Goal: Task Accomplishment & Management: Manage account settings

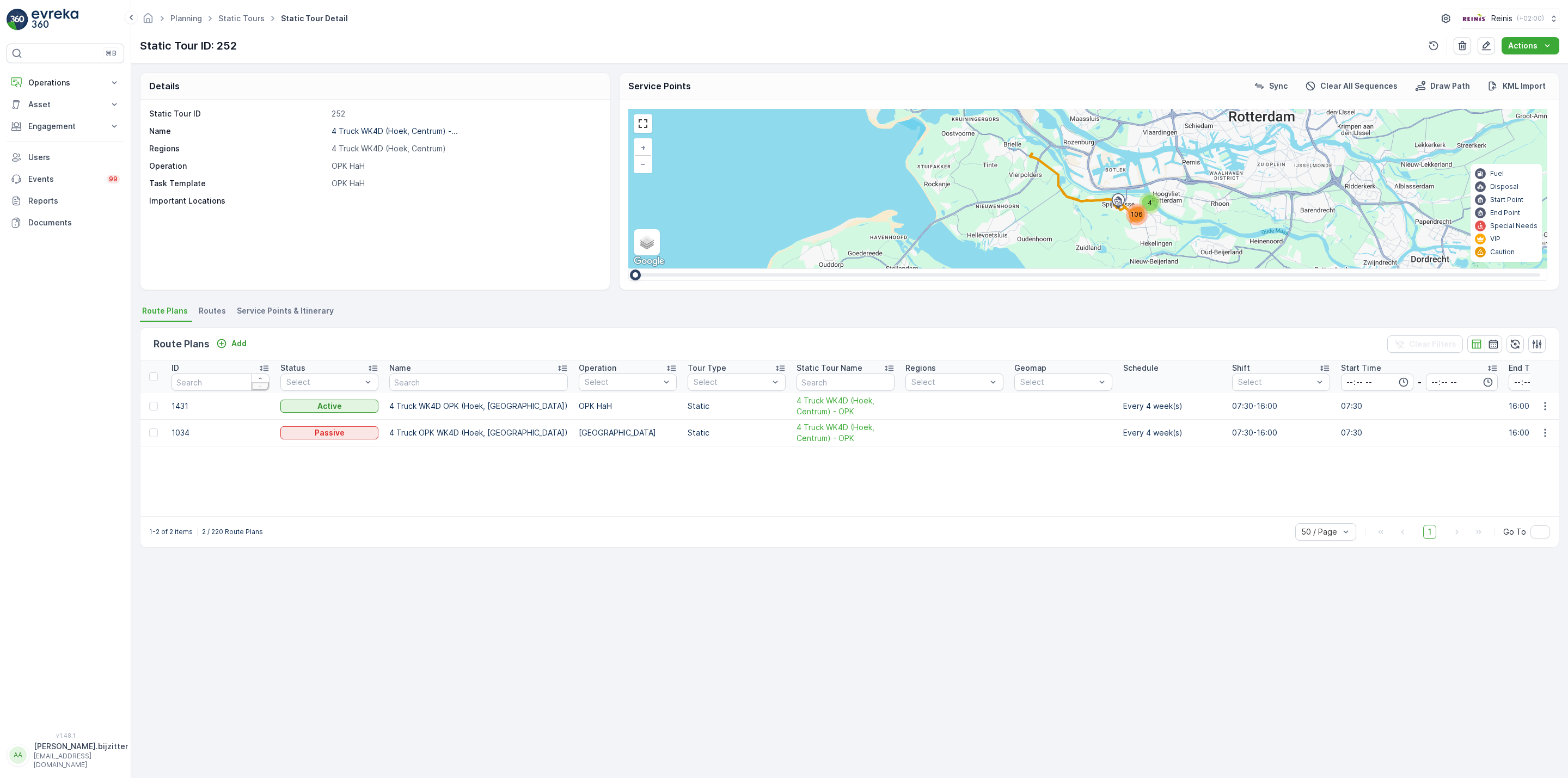
click at [88, 316] on div "⌘B Operations Insights Planning Routes & Tasks Cockpit Settings Asset Assets Ac…" at bounding box center [65, 382] width 117 height 676
click at [47, 752] on p "[PERSON_NAME].bijzitter" at bounding box center [80, 746] width 94 height 11
click at [44, 737] on span "Log Out" at bounding box center [49, 742] width 33 height 10
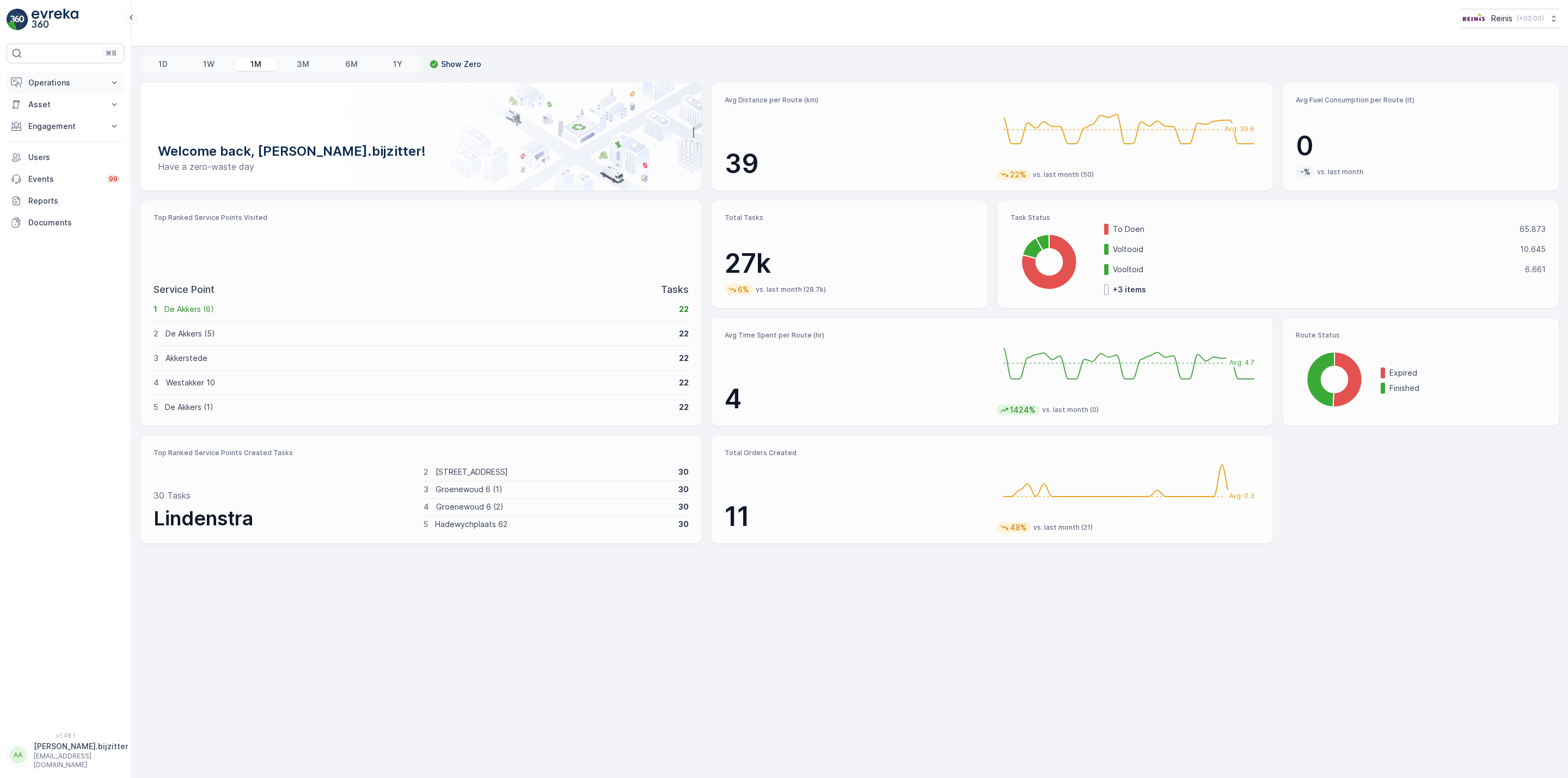
click at [55, 85] on p "Operations" at bounding box center [66, 83] width 74 height 11
click at [55, 136] on p "Routes & Tasks" at bounding box center [56, 132] width 56 height 11
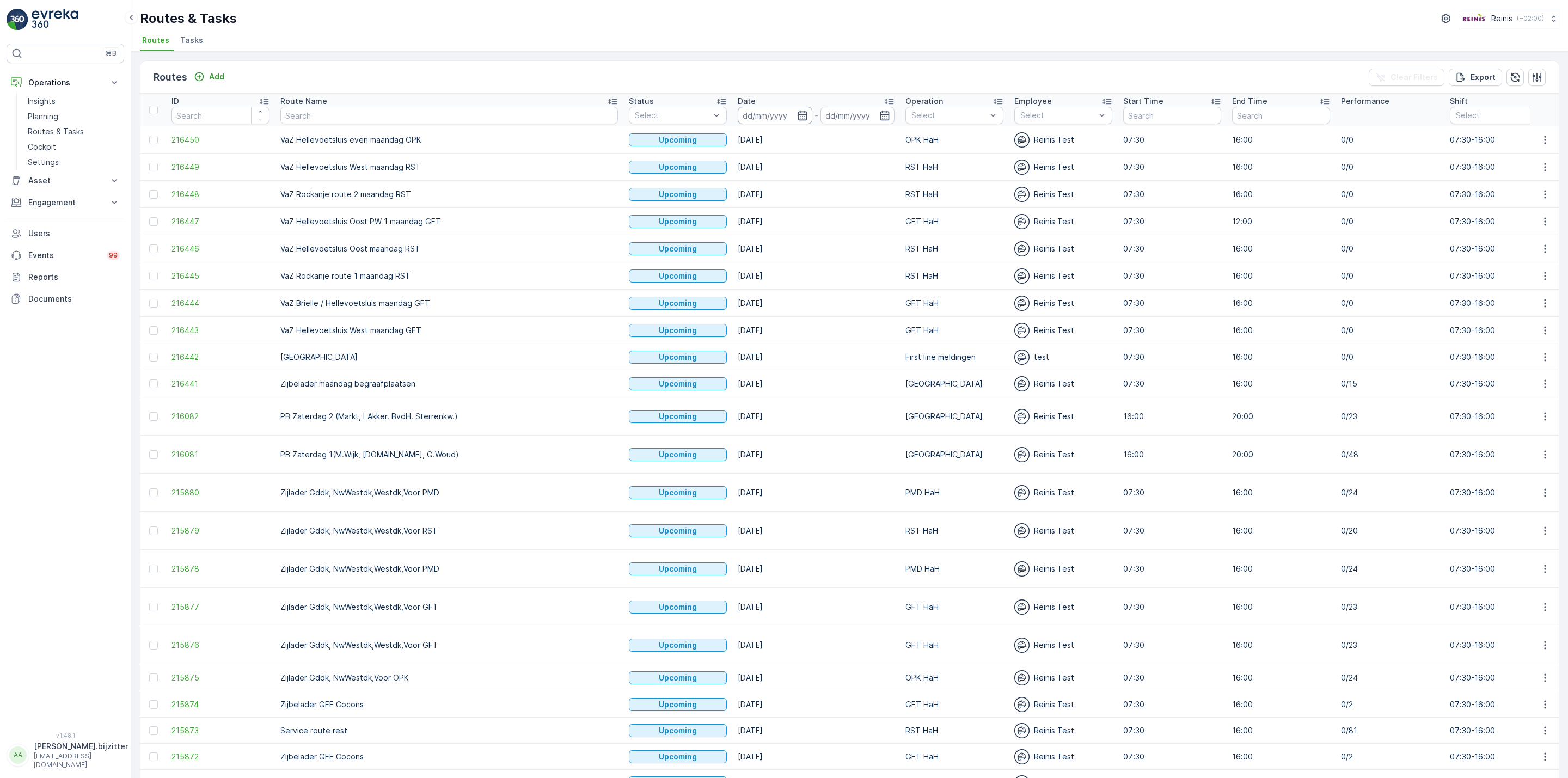
click at [738, 113] on input at bounding box center [775, 115] width 75 height 18
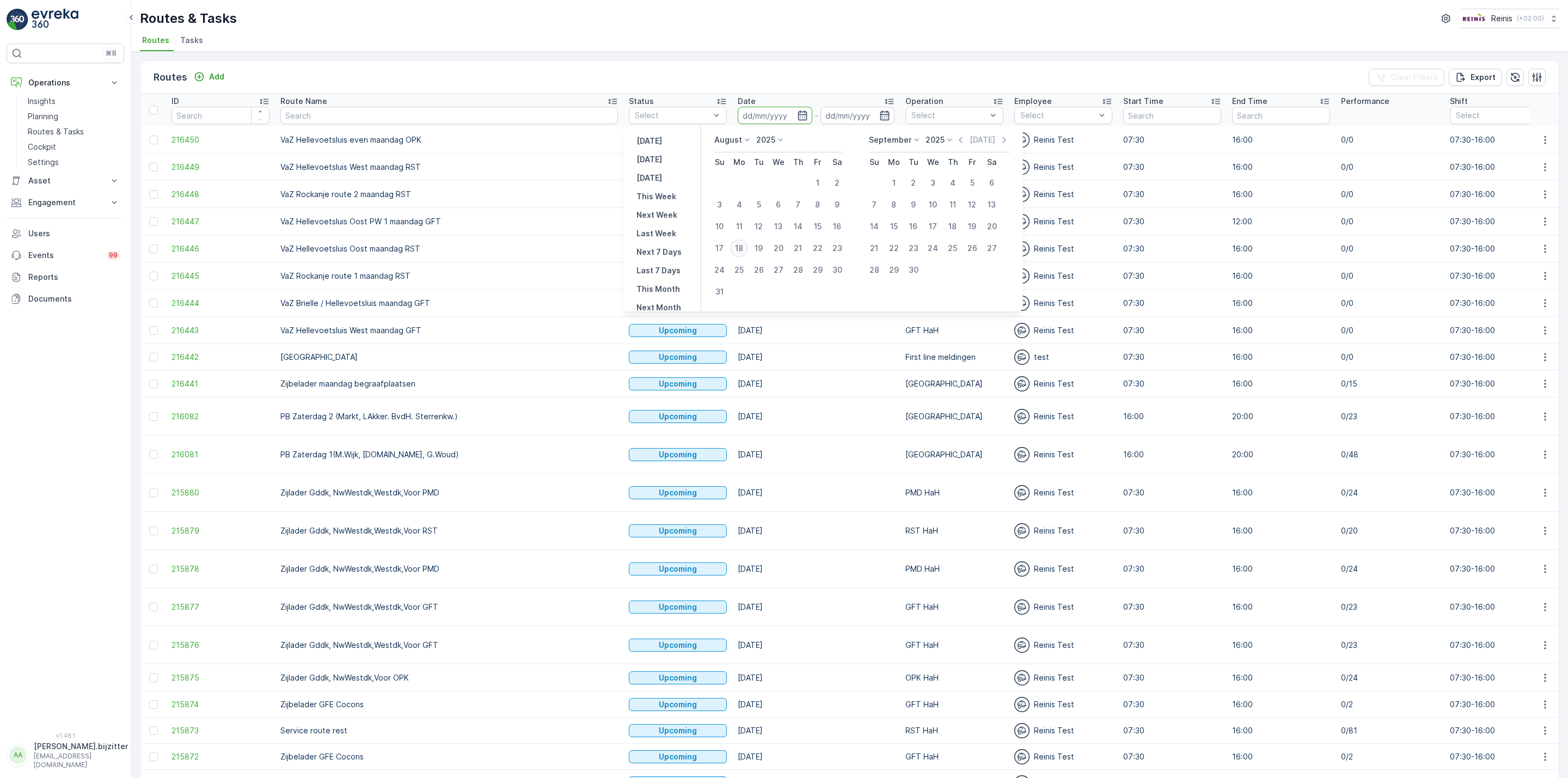
click at [744, 244] on div "18" at bounding box center [739, 248] width 18 height 18
type input "18.08.2025"
click at [744, 244] on div "18" at bounding box center [739, 248] width 18 height 18
type input "18.08.2025"
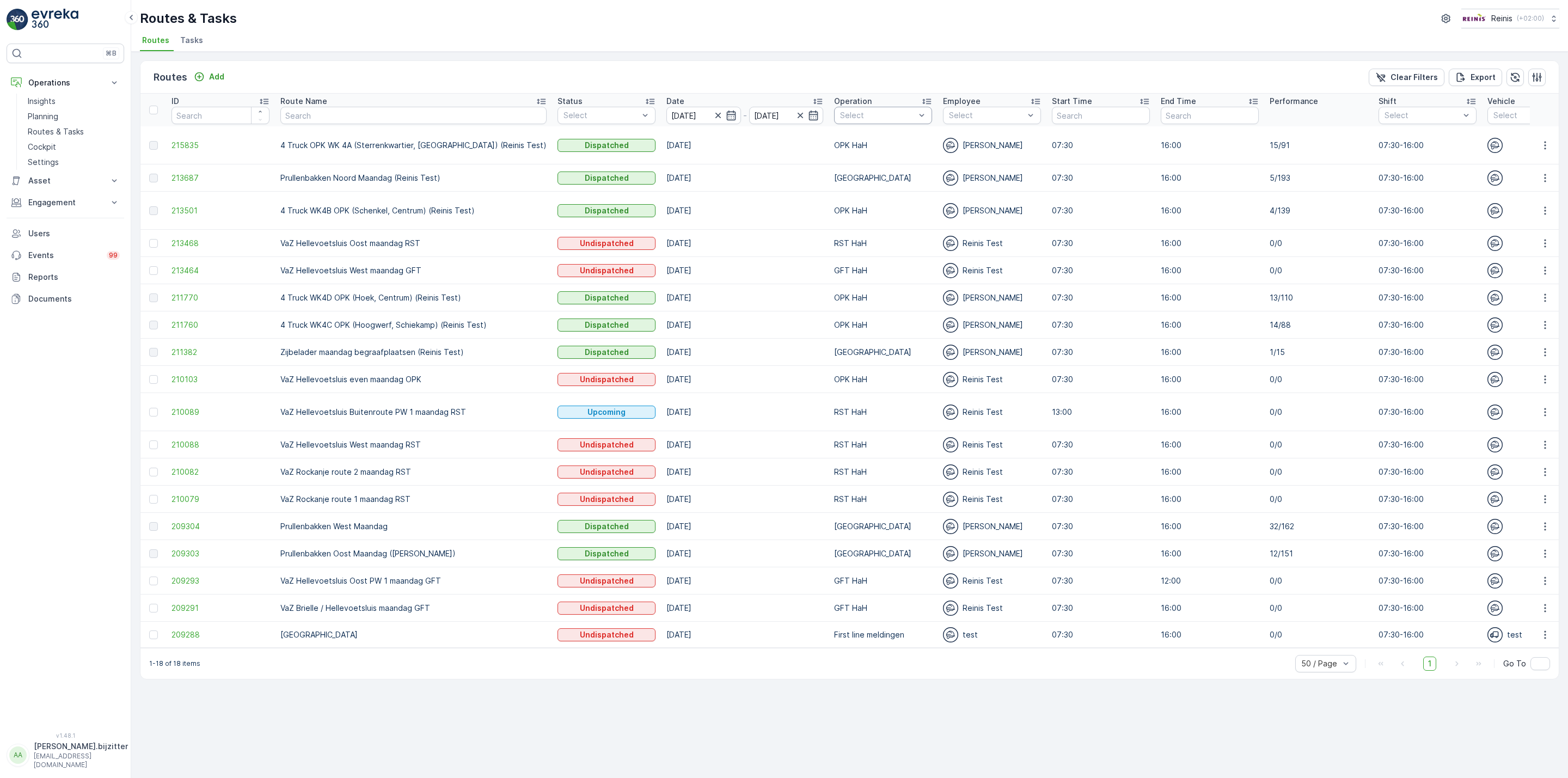
click at [885, 116] on div "Select" at bounding box center [883, 115] width 98 height 18
click at [841, 284] on div at bounding box center [845, 289] width 9 height 9
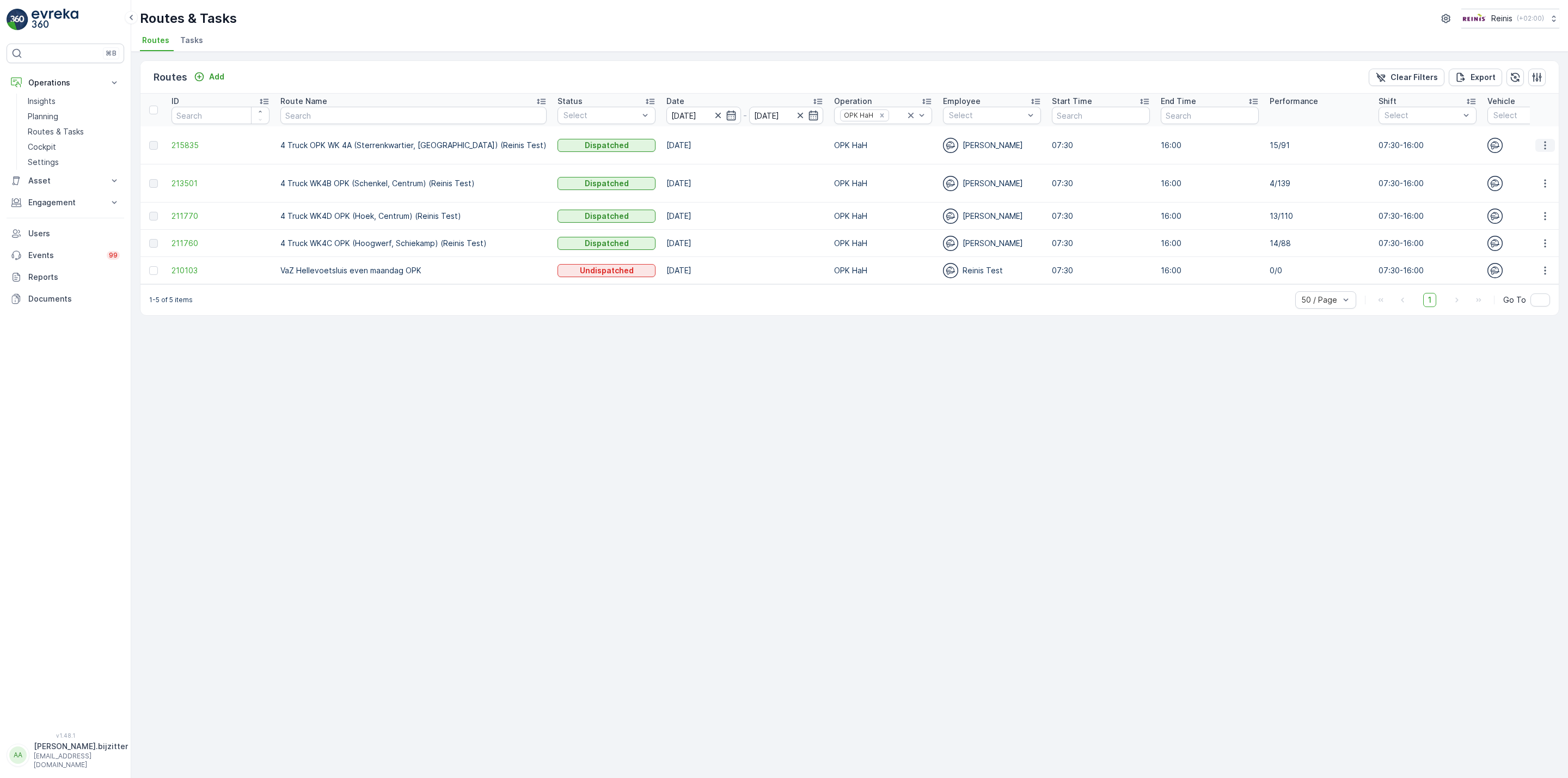
click at [1547, 142] on icon "button" at bounding box center [1545, 145] width 11 height 11
click at [1513, 157] on span "See More Details" at bounding box center [1520, 162] width 63 height 11
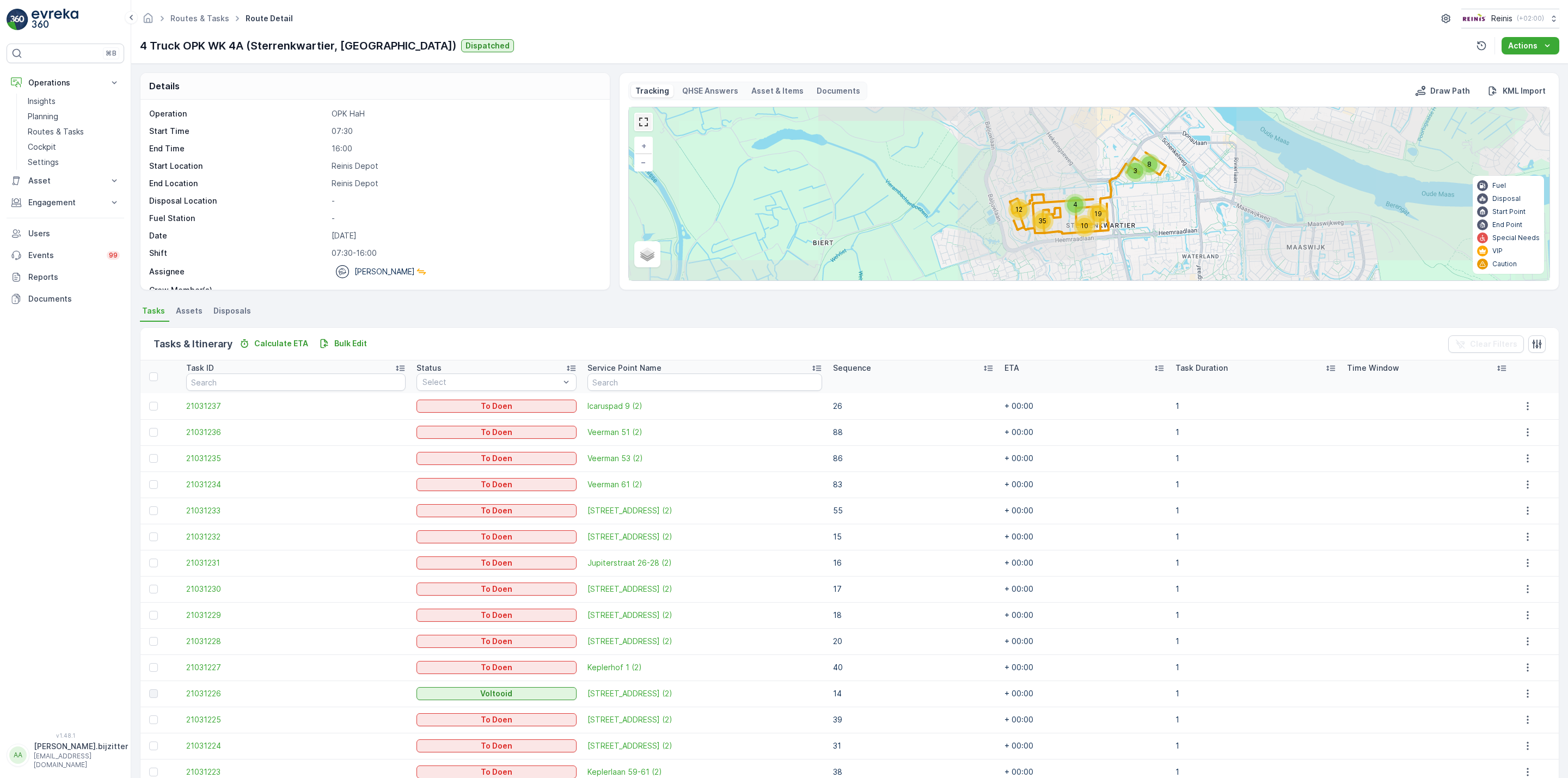
click at [643, 121] on link at bounding box center [643, 122] width 16 height 16
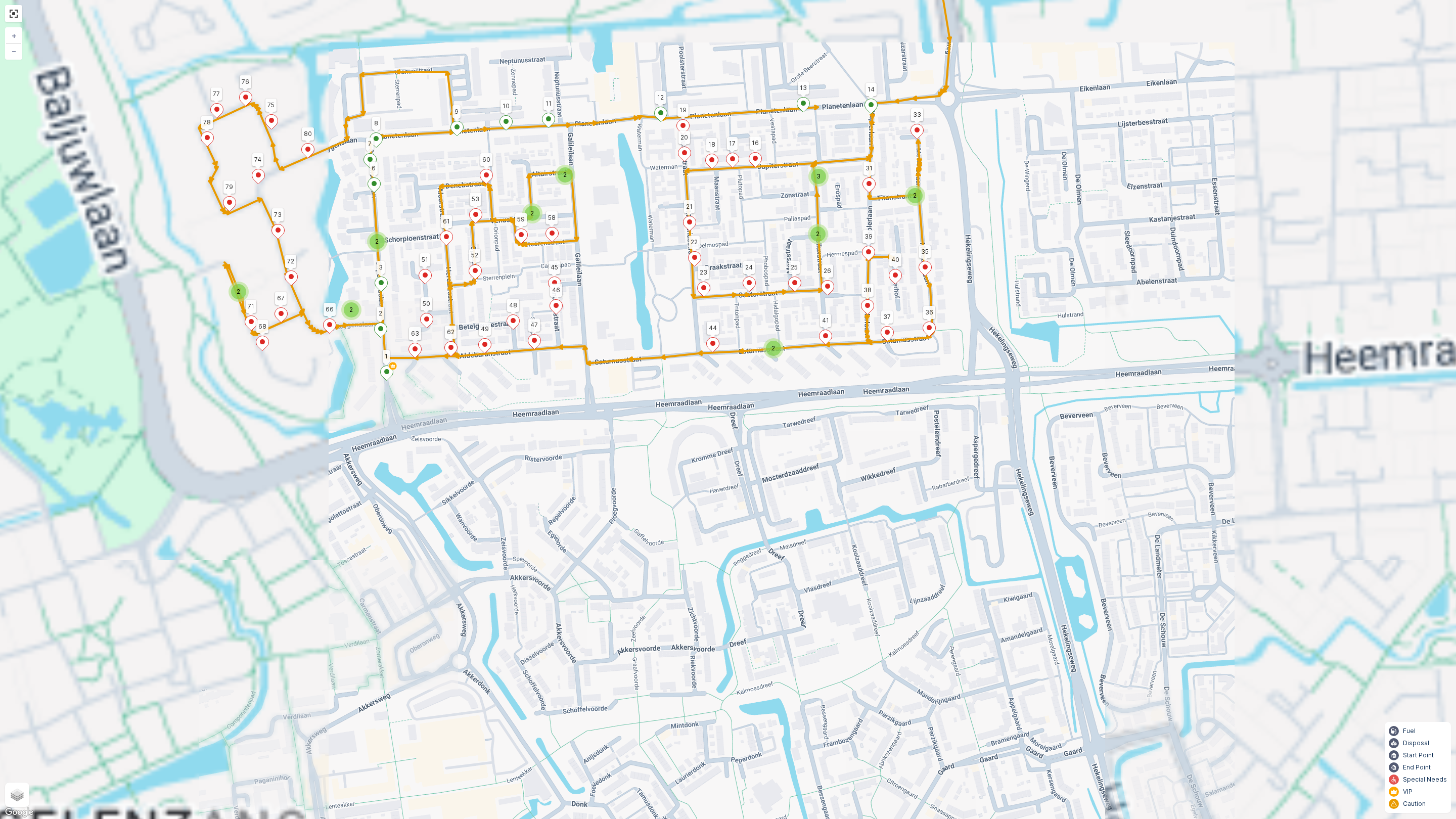
drag, startPoint x: 677, startPoint y: 457, endPoint x: 1133, endPoint y: 425, distance: 457.1
click at [690, 673] on div "2 3 2 2 2 2 2 2 2 3 2 89 90 91 81 82 83 18 20 19 12 7 8 73 74 79 80 77 78 76 75…" at bounding box center [728, 409] width 1456 height 819
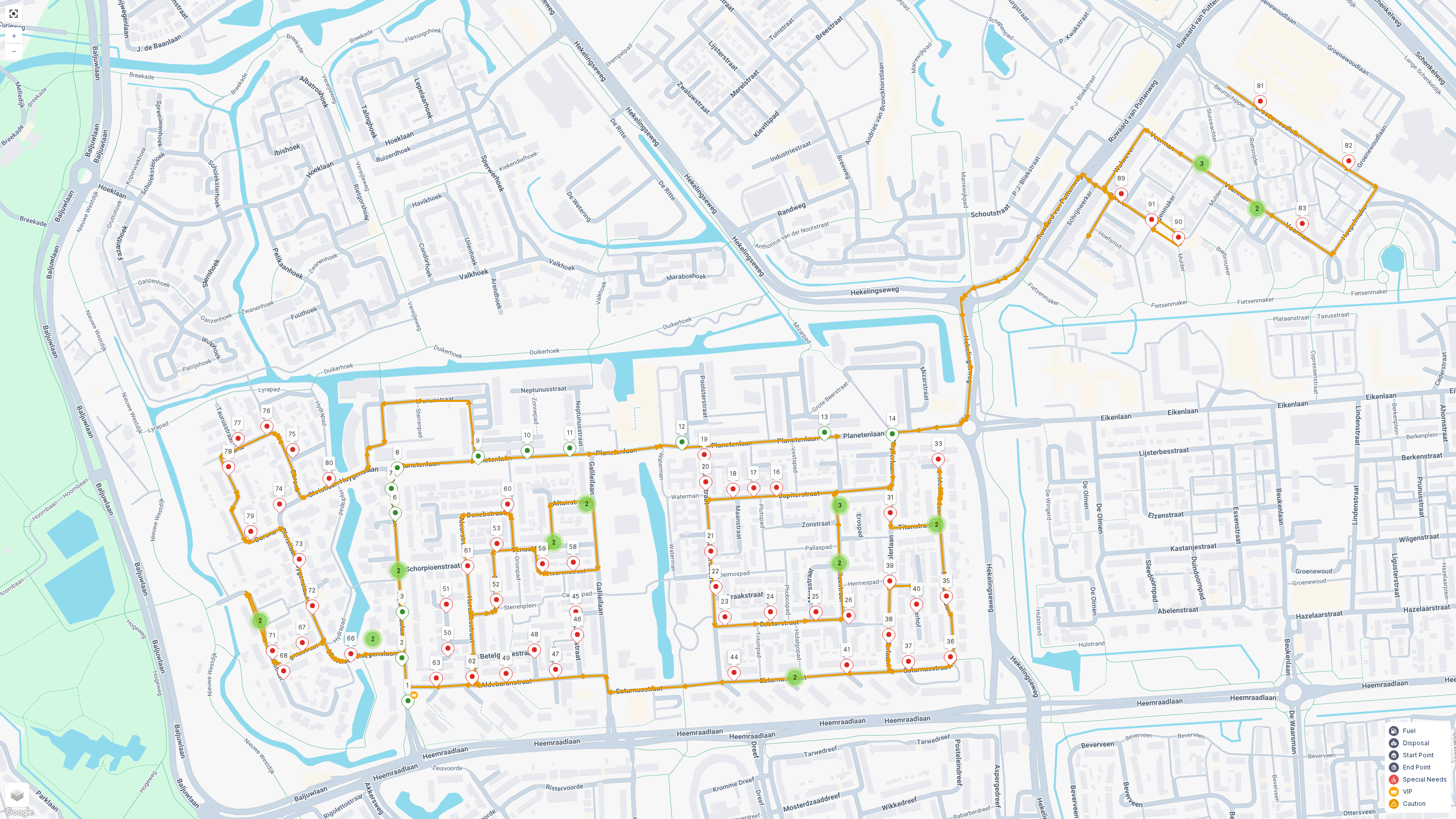
drag, startPoint x: 1124, startPoint y: 418, endPoint x: 1132, endPoint y: 531, distance: 113.3
click at [1132, 531] on div "2 3 2 2 2 2 2 2 2 3 2 89 90 91 81 82 83 18 20 19 12 7 8 73 74 79 80 77 78 76 75…" at bounding box center [728, 409] width 1456 height 819
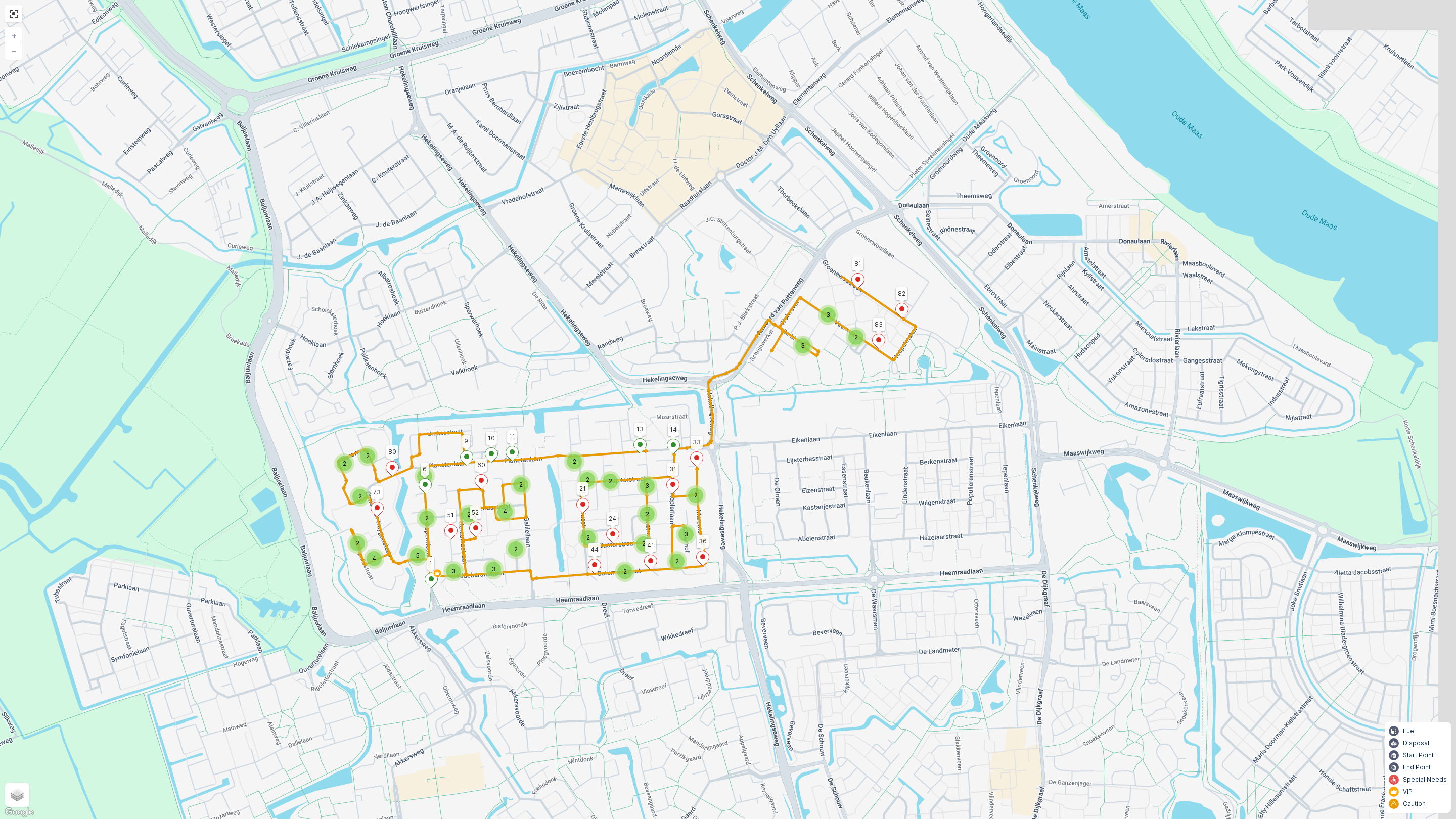
drag, startPoint x: 993, startPoint y: 543, endPoint x: 821, endPoint y: 501, distance: 177.1
click at [821, 501] on div "3 2 3 2 2 2 2 2 2 2 2 4 2 2 4 5 3 3 2 2 2 2 2 2 3 3 2 2 81 82 83 73 80 9 60 10 …" at bounding box center [728, 409] width 1456 height 819
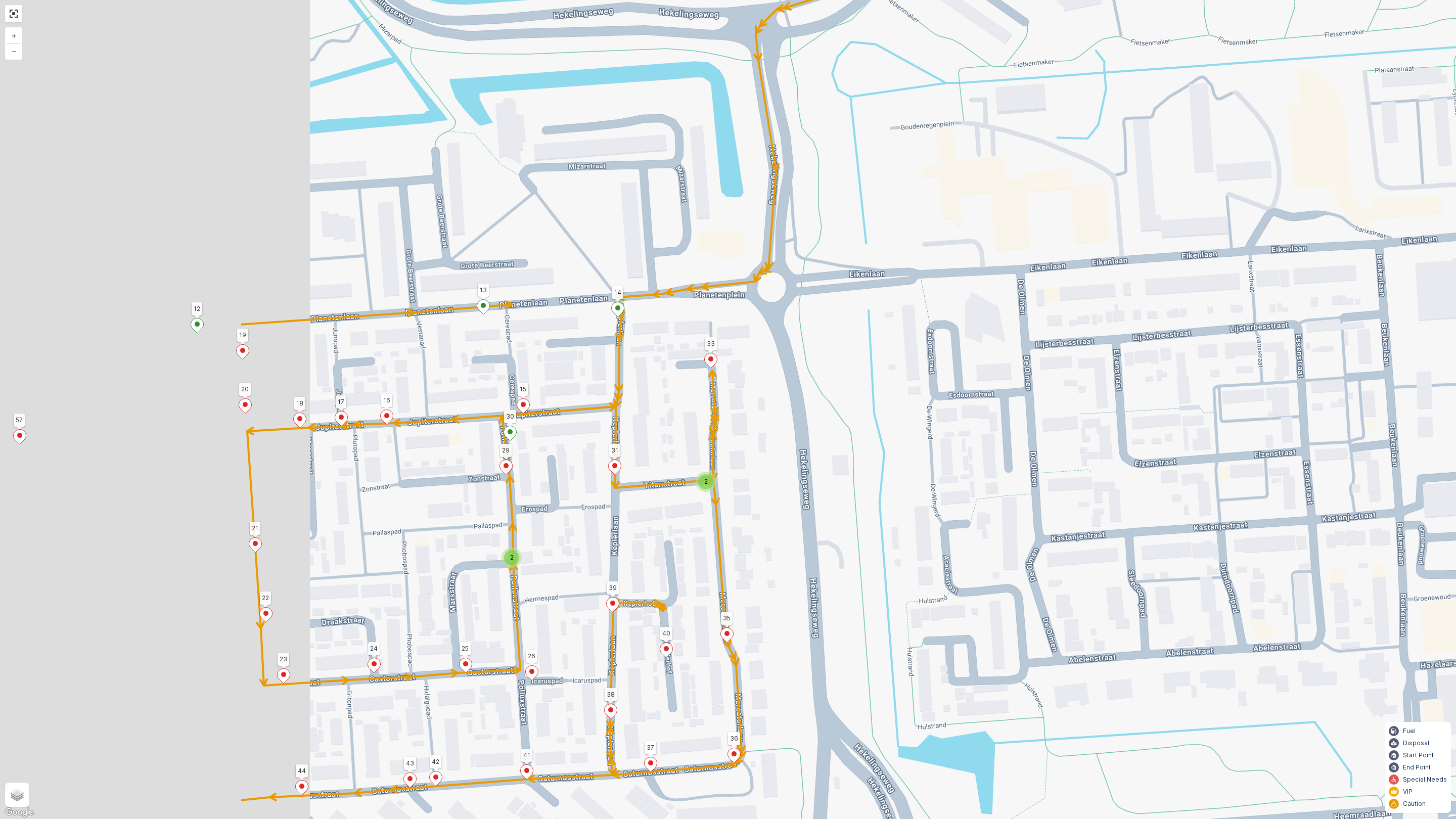
drag, startPoint x: 1119, startPoint y: 507, endPoint x: 1156, endPoint y: 504, distance: 37.1
click at [1156, 504] on div "2 2 2 2 81 82 83 73 80 9 60 10 11 6 1 51 52 21 24 44 41 14 13 36 31 33 89 90 91…" at bounding box center [728, 409] width 1456 height 819
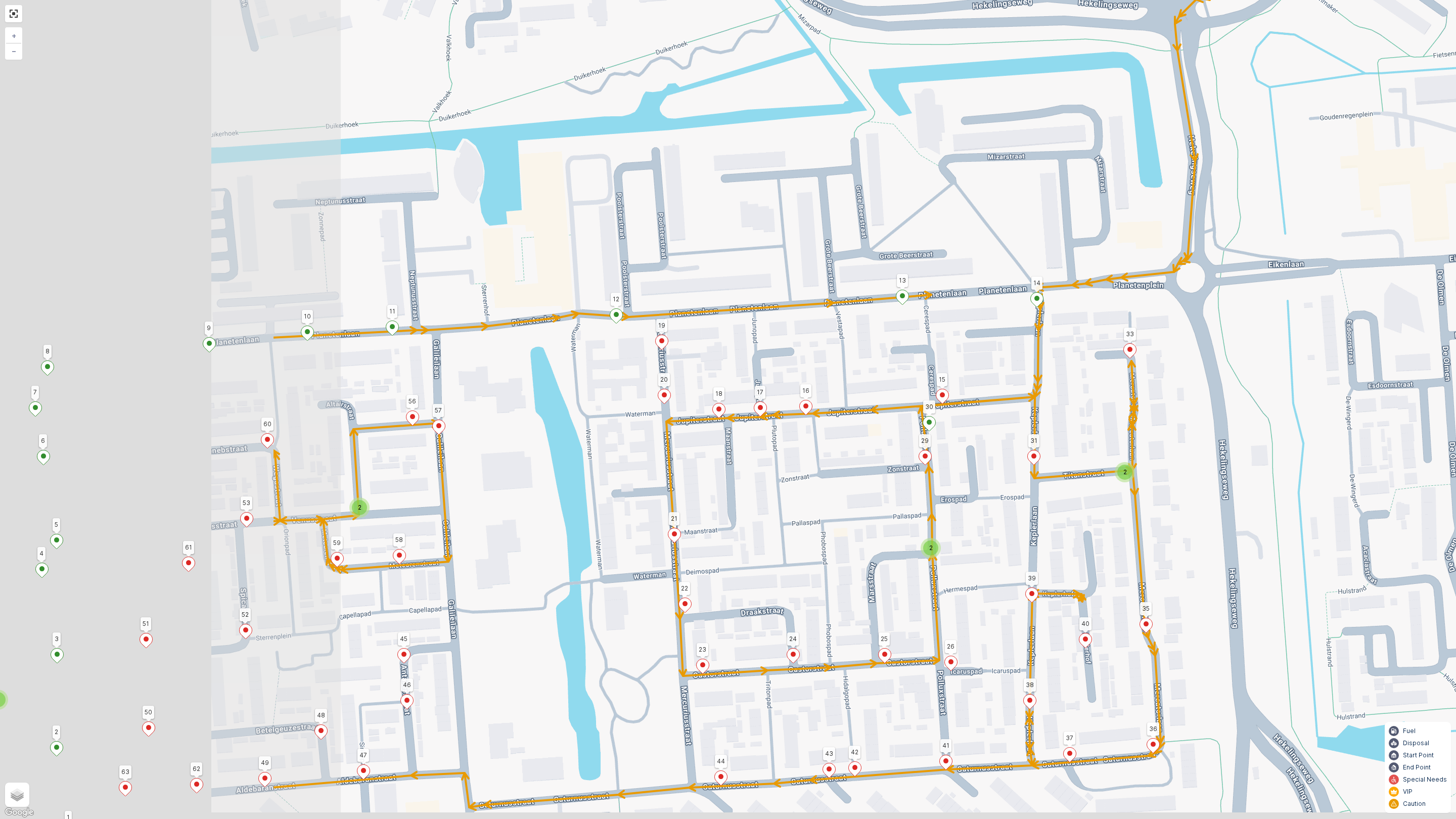
drag, startPoint x: 578, startPoint y: 489, endPoint x: 1000, endPoint y: 478, distance: 422.1
click at [1000, 478] on div "2 2 2 2 81 82 83 73 80 9 60 10 11 6 1 51 52 21 24 44 41 14 13 36 31 33 89 90 91…" at bounding box center [728, 409] width 1456 height 819
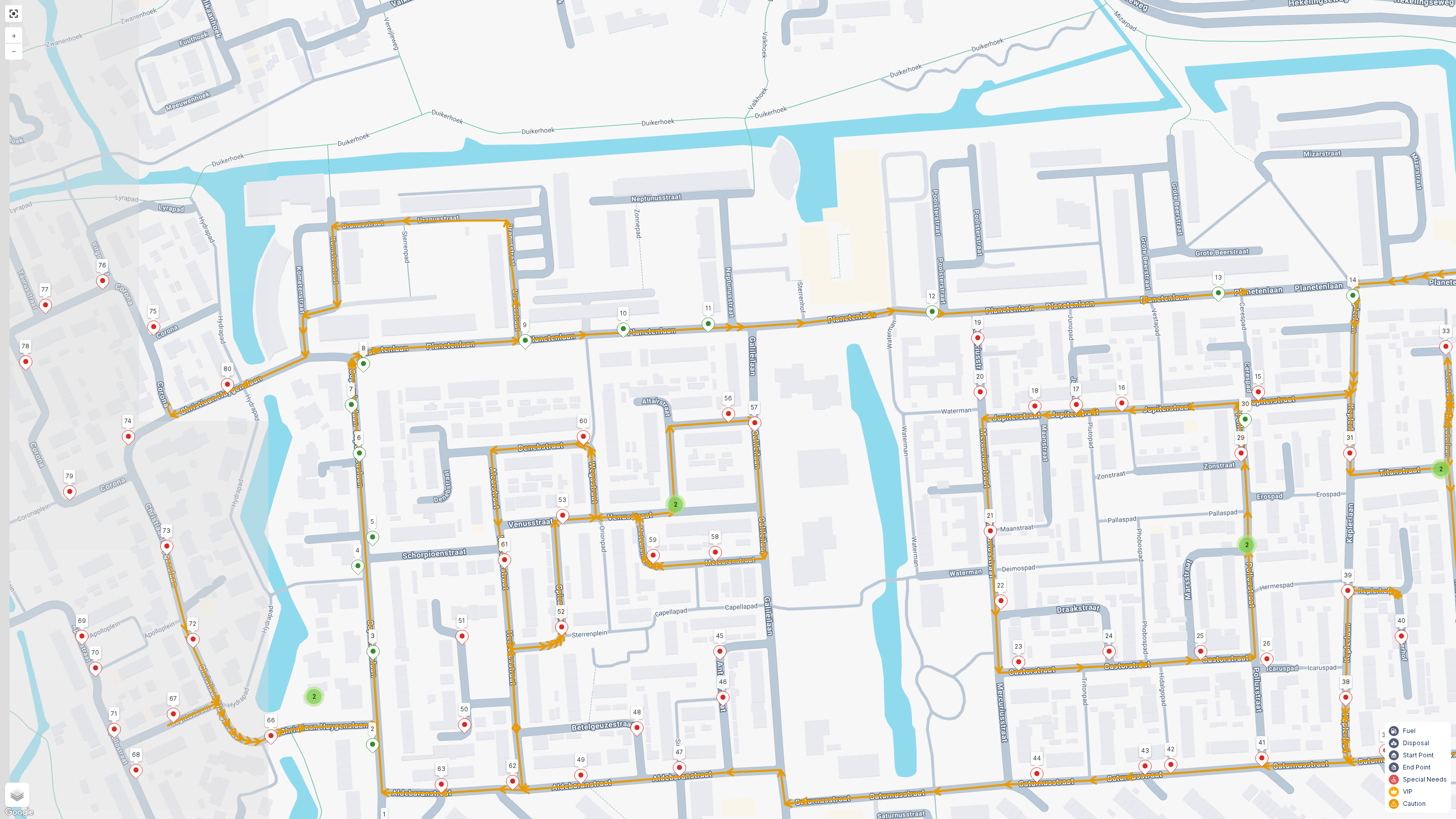
drag, startPoint x: 586, startPoint y: 474, endPoint x: 898, endPoint y: 472, distance: 312.0
click at [898, 472] on div "2 2 2 2 81 82 83 73 80 9 60 10 11 6 1 51 52 21 24 44 41 14 13 36 31 33 89 90 91…" at bounding box center [728, 409] width 1456 height 819
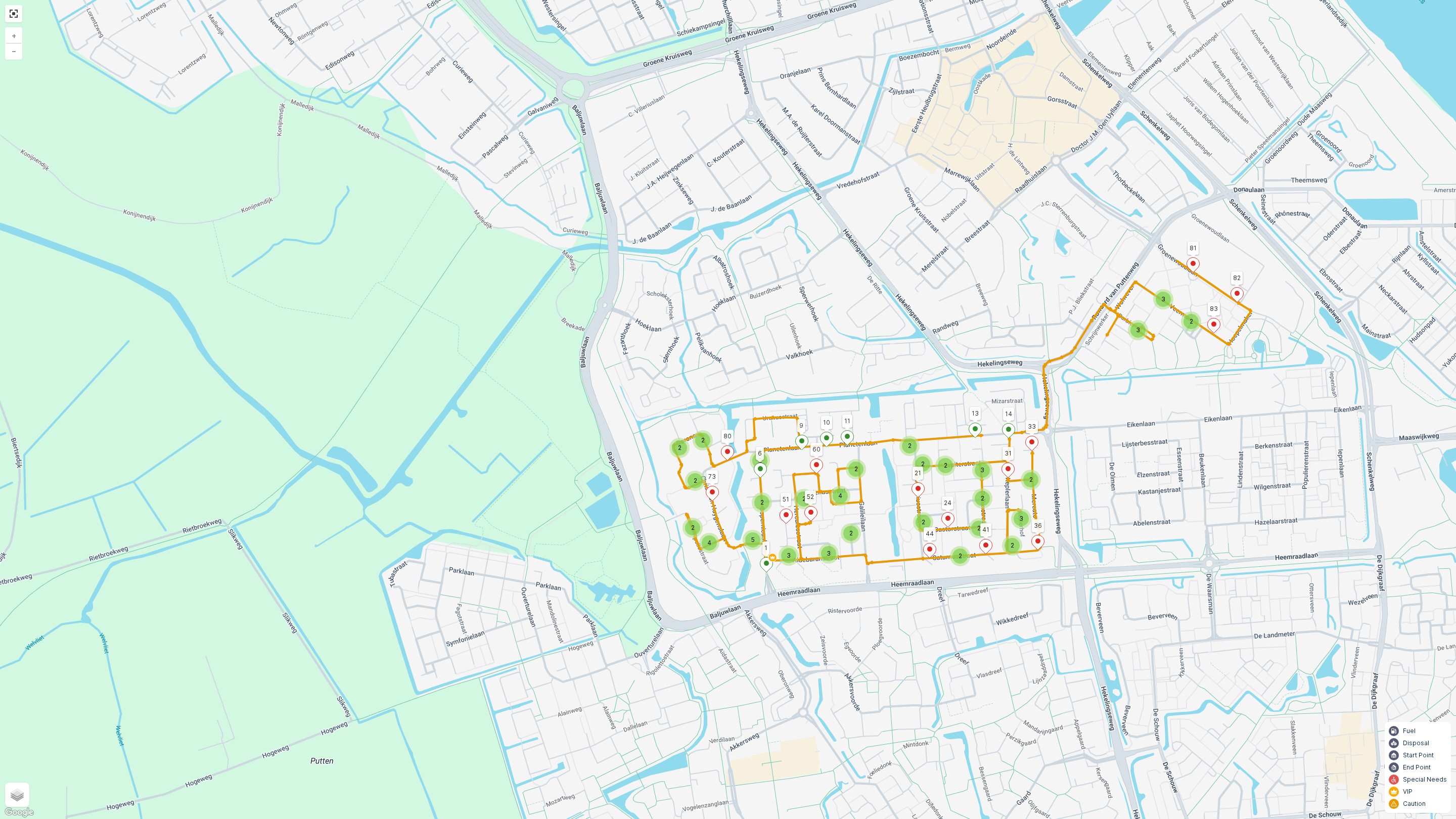
click at [3, 12] on div "3 2 3 2 2 2 2 2 2 2 2 4 2 2 4 5 3 3 2 2 2 2 2 2 3 3 2 2 81 82 83 73 80 9 60 10 …" at bounding box center [728, 409] width 1456 height 819
click at [10, 17] on link at bounding box center [14, 14] width 15 height 15
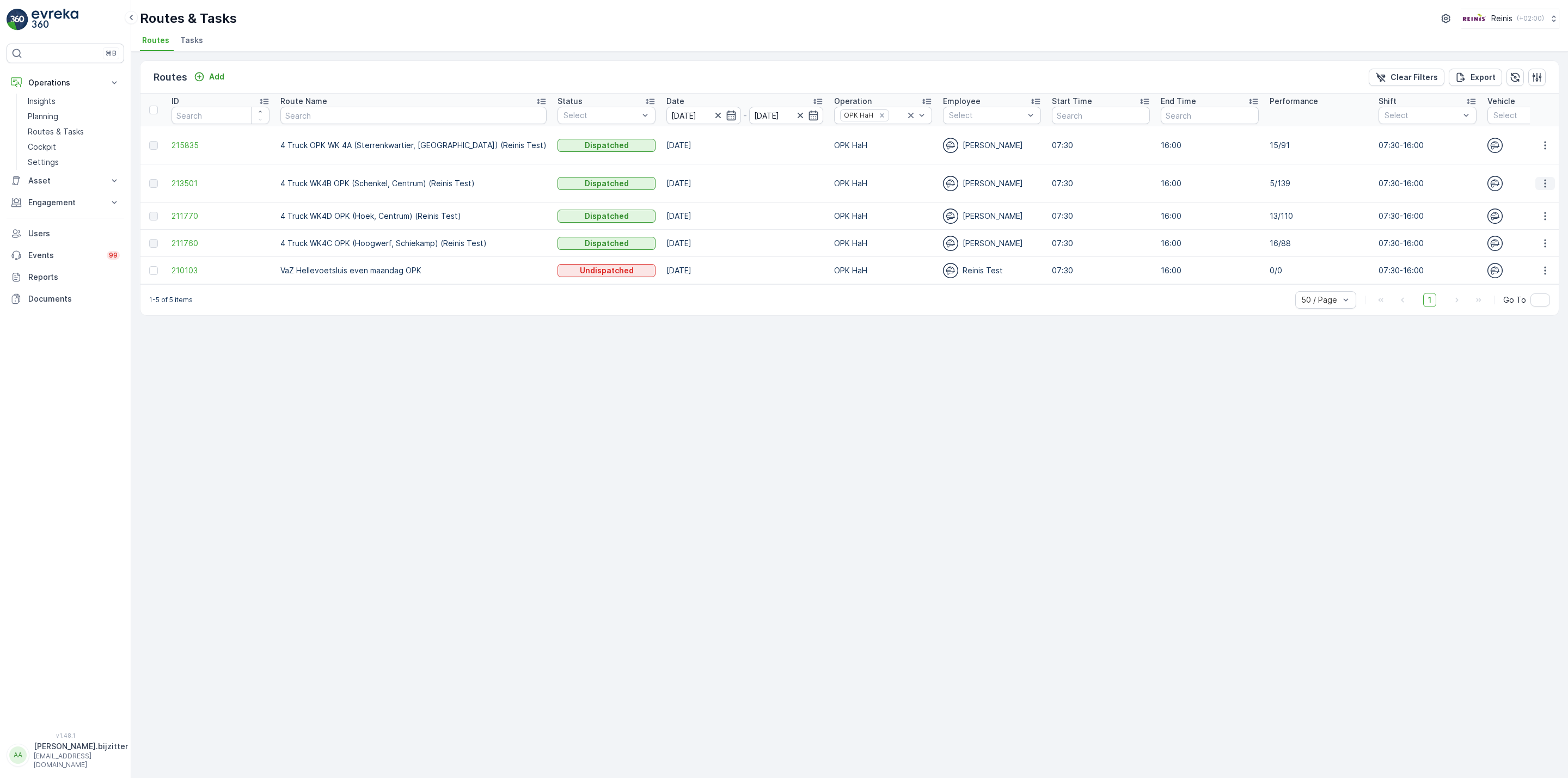
click at [1545, 180] on icon "button" at bounding box center [1545, 183] width 11 height 11
click at [1519, 193] on span "See More Details" at bounding box center [1520, 195] width 63 height 11
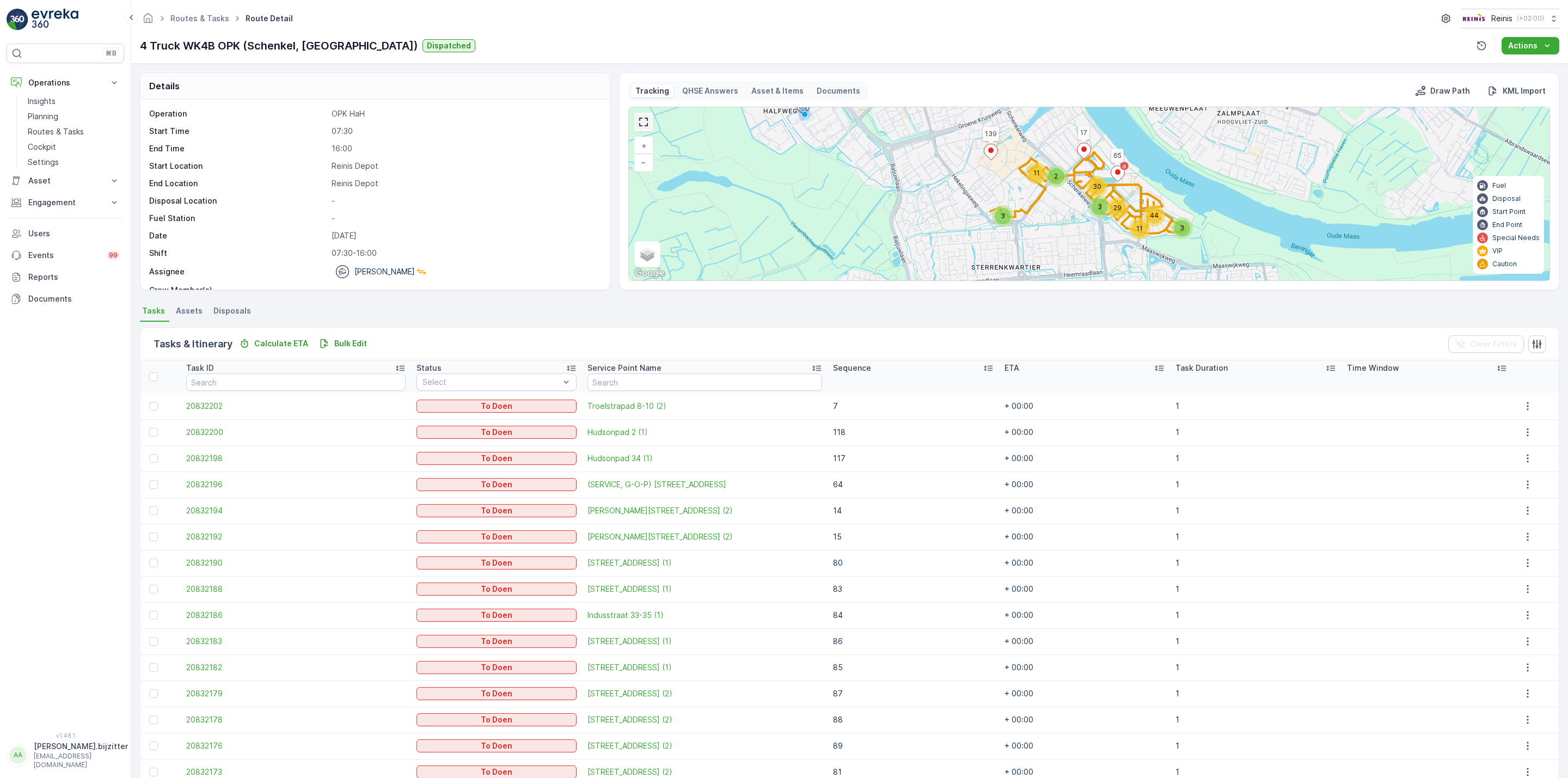
click at [644, 123] on link at bounding box center [643, 122] width 16 height 16
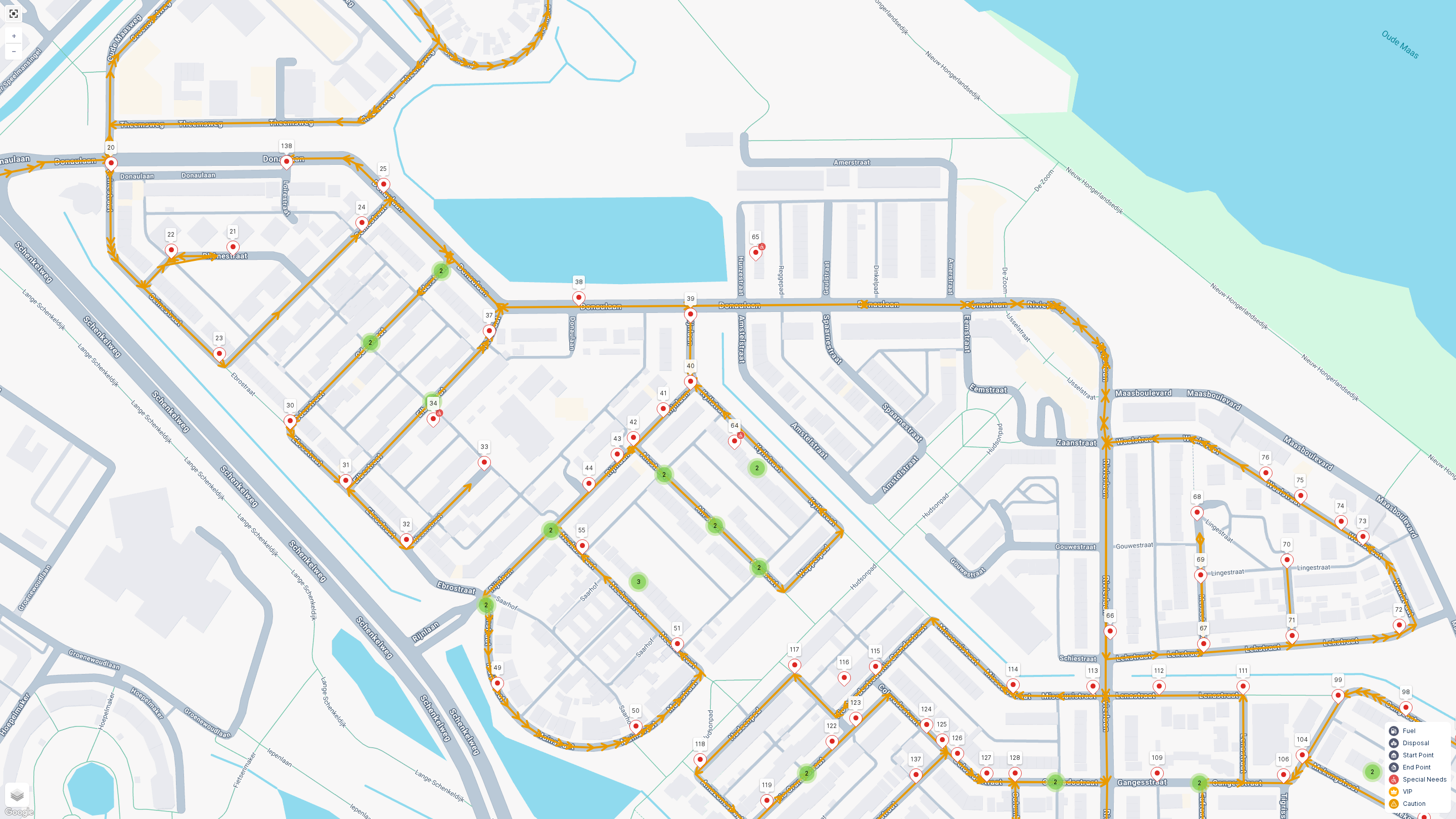
click at [11, 10] on link at bounding box center [14, 14] width 15 height 15
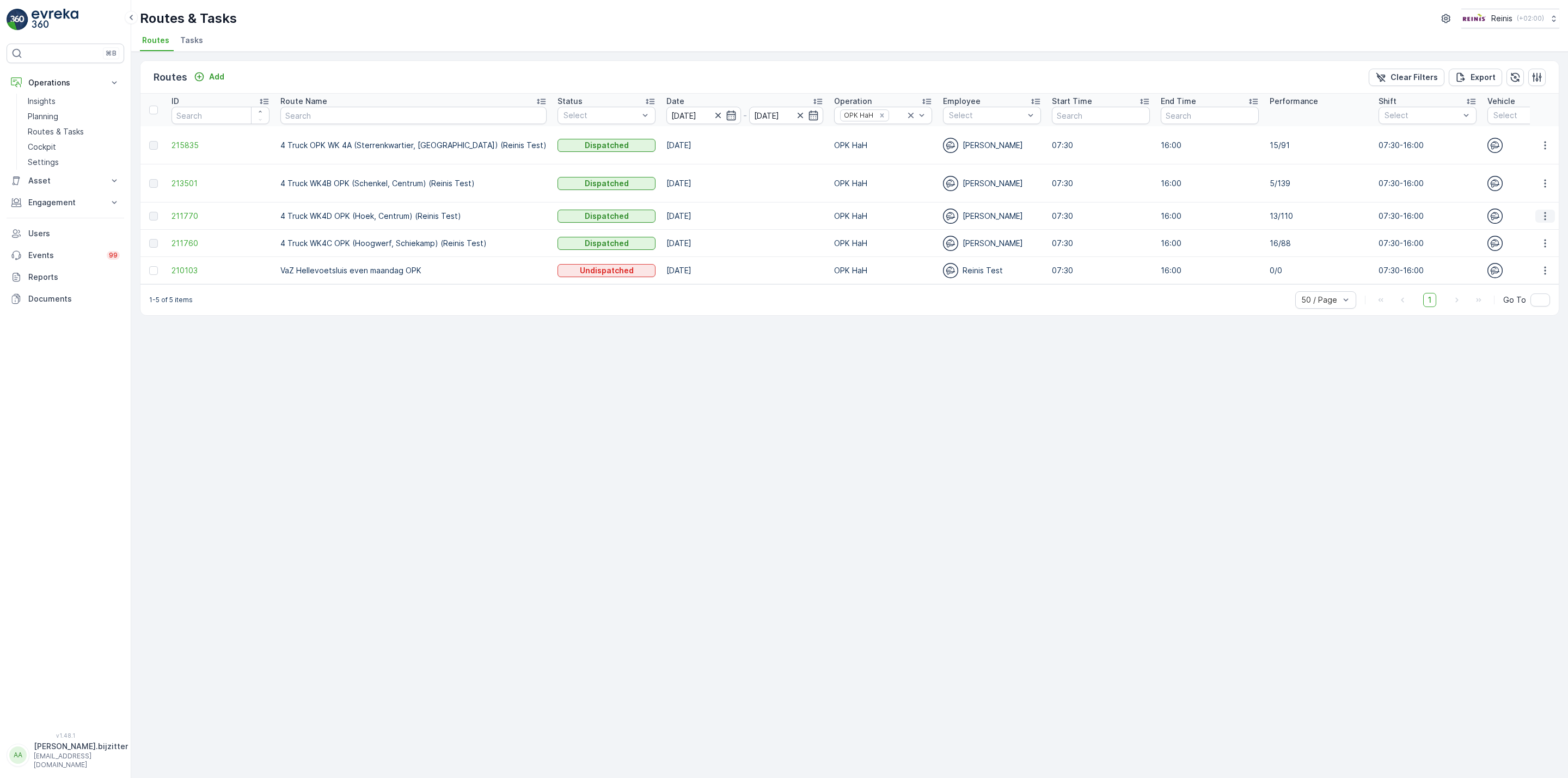
click at [1544, 211] on icon "button" at bounding box center [1545, 216] width 11 height 11
click at [1530, 219] on span "See More Details" at bounding box center [1520, 222] width 63 height 11
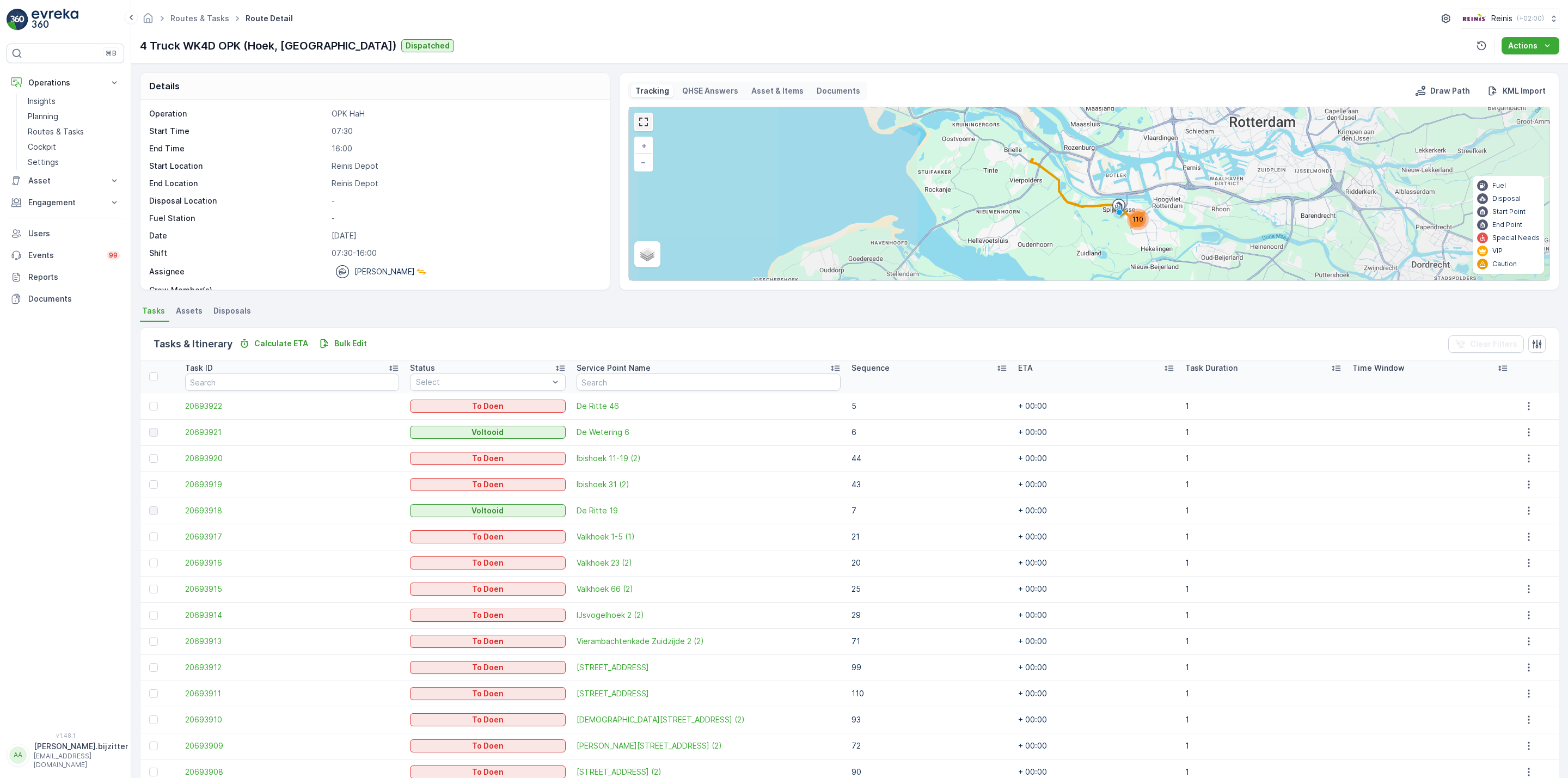
click at [644, 126] on link at bounding box center [643, 122] width 16 height 16
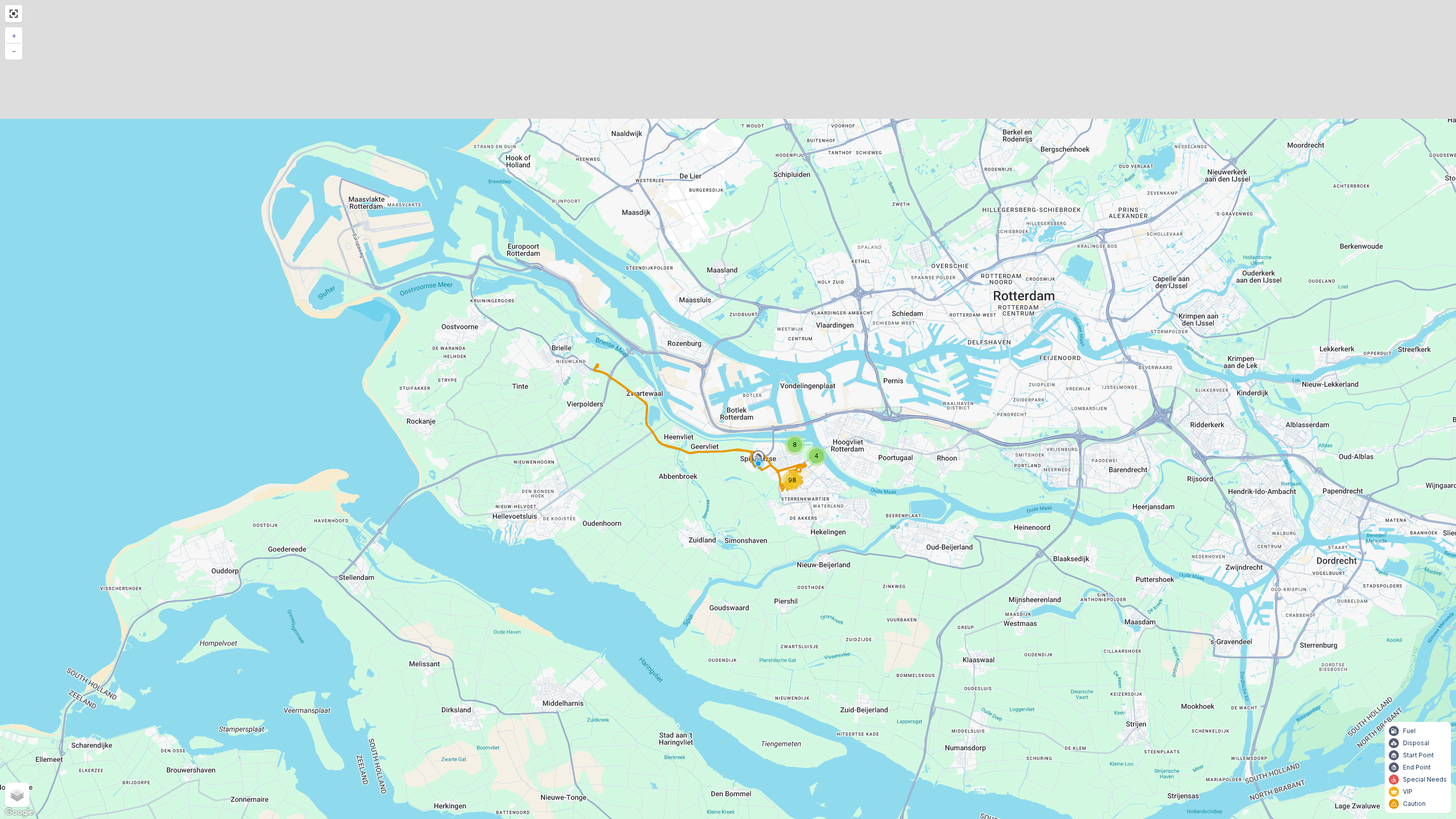
drag, startPoint x: 751, startPoint y: 392, endPoint x: 780, endPoint y: 556, distance: 166.5
click at [780, 556] on div "4 8 98 + − Satellite Roadmap Terrain Hybrid Leaflet Keyboard shortcuts Map Data…" at bounding box center [728, 409] width 1456 height 819
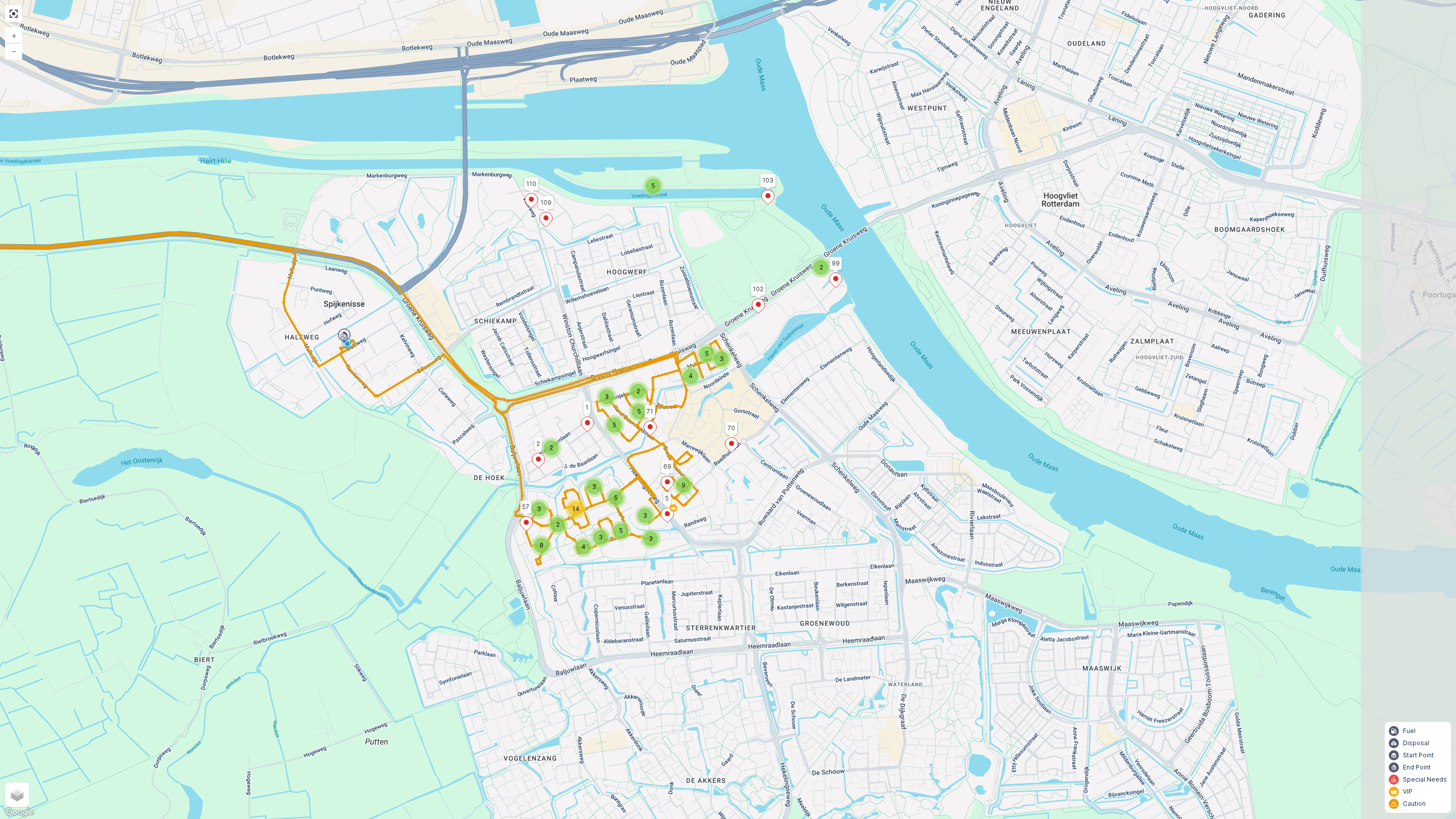
drag, startPoint x: 960, startPoint y: 440, endPoint x: 778, endPoint y: 413, distance: 184.0
click at [778, 413] on div "2 5 3 5 4 2 5 3 3 3 3 5 3 2 5 2 4 8 3 5 14 9 102 99 103 110 109 2 1 57 5 71 70 …" at bounding box center [728, 409] width 1456 height 819
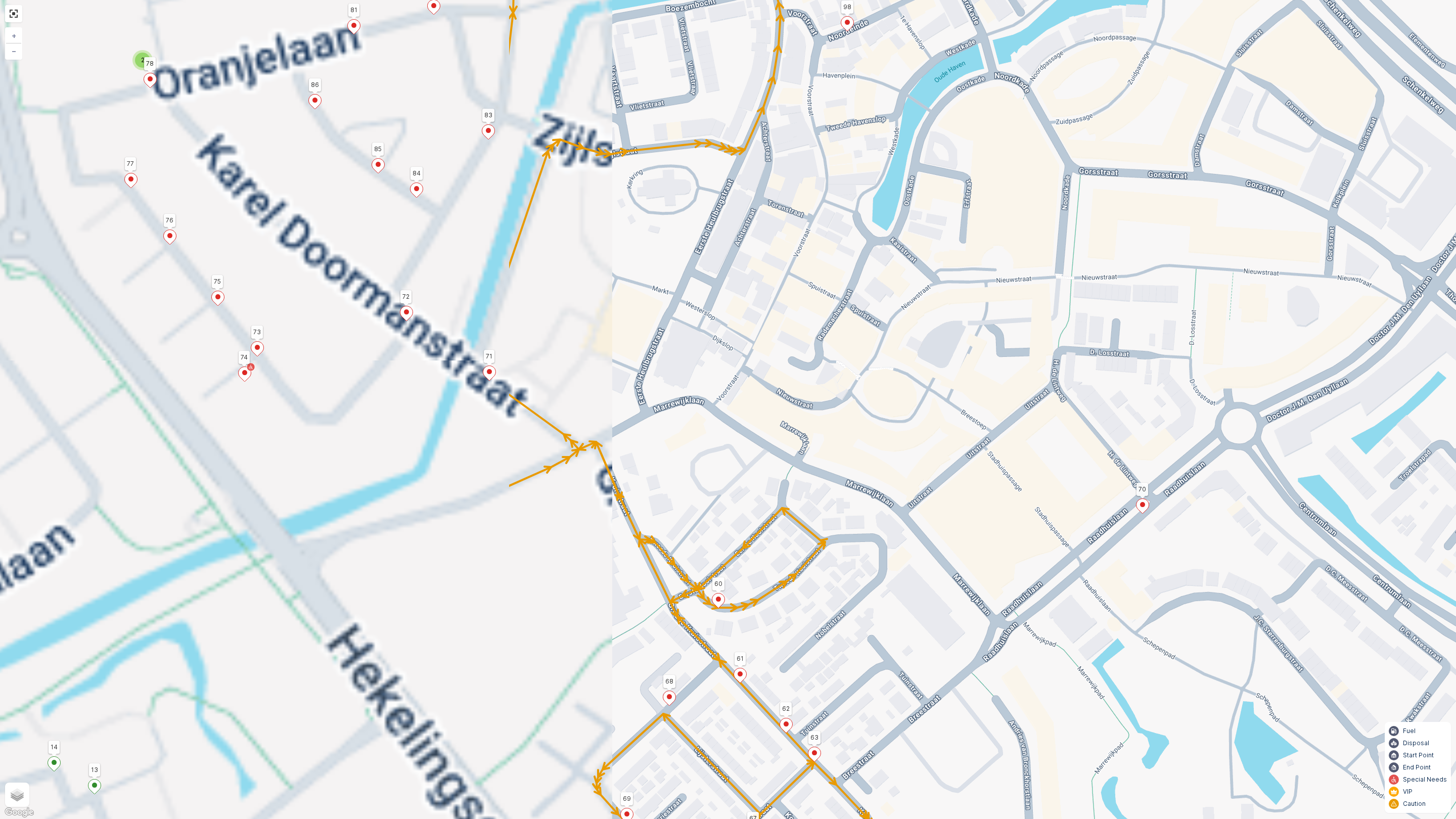
drag, startPoint x: 489, startPoint y: 326, endPoint x: 1143, endPoint y: 352, distance: 654.5
click at [1143, 352] on div "2 2 2 2 102 99 103 110 109 2 1 57 5 71 70 69 108 107 104 106 105 92 95 91 88 93…" at bounding box center [728, 409] width 1456 height 819
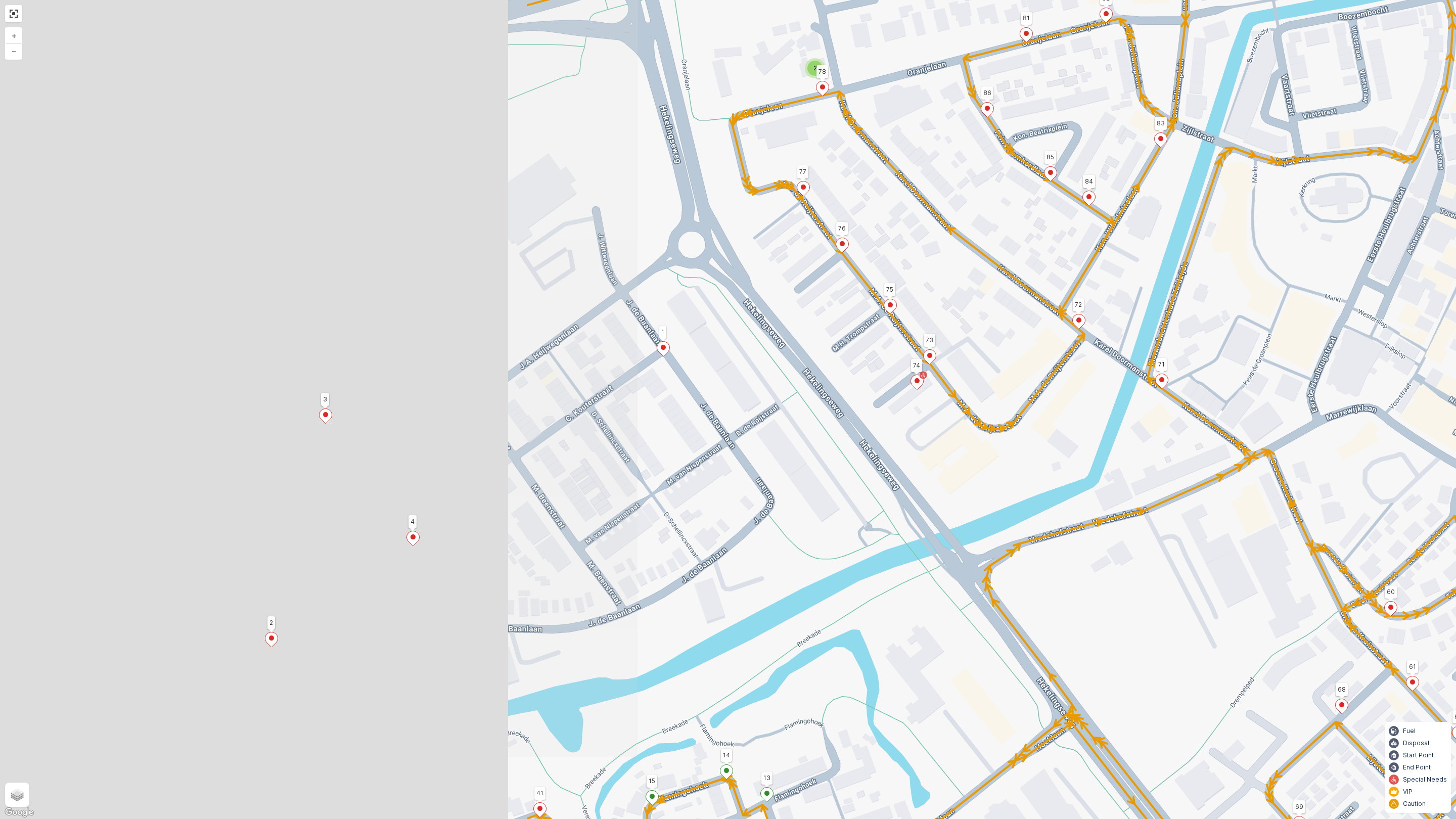
drag, startPoint x: 480, startPoint y: 358, endPoint x: 1085, endPoint y: 350, distance: 605.1
click at [1107, 343] on div "2 2 2 2 102 99 103 110 109 2 1 57 5 71 70 69 108 107 104 106 105 92 95 91 88 93…" at bounding box center [728, 409] width 1456 height 819
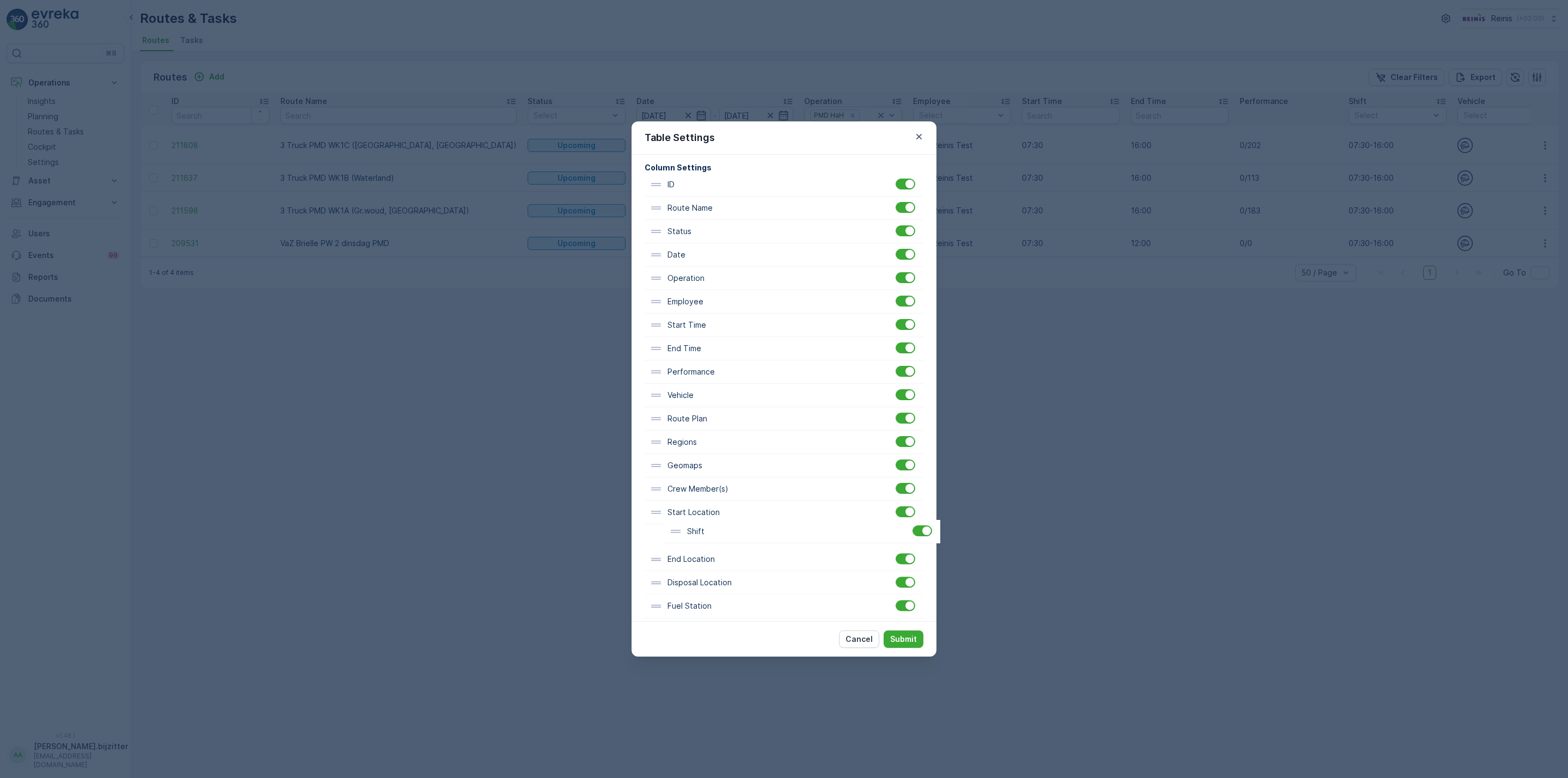
scroll to position [69, 0]
drag, startPoint x: 719, startPoint y: 469, endPoint x: 724, endPoint y: 522, distance: 53.2
click at [724, 522] on div "ID Route Name Status Date Operation Employee Start Time End Time Performance Sh…" at bounding box center [784, 395] width 279 height 445
drag, startPoint x: 699, startPoint y: 331, endPoint x: 707, endPoint y: 498, distance: 167.2
click at [707, 498] on div "ID Route Name Status Date Operation Employee Start Time End Time Performance Ve…" at bounding box center [784, 395] width 279 height 445
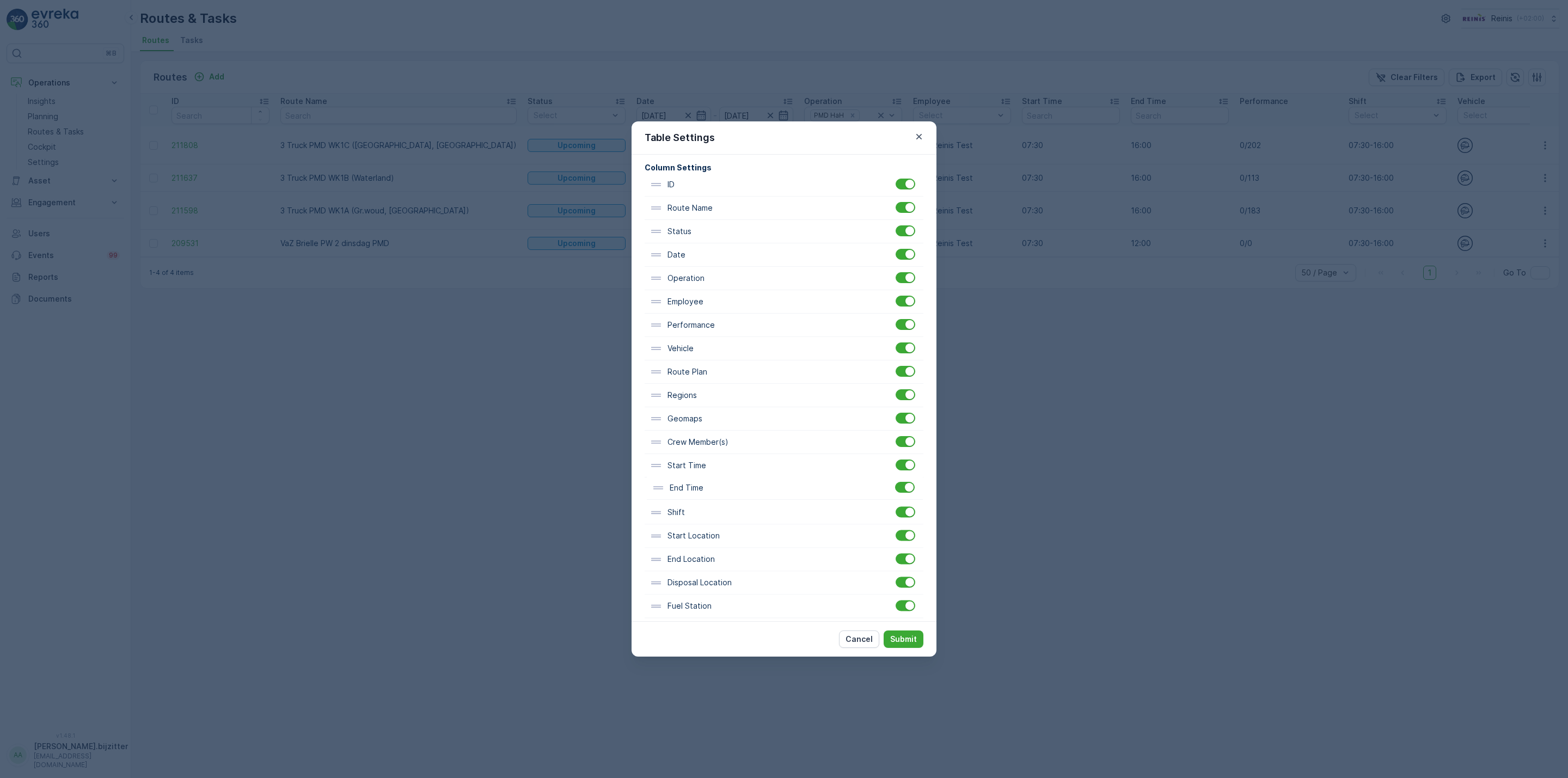
drag, startPoint x: 696, startPoint y: 332, endPoint x: 701, endPoint y: 497, distance: 165.1
click at [701, 497] on div "ID Route Name Status Date Operation Employee End Time Performance Vehicle Route…" at bounding box center [784, 395] width 279 height 445
click at [904, 641] on p "Submit" at bounding box center [903, 639] width 27 height 11
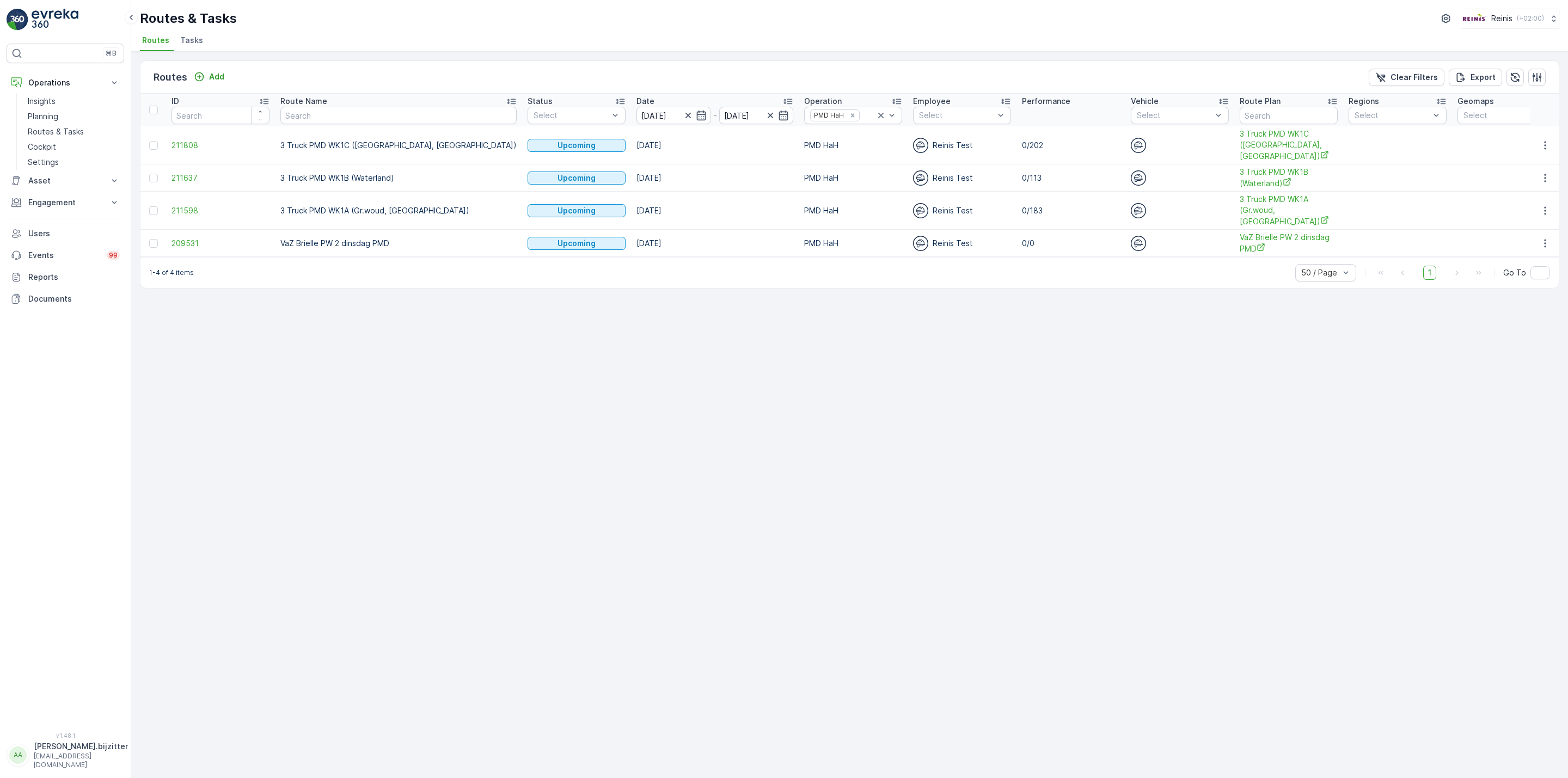
click at [915, 337] on div "Routes Add Clear Filters Export ID Route Name Status Select Date 19.08.2025 - 1…" at bounding box center [850, 415] width 1437 height 726
click at [757, 430] on div "Routes Add Clear Filters Export ID Route Name Status Select Date 19.08.2025 - 1…" at bounding box center [850, 415] width 1437 height 726
click at [1240, 145] on span "3 Truck PMD WK1C (Maaswijk West, Waterland)" at bounding box center [1289, 145] width 98 height 33
click at [1240, 180] on span "3 Truck PMD WK1B (Waterland)" at bounding box center [1289, 178] width 98 height 23
click at [1240, 211] on span "3 Truck PMD WK1A (Gr.woud, Maaswijk Oost)" at bounding box center [1289, 210] width 98 height 33
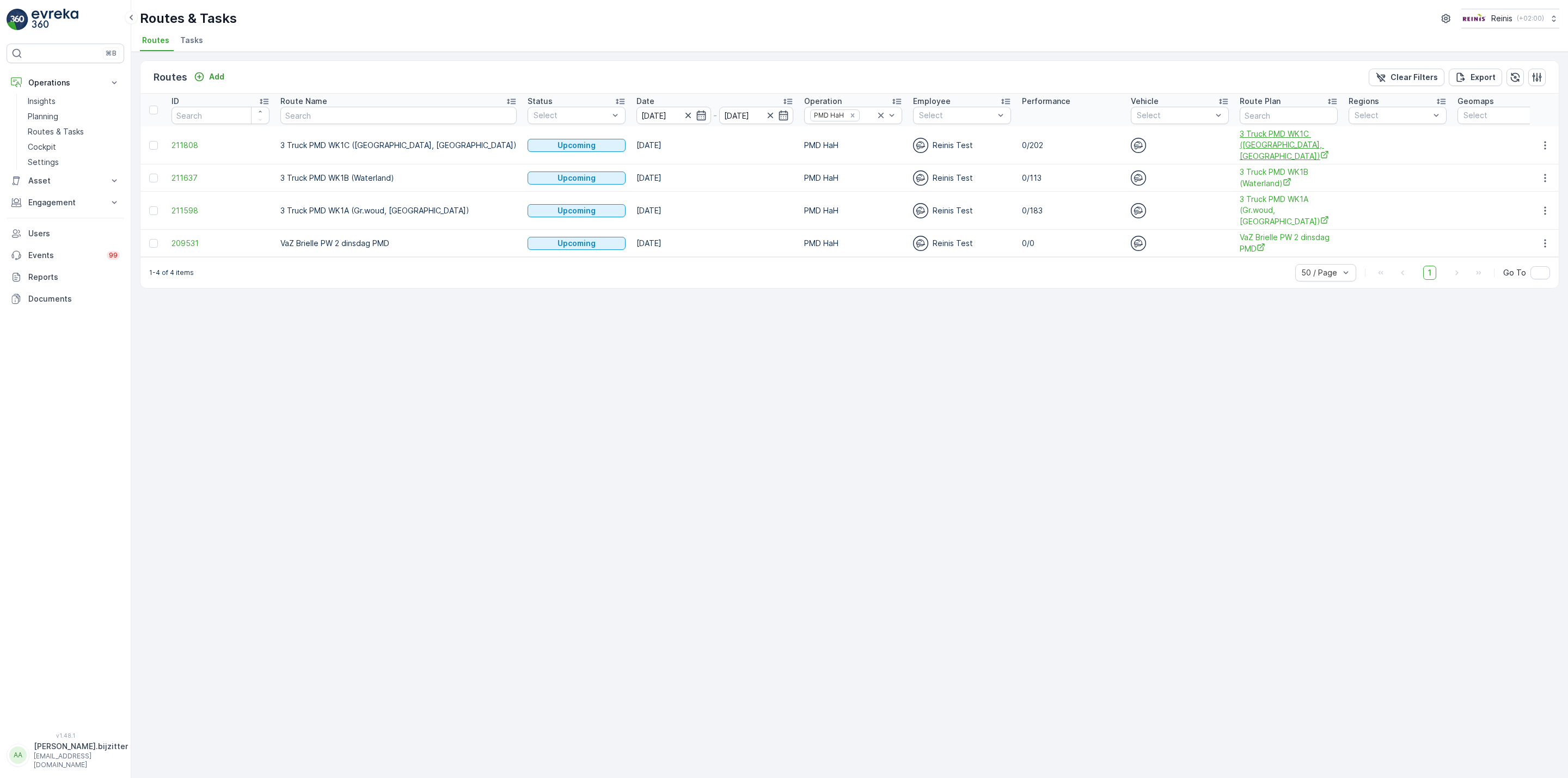
click at [1240, 141] on span "3 Truck PMD WK1C (Maaswijk West, Waterland)" at bounding box center [1289, 145] width 98 height 33
click at [546, 345] on div "Routes Add Clear Filters Export ID Route Name Status Select Date 19.08.2025 - 1…" at bounding box center [850, 415] width 1437 height 726
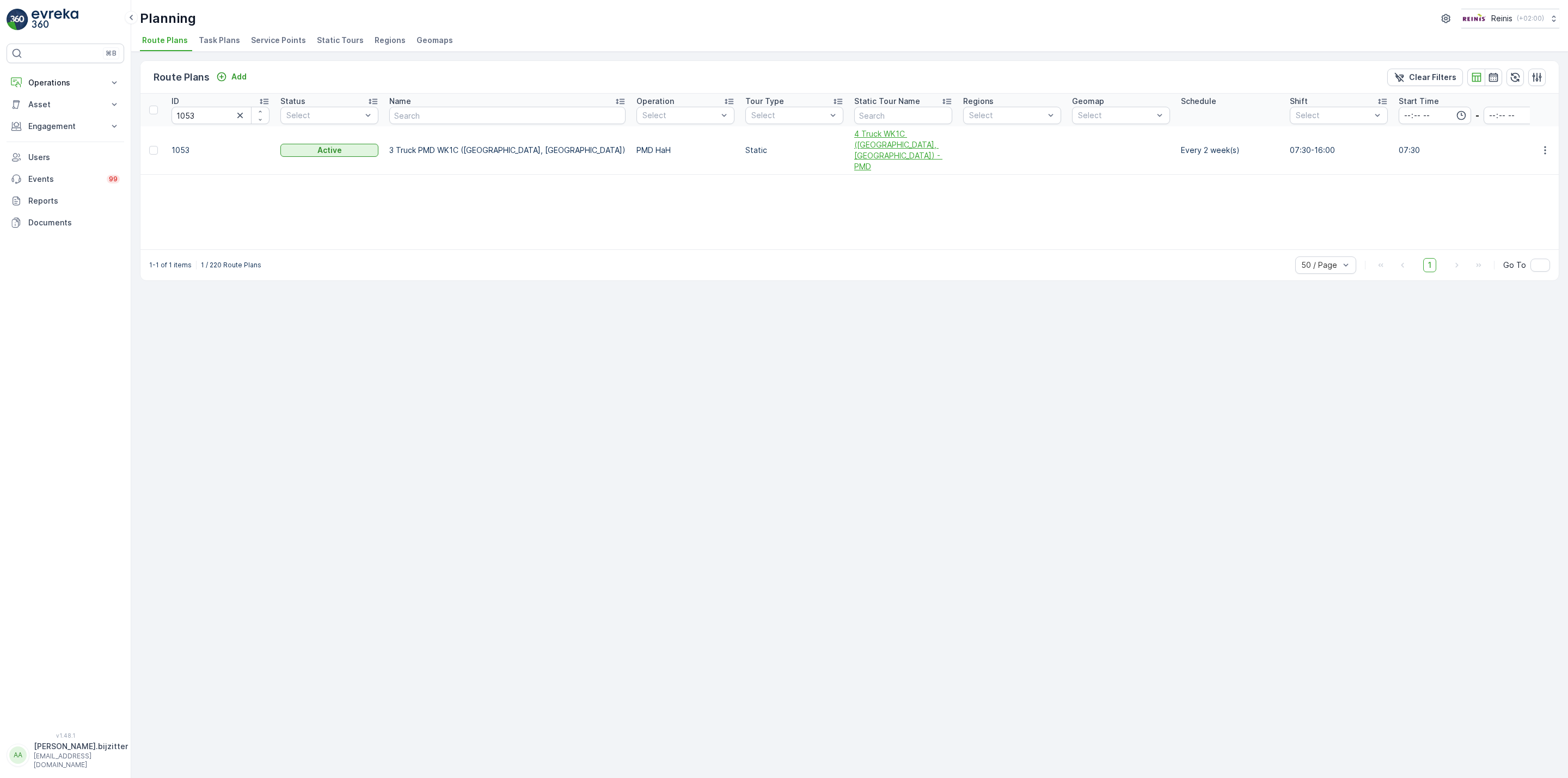
click at [854, 136] on span "4 Truck WK1C (Maaswijk West, Waterland) - PMD" at bounding box center [903, 150] width 98 height 44
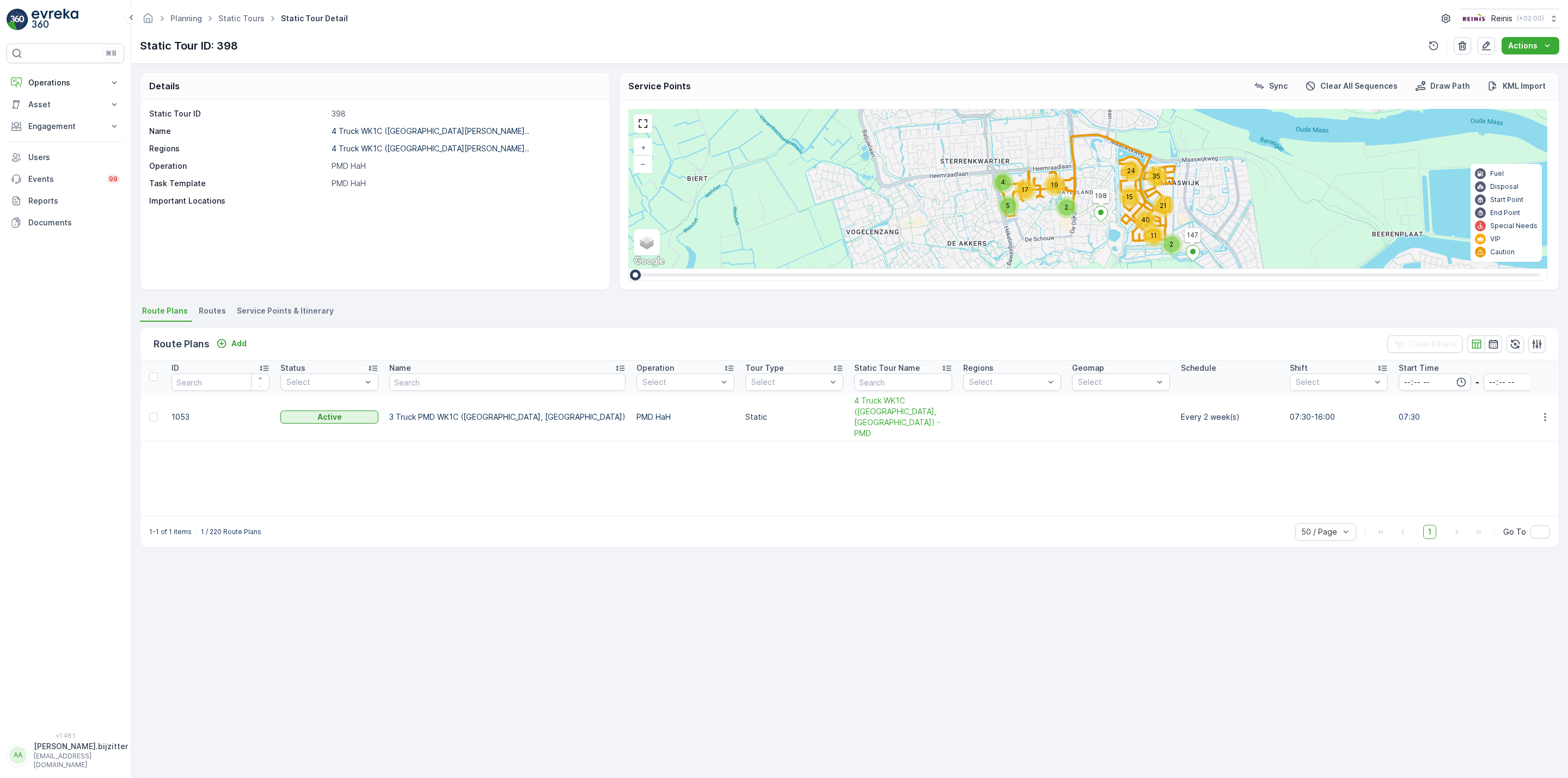
click at [290, 309] on span "Service Points & Itinerary" at bounding box center [285, 311] width 97 height 11
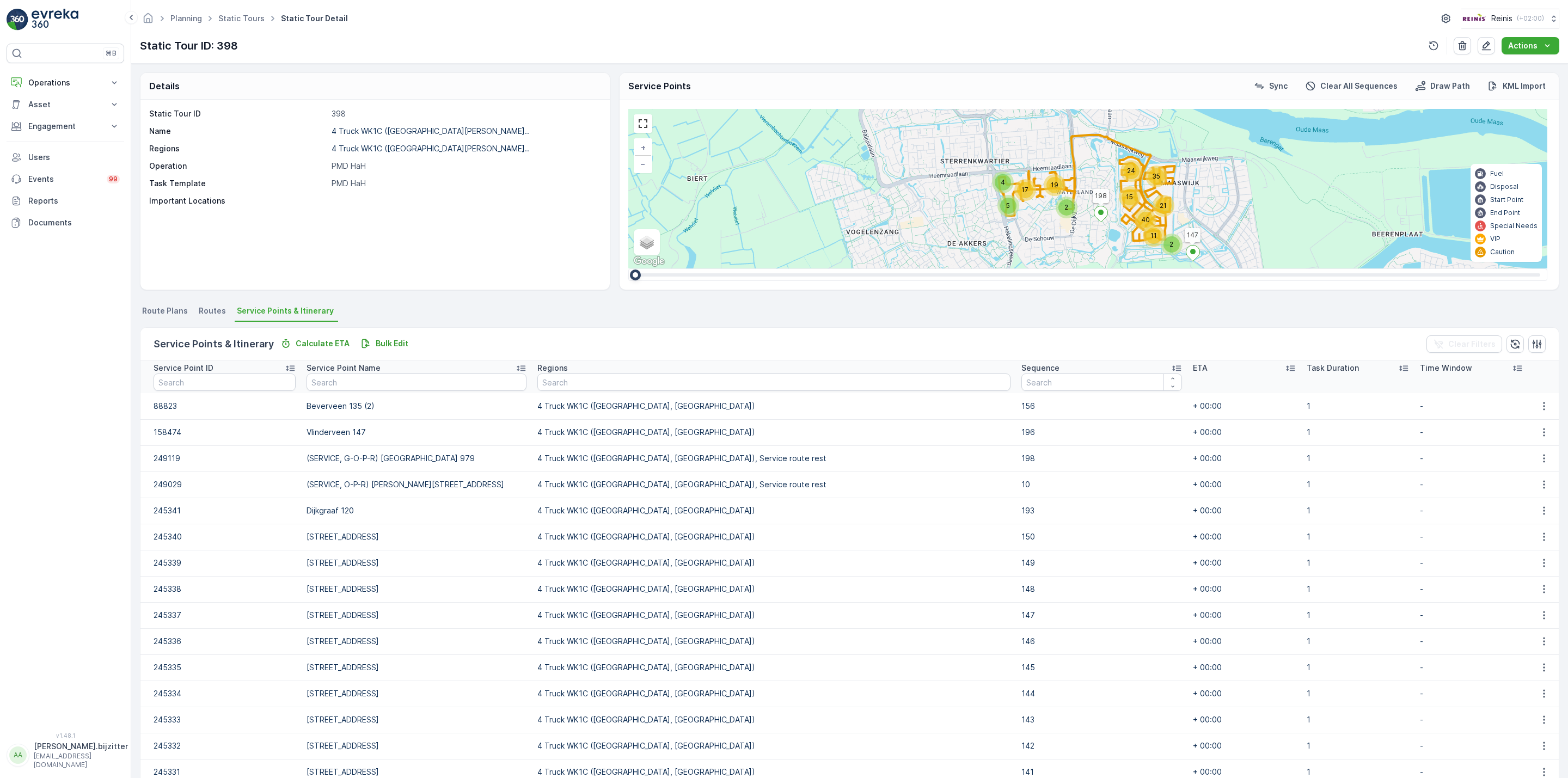
click at [1171, 368] on icon at bounding box center [1177, 368] width 11 height 11
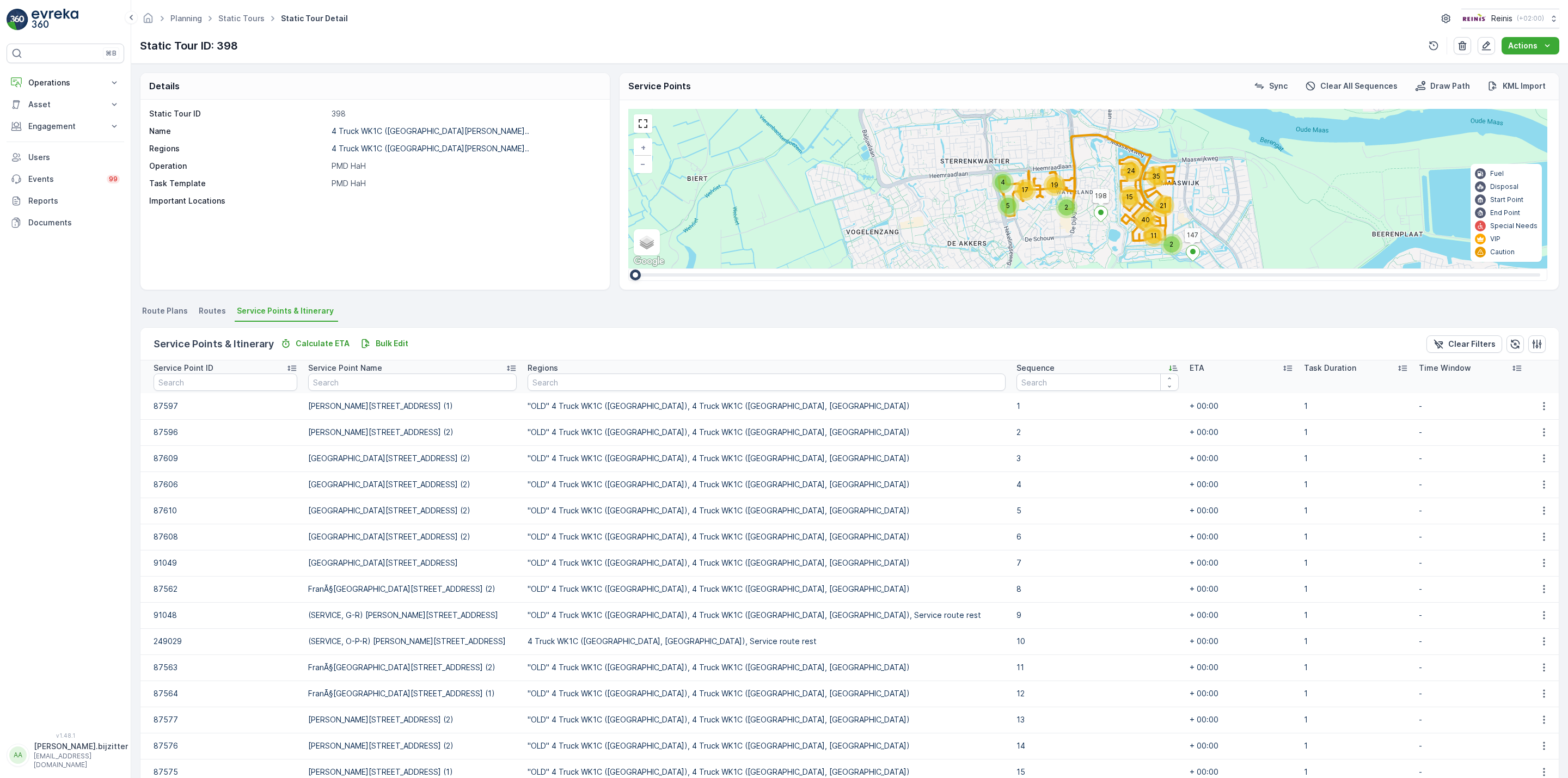
click at [1169, 366] on icon at bounding box center [1170, 368] width 2 height 5
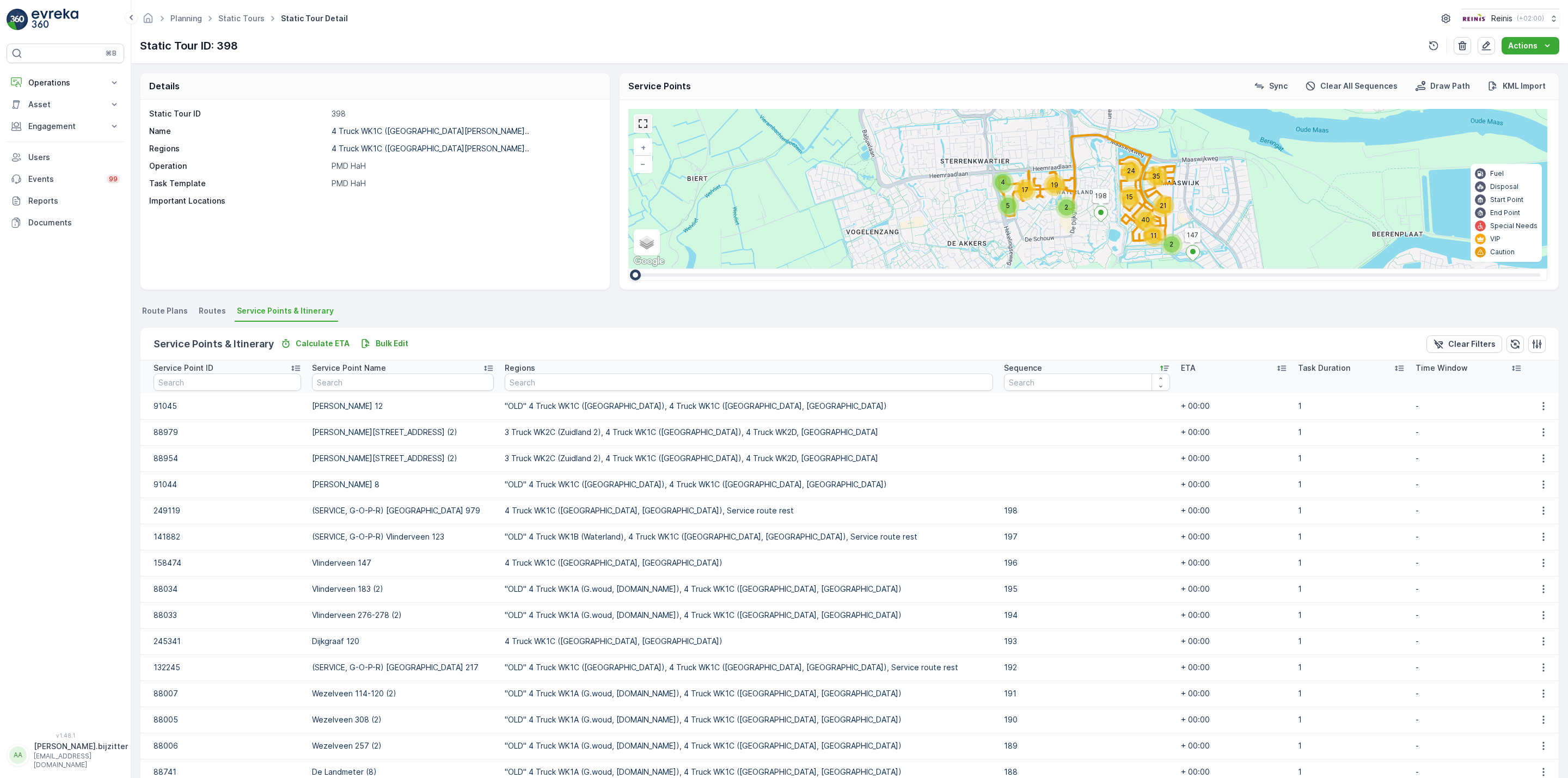
click at [645, 118] on link at bounding box center [643, 124] width 16 height 16
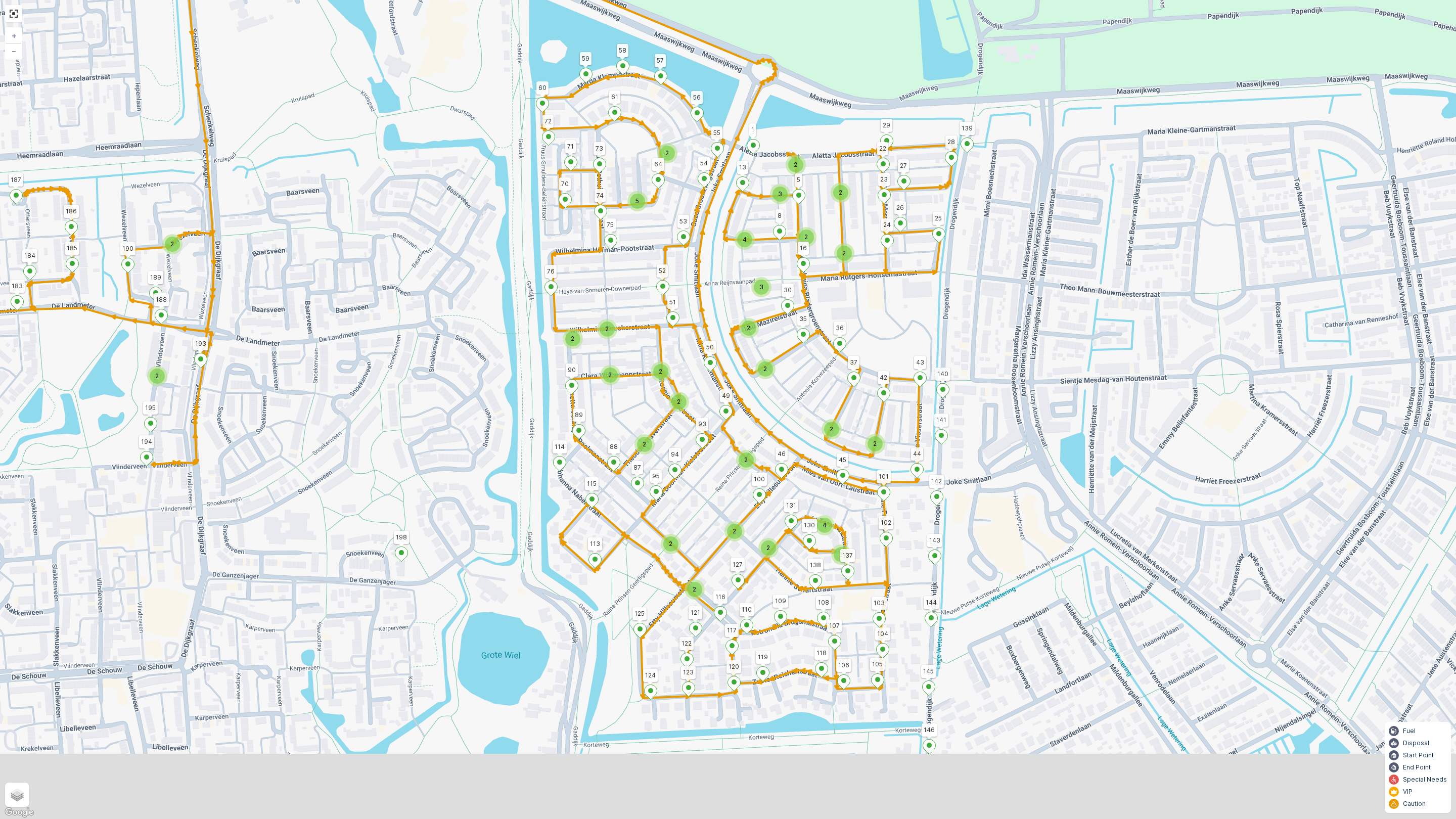
drag, startPoint x: 474, startPoint y: 487, endPoint x: 461, endPoint y: 393, distance: 94.9
click at [461, 393] on div "2 2 2 2 2 2 2 2 2 2 4 2 2 2 2 2 2 2 2 2 2 2 2 3 2 2 3 2 4 2 2 5 147 198 Golda M…" at bounding box center [728, 409] width 1456 height 819
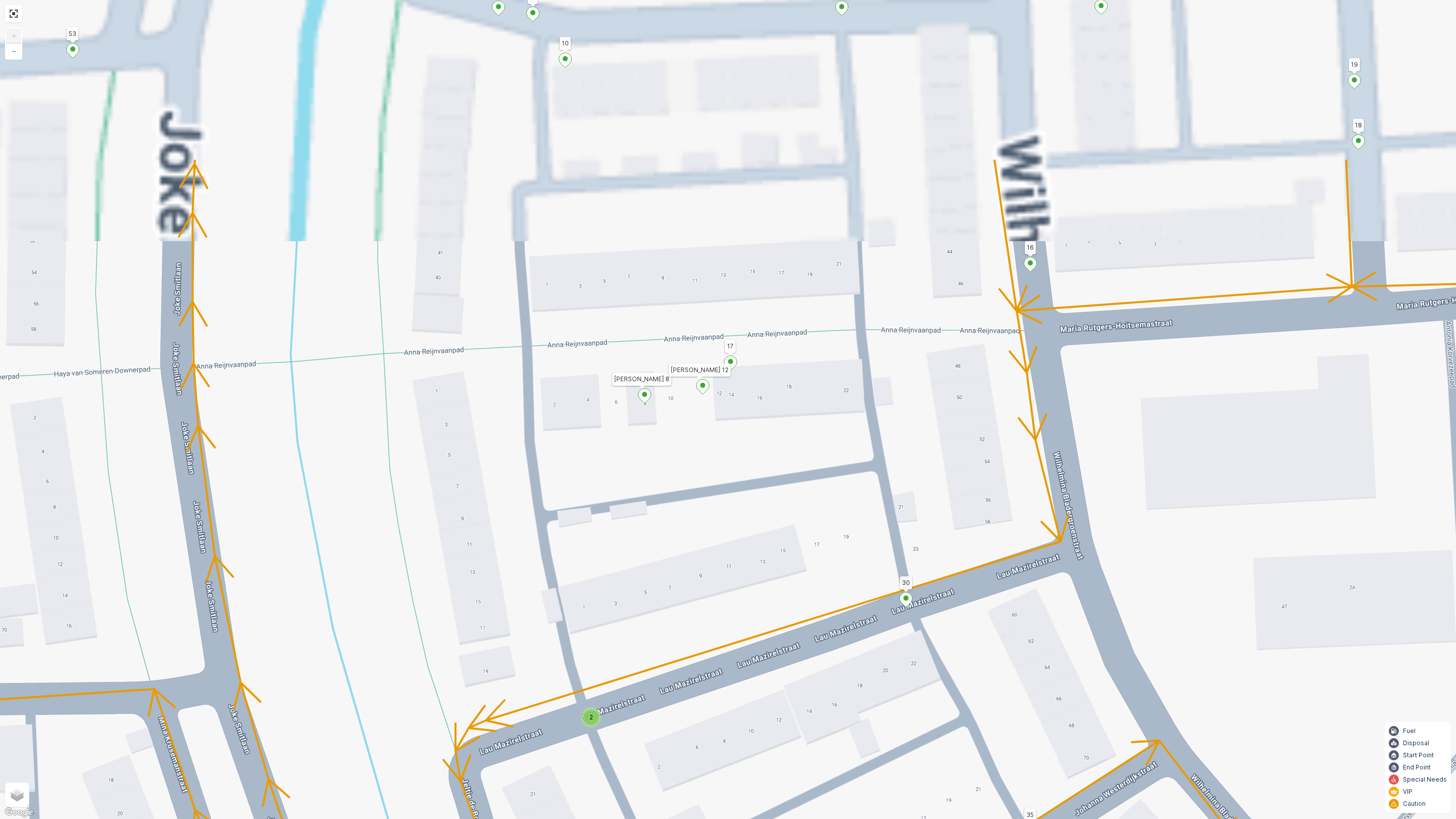
drag, startPoint x: 764, startPoint y: 275, endPoint x: 704, endPoint y: 457, distance: 191.6
click at [704, 457] on div "2 2 147 198 Golda Meirstraat 22 (2) Golda Meirstraat 2 (2) 148 150 149 160 163 …" at bounding box center [728, 409] width 1456 height 819
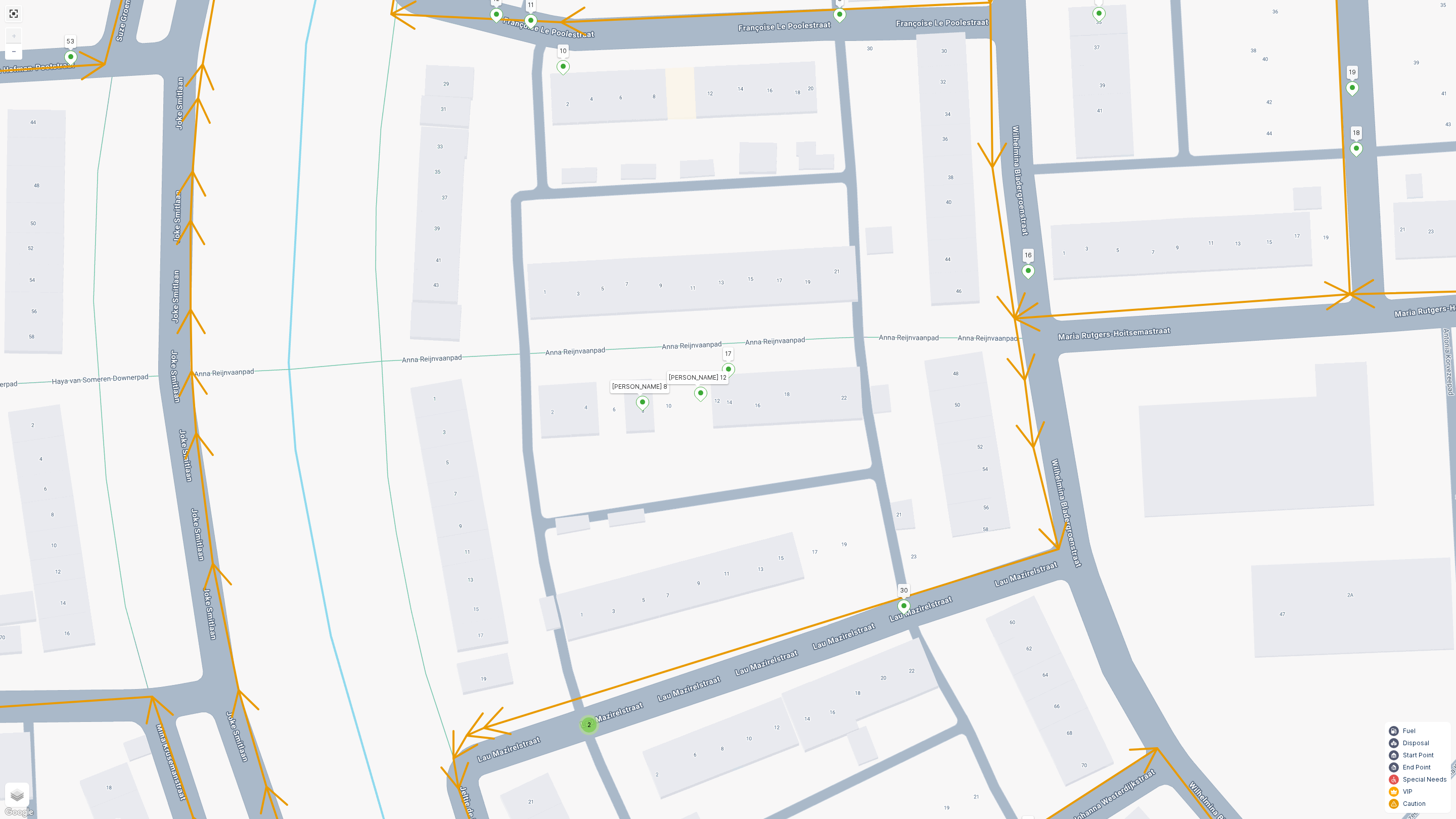
click at [18, 11] on link at bounding box center [14, 14] width 15 height 15
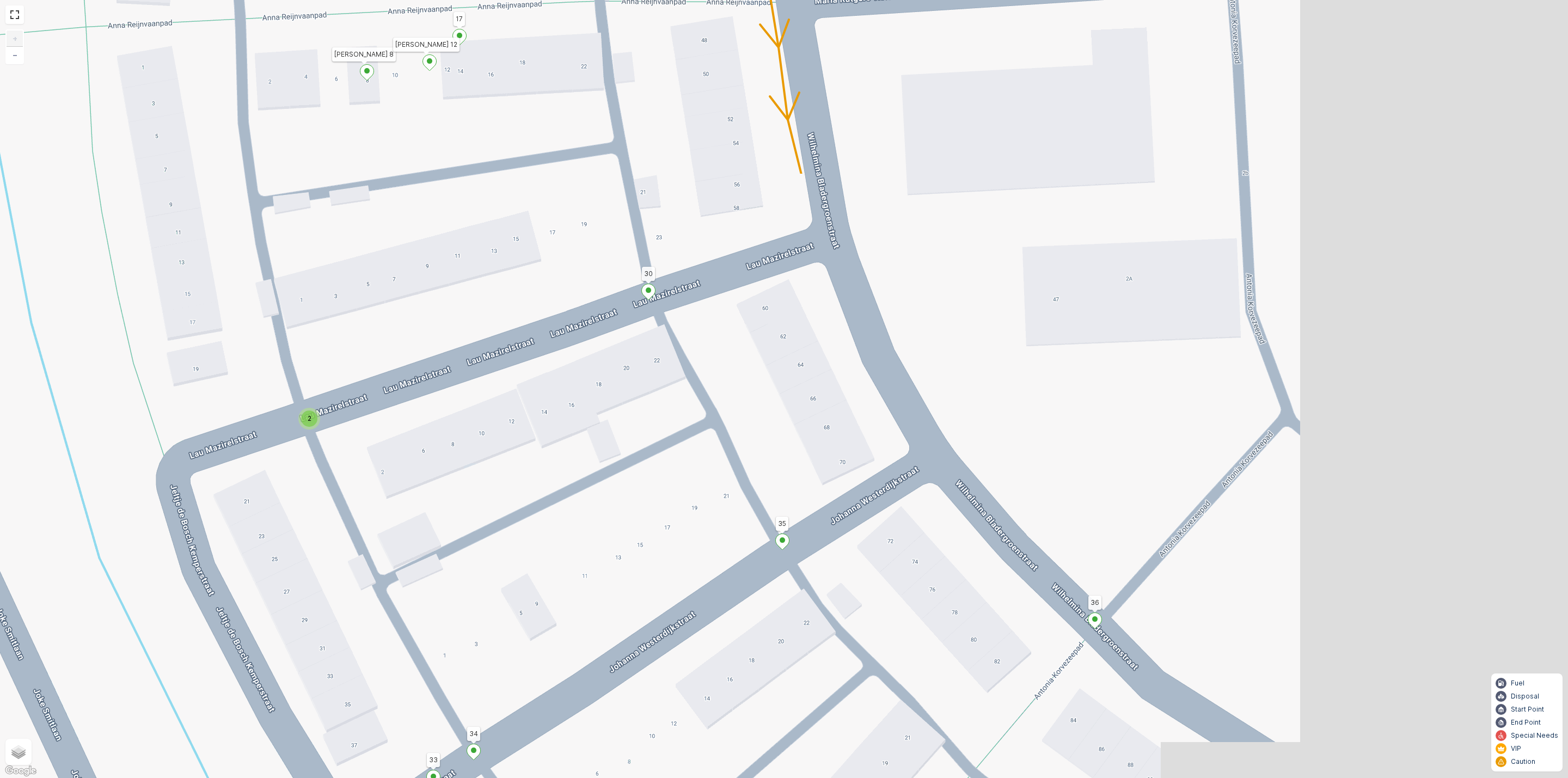
scroll to position [969, 0]
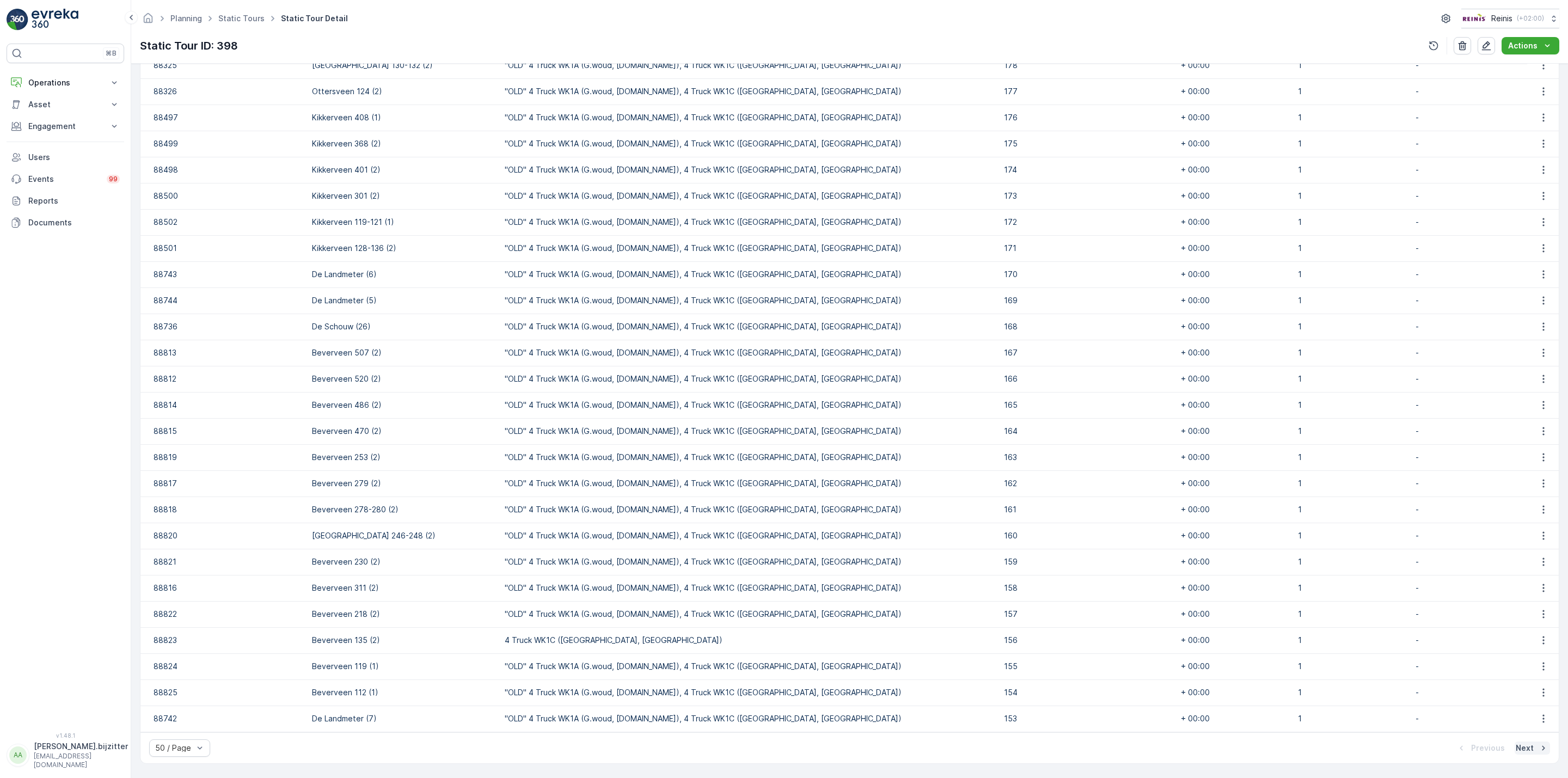
click at [1524, 750] on p "Next" at bounding box center [1525, 748] width 18 height 11
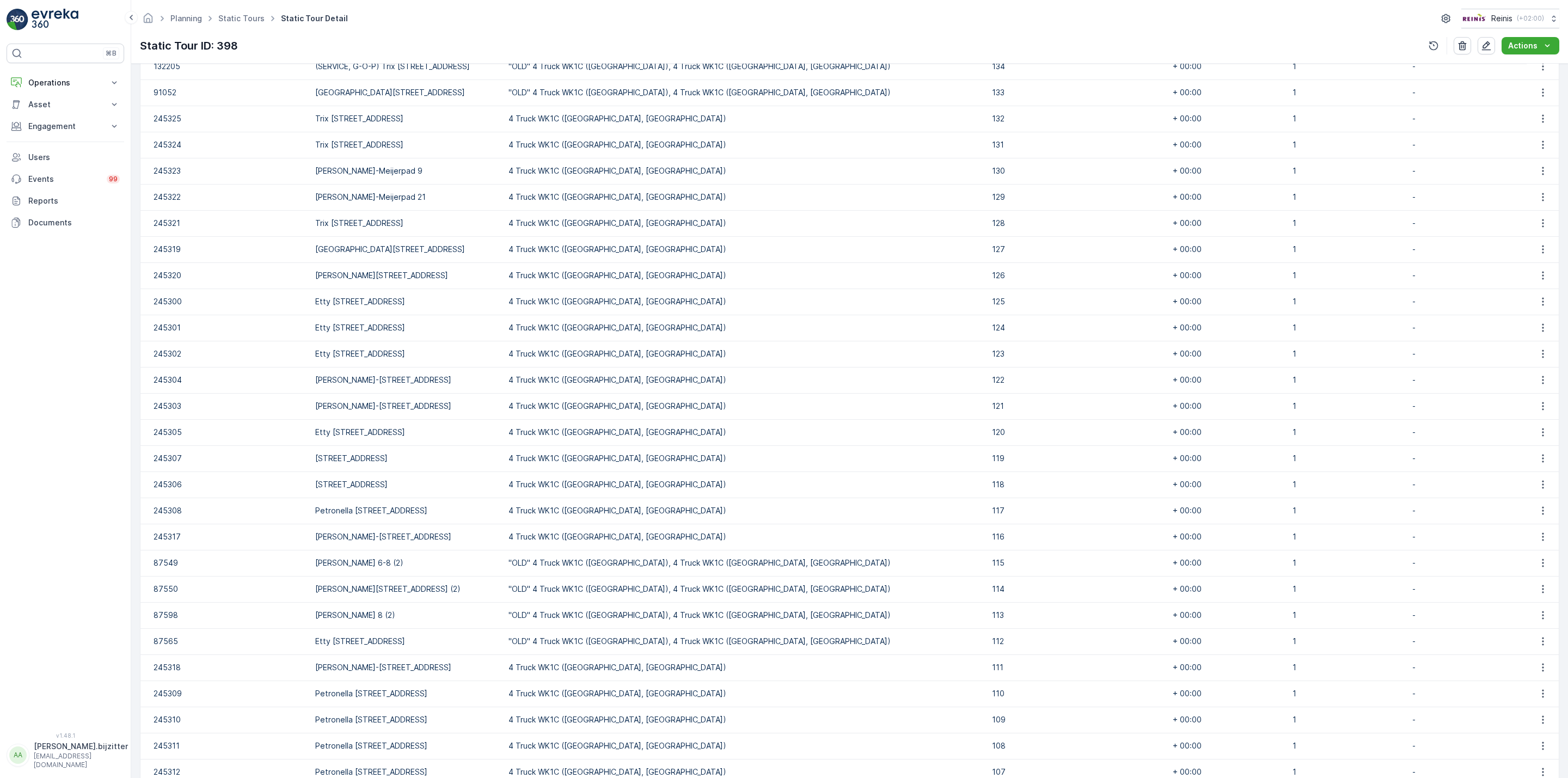
scroll to position [969, 0]
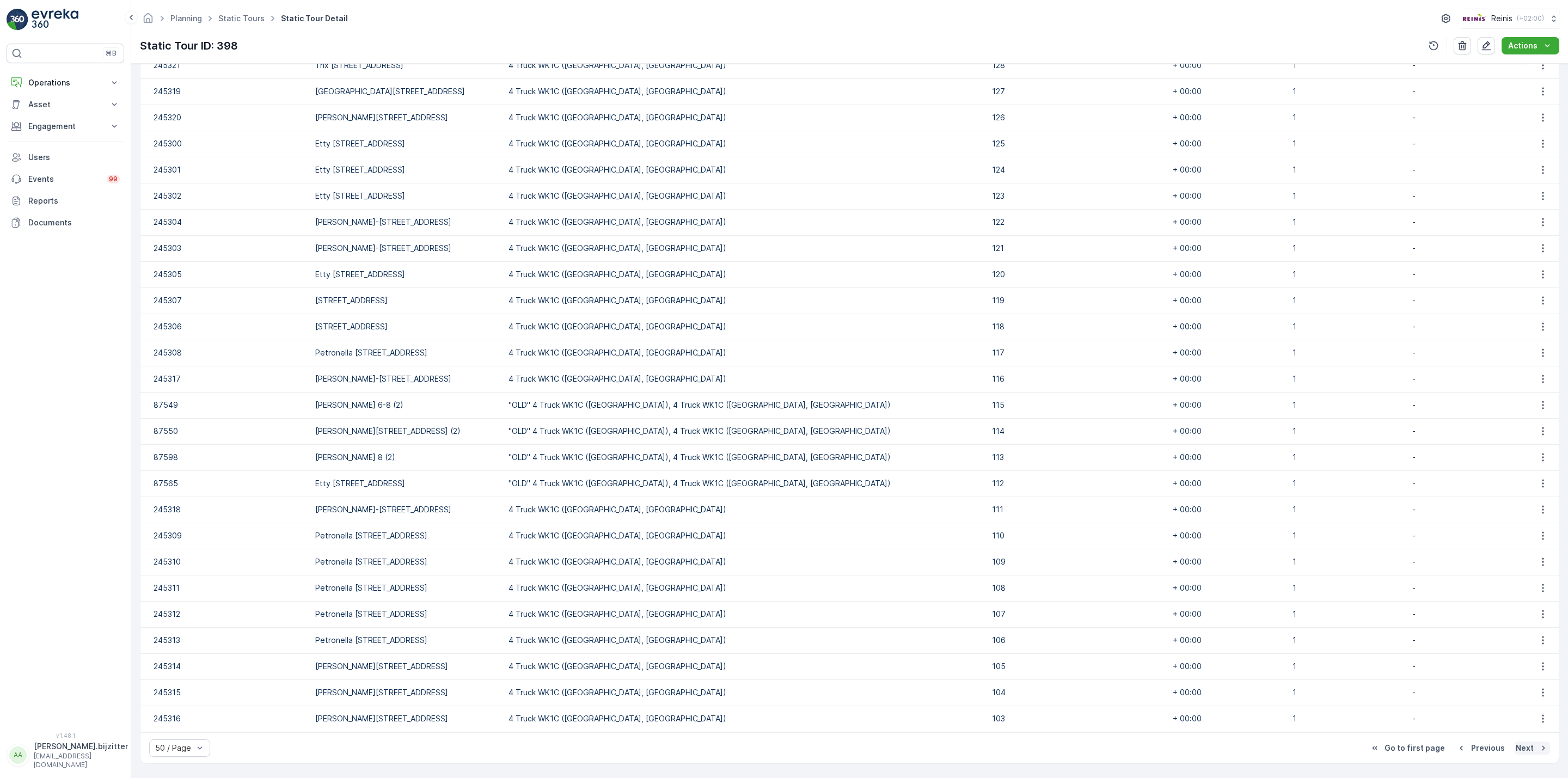
click at [1516, 749] on p "Next" at bounding box center [1525, 748] width 18 height 11
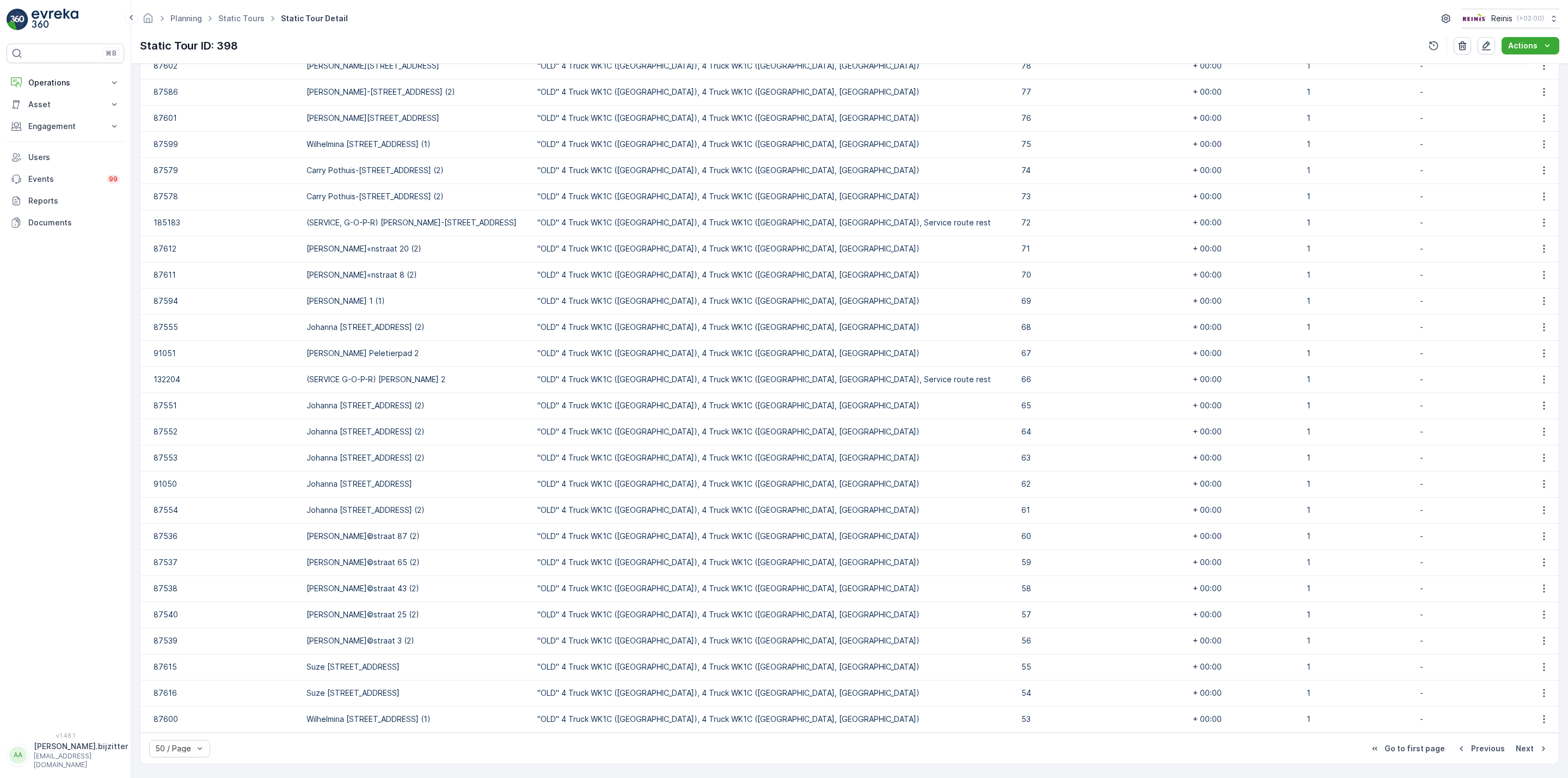
scroll to position [969, 0]
click at [1516, 748] on p "Next" at bounding box center [1525, 748] width 18 height 11
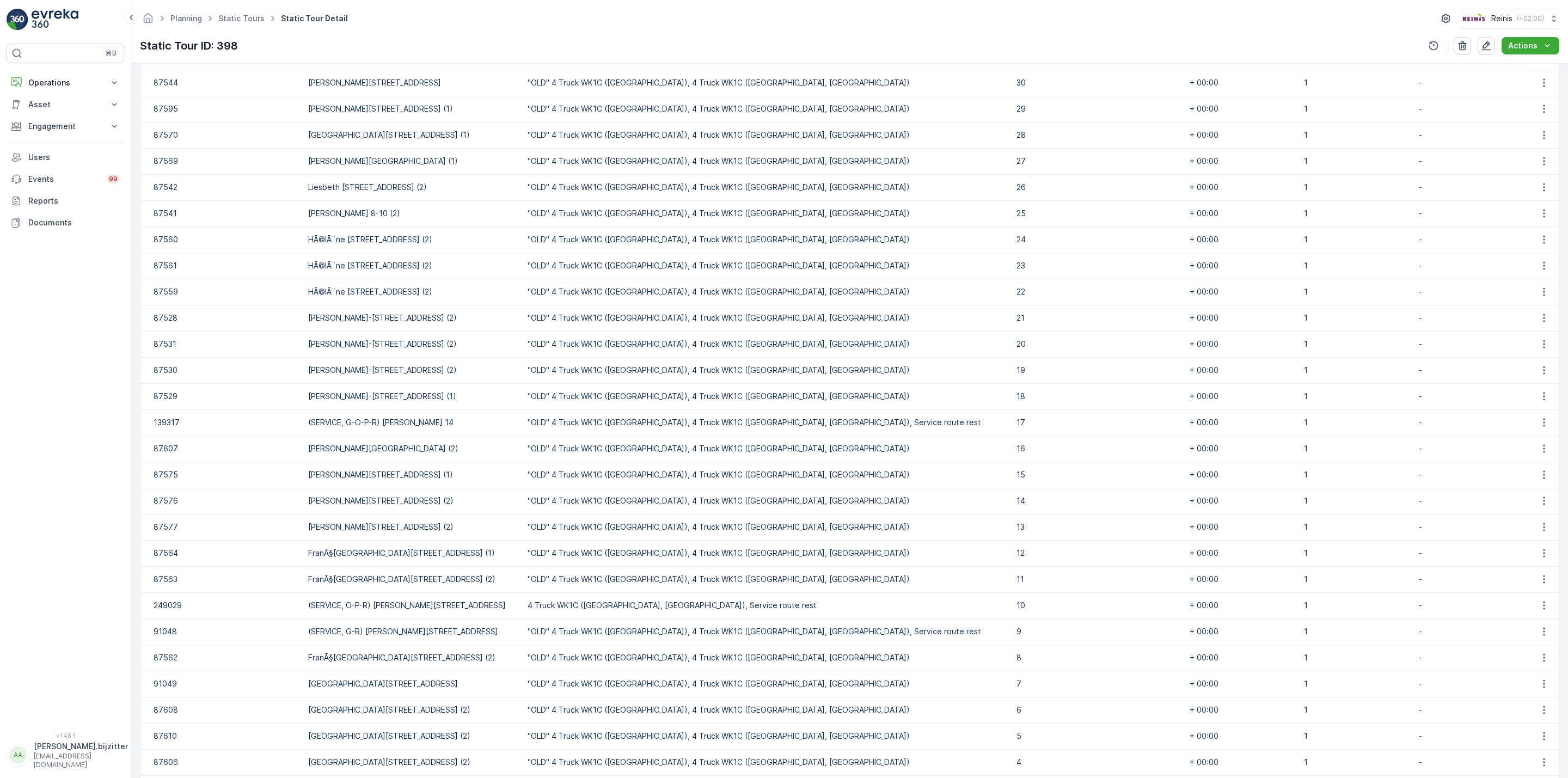
scroll to position [969, 0]
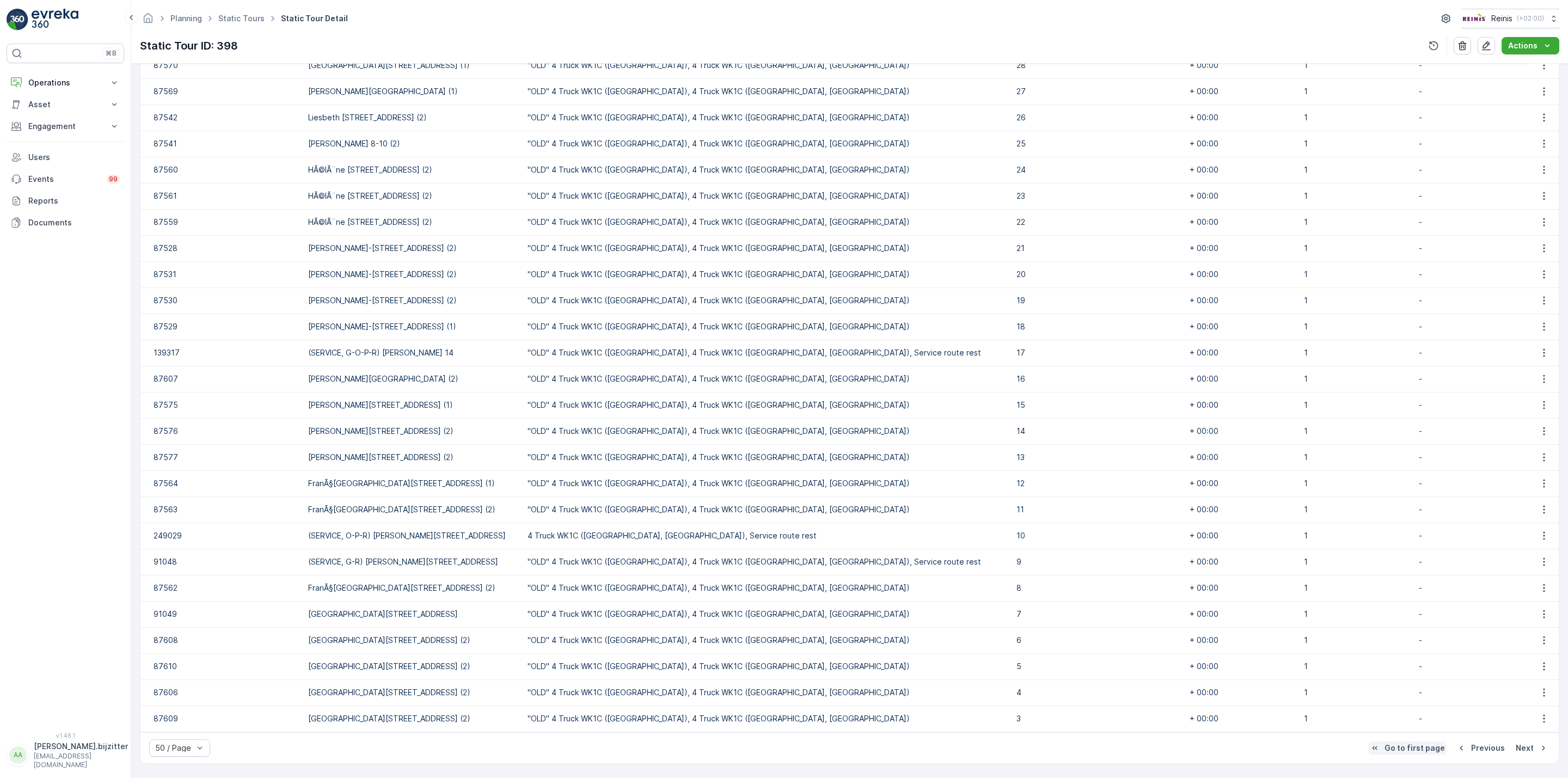
click at [1418, 745] on p "Go to first page" at bounding box center [1415, 748] width 60 height 11
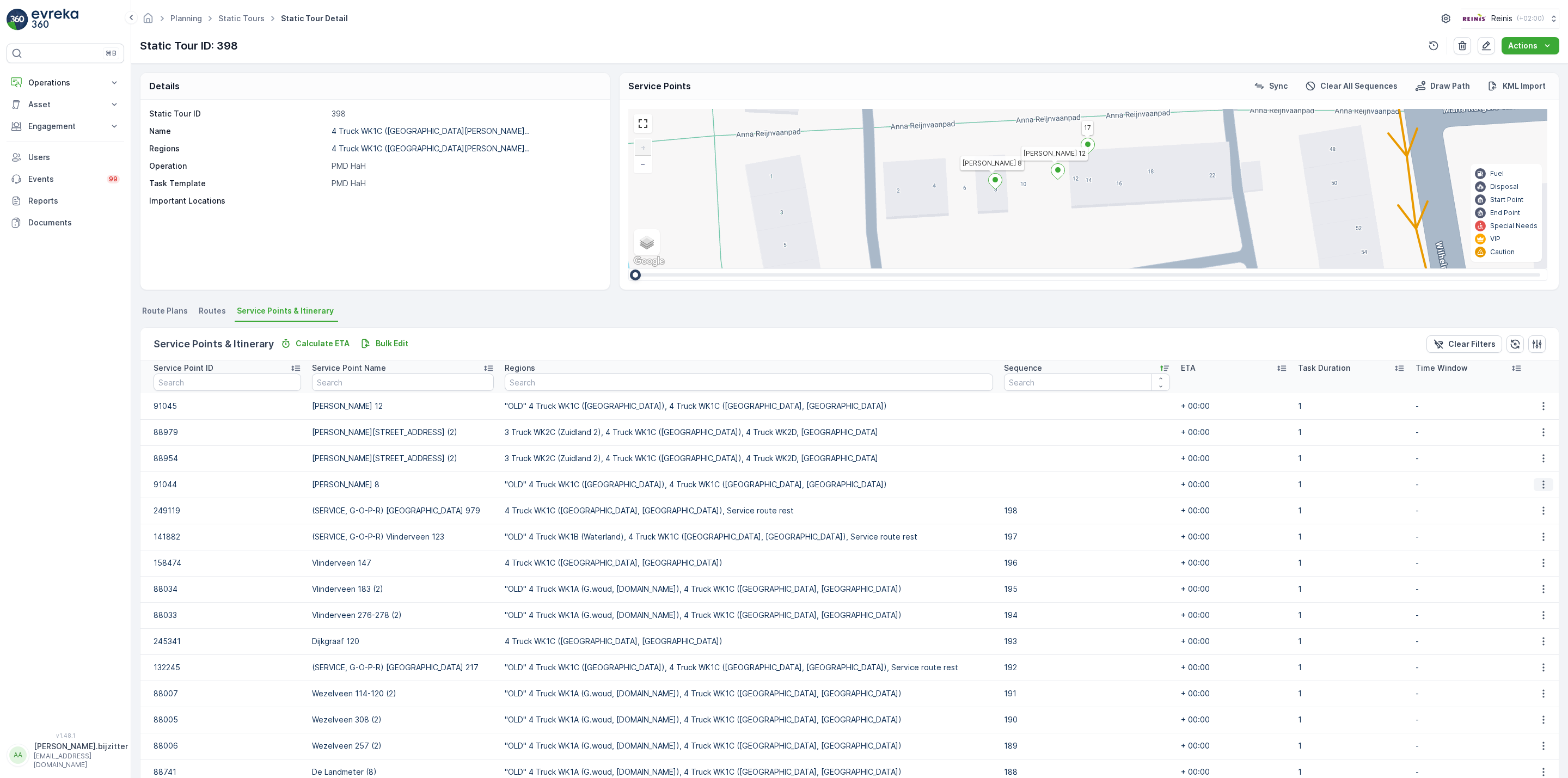
click at [1542, 485] on icon "button" at bounding box center [1544, 485] width 11 height 11
click at [1544, 503] on span "Edit" at bounding box center [1542, 502] width 14 height 11
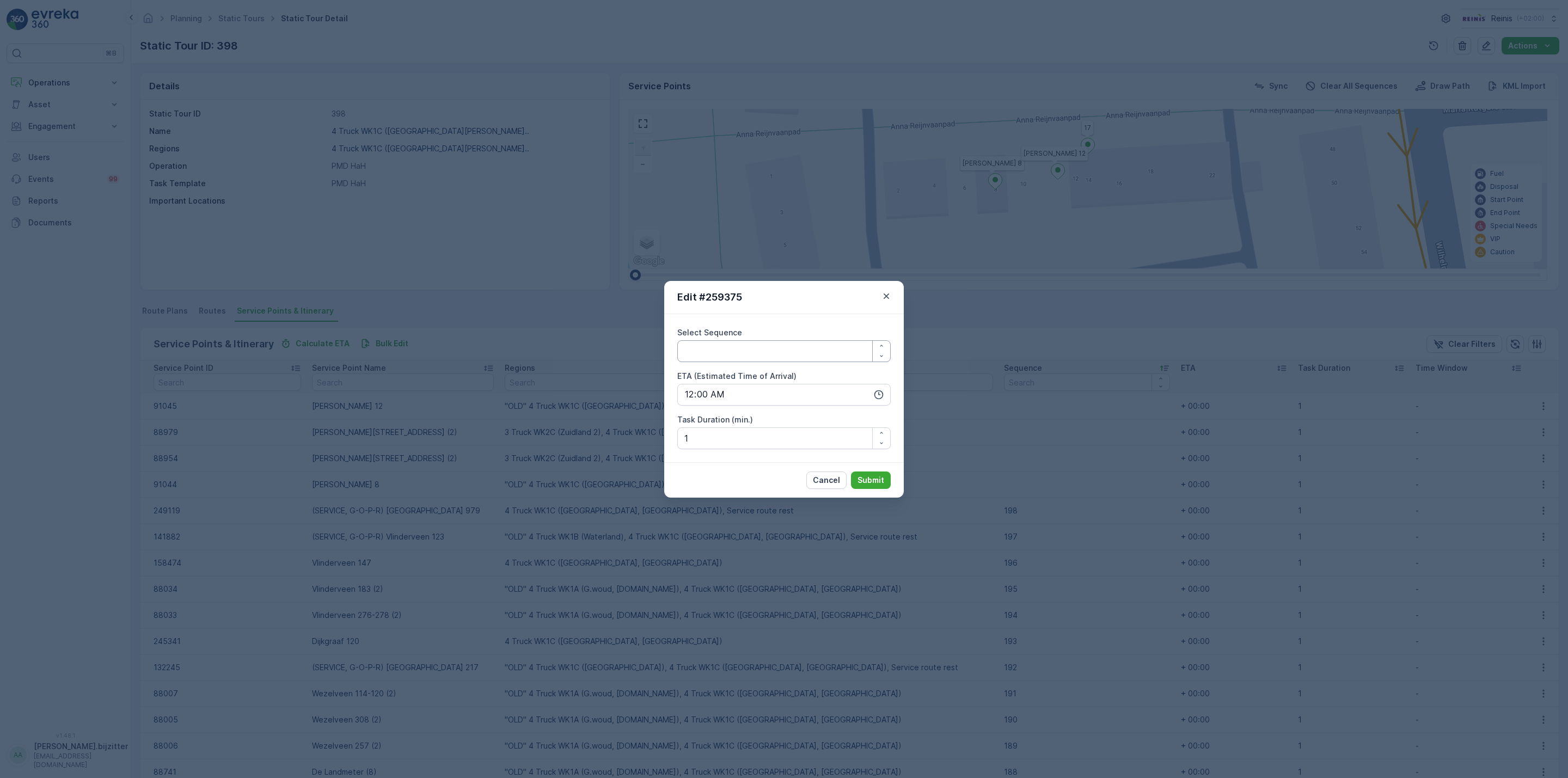
click at [746, 355] on Sequence "Select Sequence" at bounding box center [784, 351] width 214 height 22
type Sequence "17"
click at [863, 472] on button "Submit" at bounding box center [870, 480] width 40 height 18
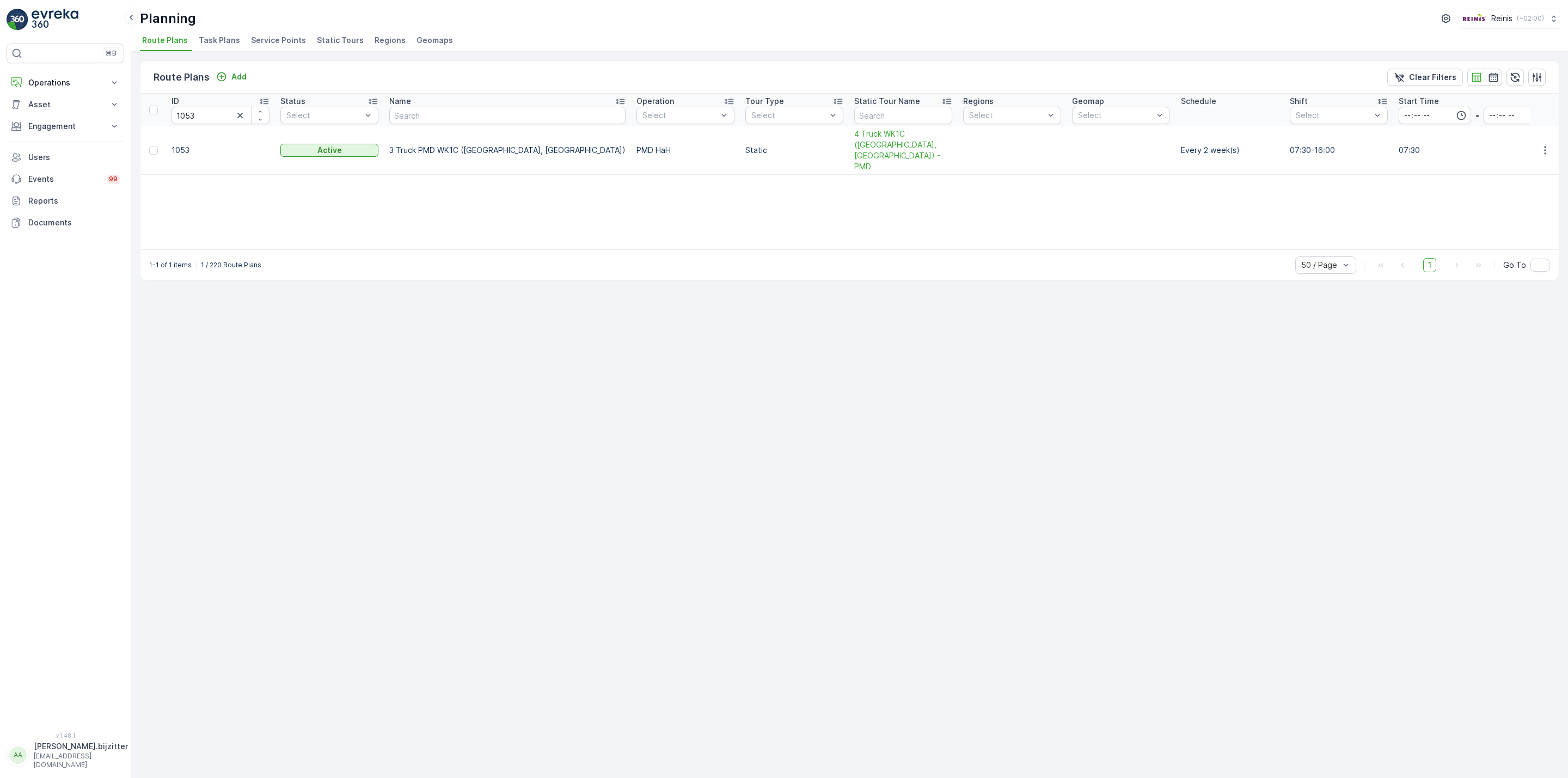
click at [642, 359] on div "Route Plans Add Clear Filters ID 1053 Status Select Name Operation Select Tour …" at bounding box center [850, 415] width 1437 height 726
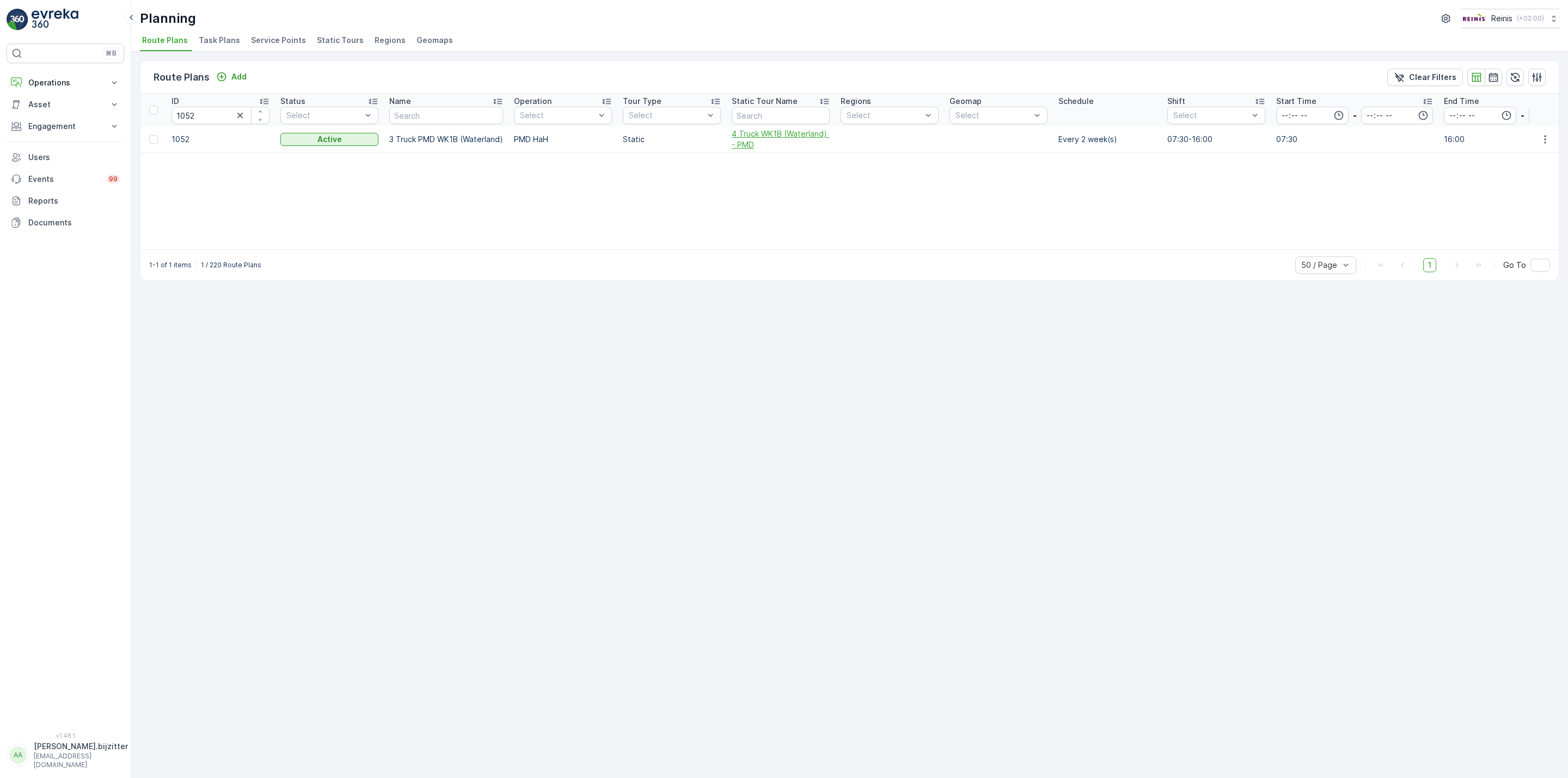
click at [760, 131] on span "4 Truck WK1B (Waterland) - PMD" at bounding box center [780, 139] width 98 height 22
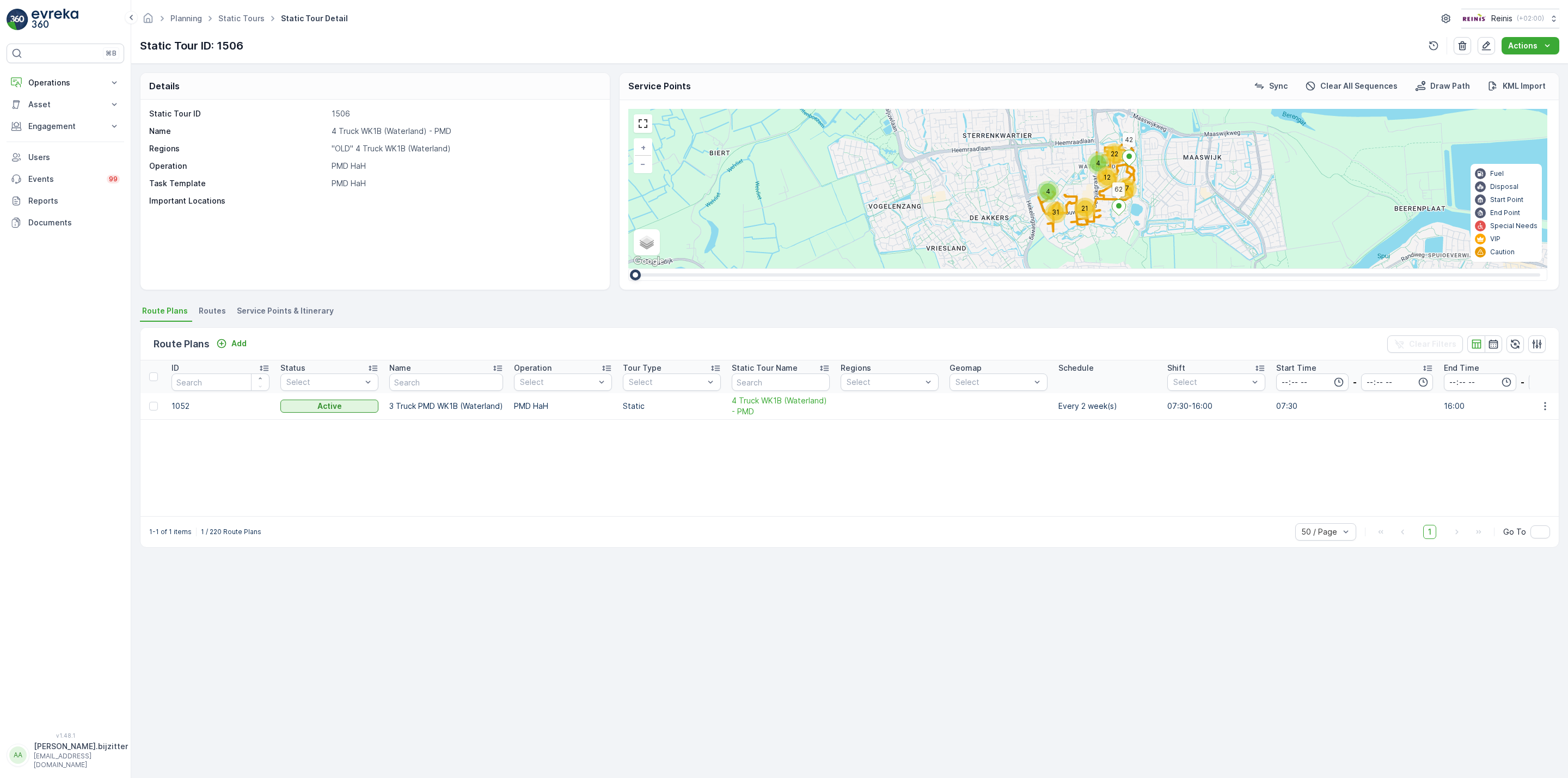
click at [298, 312] on span "Service Points & Itinerary" at bounding box center [285, 311] width 97 height 11
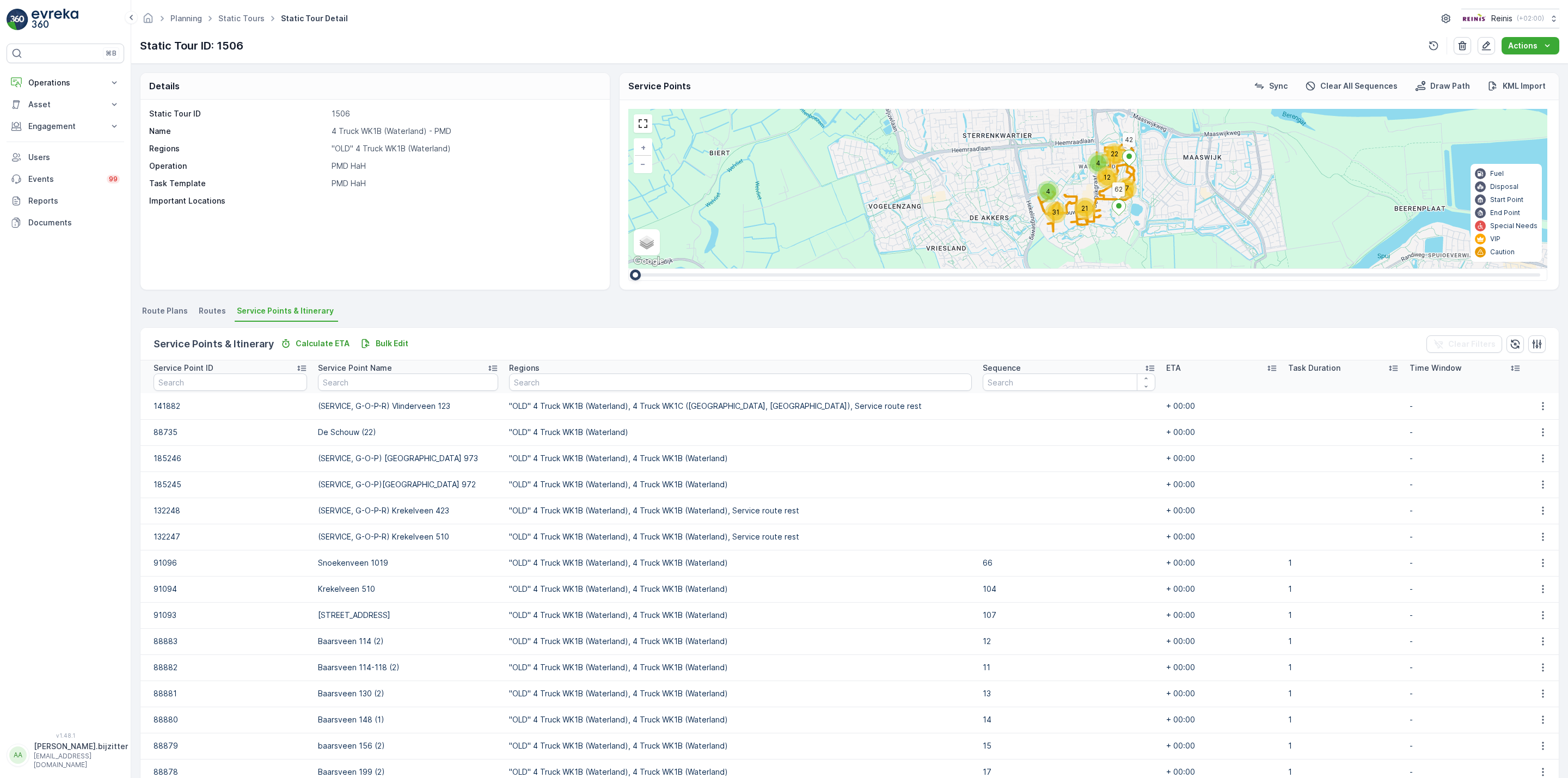
click at [1144, 365] on icon at bounding box center [1150, 368] width 11 height 11
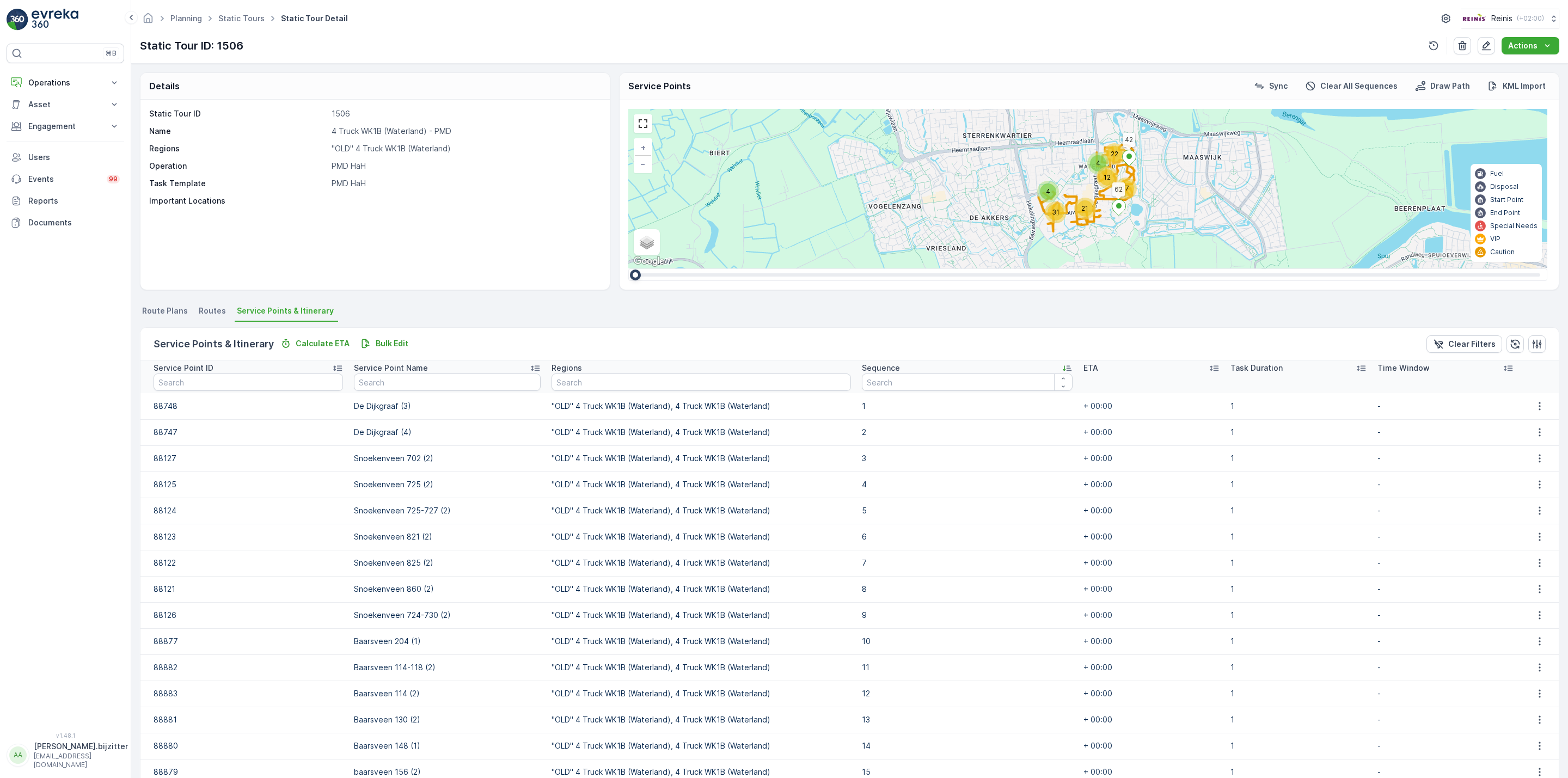
click at [1062, 365] on icon at bounding box center [1067, 368] width 11 height 11
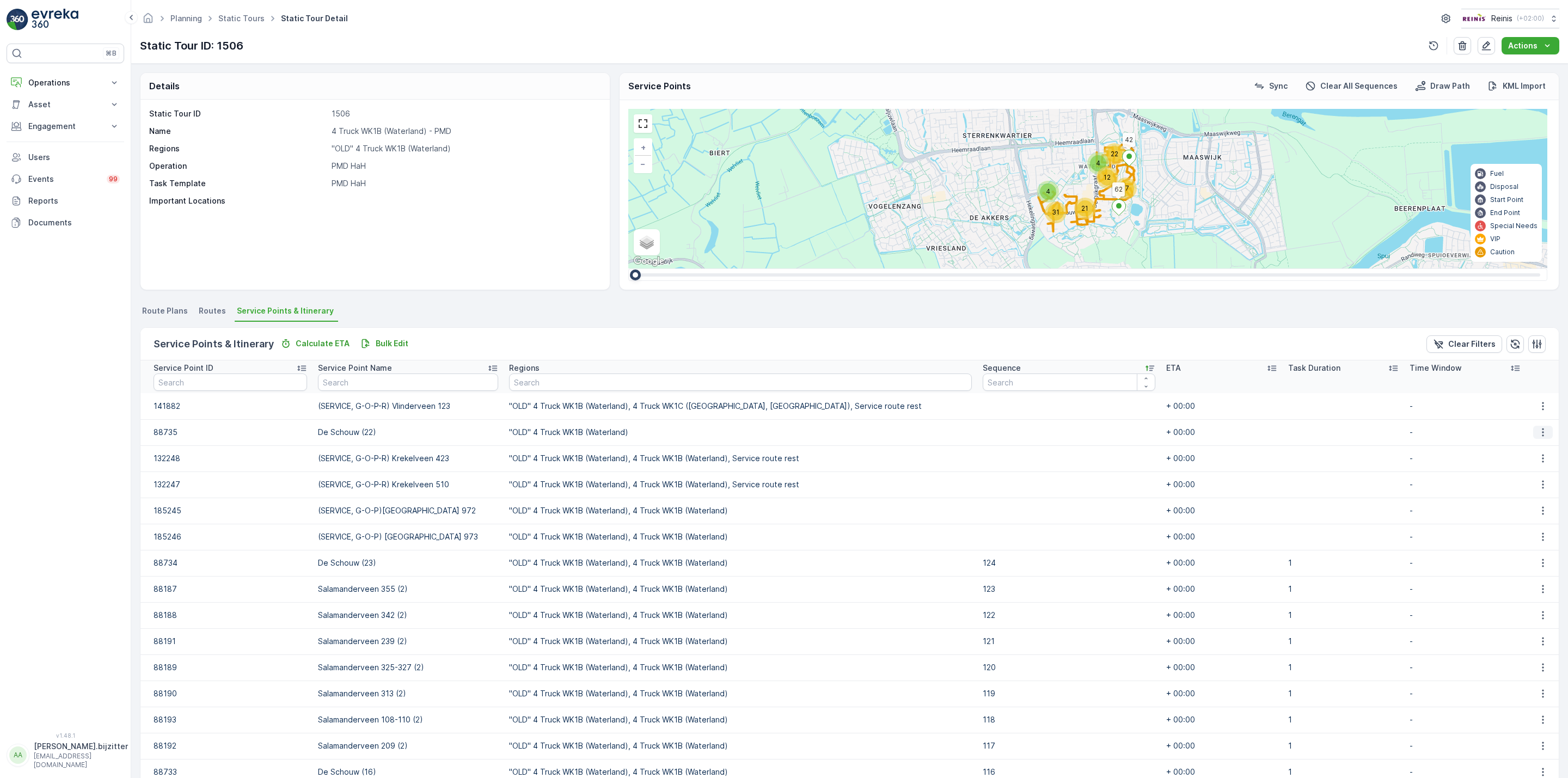
click at [1538, 430] on icon "button" at bounding box center [1543, 432] width 11 height 11
click at [900, 307] on ul "Route Plans Routes Service Points & Itinerary" at bounding box center [850, 312] width 1419 height 18
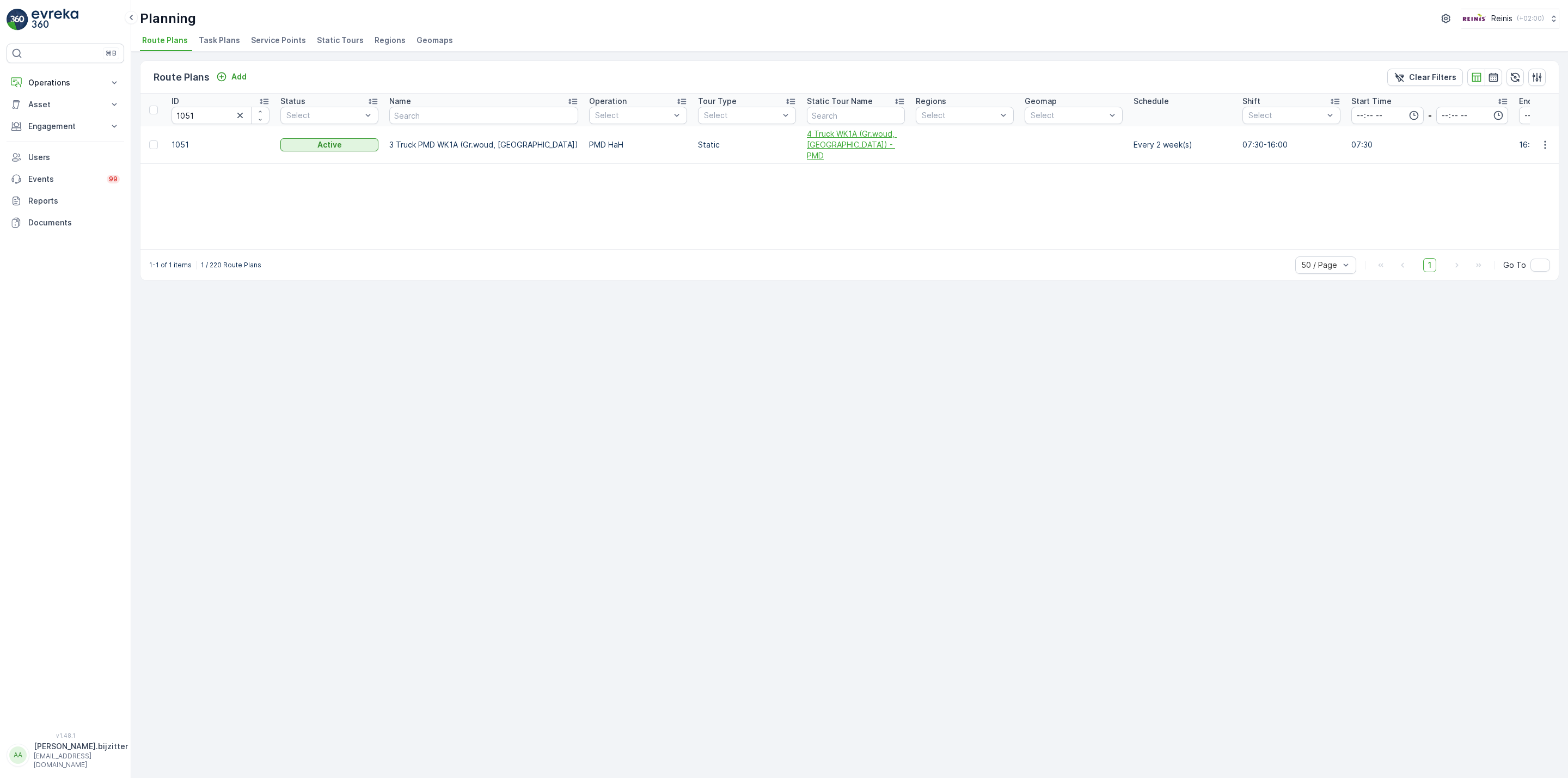
click at [814, 150] on span "4 Truck WK1A (Gr.woud, [GEOGRAPHIC_DATA]) - PMD" at bounding box center [856, 145] width 98 height 33
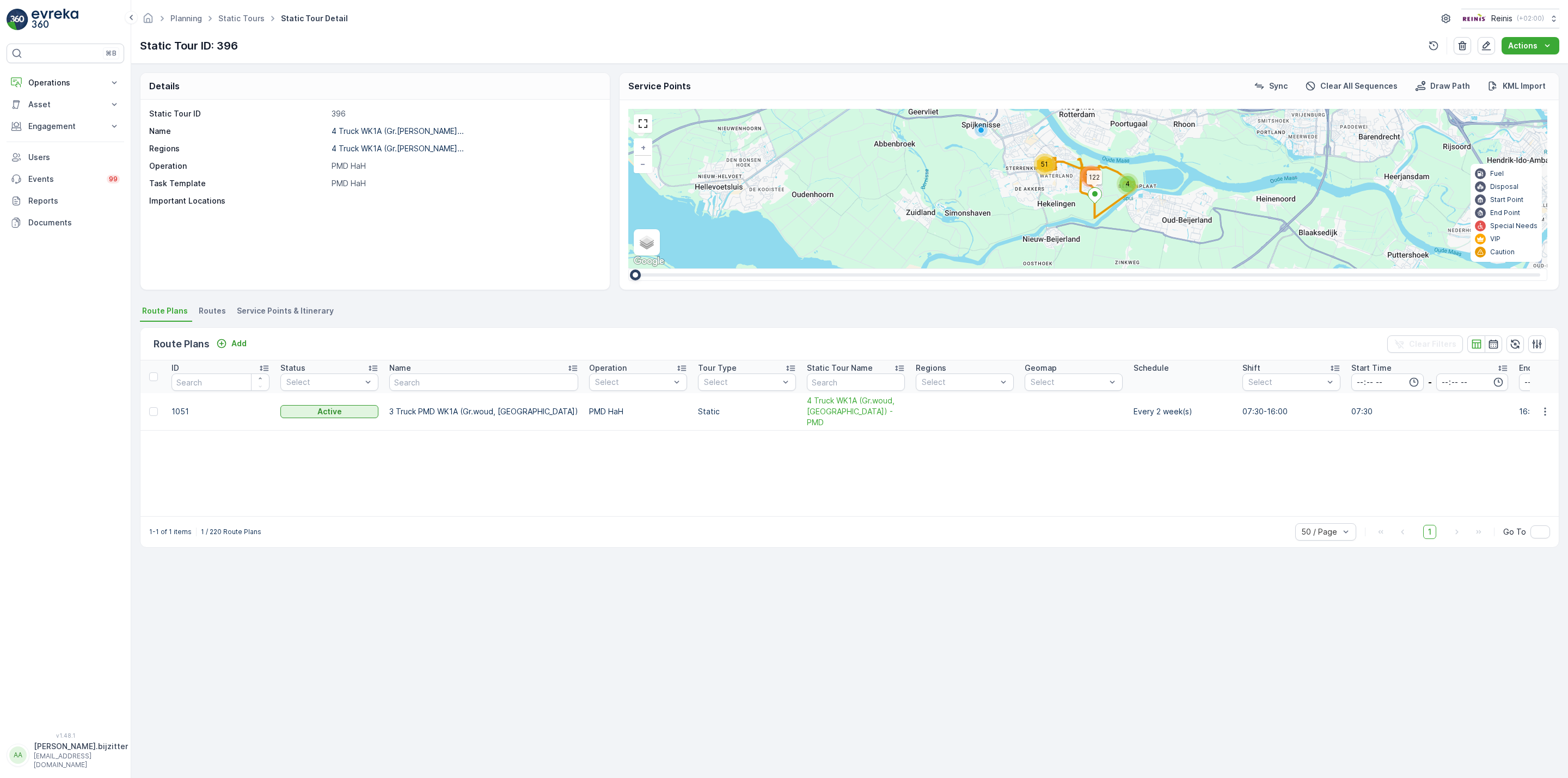
click at [317, 315] on span "Service Points & Itinerary" at bounding box center [285, 311] width 97 height 11
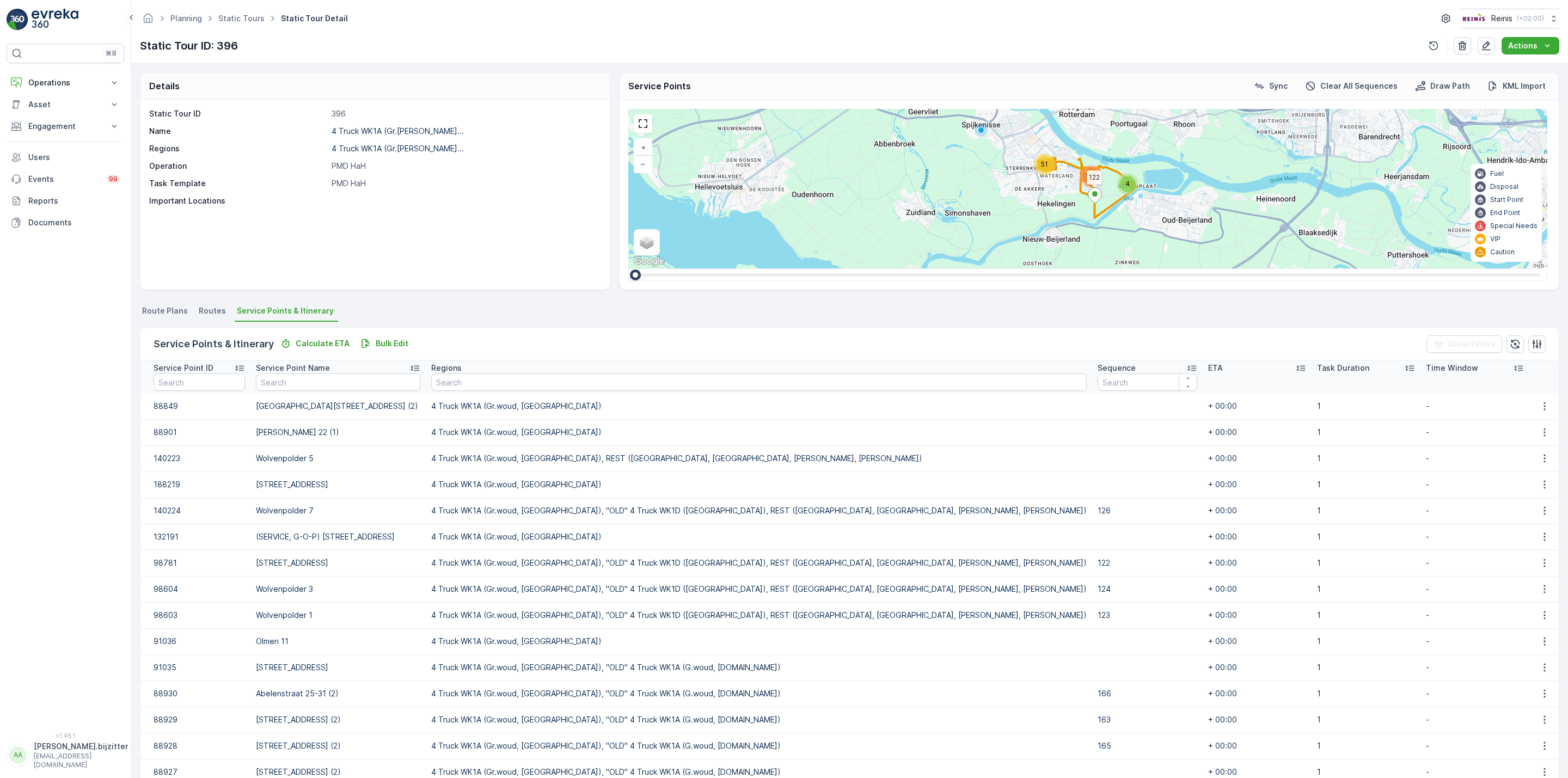
click at [1186, 366] on icon at bounding box center [1192, 368] width 11 height 11
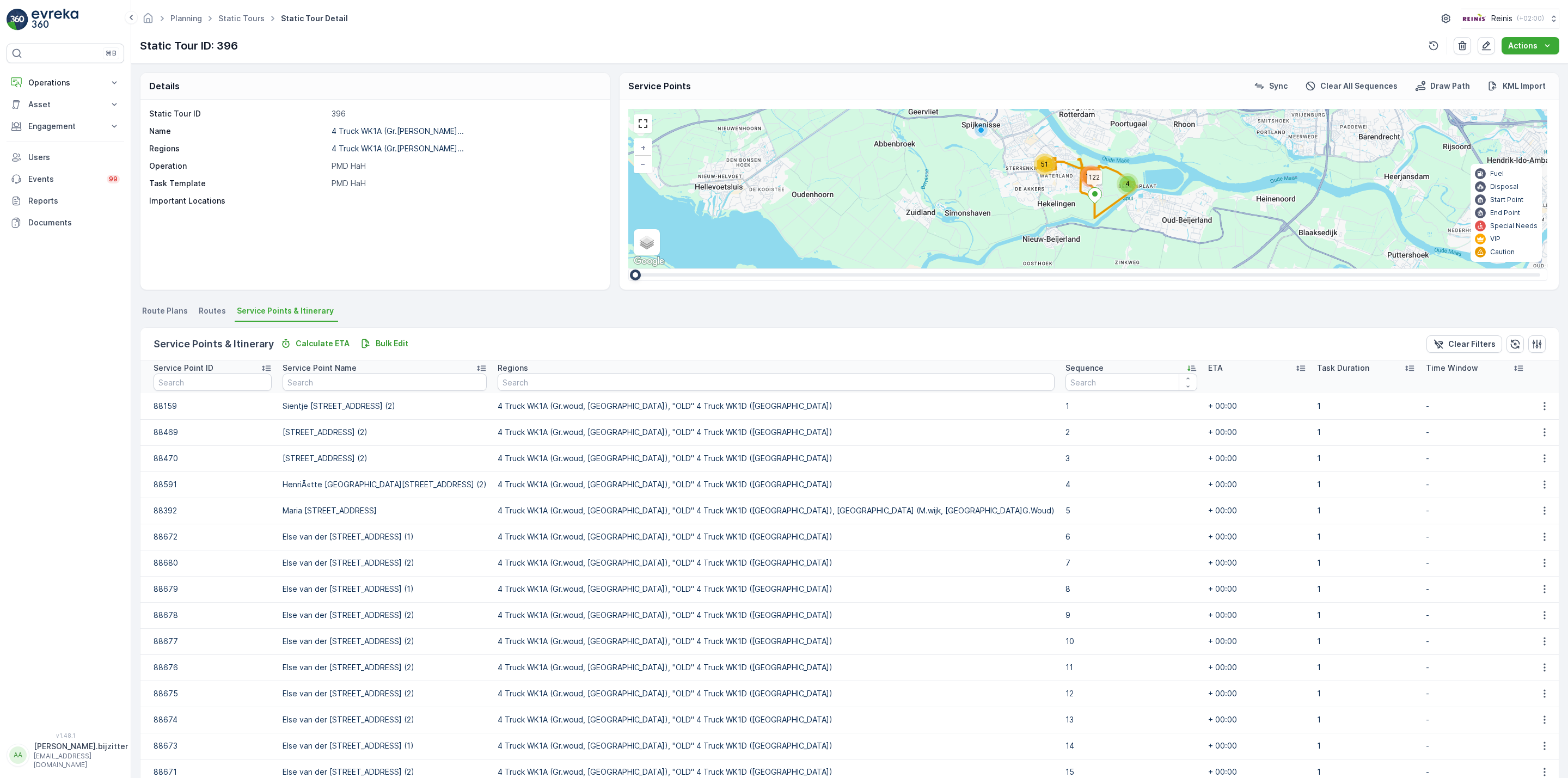
click at [1127, 366] on div "Sequence" at bounding box center [1131, 368] width 131 height 11
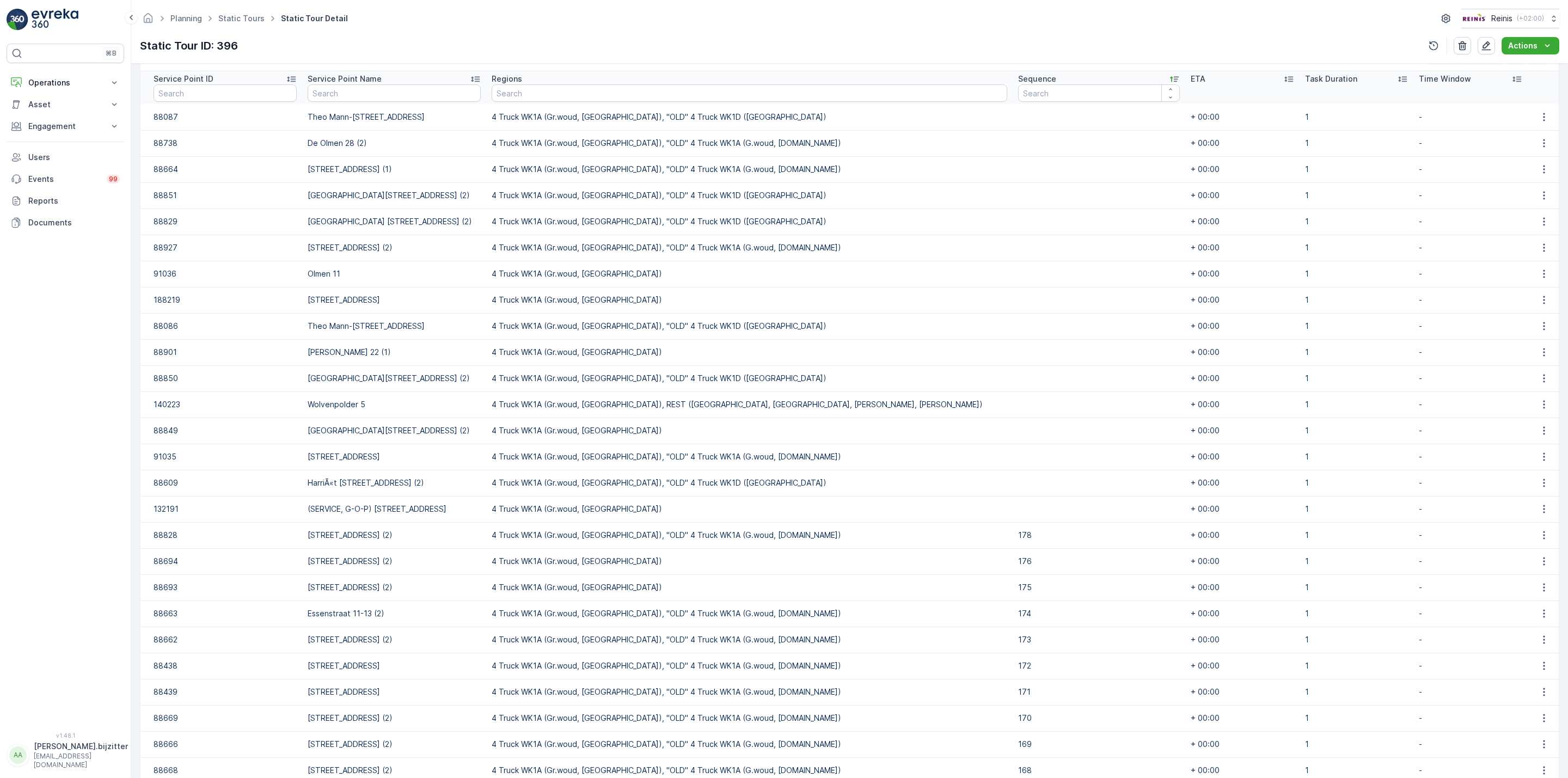
scroll to position [245, 0]
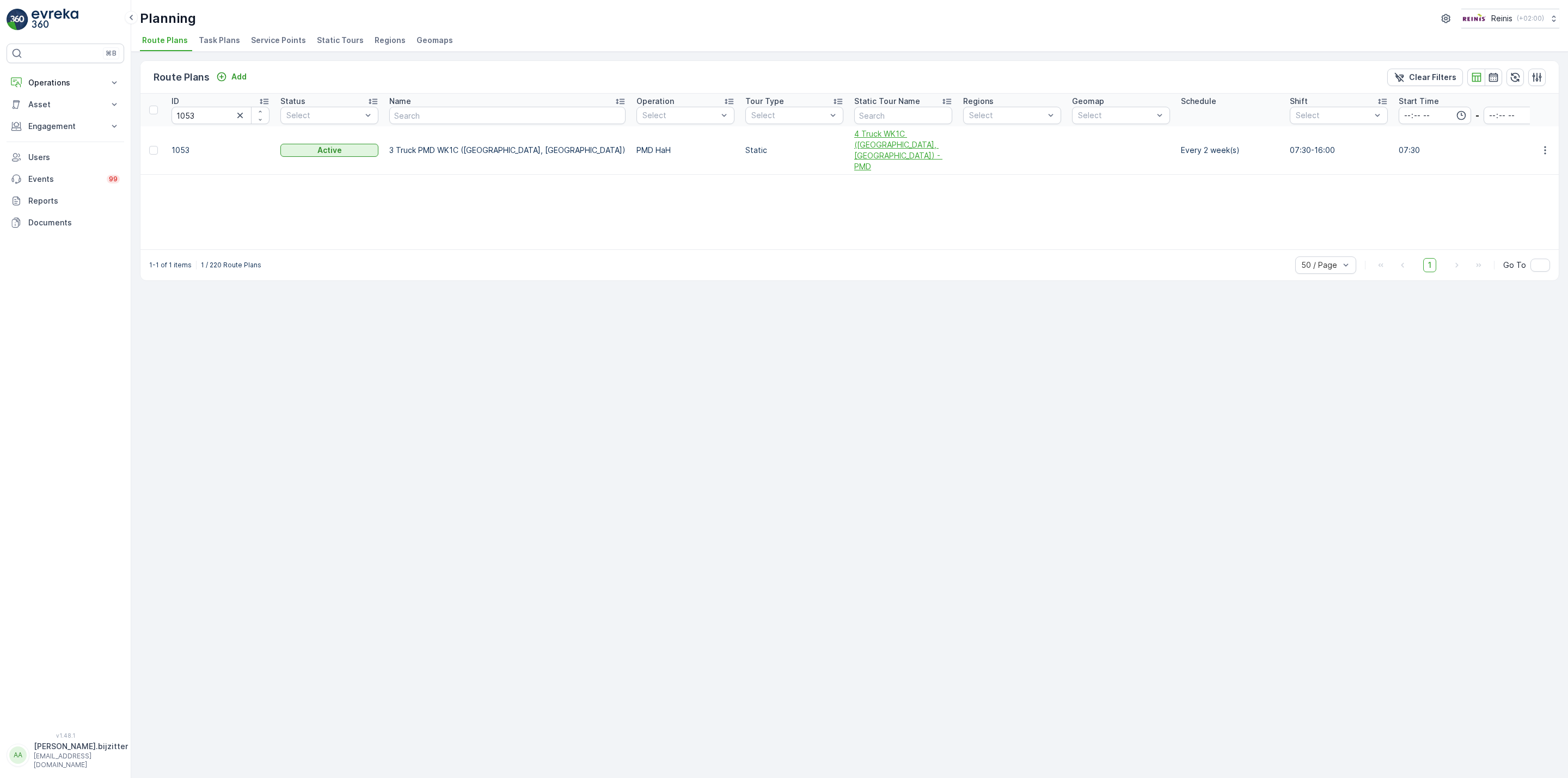
click at [854, 137] on span "4 Truck WK1C ([GEOGRAPHIC_DATA], [GEOGRAPHIC_DATA]) - PMD" at bounding box center [903, 150] width 98 height 44
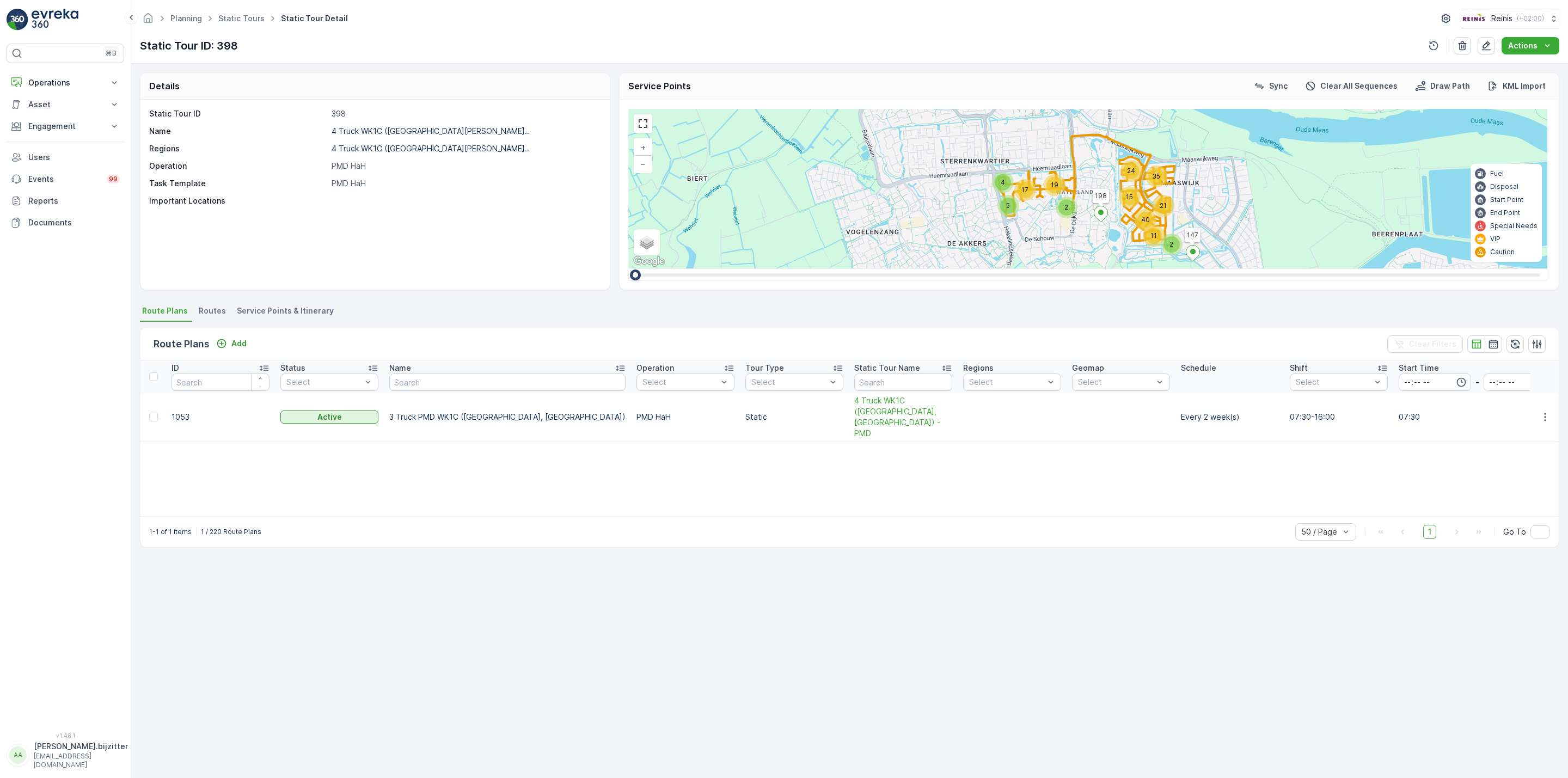
click at [306, 312] on span "Service Points & Itinerary" at bounding box center [285, 311] width 97 height 11
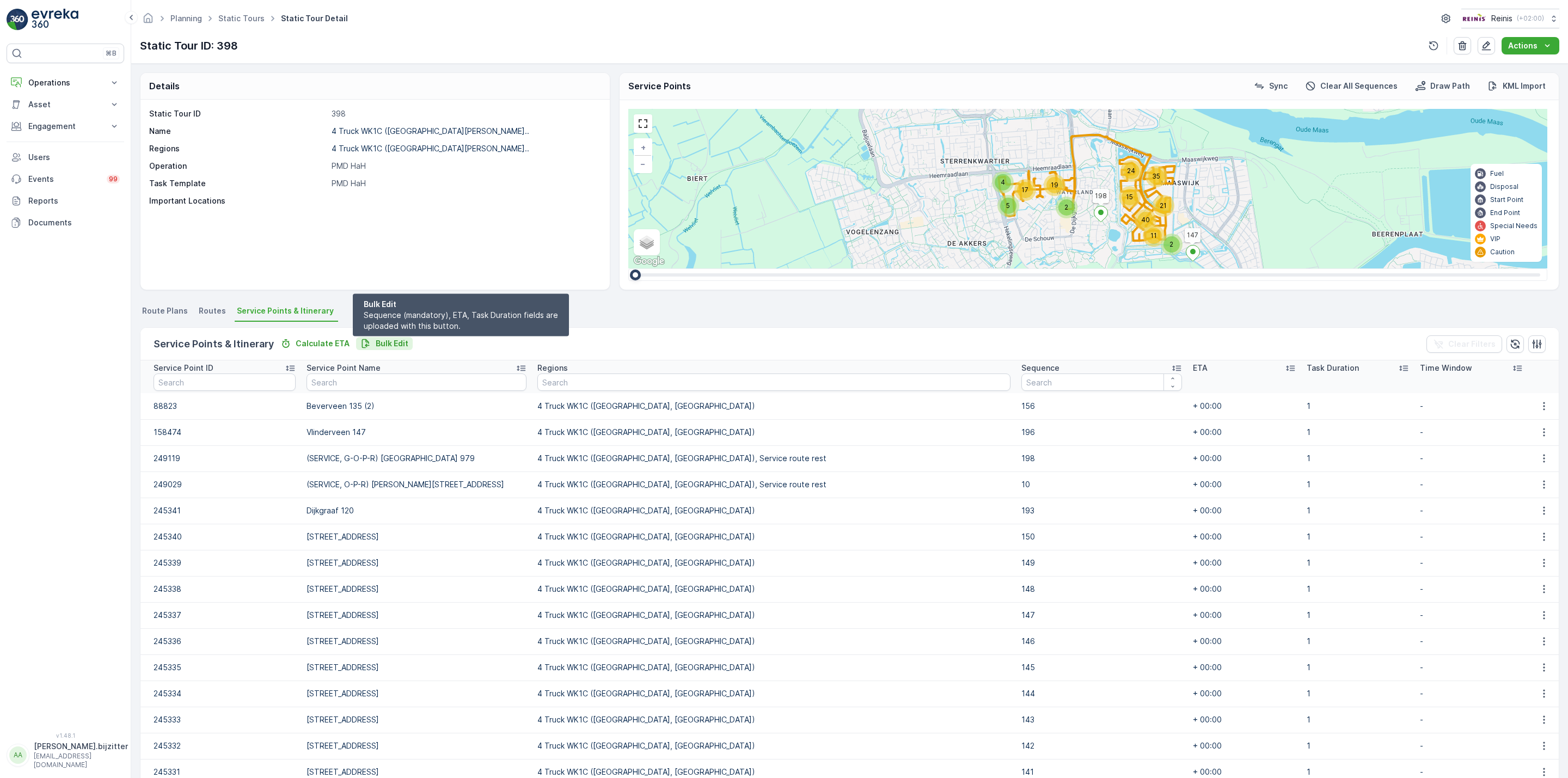
click at [395, 346] on p "Bulk Edit" at bounding box center [392, 343] width 33 height 11
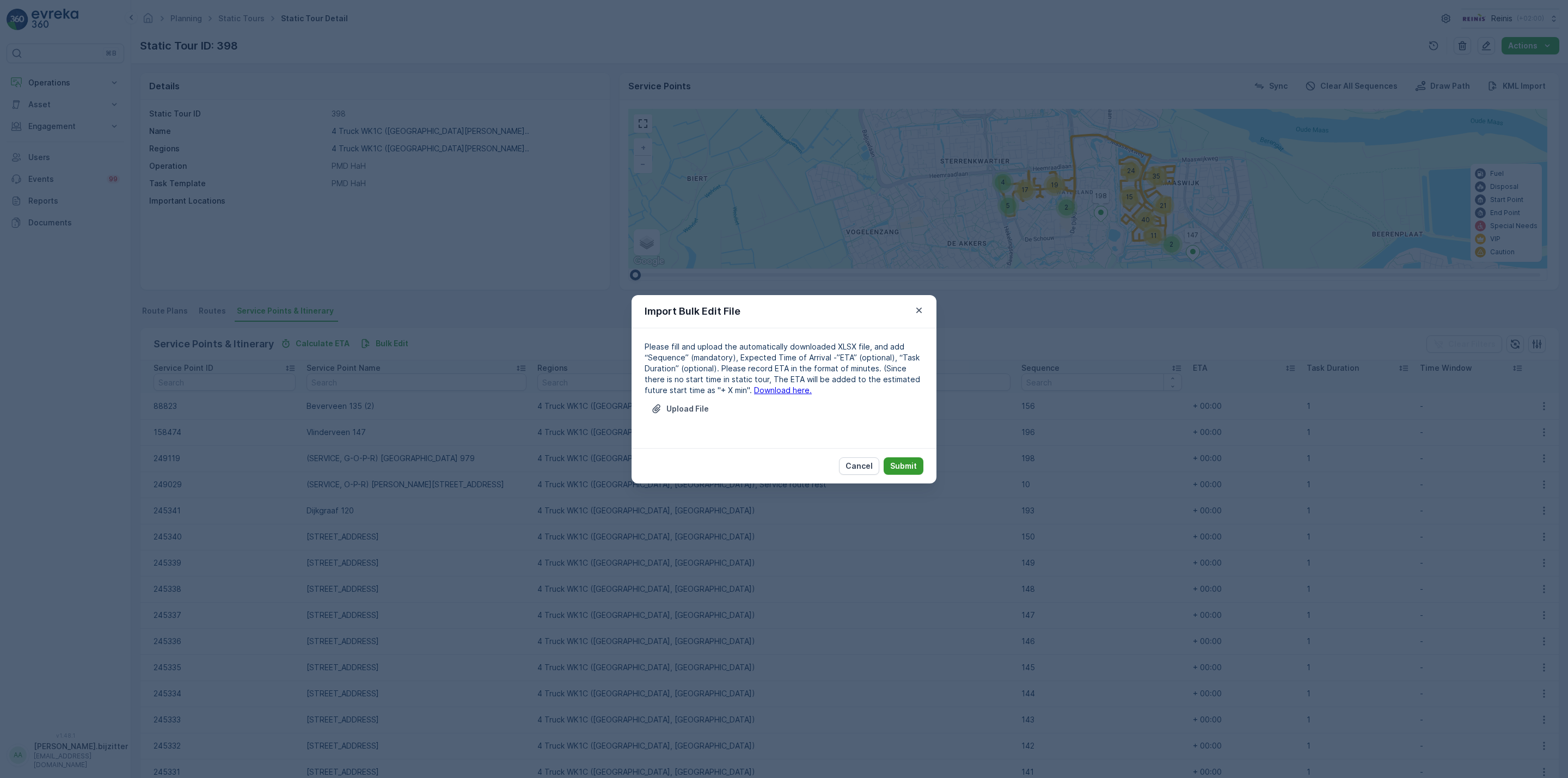
click at [914, 463] on p "Submit" at bounding box center [903, 466] width 27 height 11
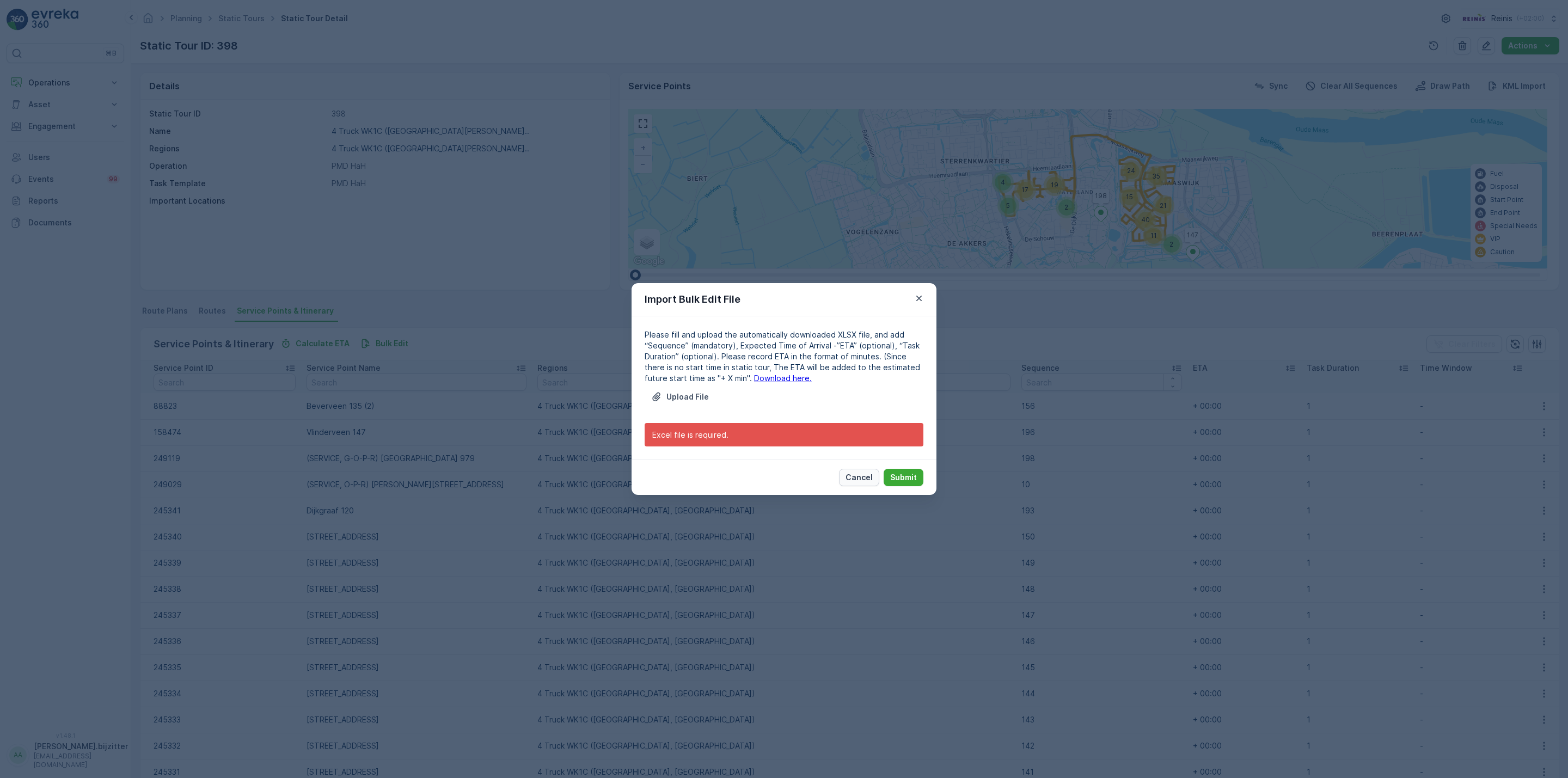
click at [863, 476] on p "Cancel" at bounding box center [859, 477] width 27 height 11
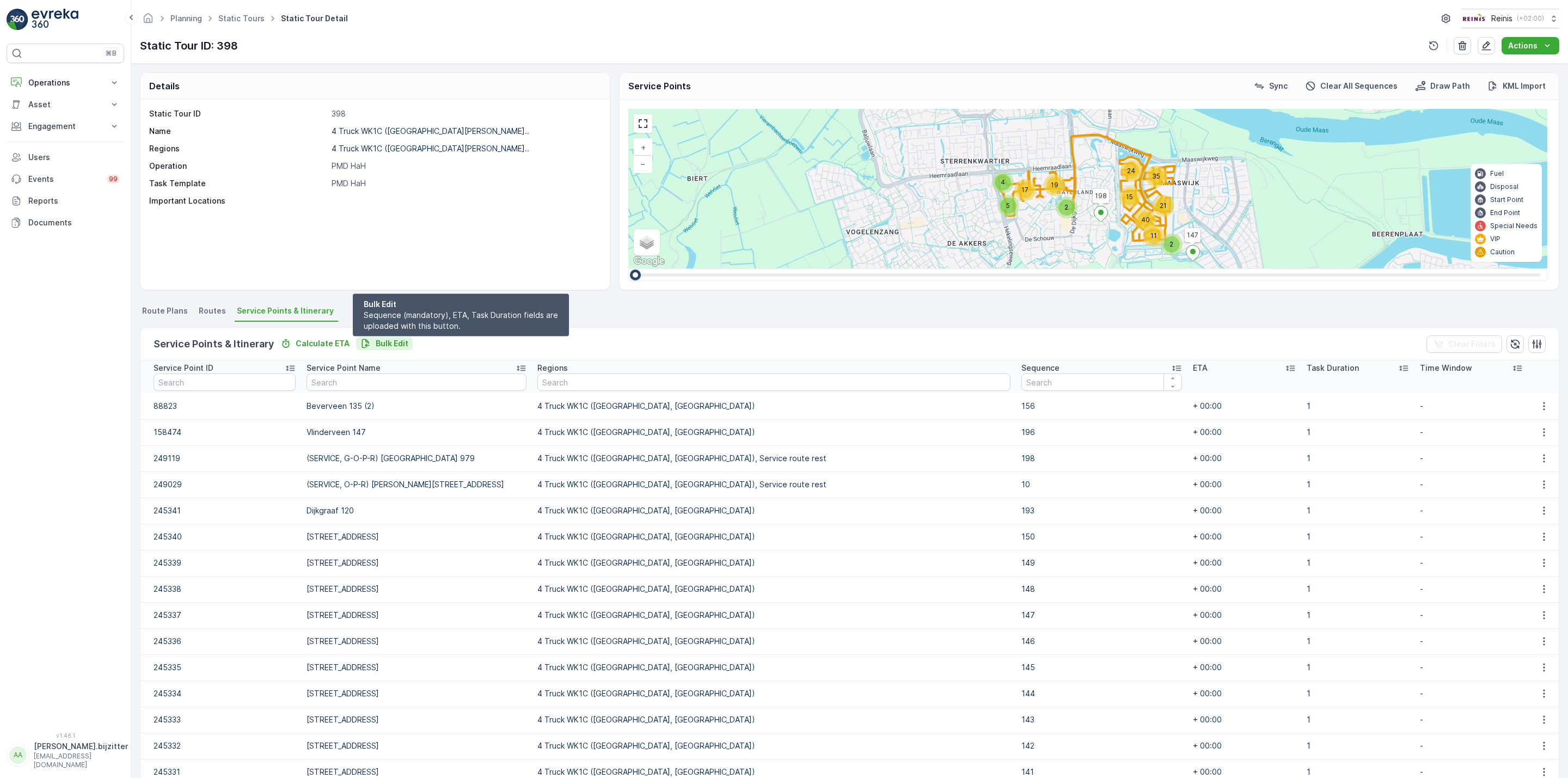
click at [390, 337] on button "Bulk Edit" at bounding box center [384, 343] width 57 height 13
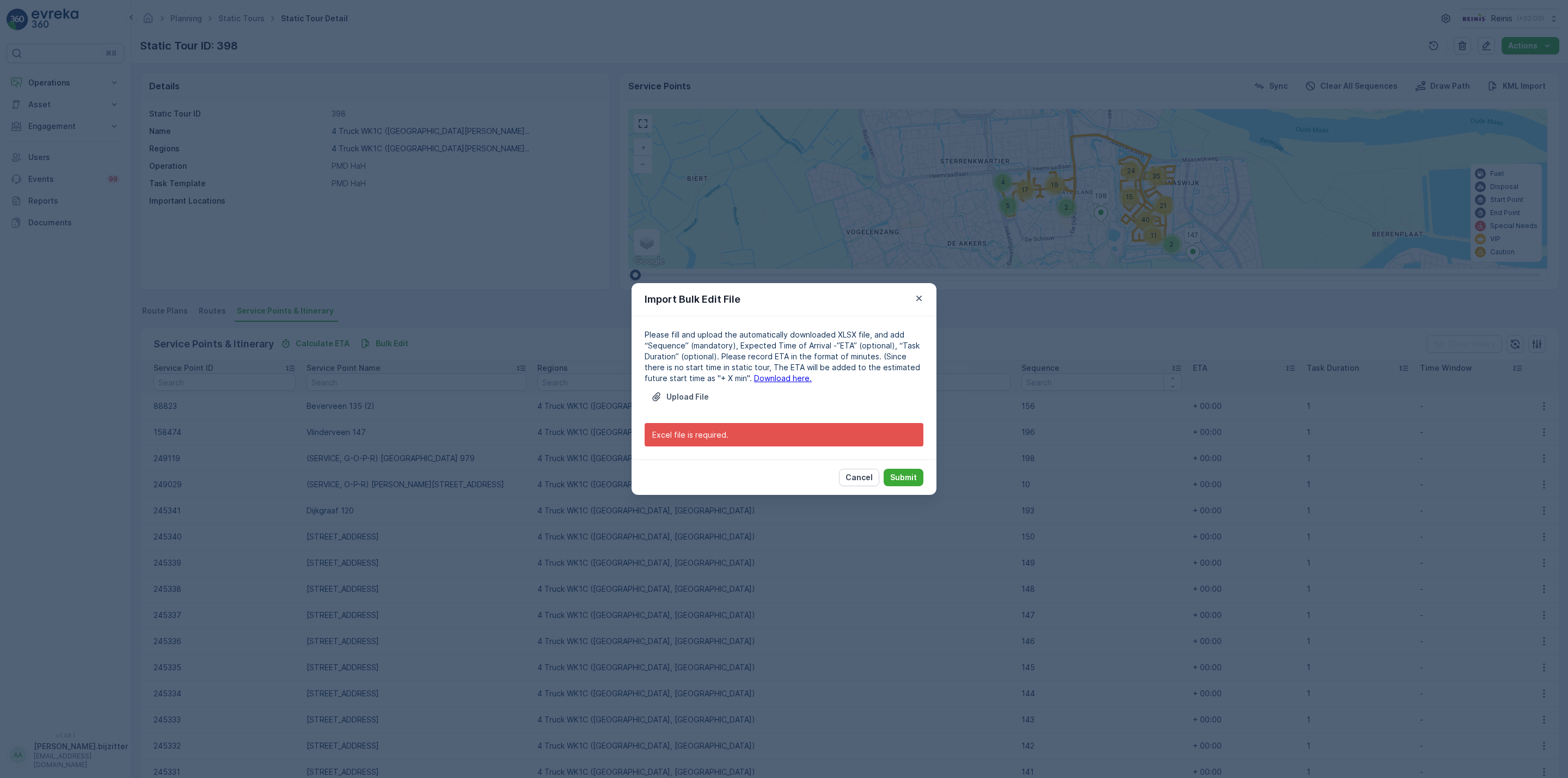
click at [754, 374] on link "Download here." at bounding box center [783, 378] width 58 height 9
click at [861, 479] on p "Cancel" at bounding box center [859, 477] width 27 height 11
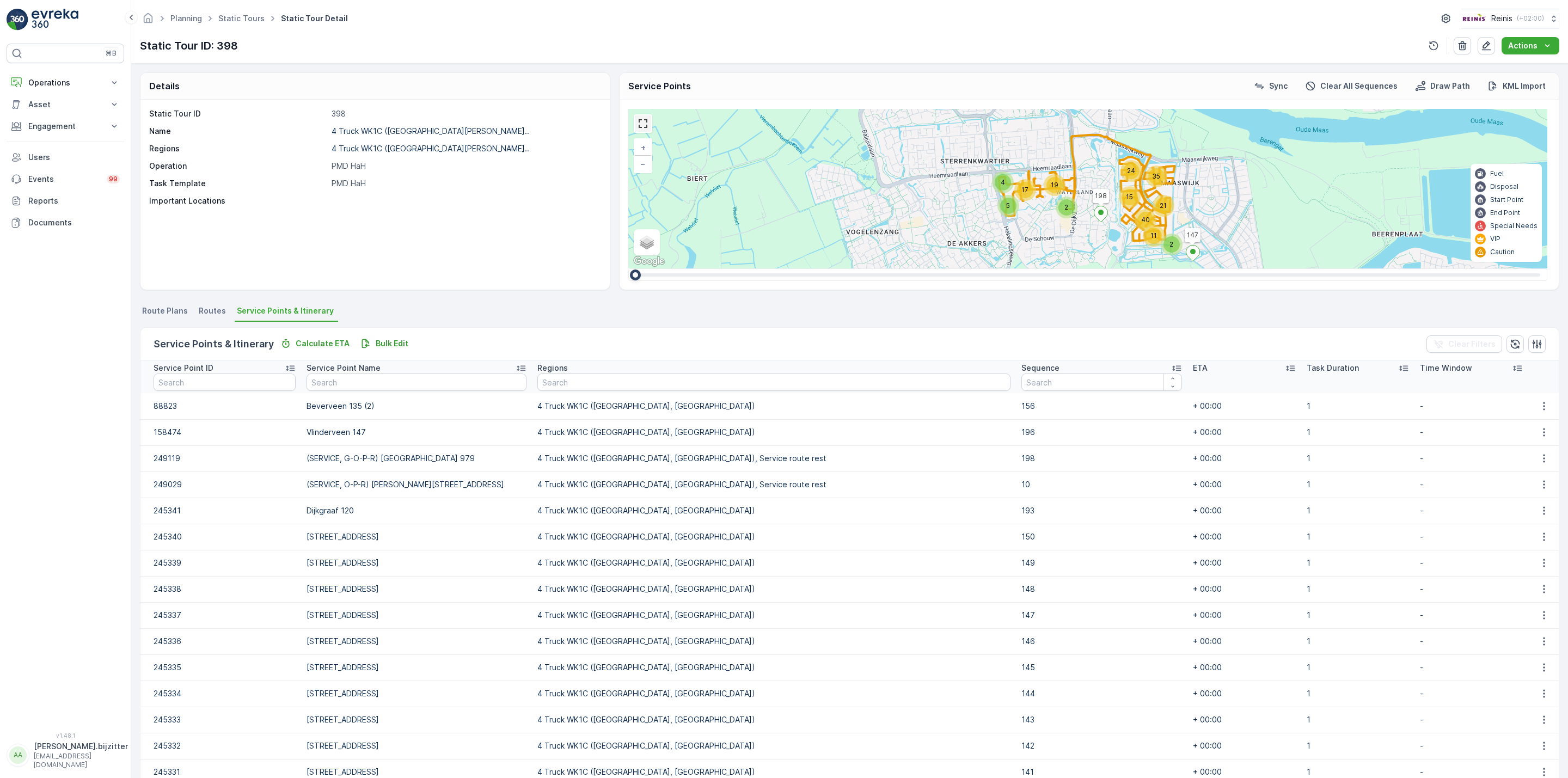
drag, startPoint x: 644, startPoint y: 133, endPoint x: 644, endPoint y: 204, distance: 71.0
click at [644, 131] on link at bounding box center [643, 124] width 16 height 16
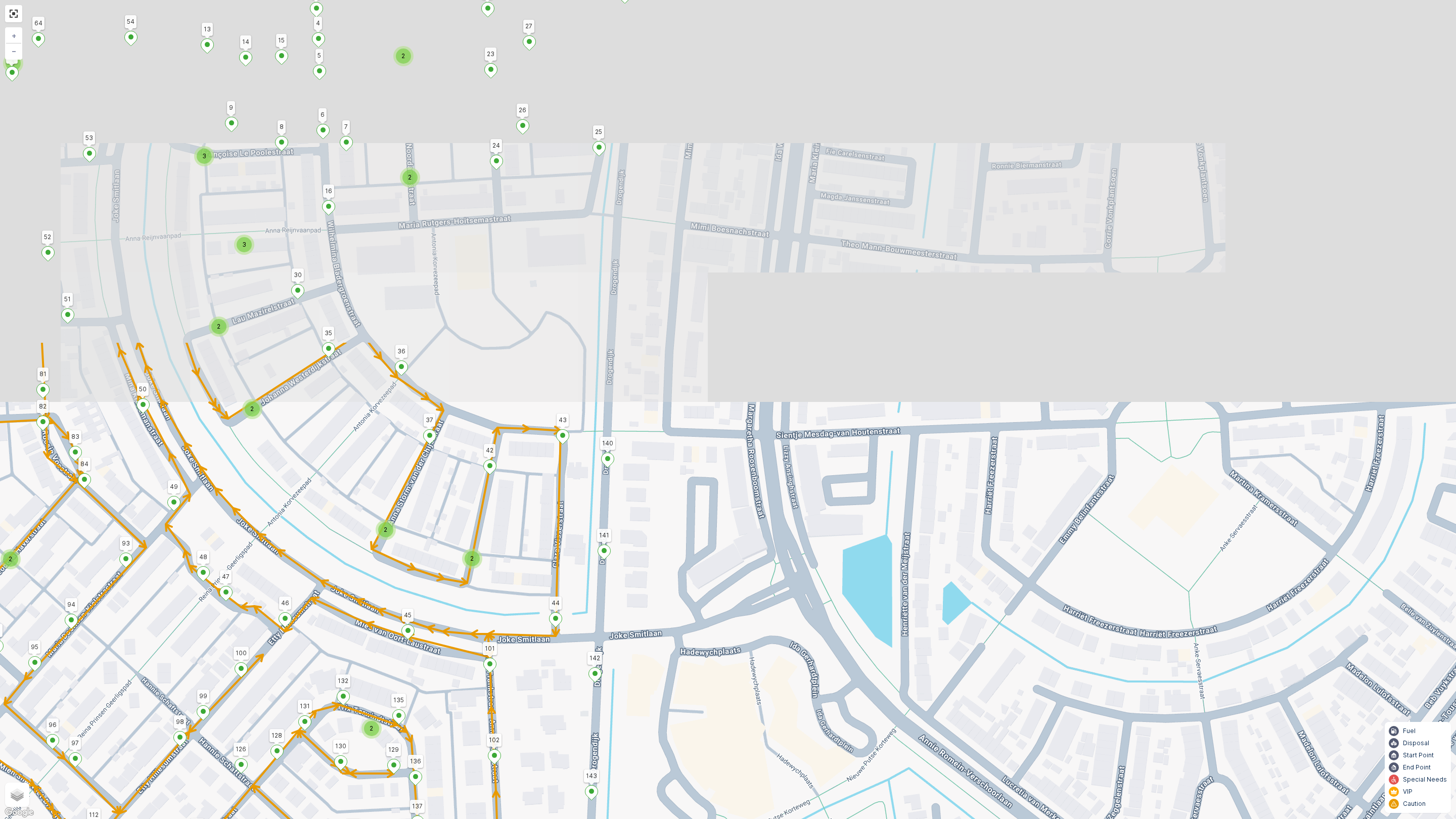
drag, startPoint x: 533, startPoint y: 335, endPoint x: 540, endPoint y: 760, distance: 425.1
click at [540, 722] on div "2 2 2 2 2 2 2 2 3 2 2 3 2 2 147 198 Golda Meirstraat 22 (2) Golda Meirstraat 2 …" at bounding box center [728, 409] width 1456 height 819
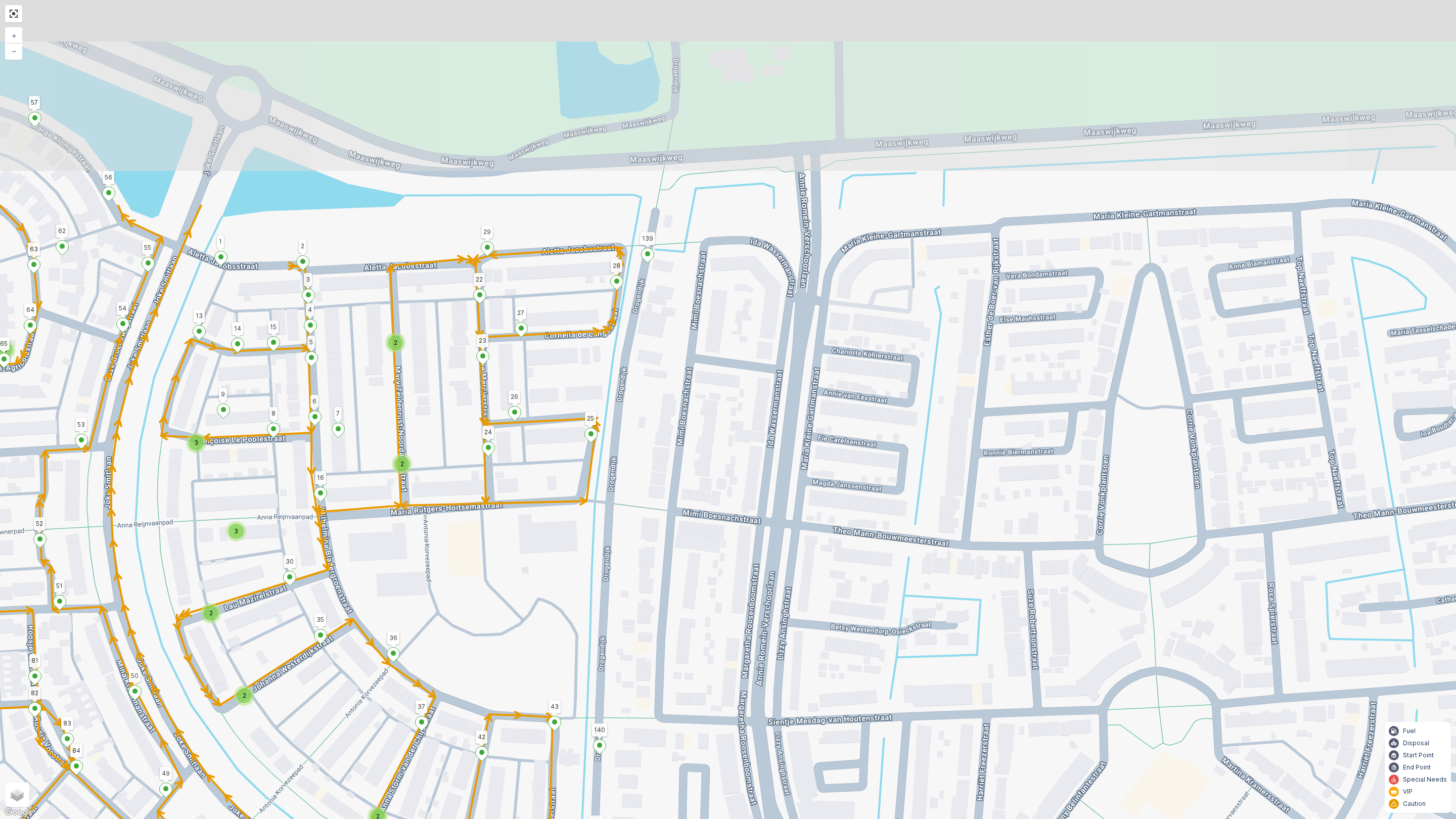
drag, startPoint x: 518, startPoint y: 340, endPoint x: 510, endPoint y: 626, distance: 286.1
click at [510, 626] on div "2 2 2 2 2 2 2 2 3 2 2 3 2 2 147 198 Golda Meirstraat 22 (2) Golda Meirstraat 2 …" at bounding box center [728, 409] width 1456 height 819
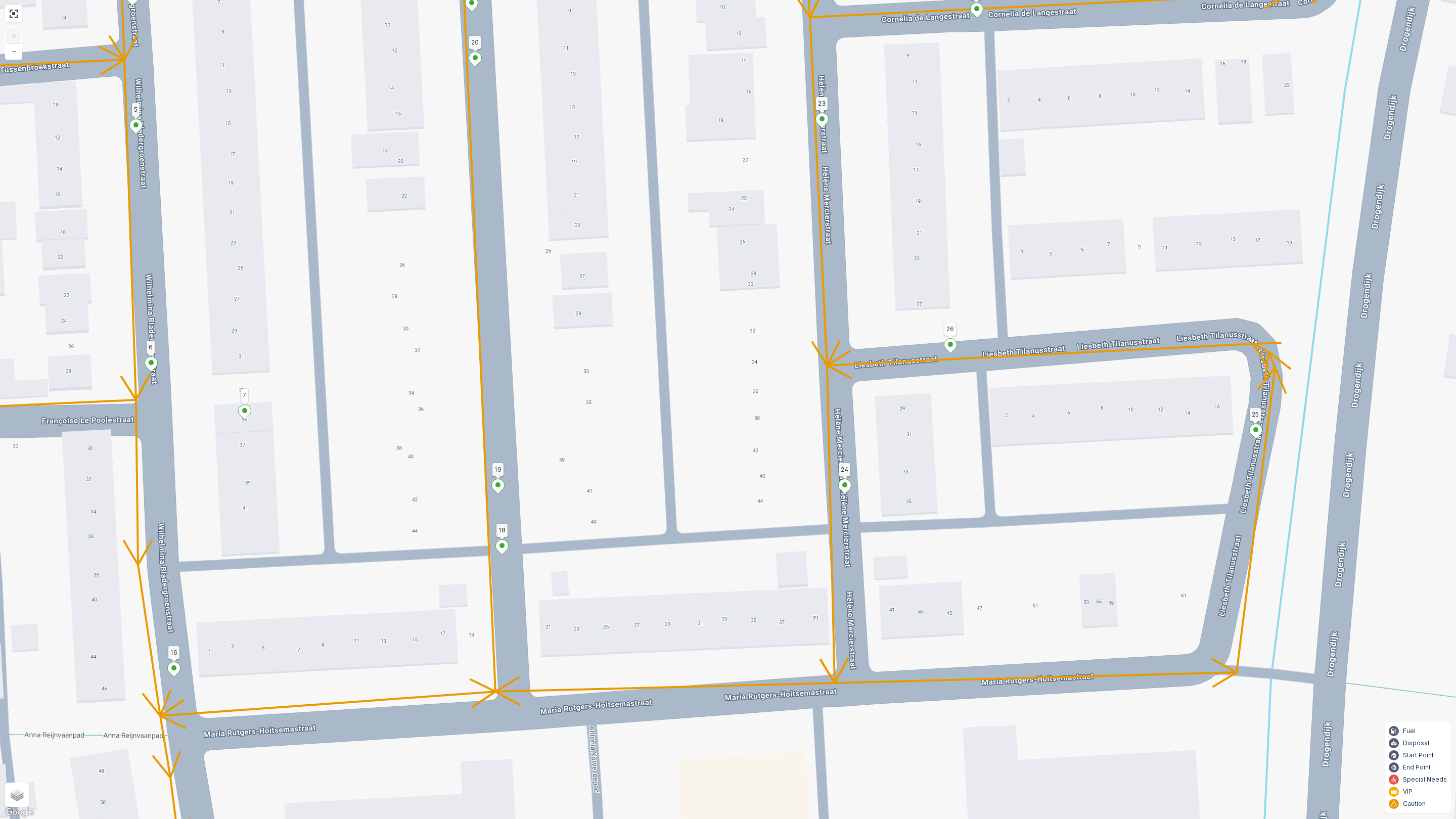
drag, startPoint x: 290, startPoint y: 483, endPoint x: 425, endPoint y: 476, distance: 135.2
click at [425, 476] on div "2 2 147 198 Golda Meirstraat 22 (2) Golda Meirstraat 2 (2) 148 150 149 160 163 …" at bounding box center [728, 409] width 1456 height 819
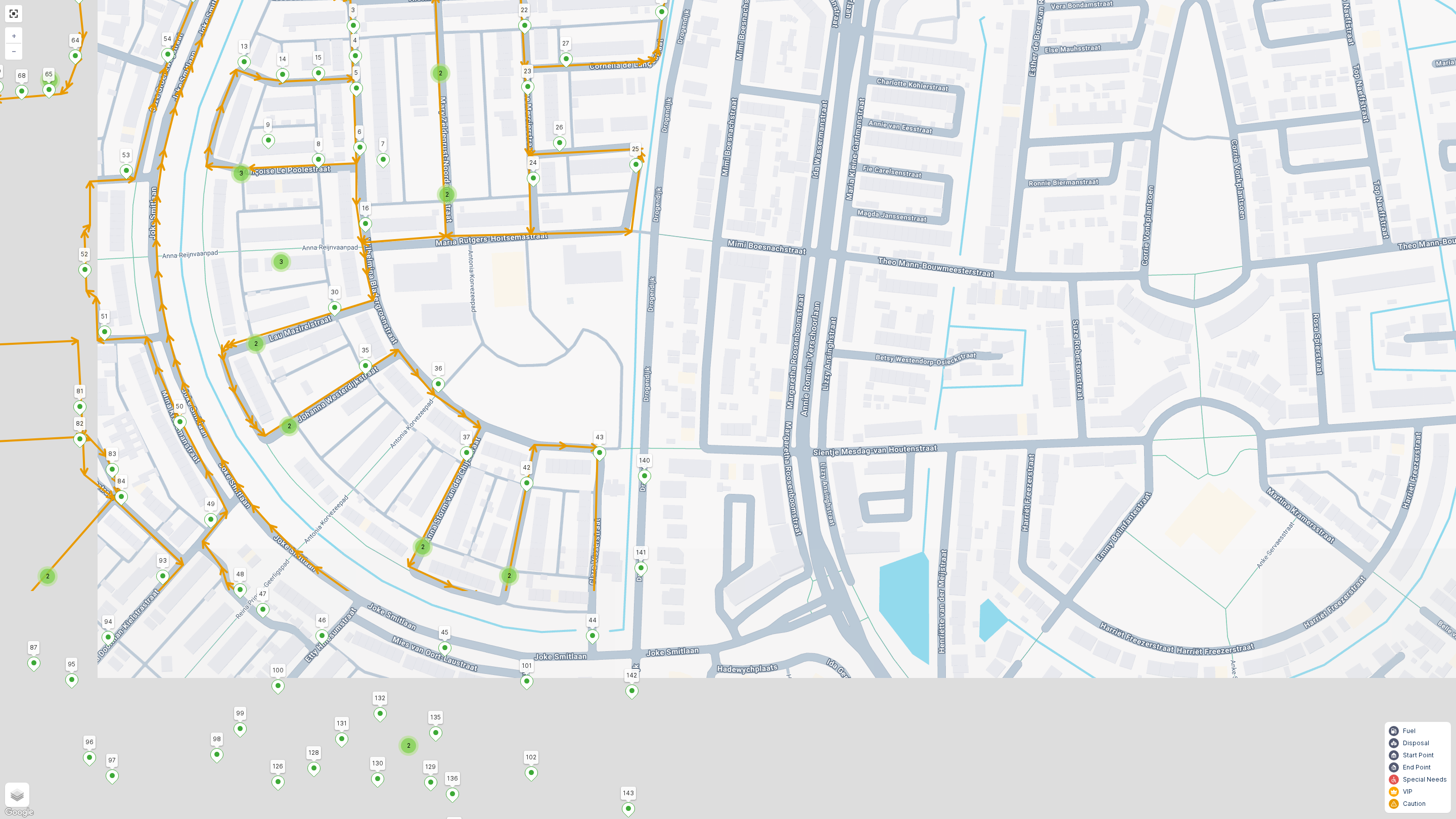
drag, startPoint x: 380, startPoint y: 549, endPoint x: 505, endPoint y: 296, distance: 282.2
click at [505, 296] on div "2 2 2 2 2 2 2 2 3 2 2 3 2 2 147 198 Golda Meirstraat 22 (2) Golda Meirstraat 2 …" at bounding box center [728, 409] width 1456 height 819
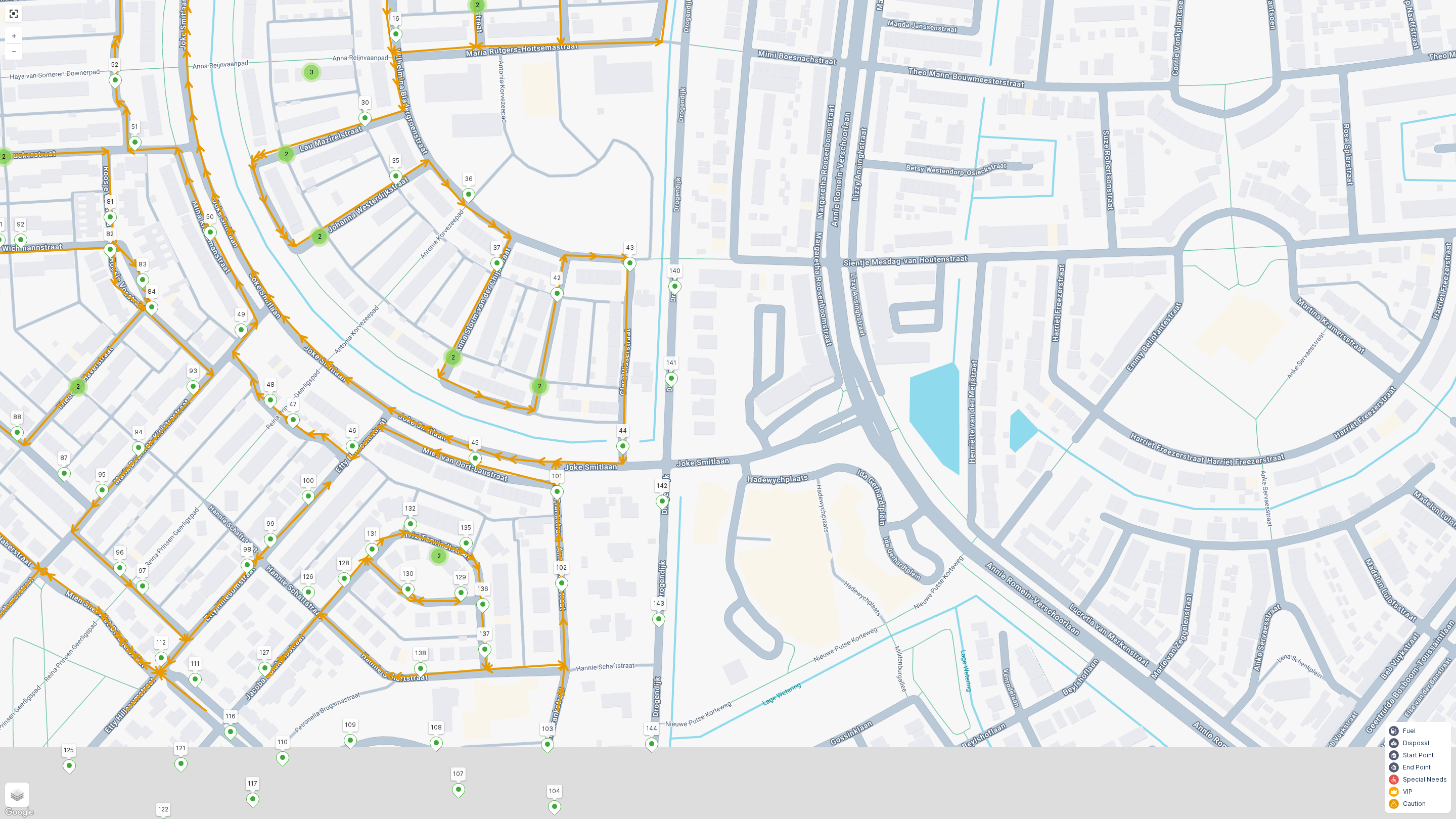
drag, startPoint x: 439, startPoint y: 678, endPoint x: 446, endPoint y: 563, distance: 115.2
click at [469, 487] on div "2 2 2 2 2 2 2 2 3 2 2 3 2 2 147 198 Golda Meirstraat 22 (2) Golda Meirstraat 2 …" at bounding box center [728, 409] width 1456 height 819
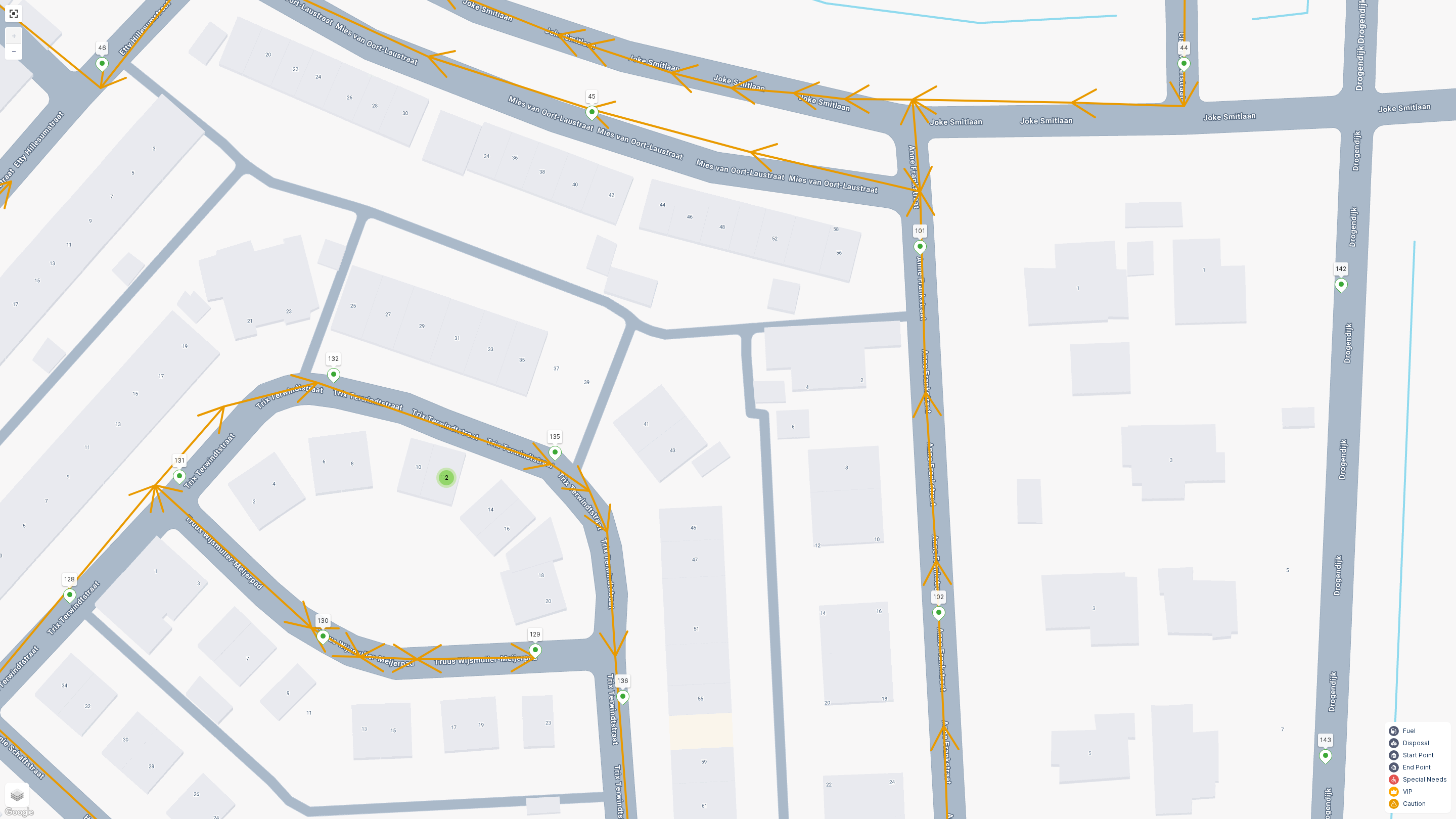
click at [445, 478] on span "2" at bounding box center [447, 477] width 3 height 7
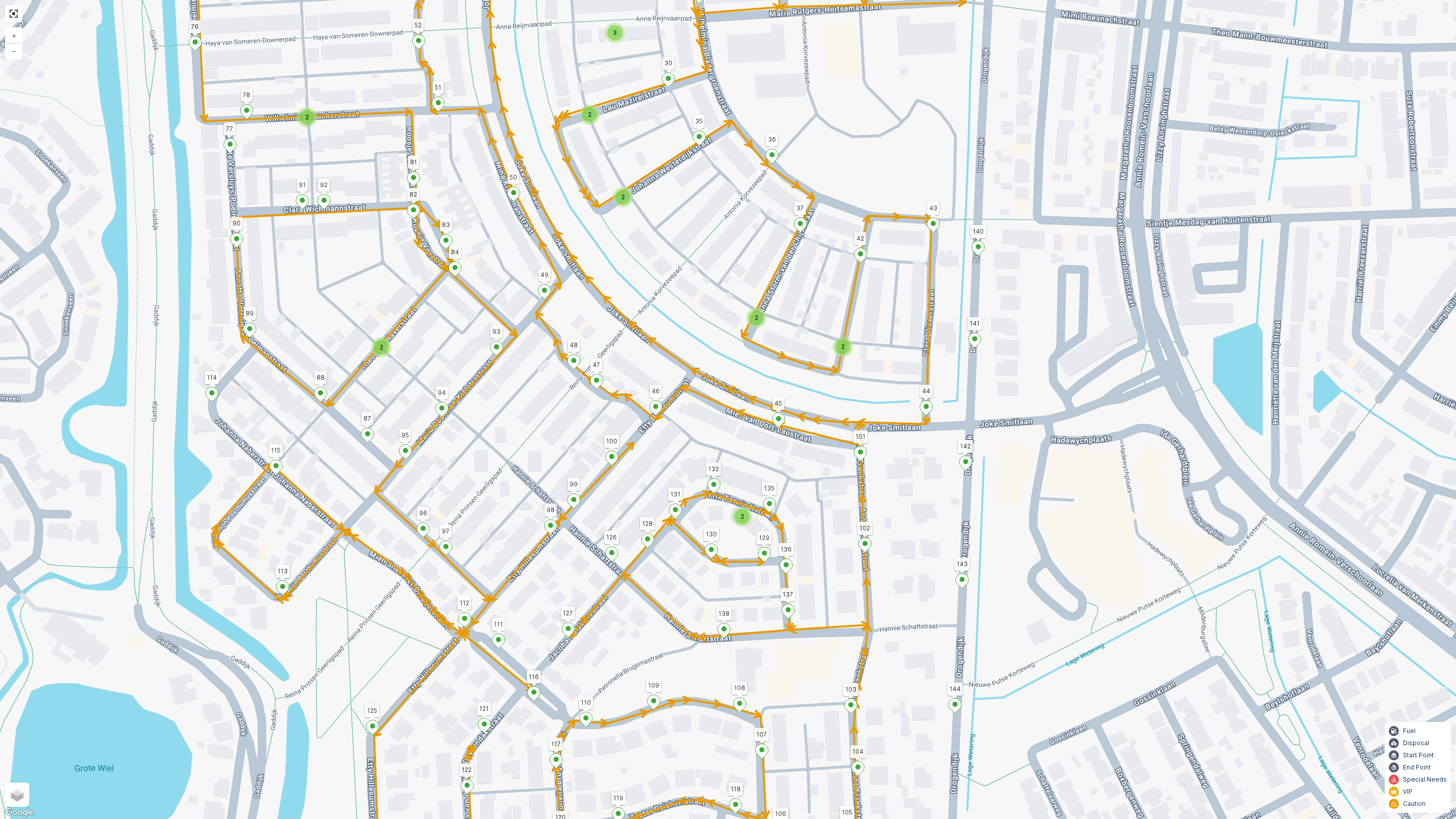
drag, startPoint x: 337, startPoint y: 469, endPoint x: 639, endPoint y: 469, distance: 302.0
click at [639, 469] on div "2 2 2 2 2 2 2 2 3 2 2 3 2 2 147 198 Golda Meirstraat 22 (2) Golda Meirstraat 2 …" at bounding box center [728, 409] width 1456 height 819
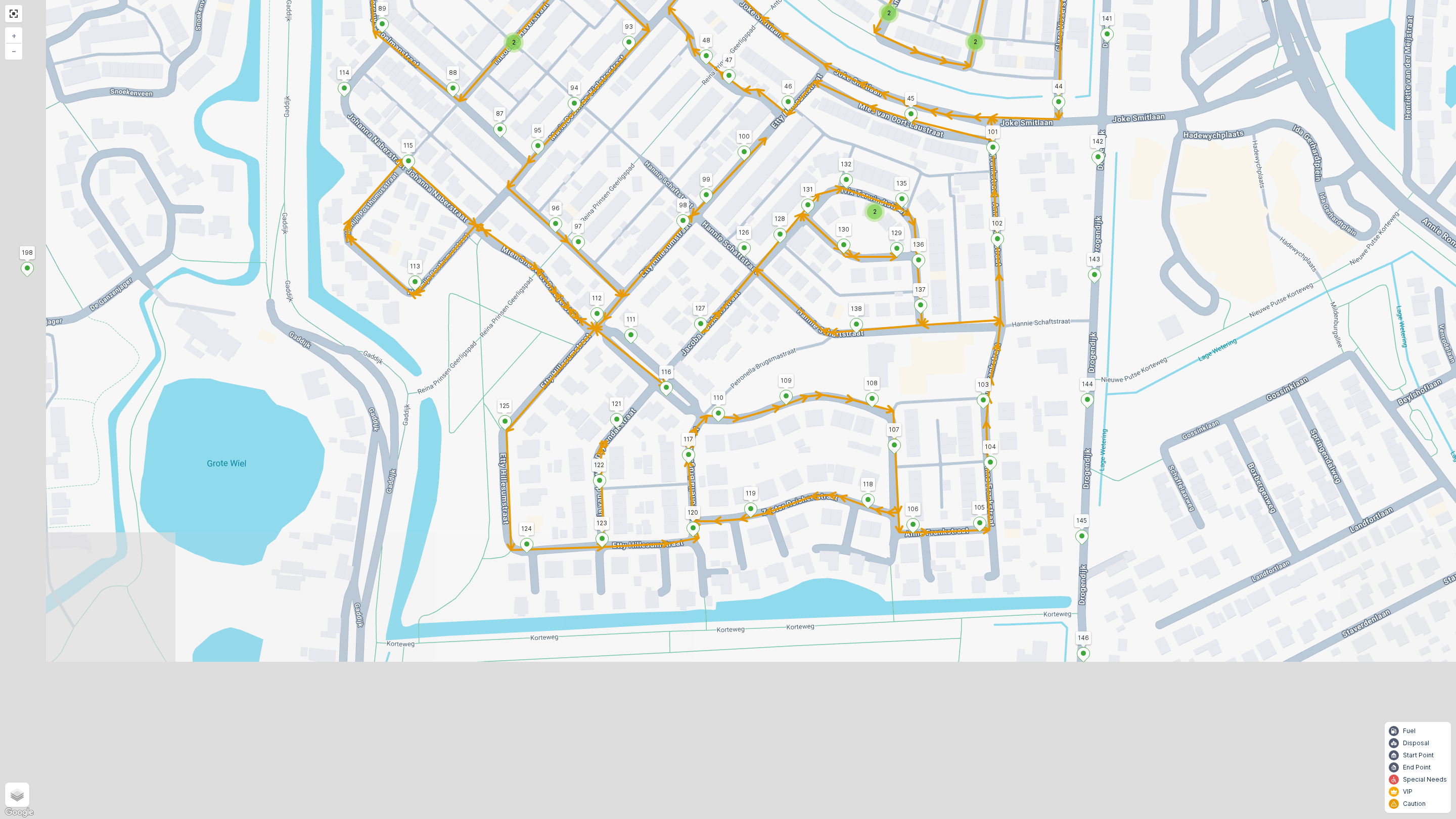
drag, startPoint x: 471, startPoint y: 487, endPoint x: 603, endPoint y: 184, distance: 330.5
click at [603, 184] on div "2 2 2 2 2 2 2 2 3 2 2 3 2 2 147 198 Golda Meirstraat 22 (2) Golda Meirstraat 2 …" at bounding box center [728, 409] width 1456 height 819
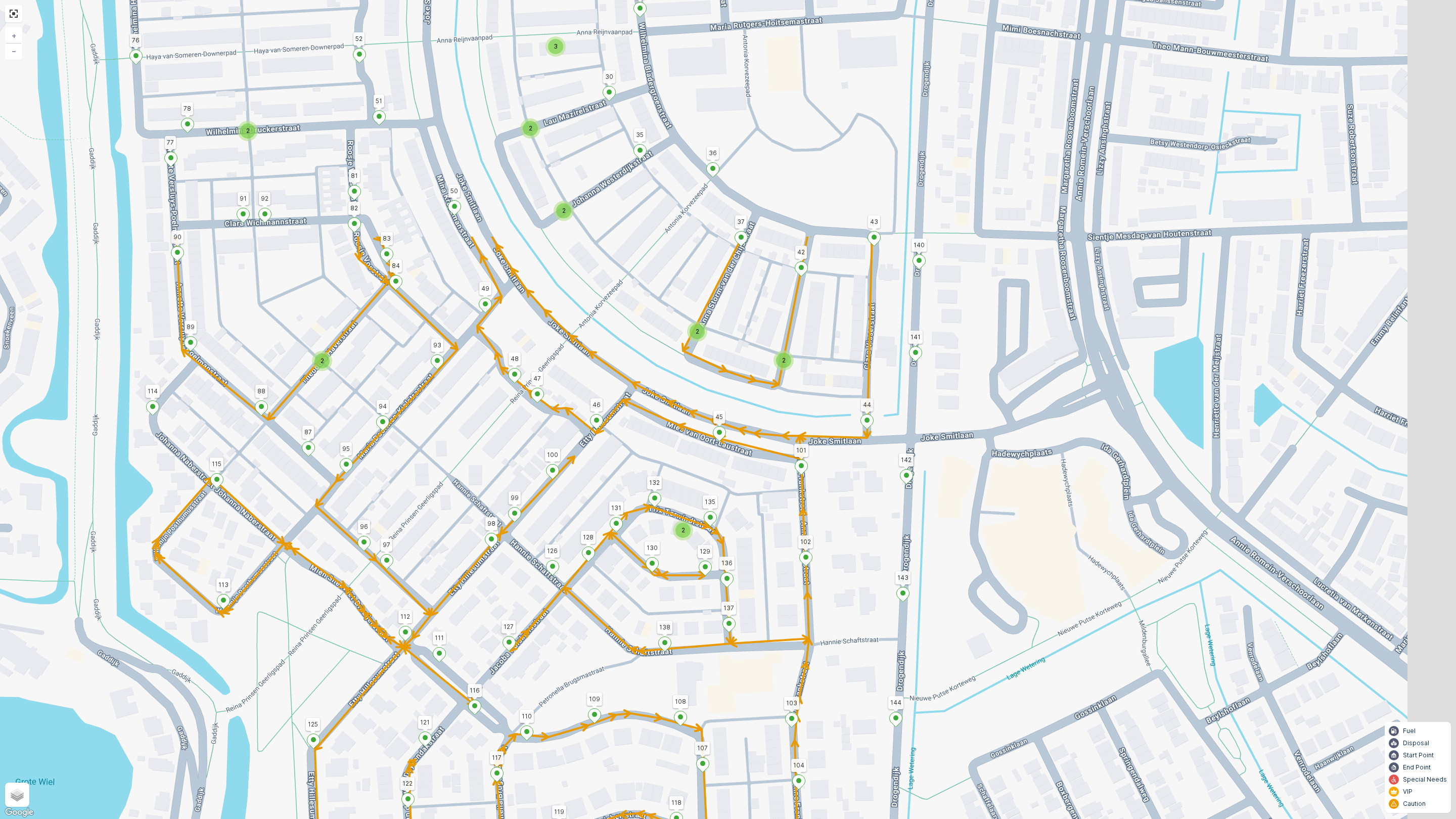
drag, startPoint x: 670, startPoint y: 466, endPoint x: 519, endPoint y: 649, distance: 237.3
click at [523, 666] on div "2 2 2 2 2 2 2 2 3 2 2 3 2 2 147 198 Golda Meirstraat 22 (2) Golda Meirstraat 2 …" at bounding box center [728, 409] width 1456 height 819
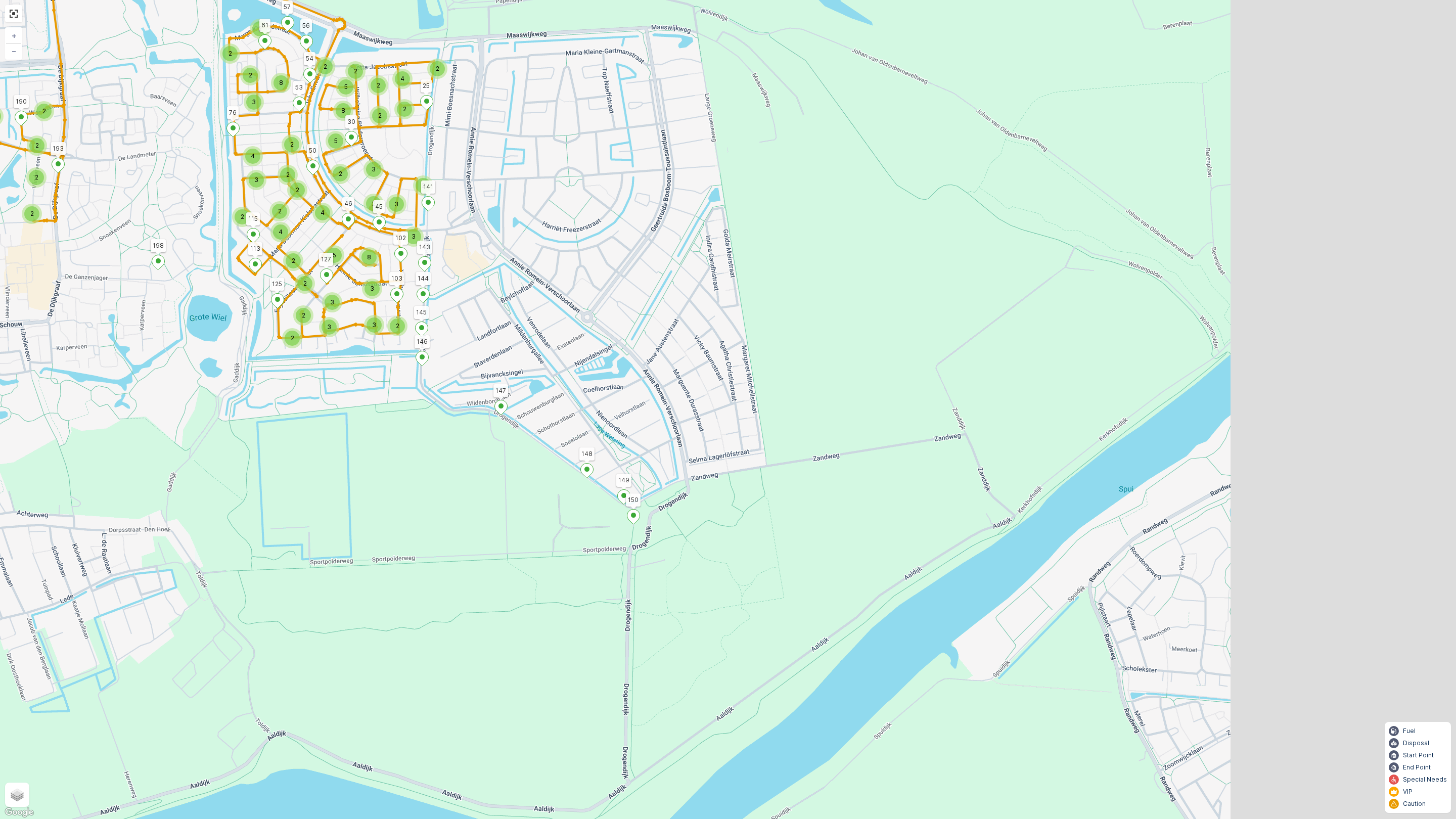
drag, startPoint x: 822, startPoint y: 590, endPoint x: 553, endPoint y: 519, distance: 278.2
click at [553, 519] on div "2 2 2 3 2 2 2 2 2 3 2 2 2 2 3 3 3 2 2 2 3 3 3 2 2 3 8 2 2 4 2 4 5 2 2 2 4 3 2 2…" at bounding box center [728, 409] width 1456 height 819
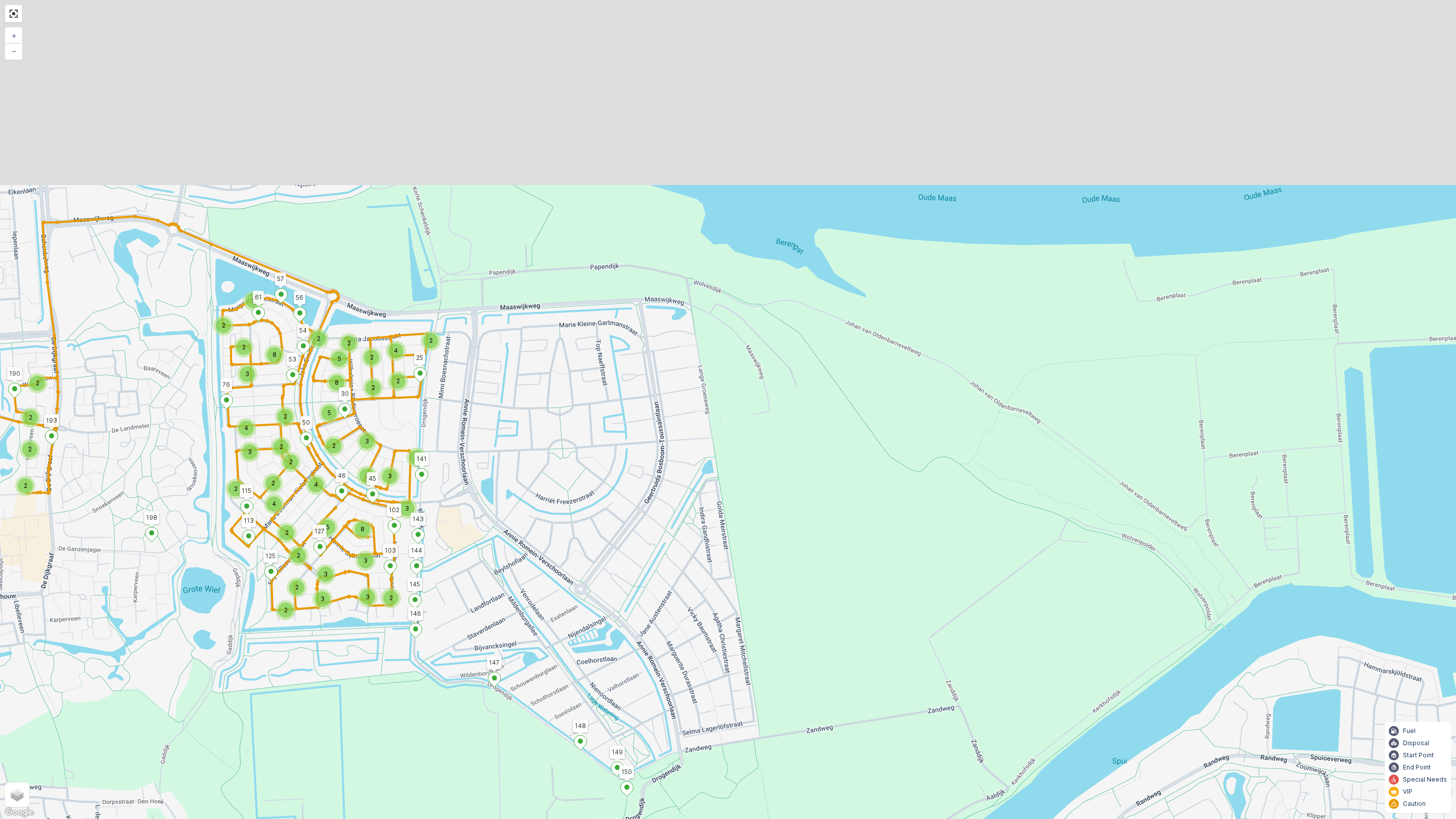
drag, startPoint x: 583, startPoint y: 283, endPoint x: 582, endPoint y: 557, distance: 274.0
click at [582, 557] on div "2 2 2 3 2 2 2 2 2 3 2 2 2 2 3 3 3 2 2 2 3 3 3 2 2 3 8 2 2 4 2 4 5 2 2 2 4 3 2 2…" at bounding box center [728, 409] width 1456 height 819
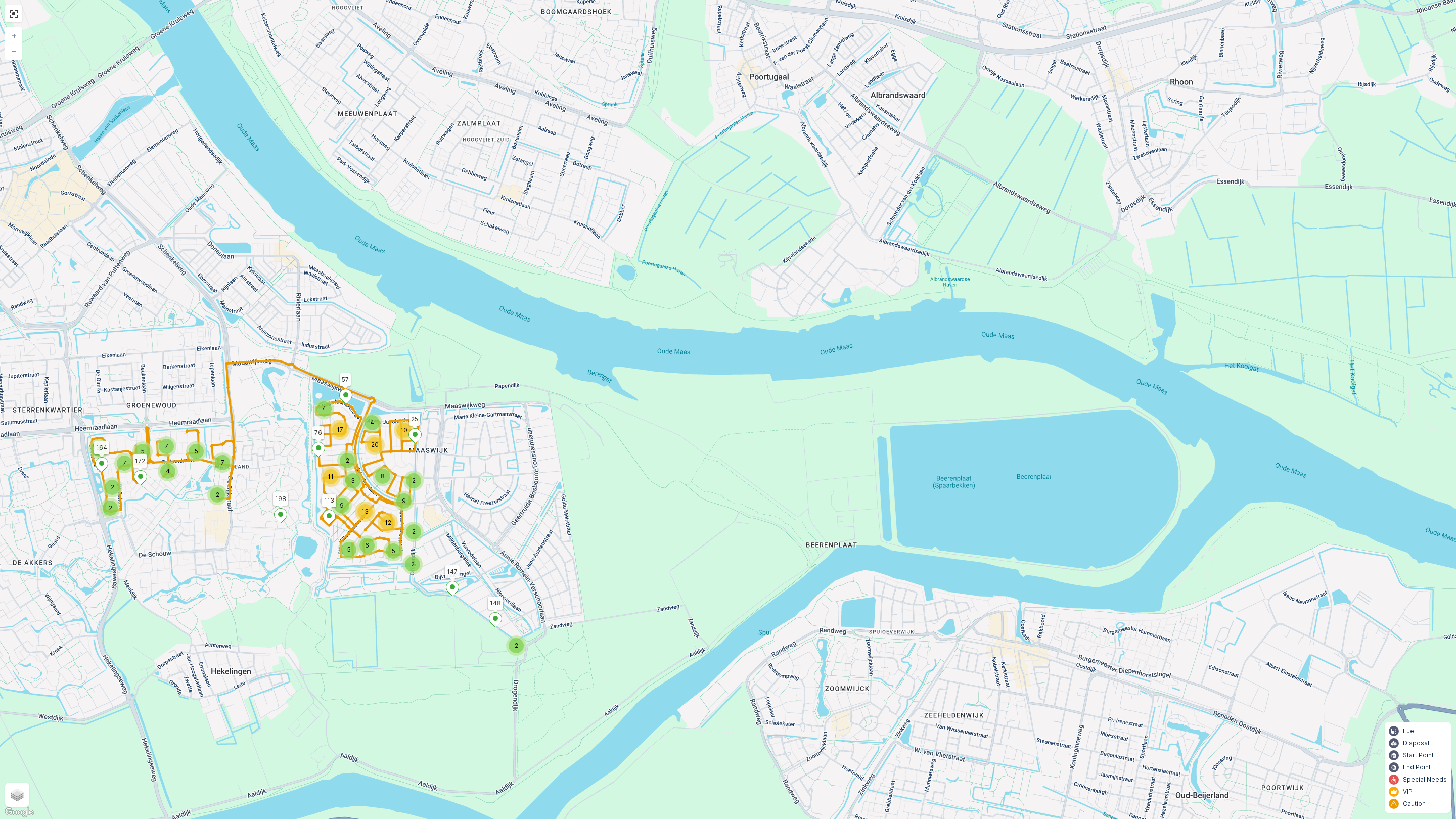
drag, startPoint x: 423, startPoint y: 452, endPoint x: 432, endPoint y: 450, distance: 9.2
click at [432, 450] on div "2 2 4 2 2 2 4 7 5 7 7 5 2 5 6 2 2 8 9 5 12 9 13 3 11 4 20 10 4 2 17 147 198 148…" at bounding box center [728, 409] width 1456 height 819
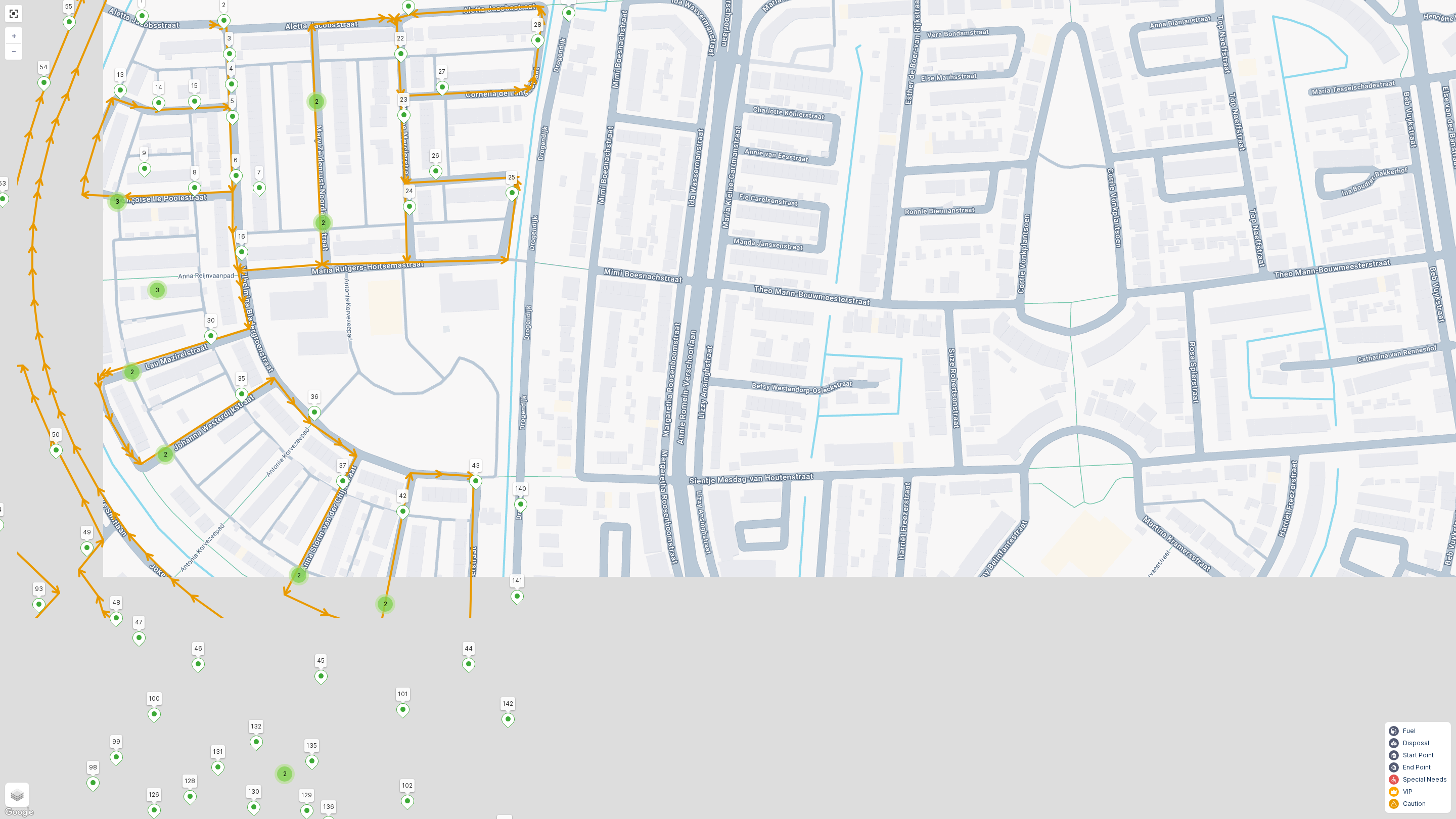
drag, startPoint x: 449, startPoint y: 510, endPoint x: 678, endPoint y: 159, distance: 419.1
click at [678, 159] on div "2 2 2 2 2 2 2 2 3 2 2 3 2 2 147 198 148 164 172 113 76 25 57 Golda Meirstraat 2…" at bounding box center [728, 409] width 1456 height 819
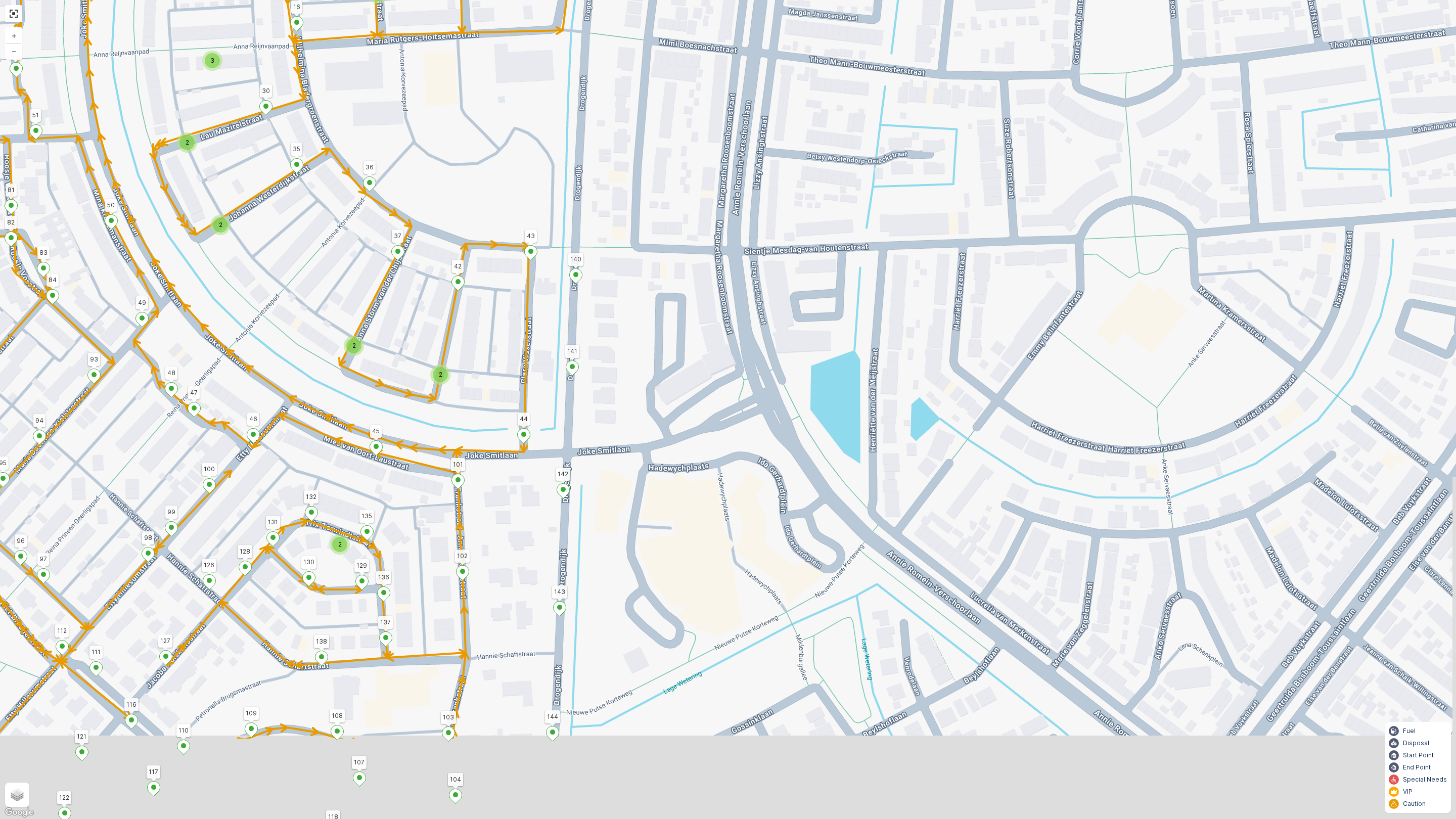
drag, startPoint x: 688, startPoint y: 293, endPoint x: 684, endPoint y: 99, distance: 194.0
click at [686, 151] on div "2 2 2 2 2 2 2 2 3 2 2 3 2 2 147 198 148 164 172 113 76 25 57 Golda Meirstraat 2…" at bounding box center [728, 409] width 1456 height 819
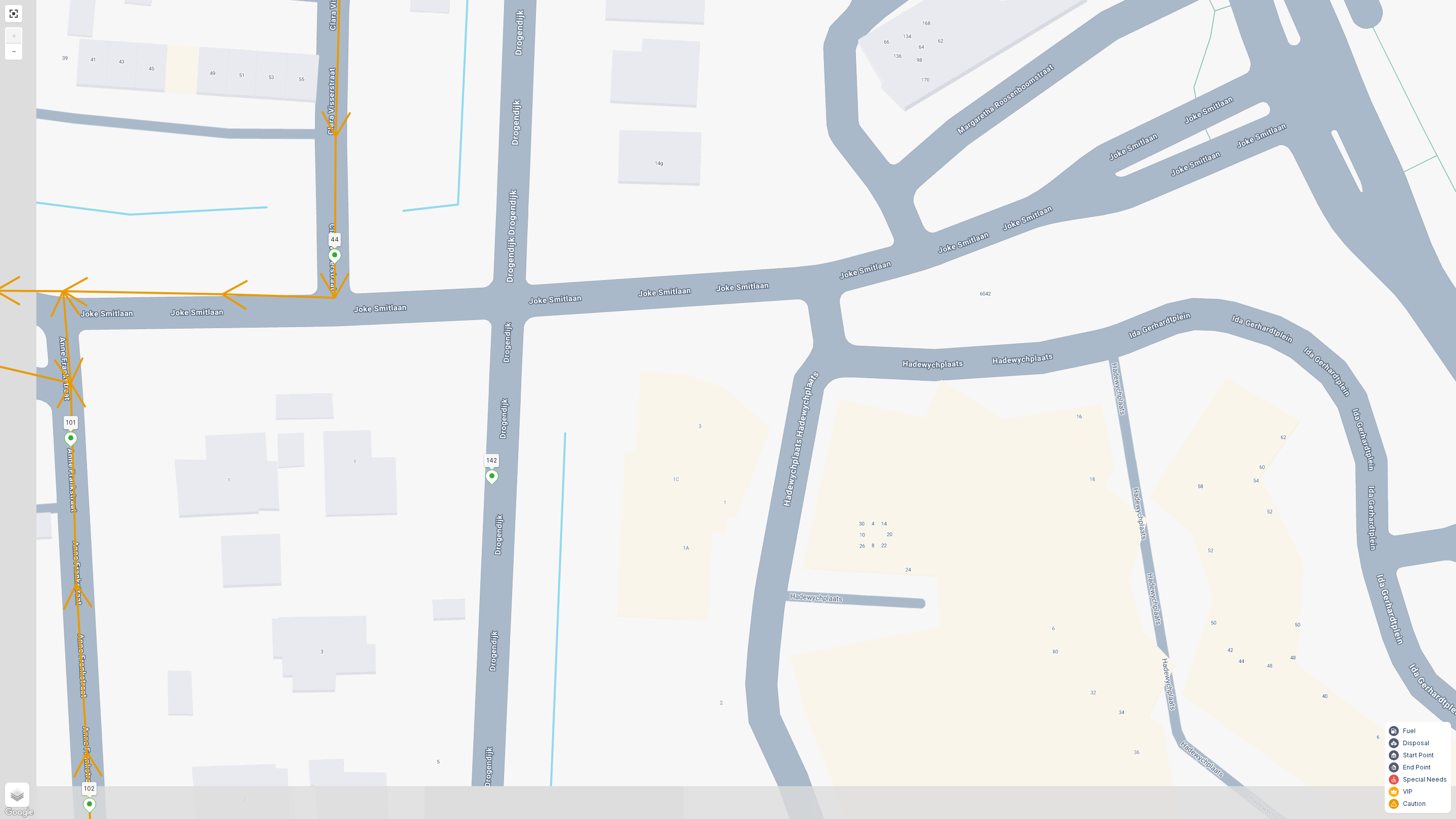
drag, startPoint x: 584, startPoint y: 275, endPoint x: 623, endPoint y: 257, distance: 43.0
click at [623, 257] on div "2 2 147 198 148 164 172 113 76 25 57 Golda Meirstraat 22 (2) Golda Meirstraat 2…" at bounding box center [728, 409] width 1456 height 819
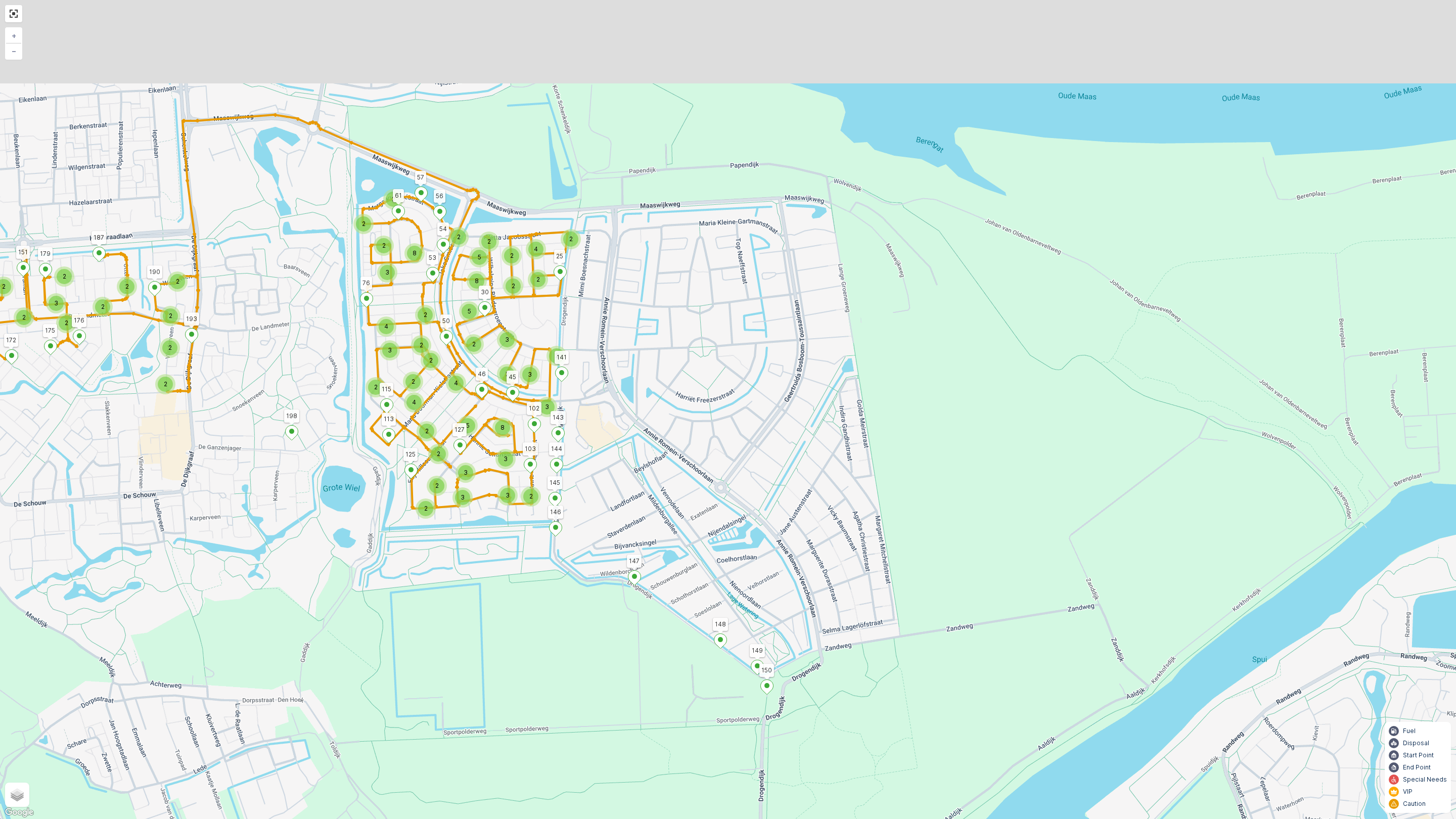
drag, startPoint x: 287, startPoint y: 307, endPoint x: 231, endPoint y: 448, distance: 151.7
click at [231, 448] on div "2 2 2 3 2 2 2 2 2 3 2 2 2 2 3 3 3 2 2 2 3 3 3 2 2 3 8 2 2 4 2 4 5 2 2 2 4 3 2 2…" at bounding box center [728, 409] width 1456 height 819
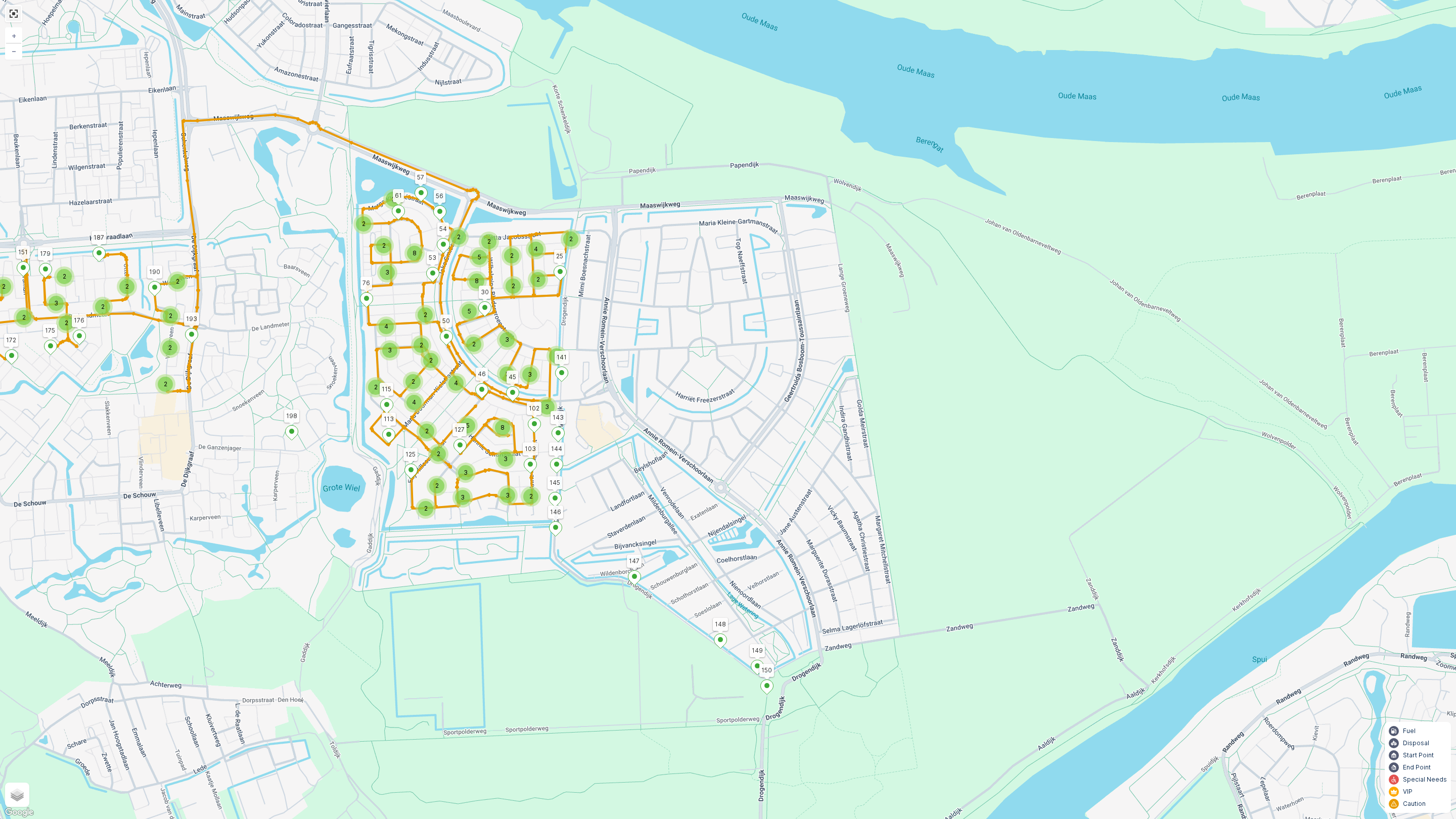
click at [7, 11] on link at bounding box center [14, 14] width 15 height 15
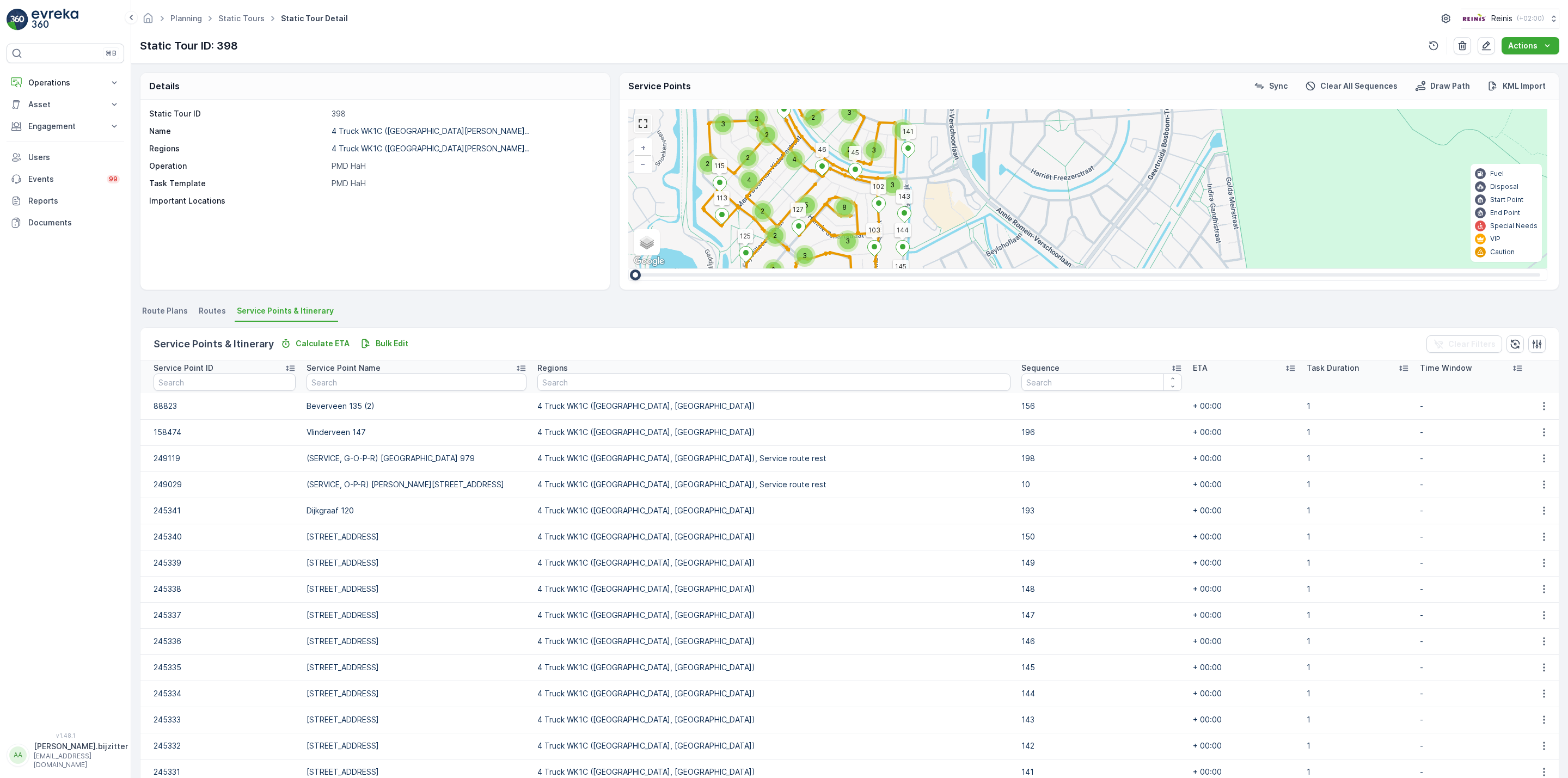
click at [643, 127] on link at bounding box center [643, 124] width 16 height 16
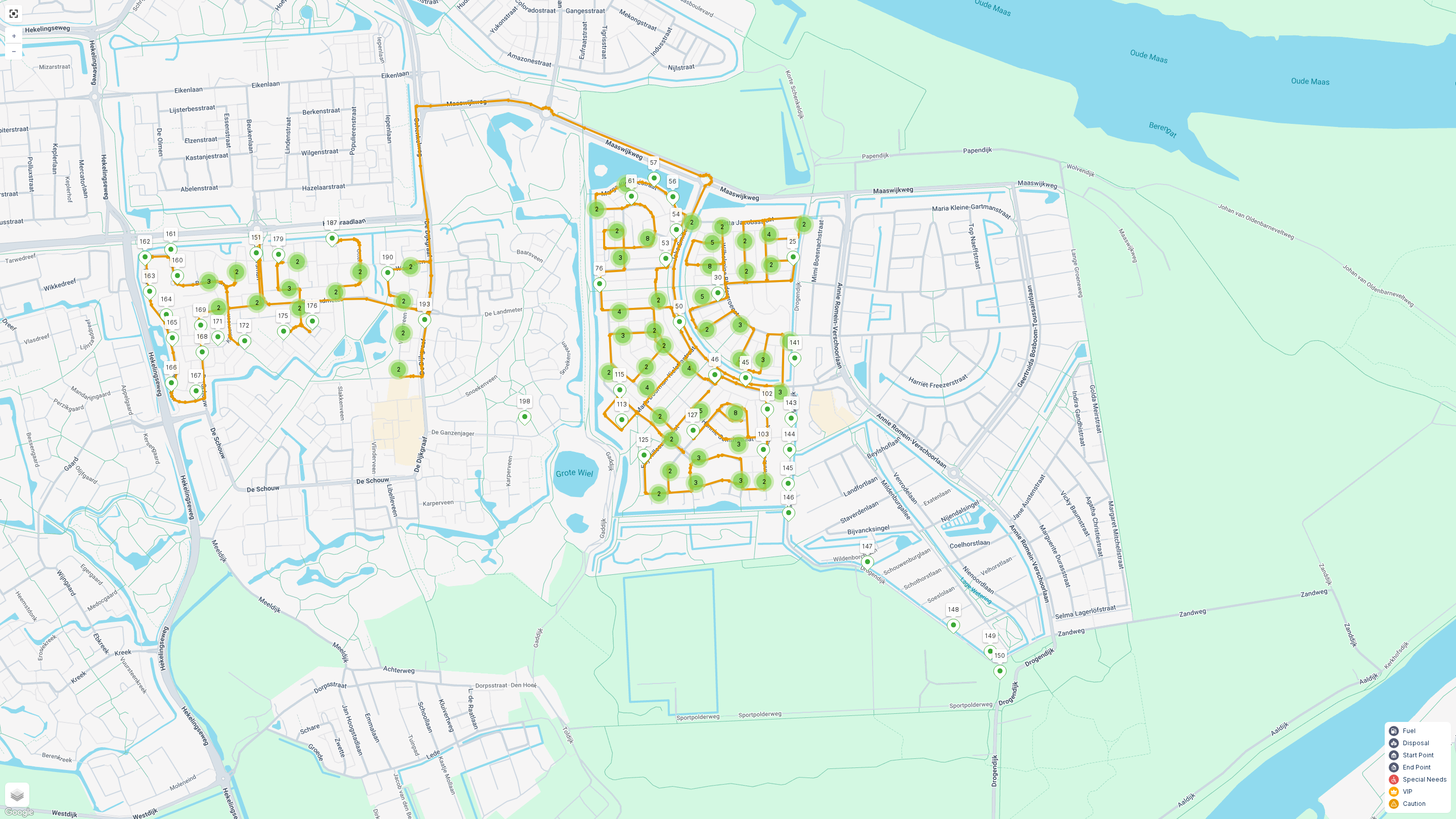
drag, startPoint x: 577, startPoint y: 593, endPoint x: 810, endPoint y: 579, distance: 233.4
click at [810, 579] on div "2 2 2 3 2 2 2 2 2 3 2 2 2 2 3 3 3 2 2 2 3 3 3 2 2 3 8 2 2 4 2 4 5 2 2 2 4 3 2 2…" at bounding box center [728, 409] width 1456 height 819
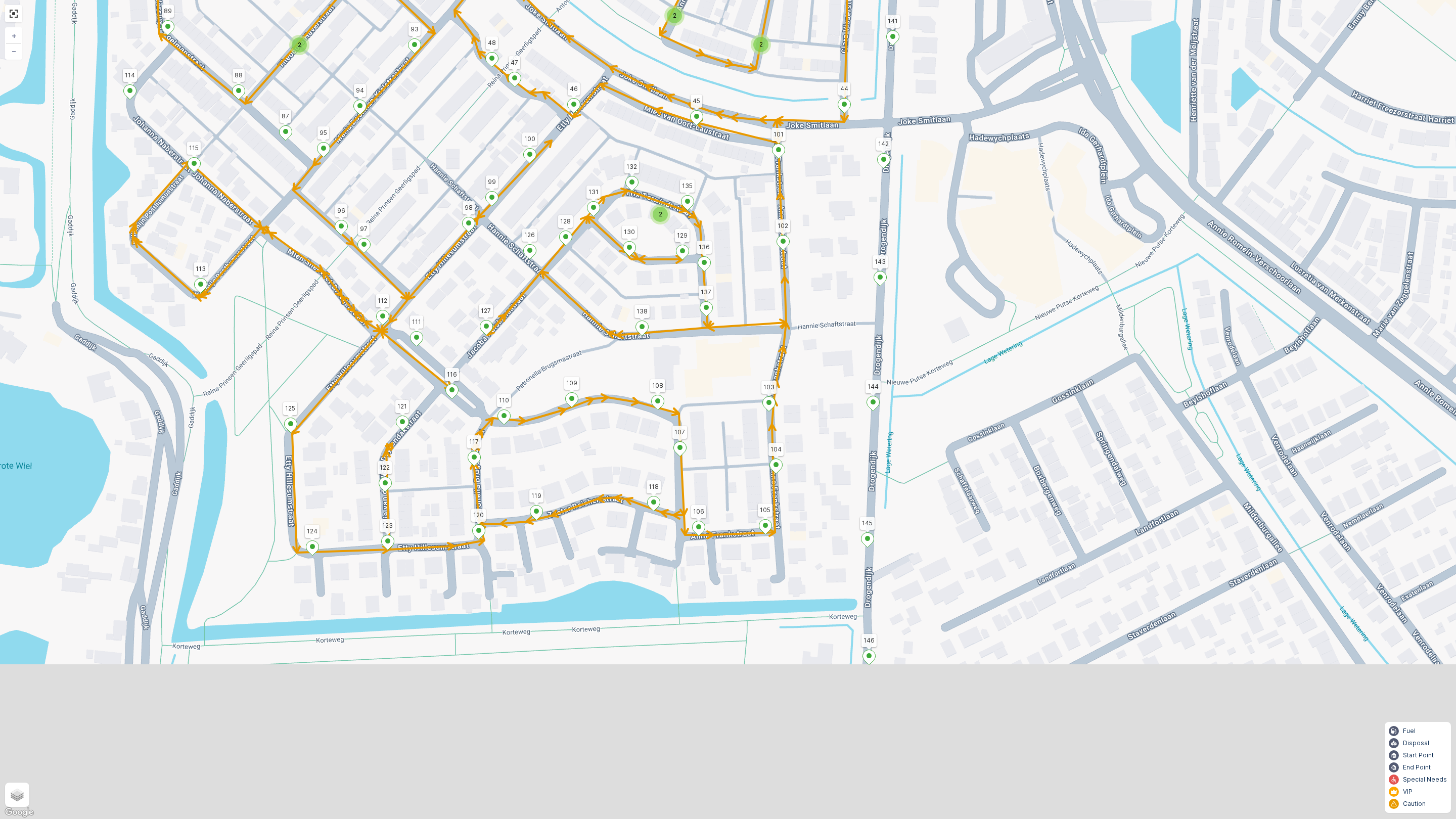
drag, startPoint x: 836, startPoint y: 563, endPoint x: 865, endPoint y: 290, distance: 274.5
click at [860, 311] on div "2 2 2 2 2 2 2 2 3 2 2 3 2 2 147 198 148 164 172 113 76 25 57 Golda Meirstraat 2…" at bounding box center [728, 409] width 1456 height 819
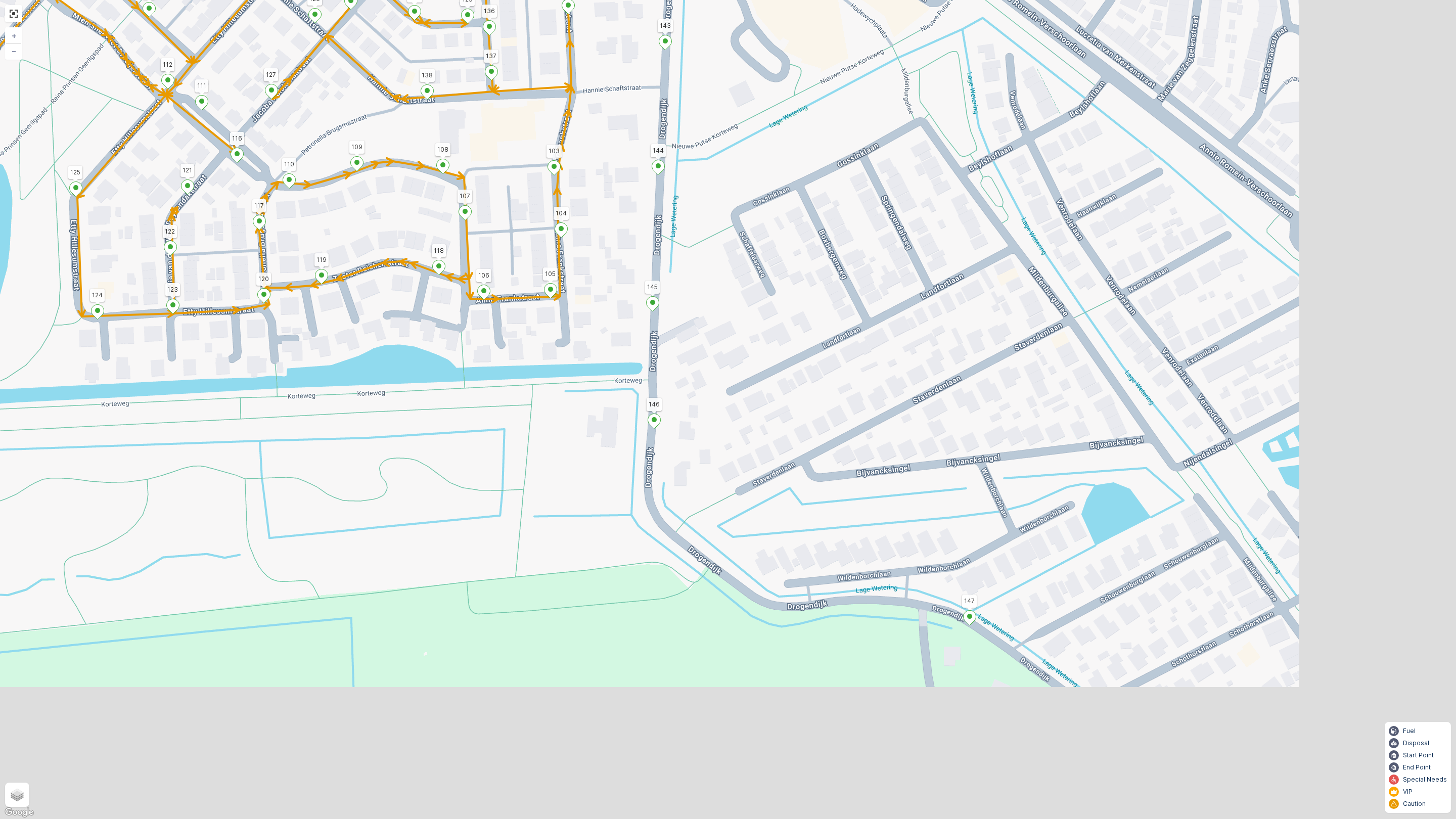
drag, startPoint x: 1012, startPoint y: 462, endPoint x: 701, endPoint y: 270, distance: 365.5
click at [745, 261] on div "2 2 2 2 2 2 2 2 3 2 2 3 2 2 147 198 148 164 172 113 76 25 57 Golda Meirstraat 2…" at bounding box center [728, 409] width 1456 height 819
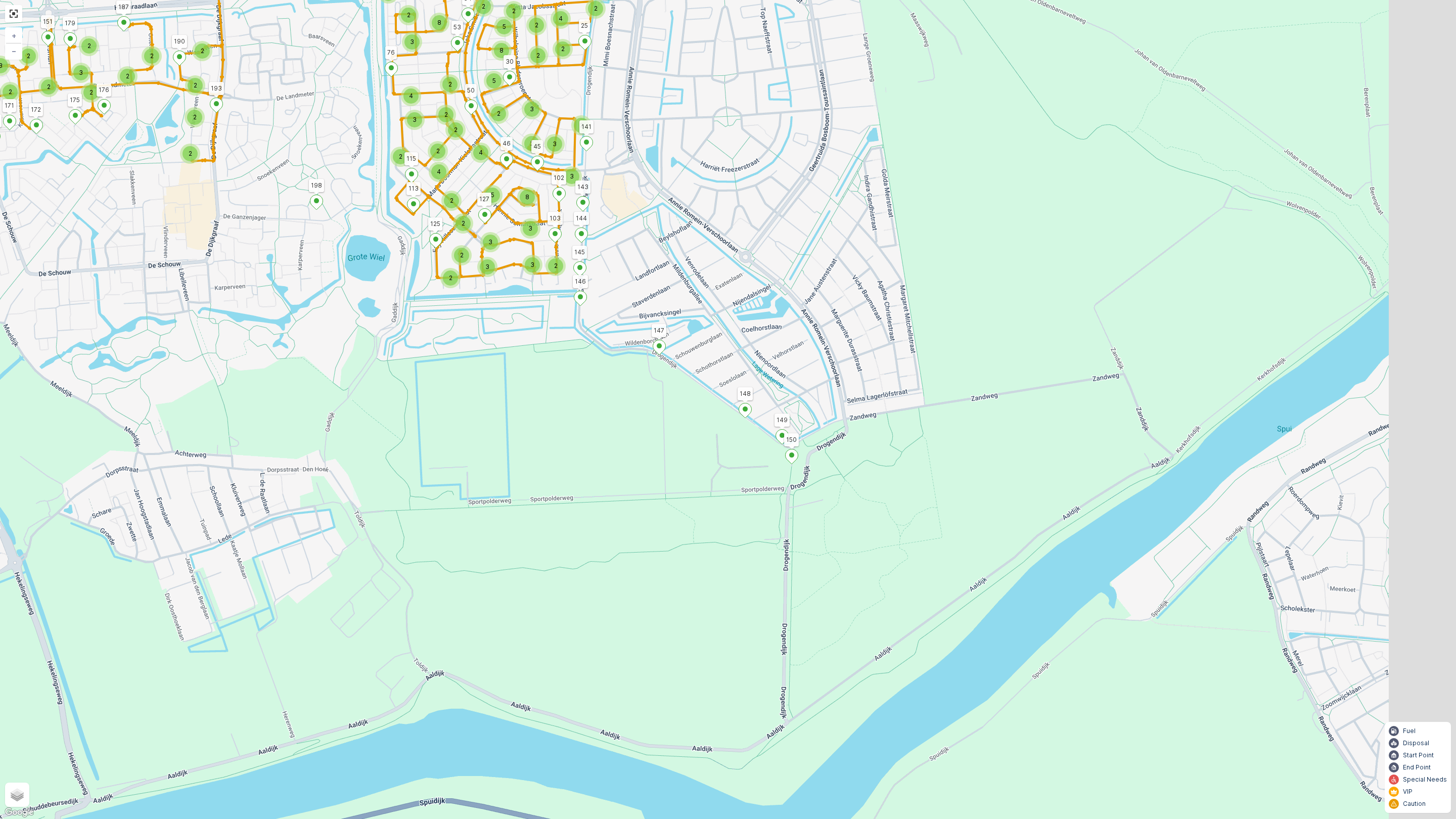
drag, startPoint x: 812, startPoint y: 516, endPoint x: 687, endPoint y: 490, distance: 127.7
click at [687, 490] on div "2 2 2 3 2 2 2 2 2 3 2 2 2 2 3 3 3 2 2 2 3 3 3 2 2 3 8 2 2 4 2 4 5 2 2 2 4 3 2 2…" at bounding box center [728, 409] width 1456 height 819
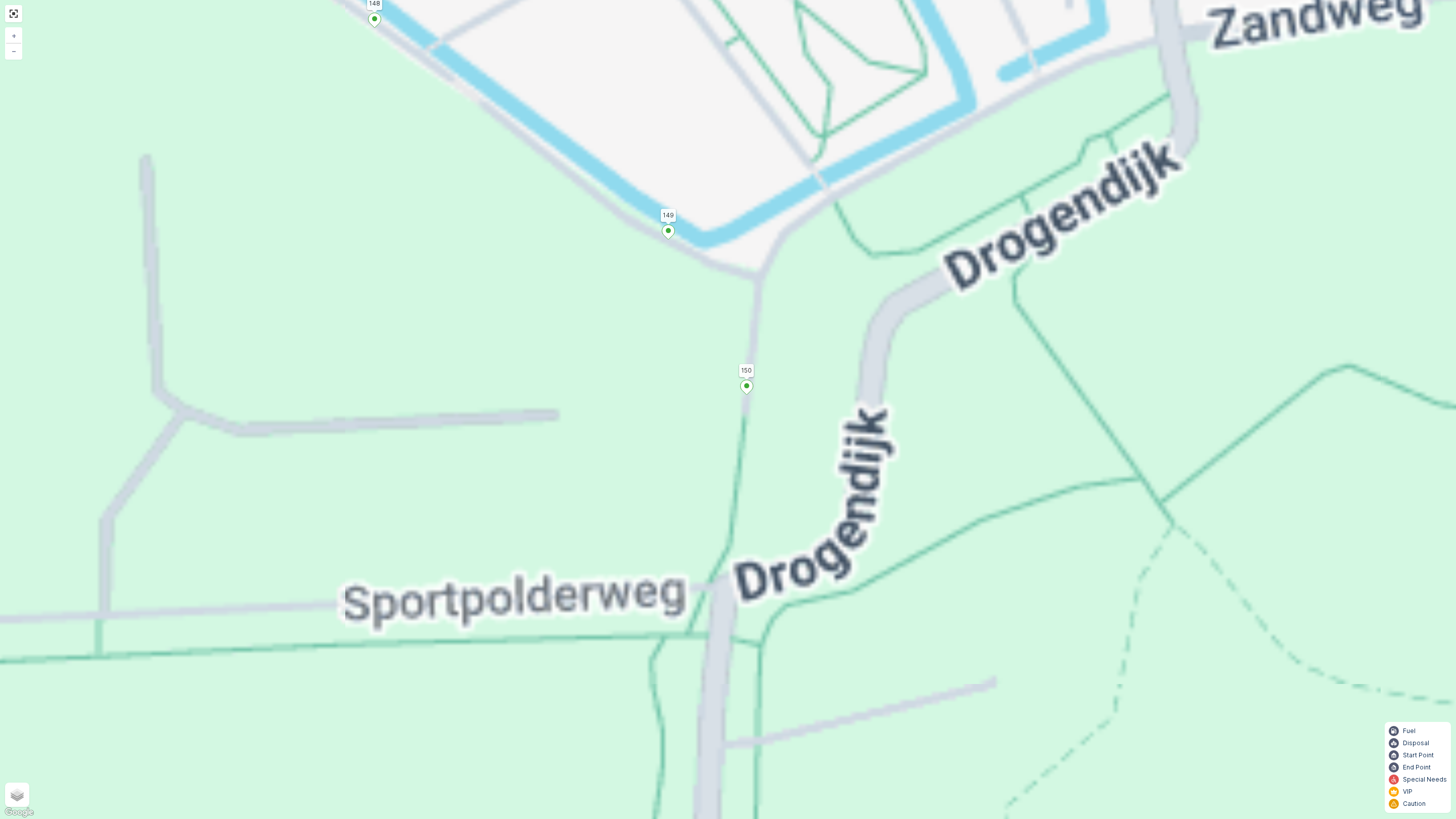
click at [749, 387] on icon at bounding box center [747, 388] width 12 height 15
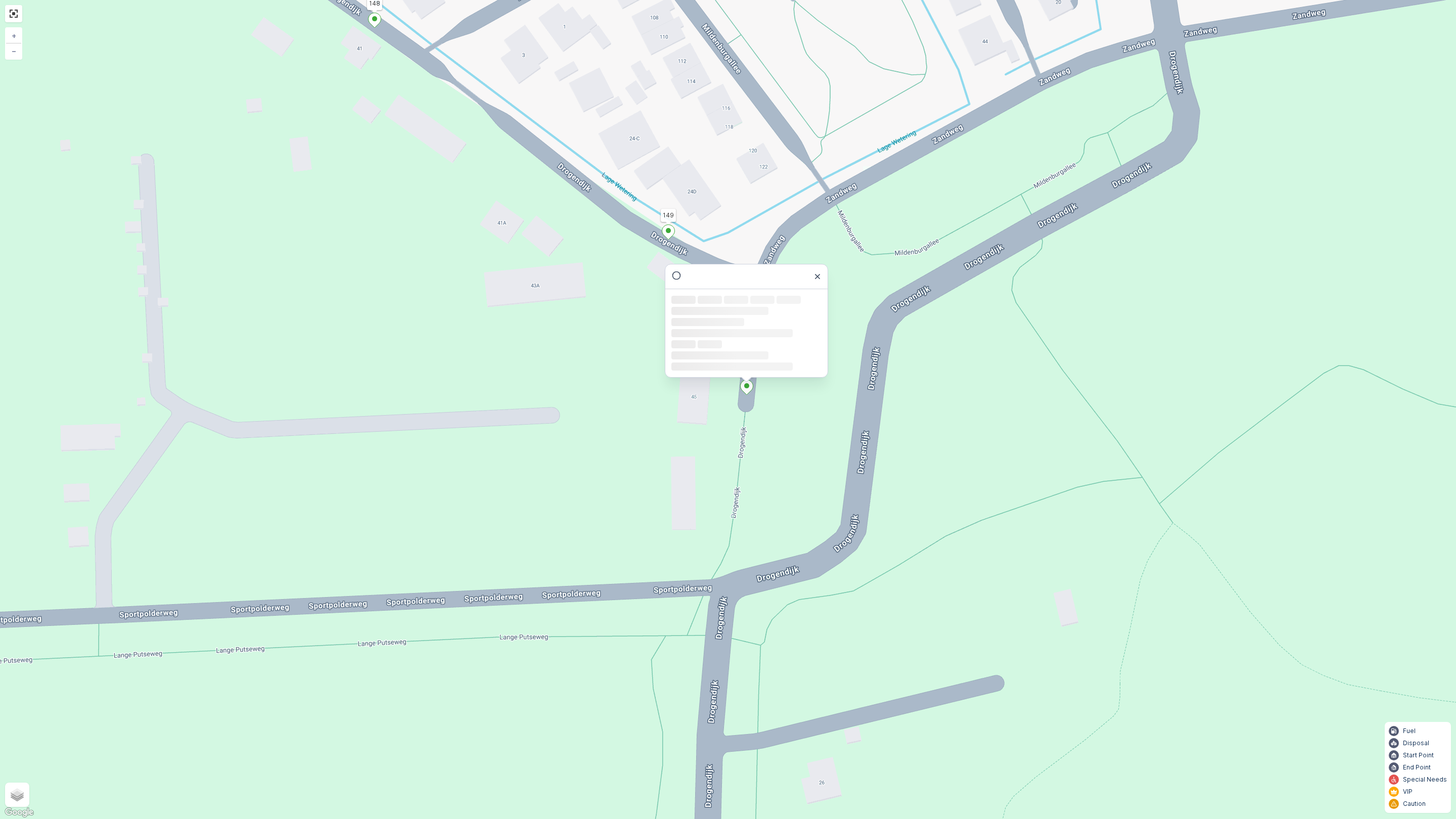
click at [590, 448] on div "2 2 2 2 2 2 147 198 148 164 172 113 76 25 57 Golda Meirstraat 22 (2) Golda Meir…" at bounding box center [728, 409] width 1456 height 819
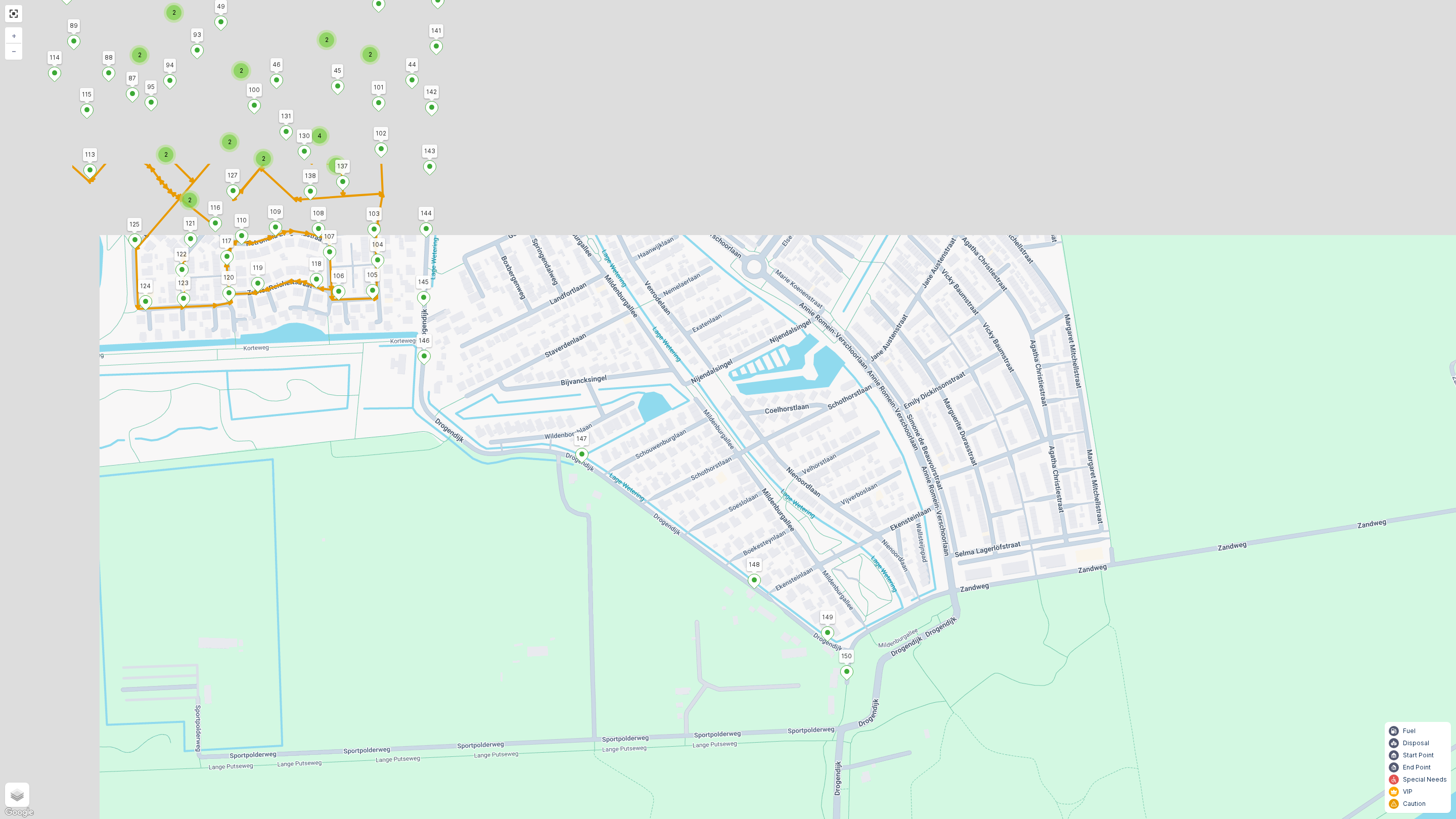
drag, startPoint x: 549, startPoint y: 258, endPoint x: 817, endPoint y: 605, distance: 438.4
click at [865, 648] on div "2 2 2 2 2 2 2 2 2 2 4 2 2 2 2 2 2 2 2 2 2 2 2 3 2 2 3 2 4 2 2 5 147 198 148 164…" at bounding box center [728, 409] width 1456 height 819
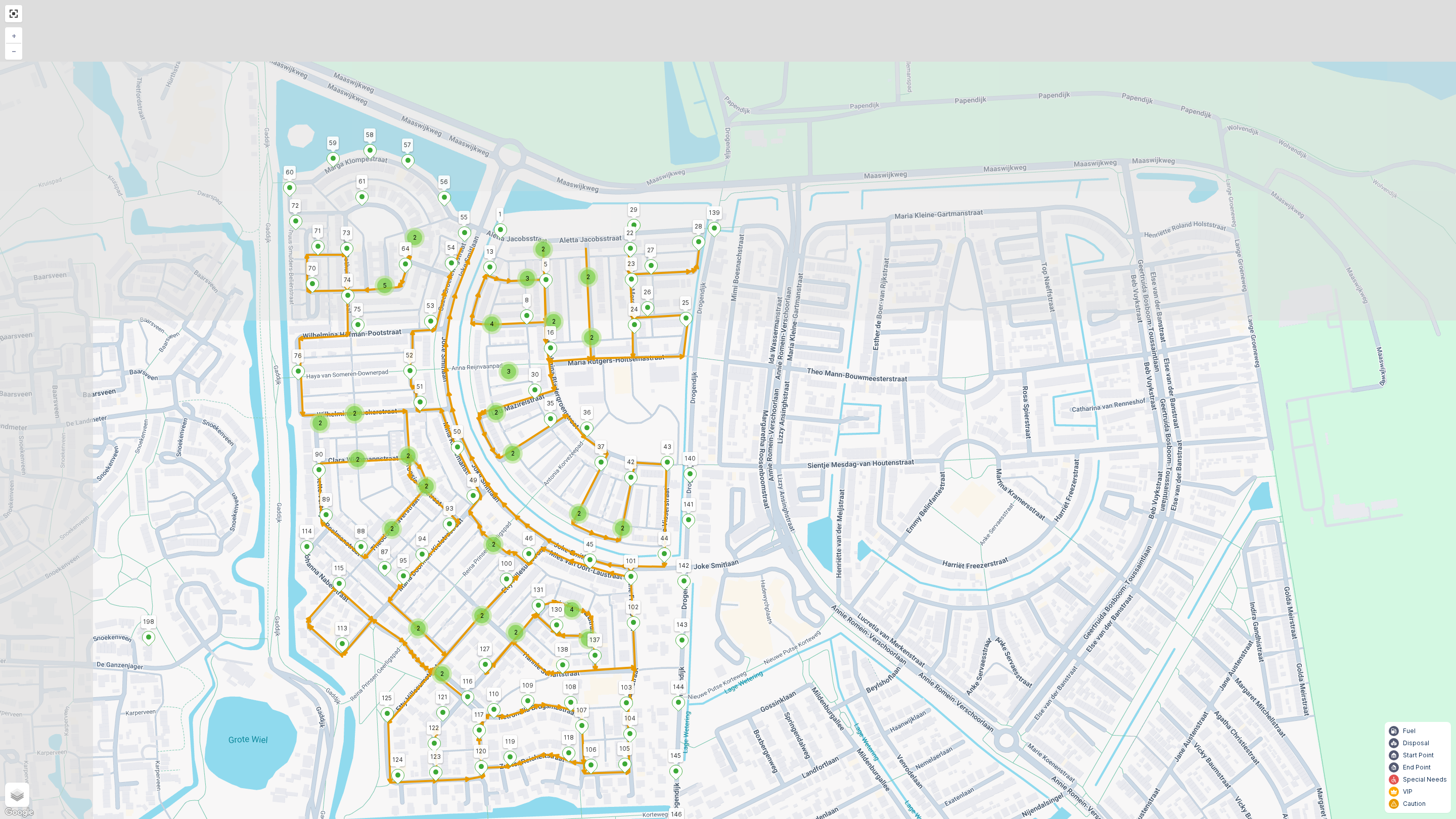
drag, startPoint x: 616, startPoint y: 352, endPoint x: 770, endPoint y: 682, distance: 364.2
click at [770, 682] on div "2 2 2 2 2 2 2 2 2 2 4 2 2 2 2 2 2 2 2 2 2 2 2 3 2 2 3 2 4 2 2 5 147 198 148 164…" at bounding box center [728, 409] width 1456 height 819
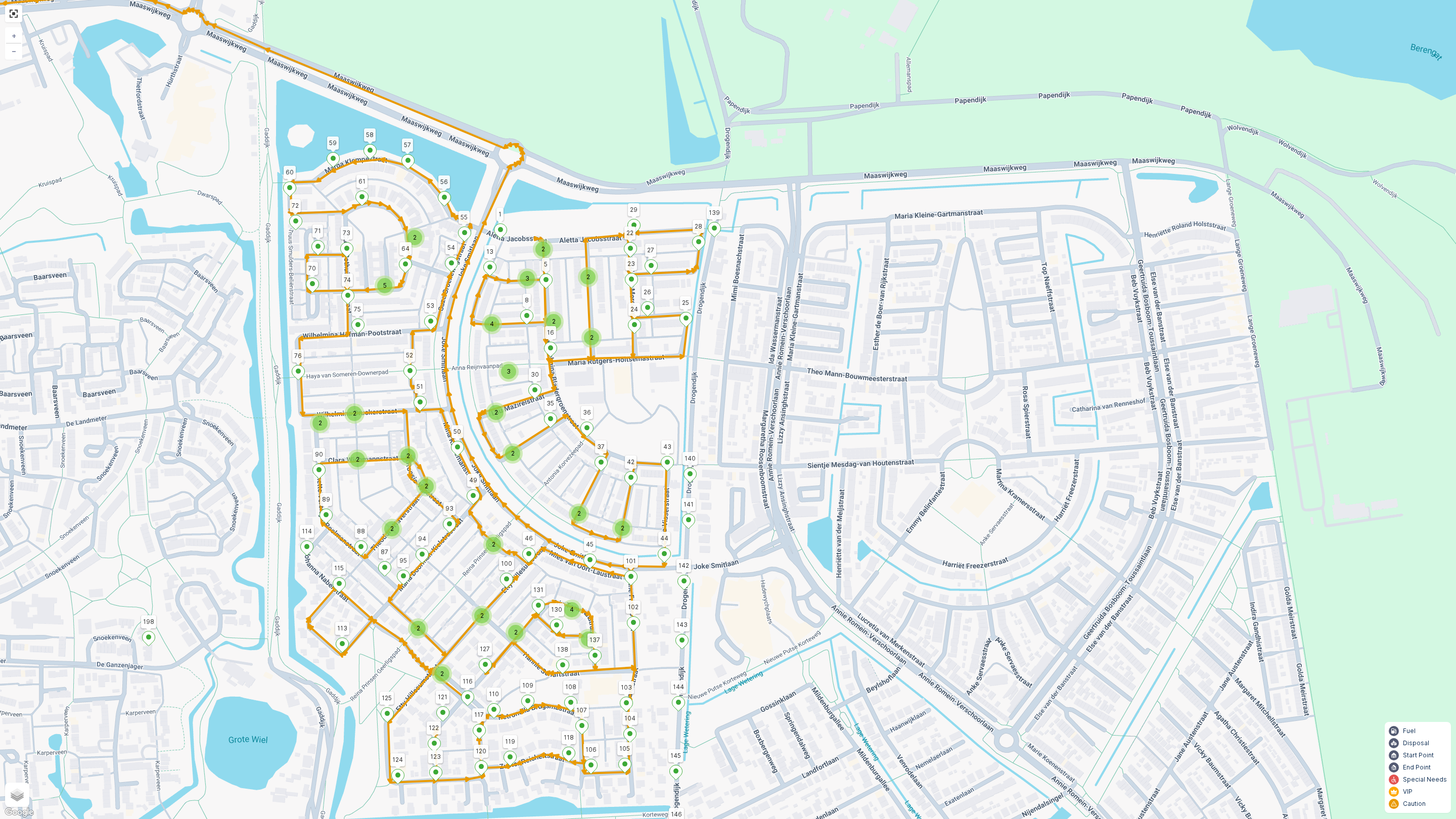
click at [584, 275] on div "2" at bounding box center [588, 277] width 15 height 15
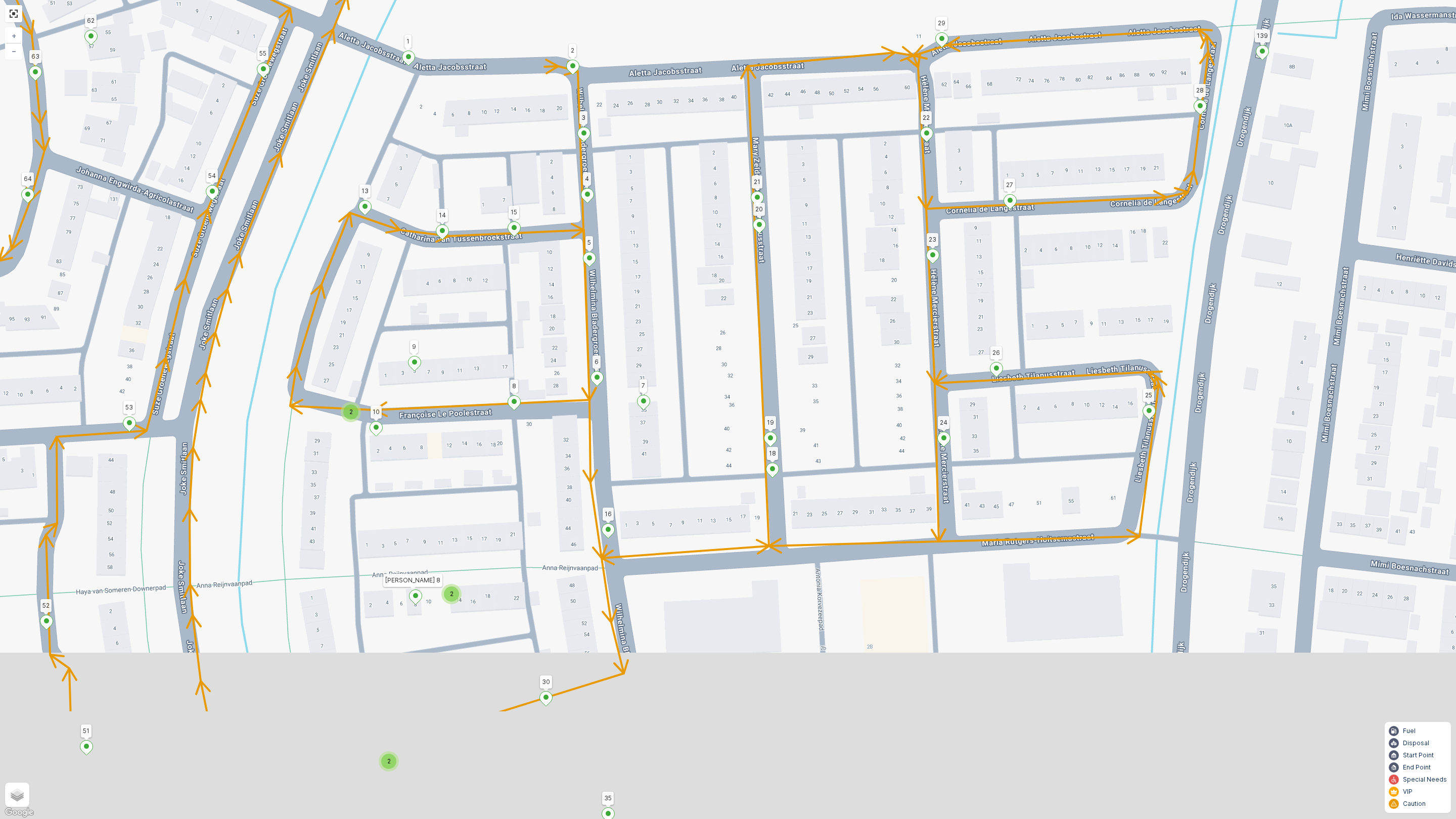
drag, startPoint x: 677, startPoint y: 508, endPoint x: 702, endPoint y: 158, distance: 350.9
click at [707, 158] on div "2 2 2 2 2 2 147 198 148 164 172 113 76 25 57 Golda Meirstraat 22 (2) Golda Meir…" at bounding box center [728, 409] width 1456 height 819
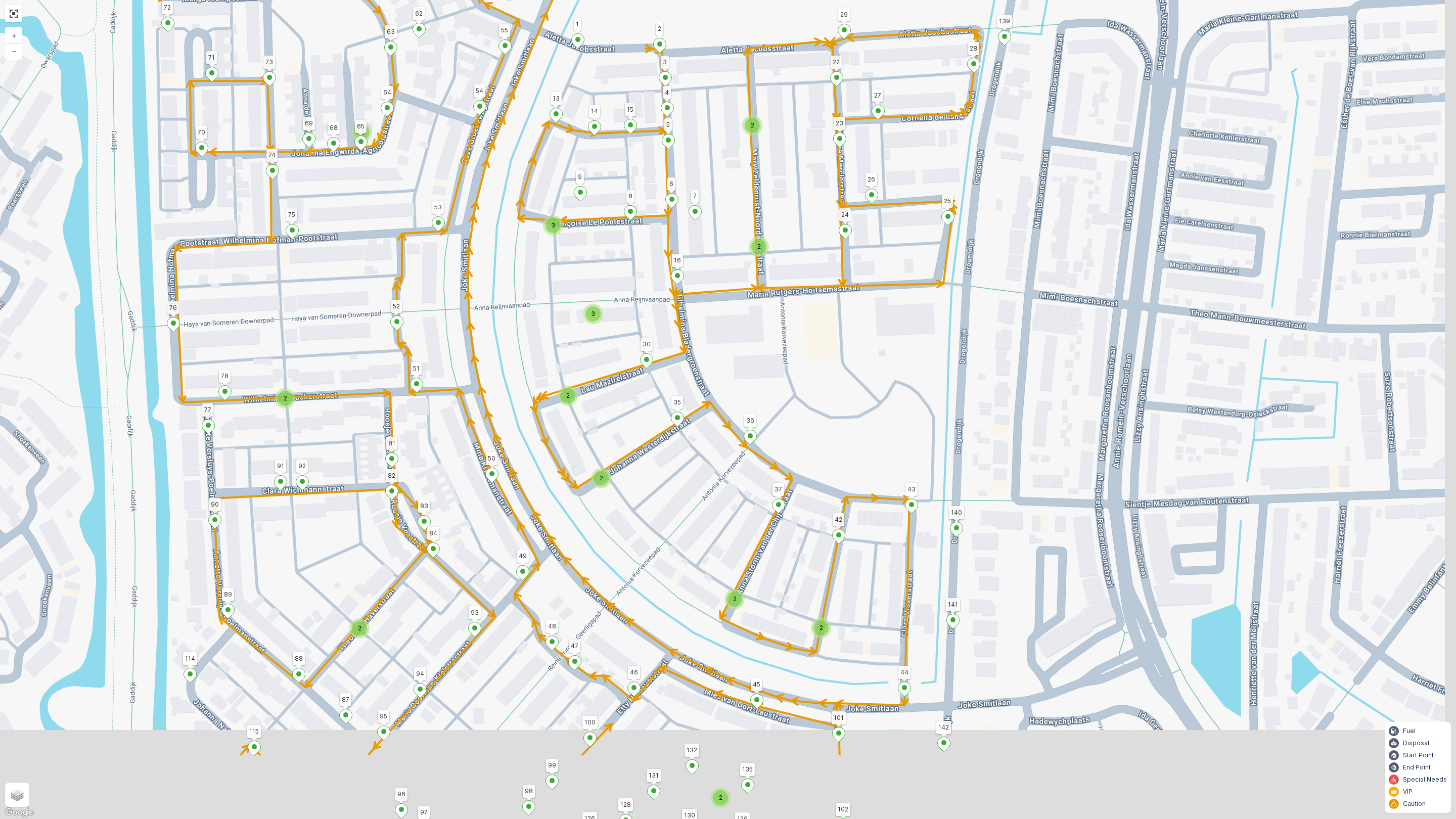
click at [773, 326] on div "2 2 2 2 2 2 2 2 3 2 2 3 2 2 147 198 148 164 172 113 76 25 57 Golda Meirstraat 2…" at bounding box center [728, 409] width 1456 height 819
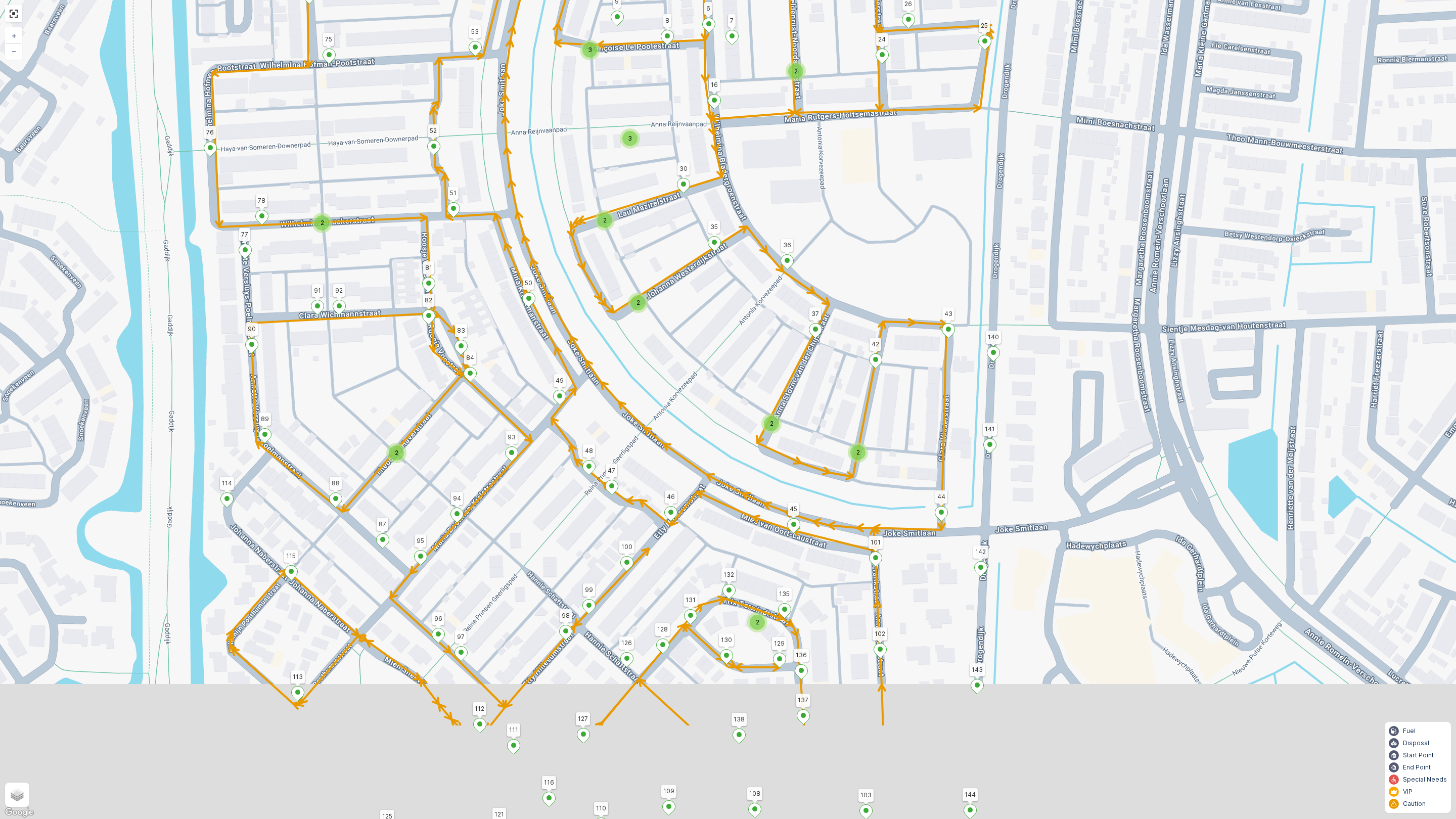
drag, startPoint x: 582, startPoint y: 535, endPoint x: 632, endPoint y: 289, distance: 251.0
click at [632, 289] on div "2 2 2 2 2 2 2 2 3 2 2 3 2 2 147 198 148 164 172 113 76 25 57 Golda Meirstraat 2…" at bounding box center [728, 409] width 1456 height 819
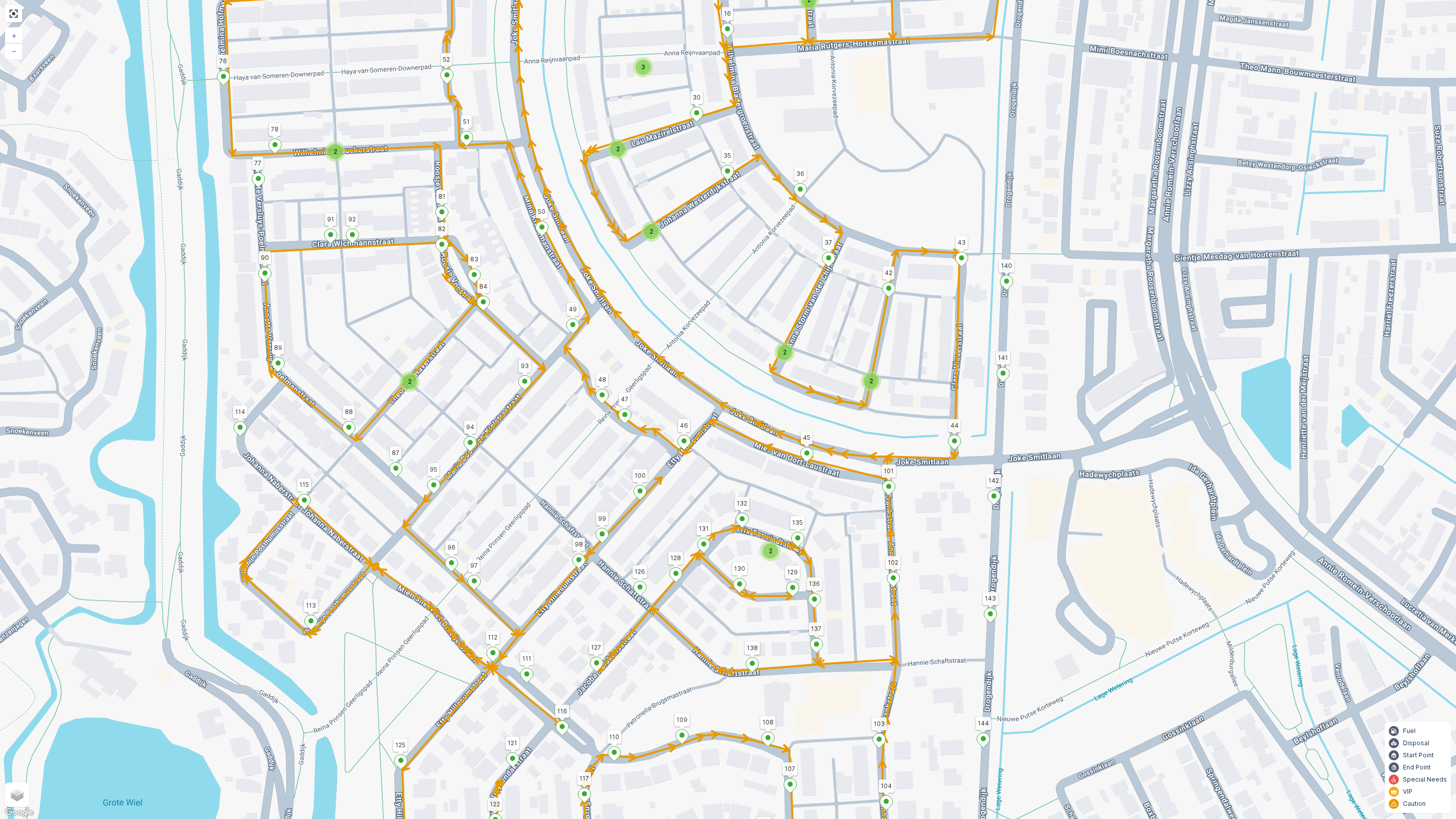
click at [469, 383] on div "2 2 2 2 2 2 2 2 3 2 2 3 2 2 147 198 148 164 172 113 76 25 57 Golda Meirstraat 2…" at bounding box center [728, 409] width 1456 height 819
click at [9, 12] on link at bounding box center [14, 14] width 15 height 15
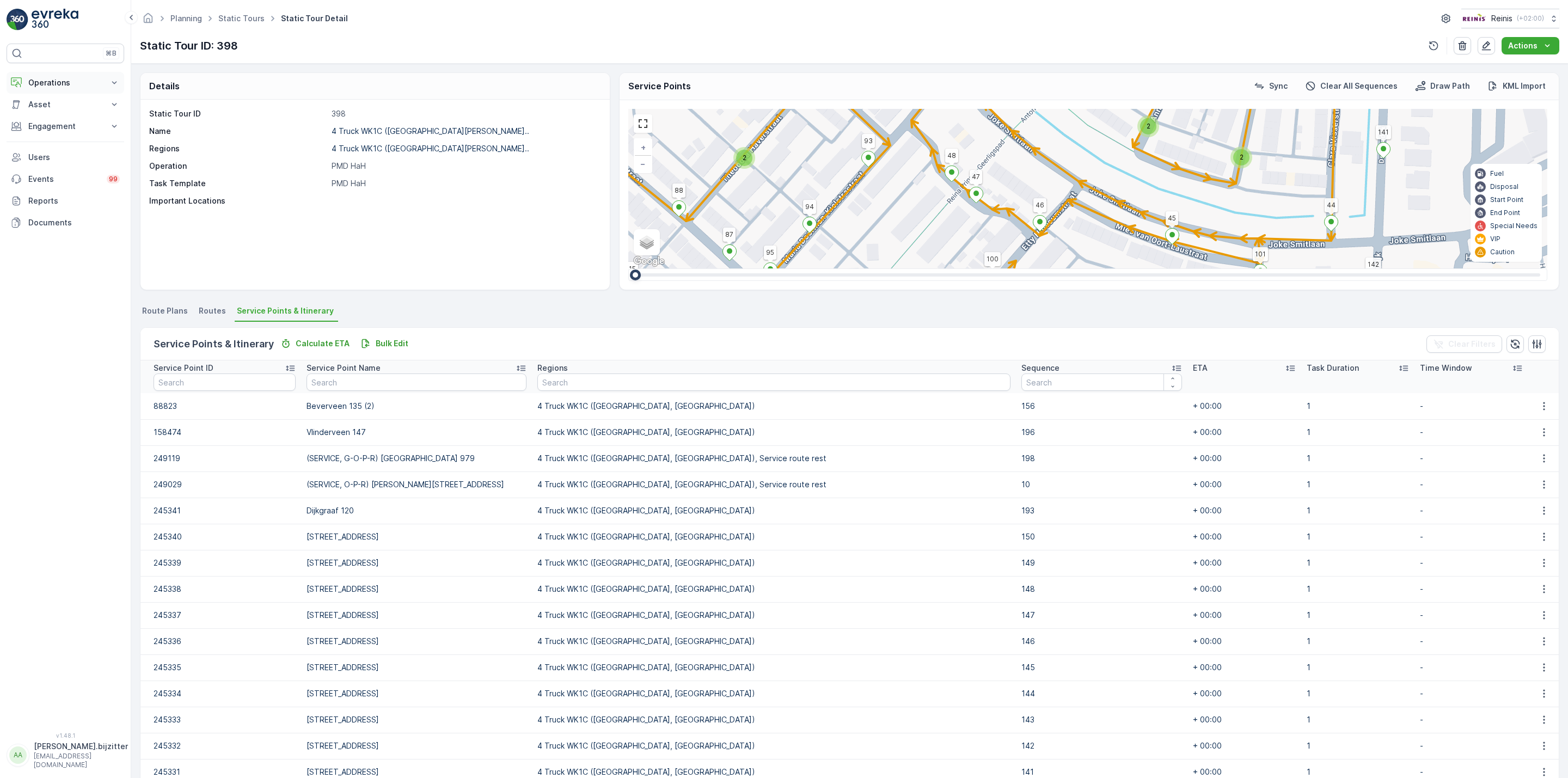
click at [113, 82] on icon at bounding box center [114, 83] width 11 height 11
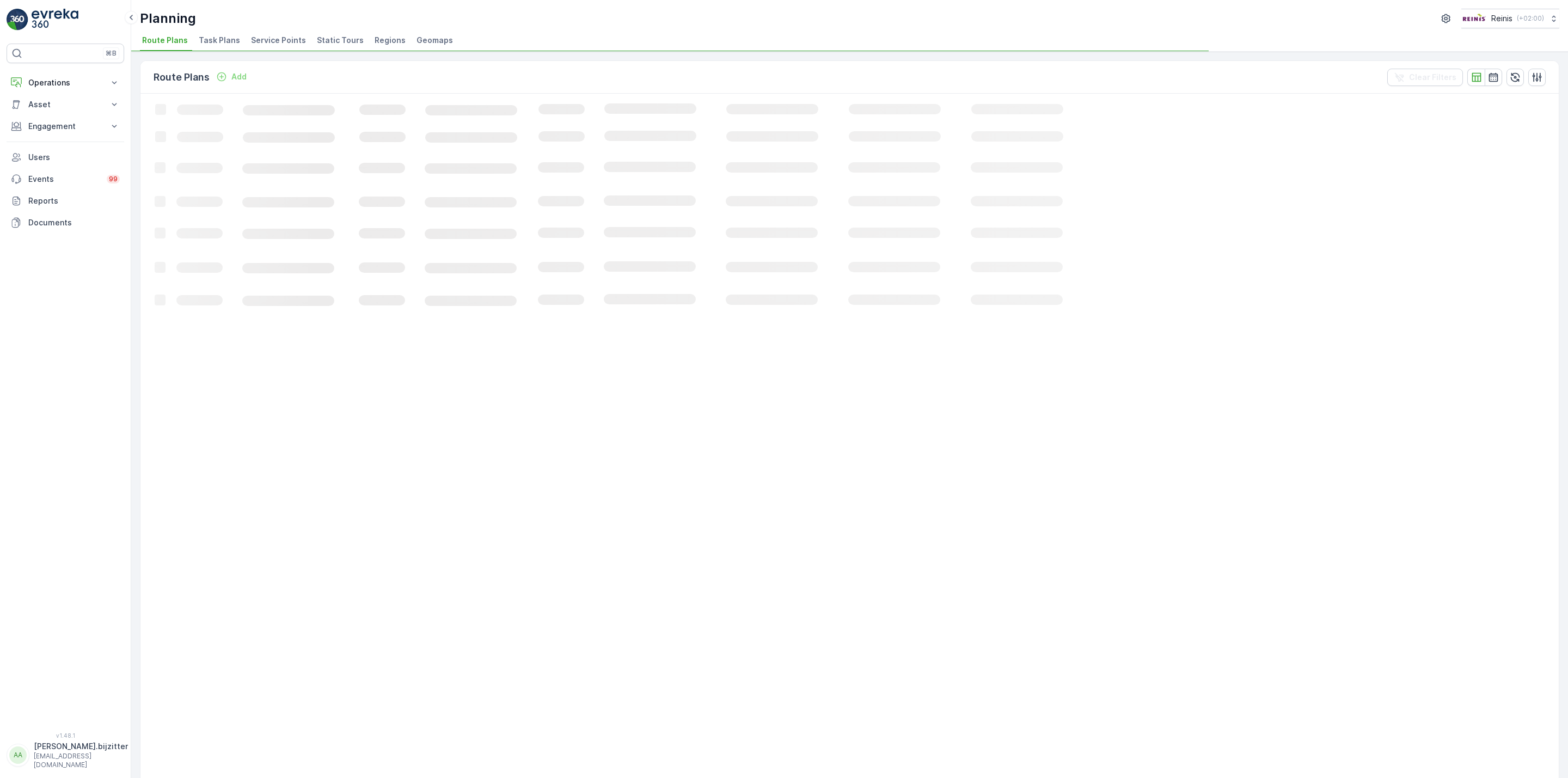
click at [279, 40] on span "Service Points" at bounding box center [278, 40] width 55 height 11
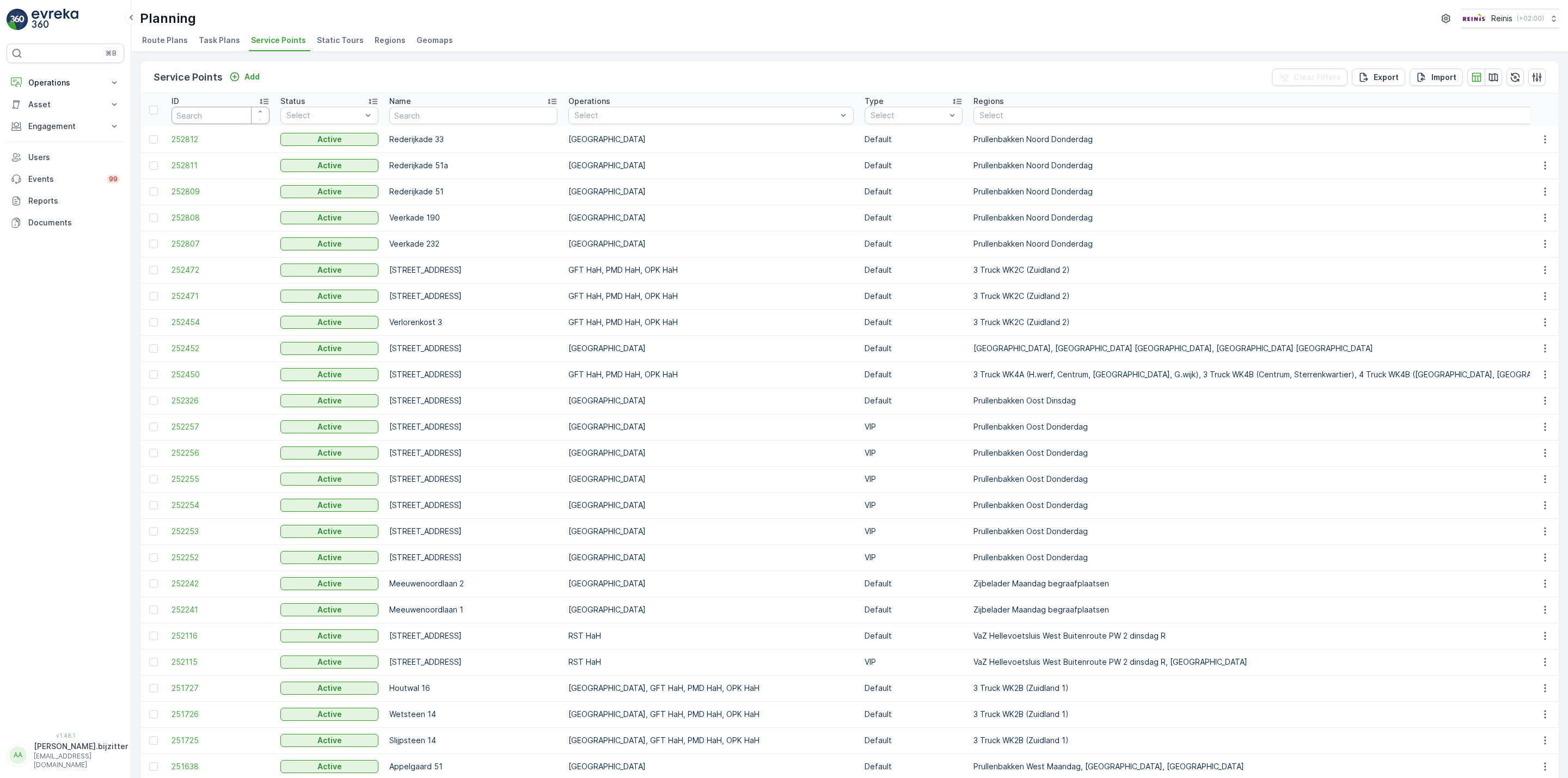
click at [199, 111] on input "number" at bounding box center [220, 115] width 98 height 18
paste input "88954"
type input "88954"
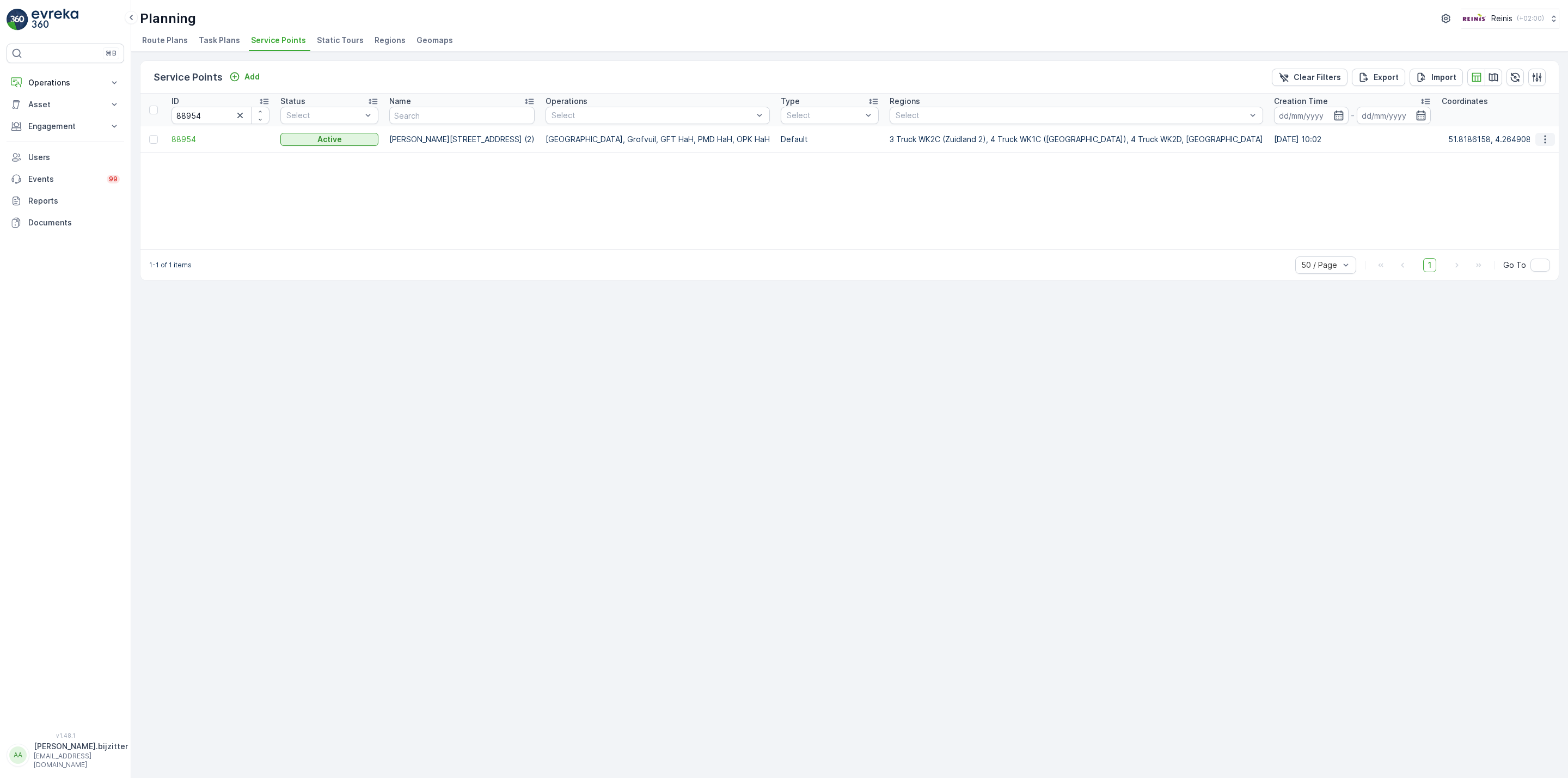
click at [1547, 139] on icon "button" at bounding box center [1545, 139] width 11 height 11
click at [1503, 156] on span "See More Details" at bounding box center [1513, 156] width 63 height 11
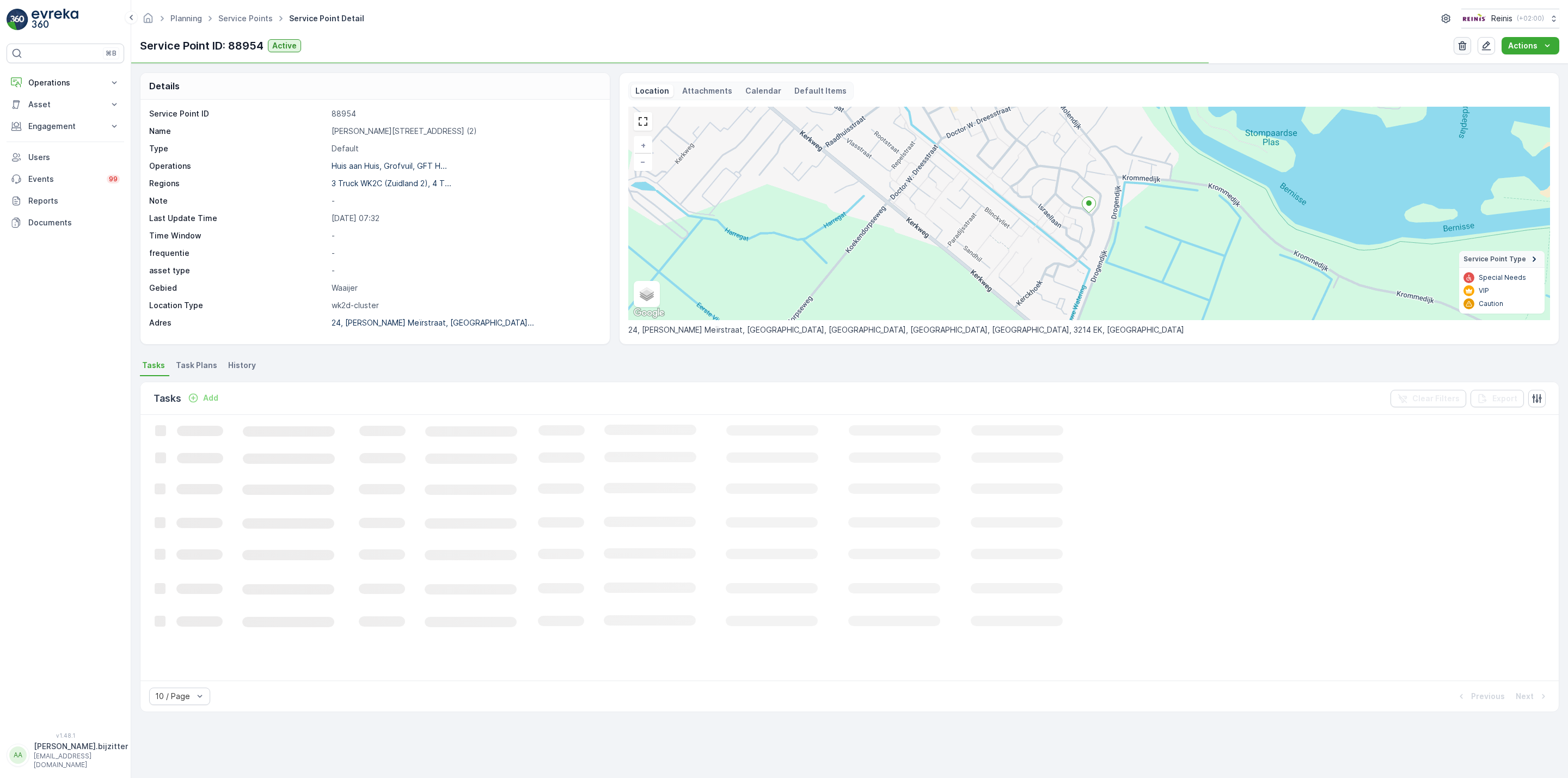
click at [1460, 46] on icon "button" at bounding box center [1462, 46] width 8 height 9
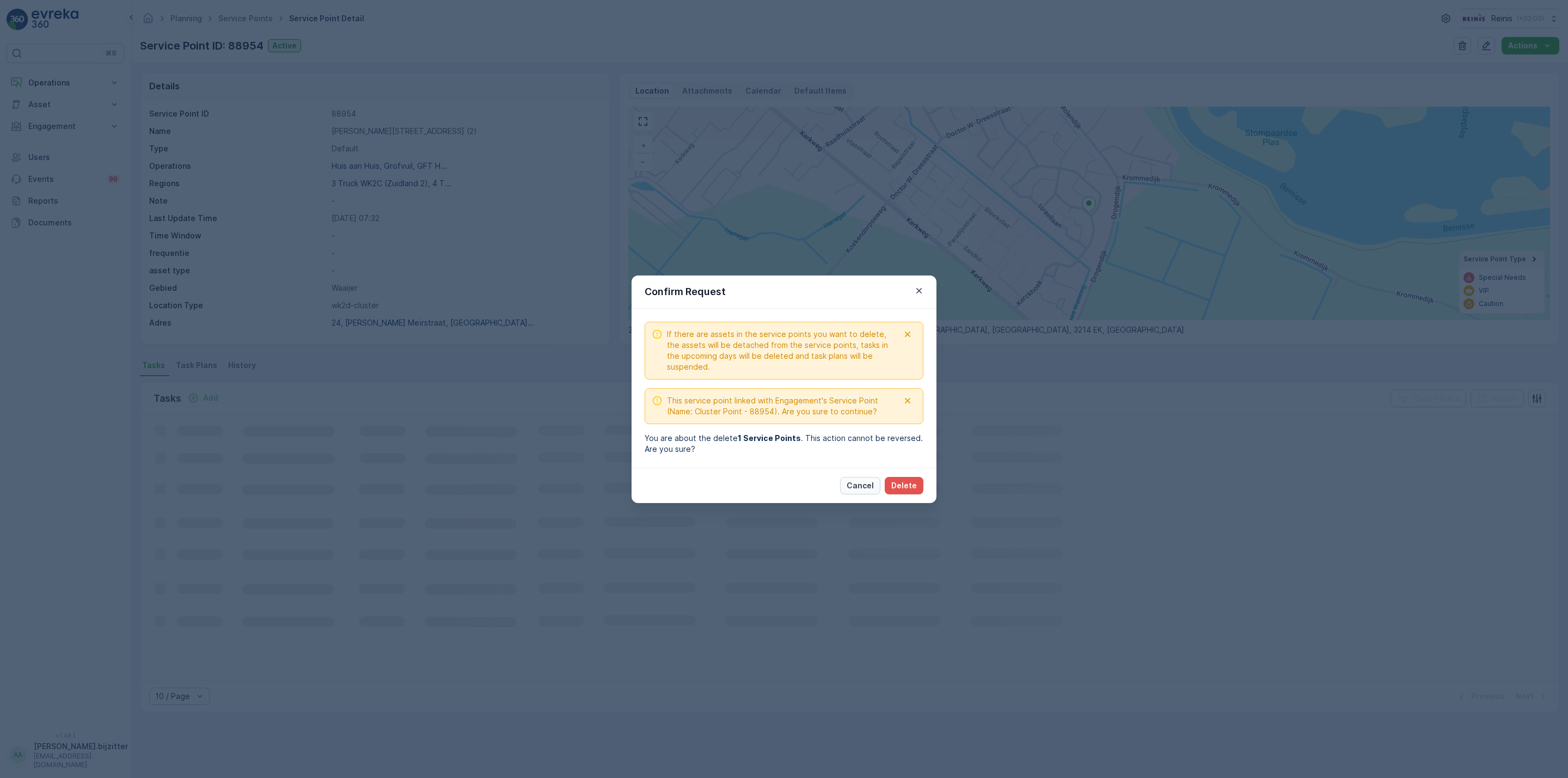
click at [854, 482] on p "Cancel" at bounding box center [860, 486] width 27 height 11
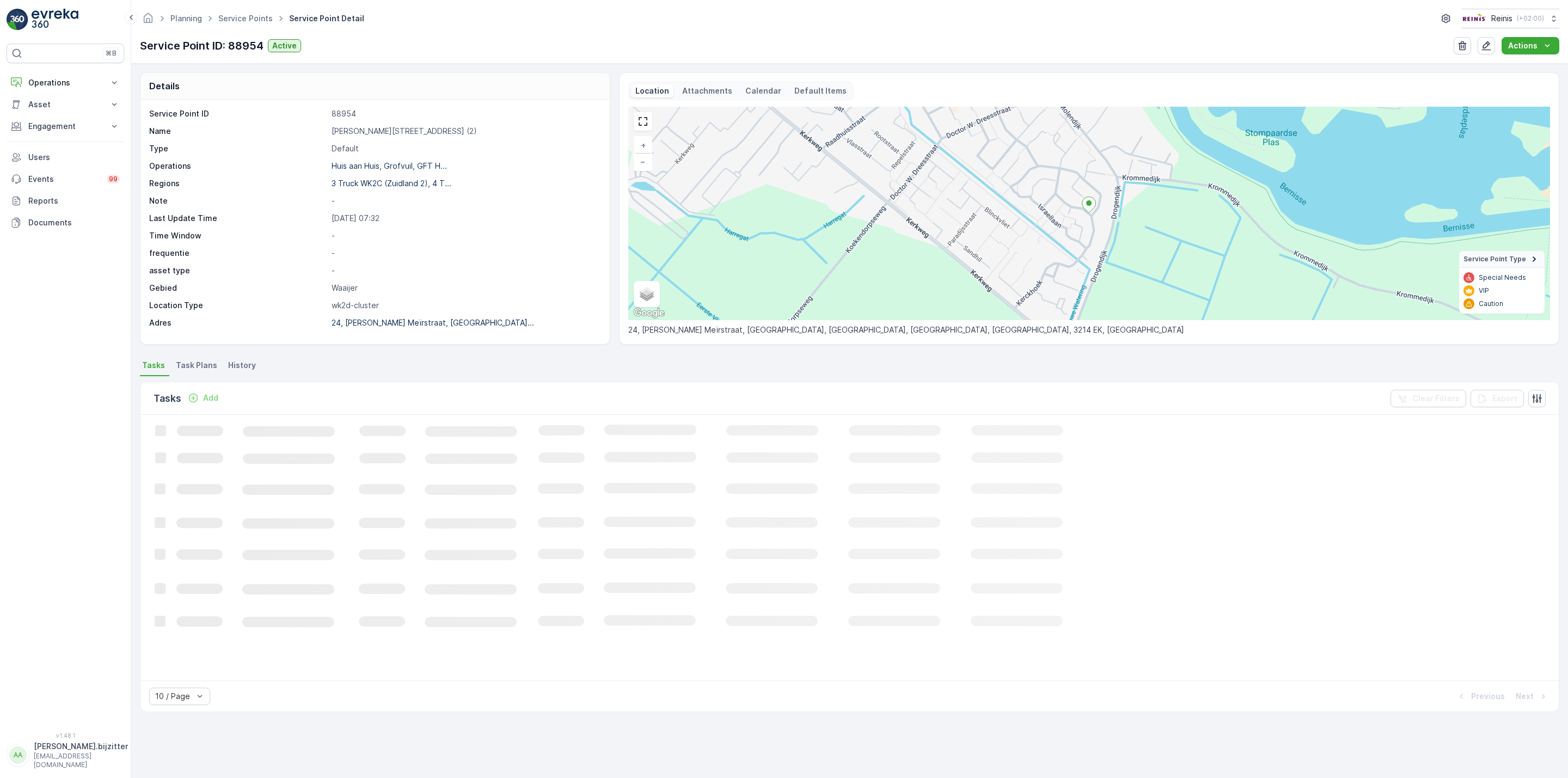
click at [183, 368] on span "Task Plans" at bounding box center [197, 365] width 41 height 11
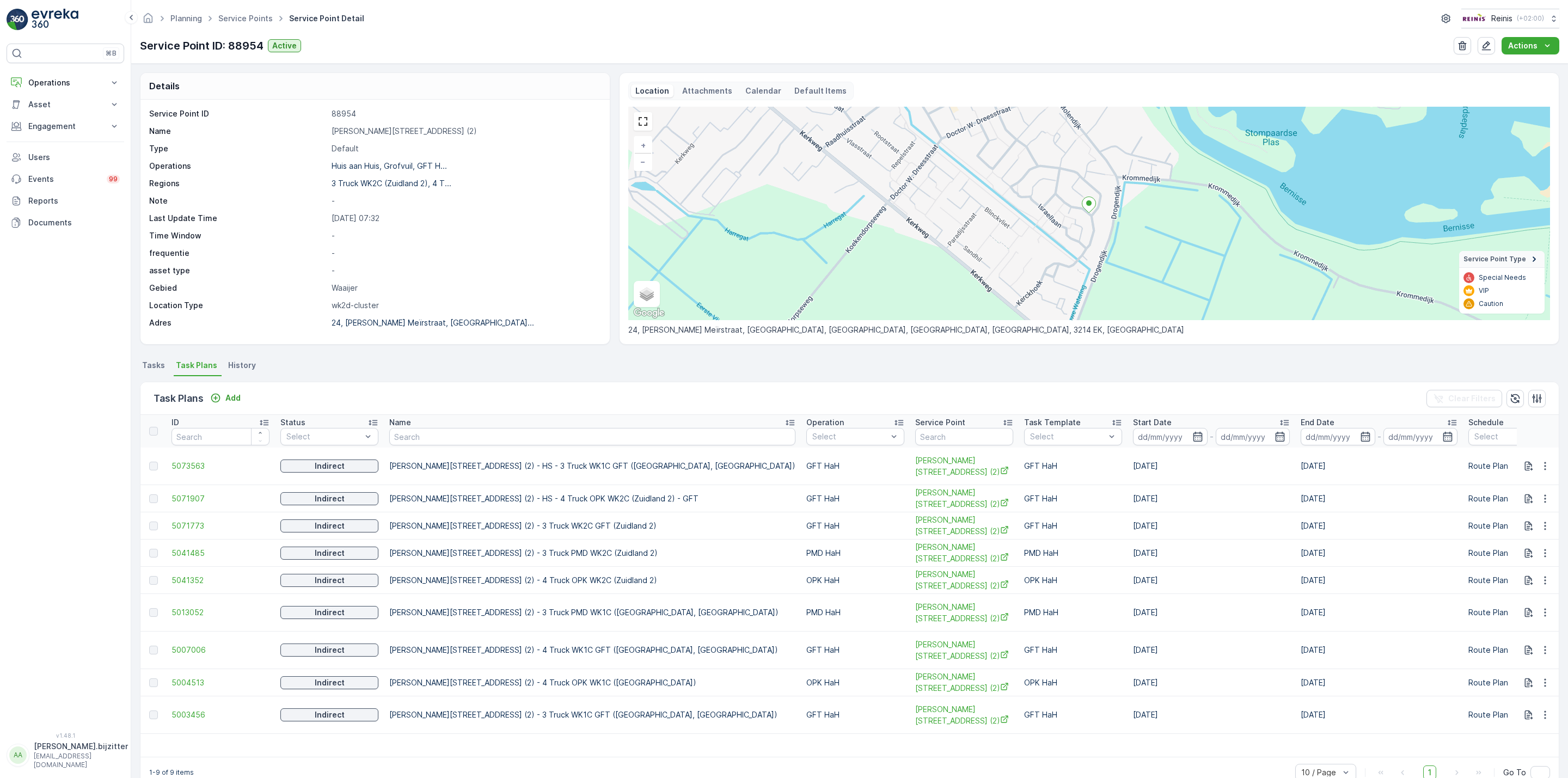
click at [763, 91] on p "Calendar" at bounding box center [763, 91] width 36 height 11
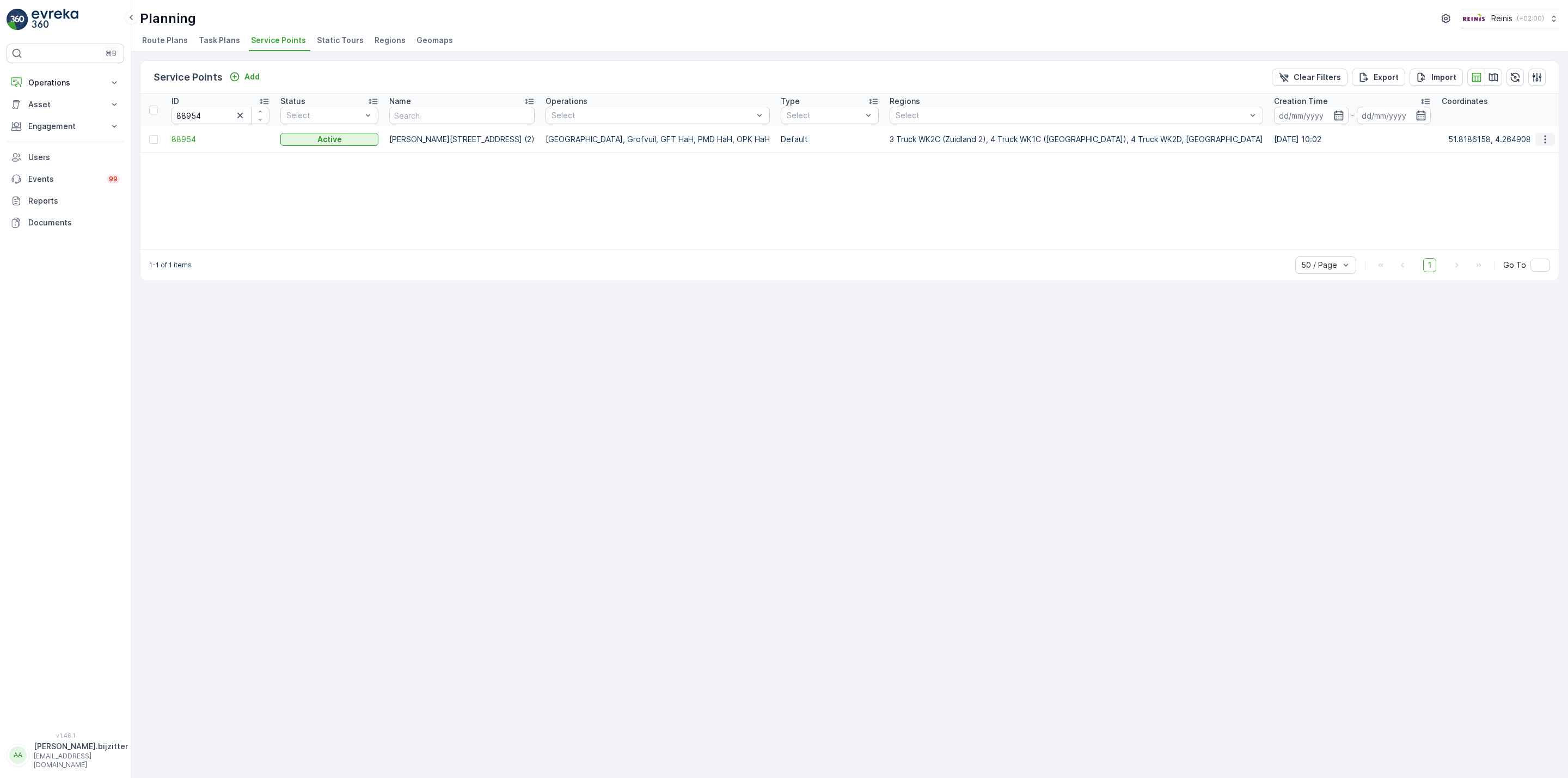
click at [1544, 139] on icon "button" at bounding box center [1545, 139] width 2 height 8
click at [1508, 170] on span "Edit Service Point" at bounding box center [1513, 171] width 65 height 11
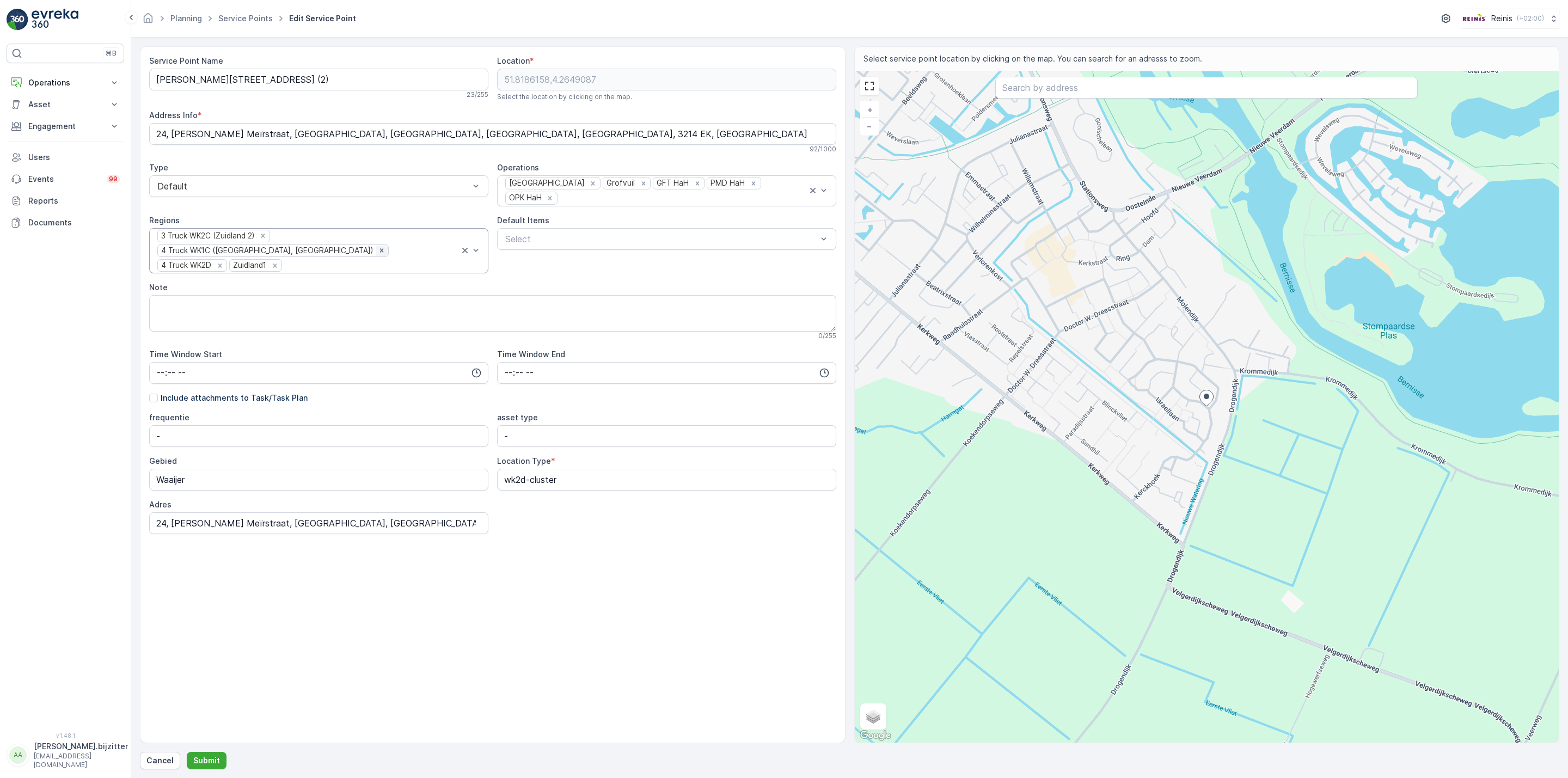
click at [385, 247] on icon "Remove 4 Truck WK1C (Maaswijk West, Waterland)" at bounding box center [382, 250] width 8 height 8
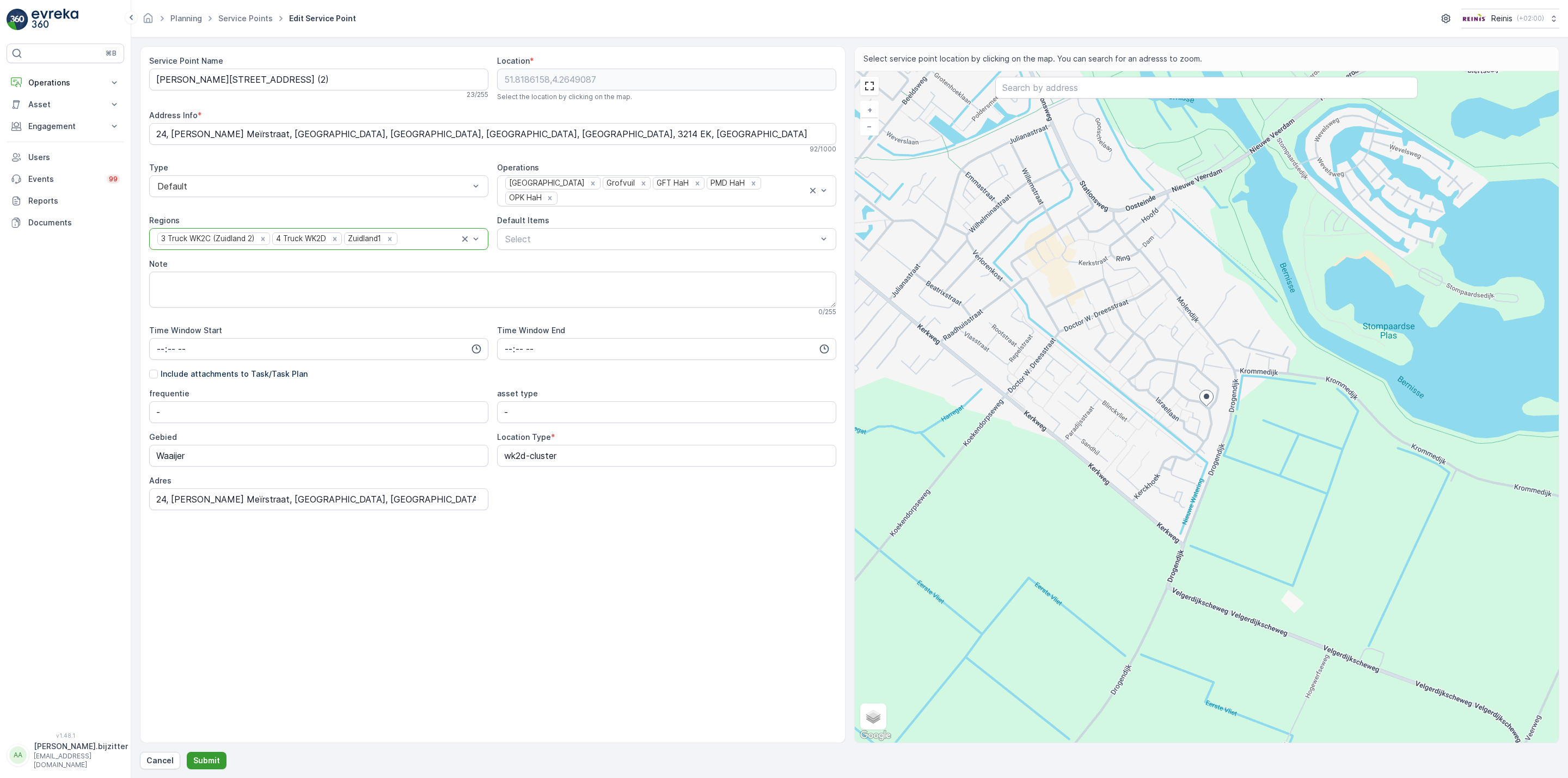
click at [201, 760] on p "Submit" at bounding box center [207, 761] width 27 height 11
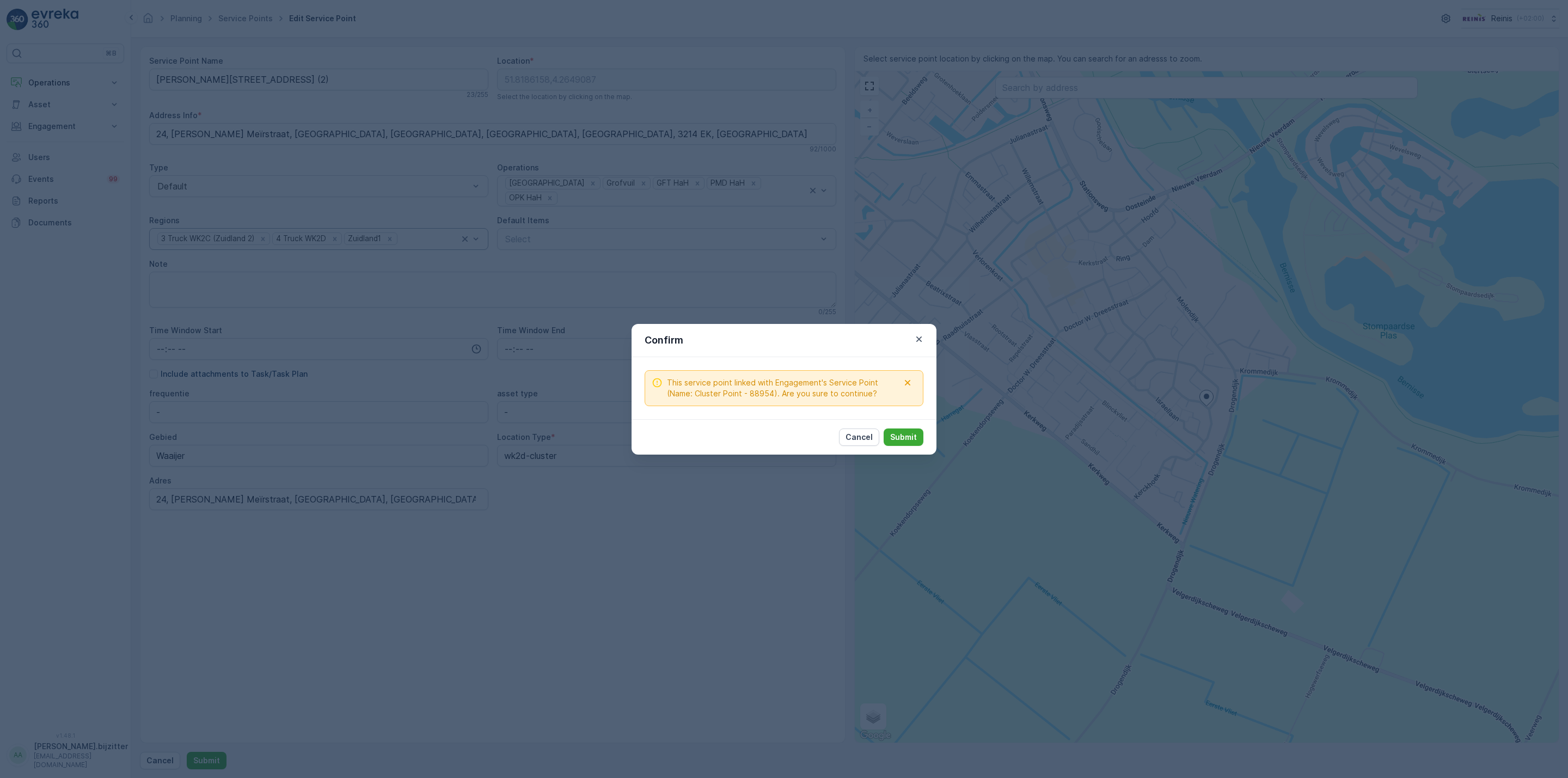
click at [763, 395] on span "This service point linked with Engagement's Service Point (Name: Cluster Point …" at bounding box center [783, 388] width 232 height 22
copy span "88954"
click at [822, 382] on span "This service point linked with Engagement's Service Point (Name: Cluster Point …" at bounding box center [783, 388] width 232 height 22
drag, startPoint x: 876, startPoint y: 391, endPoint x: 655, endPoint y: 390, distance: 221.0
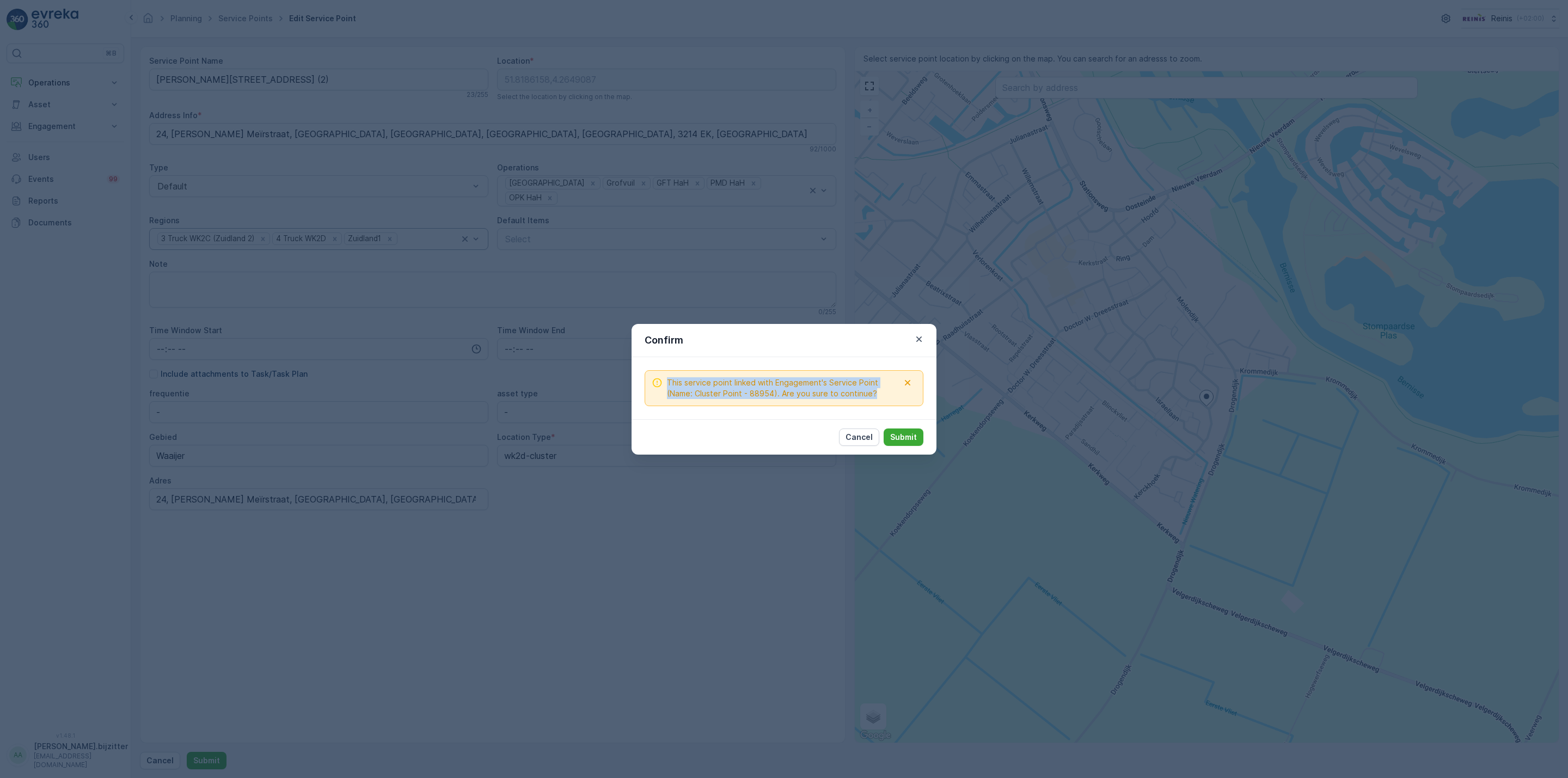
click at [655, 390] on div "This service point linked with Engagement's Service Point (Name: Cluster Point …" at bounding box center [775, 388] width 247 height 22
copy span "This service point linked with Engagement's Service Point (Name: Cluster Point …"
click at [899, 435] on p "Submit" at bounding box center [903, 437] width 27 height 11
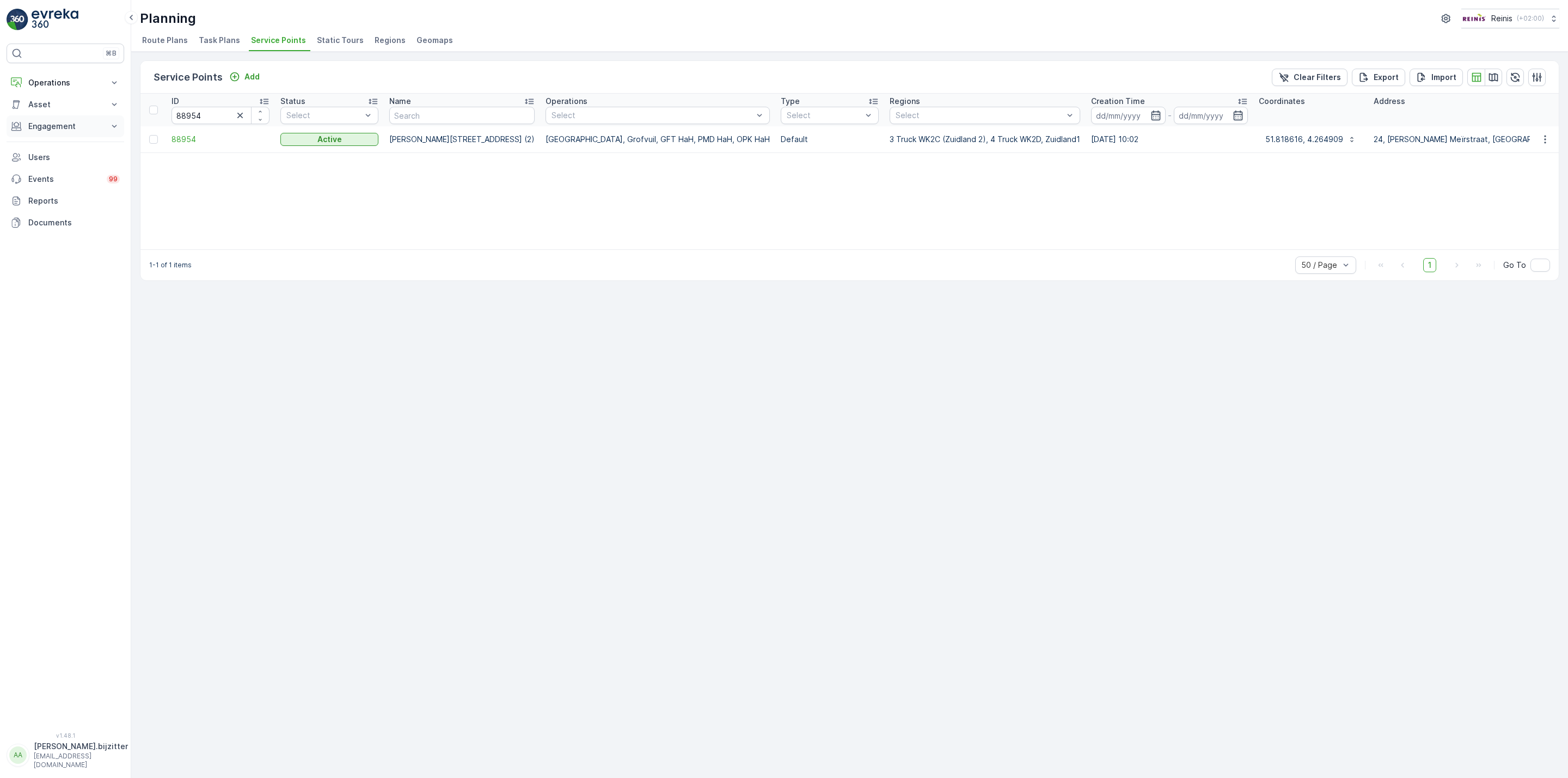
click at [41, 125] on p "Engagement" at bounding box center [66, 127] width 74 height 11
click at [46, 187] on p "Service Points" at bounding box center [54, 191] width 53 height 11
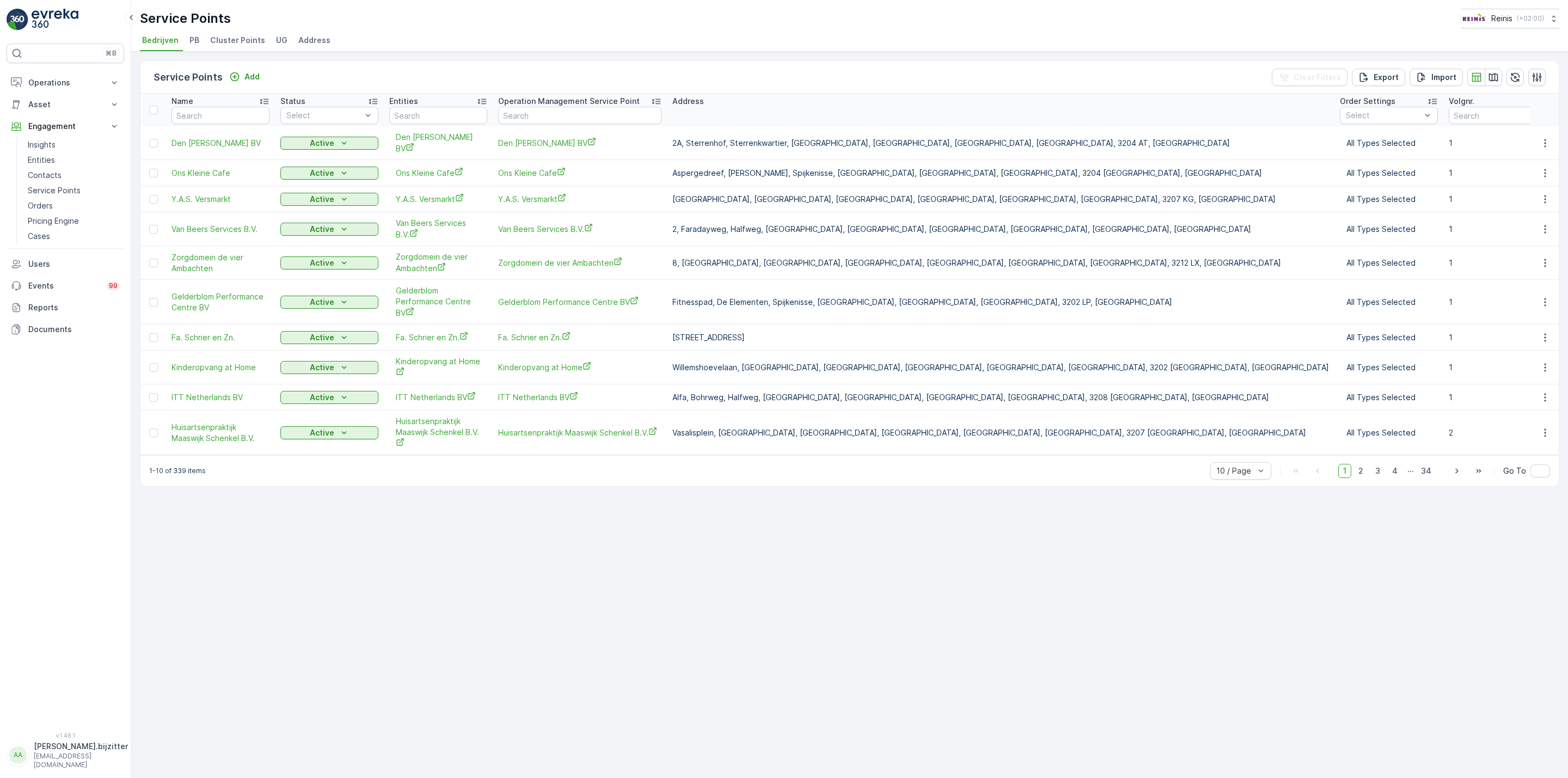
click at [1535, 79] on icon "button" at bounding box center [1537, 77] width 11 height 11
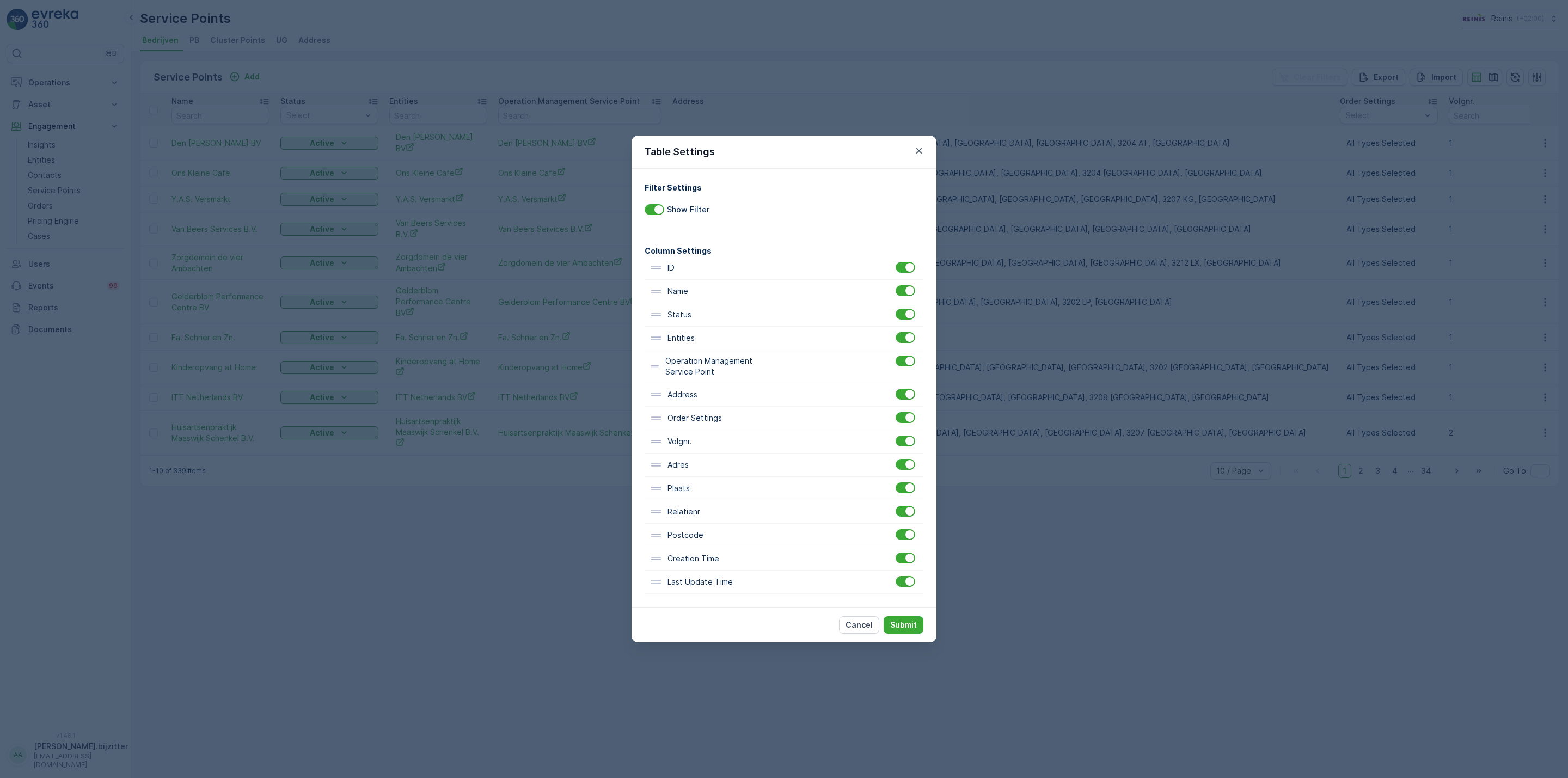
click at [311, 579] on div "Table Settings Filter Settings Show Filter Column Settings ID Name Status Entit…" at bounding box center [784, 389] width 1568 height 778
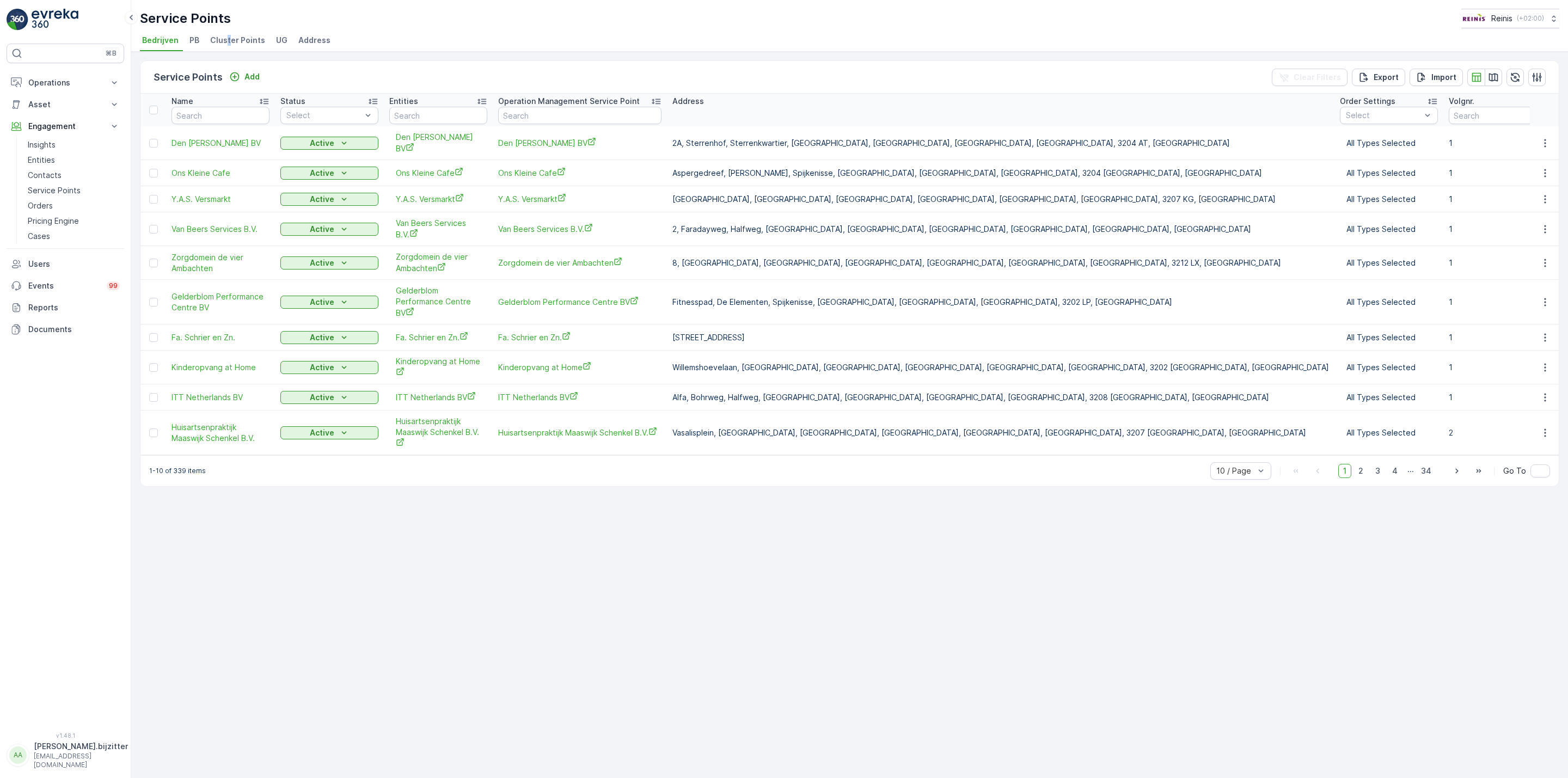
click at [227, 38] on span "Cluster Points" at bounding box center [237, 40] width 55 height 11
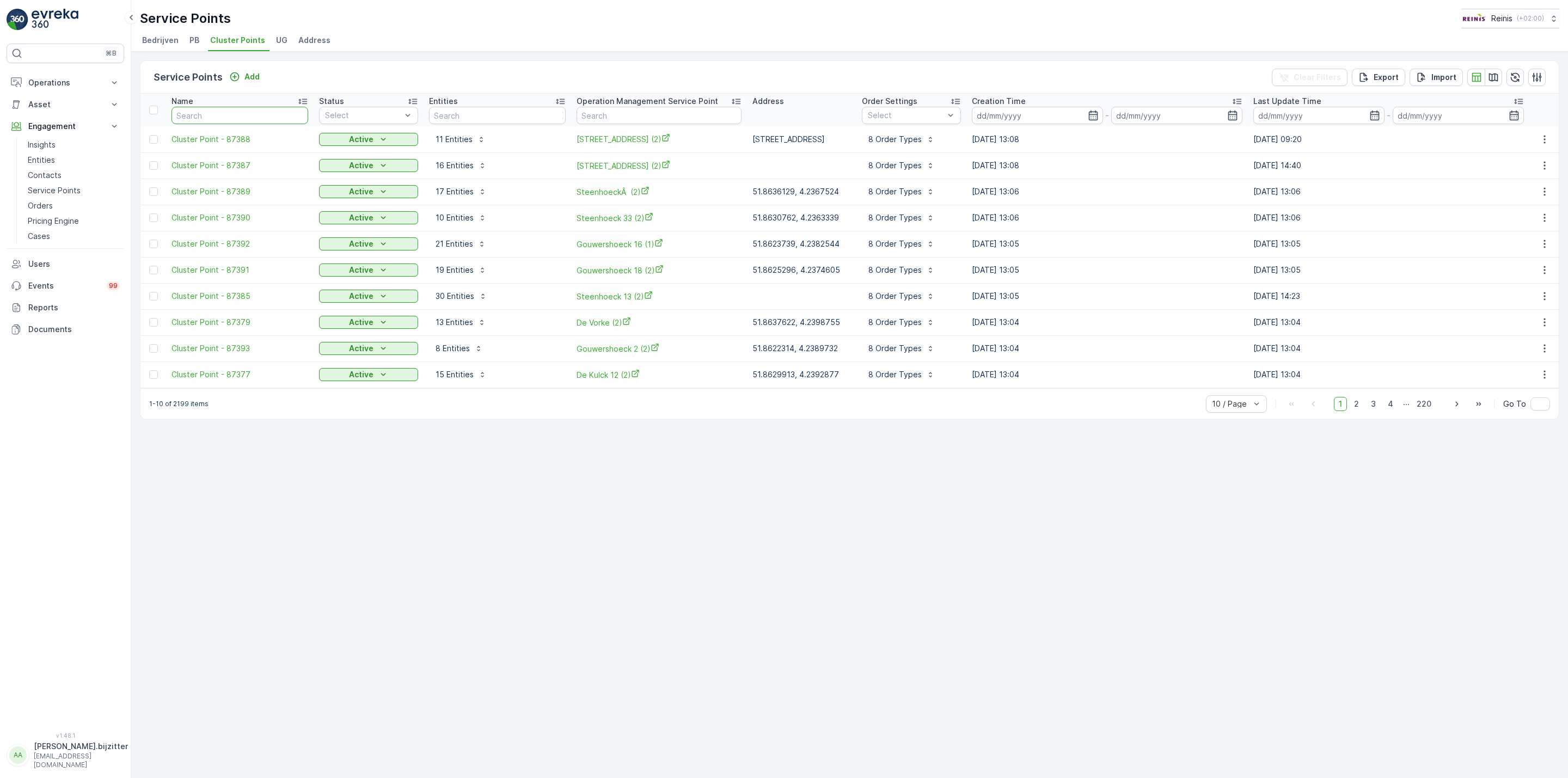
click at [205, 117] on input "text" at bounding box center [240, 115] width 137 height 18
paste input "88954"
type input "88954"
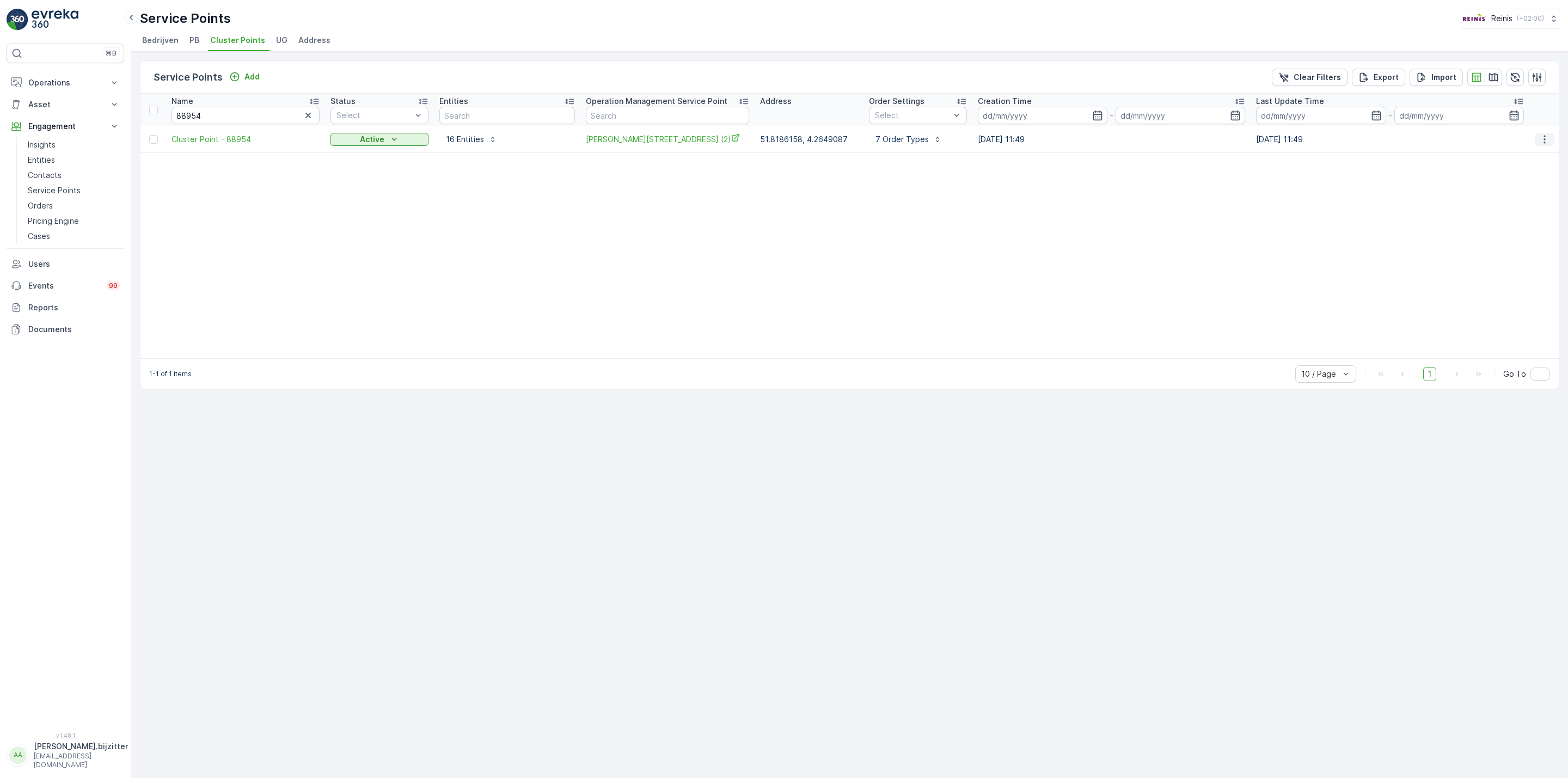
click at [1537, 135] on button "button" at bounding box center [1544, 139] width 19 height 13
click at [1519, 155] on span "See More Details" at bounding box center [1517, 156] width 63 height 11
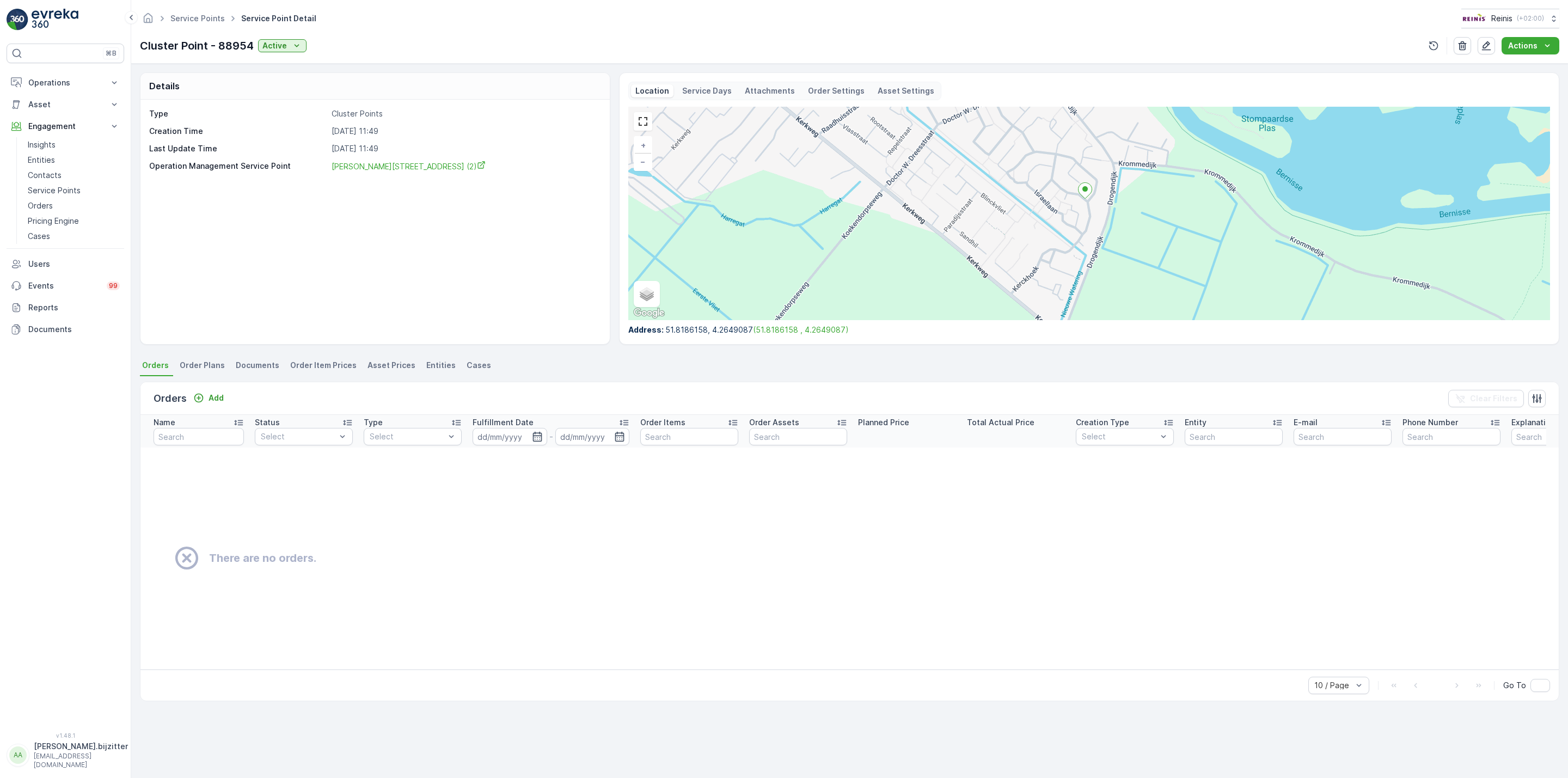
click at [193, 233] on div "Type Cluster Points Creation Time [DATE] 11:49 Last Update Time [DATE] 11:49 Op…" at bounding box center [375, 222] width 469 height 245
click at [62, 84] on p "Operations" at bounding box center [66, 83] width 74 height 11
click at [53, 115] on p "Planning" at bounding box center [43, 116] width 30 height 11
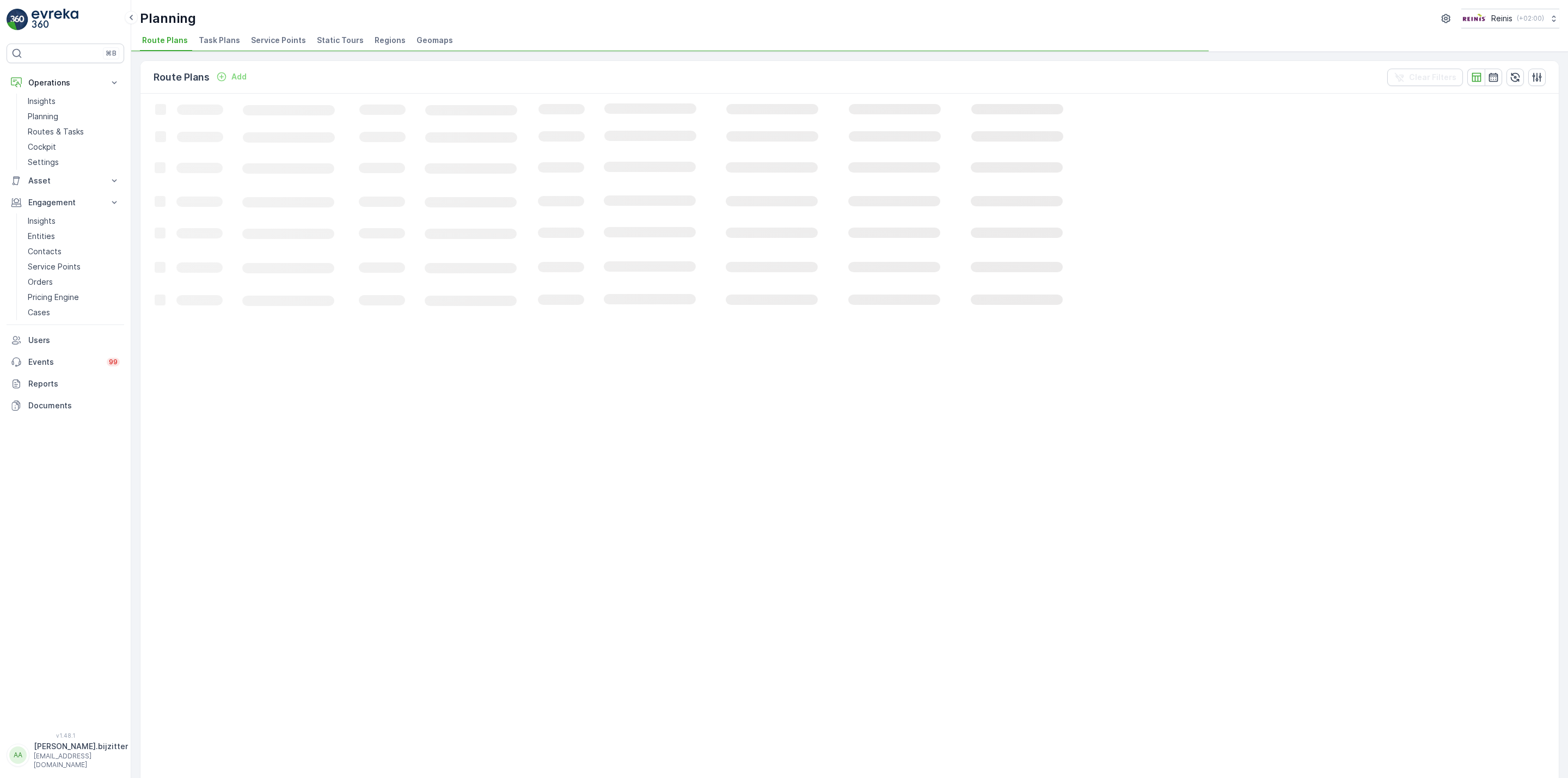
click at [263, 34] on li "Service Points" at bounding box center [279, 42] width 61 height 18
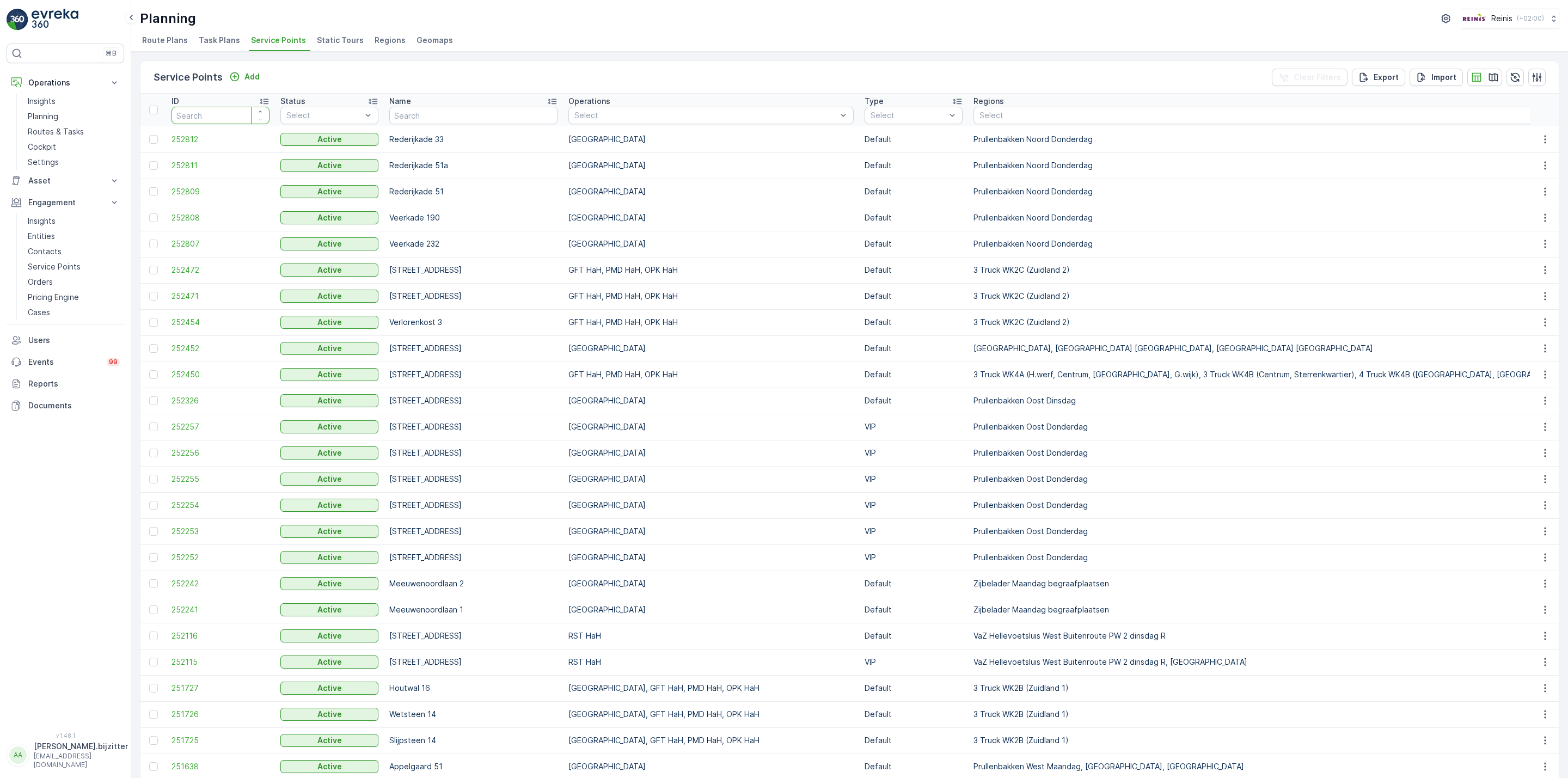
click at [224, 120] on input "number" at bounding box center [220, 115] width 98 height 18
paste input "88979"
type input "88979"
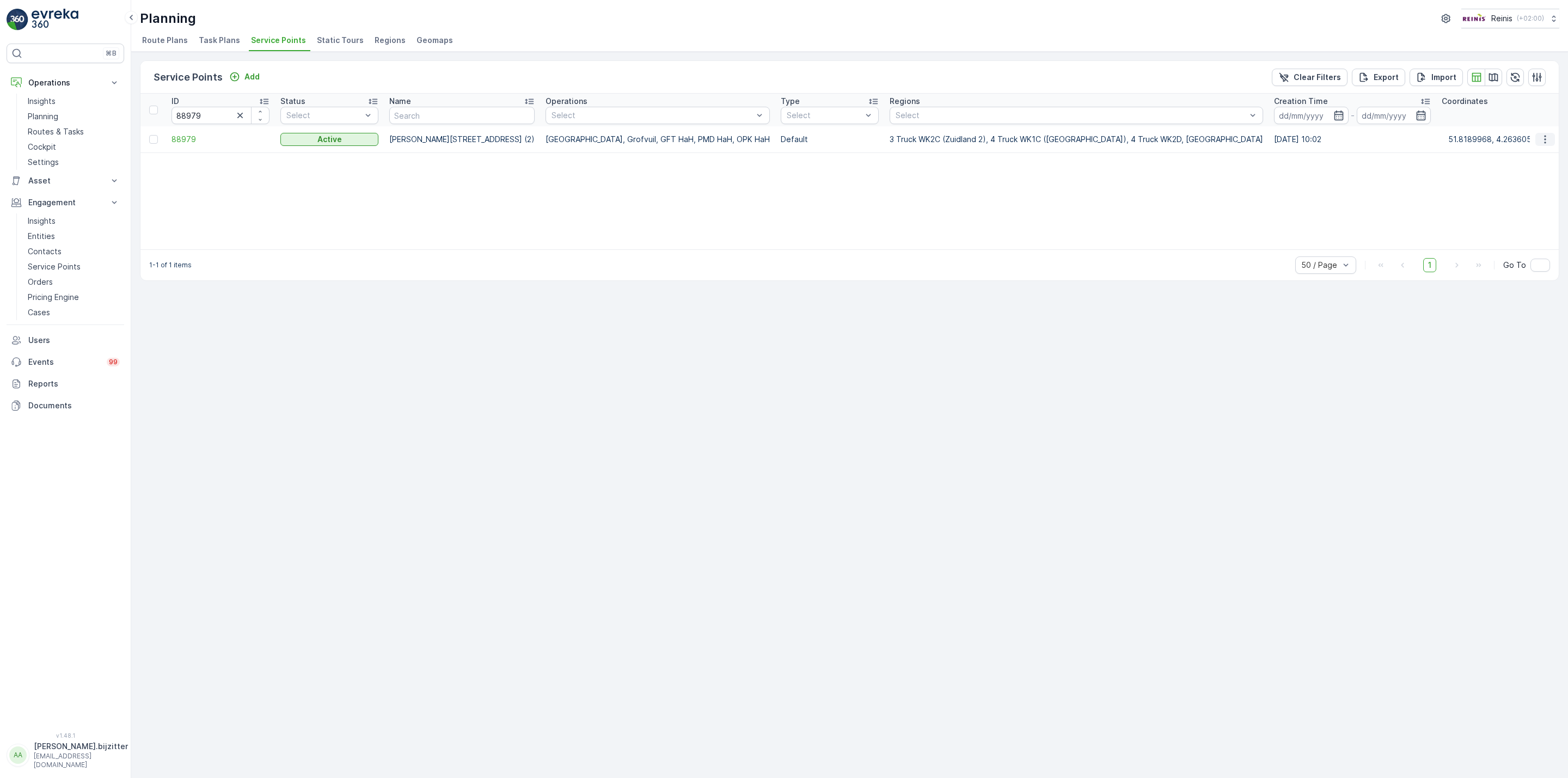
click at [1547, 141] on icon "button" at bounding box center [1545, 139] width 11 height 11
click at [1519, 158] on span "See More Details" at bounding box center [1513, 156] width 63 height 11
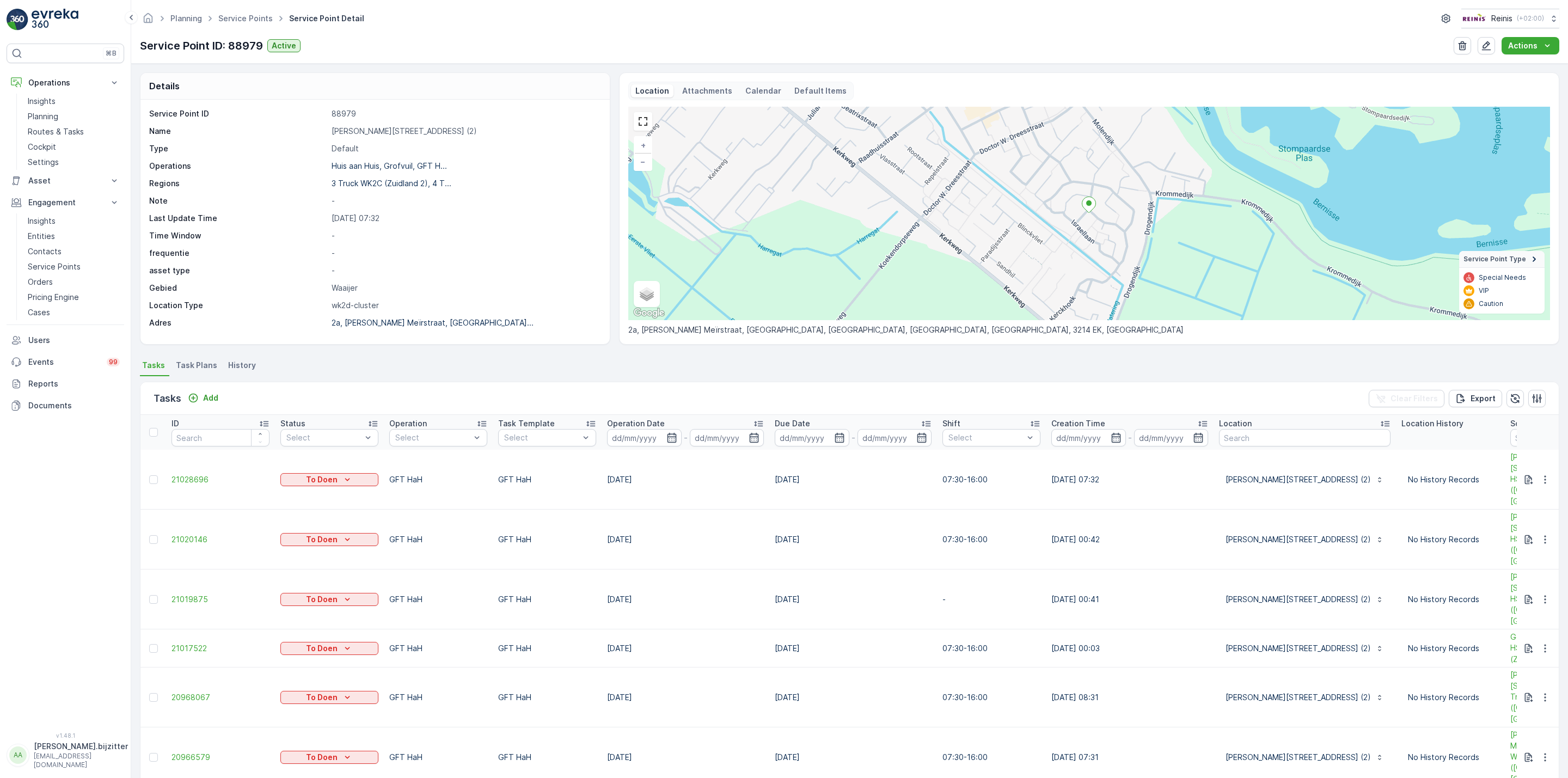
click at [203, 364] on span "Task Plans" at bounding box center [197, 365] width 41 height 11
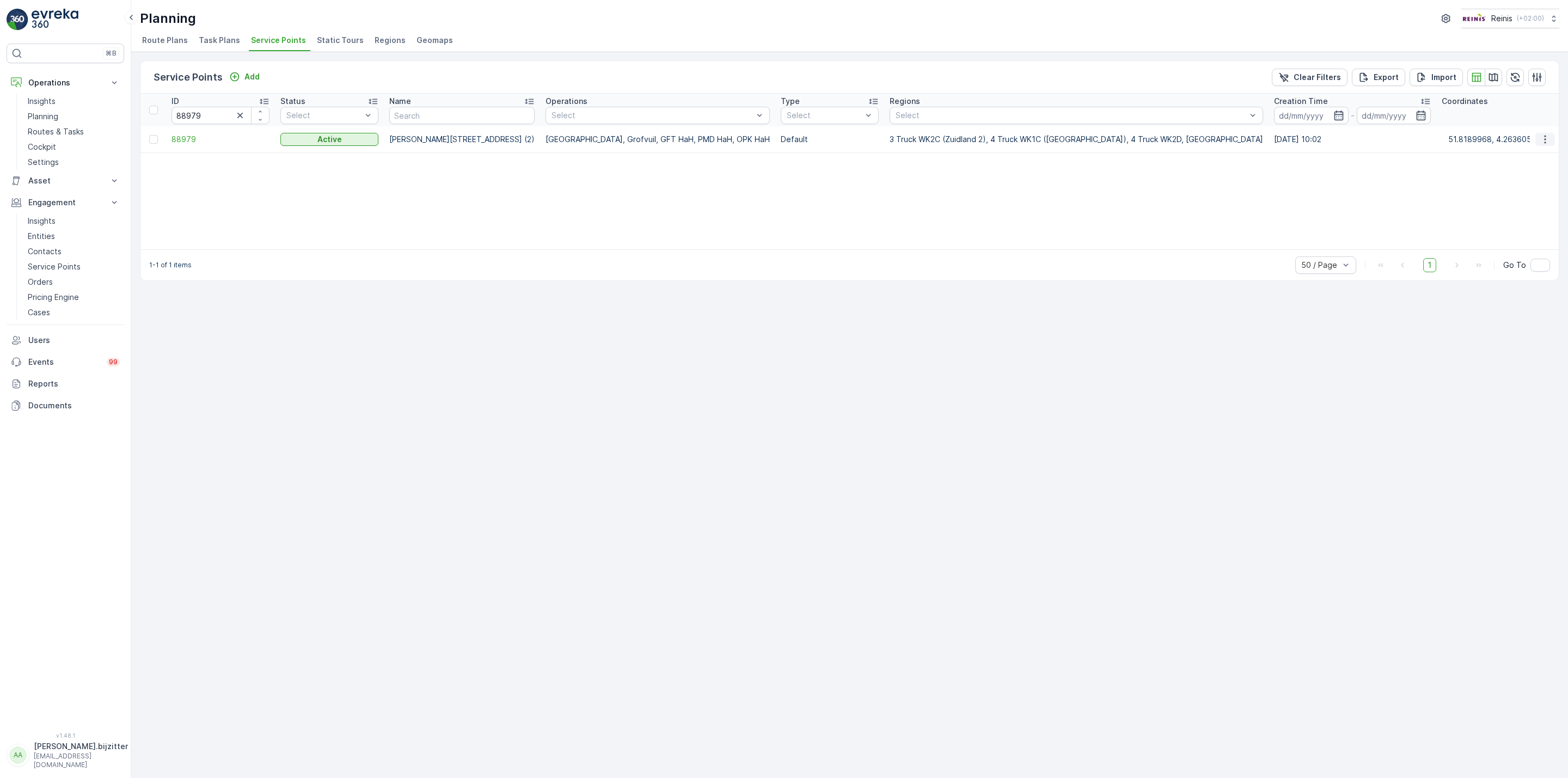
click at [1545, 137] on icon "button" at bounding box center [1545, 139] width 11 height 11
click at [1529, 172] on span "Edit Service Point" at bounding box center [1513, 171] width 65 height 11
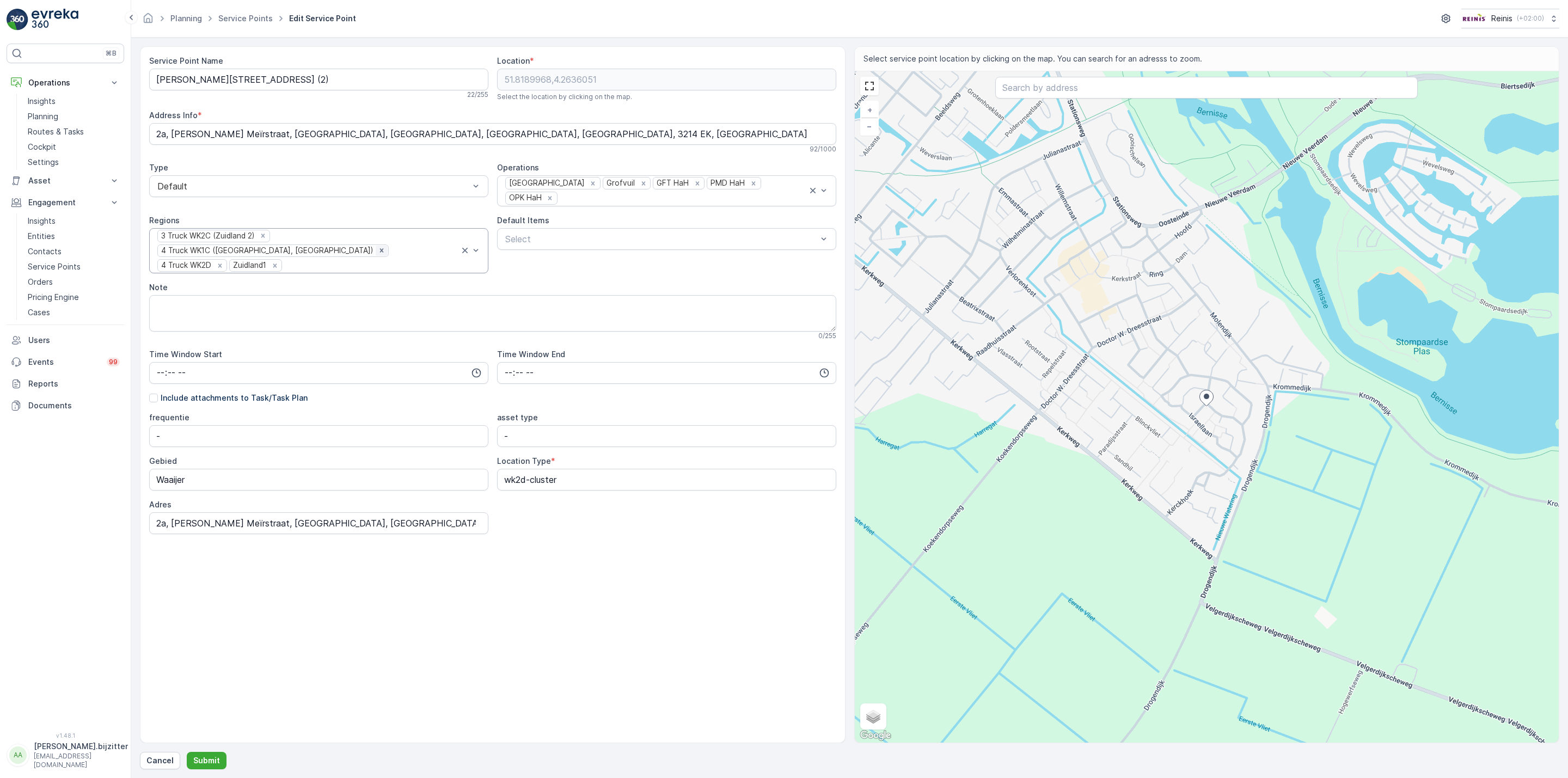
click at [385, 247] on icon "Remove 4 Truck WK1C (Maaswijk West, Waterland)" at bounding box center [382, 250] width 8 height 8
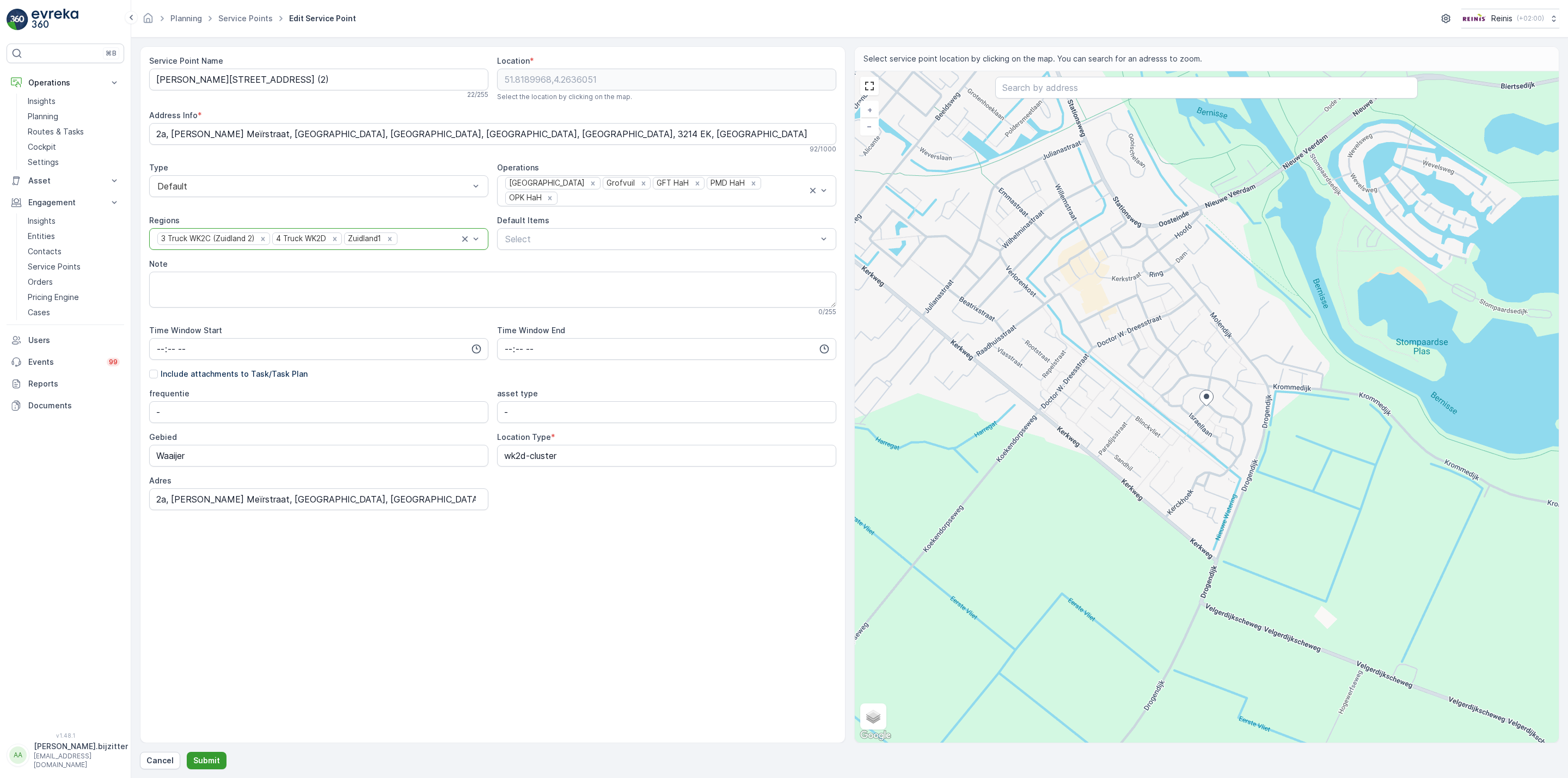
click at [204, 757] on p "Submit" at bounding box center [207, 761] width 27 height 11
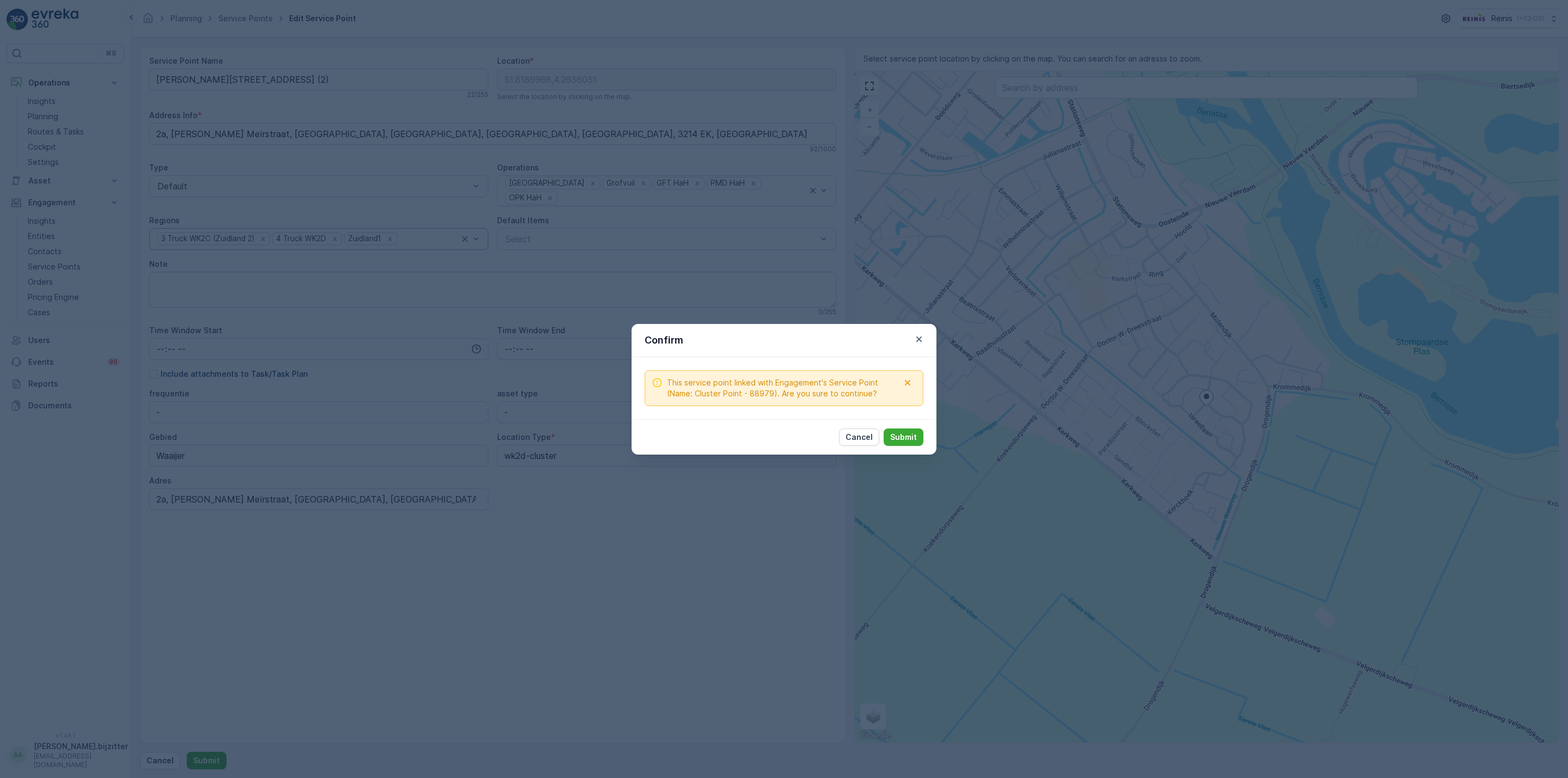
click at [765, 394] on span "This service point linked with Engagement's Service Point (Name: Cluster Point …" at bounding box center [783, 388] width 232 height 22
copy span "88979"
click at [902, 435] on p "Submit" at bounding box center [903, 437] width 27 height 11
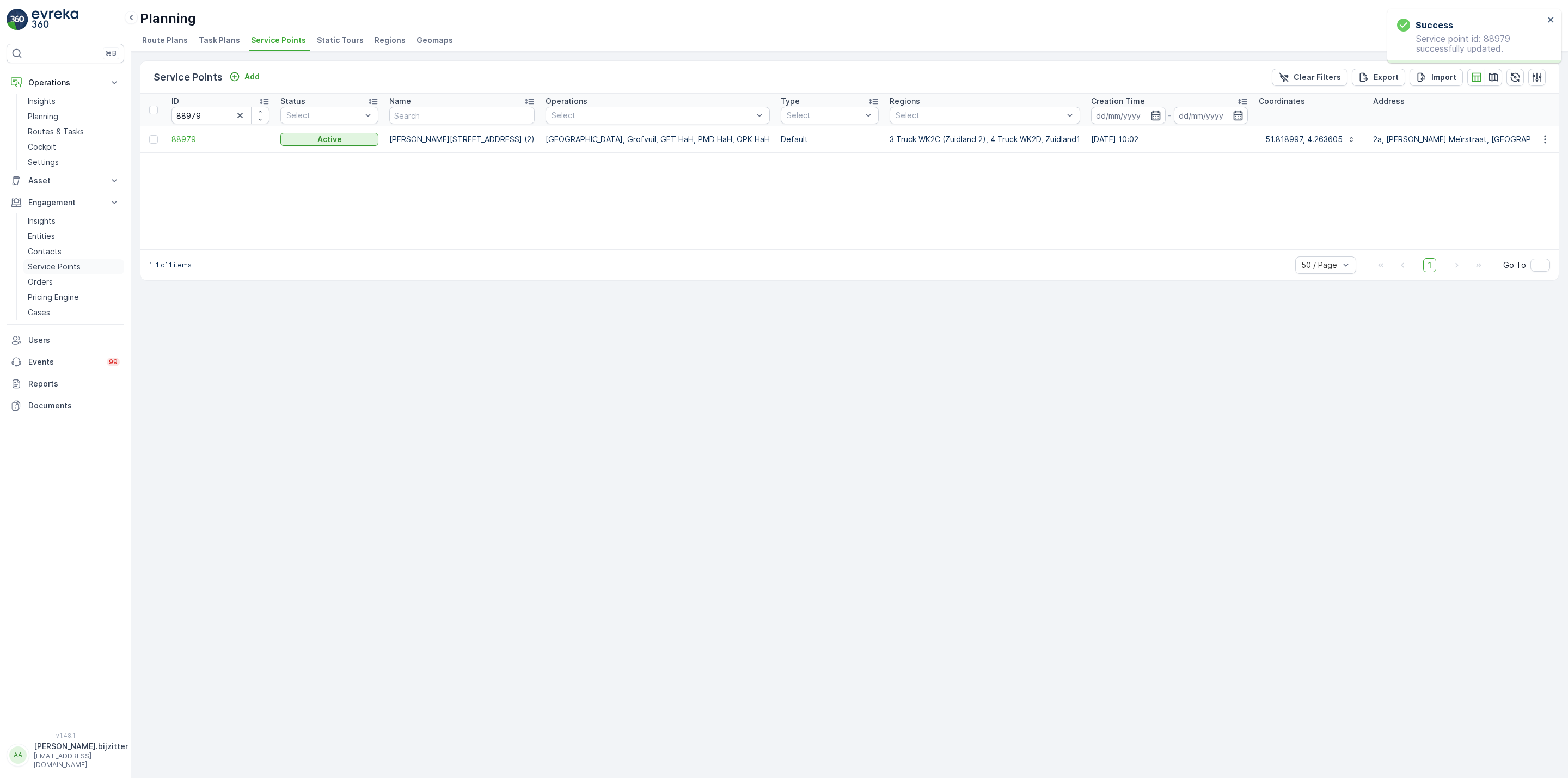
click at [52, 270] on p "Service Points" at bounding box center [54, 267] width 53 height 11
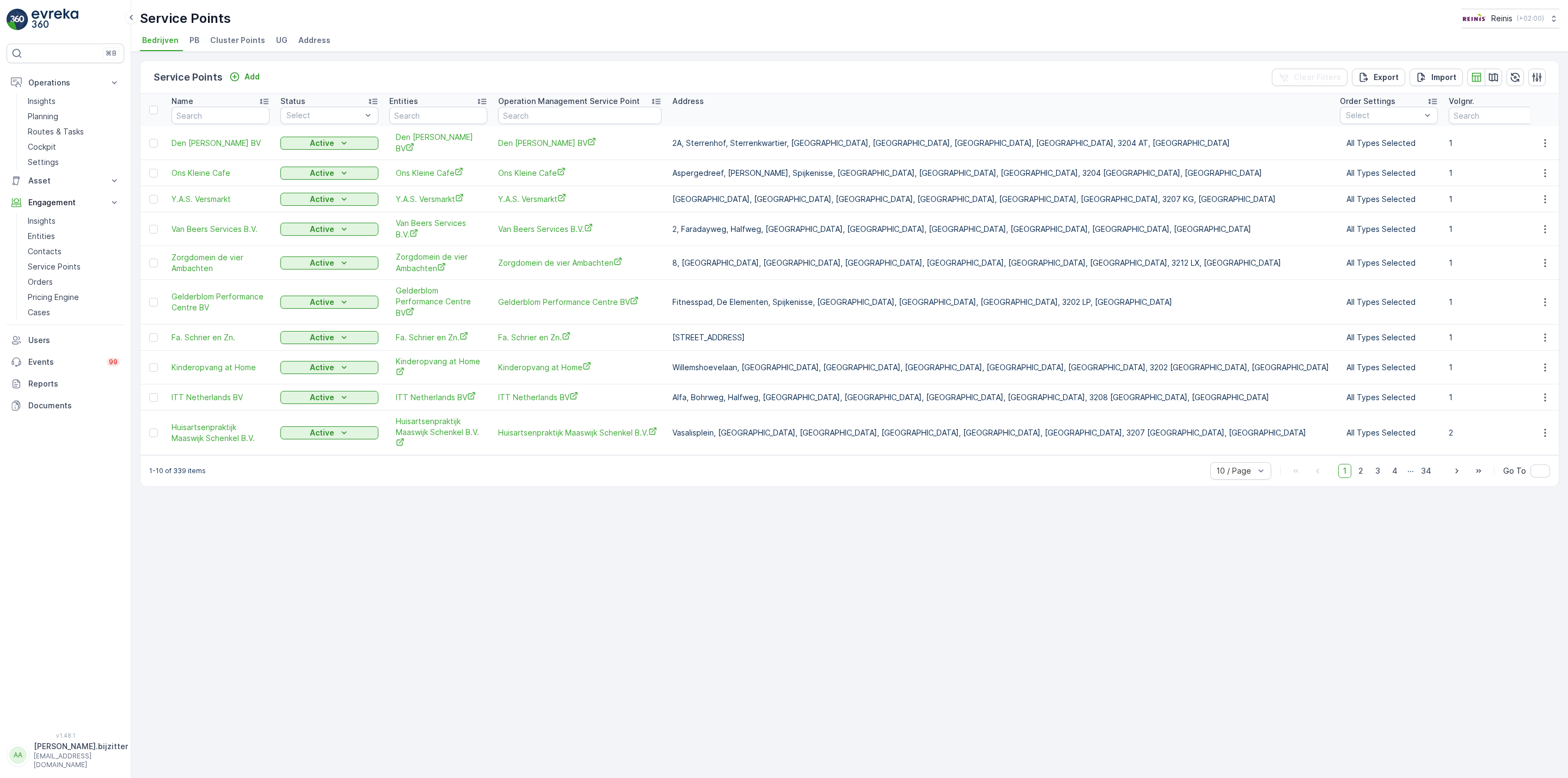
click at [413, 591] on div "Service Points Add Clear Filters Export Import Name Status Select Entities Oper…" at bounding box center [850, 415] width 1437 height 726
click at [230, 39] on span "Cluster Points" at bounding box center [237, 40] width 55 height 11
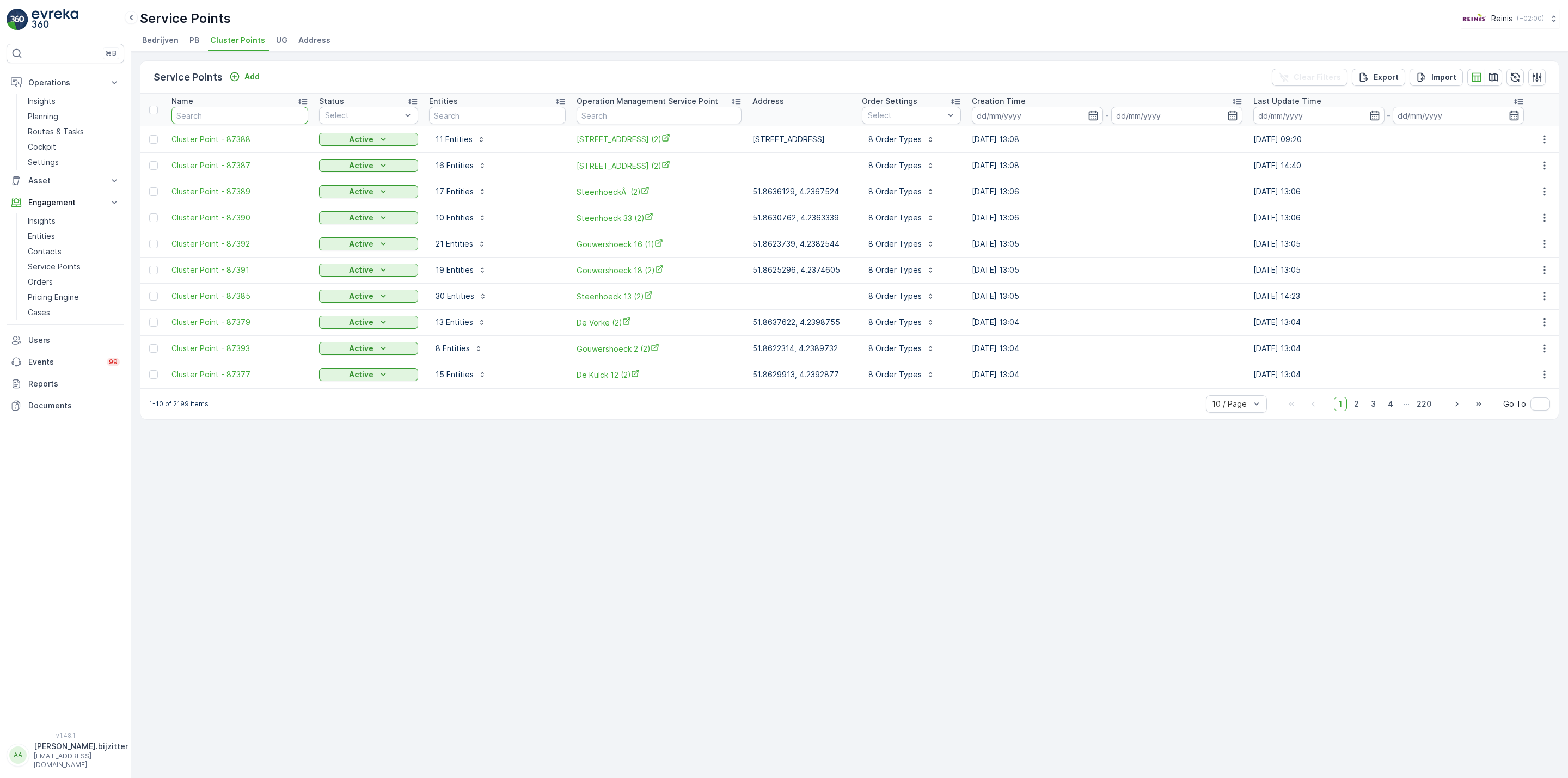
click at [213, 119] on input "text" at bounding box center [240, 115] width 137 height 18
paste input "88979"
type input "88979"
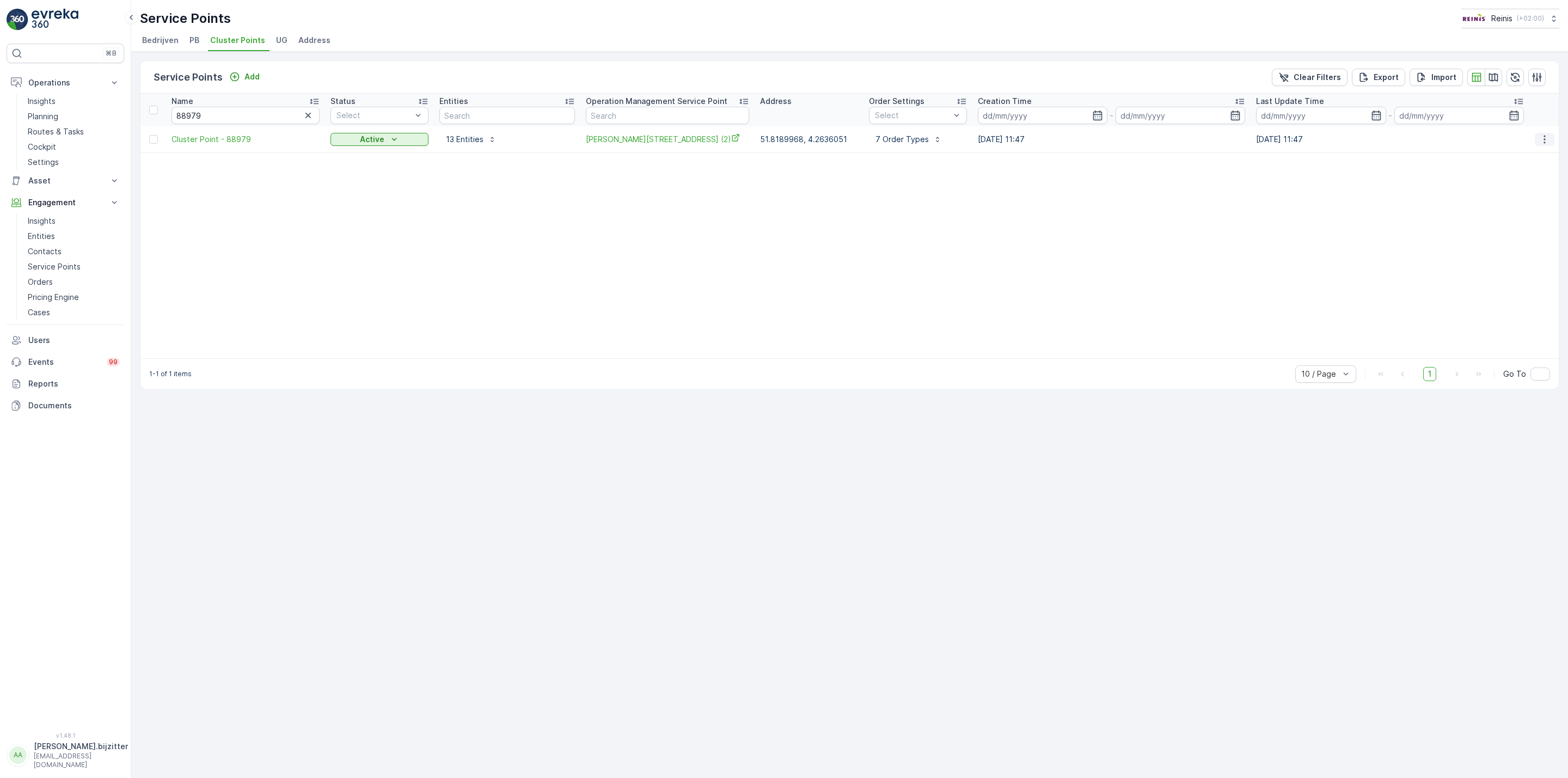
click at [1545, 141] on icon "button" at bounding box center [1545, 139] width 11 height 11
click at [1508, 170] on span "Edit Service Point" at bounding box center [1518, 171] width 65 height 11
click at [220, 141] on span "Cluster Point - 88979" at bounding box center [240, 139] width 137 height 11
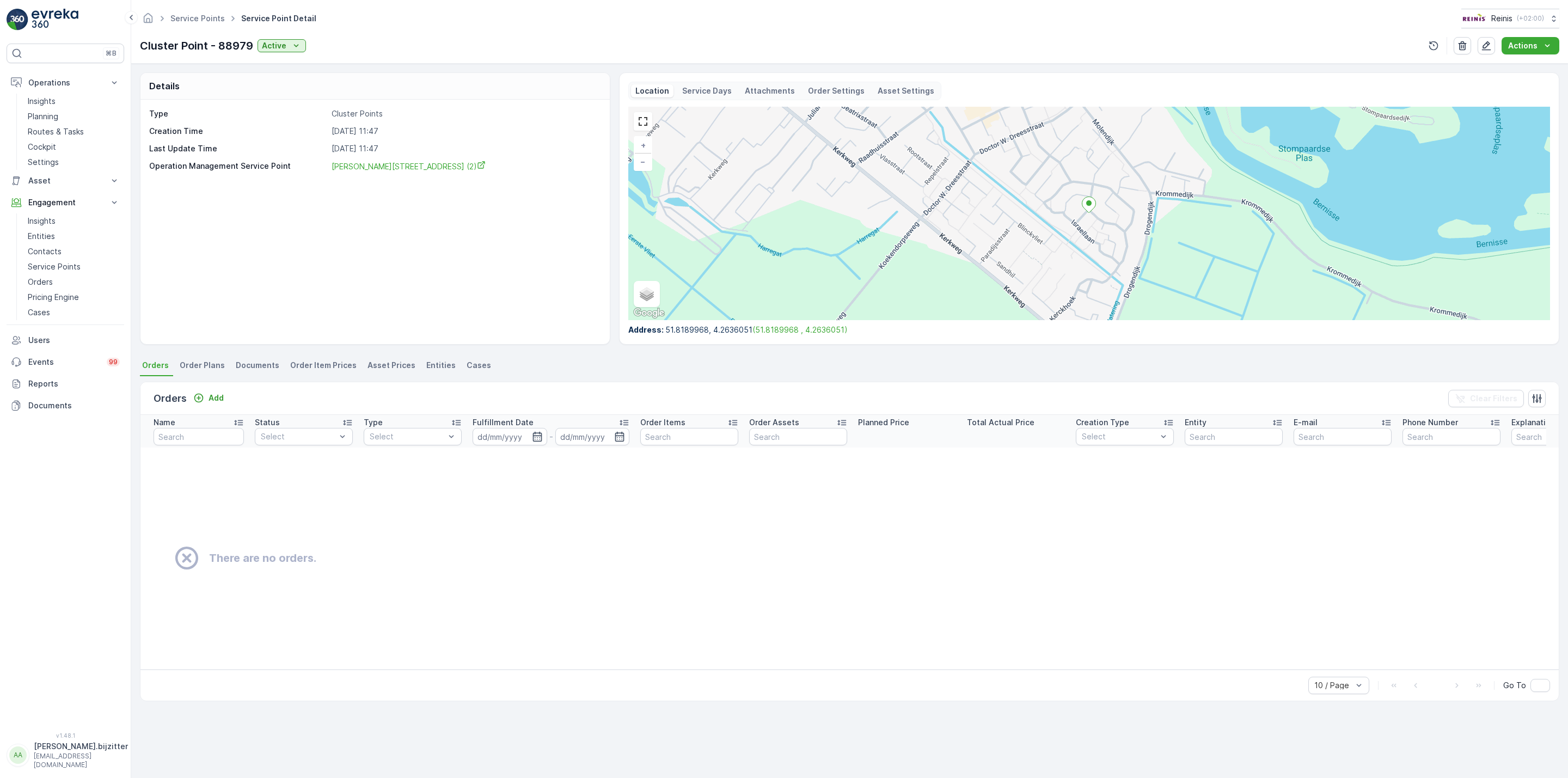
click at [201, 366] on span "Order Plans" at bounding box center [202, 365] width 45 height 11
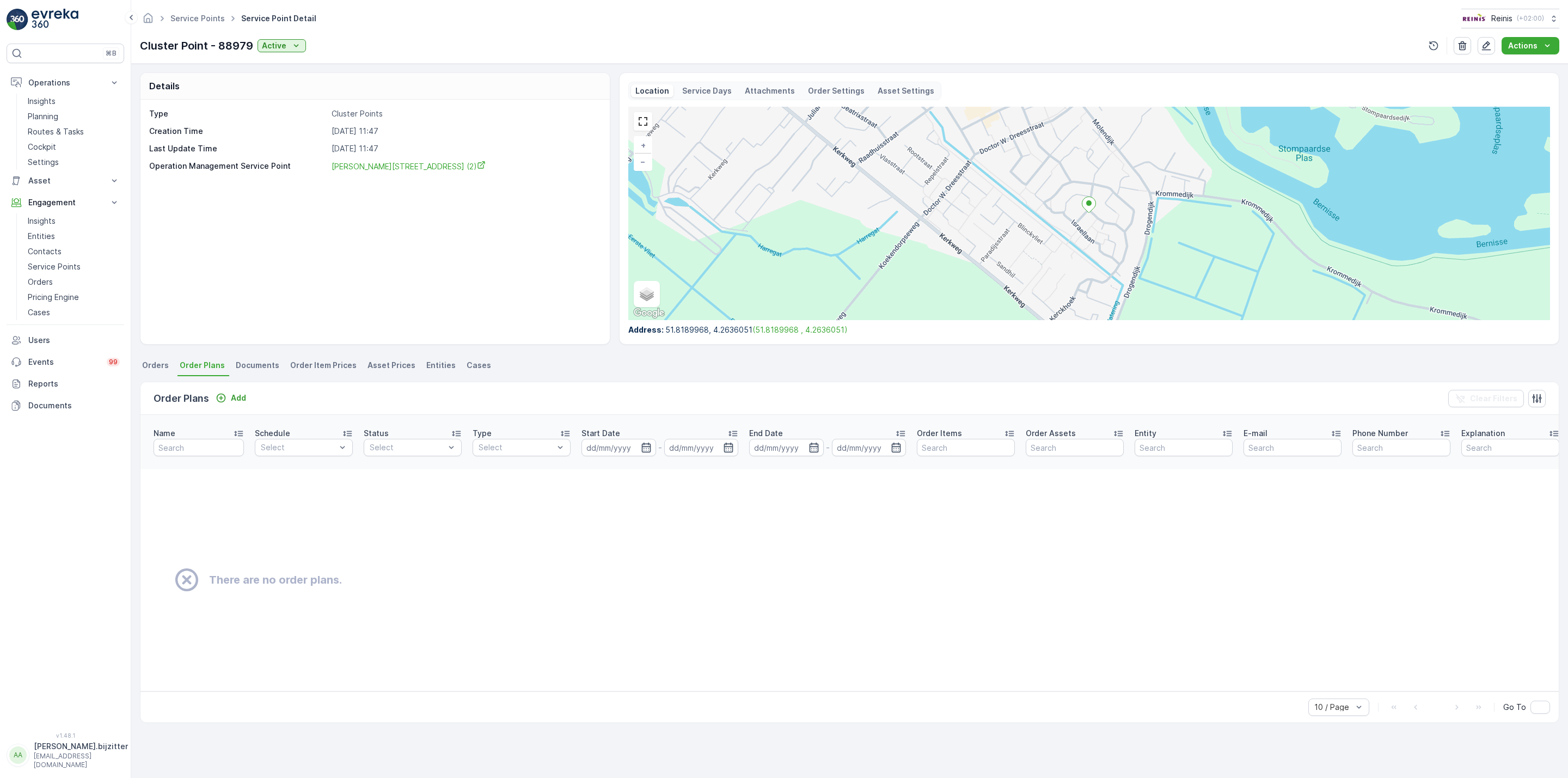
click at [360, 287] on div "Type Cluster Points Creation Time 07.11.2024 11:47 Last Update Time 07.11.2024 …" at bounding box center [375, 222] width 469 height 245
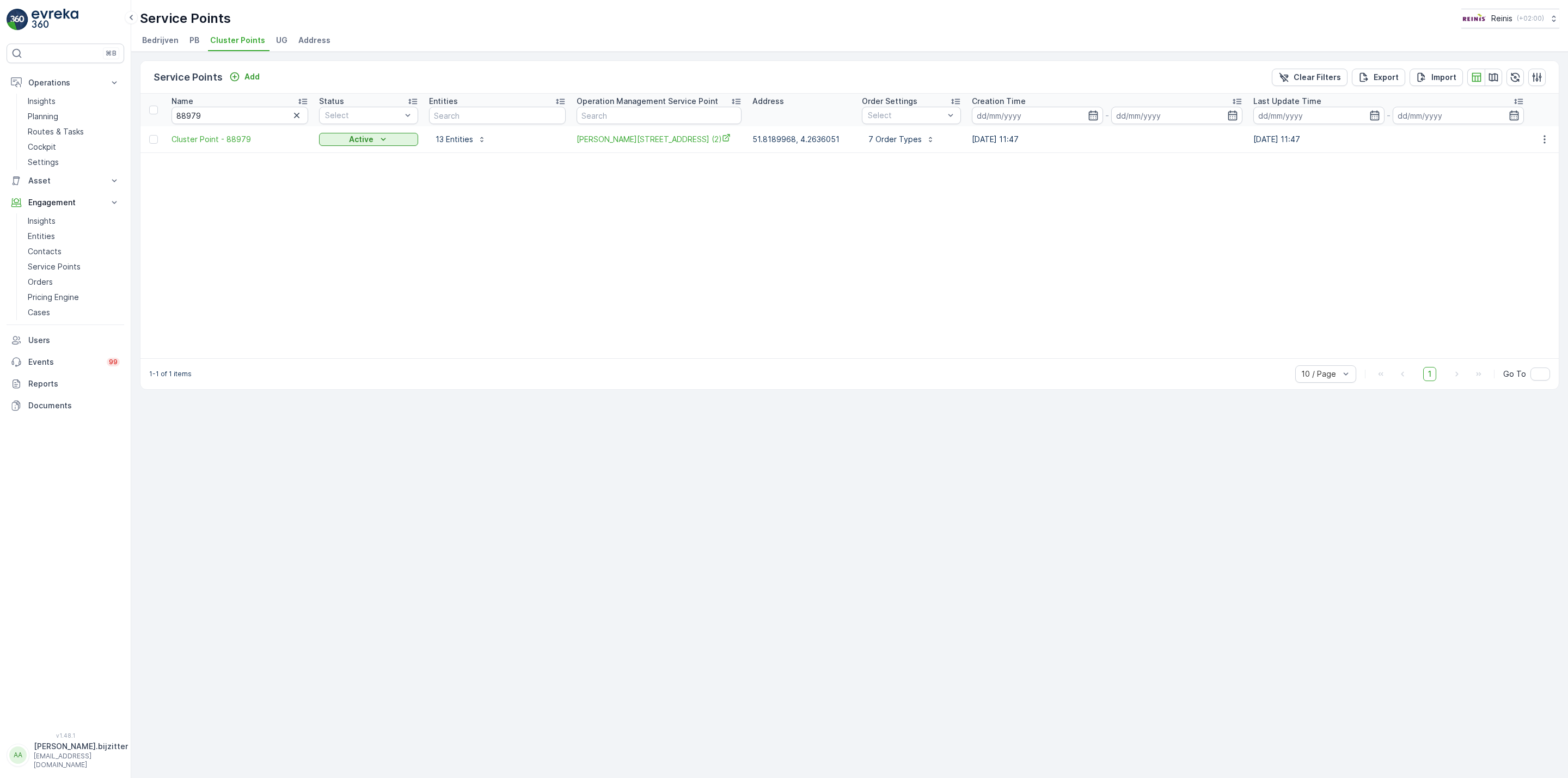
click at [417, 292] on table "Name 88979 Status Select Entities Operation Management Service Point Address Or…" at bounding box center [850, 226] width 1418 height 265
click at [1539, 141] on icon "button" at bounding box center [1545, 139] width 11 height 11
click at [1508, 170] on span "Edit Service Point" at bounding box center [1518, 171] width 65 height 11
click at [242, 528] on div "Service Points Add Clear Filters Export Import Name 88979 Status Select Entitie…" at bounding box center [850, 415] width 1437 height 726
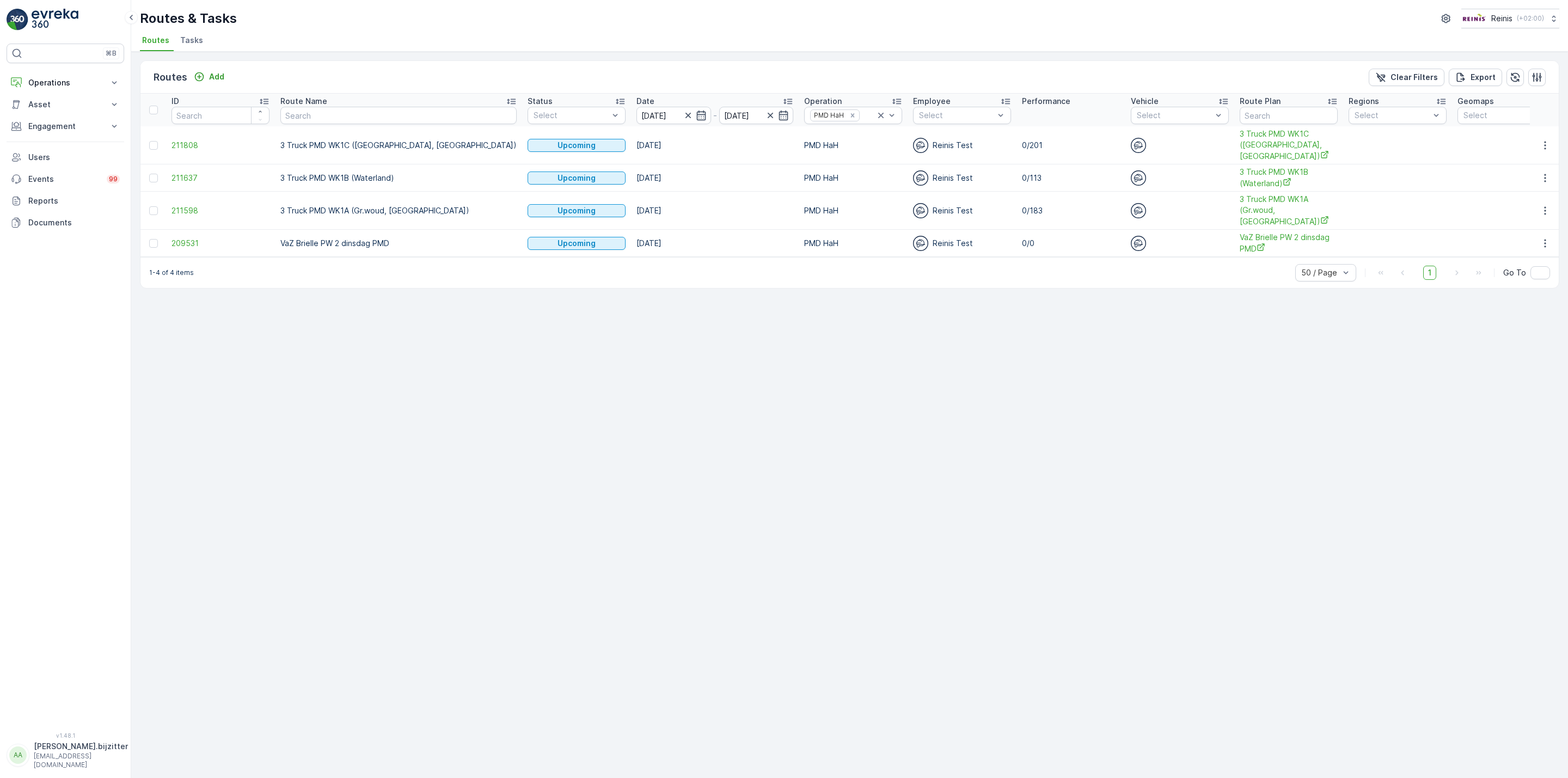
click at [544, 466] on div "Routes Add Clear Filters Export ID Route Name Status Select Date [DATE] - [DATE…" at bounding box center [850, 415] width 1437 height 726
click at [1240, 178] on span "3 Truck PMD WK1B (Waterland)" at bounding box center [1289, 178] width 98 height 23
click at [1240, 141] on span "3 Truck PMD WK1C ([GEOGRAPHIC_DATA], [GEOGRAPHIC_DATA])" at bounding box center [1289, 145] width 98 height 33
click at [1240, 180] on span "3 Truck PMD WK1B (Waterland)" at bounding box center [1289, 178] width 98 height 23
click at [1240, 218] on span "3 Truck PMD WK1A (Gr.woud, [GEOGRAPHIC_DATA])" at bounding box center [1289, 210] width 98 height 33
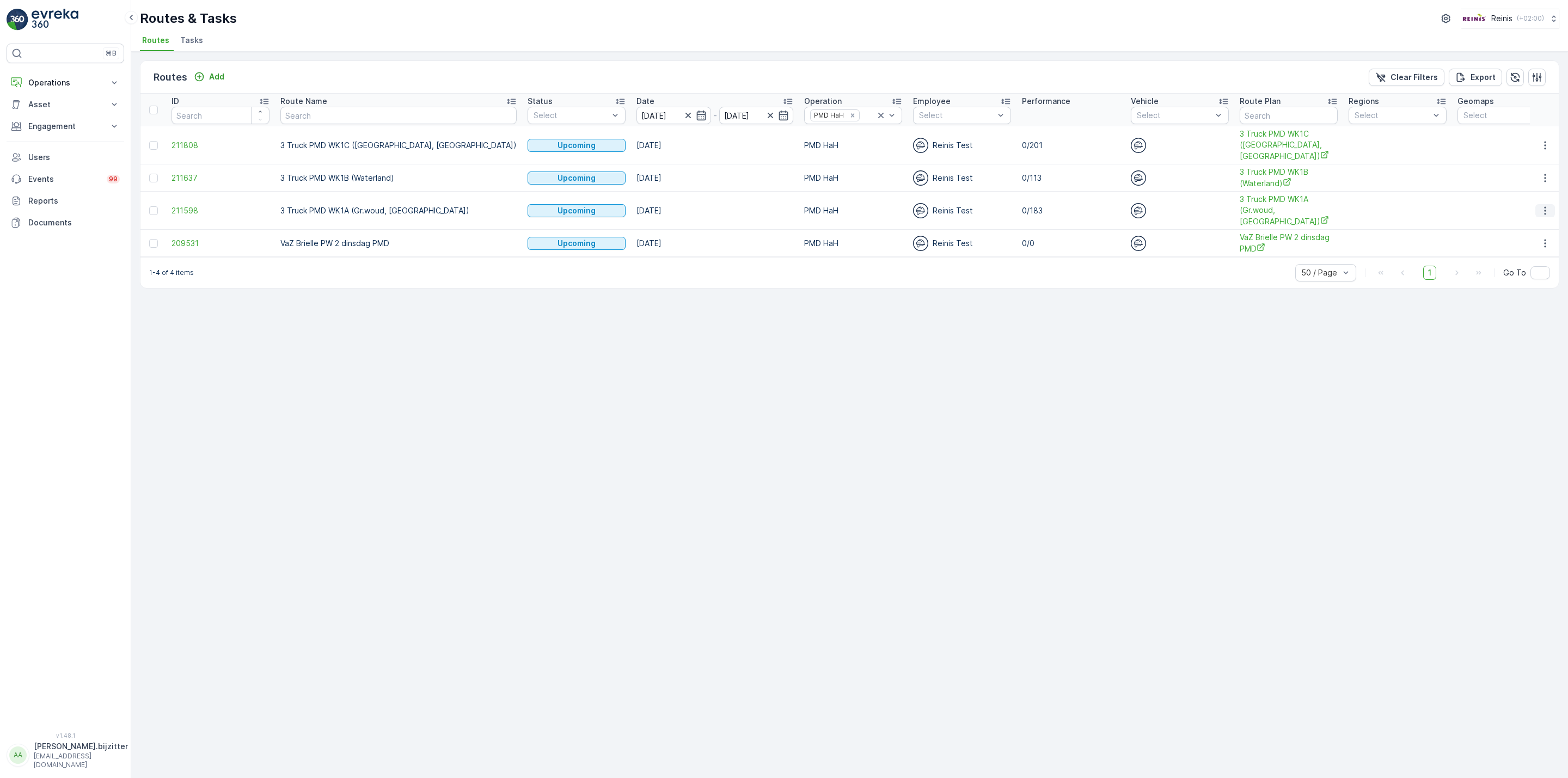
click at [1544, 209] on icon "button" at bounding box center [1545, 210] width 2 height 8
click at [1508, 226] on span "See More Details" at bounding box center [1520, 228] width 63 height 11
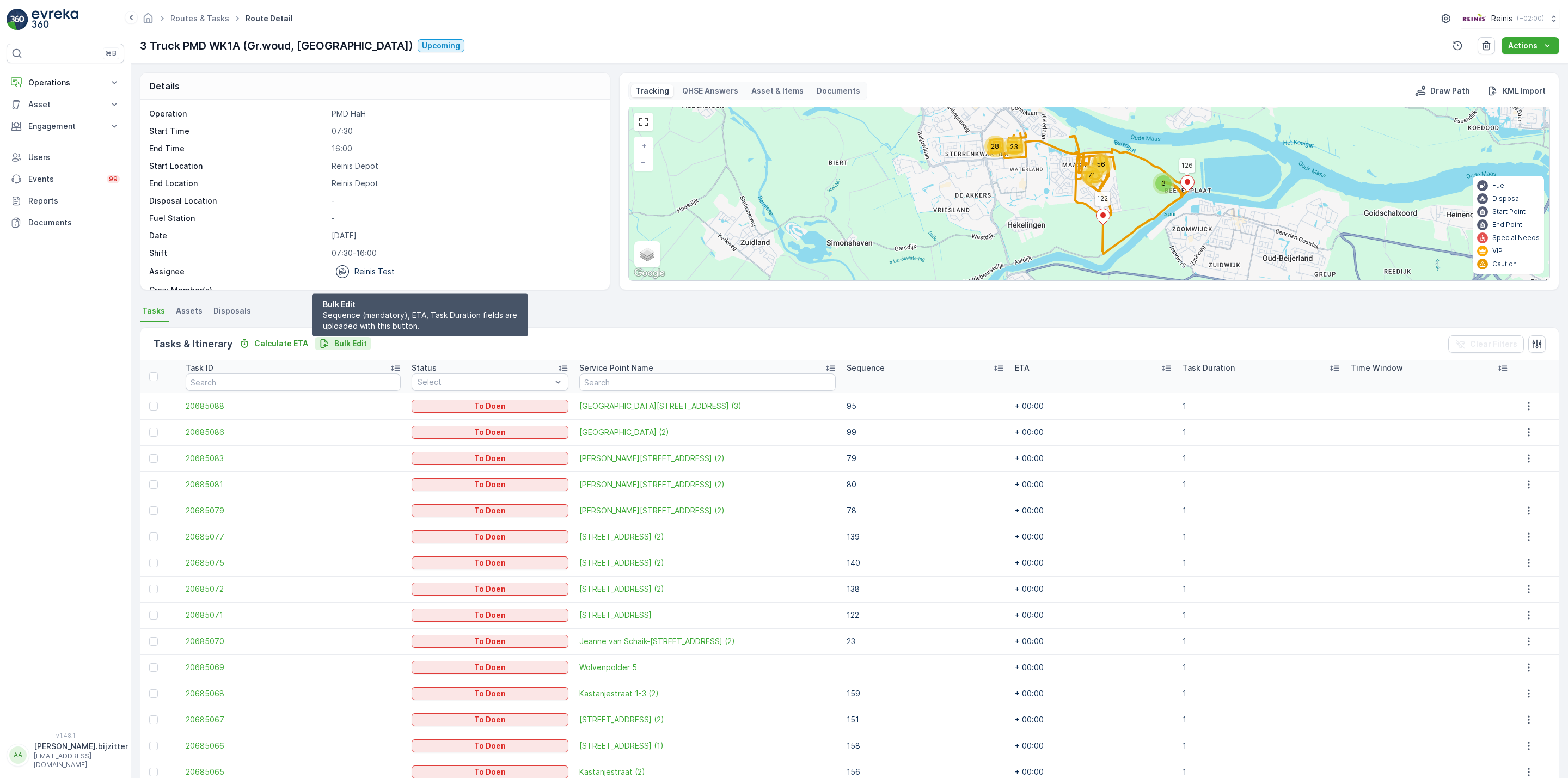
click at [343, 340] on p "Bulk Edit" at bounding box center [351, 343] width 33 height 11
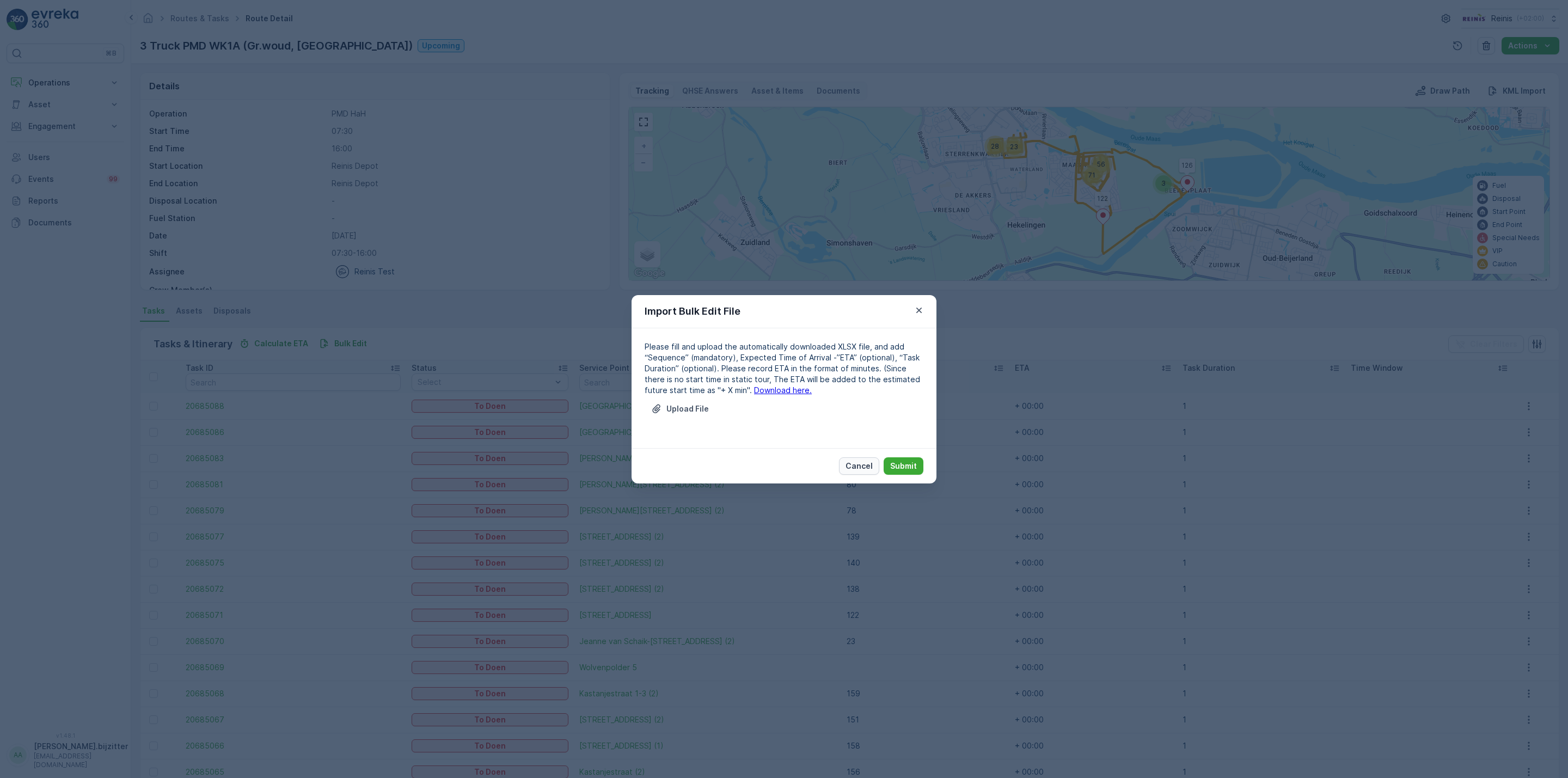
click at [849, 464] on p "Cancel" at bounding box center [859, 466] width 27 height 11
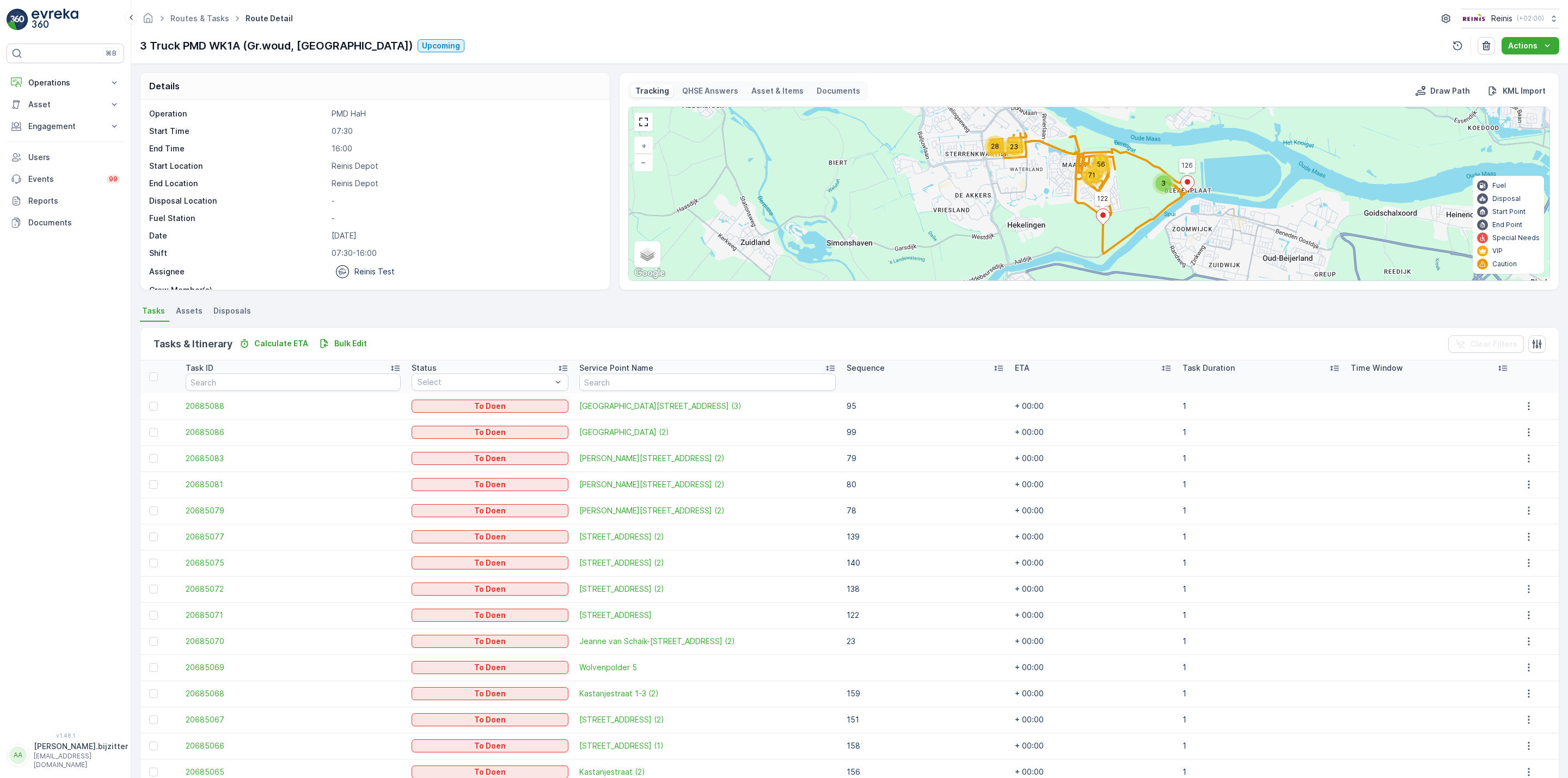
click at [993, 368] on icon at bounding box center [998, 368] width 11 height 11
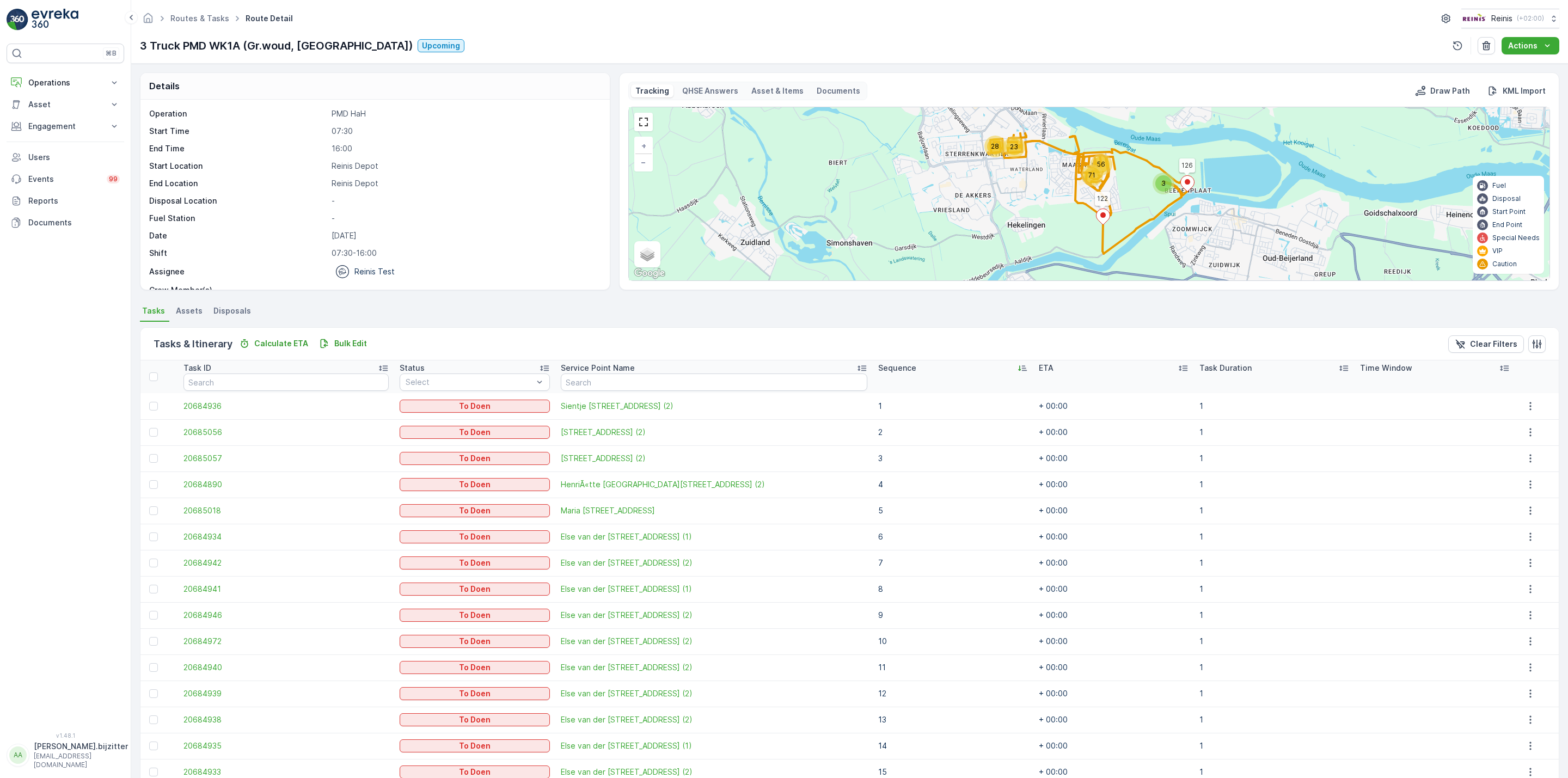
click at [971, 368] on div "Sequence" at bounding box center [953, 368] width 150 height 11
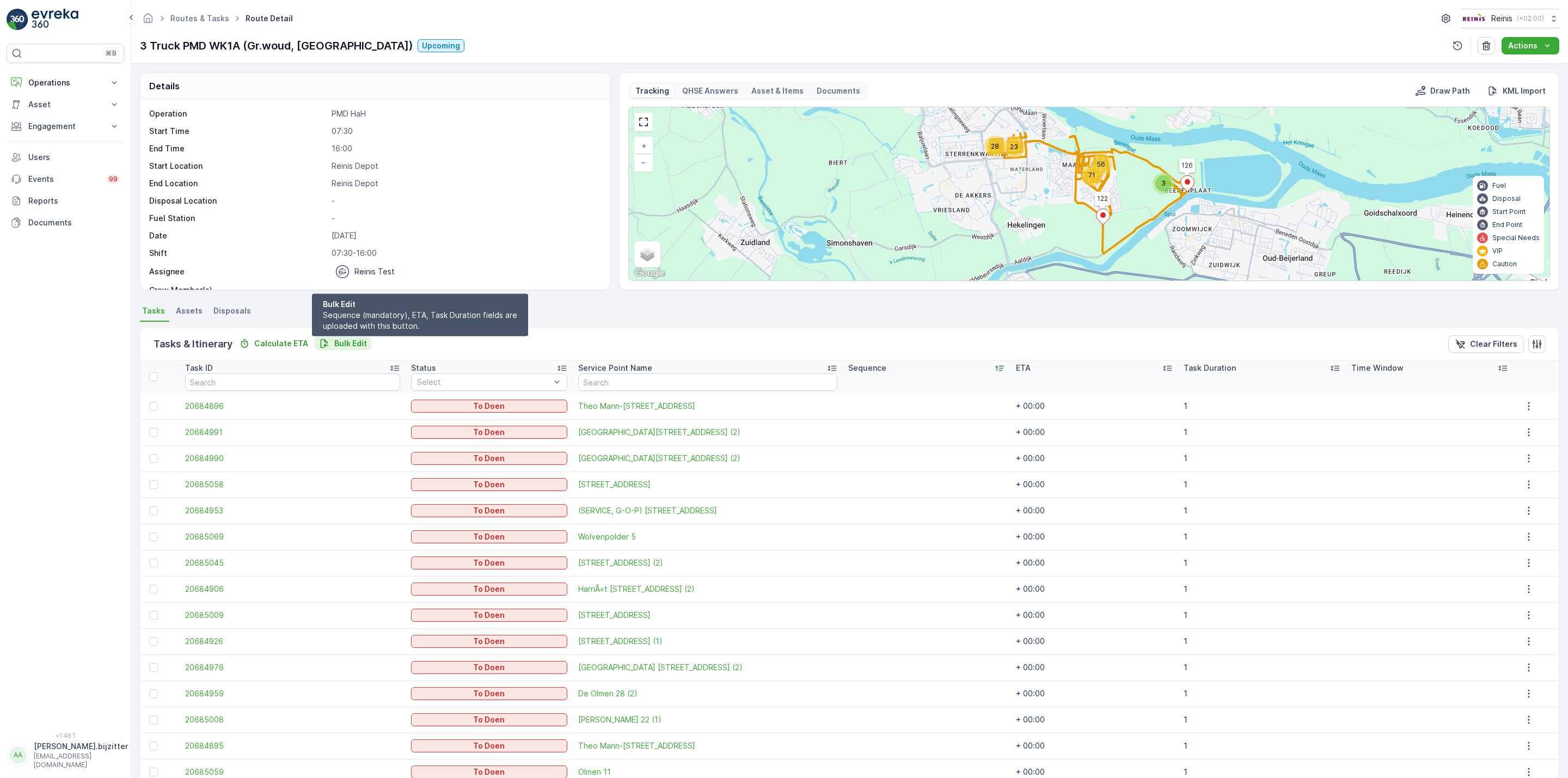
click at [361, 345] on p "Bulk Edit" at bounding box center [351, 343] width 33 height 11
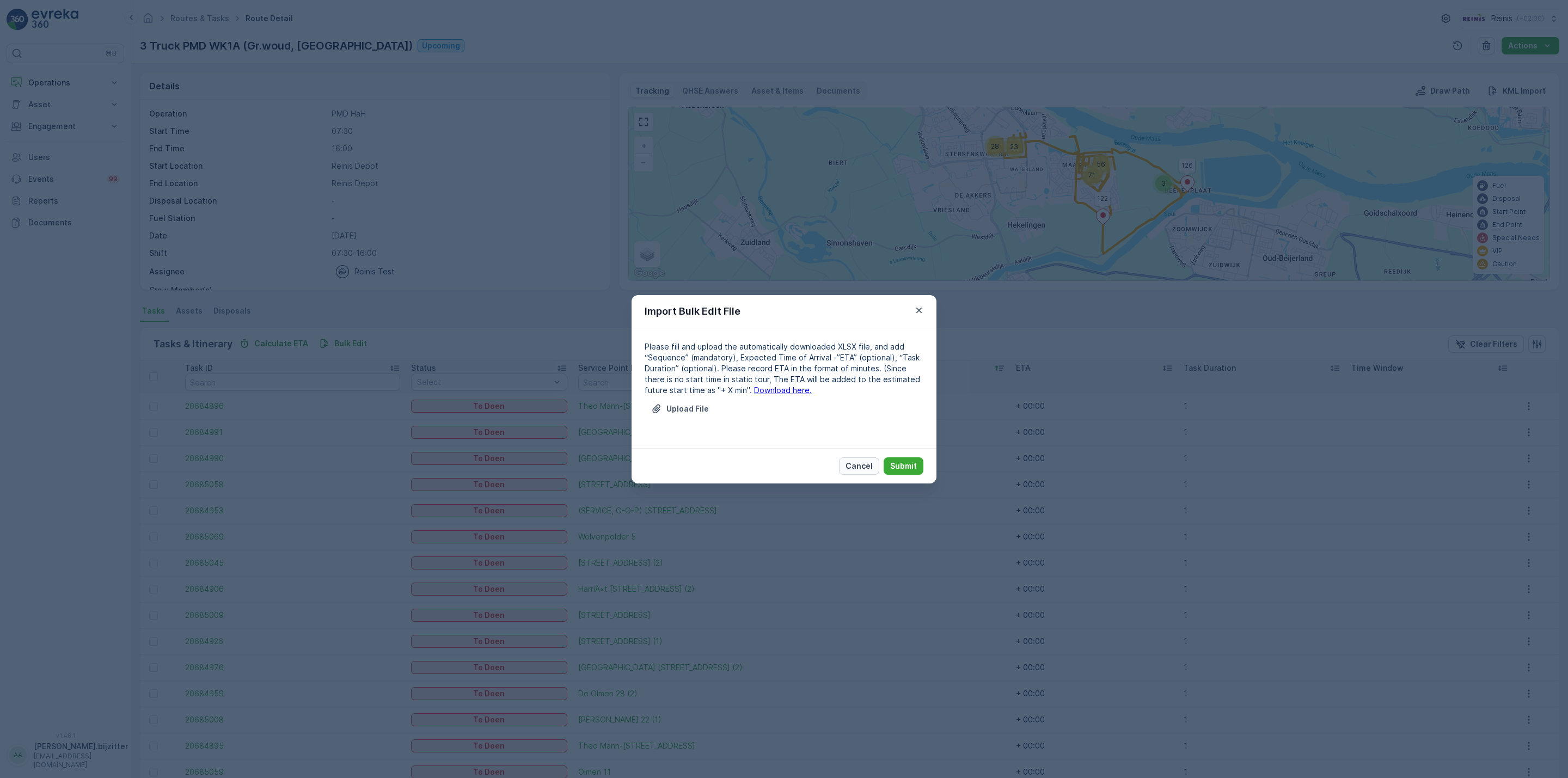
click at [859, 466] on p "Cancel" at bounding box center [859, 466] width 27 height 11
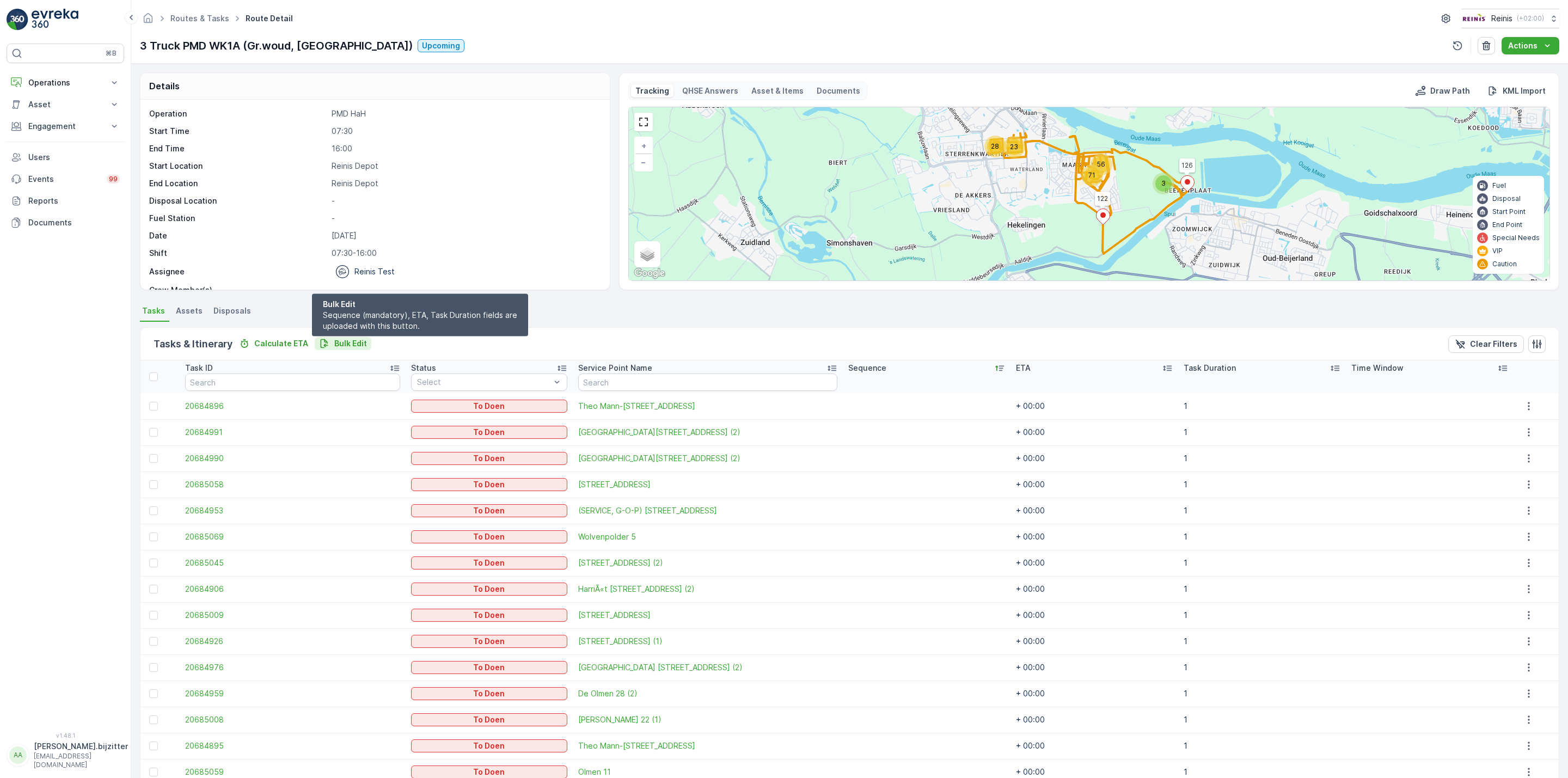
click at [352, 342] on p "Bulk Edit" at bounding box center [351, 343] width 33 height 11
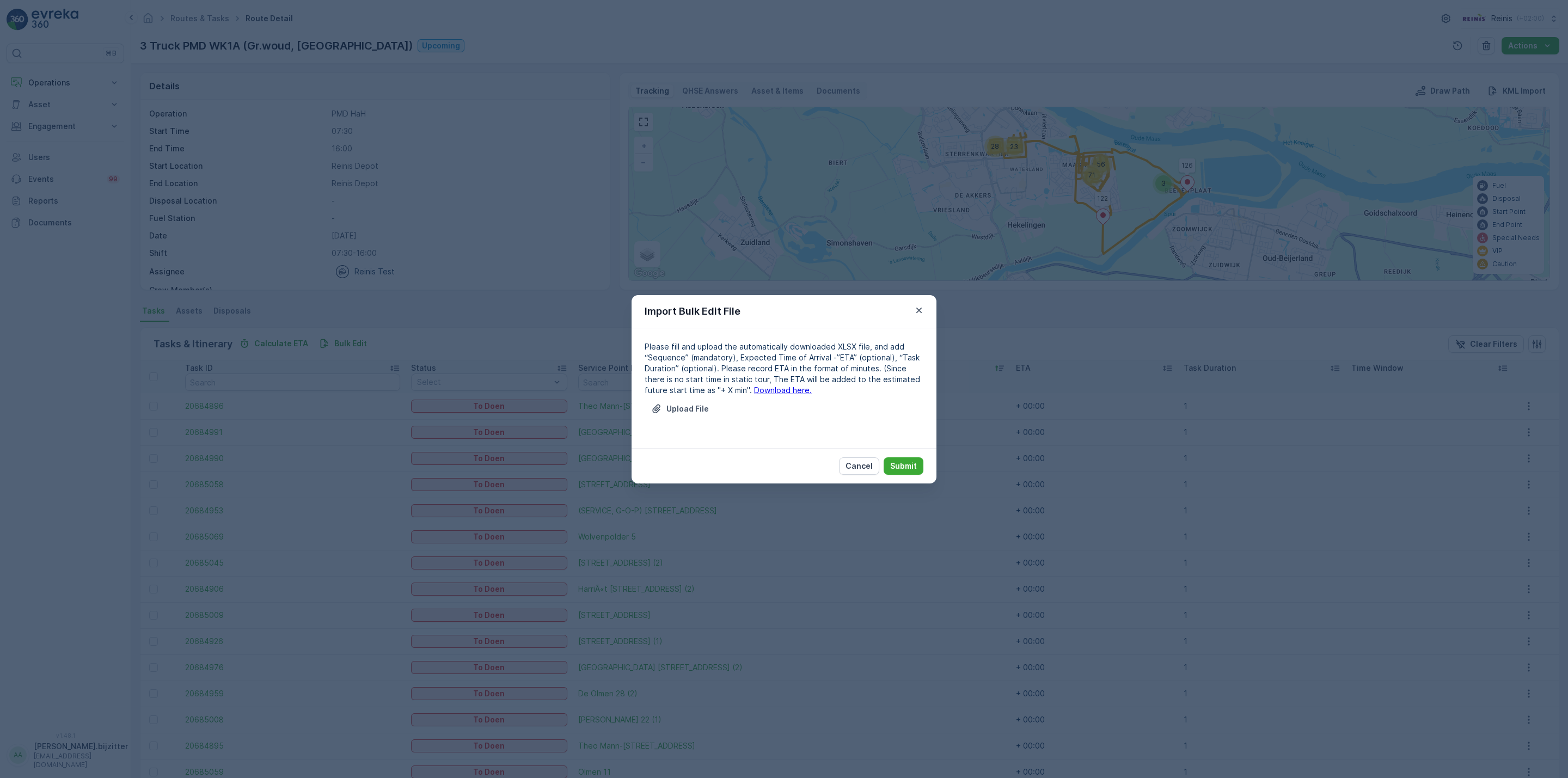
click at [754, 390] on link "Download here." at bounding box center [783, 390] width 58 height 9
click at [687, 408] on p "Upload File" at bounding box center [688, 409] width 43 height 11
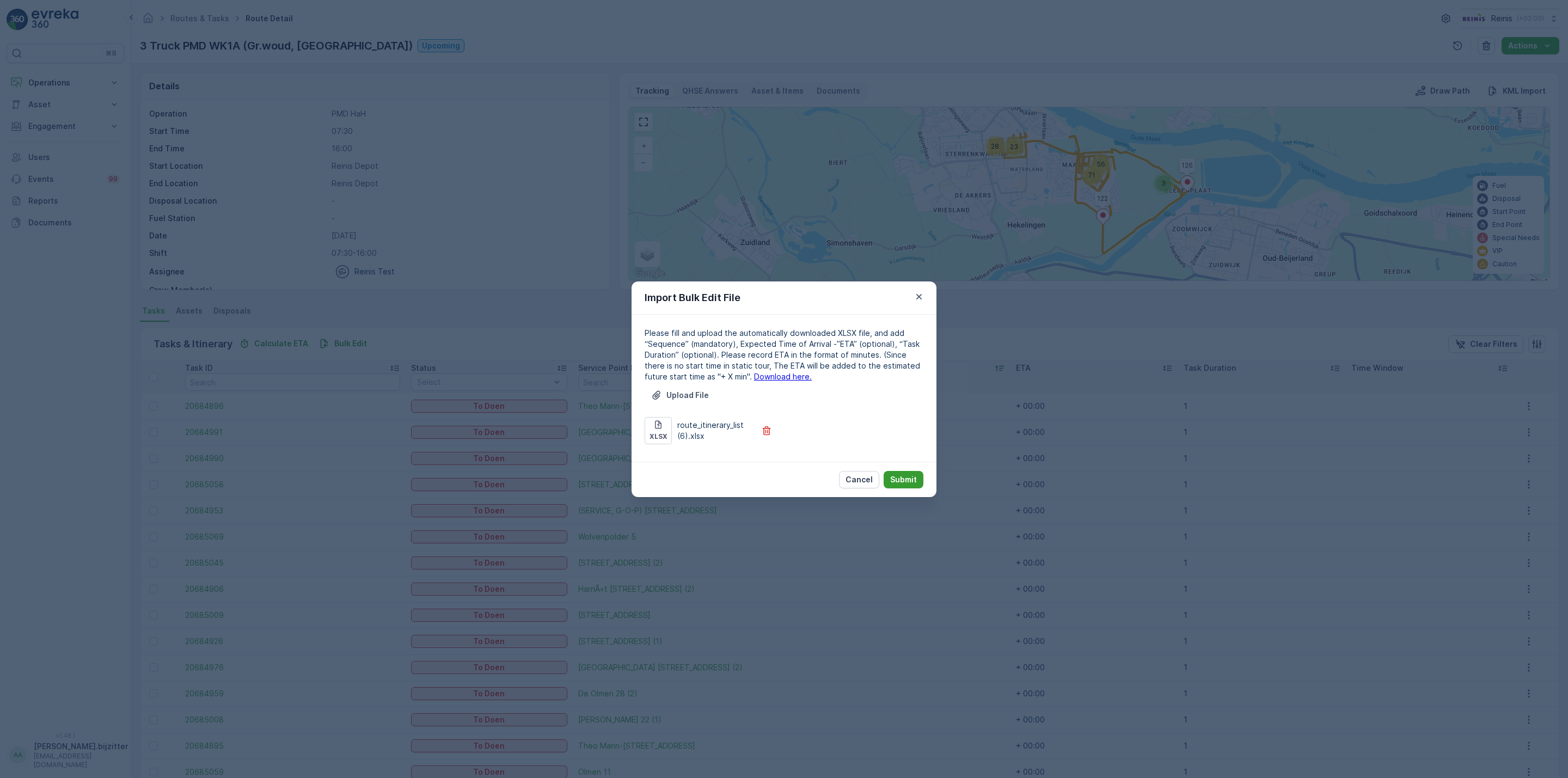
click at [913, 477] on p "Submit" at bounding box center [903, 480] width 27 height 11
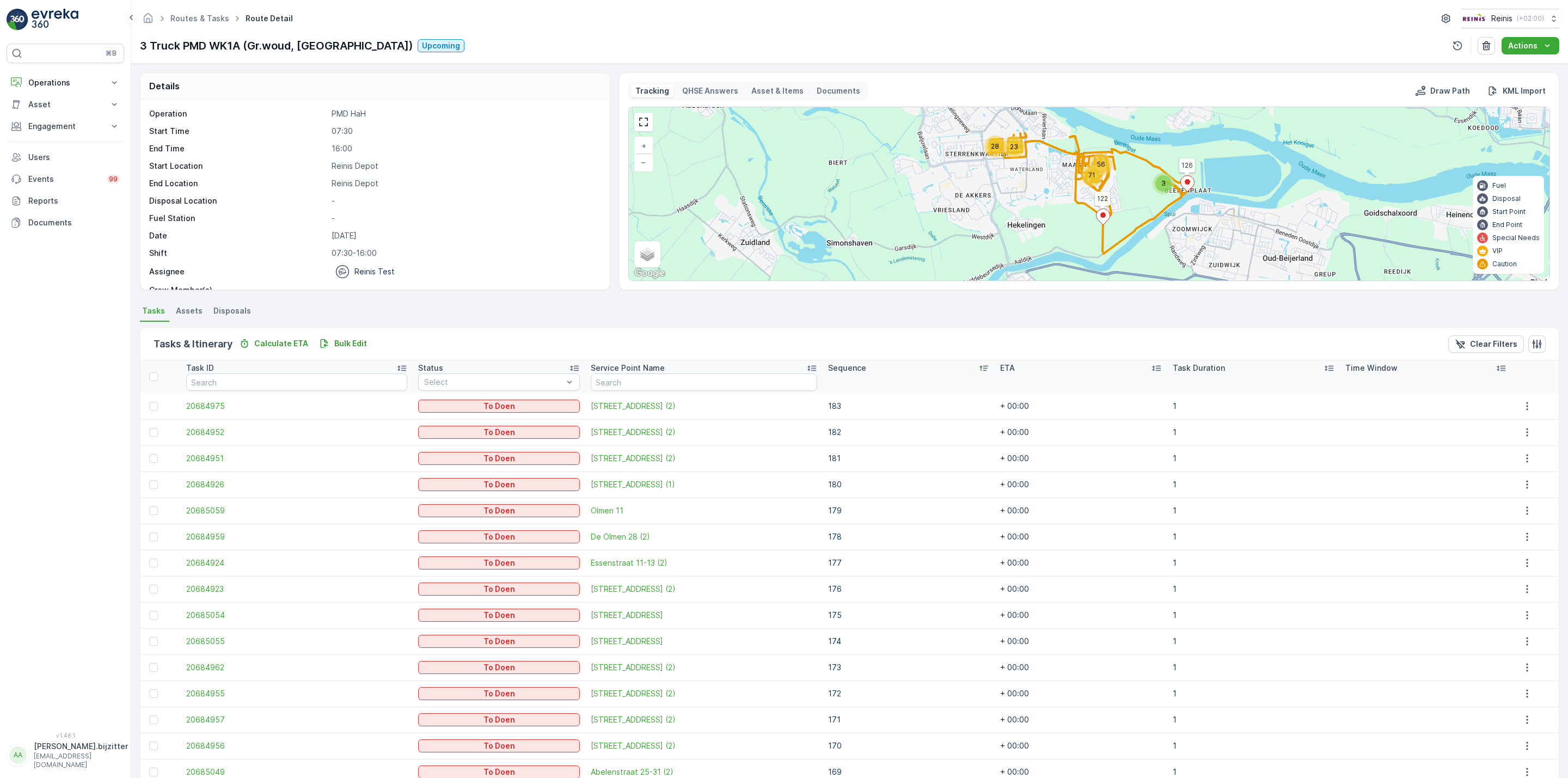
click at [980, 368] on icon at bounding box center [981, 368] width 2 height 5
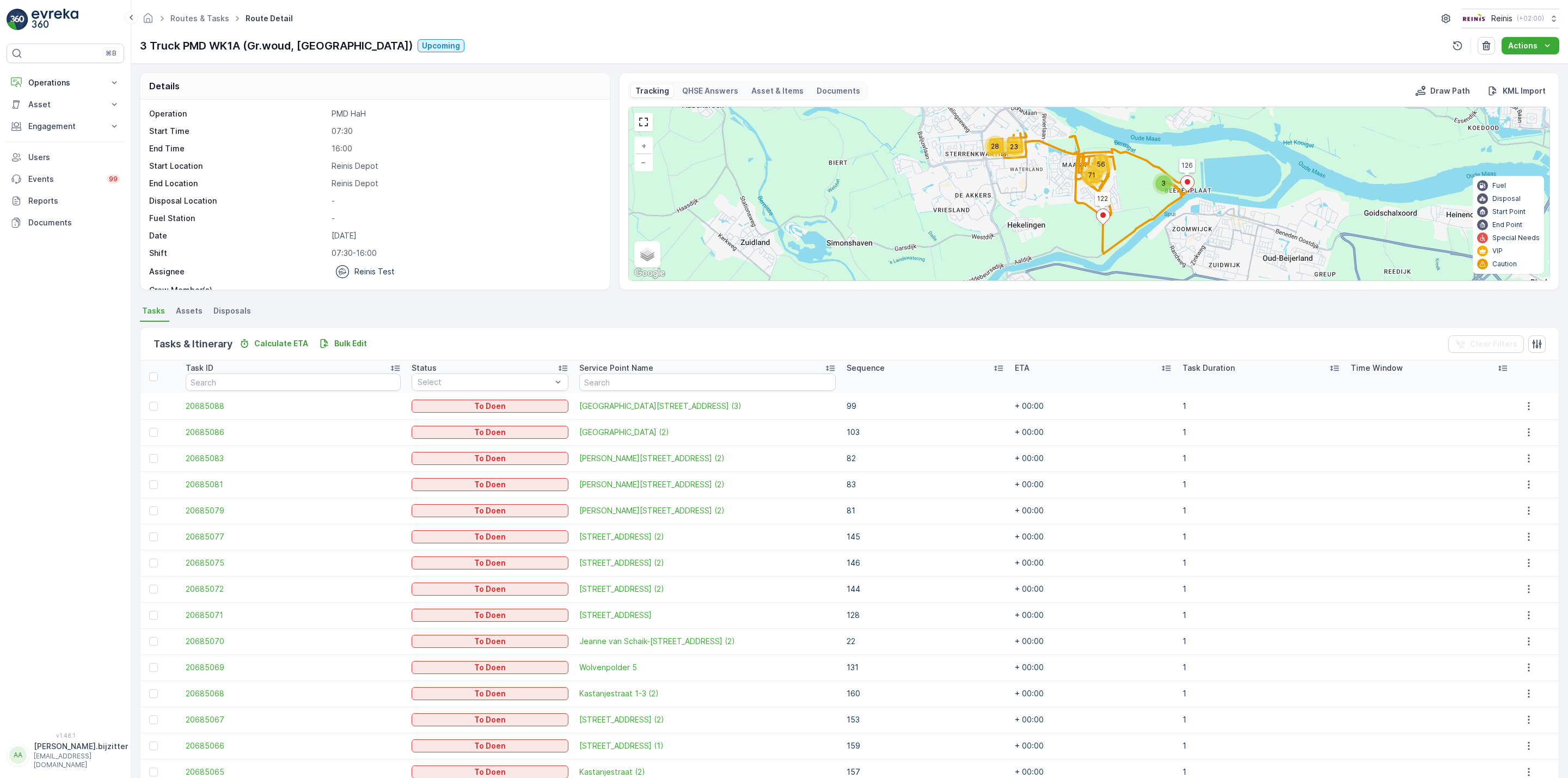
click at [994, 368] on icon at bounding box center [998, 368] width 9 height 5
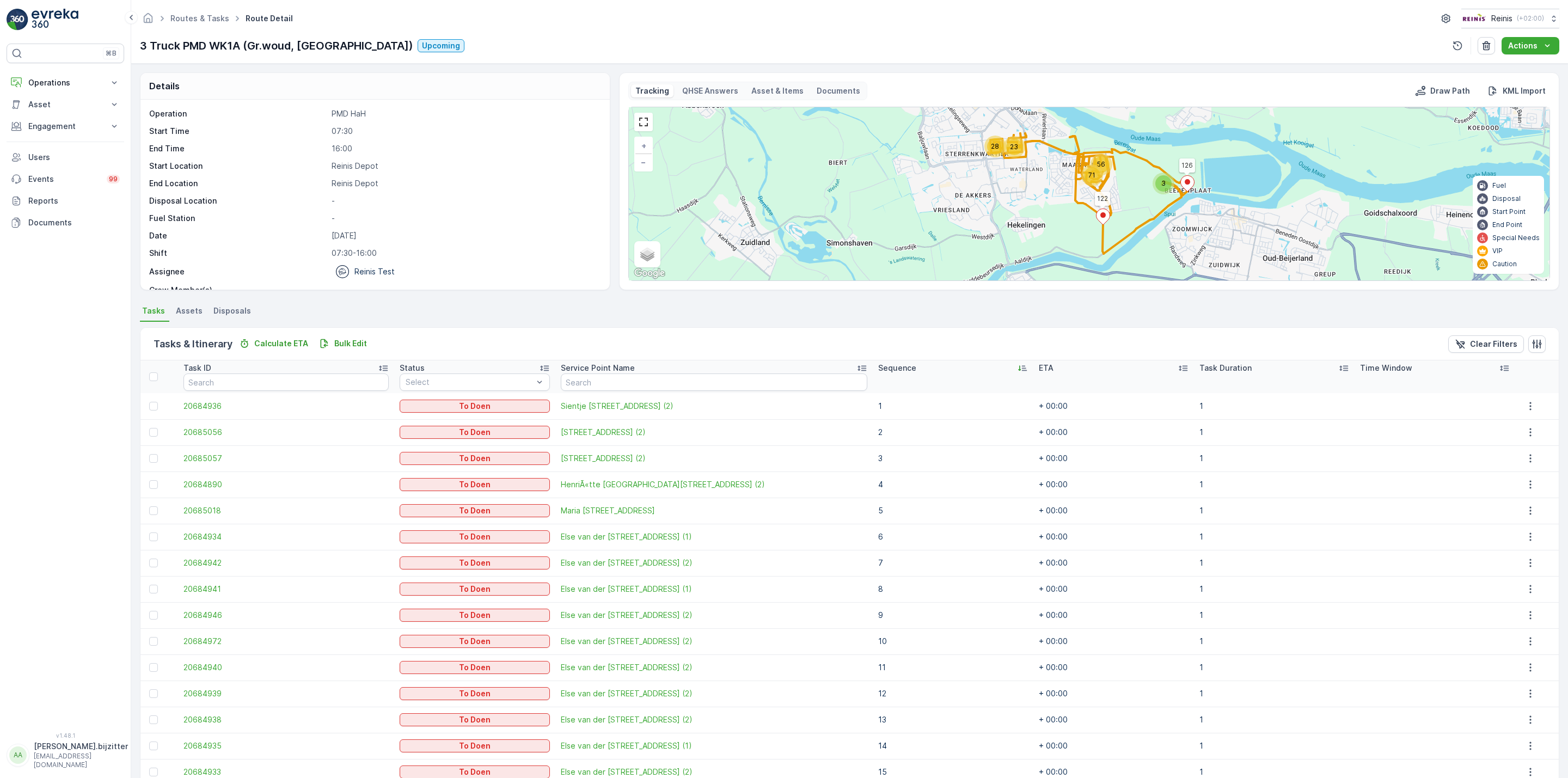
click at [967, 368] on div "Sequence" at bounding box center [953, 368] width 150 height 11
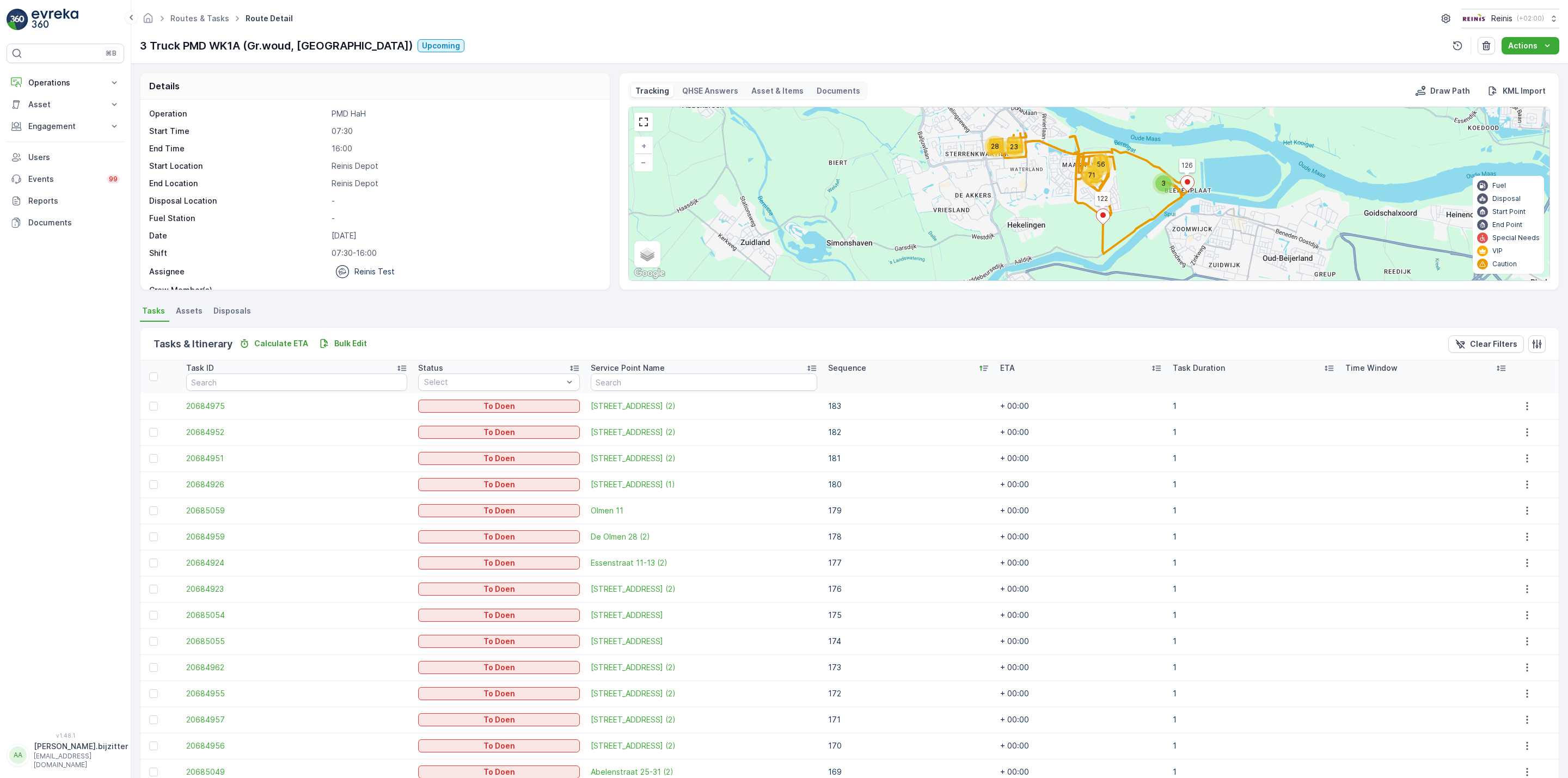
click at [967, 368] on th "Sequence" at bounding box center [909, 377] width 173 height 33
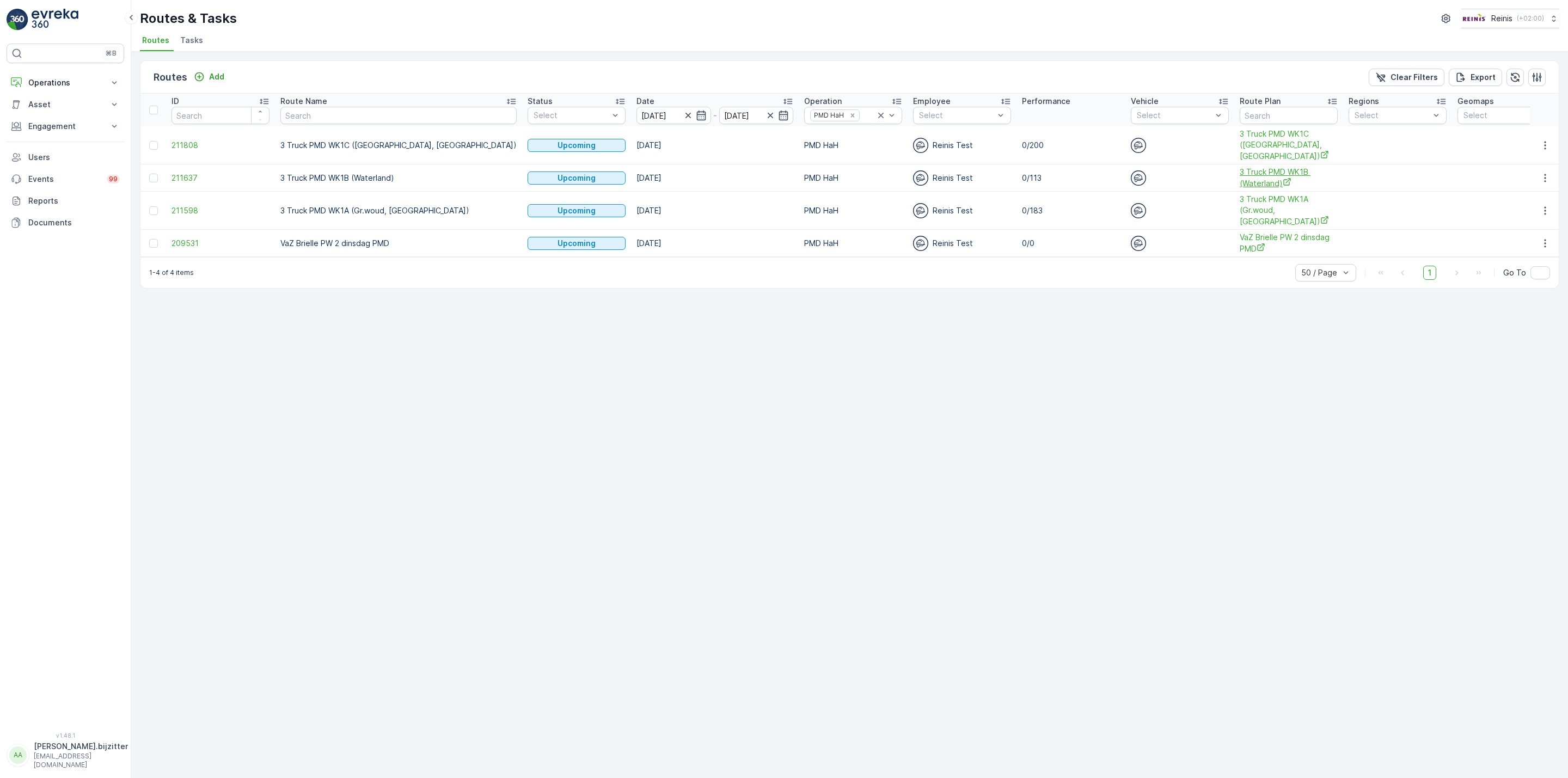
click at [1240, 177] on span "3 Truck PMD WK1B (Waterland)" at bounding box center [1289, 178] width 98 height 23
click at [441, 335] on div "Routes Add Clear Filters Export ID Route Name Status Select Date 19.08.2025 - 1…" at bounding box center [850, 415] width 1437 height 726
click at [765, 114] on icon "button" at bounding box center [771, 116] width 11 height 11
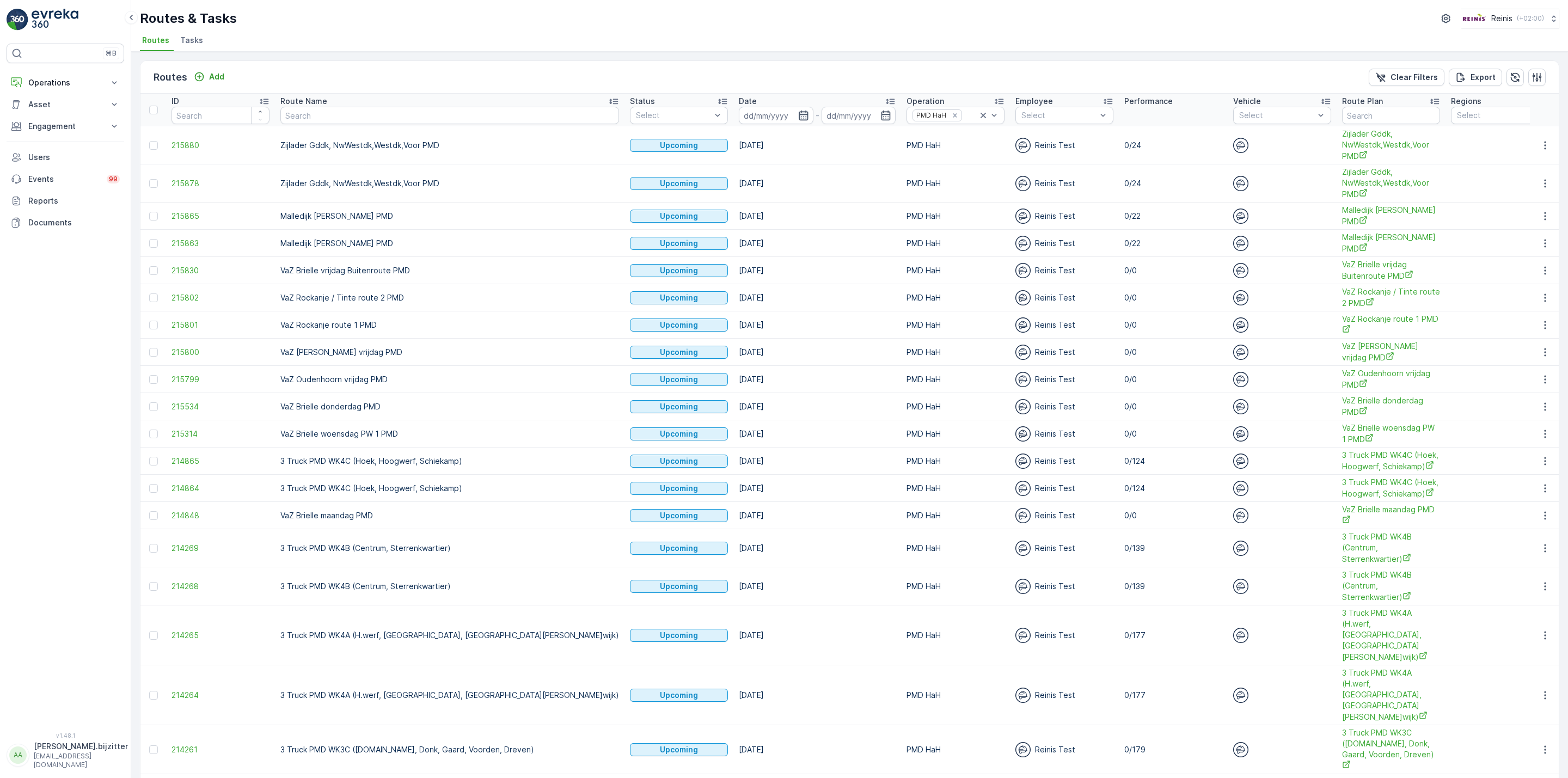
click at [798, 114] on icon "button" at bounding box center [803, 116] width 11 height 11
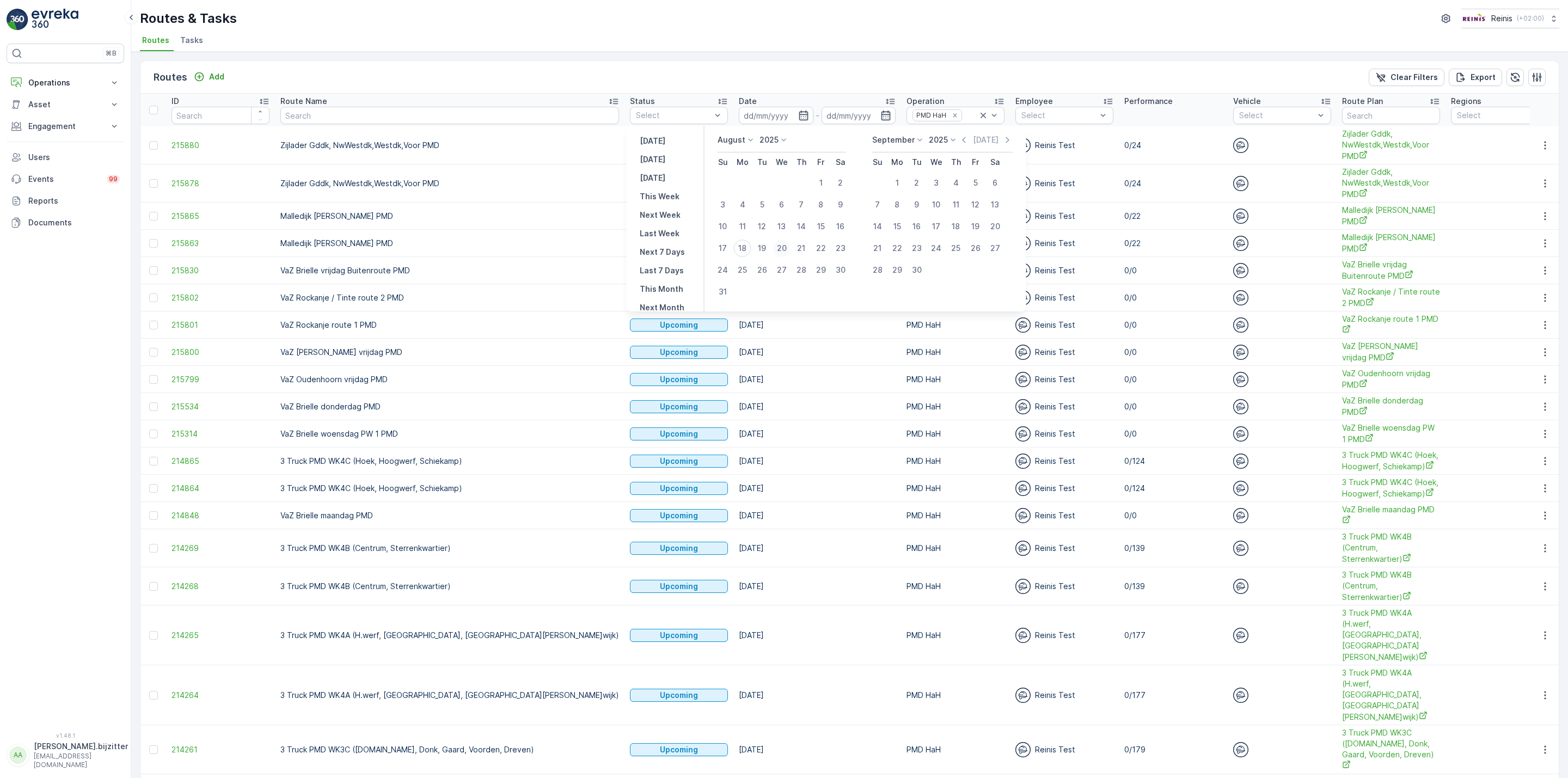
click at [782, 245] on div "20" at bounding box center [782, 248] width 18 height 18
type input "20.08.2025"
click at [782, 245] on div "20" at bounding box center [782, 248] width 18 height 18
type input "20.08.2025"
click at [782, 245] on div "20" at bounding box center [782, 248] width 18 height 18
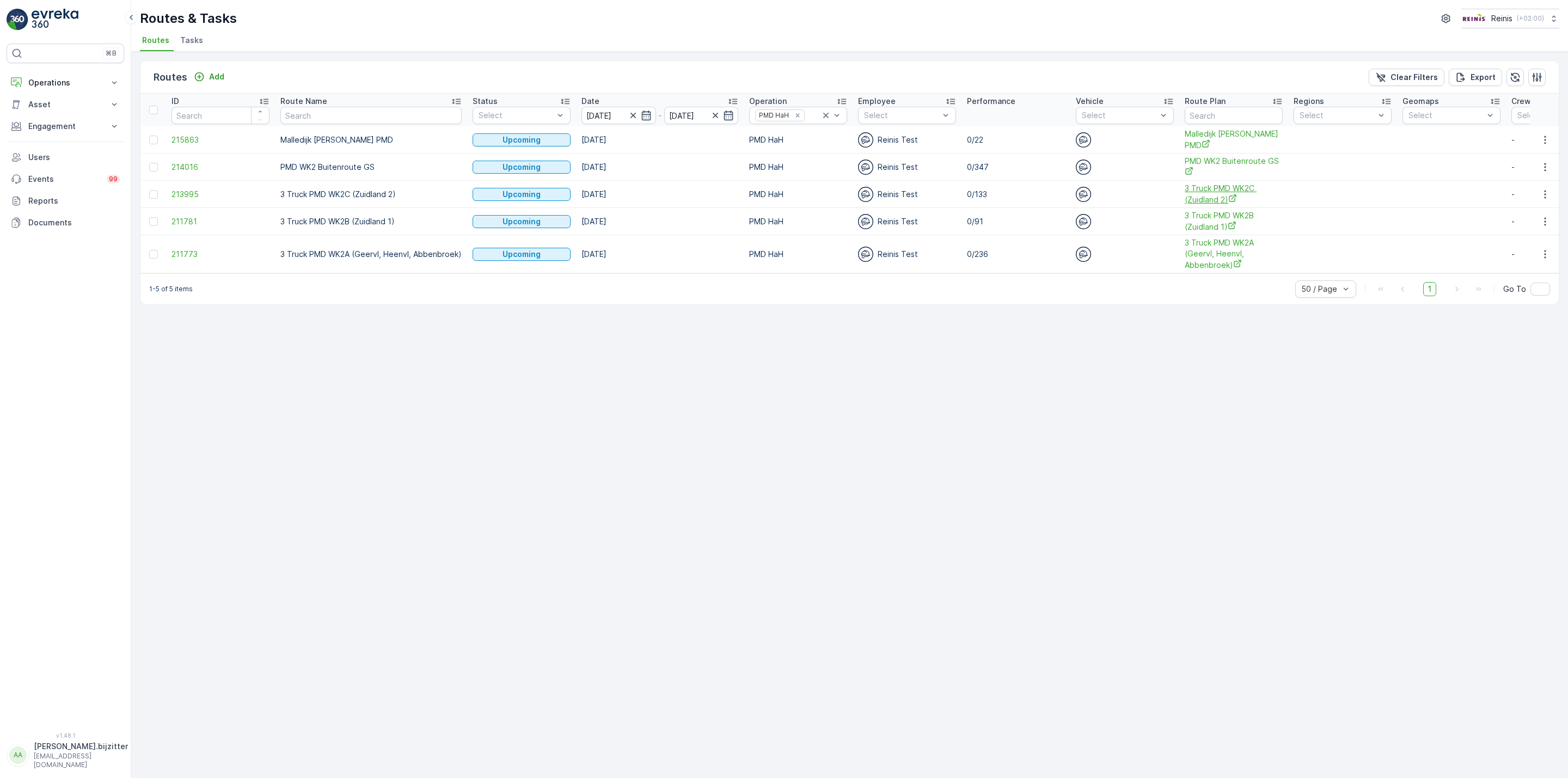
click at [1222, 191] on span "3 Truck PMD WK2C (Zuidland 2)" at bounding box center [1233, 194] width 98 height 23
drag, startPoint x: 51, startPoint y: 85, endPoint x: 560, endPoint y: 472, distance: 639.4
click at [560, 472] on div "Routes Add Clear Filters Export ID Route Name Status Select Date 20.08.2025 - 2…" at bounding box center [850, 415] width 1437 height 726
click at [47, 87] on p "Operations" at bounding box center [66, 83] width 74 height 11
click at [557, 358] on div "Routes Add Clear Filters Export ID Route Name Status Select Date 20.08.2025 - 2…" at bounding box center [850, 415] width 1437 height 726
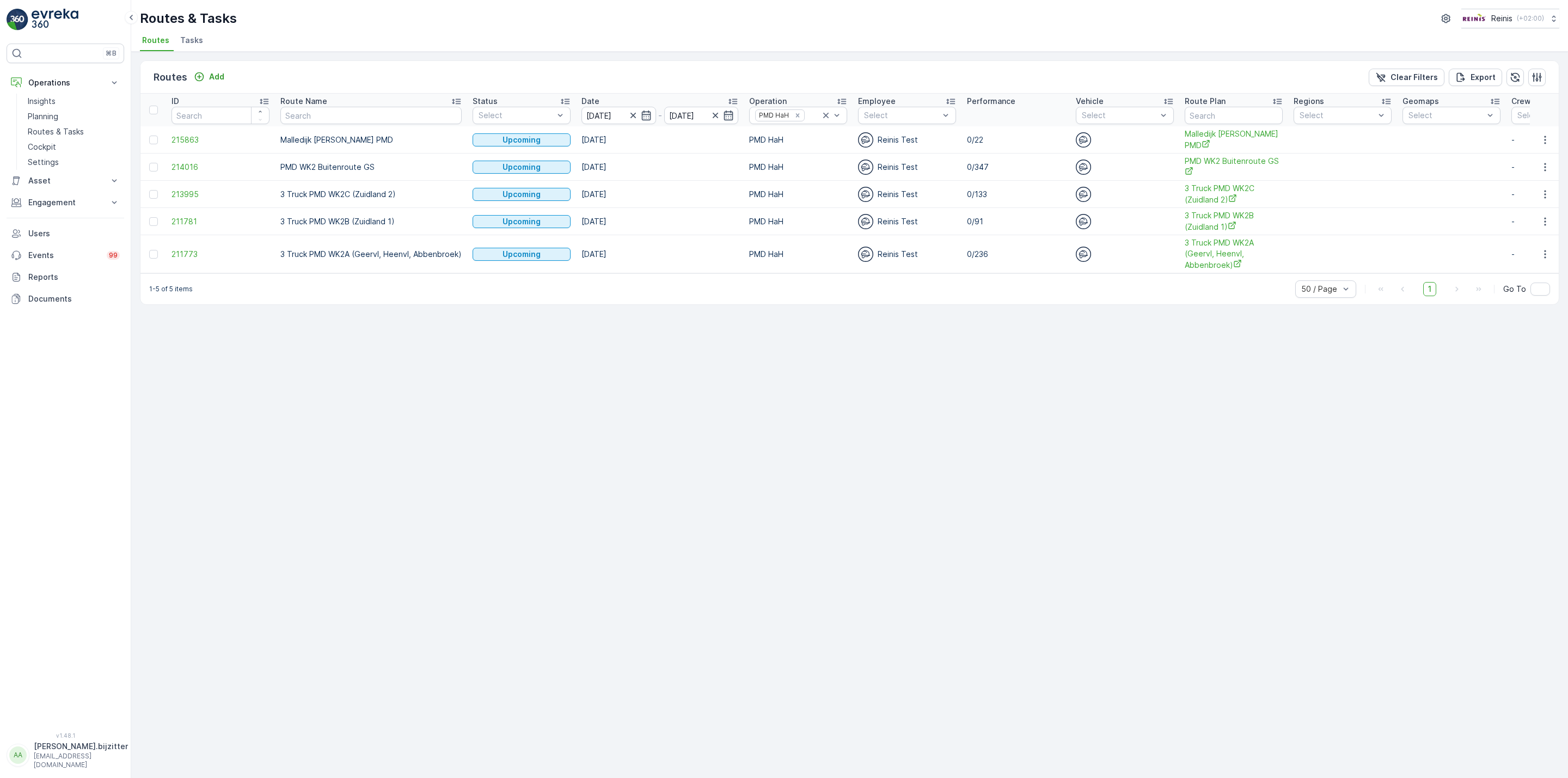
click at [479, 523] on div "Routes Add Clear Filters Export ID Route Name Status Select Date 20.08.2025 - 2…" at bounding box center [850, 415] width 1437 height 726
click at [319, 429] on div "Routes Add Clear Filters Export ID Route Name Status Select Date 20.08.2025 - 2…" at bounding box center [850, 415] width 1437 height 726
click at [1211, 191] on span "3 Truck PMD WK2C (Zuidland 2)" at bounding box center [1233, 194] width 98 height 23
click at [1542, 221] on icon "button" at bounding box center [1545, 222] width 11 height 11
click at [1312, 348] on div "Routes Add Clear Filters Export ID Route Name Status Select Date 20.08.2025 - 2…" at bounding box center [850, 415] width 1437 height 726
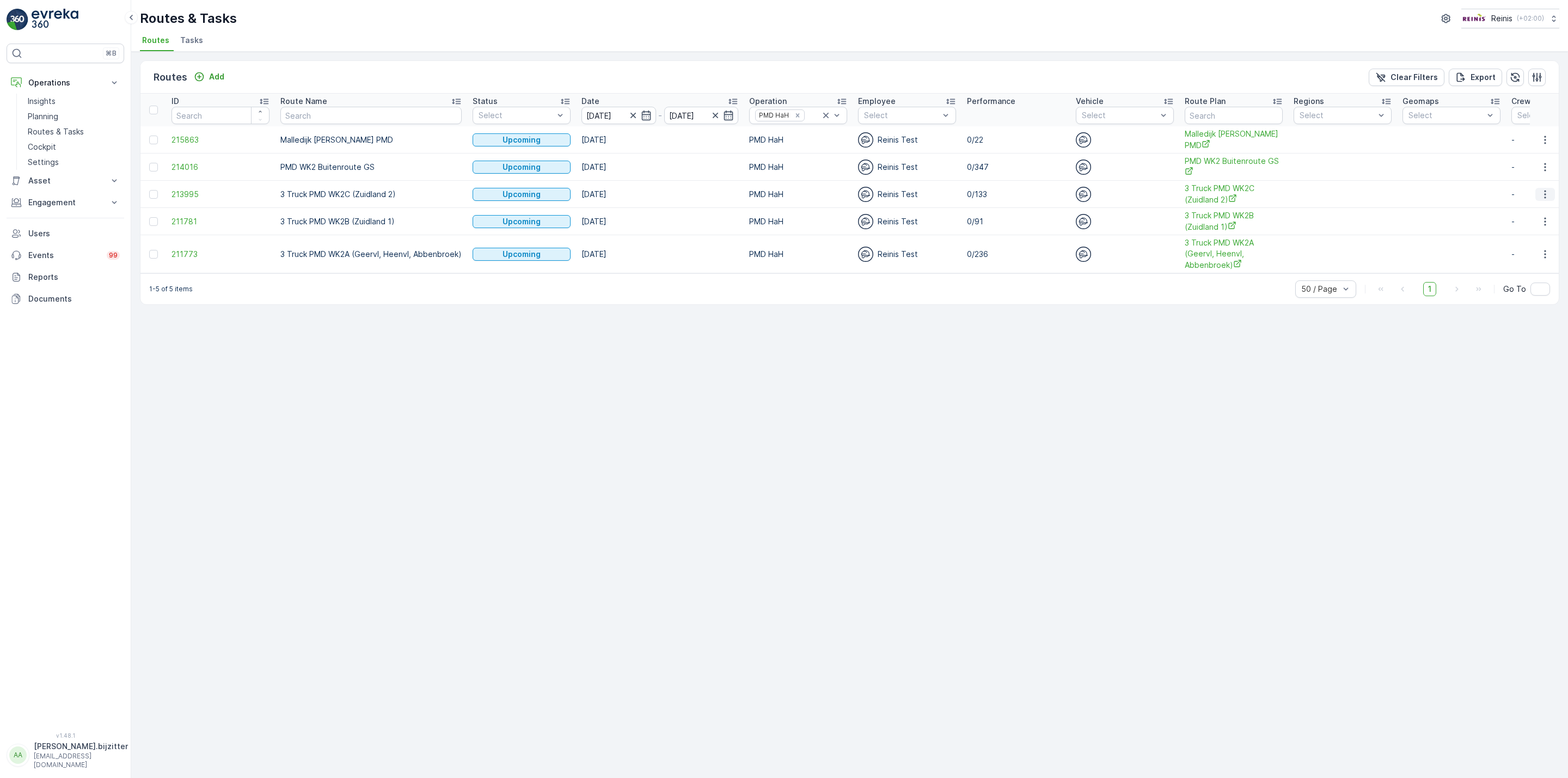
click at [1539, 194] on icon "button" at bounding box center [1545, 194] width 11 height 11
click at [1514, 206] on span "See More Details" at bounding box center [1520, 211] width 63 height 11
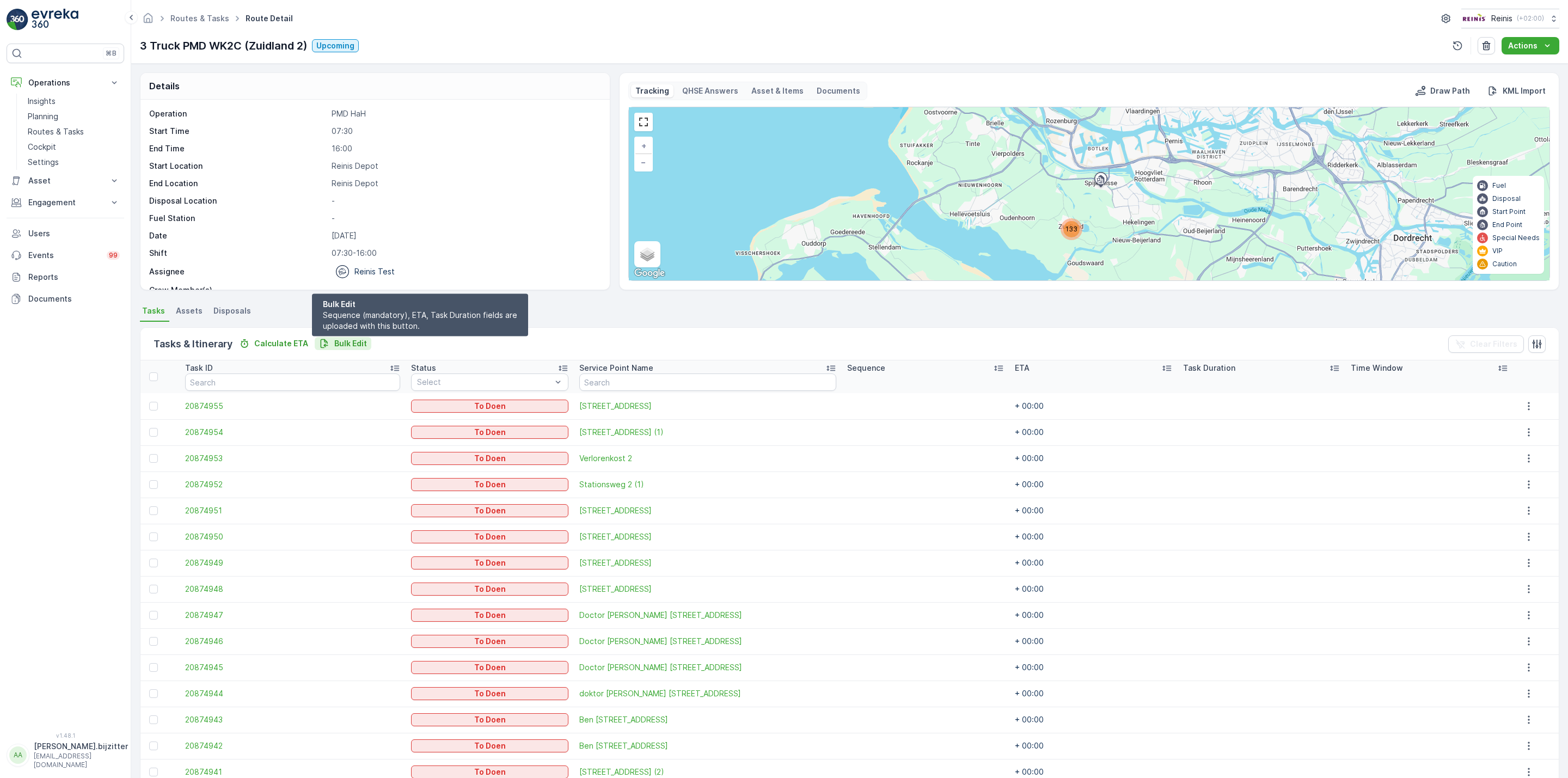
click at [334, 342] on p "Bulk Edit" at bounding box center [351, 343] width 33 height 11
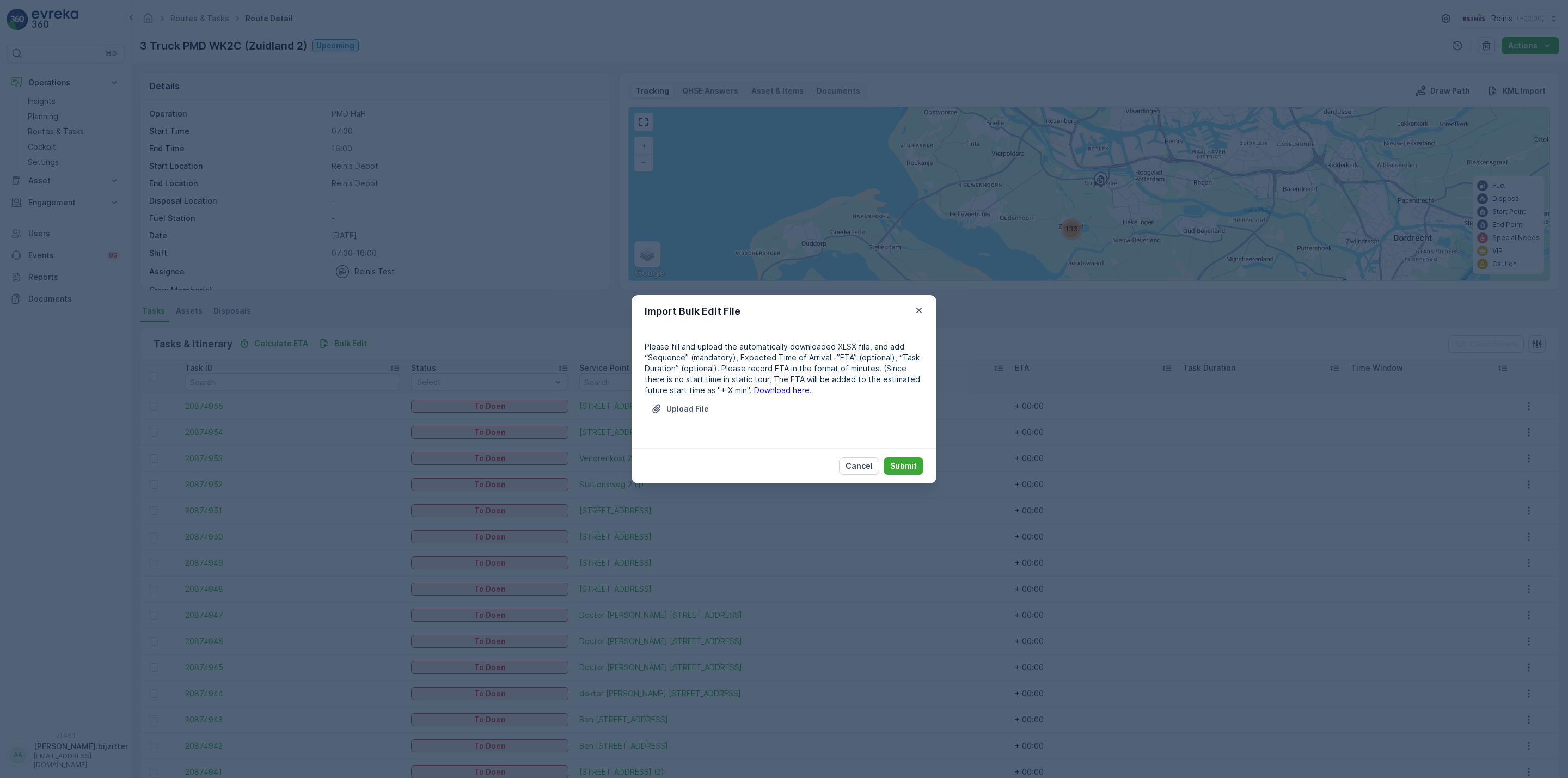
click at [760, 391] on link "Download here." at bounding box center [783, 390] width 58 height 9
click at [678, 408] on p "Upload File" at bounding box center [688, 409] width 43 height 11
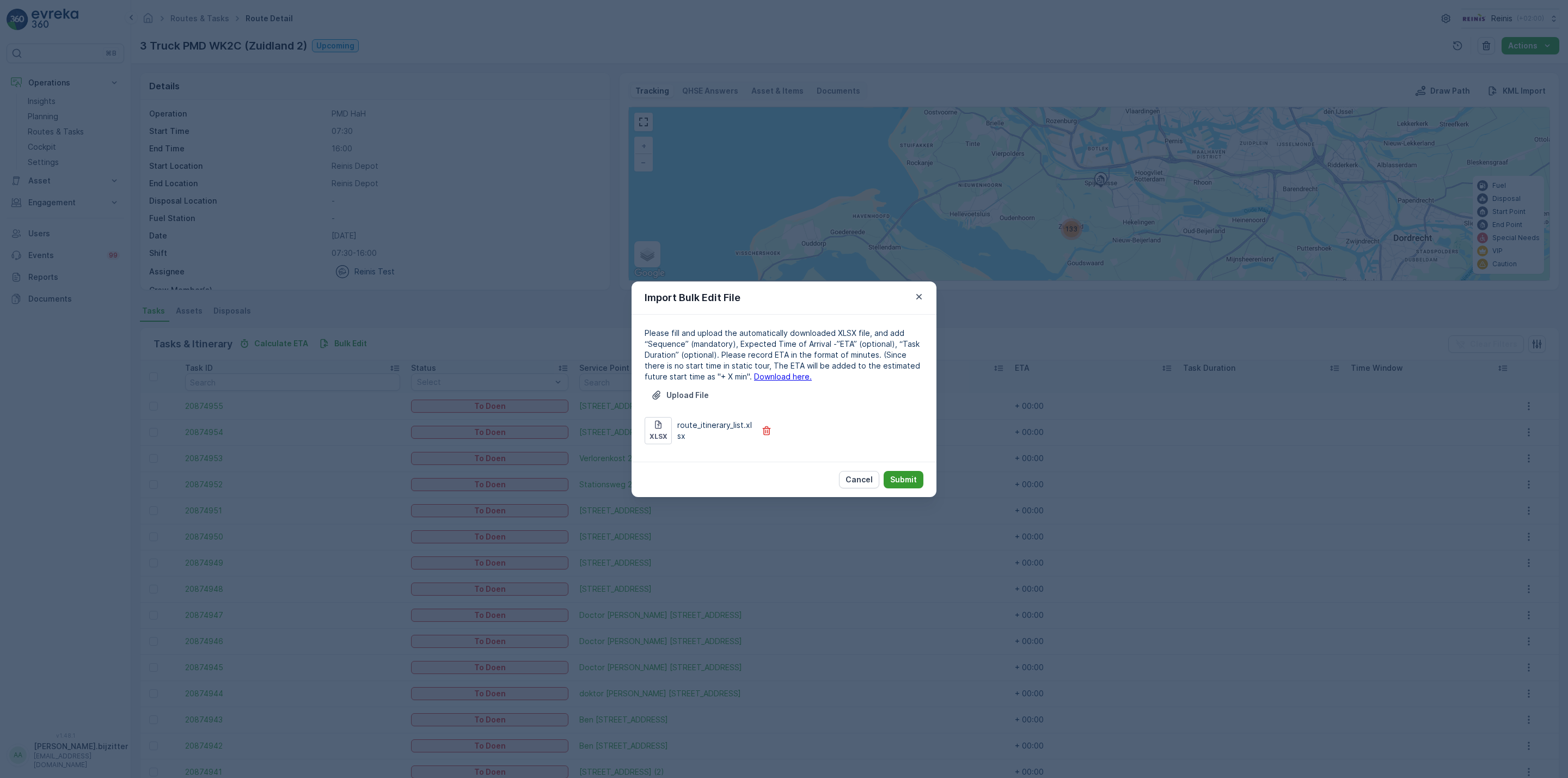
click at [919, 477] on button "Submit" at bounding box center [903, 480] width 40 height 18
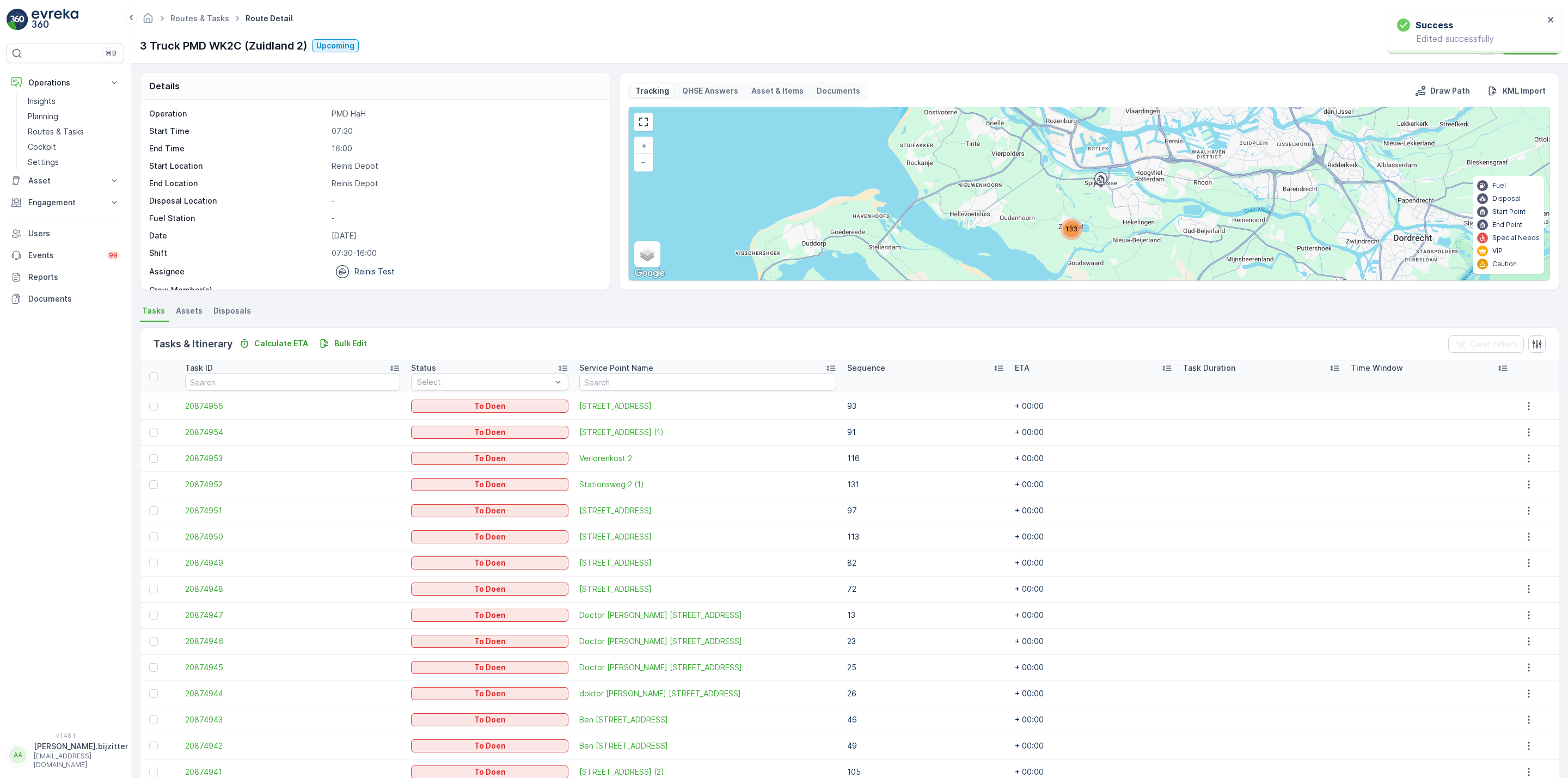
click at [993, 371] on icon at bounding box center [998, 368] width 11 height 11
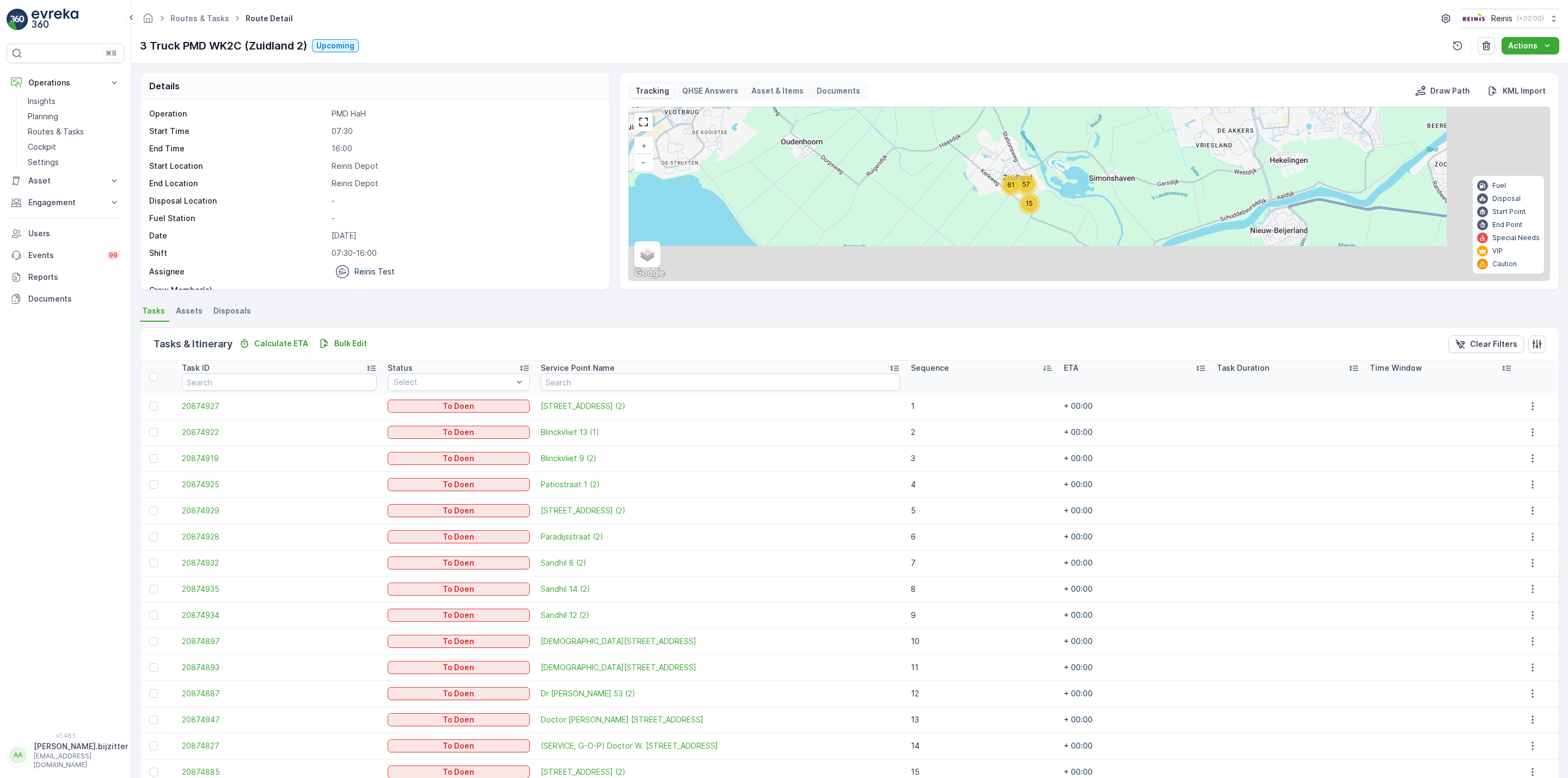
drag, startPoint x: 1090, startPoint y: 232, endPoint x: 916, endPoint y: 164, distance: 186.8
click at [919, 172] on div "15 57 61 + − Satellite Roadmap Terrain Hybrid Leaflet Keyboard shortcuts Map Da…" at bounding box center [1089, 194] width 921 height 173
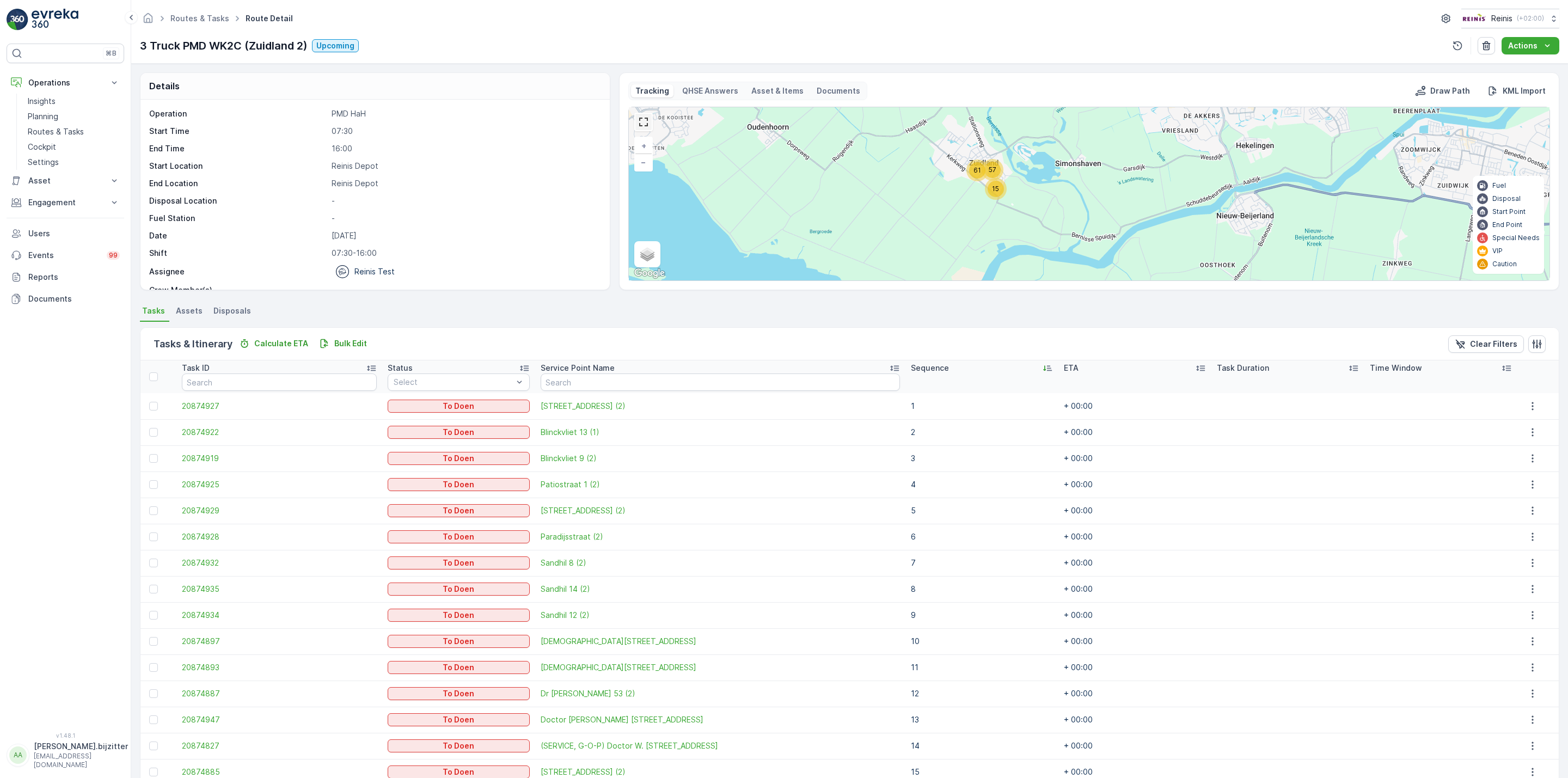
click at [641, 121] on link at bounding box center [643, 122] width 16 height 16
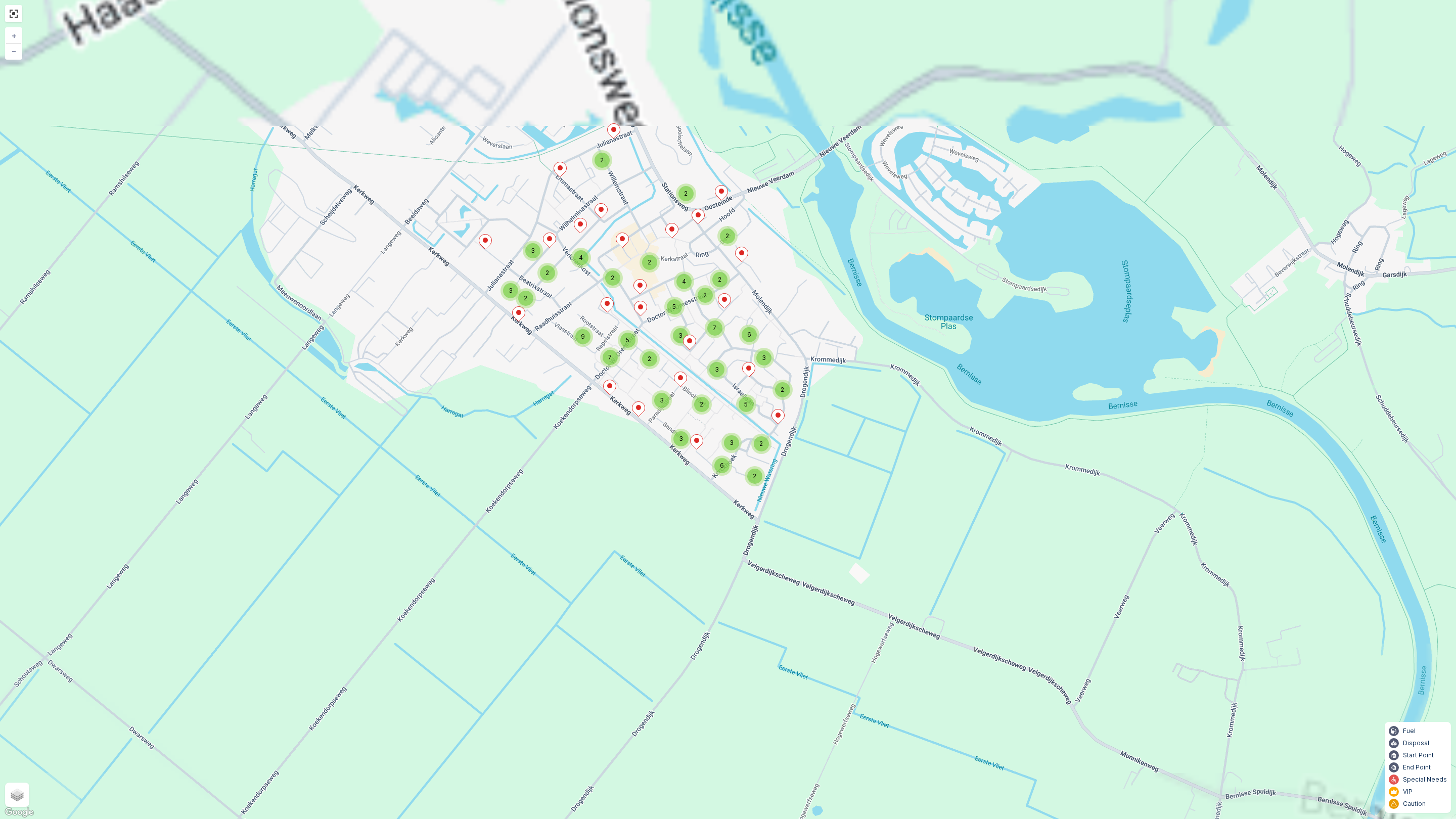
drag, startPoint x: 513, startPoint y: 571, endPoint x: 439, endPoint y: 733, distance: 178.1
click at [438, 722] on div "6 2 3 2 2 2 2 2 4 2 3 5 3 2 5 3 7 6 2 2 3 2 2 3 9 7 5 2 3 4 2 3 + − Satellite R…" at bounding box center [728, 409] width 1456 height 819
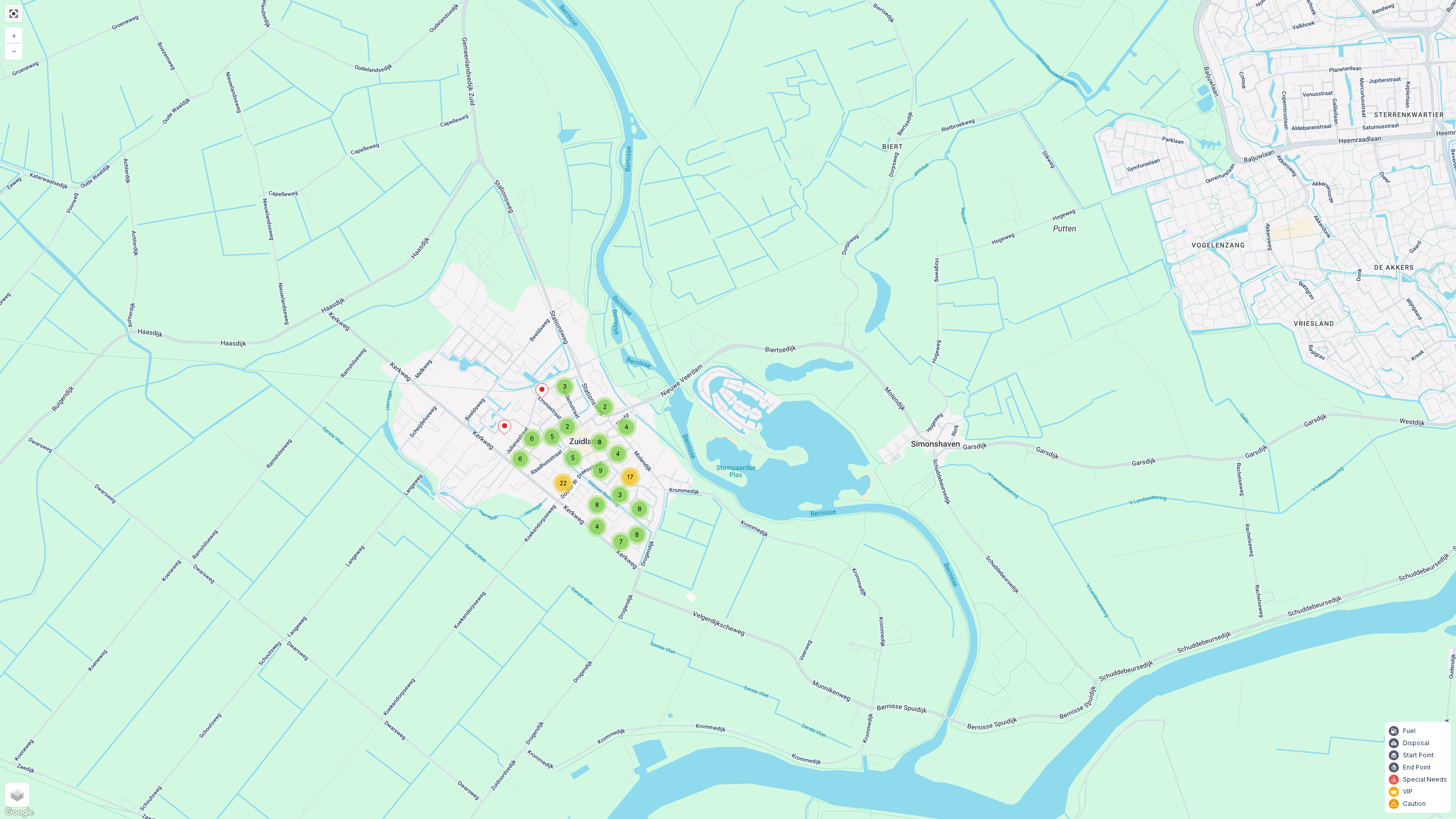
click at [17, 14] on link at bounding box center [14, 14] width 15 height 15
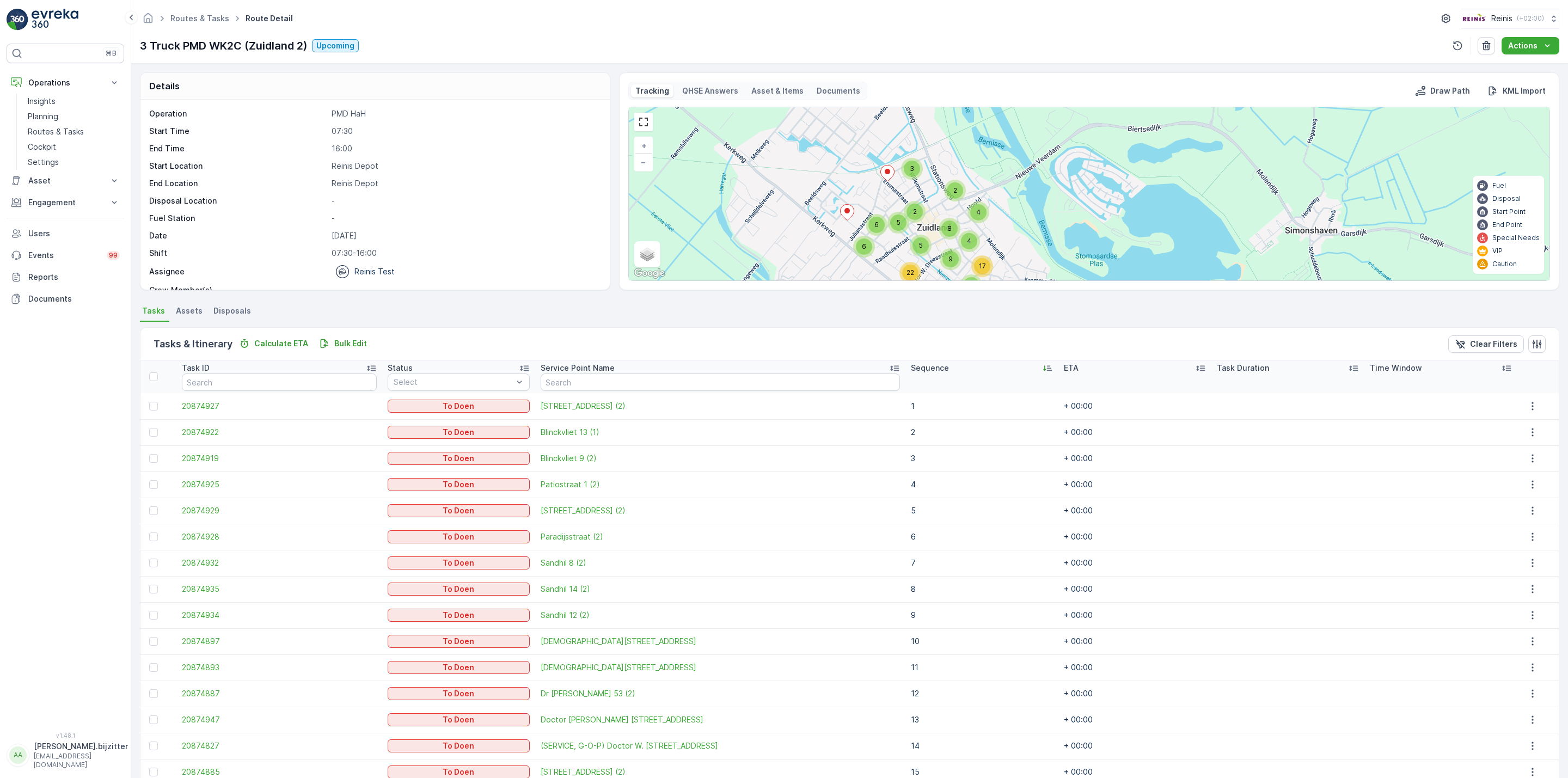
click at [474, 200] on p "-" at bounding box center [465, 201] width 267 height 11
click at [77, 751] on p "[PERSON_NAME].bijzitter" at bounding box center [80, 746] width 94 height 11
click at [27, 522] on div "⌘B Operations Insights Planning Routes & Tasks Cockpit Settings Asset Assets Ac…" at bounding box center [65, 382] width 117 height 676
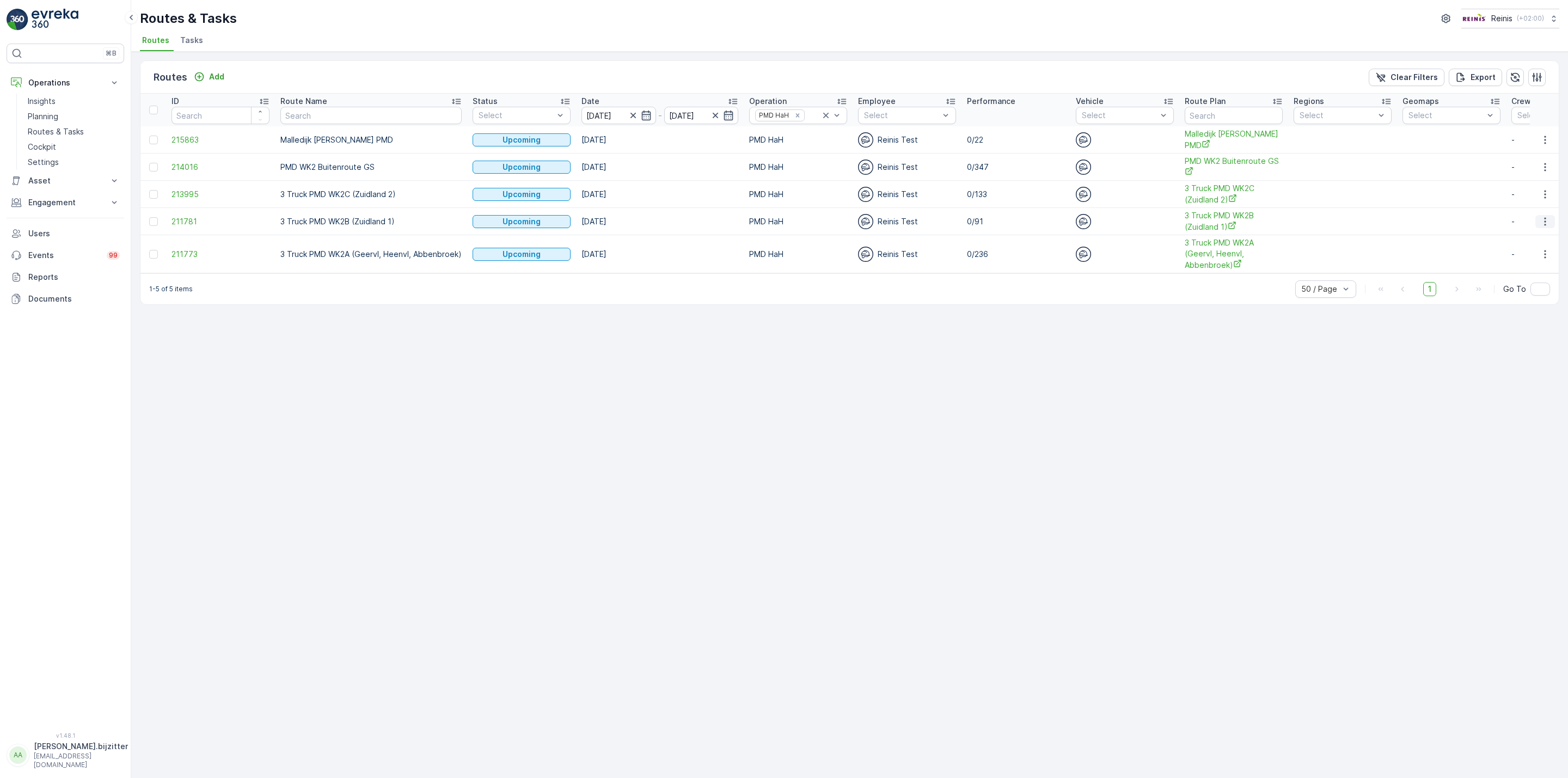
click at [1540, 221] on icon "button" at bounding box center [1545, 222] width 11 height 11
click at [1514, 240] on span "See More Details" at bounding box center [1520, 238] width 63 height 11
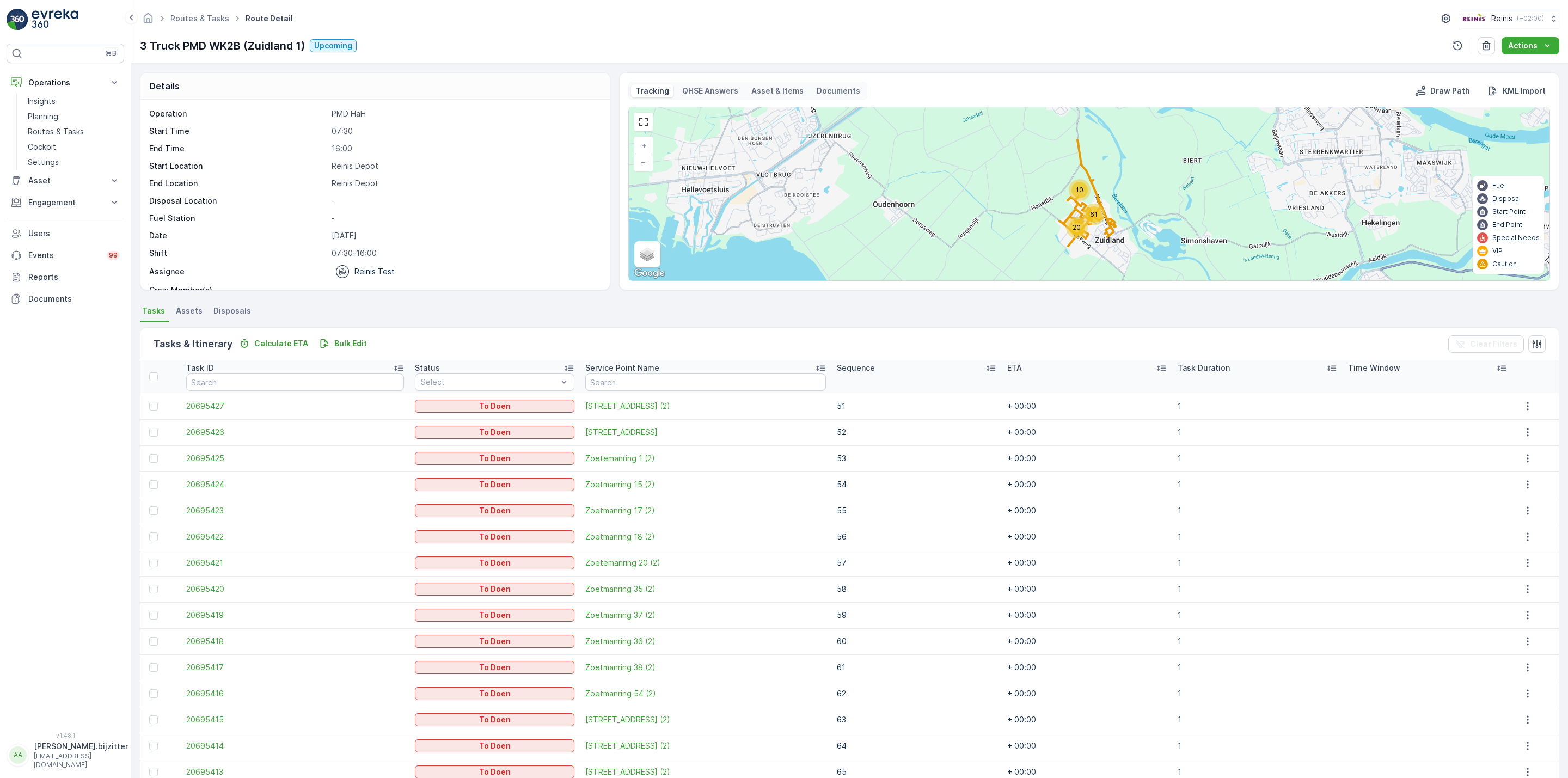
click at [184, 309] on span "Assets" at bounding box center [189, 311] width 27 height 11
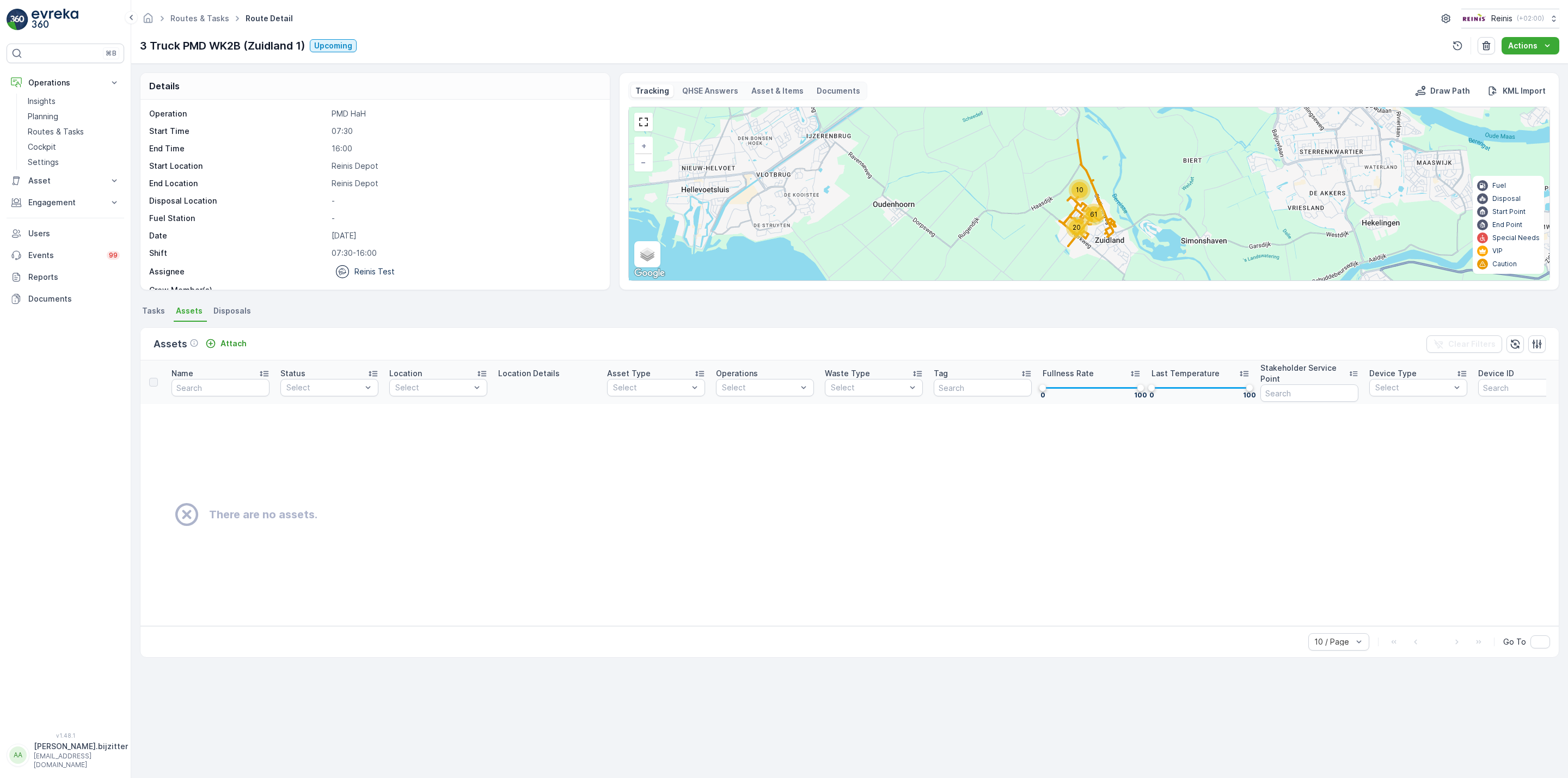
click at [163, 312] on span "Tasks" at bounding box center [153, 311] width 23 height 11
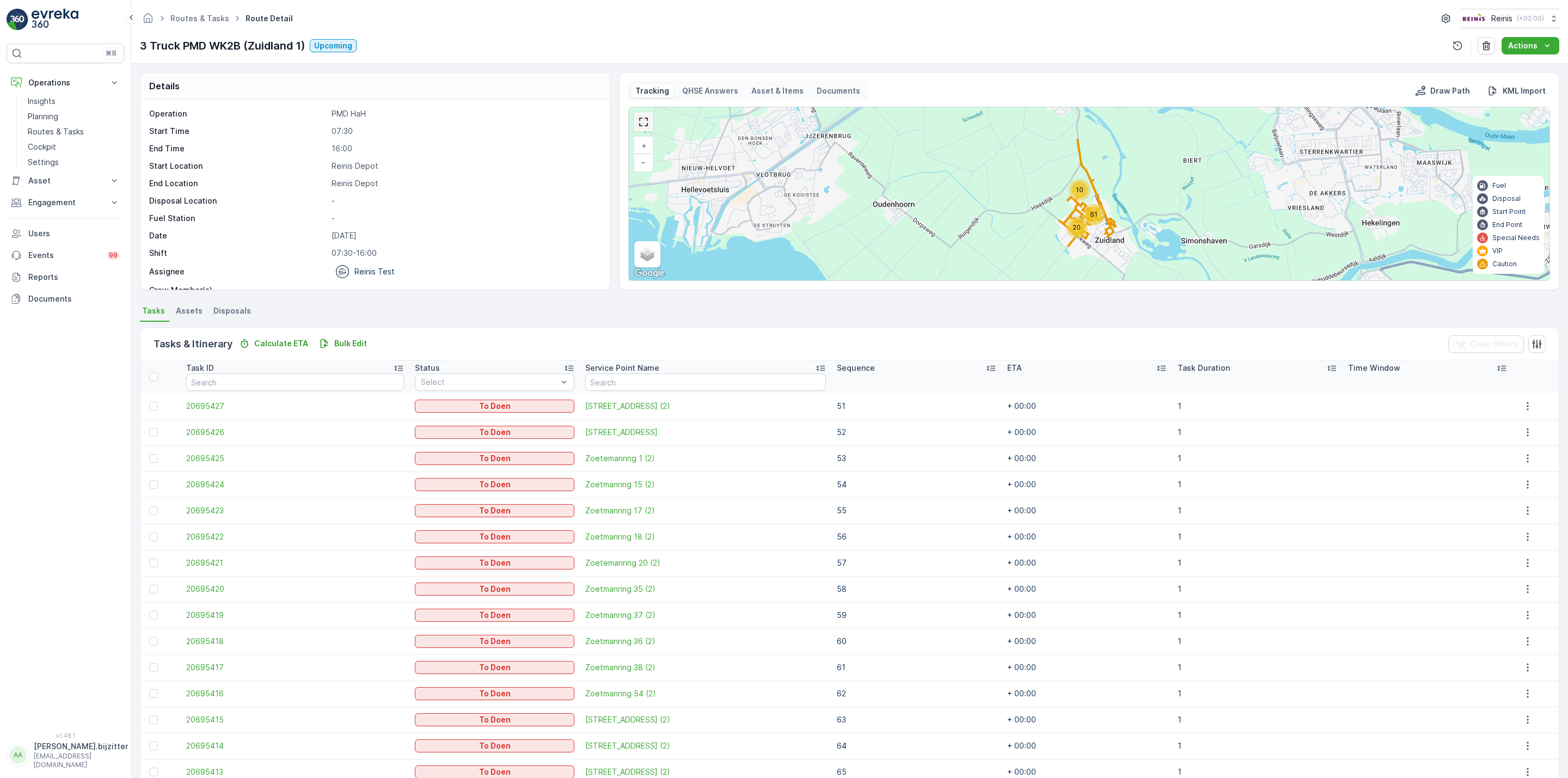
click at [637, 121] on link at bounding box center [643, 122] width 16 height 16
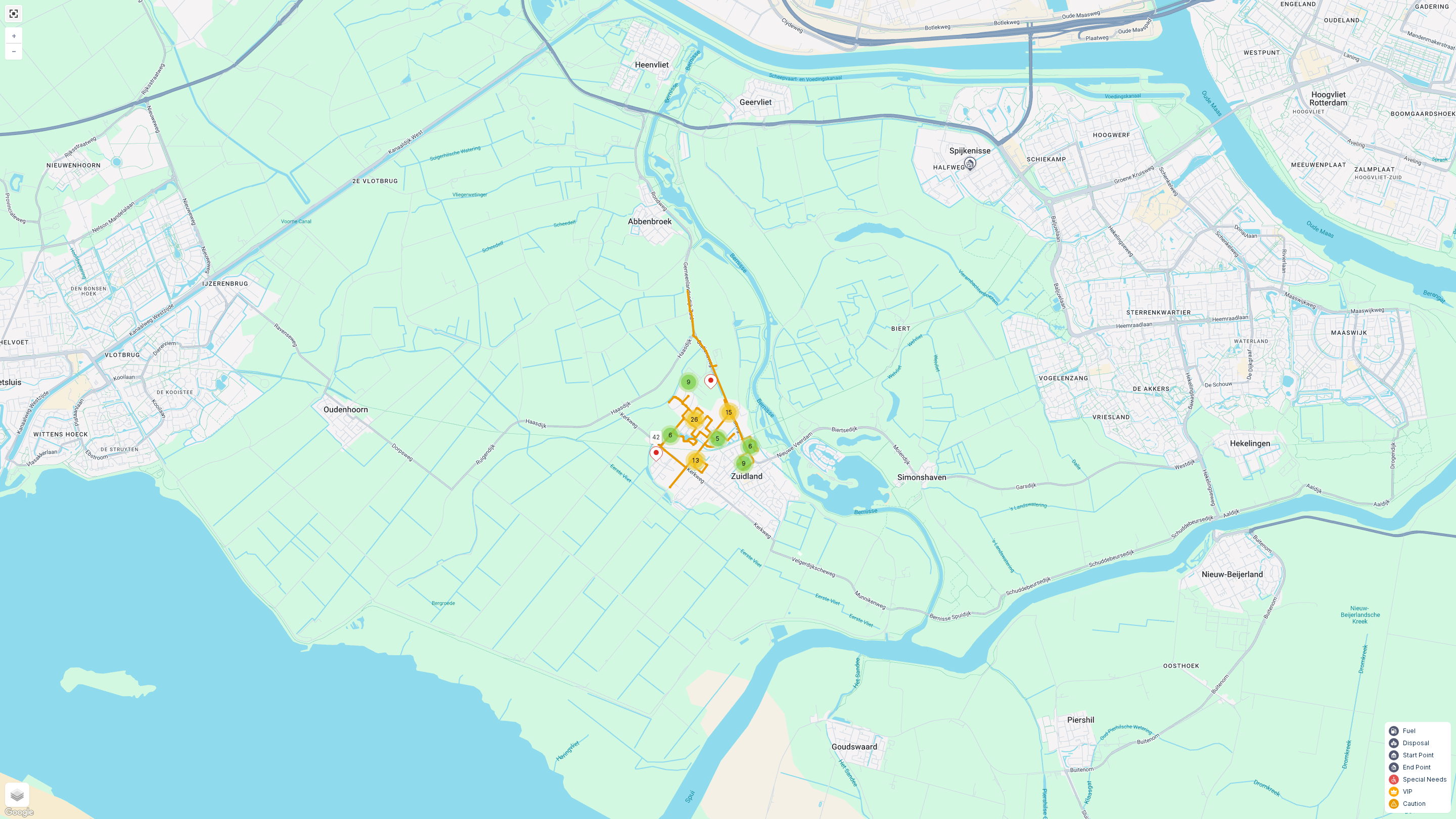
click at [18, 17] on link at bounding box center [14, 14] width 15 height 15
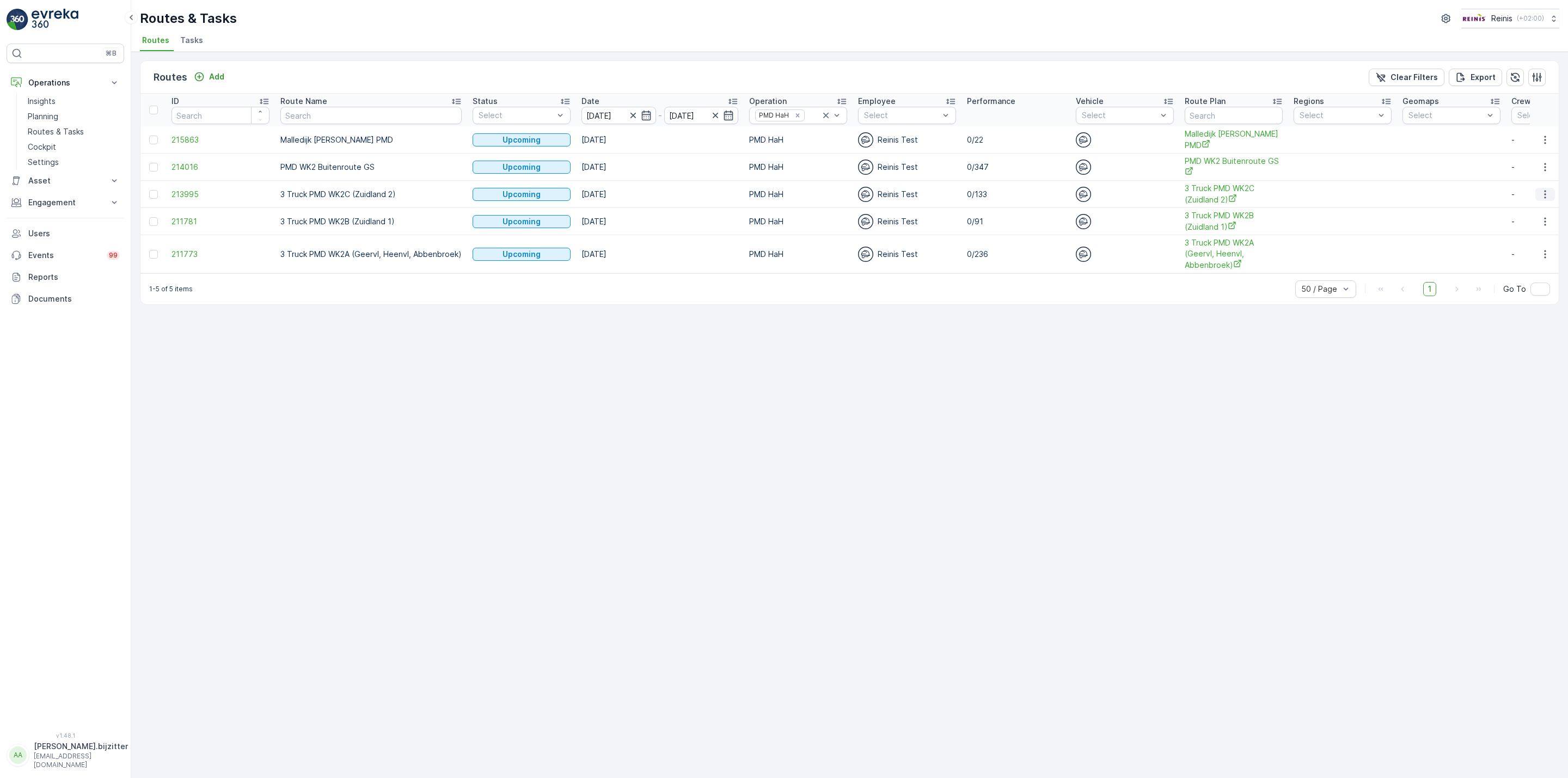
click at [1545, 193] on icon "button" at bounding box center [1545, 194] width 11 height 11
click at [1502, 211] on span "See More Details" at bounding box center [1520, 211] width 63 height 11
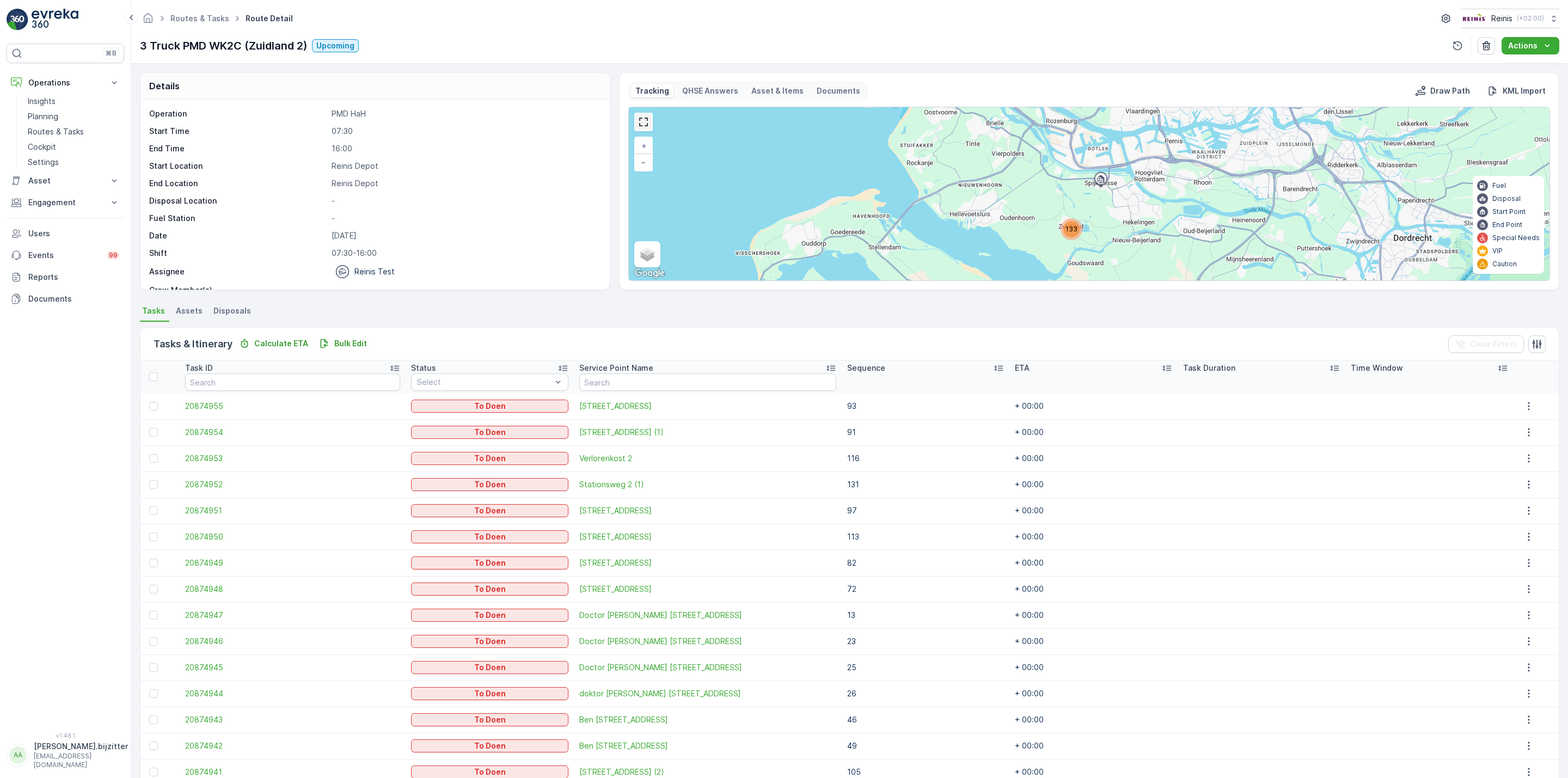
click at [639, 124] on link at bounding box center [643, 122] width 16 height 16
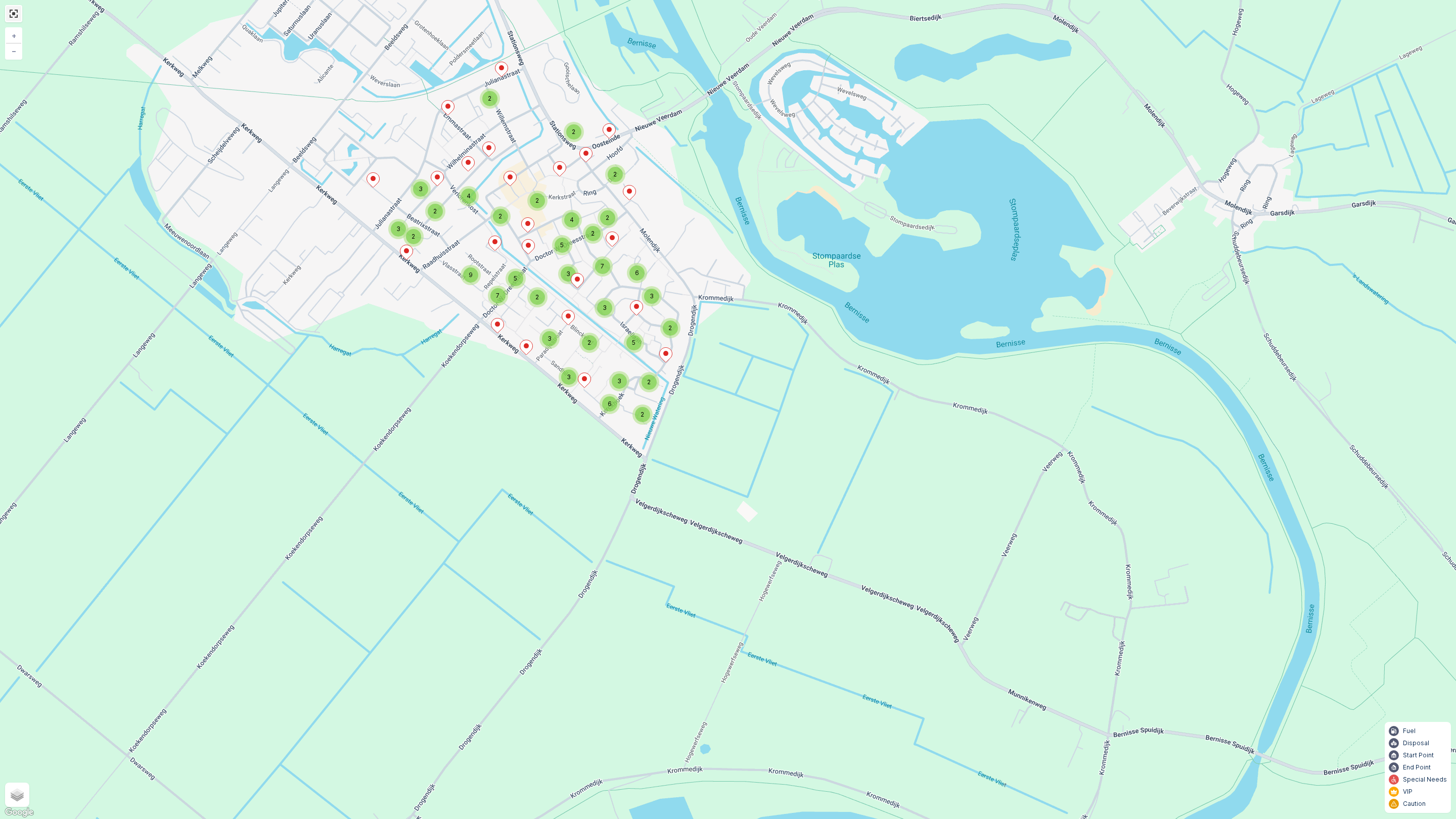
click at [14, 14] on link at bounding box center [14, 14] width 15 height 15
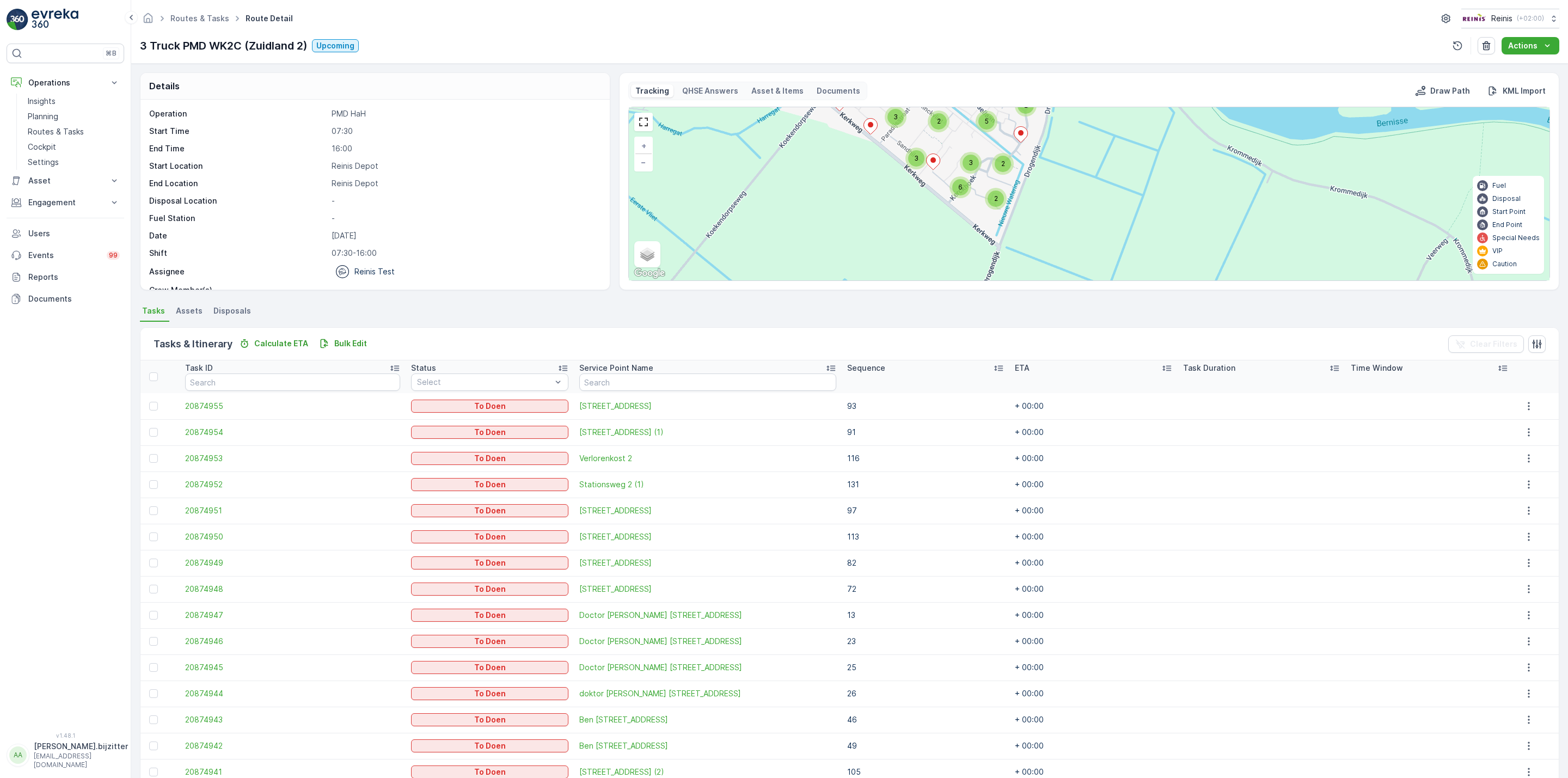
click at [510, 314] on ul "Tasks Assets Disposals" at bounding box center [850, 312] width 1419 height 18
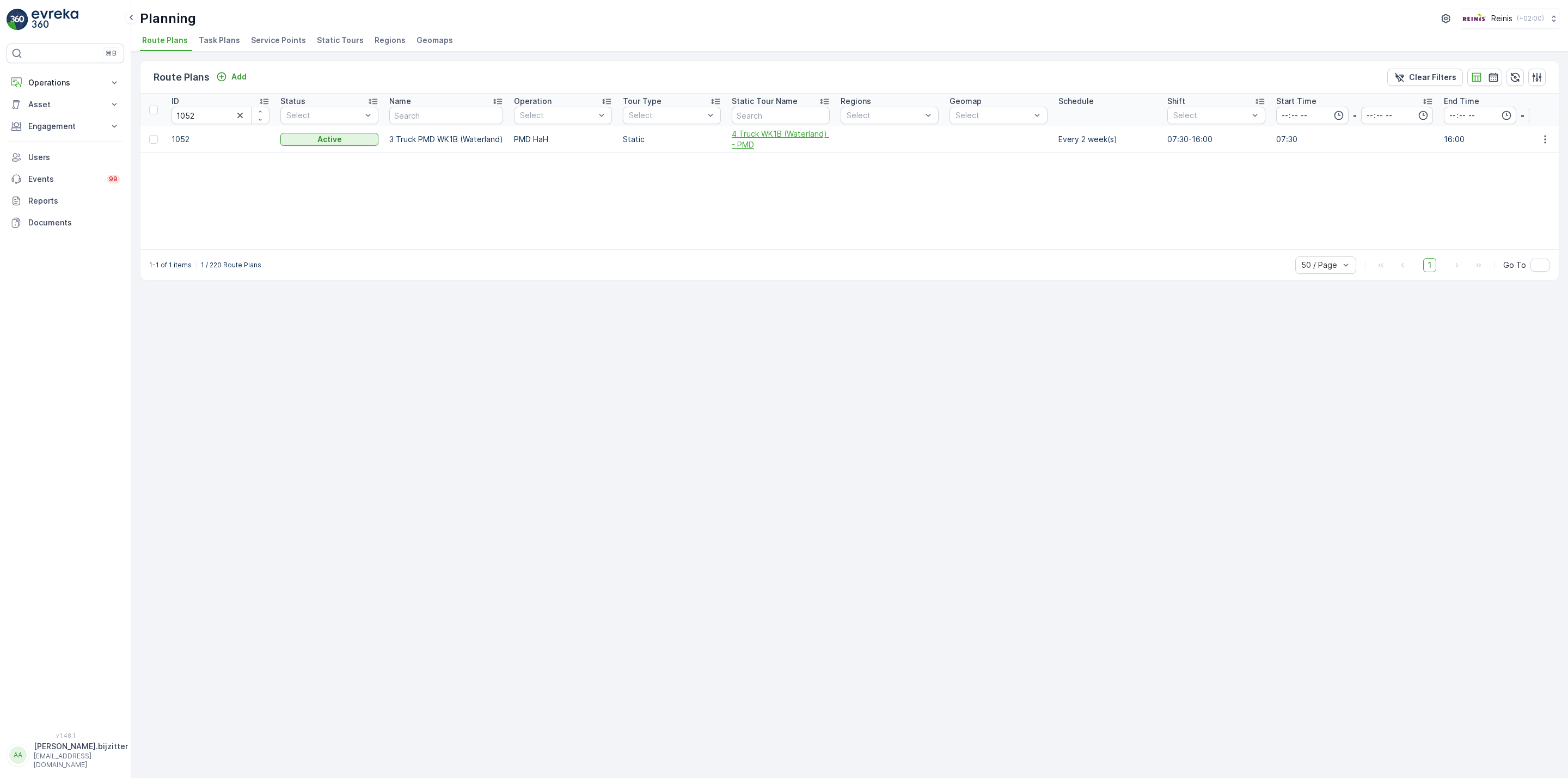
click at [763, 136] on span "4 Truck WK1B (Waterland) - PMD" at bounding box center [780, 139] width 98 height 22
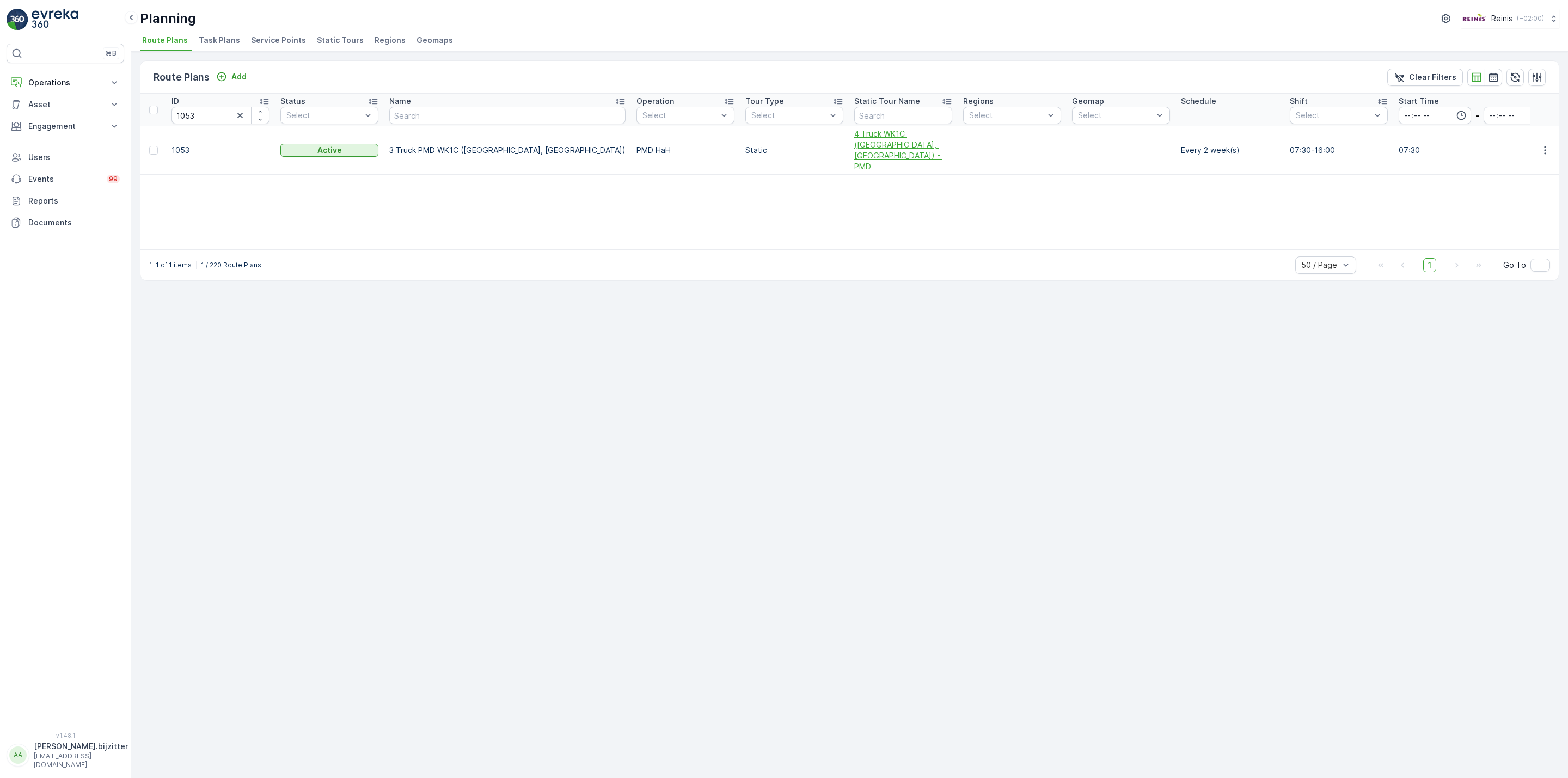
click at [854, 141] on span "4 Truck WK1C ([GEOGRAPHIC_DATA], [GEOGRAPHIC_DATA]) - PMD" at bounding box center [903, 150] width 98 height 44
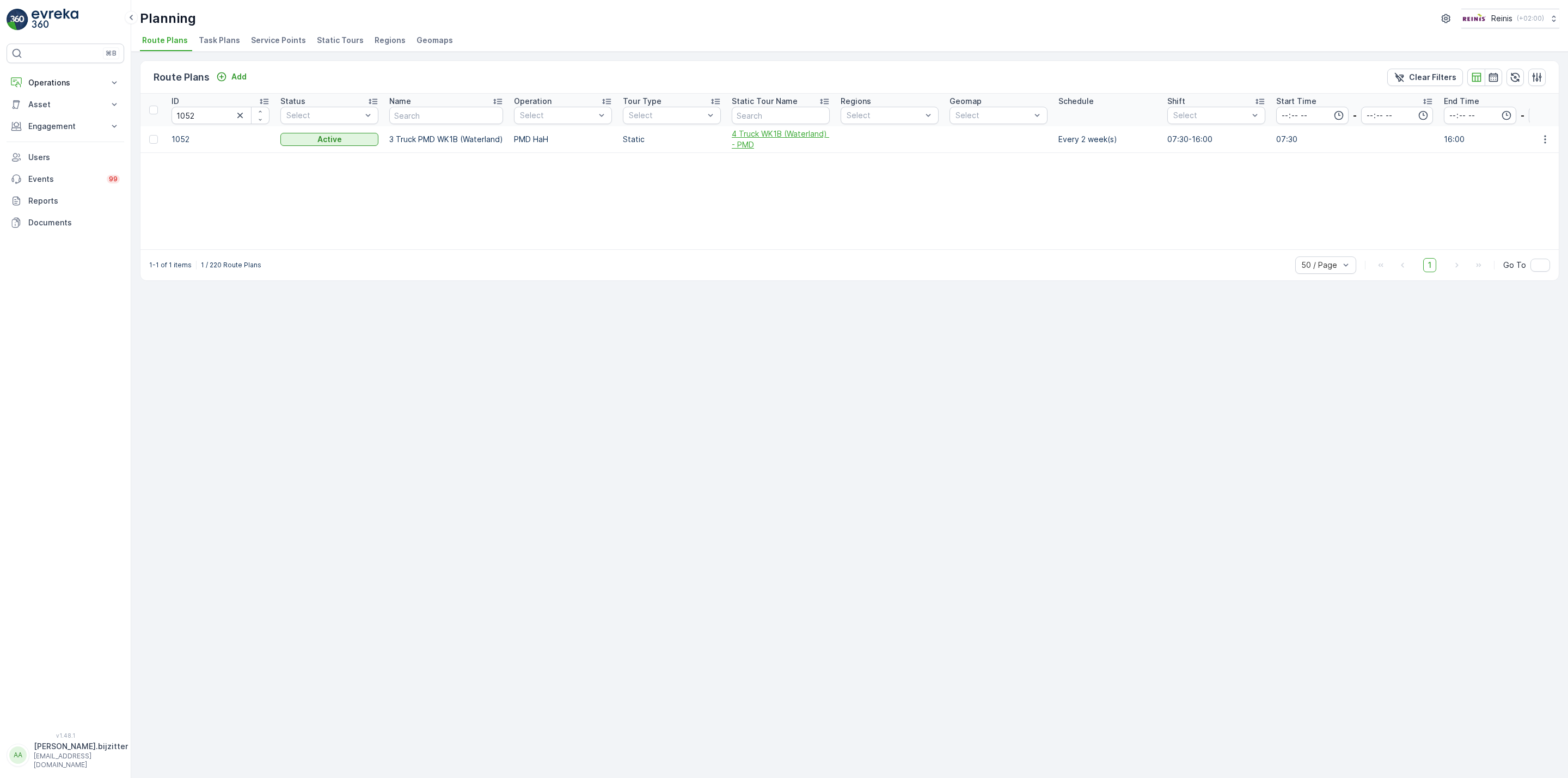
click at [760, 135] on span "4 Truck WK1B (Waterland) - PMD" at bounding box center [780, 139] width 98 height 22
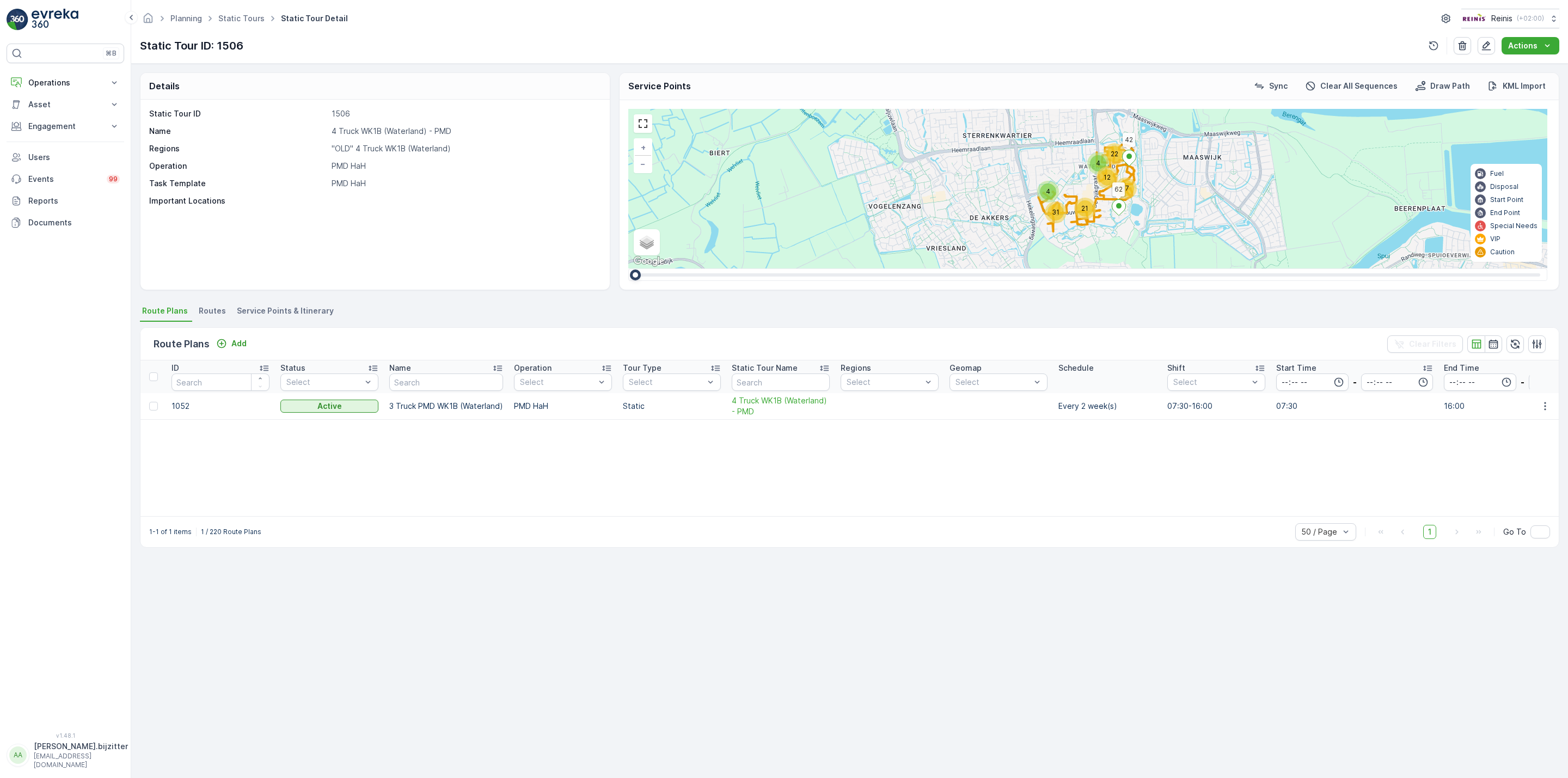
click at [281, 317] on span "Service Points & Itinerary" at bounding box center [285, 311] width 97 height 11
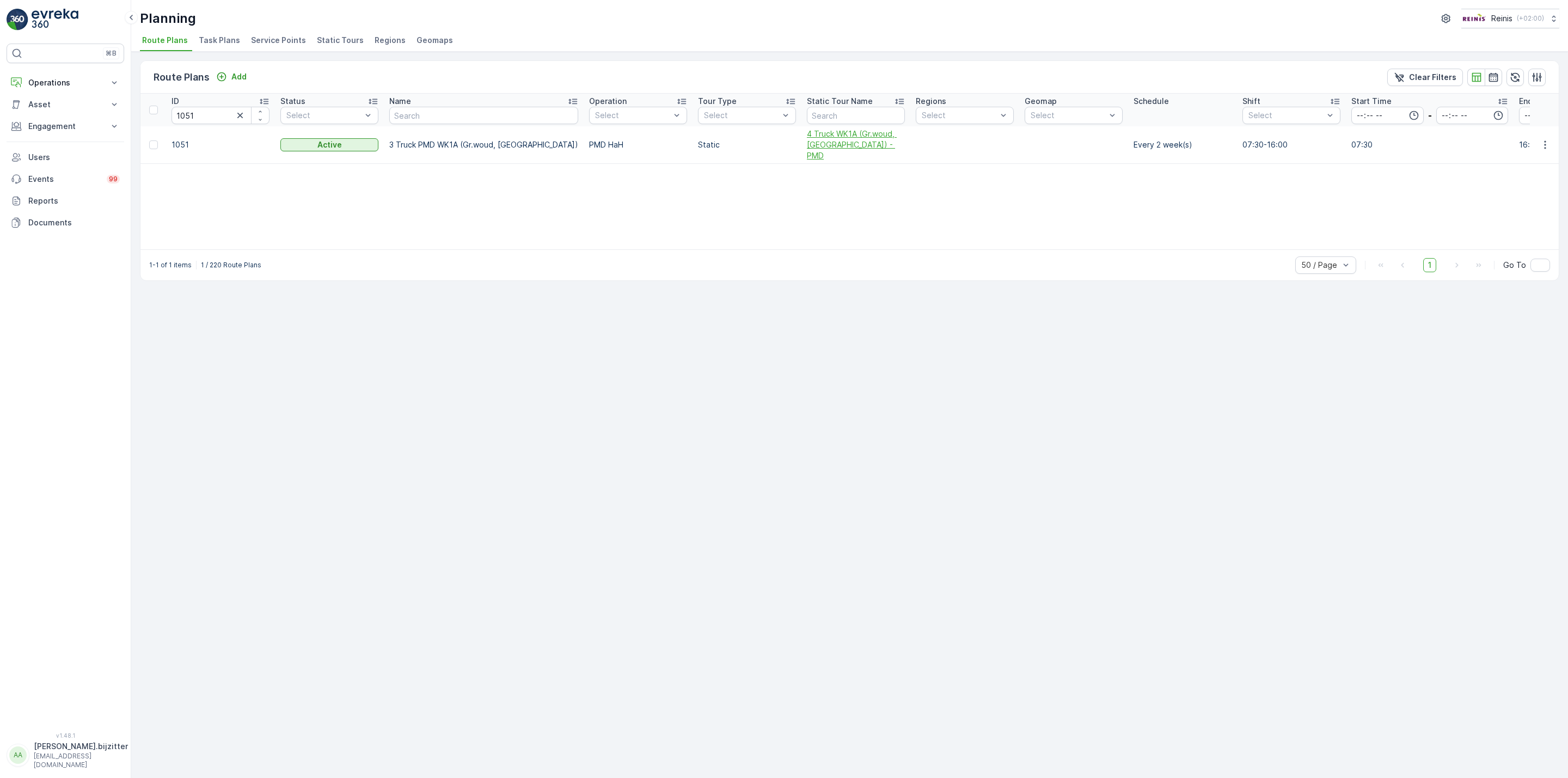
click at [807, 145] on span "4 Truck WK1A (Gr.woud, [GEOGRAPHIC_DATA]) - PMD" at bounding box center [856, 145] width 98 height 33
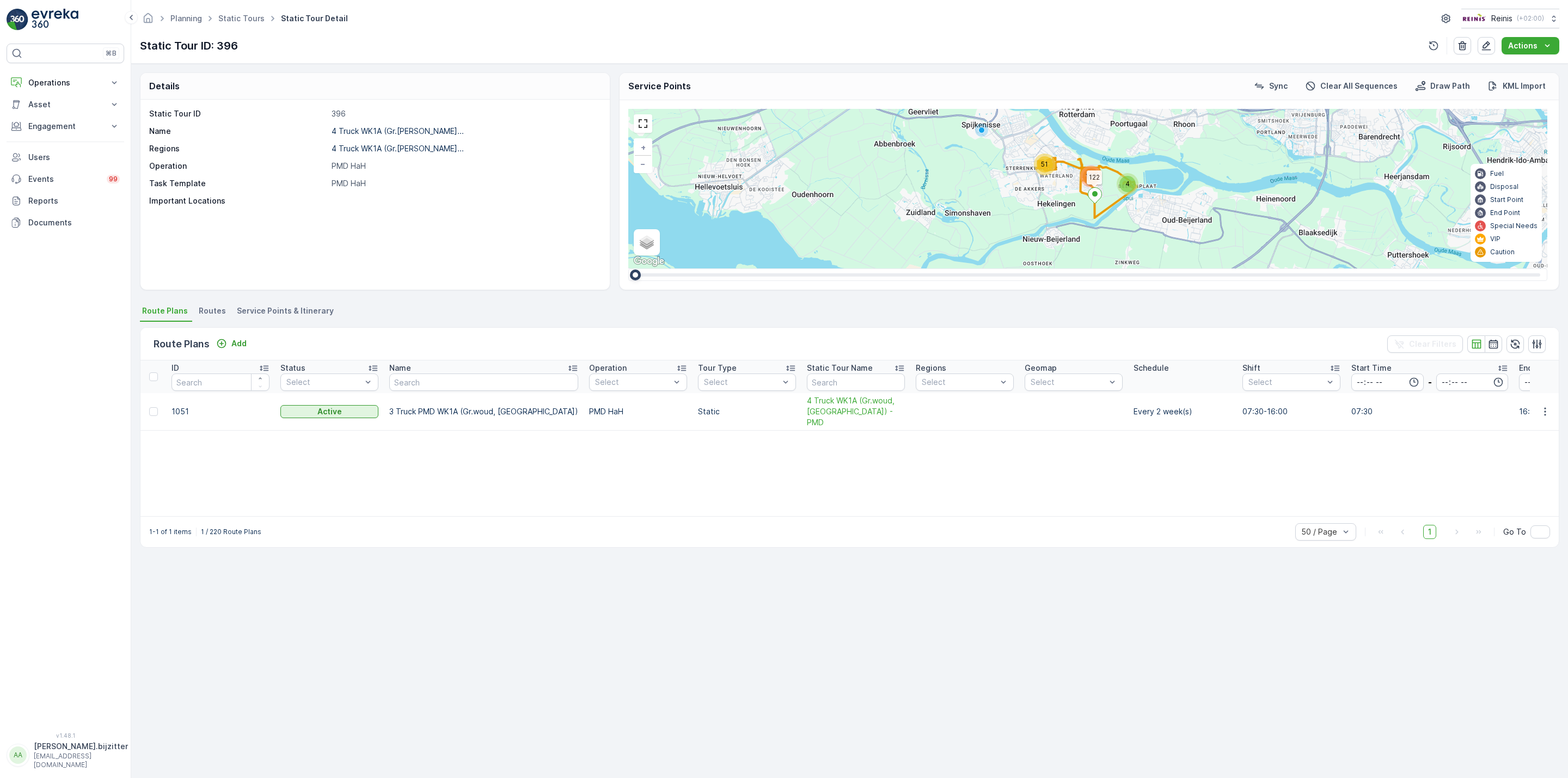
click at [309, 312] on span "Service Points & Itinerary" at bounding box center [285, 311] width 97 height 11
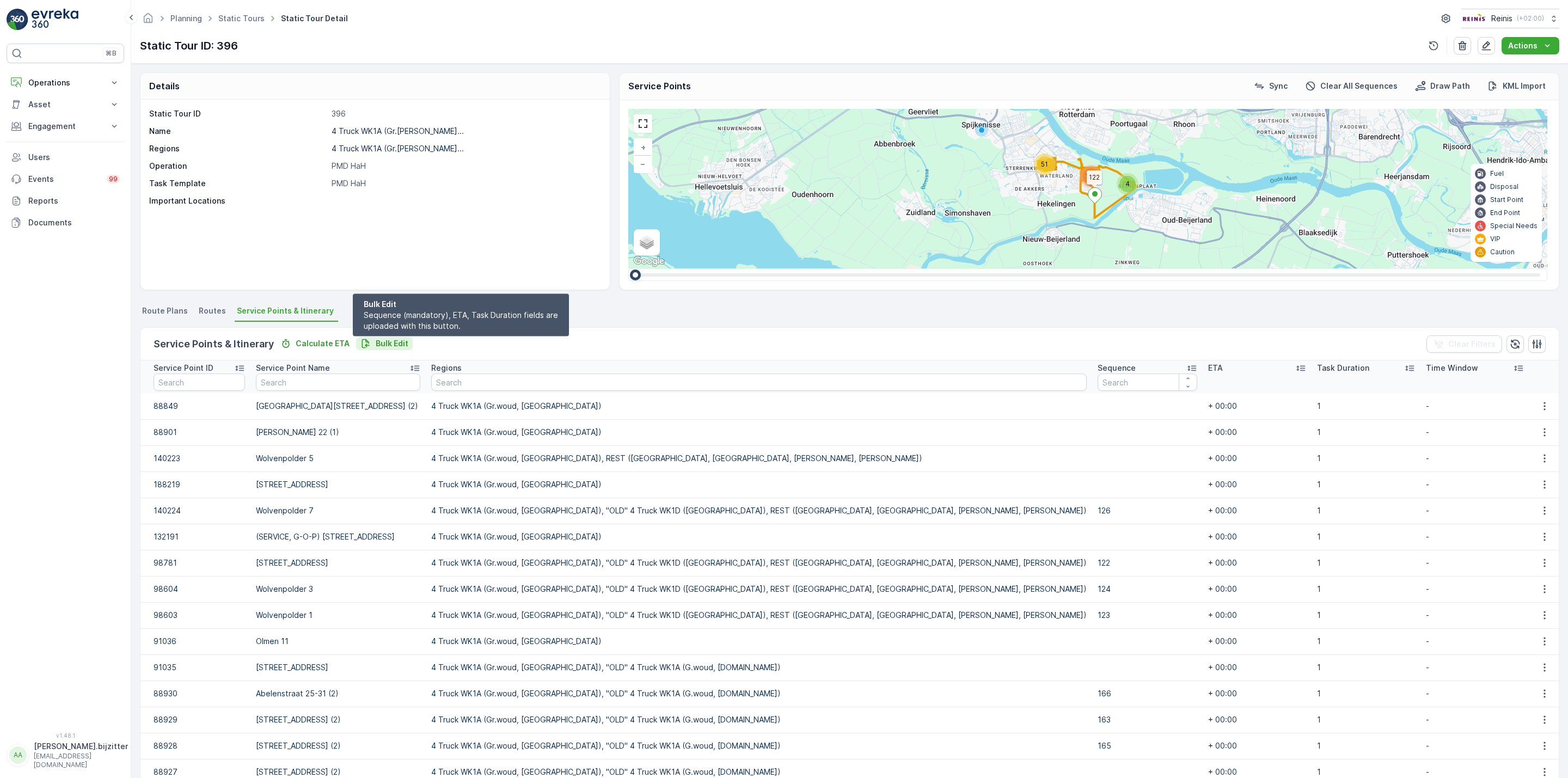
click at [391, 347] on p "Bulk Edit" at bounding box center [392, 343] width 33 height 11
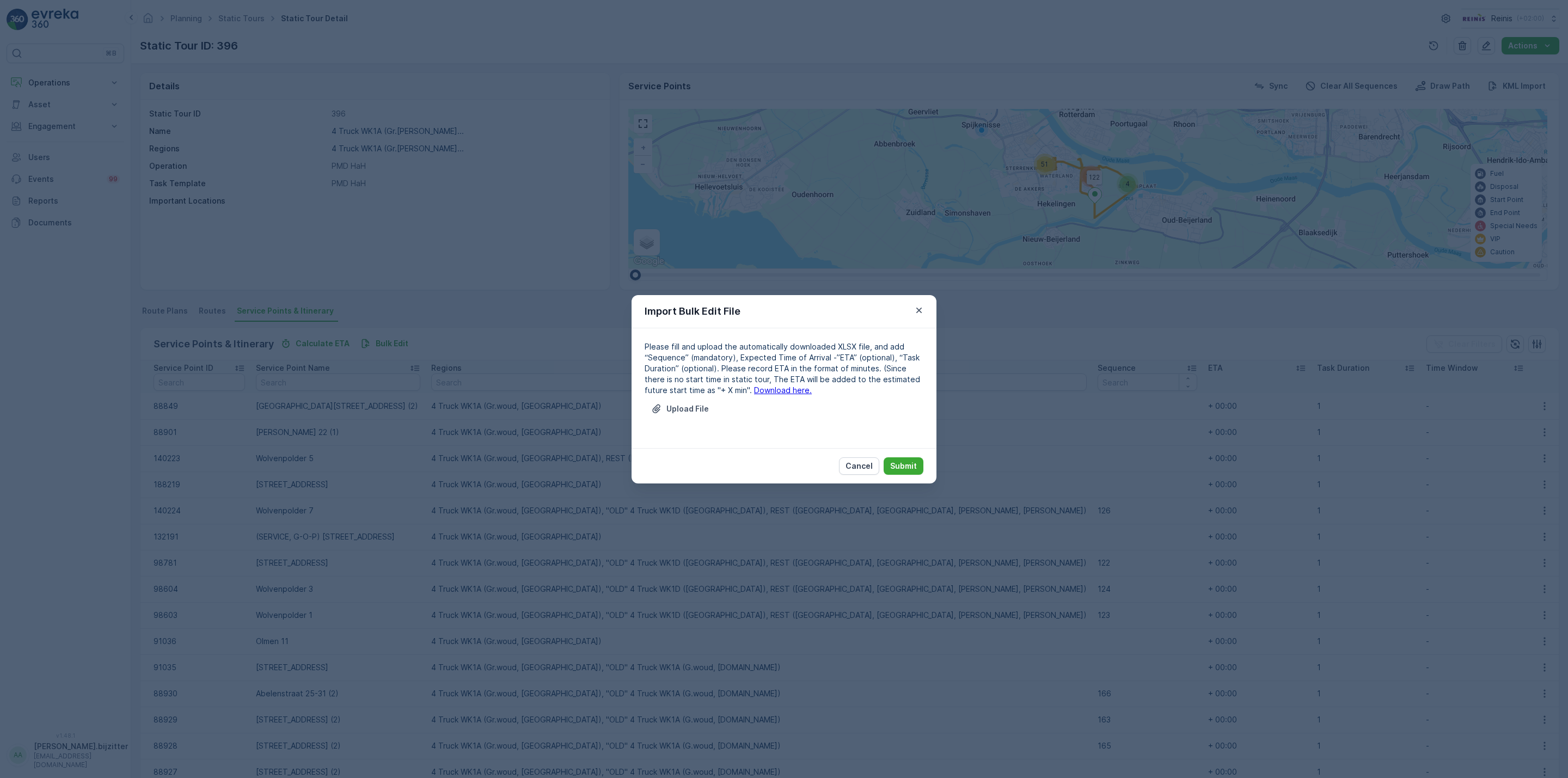
click at [754, 386] on link "Download here." at bounding box center [783, 390] width 58 height 9
click at [868, 466] on p "Cancel" at bounding box center [859, 466] width 27 height 11
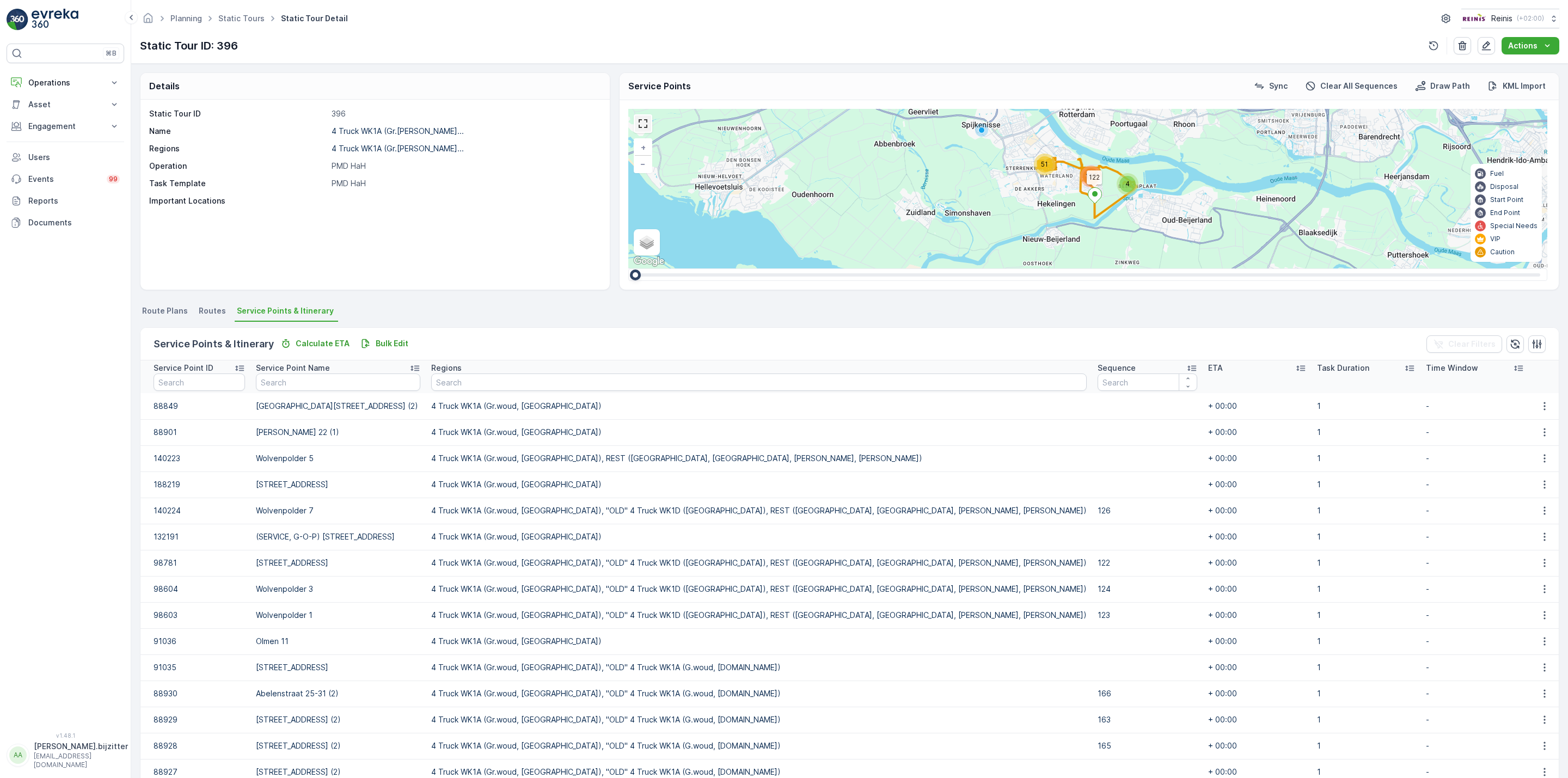
click at [645, 131] on link at bounding box center [643, 124] width 16 height 16
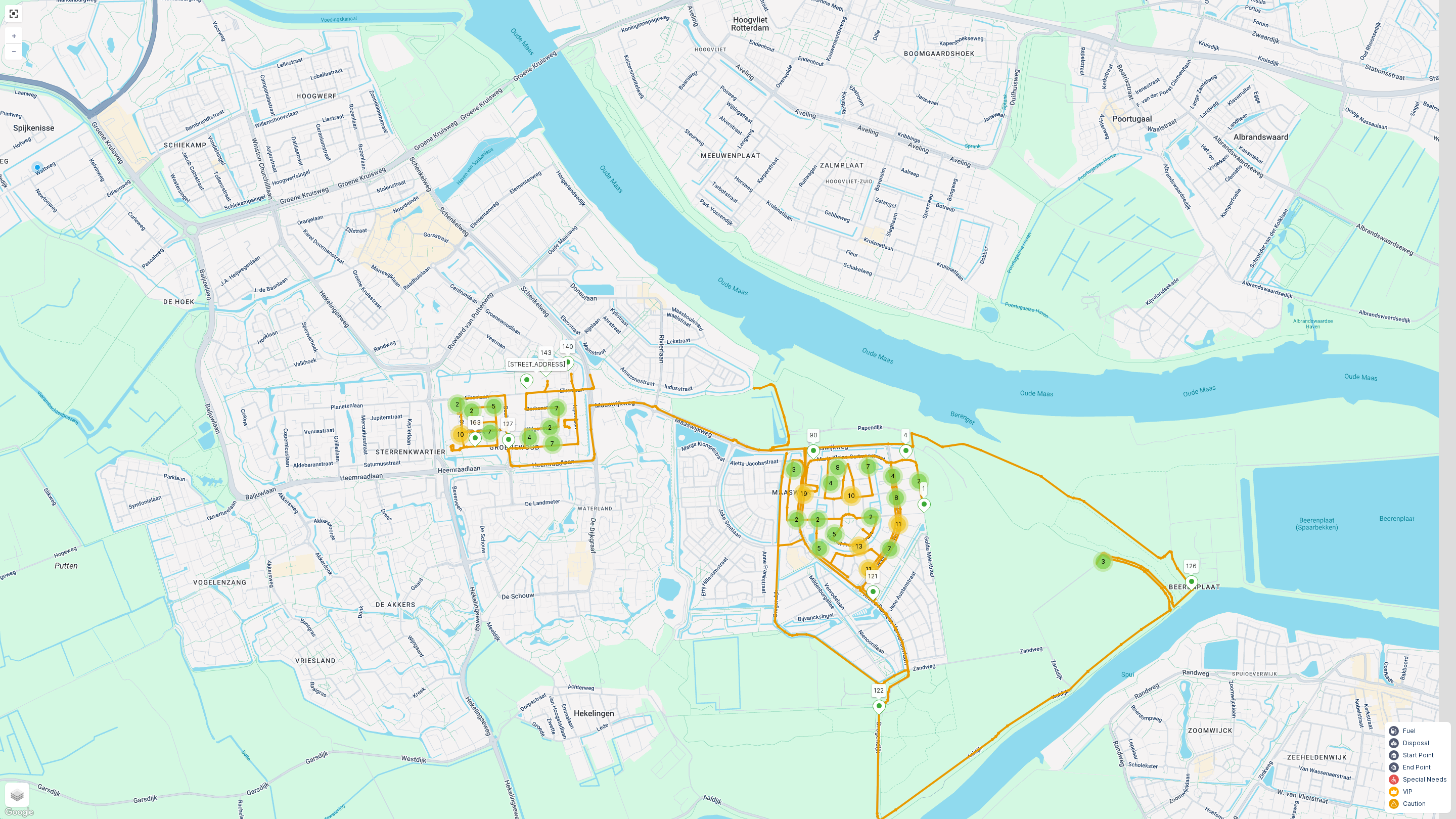
drag, startPoint x: 700, startPoint y: 393, endPoint x: 644, endPoint y: 362, distance: 64.0
click at [644, 362] on div "2 5 2 10 7 4 2 7 7 13 11 2 2 4 3 19 5 5 2 2 7 8 11 8 4 10 7 3 122 163 127 Eiken…" at bounding box center [728, 409] width 1456 height 819
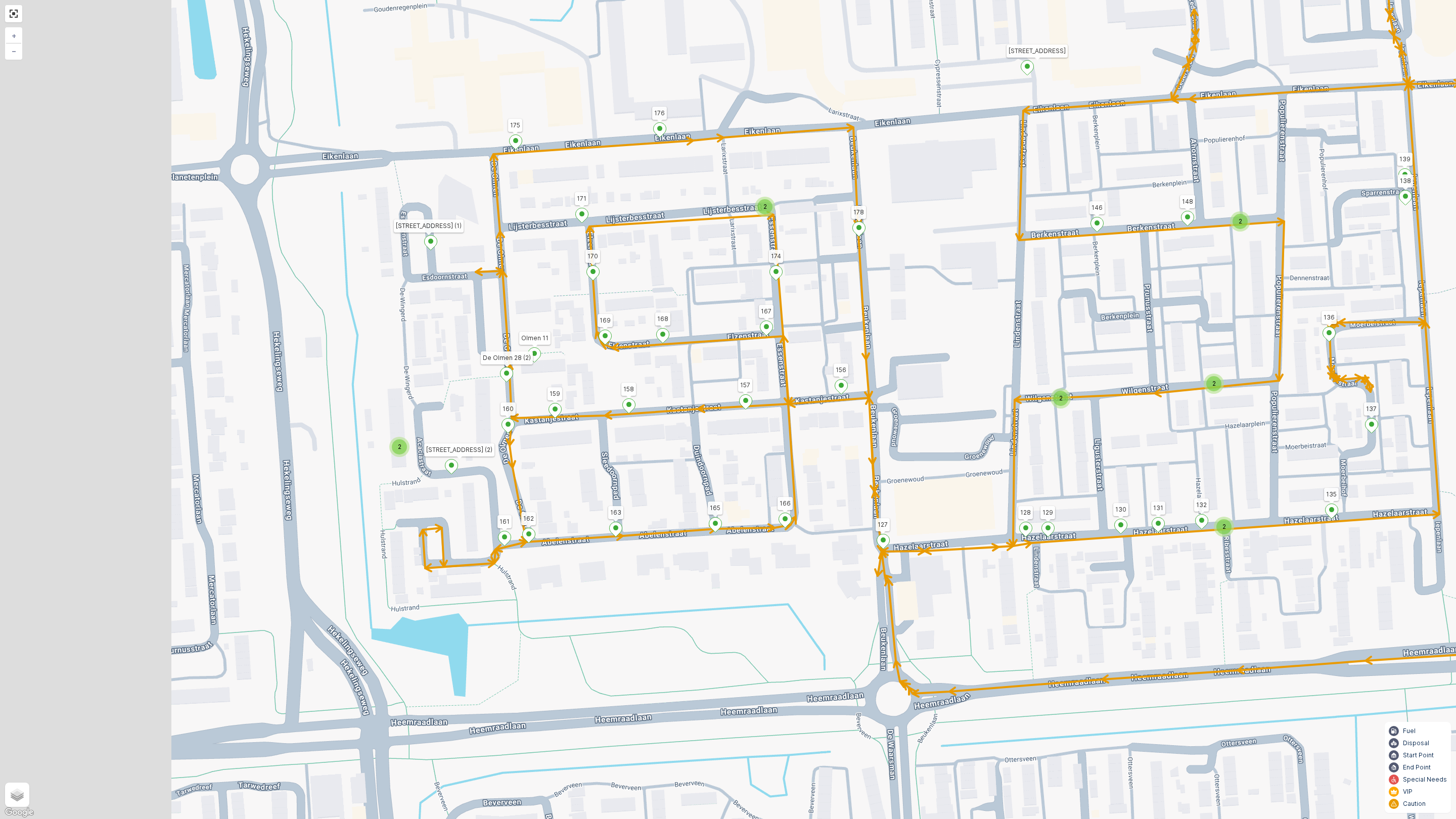
drag, startPoint x: 400, startPoint y: 528, endPoint x: 620, endPoint y: 487, distance: 223.8
click at [620, 487] on div "2 2 2 2 2 2 2 2 2 2 2 2 2 122 163 127 Eikenlaan 88 140 143 121 90 1 4 126 171 1…" at bounding box center [728, 409] width 1456 height 819
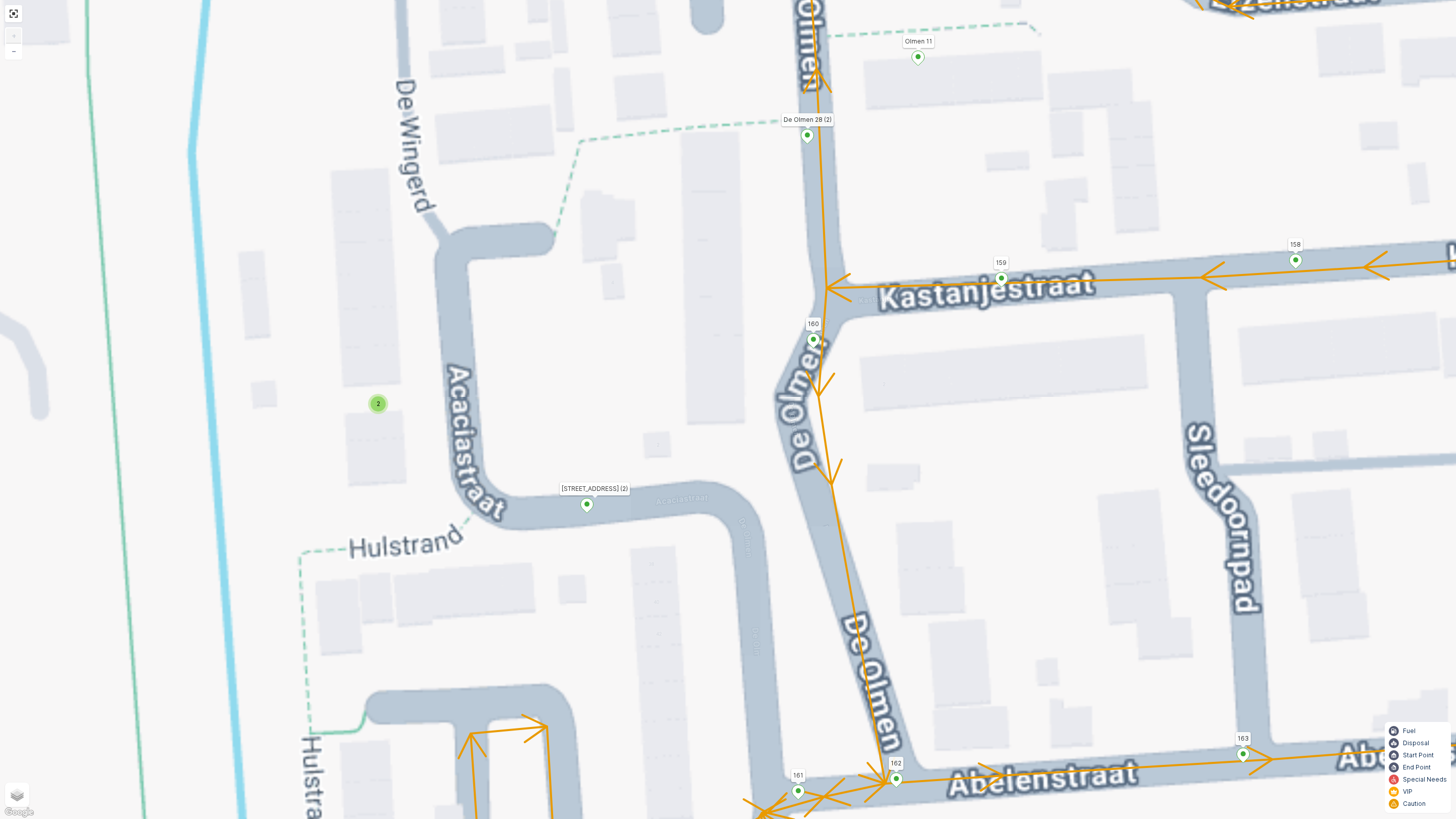
click at [376, 407] on span "2" at bounding box center [378, 404] width 3 height 7
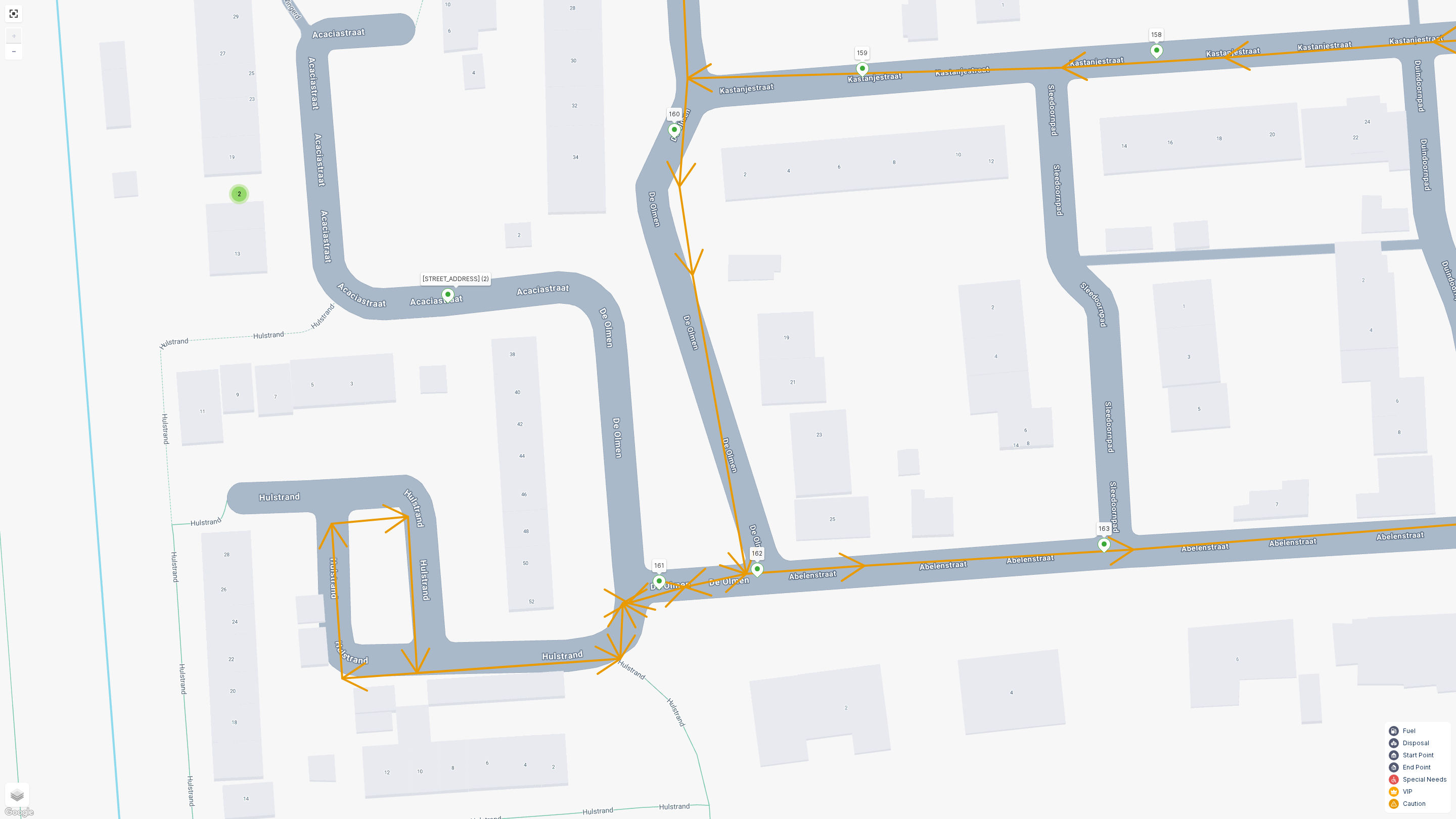
click at [677, 128] on ellipse at bounding box center [674, 129] width 5 height 5
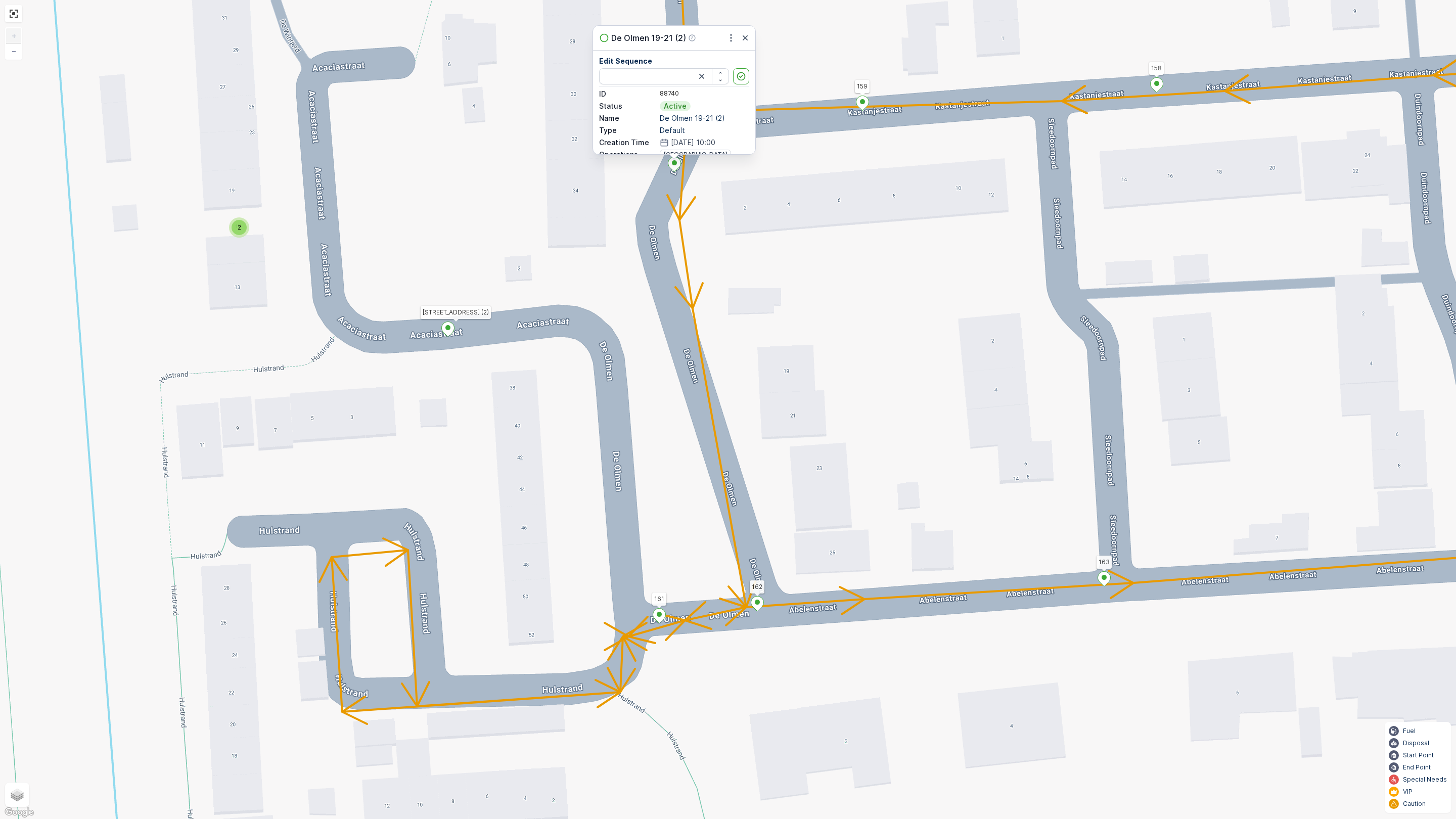
type input "160"
click at [239, 226] on span "2" at bounding box center [239, 227] width 3 height 7
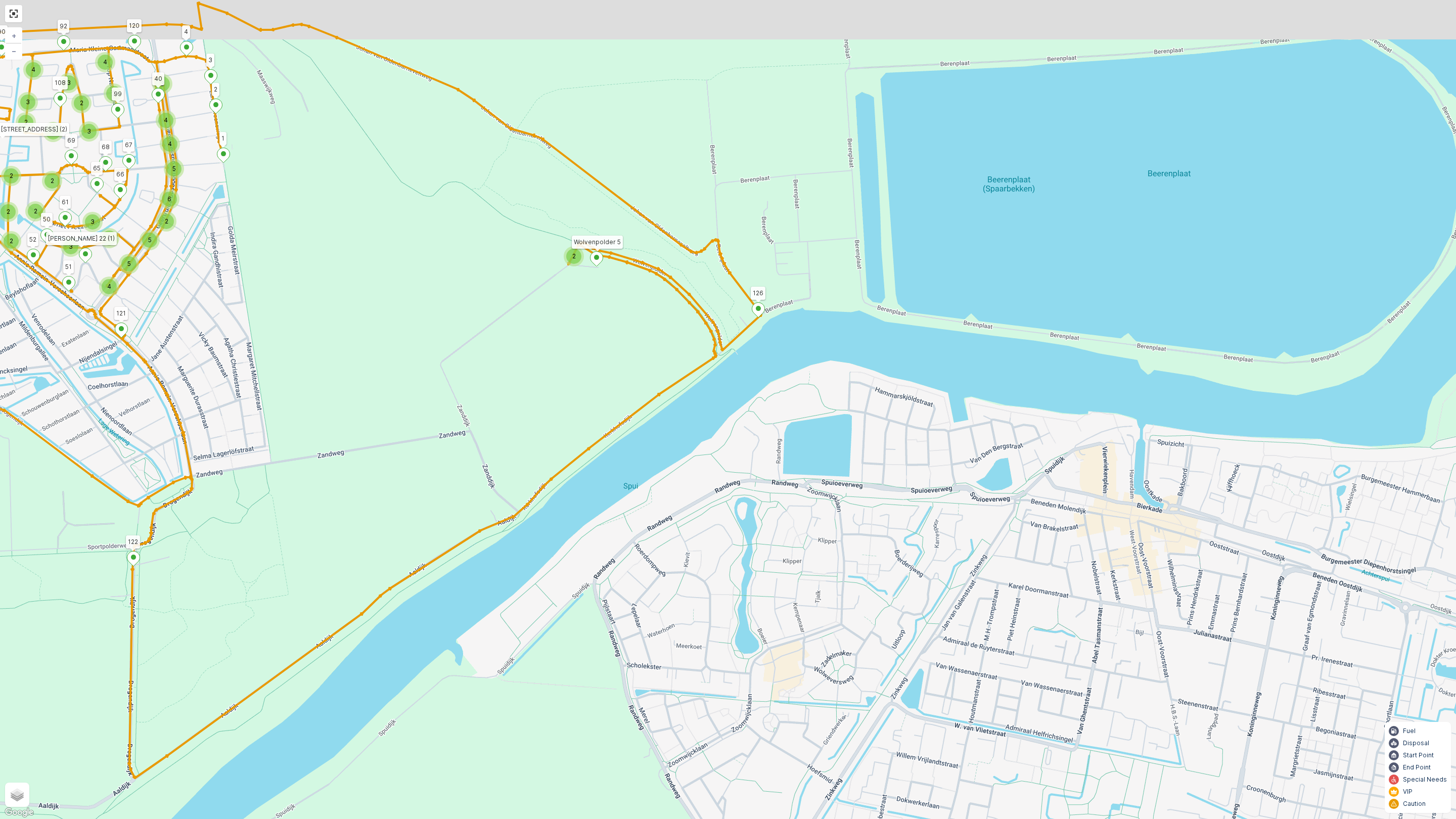
click at [613, 326] on div "2 3 3 2 5 2 2 2 2 2 2 5 2 3 4 3 3 5 4 2 2 3 5 3 2 4 4 2 2 2 2 2 5 4 4 5 6 3 4 3…" at bounding box center [728, 409] width 1456 height 819
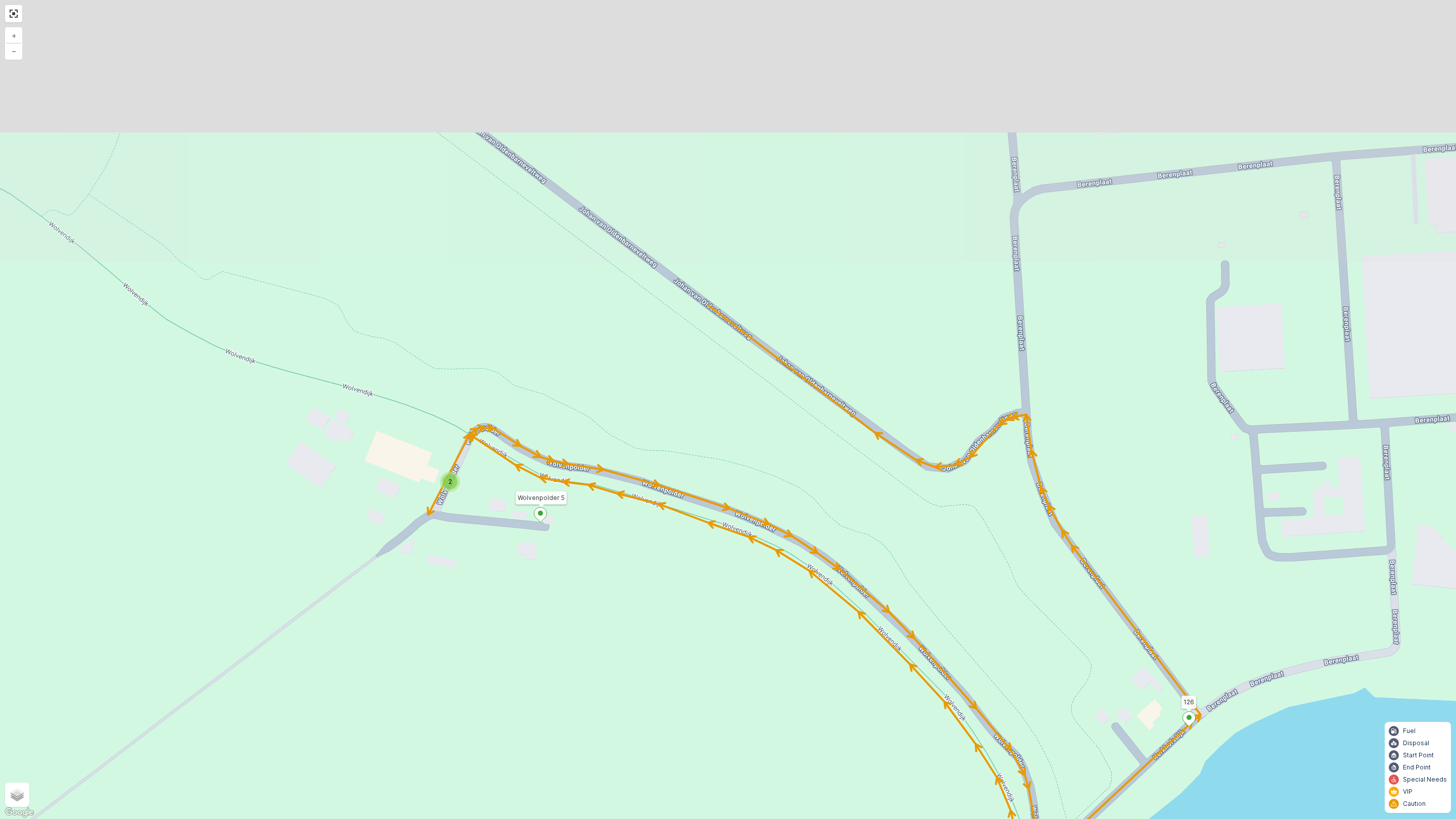
drag, startPoint x: 622, startPoint y: 310, endPoint x: 642, endPoint y: 697, distance: 387.5
click at [642, 697] on div "2 2 2 2 2 2 2 2 2 2 2 2 2 122 126 178 176 163 175 Esdoornstraat 37-39 (1) 127 1…" at bounding box center [728, 409] width 1456 height 819
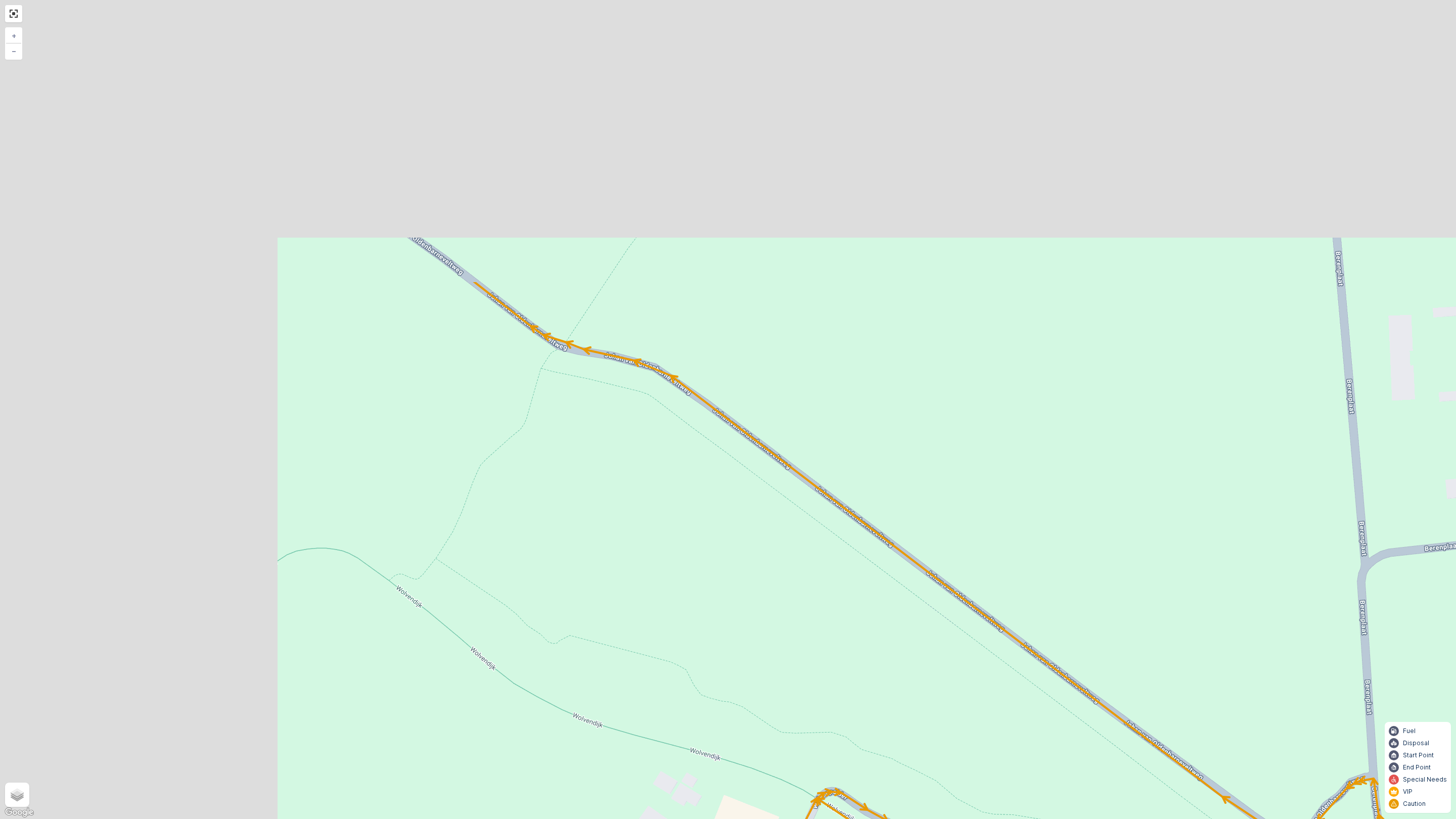
drag, startPoint x: 558, startPoint y: 448, endPoint x: 660, endPoint y: 564, distance: 154.5
click at [775, 651] on div "2 2 2 2 2 2 2 2 2 2 2 2 2 122 126 178 176 163 175 Esdoornstraat 37-39 (1) 127 1…" at bounding box center [728, 409] width 1456 height 819
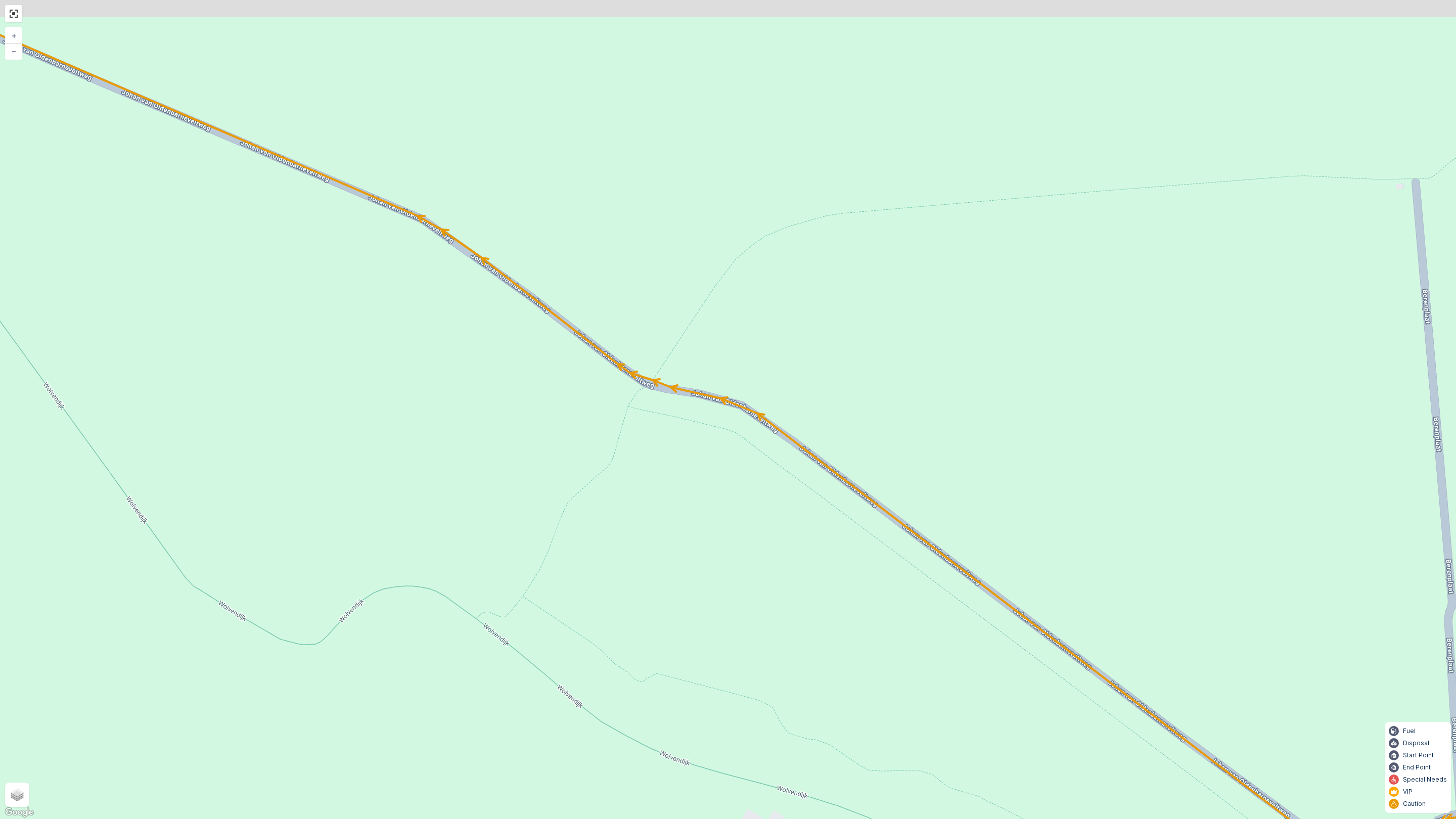
drag, startPoint x: 369, startPoint y: 347, endPoint x: 895, endPoint y: 557, distance: 566.4
click at [903, 578] on div "2 2 2 2 2 2 2 2 2 2 2 2 2 122 126 178 176 163 175 Esdoornstraat 37-39 (1) 127 1…" at bounding box center [728, 409] width 1456 height 819
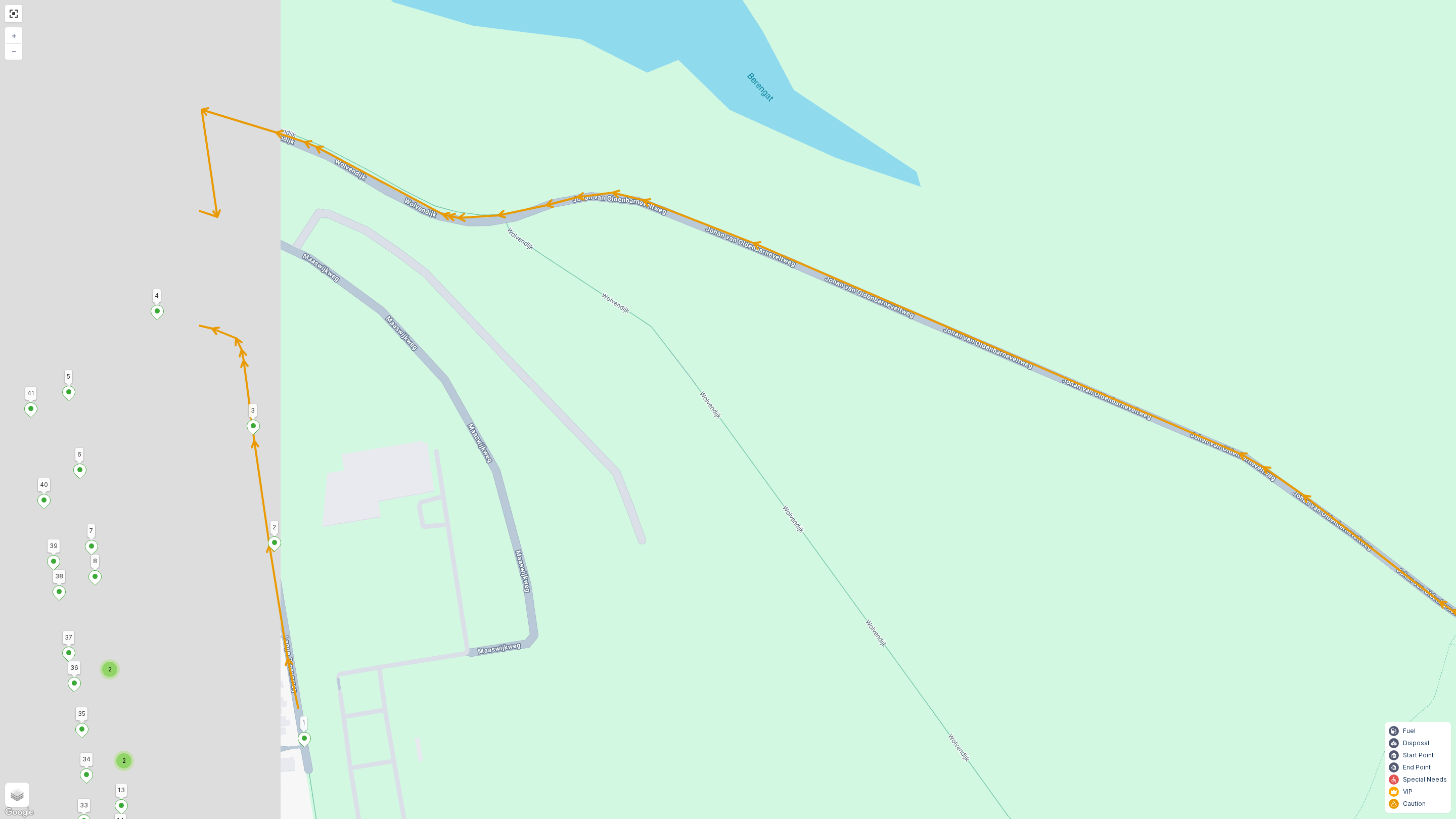
drag, startPoint x: 388, startPoint y: 323, endPoint x: 1075, endPoint y: 347, distance: 687.4
click at [1075, 347] on div "2 2 2 2 2 2 2 2 2 2 2 2 2 122 126 178 176 163 175 Esdoornstraat 37-39 (1) 127 1…" at bounding box center [728, 409] width 1456 height 819
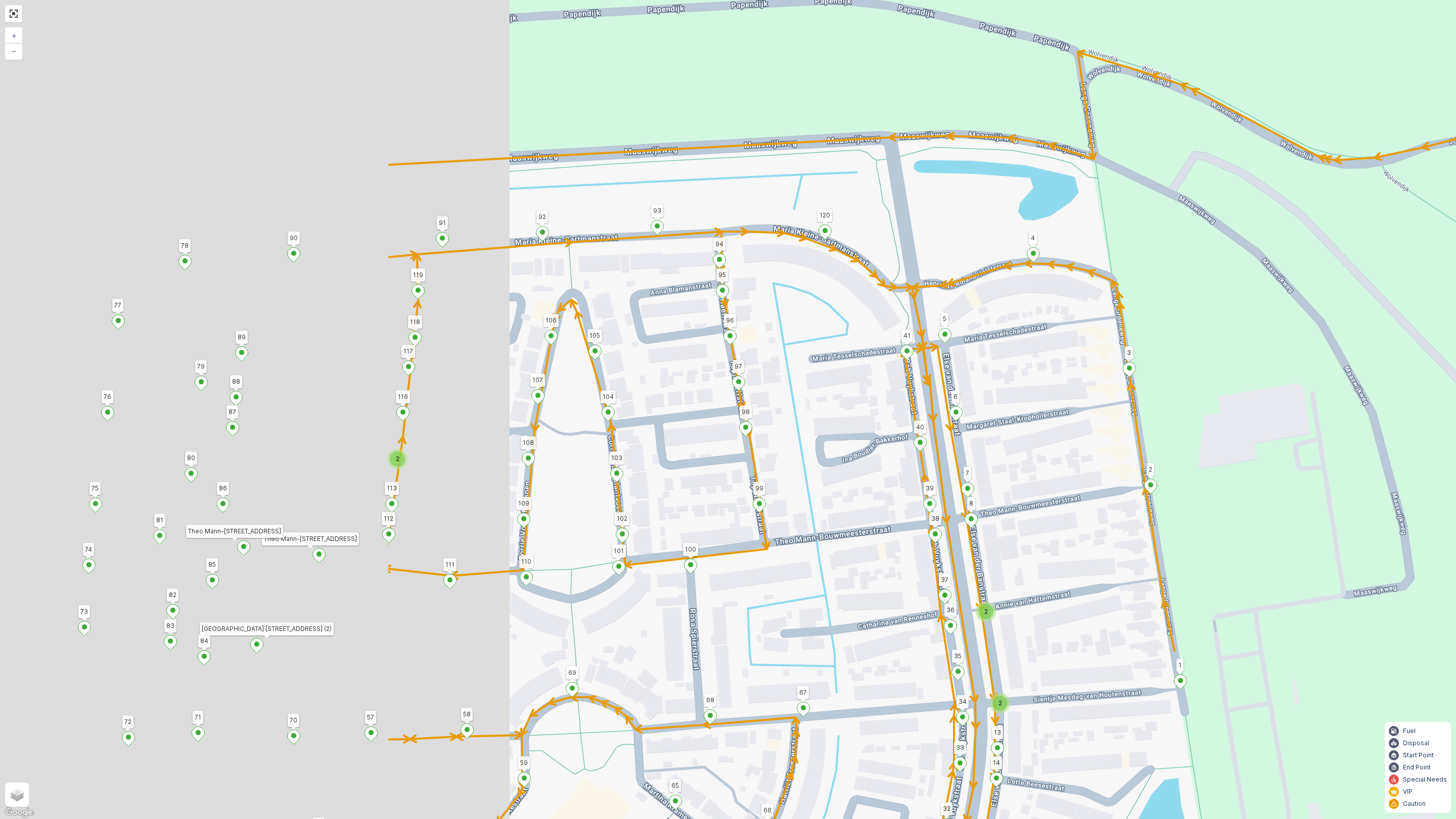
drag, startPoint x: 781, startPoint y: 244, endPoint x: 1325, endPoint y: 235, distance: 544.1
click at [1302, 234] on div "2 2 2 2 2 2 2 2 2 2 2 2 2 122 126 178 176 163 175 Esdoornstraat 37-39 (1) 127 1…" at bounding box center [728, 409] width 1456 height 819
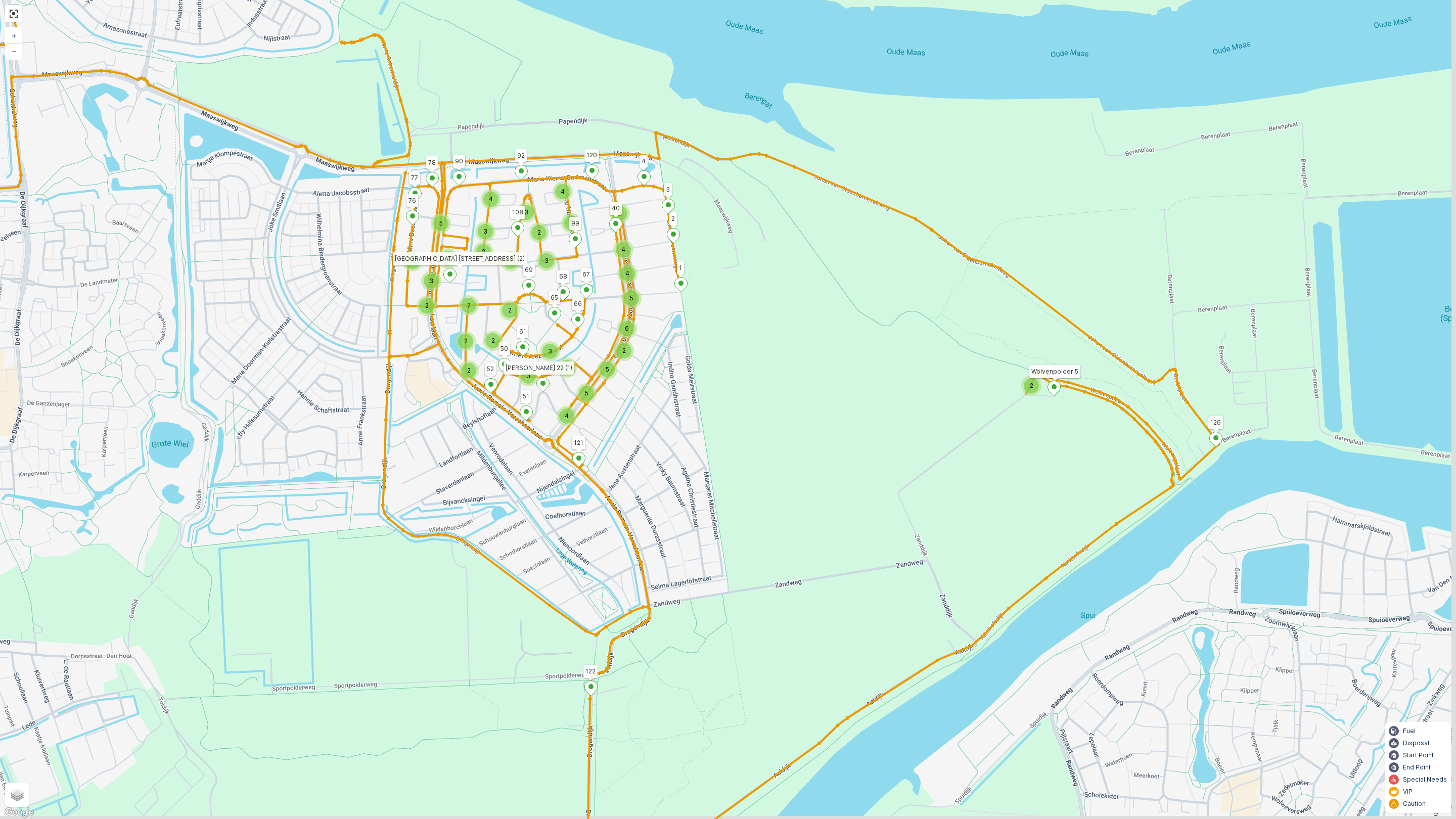
drag, startPoint x: 1074, startPoint y: 487, endPoint x: 592, endPoint y: 203, distance: 559.4
click at [596, 196] on div "2 3 3 2 5 2 2 2 2 2 2 5 2 3 4 3 3 5 4 2 2 3 5 3 2 4 4 2 2 2 2 2 5 4 4 5 6 3 4 3…" at bounding box center [728, 409] width 1456 height 819
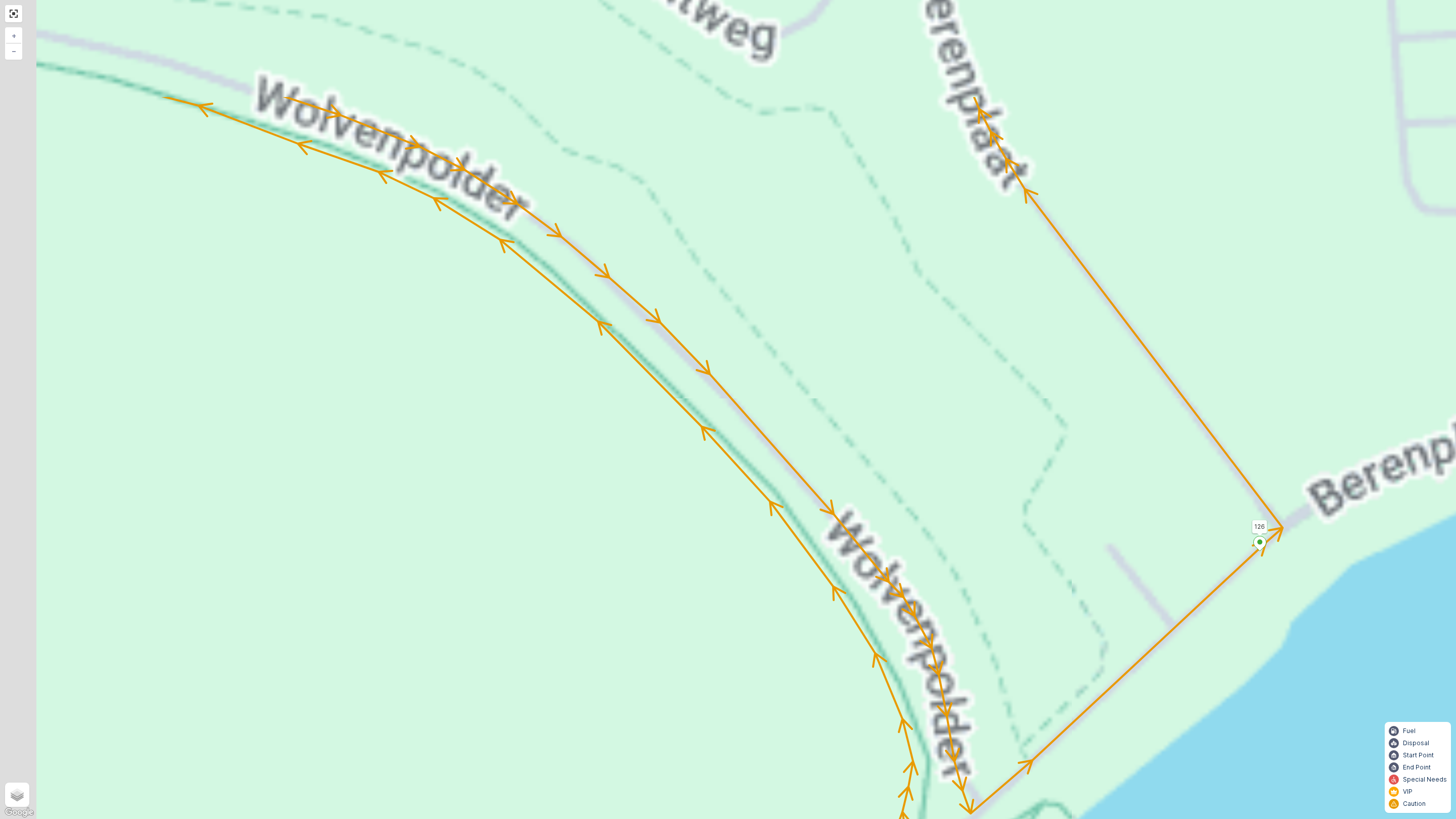
drag, startPoint x: 805, startPoint y: 242, endPoint x: 409, endPoint y: 428, distance: 437.5
click at [972, 566] on div "2 2 122 126 178 176 163 175 Esdoornstraat 37-39 (1) 127 156 Eikenlaan 88 140 14…" at bounding box center [728, 409] width 1456 height 819
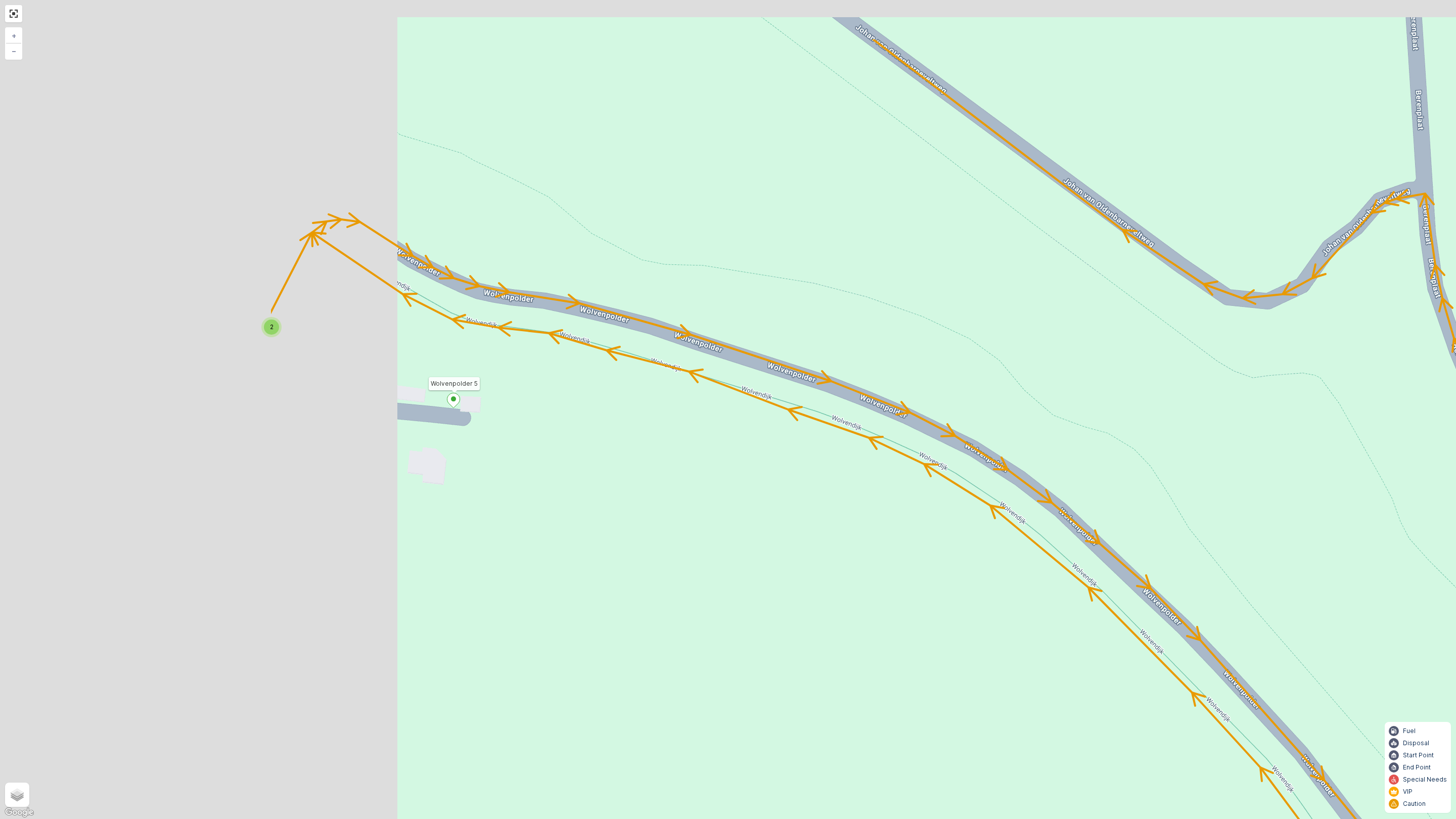
drag, startPoint x: 411, startPoint y: 398, endPoint x: 666, endPoint y: 501, distance: 275.0
click at [666, 501] on div "2 2 122 126 178 176 163 175 Esdoornstraat 37-39 (1) 127 156 Eikenlaan 88 140 14…" at bounding box center [728, 409] width 1456 height 819
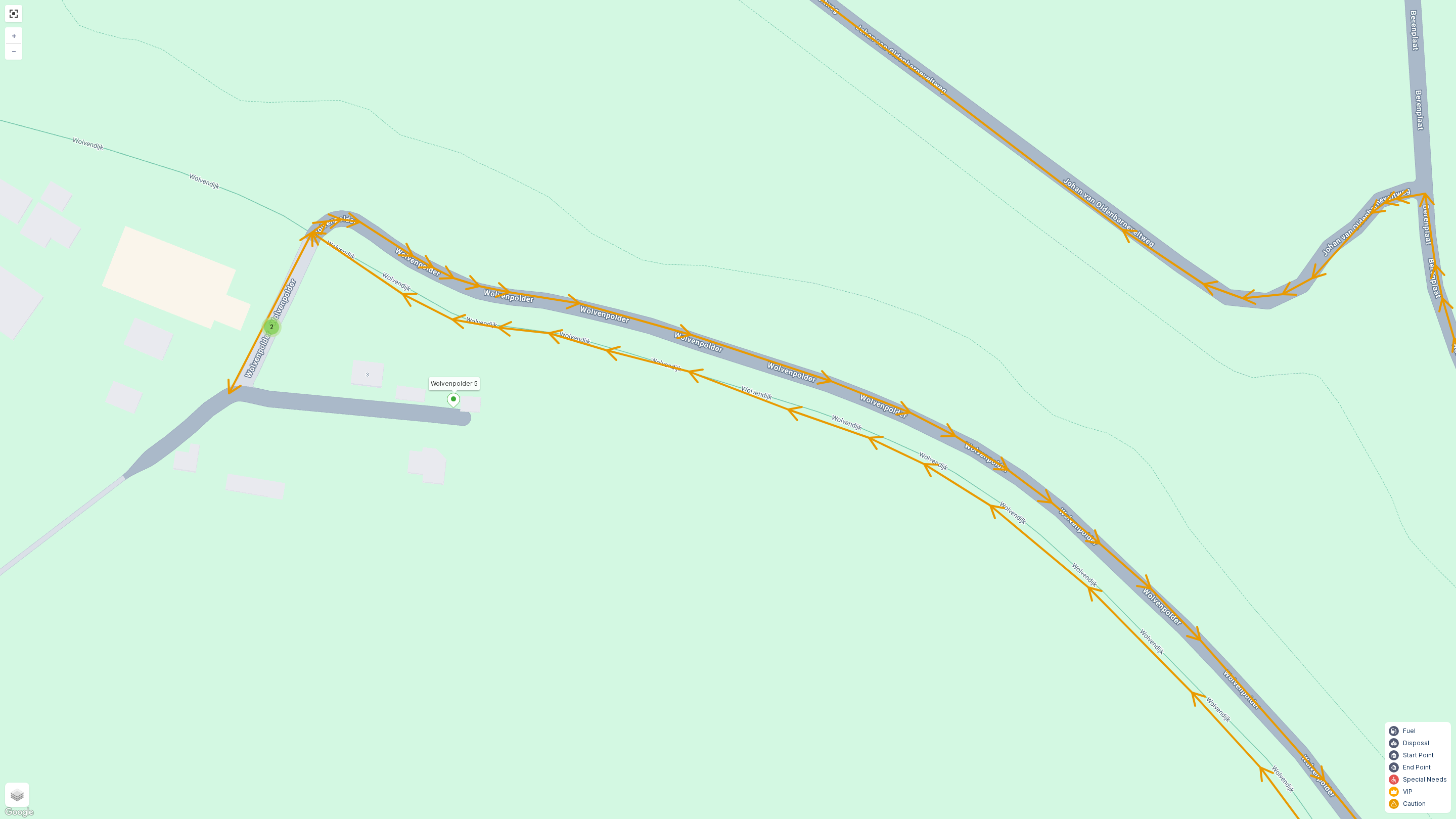
click at [271, 325] on span "2" at bounding box center [272, 327] width 3 height 7
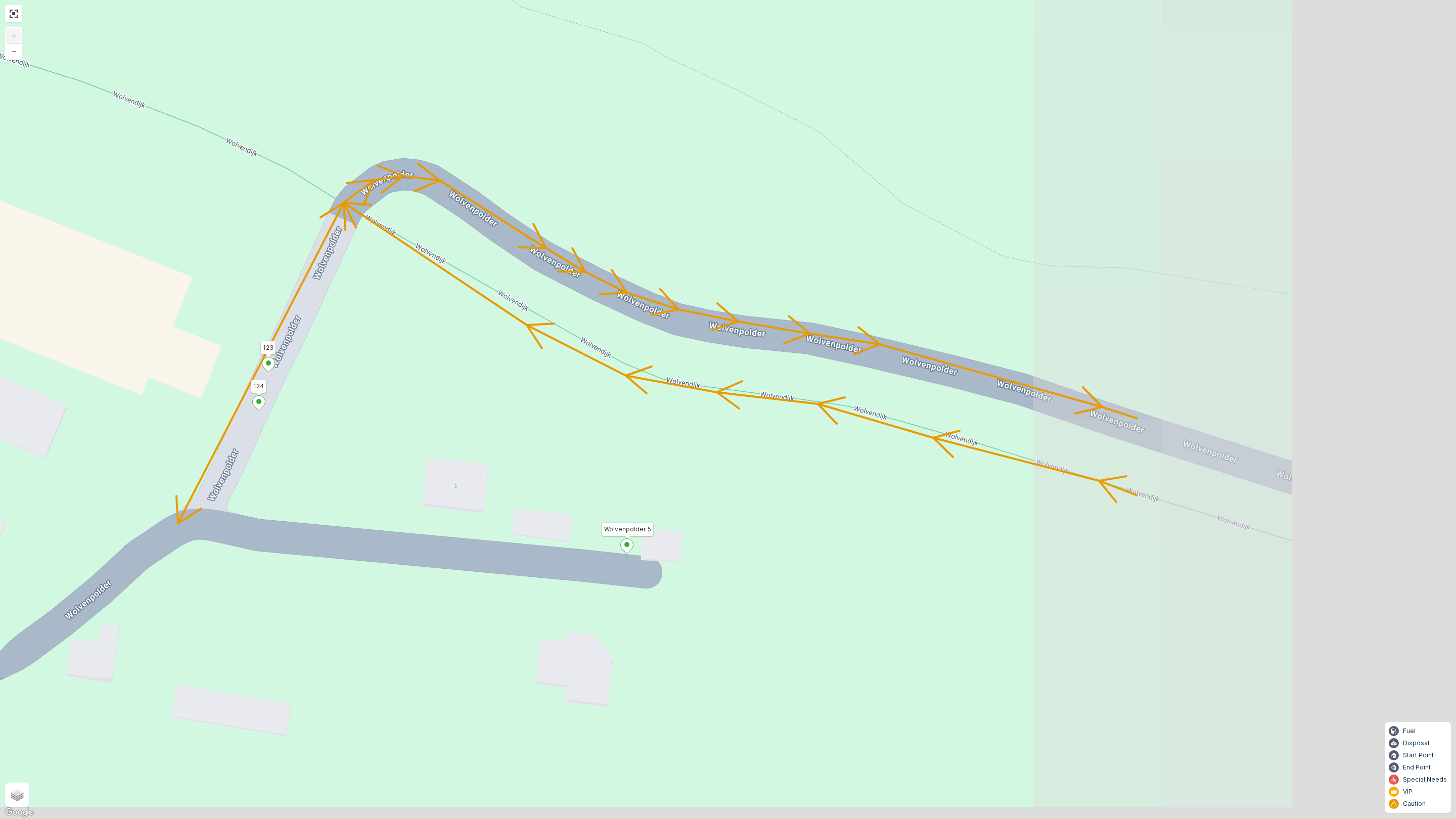
drag, startPoint x: 621, startPoint y: 361, endPoint x: 94, endPoint y: 347, distance: 527.2
click at [102, 337] on div "2 122 126 178 176 163 175 Esdoornstraat 37-39 (1) 127 156 Eikenlaan 88 140 143 …" at bounding box center [728, 409] width 1456 height 819
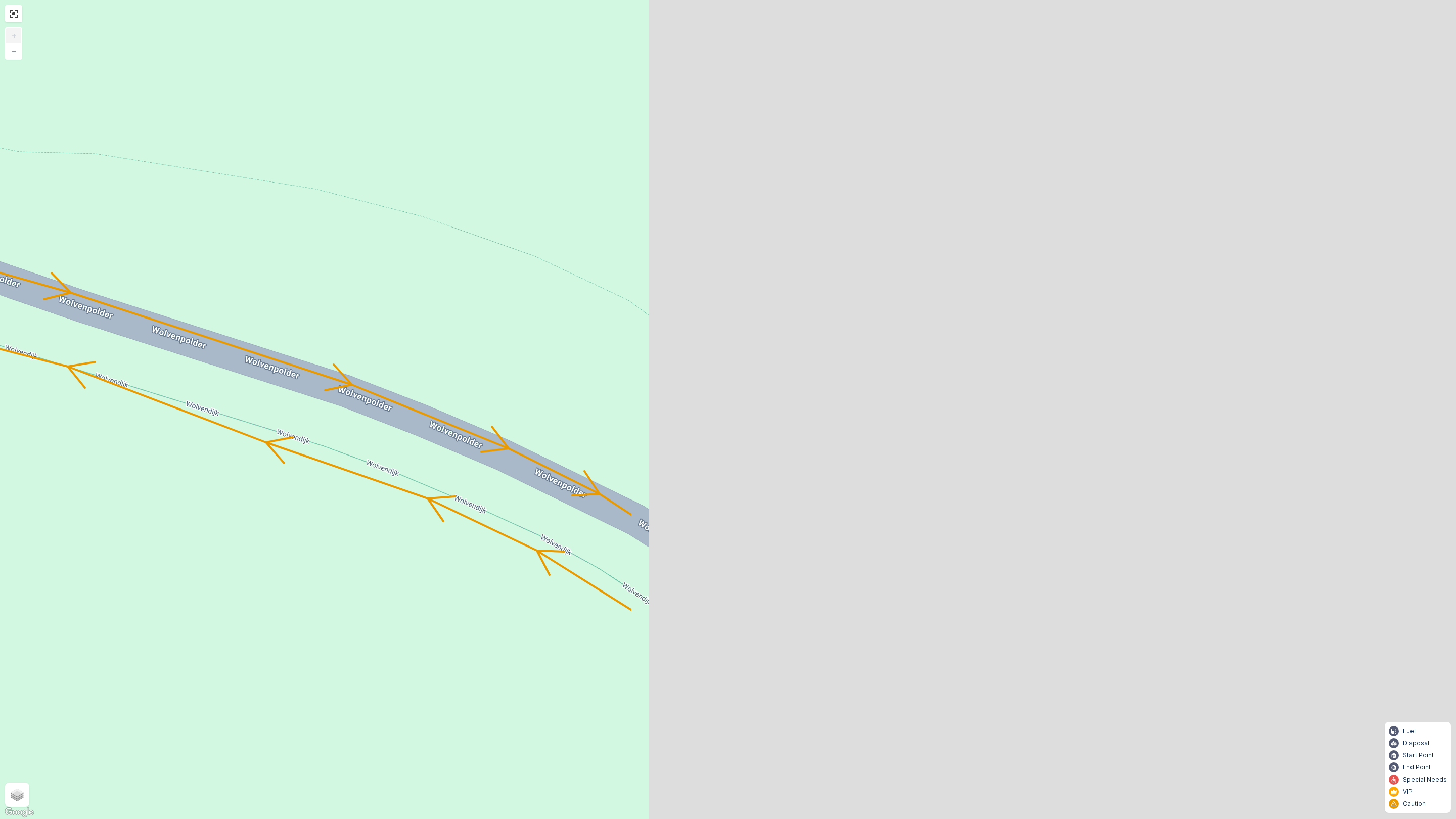
drag, startPoint x: 1121, startPoint y: 487, endPoint x: 151, endPoint y: 379, distance: 976.0
click at [151, 379] on div "2 122 126 178 176 163 175 Esdoornstraat 37-39 (1) 127 156 Eikenlaan 88 140 143 …" at bounding box center [728, 409] width 1456 height 819
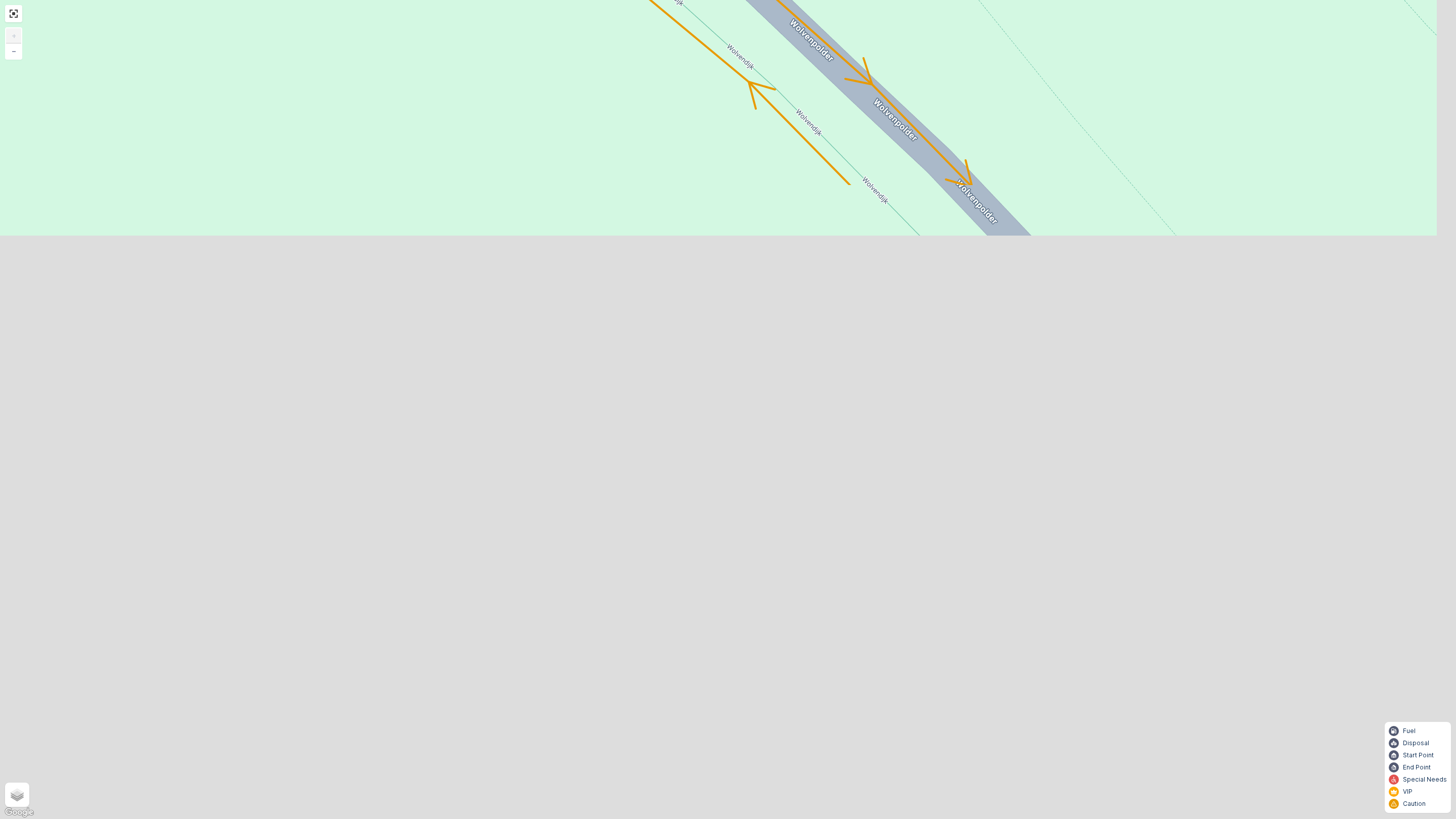
drag, startPoint x: 831, startPoint y: 716, endPoint x: 704, endPoint y: 18, distance: 709.5
click at [707, 14] on div "2 122 126 178 176 163 175 Esdoornstraat 37-39 (1) 127 156 Eikenlaan 88 140 143 …" at bounding box center [728, 409] width 1456 height 819
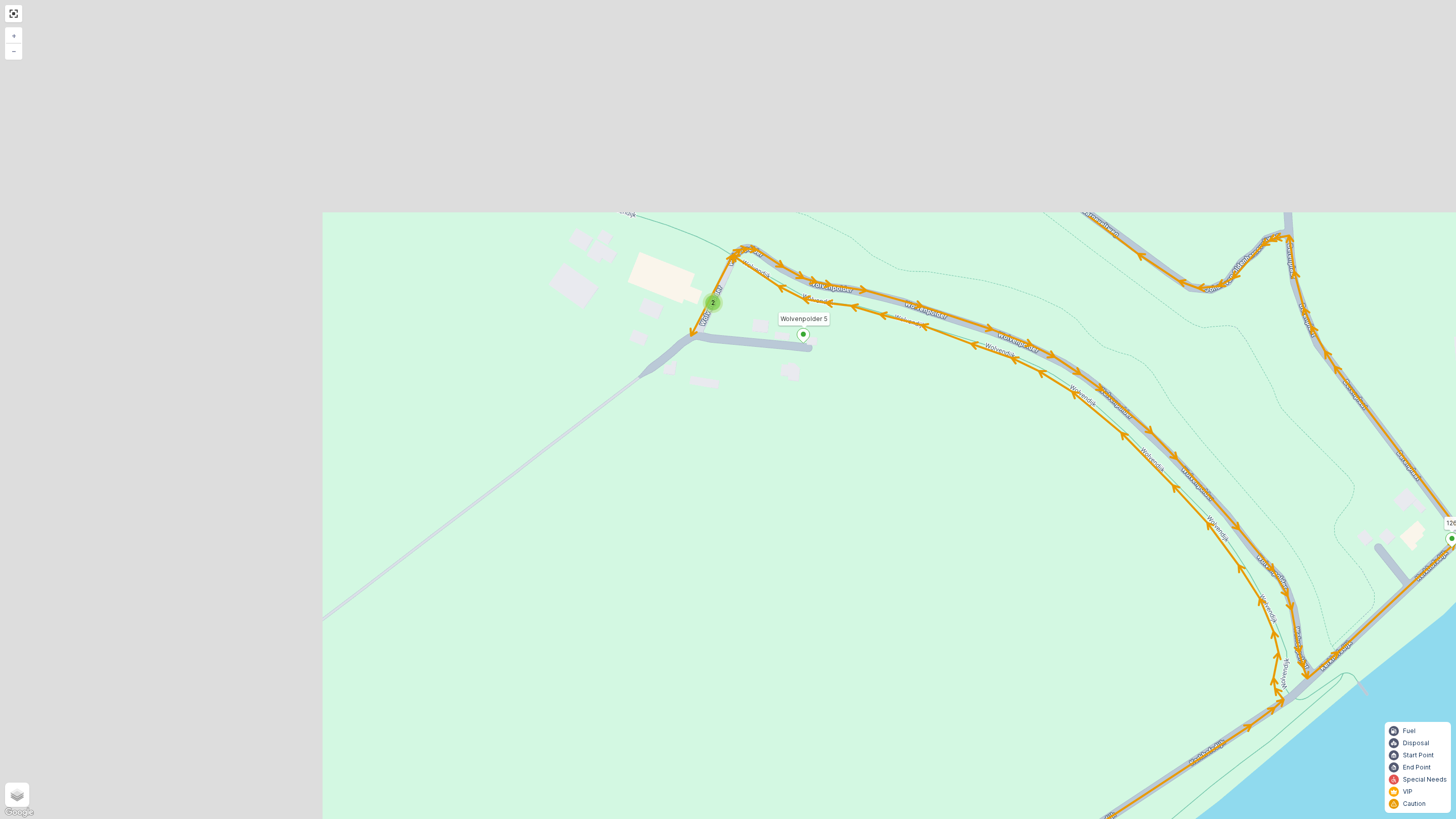
drag, startPoint x: 624, startPoint y: 184, endPoint x: 1021, endPoint y: 560, distance: 546.8
click at [1097, 549] on div "2 2 2 2 2 2 2 2 2 2 2 2 2 122 126 178 176 163 175 Esdoornstraat 37-39 (1) 127 1…" at bounding box center [728, 409] width 1456 height 819
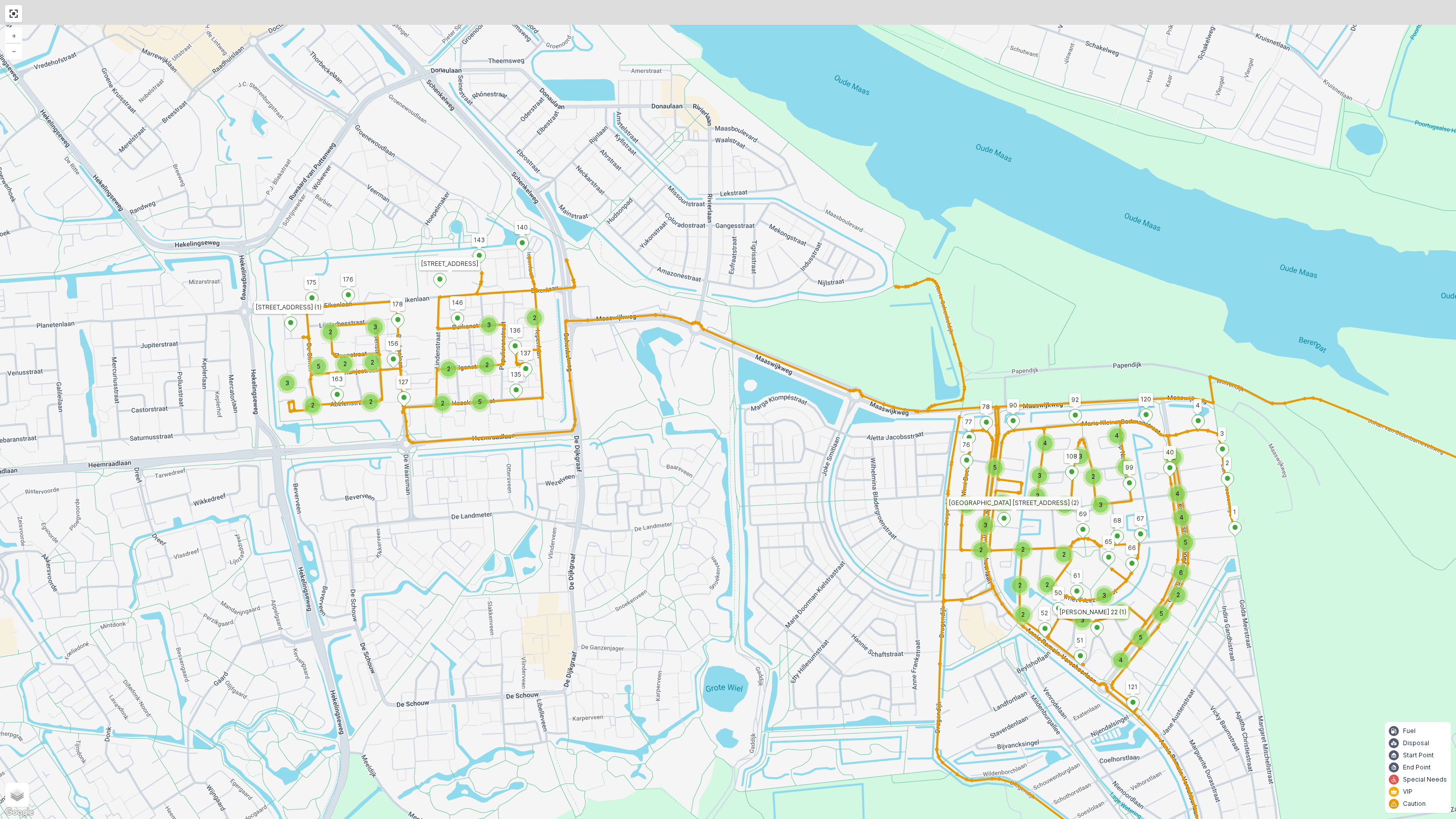
drag, startPoint x: 414, startPoint y: 375, endPoint x: 426, endPoint y: 491, distance: 116.6
click at [426, 491] on div "2 3 3 2 5 2 2 2 2 2 2 5 2 3 4 3 3 5 4 2 2 3 5 3 2 4 4 2 2 2 2 2 5 4 4 5 6 3 4 3…" at bounding box center [728, 409] width 1456 height 819
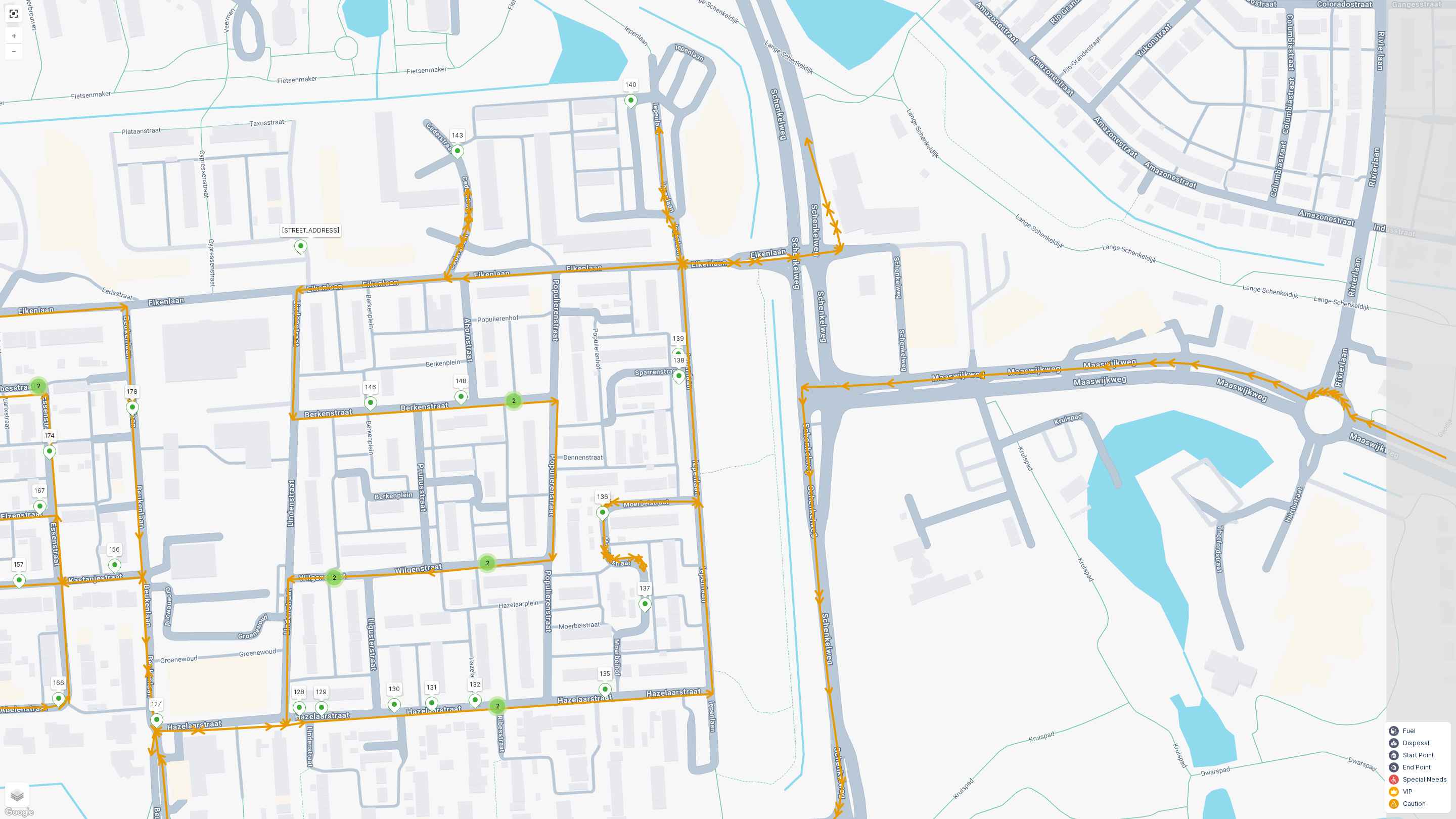
drag, startPoint x: 518, startPoint y: 458, endPoint x: 387, endPoint y: 457, distance: 131.0
click at [387, 457] on div "2 2 2 2 2 2 2 2 2 2 2 2 2 122 178 176 163 175 Esdoornstraat 37-39 (1) 127 156 E…" at bounding box center [728, 409] width 1456 height 819
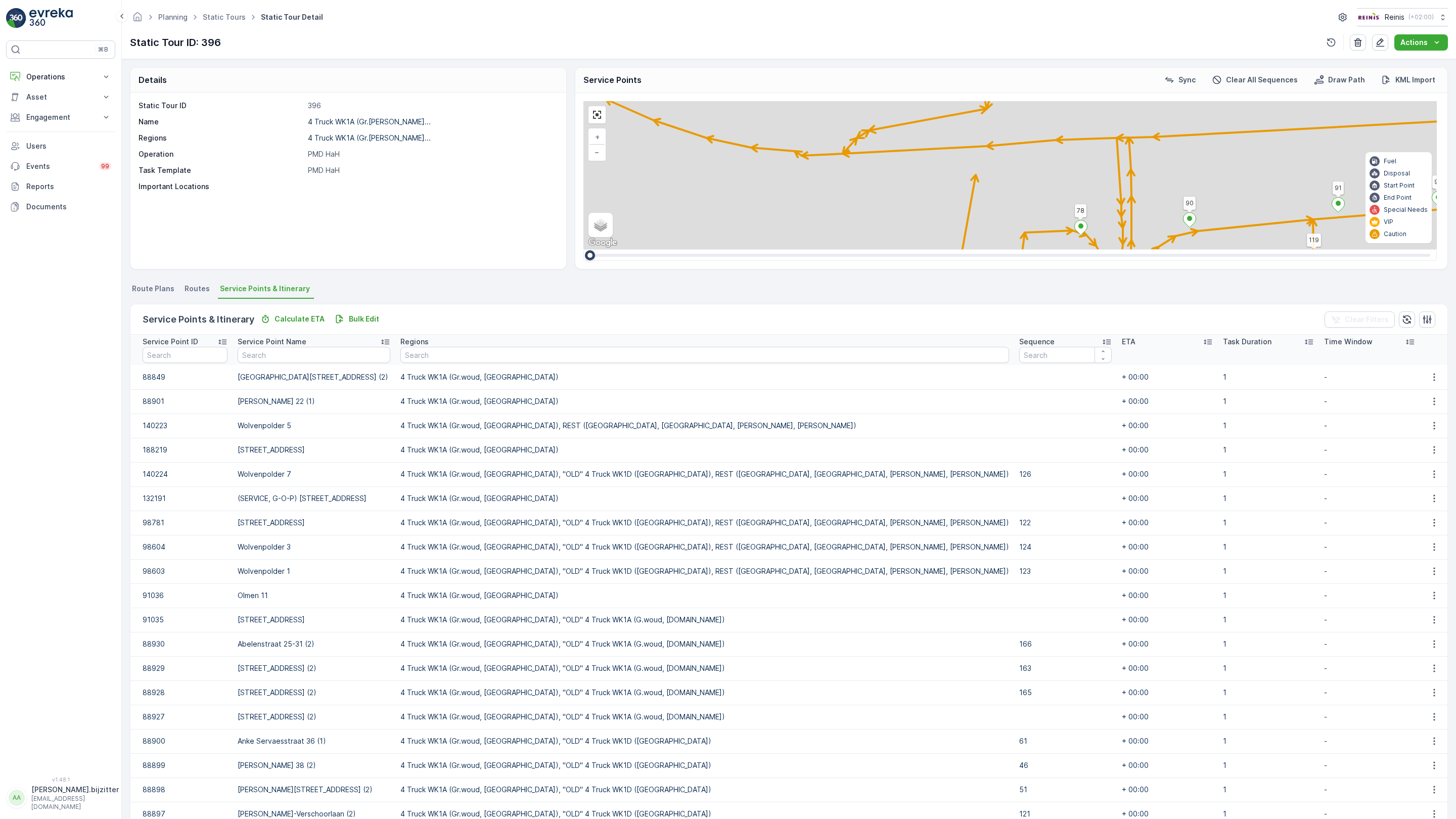
drag, startPoint x: 816, startPoint y: 438, endPoint x: 773, endPoint y: 240, distance: 202.6
click at [773, 240] on div "2 2 2 2 2 2 2 2 2 2 2 2 2 122 126 171 170 178 176 174 163 175 [STREET_ADDRESS] …" at bounding box center [1010, 175] width 853 height 148
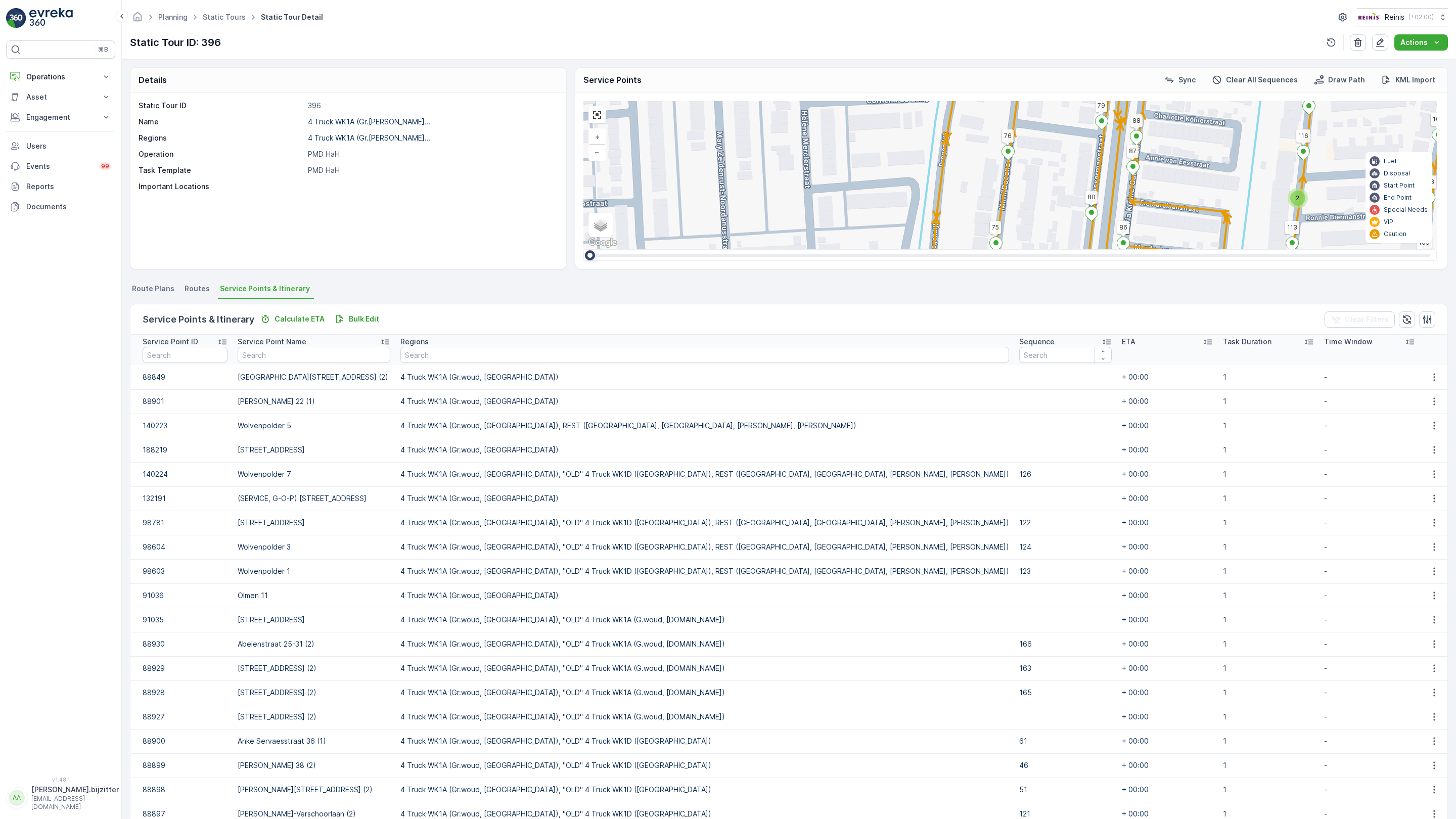
drag, startPoint x: 777, startPoint y: 502, endPoint x: 773, endPoint y: 249, distance: 253.0
click at [778, 232] on div "2 2 2 2 2 2 2 2 2 2 2 2 2 122 126 171 170 178 176 174 163 175 [STREET_ADDRESS] …" at bounding box center [1010, 175] width 853 height 148
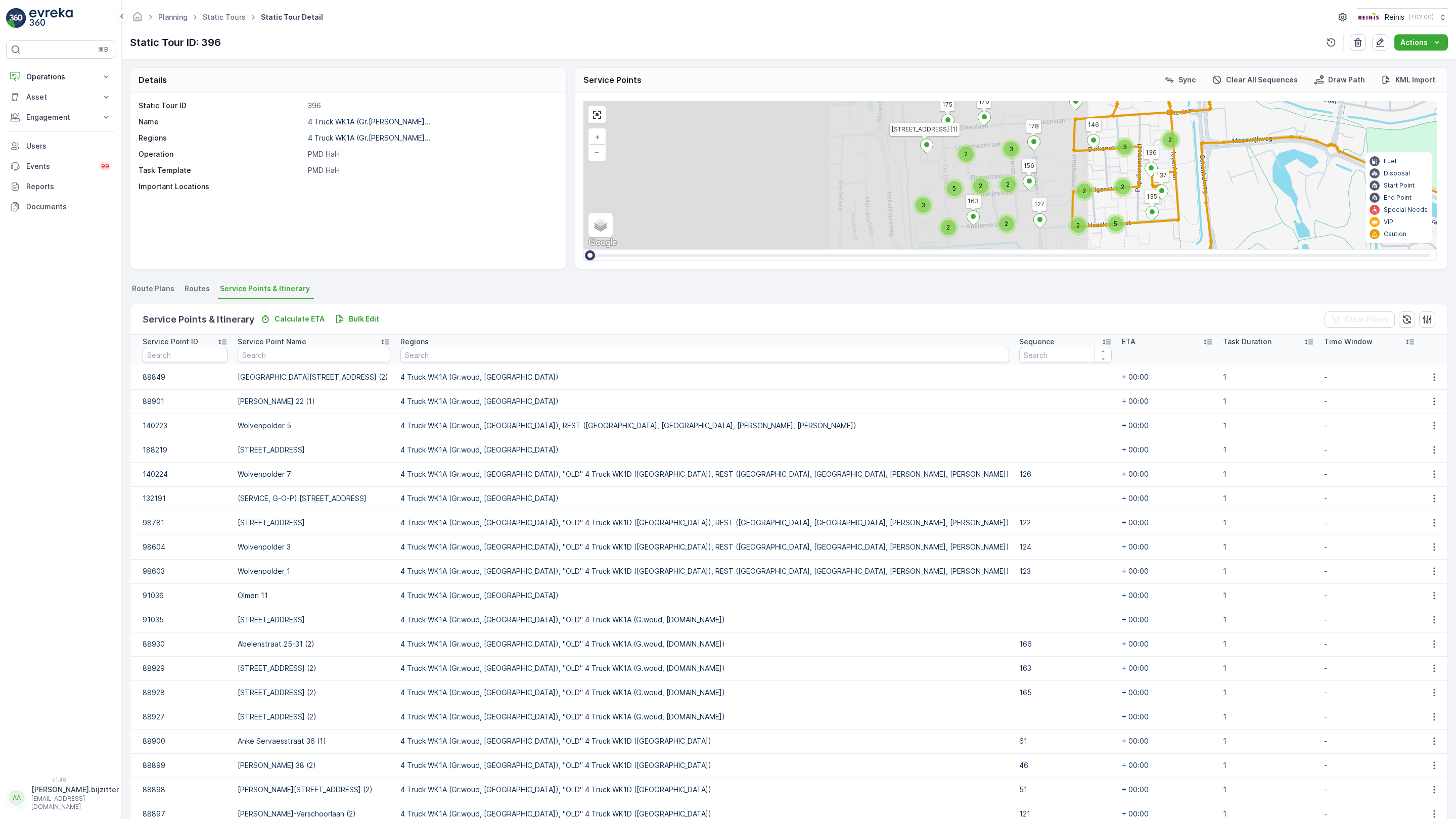
drag, startPoint x: 313, startPoint y: 345, endPoint x: 955, endPoint y: 304, distance: 643.3
click at [978, 249] on div "2 3 3 2 5 2 2 2 2 2 2 5 2 3 4 3 3 5 4 2 2 3 5 3 2 4 4 2 2 2 2 2 5 4 4 5 6 3 4 3…" at bounding box center [1010, 175] width 853 height 148
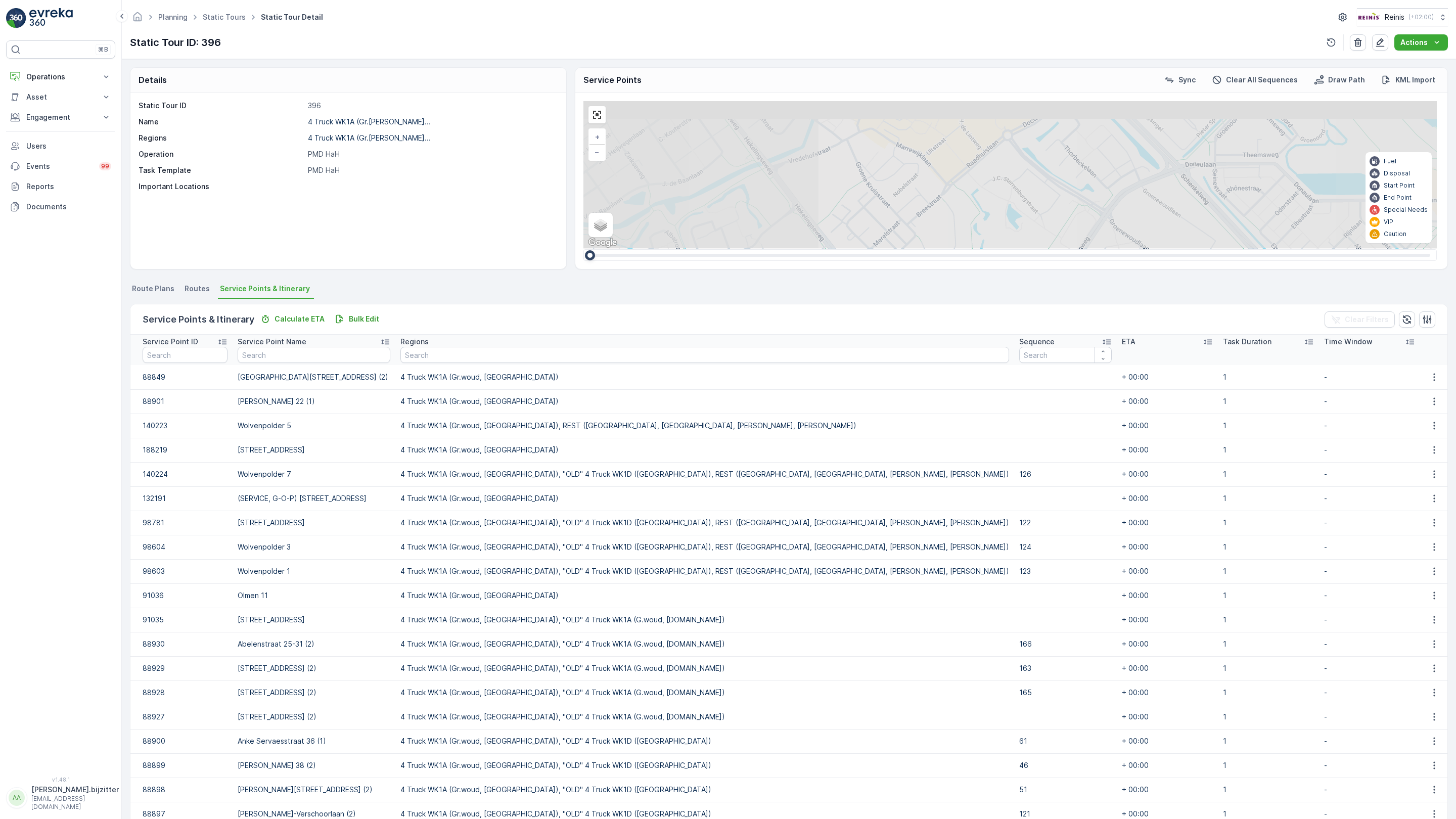
drag, startPoint x: 419, startPoint y: 234, endPoint x: 496, endPoint y: 478, distance: 255.9
click at [583, 249] on div "2 3 3 2 5 2 2 2 2 2 2 5 2 3 4 3 3 5 4 2 2 3 5 3 2 4 4 2 2 2 2 2 5 4 4 5 6 3 4 3…" at bounding box center [1010, 175] width 853 height 148
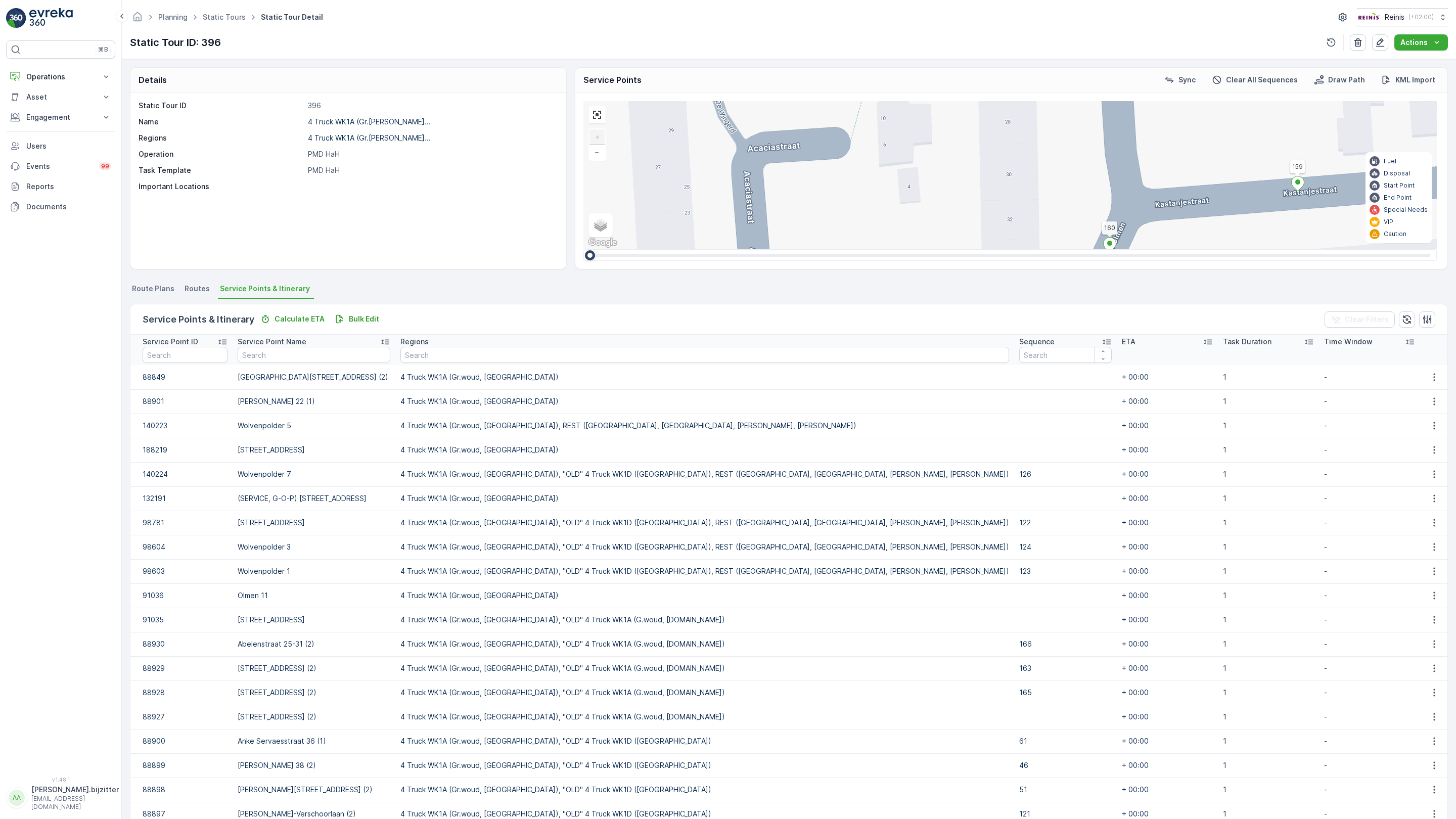
drag, startPoint x: 722, startPoint y: 201, endPoint x: 693, endPoint y: 457, distance: 257.6
click at [693, 249] on div "2 122 126 178 176 163 175 Esdoornstraat 37-39 (1) 127 156 Eikenlaan 88 140 143 …" at bounding box center [1010, 175] width 853 height 148
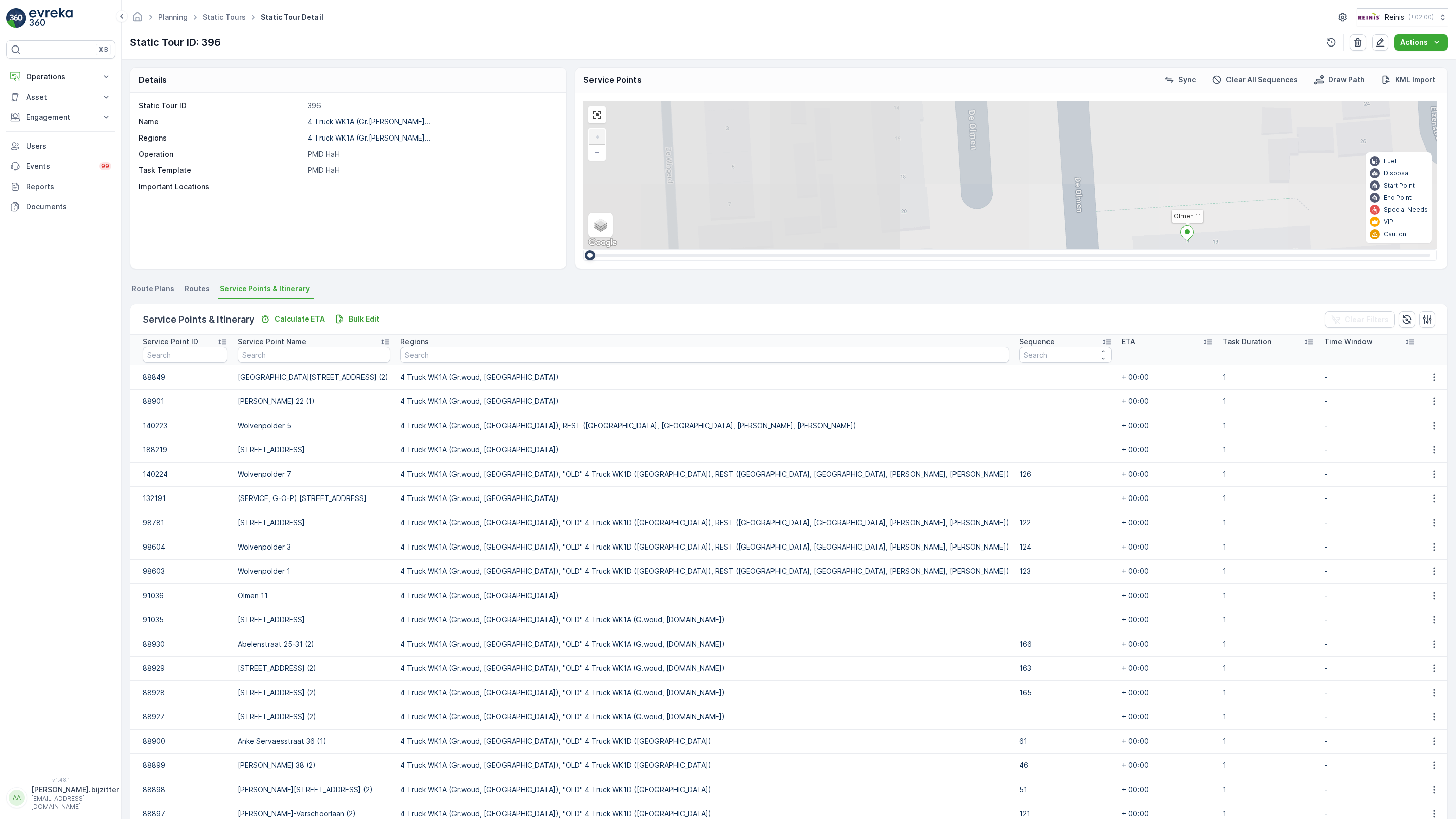
drag, startPoint x: 638, startPoint y: 342, endPoint x: 610, endPoint y: 613, distance: 272.4
click at [610, 249] on div "2 122 126 178 176 163 175 Esdoornstraat 37-39 (1) 127 156 Eikenlaan 88 140 143 …" at bounding box center [1010, 175] width 853 height 148
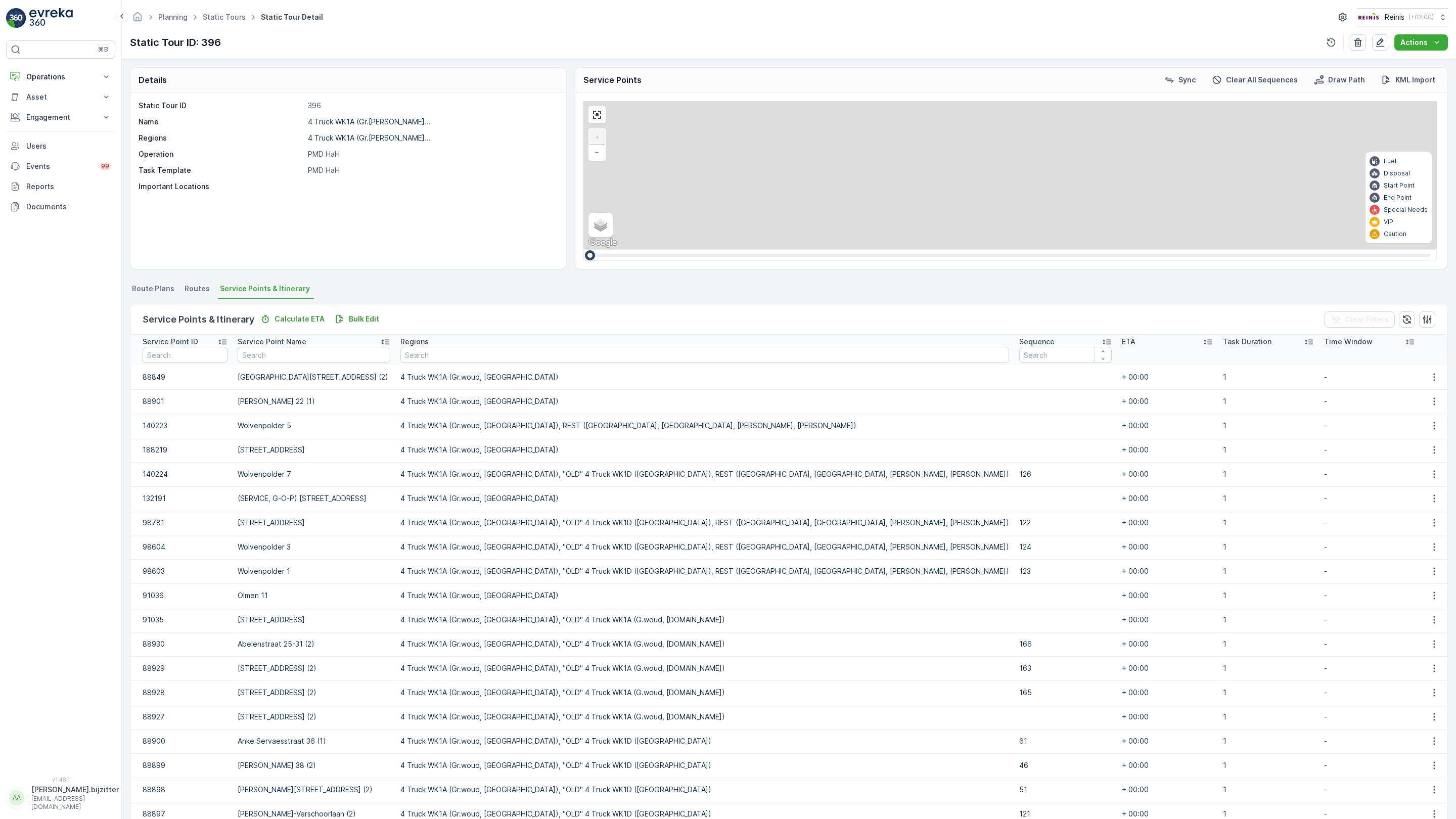
drag, startPoint x: 620, startPoint y: 415, endPoint x: 640, endPoint y: 496, distance: 83.4
click at [640, 249] on div "2 122 126 178 176 163 175 Esdoornstraat 37-39 (1) 127 156 Eikenlaan 88 140 143 …" at bounding box center [1010, 175] width 853 height 148
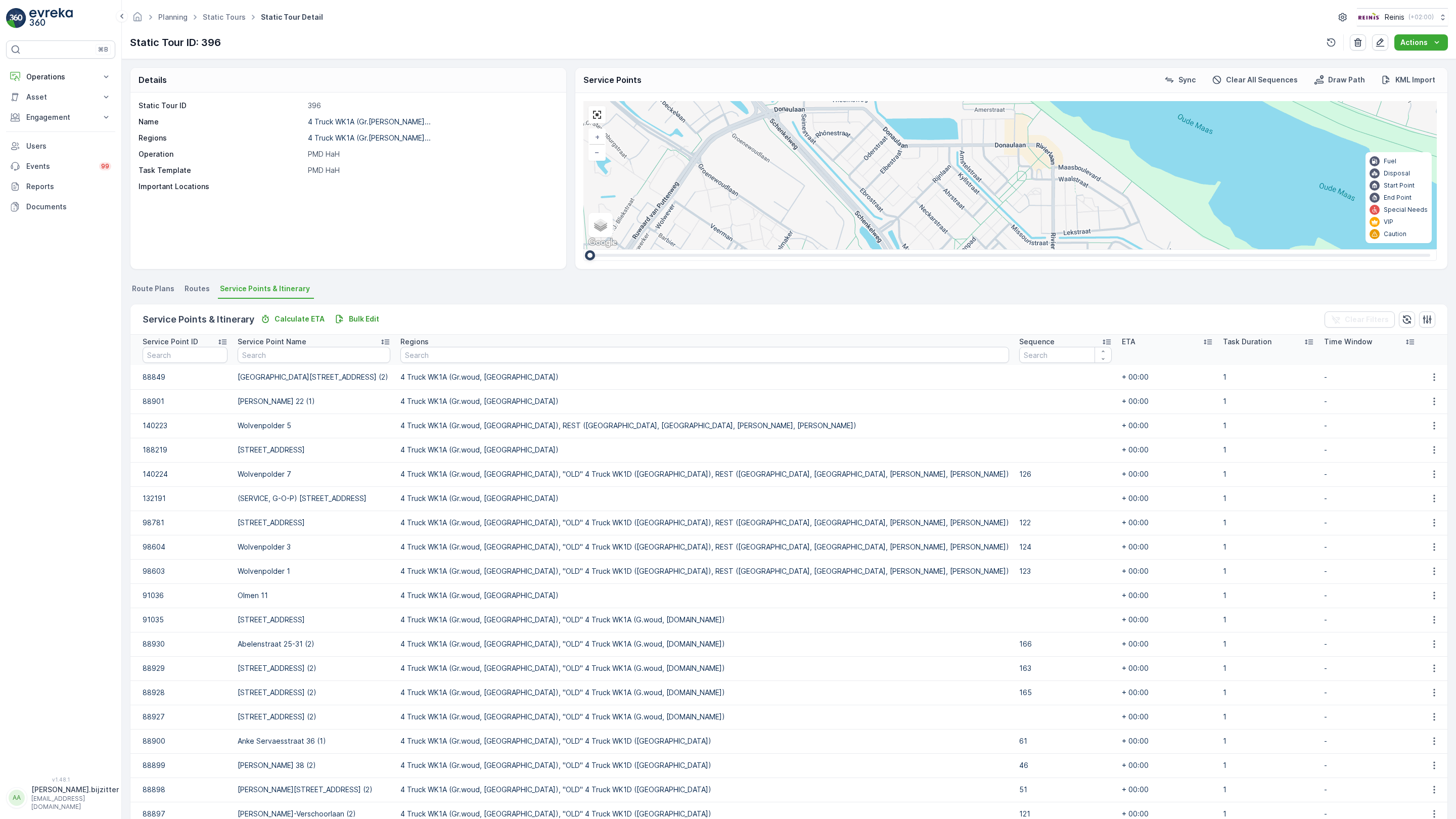
drag, startPoint x: 978, startPoint y: 507, endPoint x: 371, endPoint y: 340, distance: 629.6
click at [583, 249] on div "2 3 3 2 5 2 2 2 2 2 2 5 2 3 4 3 3 5 4 2 2 3 5 3 2 4 4 2 2 2 2 2 5 4 4 5 6 3 4 3…" at bounding box center [1010, 175] width 853 height 148
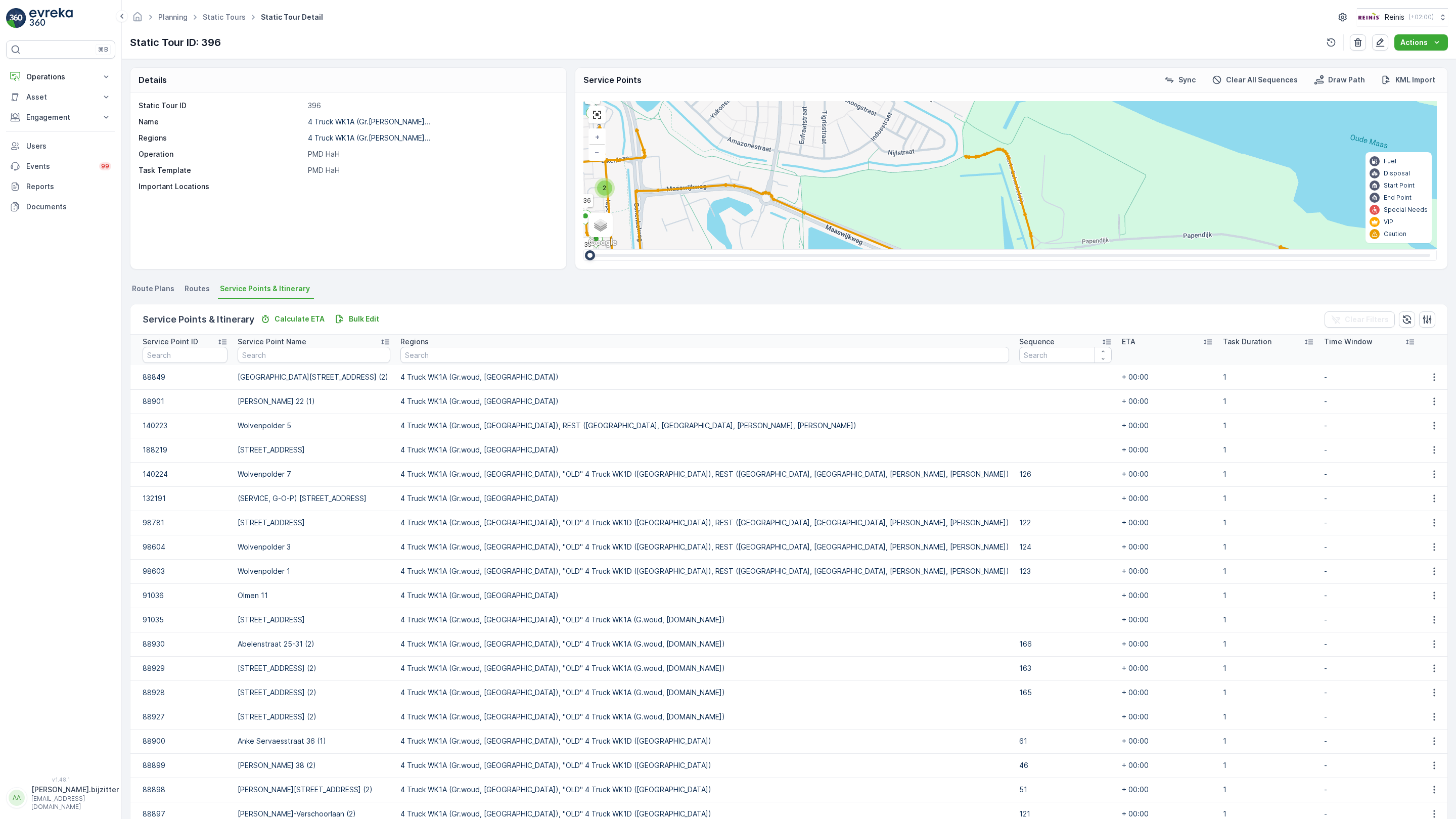
drag, startPoint x: 665, startPoint y: 462, endPoint x: 415, endPoint y: 305, distance: 295.2
click at [583, 249] on div "2 3 3 2 5 2 2 2 2 2 2 5 2 3 4 3 3 5 4 2 2 3 5 3 2 4 4 2 2 2 2 2 5 4 4 5 6 3 4 3…" at bounding box center [1010, 175] width 853 height 148
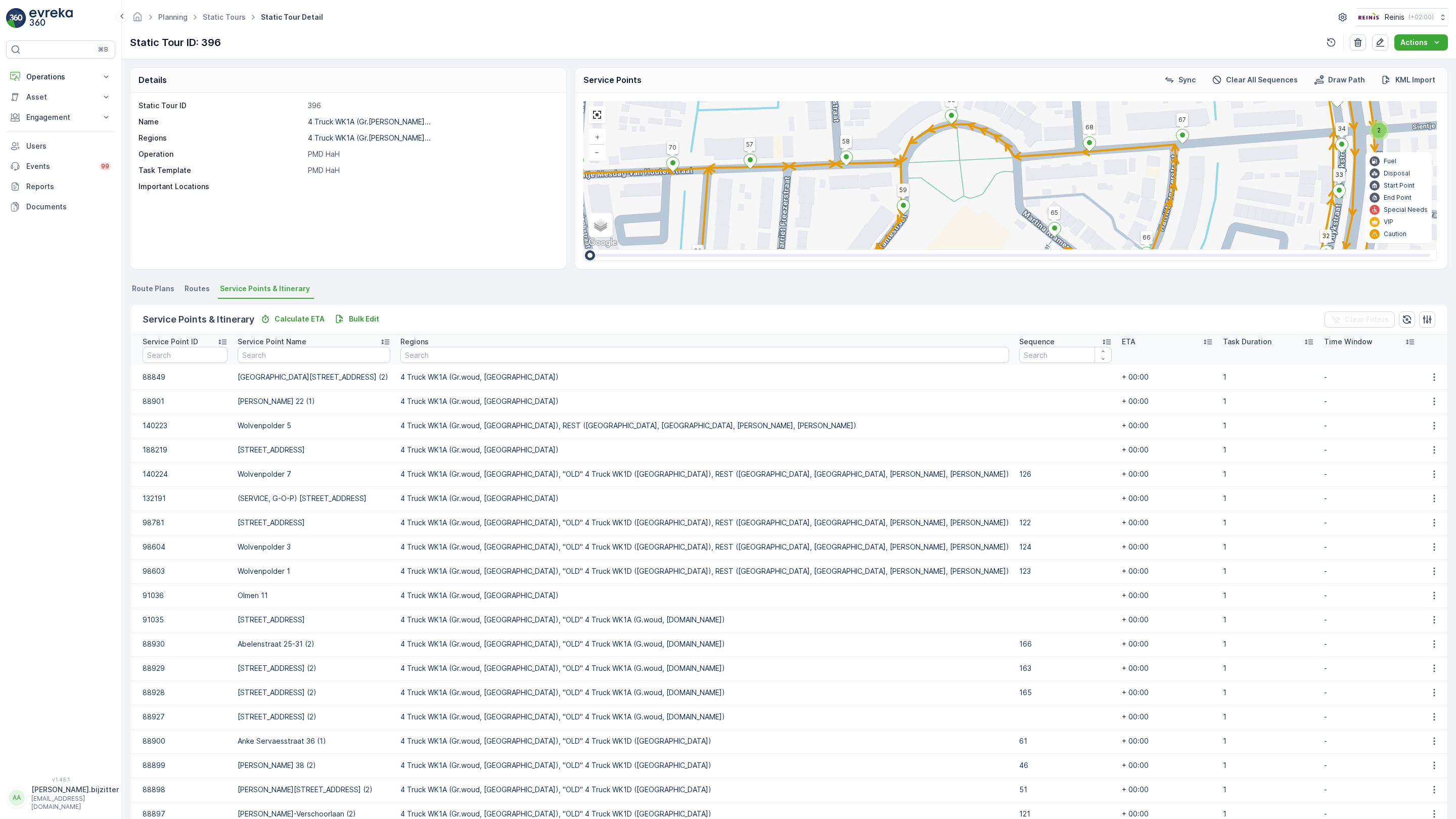
drag, startPoint x: 657, startPoint y: 593, endPoint x: 628, endPoint y: 527, distance: 72.1
click at [664, 249] on div "2 2 2 2 2 2 2 2 2 2 2 2 2 122 126 178 176 163 175 Esdoornstraat 37-39 (1) 127 1…" at bounding box center [1010, 175] width 853 height 148
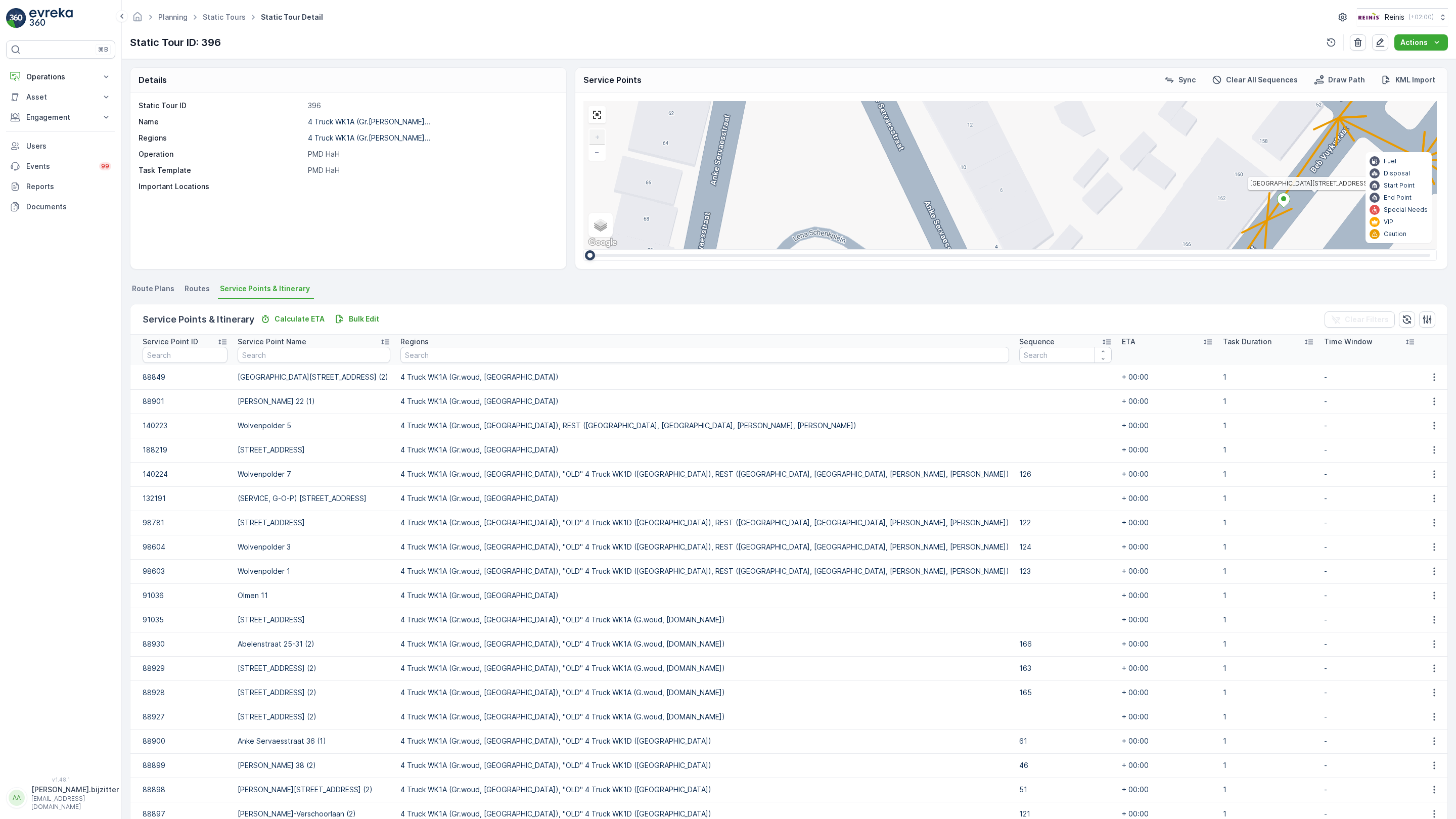
drag, startPoint x: 580, startPoint y: 464, endPoint x: 704, endPoint y: 266, distance: 233.6
click at [704, 249] on div "2 122 126 178 176 163 175 Esdoornstraat 37-39 (1) 127 156 Eikenlaan 88 140 143 …" at bounding box center [1010, 175] width 853 height 148
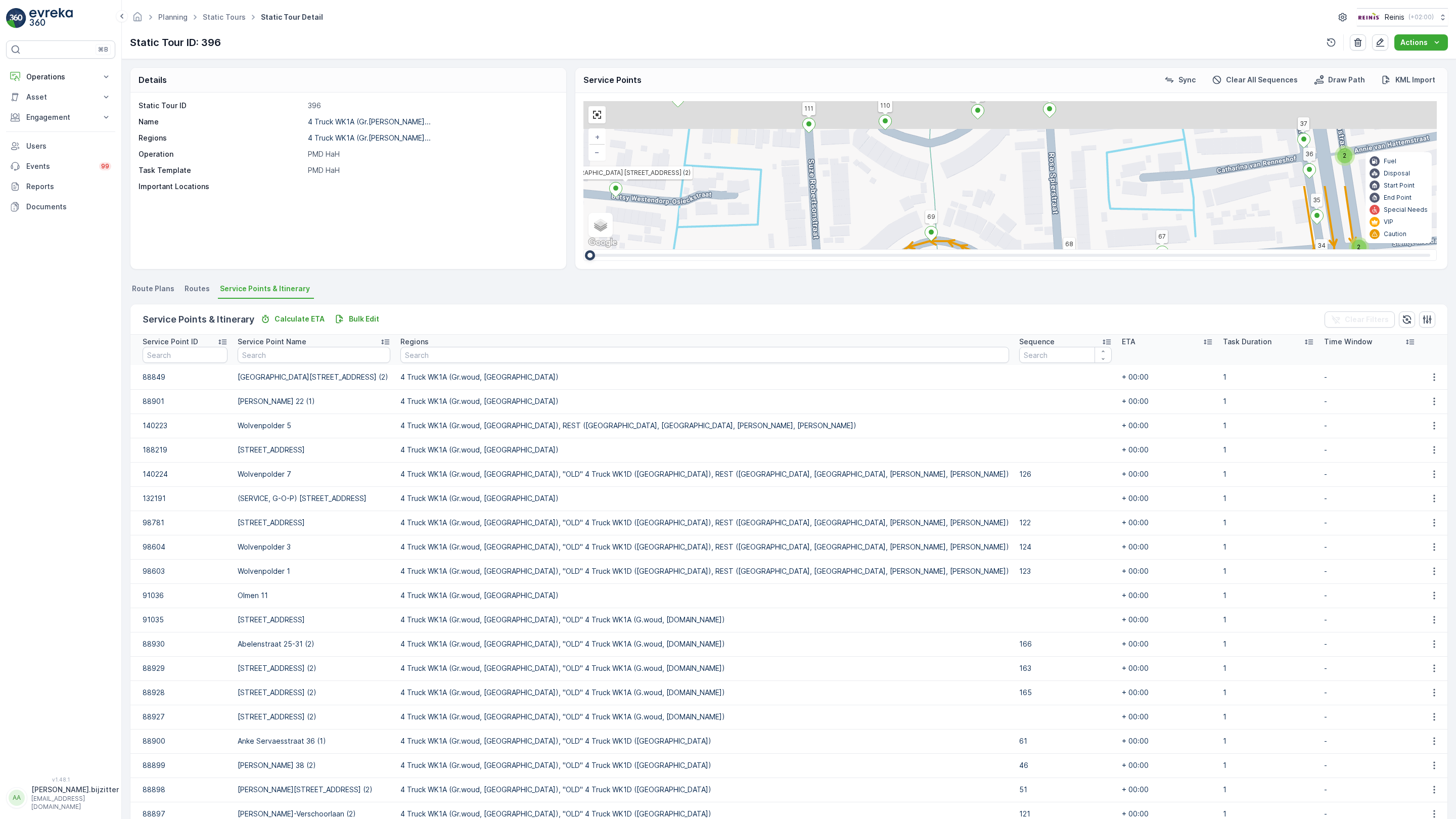
drag, startPoint x: 597, startPoint y: 232, endPoint x: 624, endPoint y: 316, distance: 88.2
click at [624, 249] on div "2 2 2 2 2 2 2 2 2 2 2 2 2 122 126 178 176 163 175 Esdoornstraat 37-39 (1) 127 1…" at bounding box center [1010, 175] width 853 height 148
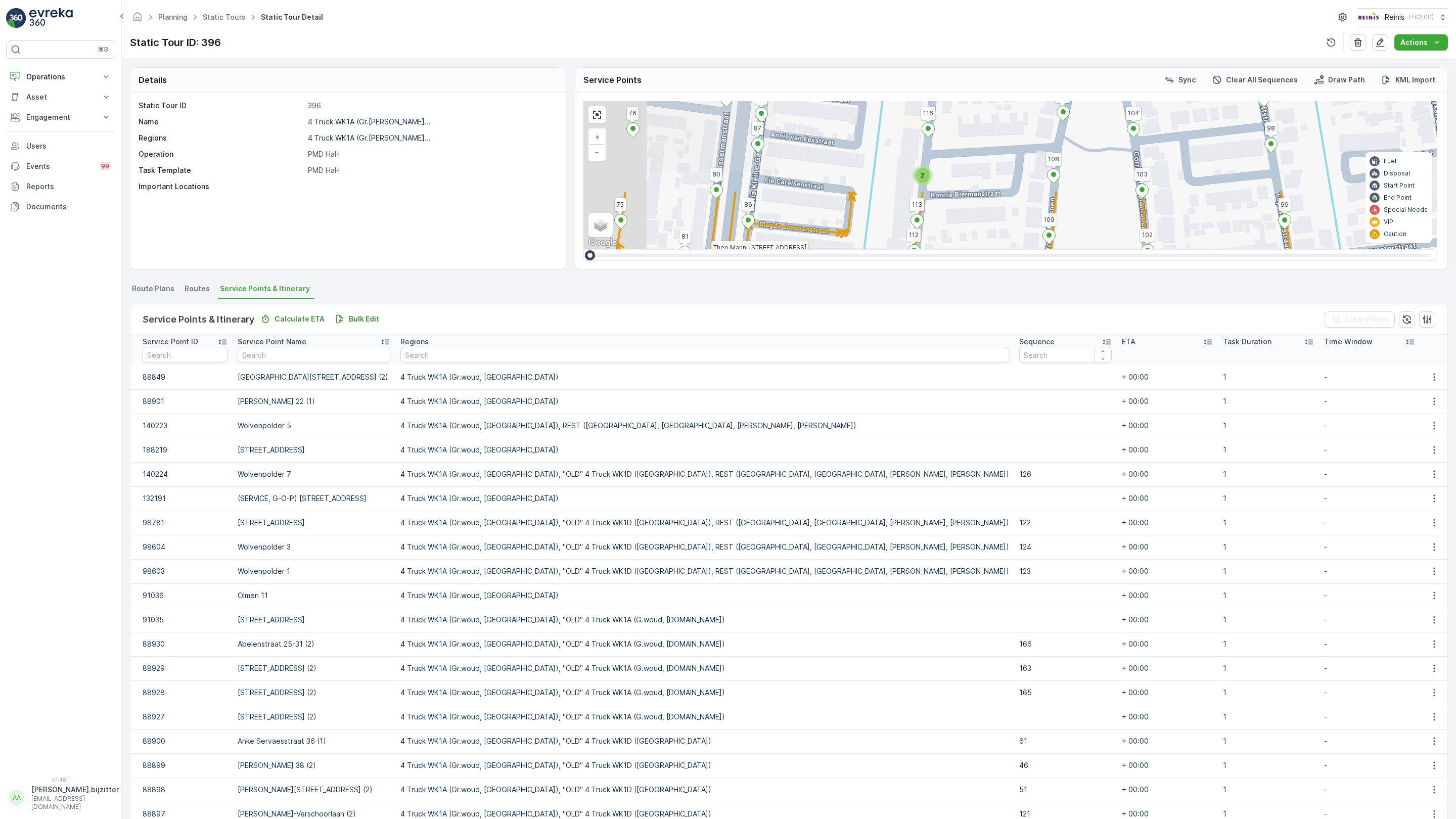
drag, startPoint x: 367, startPoint y: 225, endPoint x: 534, endPoint y: 398, distance: 240.5
click at [583, 249] on div "2 2 2 2 2 2 2 2 2 2 2 2 2 122 126 178 176 163 175 Esdoornstraat 37-39 (1) 127 1…" at bounding box center [1010, 175] width 853 height 148
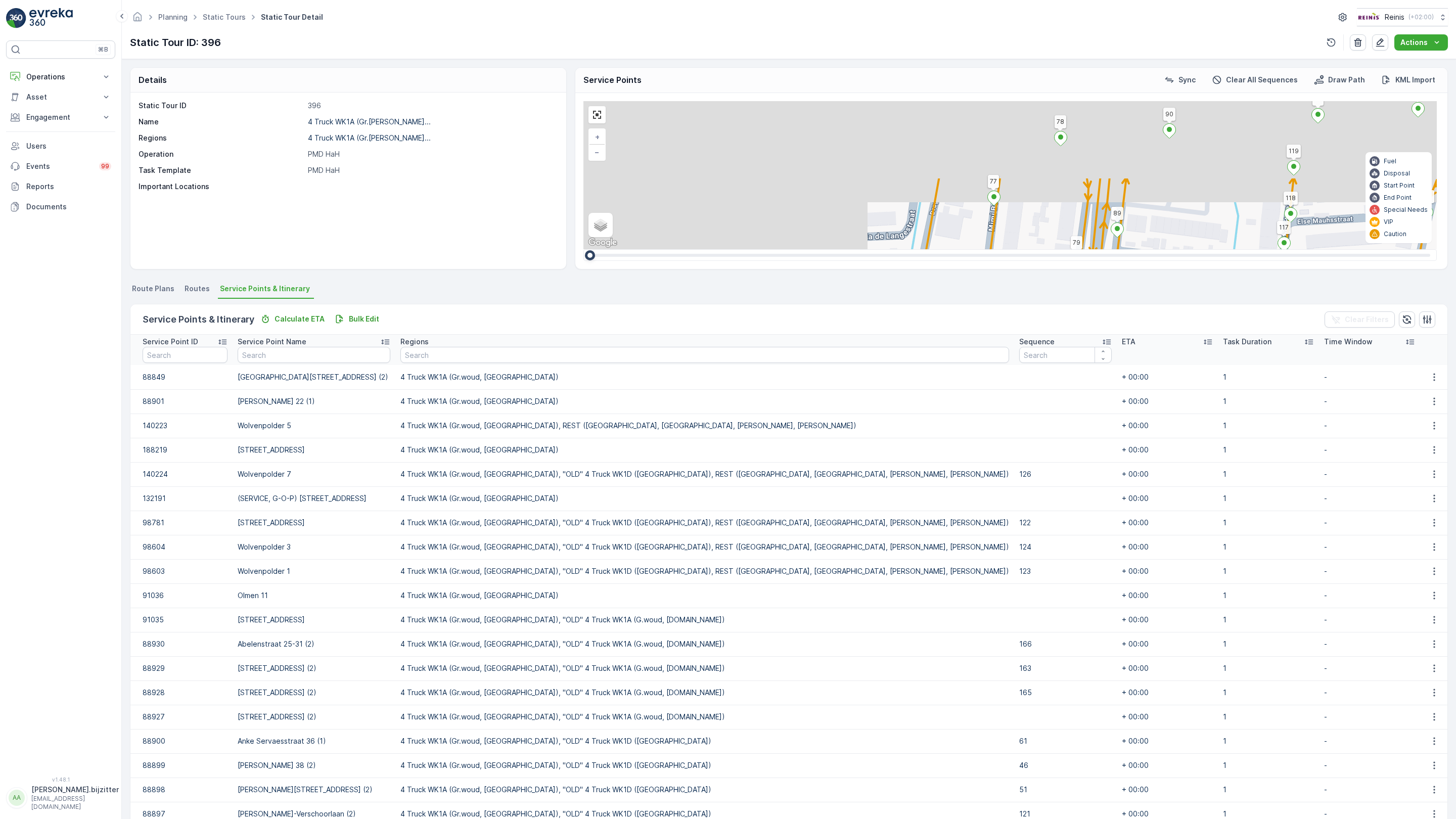
drag, startPoint x: 302, startPoint y: 245, endPoint x: 725, endPoint y: 437, distance: 464.5
click at [725, 249] on div "2 2 2 2 2 2 2 2 2 2 2 2 2 122 126 178 176 163 175 Esdoornstraat 37-39 (1) 127 1…" at bounding box center [1010, 175] width 853 height 148
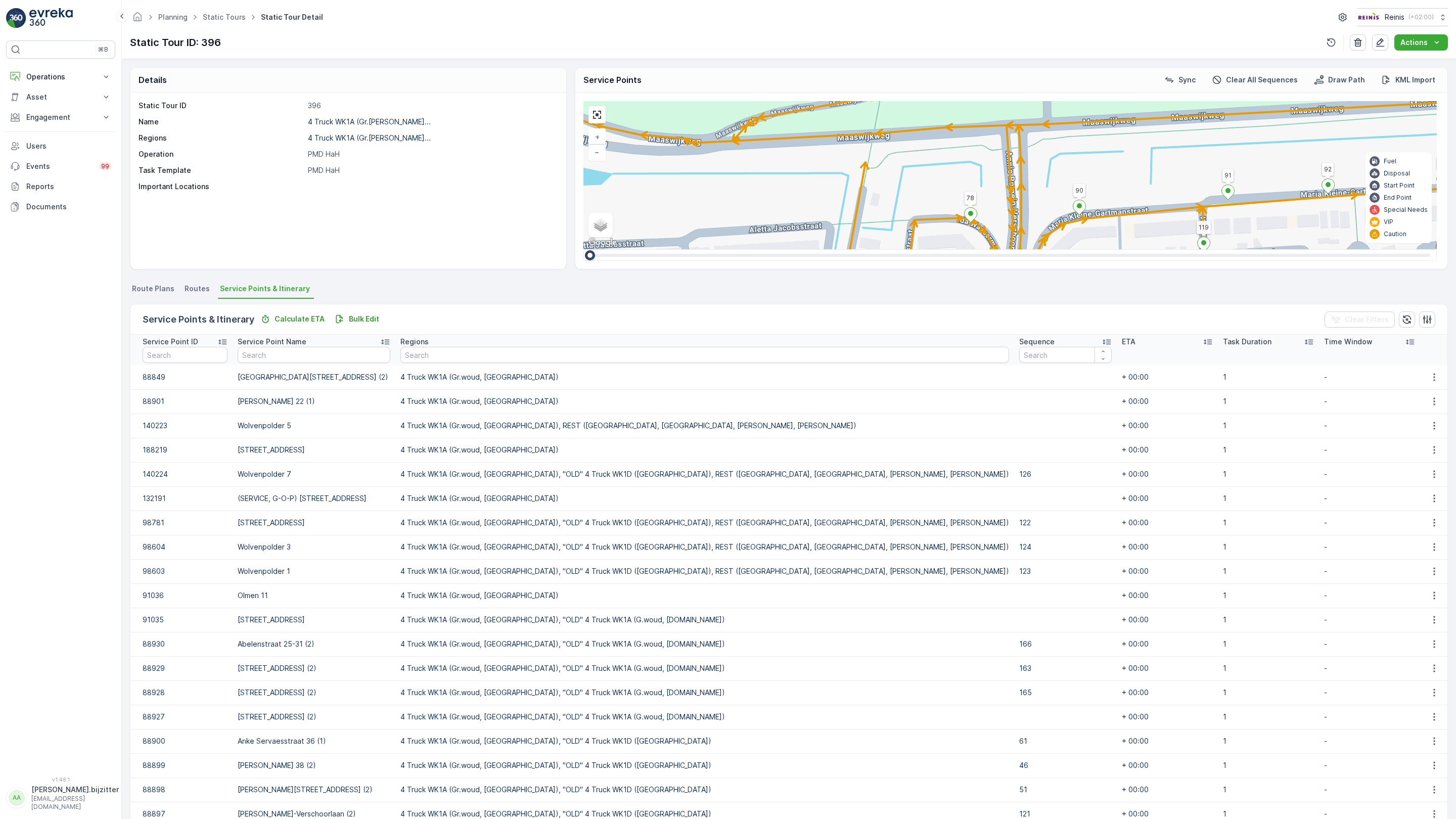
drag, startPoint x: 508, startPoint y: 288, endPoint x: 346, endPoint y: 331, distance: 167.6
click at [583, 249] on div "2 2 2 2 2 2 2 2 2 2 2 2 2 122 126 178 176 163 175 Esdoornstraat 37-39 (1) 127 1…" at bounding box center [1010, 175] width 853 height 148
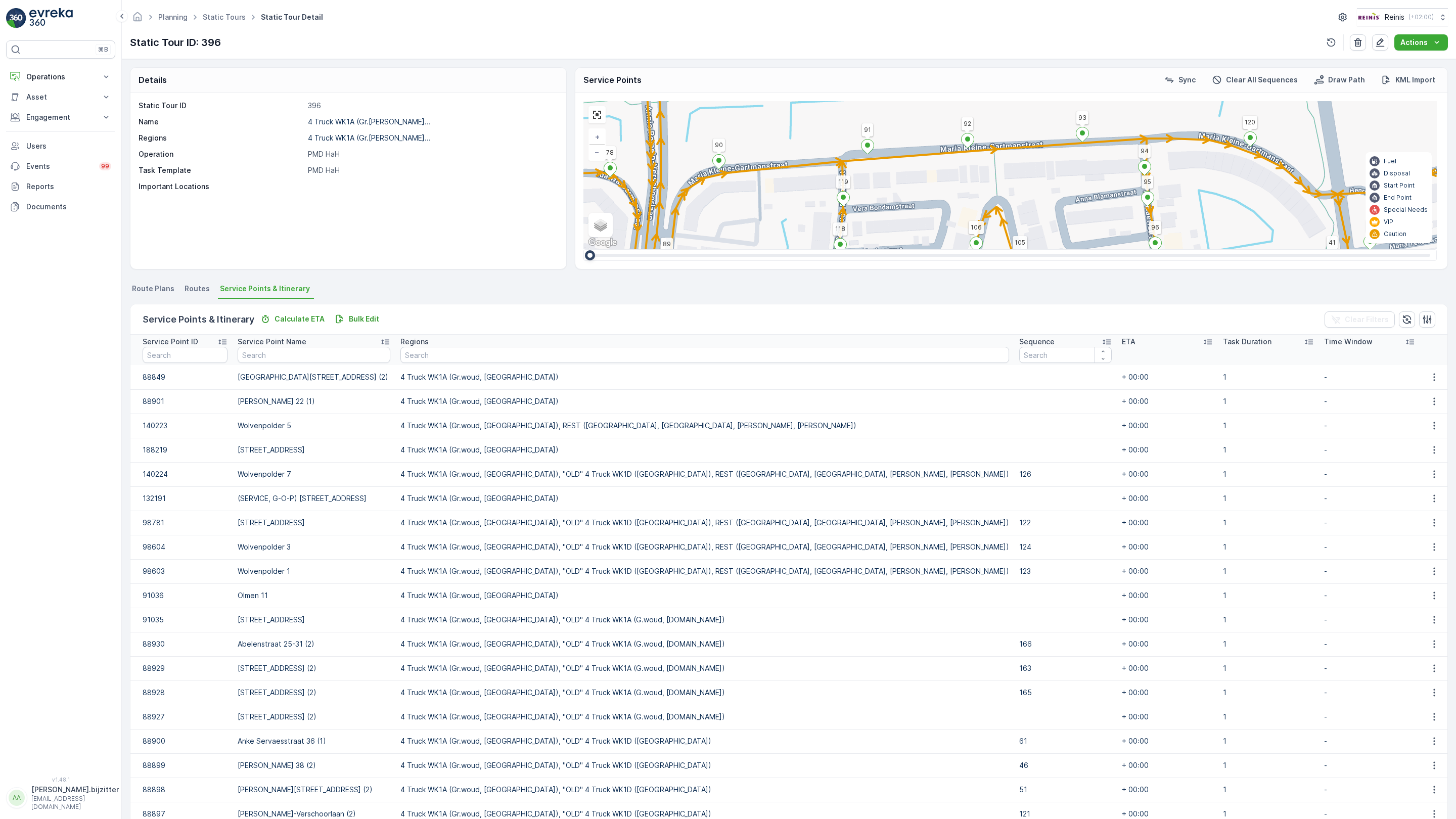
drag, startPoint x: 885, startPoint y: 466, endPoint x: 665, endPoint y: 407, distance: 227.8
click at [665, 249] on div "2 2 2 2 2 2 2 2 2 2 2 2 2 122 126 178 176 163 175 Esdoornstraat 37-39 (1) 127 1…" at bounding box center [1010, 175] width 853 height 148
click at [590, 107] on link at bounding box center [597, 115] width 15 height 15
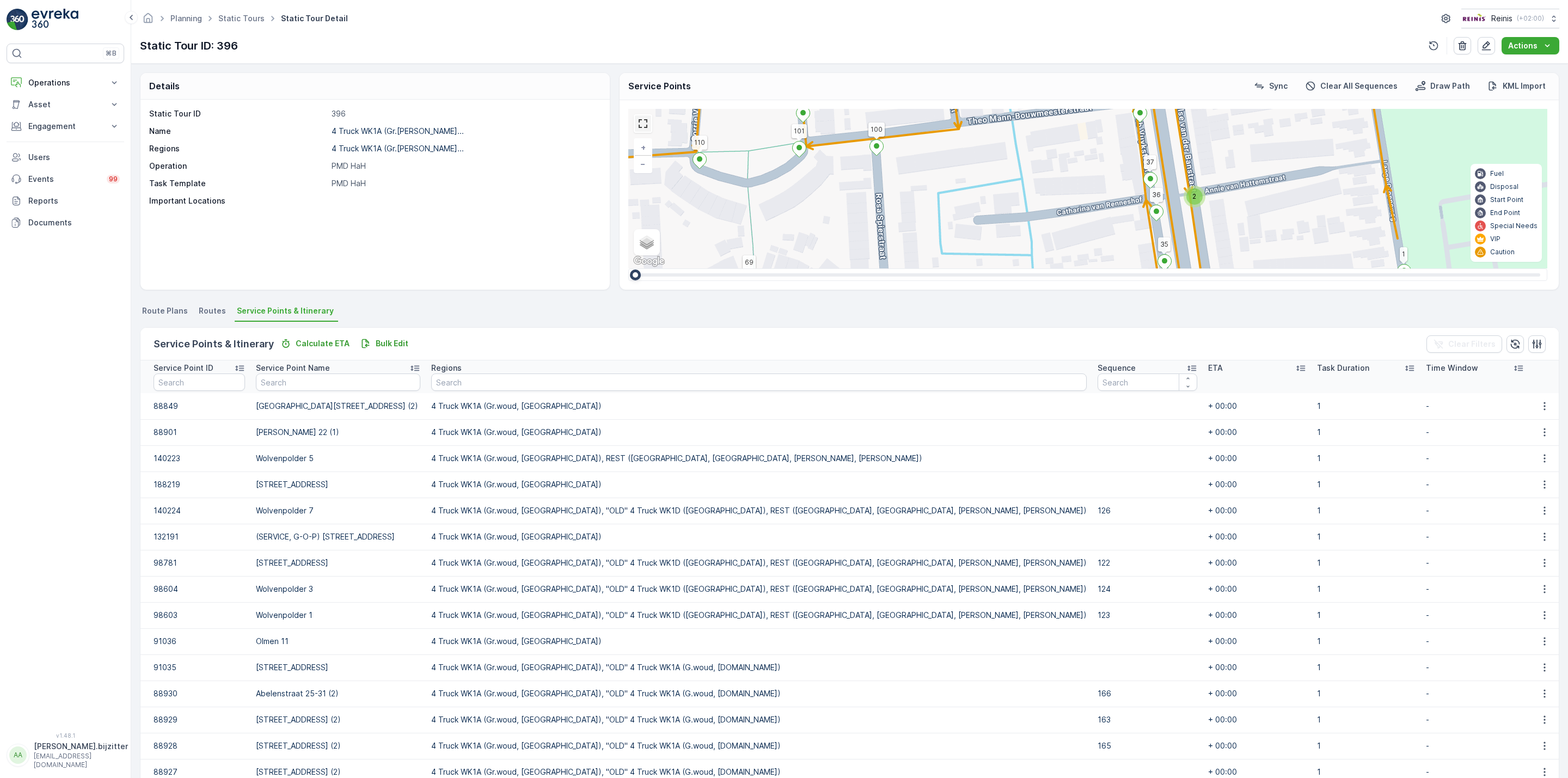
click at [646, 122] on link at bounding box center [643, 124] width 16 height 16
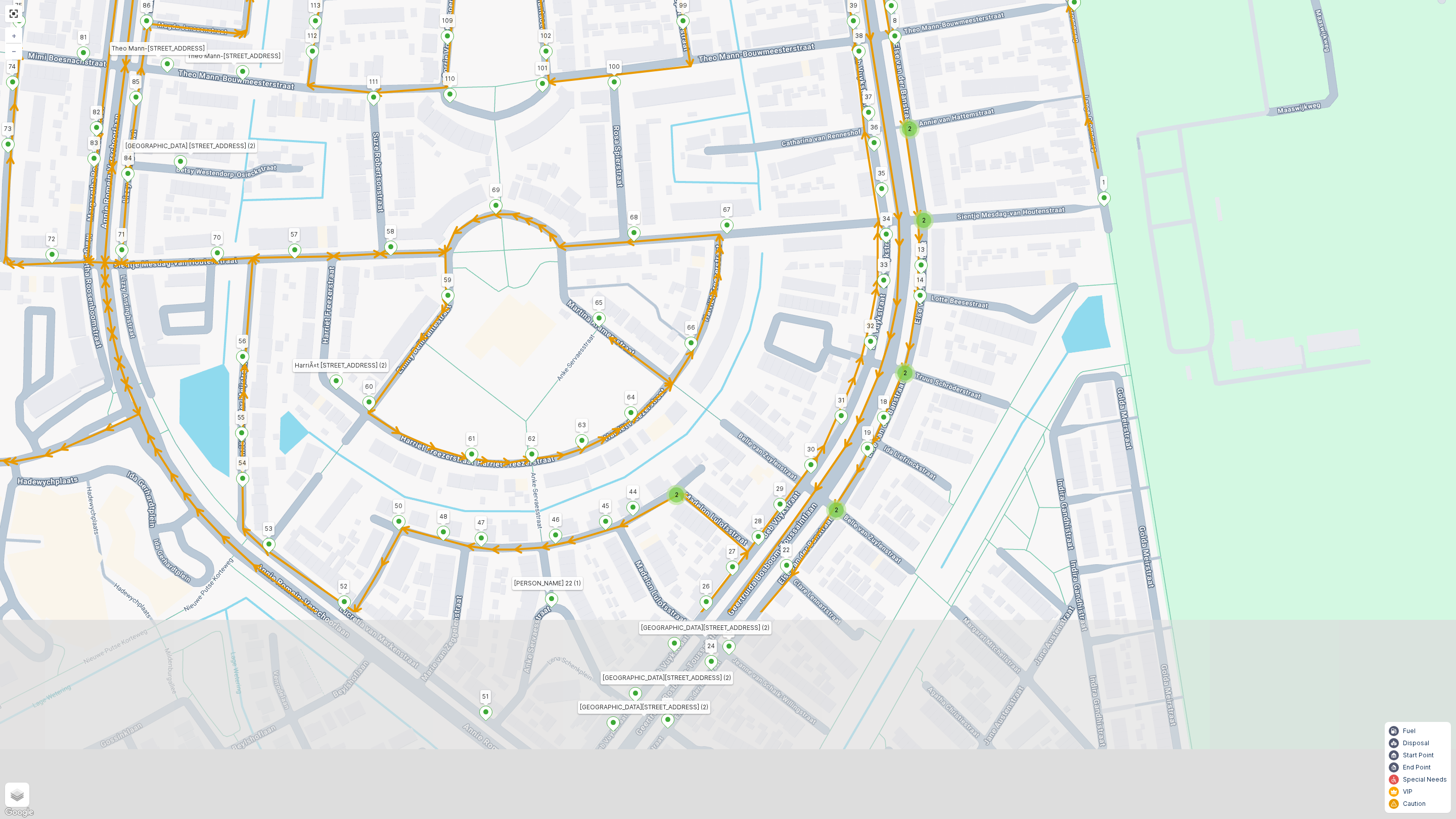
drag, startPoint x: 557, startPoint y: 527, endPoint x: 619, endPoint y: 268, distance: 266.3
click at [622, 259] on div "2 2 2 2 2 2 2 2 2 2 2 2 2 122 126 178 176 163 175 Esdoornstraat 37-39 (1) 127 1…" at bounding box center [728, 409] width 1456 height 819
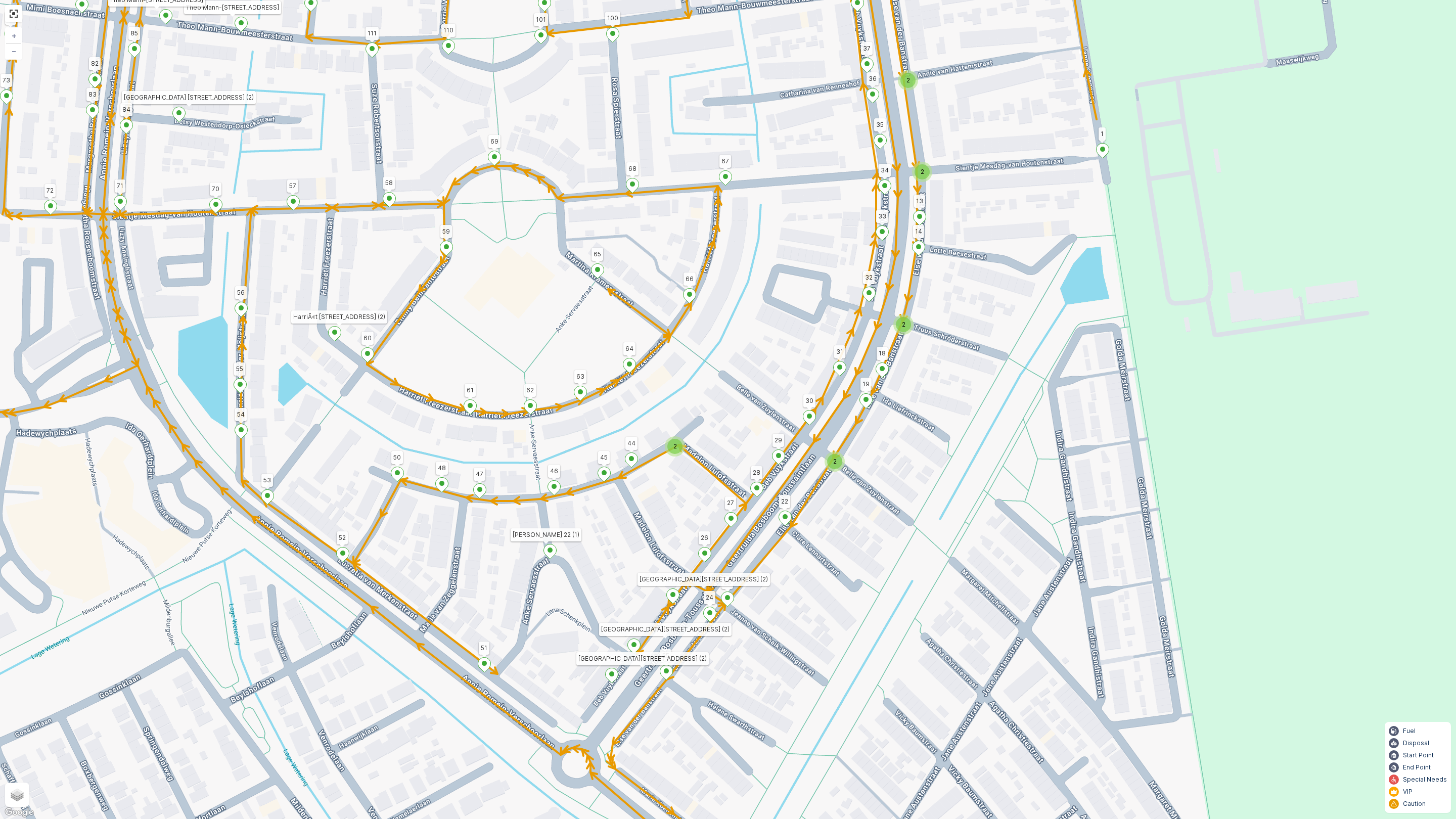
drag, startPoint x: 598, startPoint y: 630, endPoint x: 597, endPoint y: 581, distance: 49.0
click at [597, 581] on div "2 2 2 2 2 2 2 2 2 2 2 2 2 122 126 178 176 163 175 Esdoornstraat 37-39 (1) 127 1…" at bounding box center [728, 409] width 1456 height 819
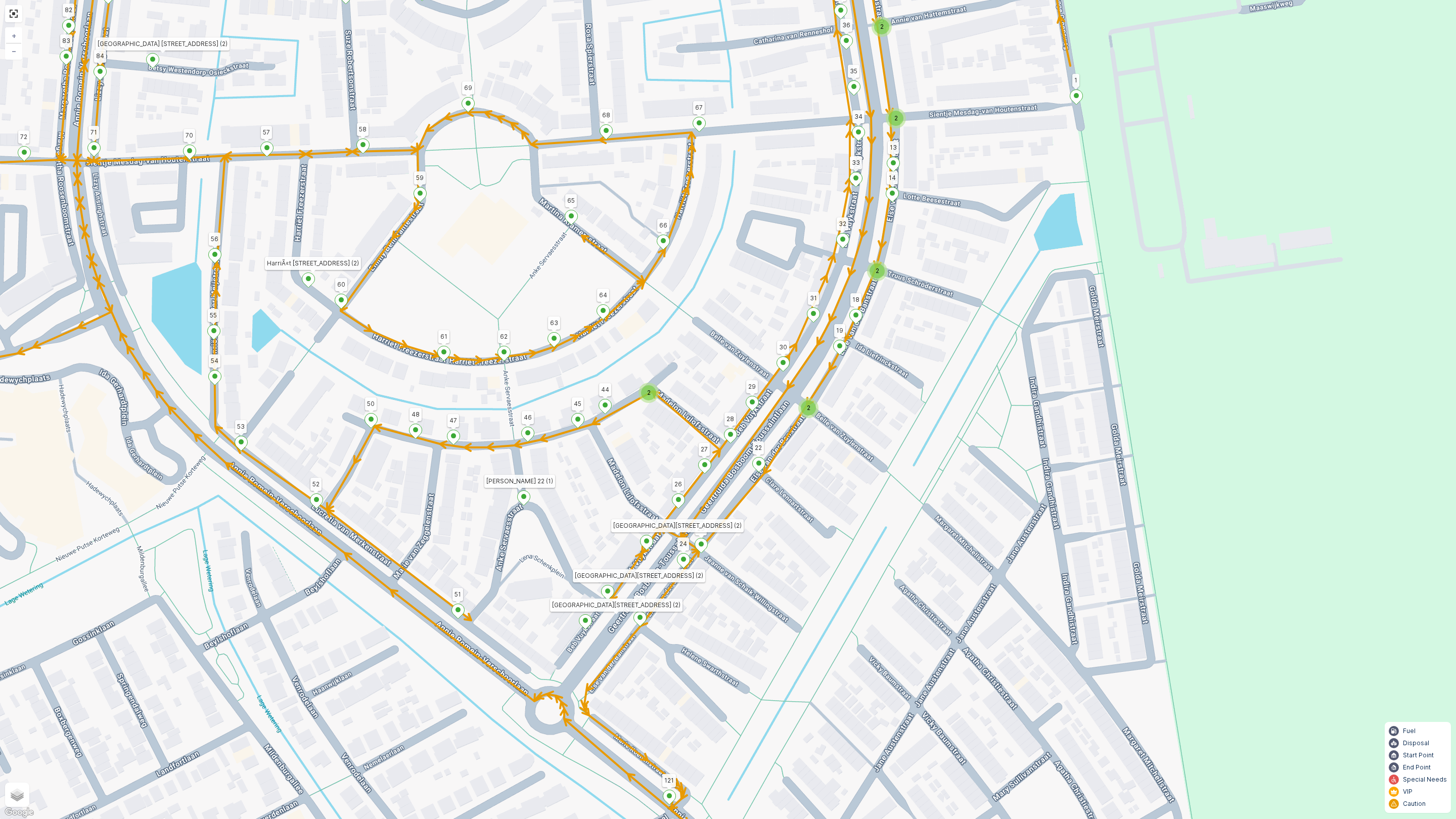
drag, startPoint x: 554, startPoint y: 613, endPoint x: 528, endPoint y: 560, distance: 59.0
click at [528, 560] on div "2 2 2 2 2 2 2 2 2 2 2 2 2 122 126 178 176 163 175 Esdoornstraat 37-39 (1) 127 1…" at bounding box center [728, 409] width 1456 height 819
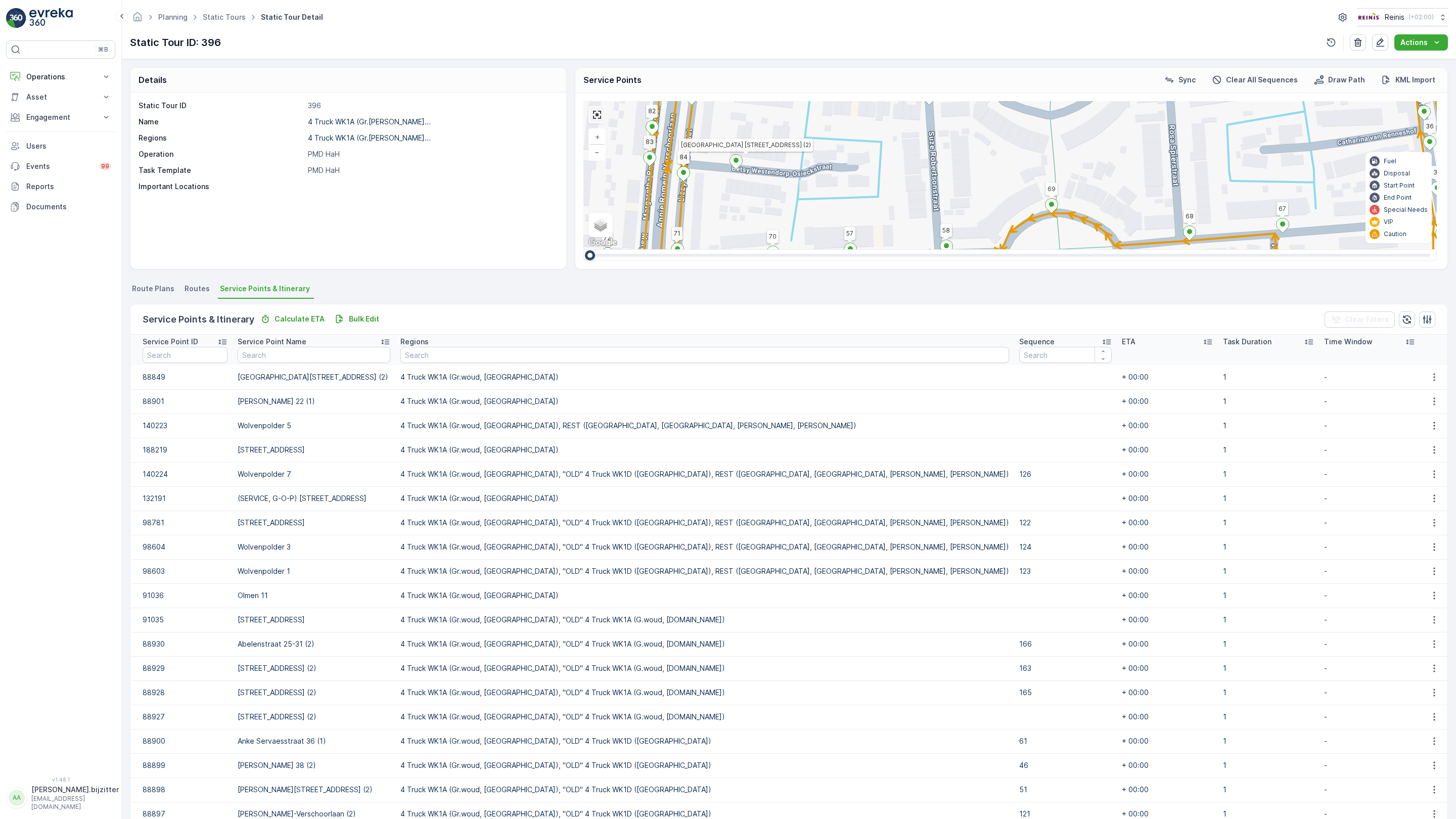
click at [590, 107] on link at bounding box center [597, 115] width 15 height 15
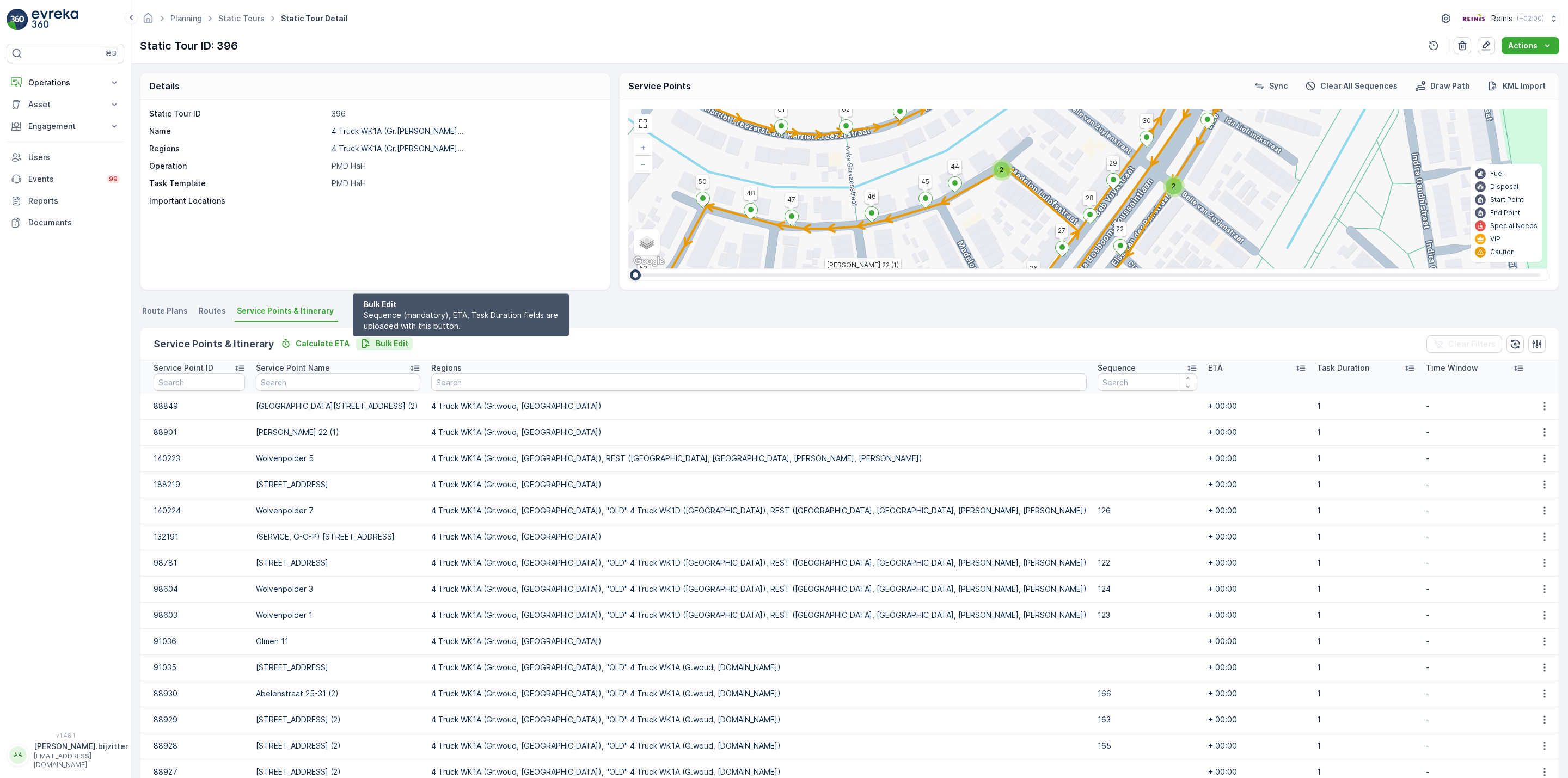
click at [384, 342] on p "Bulk Edit" at bounding box center [392, 343] width 33 height 11
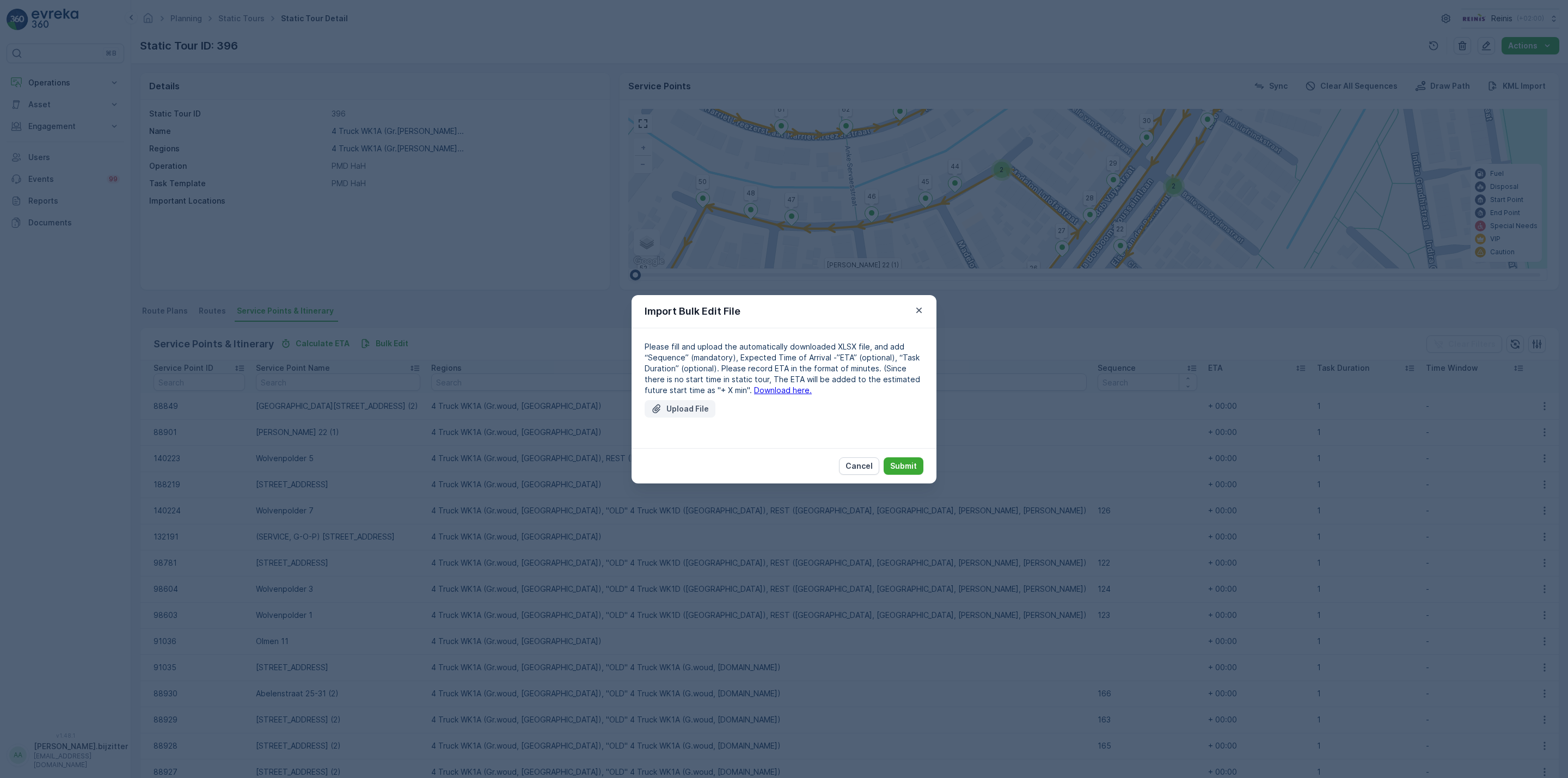
click at [691, 407] on p "Upload File" at bounding box center [688, 409] width 43 height 11
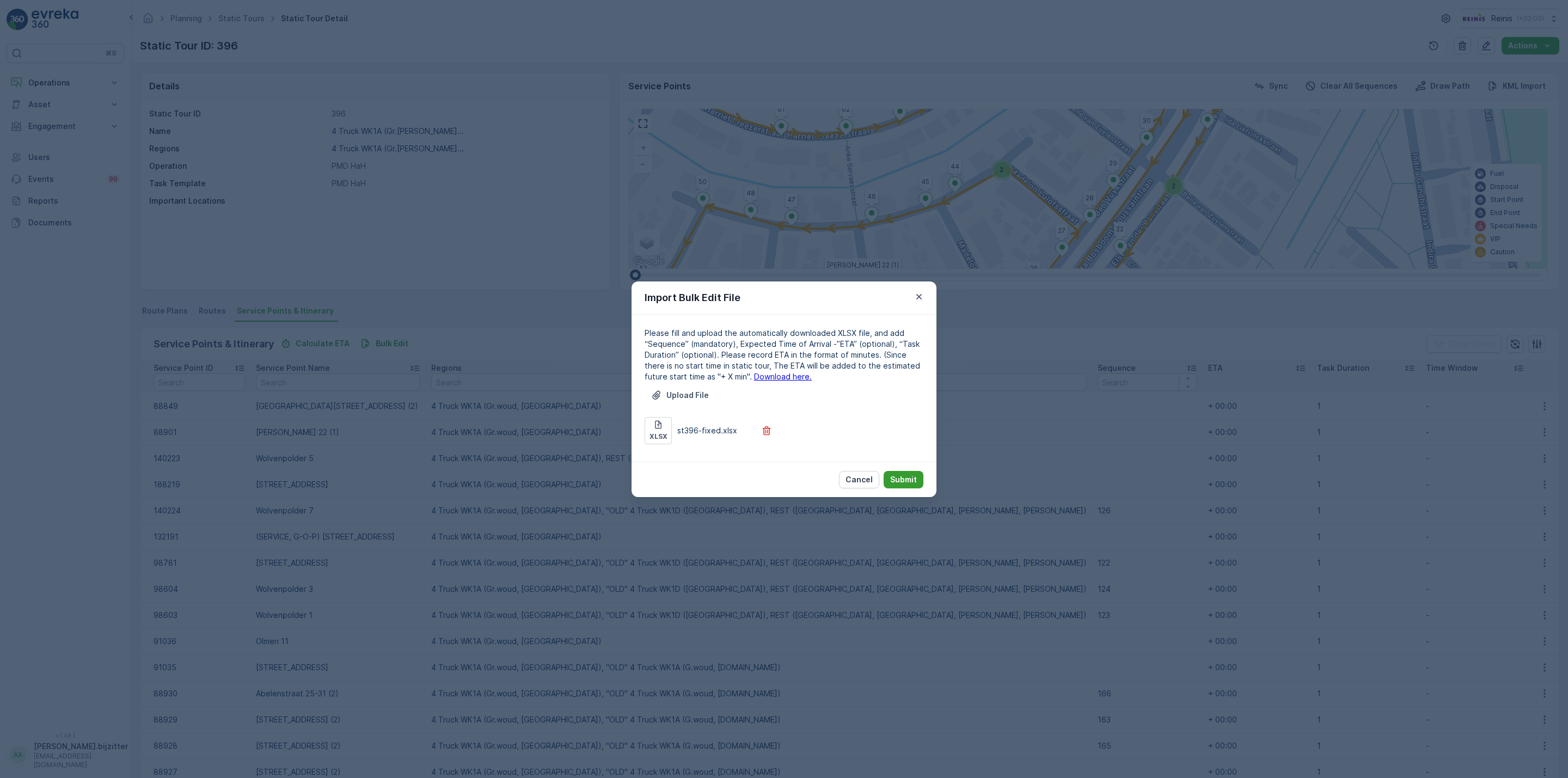
click at [898, 474] on p "Submit" at bounding box center [903, 480] width 27 height 11
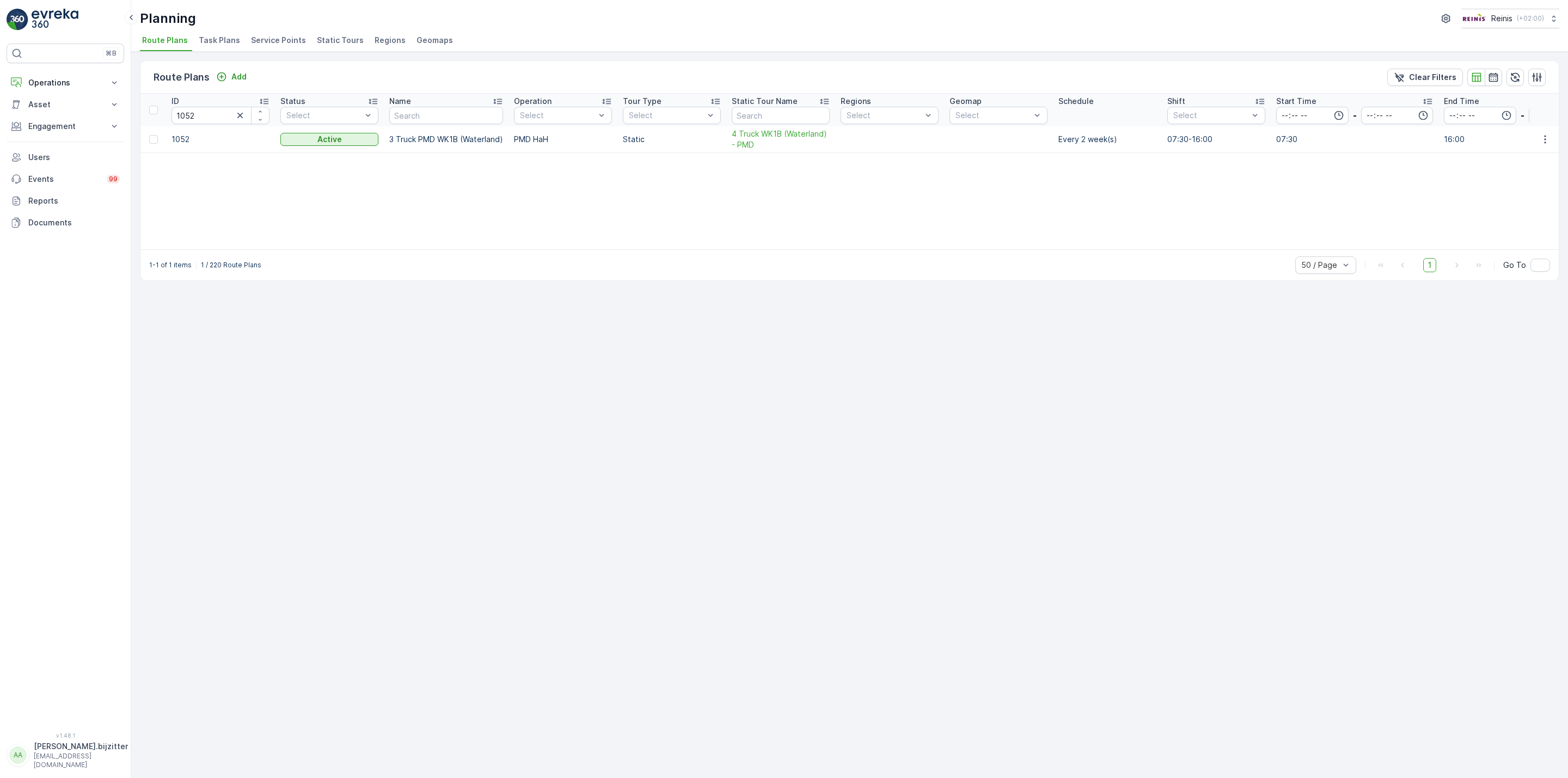
drag, startPoint x: 360, startPoint y: 373, endPoint x: 524, endPoint y: 286, distance: 185.6
click at [368, 365] on div "Route Plans Add Clear Filters ID 1052 Status Select Name Operation Select Tour …" at bounding box center [850, 415] width 1437 height 726
click at [757, 132] on span "4 Truck WK1B (Waterland) - PMD" at bounding box center [780, 139] width 98 height 22
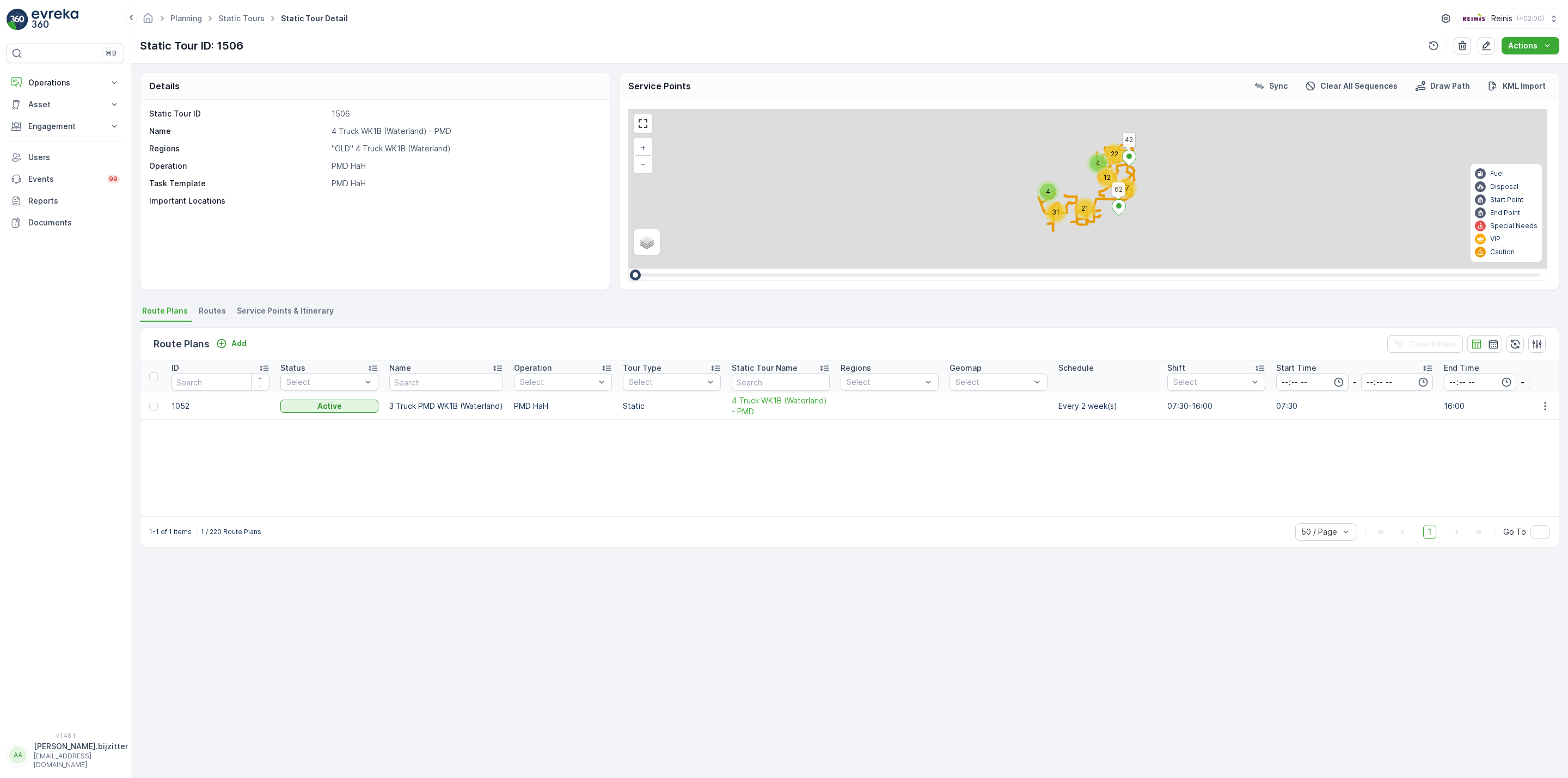
click at [291, 314] on span "Service Points & Itinerary" at bounding box center [285, 311] width 97 height 11
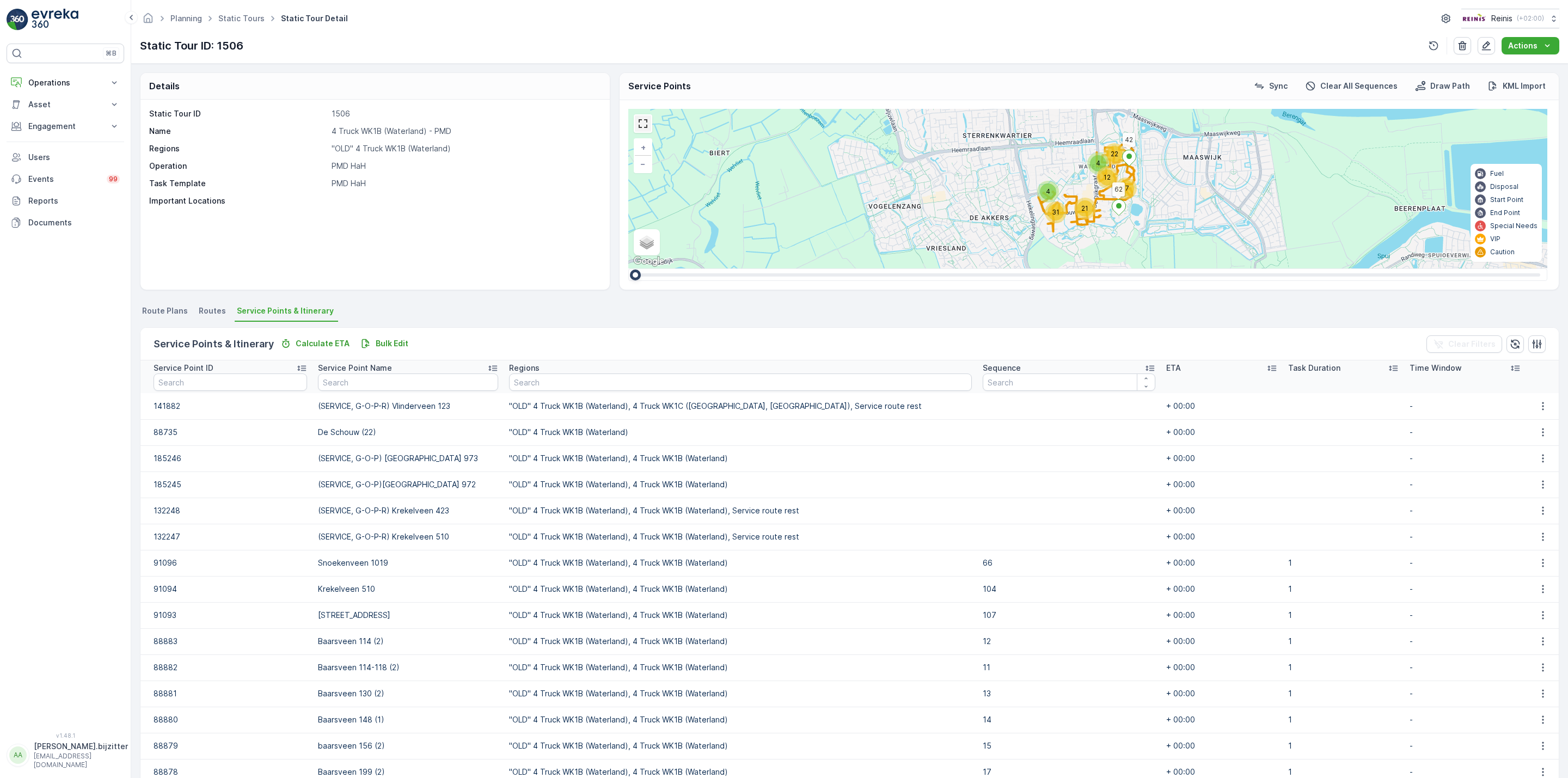
click at [639, 117] on link at bounding box center [643, 124] width 16 height 16
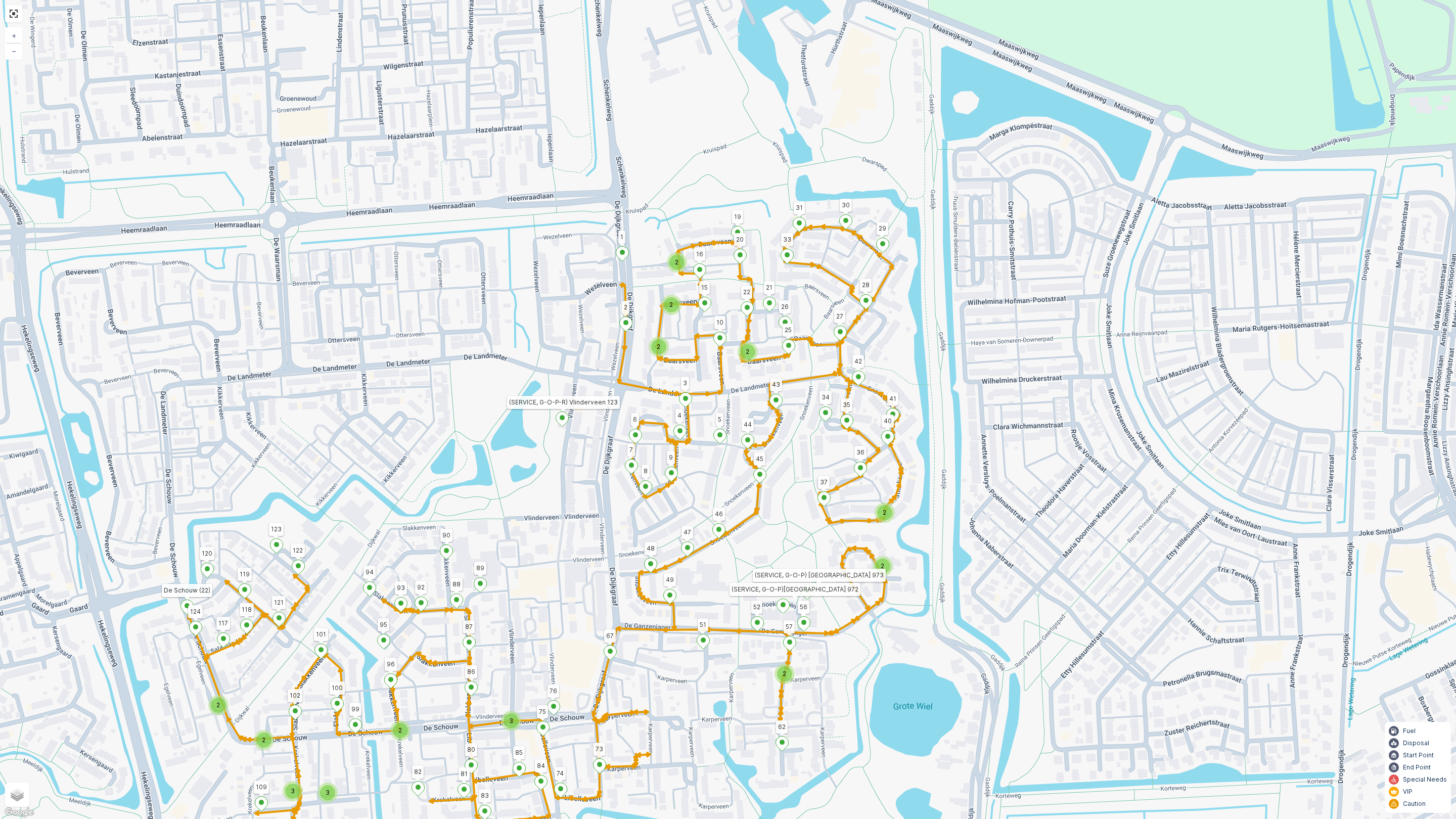
drag, startPoint x: 584, startPoint y: 413, endPoint x: 644, endPoint y: 402, distance: 61.0
click at [644, 402] on div "2 2 2 2 2 2 2 3 2 2 2 3 3 62 42 (SERVICE, G-O-P-R) Vlinderveen 123 1 29 30 43 4…" at bounding box center [728, 409] width 1456 height 819
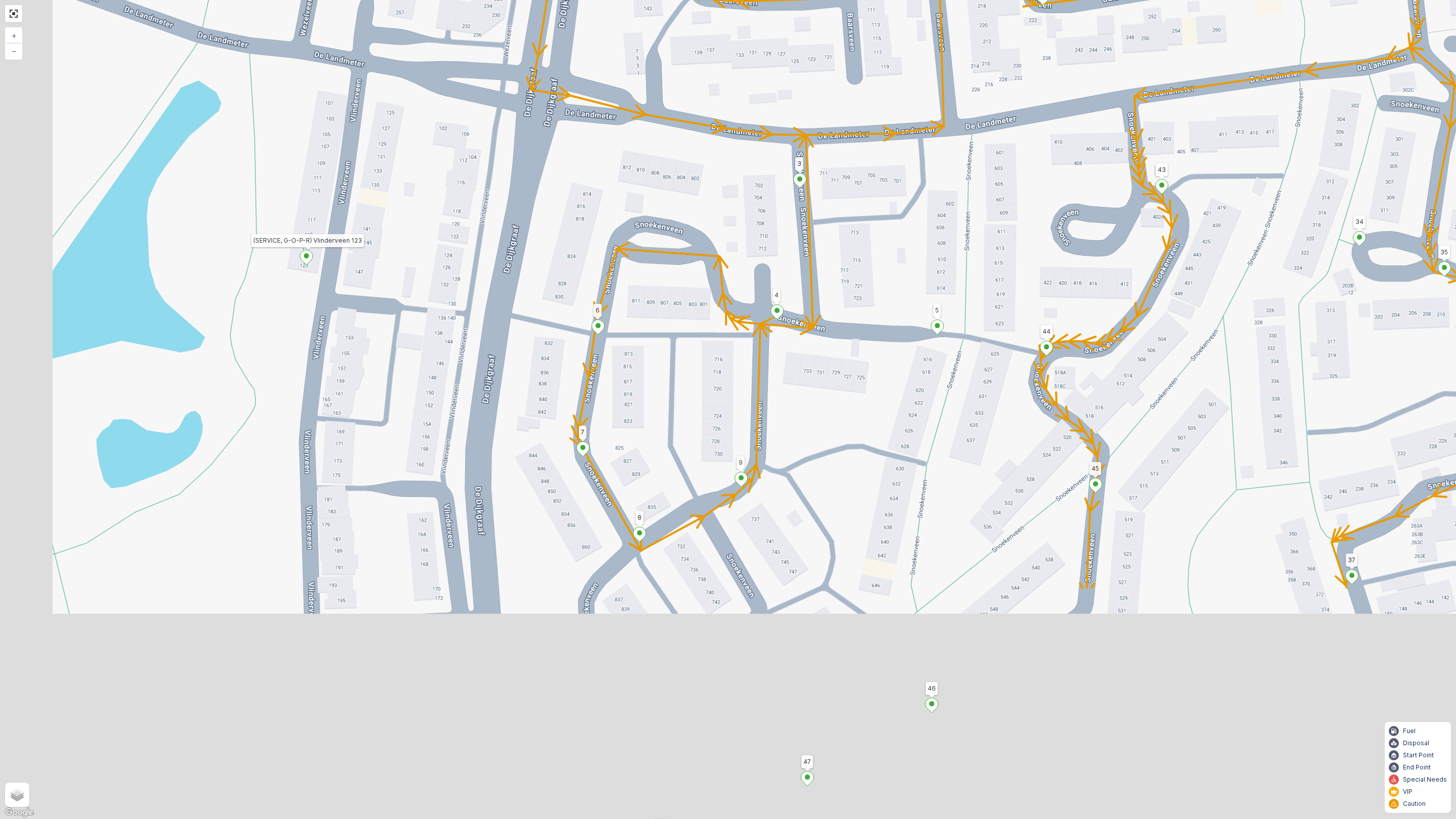
drag, startPoint x: 369, startPoint y: 584, endPoint x: 501, endPoint y: 125, distance: 477.6
click at [496, 133] on div "2 2 2 62 42 (SERVICE, G-O-P-R) Vlinderveen 123 1 29 30 43 45 3 6 37 52 119 120 …" at bounding box center [728, 409] width 1456 height 819
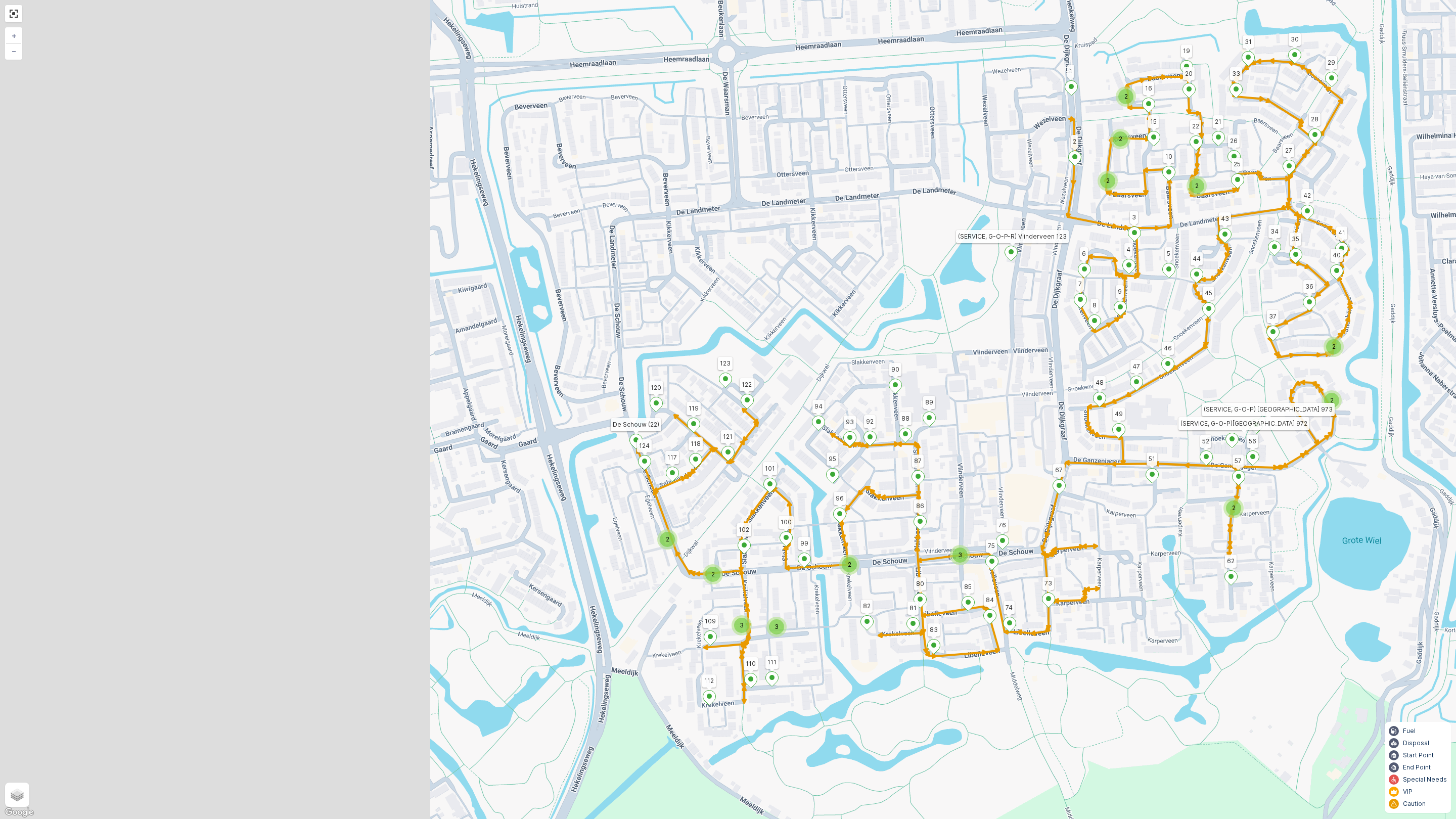
drag, startPoint x: 434, startPoint y: 396, endPoint x: 980, endPoint y: 342, distance: 548.7
click at [980, 342] on div "2 2 2 2 2 2 2 3 2 2 2 3 3 62 42 (SERVICE, G-O-P-R) Vlinderveen 123 1 29 30 43 4…" at bounding box center [728, 409] width 1456 height 819
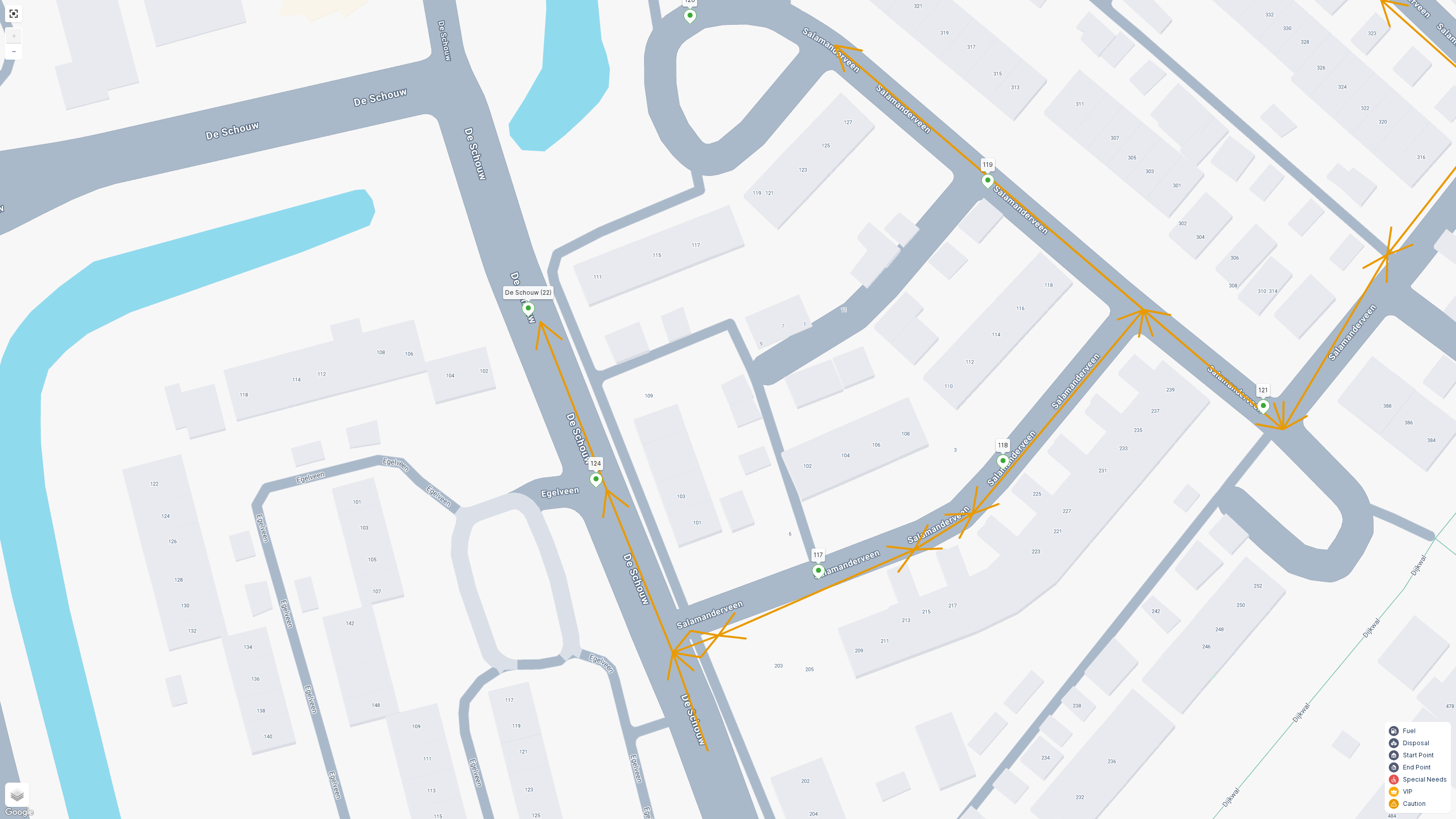
drag, startPoint x: 711, startPoint y: 631, endPoint x: 694, endPoint y: 482, distance: 150.0
click at [694, 482] on div "2 62 42 (SERVICE, G-O-P-R) Vlinderveen 123 1 29 30 43 45 3 6 37 52 119 120 83 9…" at bounding box center [728, 409] width 1456 height 819
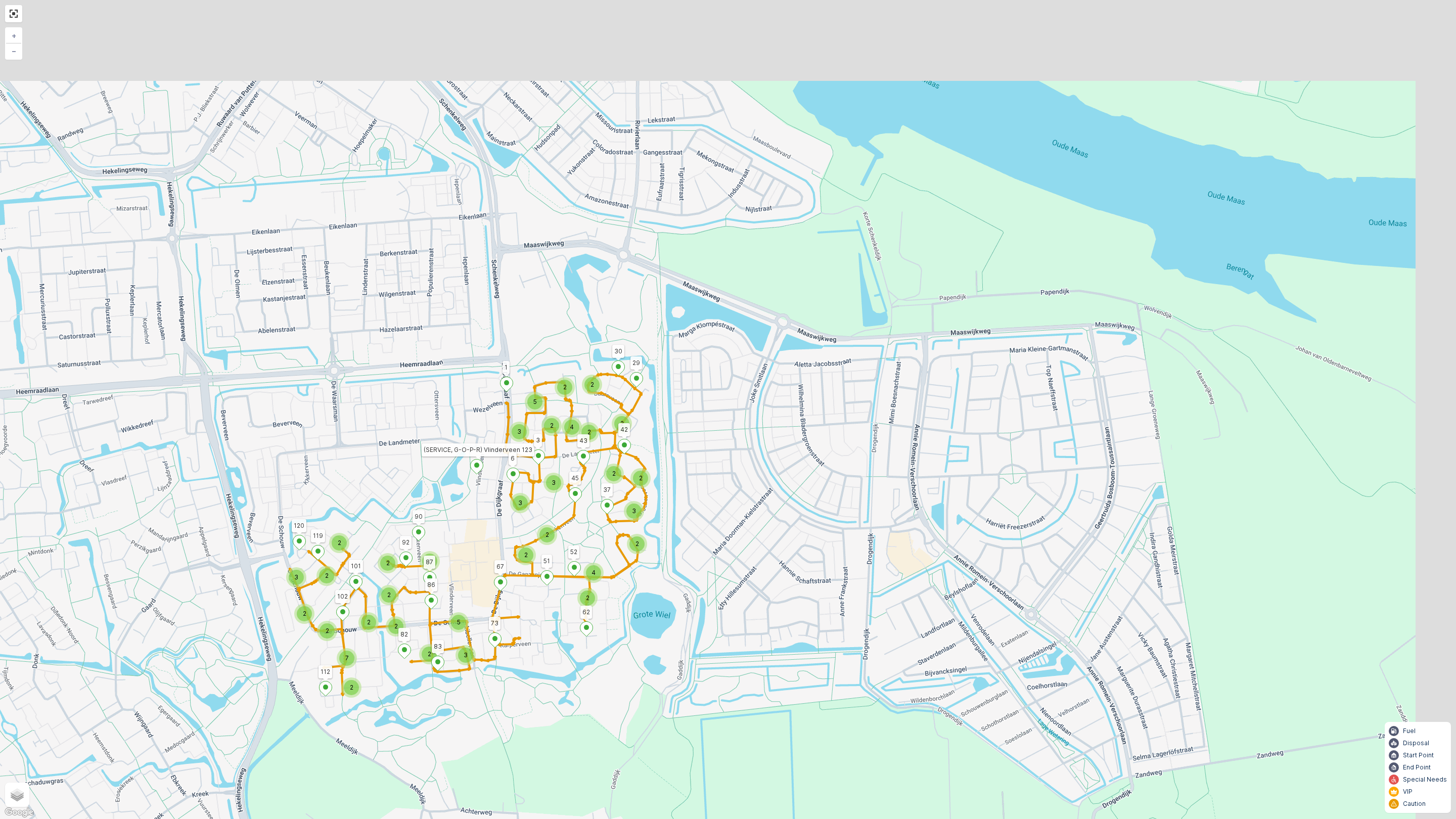
drag, startPoint x: 580, startPoint y: 346, endPoint x: 484, endPoint y: 508, distance: 188.3
click at [484, 508] on div "3 5 2 2 4 2 2 2 3 3 2 2 3 2 2 2 4 2 2 2 2 3 5 2 2 2 3 2 2 2 2 2 7 62 42 (SERVIC…" at bounding box center [728, 409] width 1456 height 819
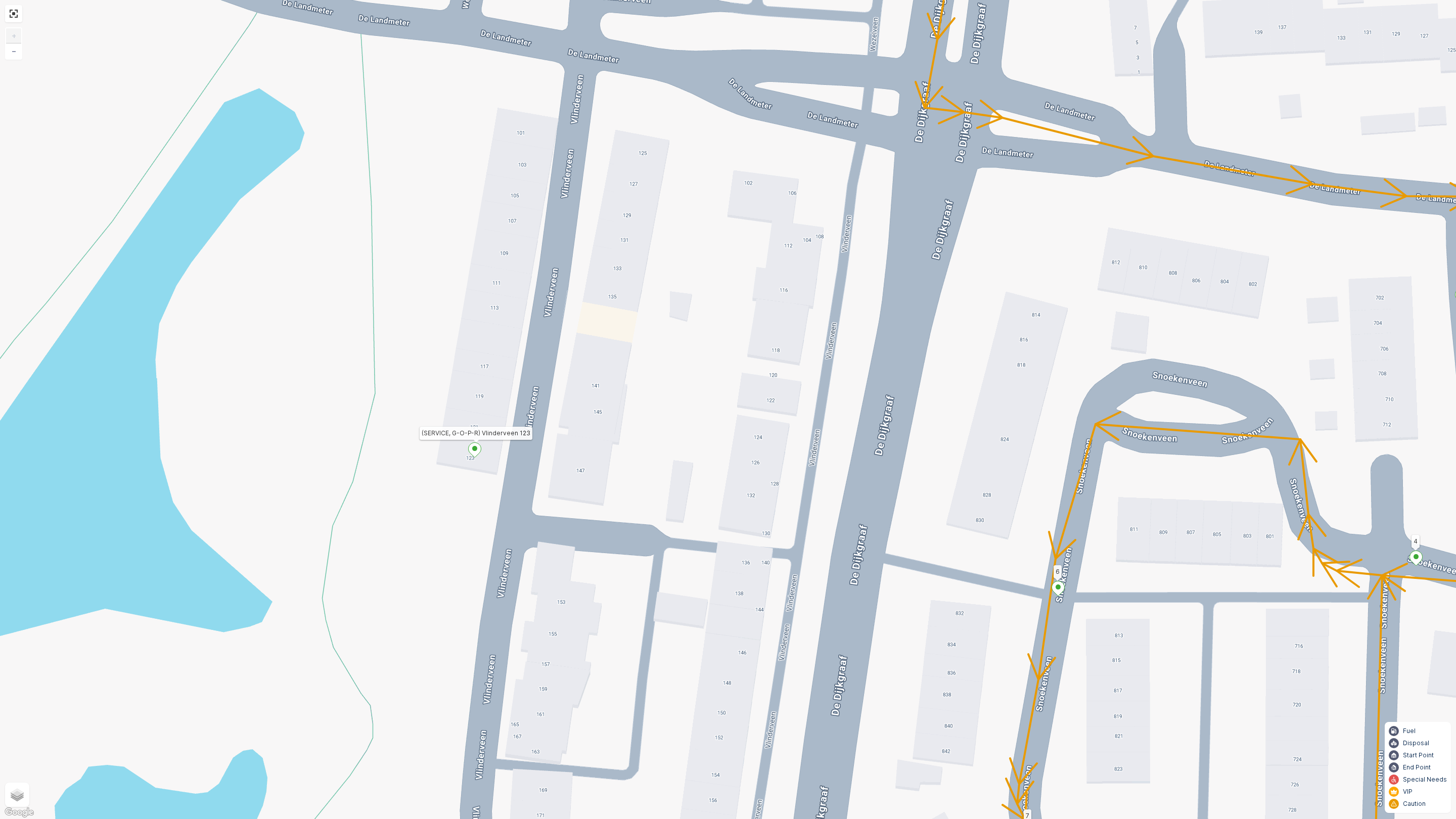
click at [474, 447] on ellipse at bounding box center [474, 448] width 5 height 5
click at [545, 323] on icon "button" at bounding box center [545, 323] width 5 height 5
click at [375, 489] on div "2 62 42 (SERVICE, G-O-P-R) Vlinderveen 123 1 29 30 43 45 3 6 37 52 119 120 83 9…" at bounding box center [728, 409] width 1456 height 819
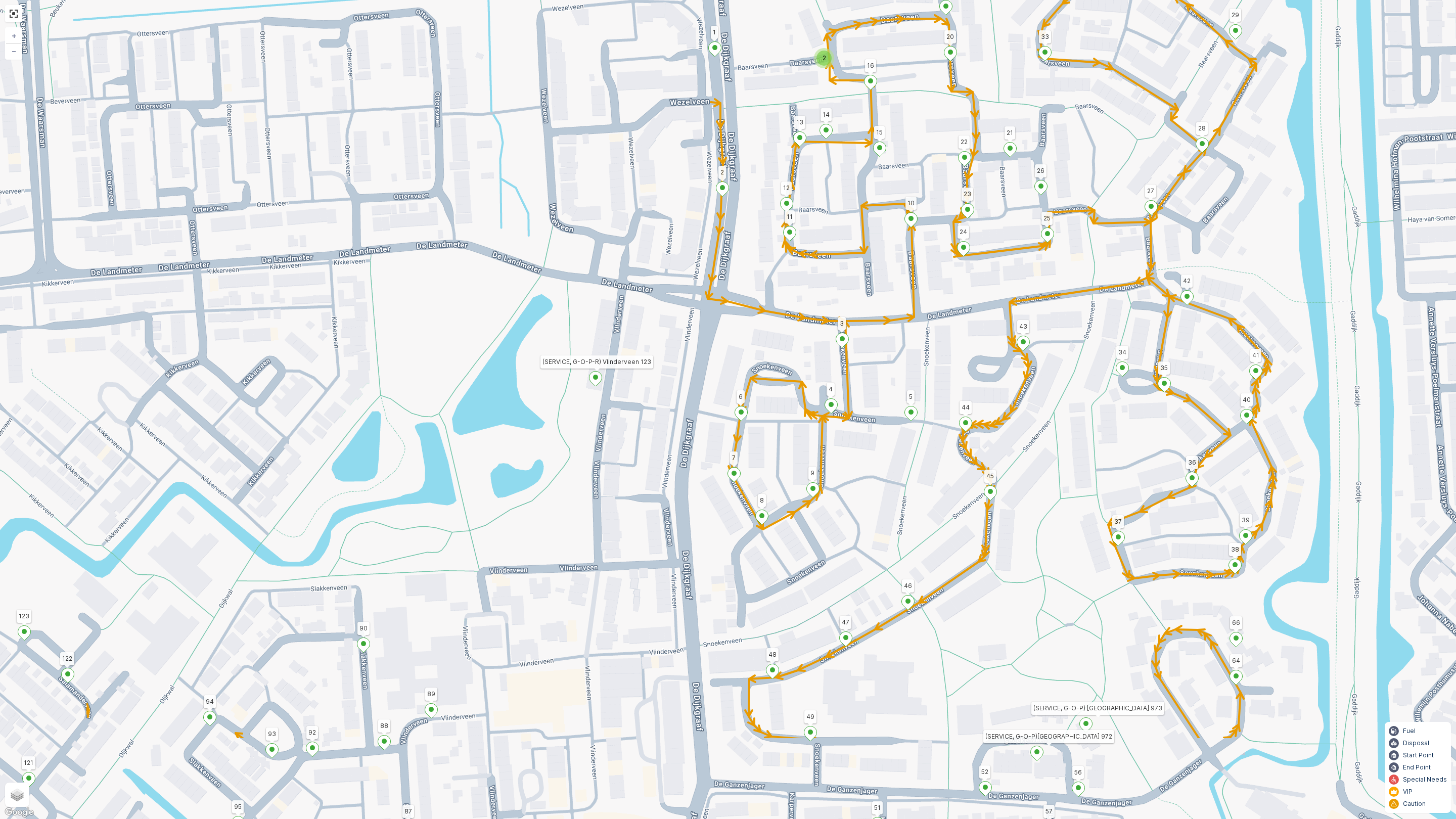
drag, startPoint x: 355, startPoint y: 582, endPoint x: 549, endPoint y: 457, distance: 230.8
click at [549, 457] on div "2 3 2 2 2 3 62 42 (SERVICE, G-O-P-R) Vlinderveen 123 1 29 30 43 45 3 6 37 52 11…" at bounding box center [728, 409] width 1456 height 819
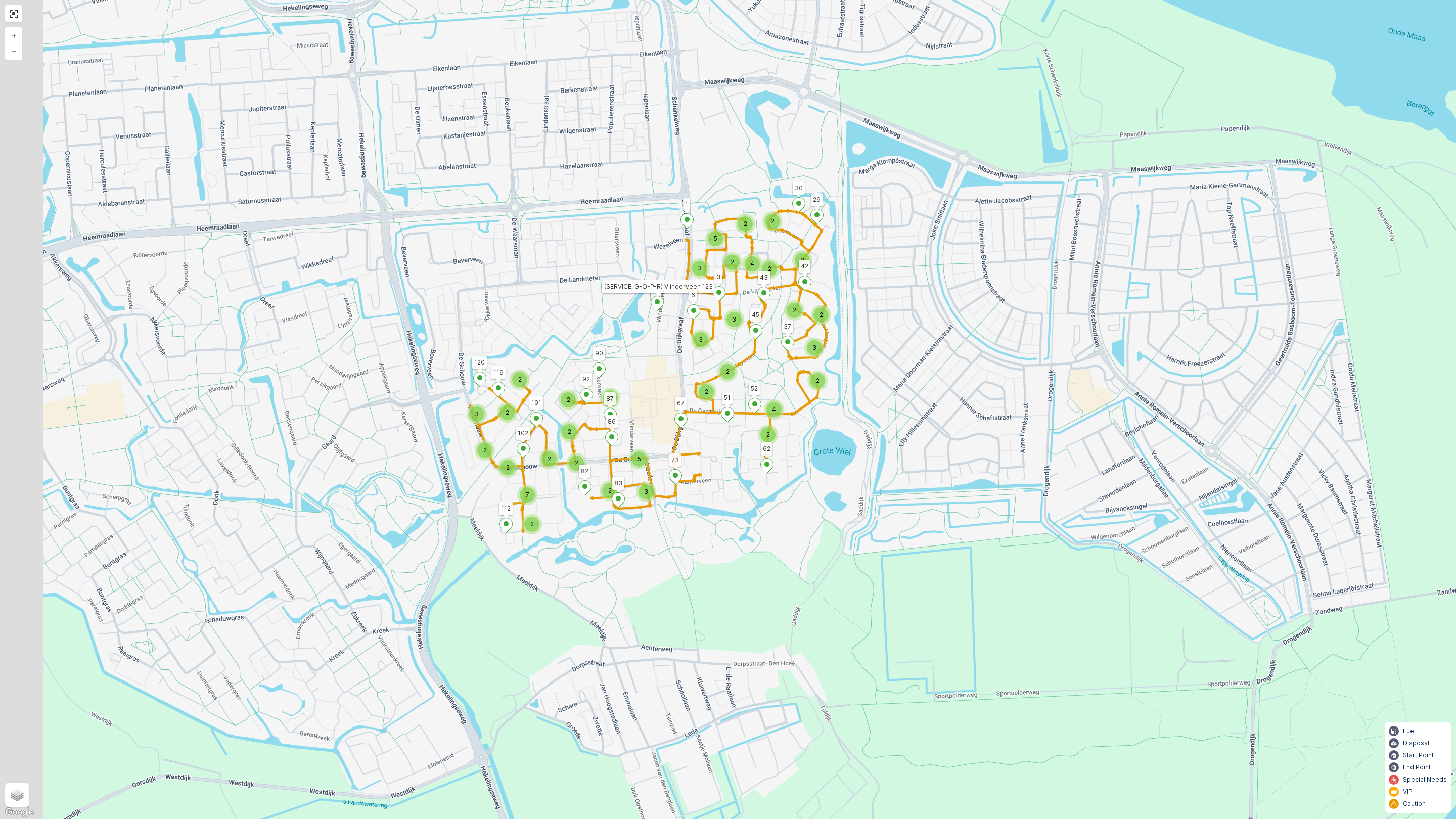
drag, startPoint x: 422, startPoint y: 342, endPoint x: 566, endPoint y: 284, distance: 155.2
click at [566, 284] on div "3 5 2 2 4 2 2 2 3 3 2 2 3 2 2 2 4 2 2 2 2 3 5 2 2 2 3 2 2 2 2 2 7 62 42 (SERVIC…" at bounding box center [728, 409] width 1456 height 819
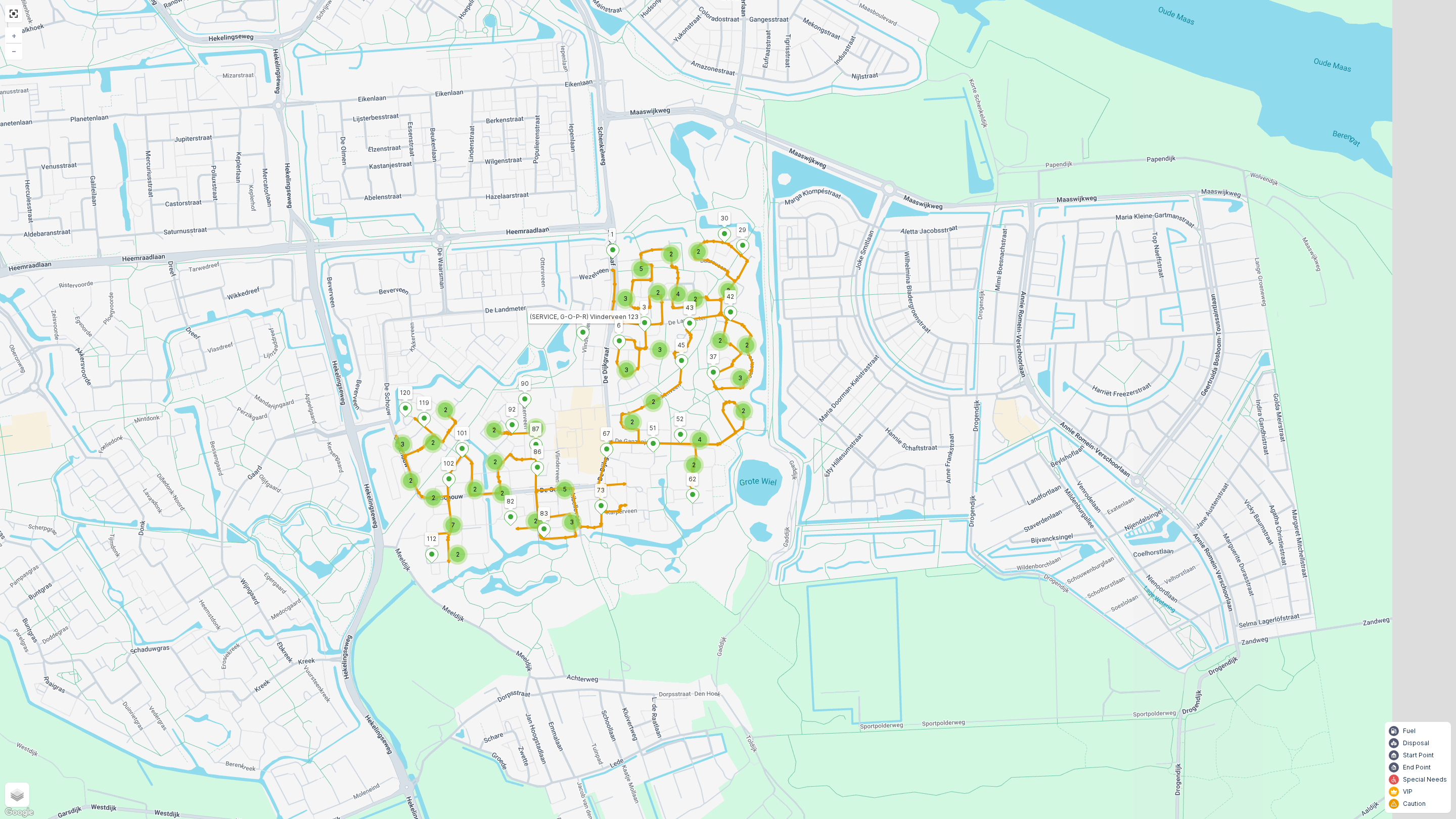
drag, startPoint x: 493, startPoint y: 339, endPoint x: 464, endPoint y: 354, distance: 32.6
click at [464, 354] on div "3 5 2 2 4 2 2 2 3 3 2 2 3 2 2 2 4 2 2 2 2 3 5 2 2 2 3 2 2 2 2 2 7 62 42 (SERVIC…" at bounding box center [728, 409] width 1456 height 819
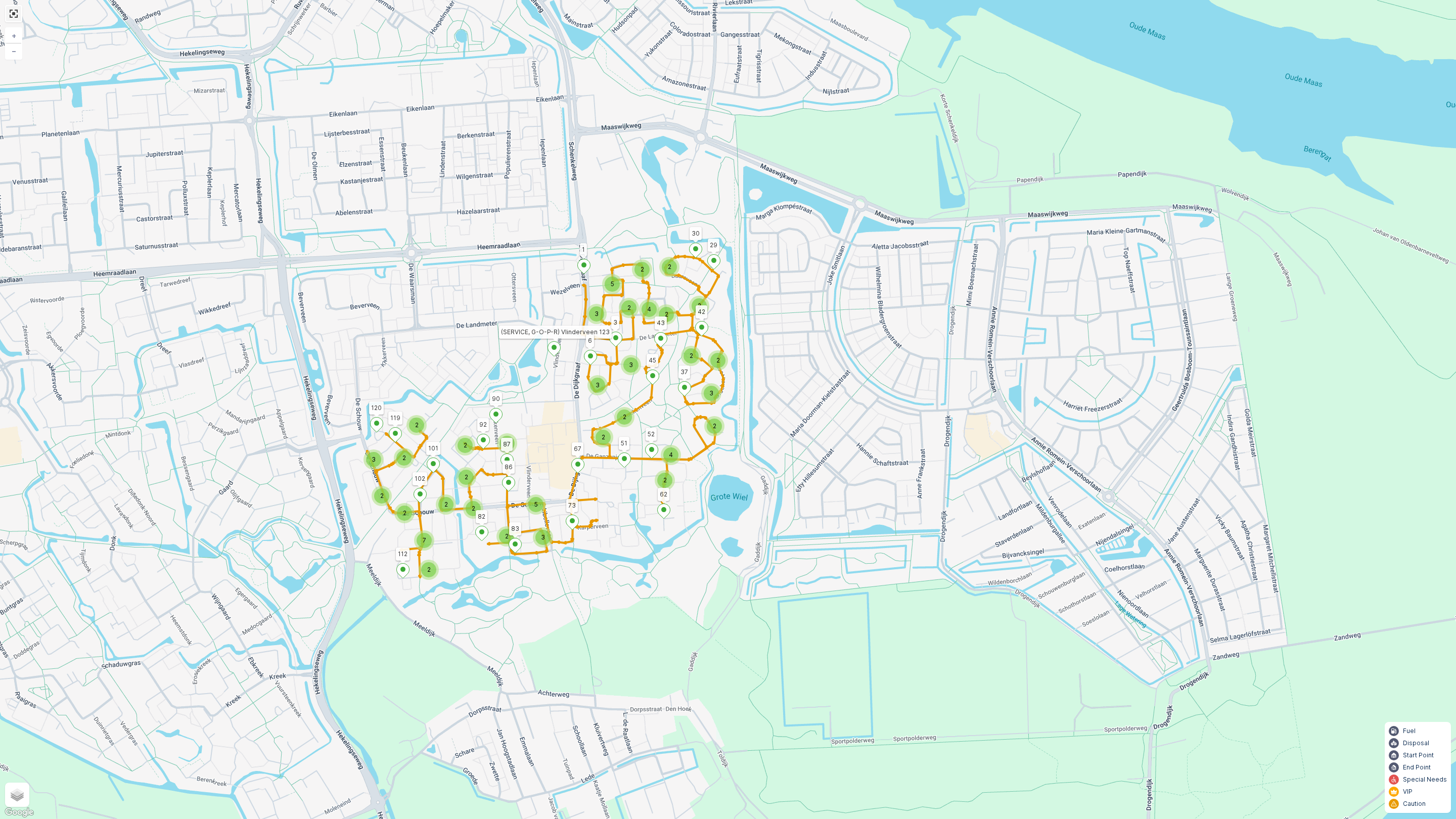
click at [17, 17] on link at bounding box center [14, 14] width 15 height 15
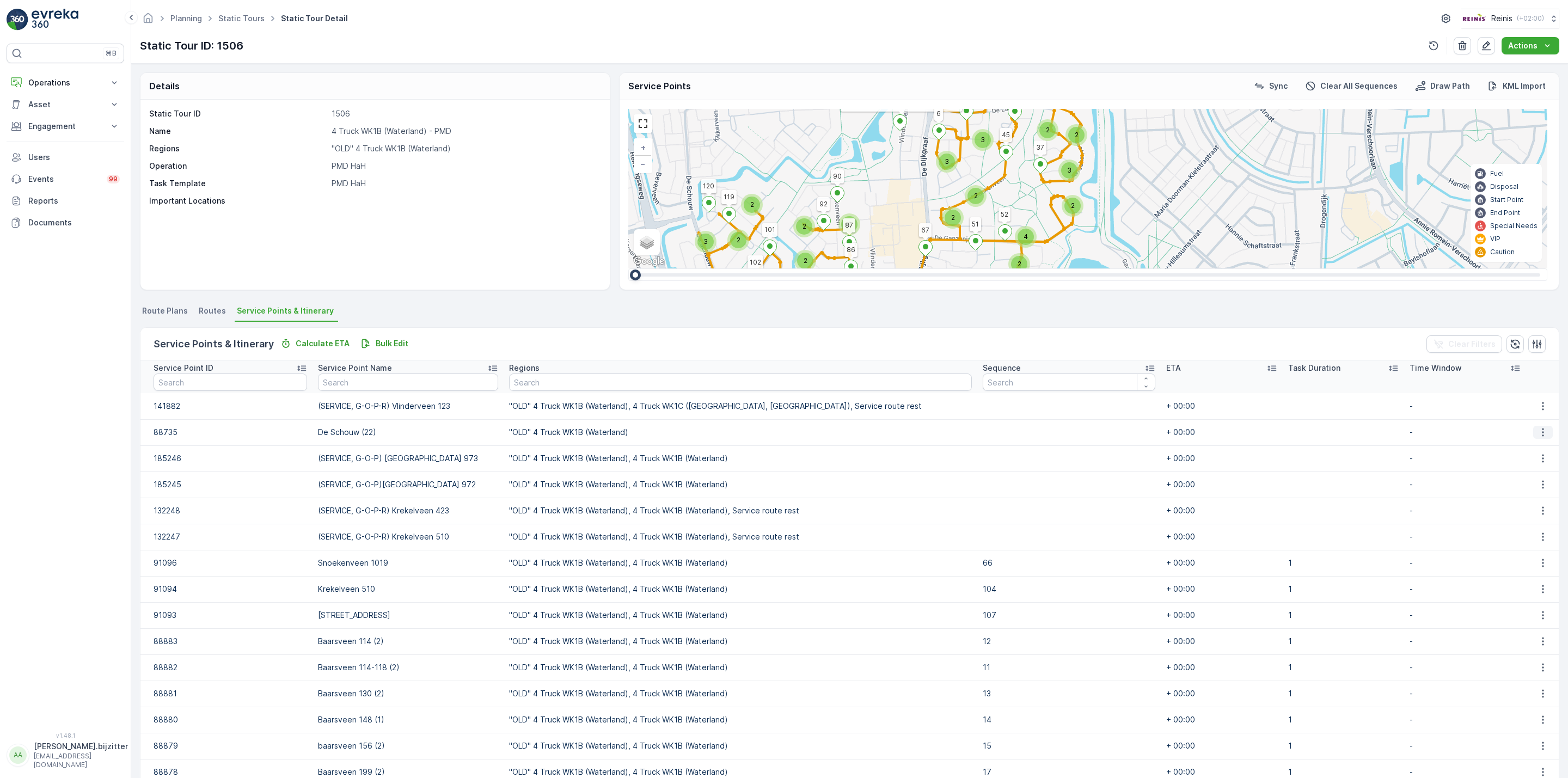
click at [1542, 433] on icon "button" at bounding box center [1542, 432] width 2 height 8
click at [1539, 446] on span "Edit" at bounding box center [1541, 449] width 14 height 11
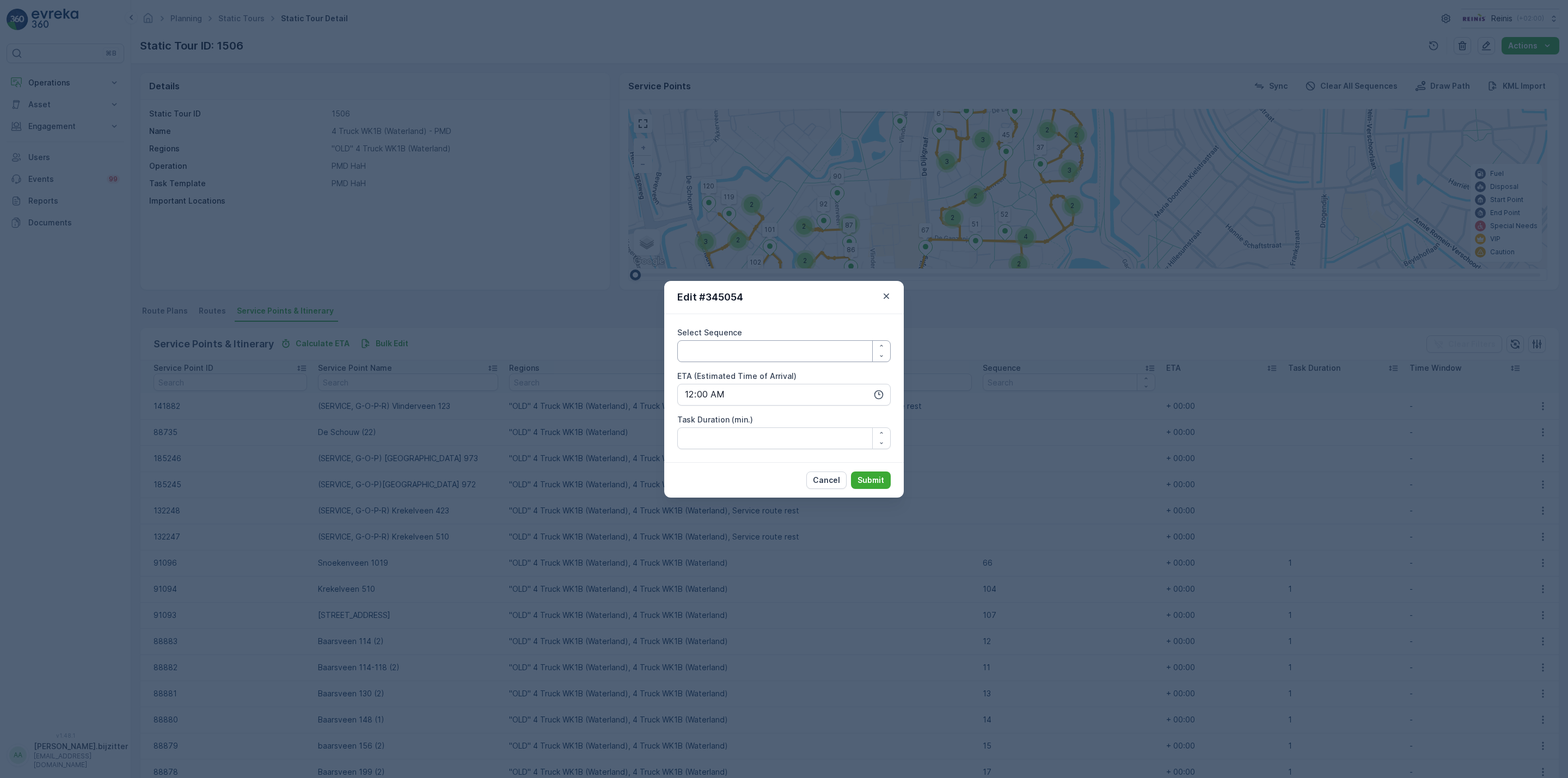
click at [753, 347] on Sequence "Select Sequence" at bounding box center [784, 351] width 214 height 22
type Sequence "125"
click at [864, 475] on p "Submit" at bounding box center [871, 480] width 27 height 11
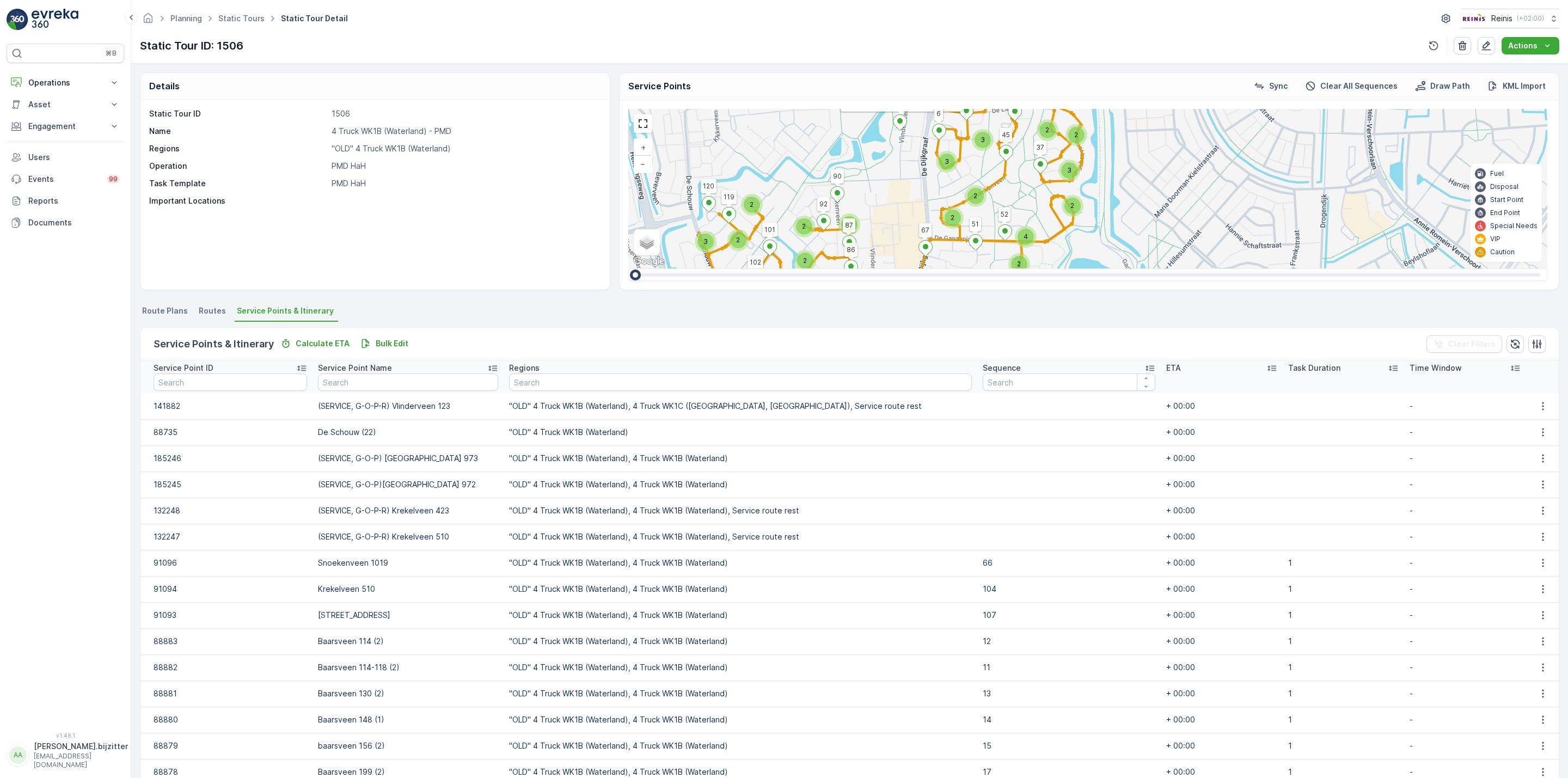
click at [1146, 370] on icon at bounding box center [1150, 368] width 9 height 5
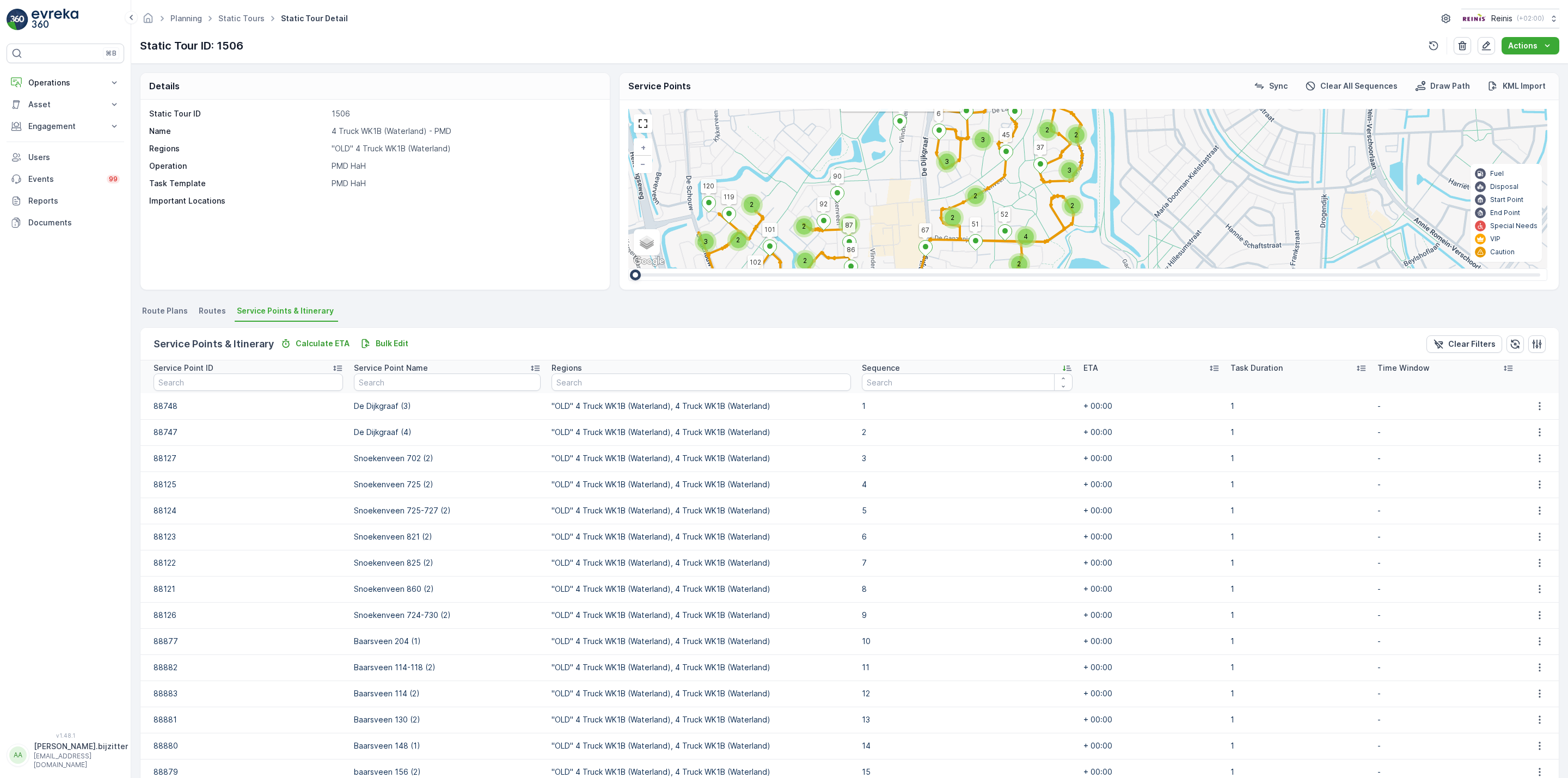
click at [1062, 368] on icon at bounding box center [1067, 368] width 11 height 11
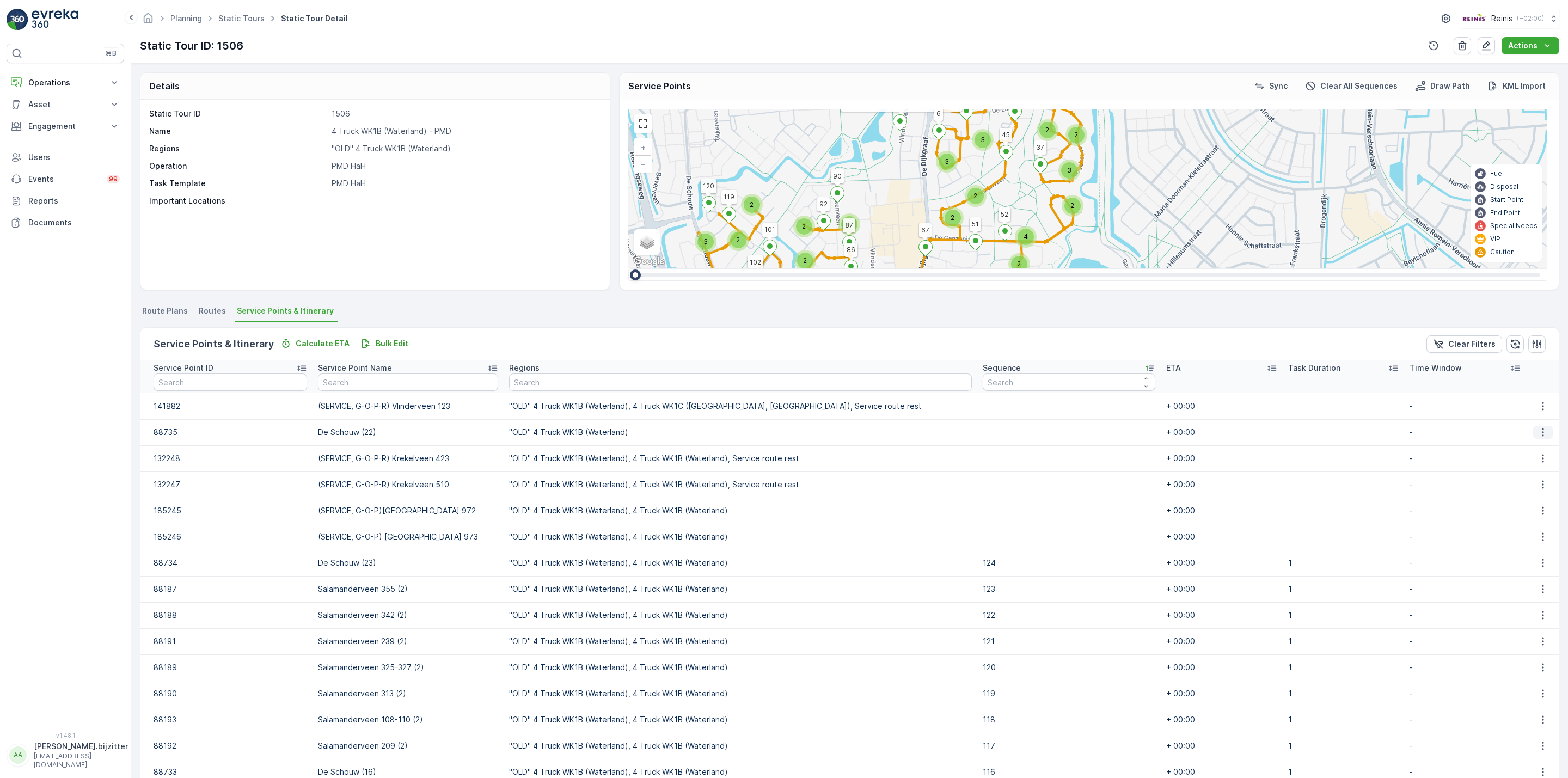
click at [1540, 429] on icon "button" at bounding box center [1543, 432] width 11 height 11
click at [1539, 446] on span "Edit" at bounding box center [1541, 449] width 14 height 11
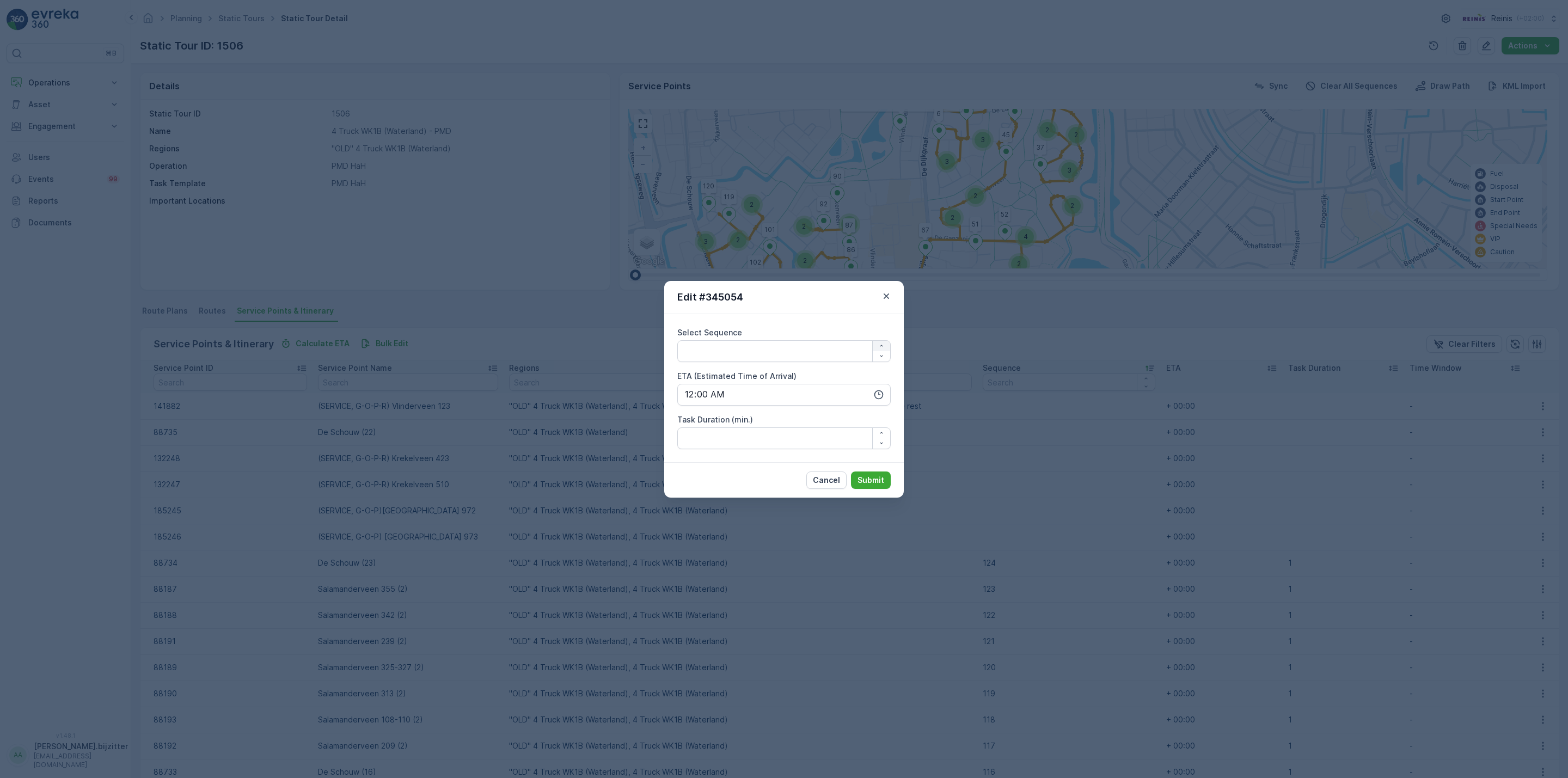
click at [879, 345] on icon "button" at bounding box center [881, 346] width 7 height 7
click at [833, 351] on Sequence "1" at bounding box center [784, 351] width 214 height 22
click at [881, 343] on icon "button" at bounding box center [881, 346] width 7 height 7
click at [884, 353] on icon "button" at bounding box center [881, 356] width 7 height 7
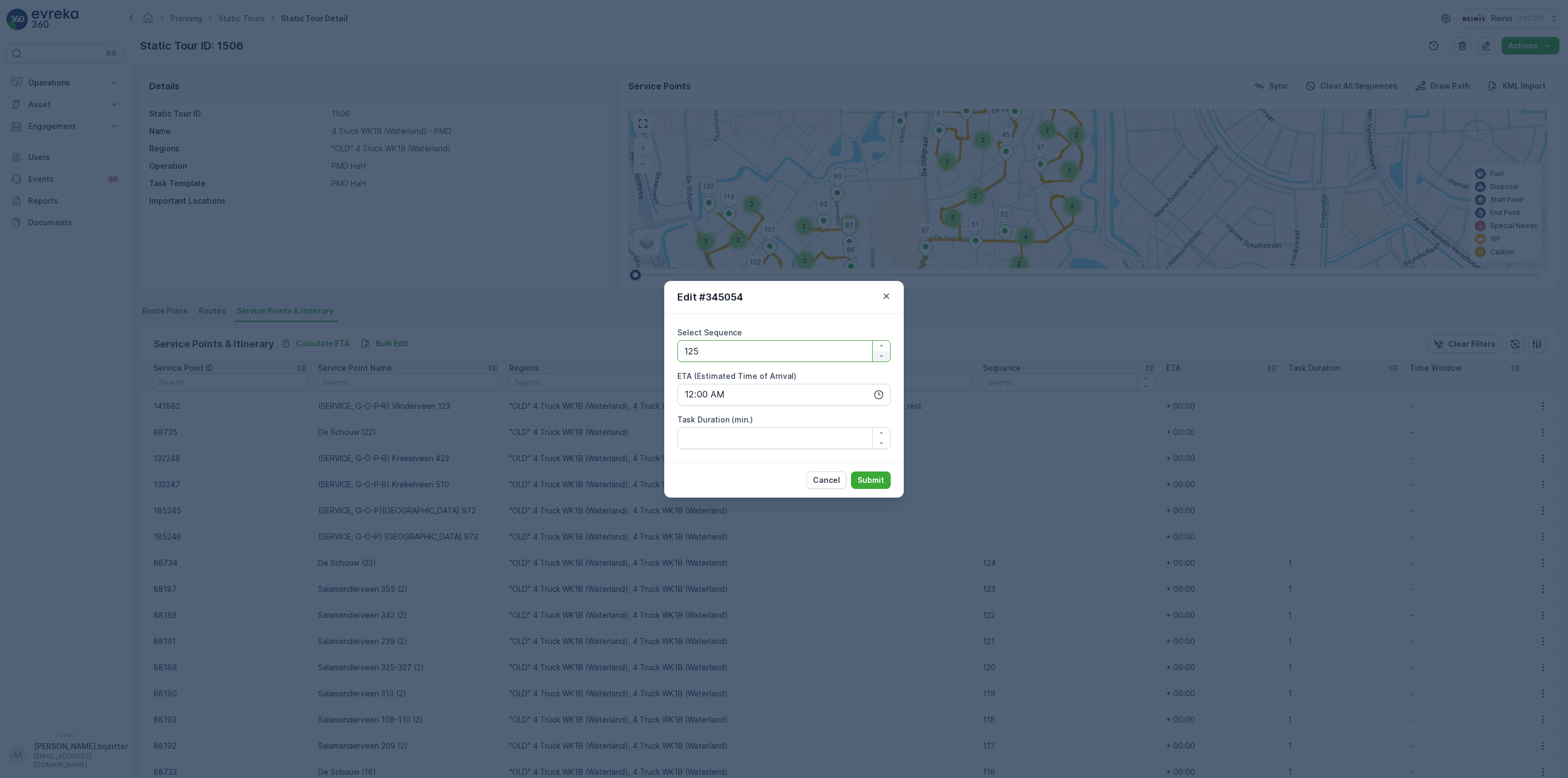
click at [884, 353] on icon "button" at bounding box center [881, 356] width 7 height 7
click at [882, 343] on icon "button" at bounding box center [881, 346] width 7 height 7
type Sequence "125"
click at [774, 354] on Sequence "125" at bounding box center [784, 351] width 214 height 22
click at [867, 475] on p "Submit" at bounding box center [871, 480] width 27 height 11
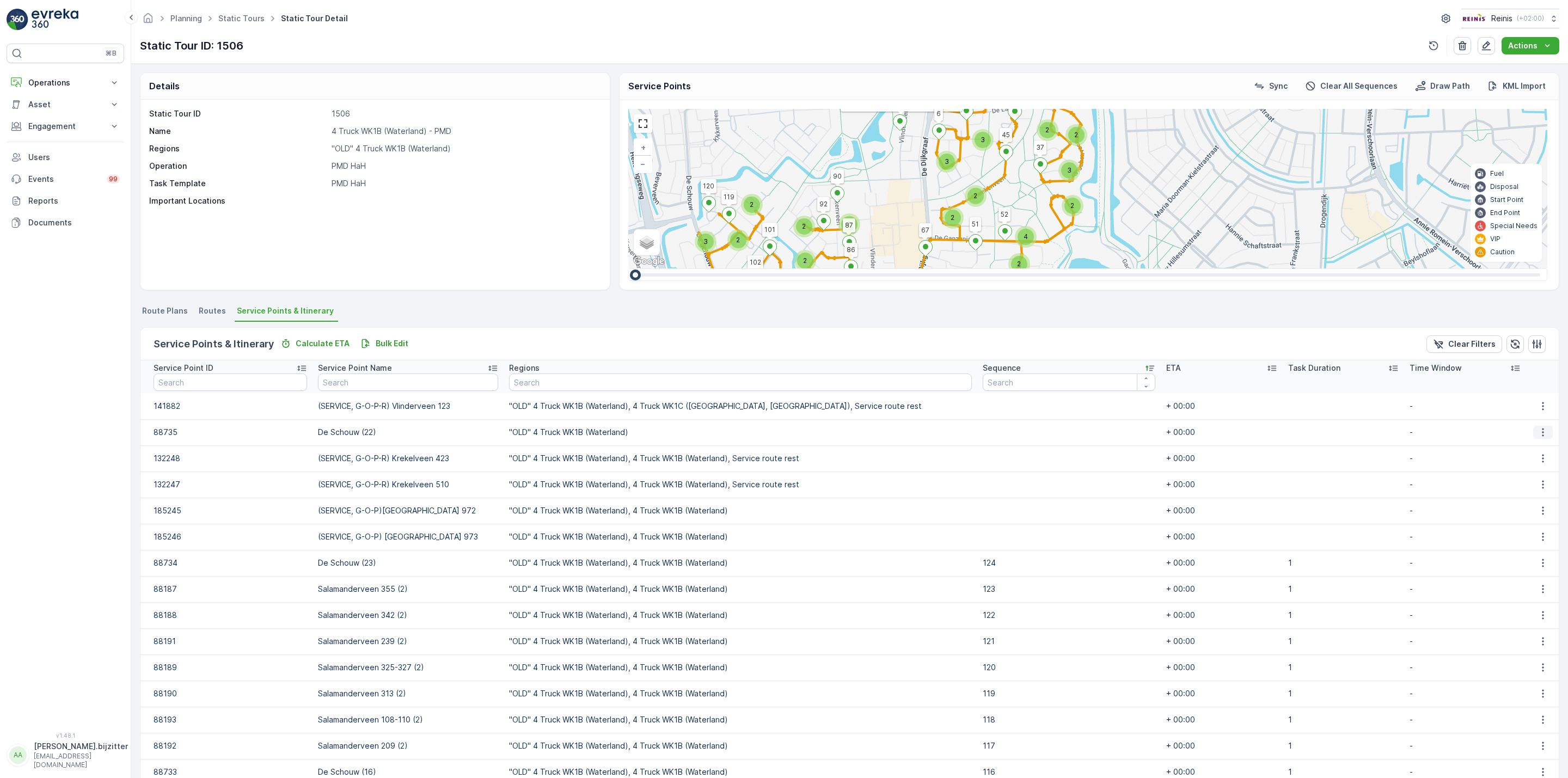
click at [1538, 433] on icon "button" at bounding box center [1543, 432] width 11 height 11
click at [1535, 449] on span "Edit" at bounding box center [1541, 449] width 14 height 11
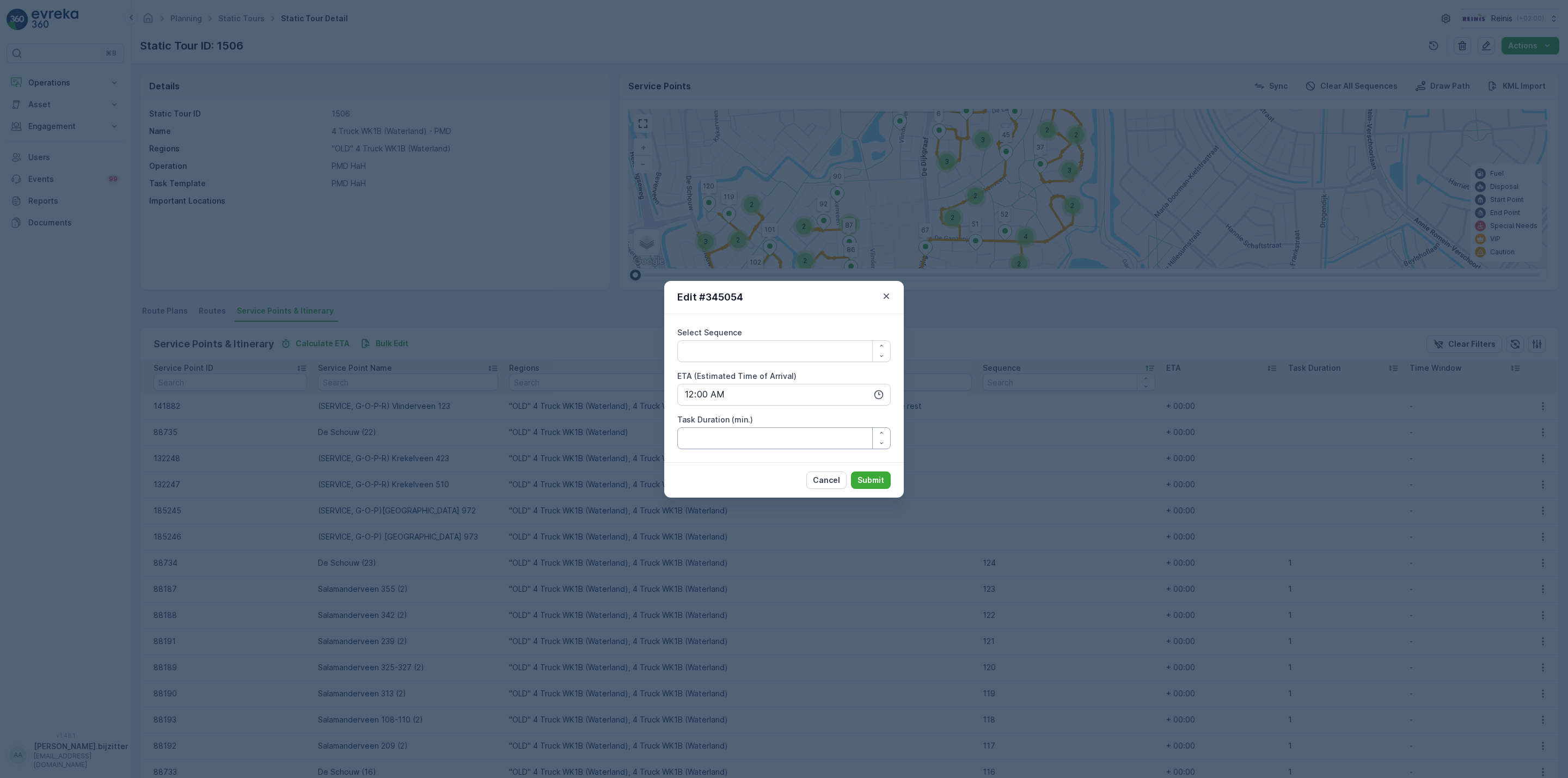
click at [739, 446] on \(min\ "Task Duration (min.)" at bounding box center [784, 438] width 214 height 22
type \(min\ "1"
click at [796, 358] on Sequence "Select Sequence" at bounding box center [784, 351] width 214 height 22
type Sequence "125"
click at [873, 477] on p "Submit" at bounding box center [871, 480] width 27 height 11
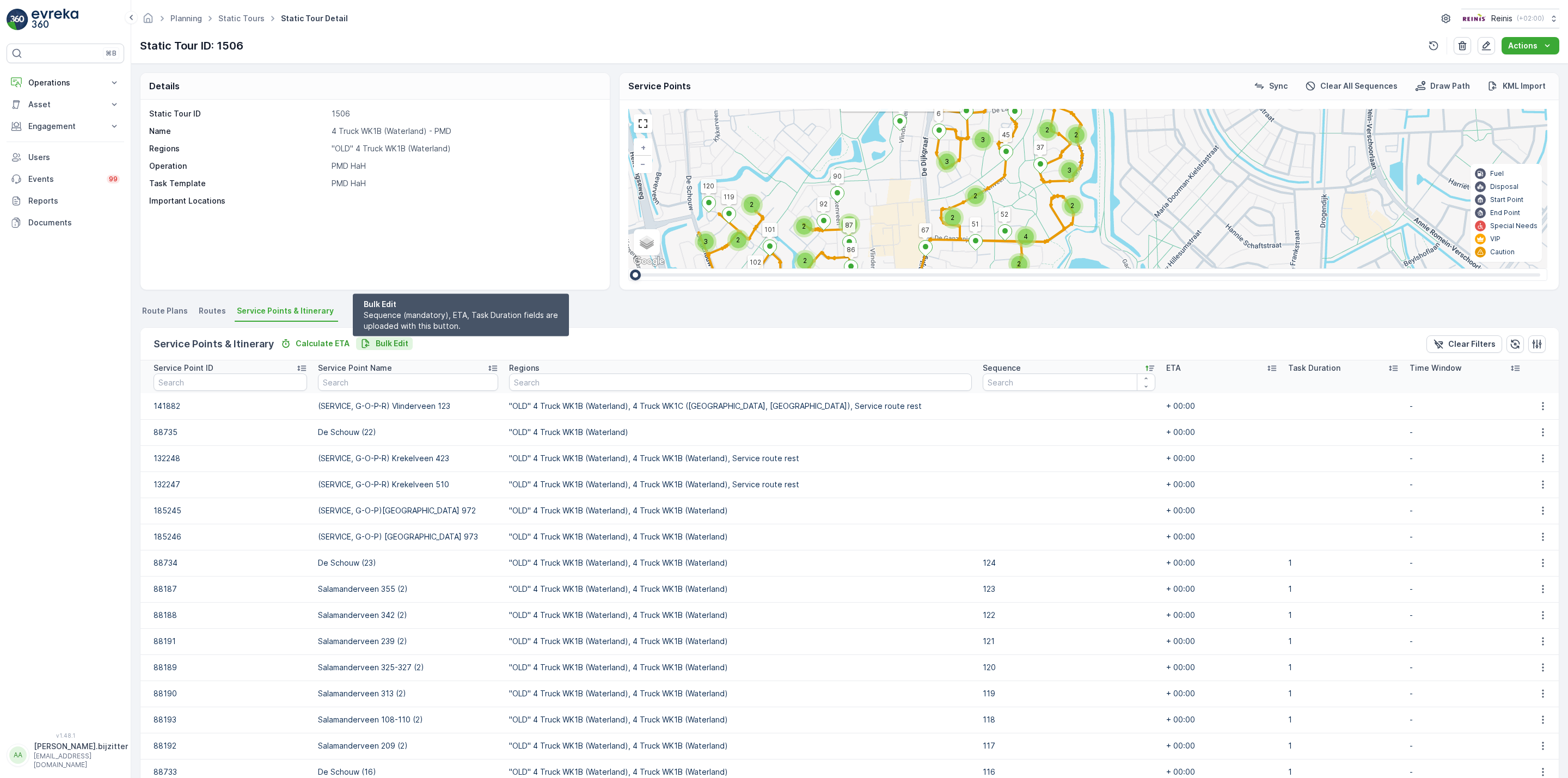
click at [399, 342] on p "Bulk Edit" at bounding box center [392, 343] width 33 height 11
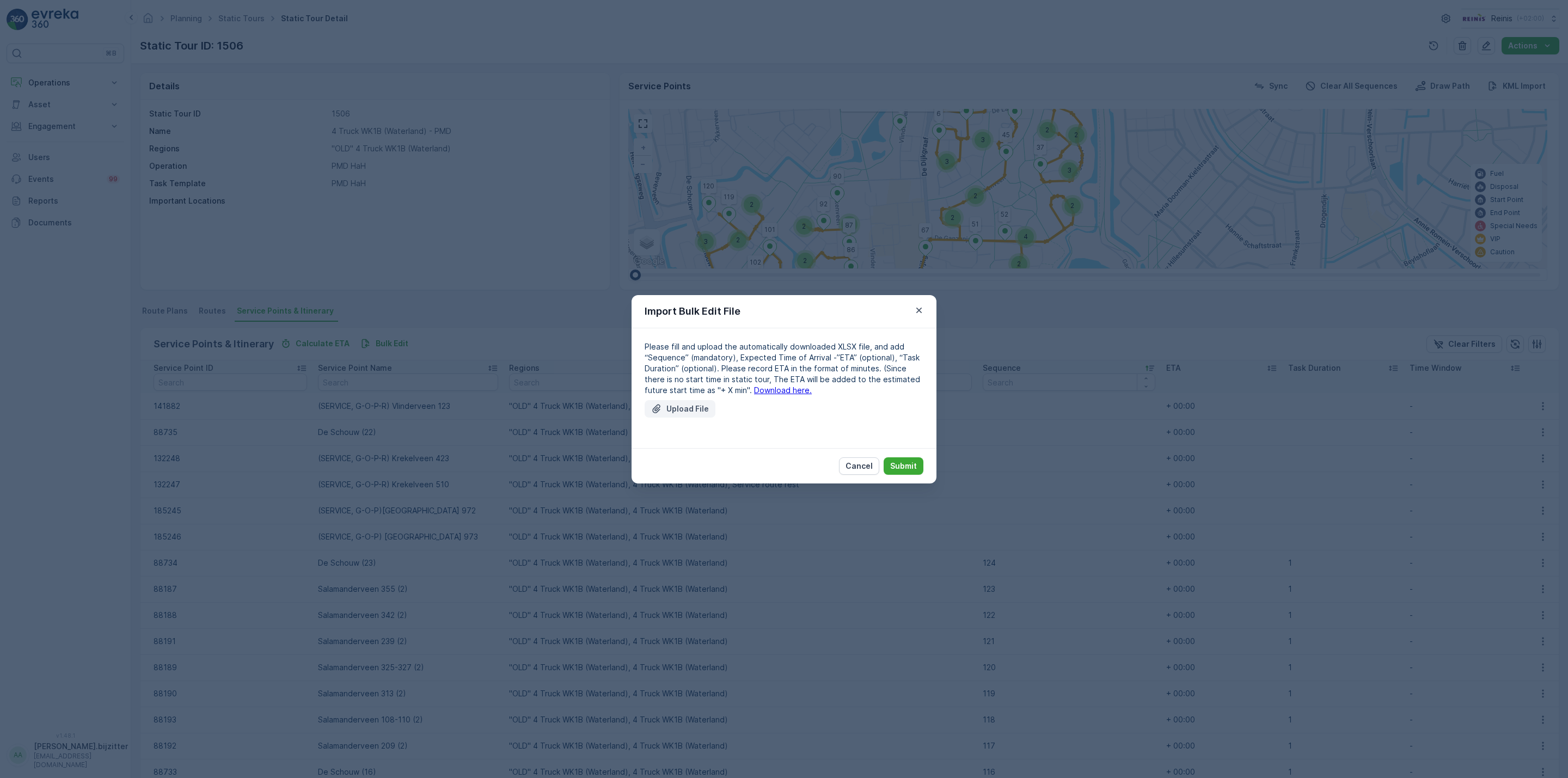
click at [691, 410] on p "Upload File" at bounding box center [688, 409] width 43 height 11
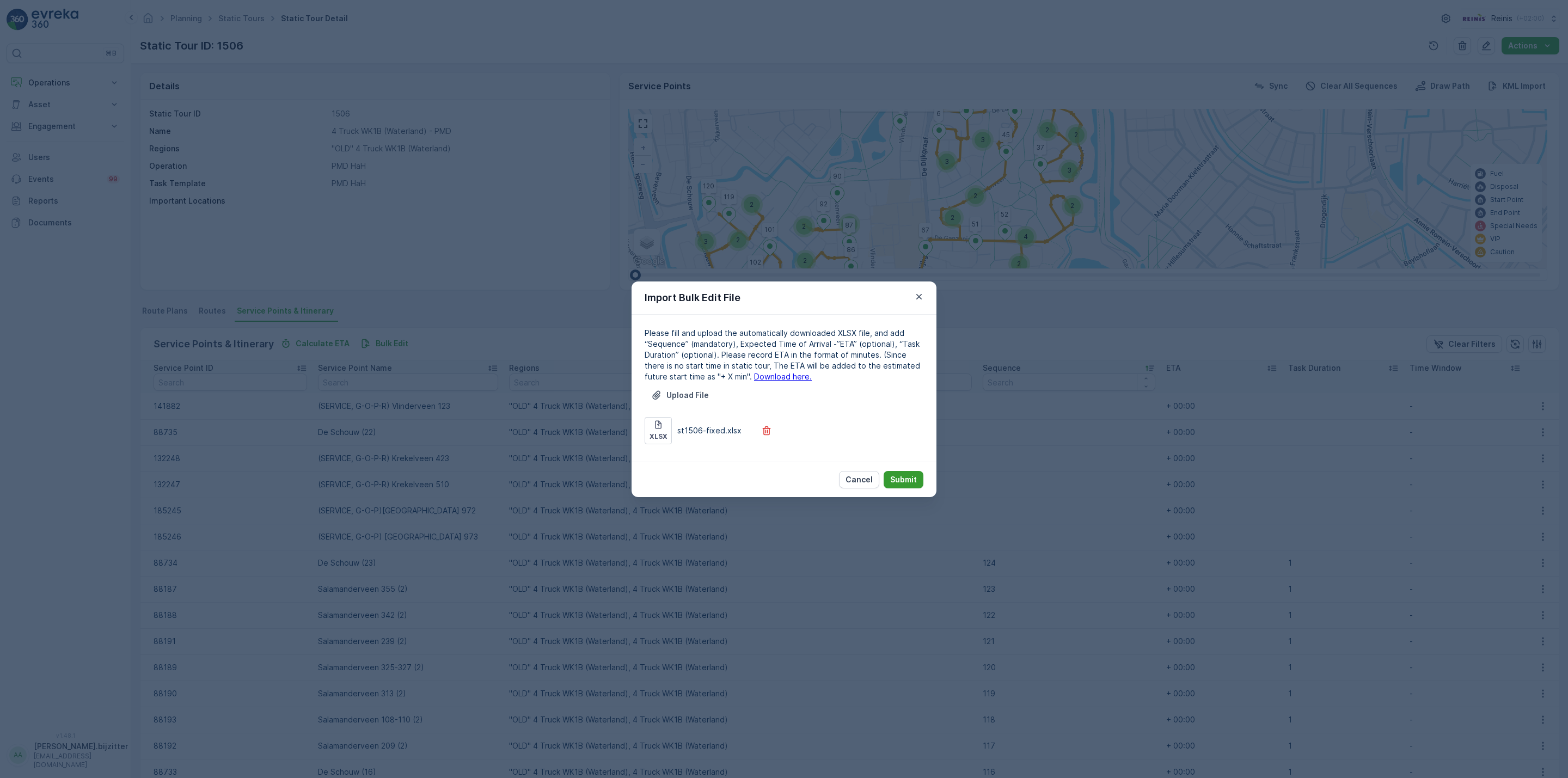
click at [900, 477] on p "Submit" at bounding box center [903, 480] width 27 height 11
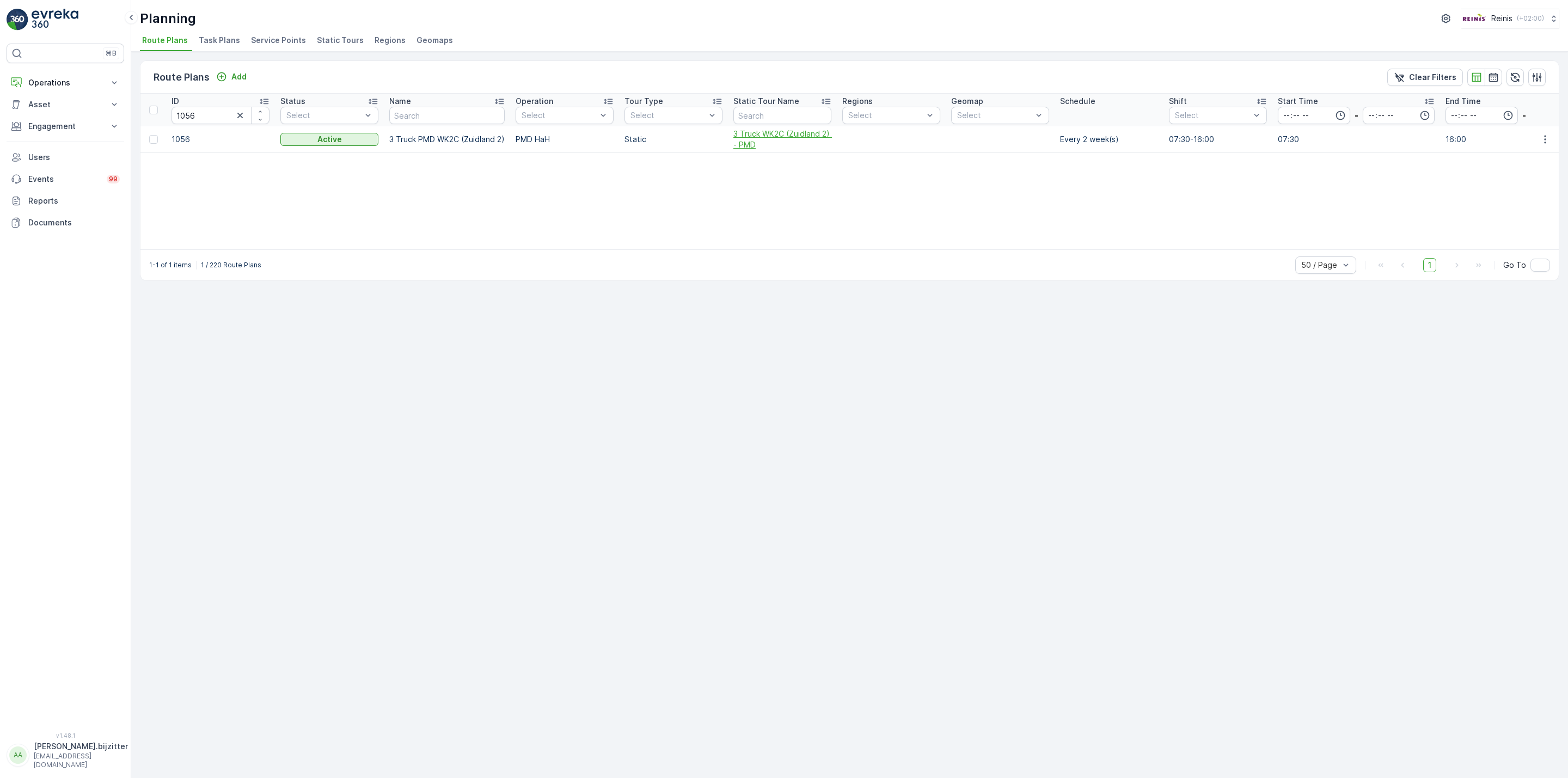
click at [766, 137] on span "3 Truck WK2C (Zuidland 2) - PMD" at bounding box center [782, 139] width 98 height 22
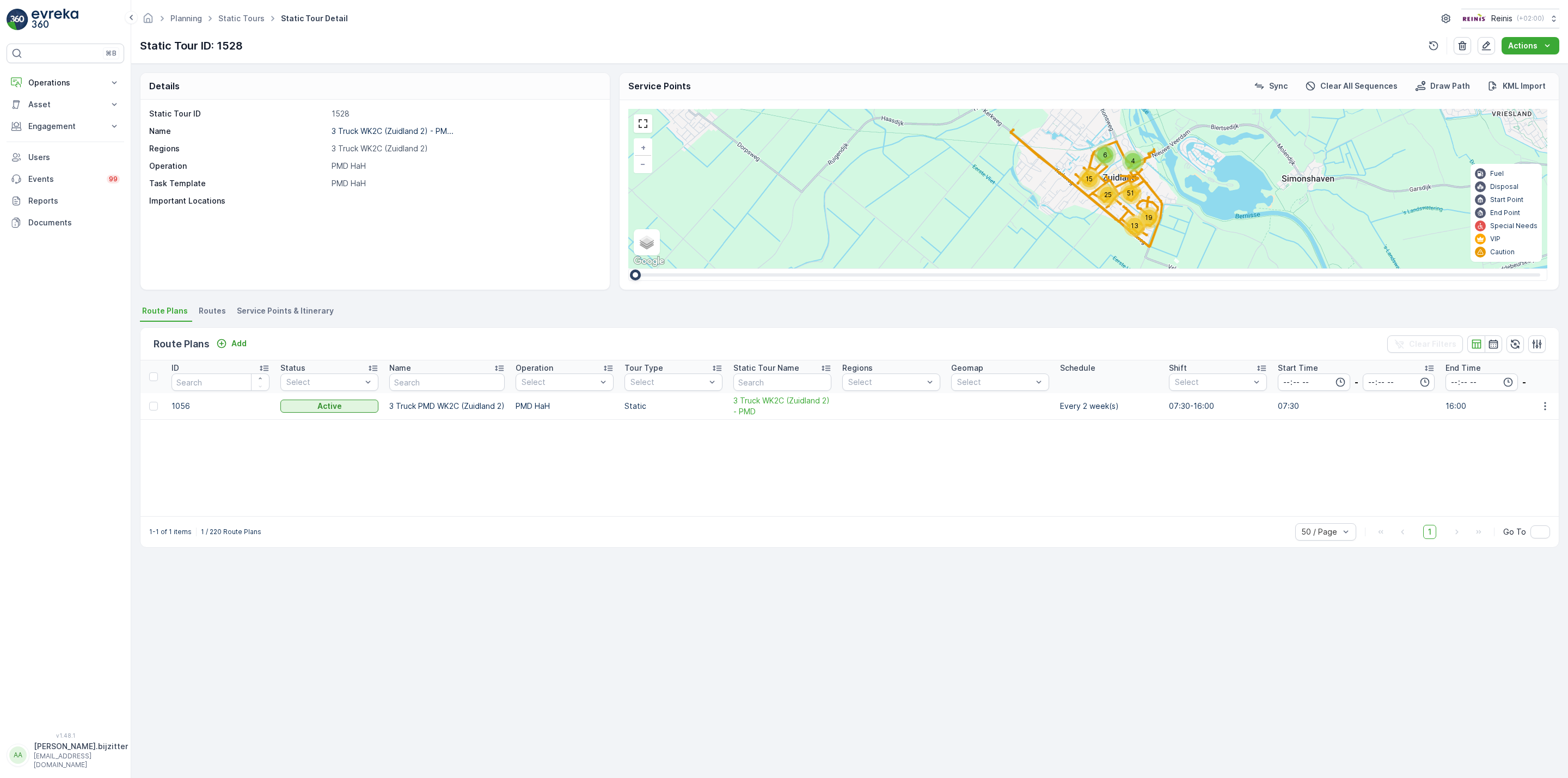
drag, startPoint x: 866, startPoint y: 456, endPoint x: 854, endPoint y: 450, distance: 13.4
click at [866, 456] on div "ID Status Select Name Operation Select Tour Type Select Static Tour Name Region…" at bounding box center [850, 438] width 1418 height 156
click at [758, 401] on span "3 Truck WK2C (Zuidland 2) - PMD" at bounding box center [782, 406] width 98 height 22
click at [718, 466] on div "ID Status Select Name Operation Select Tour Type Select Static Tour Name Region…" at bounding box center [850, 438] width 1418 height 156
click at [741, 469] on div "ID Status Select Name Operation Select Tour Type Select Static Tour Name Region…" at bounding box center [850, 438] width 1418 height 156
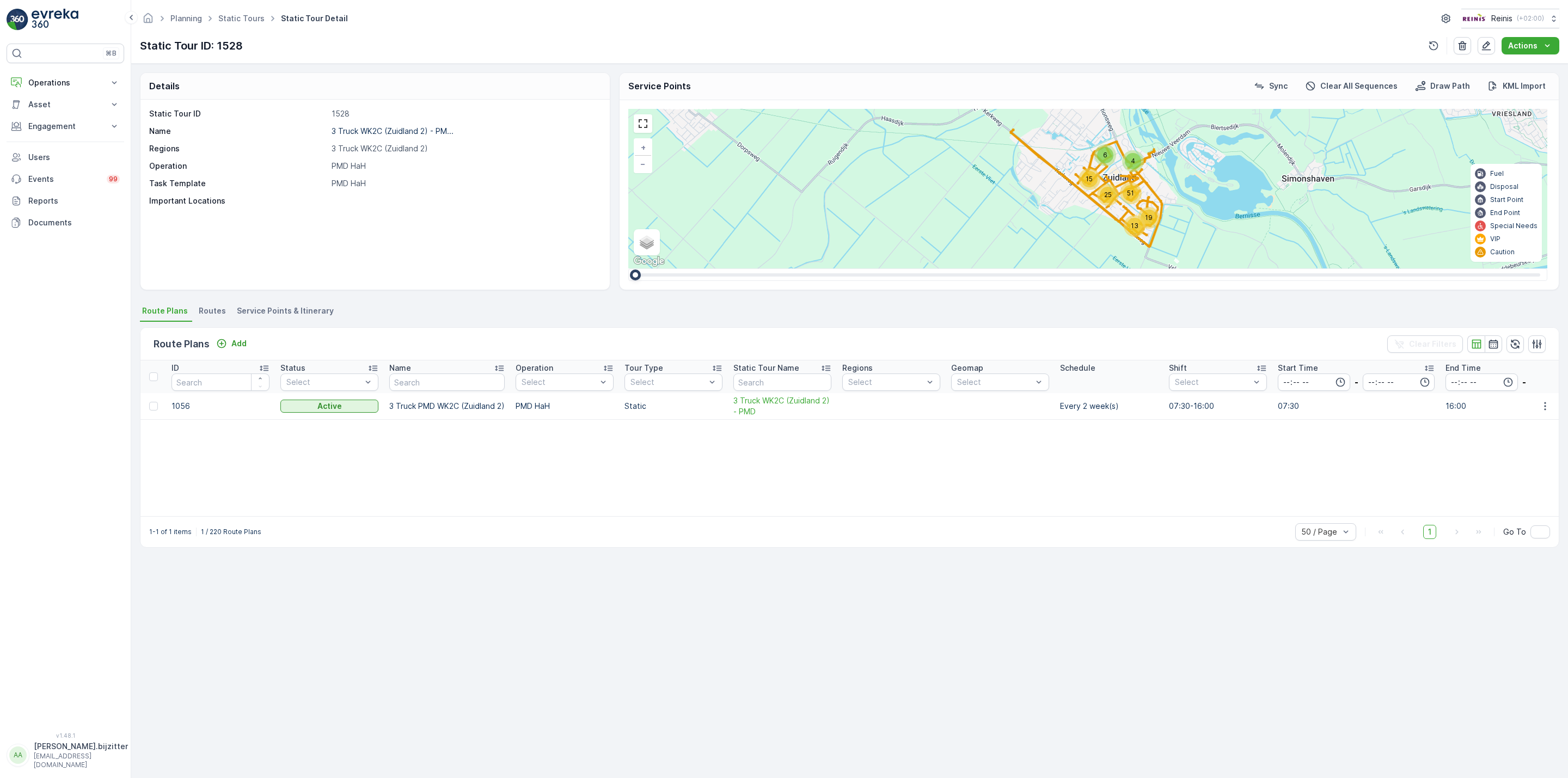
click at [278, 309] on span "Service Points & Itinerary" at bounding box center [285, 311] width 97 height 11
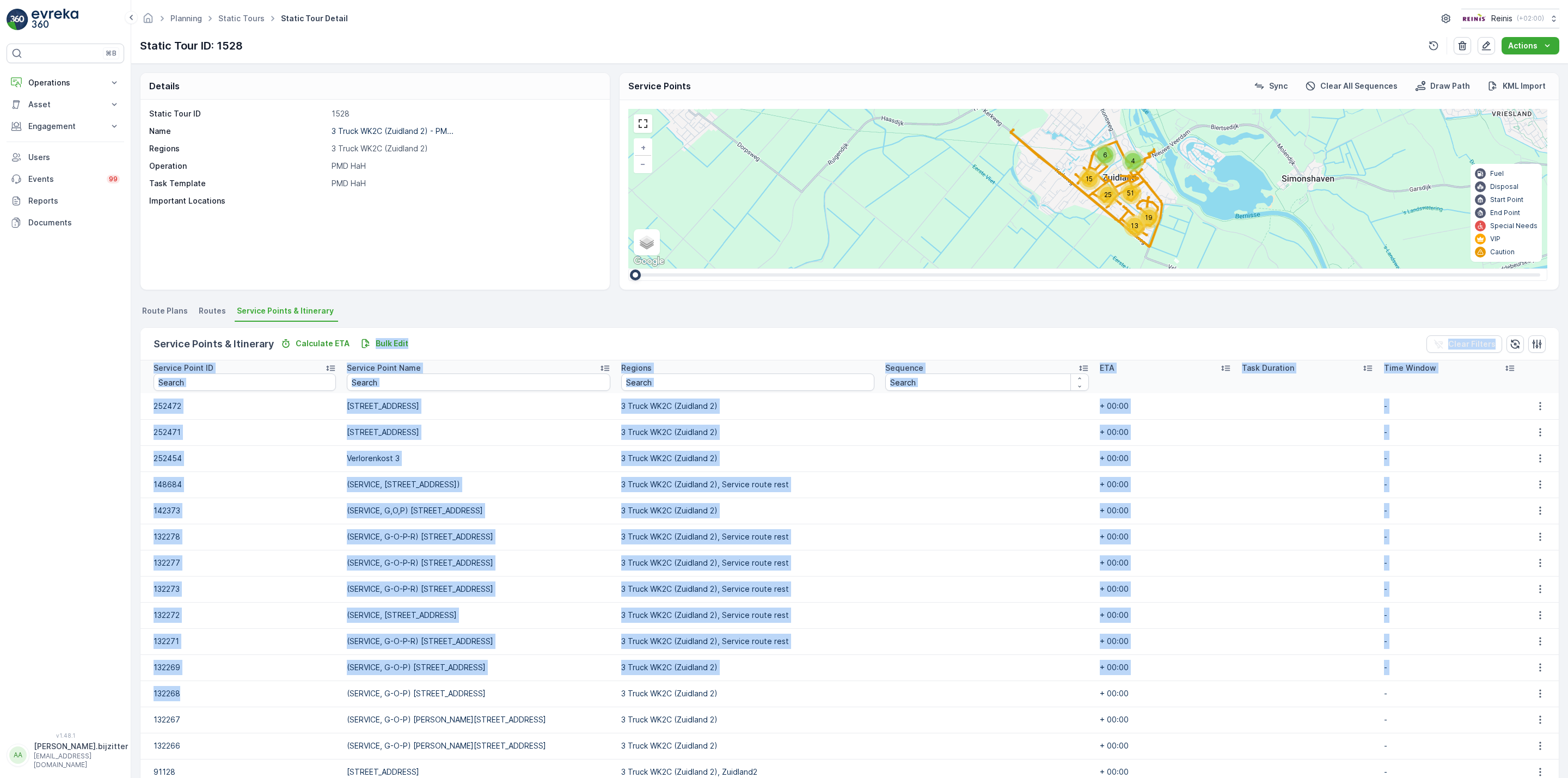
drag, startPoint x: 348, startPoint y: 353, endPoint x: 311, endPoint y: 771, distance: 419.6
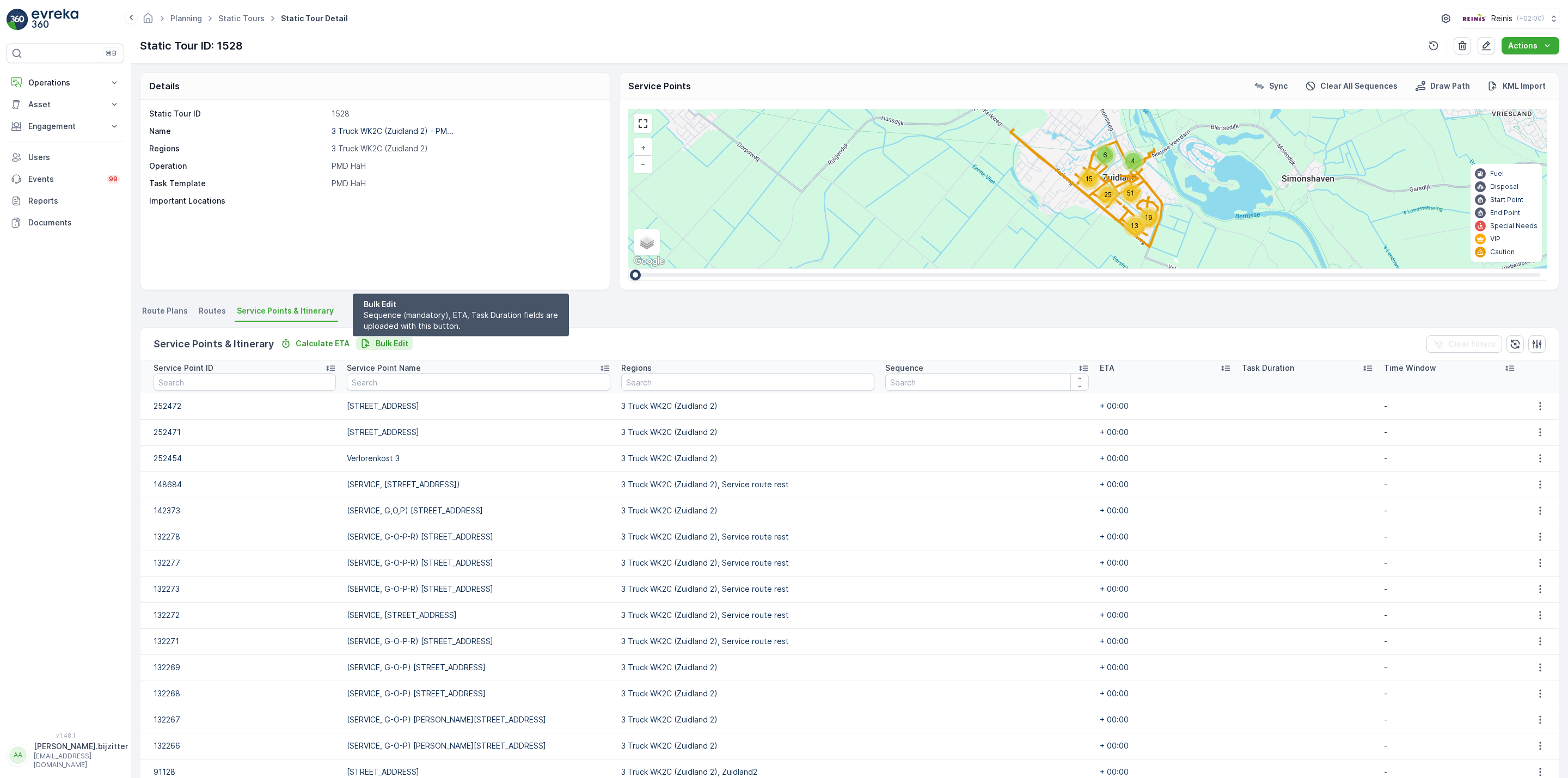
click at [395, 343] on p "Bulk Edit" at bounding box center [392, 343] width 33 height 11
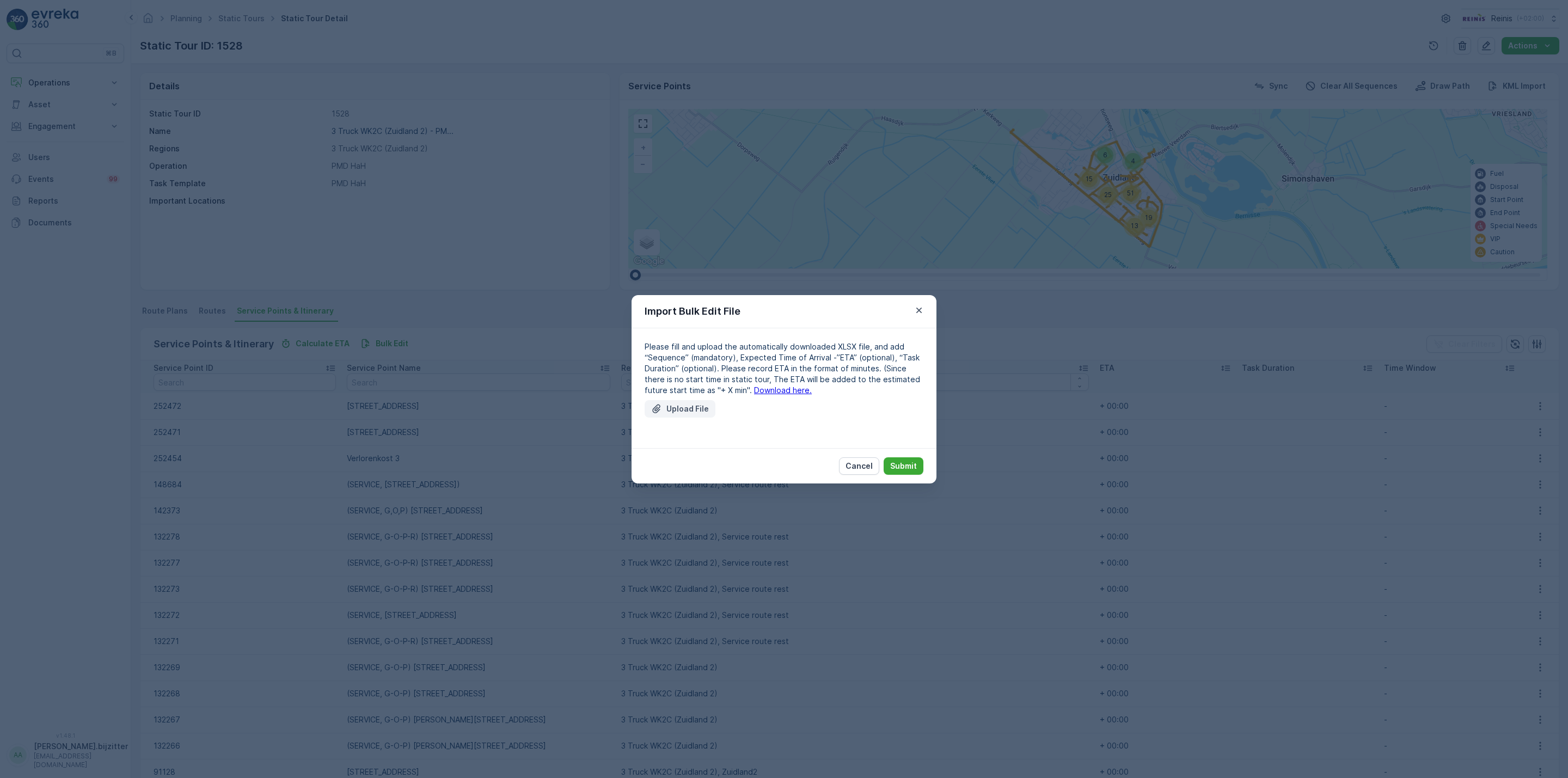
click at [675, 404] on p "Upload File" at bounding box center [688, 409] width 43 height 11
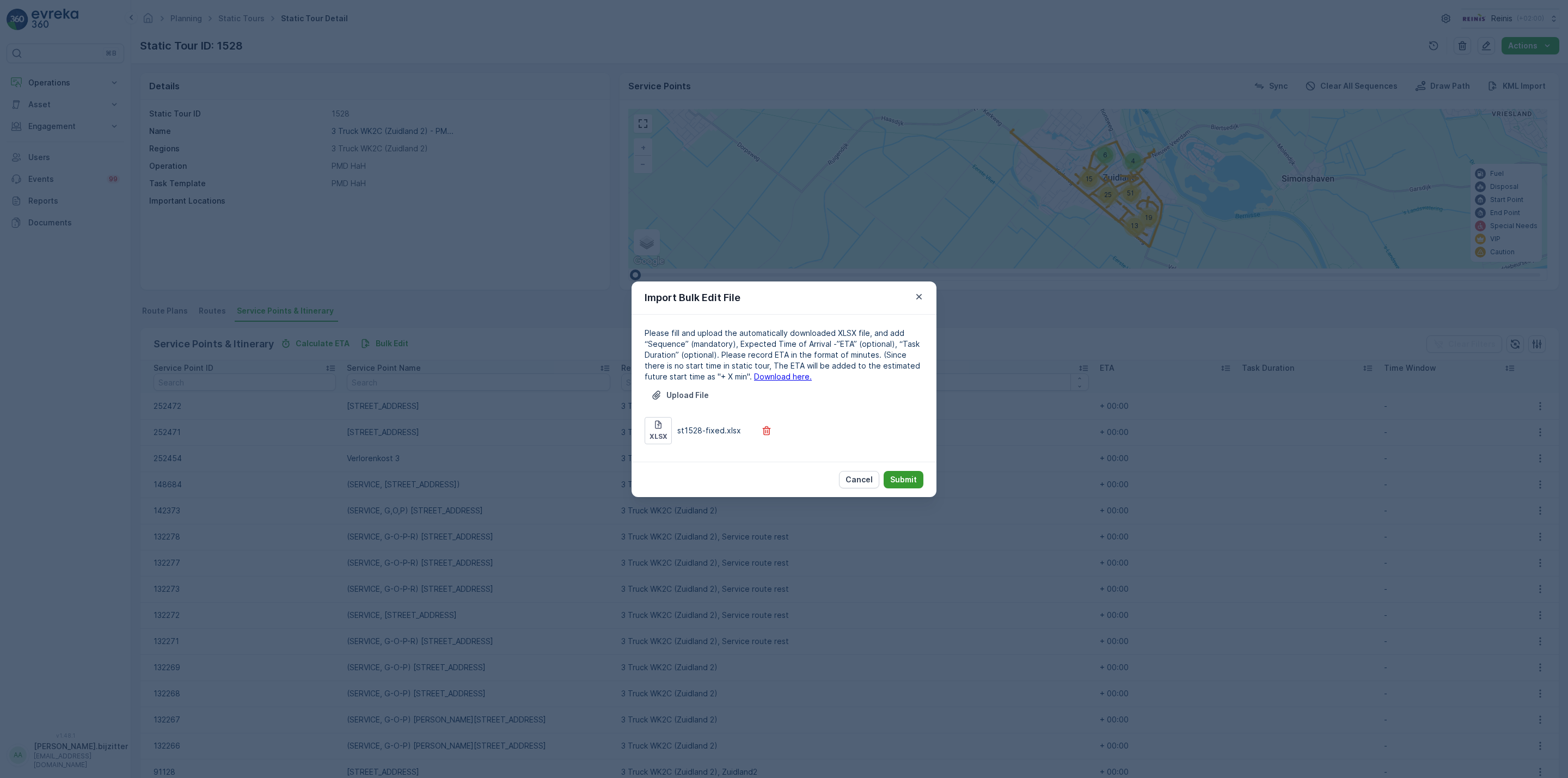
click at [905, 479] on p "Submit" at bounding box center [903, 480] width 27 height 11
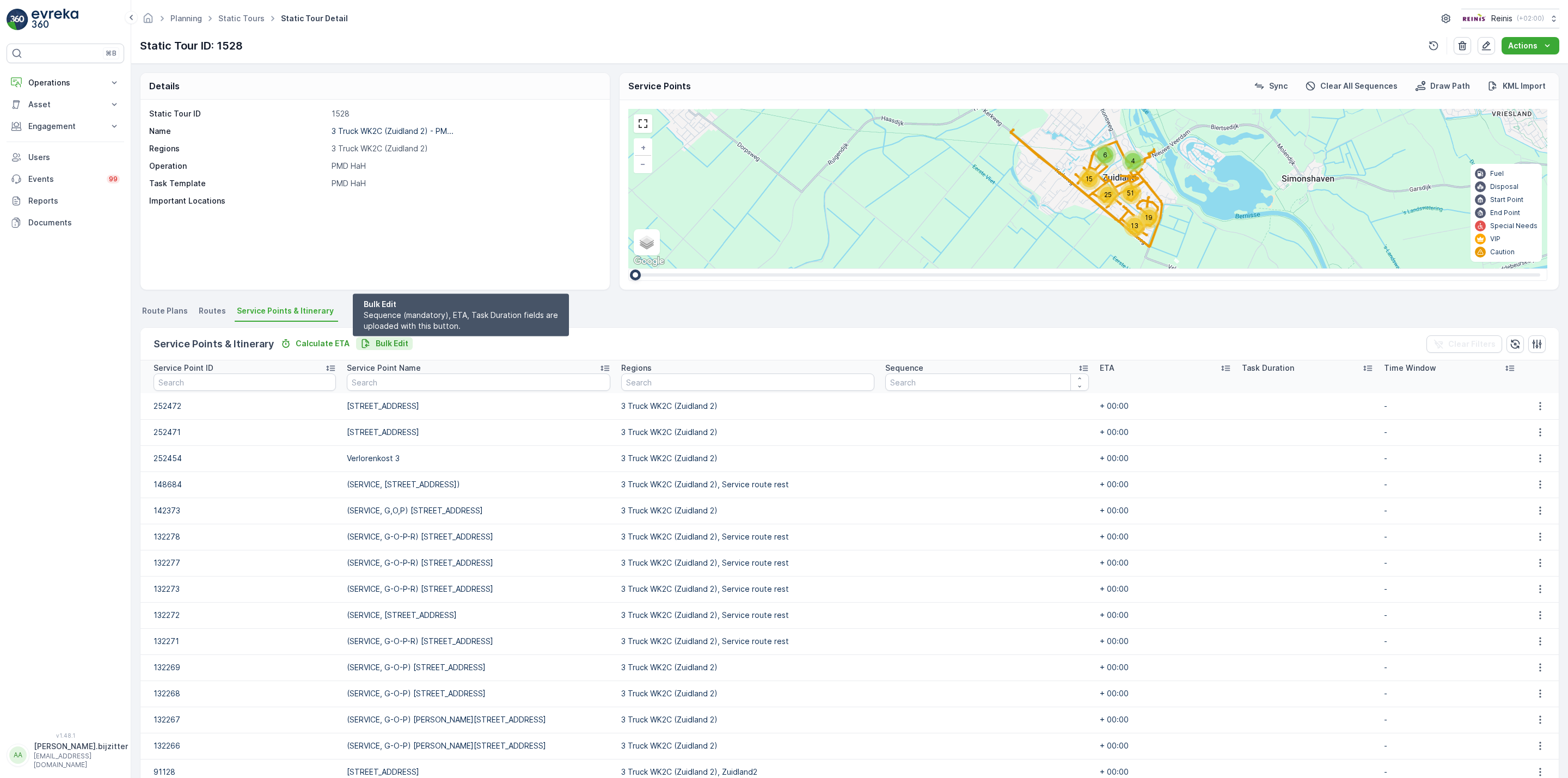
click at [377, 343] on p "Bulk Edit" at bounding box center [392, 343] width 33 height 11
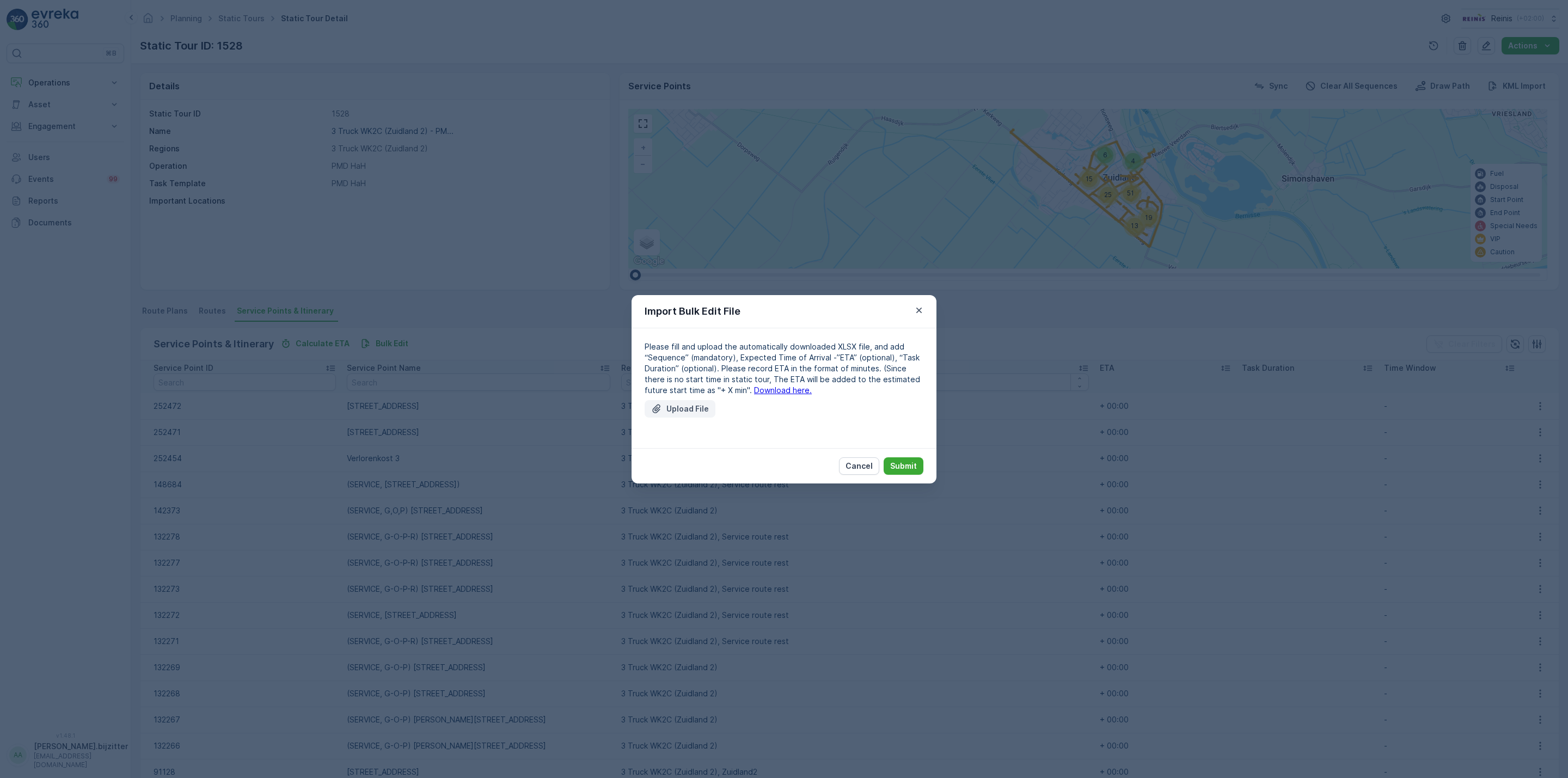
click at [673, 408] on p "Upload File" at bounding box center [688, 409] width 43 height 11
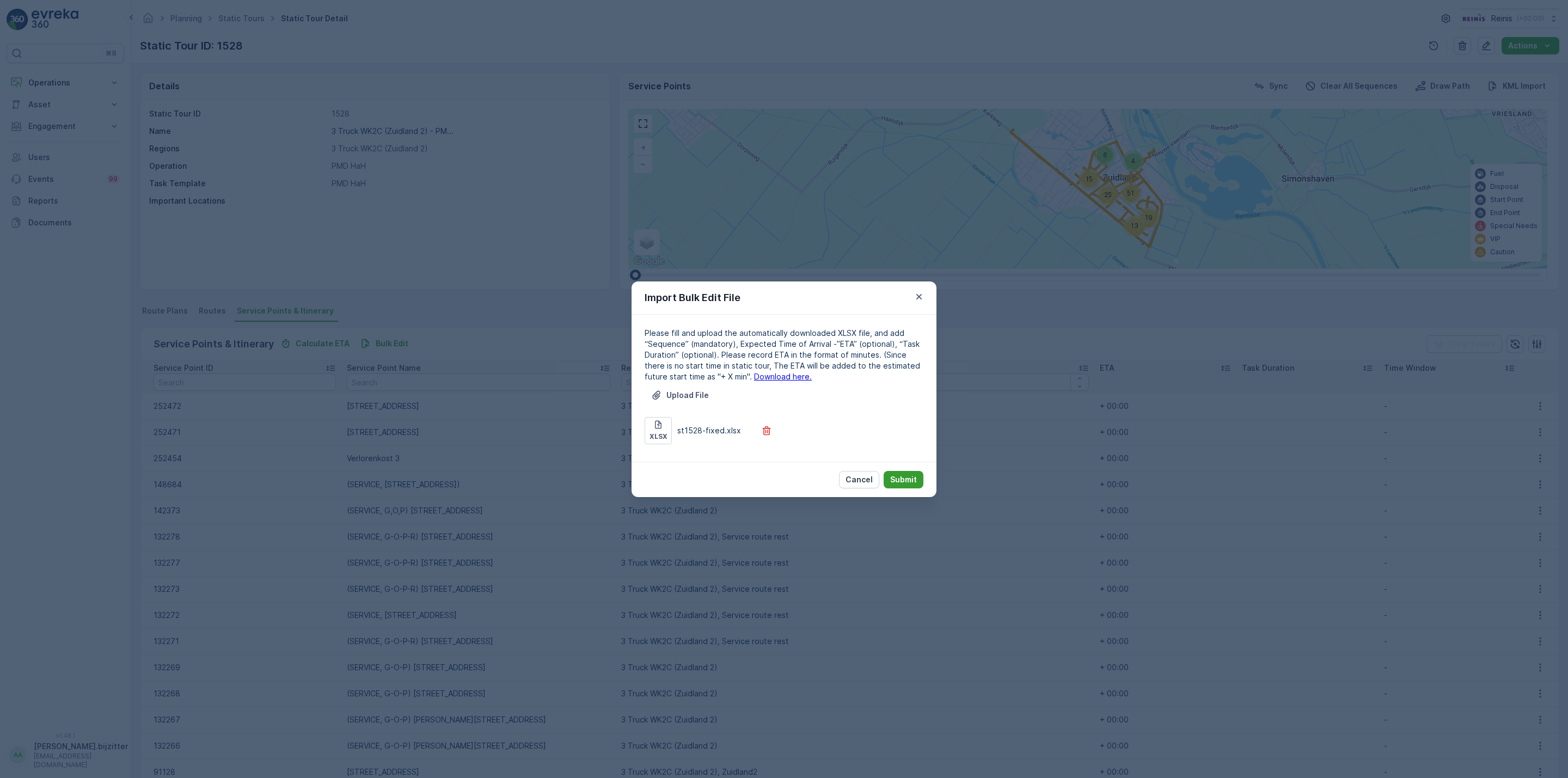
click at [914, 477] on p "Submit" at bounding box center [903, 480] width 27 height 11
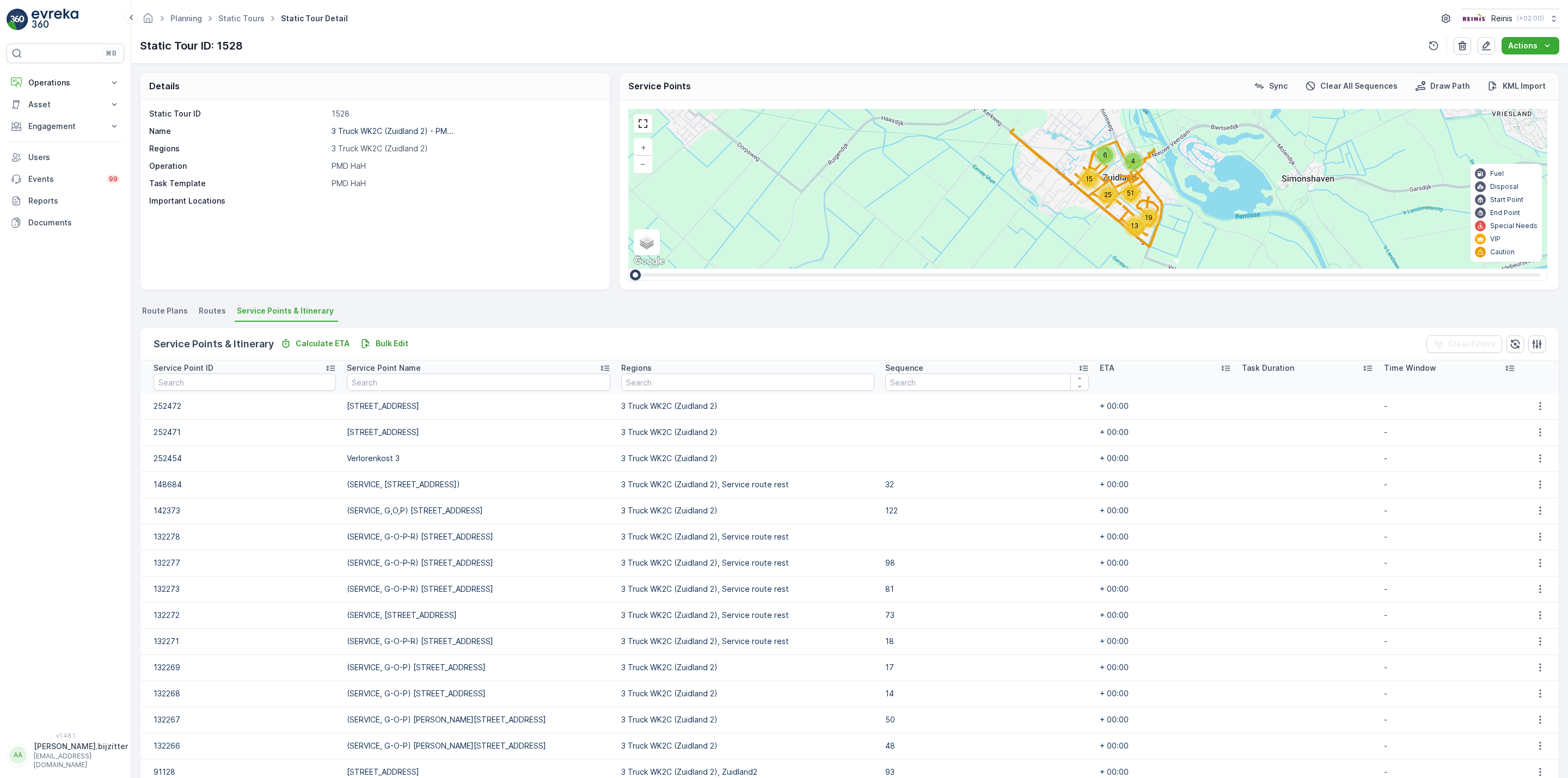
click at [1078, 365] on icon at bounding box center [1083, 368] width 11 height 11
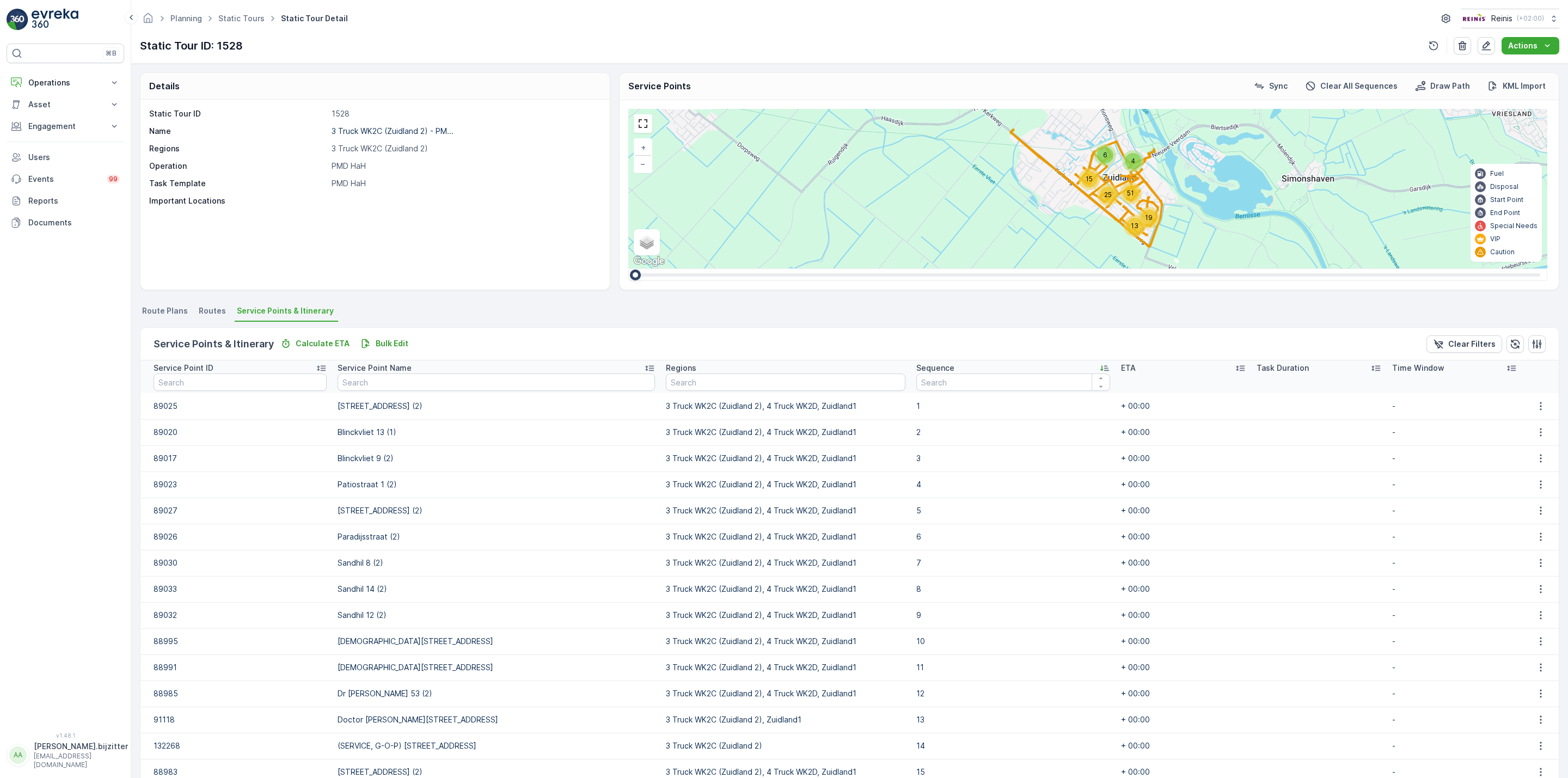
click at [1099, 368] on icon at bounding box center [1105, 368] width 11 height 11
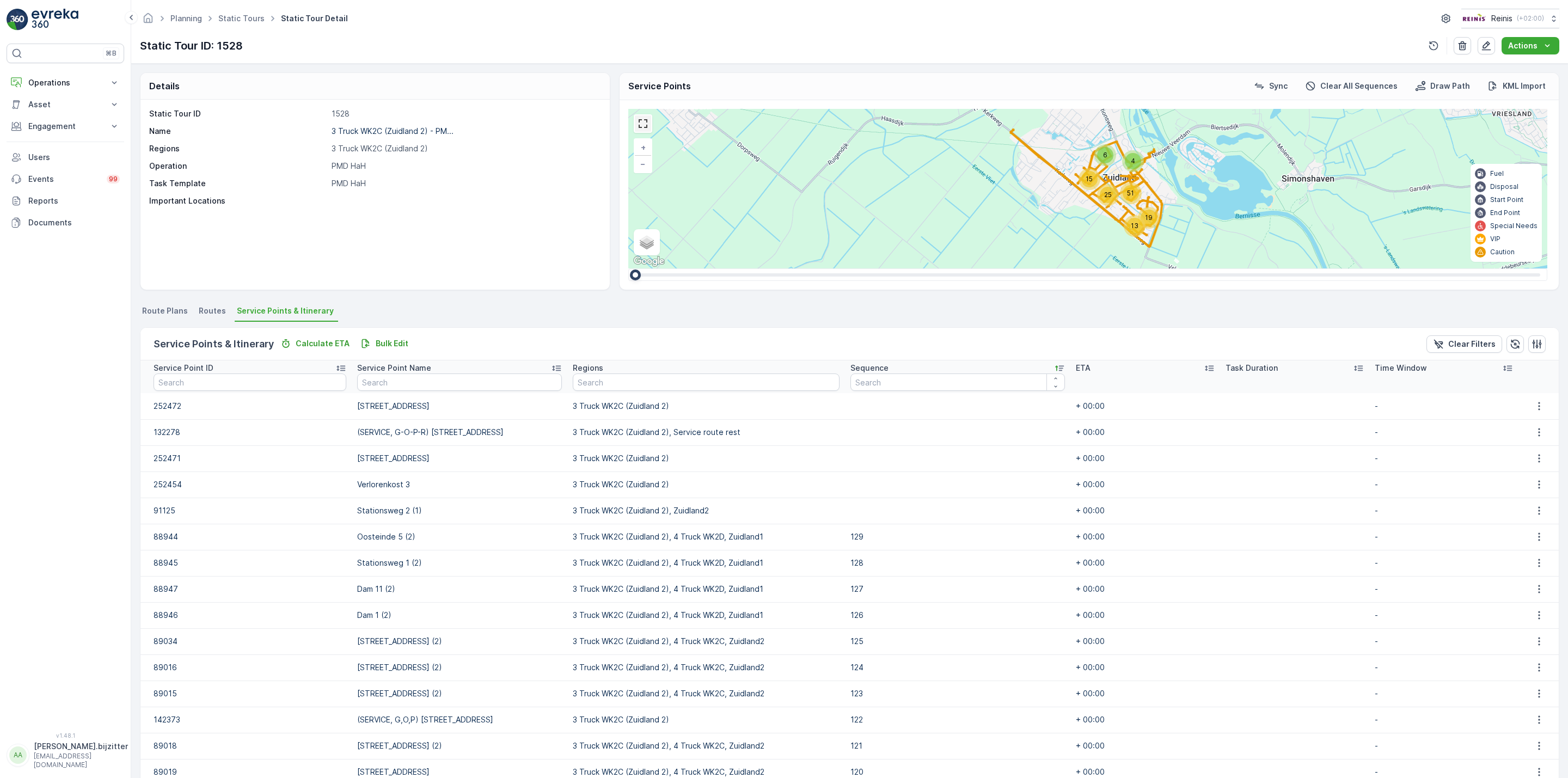
click at [645, 129] on link at bounding box center [643, 124] width 16 height 16
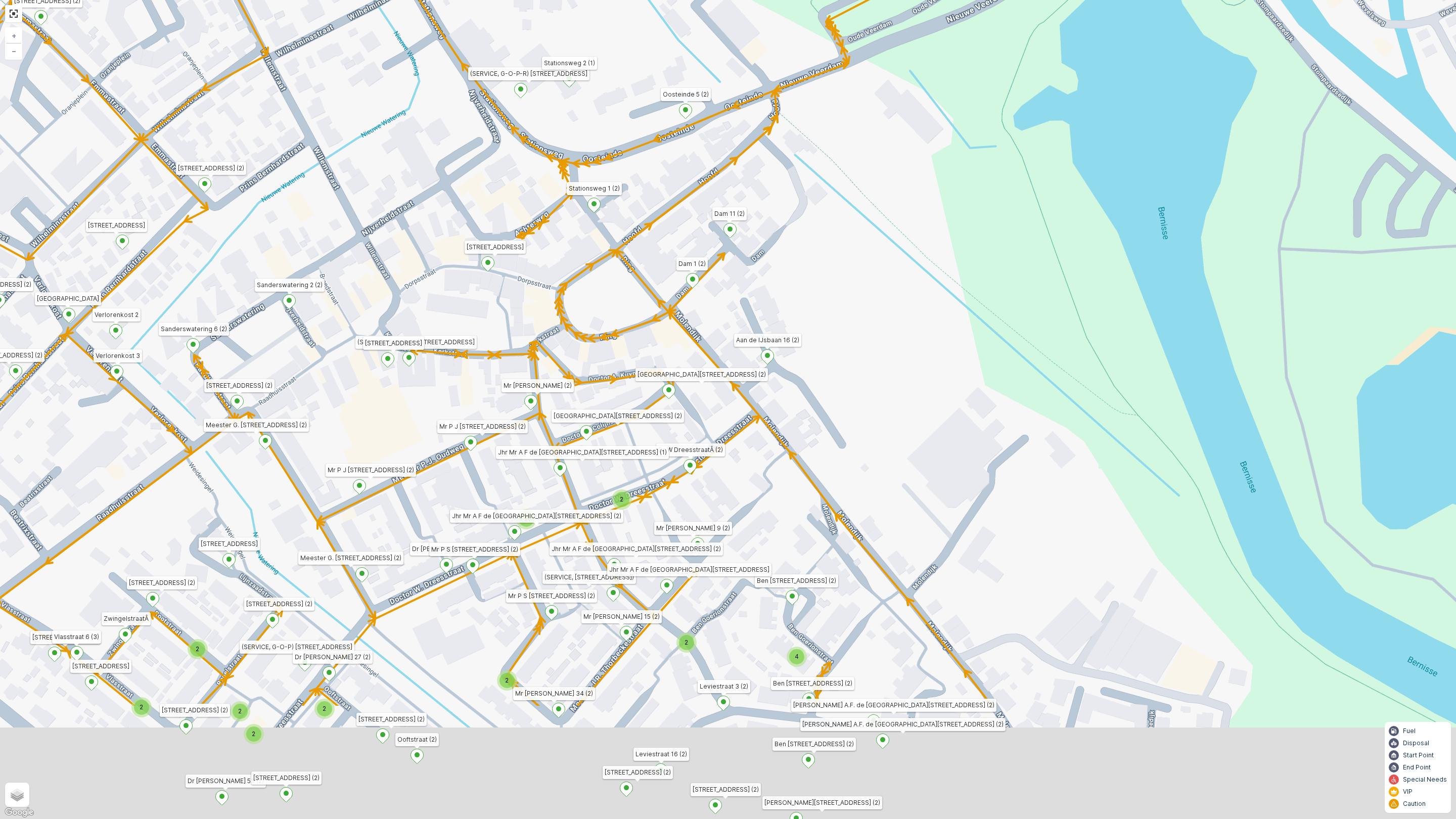
drag, startPoint x: 968, startPoint y: 617, endPoint x: 877, endPoint y: 167, distance: 459.1
click at [877, 167] on div "2 2 2 2 2 2 4 2 2 2 2 2 2 2 Emmastraat 24 (2) Irenestraat 10 (2) Dorpsstraat 16…" at bounding box center [728, 409] width 1456 height 819
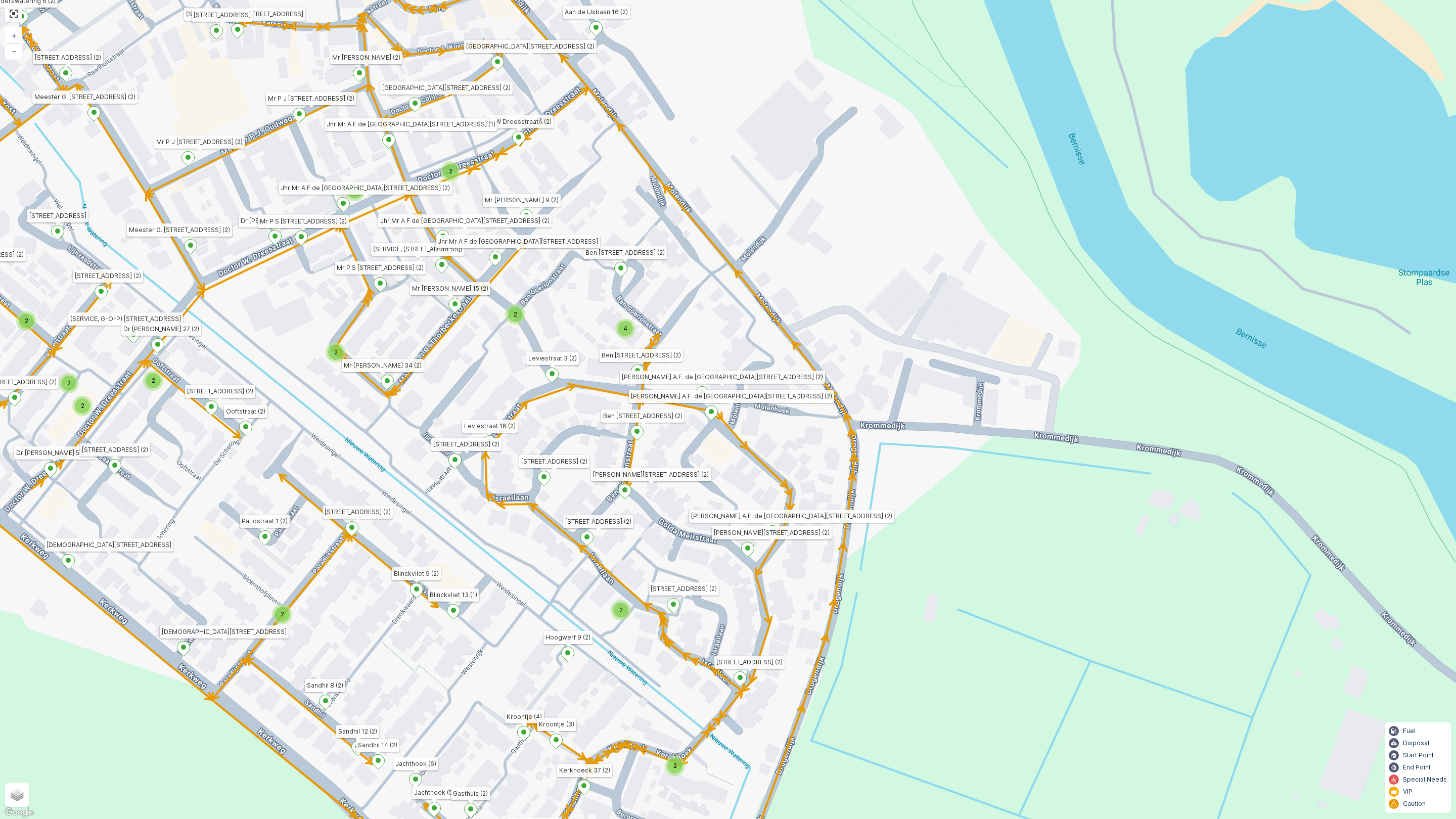
drag, startPoint x: 706, startPoint y: 647, endPoint x: 569, endPoint y: 574, distance: 155.2
click at [569, 574] on div "2 2 2 2 2 2 4 2 2 2 2 2 2 2 Emmastraat 24 (2) Irenestraat 10 (2) Dorpsstraat 16…" at bounding box center [728, 409] width 1456 height 819
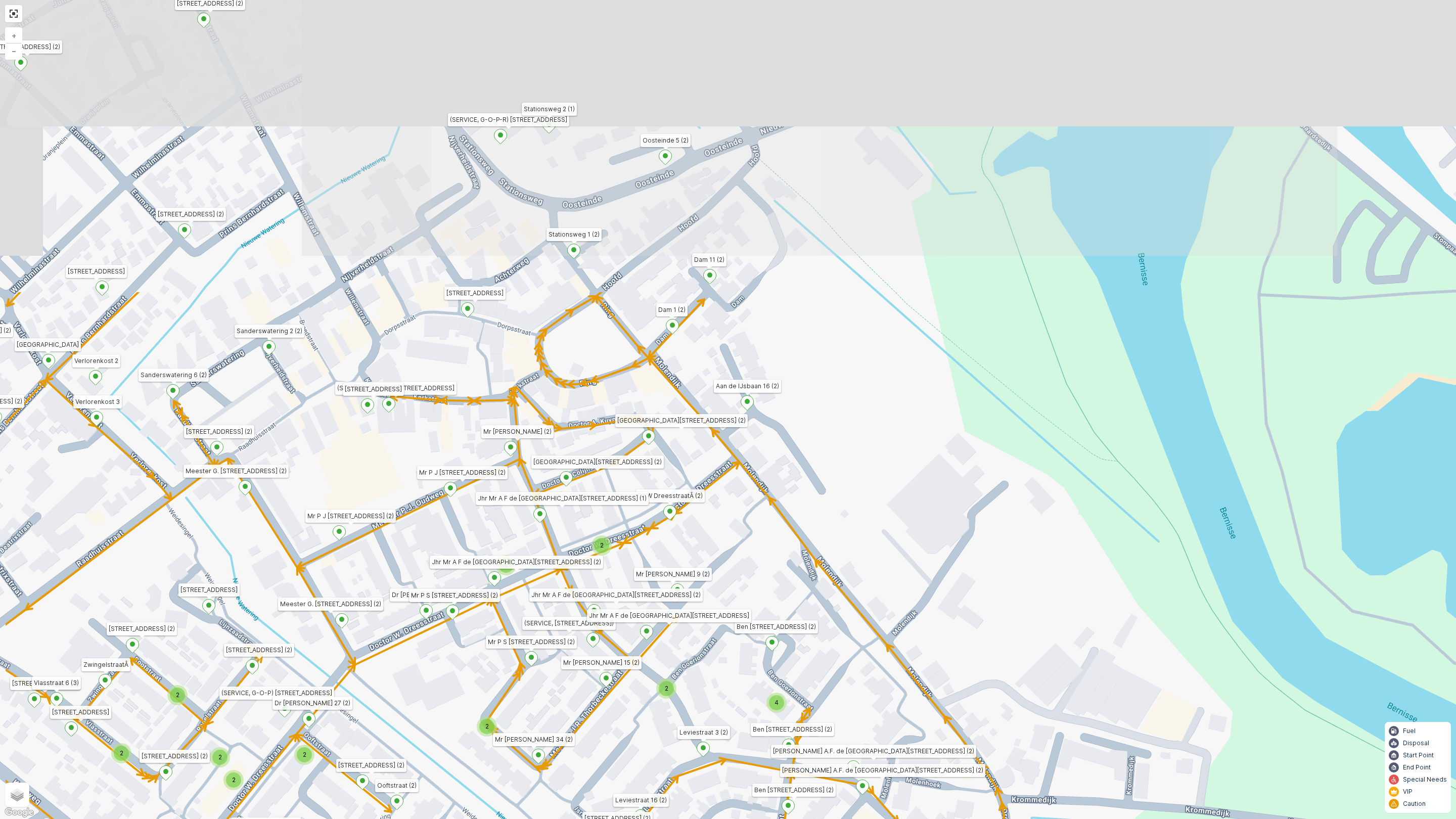
drag, startPoint x: 698, startPoint y: 224, endPoint x: 828, endPoint y: 570, distance: 369.6
click at [828, 570] on div "2 2 2 2 2 2 4 2 2 2 2 2 2 2 Emmastraat 24 (2) Irenestraat 10 (2) Dorpsstraat 16…" at bounding box center [728, 409] width 1456 height 819
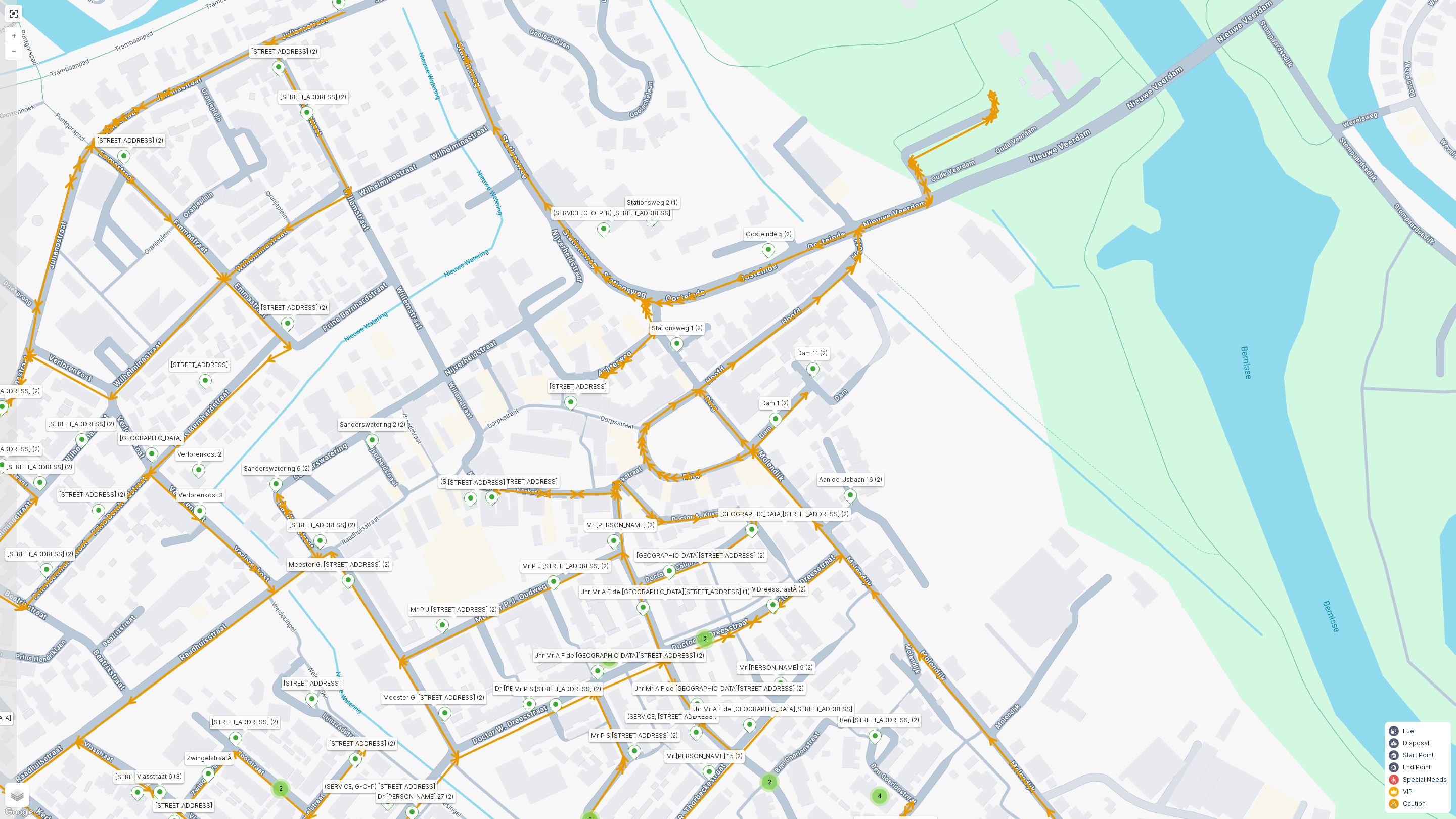
drag, startPoint x: 472, startPoint y: 354, endPoint x: 575, endPoint y: 448, distance: 139.4
click at [575, 448] on div "2 2 2 2 2 2 4 2 2 2 2 2 2 2 Emmastraat 24 (2) Irenestraat 10 (2) Dorpsstraat 16…" at bounding box center [728, 409] width 1456 height 819
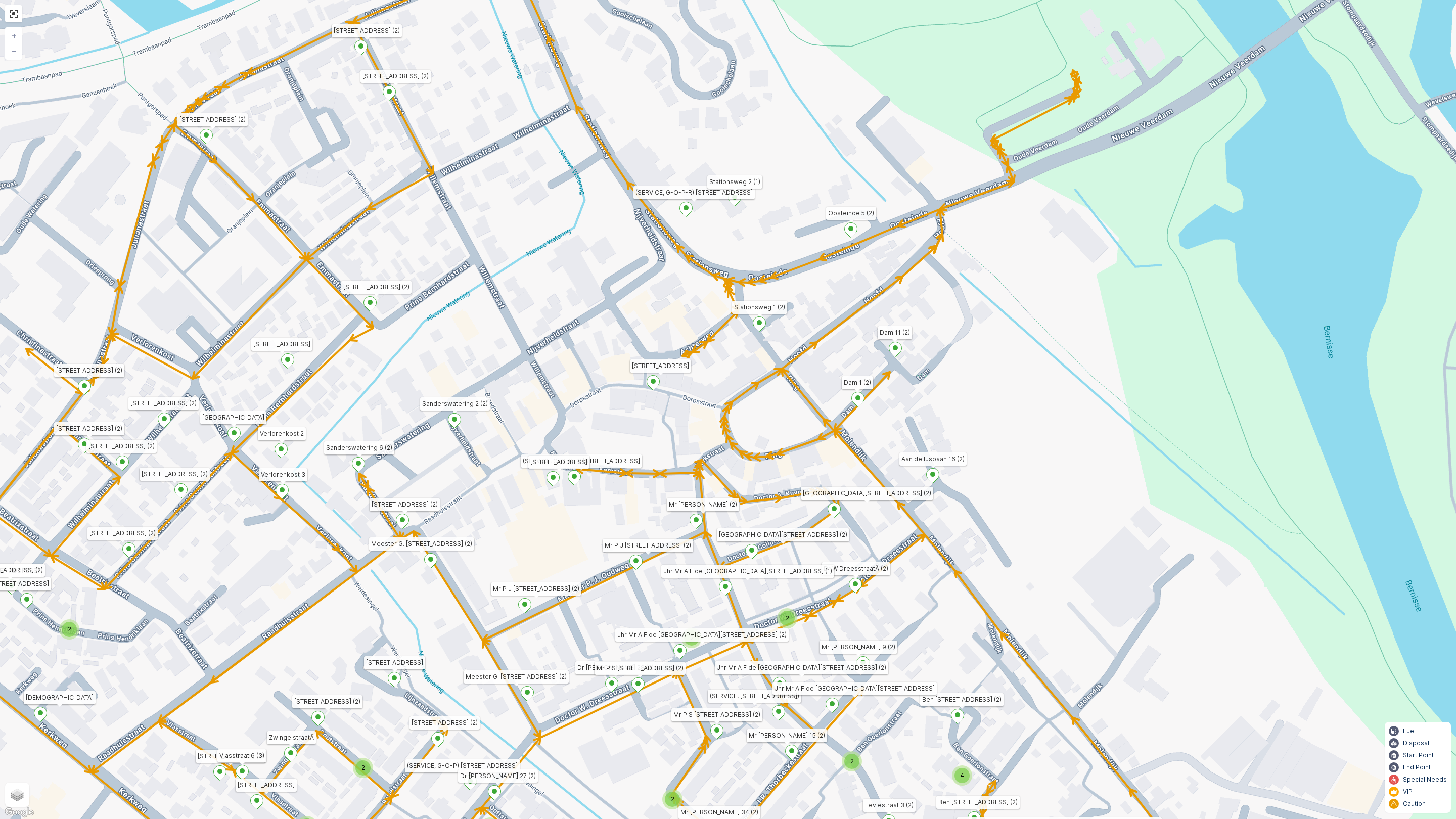
drag, startPoint x: 443, startPoint y: 523, endPoint x: 525, endPoint y: 502, distance: 84.6
click at [525, 502] on div "2 2 2 2 2 2 4 2 2 2 2 2 2 2 Emmastraat 24 (2) Irenestraat 10 (2) Dorpsstraat 16…" at bounding box center [728, 409] width 1456 height 819
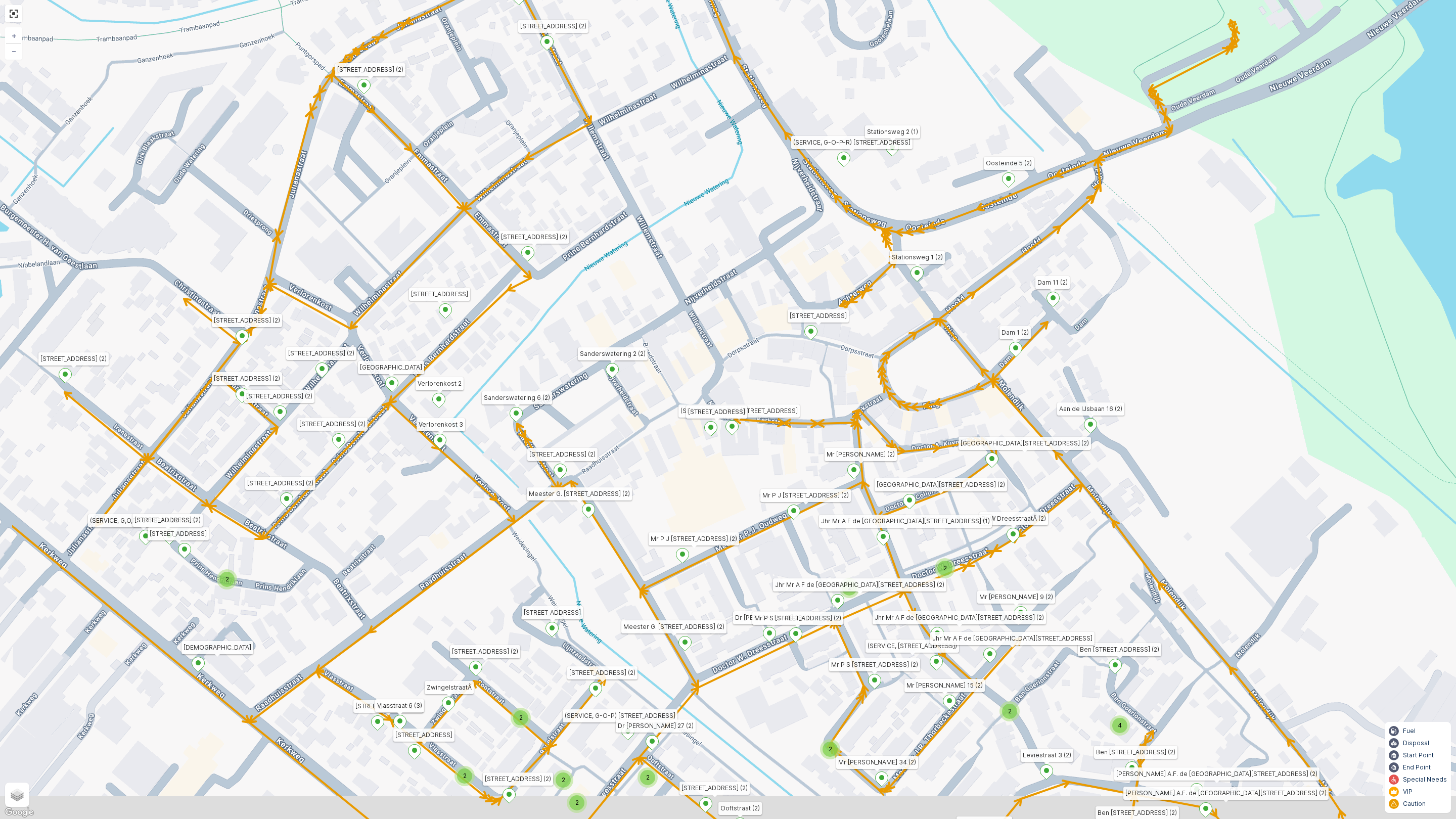
drag, startPoint x: 357, startPoint y: 381, endPoint x: 515, endPoint y: 302, distance: 176.6
click at [515, 302] on div "2 2 2 2 2 2 4 2 2 2 2 2 2 2 Emmastraat 24 (2) Irenestraat 10 (2) Dorpsstraat 16…" at bounding box center [728, 409] width 1456 height 819
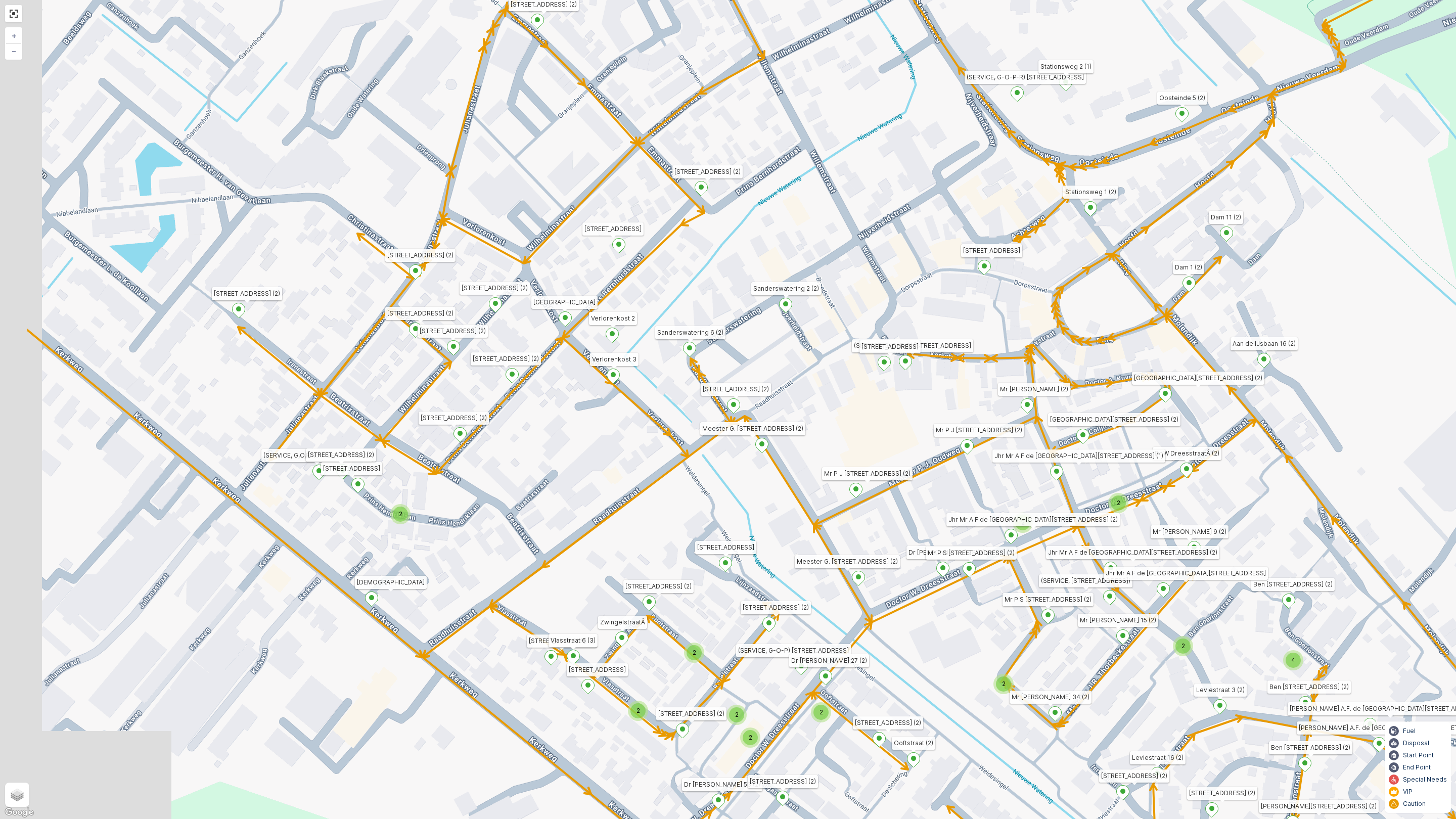
drag, startPoint x: 272, startPoint y: 533, endPoint x: 422, endPoint y: 505, distance: 152.6
click at [422, 505] on div "2 2 2 2 2 2 4 2 2 2 2 2 2 2 Emmastraat 24 (2) Irenestraat 10 (2) Dorpsstraat 16…" at bounding box center [728, 409] width 1456 height 819
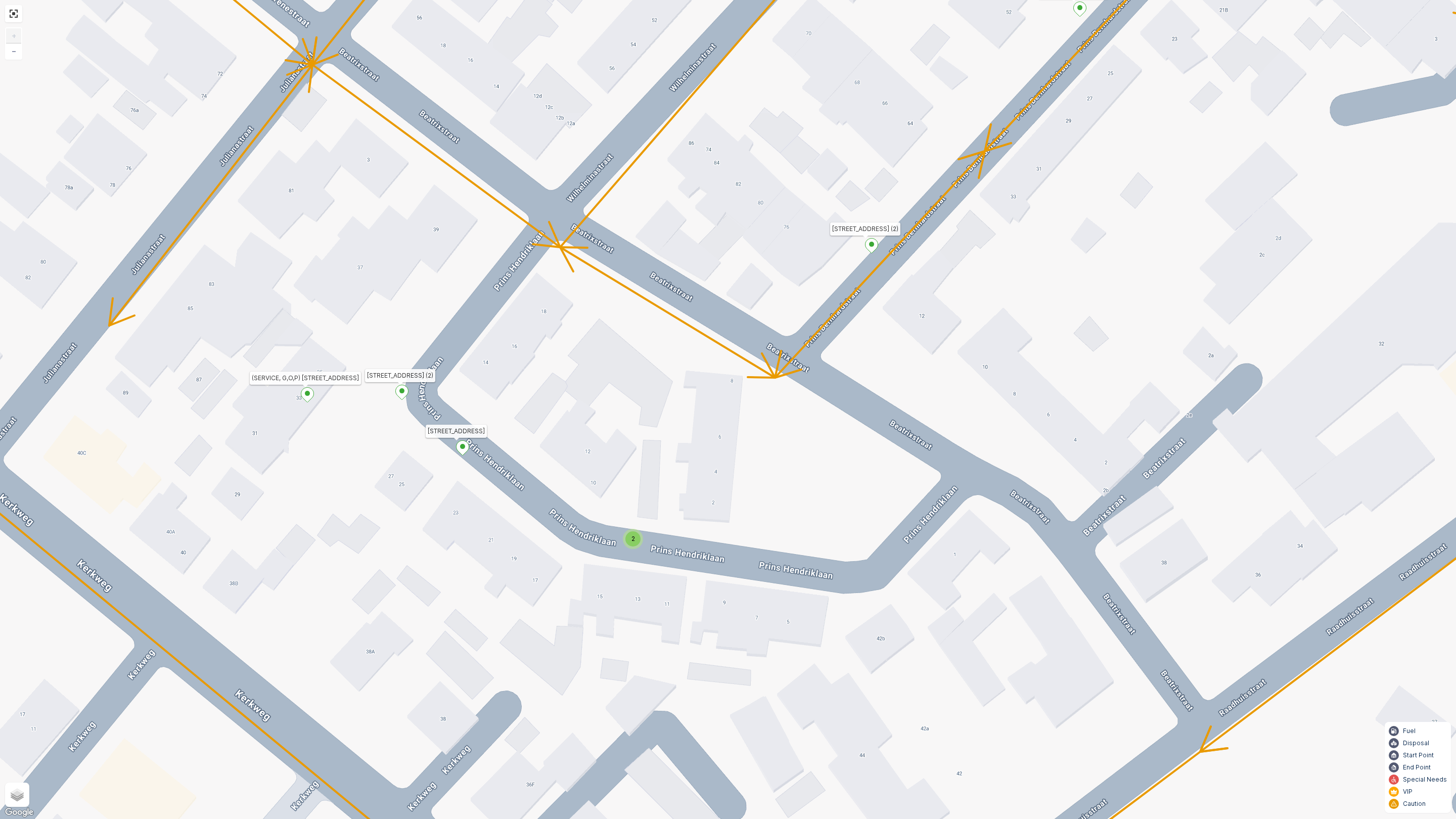
click at [631, 540] on span "2" at bounding box center [633, 538] width 3 height 7
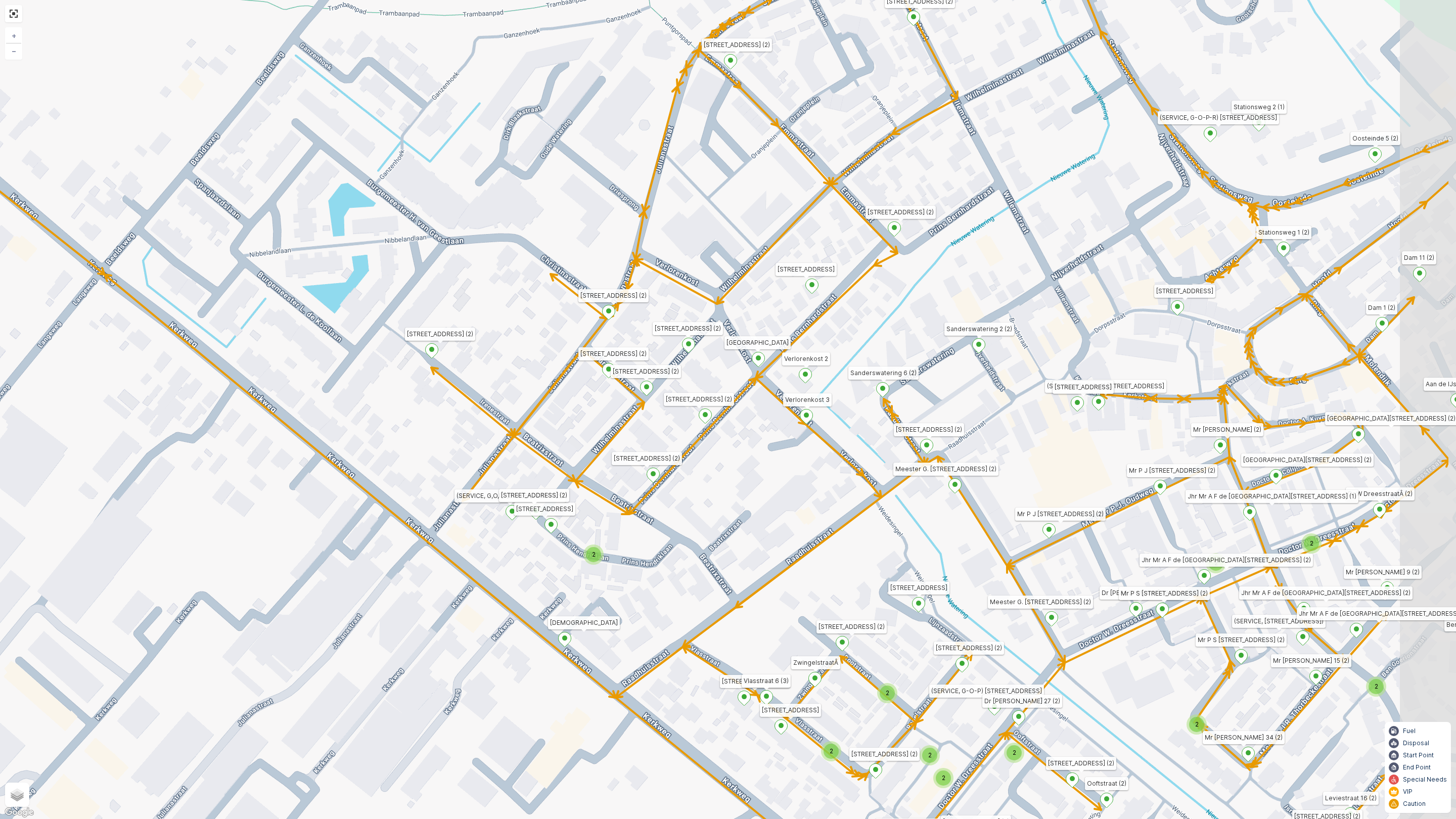
drag, startPoint x: 859, startPoint y: 453, endPoint x: 826, endPoint y: 471, distance: 37.6
click at [826, 471] on div "2 2 2 2 2 2 4 2 2 2 2 2 2 2 Emmastraat 24 (2) Irenestraat 10 (2) Dorpsstraat 16…" at bounding box center [728, 409] width 1456 height 819
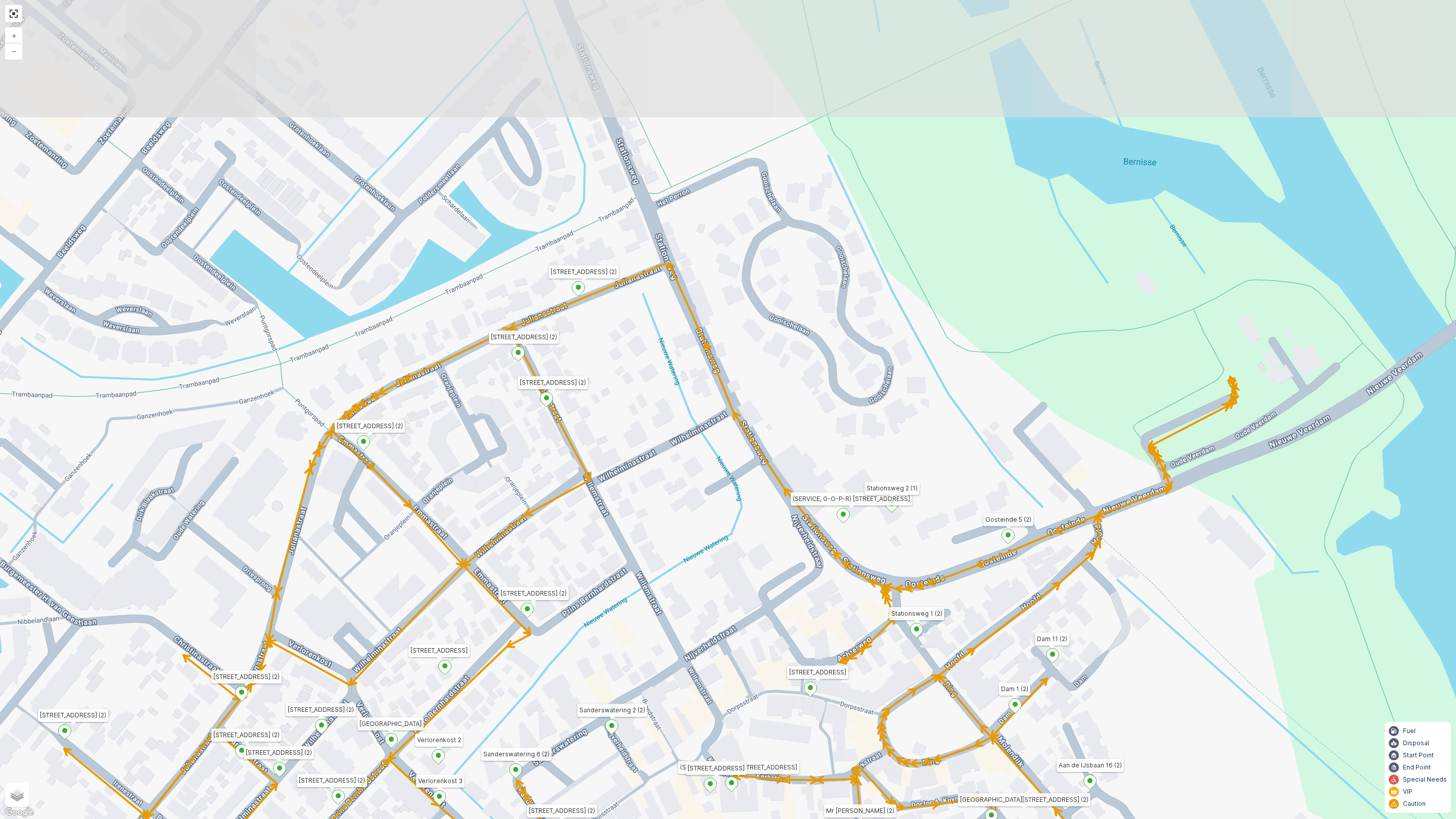
drag, startPoint x: 557, startPoint y: 329, endPoint x: 630, endPoint y: 539, distance: 222.3
click at [630, 539] on div "2 2 2 2 2 2 4 2 2 2 2 2 2 2 Emmastraat 24 (2) Irenestraat 10 (2) Dorpsstraat 16…" at bounding box center [728, 409] width 1456 height 819
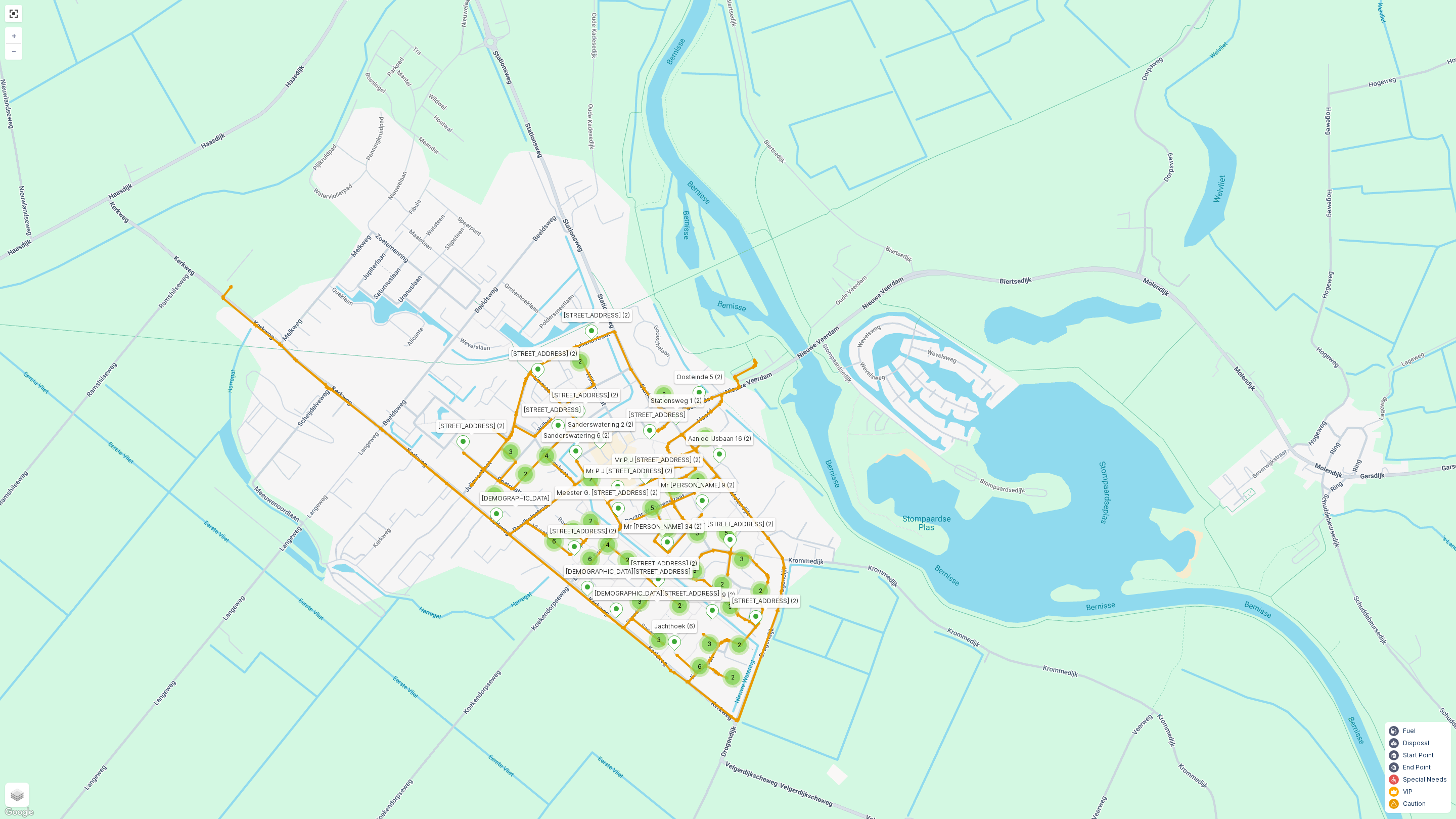
drag, startPoint x: 761, startPoint y: 457, endPoint x: 739, endPoint y: 413, distance: 49.2
click at [739, 413] on div "3 2 6 2 3 2 3 2 3 2 2 2 4 2 5 3 3 6 2 5 3 5 5 2 2 2 5 5 3 6 4 2 2 Emmastraat 24…" at bounding box center [728, 409] width 1456 height 819
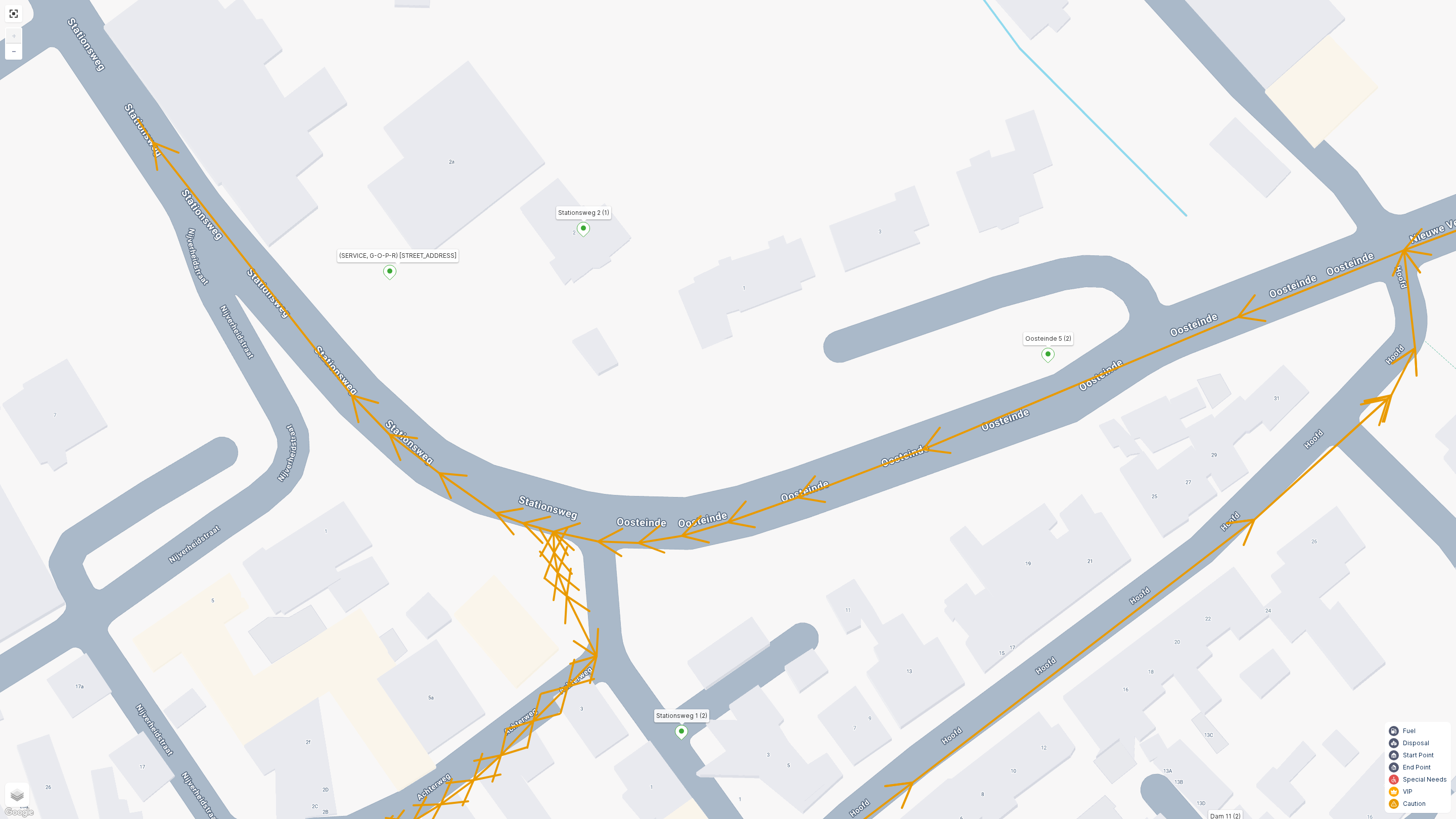
drag, startPoint x: 527, startPoint y: 224, endPoint x: 581, endPoint y: 401, distance: 185.1
click at [581, 401] on div "2 2 2 2 2 Emmastraat 24 (2) Irenestraat 10 (2) Dorpsstraat 16 KerkwegÂ Paradijs…" at bounding box center [728, 409] width 1456 height 819
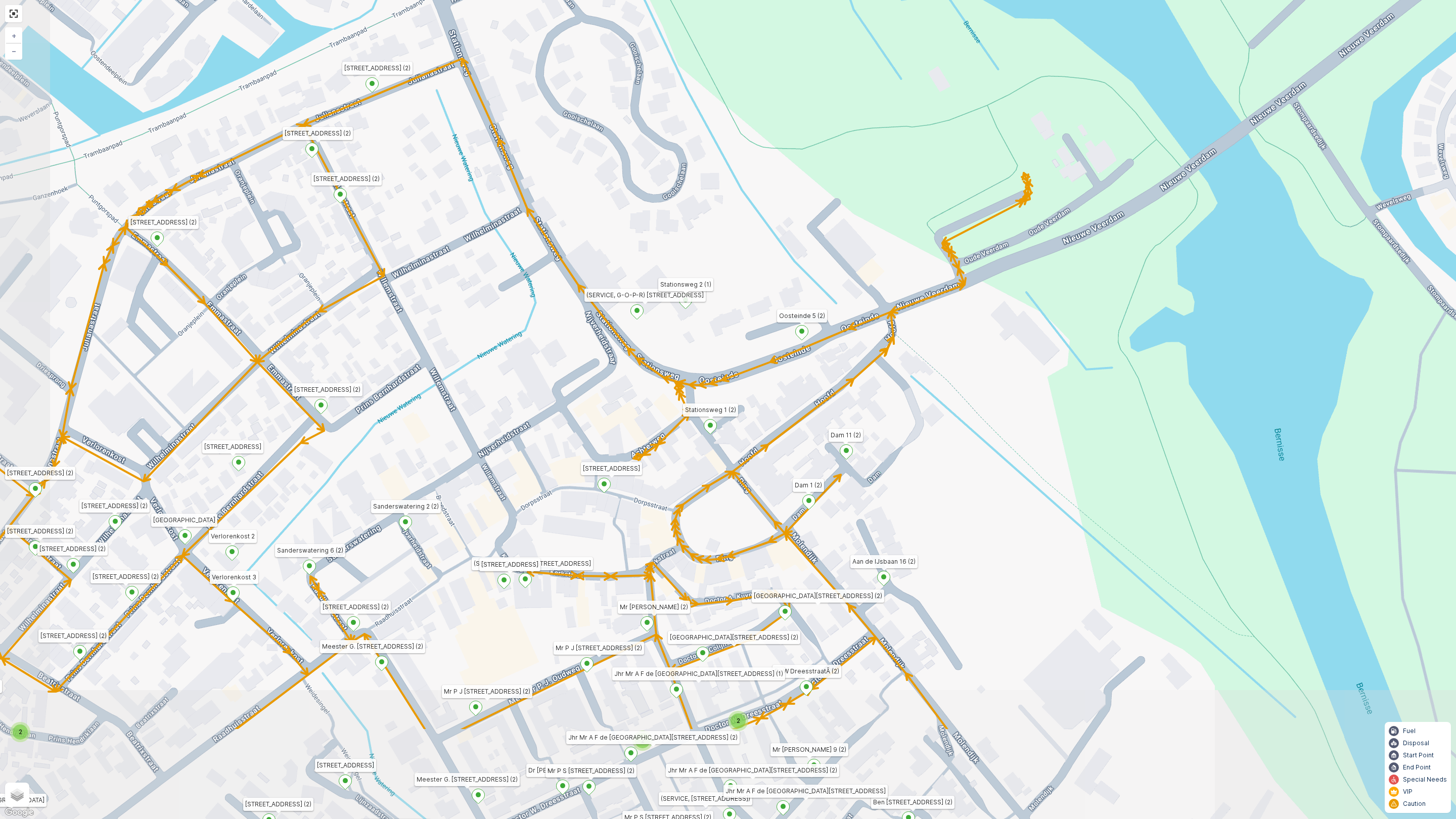
drag, startPoint x: 487, startPoint y: 588, endPoint x: 534, endPoint y: 470, distance: 127.0
click at [534, 470] on div "2 2 2 2 2 2 4 2 2 2 2 2 2 2 Emmastraat 24 (2) Irenestraat 10 (2) Dorpsstraat 16…" at bounding box center [728, 409] width 1456 height 819
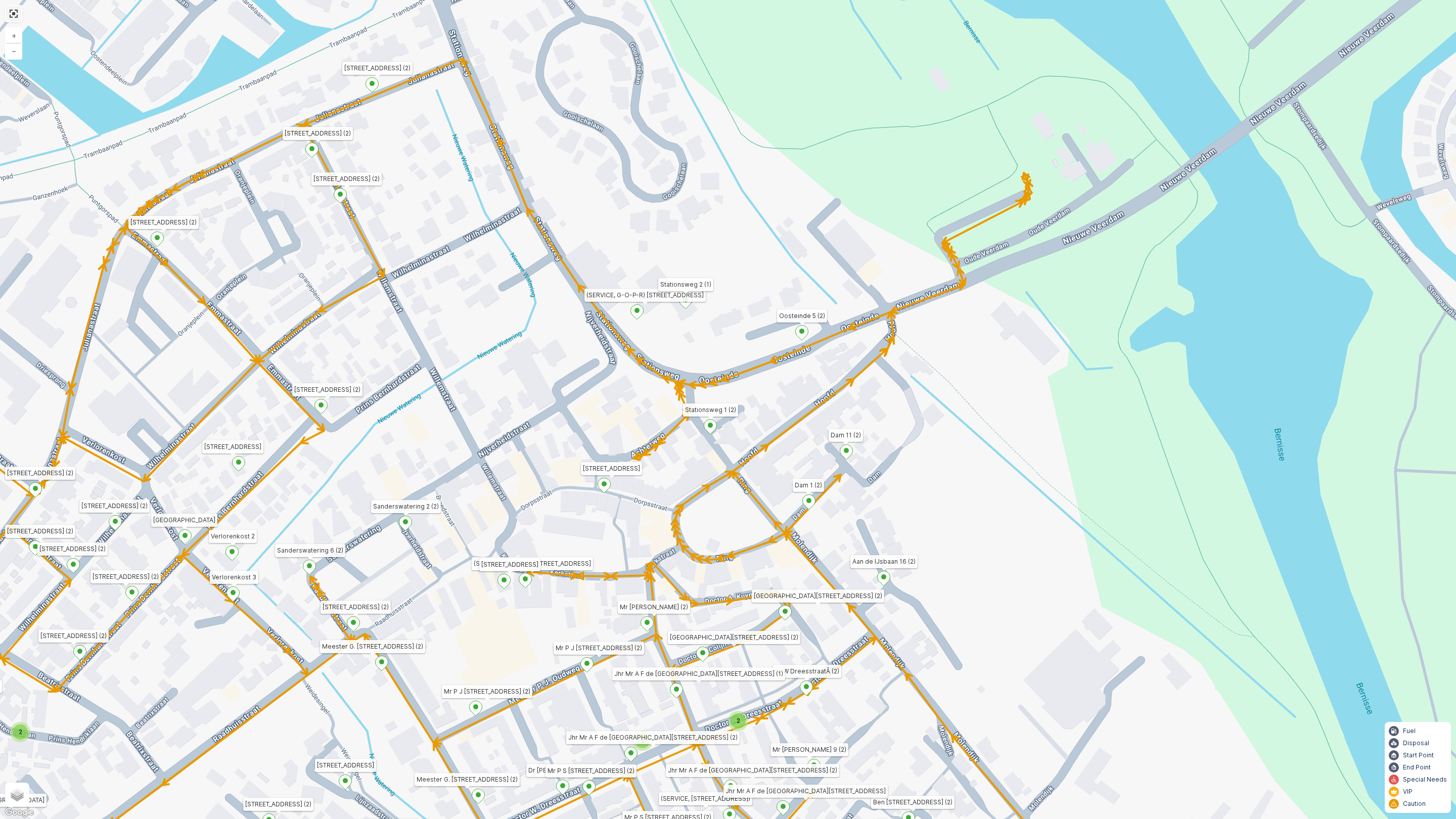
click at [17, 12] on link at bounding box center [14, 14] width 15 height 15
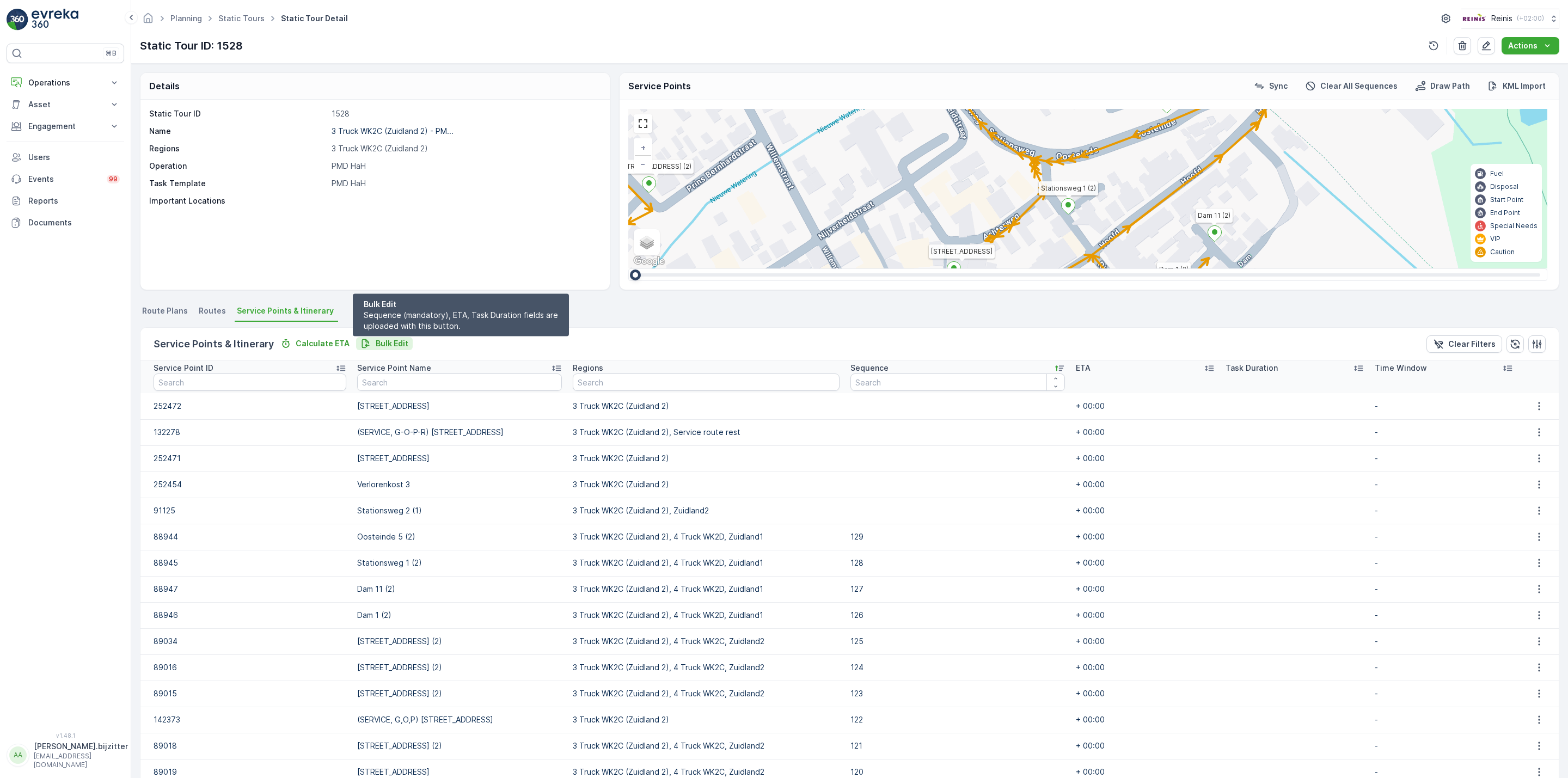
click at [394, 345] on p "Bulk Edit" at bounding box center [392, 343] width 33 height 11
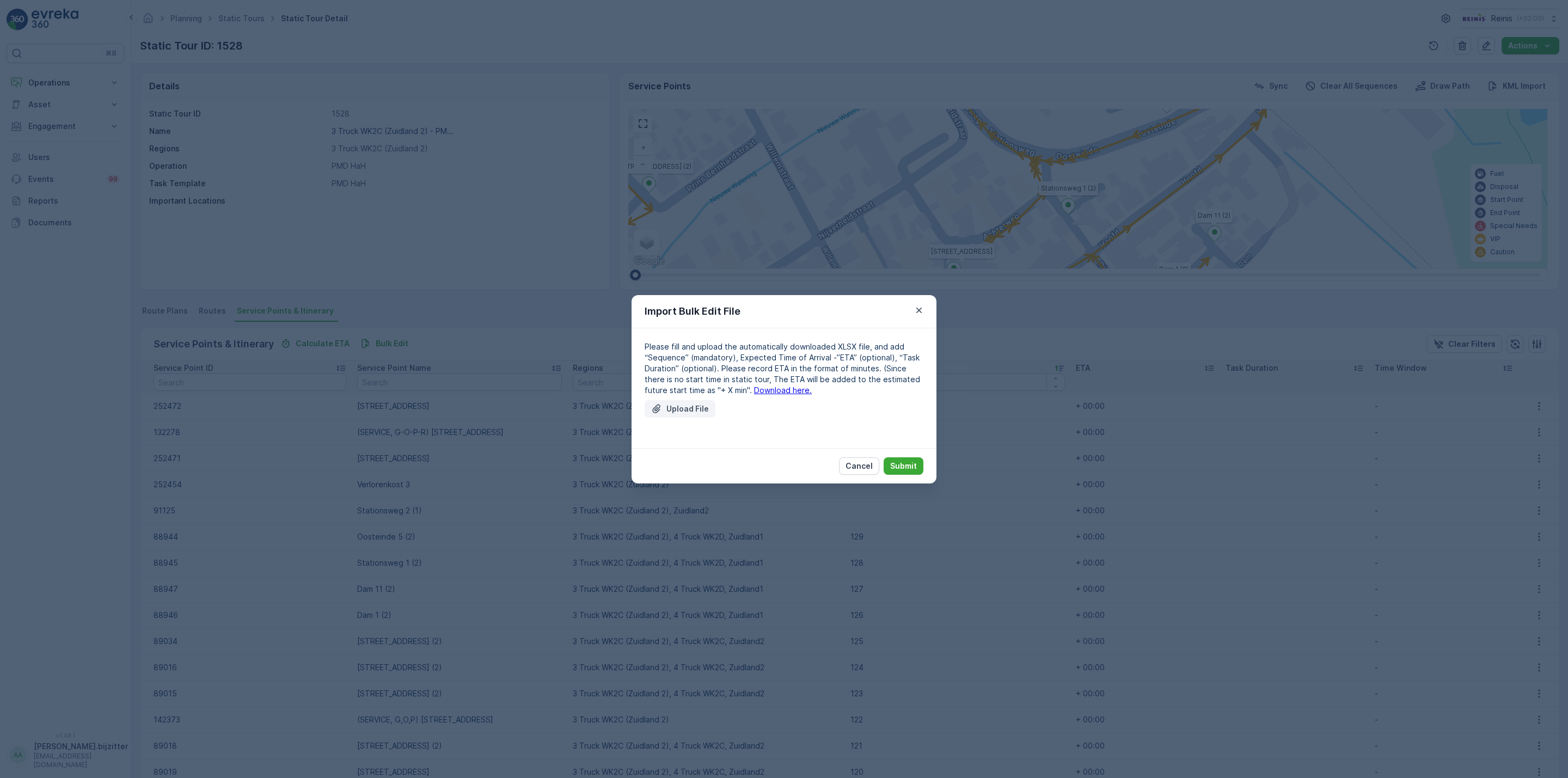
click at [687, 407] on p "Upload File" at bounding box center [688, 409] width 43 height 11
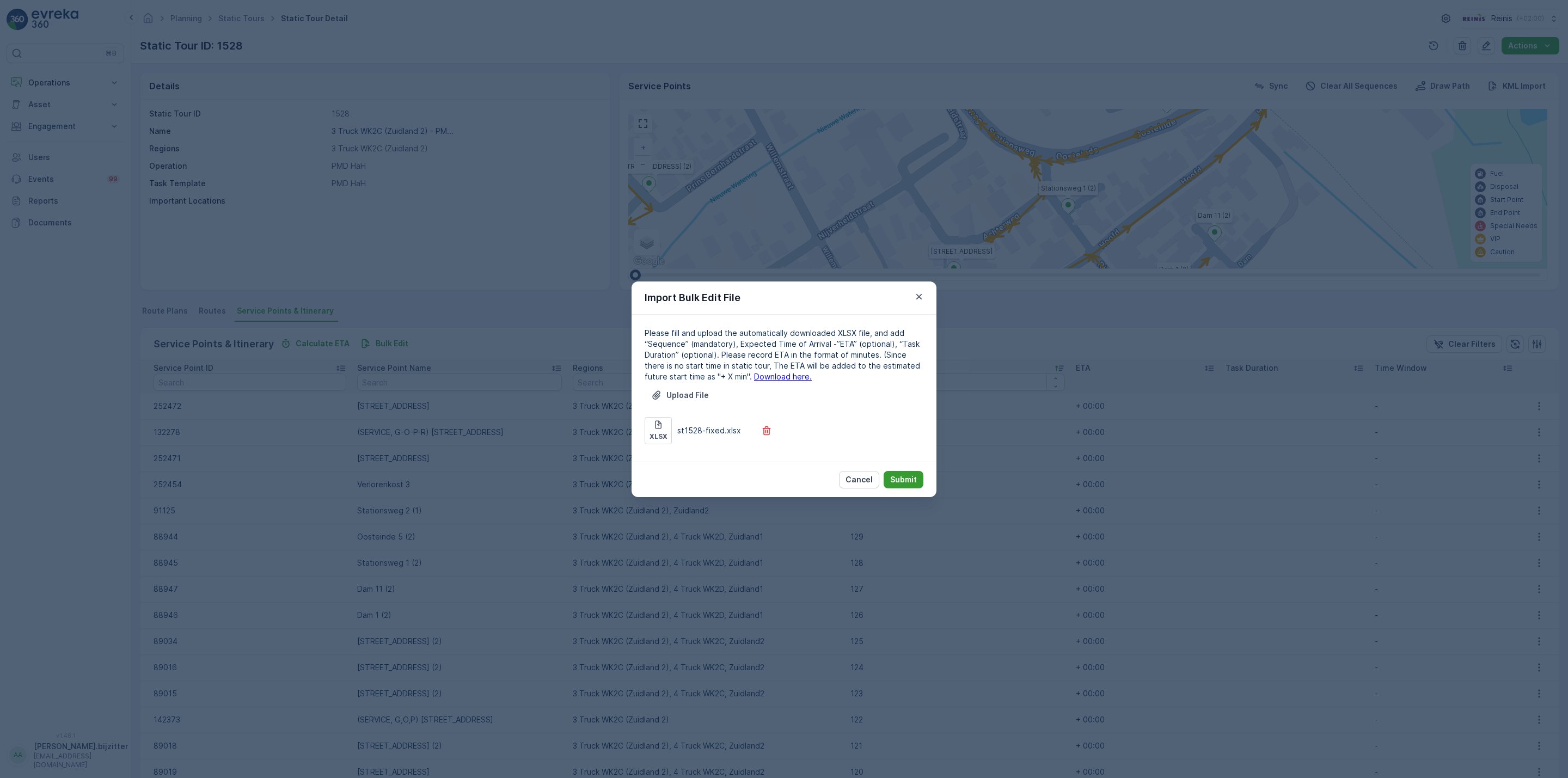
click at [910, 476] on p "Submit" at bounding box center [903, 480] width 27 height 11
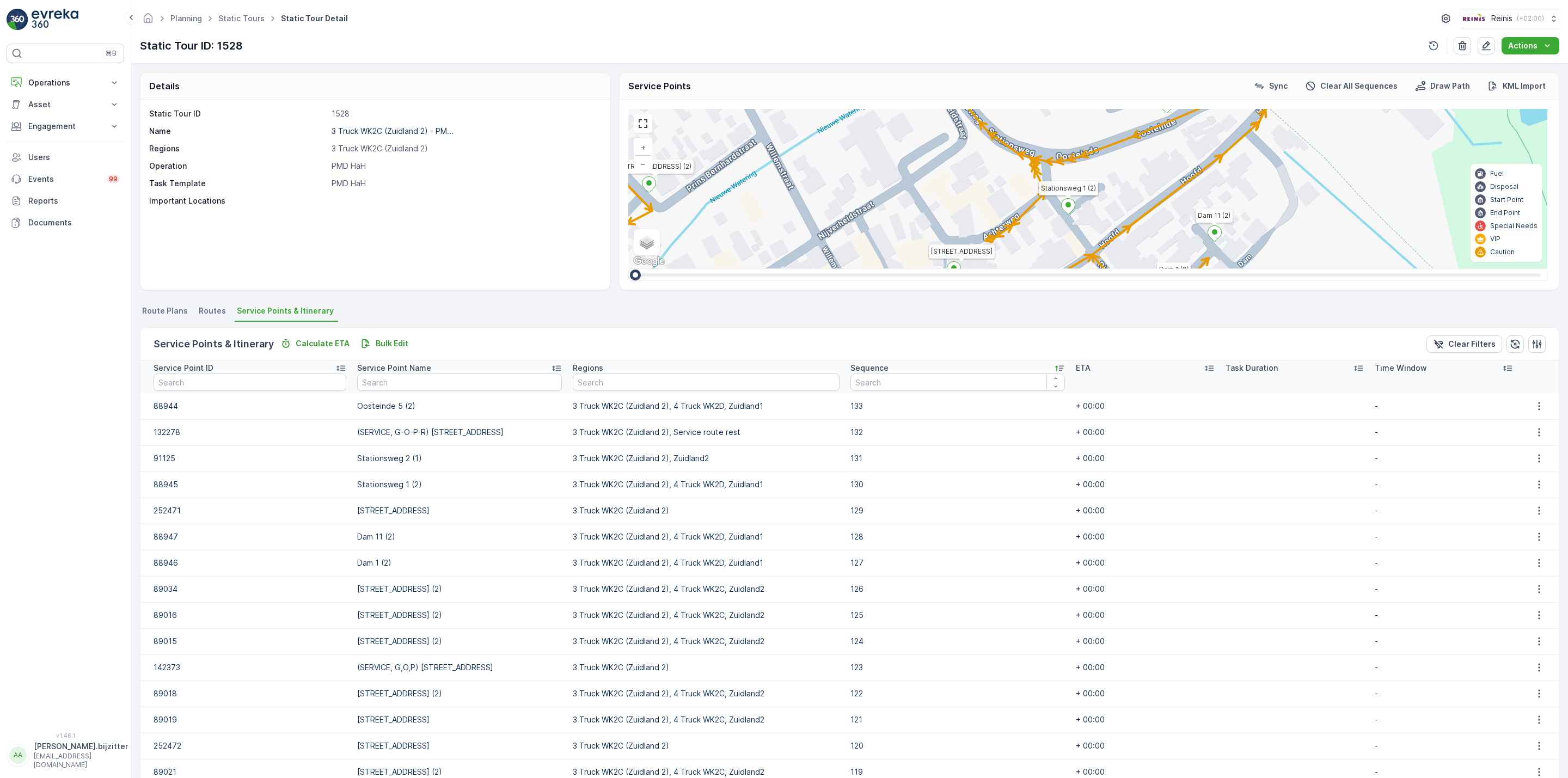
click at [100, 309] on div "⌘B Operations Insights Planning Routes & Tasks Cockpit Settings Asset Assets Ac…" at bounding box center [65, 382] width 117 height 676
click at [105, 297] on div "⌘B Operations Insights Planning Routes & Tasks Cockpit Settings Asset Assets Ac…" at bounding box center [65, 382] width 117 height 676
click at [103, 348] on div "⌘B Operations Insights Planning Routes & Tasks Cockpit Settings Asset Assets Ac…" at bounding box center [65, 382] width 117 height 676
click at [80, 282] on div "⌘B Operations Insights Planning Routes & Tasks Cockpit Settings Asset Assets Ac…" at bounding box center [65, 382] width 117 height 676
click at [97, 278] on div "⌘B Operations Insights Planning Routes & Tasks Cockpit Settings Asset Assets Ac…" at bounding box center [65, 382] width 117 height 676
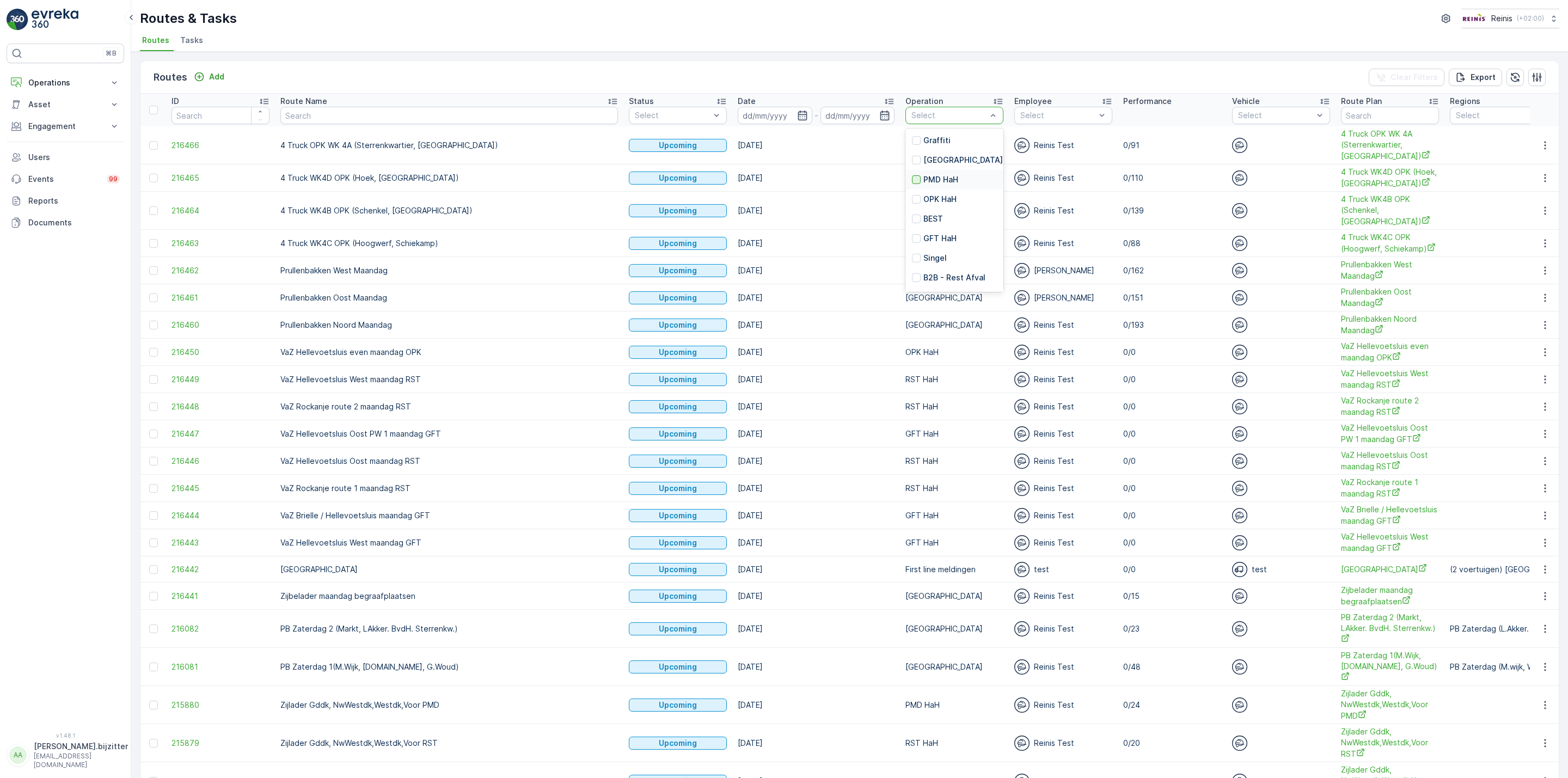
click at [912, 180] on div at bounding box center [916, 180] width 9 height 9
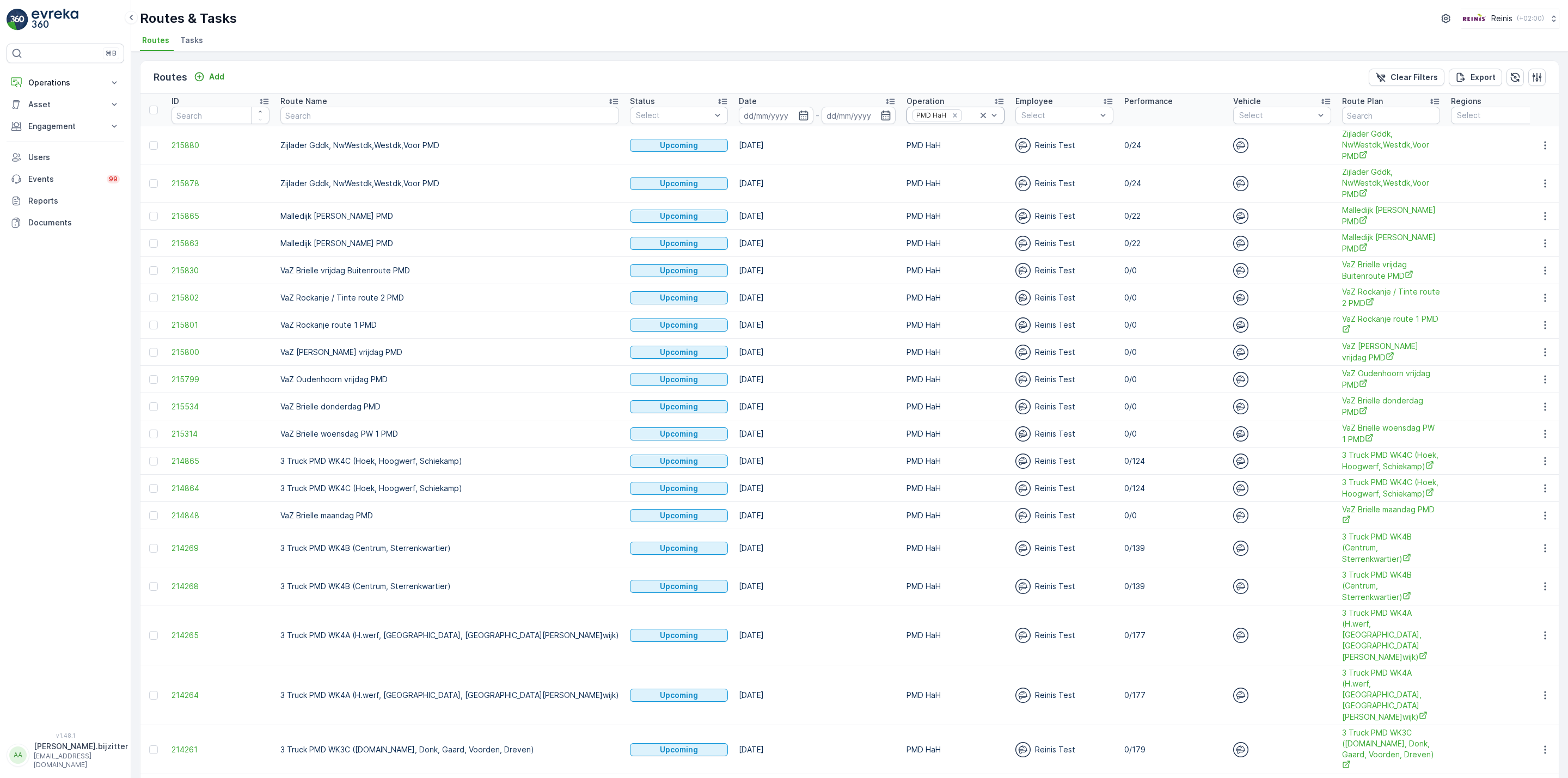
click at [981, 115] on icon at bounding box center [983, 115] width 5 height 5
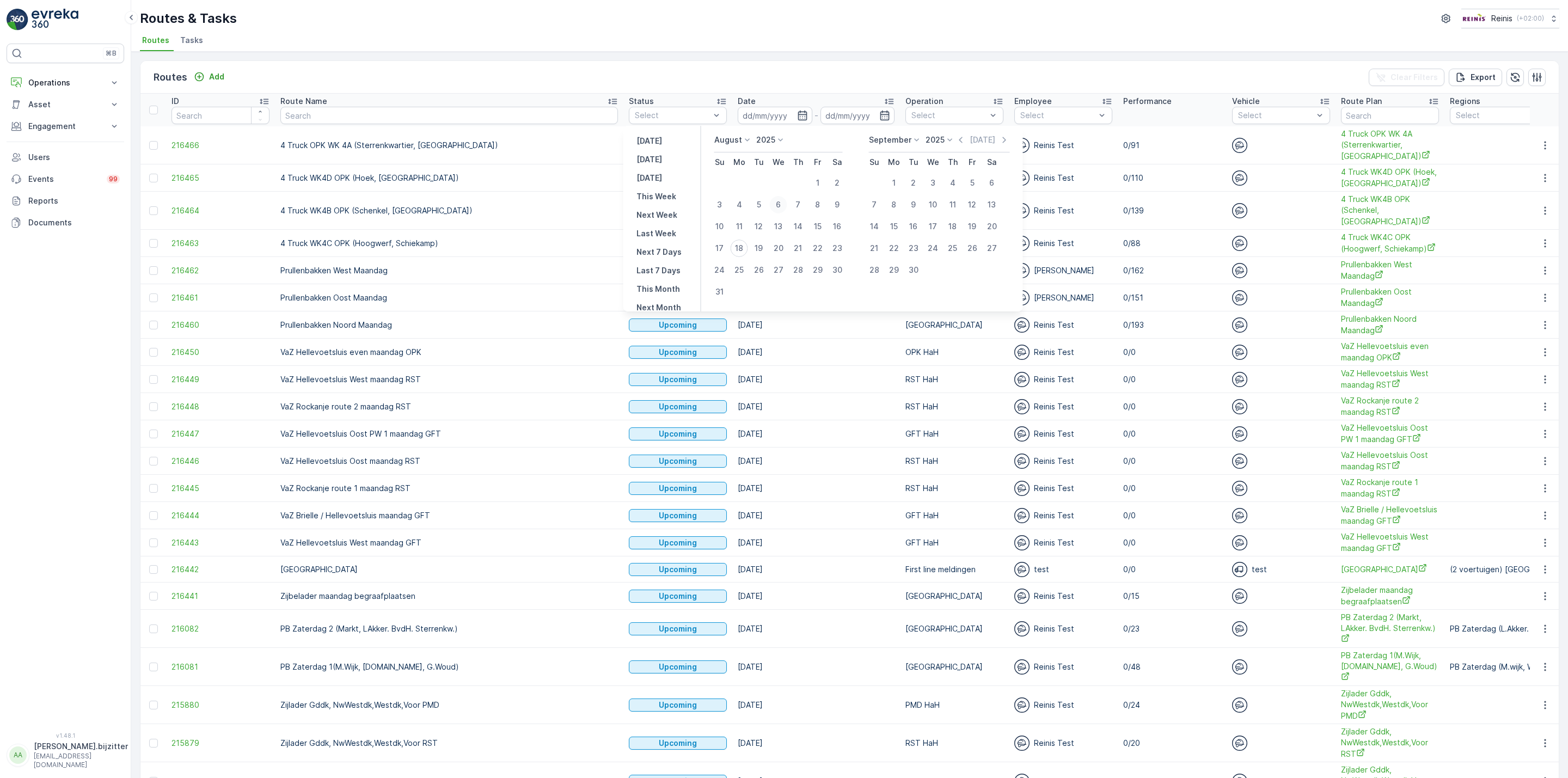
click at [778, 204] on div "6" at bounding box center [779, 205] width 18 height 18
type input "[DATE]"
click at [778, 204] on div "6" at bounding box center [779, 205] width 18 height 18
type input "[DATE]"
click at [778, 204] on div "6" at bounding box center [779, 205] width 18 height 18
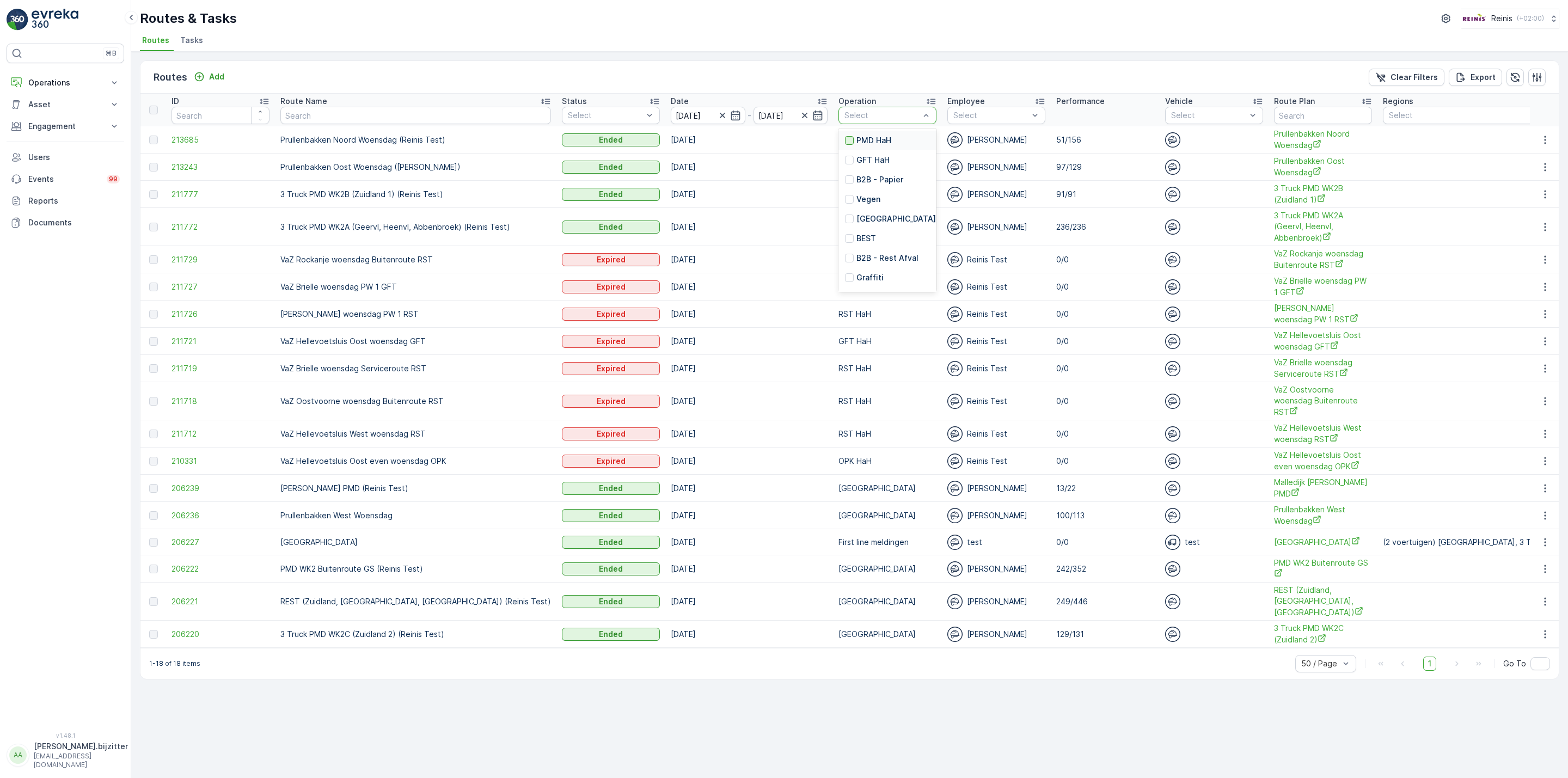
click at [845, 139] on div at bounding box center [849, 141] width 9 height 9
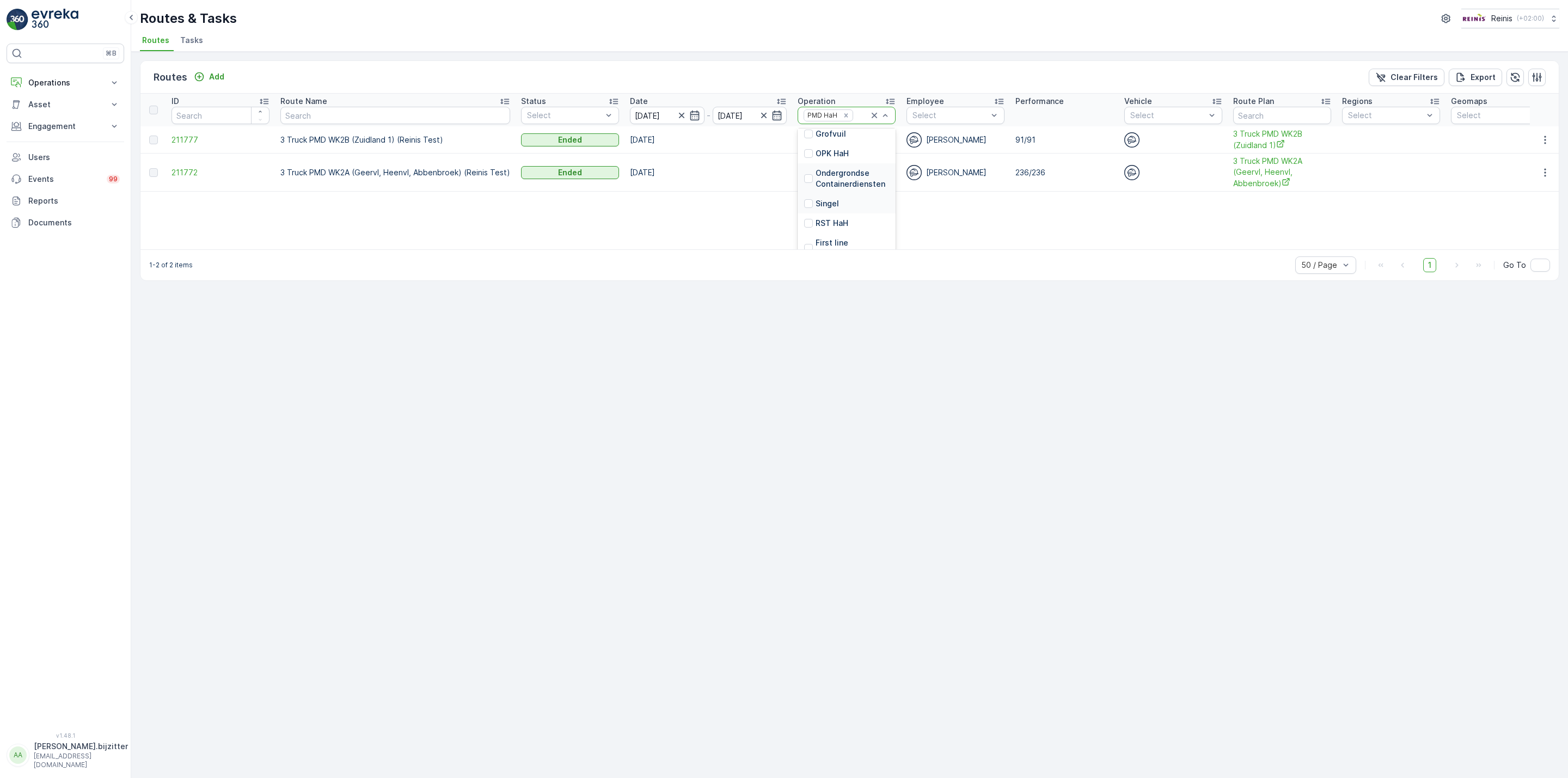
scroll to position [187, 0]
click at [869, 114] on icon at bounding box center [875, 116] width 11 height 11
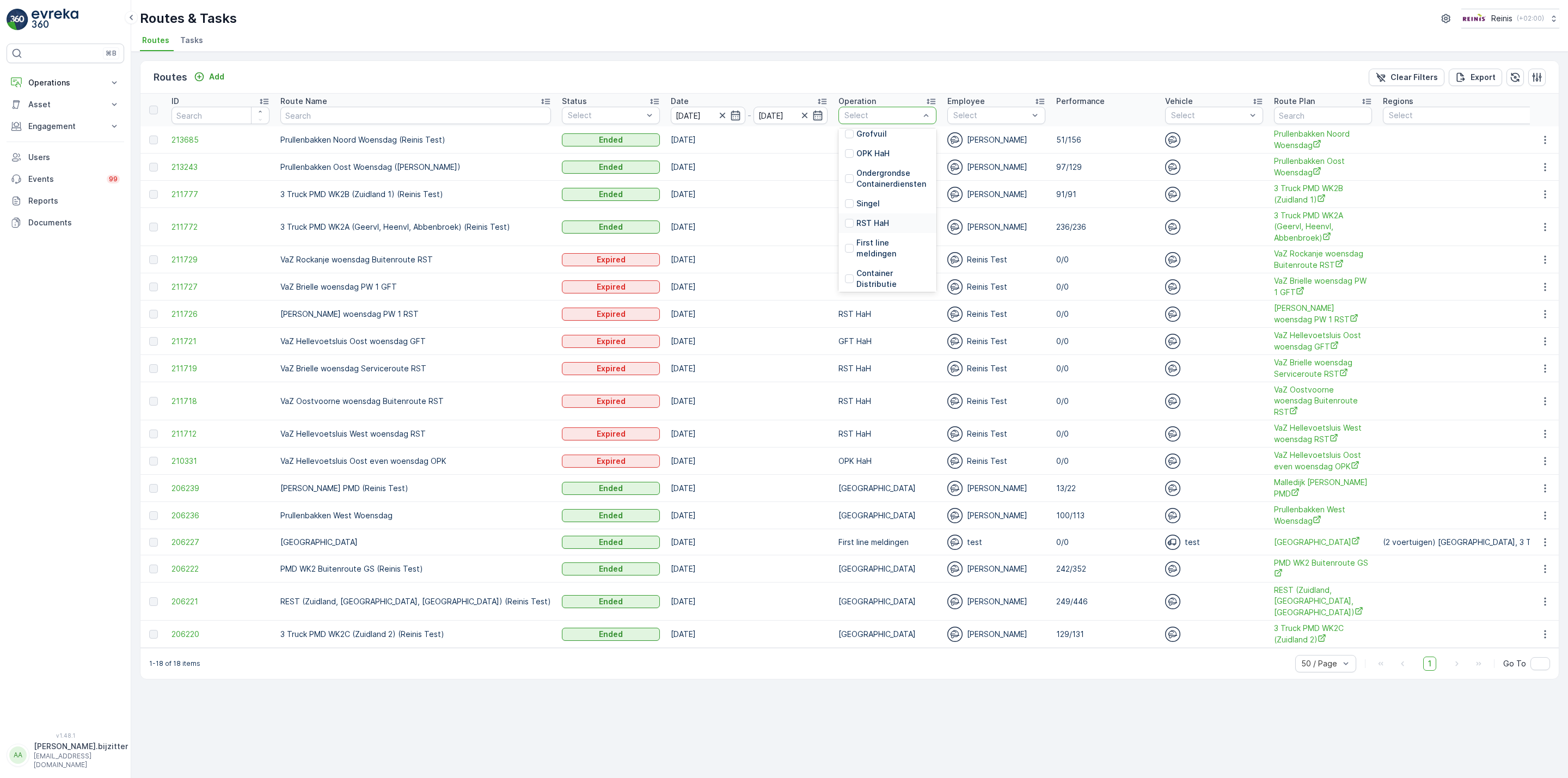
scroll to position [187, 0]
click at [856, 281] on p "[GEOGRAPHIC_DATA]" at bounding box center [896, 281] width 80 height 11
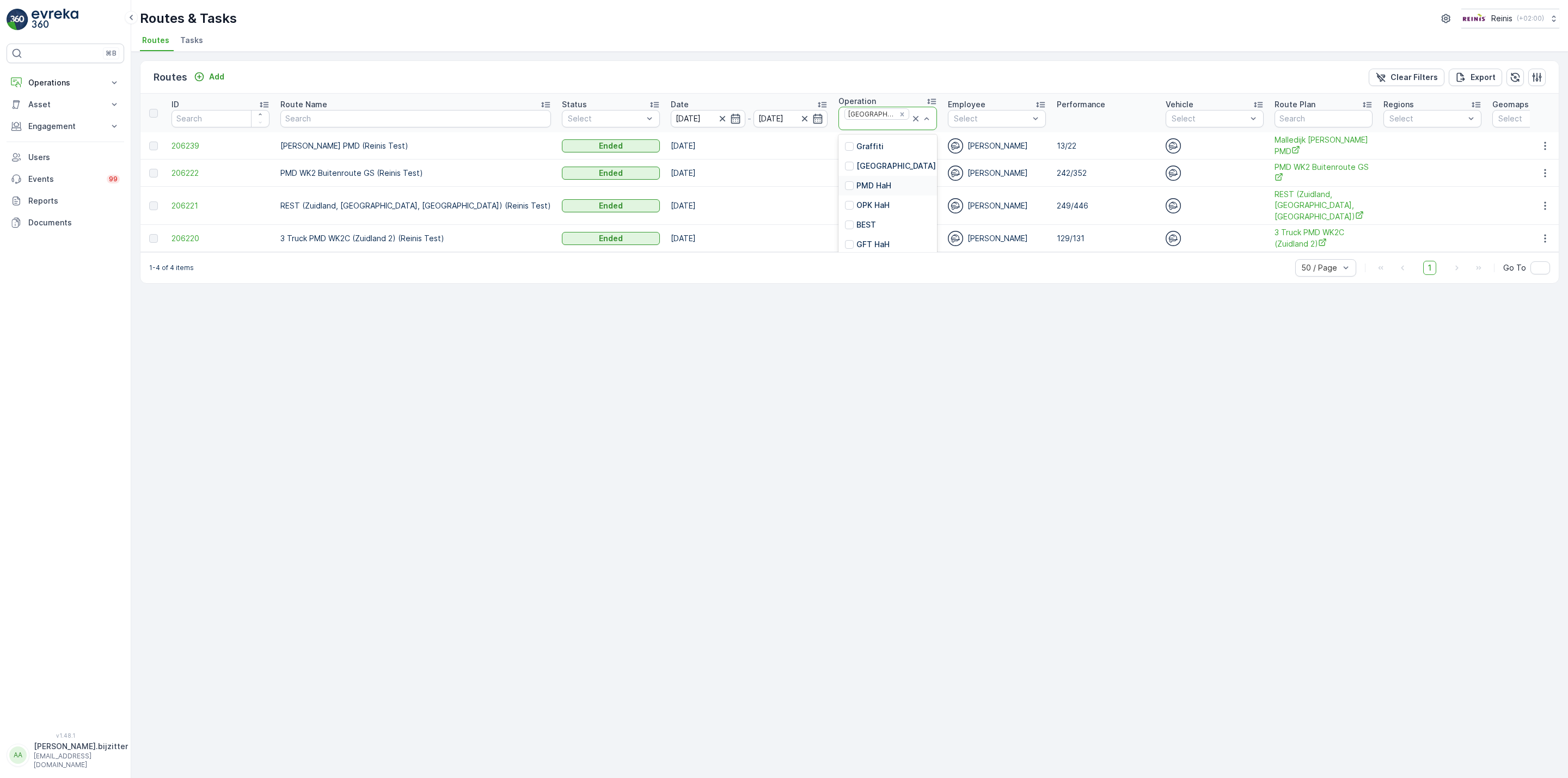
click at [856, 181] on p "PMD HaH" at bounding box center [873, 186] width 35 height 11
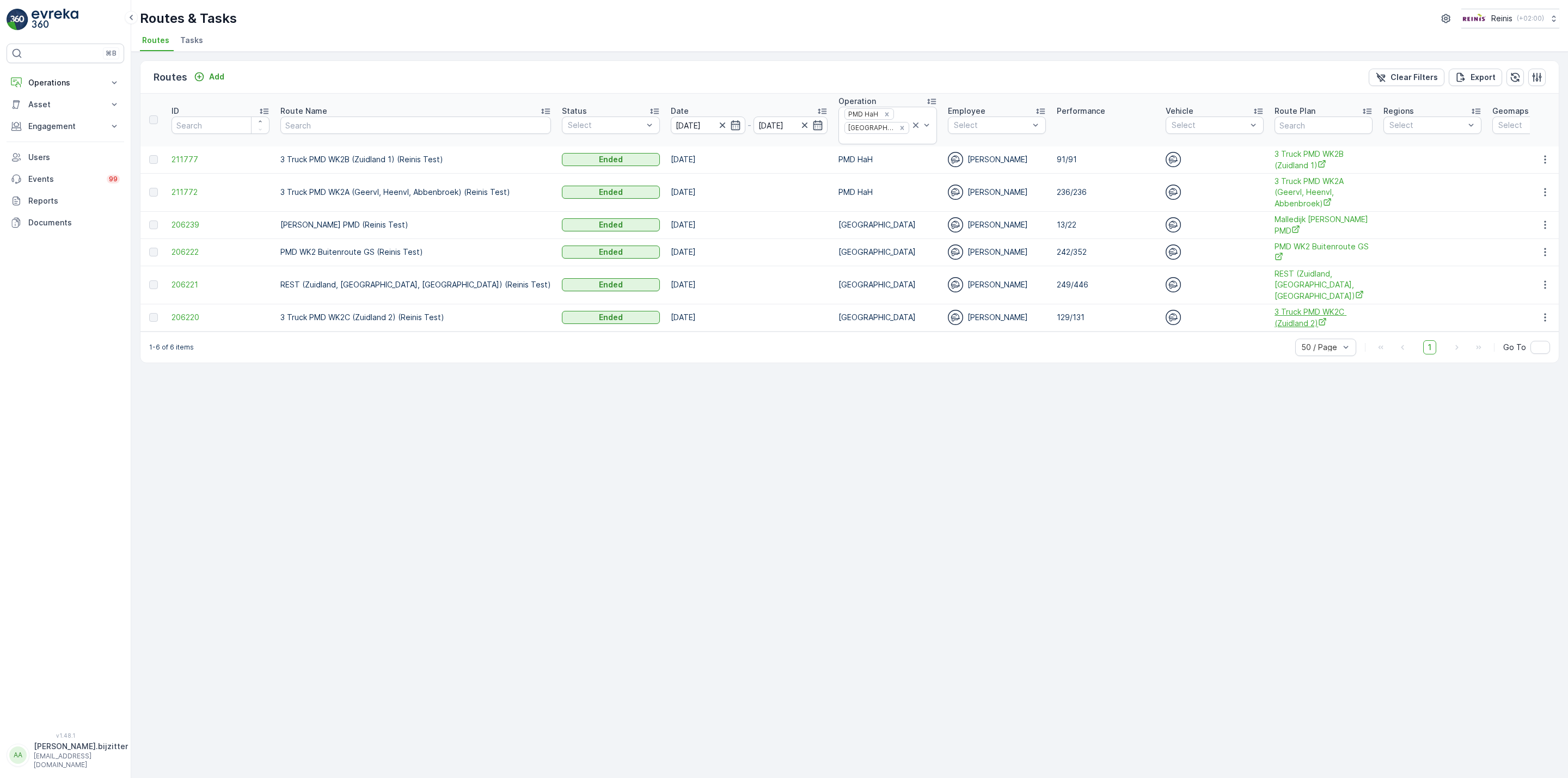
click at [1275, 311] on span "3 Truck PMD WK2C (Zuidland 2)" at bounding box center [1323, 318] width 98 height 23
click at [1544, 314] on icon "button" at bounding box center [1545, 317] width 2 height 8
click at [1523, 323] on span "See More Details" at bounding box center [1520, 325] width 63 height 11
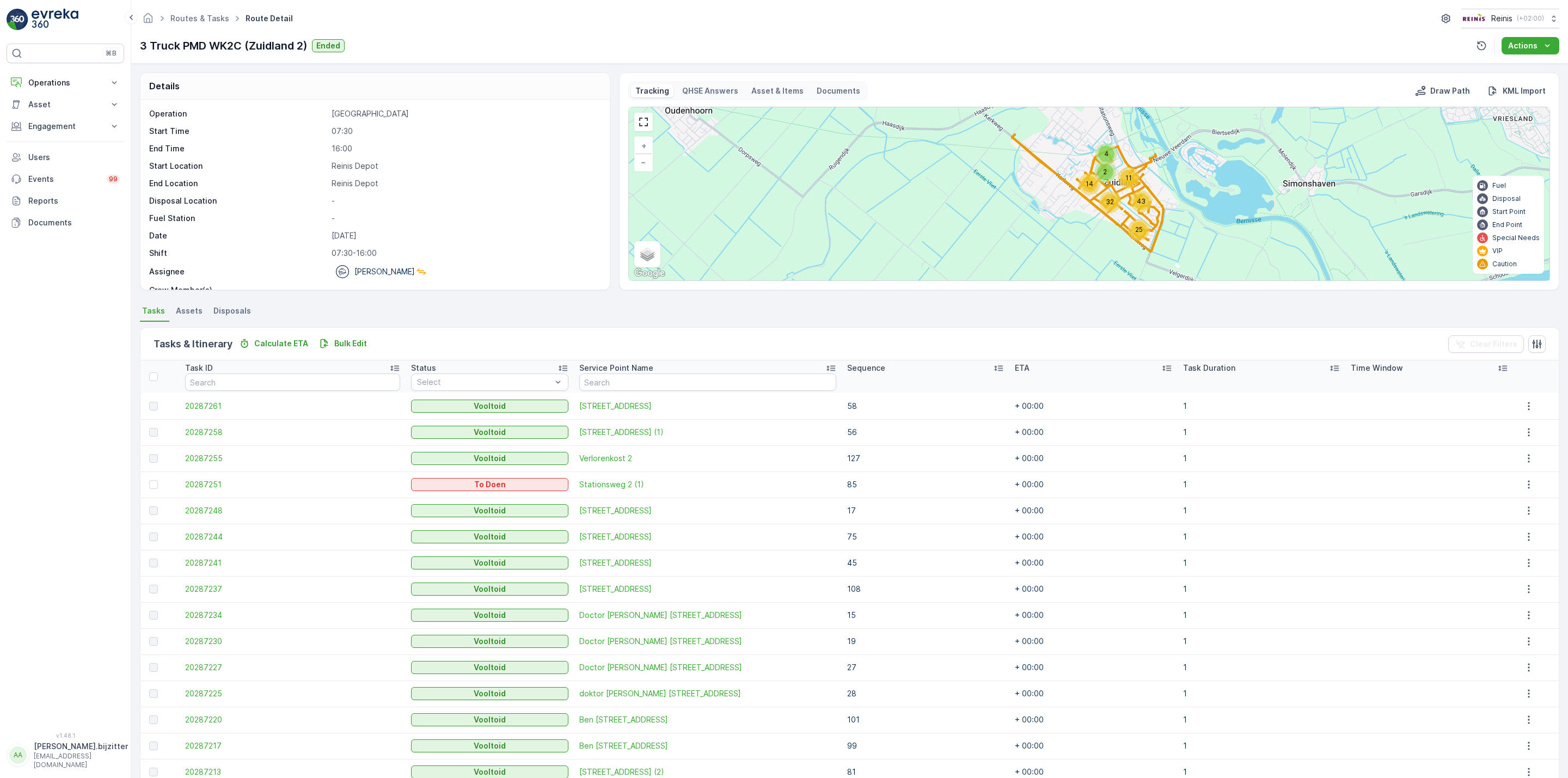
click at [221, 49] on p "3 Truck PMD WK2C (Zuidland 2)" at bounding box center [223, 46] width 167 height 16
copy p "3 Truck PMD WK2C (Zuidland 2)"
click at [505, 342] on div "Tasks & Itinerary Calculate ETA Bulk Edit Clear Filters" at bounding box center [850, 344] width 1418 height 33
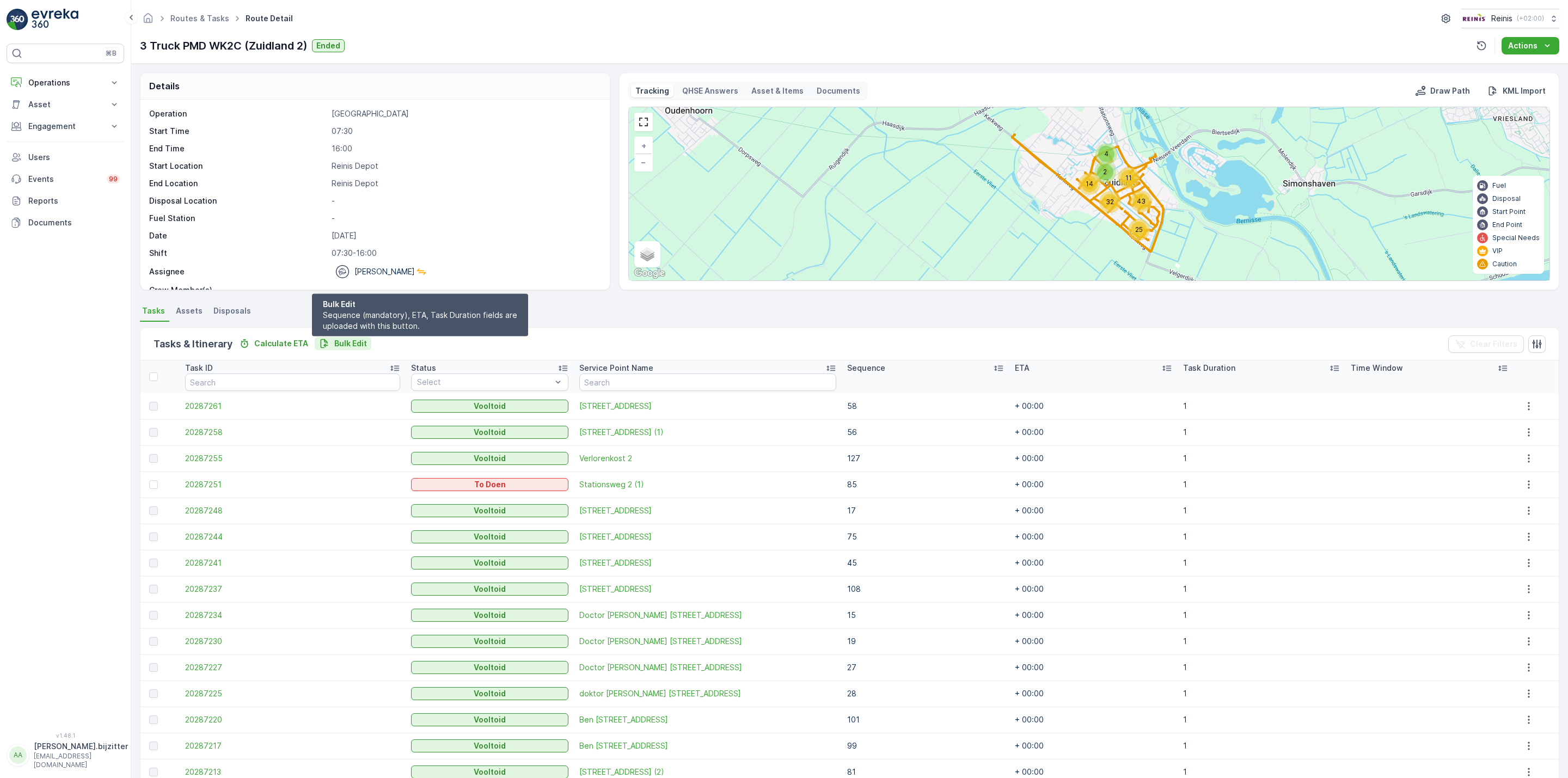
click at [357, 343] on p "Bulk Edit" at bounding box center [351, 343] width 33 height 11
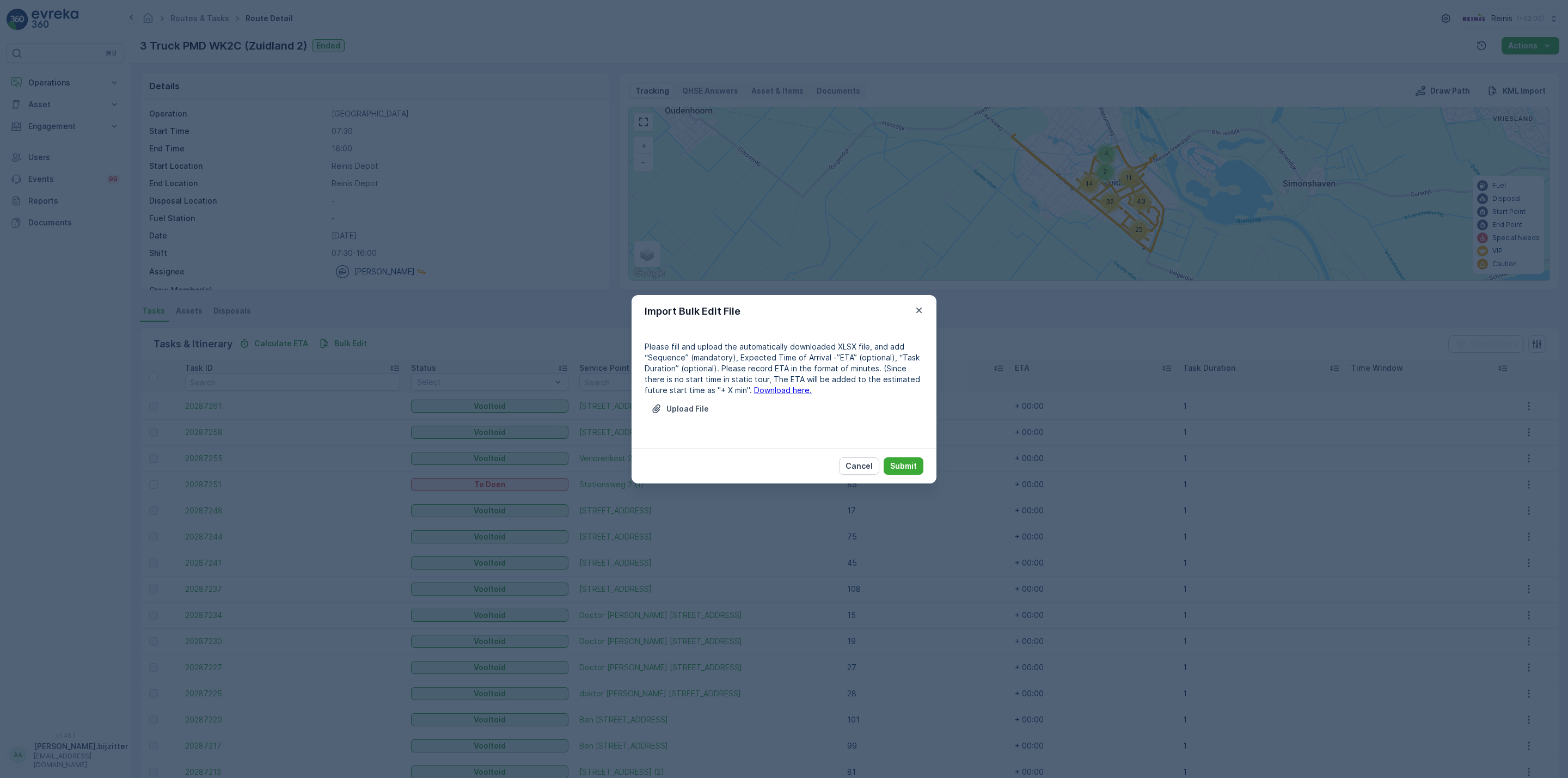
click at [756, 389] on link "Download here." at bounding box center [783, 390] width 58 height 9
click at [863, 463] on p "Cancel" at bounding box center [859, 466] width 27 height 11
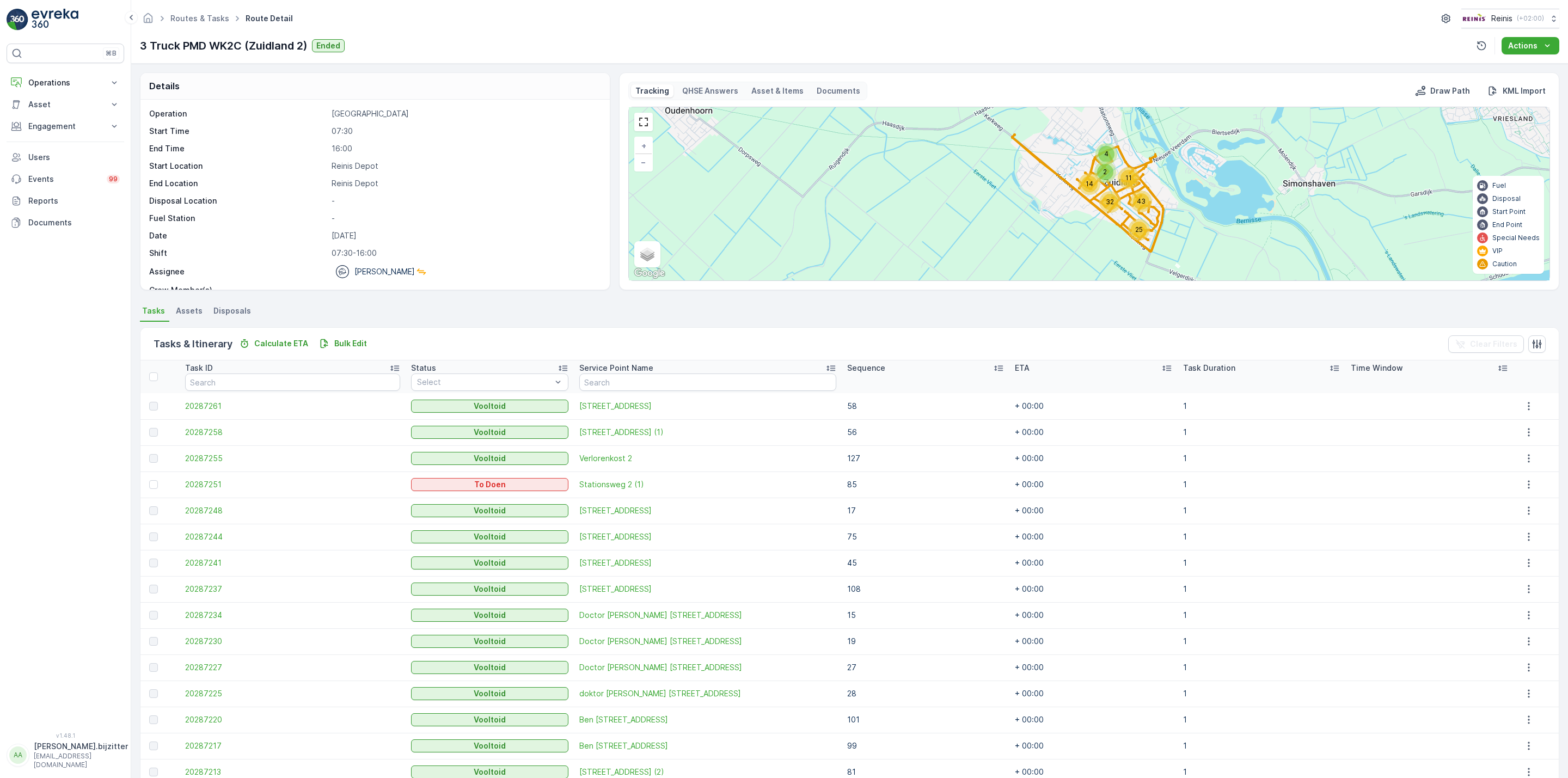
click at [219, 41] on p "3 Truck PMD WK2C (Zuidland 2)" at bounding box center [223, 46] width 167 height 16
click at [53, 85] on p "Operations" at bounding box center [66, 83] width 74 height 11
click at [52, 100] on p "Insights" at bounding box center [42, 101] width 28 height 11
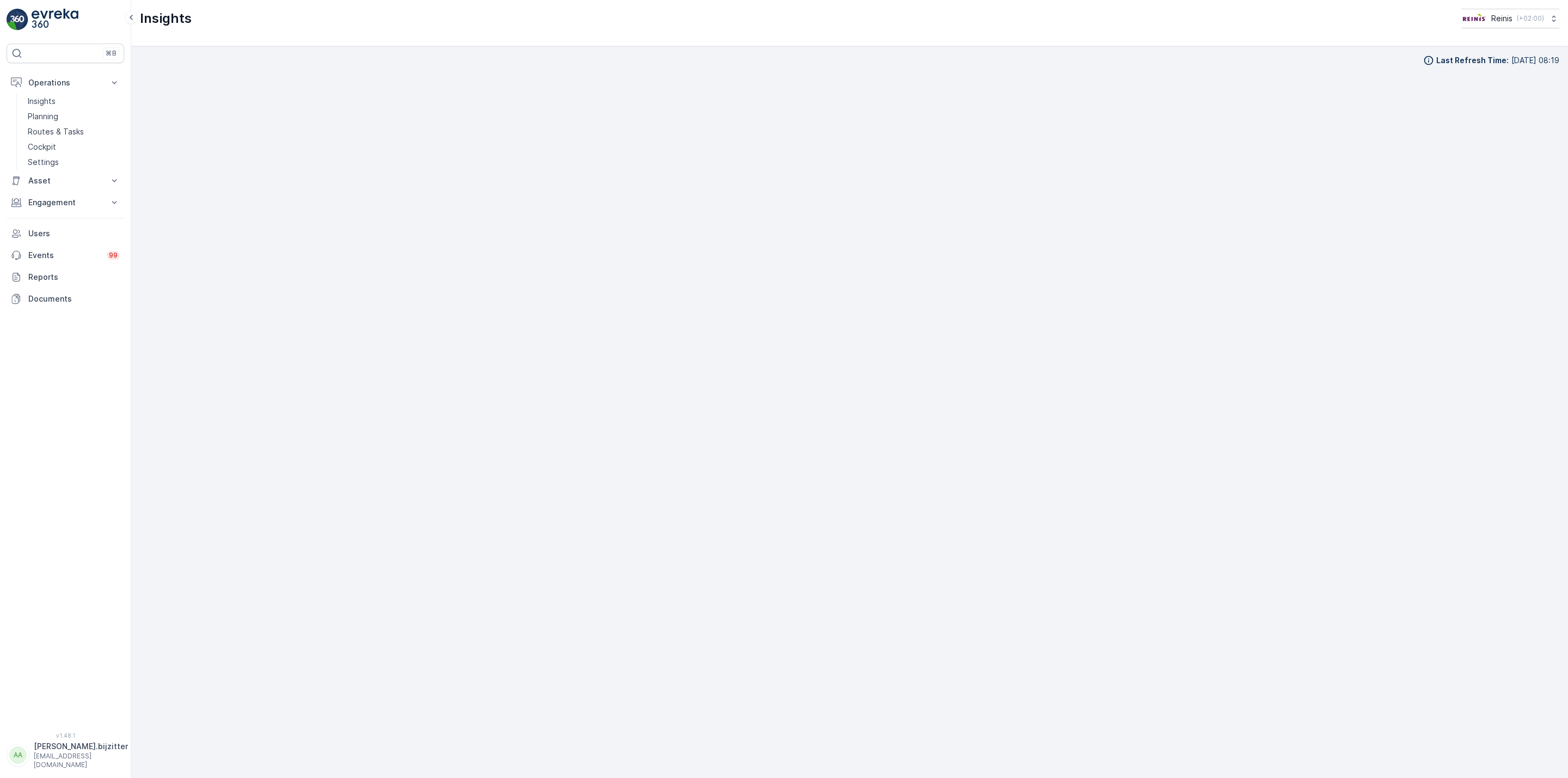
click at [595, 33] on div "Insights Reinis ( +02:00 )" at bounding box center [850, 23] width 1437 height 46
click at [63, 752] on p "[PERSON_NAME].bijzitter" at bounding box center [80, 746] width 94 height 11
click at [71, 461] on div "⌘B Operations Insights Planning Routes & Tasks Cockpit Settings Asset Assets Ac…" at bounding box center [65, 382] width 117 height 676
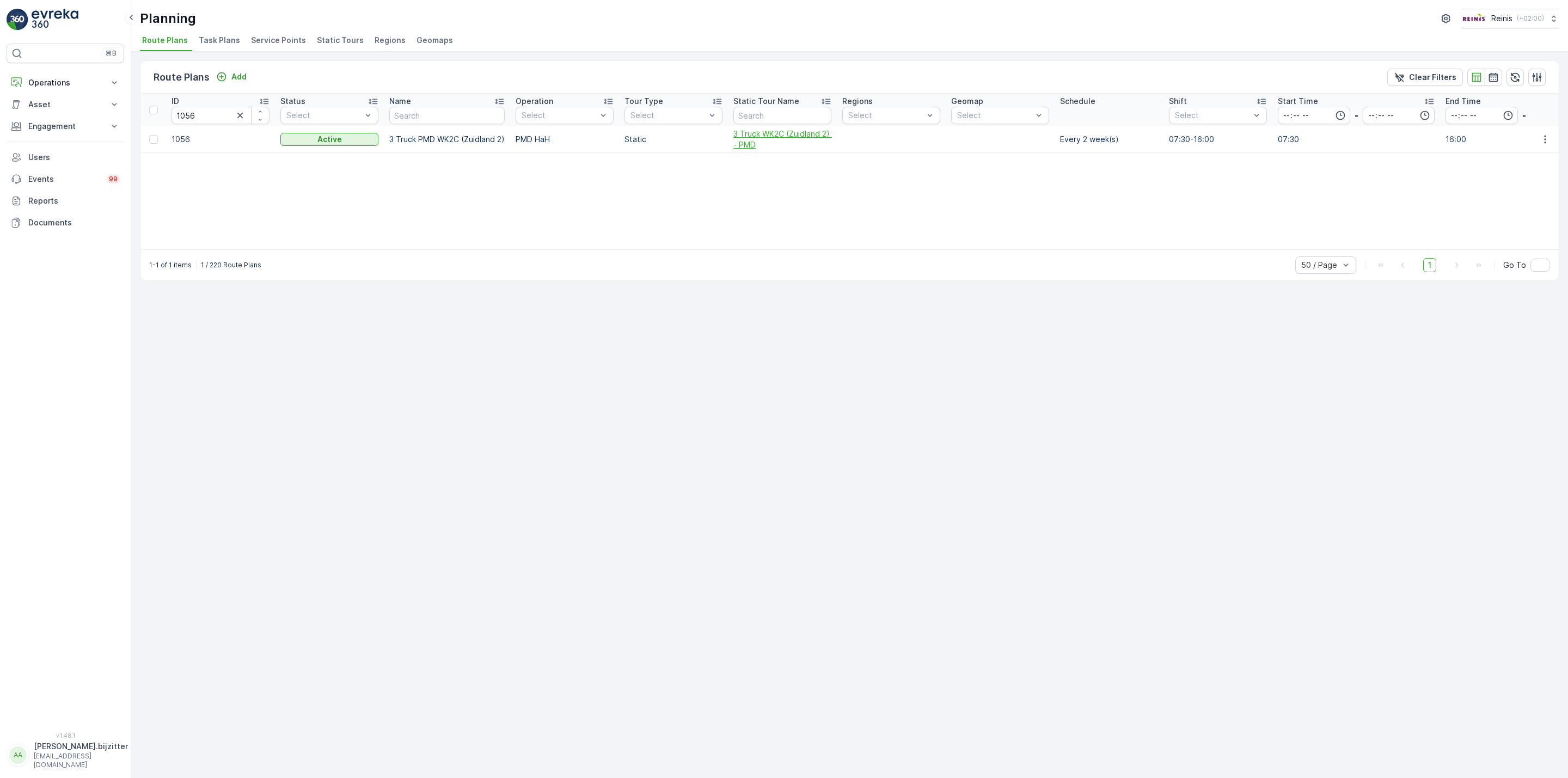
click at [758, 138] on span "3 Truck WK2C (Zuidland 2) - PMD" at bounding box center [782, 139] width 98 height 22
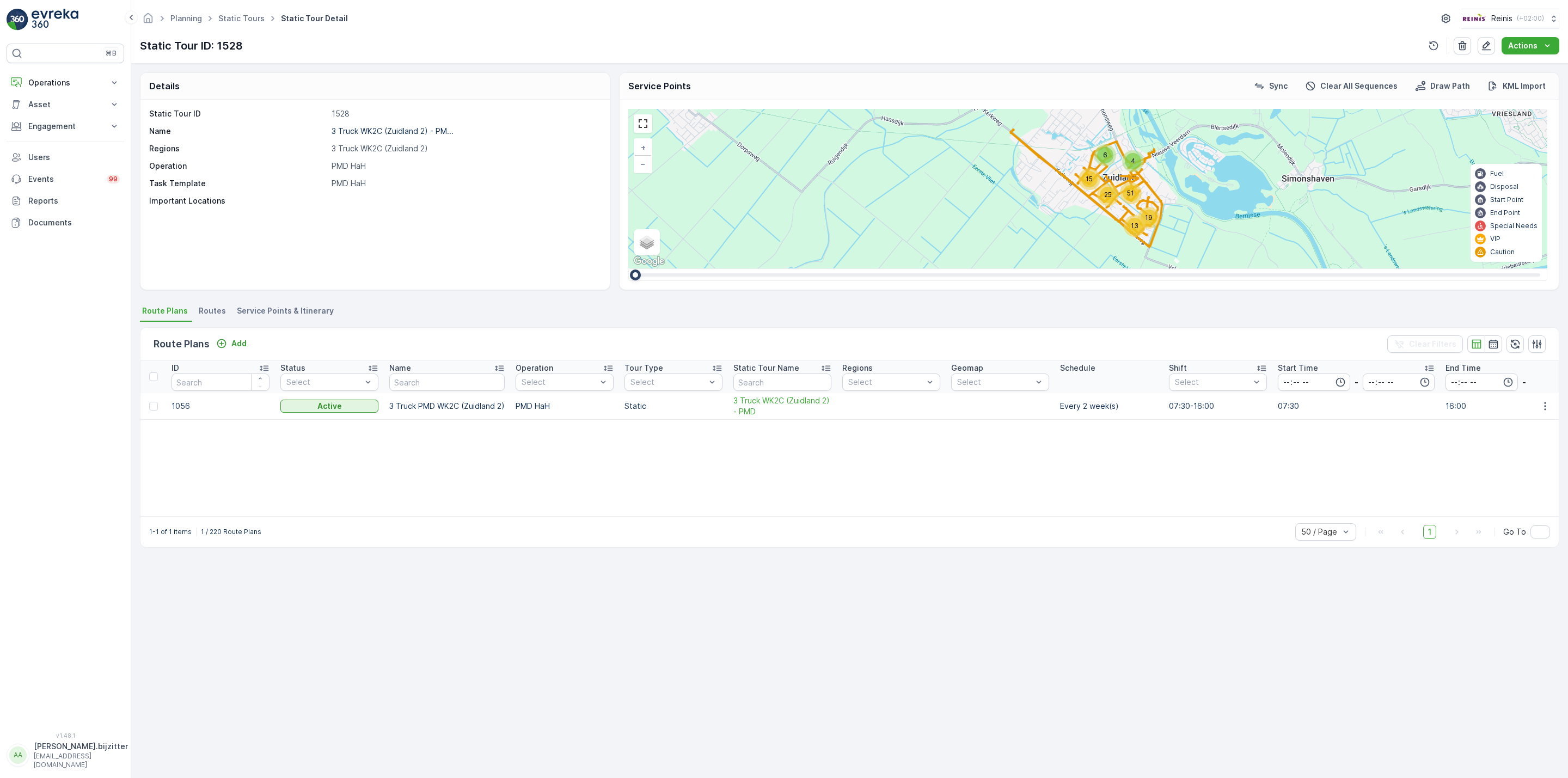
click at [301, 306] on span "Service Points & Itinerary" at bounding box center [285, 311] width 97 height 11
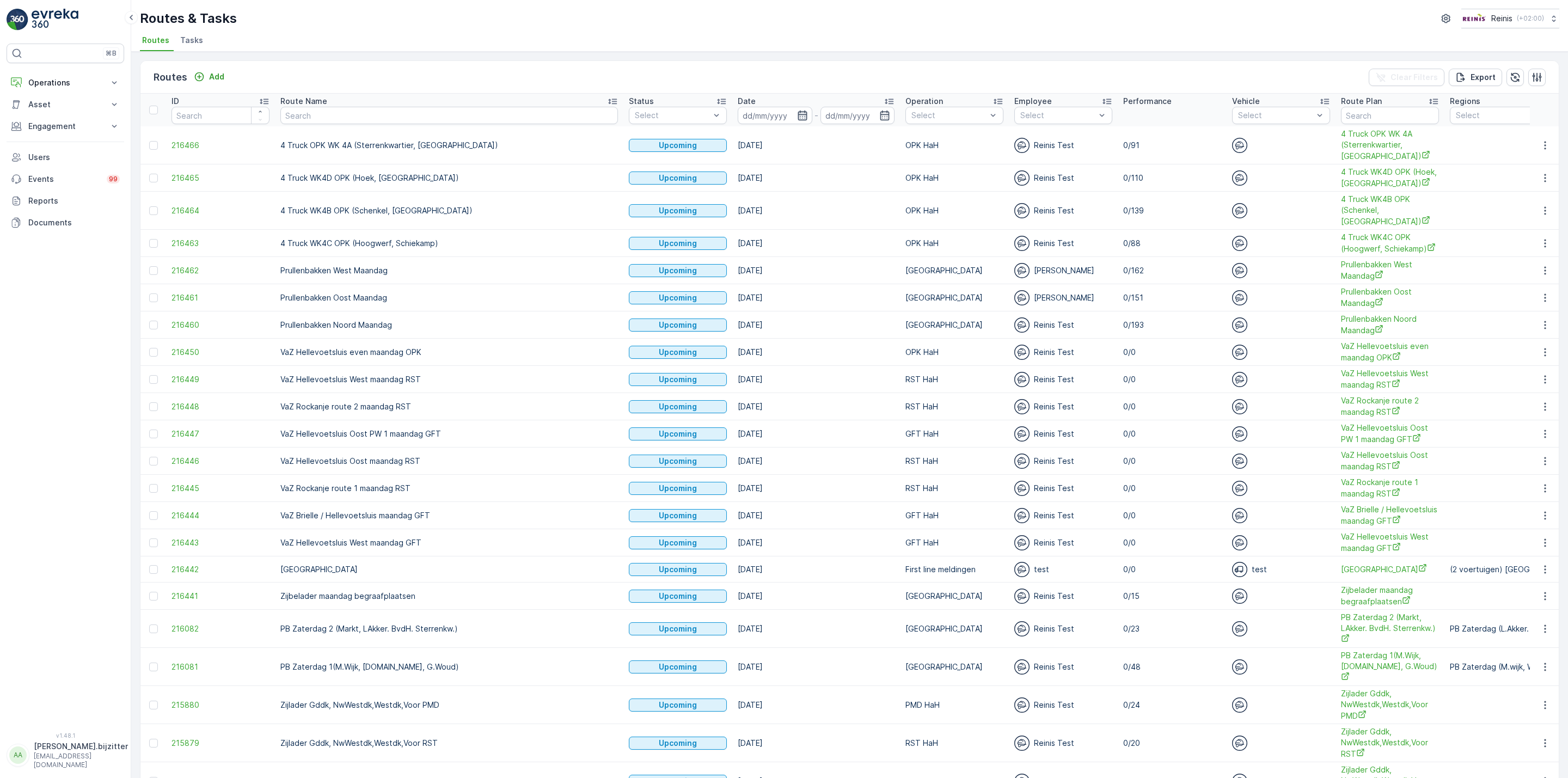
click at [797, 116] on icon "button" at bounding box center [802, 116] width 9 height 10
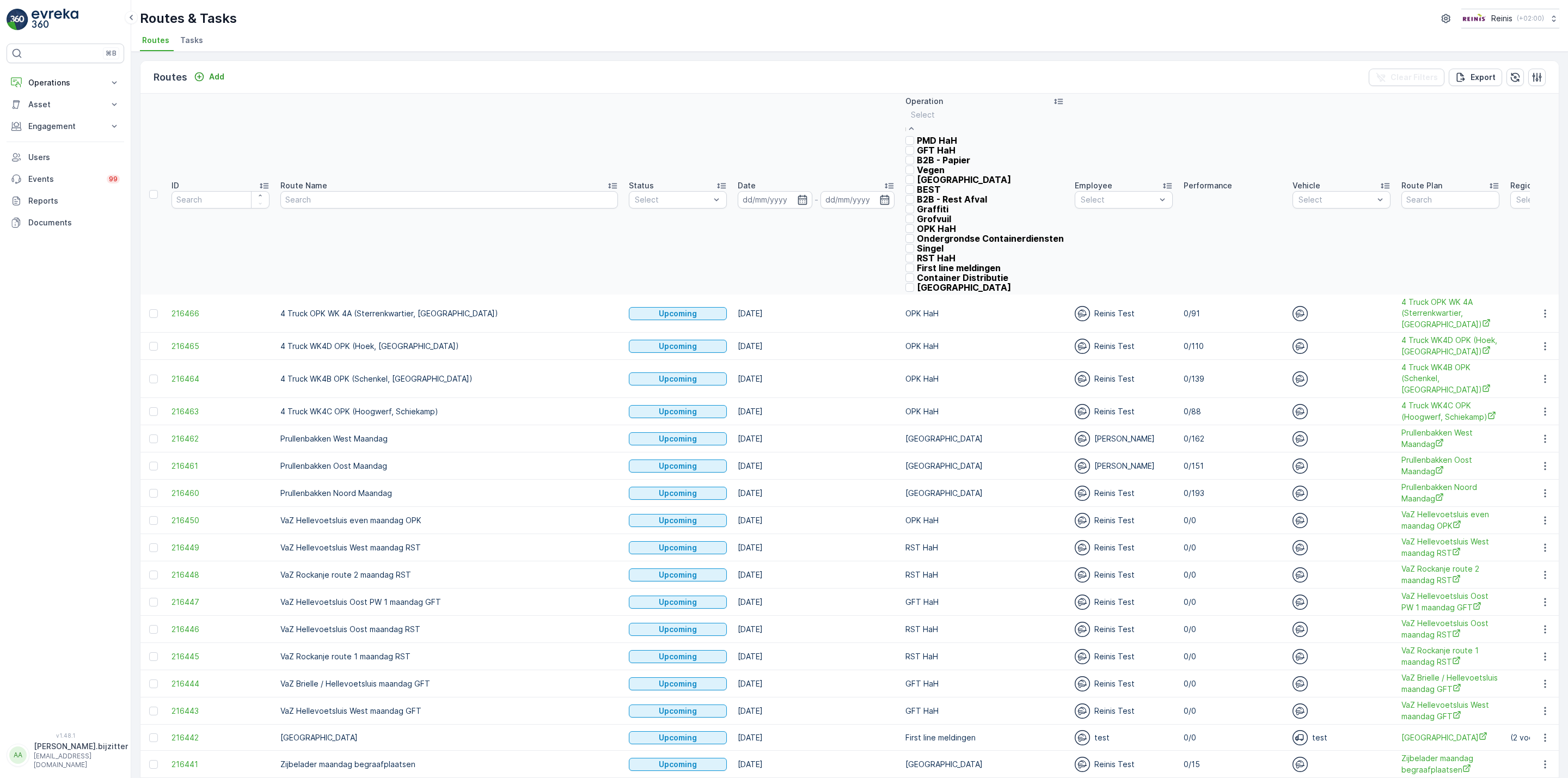
scroll to position [187, 0]
click at [917, 282] on p "[GEOGRAPHIC_DATA]" at bounding box center [964, 287] width 94 height 10
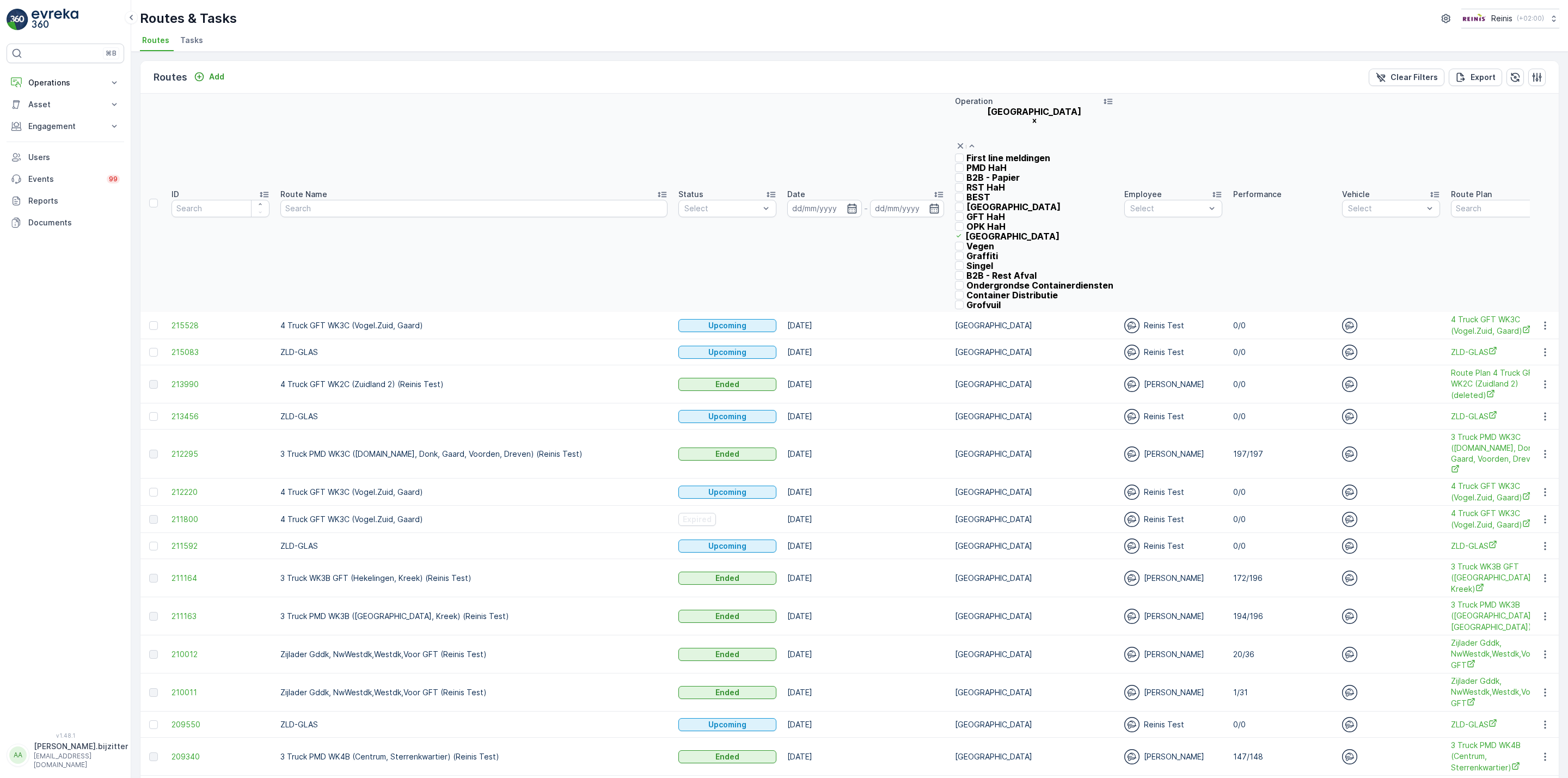
click at [967, 173] on p "PMD HaH" at bounding box center [987, 167] width 40 height 10
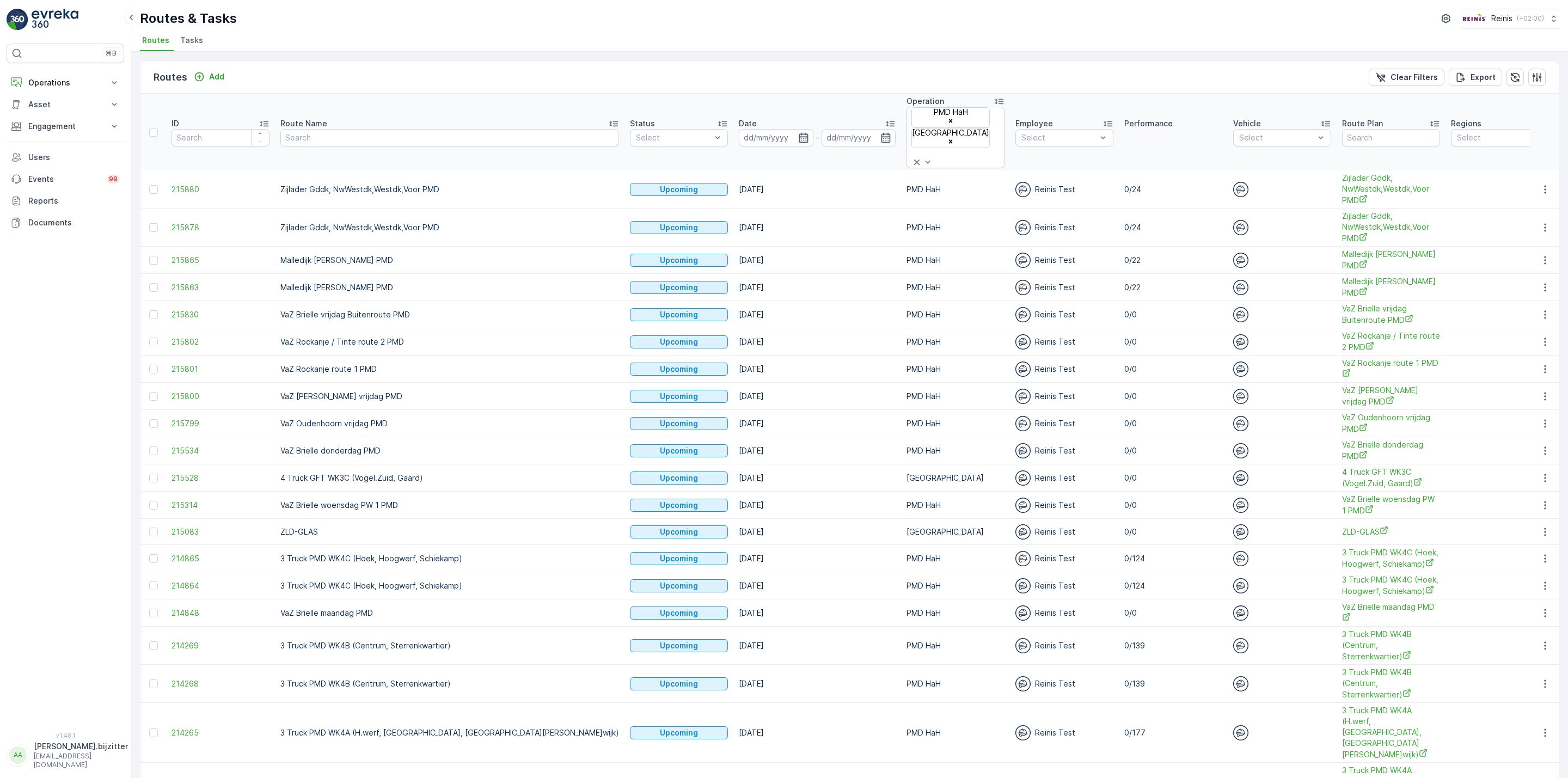
click at [798, 132] on icon "button" at bounding box center [803, 138] width 11 height 11
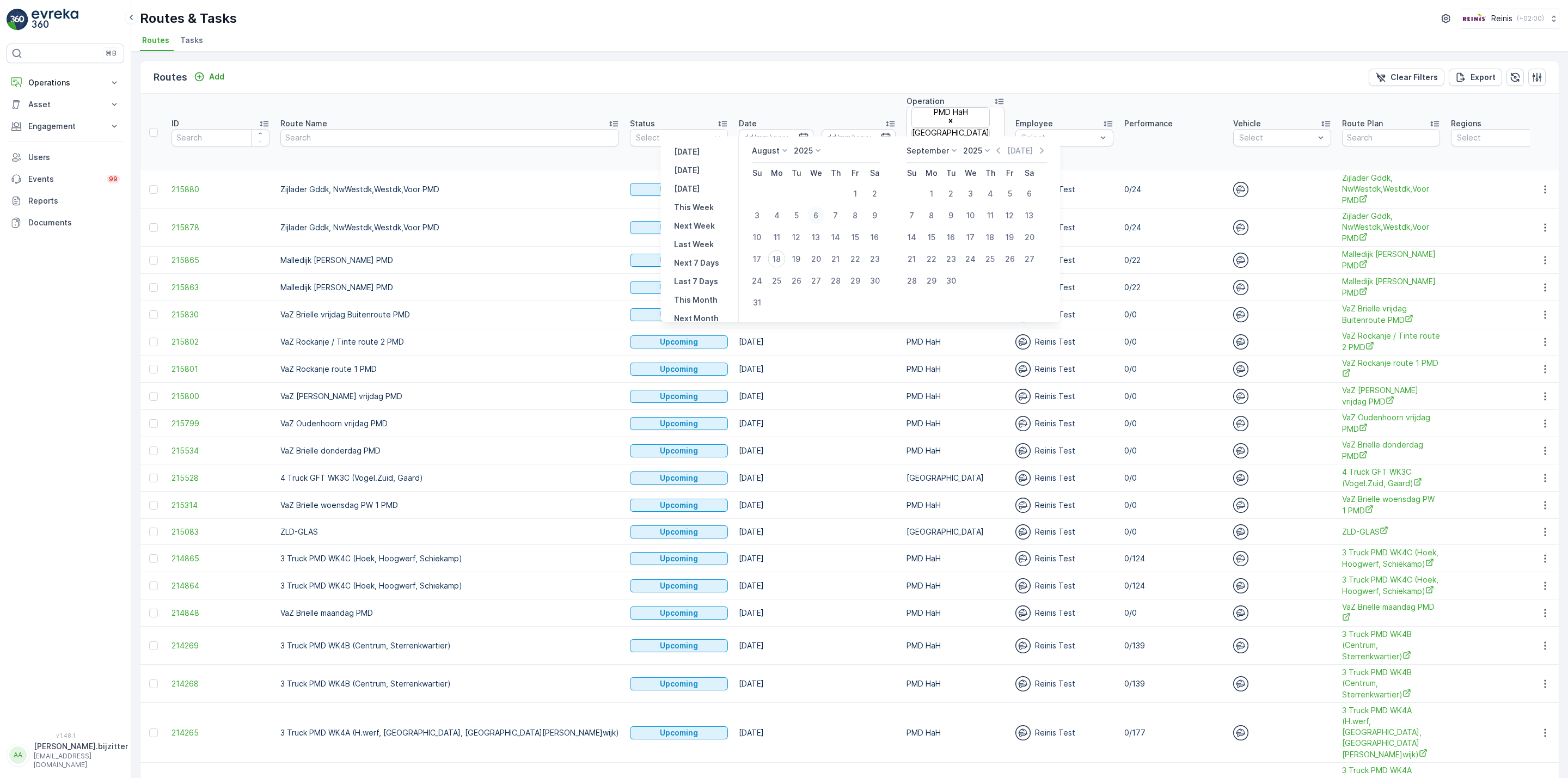
click at [817, 216] on div "6" at bounding box center [816, 216] width 18 height 18
type input "[DATE]"
click at [821, 257] on div "20" at bounding box center [816, 259] width 18 height 18
type input "[DATE]"
click at [821, 257] on div "20" at bounding box center [816, 259] width 18 height 18
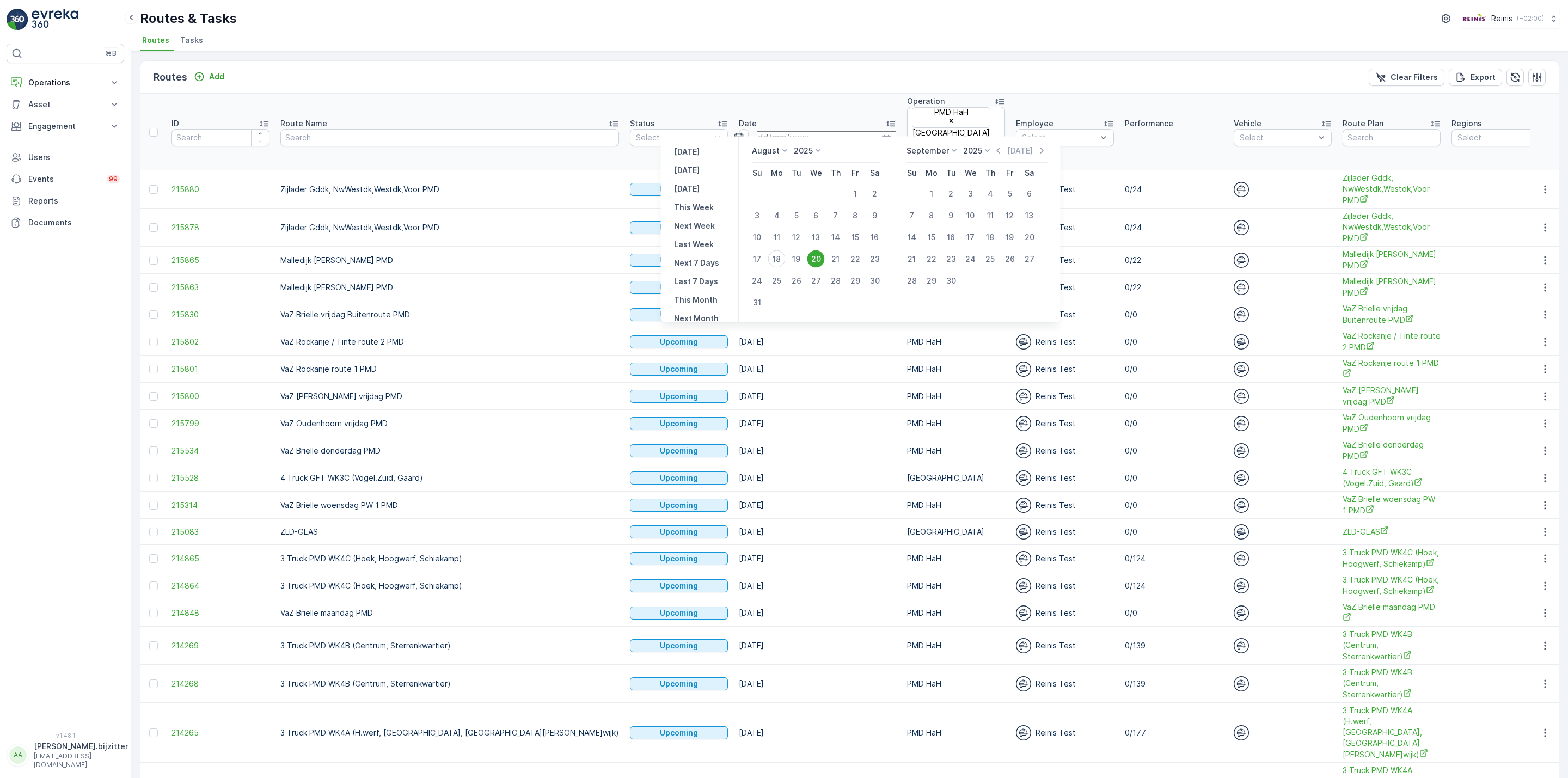
type input "[DATE]"
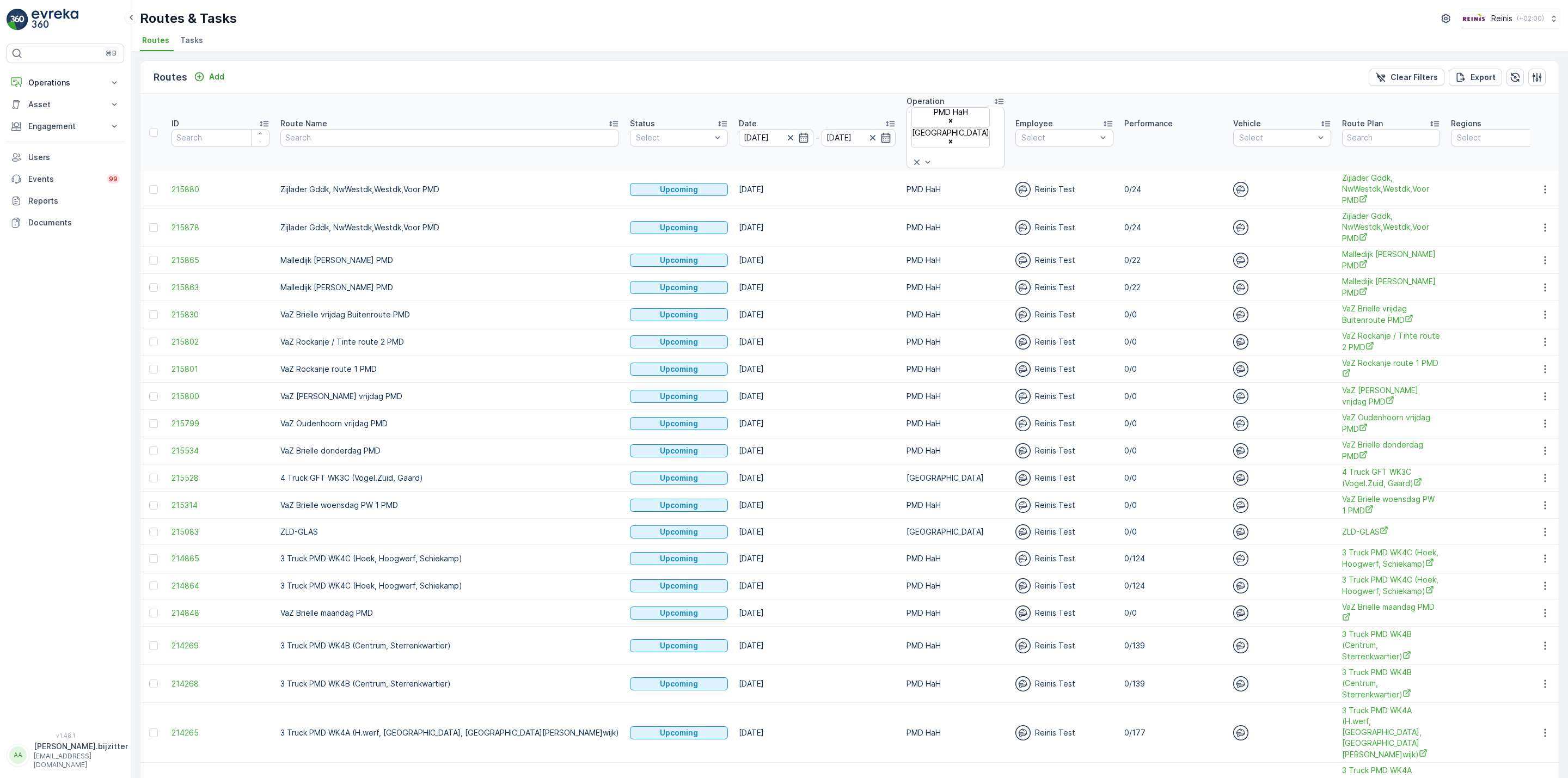
click at [821, 274] on td "[DATE]" at bounding box center [817, 287] width 167 height 27
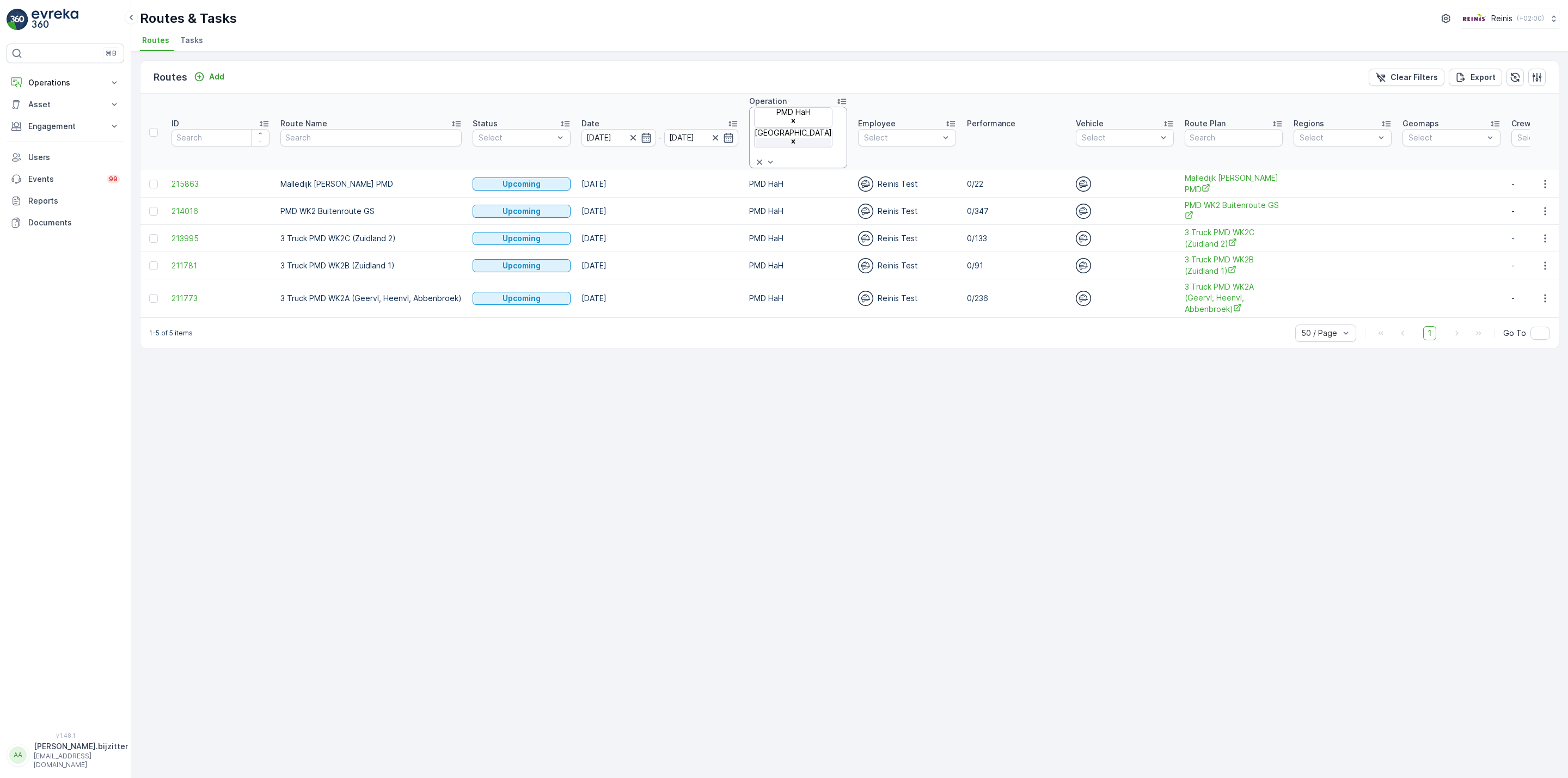
click at [797, 138] on icon "Remove Huis aan Huis" at bounding box center [793, 141] width 8 height 8
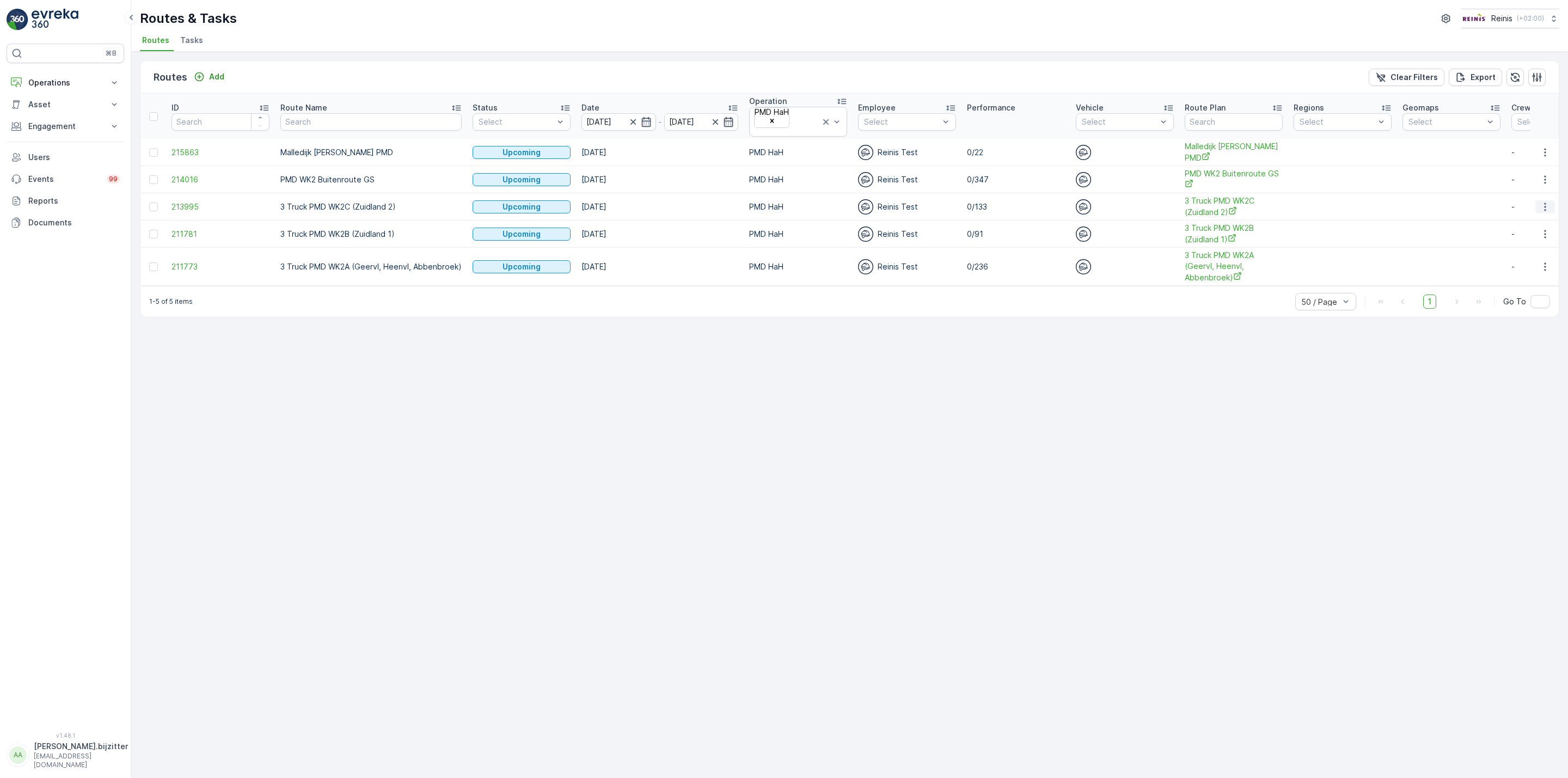
click at [1550, 202] on icon "button" at bounding box center [1545, 207] width 11 height 11
click at [1525, 208] on span "See More Details" at bounding box center [1526, 212] width 63 height 11
click at [1212, 223] on span "3 Truck PMD WK2B (Zuidland 1)" at bounding box center [1233, 234] width 98 height 23
click at [1547, 229] on icon "button" at bounding box center [1545, 234] width 11 height 11
click at [1528, 237] on span "See More Details" at bounding box center [1526, 239] width 63 height 11
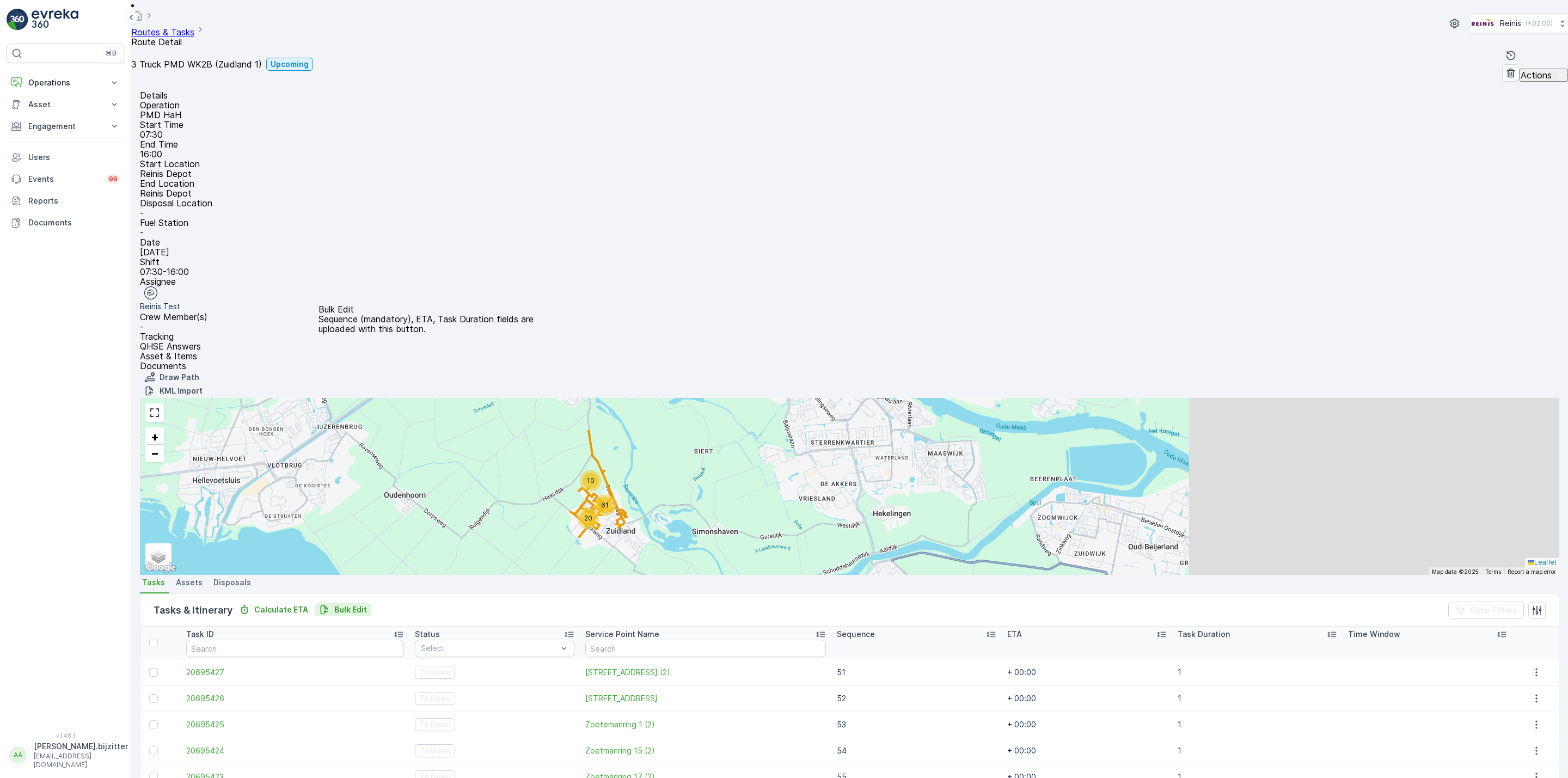
click at [353, 605] on p "Bulk Edit" at bounding box center [351, 610] width 33 height 11
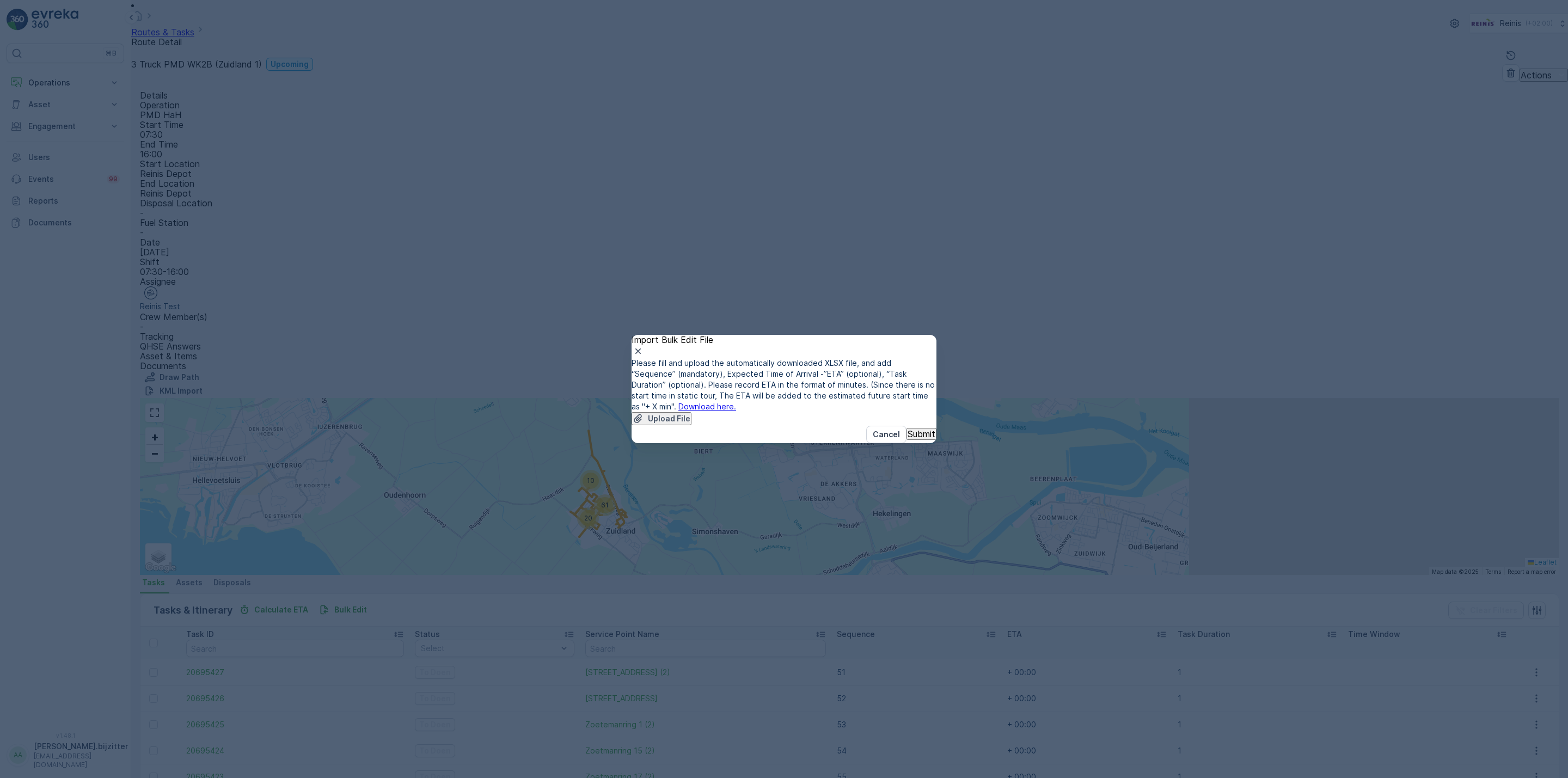
click at [736, 402] on link "Download here." at bounding box center [707, 406] width 58 height 9
click at [690, 413] on p "Upload File" at bounding box center [669, 419] width 43 height 11
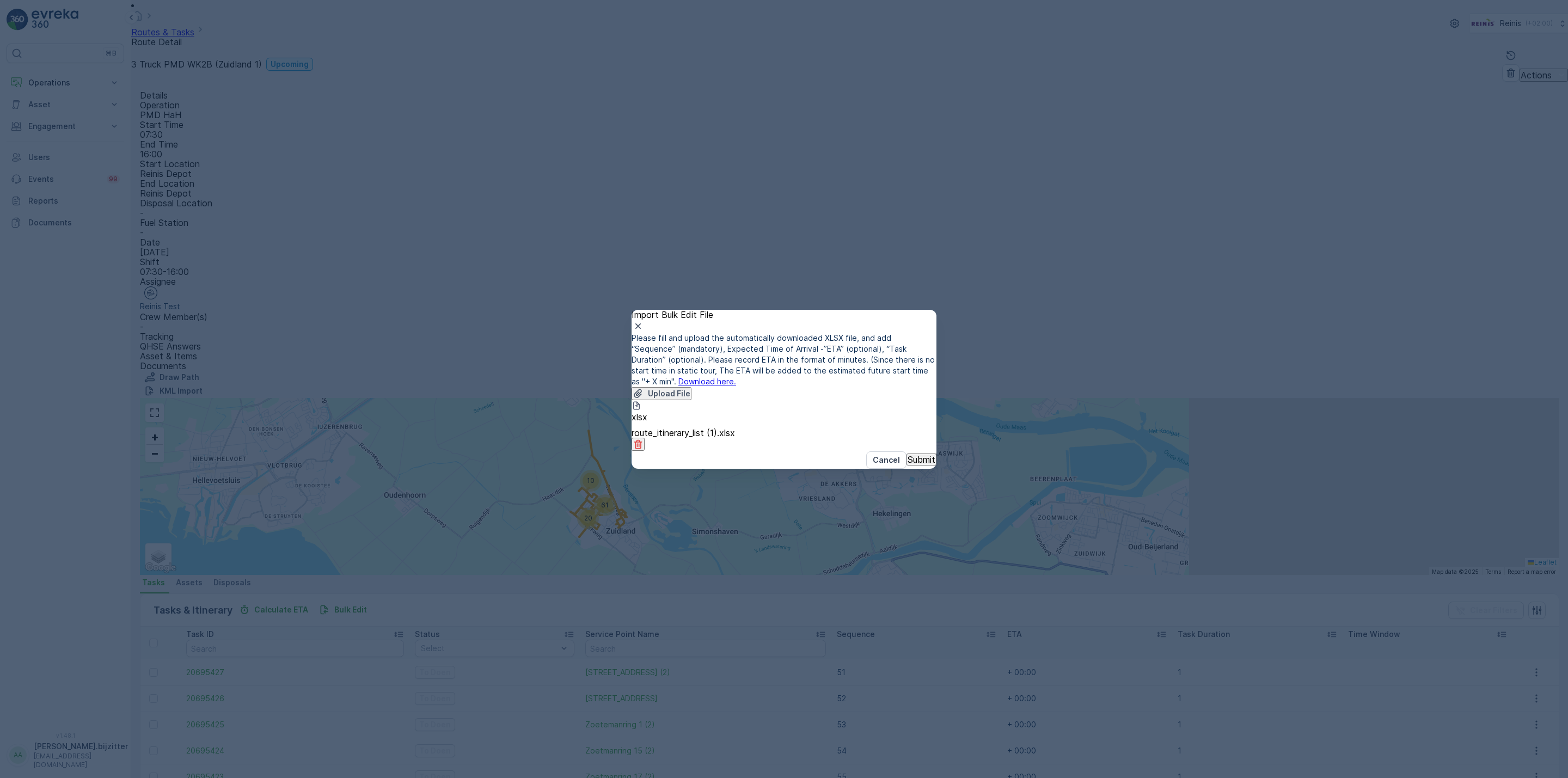
click at [911, 464] on p "Submit" at bounding box center [922, 460] width 28 height 10
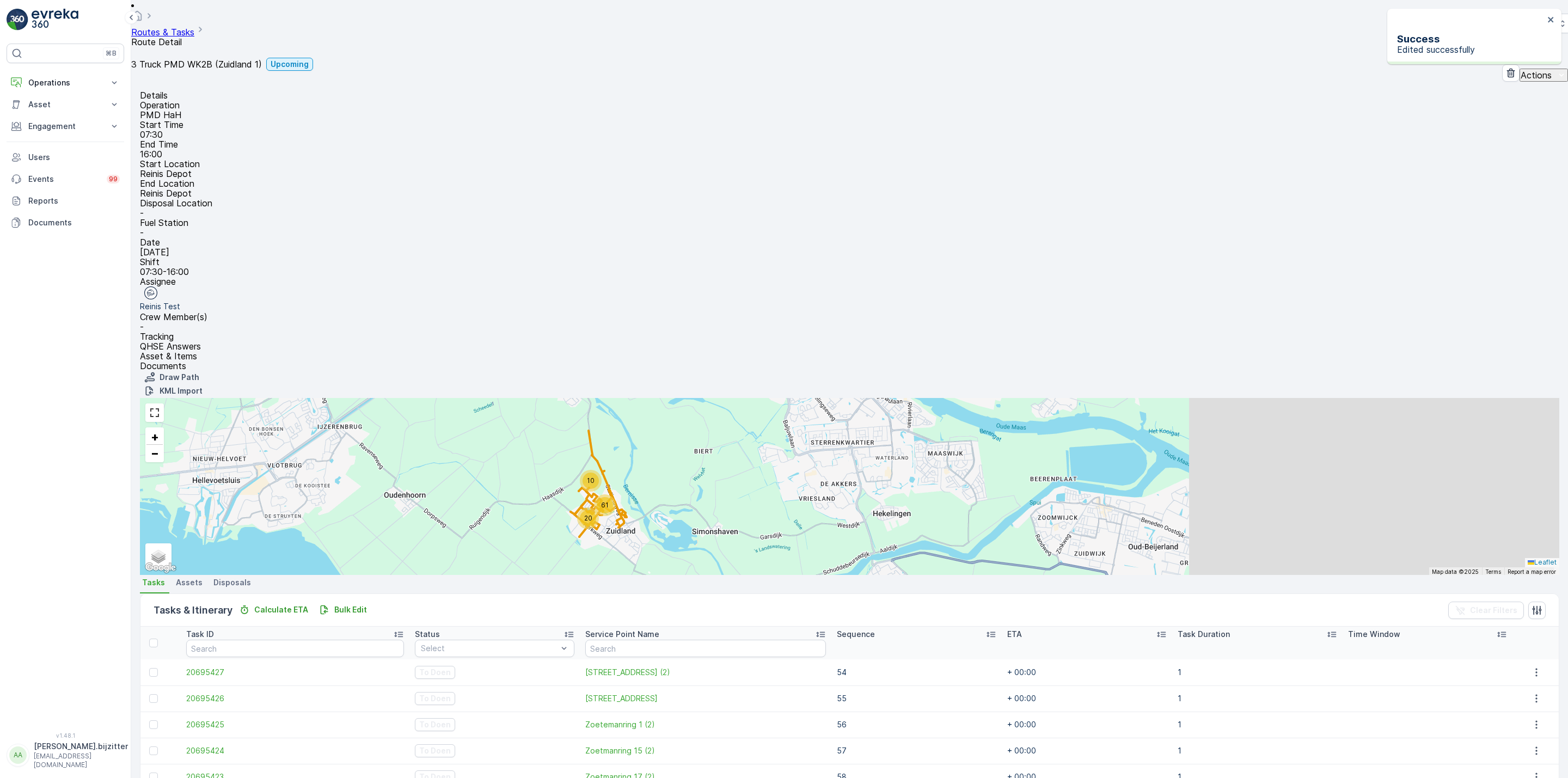
click at [987, 632] on icon at bounding box center [991, 634] width 9 height 5
click at [987, 632] on icon at bounding box center [988, 634] width 2 height 5
click at [93, 288] on div "⌘B Operations Insights Planning Routes & Tasks Cockpit Settings Asset Assets Ac…" at bounding box center [65, 382] width 117 height 676
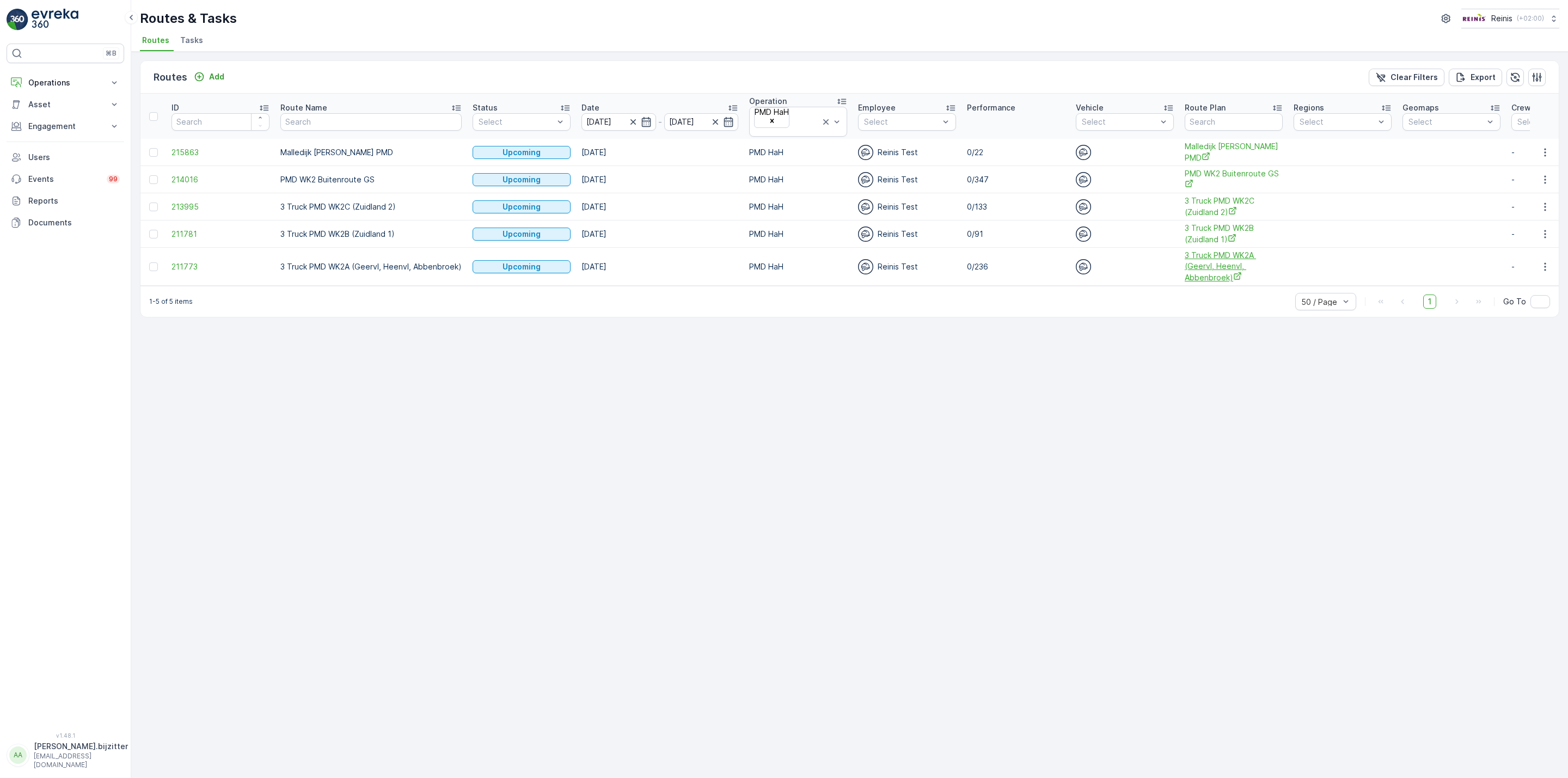
click at [1220, 250] on span "3 Truck PMD WK2A (Geervl, Heenvl, Abbenbroek)" at bounding box center [1233, 267] width 98 height 33
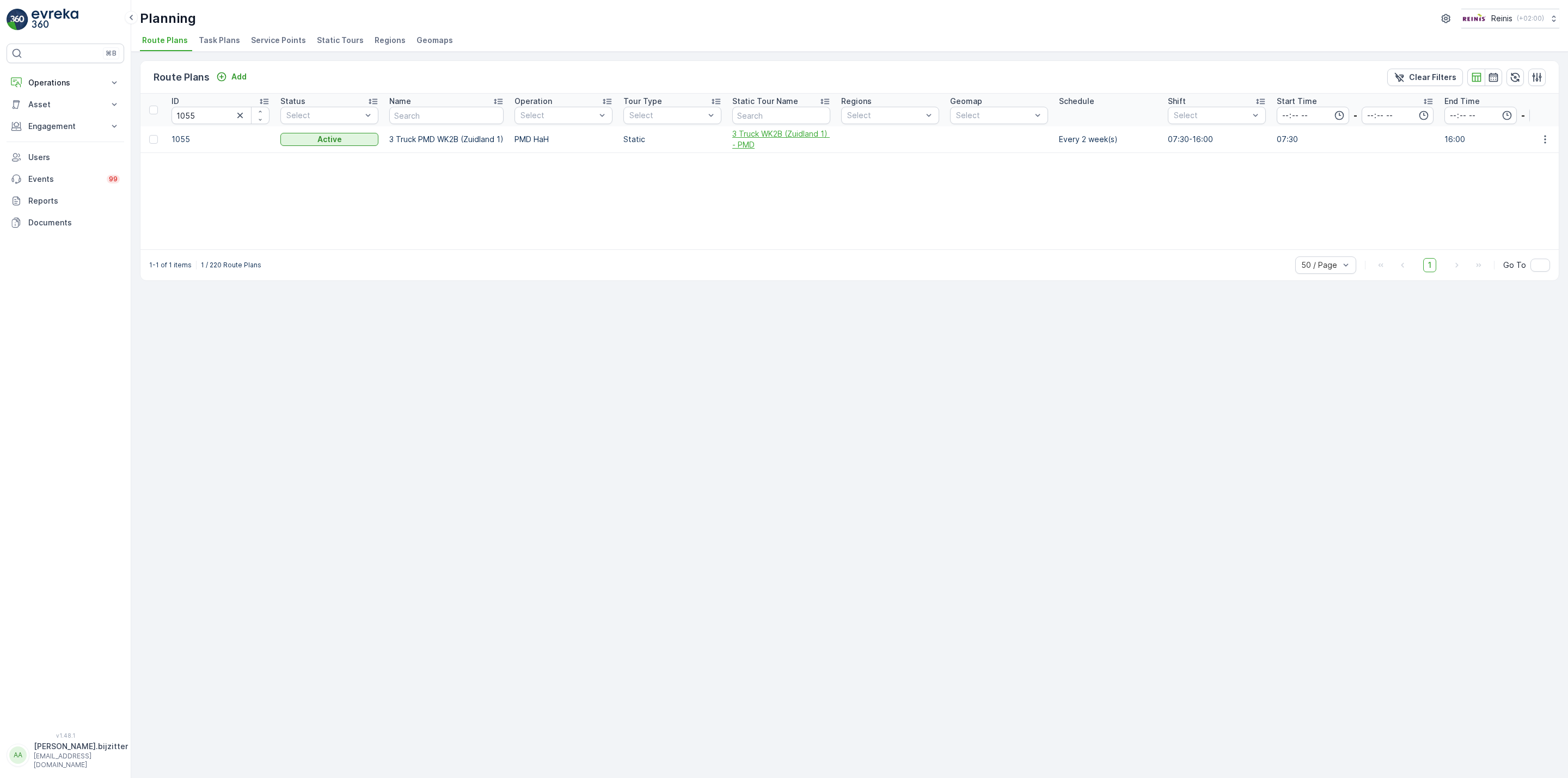
click at [742, 144] on span "3 Truck WK2B (Zuidland 1) - PMD" at bounding box center [781, 139] width 98 height 22
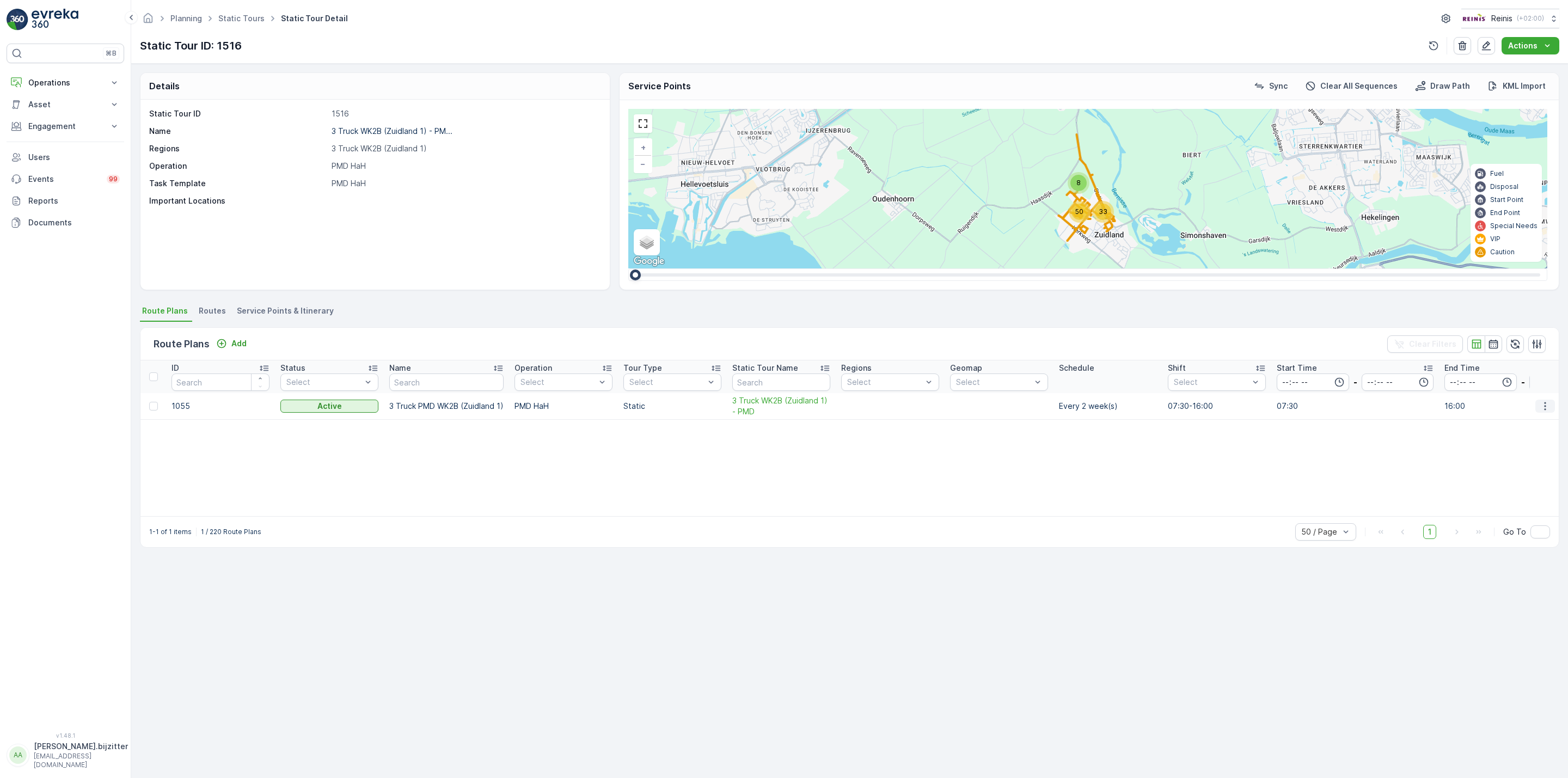
click at [1545, 404] on icon "button" at bounding box center [1545, 406] width 2 height 8
click at [1537, 421] on span "Edit Route Plan" at bounding box center [1535, 423] width 56 height 11
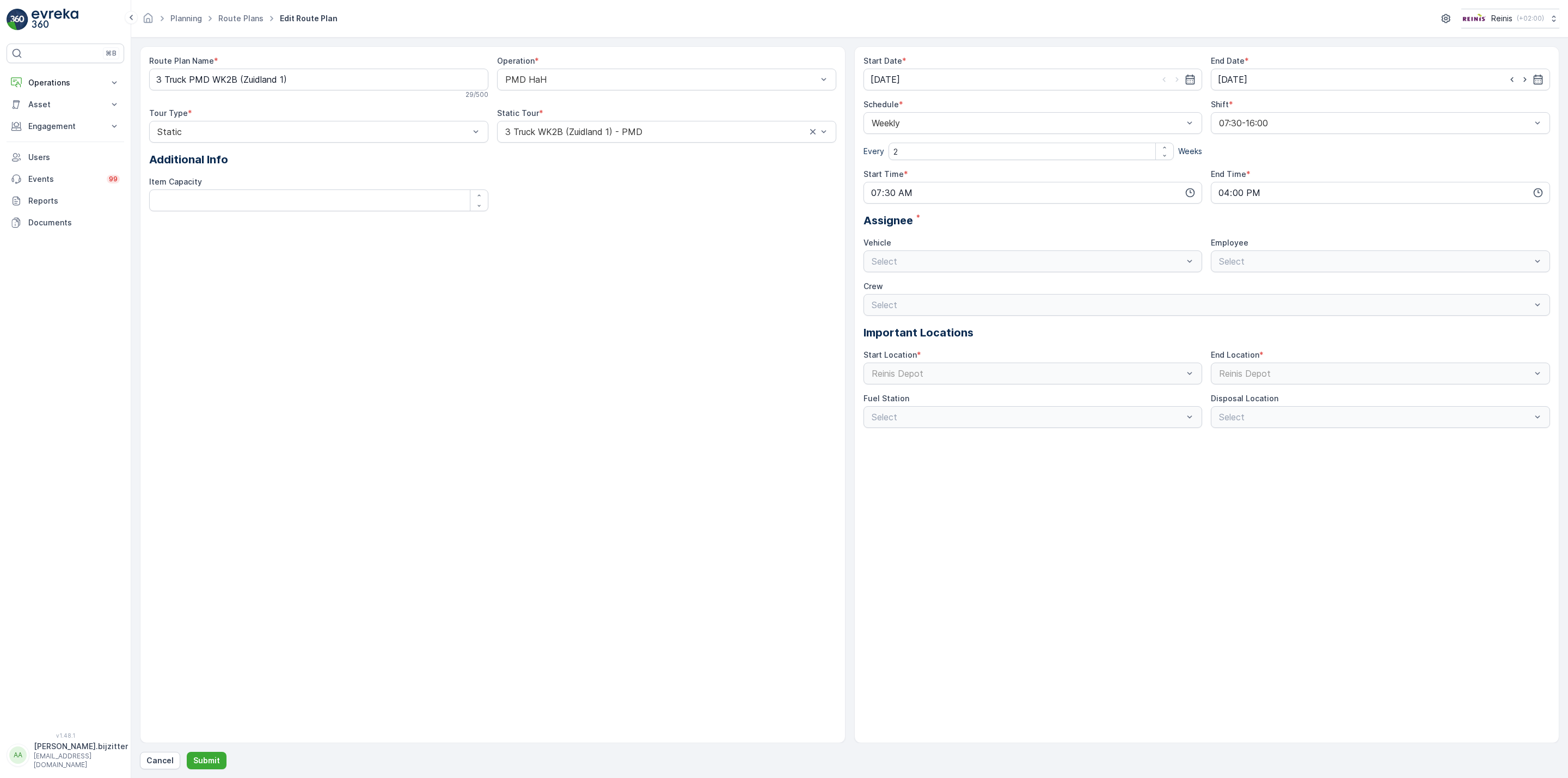
type input "[DATE]"
type input "07:30"
type input "16:00"
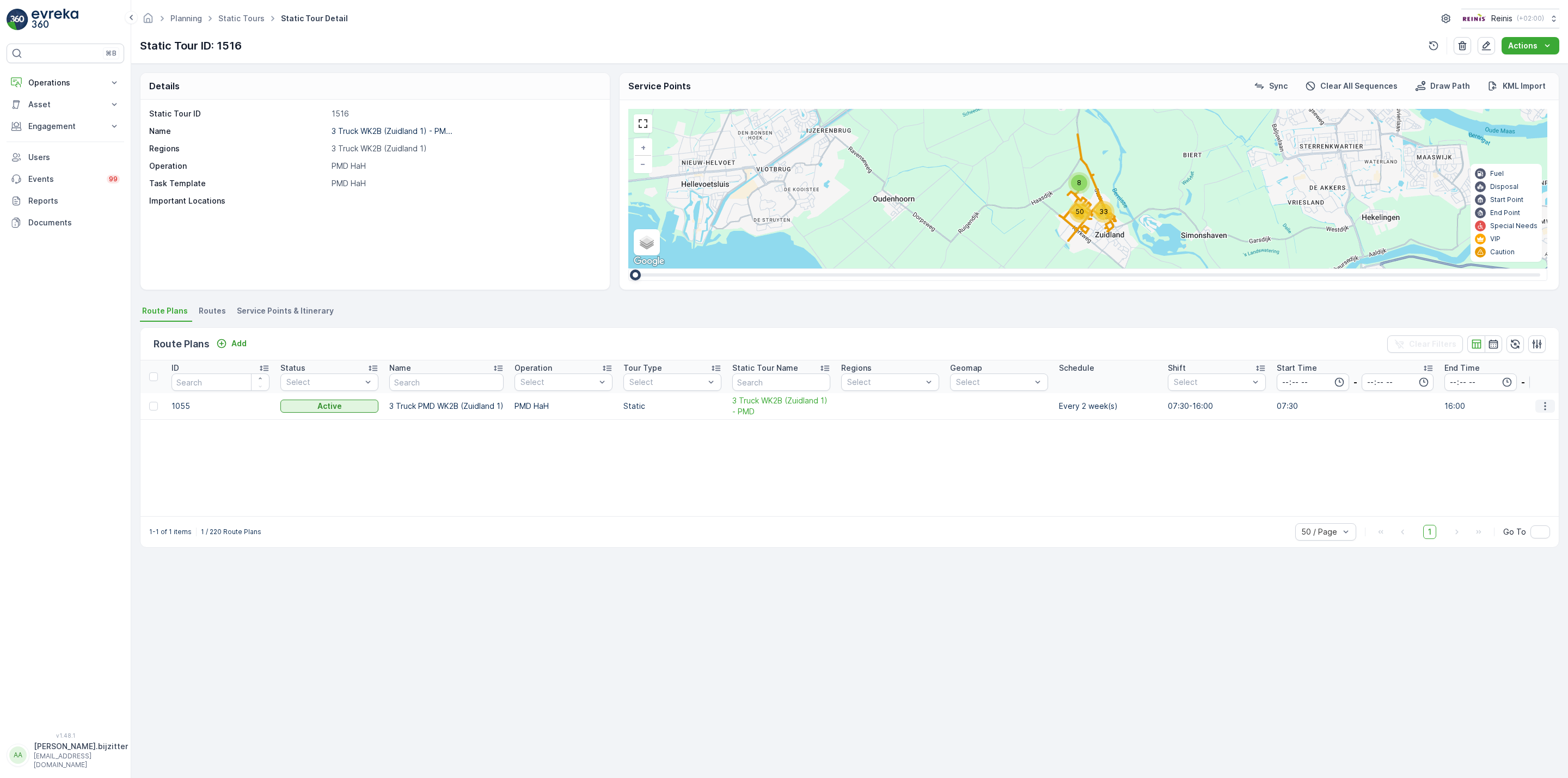
click at [1542, 407] on icon "button" at bounding box center [1545, 406] width 11 height 11
click at [1439, 455] on div "ID Status Select Name Operation Select Tour Type Select Static Tour Name Region…" at bounding box center [850, 438] width 1418 height 156
click at [299, 311] on span "Service Points & Itinerary" at bounding box center [285, 311] width 97 height 11
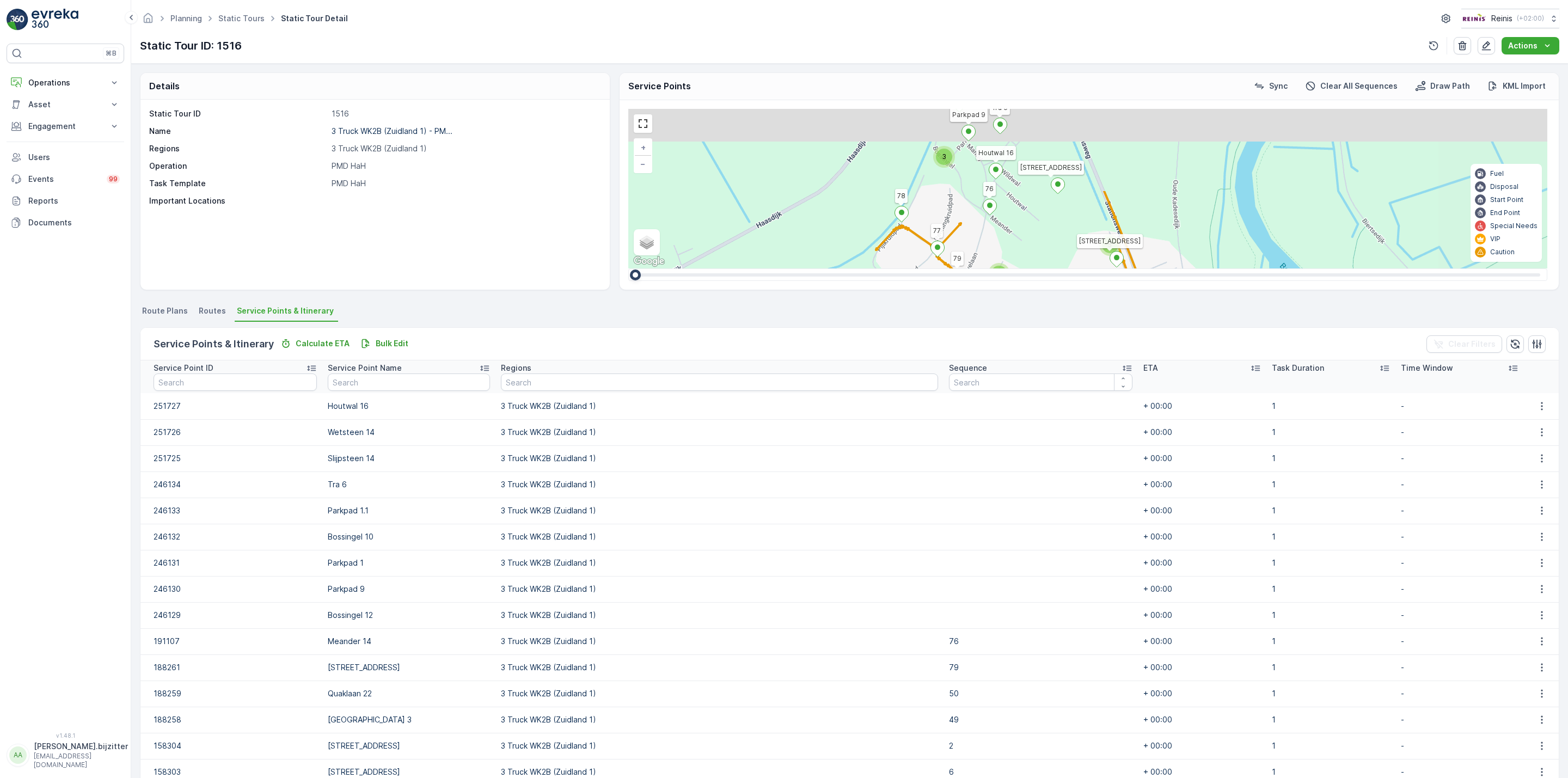
drag, startPoint x: 1060, startPoint y: 203, endPoint x: 845, endPoint y: 301, distance: 236.3
click at [845, 301] on div "Details Static Tour ID 1516 Name 3 Truck WK2B (Zuidland 1) - PM... Regions 3 Tr…" at bounding box center [850, 421] width 1437 height 715
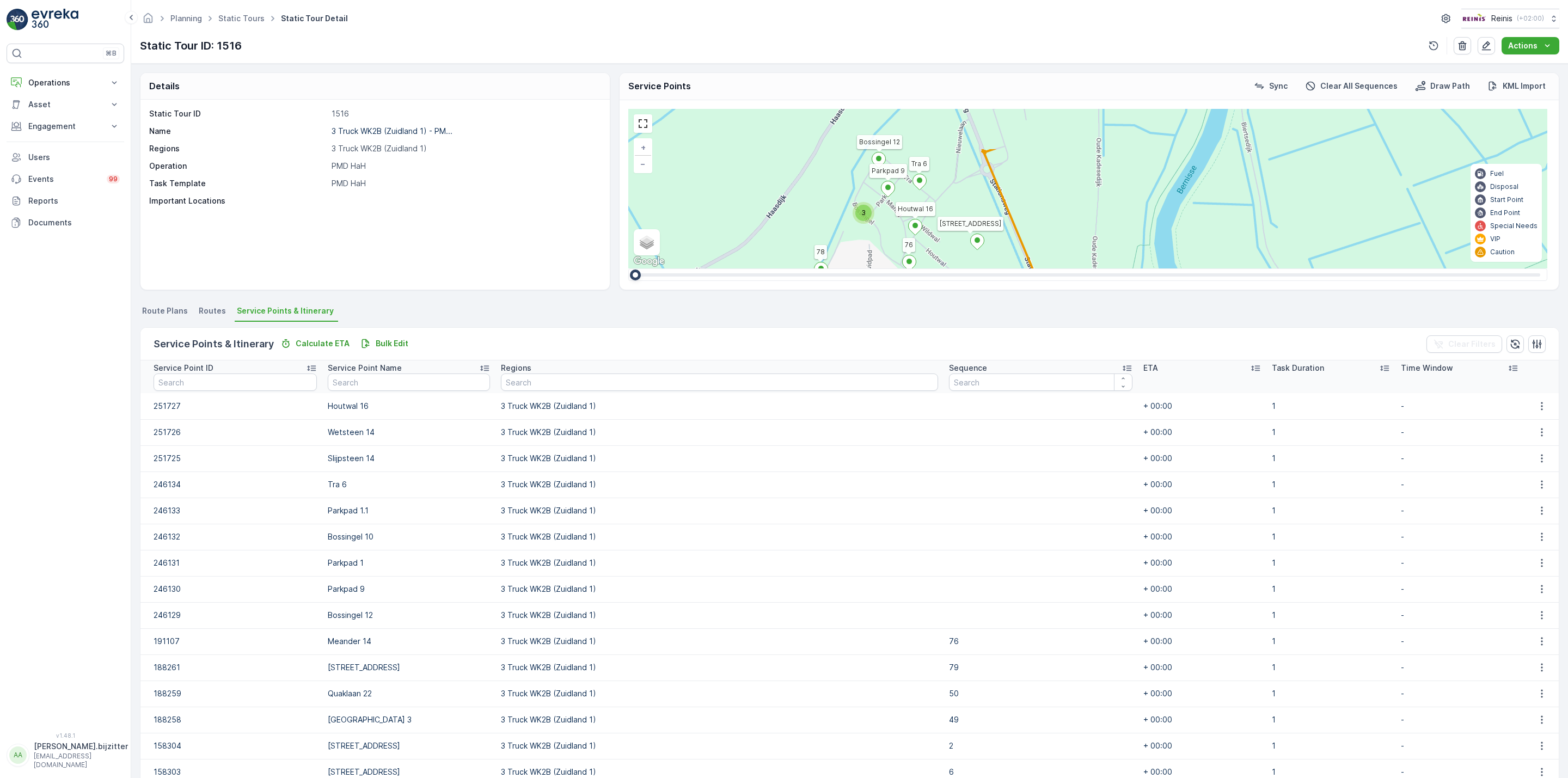
drag, startPoint x: 947, startPoint y: 184, endPoint x: 866, endPoint y: 240, distance: 98.5
click at [866, 240] on div "3 2 3 2 2 2 3 5 2 3 2 4 4 2 3 2 3 5 2 2 2 Houtwal [GEOGRAPHIC_DATA] 11 10 17 5 …" at bounding box center [1088, 189] width 919 height 159
click at [636, 123] on link at bounding box center [643, 124] width 16 height 16
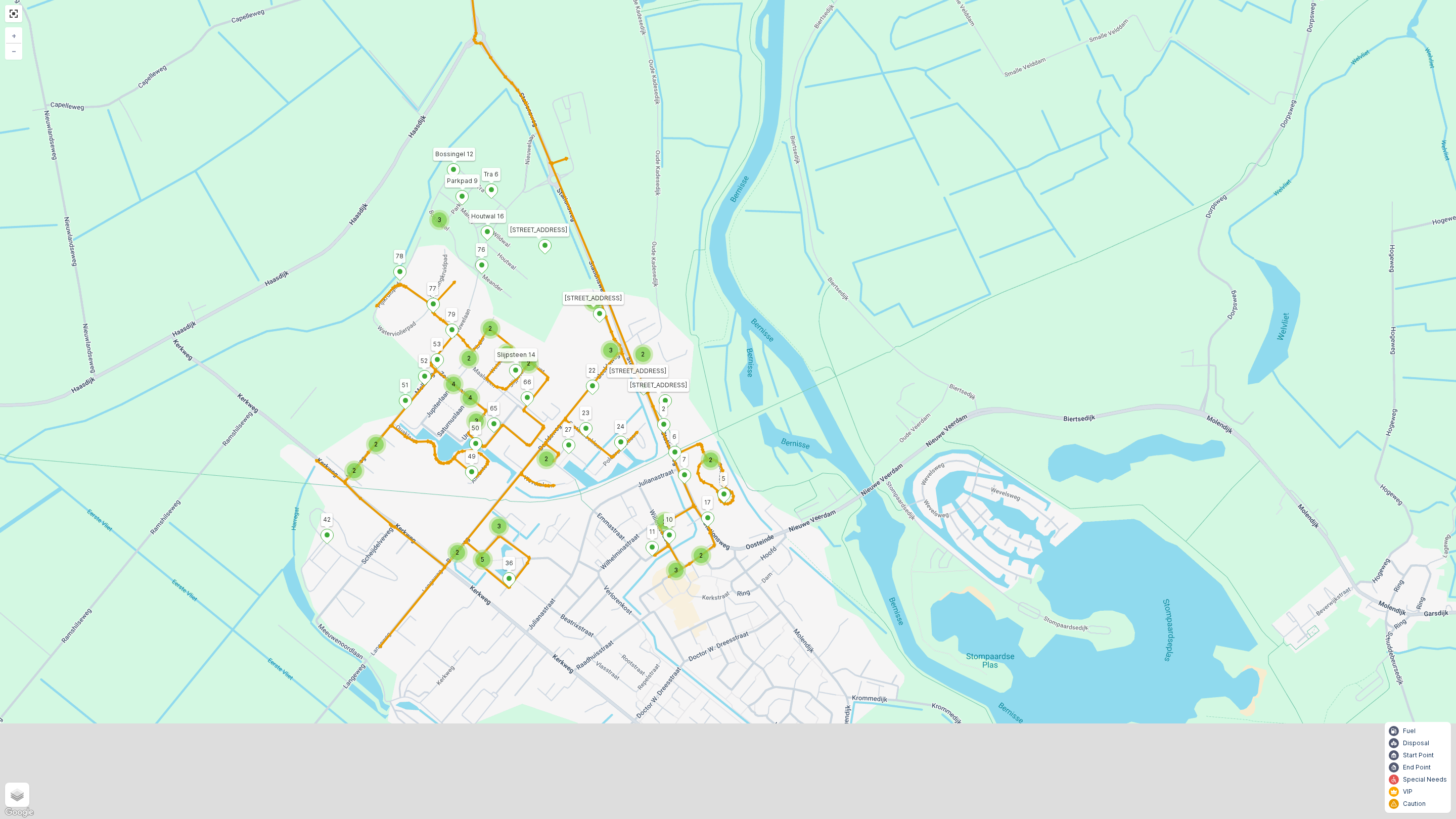
drag, startPoint x: 331, startPoint y: 565, endPoint x: 228, endPoint y: 371, distance: 219.6
click at [228, 371] on div "3 2 3 2 2 2 3 5 2 3 2 4 4 2 3 2 3 5 2 2 2 Houtwal 16 76 Tra 6 Parkpad 9 Bossing…" at bounding box center [728, 409] width 1456 height 819
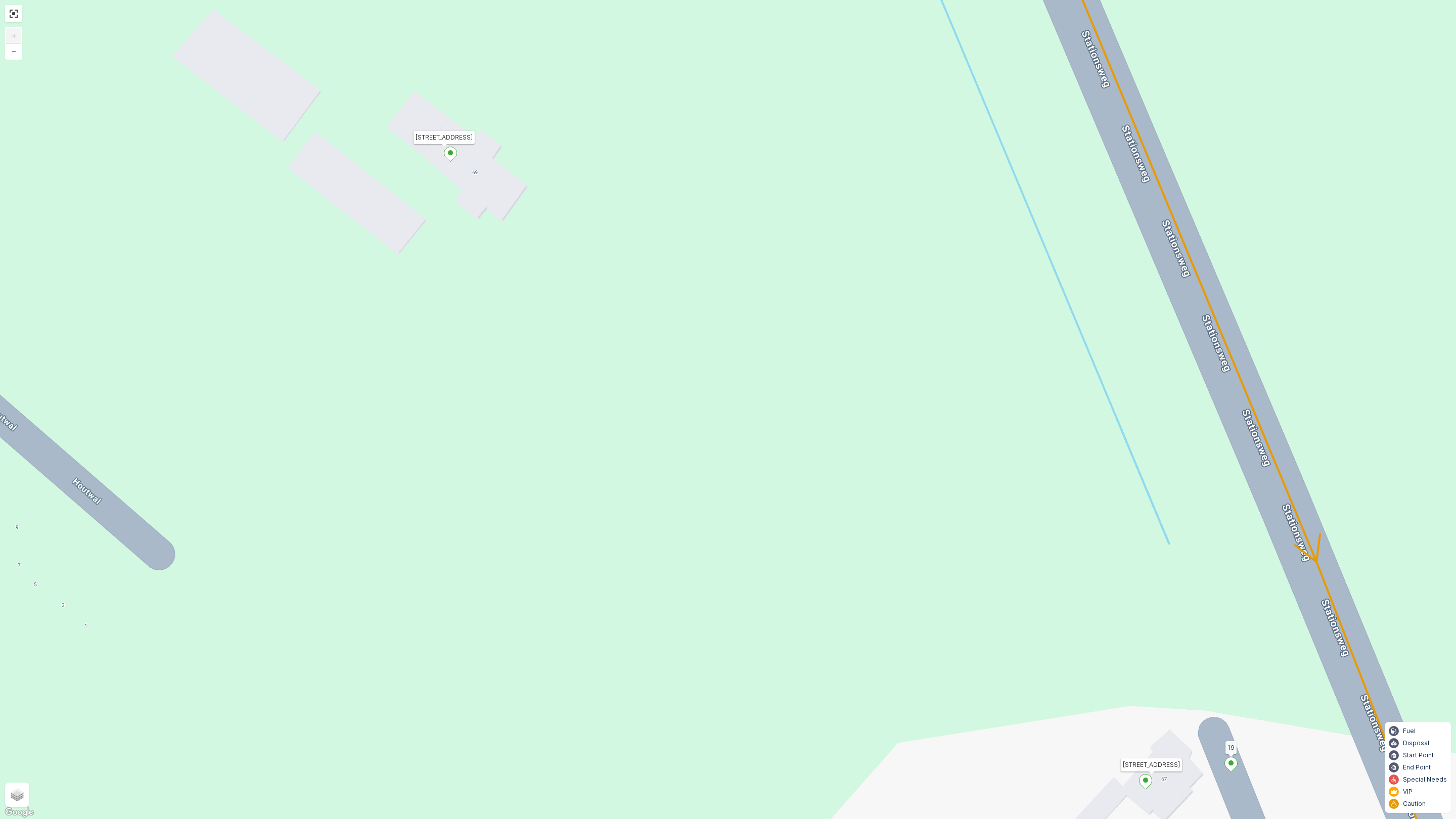
click at [560, 249] on div "Houtwal 16 76 Tra 6 Parkpad 9 Bossingel 12 11 10 17 5 6 7 Stationsweg 69 3214 V…" at bounding box center [728, 409] width 1456 height 819
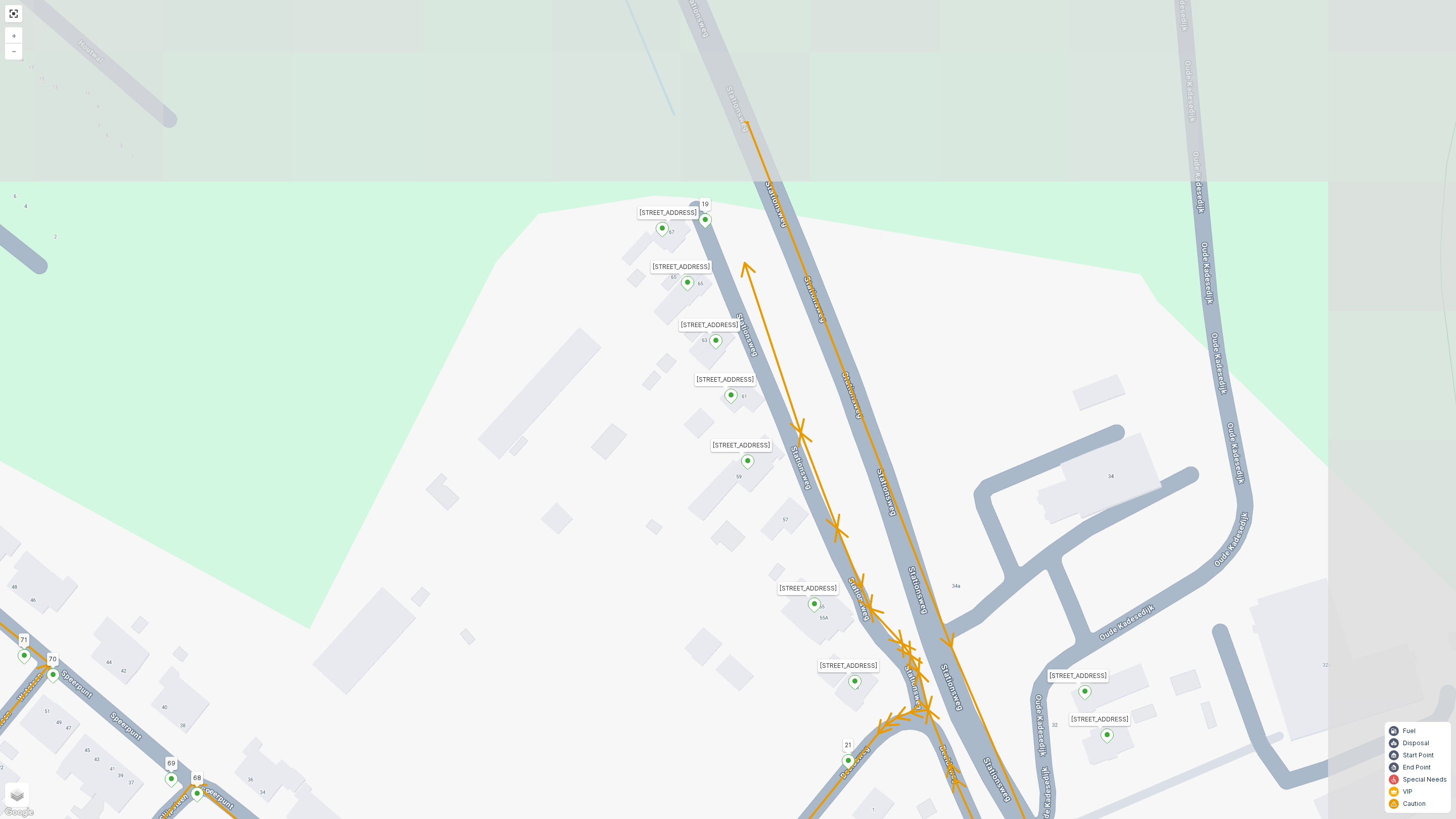
drag, startPoint x: 660, startPoint y: 406, endPoint x: 522, endPoint y: 578, distance: 220.5
click at [522, 578] on div "Houtwal 16 76 Tra 6 Parkpad 9 Bossingel 12 11 10 17 5 6 7 Stationsweg 69 3214 V…" at bounding box center [728, 409] width 1456 height 819
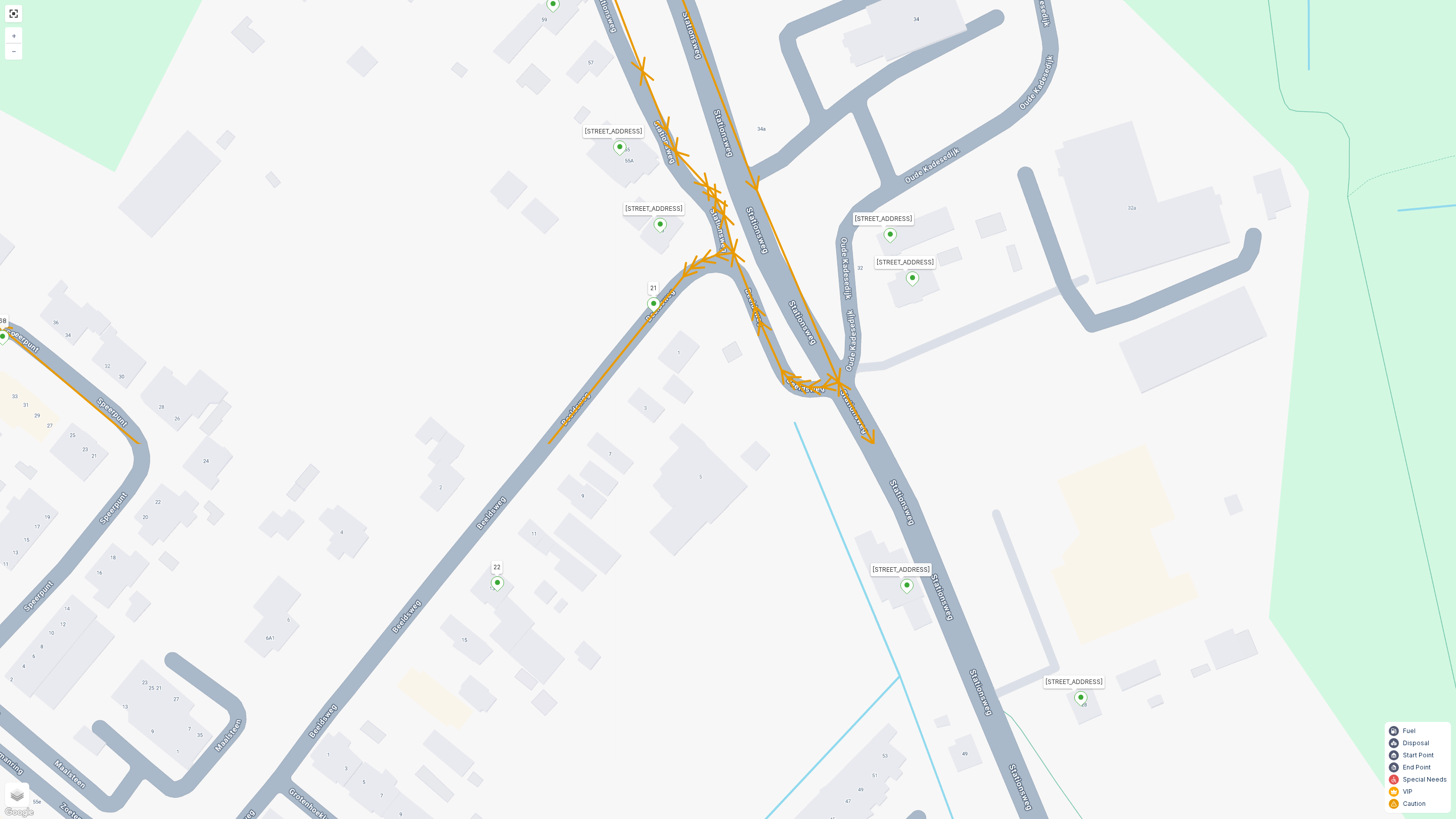
drag, startPoint x: 534, startPoint y: 518, endPoint x: 340, endPoint y: 60, distance: 497.4
click at [340, 60] on div "Houtwal 16 76 Tra 6 Parkpad 9 Bossingel 12 11 10 17 5 6 7 Stationsweg 69 3214 V…" at bounding box center [728, 409] width 1456 height 819
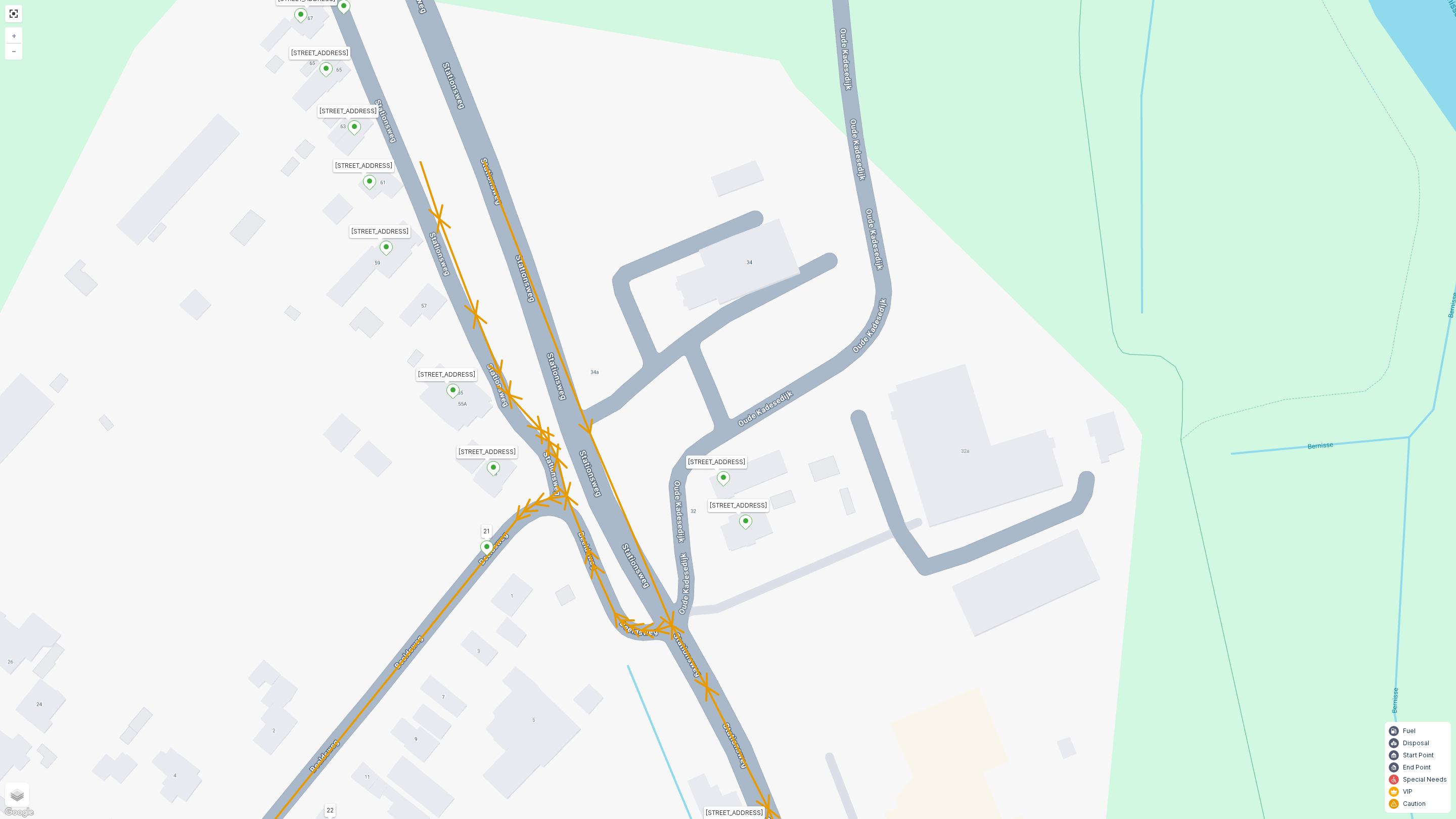
drag, startPoint x: 607, startPoint y: 587, endPoint x: 478, endPoint y: 703, distance: 173.5
click at [478, 703] on div "Houtwal 16 76 Tra 6 Parkpad 9 Bossingel 12 11 10 17 5 6 7 Stationsweg 69 3214 V…" at bounding box center [728, 409] width 1456 height 819
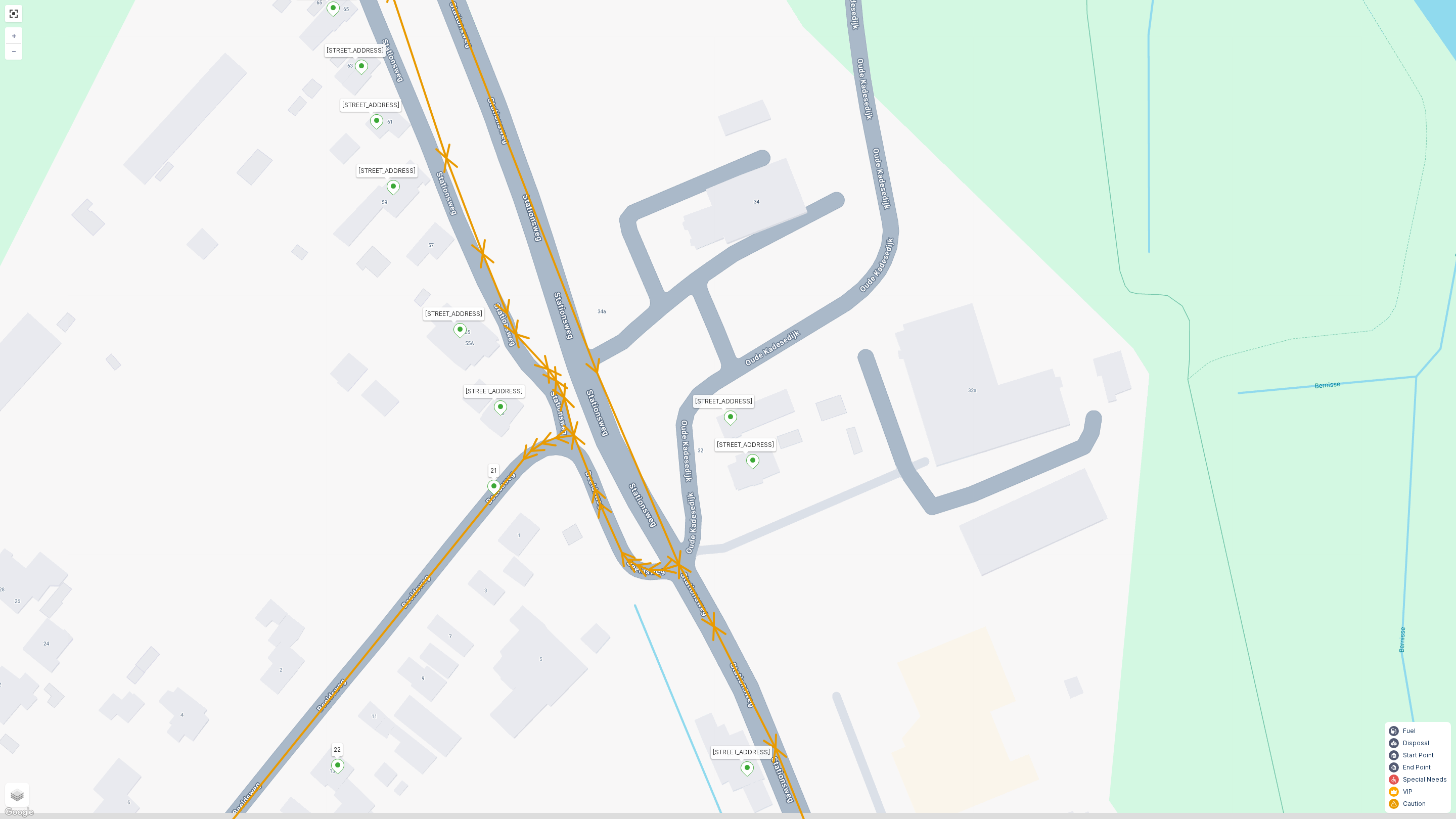
drag, startPoint x: 276, startPoint y: 274, endPoint x: 284, endPoint y: 213, distance: 61.5
click at [284, 213] on div "Houtwal 16 76 Tra 6 Parkpad 9 Bossingel 12 11 10 17 5 6 7 Stationsweg 69 3214 V…" at bounding box center [728, 409] width 1456 height 819
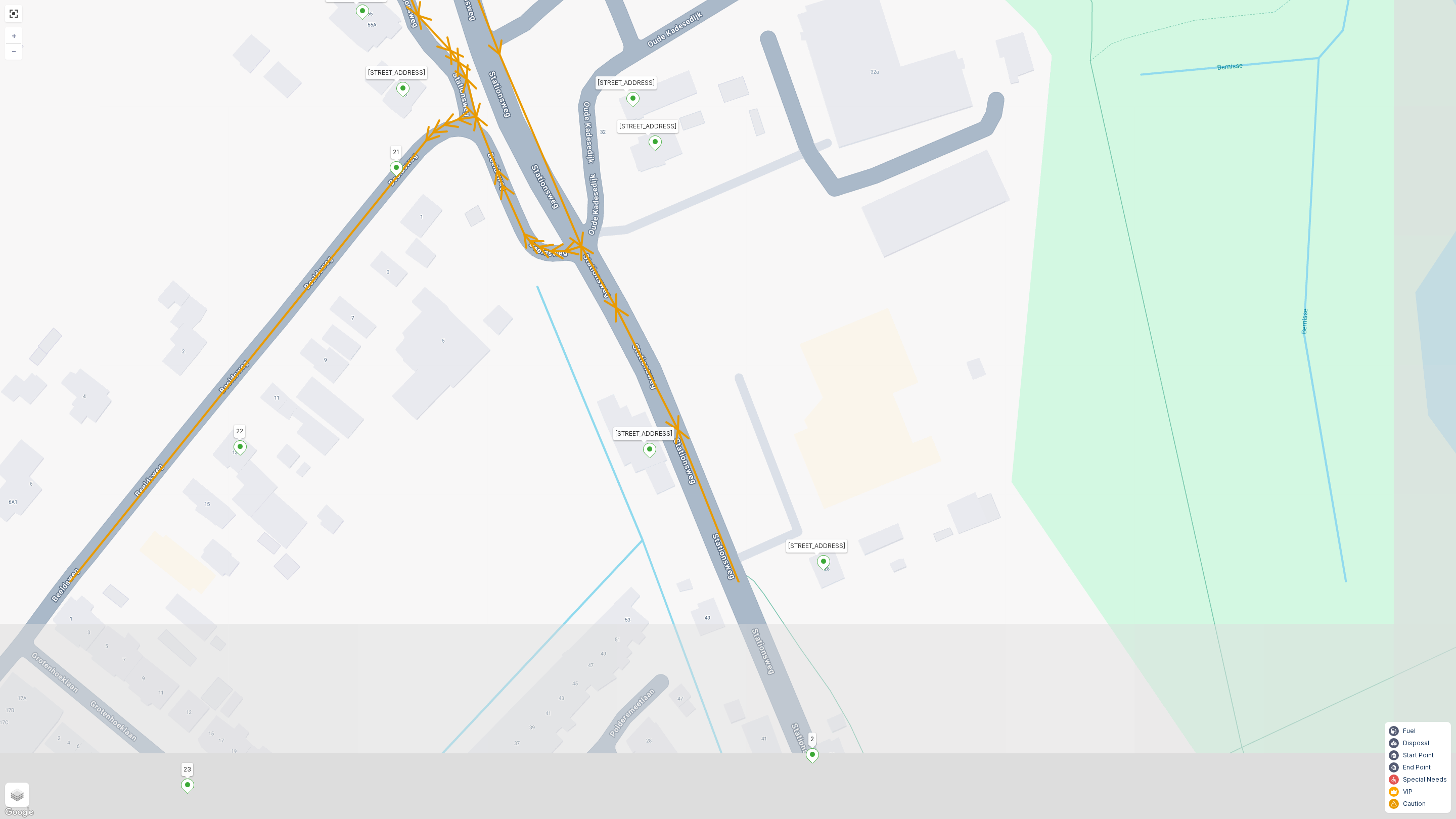
drag, startPoint x: 311, startPoint y: 443, endPoint x: 214, endPoint y: 124, distance: 333.4
click at [214, 124] on div "Houtwal 16 76 Tra 6 Parkpad 9 Bossingel 12 11 10 17 5 6 7 Stationsweg 69 3214 V…" at bounding box center [728, 409] width 1456 height 819
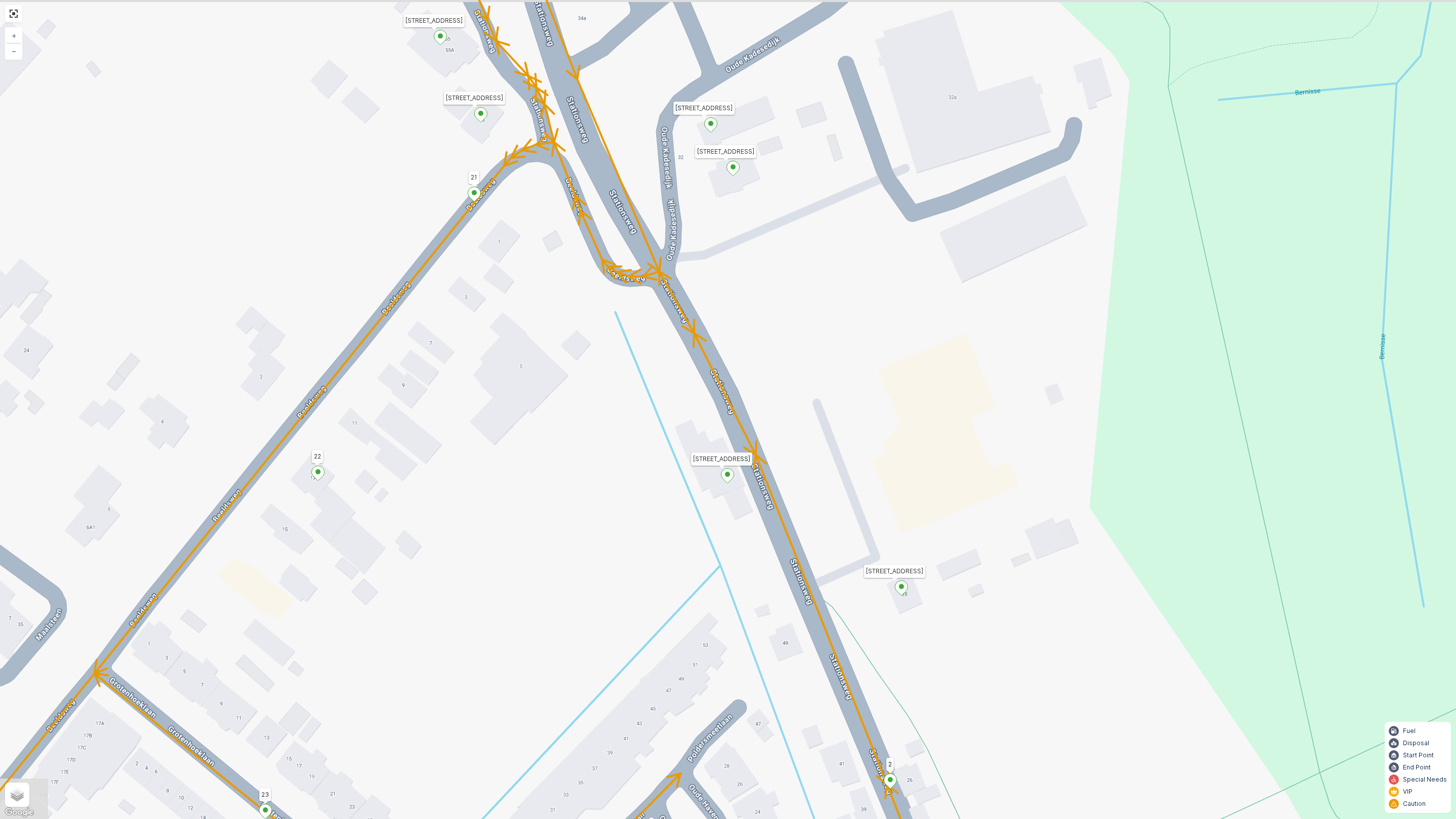
drag, startPoint x: 448, startPoint y: 589, endPoint x: 525, endPoint y: 614, distance: 81.0
click at [525, 614] on div "Houtwal 16 76 Tra 6 Parkpad 9 Bossingel 12 11 10 17 5 6 7 Stationsweg 69 3214 V…" at bounding box center [728, 409] width 1456 height 819
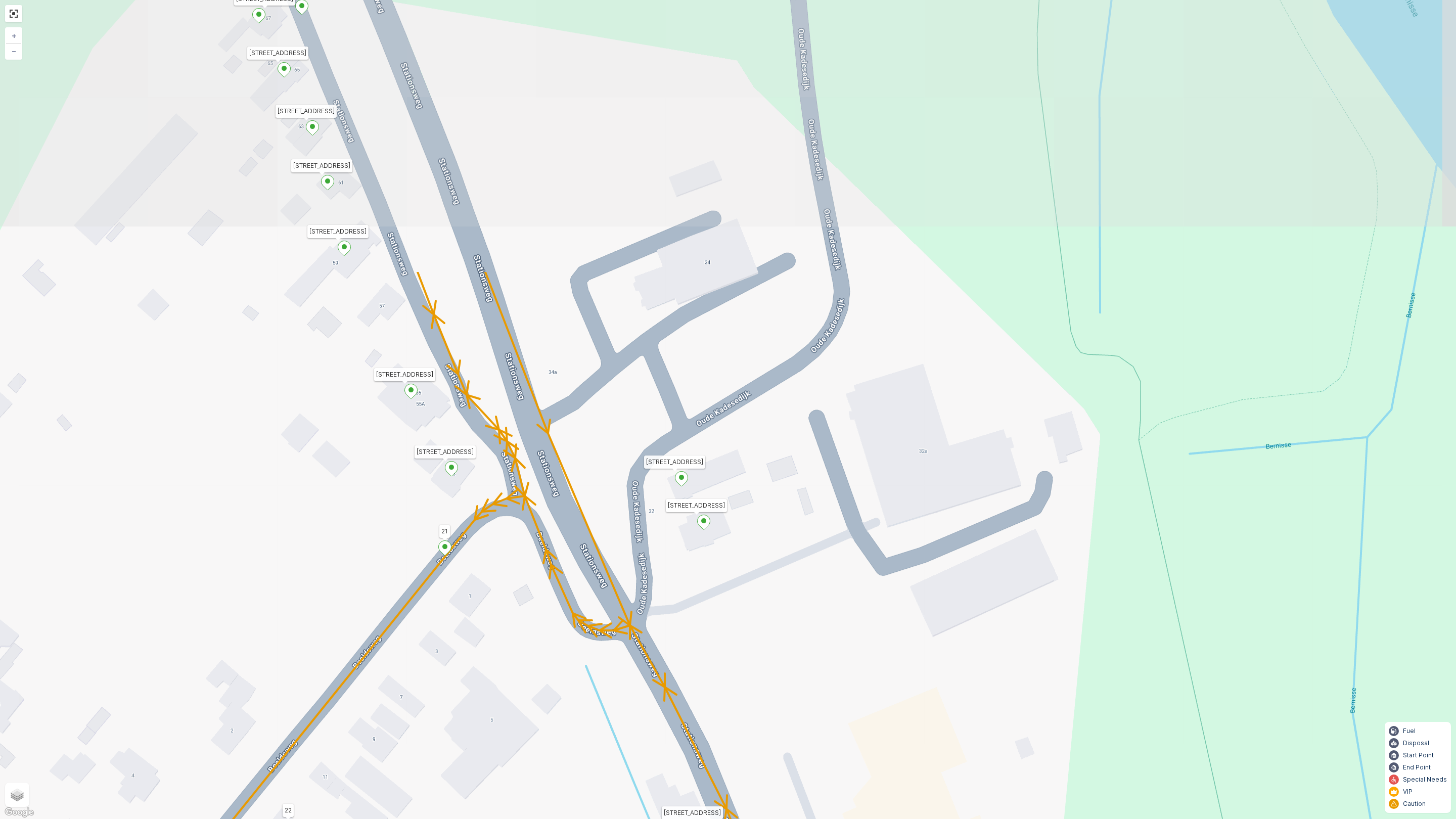
drag, startPoint x: 516, startPoint y: 423, endPoint x: 487, endPoint y: 777, distance: 355.2
click at [487, 722] on div "Houtwal 16 76 Tra 6 Parkpad 9 Bossingel 12 11 10 17 5 6 7 Stationsweg 69 3214 V…" at bounding box center [728, 409] width 1456 height 819
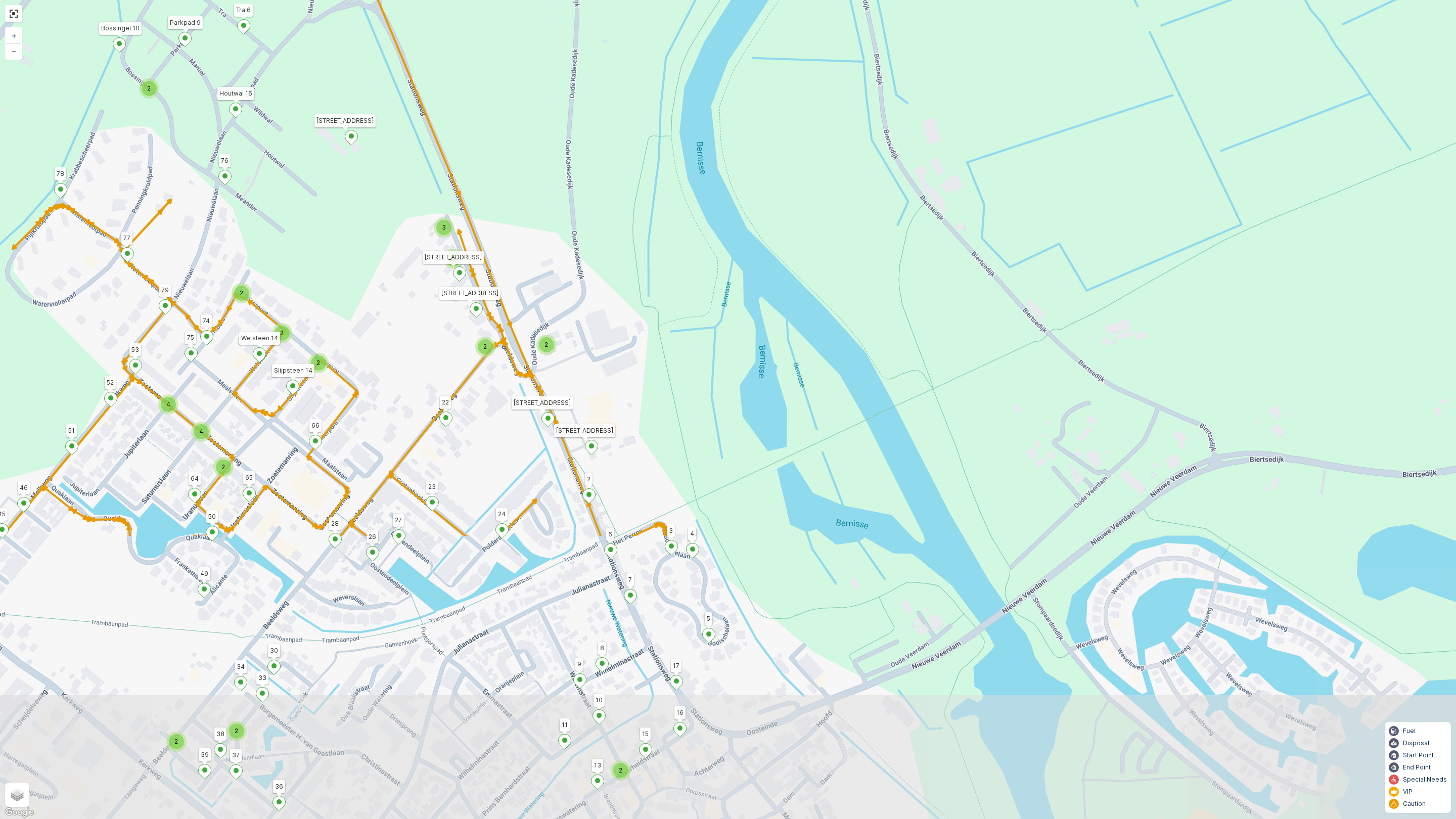
drag, startPoint x: 370, startPoint y: 634, endPoint x: 379, endPoint y: 269, distance: 365.1
click at [379, 269] on div "2 2 2 2 2 3 2 2 2 4 4 2 2 2 Houtwal 16 76 Tra 6 Parkpad 9 Bossingel 12 11 10 17…" at bounding box center [728, 409] width 1456 height 819
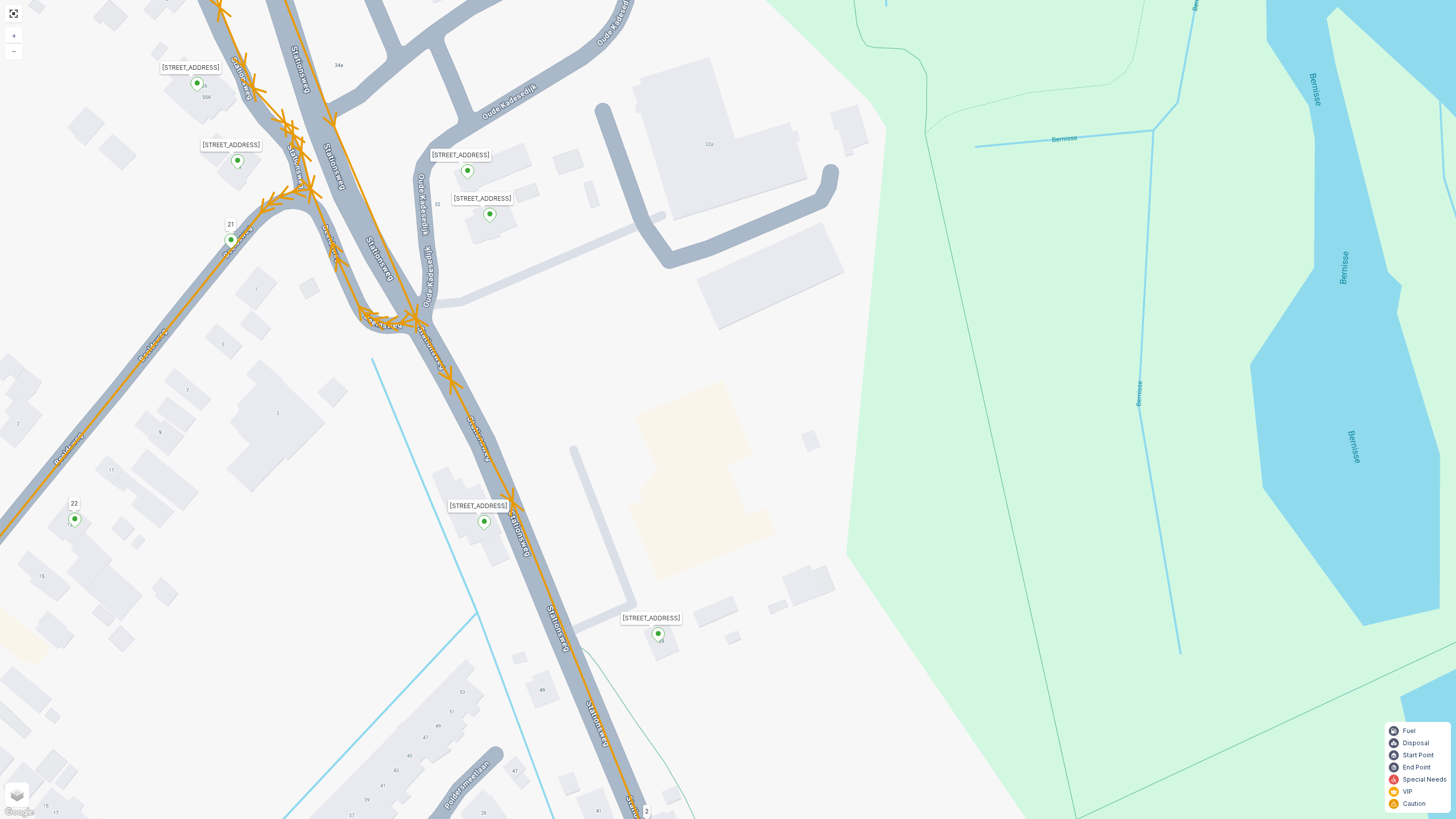
click at [542, 346] on div "Houtwal 16 76 Tra 6 Parkpad 9 Bossingel 12 11 10 17 5 6 7 Stationsweg 69 3214 V…" at bounding box center [728, 409] width 1456 height 819
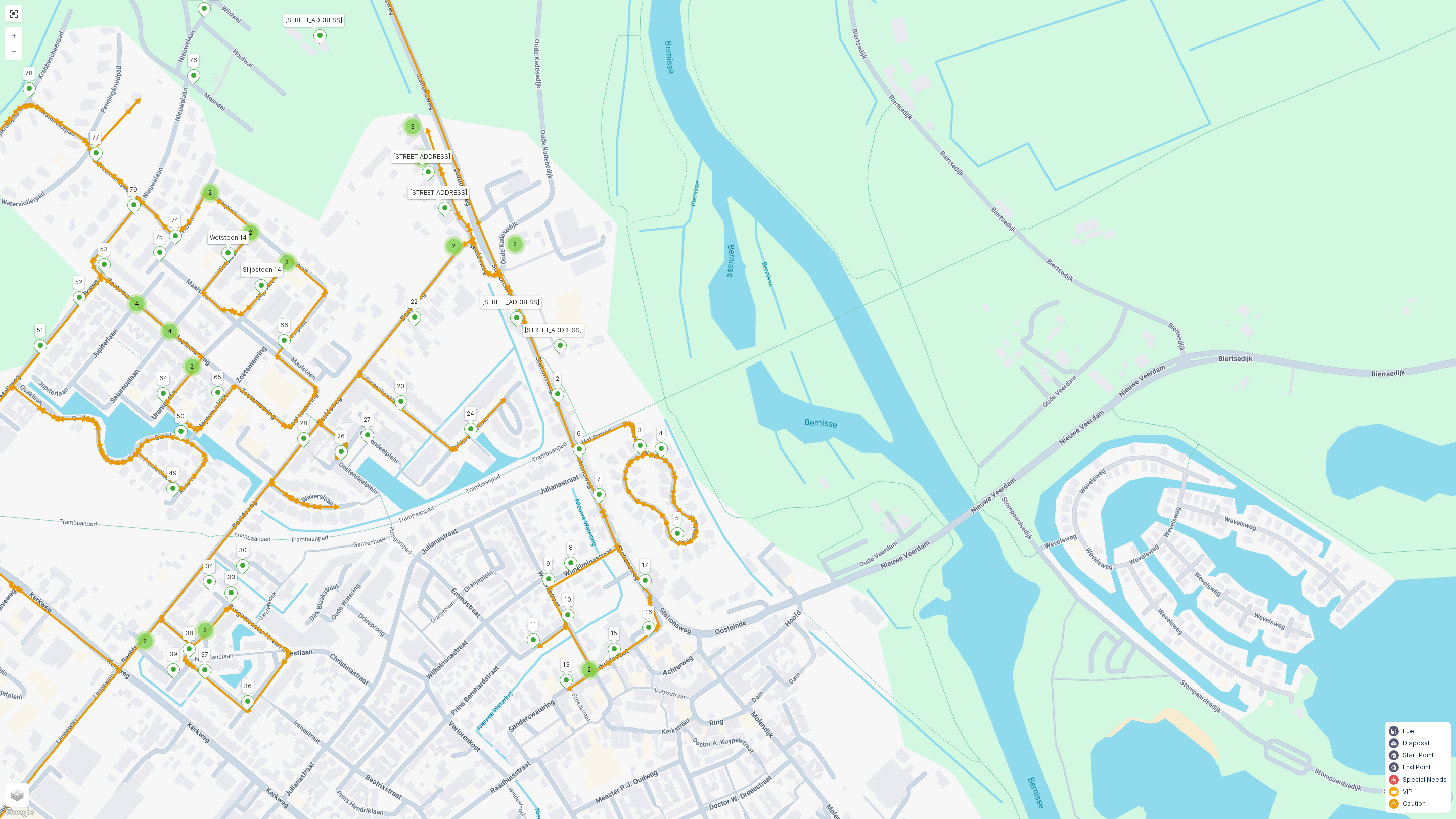
drag, startPoint x: 745, startPoint y: 645, endPoint x: 698, endPoint y: 469, distance: 182.2
click at [698, 469] on div "2 2 2 2 2 3 2 2 2 4 4 2 2 2 Houtwal 16 76 Tra 6 Parkpad 9 Bossingel 12 11 10 17…" at bounding box center [728, 409] width 1456 height 819
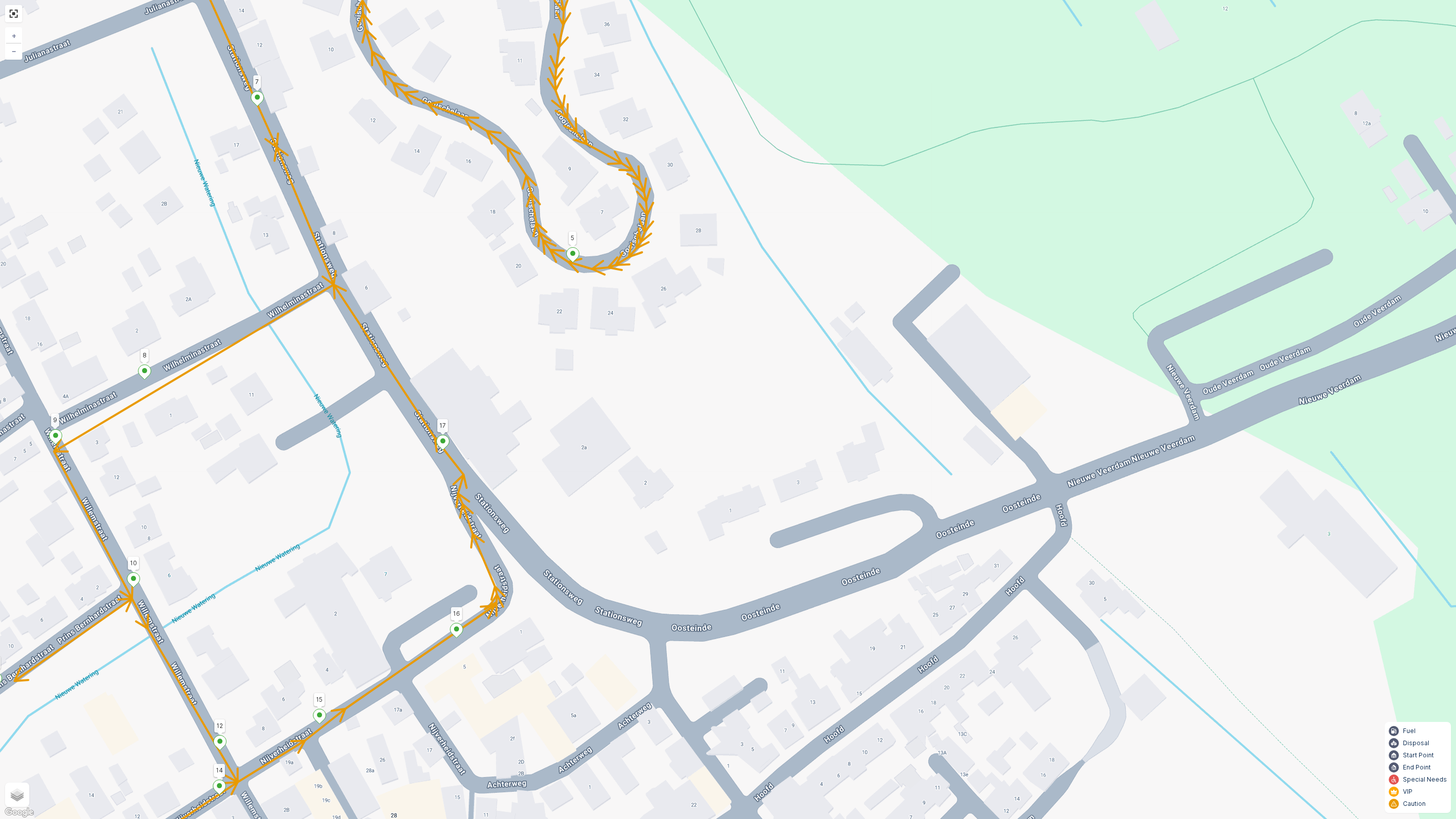
click at [443, 437] on icon at bounding box center [443, 443] width 12 height 15
type input "17"
click at [513, 464] on div "Houtwal 16 76 Tra 6 Parkpad 9 Bossingel 12 11 10 17 5 6 7 Stationsweg 69 3214 V…" at bounding box center [728, 409] width 1456 height 819
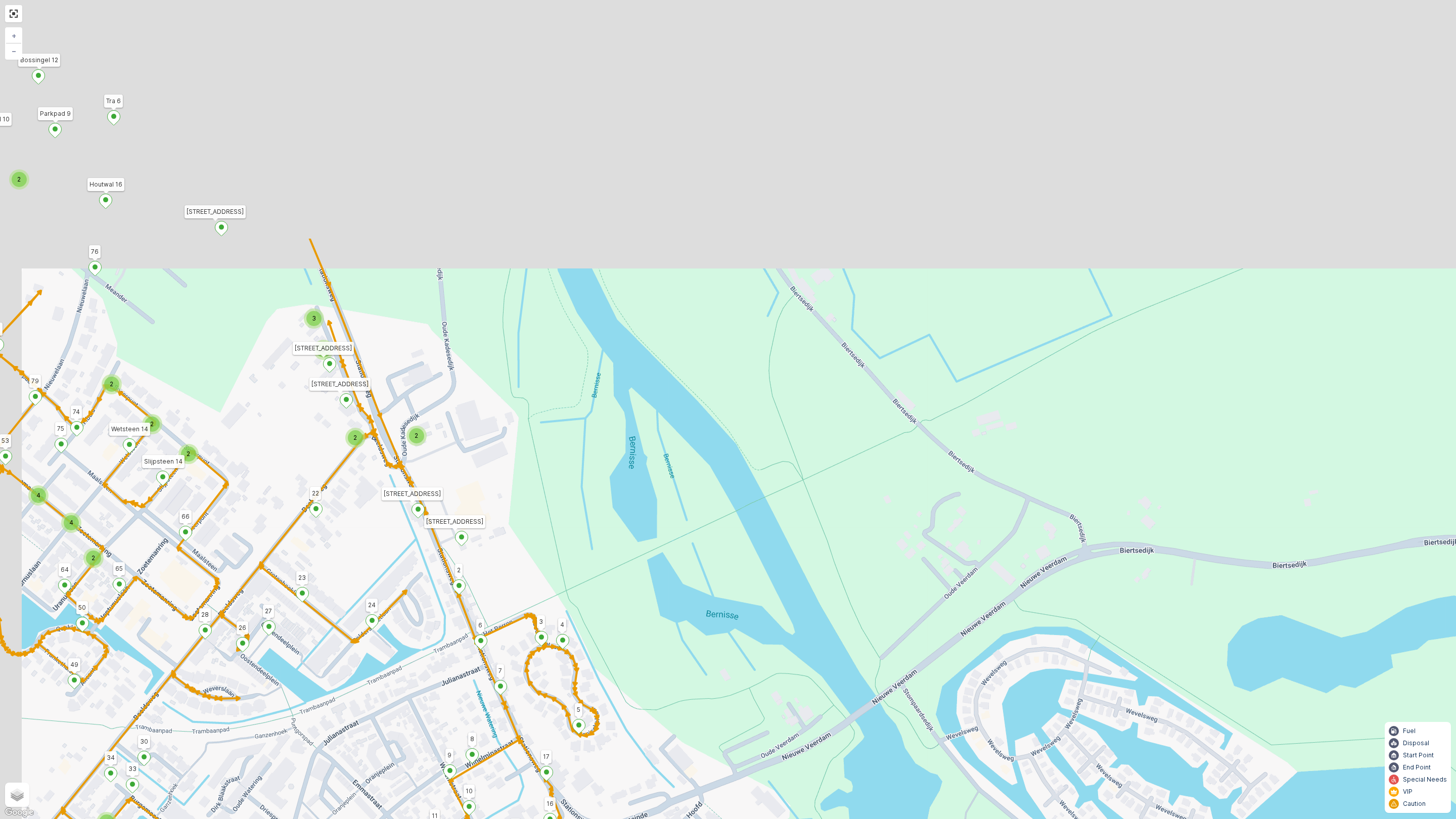
drag, startPoint x: 335, startPoint y: 215, endPoint x: 379, endPoint y: 648, distance: 435.2
click at [379, 648] on div "2 2 2 2 2 3 2 2 2 4 4 2 2 2 Houtwal 16 76 Tra 6 Parkpad 9 Bossingel 12 11 10 17…" at bounding box center [728, 409] width 1456 height 819
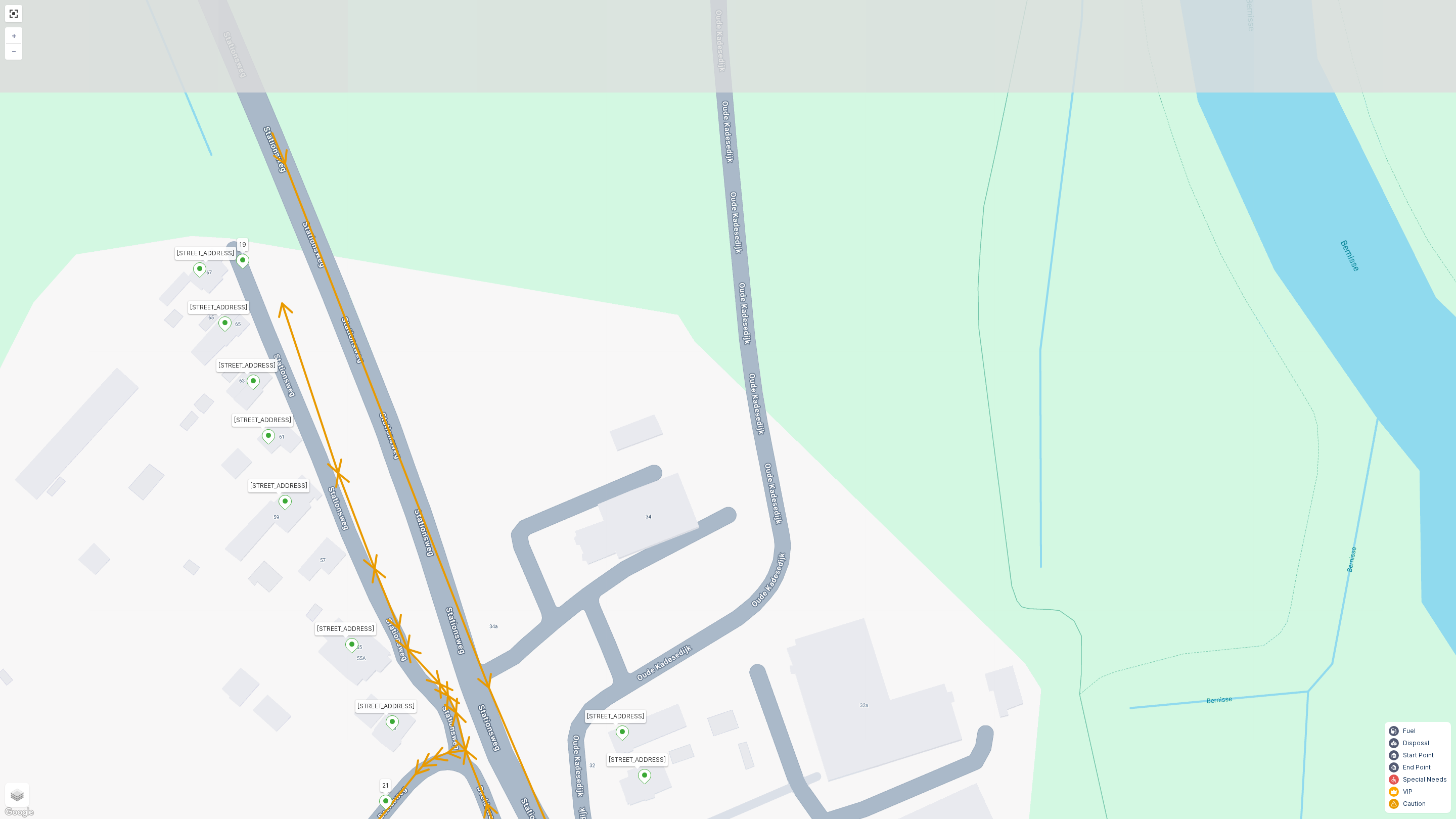
drag, startPoint x: 118, startPoint y: 240, endPoint x: 213, endPoint y: 454, distance: 234.1
click at [213, 454] on div "Houtwal 16 76 Tra 6 Parkpad 9 Bossingel 12 11 10 17 5 6 7 Stationsweg 69 3214 V…" at bounding box center [728, 409] width 1456 height 819
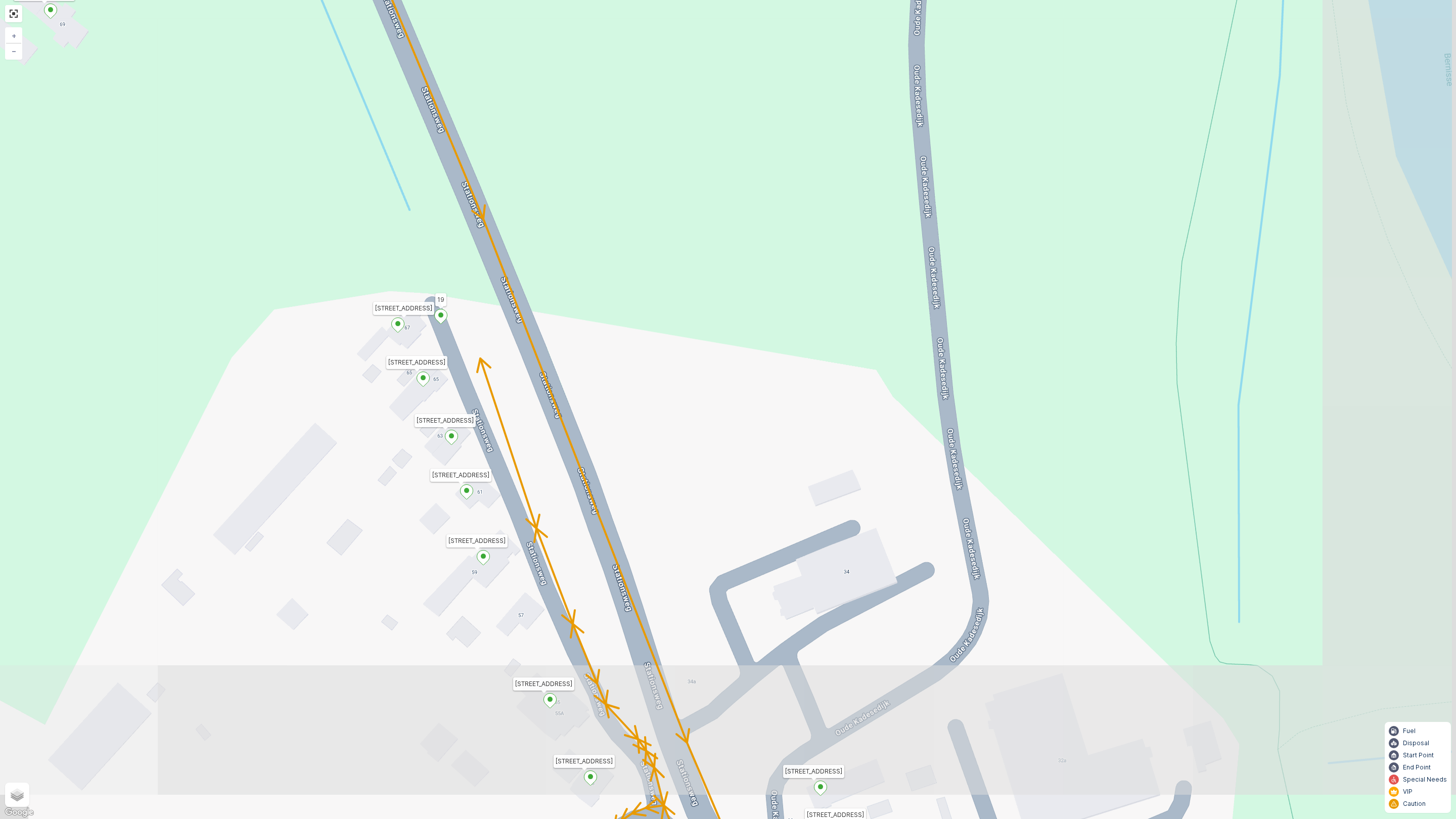
drag, startPoint x: 149, startPoint y: 208, endPoint x: 347, endPoint y: 263, distance: 205.5
click at [347, 263] on div "Houtwal 16 76 Tra 6 Parkpad 9 Bossingel 12 11 10 17 5 6 7 Stationsweg 69 3214 V…" at bounding box center [728, 409] width 1456 height 819
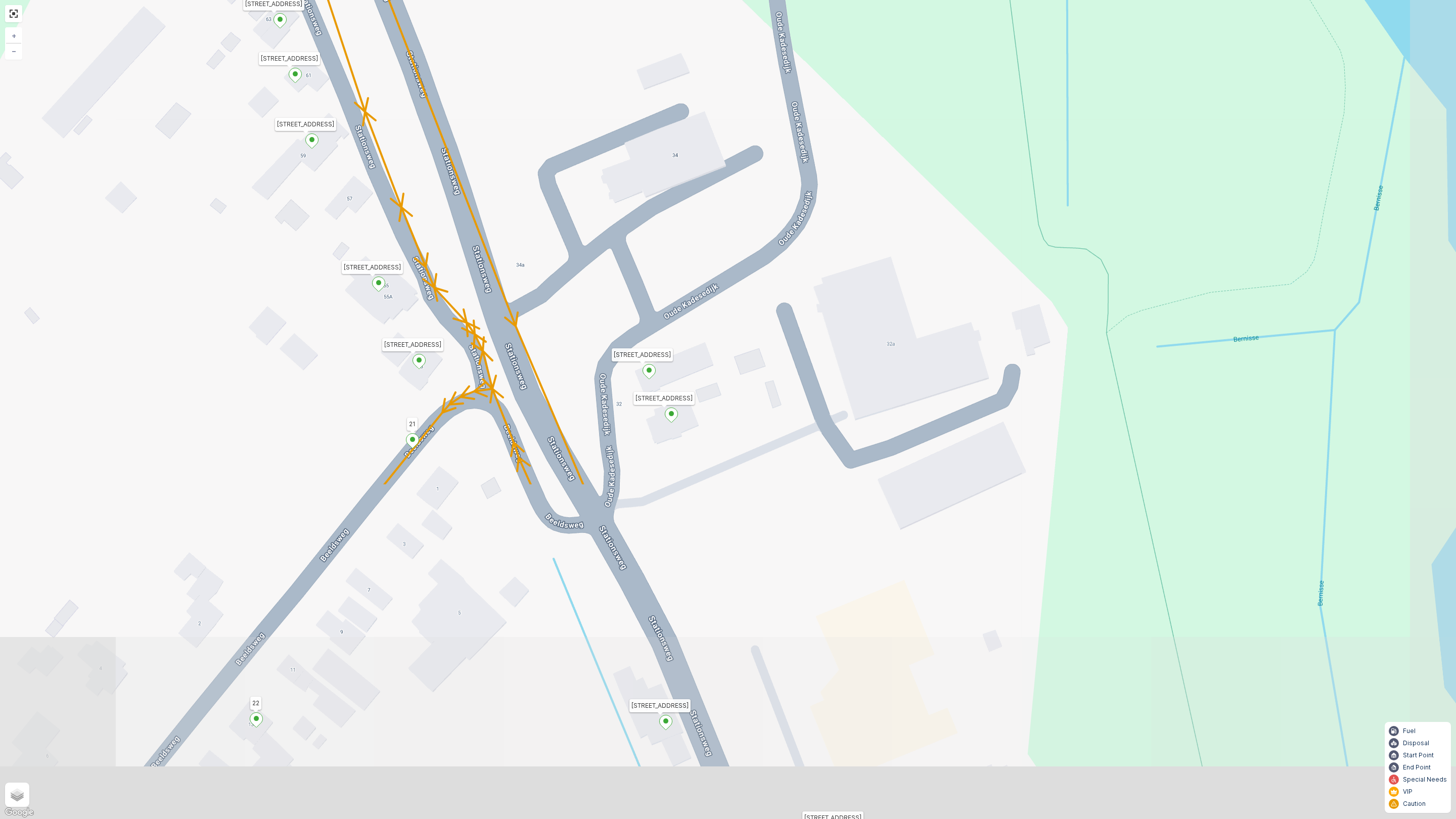
drag, startPoint x: 406, startPoint y: 597, endPoint x: 235, endPoint y: 181, distance: 449.8
click at [235, 181] on div "Houtwal 16 76 Tra 6 Parkpad 9 Bossingel 12 11 10 17 5 6 7 Stationsweg 69 3214 V…" at bounding box center [728, 409] width 1456 height 819
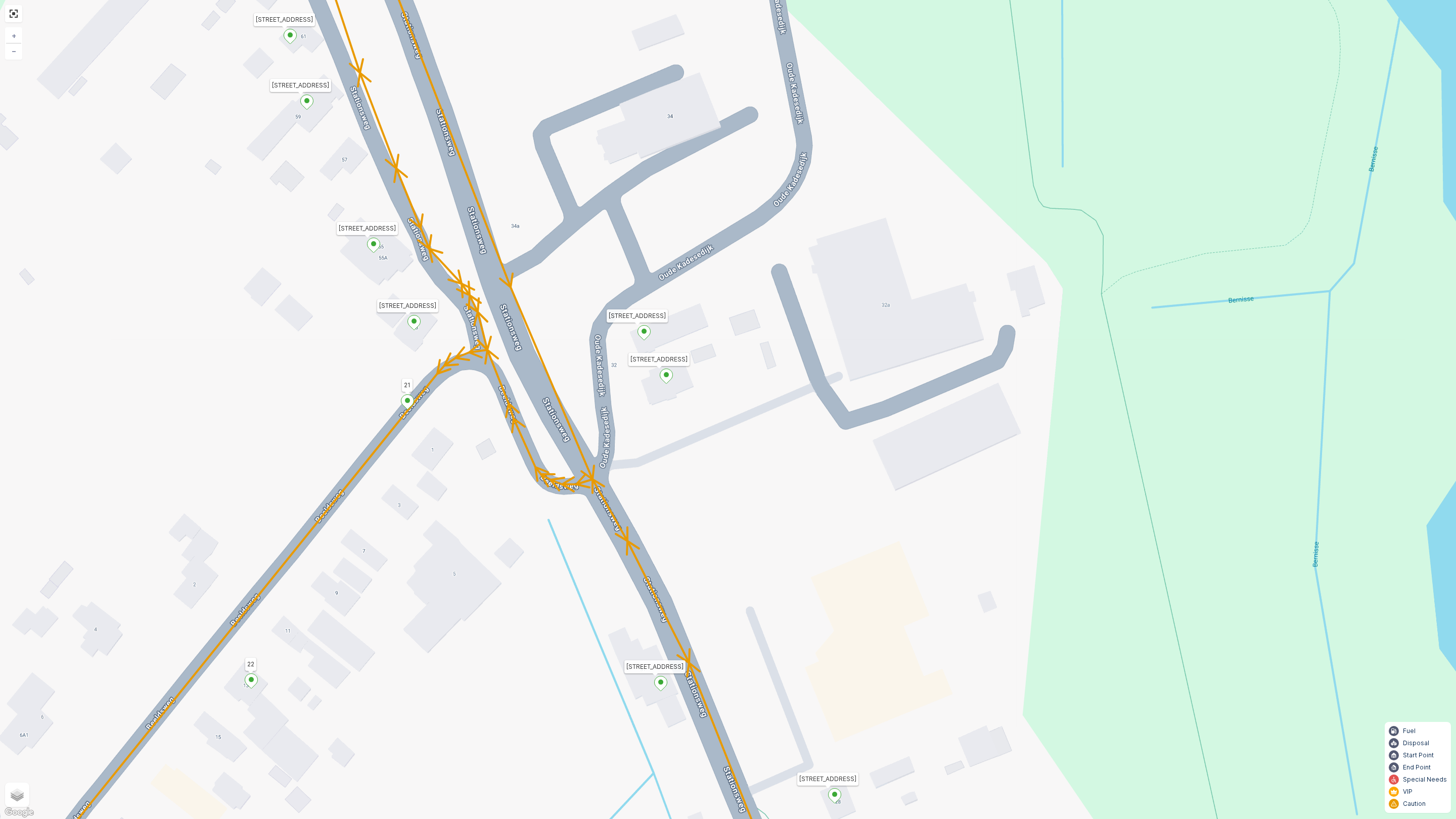
drag, startPoint x: 178, startPoint y: 453, endPoint x: 155, endPoint y: 171, distance: 282.9
click at [156, 172] on div "Houtwal 16 76 Tra 6 Parkpad 9 Bossingel 12 11 10 17 5 6 7 Stationsweg 69 3214 V…" at bounding box center [728, 409] width 1456 height 819
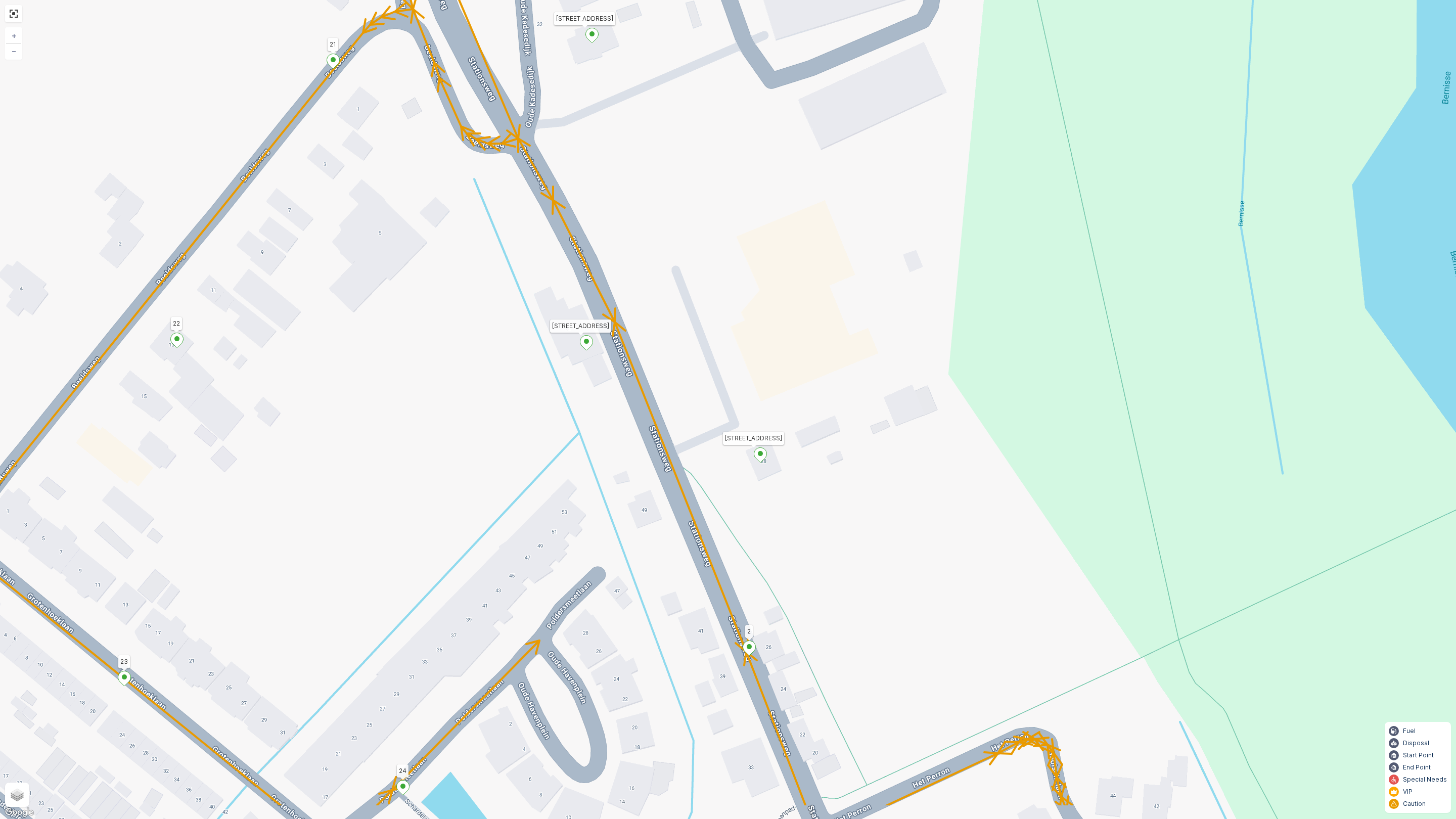
drag, startPoint x: 1019, startPoint y: 496, endPoint x: 1028, endPoint y: 525, distance: 30.4
click at [1028, 525] on div "Houtwal 16 76 Tra 6 Parkpad 9 Bossingel 12 11 10 17 5 6 7 Stationsweg 69 3214 V…" at bounding box center [728, 409] width 1456 height 819
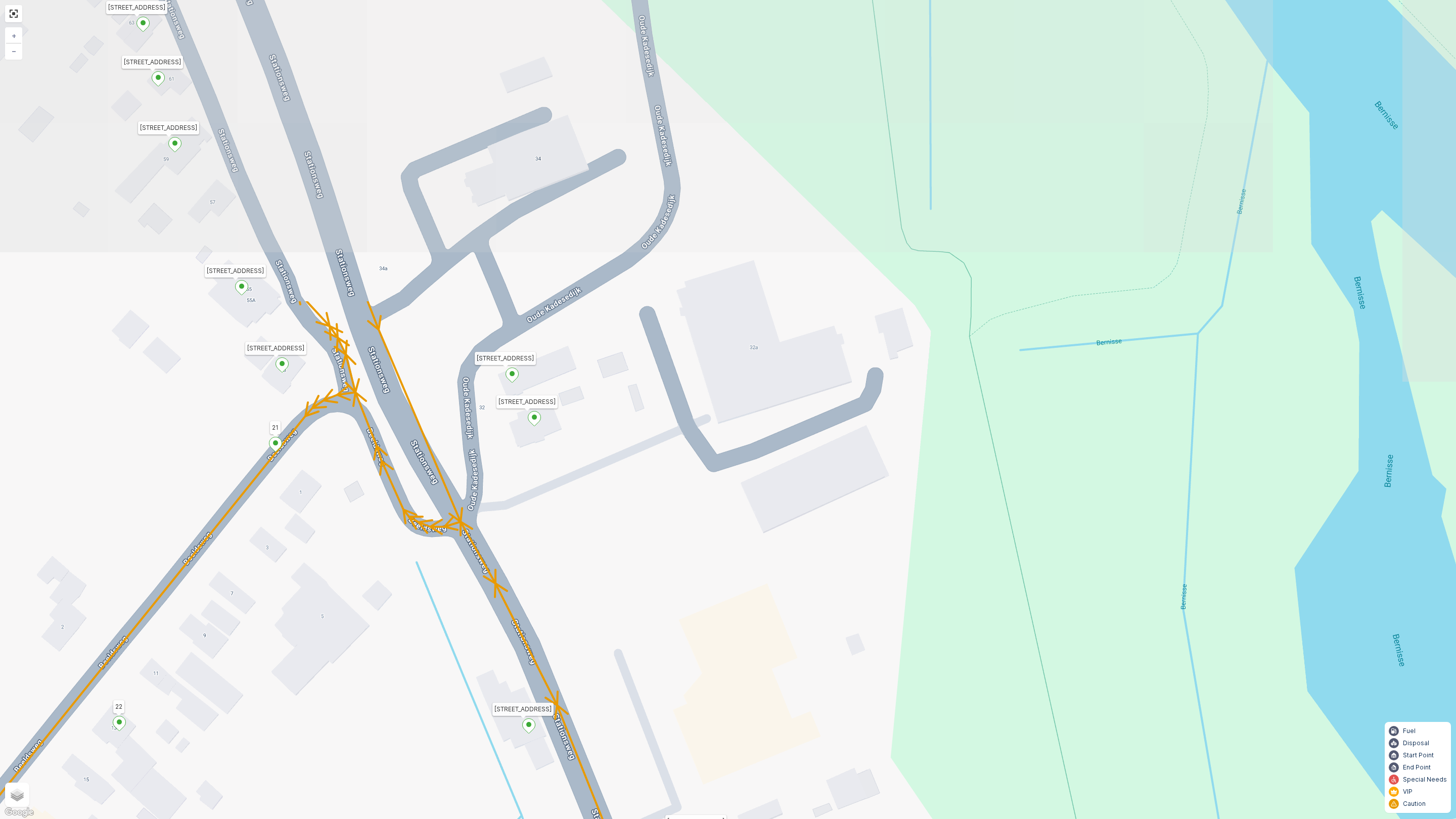
drag, startPoint x: 447, startPoint y: 574, endPoint x: 395, endPoint y: 745, distance: 178.7
click at [395, 722] on div "Houtwal 16 76 Tra 6 Parkpad 9 Bossingel 12 11 10 17 5 6 7 Stationsweg 69 3214 V…" at bounding box center [728, 409] width 1456 height 819
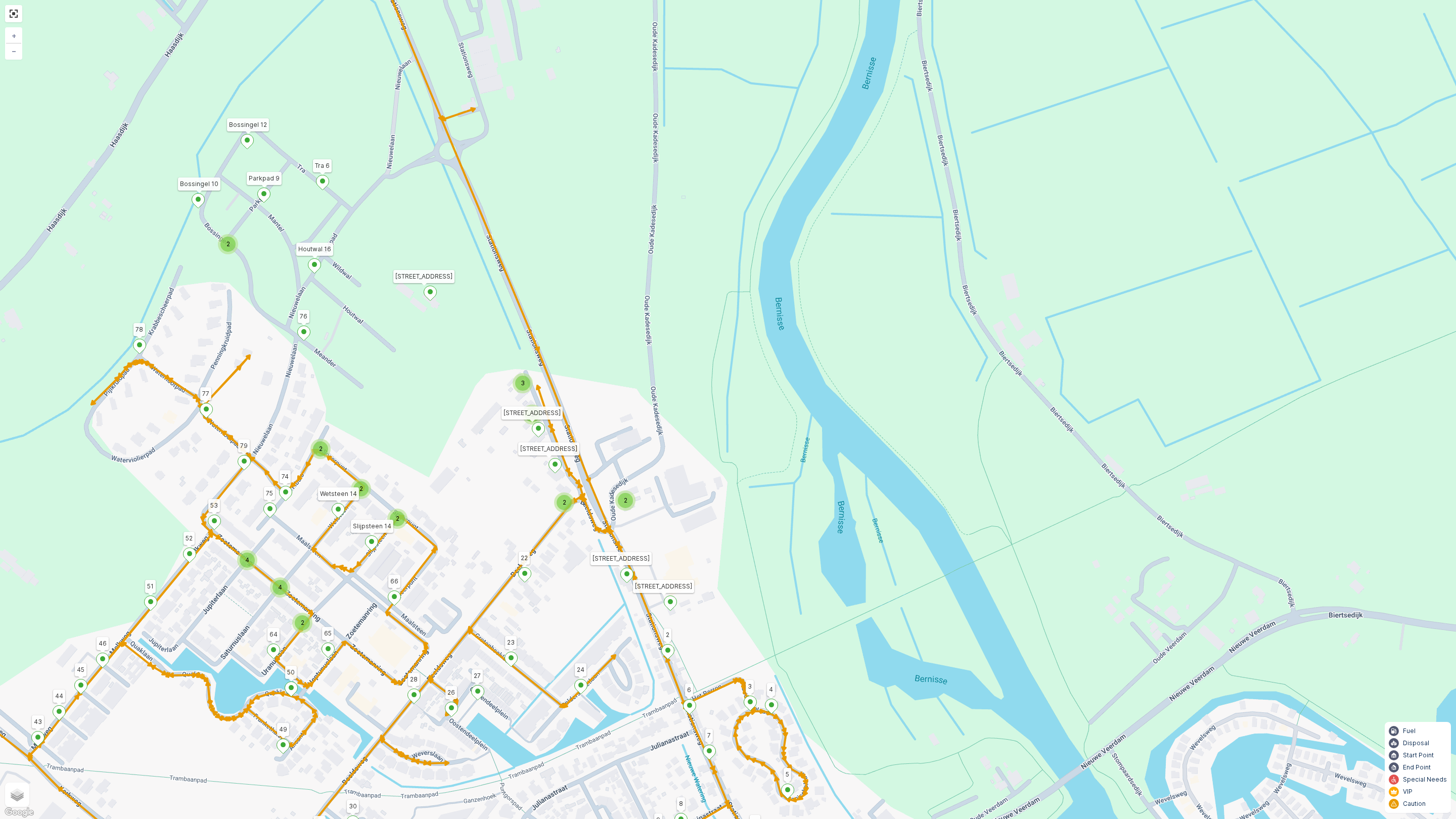
drag, startPoint x: 846, startPoint y: 586, endPoint x: 742, endPoint y: 510, distance: 128.8
click at [742, 510] on div "2 2 2 2 2 3 2 2 2 4 4 2 2 2 Houtwal 16 76 Tra 6 Parkpad 9 Bossingel 12 11 10 17…" at bounding box center [728, 409] width 1456 height 819
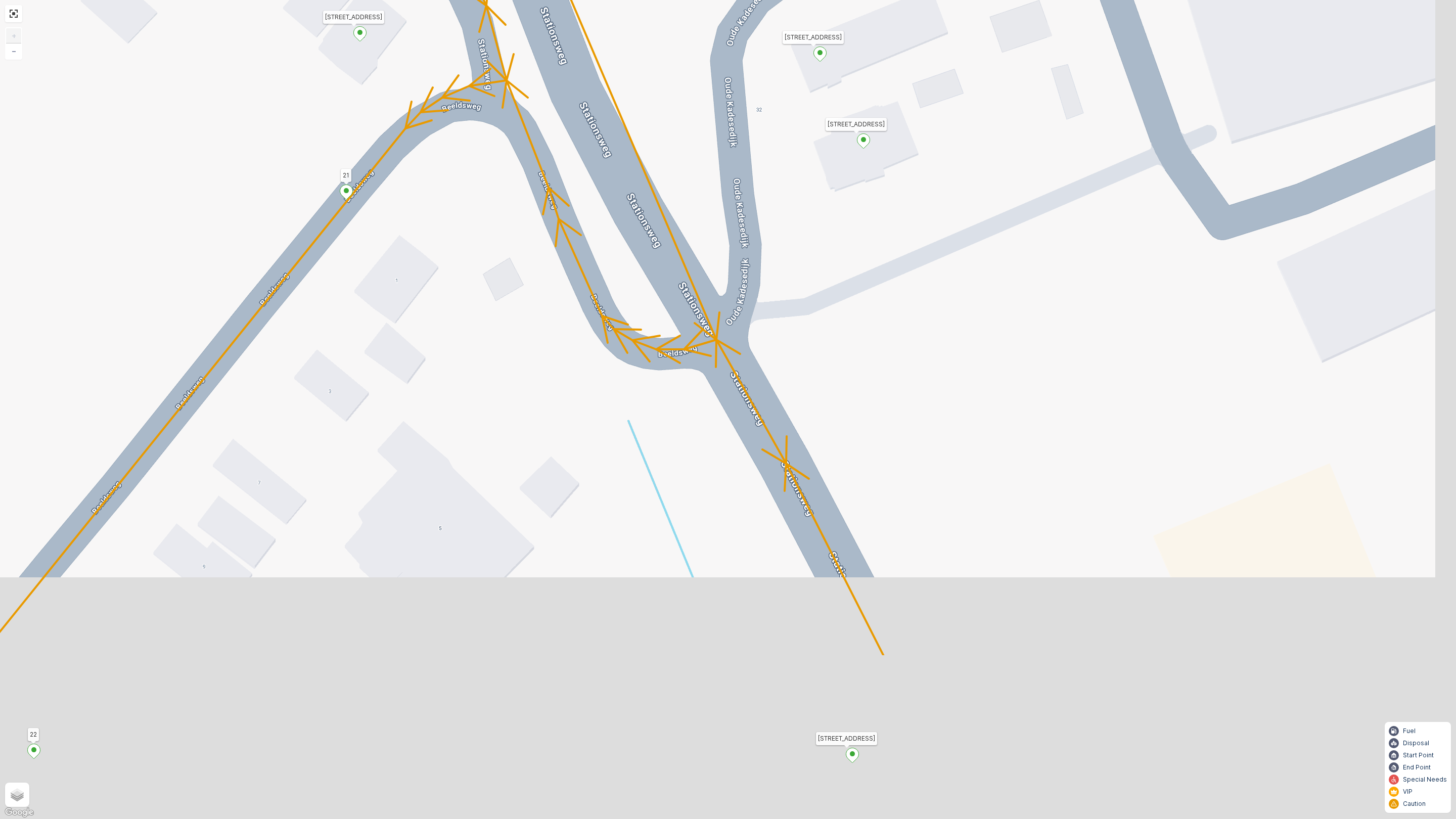
drag, startPoint x: 640, startPoint y: 519, endPoint x: 486, endPoint y: 146, distance: 403.5
click at [486, 146] on div "Houtwal 16 76 Tra 6 Parkpad 9 Bossingel 12 11 10 17 5 6 7 Stationsweg 69 3214 V…" at bounding box center [728, 409] width 1456 height 819
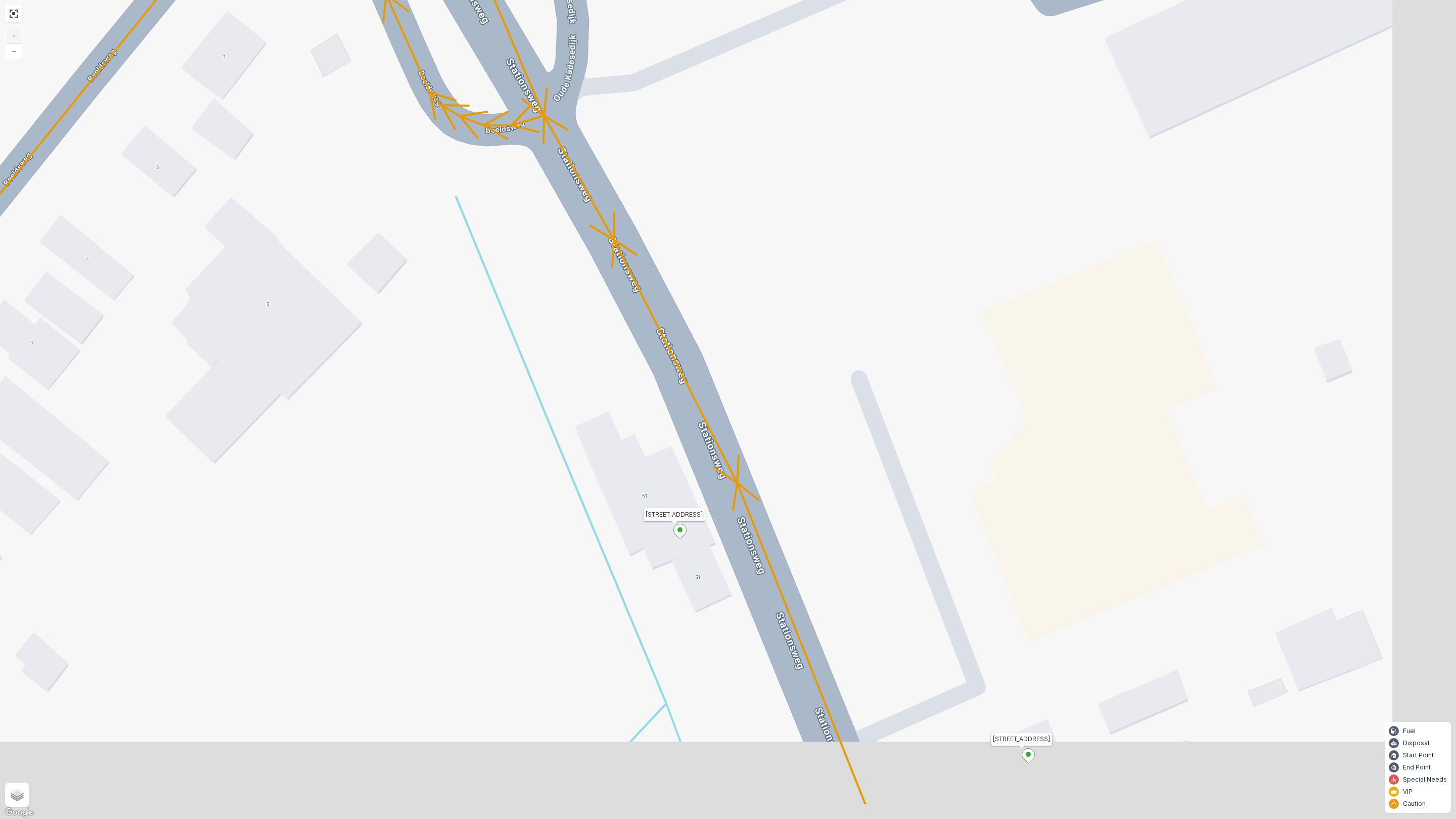
drag, startPoint x: 595, startPoint y: 474, endPoint x: 248, endPoint y: 126, distance: 491.4
click at [248, 126] on div "Houtwal 16 76 Tra 6 Parkpad 9 Bossingel 12 11 10 17 5 6 7 Stationsweg 69 3214 V…" at bounding box center [728, 409] width 1456 height 819
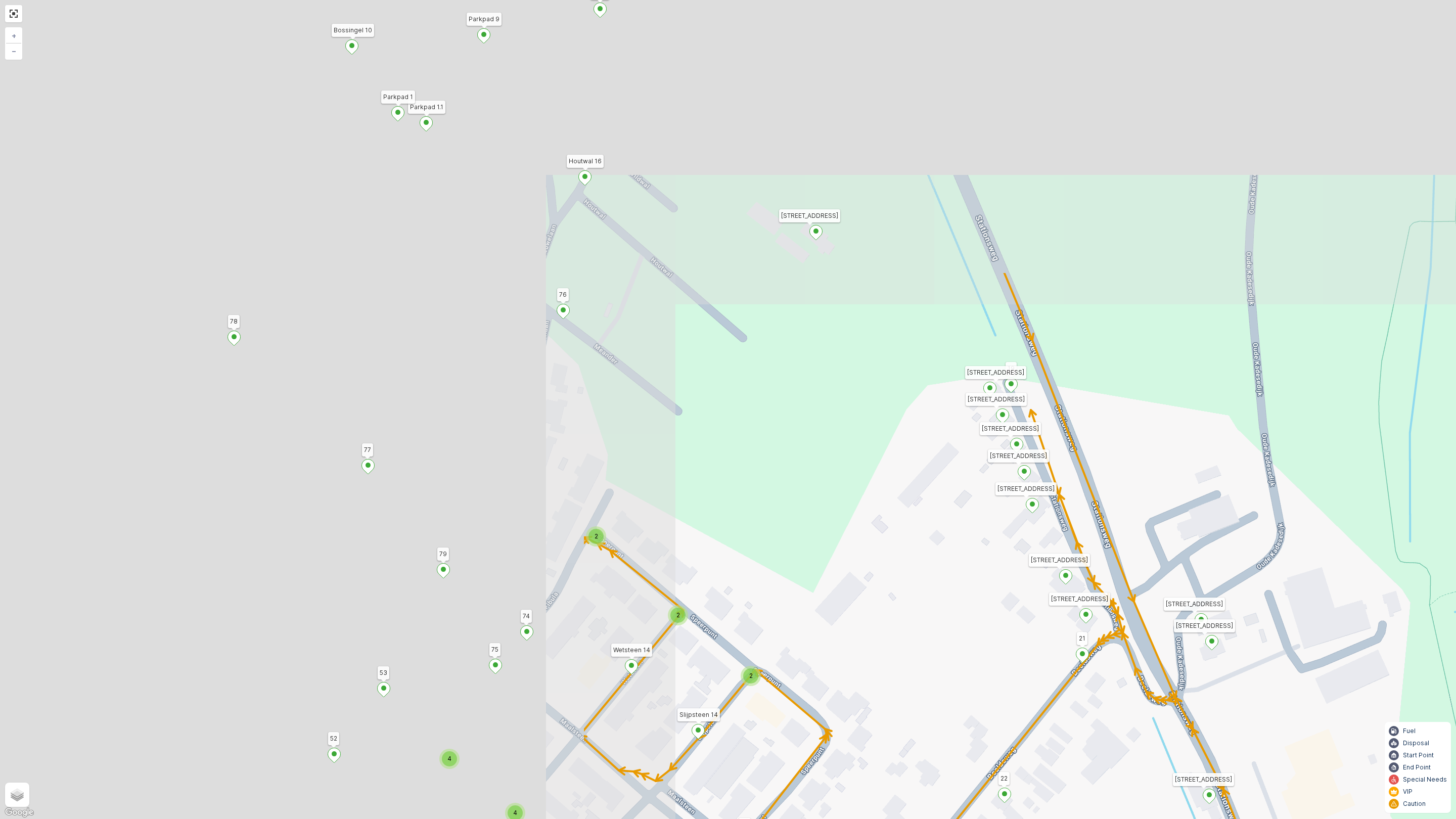
drag, startPoint x: 225, startPoint y: 346, endPoint x: 1003, endPoint y: 693, distance: 851.9
click at [1016, 713] on div "2 2 2 4 4 2 Houtwal 16 76 Tra 6 Parkpad 9 Bossingel 12 11 10 17 5 6 7 Stationsw…" at bounding box center [728, 409] width 1456 height 819
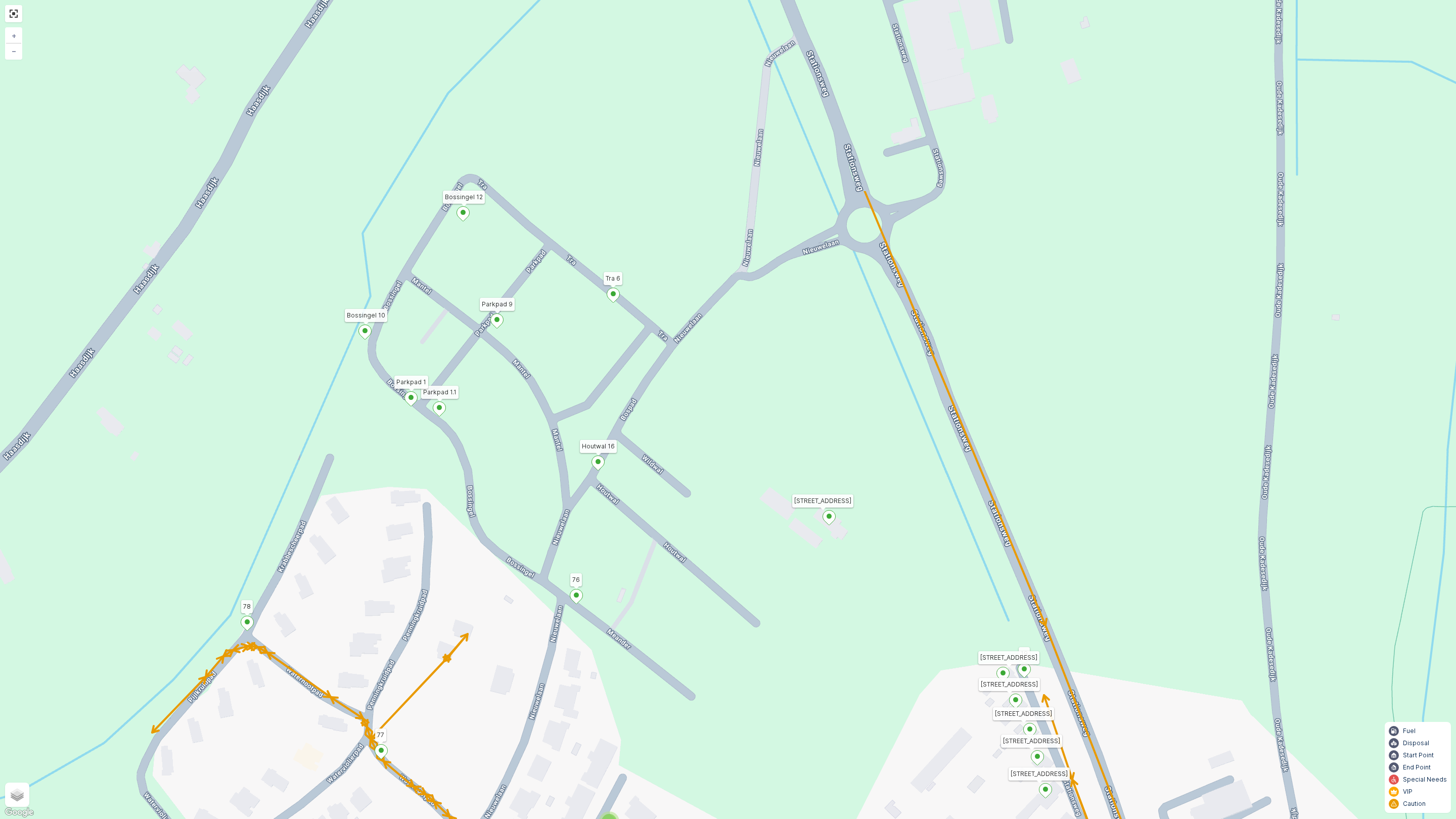
drag, startPoint x: 544, startPoint y: 307, endPoint x: 495, endPoint y: 582, distance: 279.3
click at [495, 582] on div "2 2 2 4 4 2 Houtwal 16 76 Tra 6 Parkpad 9 Bossingel 12 11 10 17 5 6 7 Stationsw…" at bounding box center [728, 409] width 1456 height 819
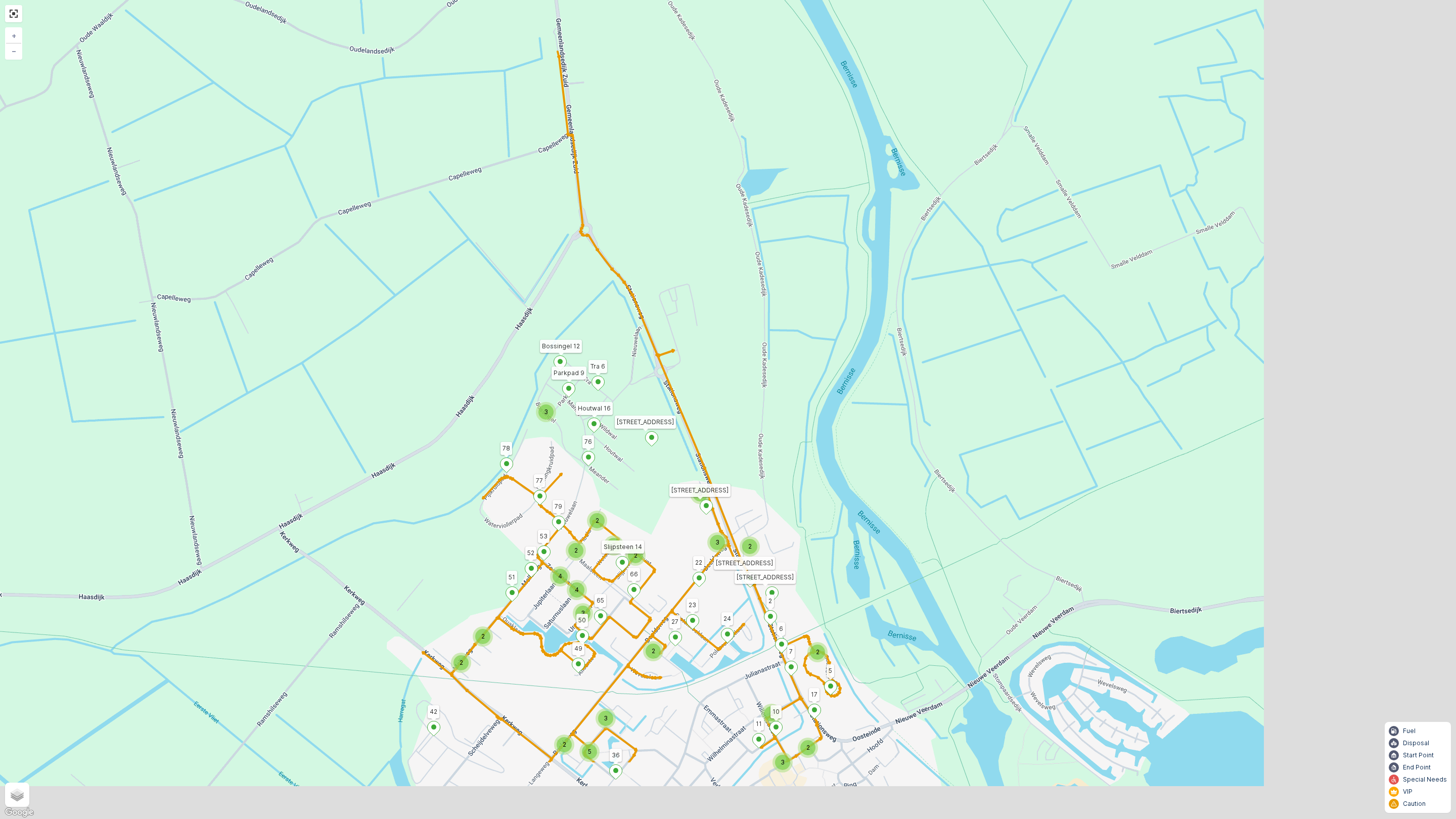
drag, startPoint x: 582, startPoint y: 604, endPoint x: 396, endPoint y: 515, distance: 206.2
click at [396, 515] on div "3 2 3 2 2 2 3 5 2 3 2 4 4 2 3 2 3 5 2 2 2 Houtwal 16 76 Tra 6 Parkpad 9 Bossing…" at bounding box center [728, 409] width 1456 height 819
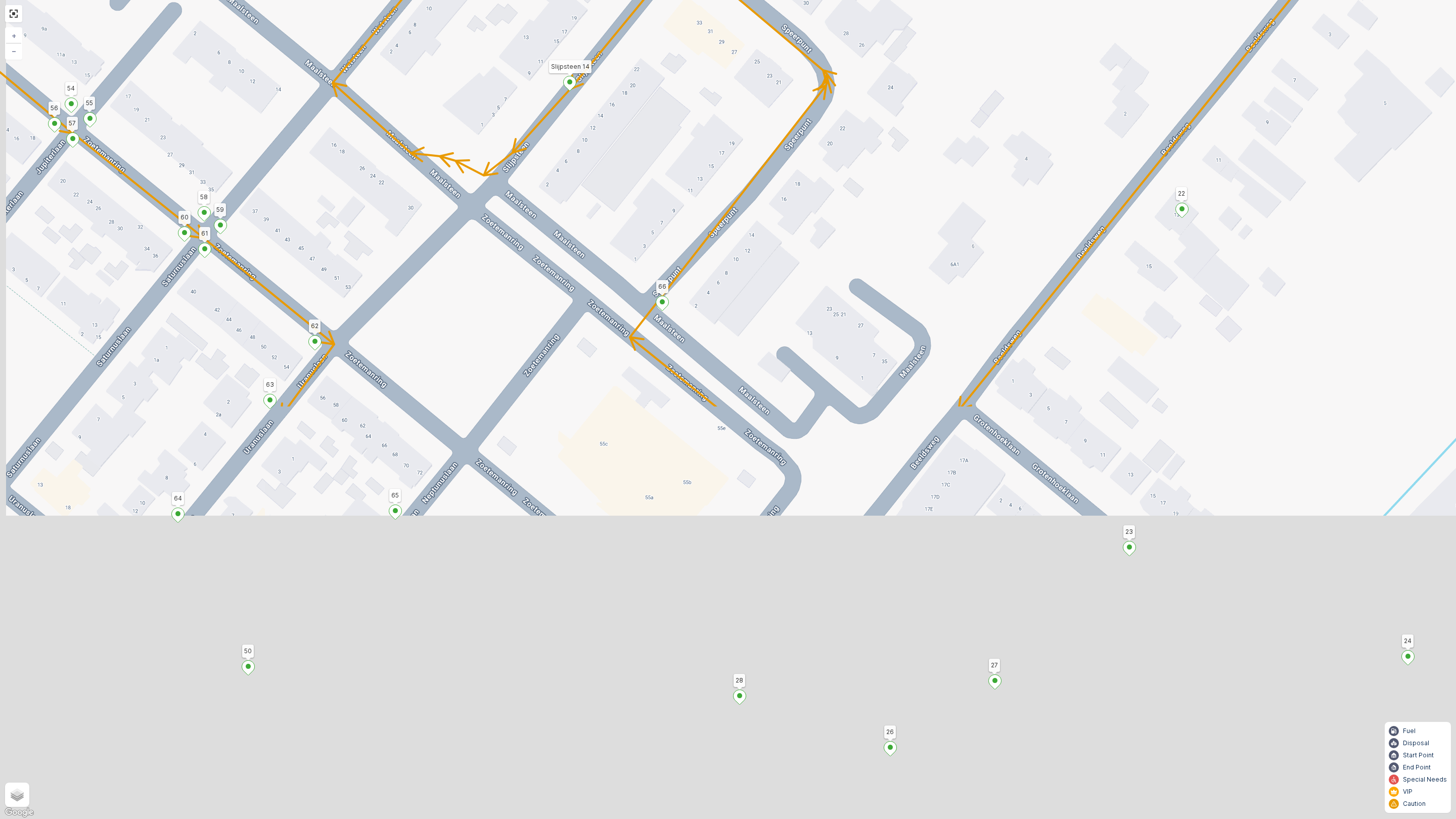
drag, startPoint x: 645, startPoint y: 551, endPoint x: 704, endPoint y: 66, distance: 488.6
click at [704, 66] on div "Houtwal 16 76 Tra 6 Parkpad 9 Bossingel 12 11 10 17 5 6 7 Stationsweg 69 3214 V…" at bounding box center [728, 409] width 1456 height 819
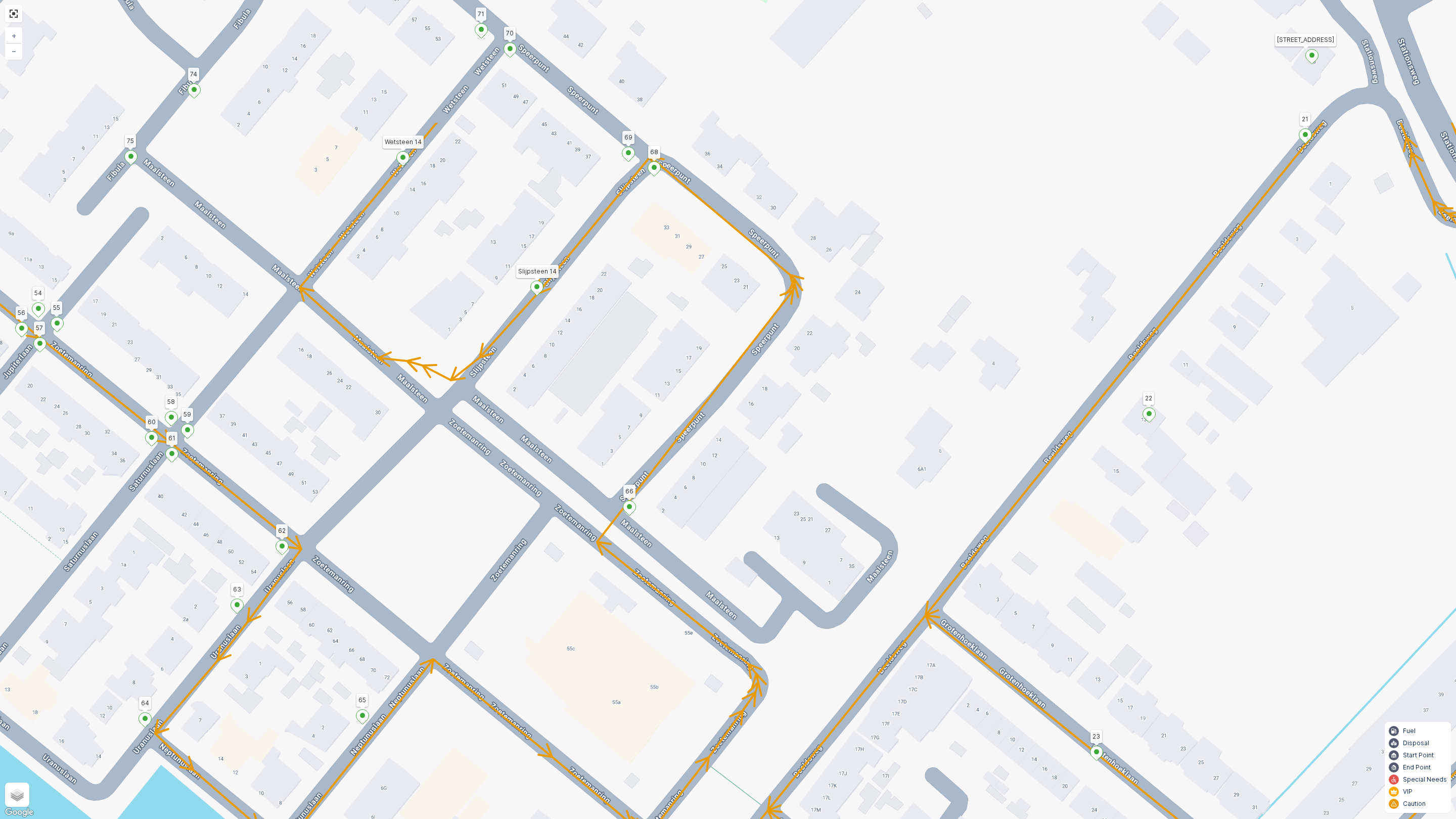
drag, startPoint x: 543, startPoint y: 167, endPoint x: 510, endPoint y: 372, distance: 207.6
click at [510, 372] on div "Houtwal 16 76 Tra 6 Parkpad 9 Bossingel 12 11 10 17 5 6 7 Stationsweg 69 3214 V…" at bounding box center [728, 409] width 1456 height 819
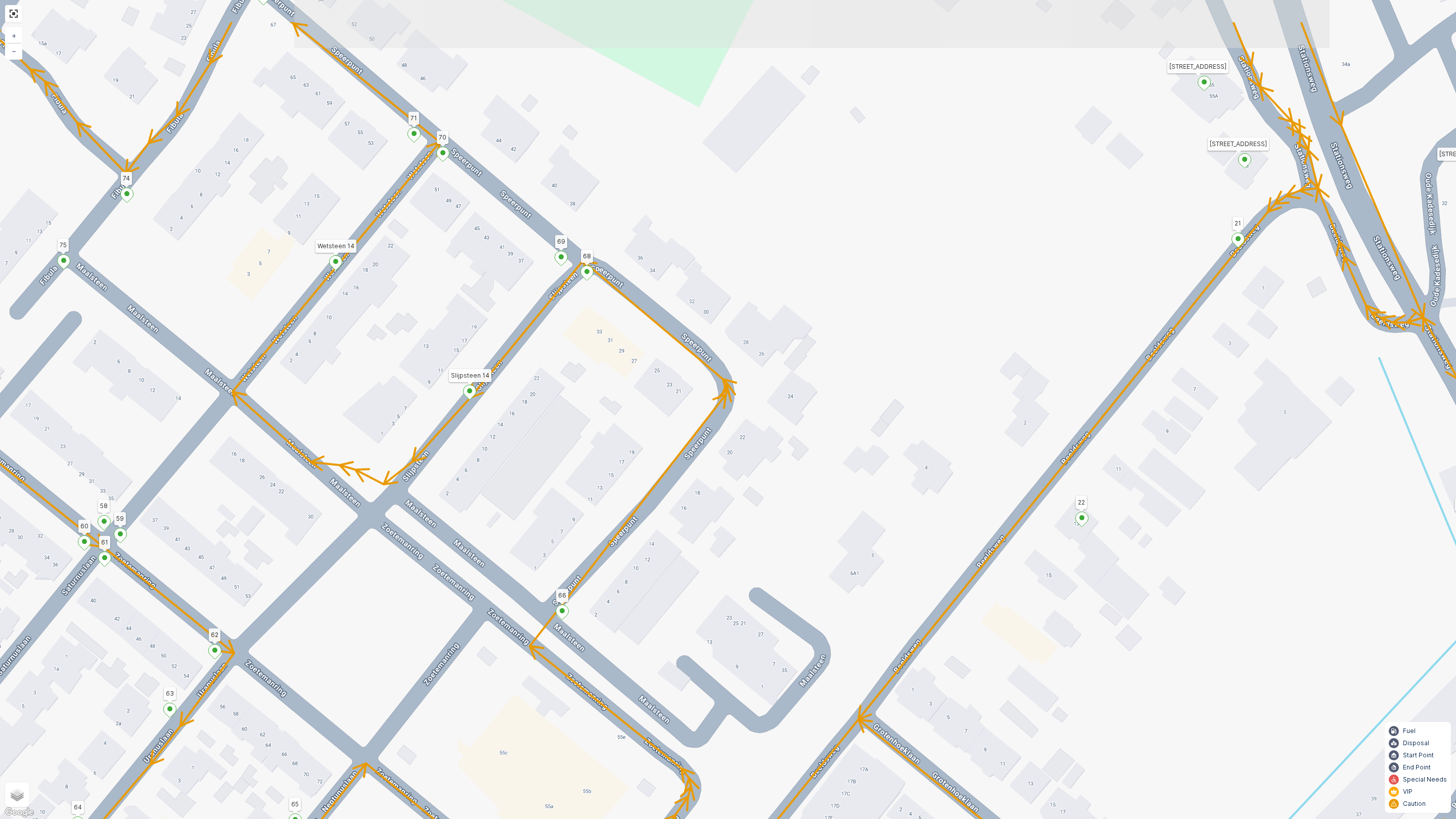
drag, startPoint x: 671, startPoint y: 305, endPoint x: 604, endPoint y: 409, distance: 123.7
click at [604, 409] on div "Houtwal 16 76 Tra 6 Parkpad 9 Bossingel 12 11 10 17 5 6 7 Stationsweg 69 3214 V…" at bounding box center [728, 409] width 1456 height 819
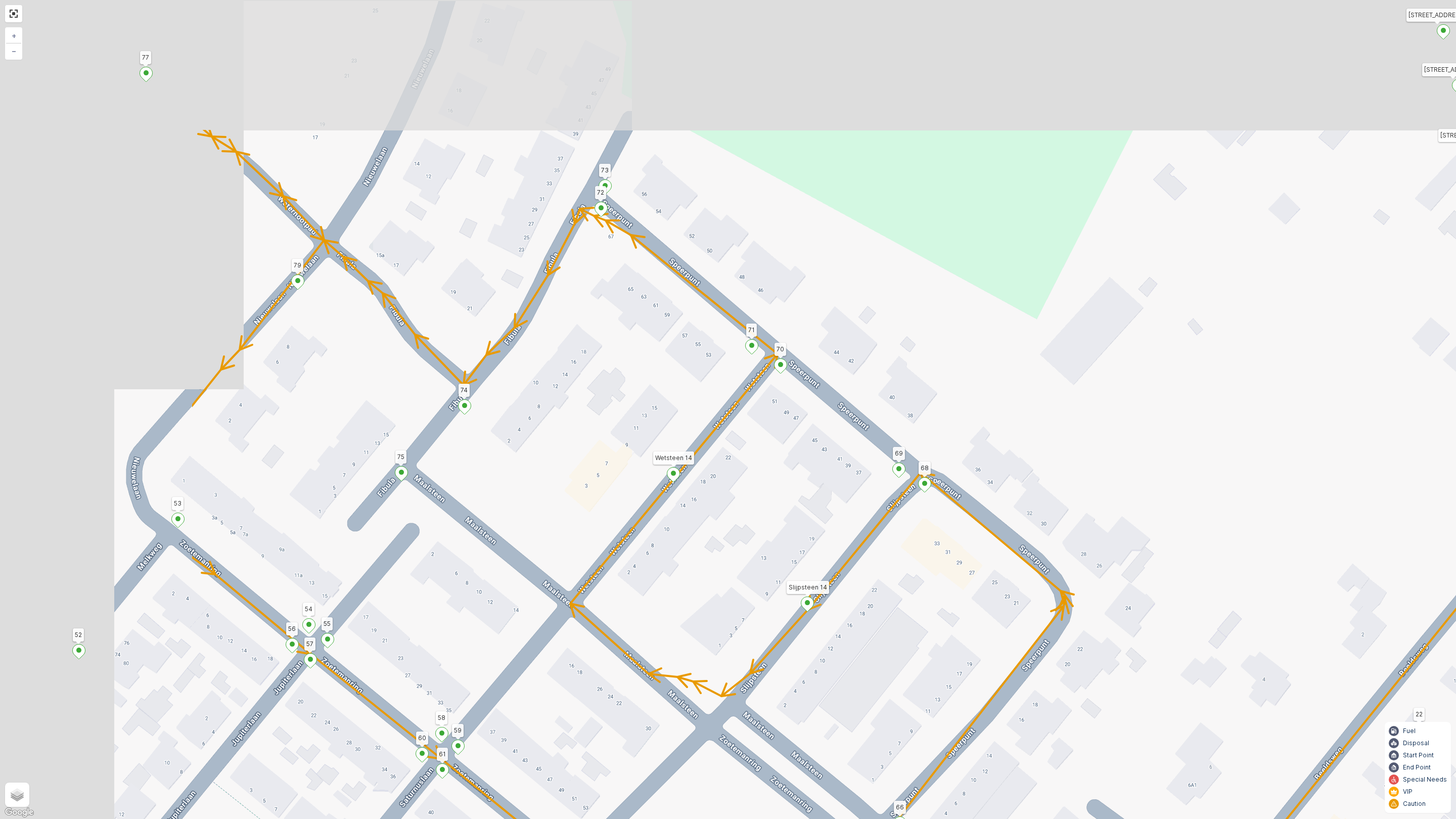
drag, startPoint x: 375, startPoint y: 349, endPoint x: 703, endPoint y: 511, distance: 365.8
click at [818, 617] on div "Houtwal 16 76 Tra 6 Parkpad 9 Bossingel 12 11 10 17 5 6 7 Stationsweg 69 3214 V…" at bounding box center [728, 409] width 1456 height 819
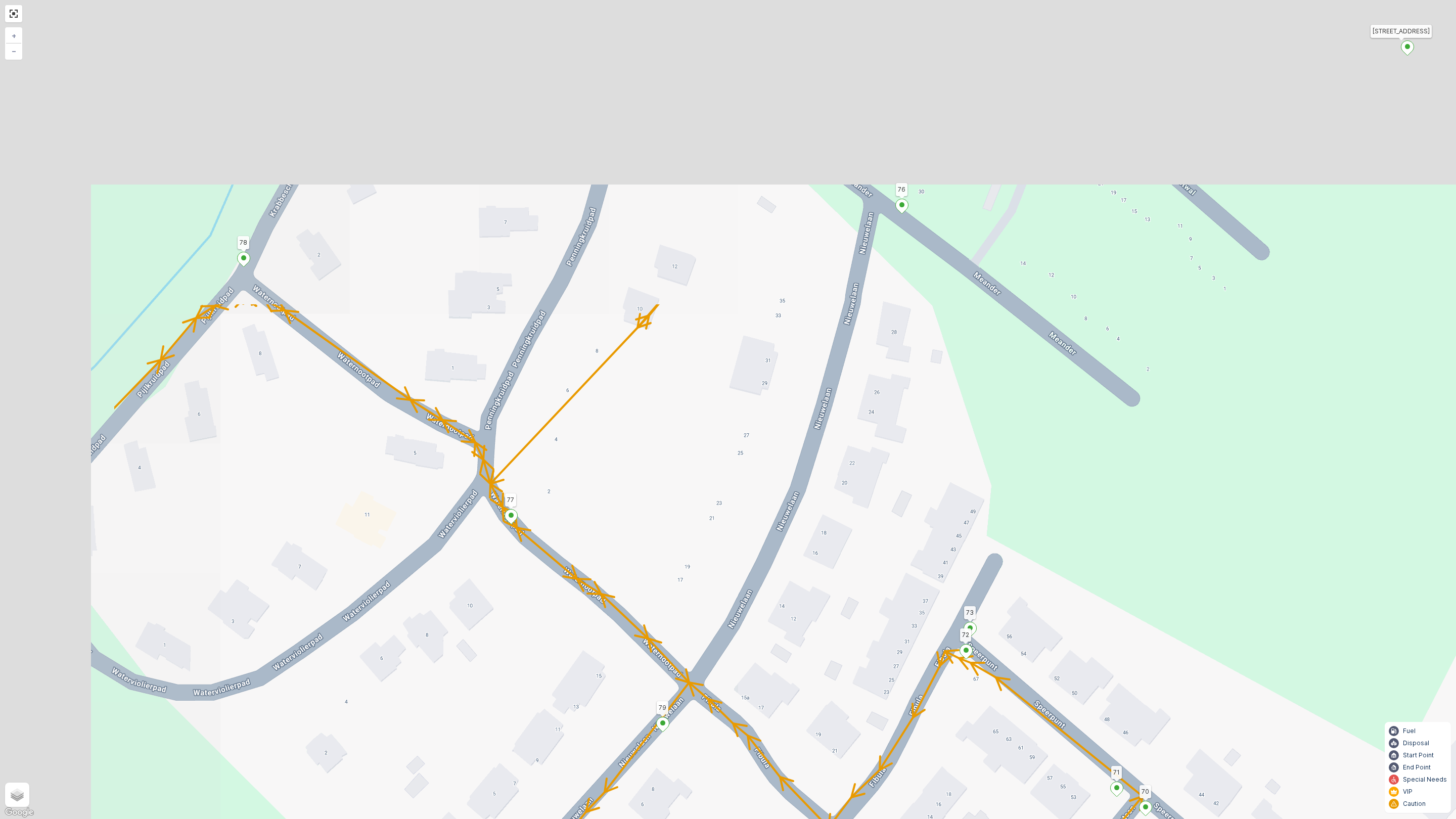
drag, startPoint x: 549, startPoint y: 255, endPoint x: 810, endPoint y: 644, distance: 468.4
click at [811, 644] on div "Houtwal 16 76 Tra 6 Parkpad 9 Bossingel 12 11 10 17 5 6 7 Stationsweg 69 3214 V…" at bounding box center [728, 409] width 1456 height 819
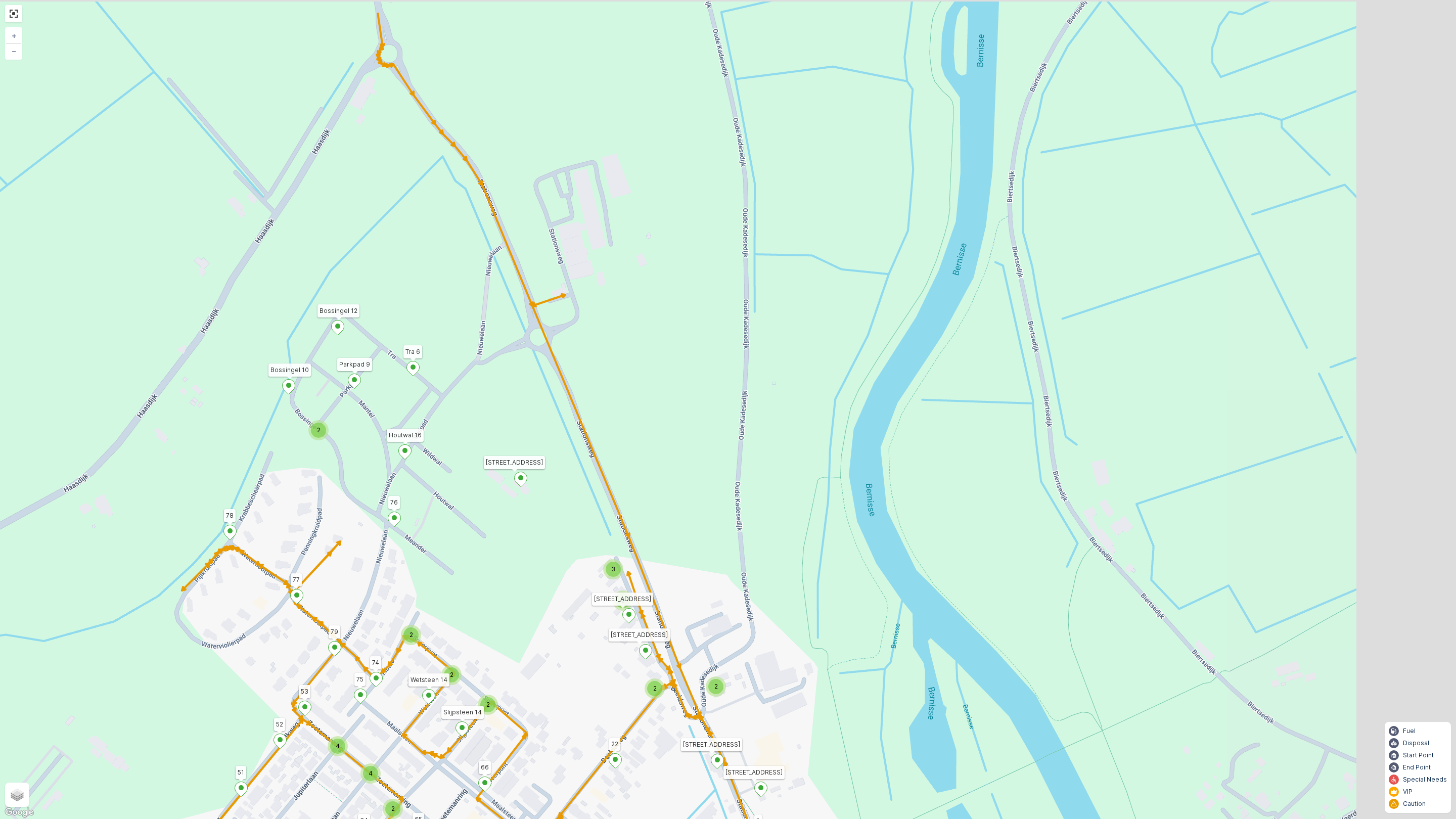
drag, startPoint x: 695, startPoint y: 353, endPoint x: 361, endPoint y: 445, distance: 346.4
click at [361, 445] on div "2 2 2 2 2 3 2 2 2 4 4 2 2 2 Houtwal 16 76 Tra 6 Parkpad 9 Bossingel 12 11 10 17…" at bounding box center [728, 409] width 1456 height 819
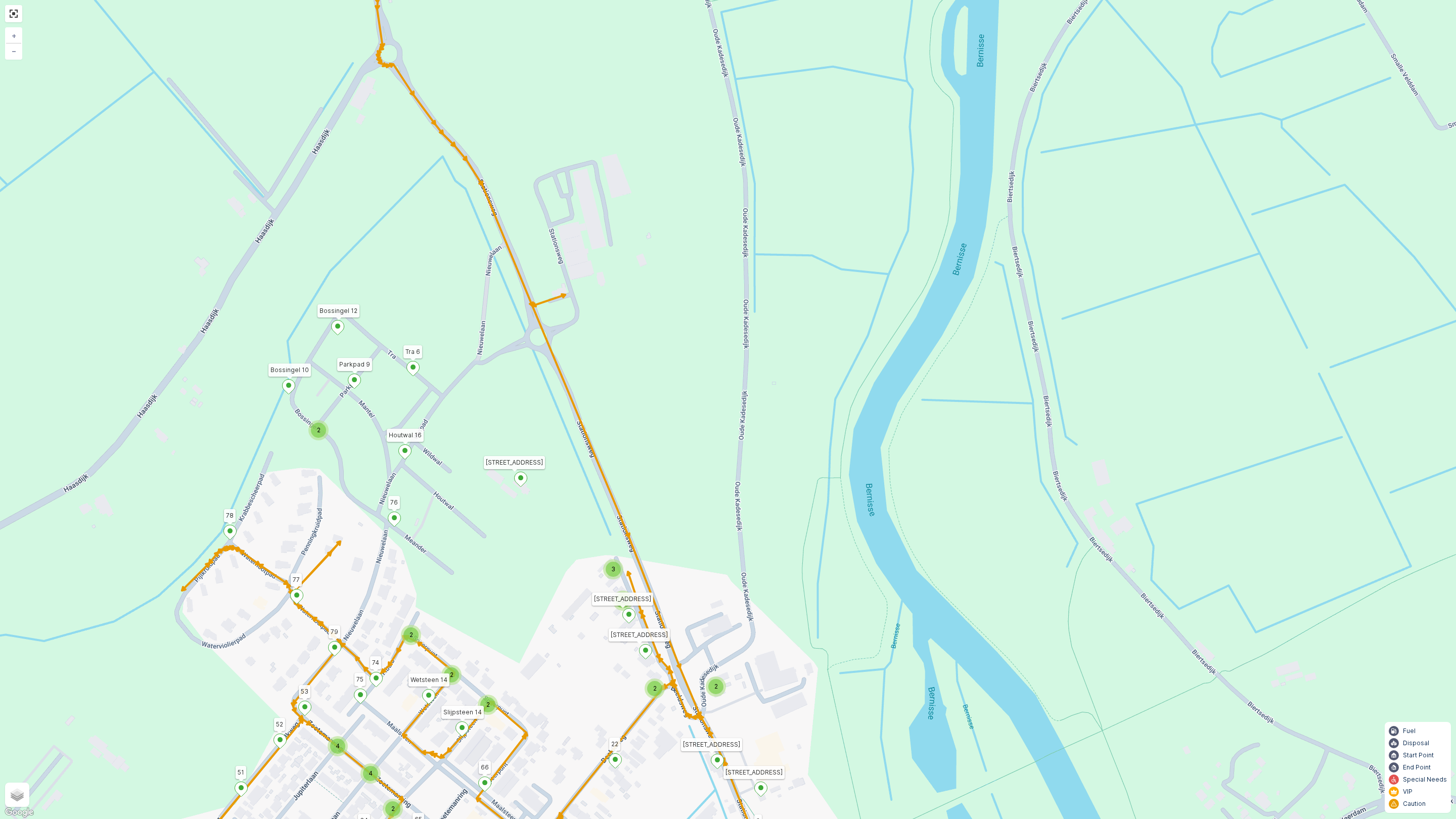
click at [356, 457] on div "2 2 2 2 2 3 2 2 2 4 4 2 2 2 Houtwal 16 76 Tra 6 Parkpad 9 Bossingel 12 11 10 17…" at bounding box center [728, 409] width 1456 height 819
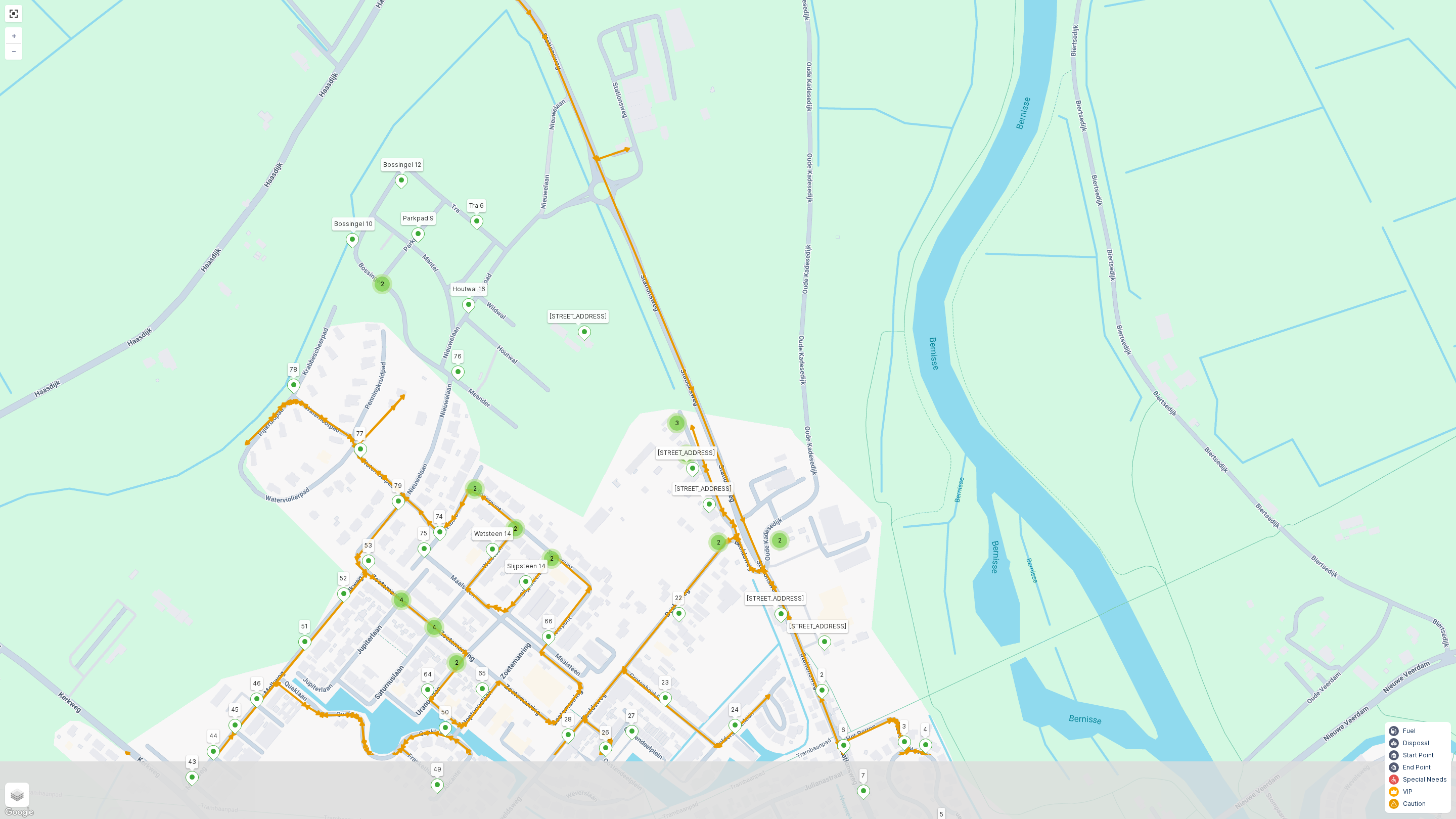
drag, startPoint x: 384, startPoint y: 613, endPoint x: 448, endPoint y: 467, distance: 159.4
click at [448, 467] on div "2 2 2 2 2 3 2 2 2 4 4 2 2 2 Houtwal 16 76 Tra 6 Parkpad 9 Bossingel 12 11 10 17…" at bounding box center [728, 409] width 1456 height 819
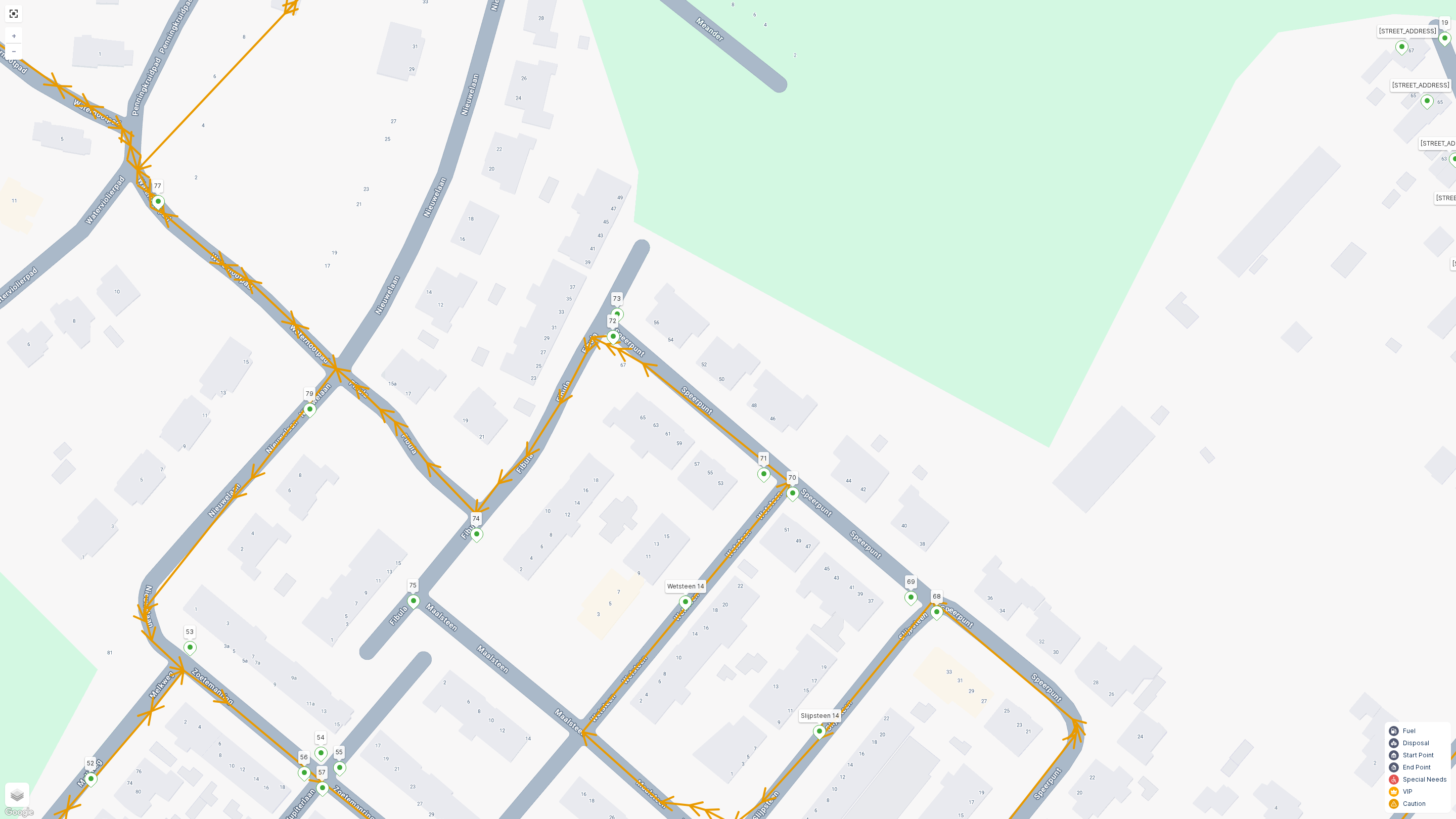
drag, startPoint x: 449, startPoint y: 565, endPoint x: 518, endPoint y: 626, distance: 92.1
click at [518, 626] on div "Houtwal 16 76 Tra 6 Parkpad 9 Bossingel 12 11 10 17 5 6 7 Stationsweg 69 3214 V…" at bounding box center [728, 409] width 1456 height 819
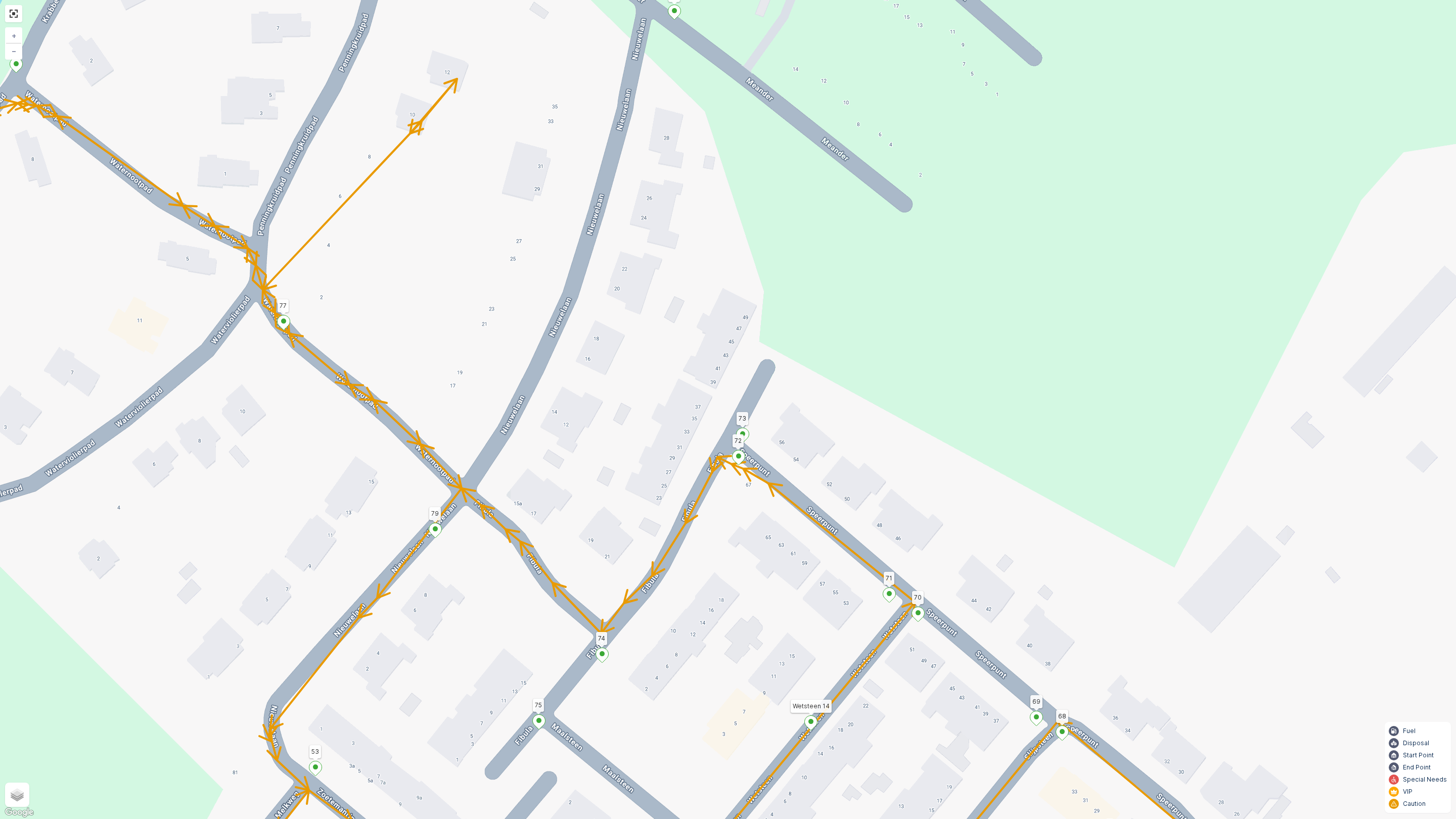
drag, startPoint x: 400, startPoint y: 507, endPoint x: 525, endPoint y: 627, distance: 173.3
click at [525, 627] on div "Houtwal 16 76 Tra 6 Parkpad 9 Bossingel 12 11 10 17 5 6 7 Stationsweg 69 3214 V…" at bounding box center [728, 409] width 1456 height 819
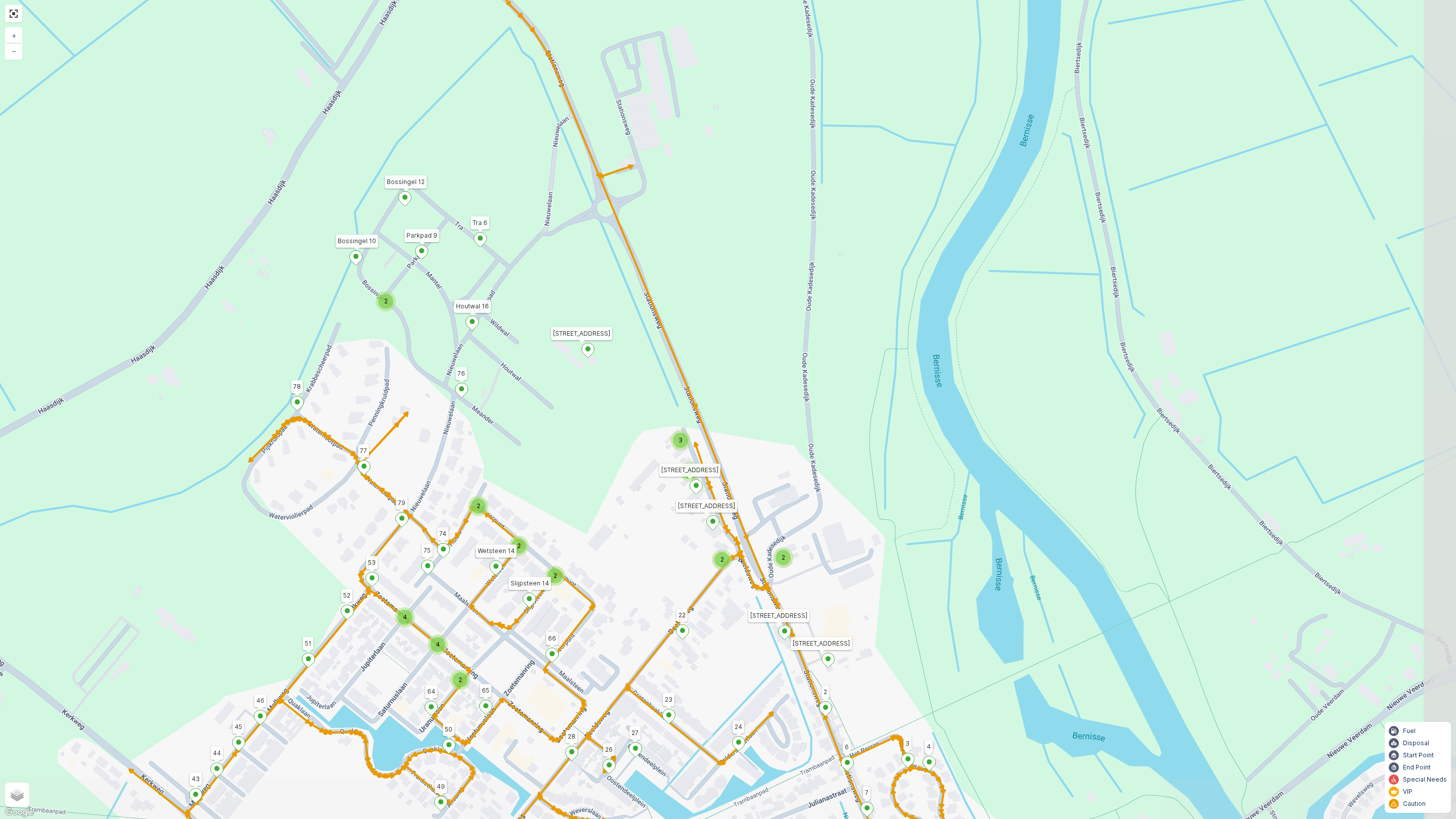
drag, startPoint x: 449, startPoint y: 616, endPoint x: 357, endPoint y: 548, distance: 114.4
click at [357, 548] on div "2 2 2 2 2 3 2 2 2 4 4 2 2 2 Houtwal 16 76 Tra 6 Parkpad 9 Bossingel 12 11 10 17…" at bounding box center [728, 409] width 1456 height 819
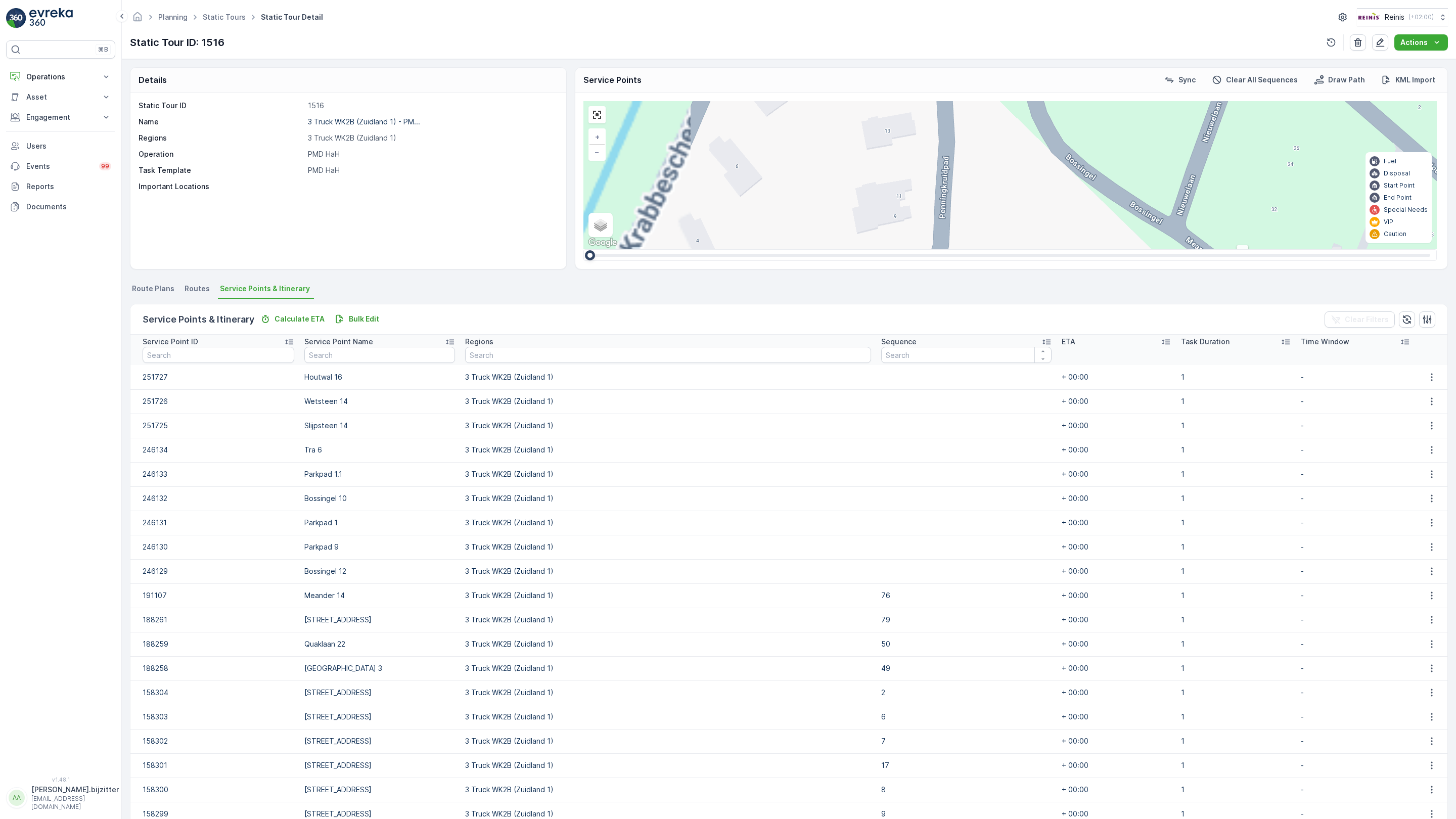
drag, startPoint x: 654, startPoint y: 524, endPoint x: 772, endPoint y: 285, distance: 266.5
click at [772, 249] on div "[GEOGRAPHIC_DATA] [GEOGRAPHIC_DATA] [GEOGRAPHIC_DATA] 12 11 10 17 5 6 7 Station…" at bounding box center [1010, 175] width 853 height 148
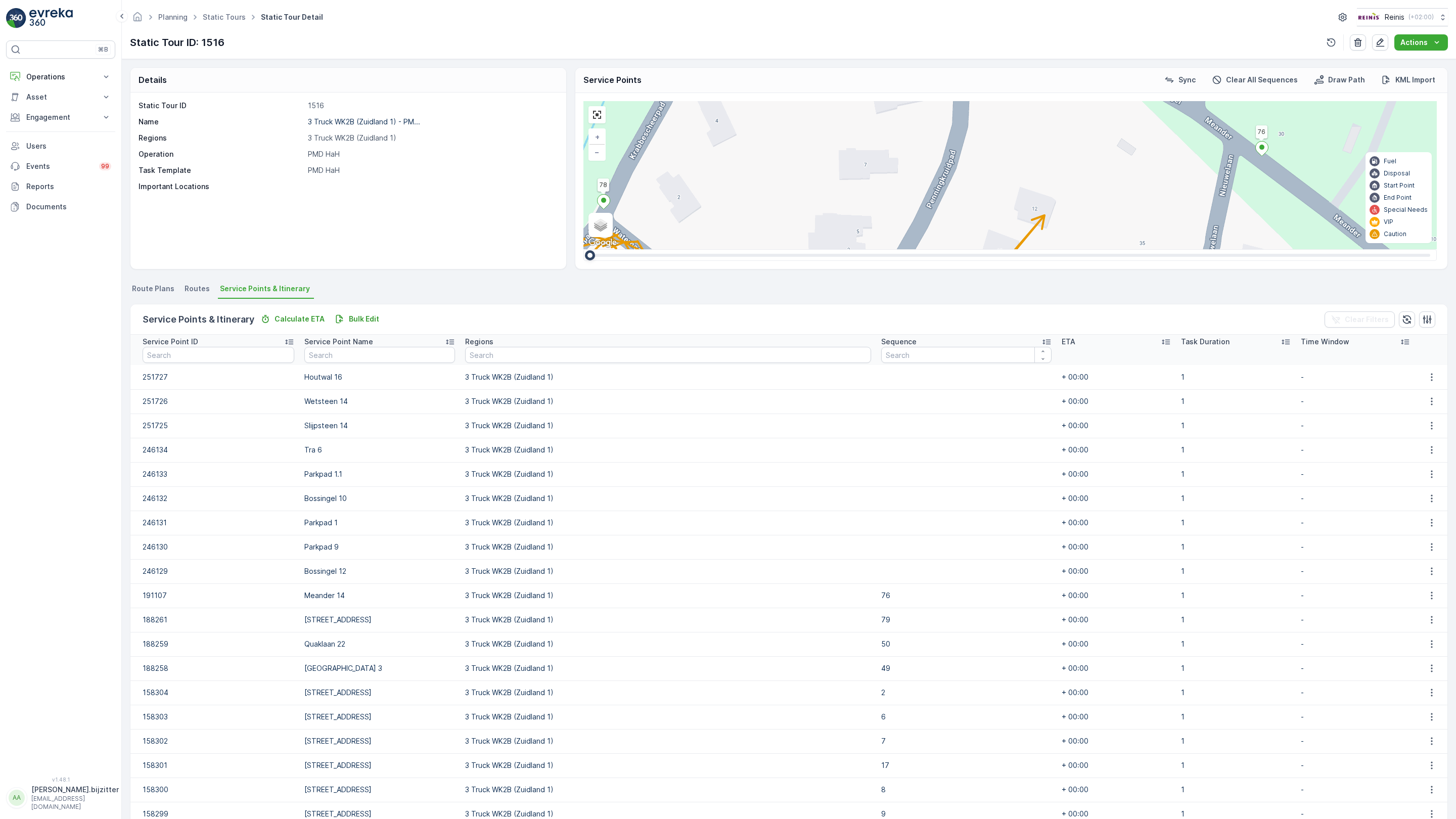
drag, startPoint x: 600, startPoint y: 517, endPoint x: 619, endPoint y: 397, distance: 121.5
click at [619, 249] on div "[GEOGRAPHIC_DATA] [GEOGRAPHIC_DATA] [GEOGRAPHIC_DATA] 12 11 10 17 5 6 7 Station…" at bounding box center [1010, 175] width 853 height 148
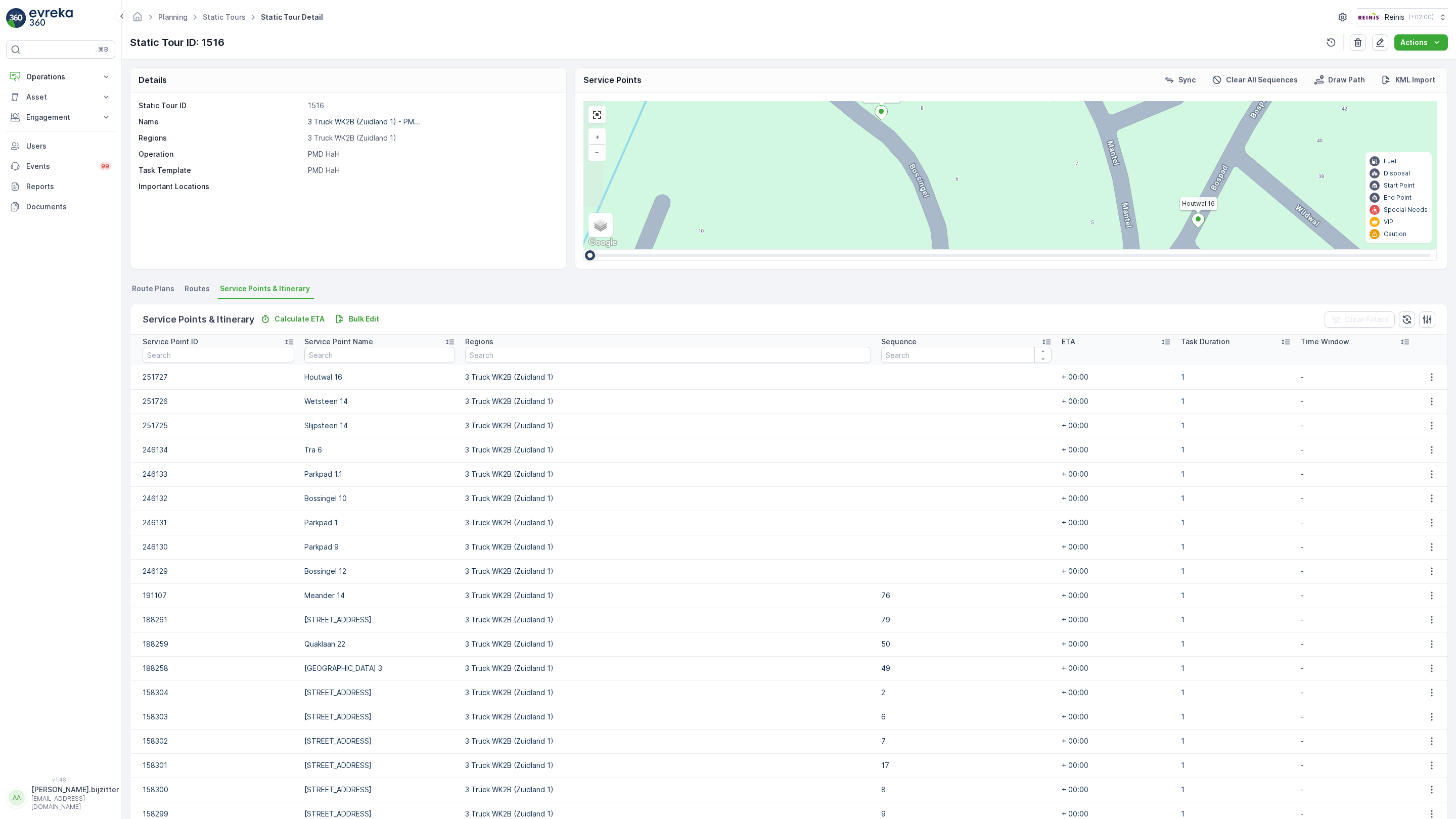
drag, startPoint x: 600, startPoint y: 479, endPoint x: 493, endPoint y: 818, distance: 355.5
click at [583, 249] on div "[GEOGRAPHIC_DATA] [GEOGRAPHIC_DATA] [GEOGRAPHIC_DATA] 12 11 10 17 5 6 7 Station…" at bounding box center [1010, 175] width 853 height 148
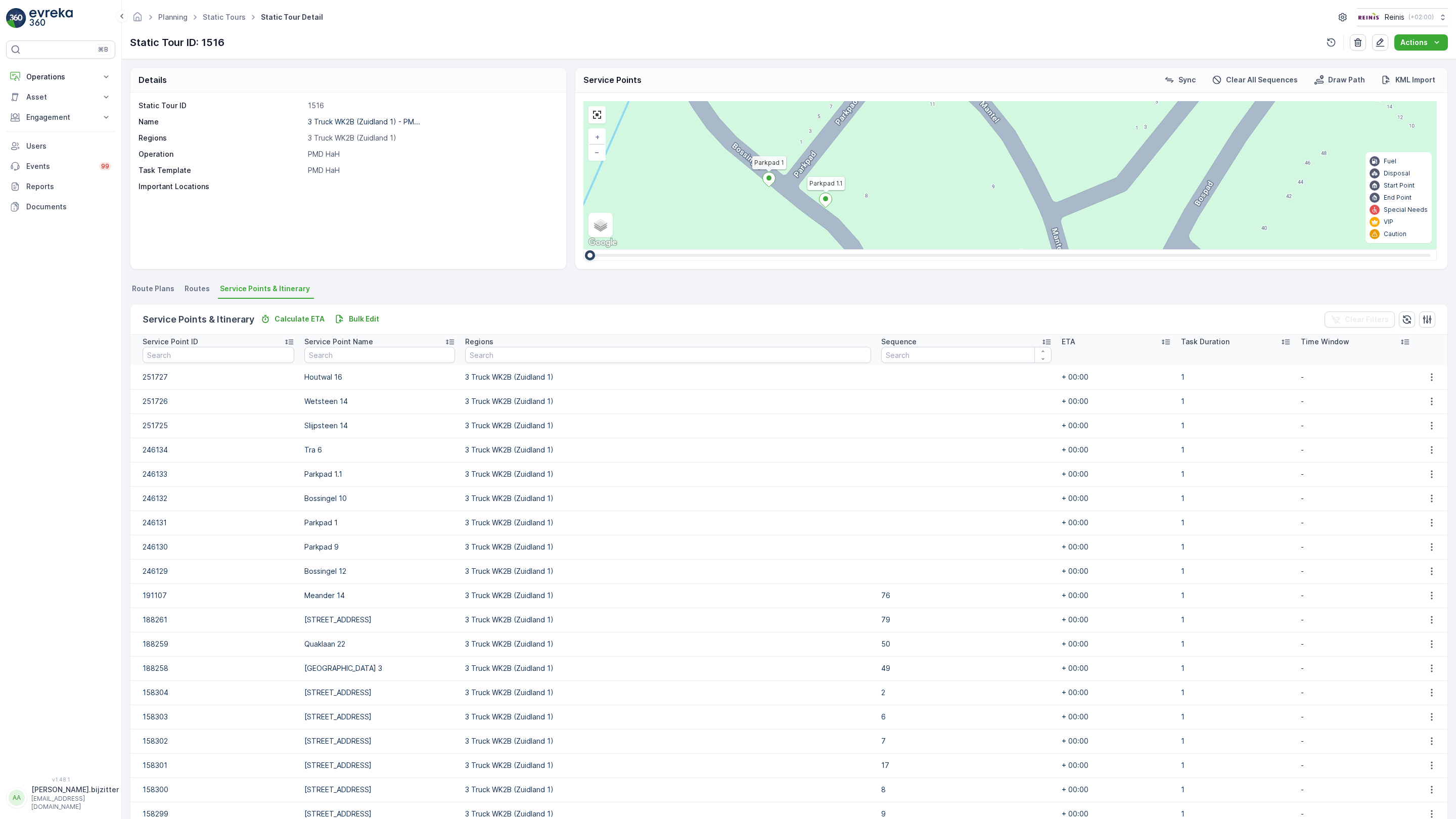
drag, startPoint x: 457, startPoint y: 567, endPoint x: 401, endPoint y: 655, distance: 104.3
click at [583, 249] on div "[GEOGRAPHIC_DATA] [GEOGRAPHIC_DATA] [GEOGRAPHIC_DATA] 12 11 10 17 5 6 7 Station…" at bounding box center [1010, 175] width 853 height 148
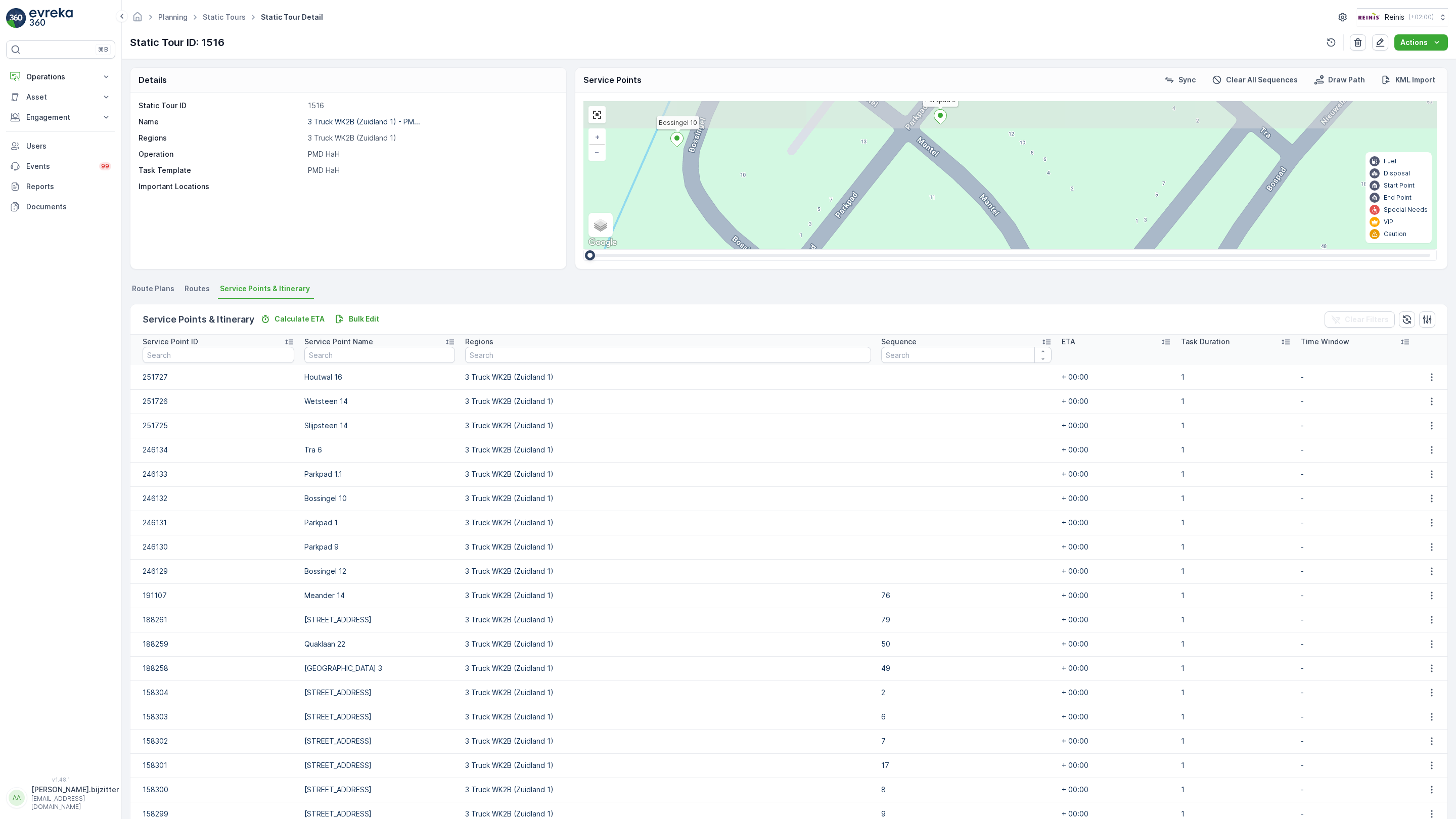
drag, startPoint x: 445, startPoint y: 496, endPoint x: 445, endPoint y: 589, distance: 93.0
click at [583, 249] on div "[GEOGRAPHIC_DATA] [GEOGRAPHIC_DATA] [GEOGRAPHIC_DATA] 12 11 10 17 5 6 7 Station…" at bounding box center [1010, 175] width 853 height 148
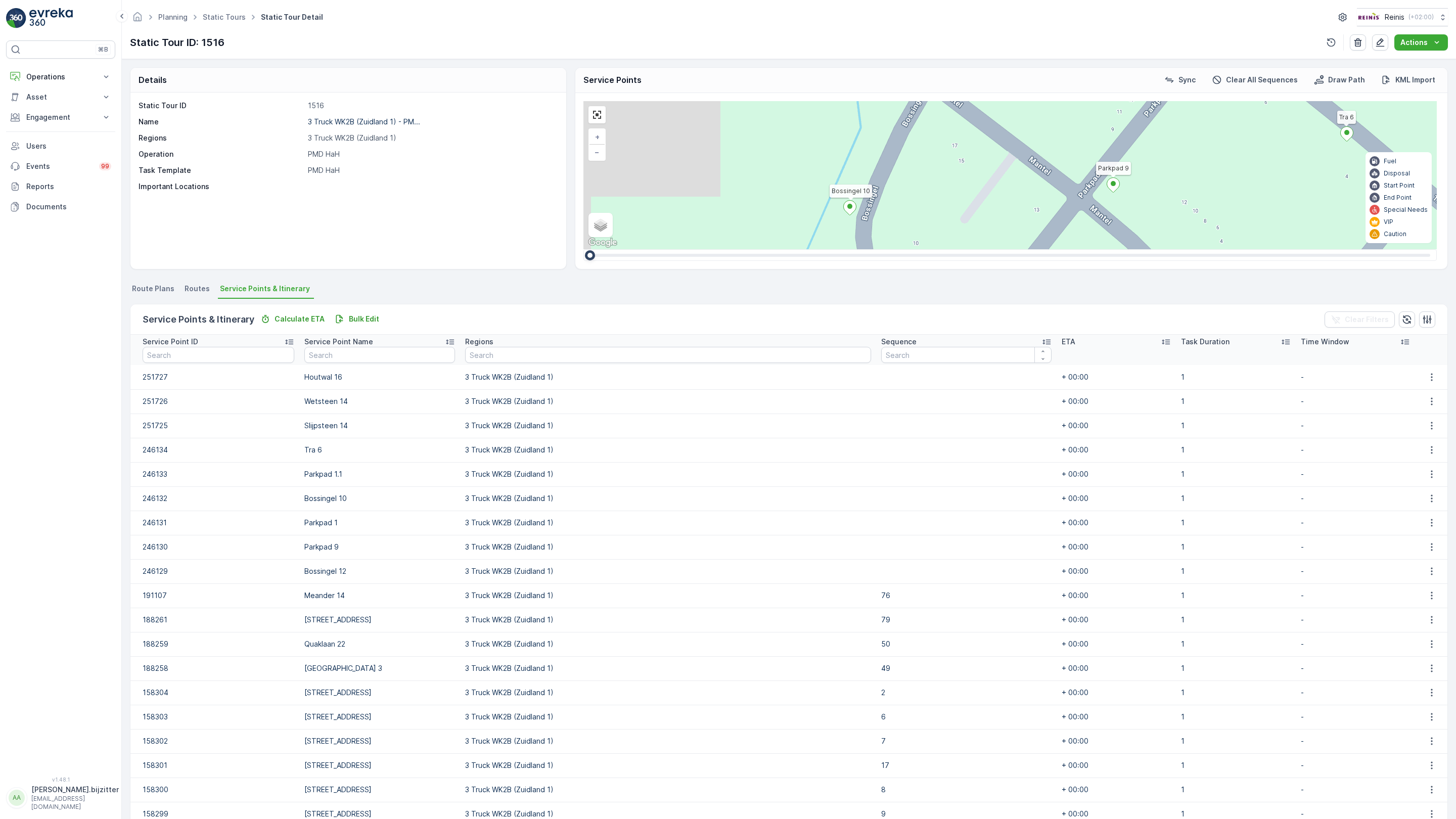
drag, startPoint x: 123, startPoint y: 339, endPoint x: 264, endPoint y: 422, distance: 163.6
click at [583, 249] on div "[GEOGRAPHIC_DATA] [GEOGRAPHIC_DATA] [GEOGRAPHIC_DATA] 12 11 10 17 5 6 7 Station…" at bounding box center [1010, 175] width 853 height 148
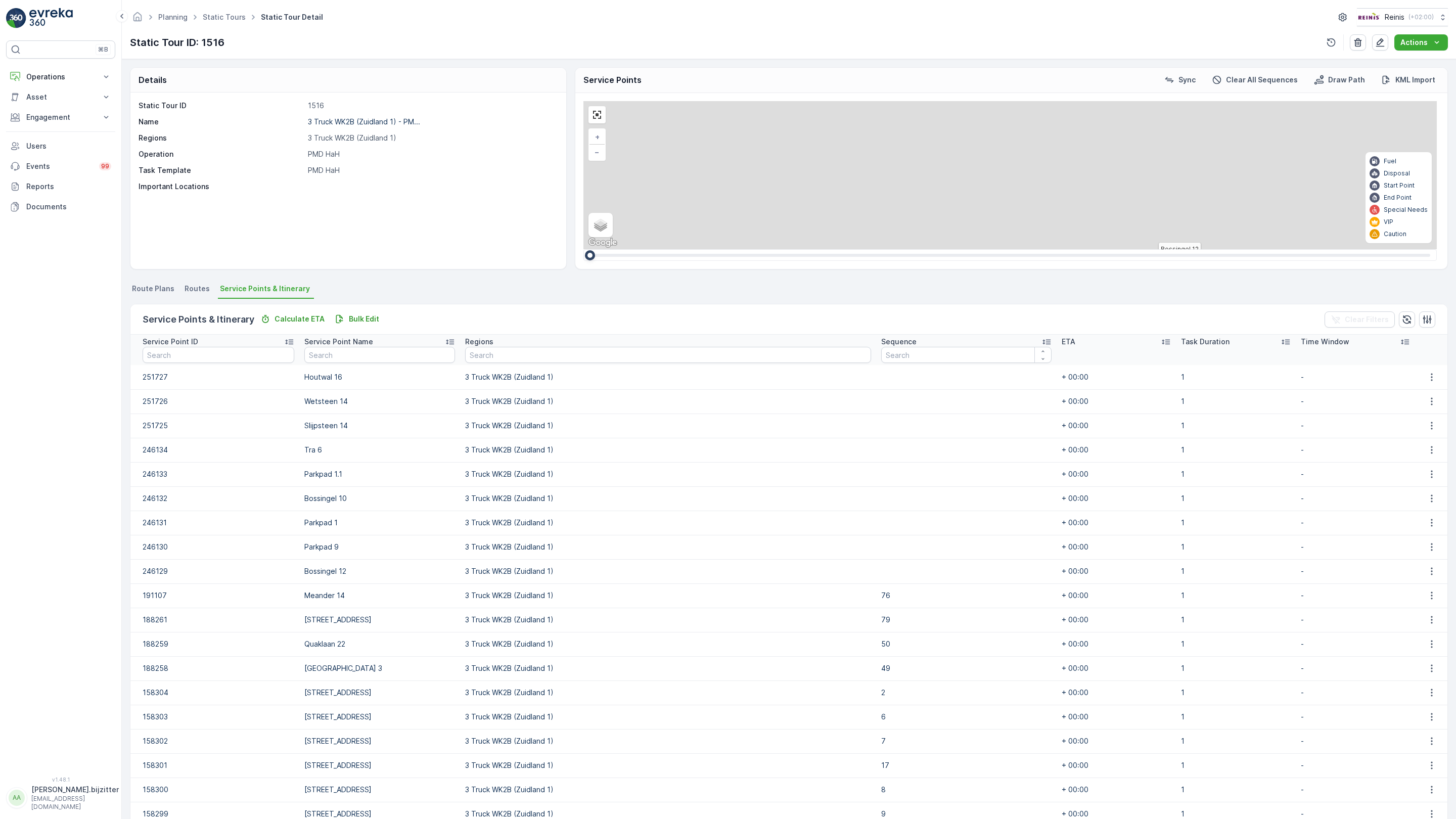
drag, startPoint x: 268, startPoint y: 196, endPoint x: 420, endPoint y: 600, distance: 431.6
click at [583, 249] on div "[GEOGRAPHIC_DATA] [GEOGRAPHIC_DATA] [GEOGRAPHIC_DATA] 12 11 10 17 5 6 7 Station…" at bounding box center [1010, 175] width 853 height 148
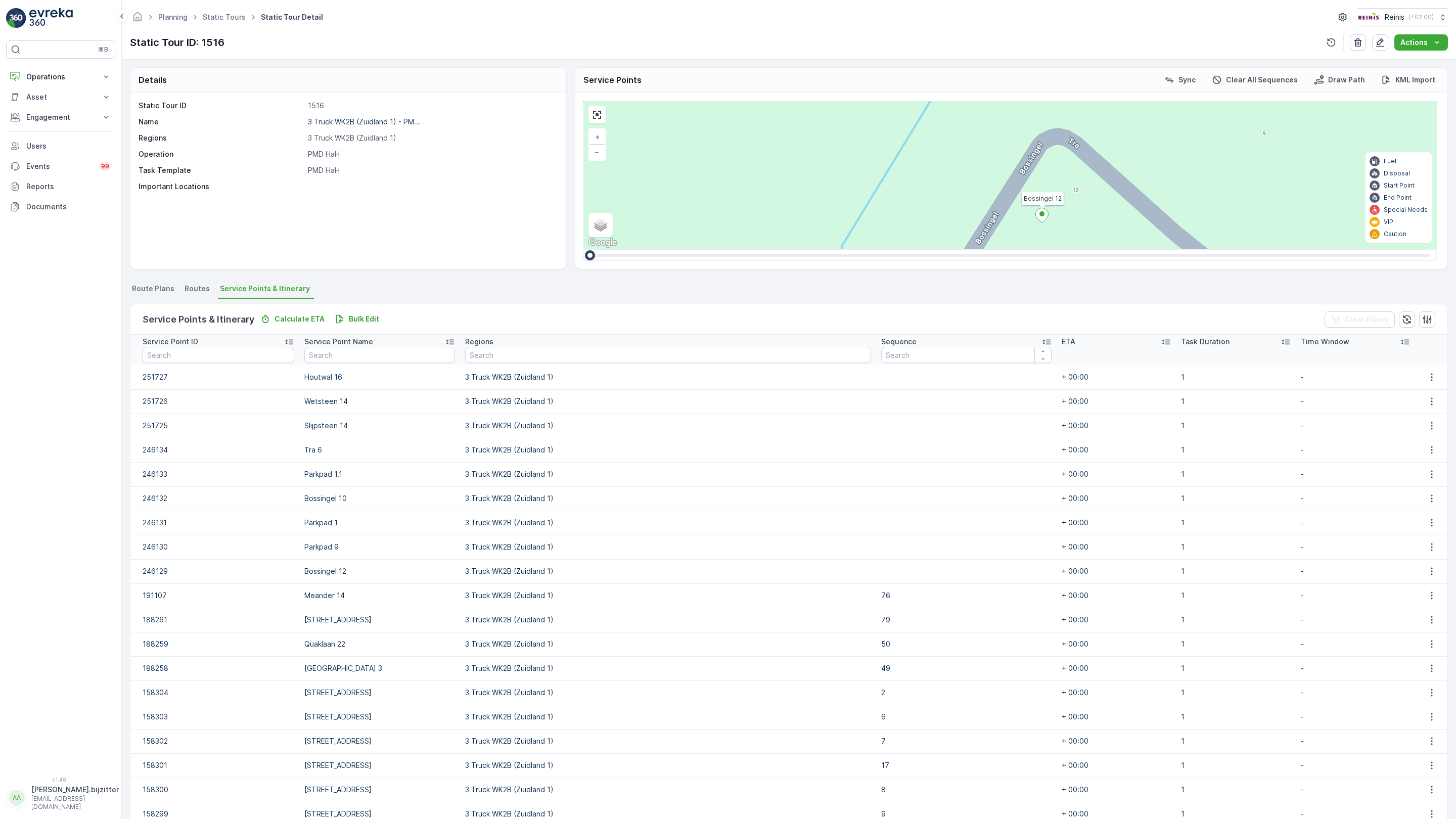
drag, startPoint x: 803, startPoint y: 385, endPoint x: 706, endPoint y: 302, distance: 127.7
click at [706, 249] on div "[GEOGRAPHIC_DATA] [GEOGRAPHIC_DATA] [GEOGRAPHIC_DATA] 12 11 10 17 5 6 7 Station…" at bounding box center [1010, 175] width 853 height 148
click at [590, 107] on link at bounding box center [597, 115] width 15 height 15
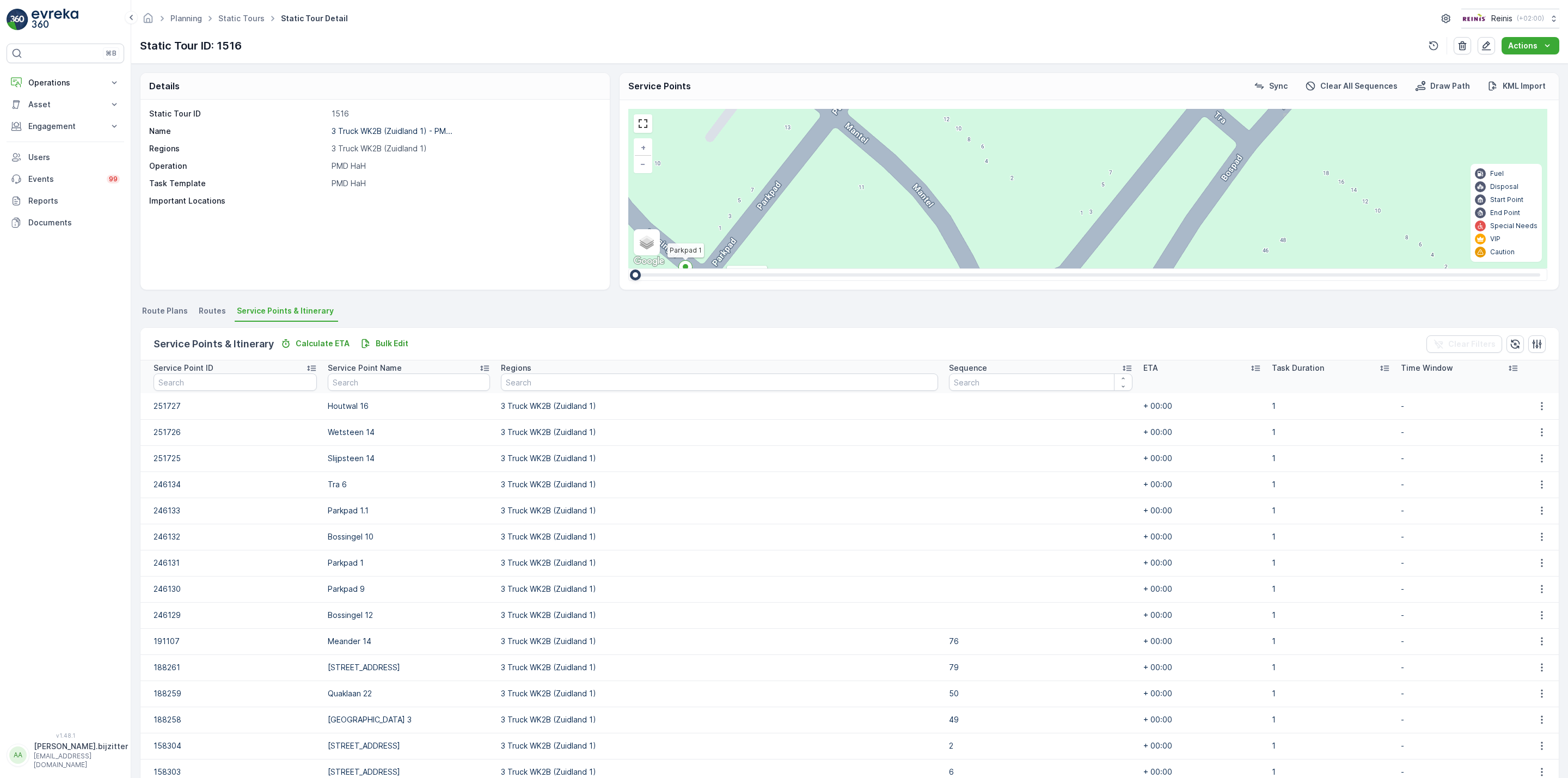
click at [389, 204] on p at bounding box center [465, 201] width 267 height 11
click at [384, 343] on p "Bulk Edit" at bounding box center [392, 343] width 33 height 11
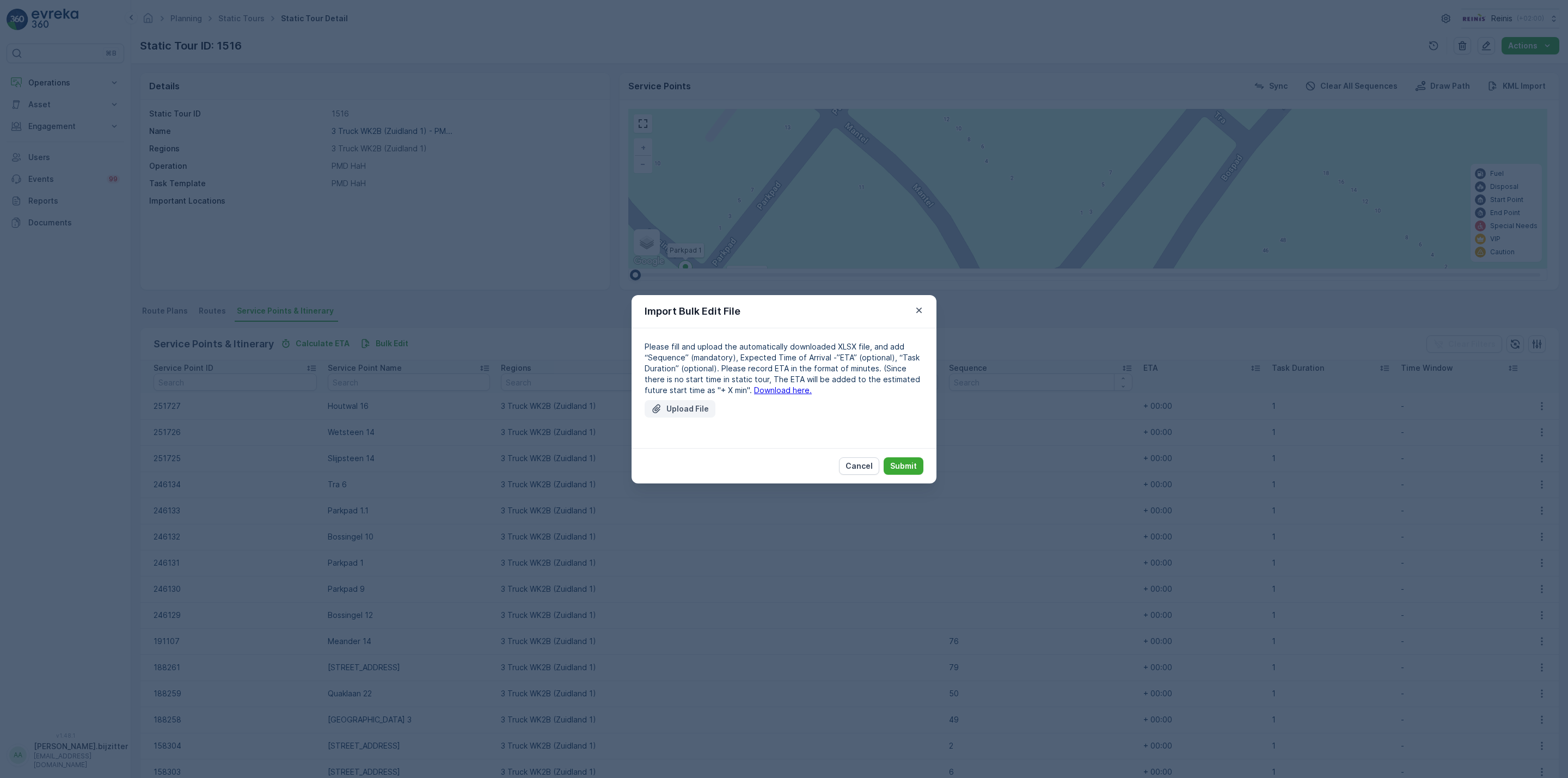
click at [693, 413] on p "Upload File" at bounding box center [688, 409] width 43 height 11
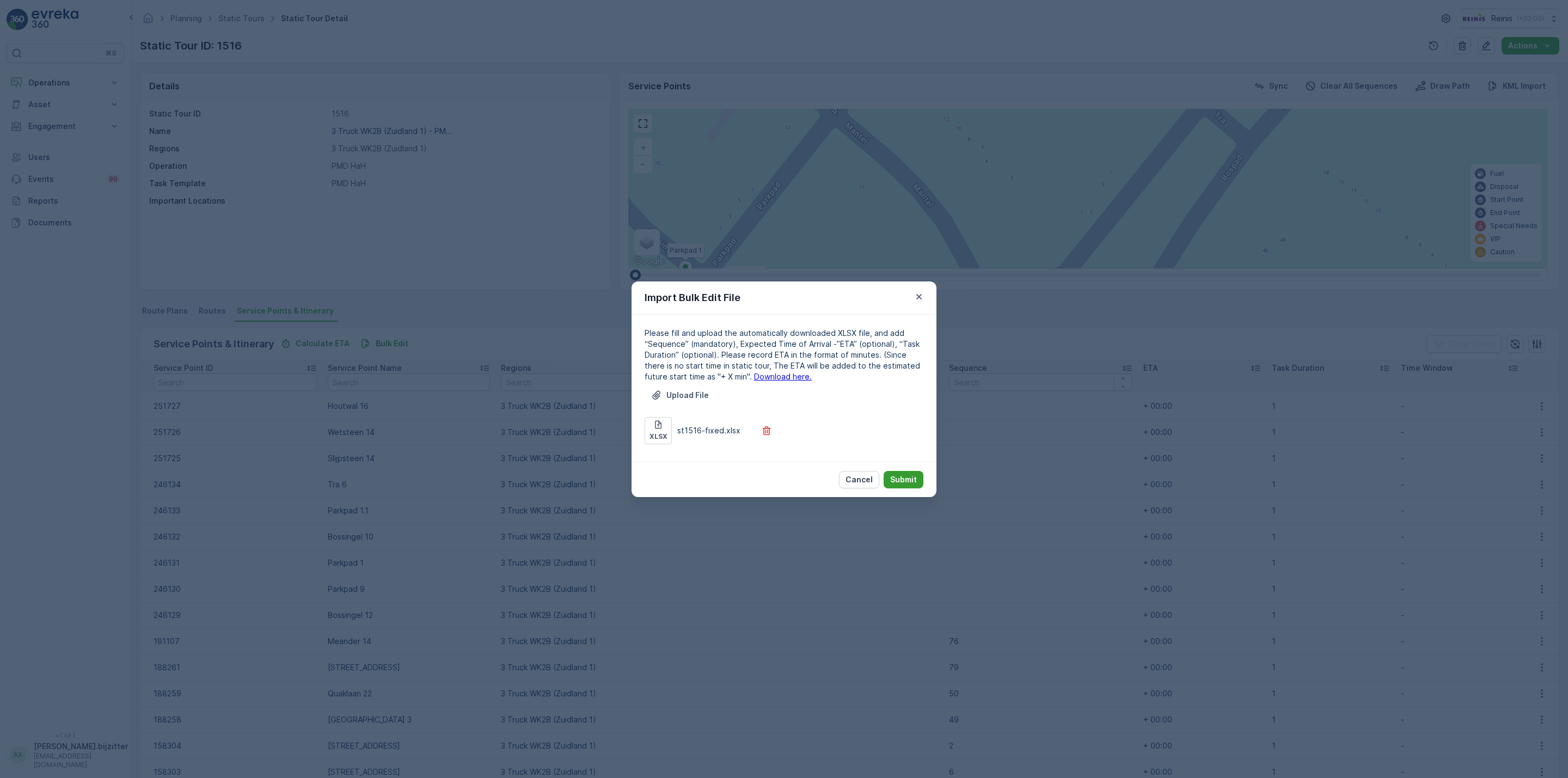
click at [903, 478] on p "Submit" at bounding box center [903, 480] width 27 height 11
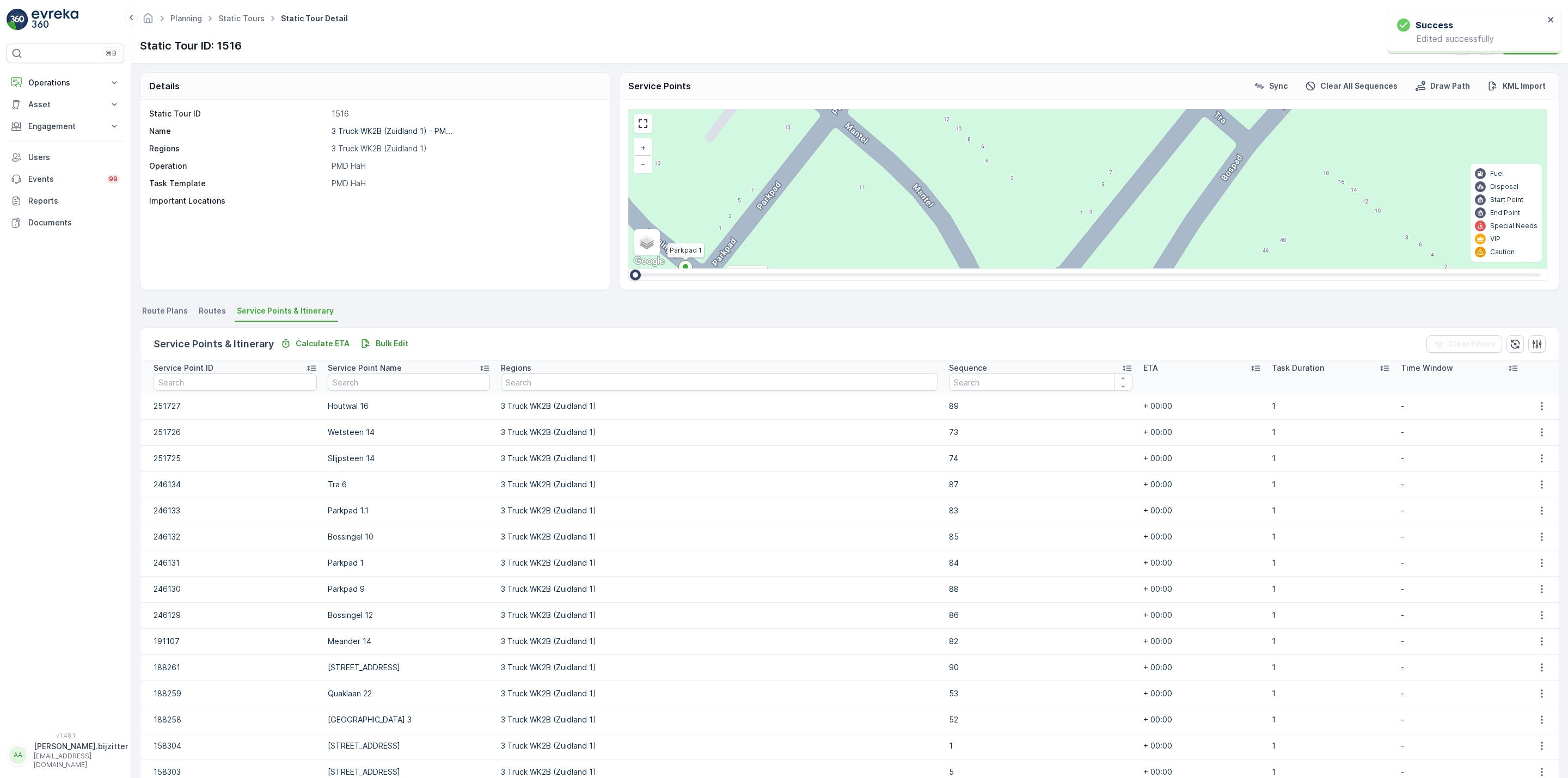
click at [752, 329] on div "Service Points & Itinerary Calculate ETA Bulk Edit Clear Filters" at bounding box center [850, 344] width 1418 height 33
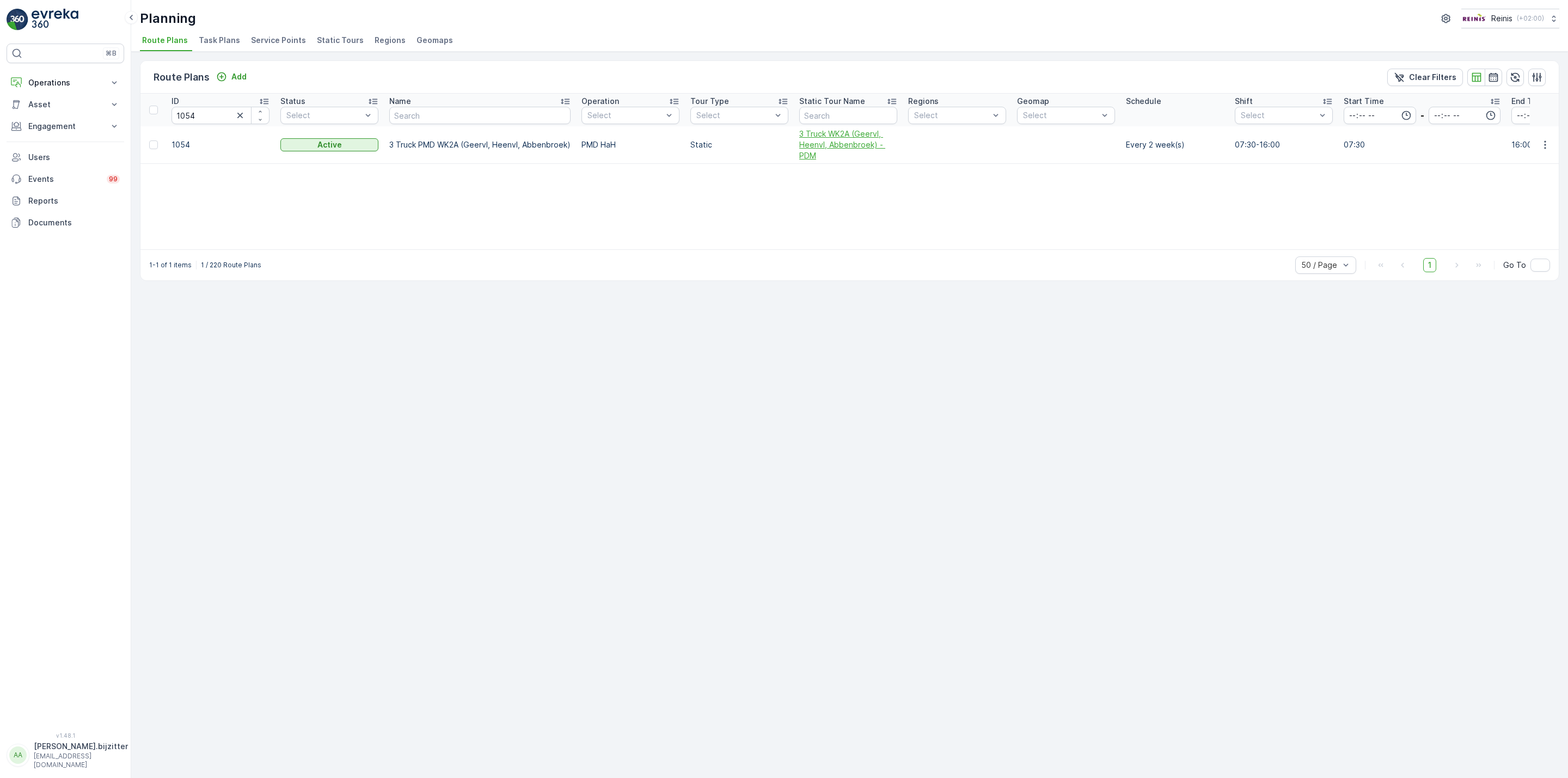
click at [825, 147] on span "3 Truck WK2A (Geervl, Heenvl, Abbenbroek) - PDM" at bounding box center [848, 145] width 98 height 33
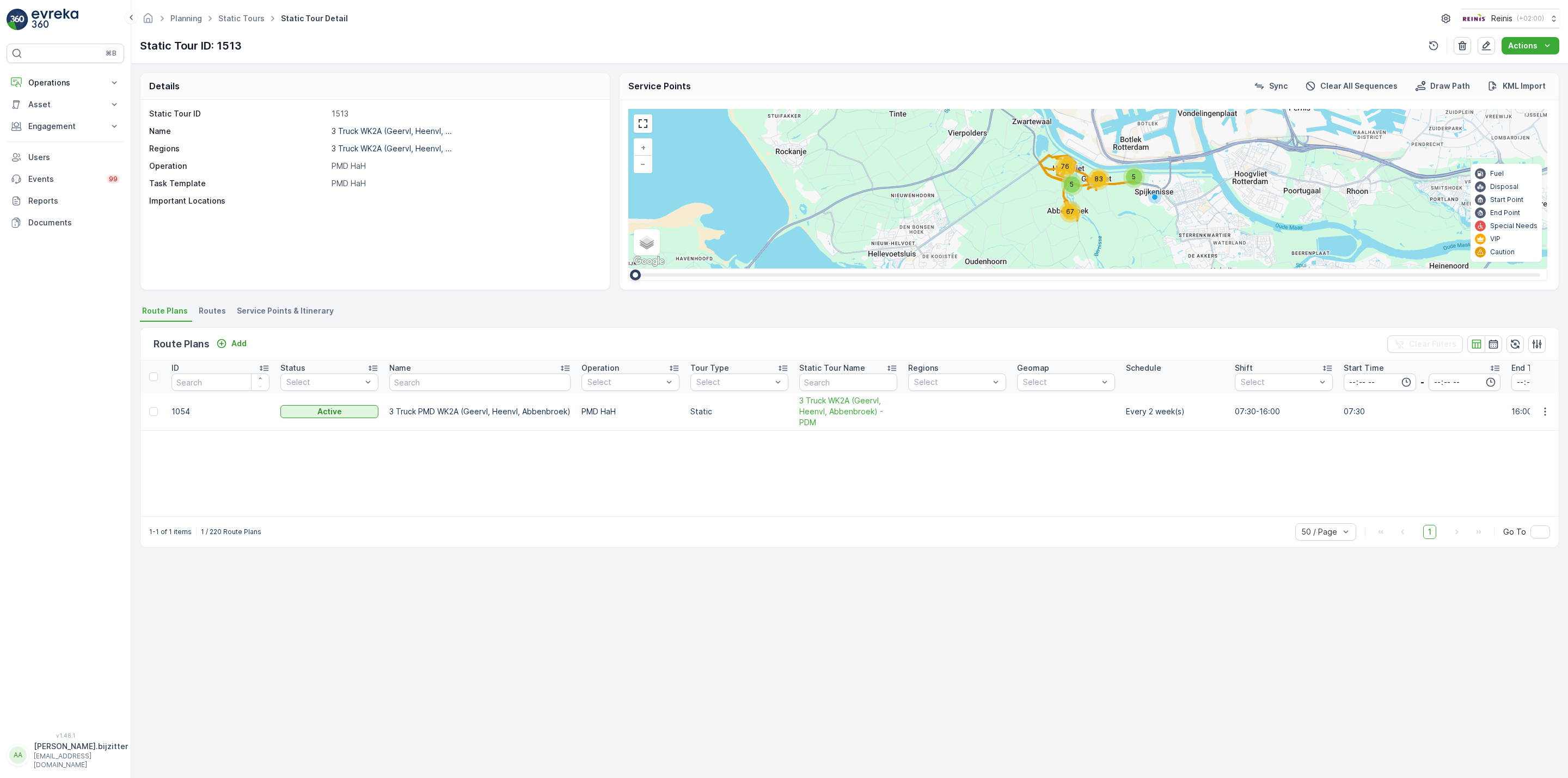
click at [531, 623] on div "Details Static Tour ID 1513 Name 3 Truck WK2A (Geervl, Heenvl, ... Regions 3 Tr…" at bounding box center [850, 421] width 1437 height 715
click at [291, 314] on span "Service Points & Itinerary" at bounding box center [285, 311] width 97 height 11
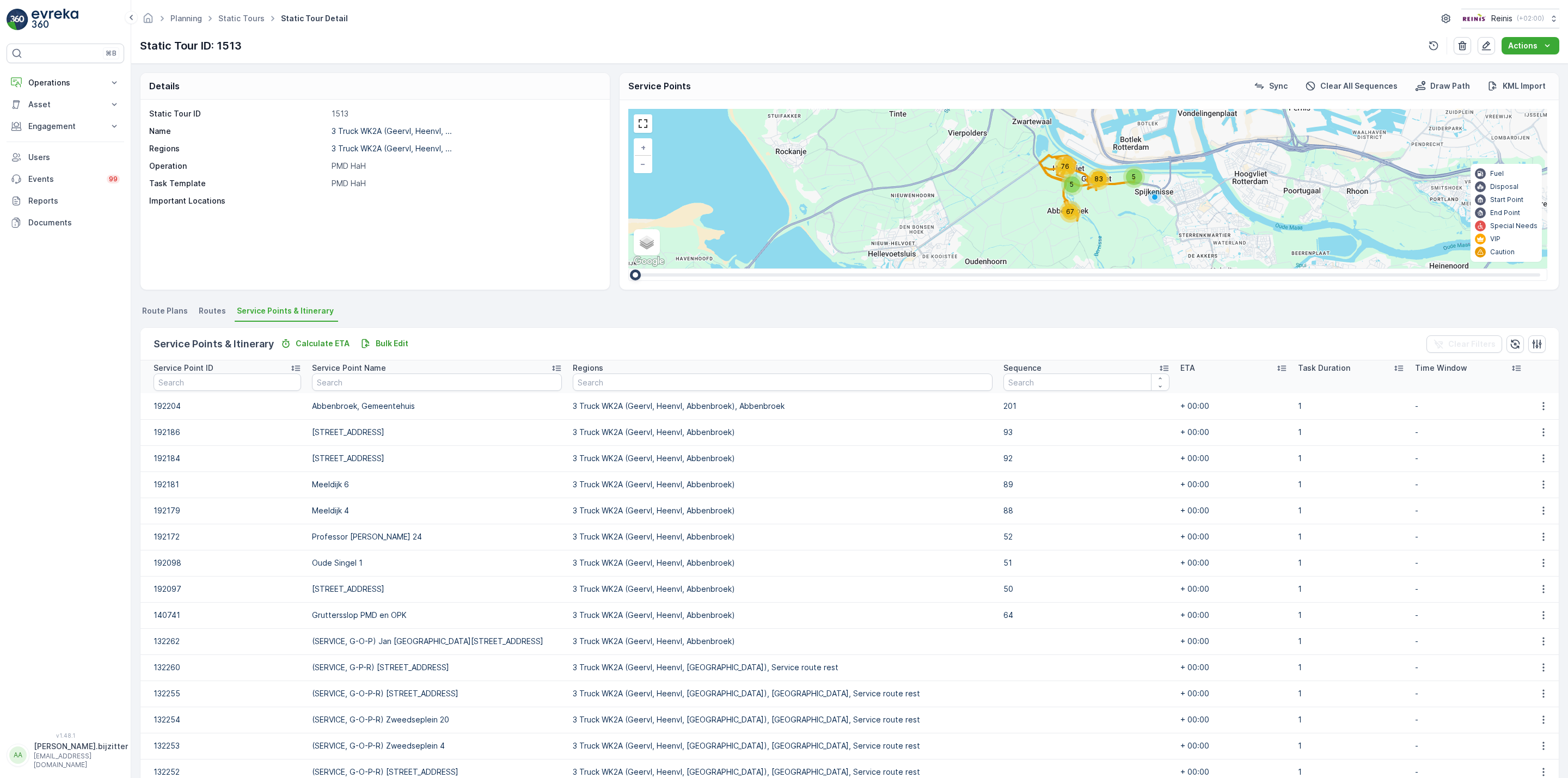
click at [285, 253] on div "Static Tour ID 1513 Name 3 Truck WK2A (Geervl, Heenvl, ... Regions 3 Truck WK2A…" at bounding box center [375, 195] width 469 height 190
click at [645, 131] on link at bounding box center [643, 124] width 16 height 16
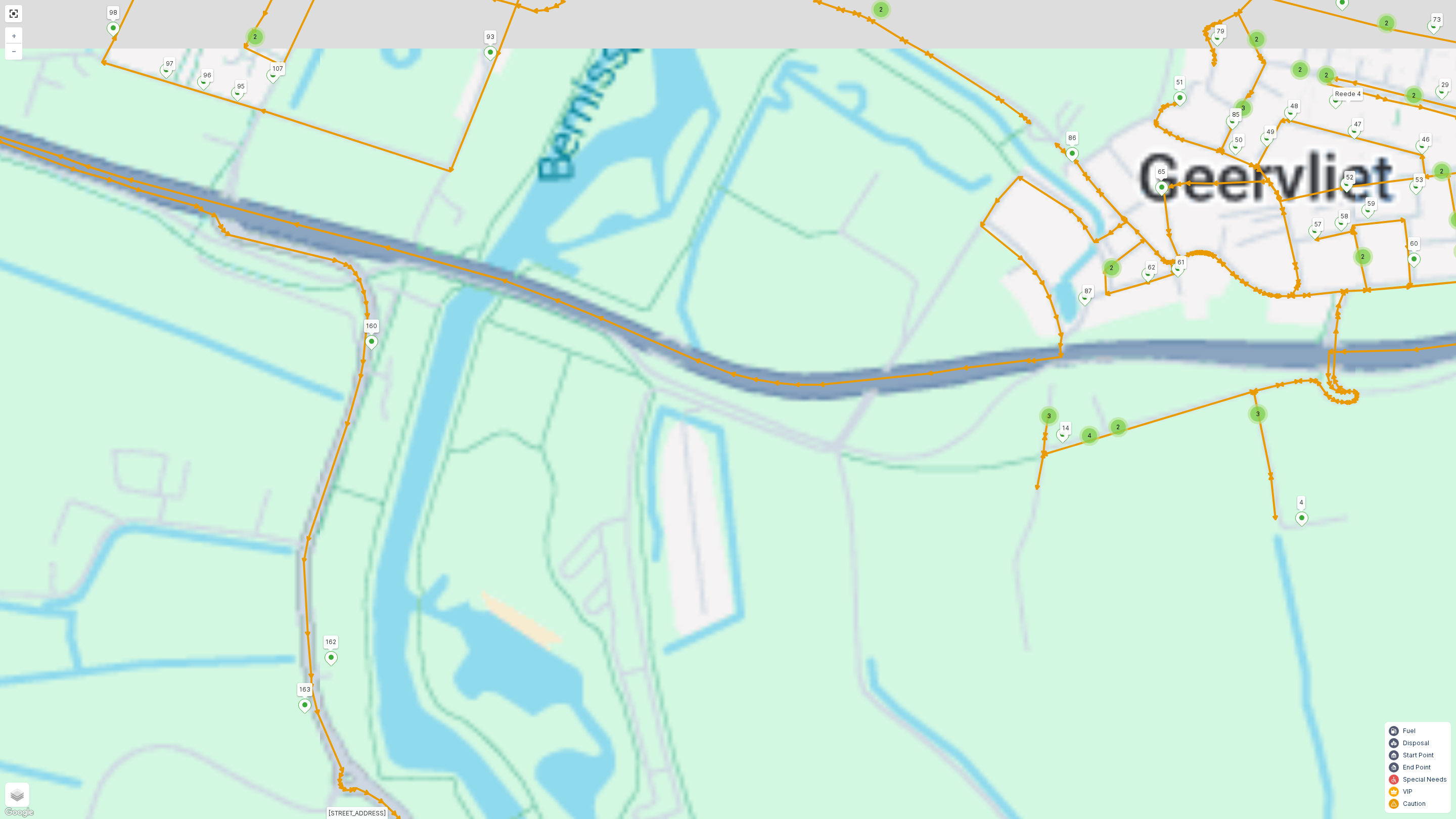
click at [626, 472] on div "10 4 7 14 32 15 5 19 20 28 2 2 2 8 6 7 5 8 22 15 2 2 4 3 3 2 2 2 2 2 3 2 2 3 2 …" at bounding box center [728, 409] width 1456 height 819
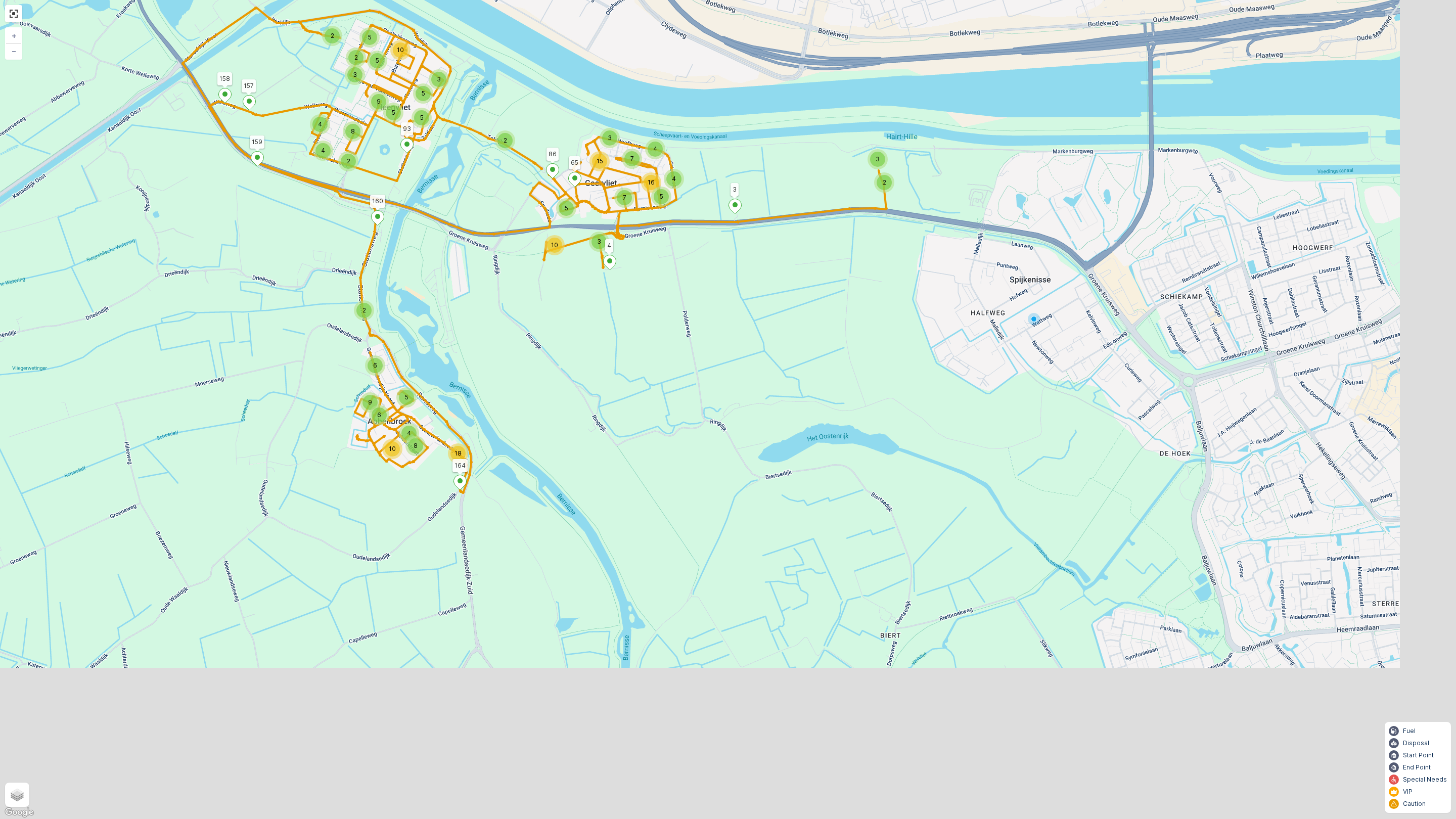
drag, startPoint x: 453, startPoint y: 658, endPoint x: 330, endPoint y: 452, distance: 239.9
click at [330, 452] on div "10 3 5 3 4 7 5 4 7 16 15 2 3 18 6 5 9 6 4 8 10 2 2 2 4 4 5 2 5 2 3 3 5 8 5 9 5 …" at bounding box center [728, 409] width 1456 height 819
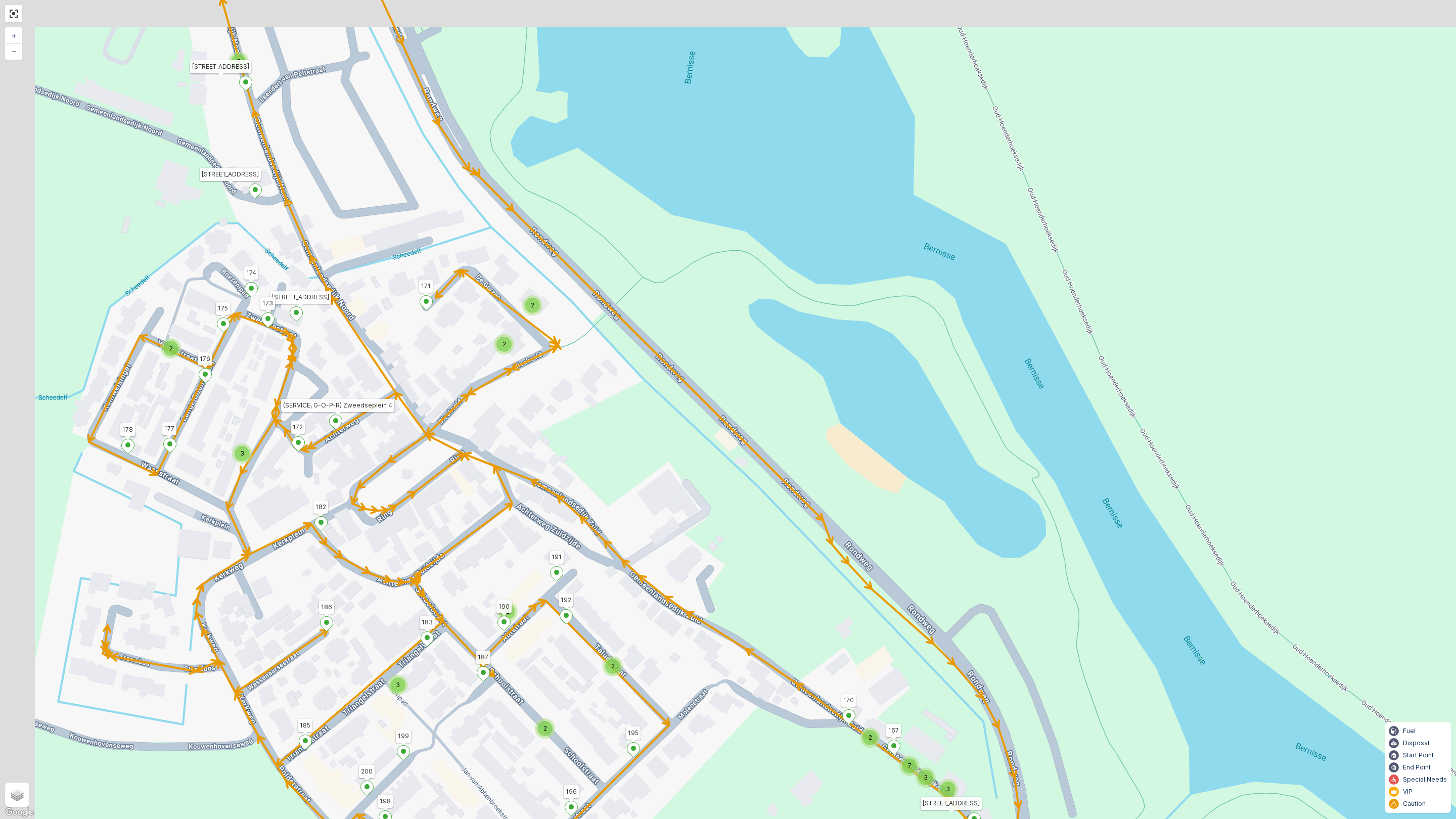
drag, startPoint x: 474, startPoint y: 323, endPoint x: 554, endPoint y: 434, distance: 136.8
click at [558, 441] on div "2 2 2 2 2 2 2 2 2 2 2 2 2 3 2 2 2 7 3 3 3 2 2 2 3 2 2 2 3 2 3 2 3 160 159 4 65 …" at bounding box center [728, 409] width 1456 height 819
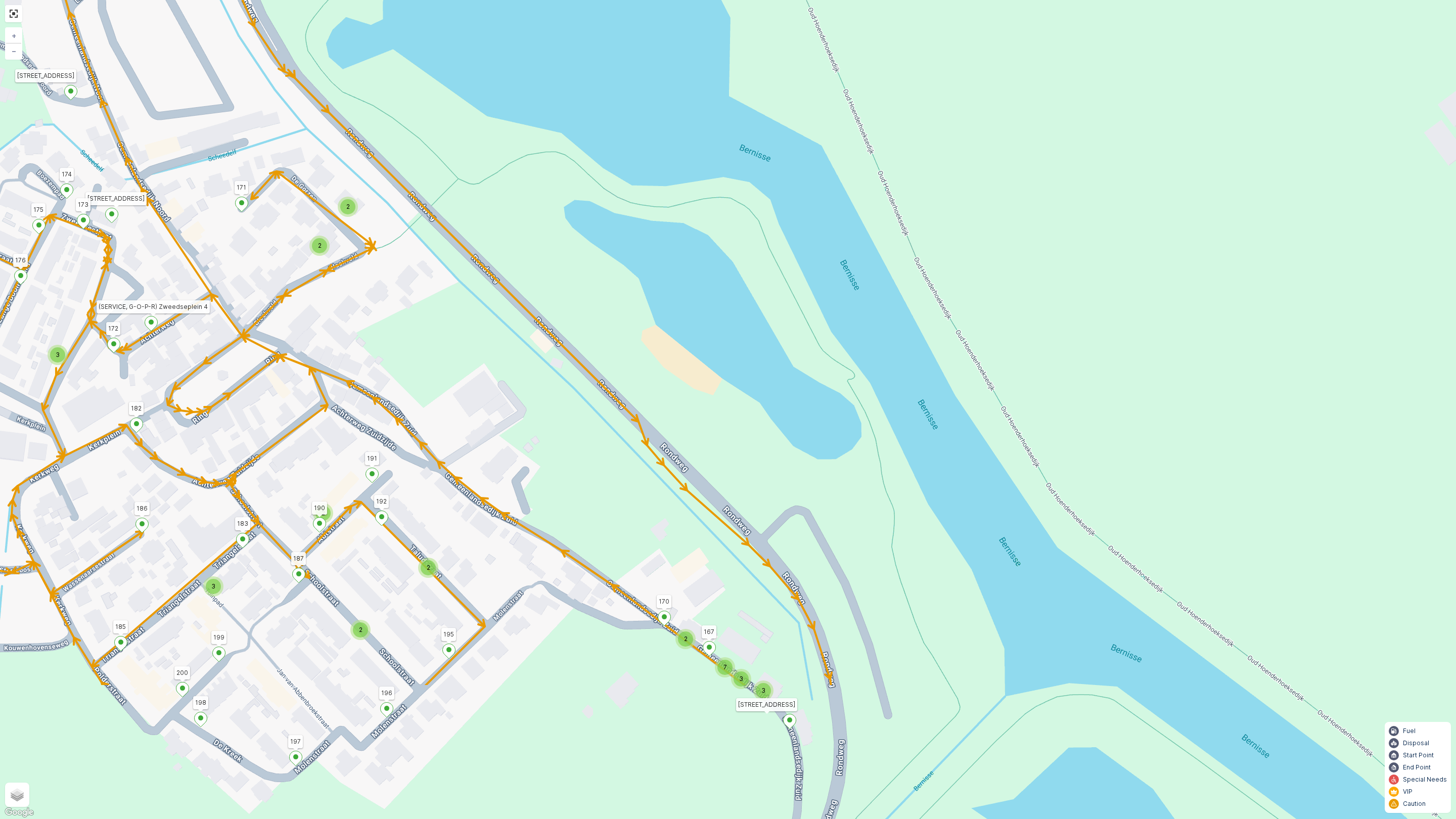
drag, startPoint x: 564, startPoint y: 517, endPoint x: 501, endPoint y: 400, distance: 132.9
click at [501, 400] on div "2 2 2 2 2 2 2 2 2 2 2 2 2 3 2 2 2 7 3 3 3 2 2 2 3 2 2 2 3 2 3 2 3 160 159 4 65 …" at bounding box center [728, 409] width 1456 height 819
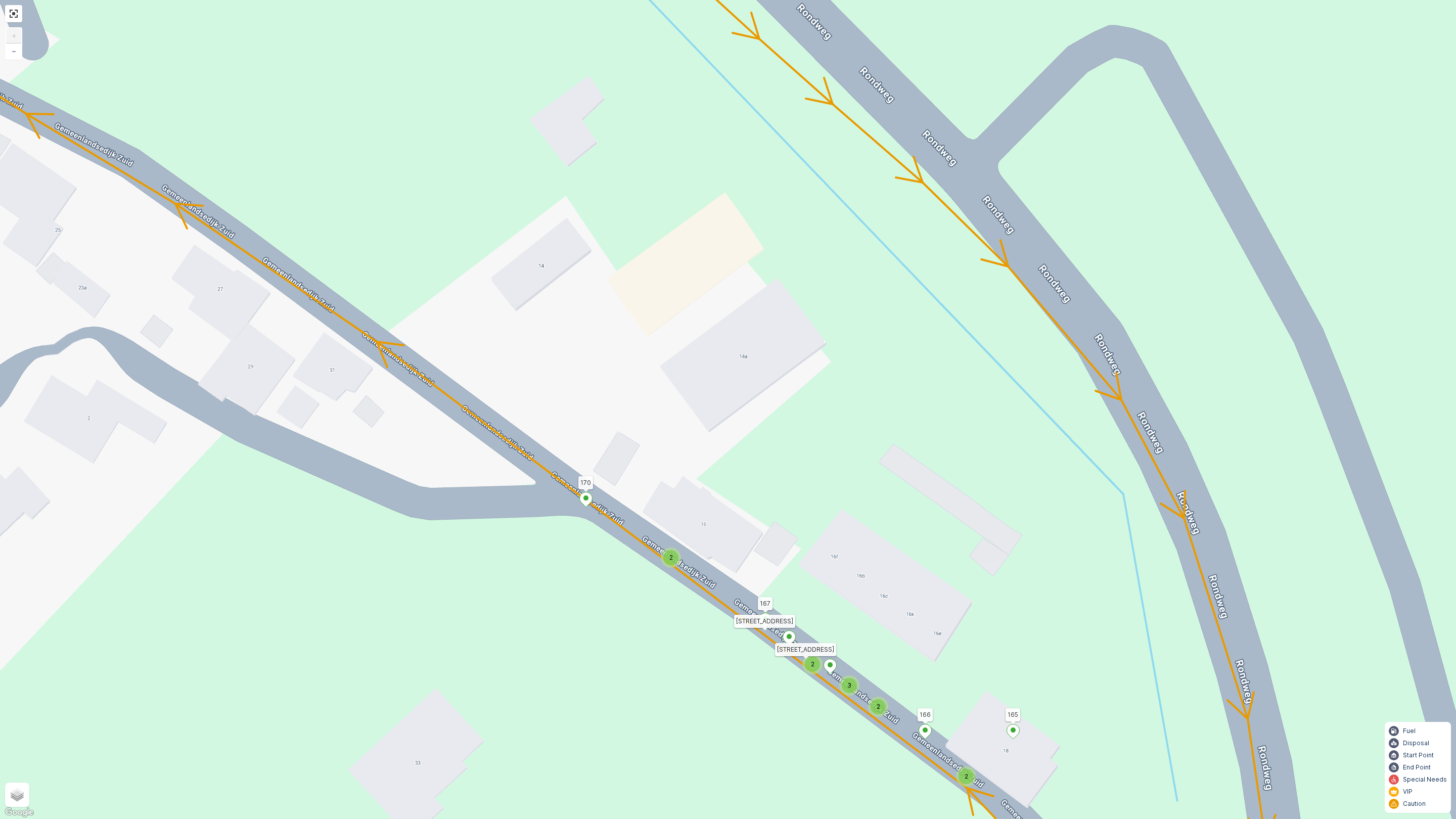
click at [671, 554] on span "2" at bounding box center [671, 557] width 3 height 7
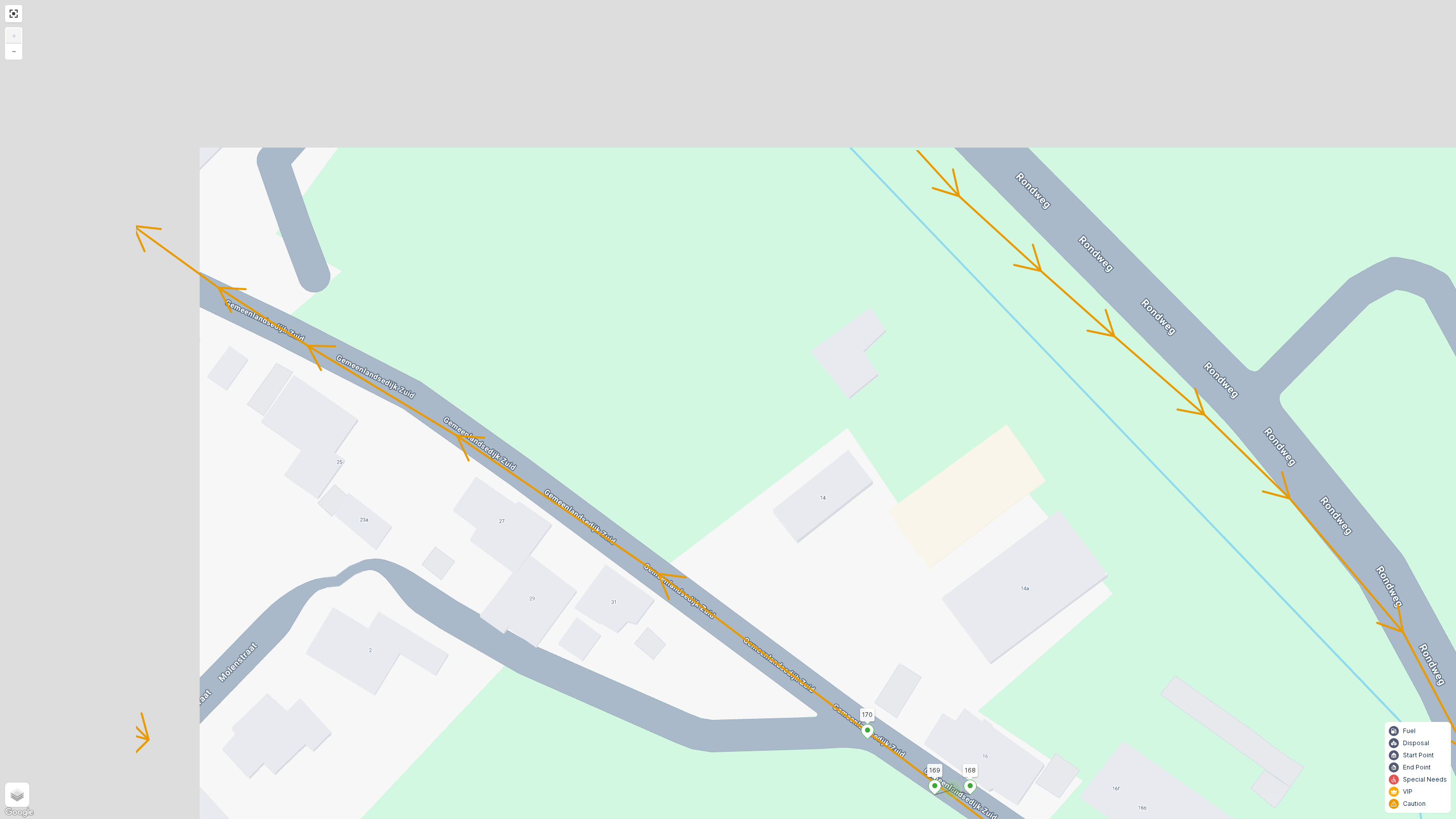
drag, startPoint x: 413, startPoint y: 374, endPoint x: 697, endPoint y: 608, distance: 368.0
click at [697, 608] on div "2 2 2 2 2 3 2 2 2 2 2 2 2 3 160 159 4 65 86 164 93 157 158 14 17 5 61 62 87 64 …" at bounding box center [728, 409] width 1456 height 819
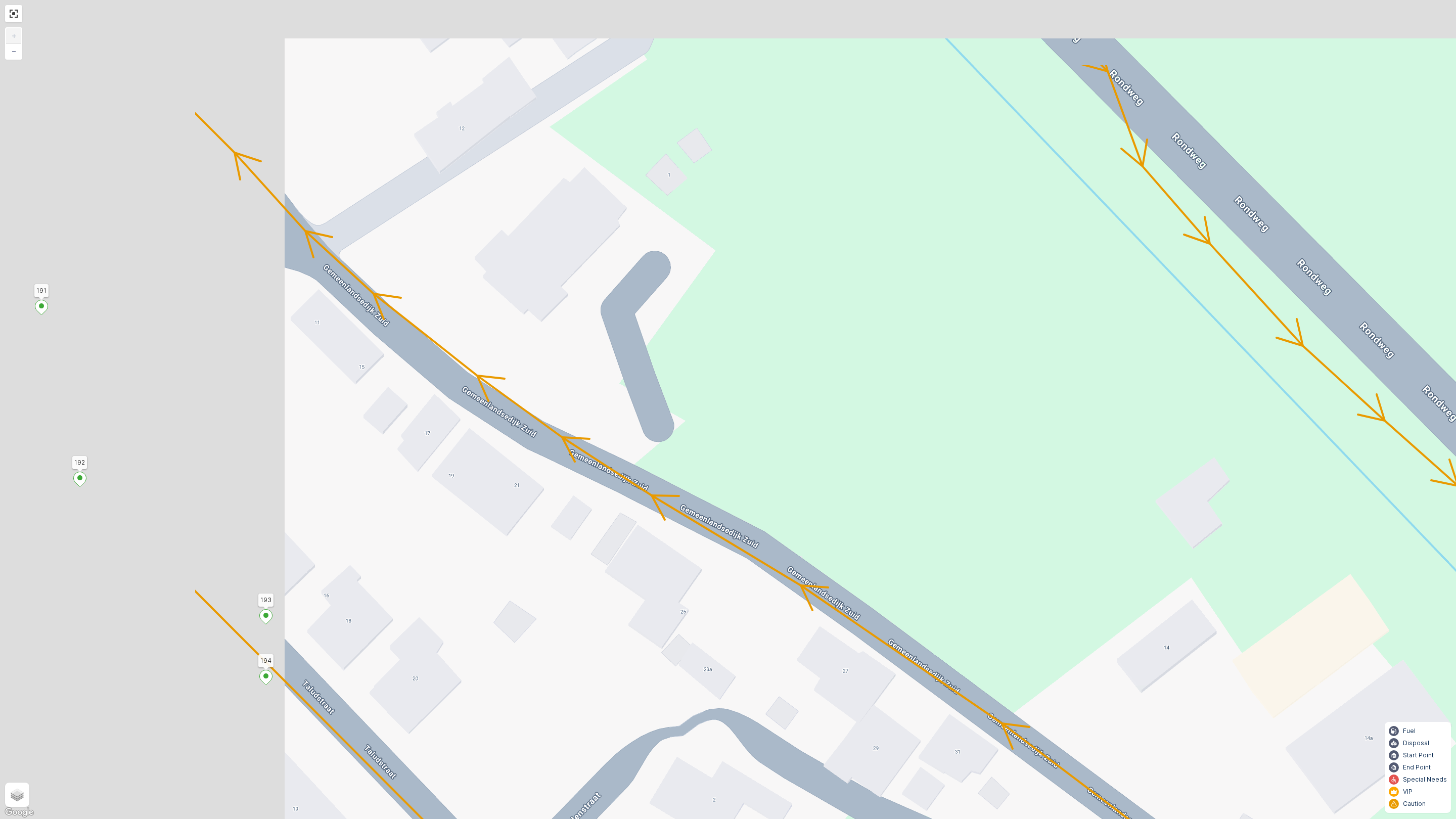
drag, startPoint x: 331, startPoint y: 449, endPoint x: 738, endPoint y: 629, distance: 445.0
click at [757, 658] on div "2 2 2 2 2 3 2 2 2 2 2 2 2 3 160 159 4 65 86 164 93 157 158 14 17 5 61 62 87 64 …" at bounding box center [728, 409] width 1456 height 819
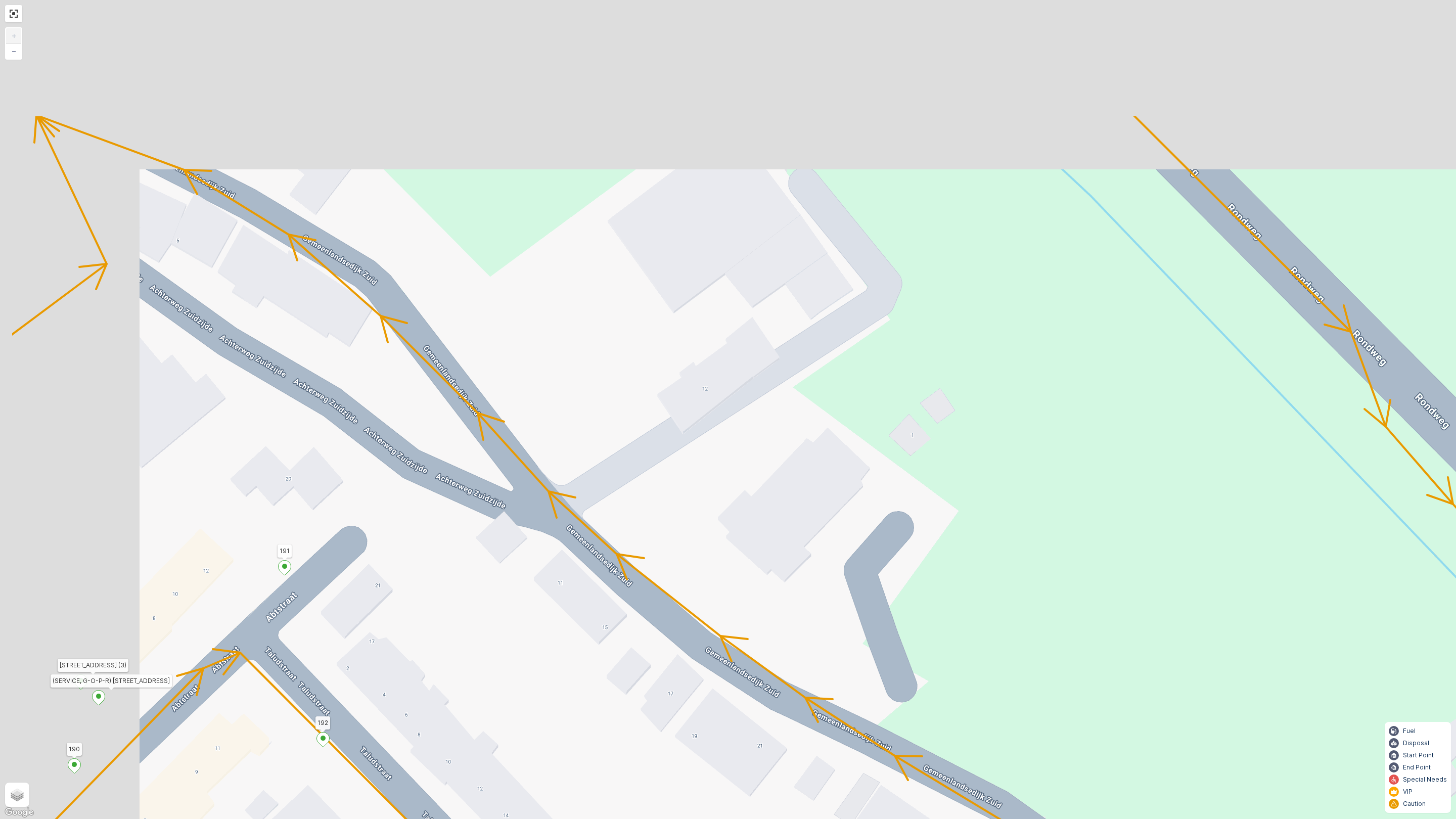
drag, startPoint x: 427, startPoint y: 391, endPoint x: 707, endPoint y: 735, distance: 443.5
click at [704, 722] on div "2 2 2 2 2 3 2 2 2 2 2 2 2 3 160 159 4 65 86 164 93 157 158 14 17 5 61 62 87 64 …" at bounding box center [728, 409] width 1456 height 819
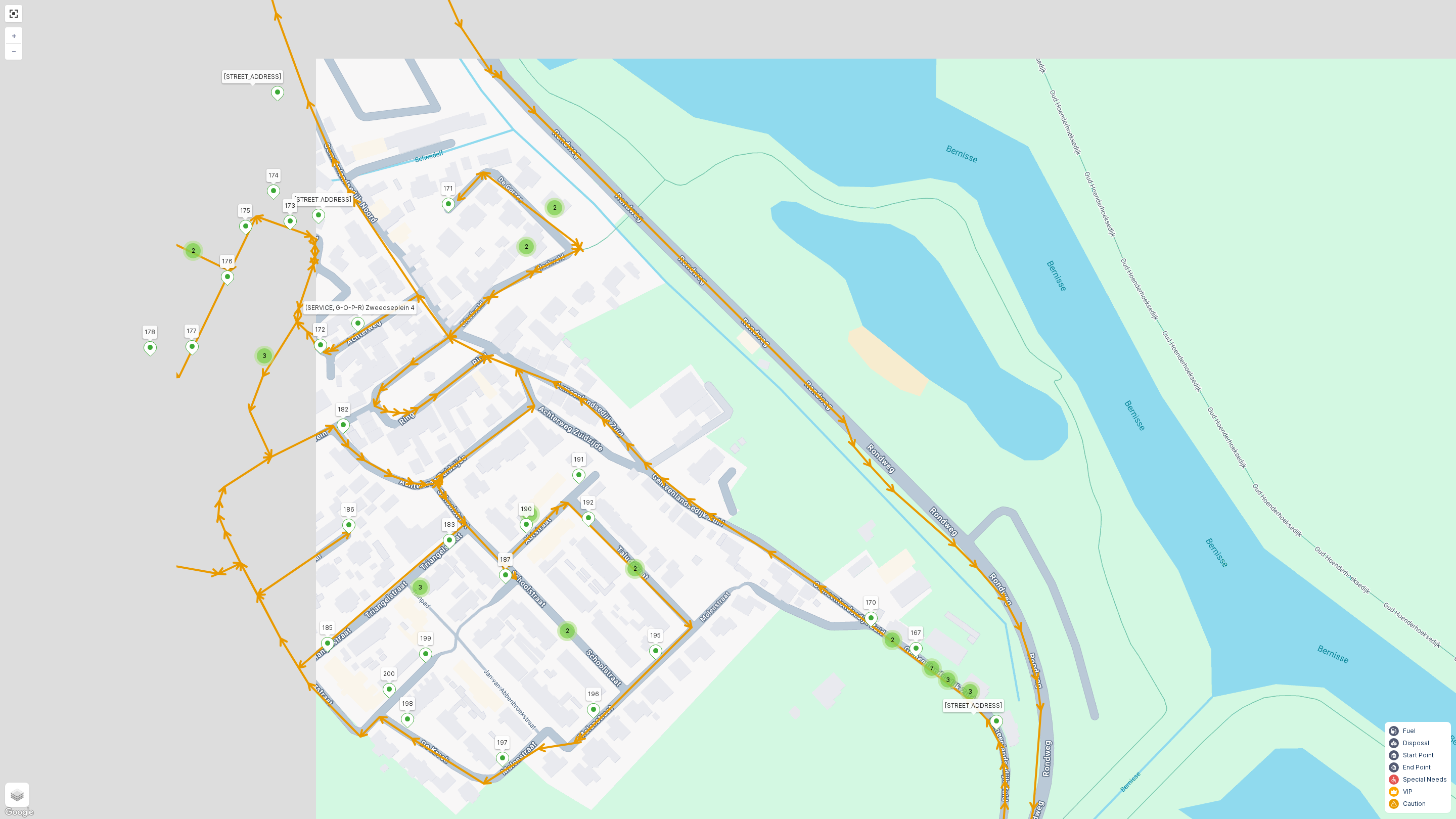
drag, startPoint x: 187, startPoint y: 294, endPoint x: 538, endPoint y: 364, distance: 357.9
click at [538, 364] on div "2 2 2 2 2 2 2 2 2 2 2 2 2 3 2 2 2 7 3 3 3 2 2 2 3 2 2 2 3 2 3 2 3 160 159 4 65 …" at bounding box center [728, 409] width 1456 height 819
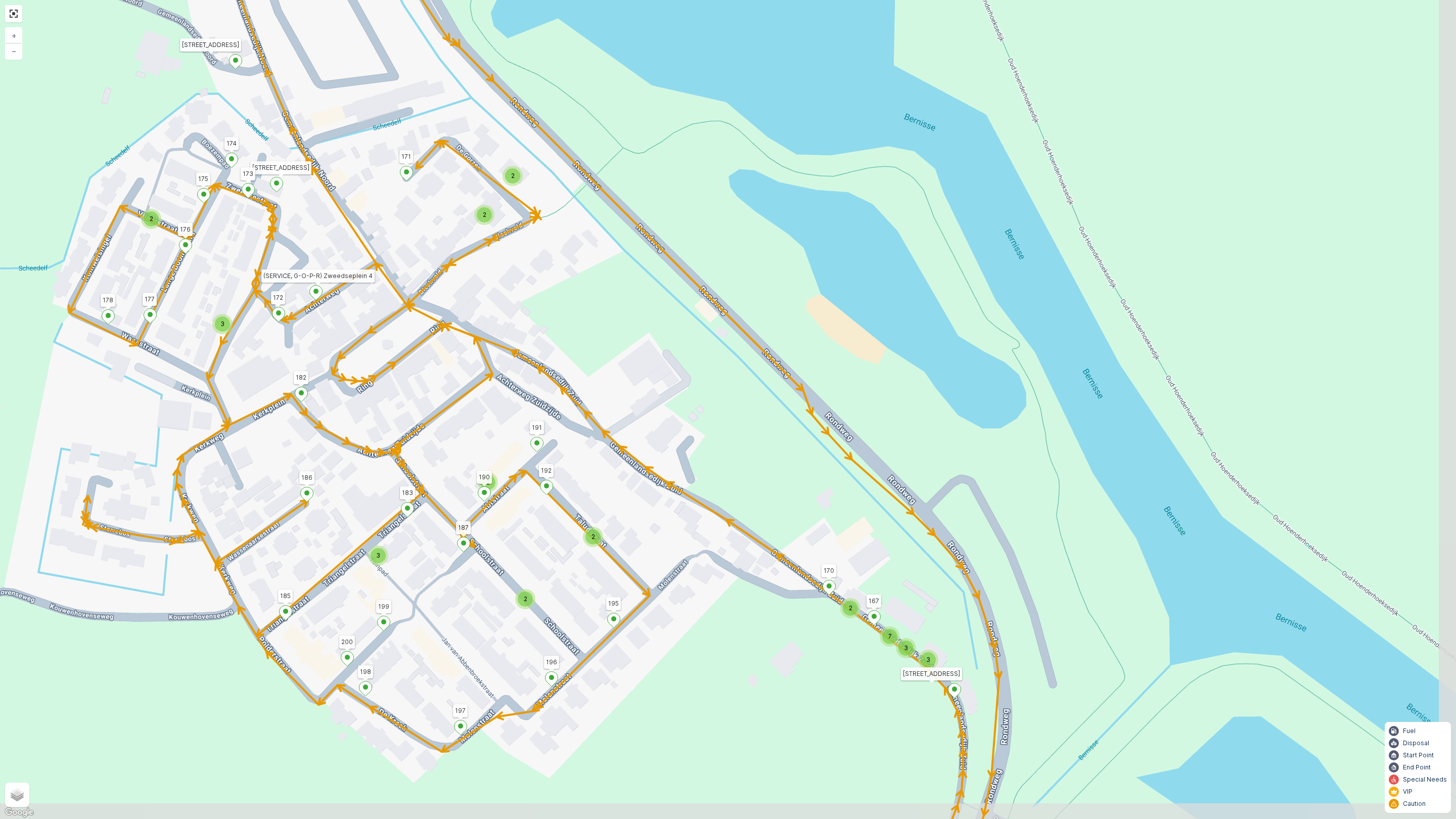
drag, startPoint x: 755, startPoint y: 498, endPoint x: 702, endPoint y: 458, distance: 66.4
click at [702, 458] on div "2 2 2 2 2 2 2 2 2 2 2 2 2 3 2 2 2 7 3 3 3 2 2 2 3 2 2 2 3 2 3 2 3 160 159 4 65 …" at bounding box center [728, 409] width 1456 height 819
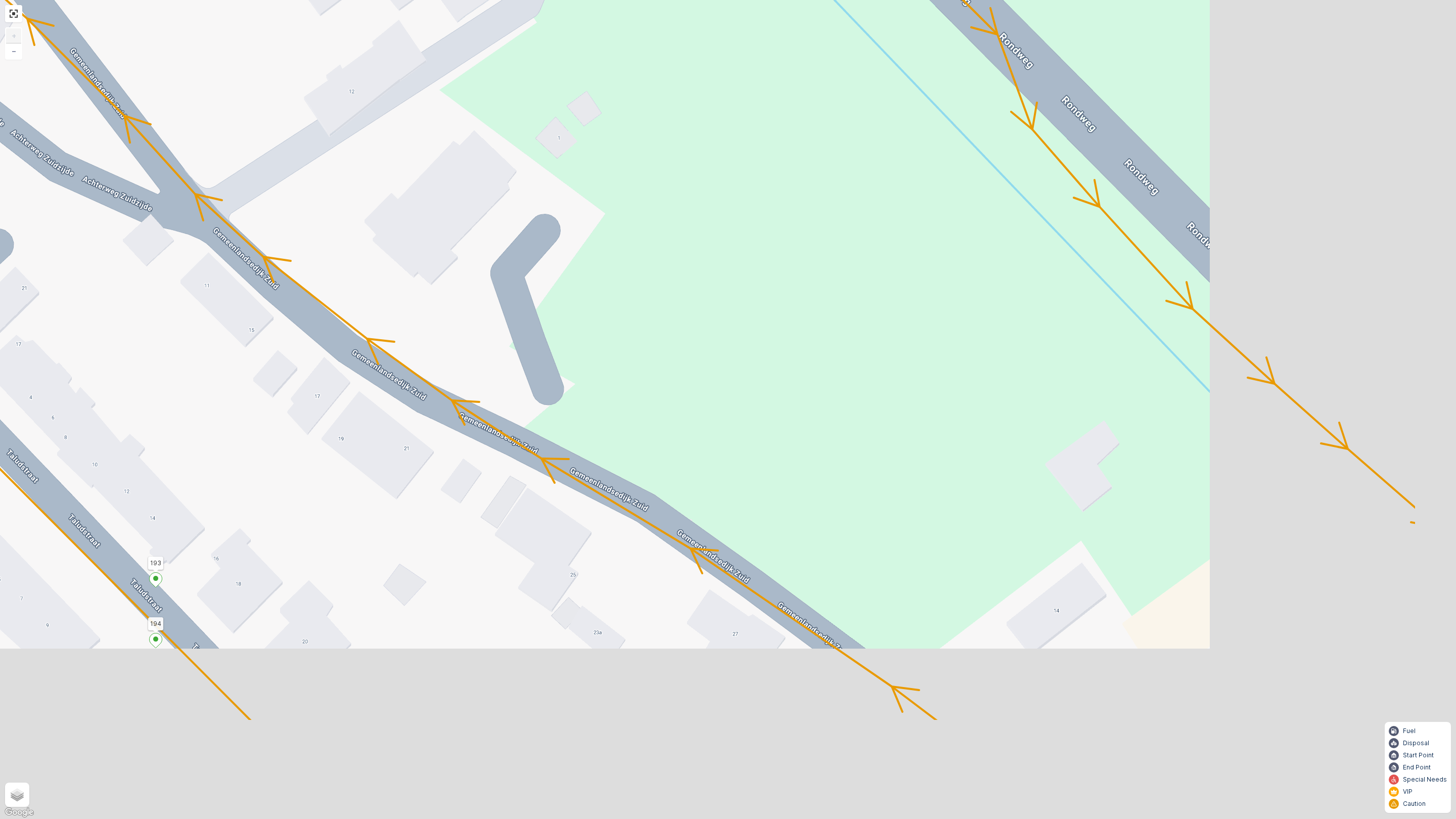
drag, startPoint x: 422, startPoint y: 309, endPoint x: 211, endPoint y: 148, distance: 265.4
click at [232, 126] on div "2 2 2 2 2 3 2 2 2 2 2 2 2 3 160 159 4 65 86 164 93 157 158 14 17 5 61 62 87 64 …" at bounding box center [728, 409] width 1456 height 819
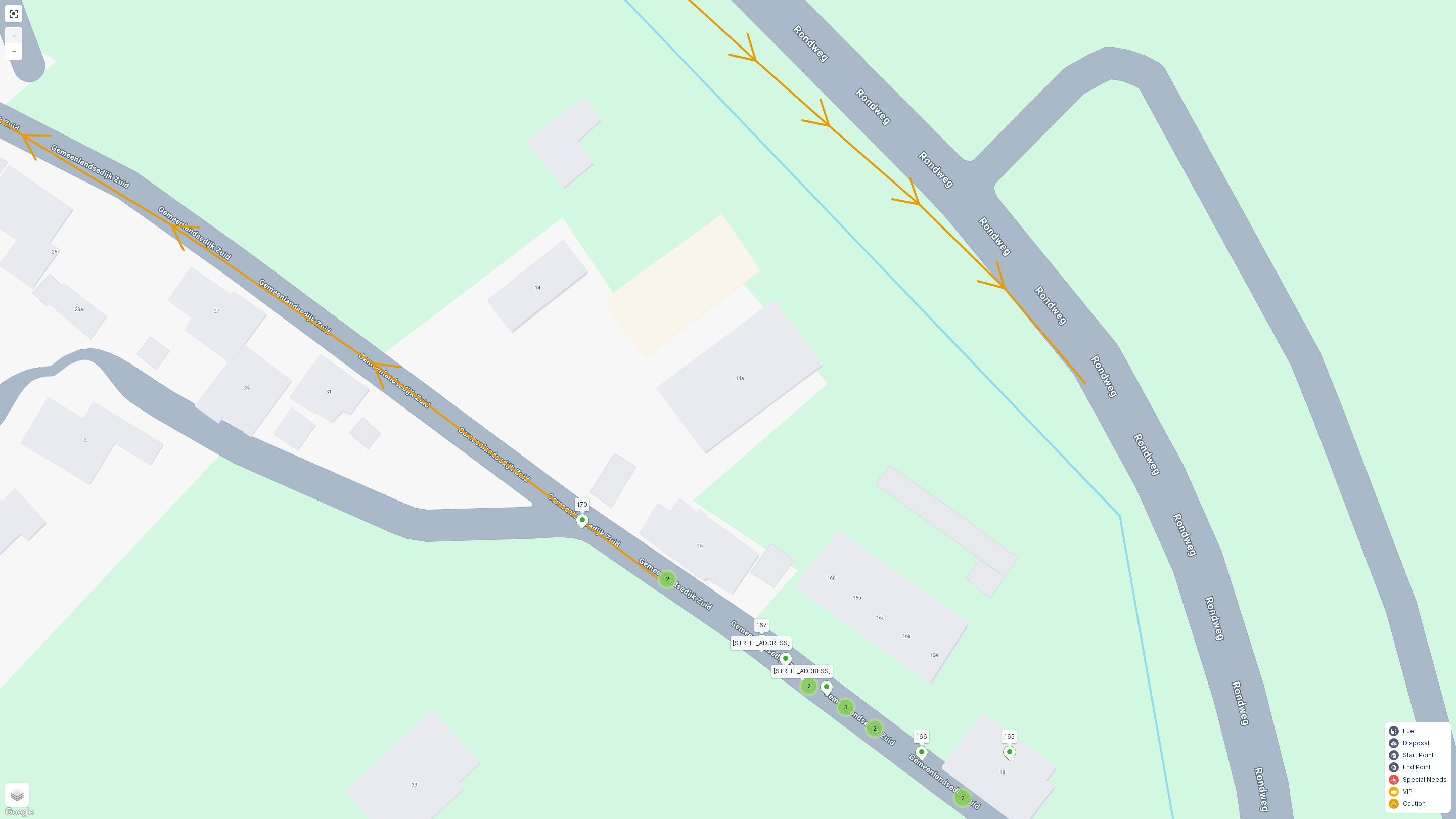
drag, startPoint x: 811, startPoint y: 522, endPoint x: 294, endPoint y: 201, distance: 608.5
click at [294, 201] on div "2 2 2 2 2 3 2 2 2 2 2 2 2 3 160 159 4 65 86 164 93 157 158 14 17 5 61 62 87 64 …" at bounding box center [728, 409] width 1456 height 819
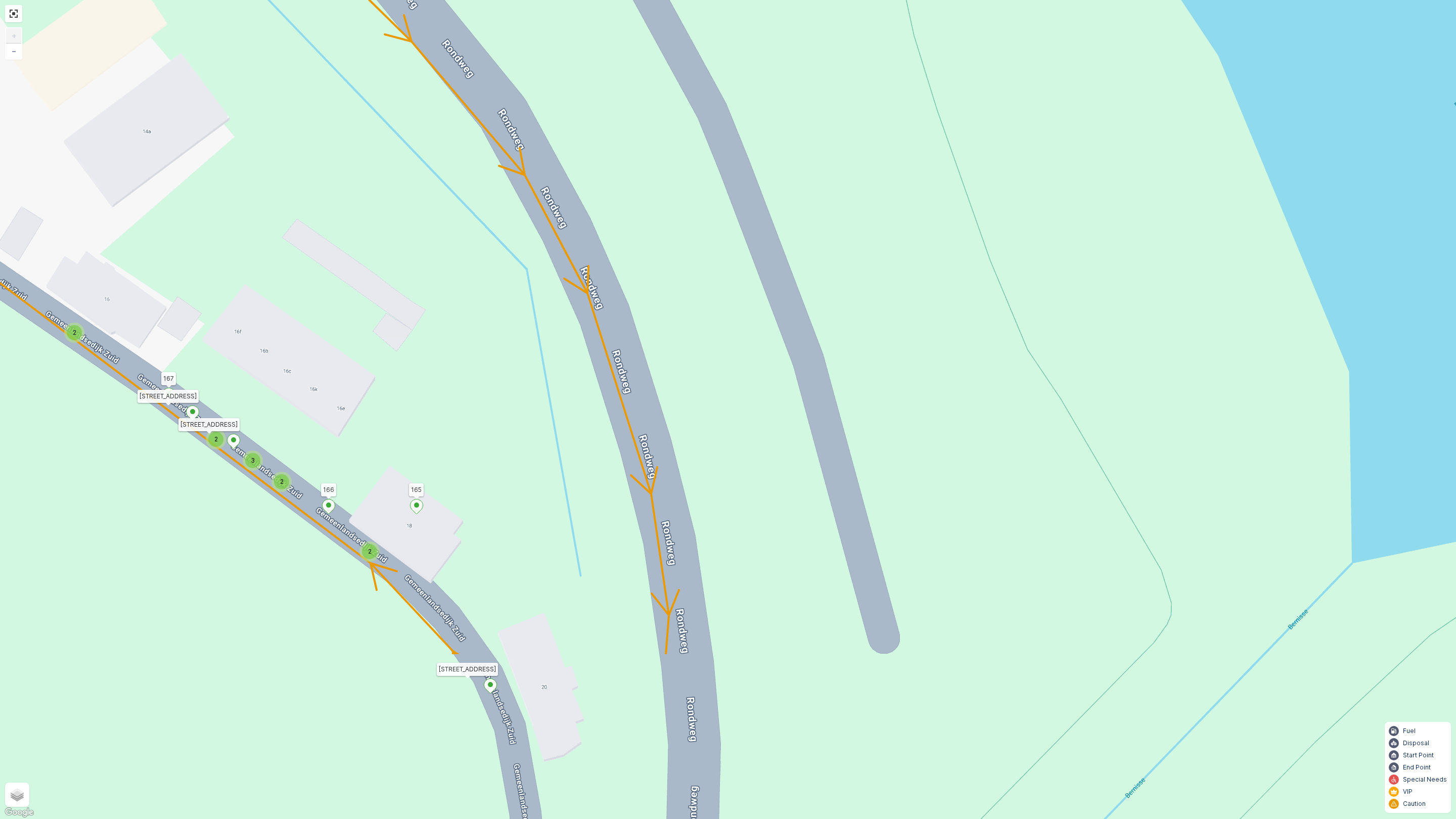
drag, startPoint x: 759, startPoint y: 537, endPoint x: 165, endPoint y: 290, distance: 643.3
click at [165, 290] on div "2 2 2 2 2 3 2 2 2 2 2 2 2 3 160 159 4 65 86 164 93 157 158 14 17 5 61 62 87 64 …" at bounding box center [728, 409] width 1456 height 819
click at [370, 551] on span "2" at bounding box center [370, 551] width 3 height 7
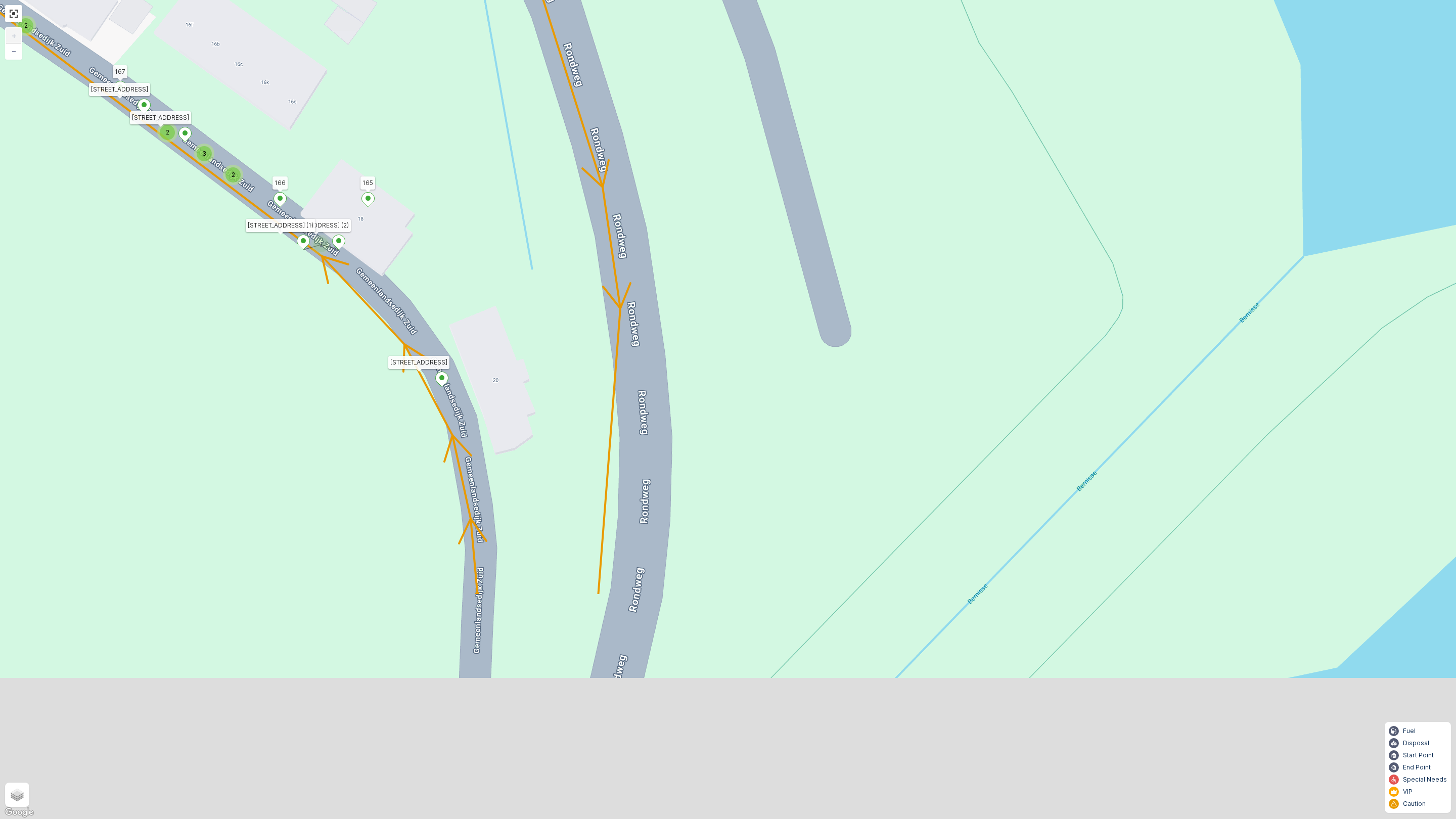
drag, startPoint x: 369, startPoint y: 675, endPoint x: 320, endPoint y: 369, distance: 309.9
click at [320, 369] on div "2 2 2 2 2 3 2 2 2 2 2 2 2 3 160 159 4 65 86 164 93 157 158 14 17 5 61 62 87 64 …" at bounding box center [728, 409] width 1456 height 819
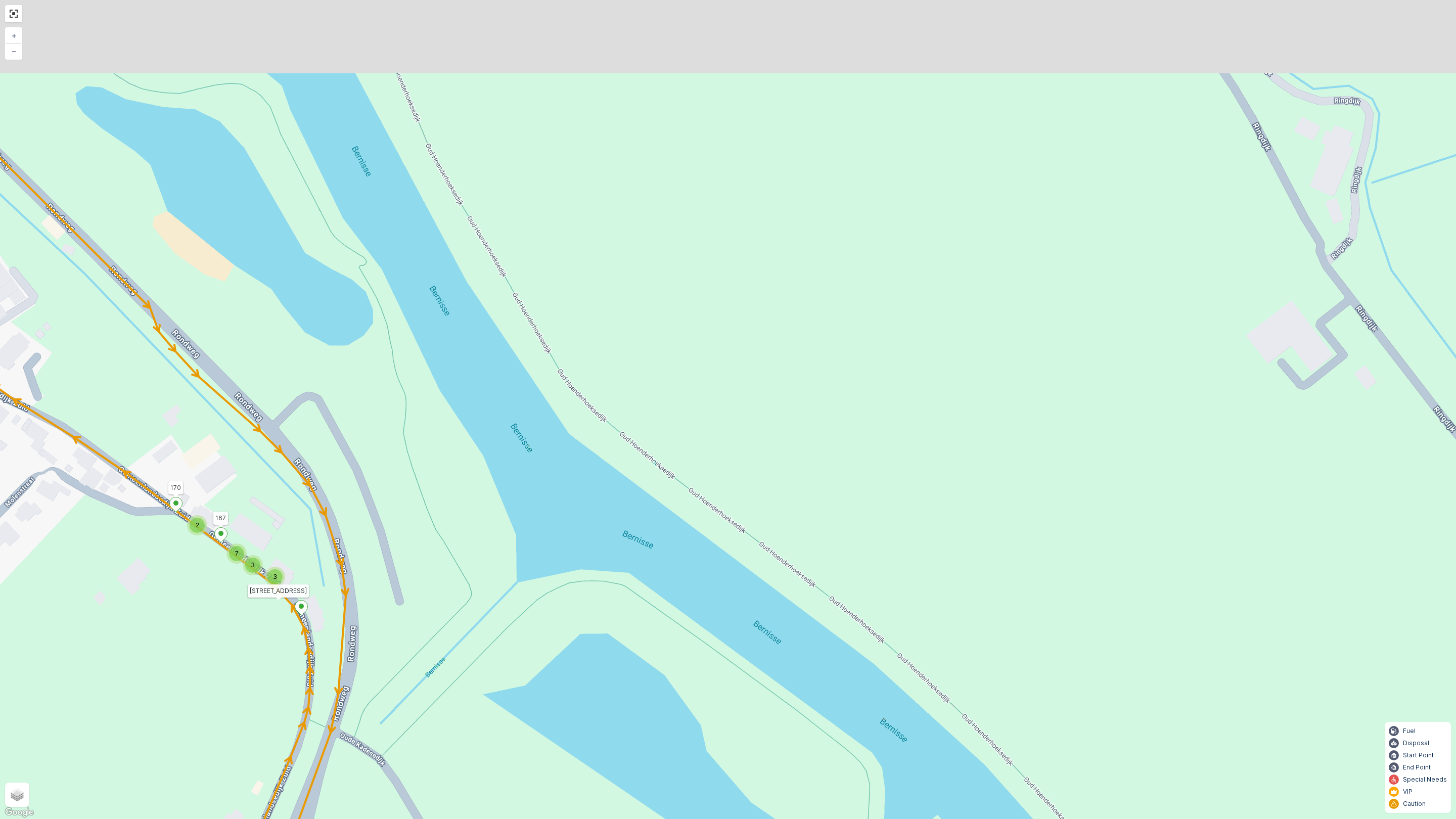
drag, startPoint x: 255, startPoint y: 471, endPoint x: 260, endPoint y: 660, distance: 189.1
click at [260, 660] on div "2 2 2 2 2 2 2 2 2 2 2 2 2 3 2 2 2 7 3 3 3 2 2 2 3 2 2 2 3 2 3 2 3 160 159 4 65 …" at bounding box center [728, 409] width 1456 height 819
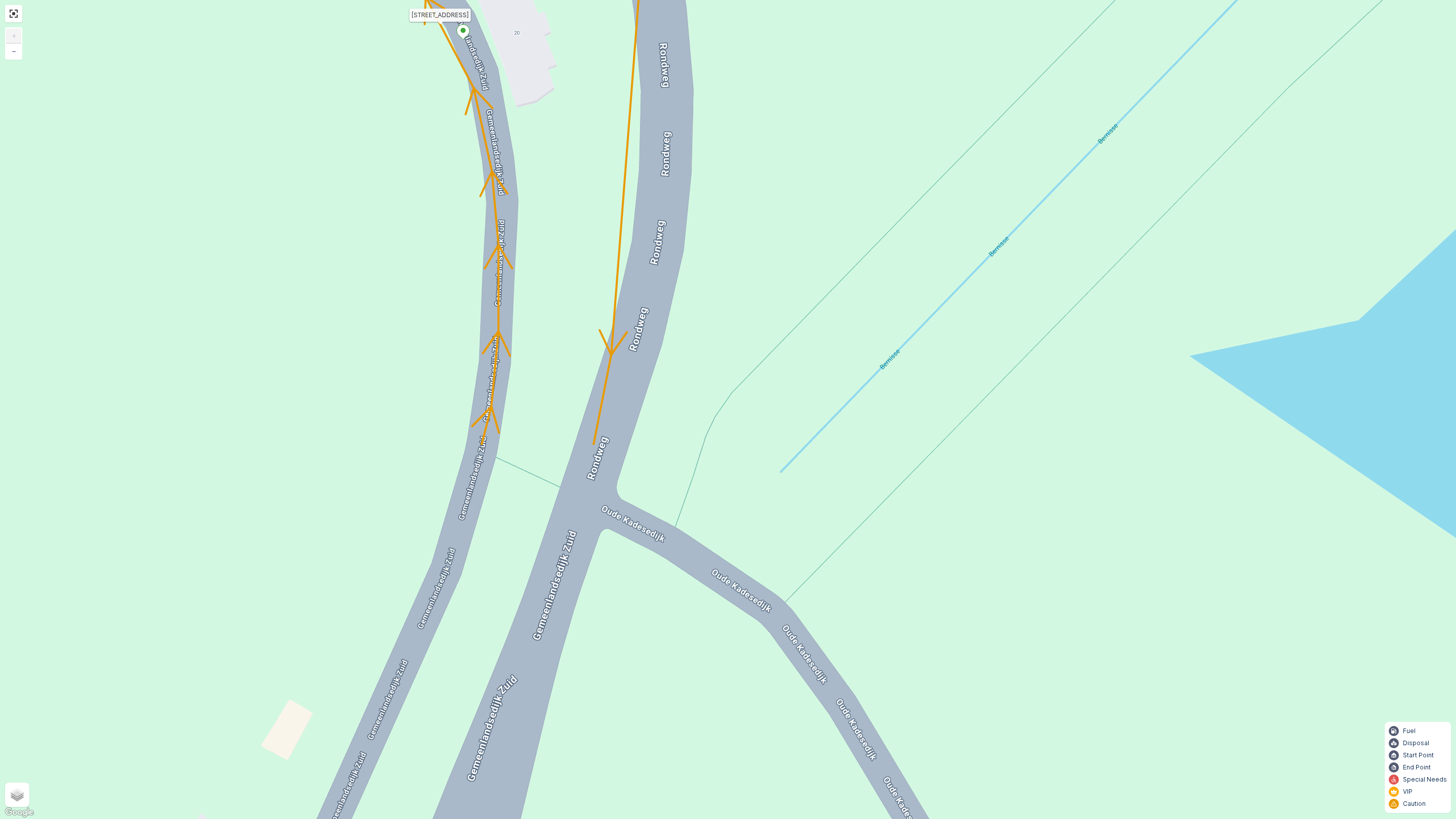
drag, startPoint x: 239, startPoint y: 532, endPoint x: 279, endPoint y: 76, distance: 457.8
click at [279, 76] on div "2 2 2 2 2 3 2 2 2 2 2 2 2 3 160 159 4 65 86 164 93 157 158 14 17 5 61 62 87 64 …" at bounding box center [728, 409] width 1456 height 819
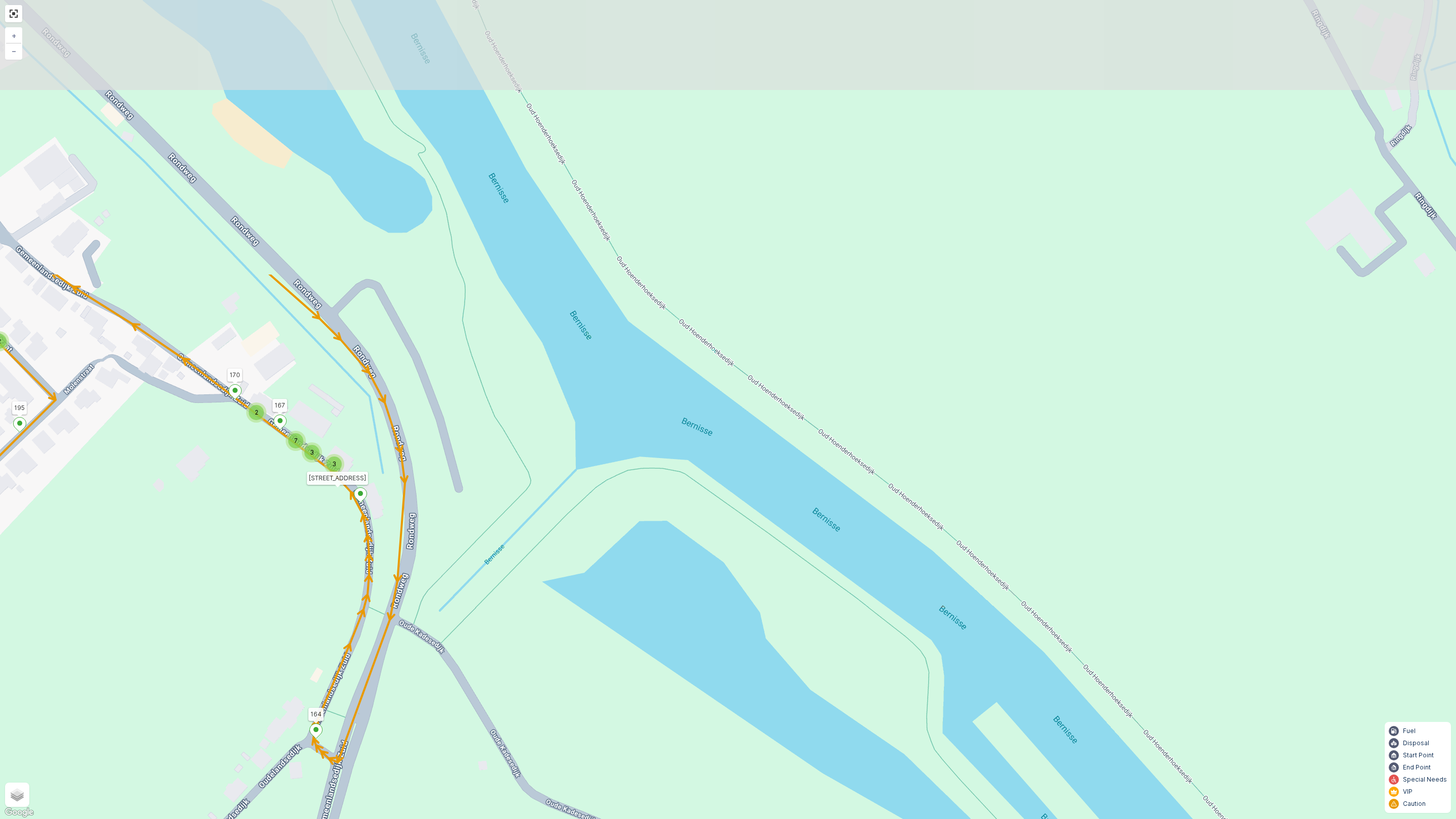
drag, startPoint x: 227, startPoint y: 240, endPoint x: 285, endPoint y: 596, distance: 360.7
click at [285, 596] on div "2 2 2 2 2 2 2 2 2 2 2 2 2 3 2 2 2 7 3 3 3 2 2 2 3 2 2 2 3 2 3 2 3 160 159 4 65 …" at bounding box center [728, 409] width 1456 height 819
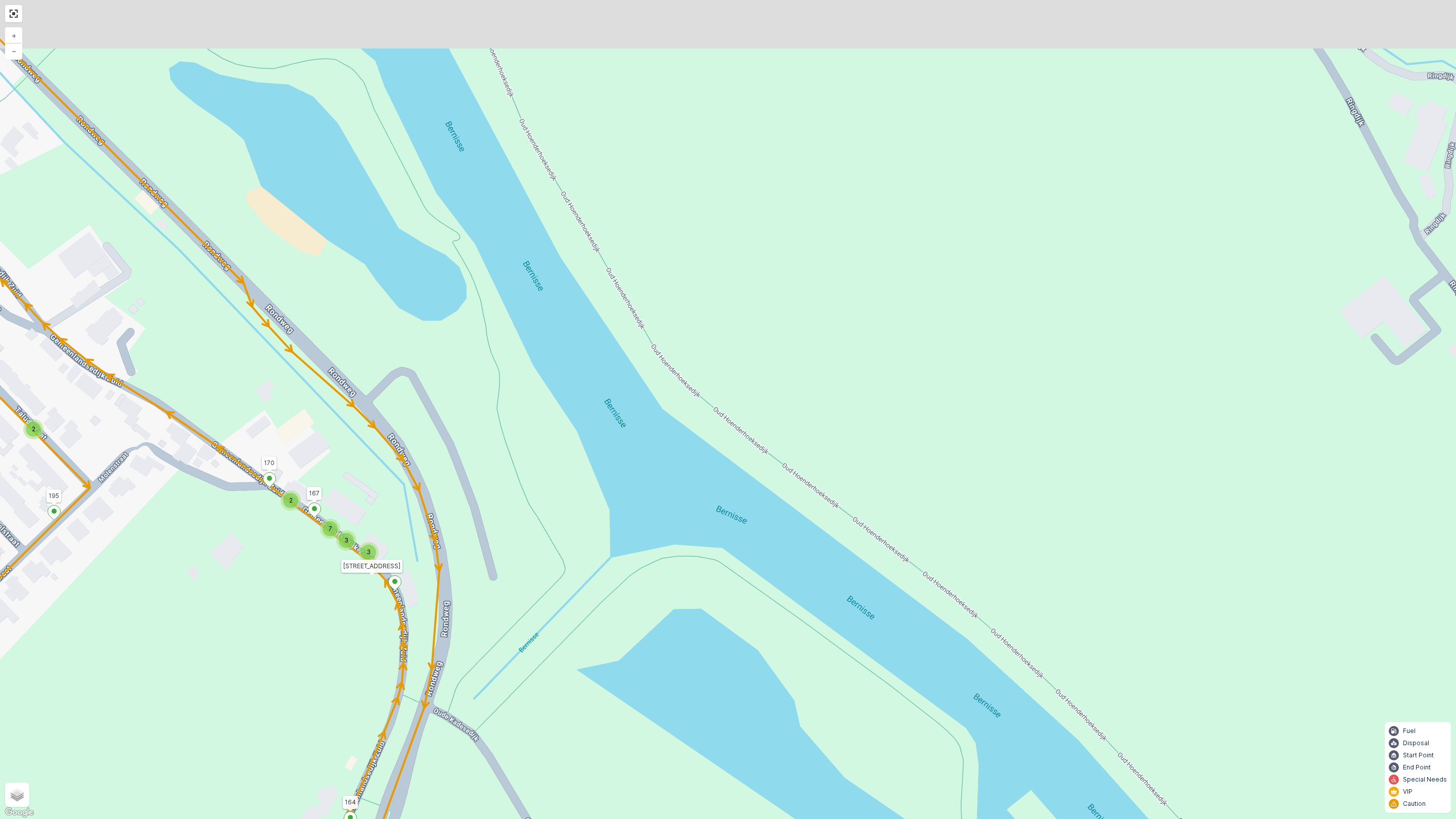
click at [320, 627] on div "2 2 2 2 2 2 2 2 2 2 2 2 2 3 2 2 2 7 3 3 3 2 2 2 3 2 2 2 3 2 3 2 3 160 159 4 65 …" at bounding box center [728, 409] width 1456 height 819
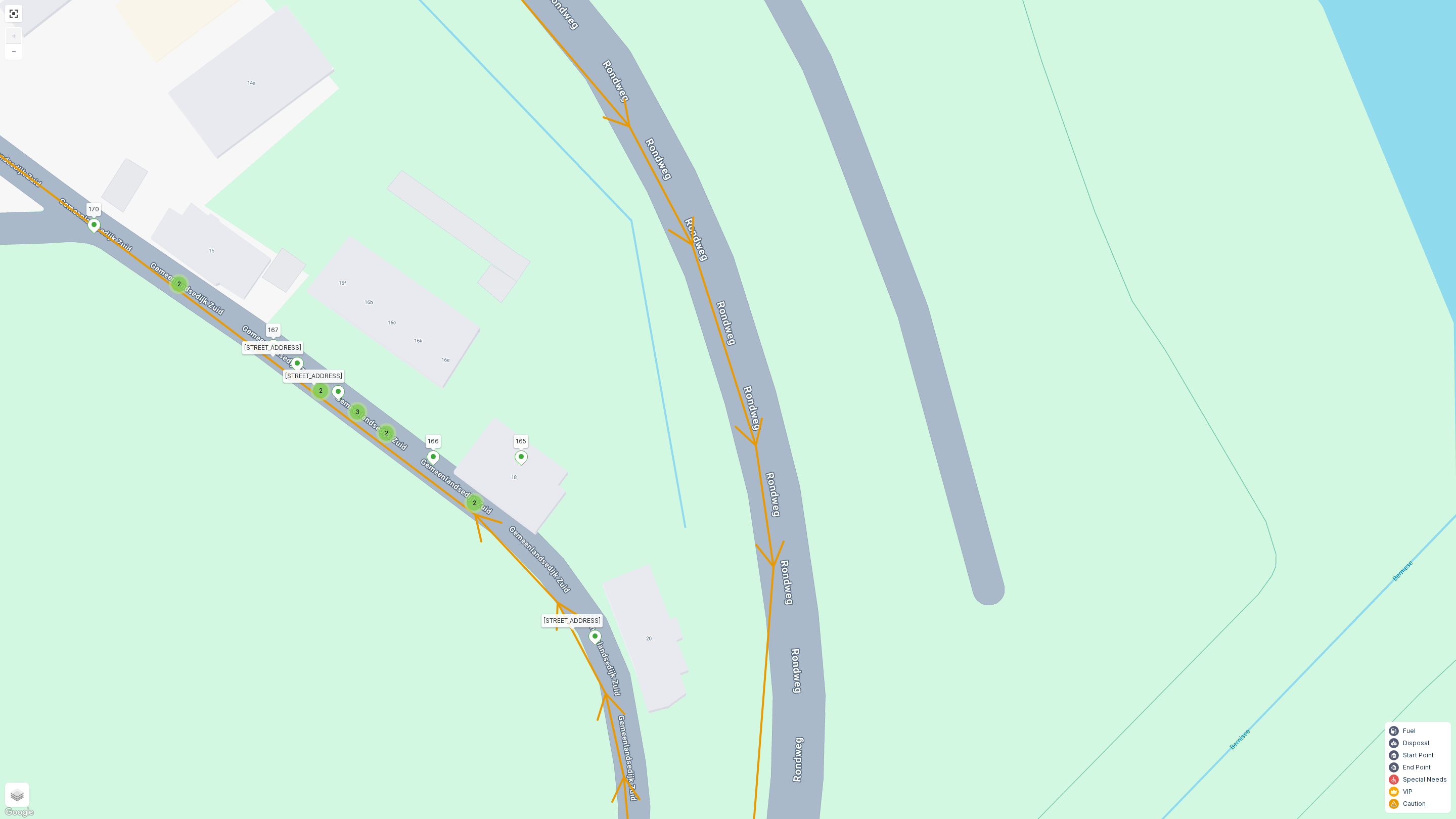
click at [434, 458] on icon at bounding box center [434, 458] width 12 height 15
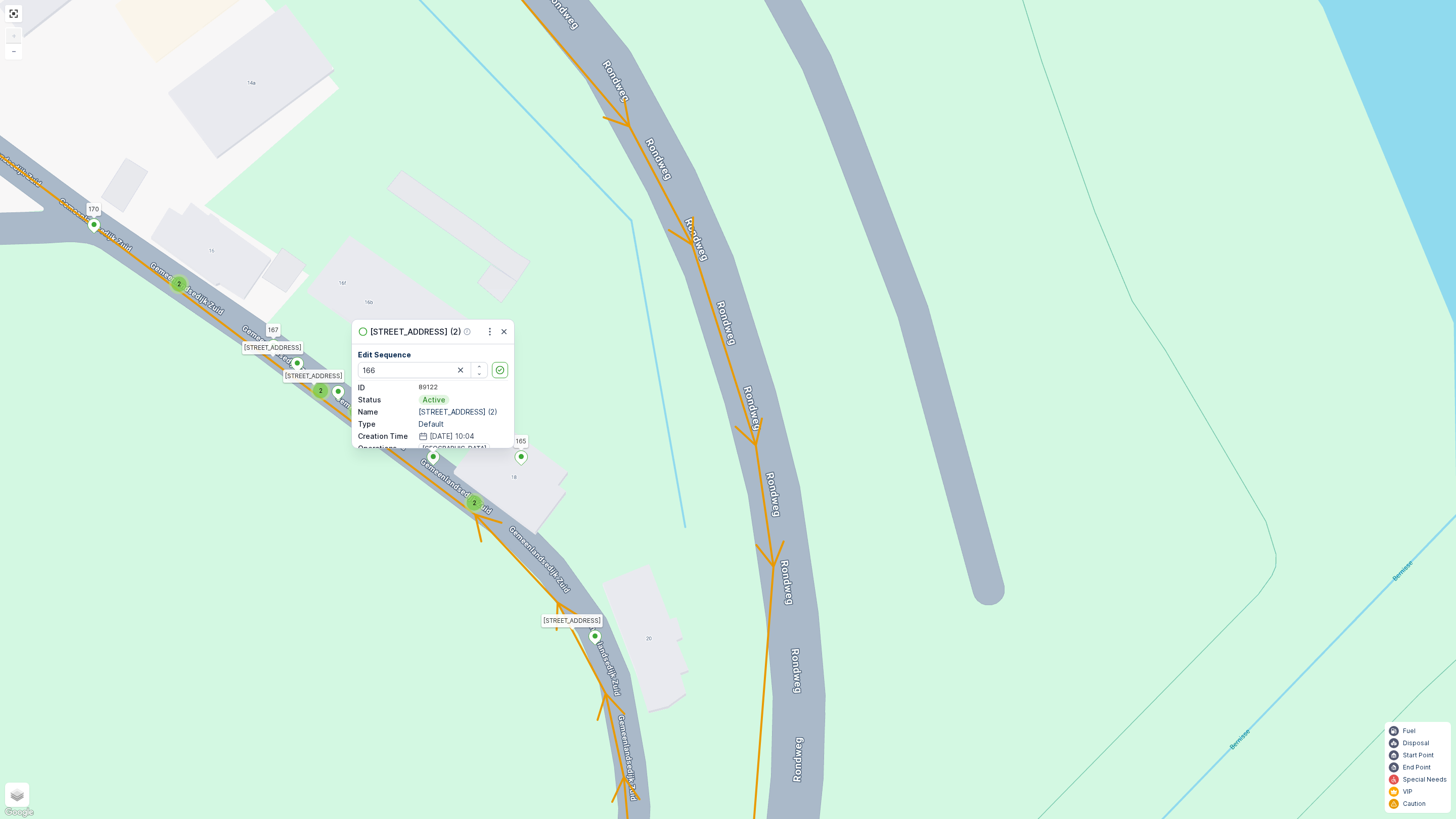
type input "166"
click at [389, 567] on div "2 2 2 2 2 3 2 2 2 2 2 2 2 3 160 159 4 65 86 164 93 157 158 14 17 5 61 62 87 64 …" at bounding box center [728, 409] width 1456 height 819
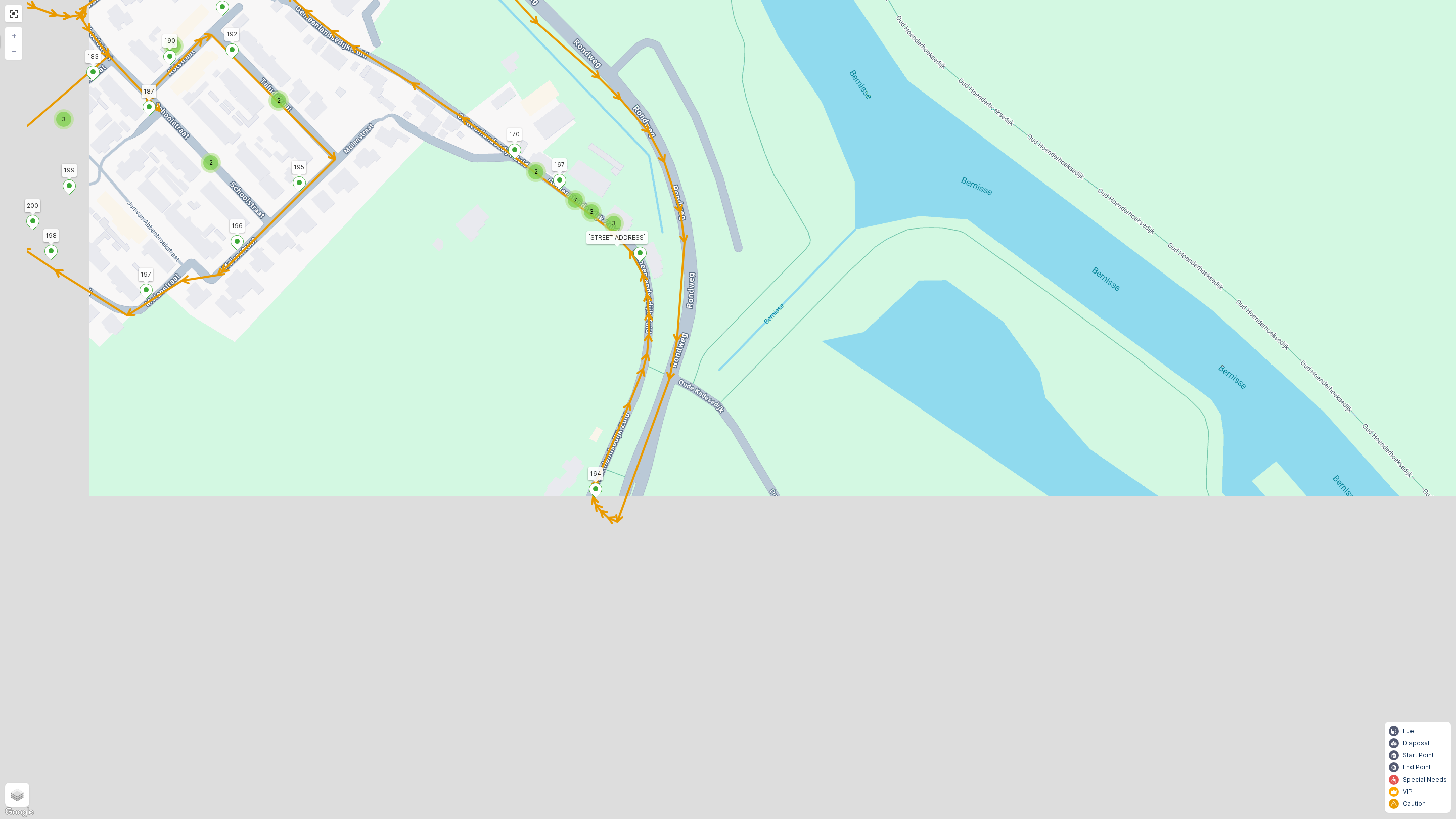
drag, startPoint x: 556, startPoint y: 657, endPoint x: 729, endPoint y: 302, distance: 394.9
click at [729, 302] on div "2 2 2 2 2 2 2 2 2 2 2 2 2 3 2 2 2 7 3 3 3 2 2 2 3 2 2 2 3 2 3 2 3 160 159 4 65 …" at bounding box center [728, 409] width 1456 height 819
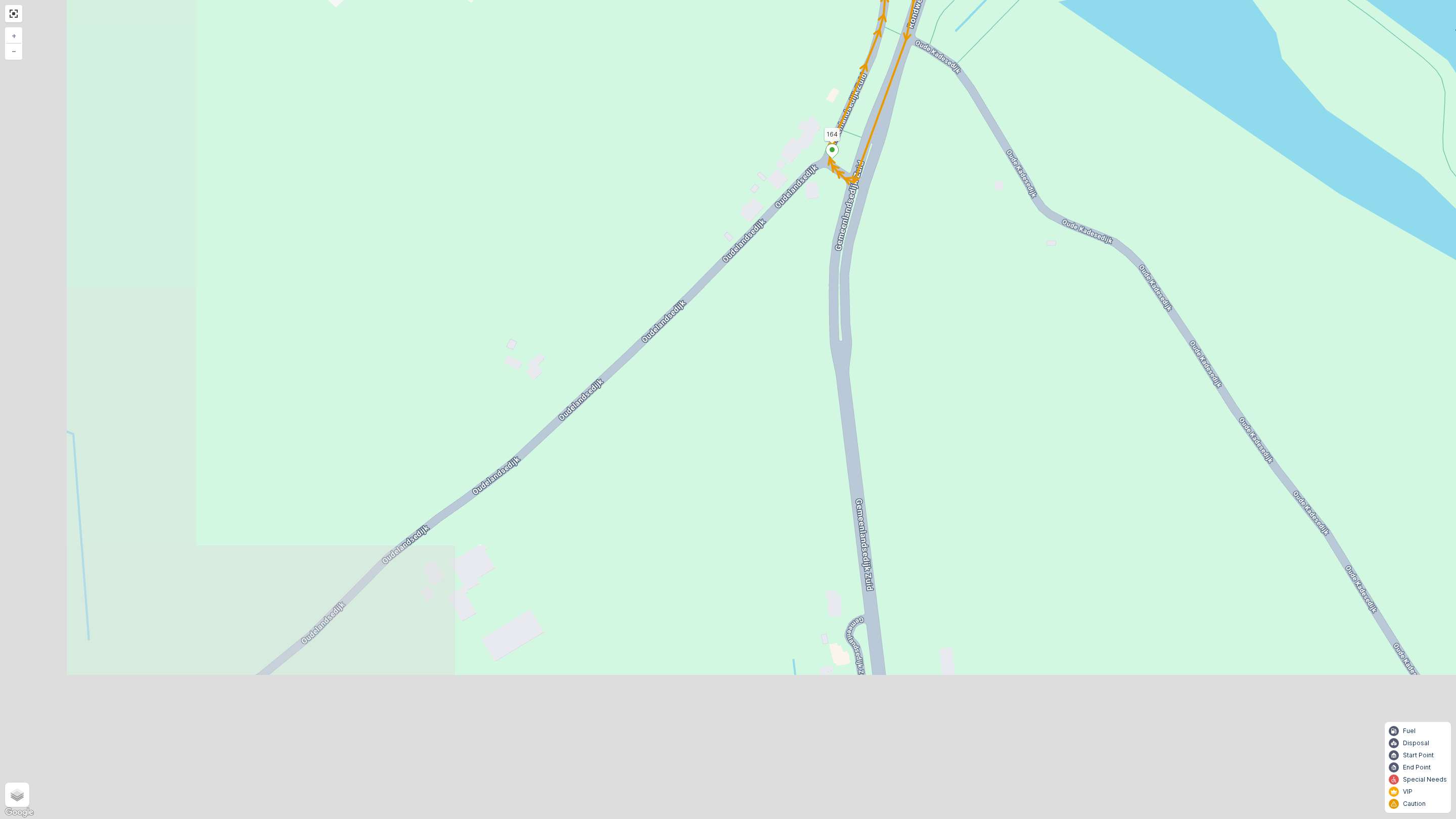
drag, startPoint x: 451, startPoint y: 469, endPoint x: 673, endPoint y: 160, distance: 380.5
click at [673, 160] on div "2 2 2 2 2 2 2 2 2 2 2 2 2 3 2 2 2 7 3 3 3 2 2 2 3 2 2 2 3 2 3 2 3 160 159 4 65 …" at bounding box center [728, 409] width 1456 height 819
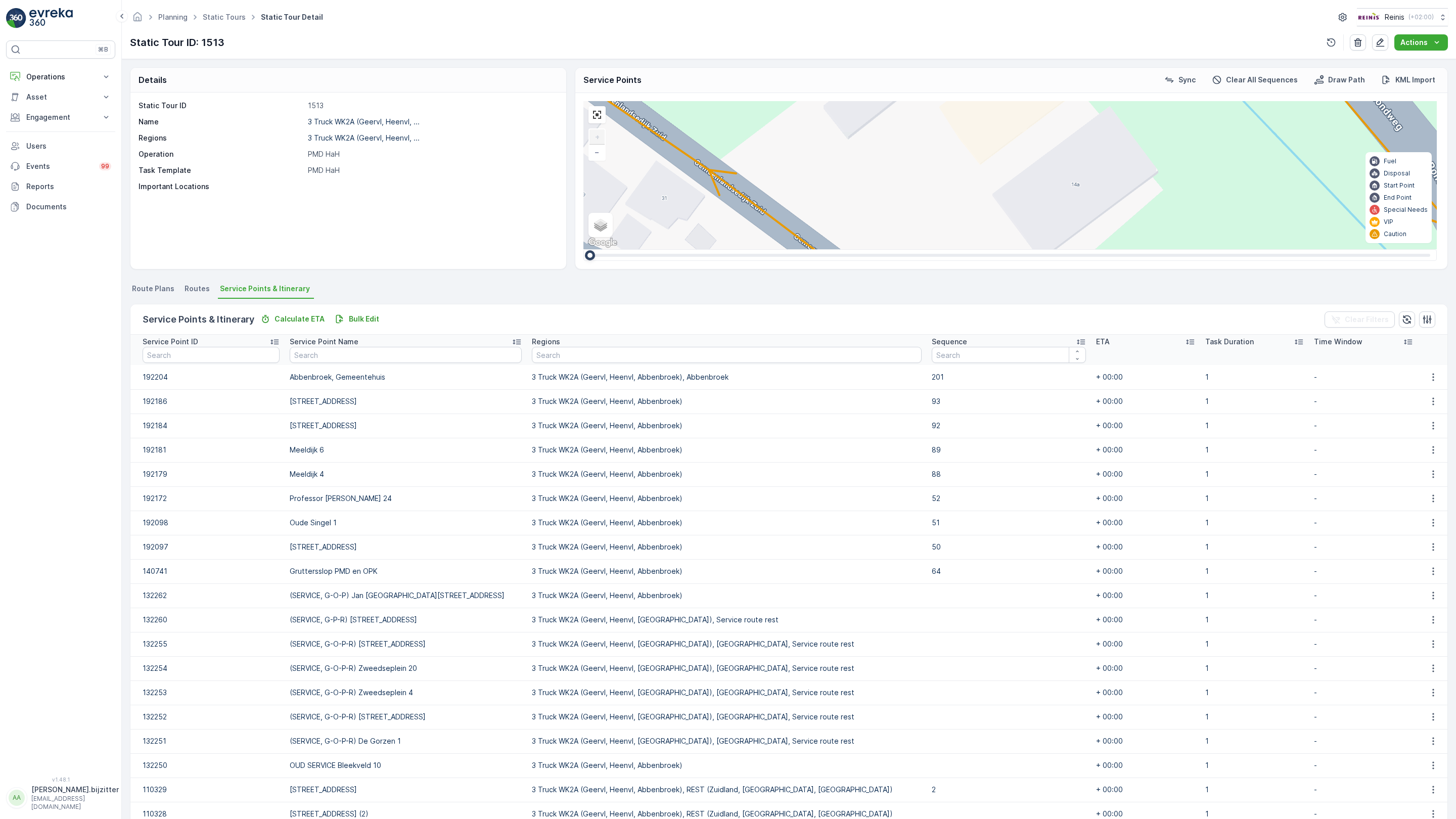
click at [1203, 527] on div "2" at bounding box center [1210, 535] width 15 height 15
click at [687, 249] on div "2 2 2 2 2 3 2 2 2 2 2 2 2 3 160 159 4 65 86 164 93 157 158 76 69 60 [GEOGRAPHIC…" at bounding box center [1010, 175] width 853 height 148
click at [1203, 527] on div "2" at bounding box center [1210, 535] width 15 height 15
click at [1221, 525] on icon at bounding box center [1228, 532] width 12 height 15
click at [583, 249] on div "2 2 2 2 2 3 2 2 2 2 2 2 2 3 160 159 4 65 86 164 93 157 158 76 69 60 [GEOGRAPHIC…" at bounding box center [1010, 175] width 853 height 148
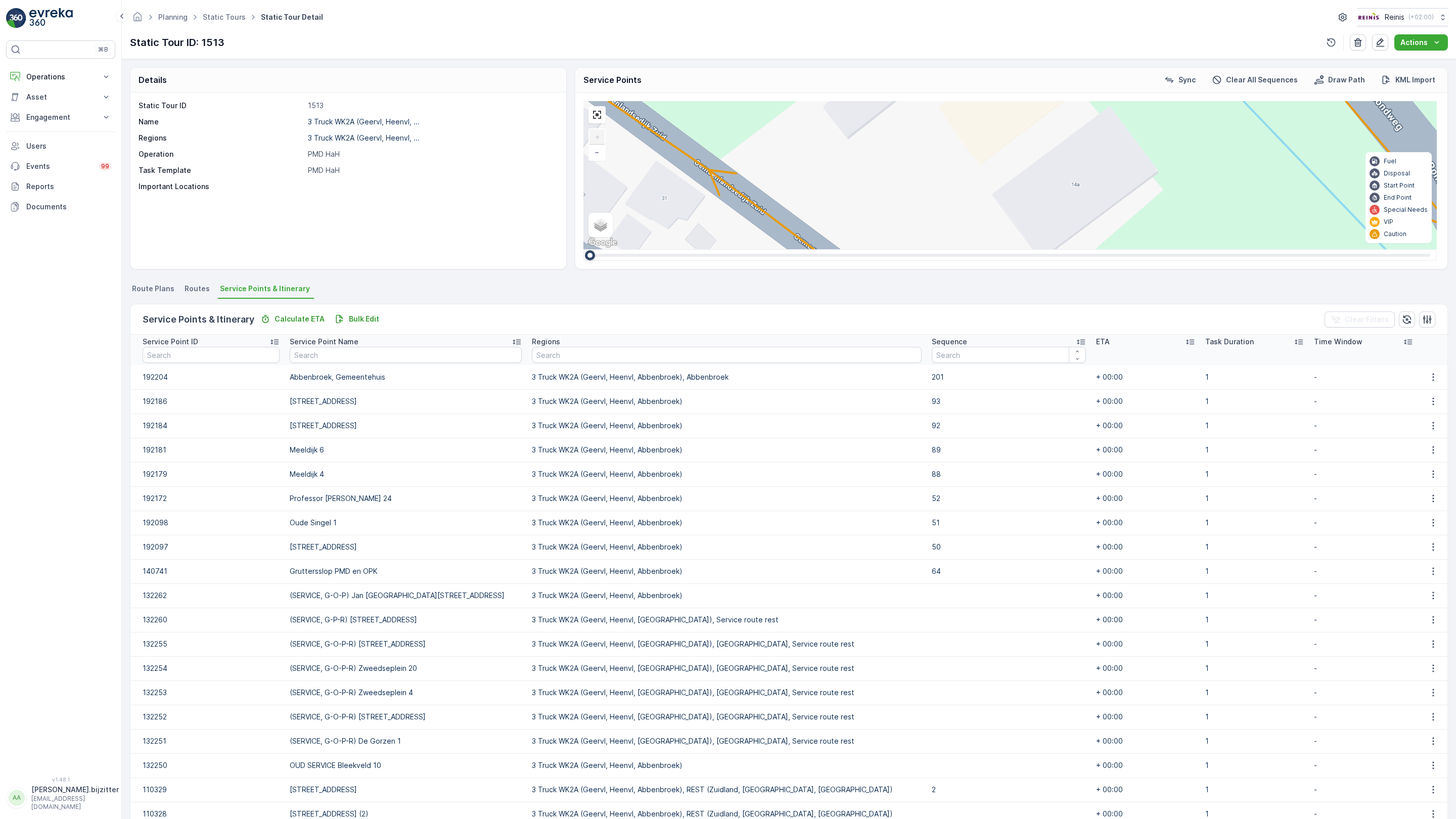
click at [1180, 510] on span "3" at bounding box center [1181, 513] width 4 height 7
click at [583, 249] on div "2 2 2 2 2 3 2 2 2 2 2 2 2 3 160 159 4 65 86 164 93 157 158 76 69 60 [GEOGRAPHIC…" at bounding box center [1010, 175] width 853 height 148
click at [995, 378] on div "2" at bounding box center [1003, 385] width 15 height 15
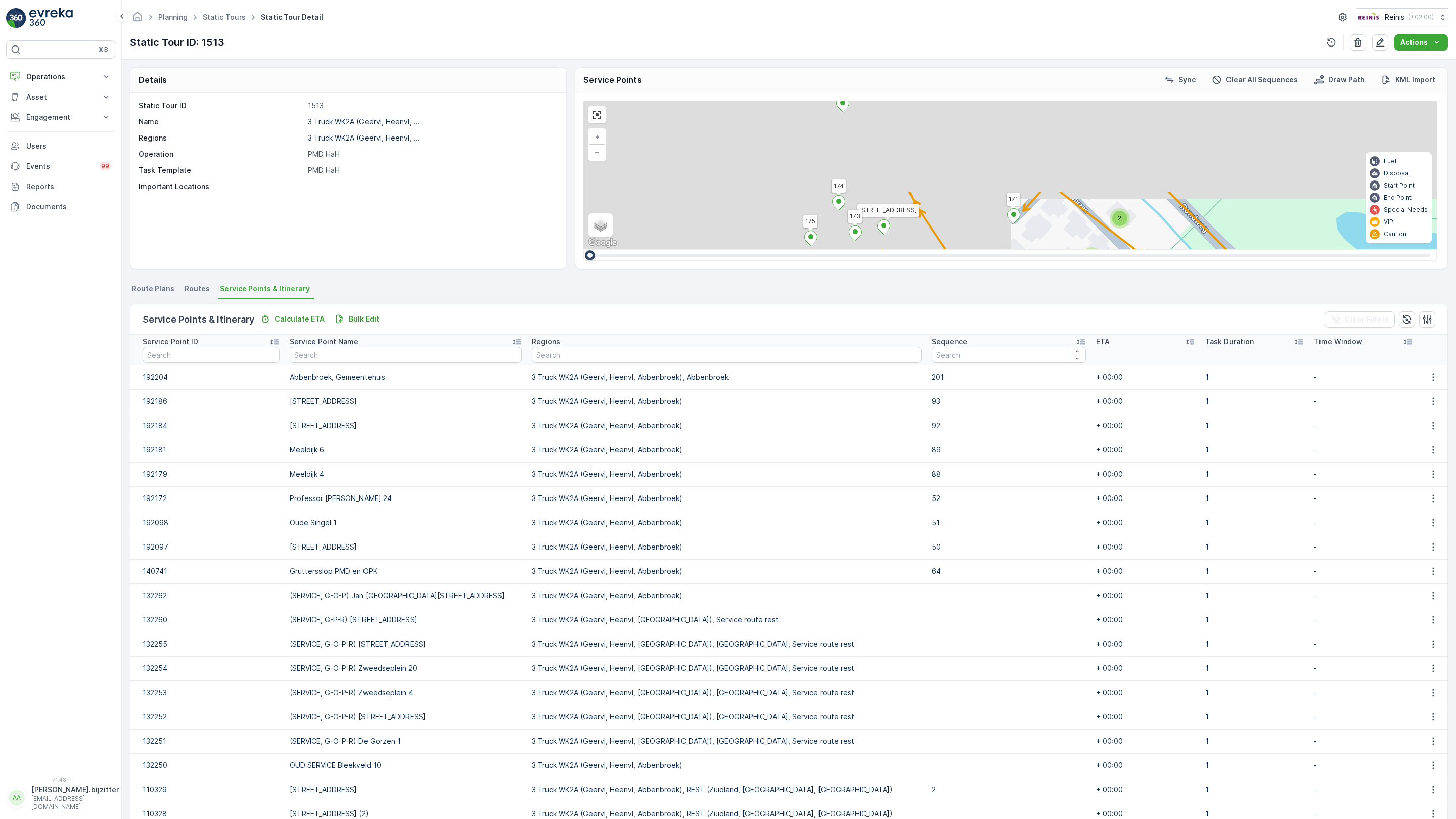
drag, startPoint x: 325, startPoint y: 384, endPoint x: 760, endPoint y: 561, distance: 469.6
click at [769, 249] on div "2 2 2 2 2 2 2 2 2 2 2 2 2 3 2 2 2 7 3 3 3 2 2 2 3 2 2 2 3 2 3 2 3 160 159 4 65 …" at bounding box center [1010, 175] width 853 height 148
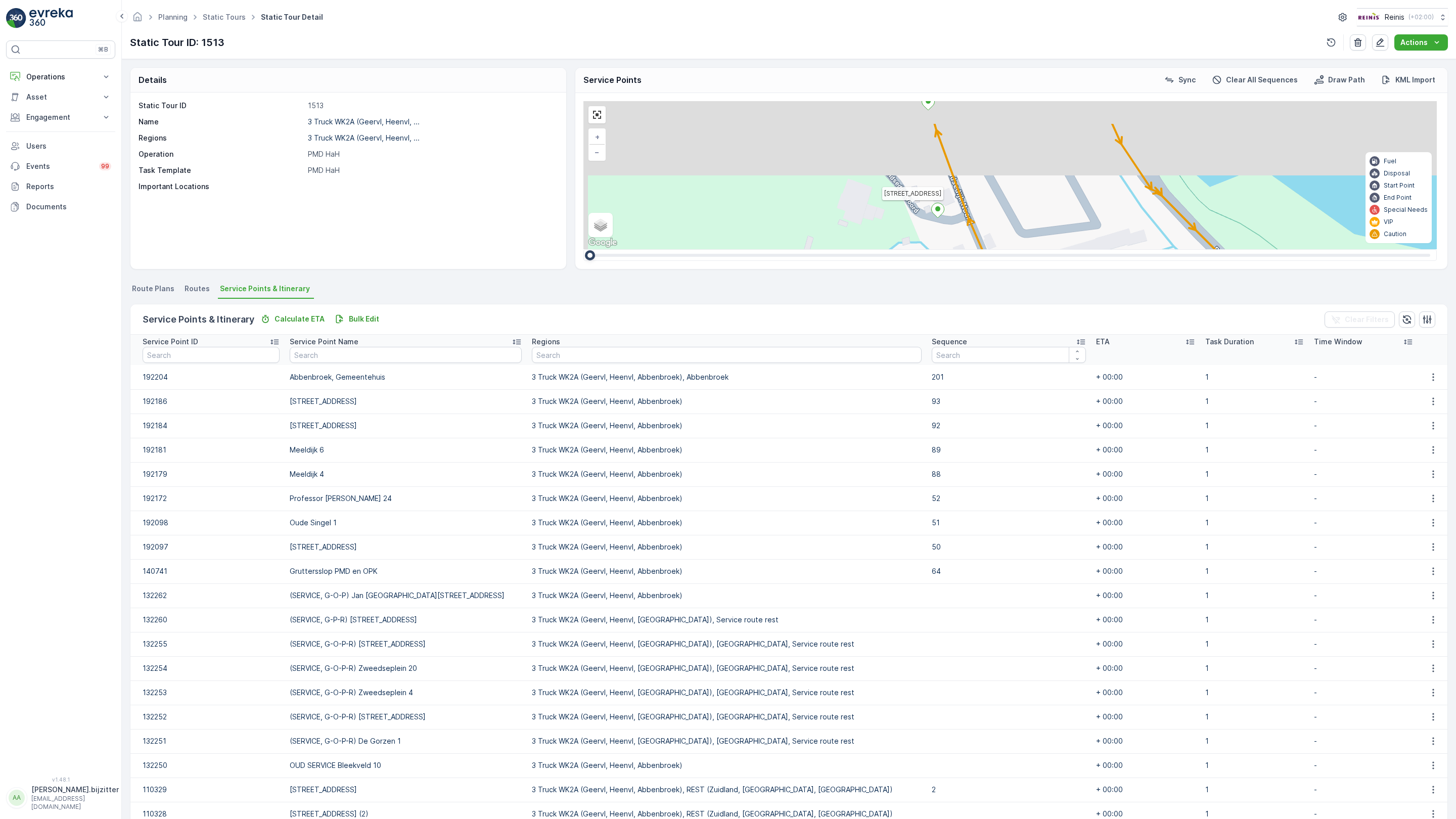
drag, startPoint x: 354, startPoint y: 267, endPoint x: 445, endPoint y: 380, distance: 145.1
click at [583, 249] on div "2 2 2 2 2 2 2 2 2 2 2 2 2 3 2 2 2 7 3 3 3 2 2 2 3 2 2 2 3 2 3 2 3 160 159 4 65 …" at bounding box center [1010, 175] width 853 height 148
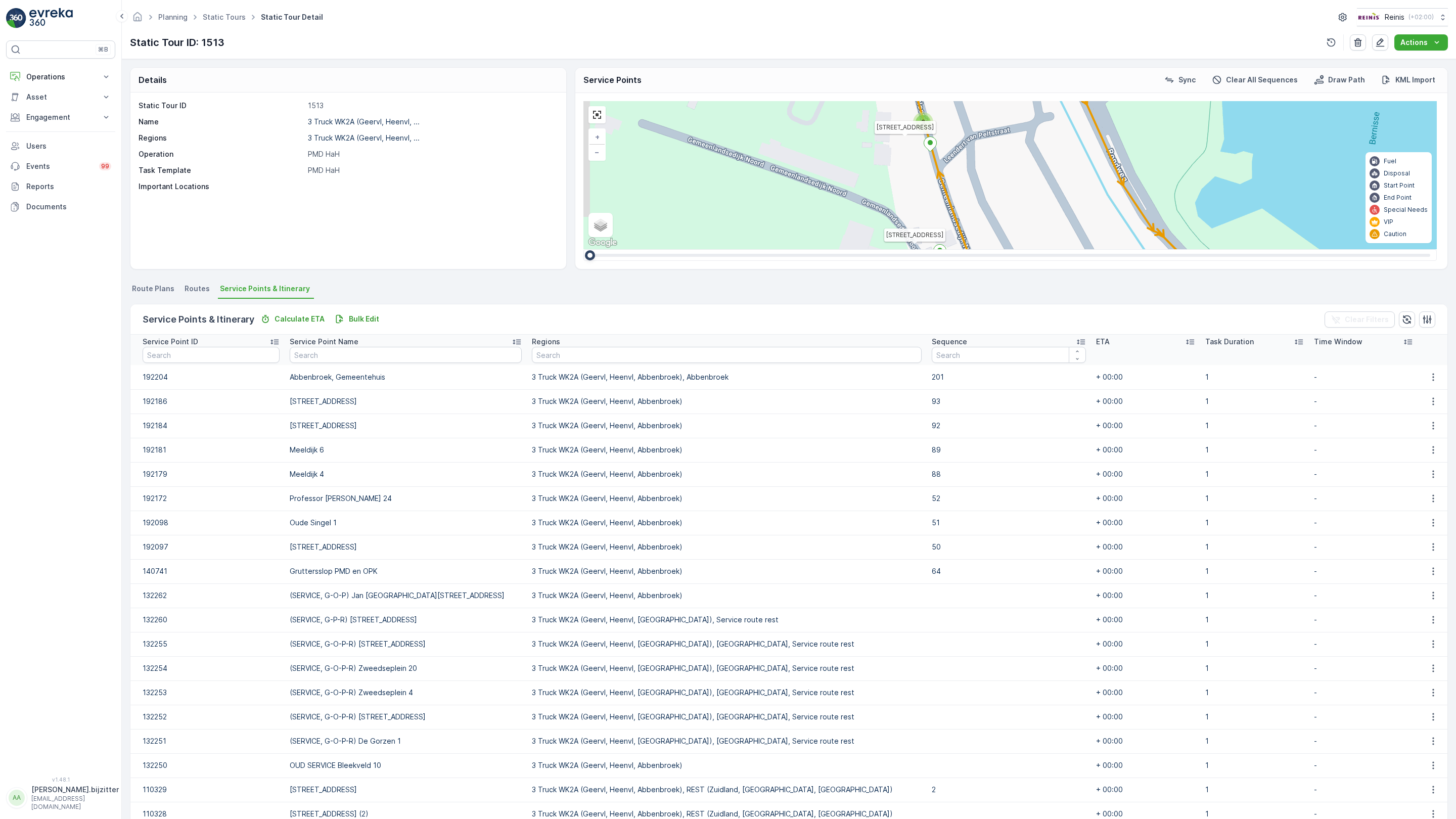
drag, startPoint x: 783, startPoint y: 495, endPoint x: 675, endPoint y: 440, distance: 121.2
click at [792, 249] on div "2 2 2 2 2 2 2 2 2 2 2 2 2 3 2 2 2 7 3 3 3 2 2 2 3 2 2 2 3 2 3 2 3 160 159 4 65 …" at bounding box center [1010, 175] width 853 height 148
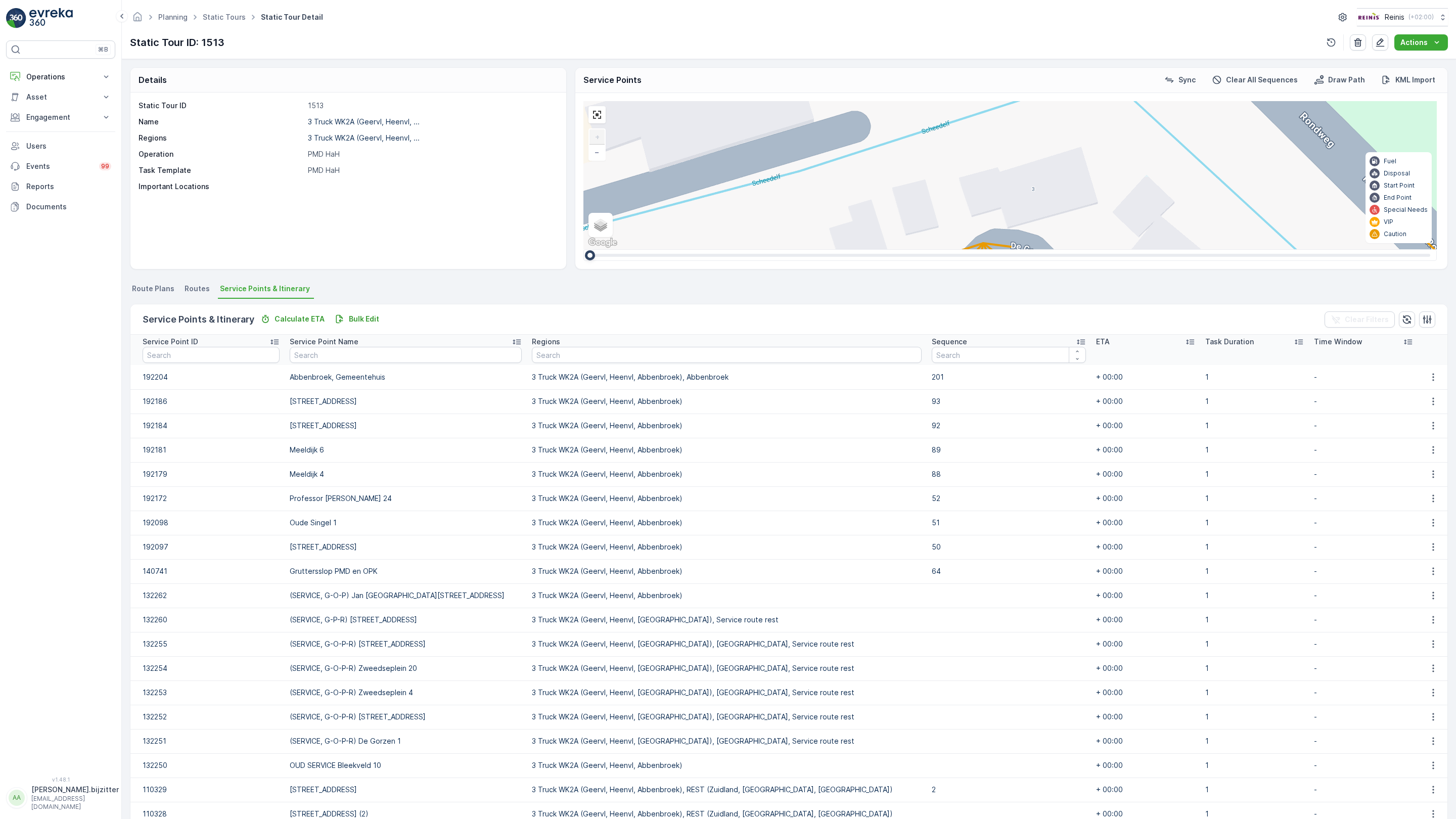
drag, startPoint x: 492, startPoint y: 371, endPoint x: 497, endPoint y: 509, distance: 138.1
click at [583, 249] on div "2 2 2 2 2 3 2 2 2 2 2 2 2 3 160 159 4 65 86 164 93 157 158 76 69 60 [GEOGRAPHIC…" at bounding box center [1010, 175] width 853 height 148
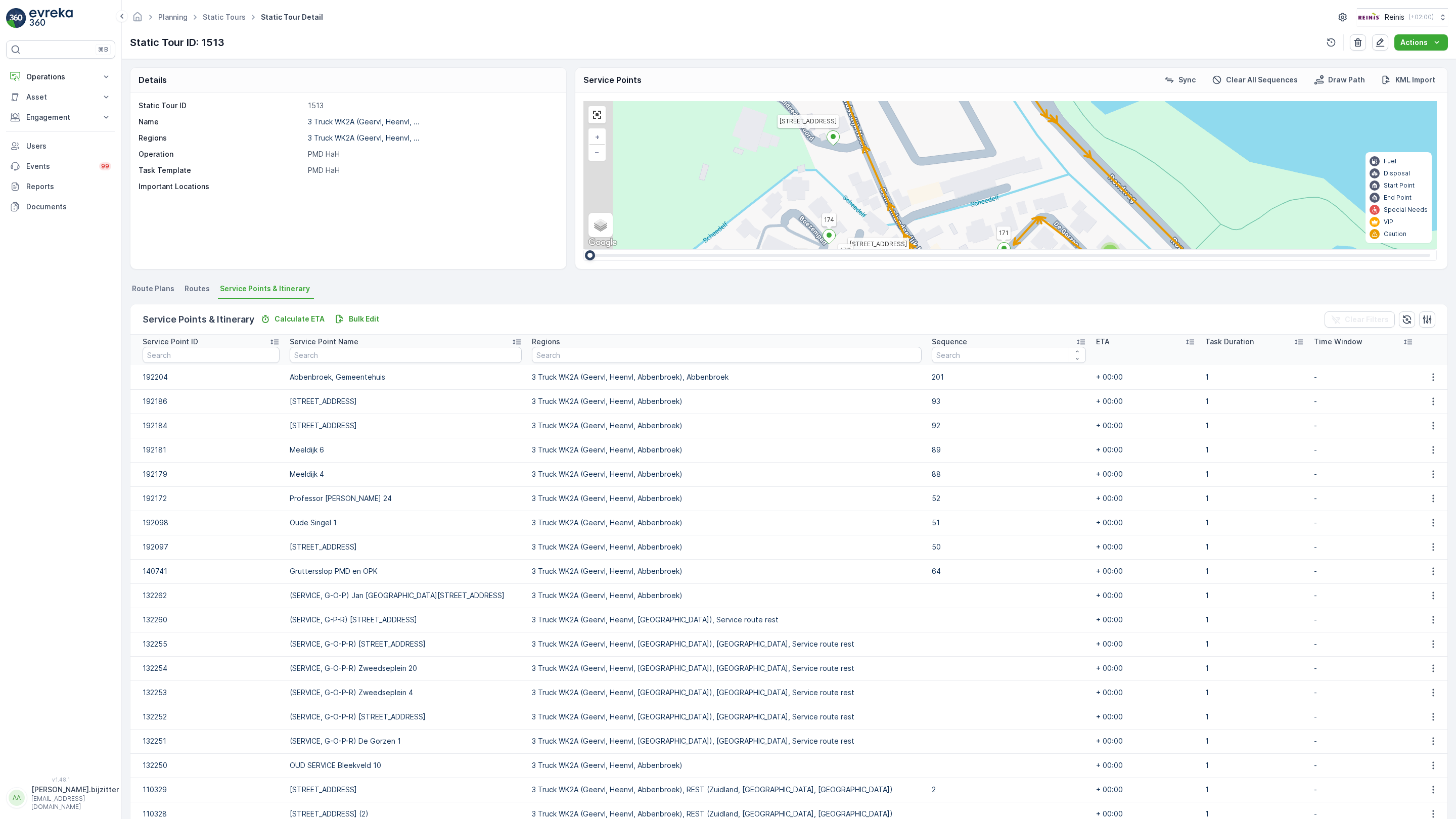
drag, startPoint x: 346, startPoint y: 515, endPoint x: 433, endPoint y: 239, distance: 289.4
click at [583, 239] on div "2 2 2 2 2 2 2 2 2 2 2 2 2 3 2 2 2 7 3 3 3 2 2 2 3 2 2 2 3 2 3 2 3 160 159 4 65 …" at bounding box center [1010, 175] width 853 height 148
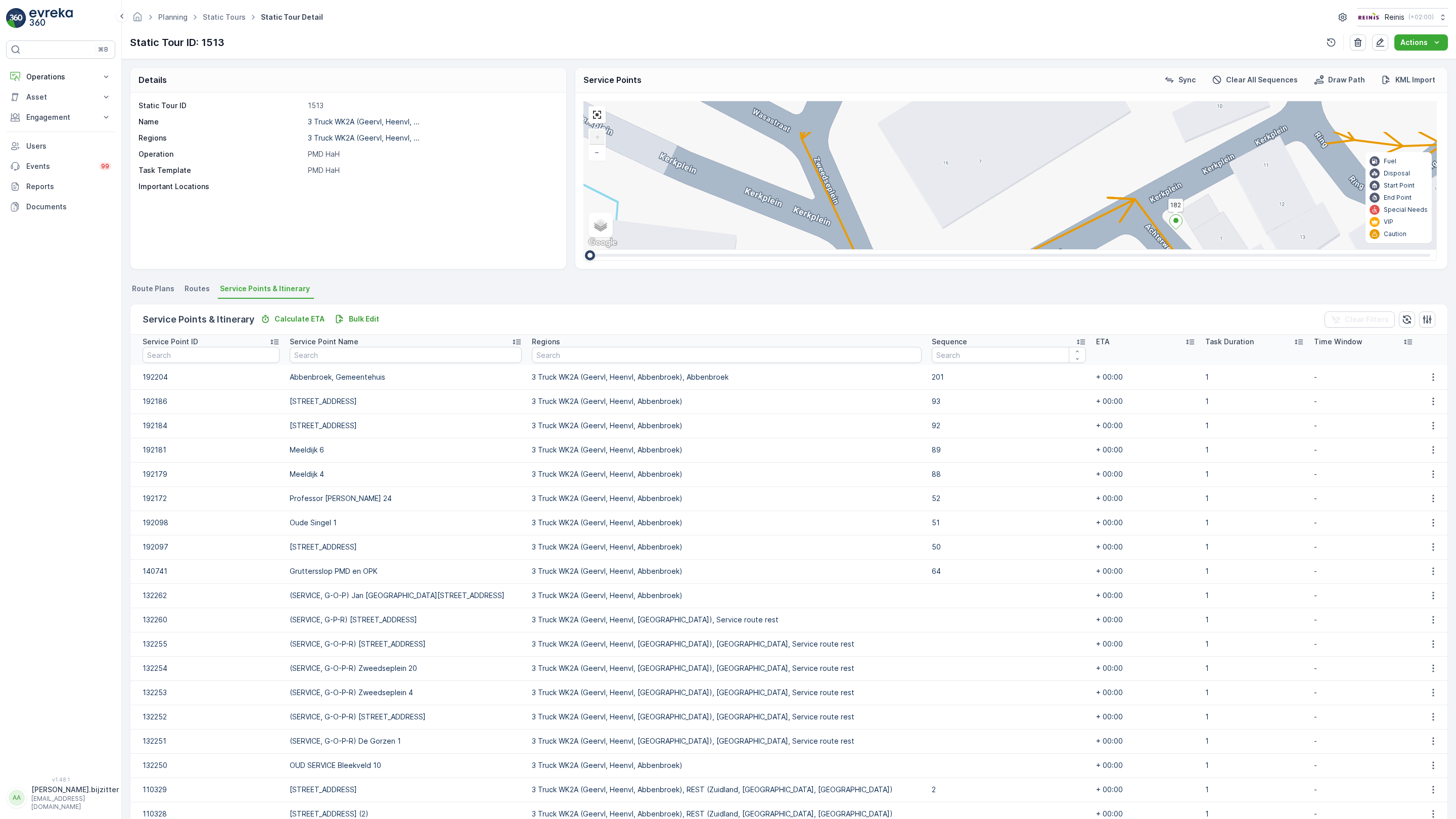
drag, startPoint x: 275, startPoint y: 497, endPoint x: 431, endPoint y: 610, distance: 192.6
click at [583, 249] on div "2 2 2 2 2 3 2 2 2 2 2 2 2 3 160 159 4 65 86 164 93 157 158 76 69 60 [GEOGRAPHIC…" at bounding box center [1010, 175] width 853 height 148
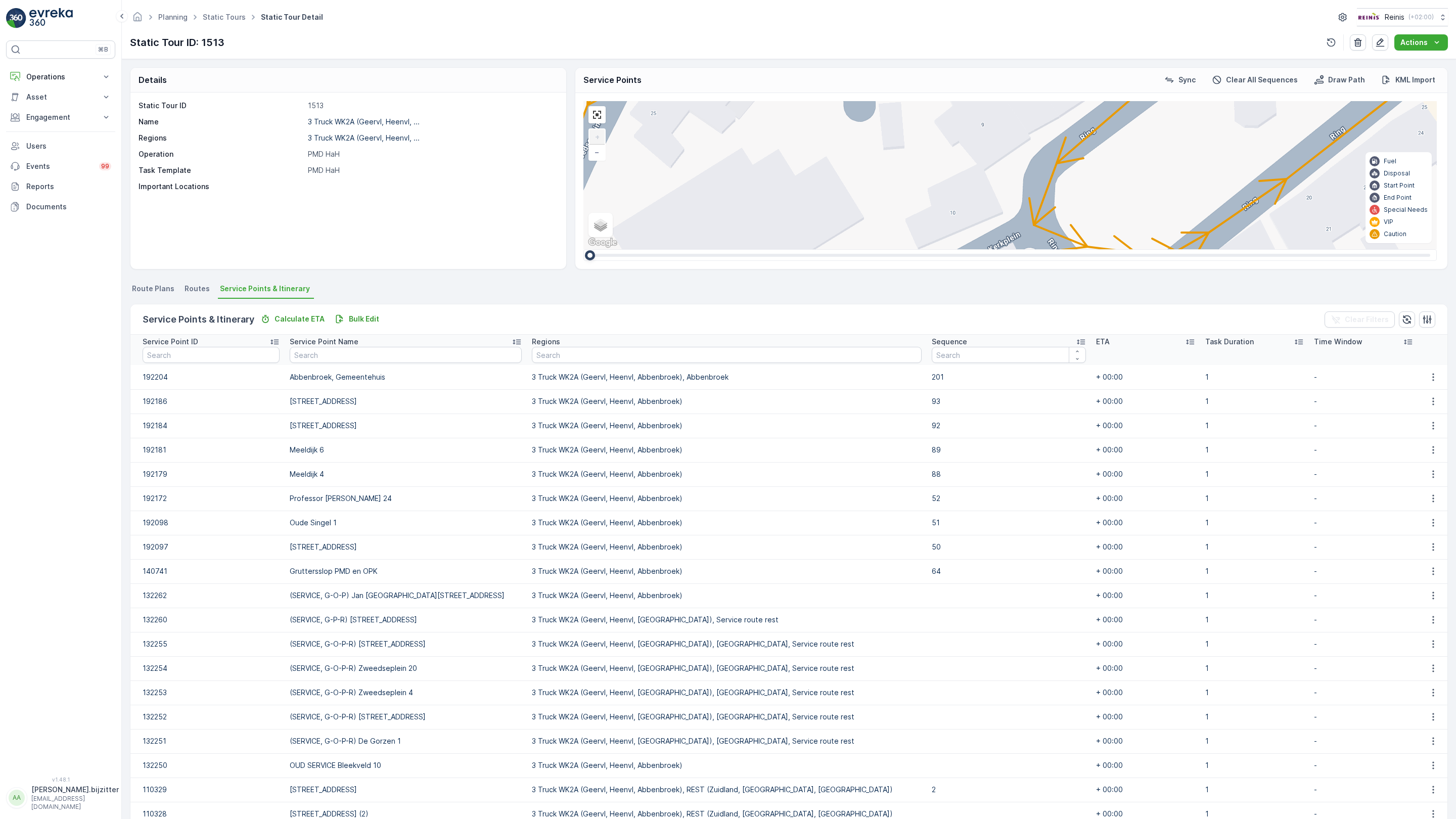
drag, startPoint x: 512, startPoint y: 573, endPoint x: 249, endPoint y: 272, distance: 399.7
click at [583, 249] on div "2 2 2 2 2 3 2 2 2 2 2 2 2 3 160 159 4 65 86 164 93 157 158 76 69 60 [GEOGRAPHIC…" at bounding box center [1010, 175] width 853 height 148
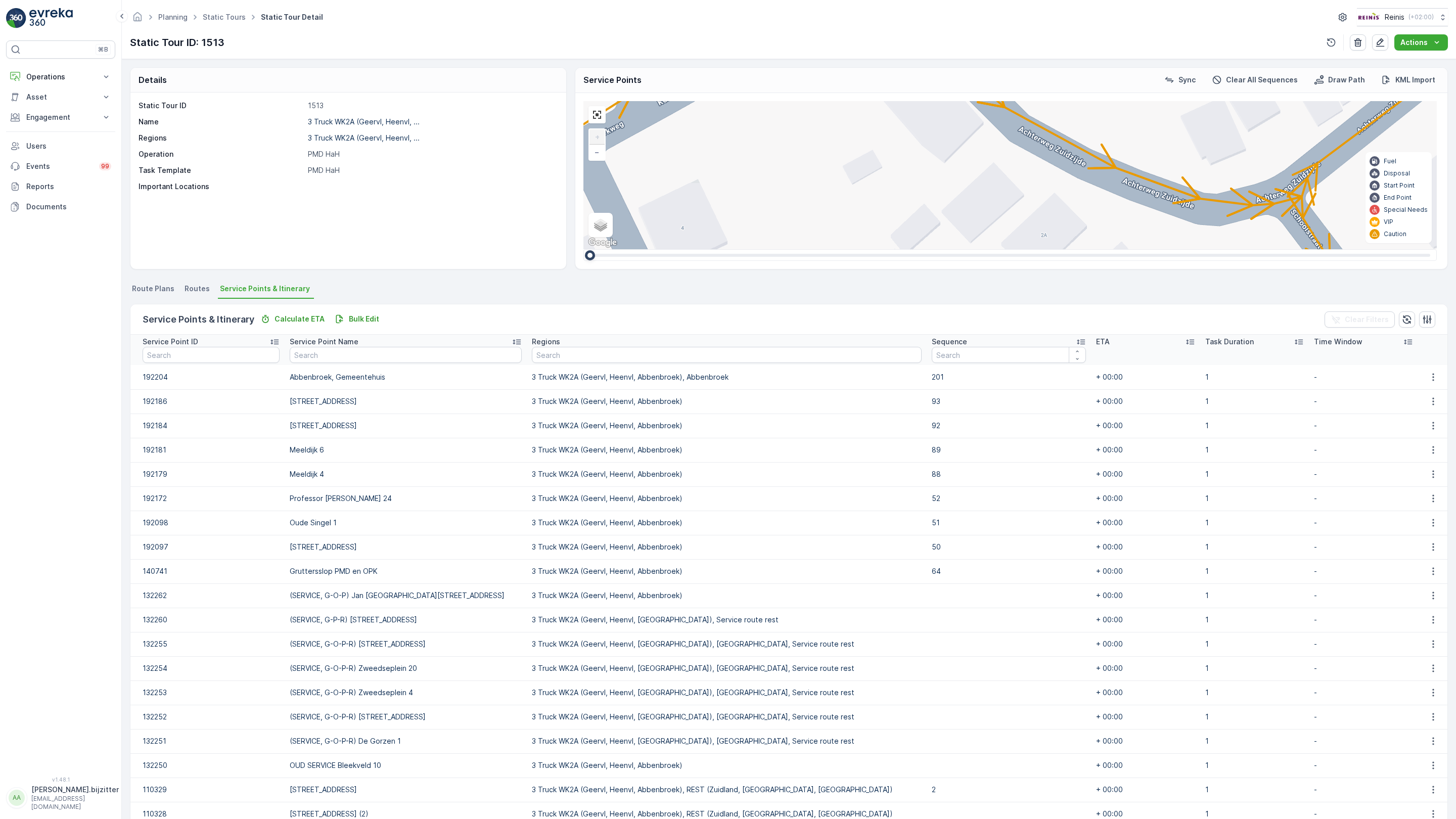
drag, startPoint x: 501, startPoint y: 505, endPoint x: 514, endPoint y: 172, distance: 333.3
click at [583, 172] on div "2 2 2 2 2 3 2 2 2 2 2 2 2 3 160 159 4 65 86 164 93 157 158 76 69 60 [GEOGRAPHIC…" at bounding box center [1010, 175] width 853 height 148
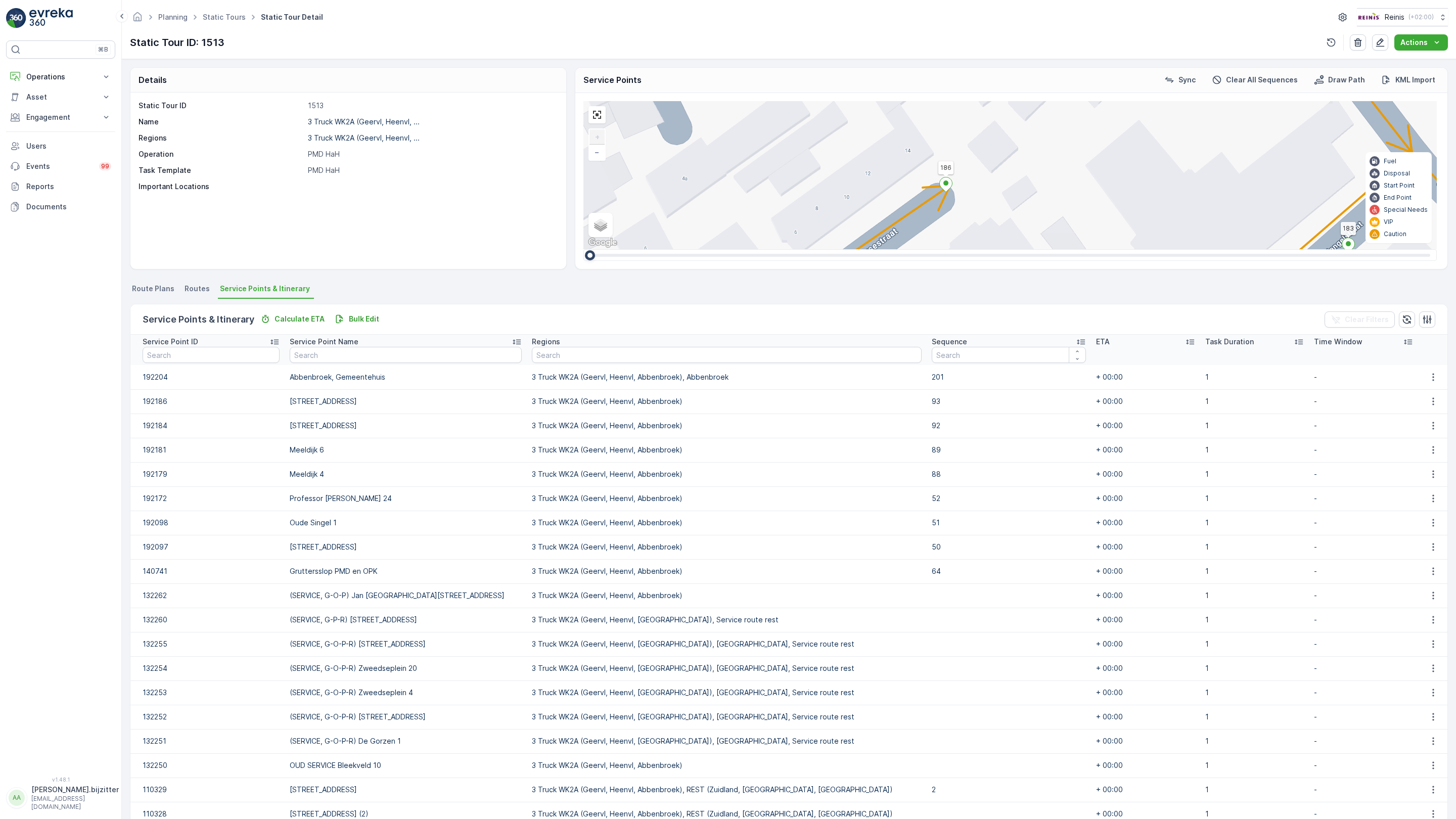
drag, startPoint x: 460, startPoint y: 515, endPoint x: 463, endPoint y: 307, distance: 208.0
click at [583, 249] on div "2 2 2 2 2 3 2 2 2 2 2 2 2 3 160 159 4 65 86 164 93 157 158 76 69 60 [GEOGRAPHIC…" at bounding box center [1010, 175] width 853 height 148
click at [1247, 402] on div "2" at bounding box center [1254, 410] width 15 height 15
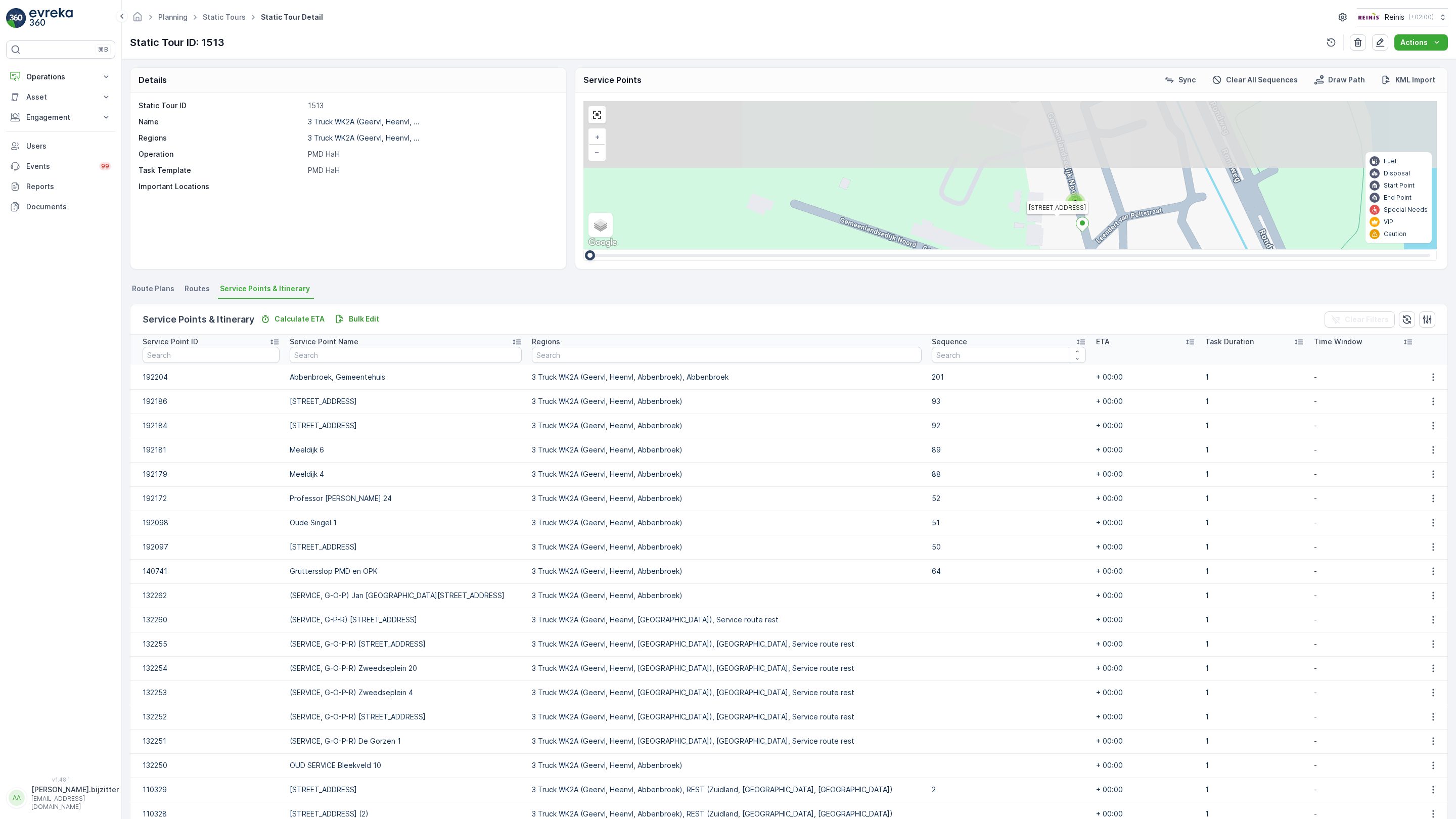
drag, startPoint x: 725, startPoint y: 193, endPoint x: 644, endPoint y: 601, distance: 416.0
click at [644, 249] on div "2 2 2 2 2 2 2 2 2 2 2 2 2 3 2 2 2 7 3 3 3 2 2 2 3 2 2 2 3 2 3 2 3 160 159 4 65 …" at bounding box center [1010, 175] width 853 height 148
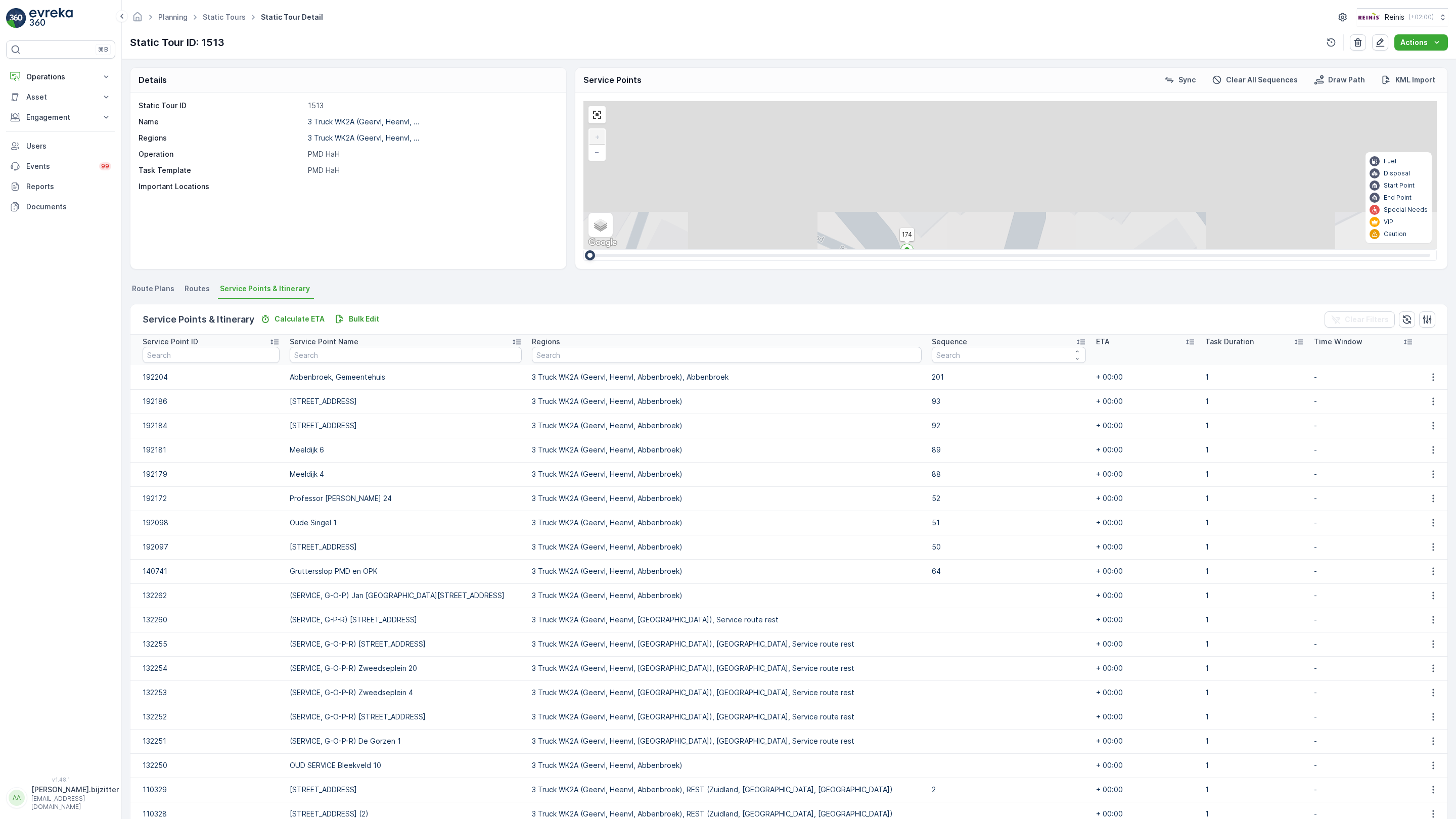
drag, startPoint x: 643, startPoint y: 176, endPoint x: 677, endPoint y: 478, distance: 303.9
click at [677, 249] on div "2 2 2 2 2 3 2 2 2 2 2 2 2 3 160 159 4 65 86 164 93 157 158 76 69 60 [GEOGRAPHIC…" at bounding box center [1010, 175] width 853 height 148
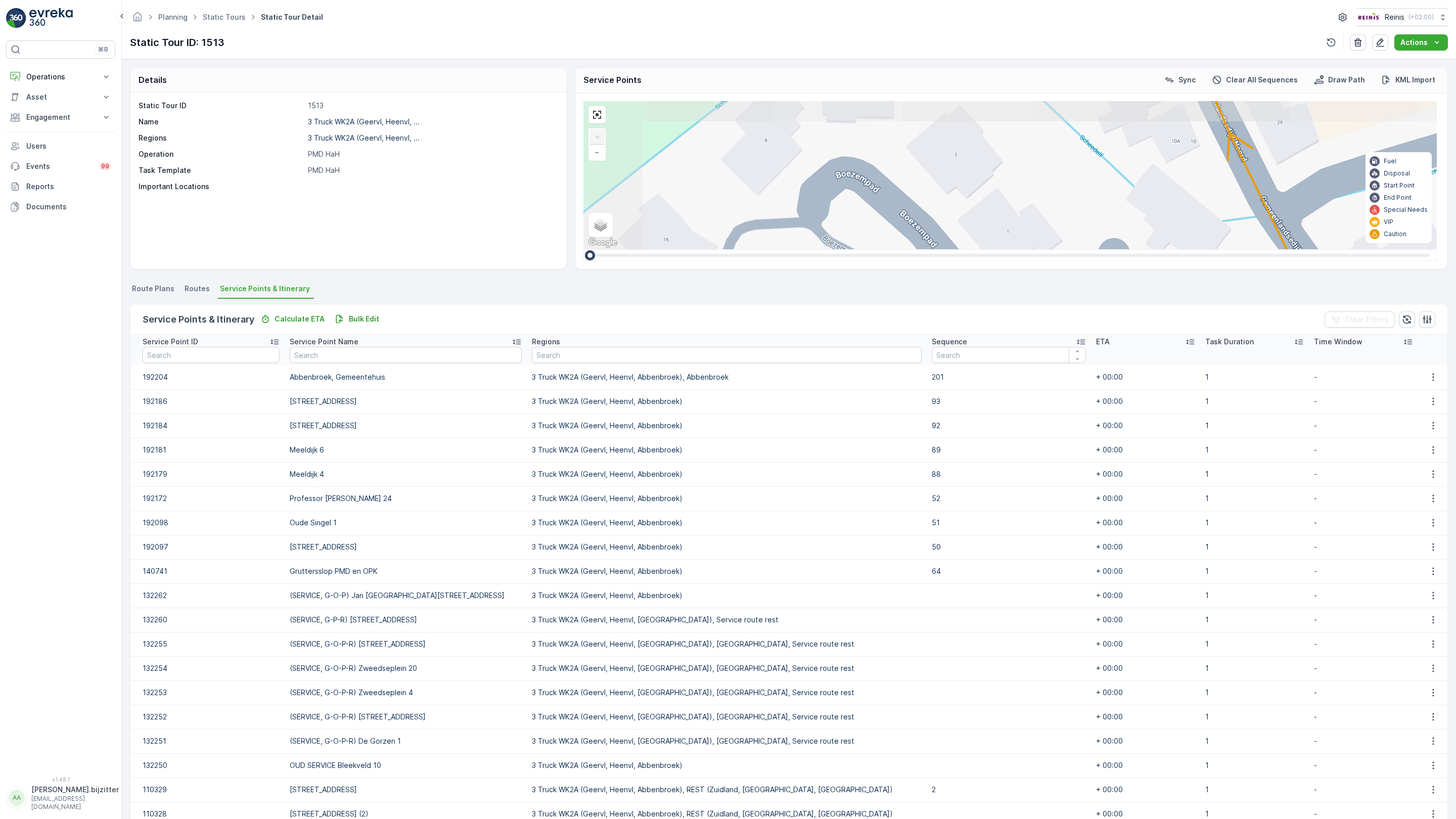
drag, startPoint x: 424, startPoint y: 381, endPoint x: 447, endPoint y: 390, distance: 24.7
click at [583, 249] on div "2 2 2 2 2 3 2 2 2 2 2 2 2 3 160 159 4 65 86 164 93 157 158 76 69 60 [GEOGRAPHIC…" at bounding box center [1010, 175] width 853 height 148
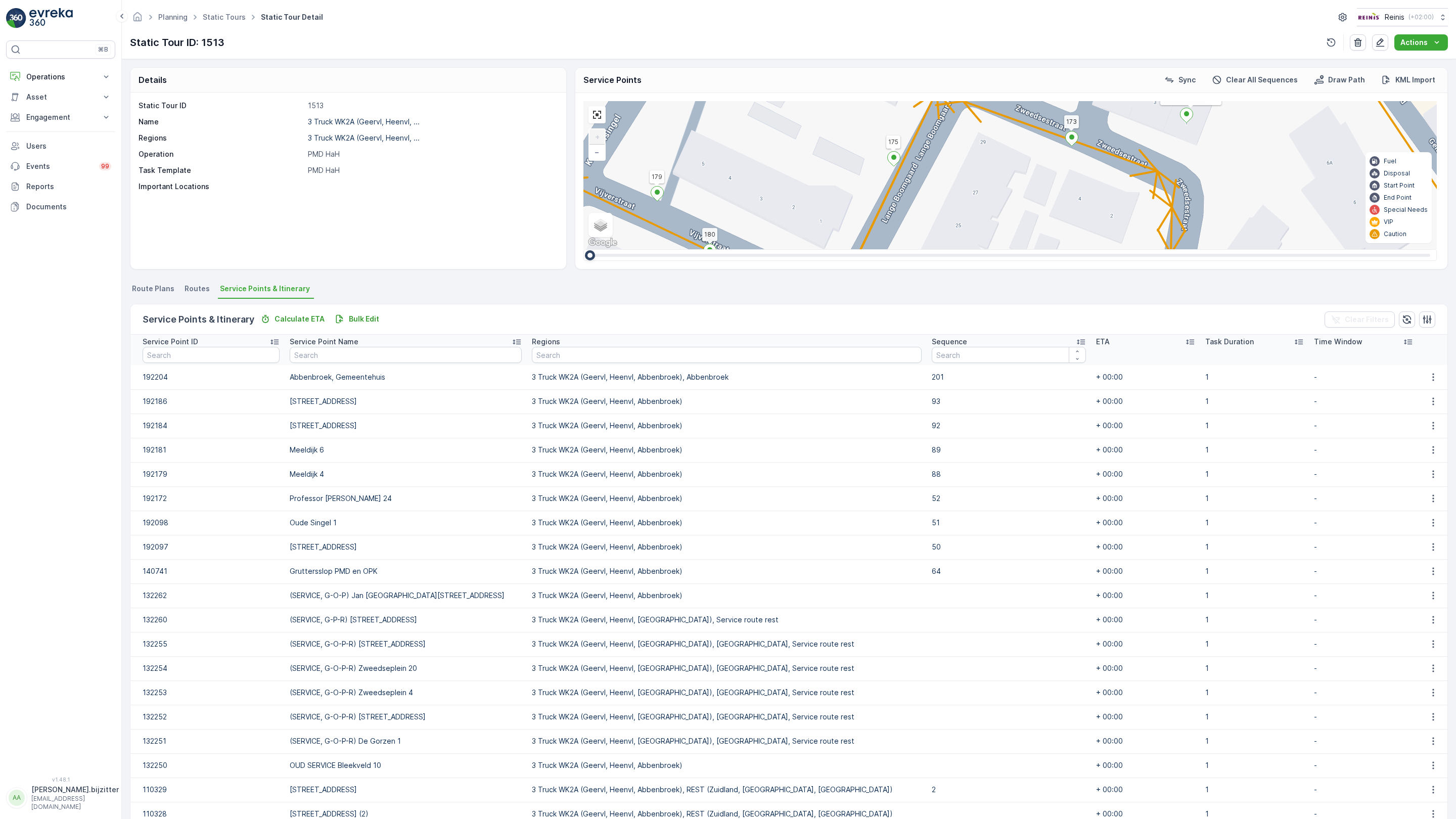
drag, startPoint x: 437, startPoint y: 367, endPoint x: 428, endPoint y: 241, distance: 126.3
click at [583, 241] on div "2 2 2 2 2 3 2 2 2 2 2 2 2 3 160 159 4 65 86 164 93 157 158 76 69 60 [GEOGRAPHIC…" at bounding box center [1010, 175] width 853 height 148
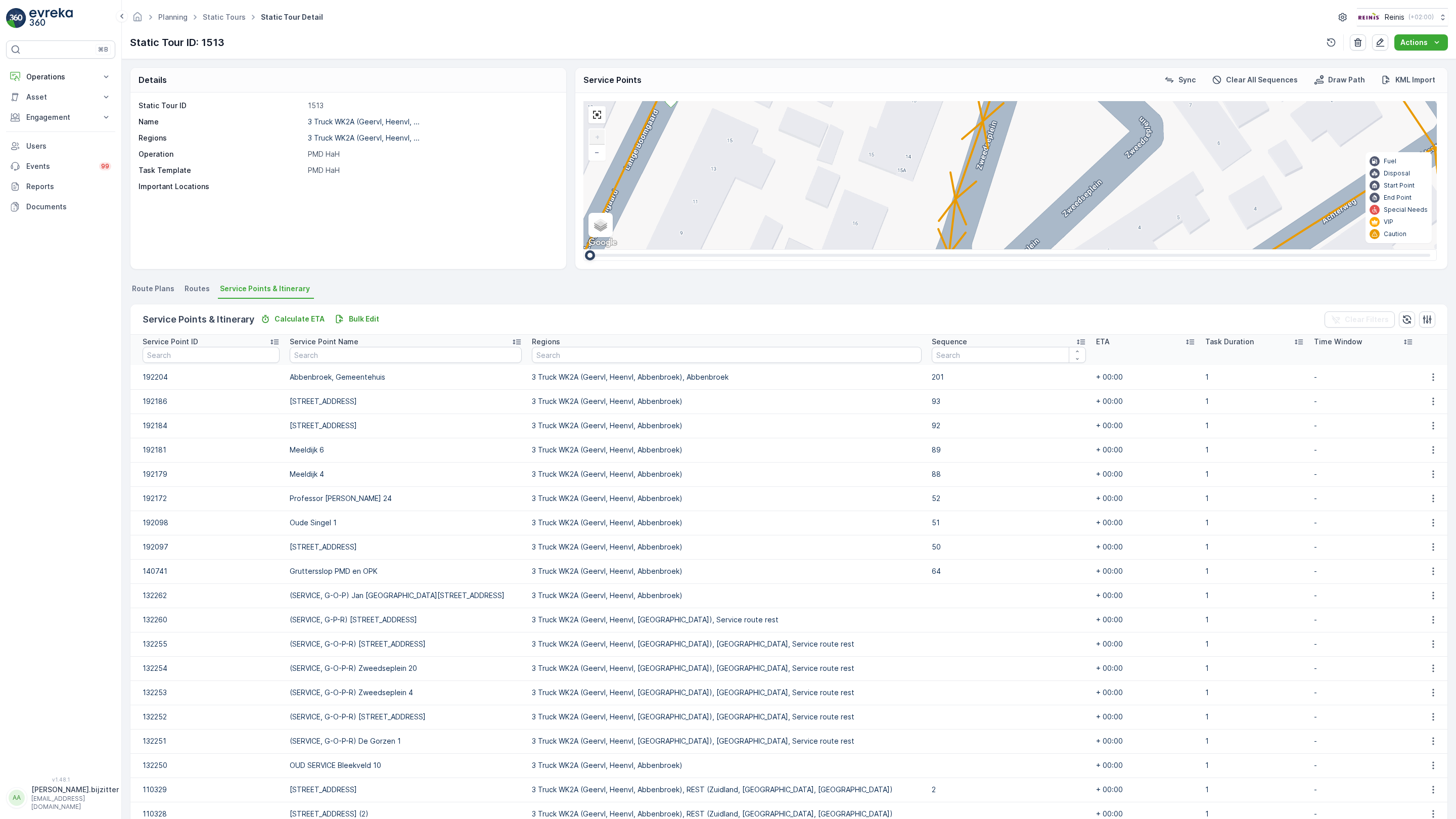
drag, startPoint x: 749, startPoint y: 542, endPoint x: 599, endPoint y: 281, distance: 301.0
click at [599, 249] on div "2 2 2 2 2 3 2 2 2 2 2 2 2 3 160 159 4 65 86 164 93 157 158 76 69 60 [GEOGRAPHIC…" at bounding box center [1010, 175] width 853 height 148
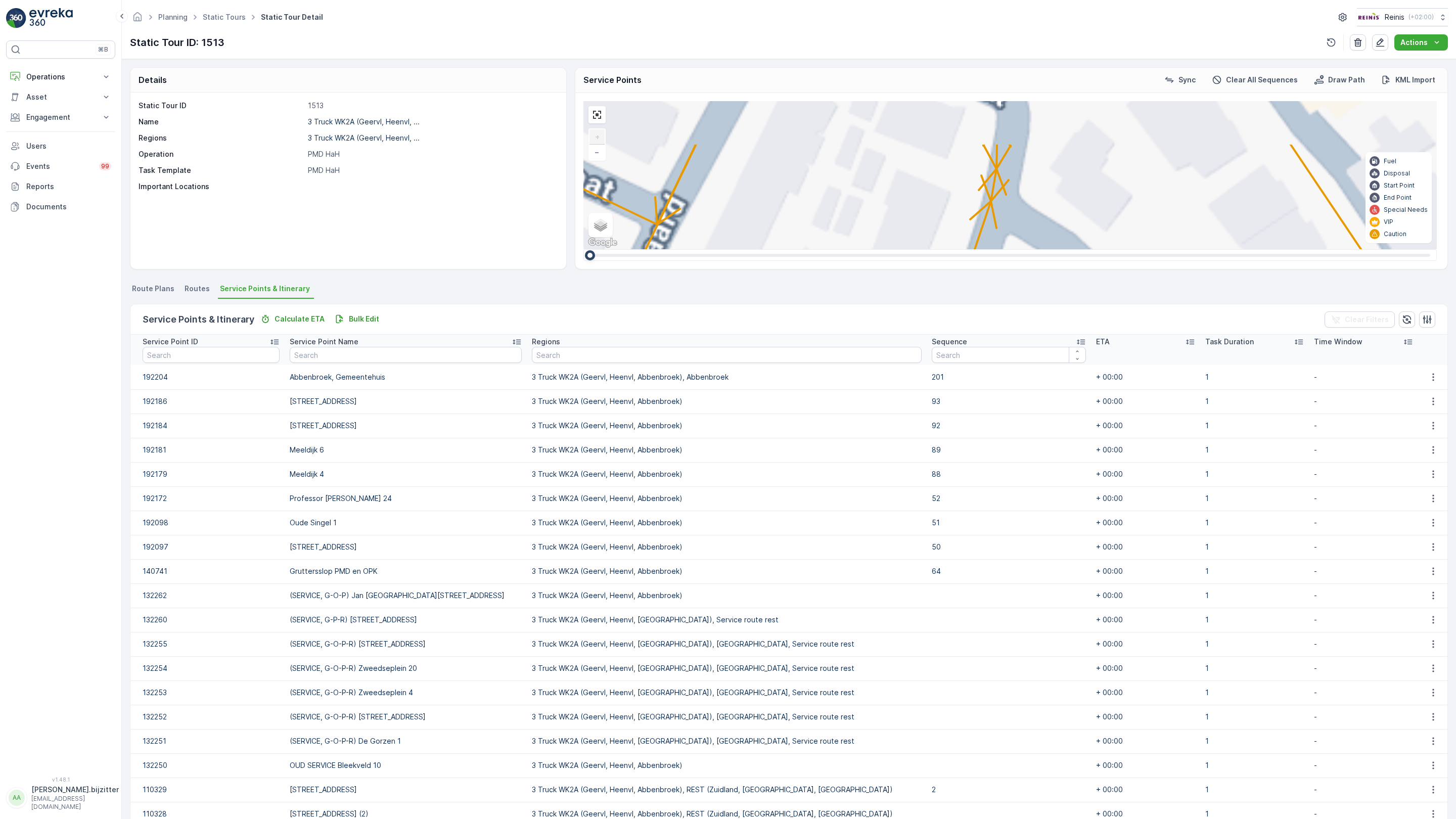
drag, startPoint x: 637, startPoint y: 319, endPoint x: 643, endPoint y: 444, distance: 125.1
click at [643, 249] on div "2 2 2 2 2 3 2 2 2 2 2 2 2 3 160 159 4 65 86 164 93 157 158 76 69 60 [GEOGRAPHIC…" at bounding box center [1010, 175] width 853 height 148
click at [773, 548] on div "2" at bounding box center [781, 556] width 15 height 15
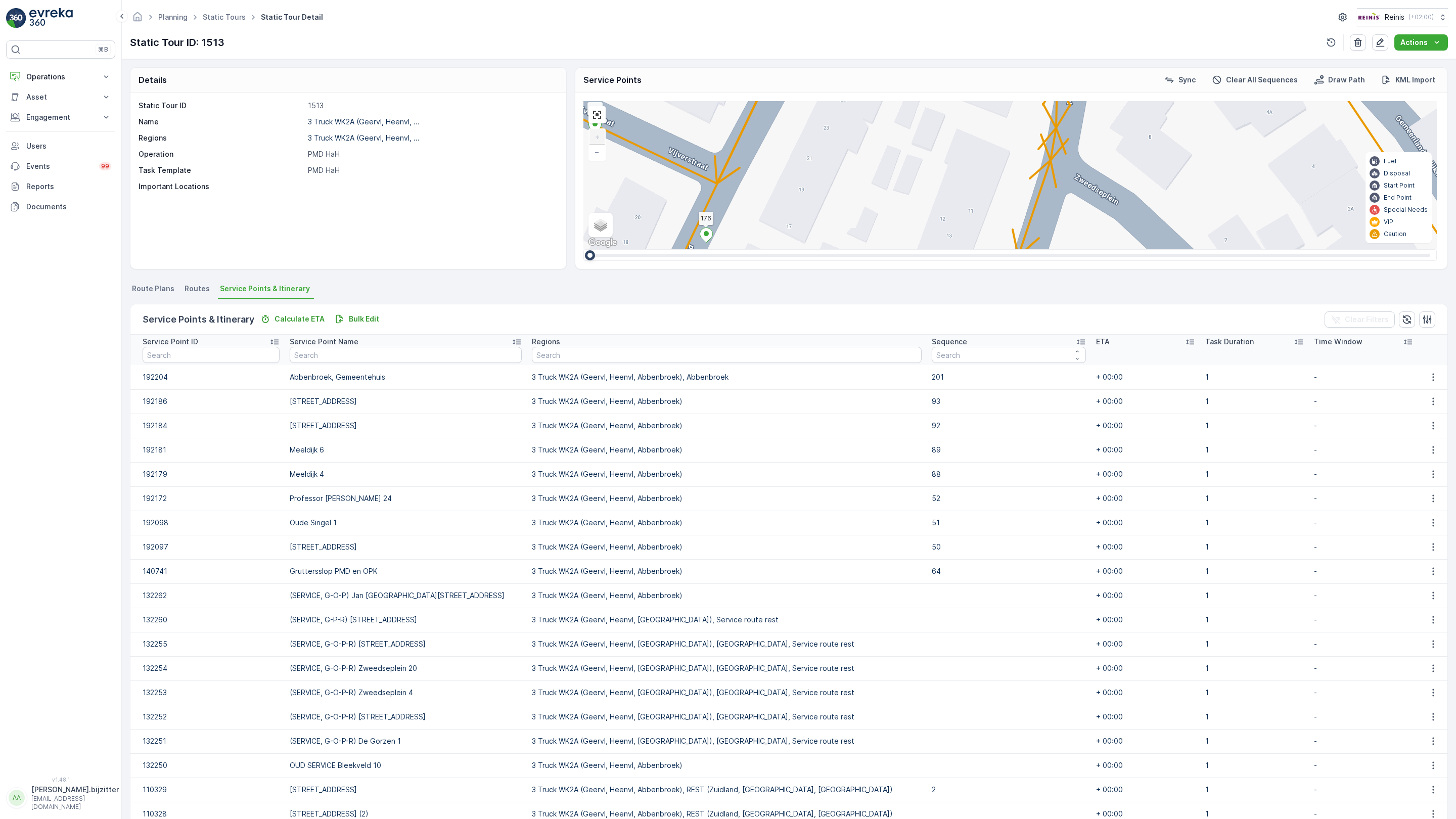
drag, startPoint x: 153, startPoint y: 496, endPoint x: 213, endPoint y: 455, distance: 72.7
click at [583, 249] on div "2 2 2 2 2 3 2 2 2 2 2 2 2 3 160 159 4 65 86 164 93 157 158 76 69 60 [GEOGRAPHIC…" at bounding box center [1010, 175] width 853 height 148
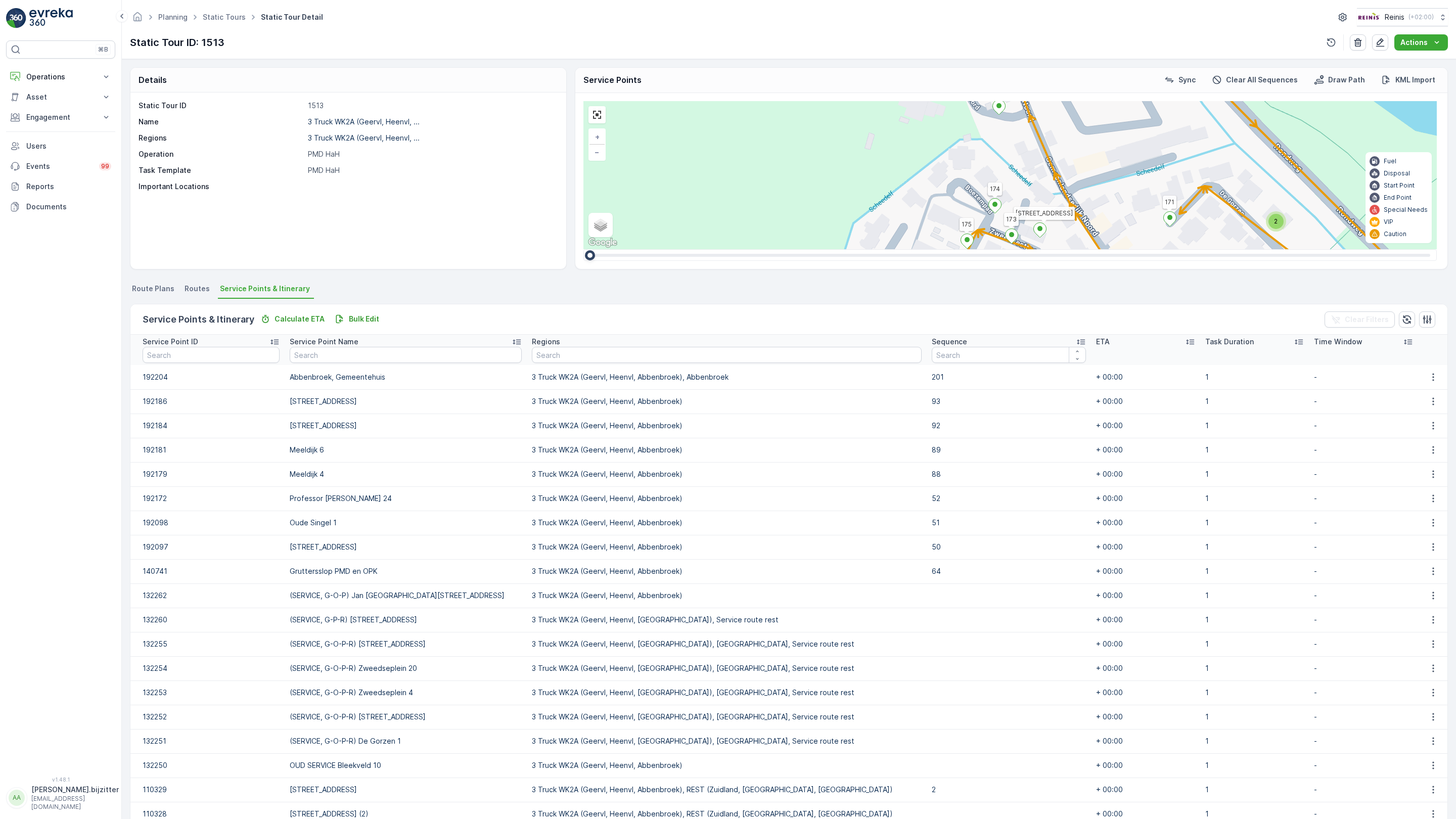
drag, startPoint x: 651, startPoint y: 461, endPoint x: 528, endPoint y: 411, distance: 132.8
click at [583, 249] on div "2 2 2 2 2 2 2 2 2 2 2 2 2 3 2 2 2 7 3 3 3 2 2 2 3 2 2 2 3 2 3 2 3 160 159 4 65 …" at bounding box center [1010, 175] width 853 height 148
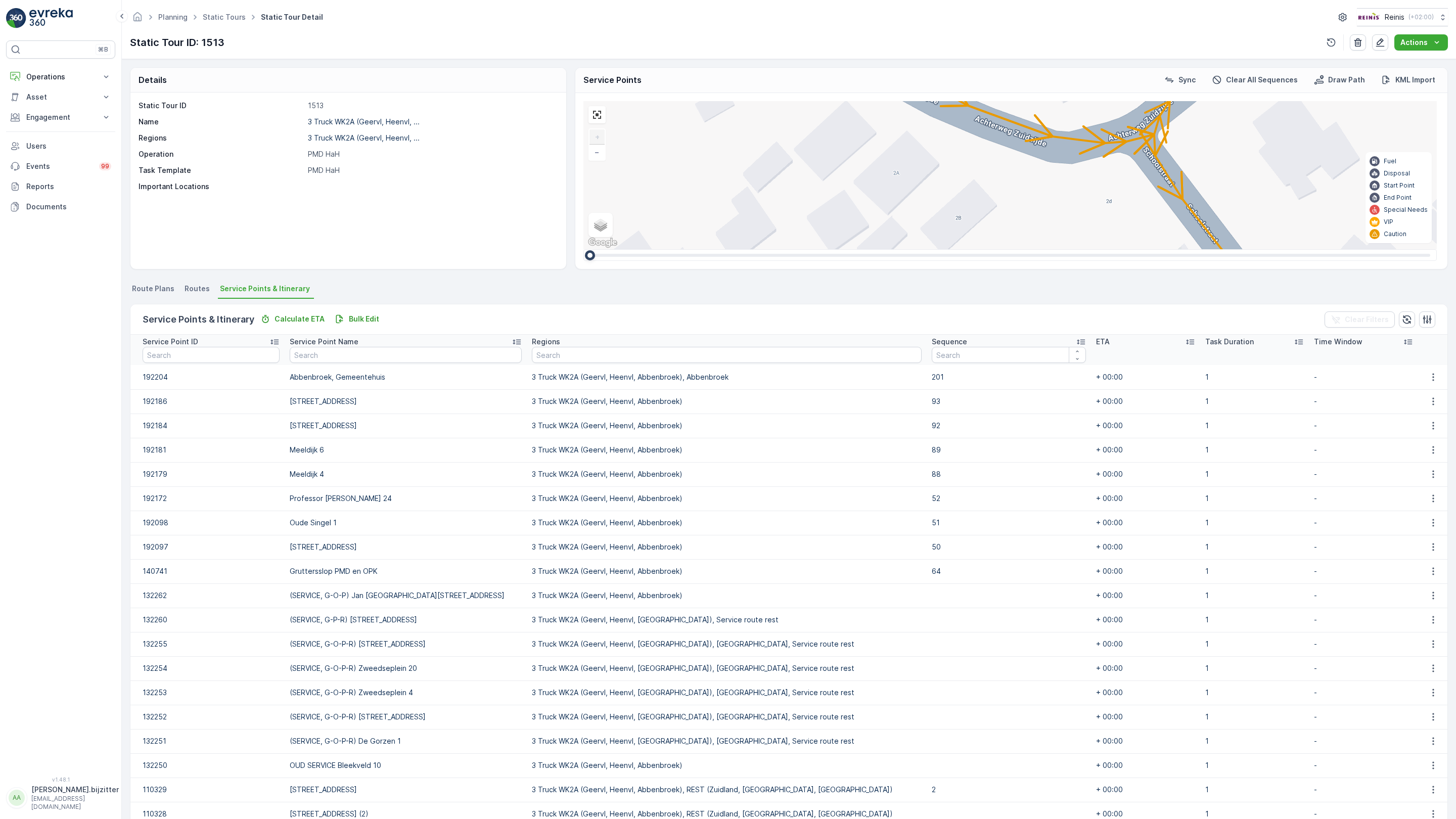
click at [1095, 549] on div "2" at bounding box center [1103, 556] width 15 height 15
click at [613, 249] on div "2 2 2 2 2 3 2 2 2 2 2 2 2 3 160 159 4 65 86 164 93 157 158 76 69 60 [GEOGRAPHIC…" at bounding box center [1010, 175] width 853 height 148
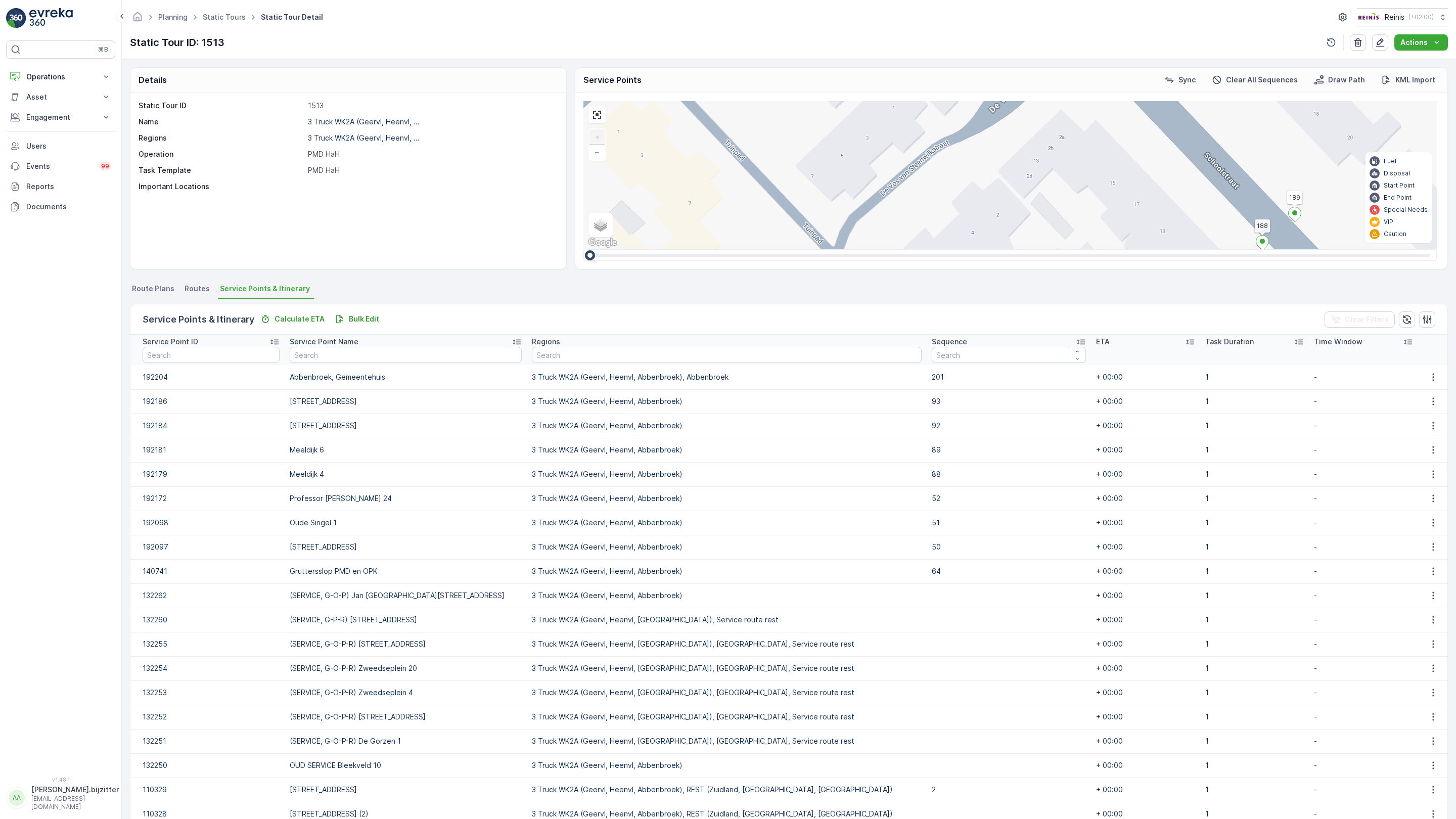
drag, startPoint x: 657, startPoint y: 287, endPoint x: 387, endPoint y: 107, distance: 324.5
click at [583, 107] on div "2 2 2 2 2 3 2 2 2 2 2 2 2 3 160 159 4 65 86 164 93 157 158 76 69 60 [GEOGRAPHIC…" at bounding box center [1010, 175] width 853 height 148
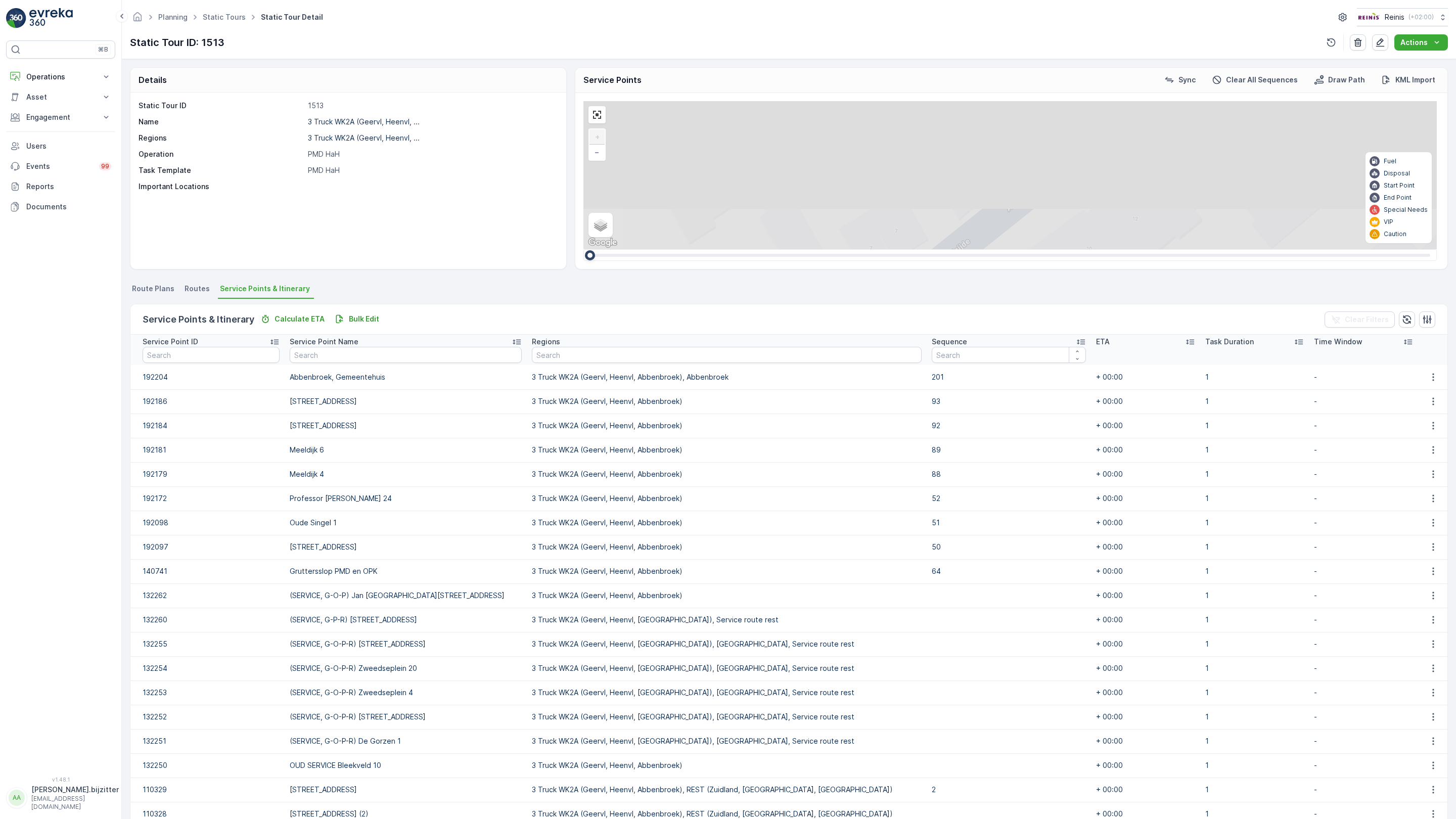
drag, startPoint x: 448, startPoint y: 383, endPoint x: 476, endPoint y: 818, distance: 435.9
click at [583, 249] on div "2 2 2 2 2 3 2 2 2 2 2 2 2 3 160 159 4 65 86 164 93 157 158 76 69 60 [GEOGRAPHIC…" at bounding box center [1010, 175] width 853 height 148
drag, startPoint x: 554, startPoint y: 716, endPoint x: 551, endPoint y: 712, distance: 5.0
click at [583, 249] on div "2 2 2 2 2 3 2 2 2 2 2 2 2 3 160 159 4 65 86 164 93 157 158 76 69 60 [GEOGRAPHIC…" at bounding box center [1010, 175] width 853 height 148
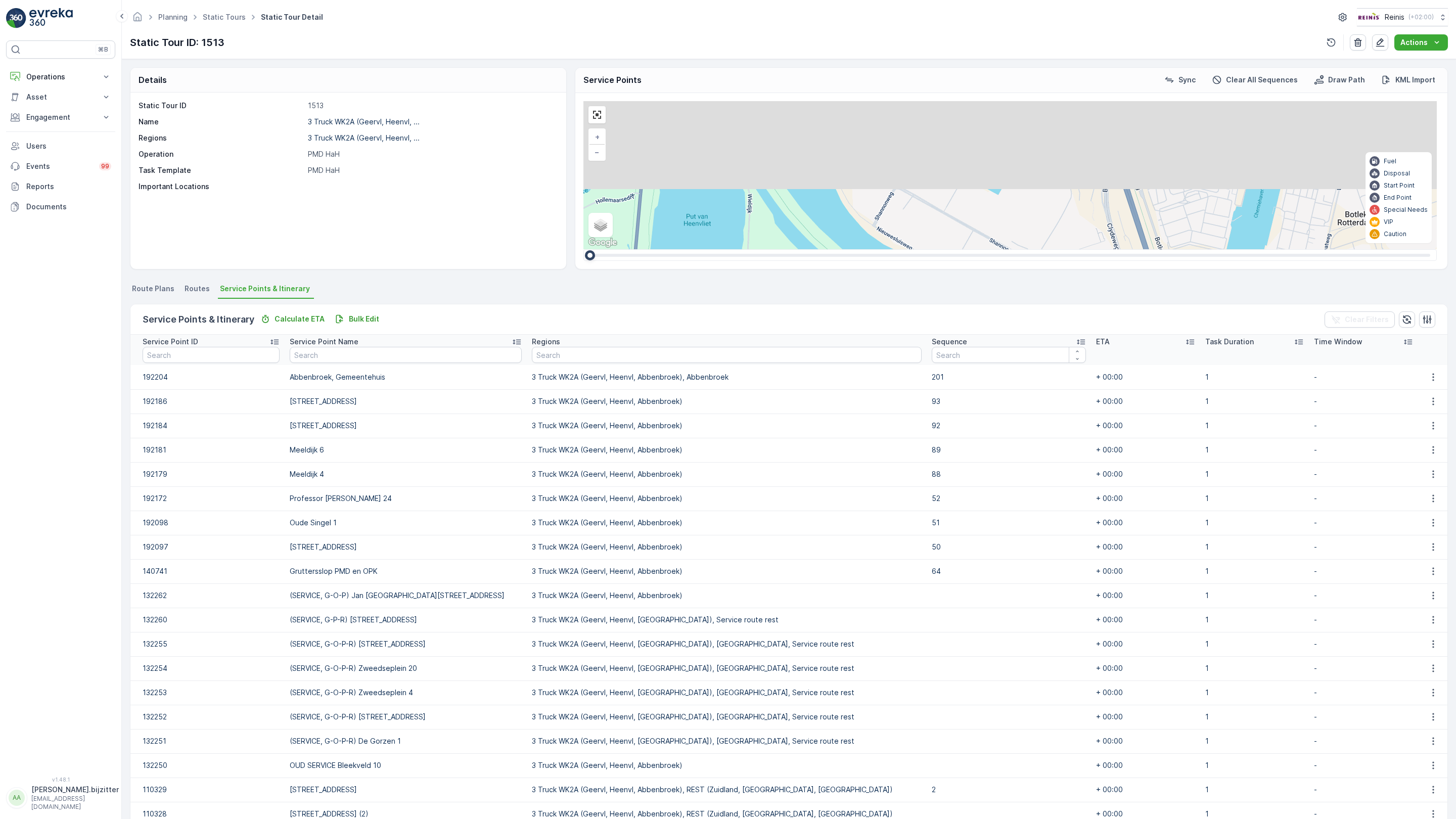
drag, startPoint x: 606, startPoint y: 208, endPoint x: 404, endPoint y: 417, distance: 290.7
click at [583, 249] on div "10 3 5 3 4 7 5 4 7 16 15 2 3 18 6 5 9 6 4 8 10 2 2 2 4 4 5 2 5 2 3 3 5 8 5 9 5 …" at bounding box center [1010, 175] width 853 height 148
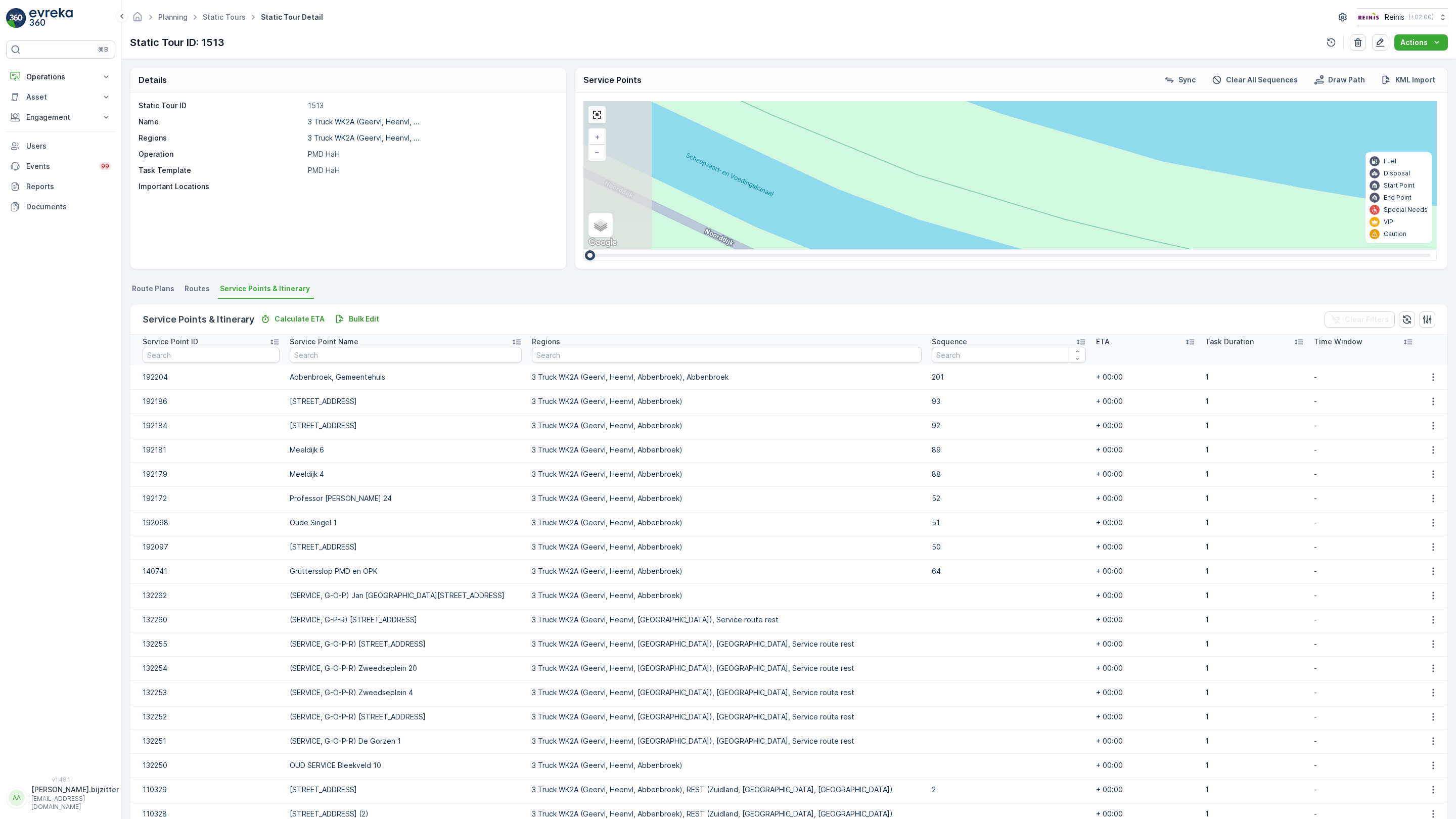
drag, startPoint x: 398, startPoint y: 458, endPoint x: 461, endPoint y: 420, distance: 73.6
click at [583, 249] on div "2 2 2 2 2 2 2 2 2 2 2 2 2 3 2 2 2 7 3 3 3 2 2 2 3 2 2 2 3 2 3 2 3 160 159 4 65 …" at bounding box center [1010, 175] width 853 height 148
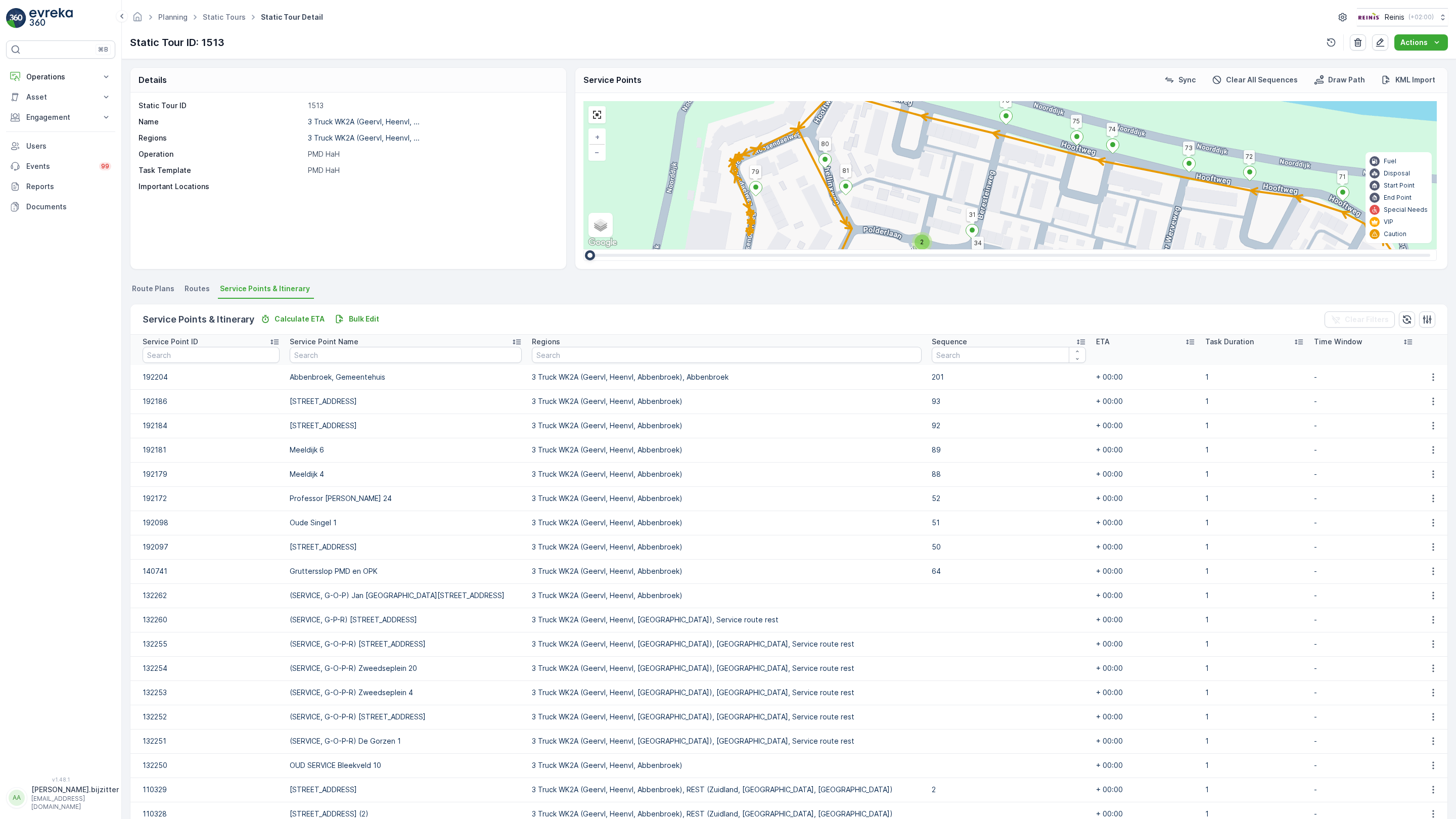
drag, startPoint x: 644, startPoint y: 333, endPoint x: 539, endPoint y: 266, distance: 124.6
click at [583, 249] on div "2 2 2 2 2 2 2 2 2 2 2 2 2 3 2 2 2 7 3 3 3 2 2 2 3 2 2 2 3 2 3 2 3 160 159 4 65 …" at bounding box center [1010, 175] width 853 height 148
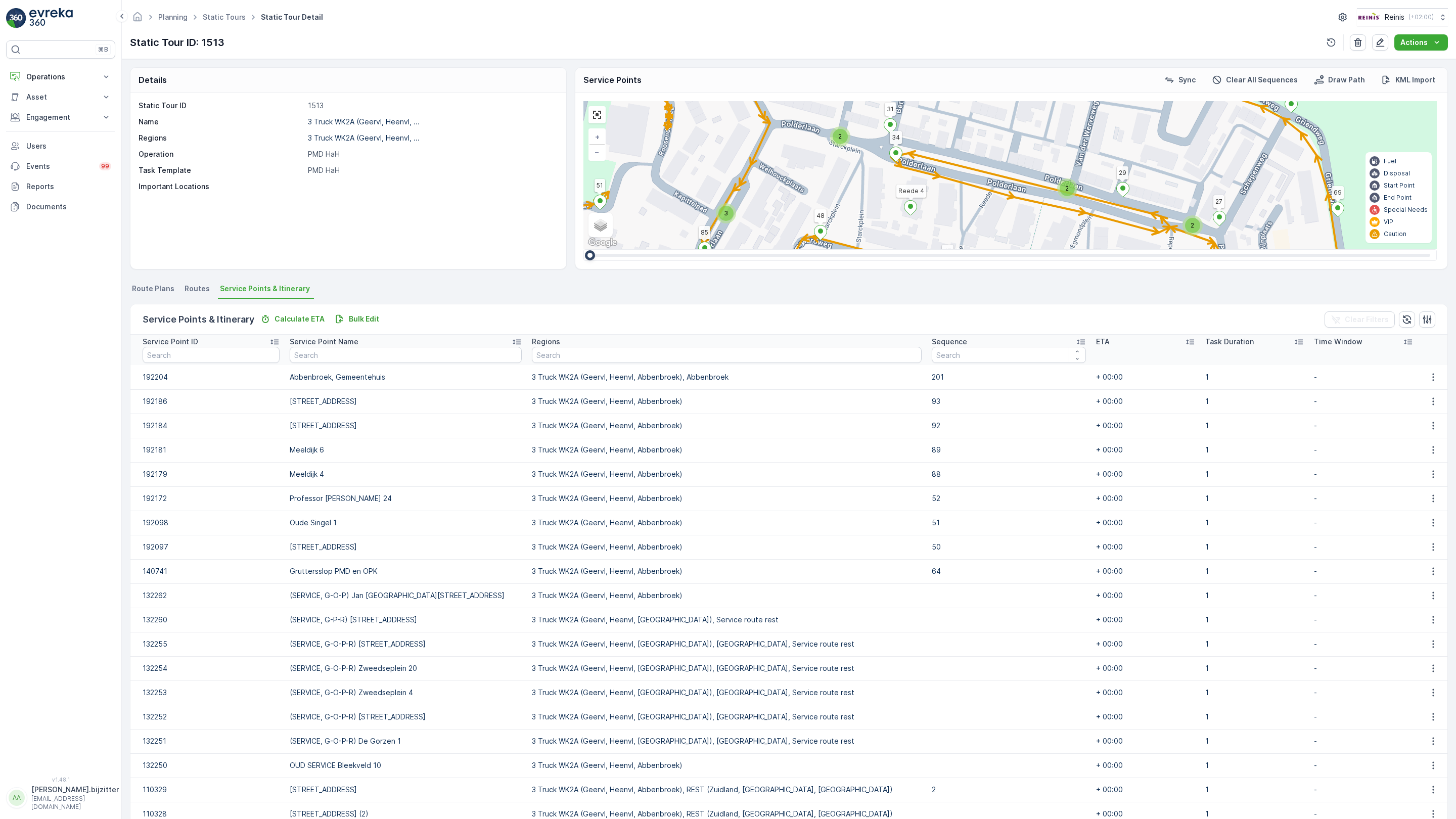
drag, startPoint x: 575, startPoint y: 365, endPoint x: 542, endPoint y: 302, distance: 71.1
click at [583, 249] on div "2 2 2 2 2 2 2 2 2 2 2 2 2 3 2 2 2 7 3 3 3 2 2 2 3 2 2 2 3 2 3 2 3 160 159 4 65 …" at bounding box center [1010, 175] width 853 height 148
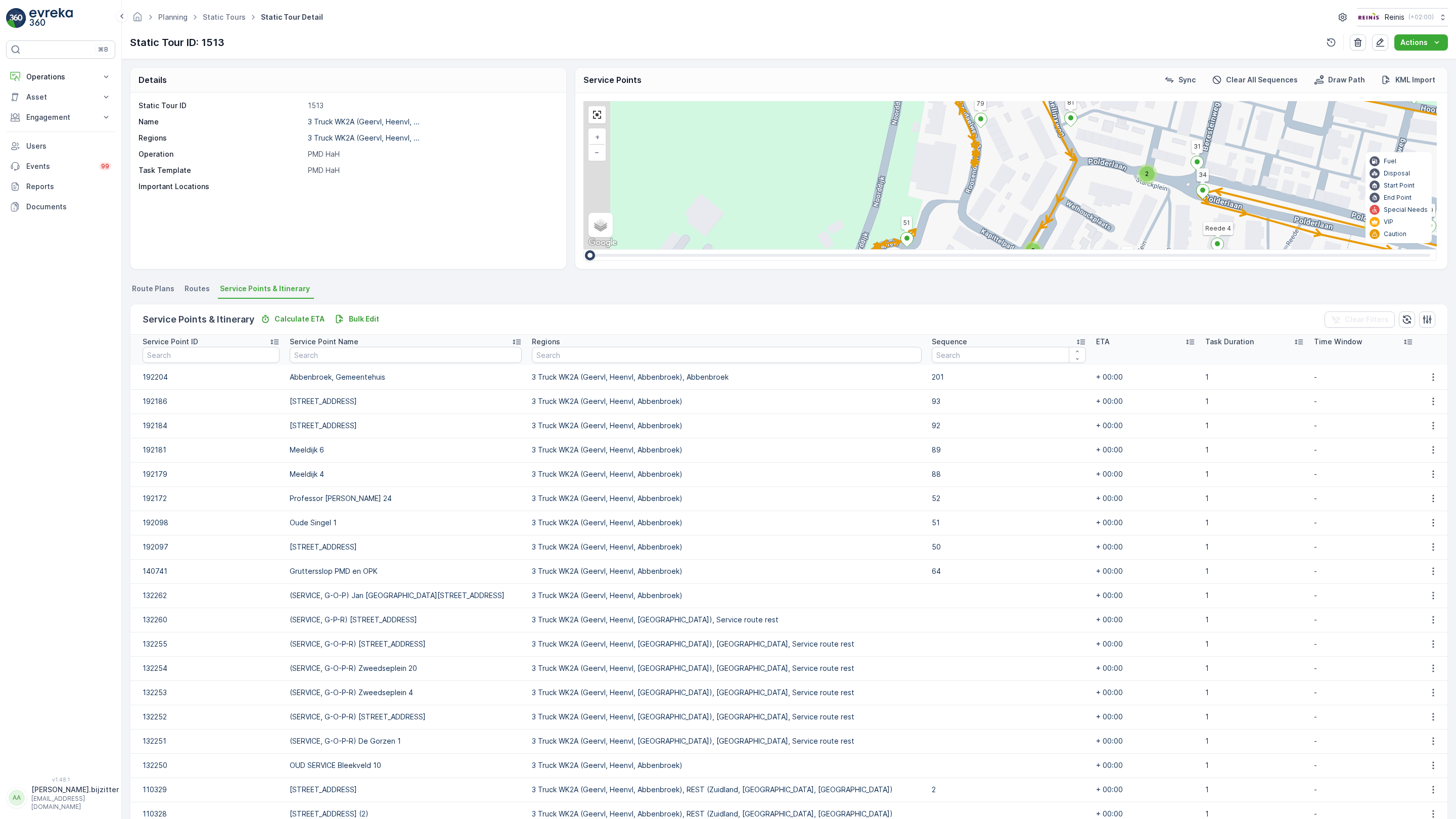
drag, startPoint x: 444, startPoint y: 378, endPoint x: 752, endPoint y: 416, distance: 310.3
click at [752, 249] on div "2 2 2 2 2 2 2 2 2 2 2 2 2 3 2 2 2 7 3 3 3 2 2 2 3 2 2 2 3 2 3 2 3 160 159 4 65 …" at bounding box center [1010, 175] width 853 height 148
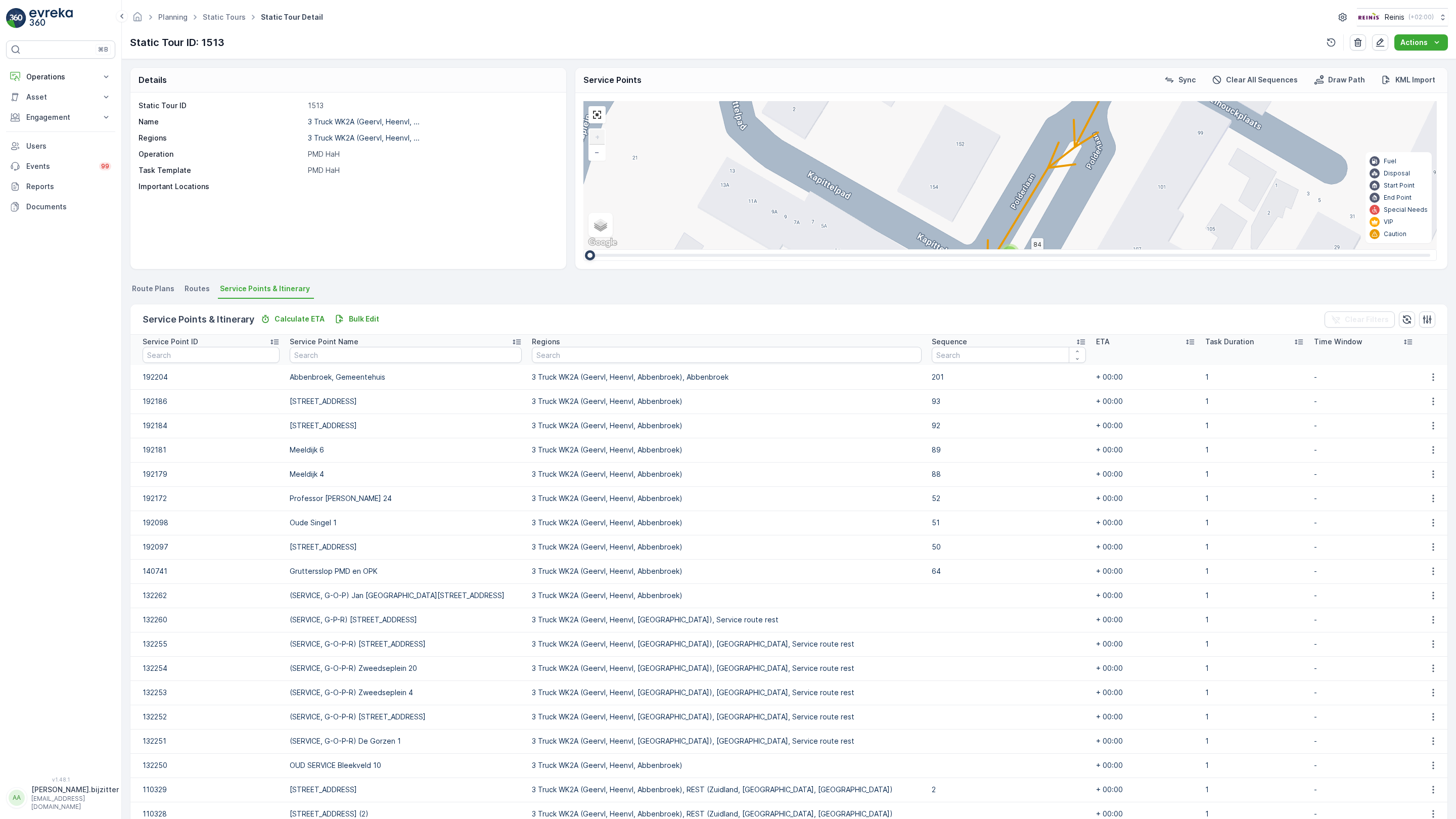
click at [1002, 246] on div "2" at bounding box center [1009, 254] width 15 height 15
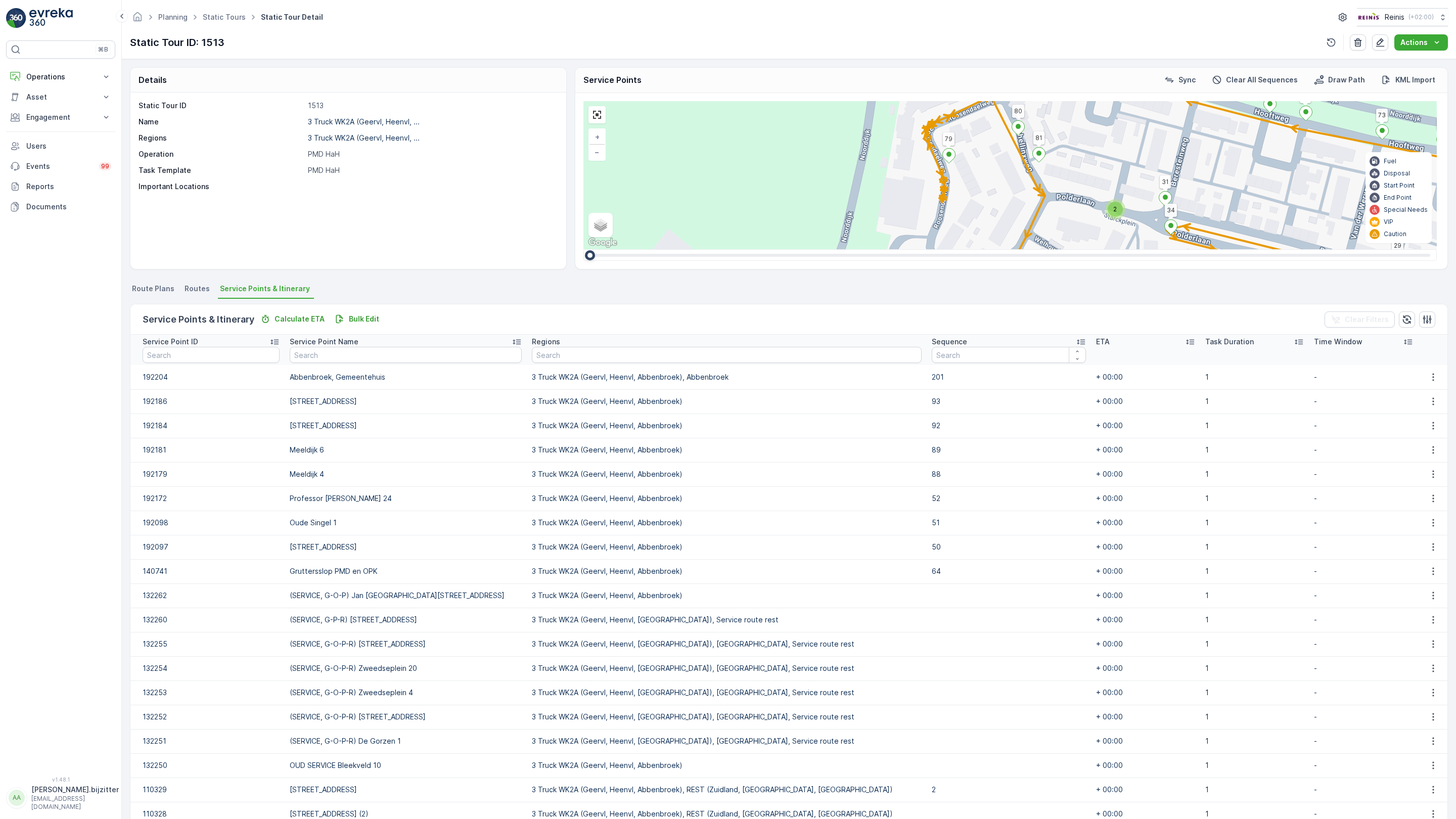
drag, startPoint x: 744, startPoint y: 354, endPoint x: 701, endPoint y: 304, distance: 65.9
click at [669, 249] on div "2 2 2 2 2 2 2 2 2 2 2 2 2 3 2 2 2 7 3 3 3 2 2 2 3 2 2 2 3 2 3 2 3 160 159 4 65 …" at bounding box center [1010, 175] width 853 height 148
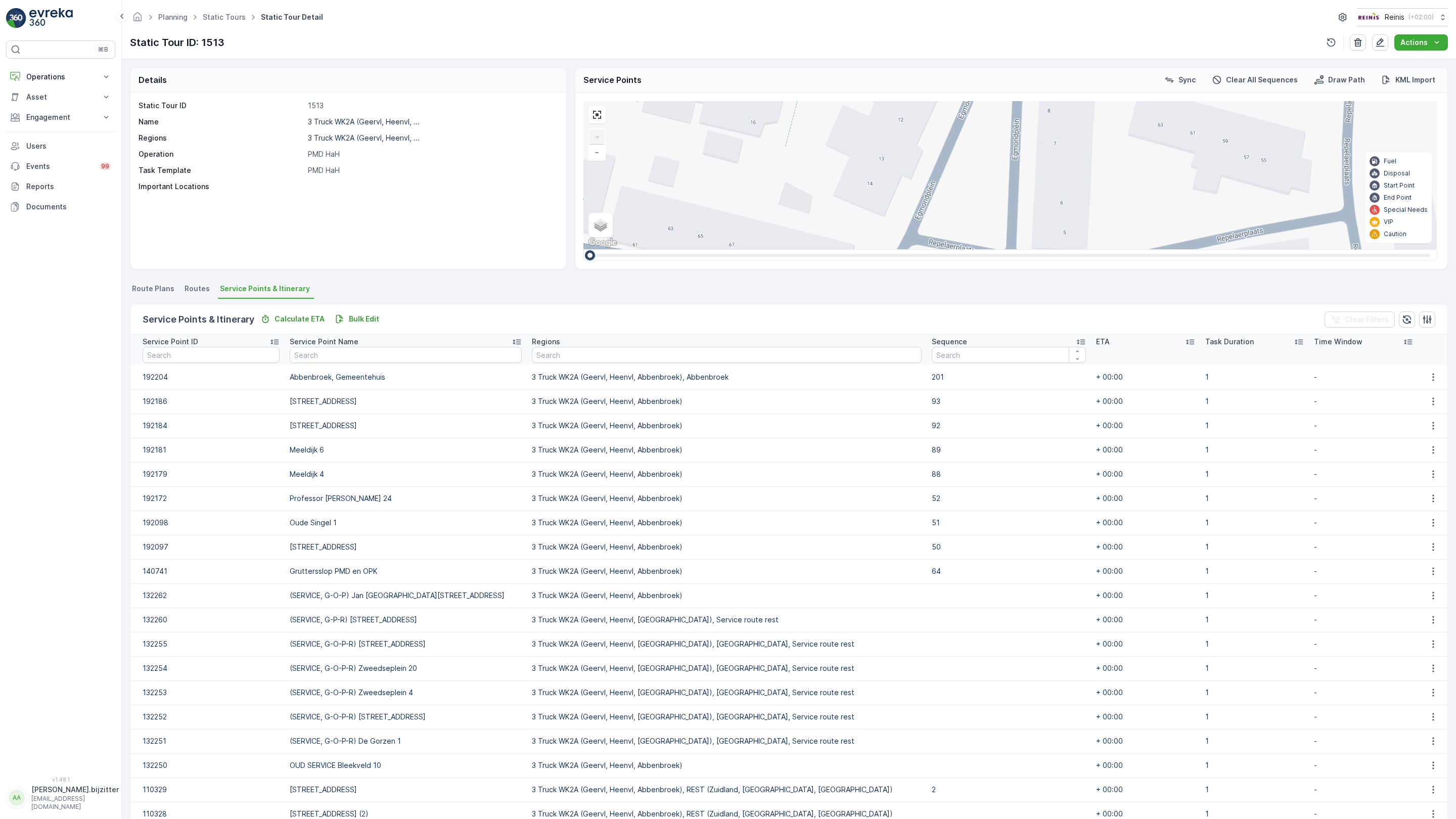
drag, startPoint x: 851, startPoint y: 324, endPoint x: 825, endPoint y: 127, distance: 198.7
click at [825, 127] on div "2 2 2 2 2 3 2 2 2 2 2 2 2 3 160 159 4 65 86 164 93 157 158 14 61 62 87 76 78 77…" at bounding box center [1010, 175] width 853 height 148
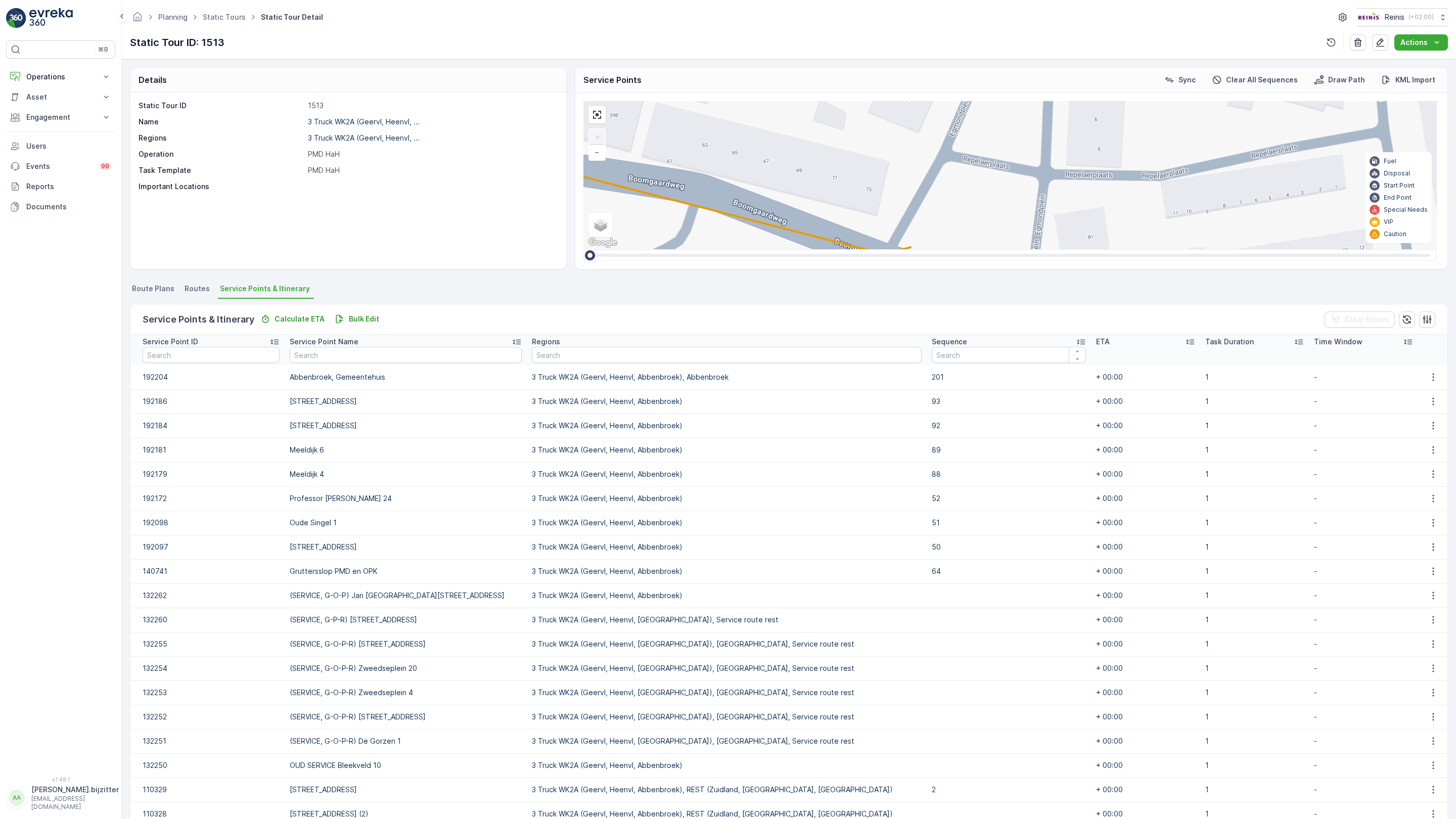
drag, startPoint x: 709, startPoint y: 336, endPoint x: 839, endPoint y: 88, distance: 280.0
click at [817, 120] on div "2 2 2 2 2 3 2 2 2 2 2 2 2 3 160 159 4 65 86 164 93 157 158 14 61 62 87 76 78 77…" at bounding box center [1010, 175] width 853 height 148
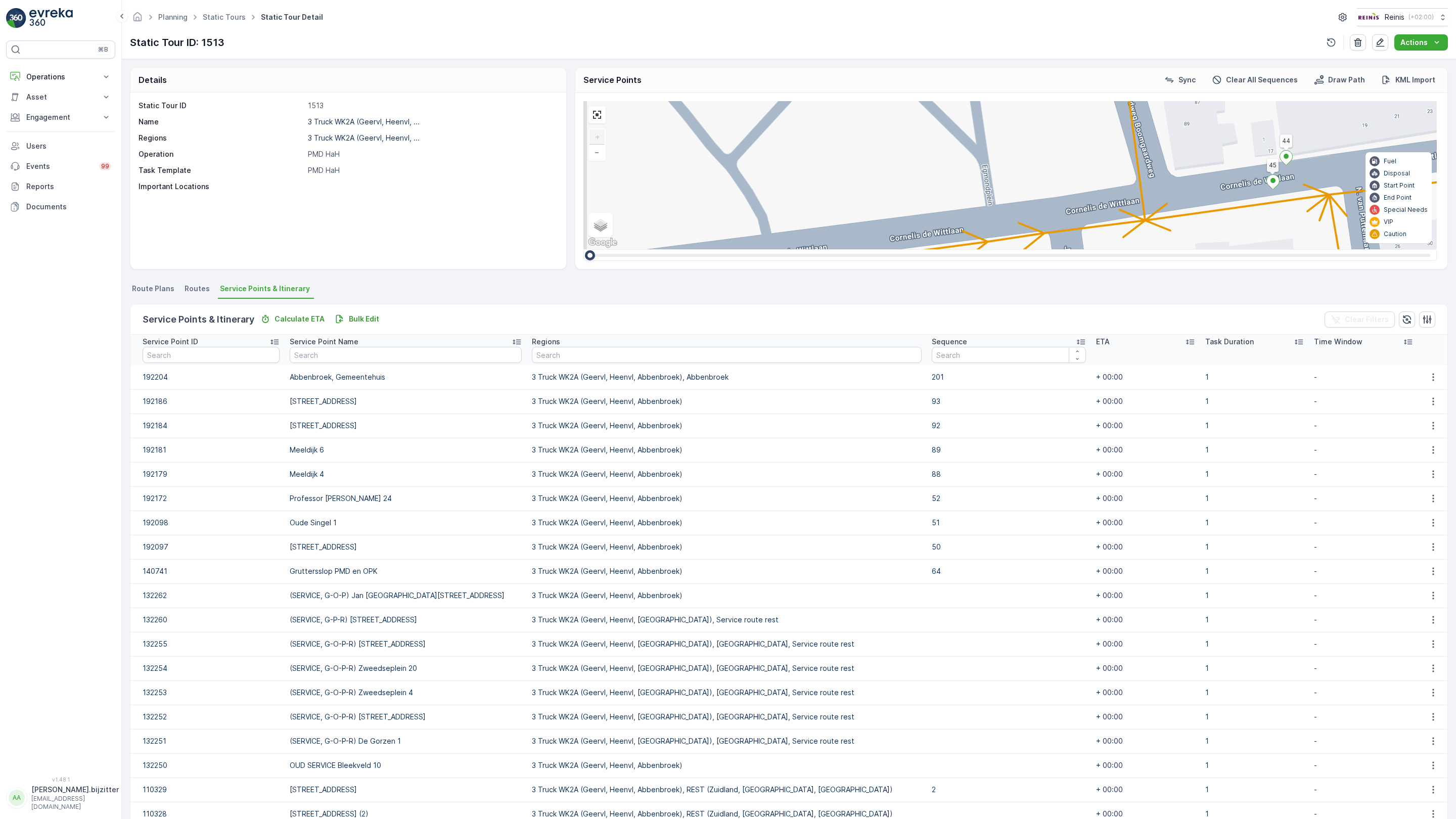
drag, startPoint x: 662, startPoint y: 455, endPoint x: 658, endPoint y: 161, distance: 294.0
click at [666, 249] on div "2 2 2 2 2 3 2 2 2 2 2 2 2 3 160 159 4 65 86 164 93 157 158 14 61 62 87 76 78 77…" at bounding box center [1010, 175] width 853 height 148
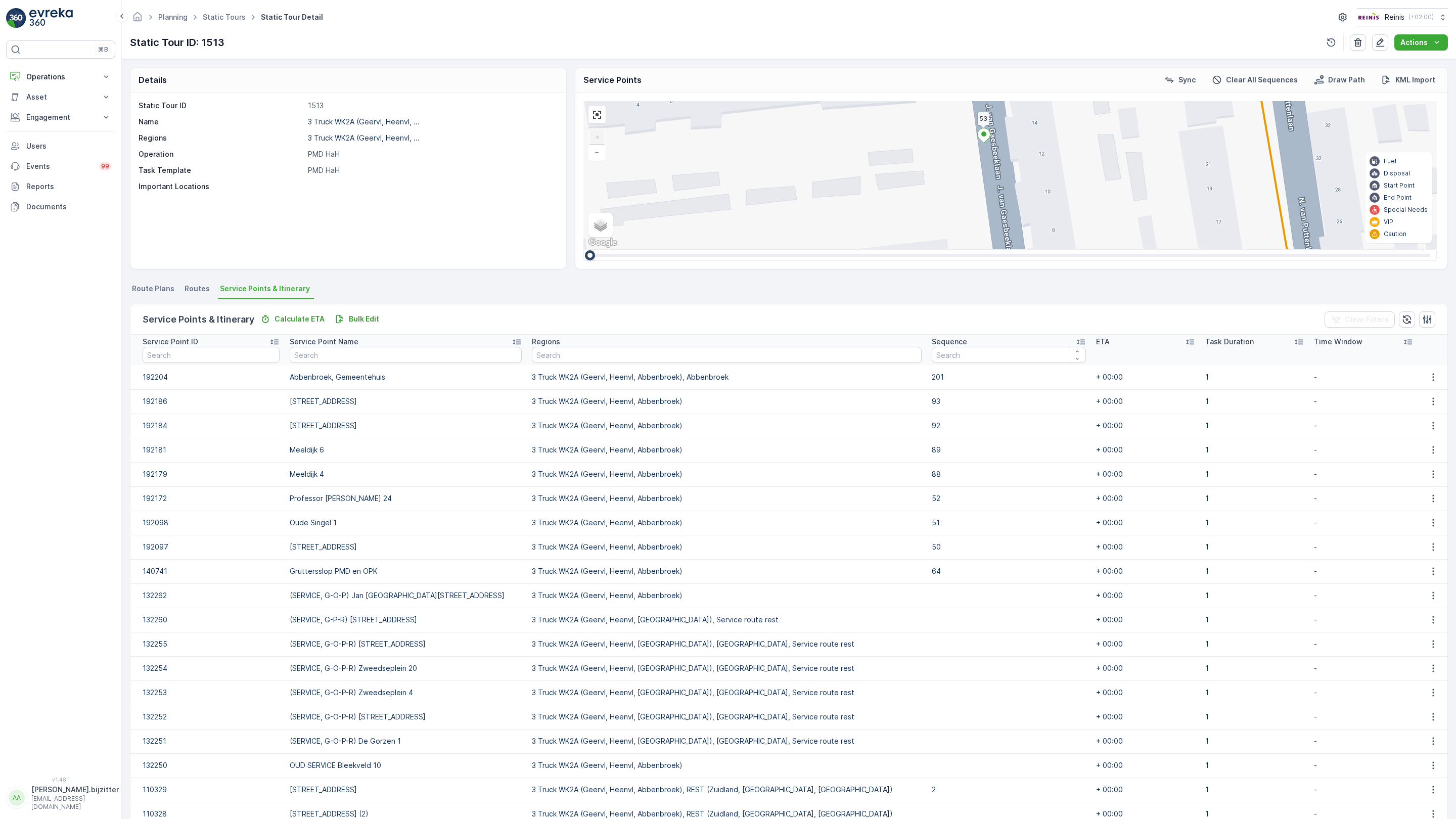
drag, startPoint x: 713, startPoint y: 486, endPoint x: 631, endPoint y: 294, distance: 208.8
click at [583, 245] on div "2 2 2 2 2 3 2 2 2 2 2 2 2 3 160 159 4 65 86 164 93 157 158 14 61 62 87 76 78 77…" at bounding box center [1010, 175] width 853 height 148
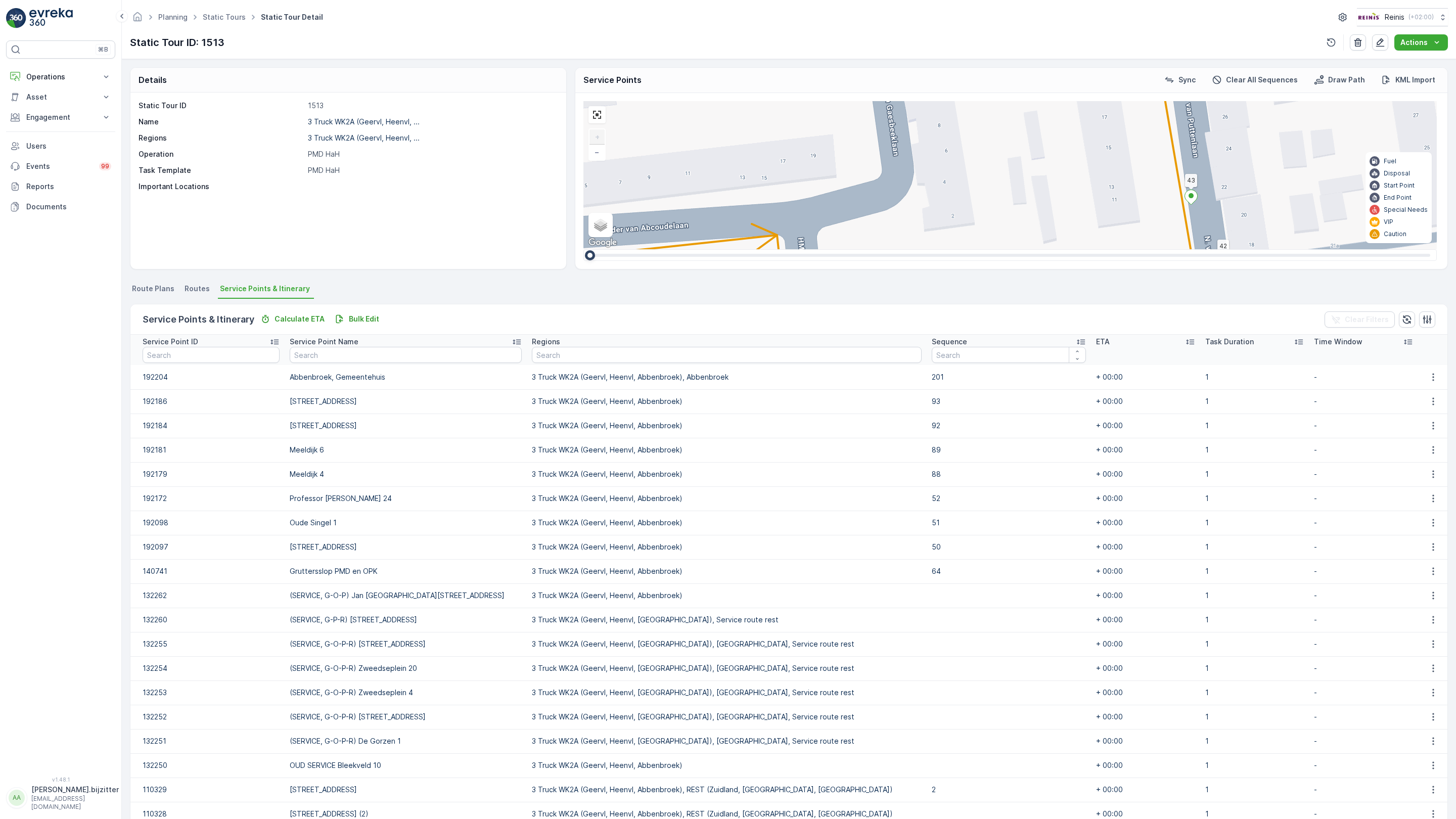
click at [897, 249] on div "2 2 2 2 2 3 2 2 2 2 2 2 2 3 160 159 4 65 86 164 93 157 158 14 61 62 87 76 78 77…" at bounding box center [1010, 175] width 853 height 148
click at [844, 249] on div "2 2 2 2 2 3 2 2 2 2 2 2 2 3 160 159 4 65 86 164 93 157 158 14 61 62 87 76 78 77…" at bounding box center [1010, 175] width 853 height 148
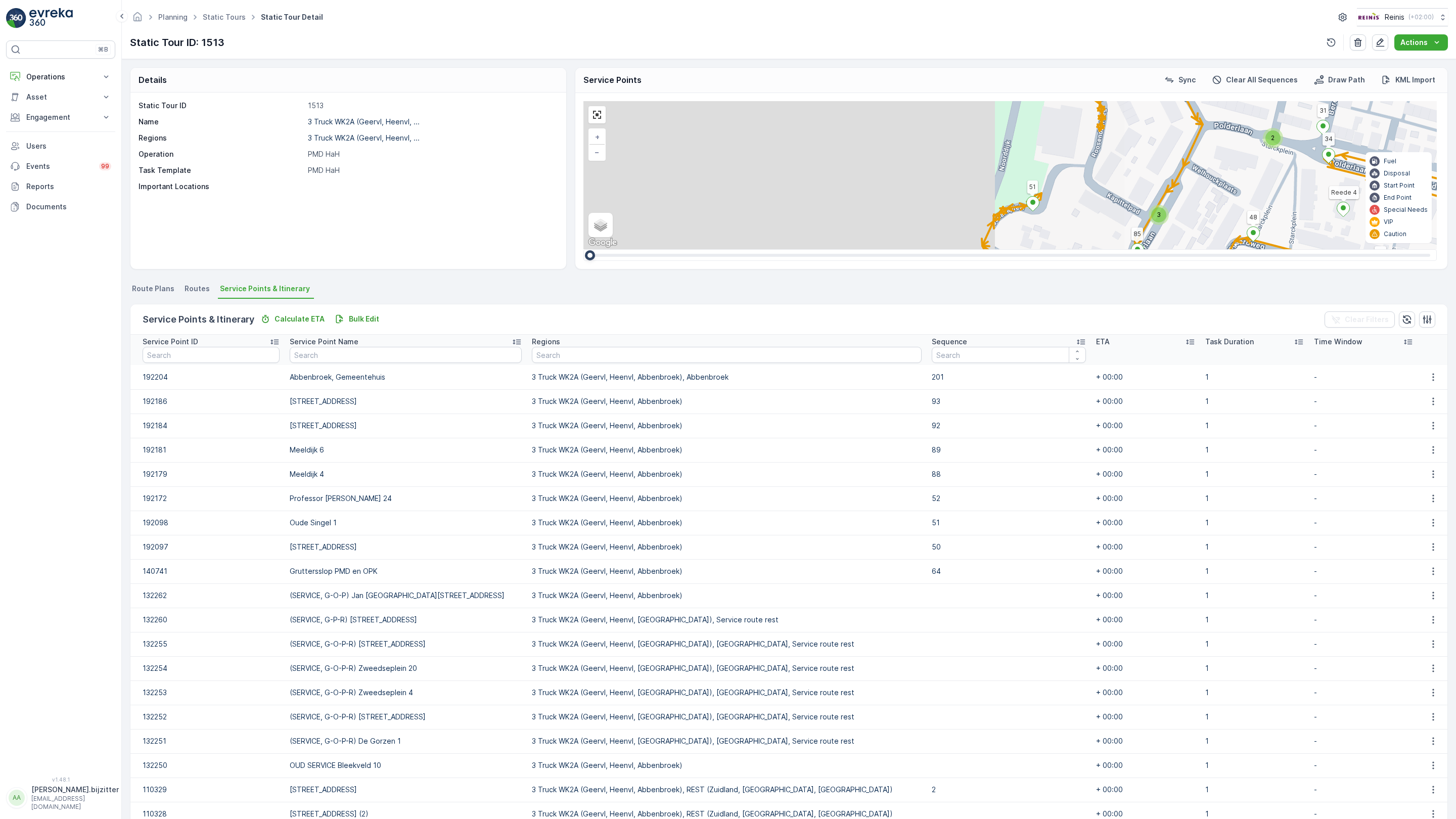
drag, startPoint x: 343, startPoint y: 381, endPoint x: 615, endPoint y: 466, distance: 285.0
click at [1022, 249] on div "2 2 2 2 2 2 2 2 2 2 2 2 2 3 2 2 2 7 3 3 3 2 2 2 3 2 2 2 3 2 3 2 3 160 159 4 65 …" at bounding box center [1010, 175] width 853 height 148
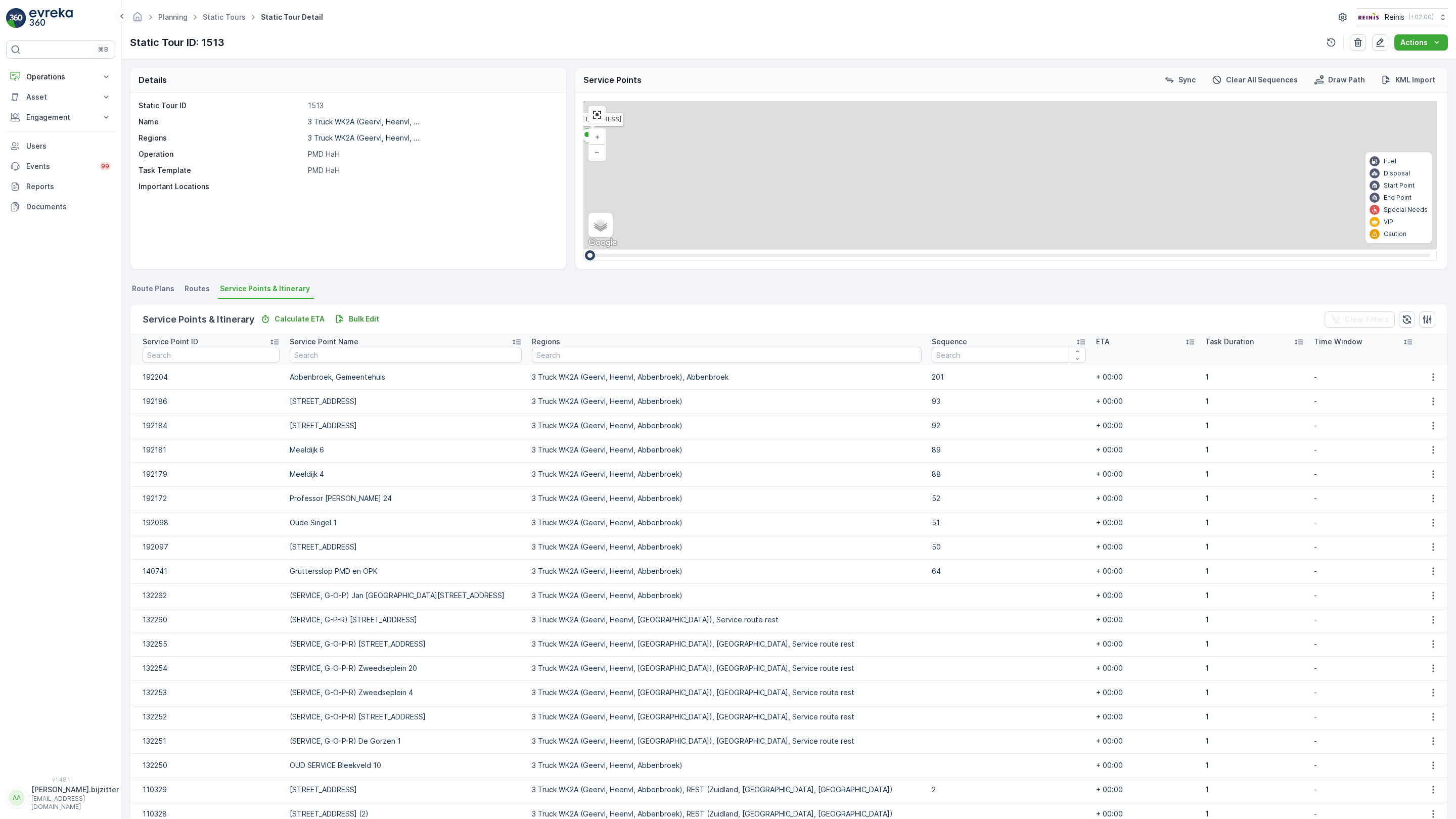
drag, startPoint x: 332, startPoint y: 309, endPoint x: 628, endPoint y: 425, distance: 317.9
click at [846, 249] on div "2 2 2 2 2 2 2 2 2 2 2 2 2 3 2 2 2 7 3 3 3 2 2 2 3 2 2 2 3 2 3 2 3 160 159 4 65 …" at bounding box center [1010, 175] width 853 height 148
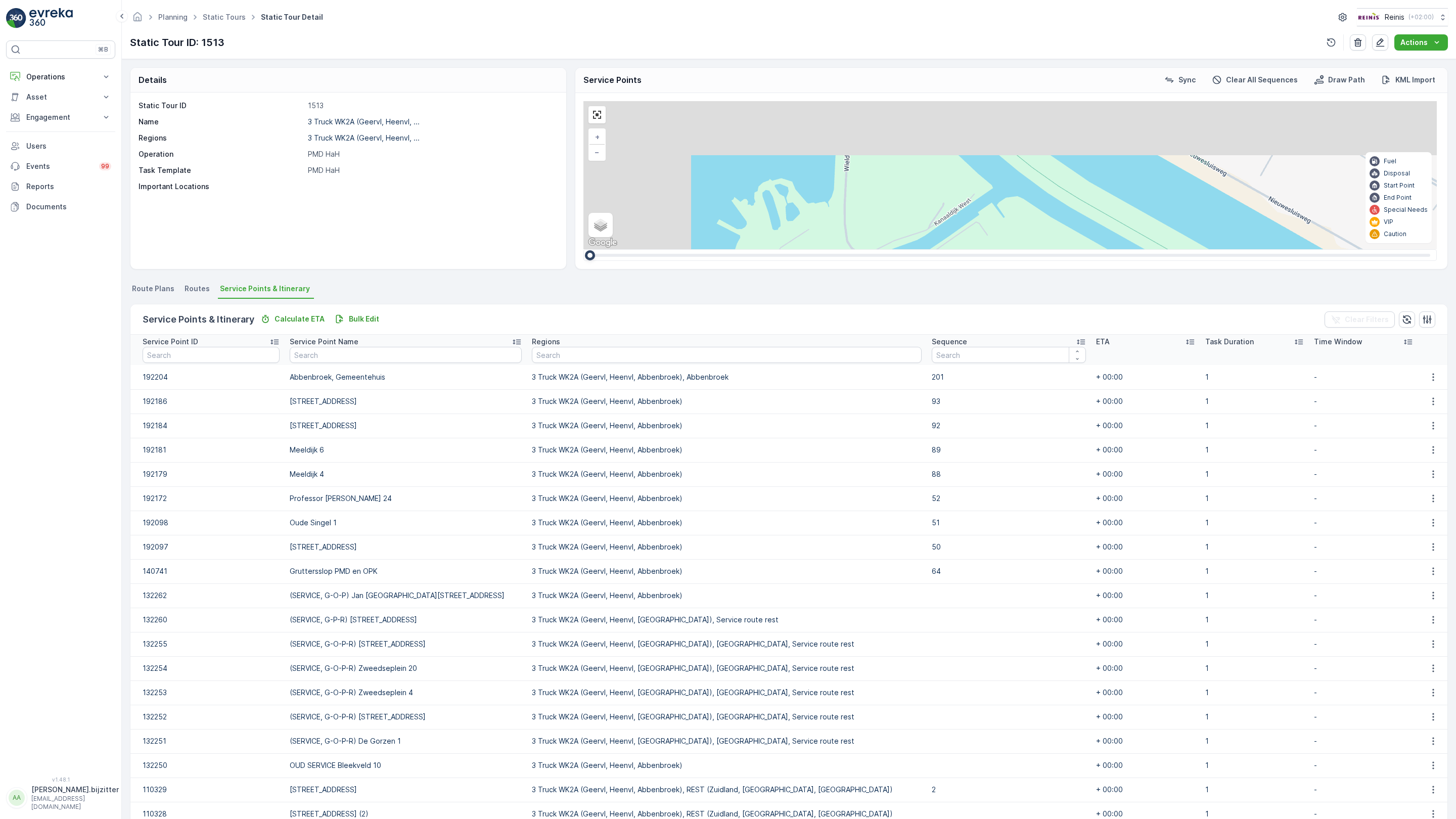
drag, startPoint x: 666, startPoint y: 451, endPoint x: 669, endPoint y: 440, distance: 11.4
click at [692, 249] on div "6 4 3 2 3 2 2 2 2 2 3 5 3 4 2 5 4 3 4 4 3 3 4 2 3 3 15 4 4 3 2 4 4 4 3 3 6 2 2 …" at bounding box center [1010, 175] width 853 height 148
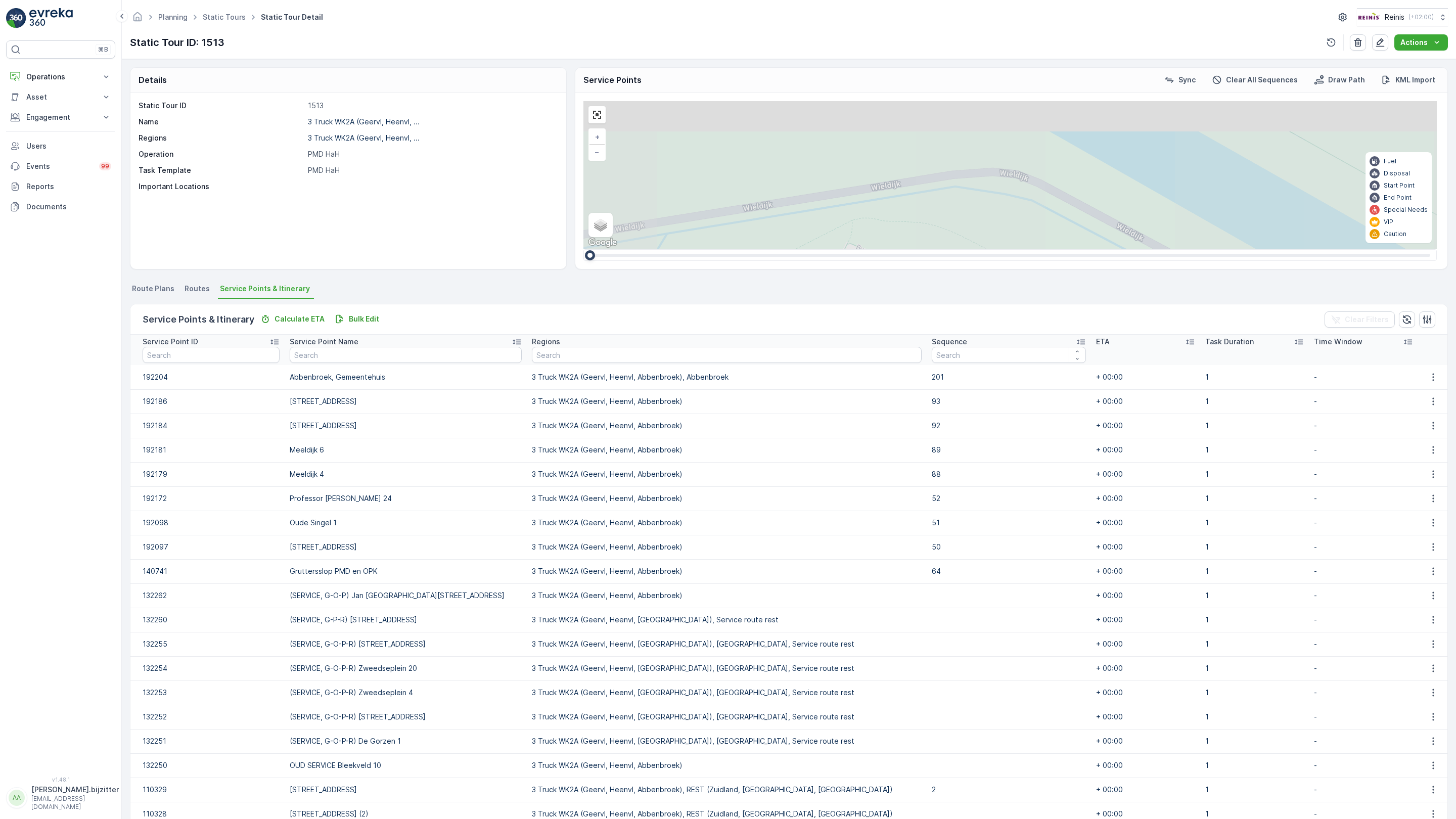
drag, startPoint x: 622, startPoint y: 202, endPoint x: 539, endPoint y: 448, distance: 259.6
click at [583, 249] on div "2 2 2 2 2 2 2 2 2 2 2 2 2 3 2 2 2 7 3 3 3 2 2 2 3 2 2 2 3 2 3 2 3 160 159 4 65 …" at bounding box center [1010, 175] width 853 height 148
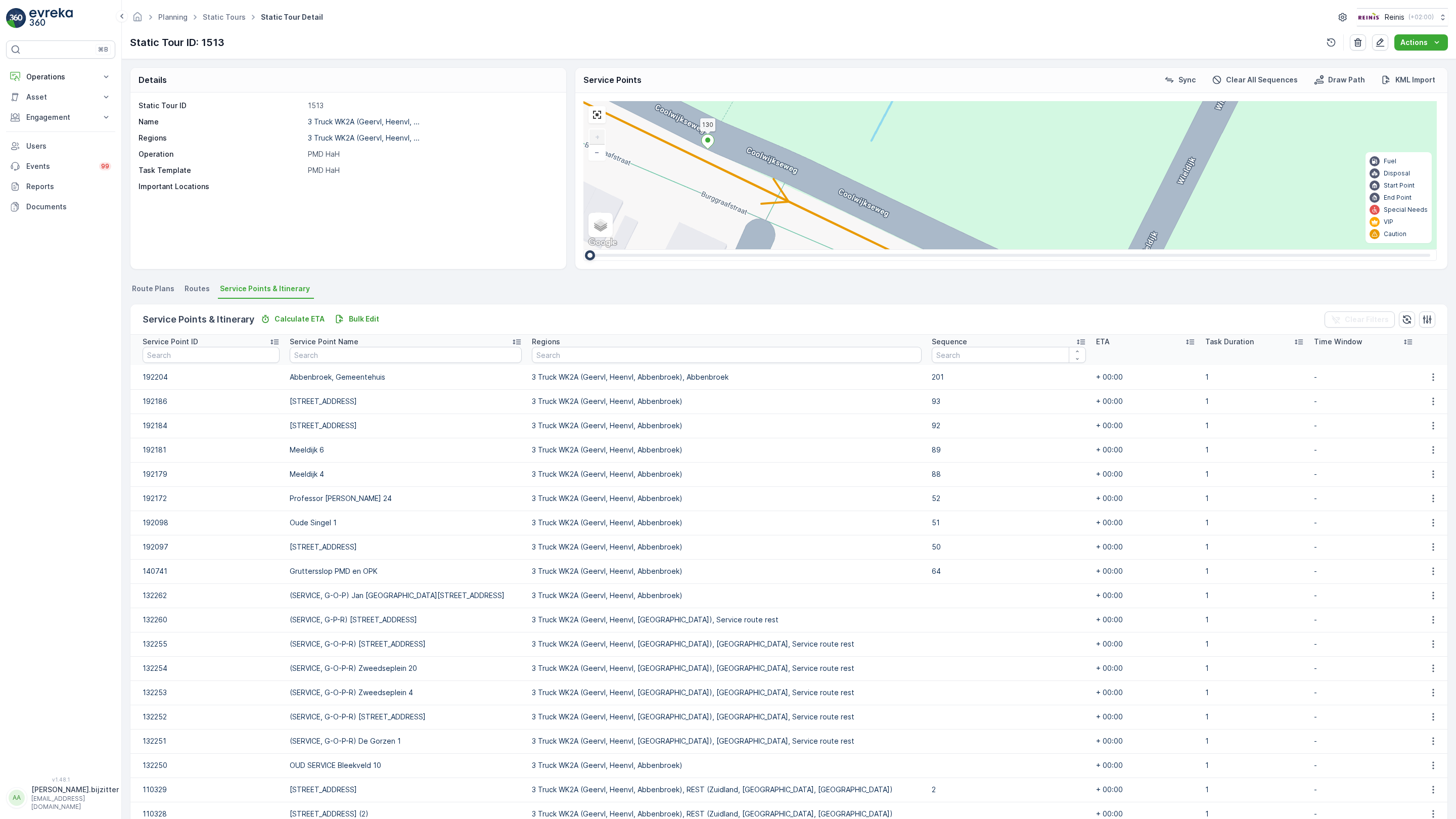
drag, startPoint x: 513, startPoint y: 350, endPoint x: 430, endPoint y: 349, distance: 83.0
click at [583, 249] on div "2 2 2 2 2 3 2 2 2 2 2 2 2 3 160 159 4 65 86 164 93 157 158 76 69 60 [GEOGRAPHIC…" at bounding box center [1010, 175] width 853 height 148
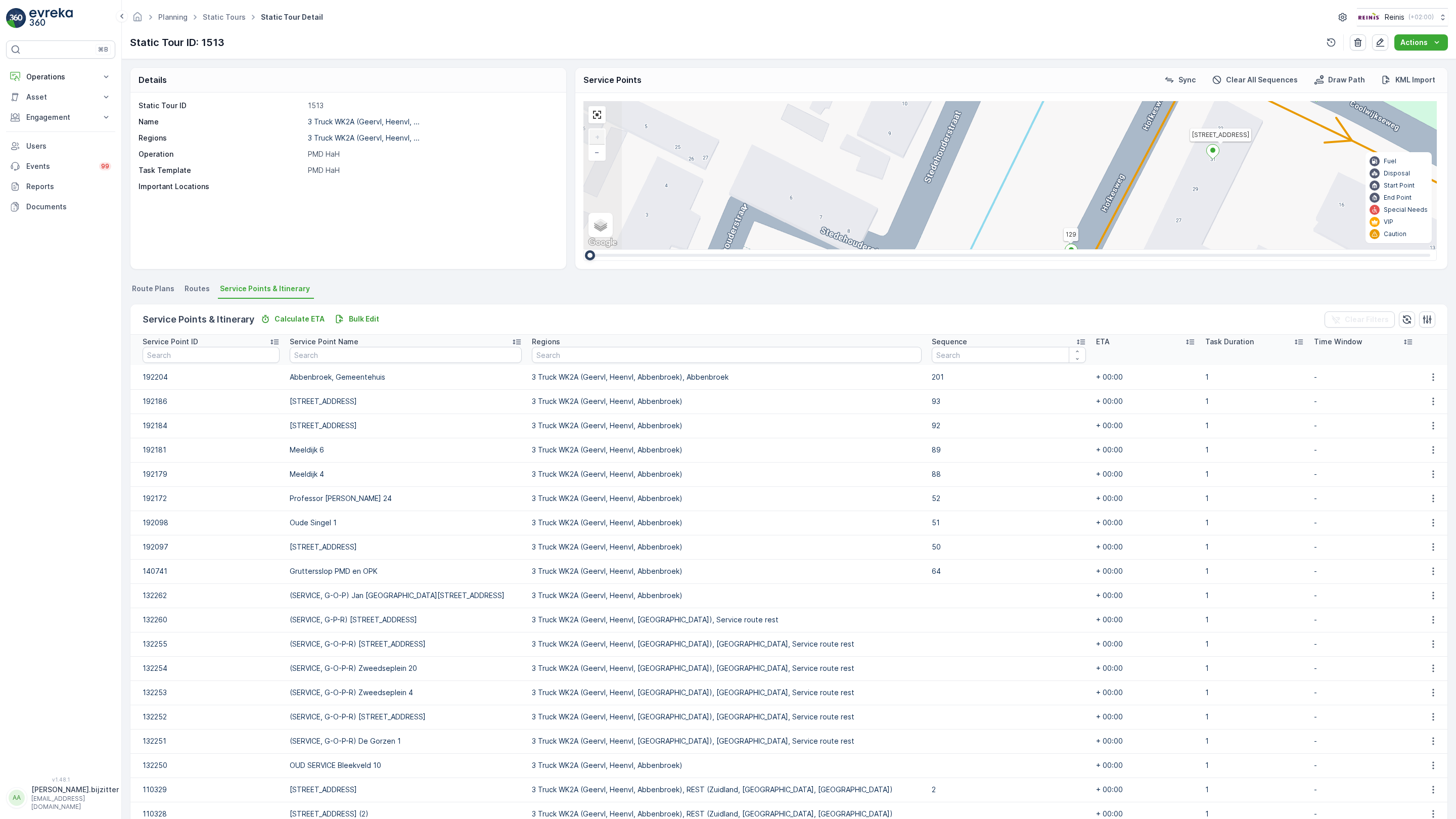
drag, startPoint x: 462, startPoint y: 375, endPoint x: 523, endPoint y: 327, distance: 77.6
click at [583, 249] on div "2 2 2 2 2 3 2 2 2 2 2 2 2 3 160 159 4 65 86 164 93 157 158 76 69 60 [GEOGRAPHIC…" at bounding box center [1010, 175] width 853 height 148
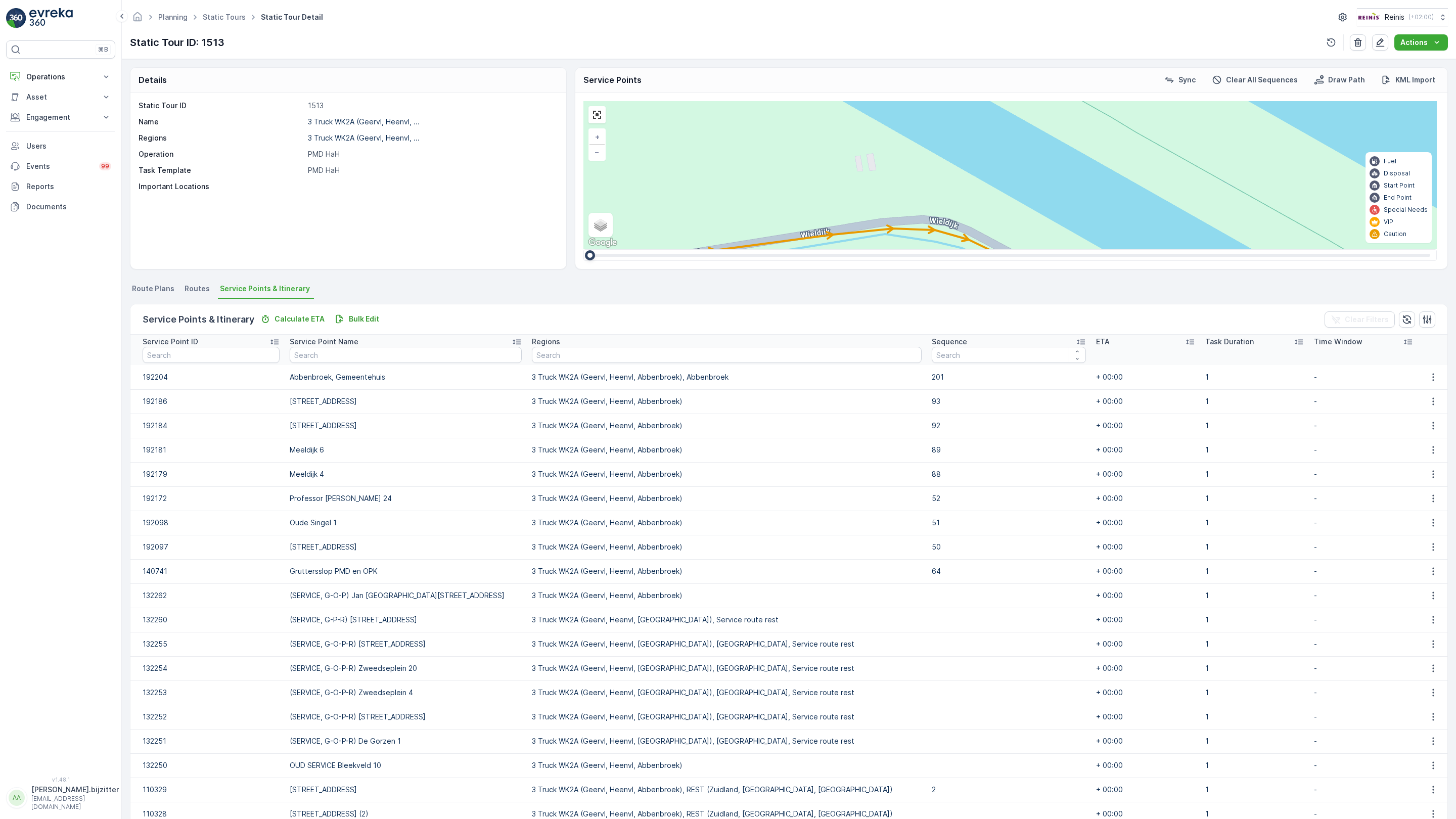
drag, startPoint x: 521, startPoint y: 362, endPoint x: 478, endPoint y: 453, distance: 100.6
click at [583, 249] on div "2 2 2 2 2 2 2 2 2 2 2 2 2 3 2 2 2 7 3 3 3 2 2 2 3 2 2 2 3 2 3 2 3 160 159 4 65 …" at bounding box center [1010, 175] width 853 height 148
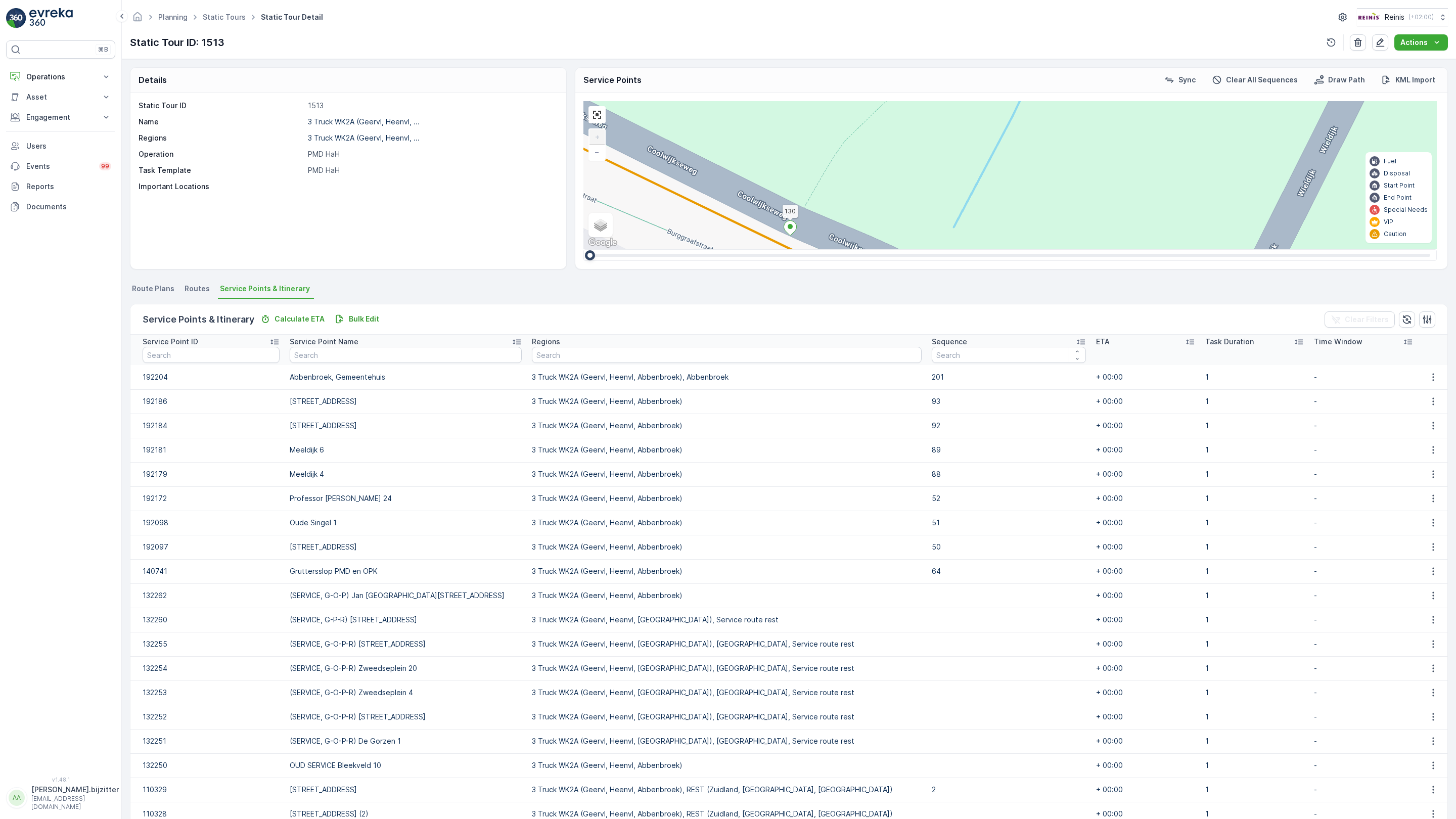
drag, startPoint x: 515, startPoint y: 355, endPoint x: 523, endPoint y: 464, distance: 109.3
click at [583, 249] on div "2 2 2 2 2 3 2 2 2 2 2 2 2 3 160 159 4 65 86 164 93 157 158 76 69 60 [GEOGRAPHIC…" at bounding box center [1010, 175] width 853 height 148
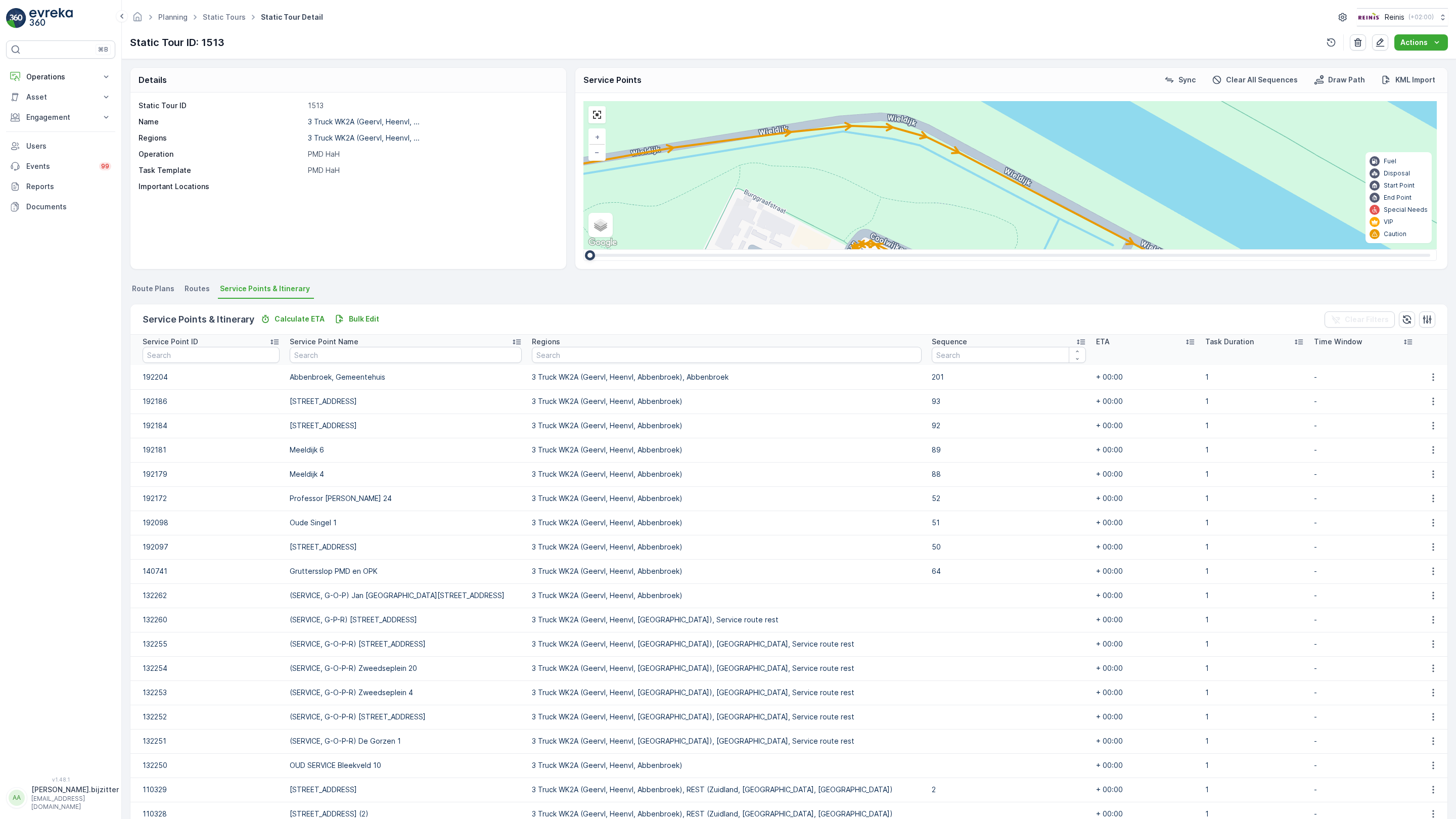
drag, startPoint x: 289, startPoint y: 536, endPoint x: 346, endPoint y: 320, distance: 223.4
click at [583, 249] on div "2 2 2 2 2 2 2 2 2 2 2 2 2 3 2 2 2 7 3 3 3 2 2 2 3 2 2 2 3 2 3 2 3 160 159 4 65 …" at bounding box center [1010, 175] width 853 height 148
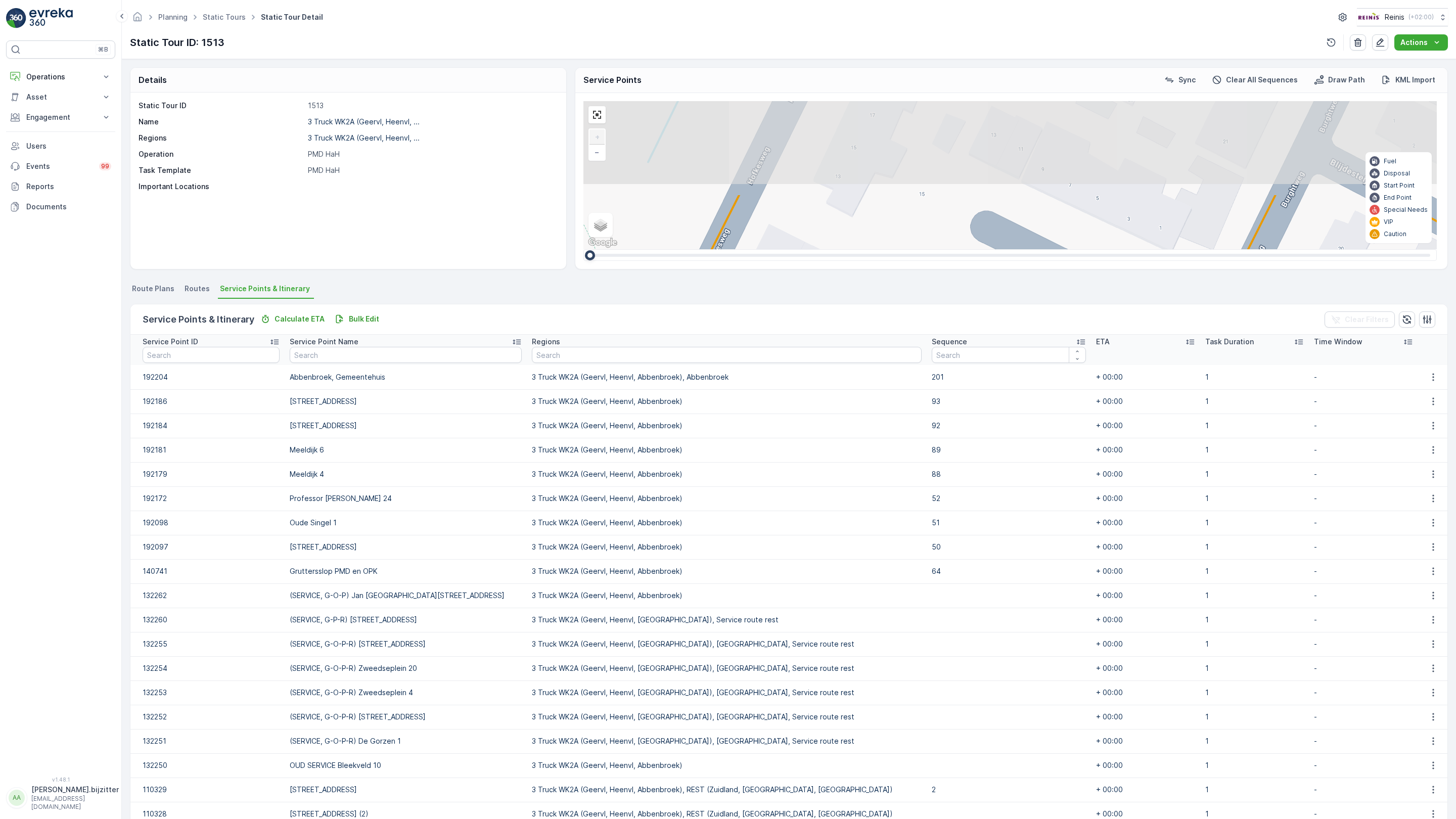
drag, startPoint x: 611, startPoint y: 448, endPoint x: 596, endPoint y: 515, distance: 68.7
click at [583, 249] on div "2 2 2 2 2 3 2 2 2 2 2 2 2 3 160 159 4 65 86 164 93 157 158 76 69 60 [GEOGRAPHIC…" at bounding box center [1010, 175] width 853 height 148
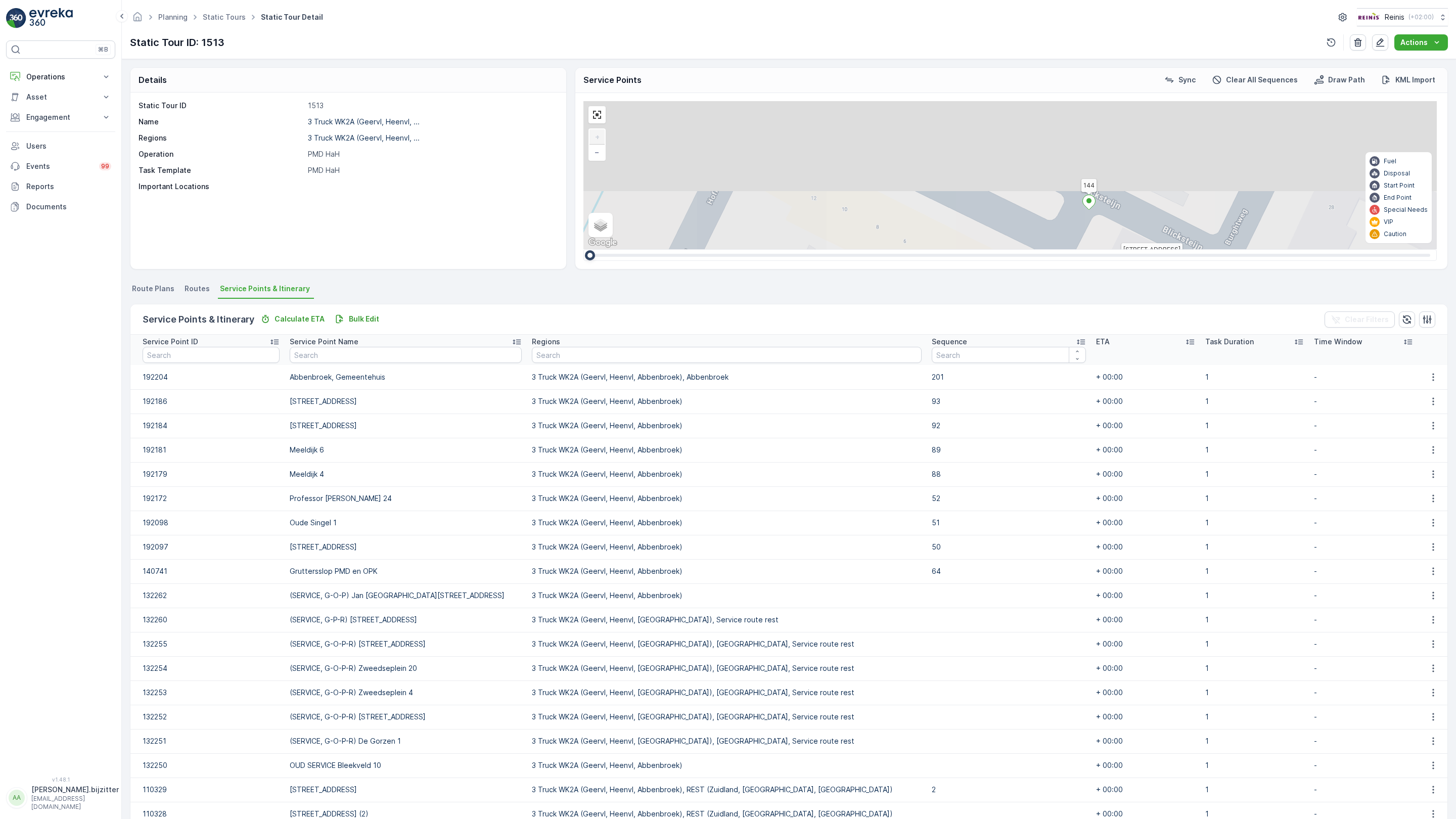
drag, startPoint x: 715, startPoint y: 314, endPoint x: 558, endPoint y: 575, distance: 304.6
click at [583, 249] on div "2 2 2 2 2 3 2 2 2 2 2 2 2 3 160 159 4 65 86 164 93 157 158 76 69 60 [GEOGRAPHIC…" at bounding box center [1010, 175] width 853 height 148
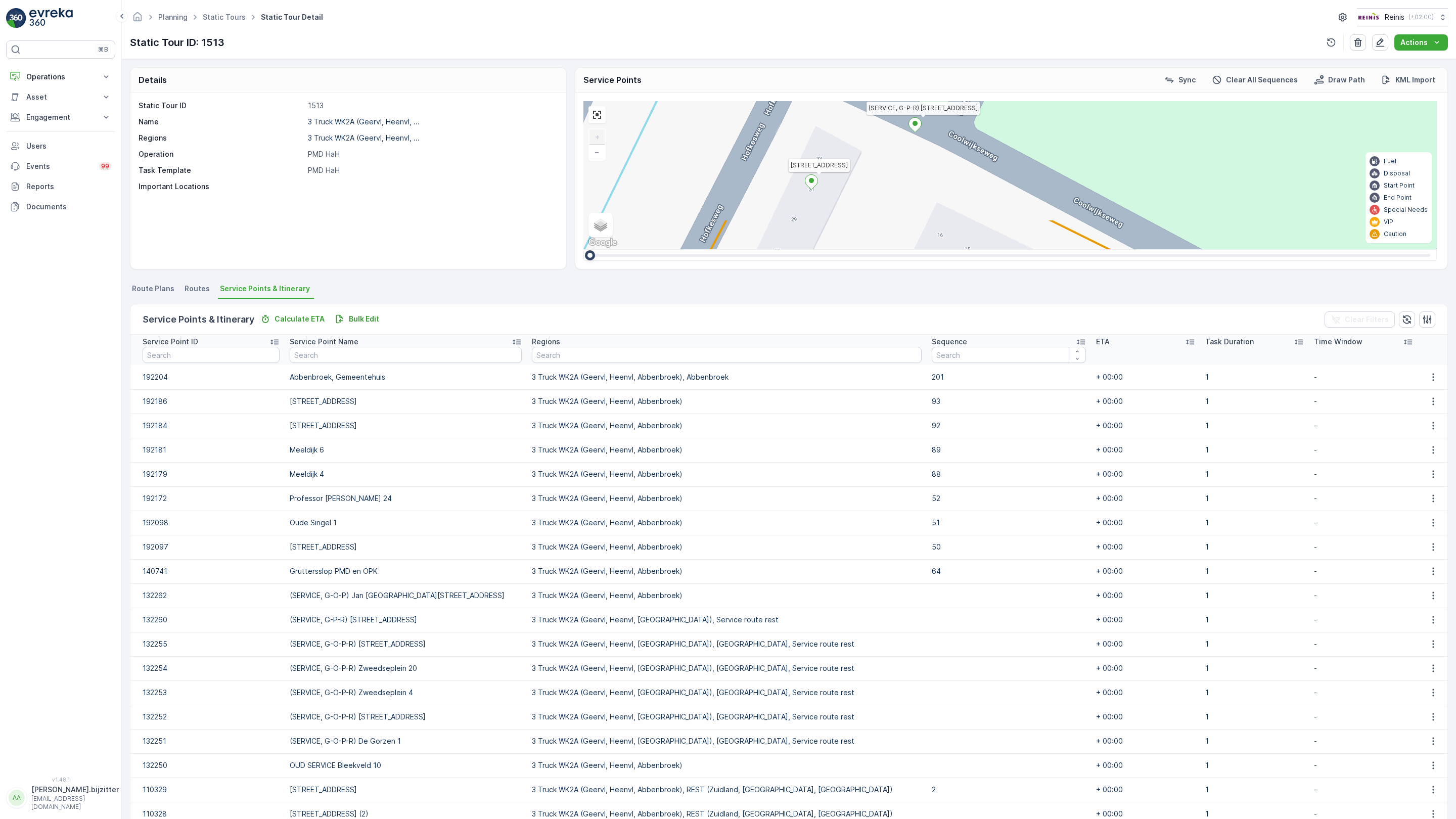
drag, startPoint x: 692, startPoint y: 266, endPoint x: 604, endPoint y: 467, distance: 219.4
click at [604, 249] on div "2 2 2 2 2 3 2 2 2 2 2 2 2 3 160 159 4 65 86 164 93 157 158 76 69 60 [GEOGRAPHIC…" at bounding box center [1010, 175] width 853 height 148
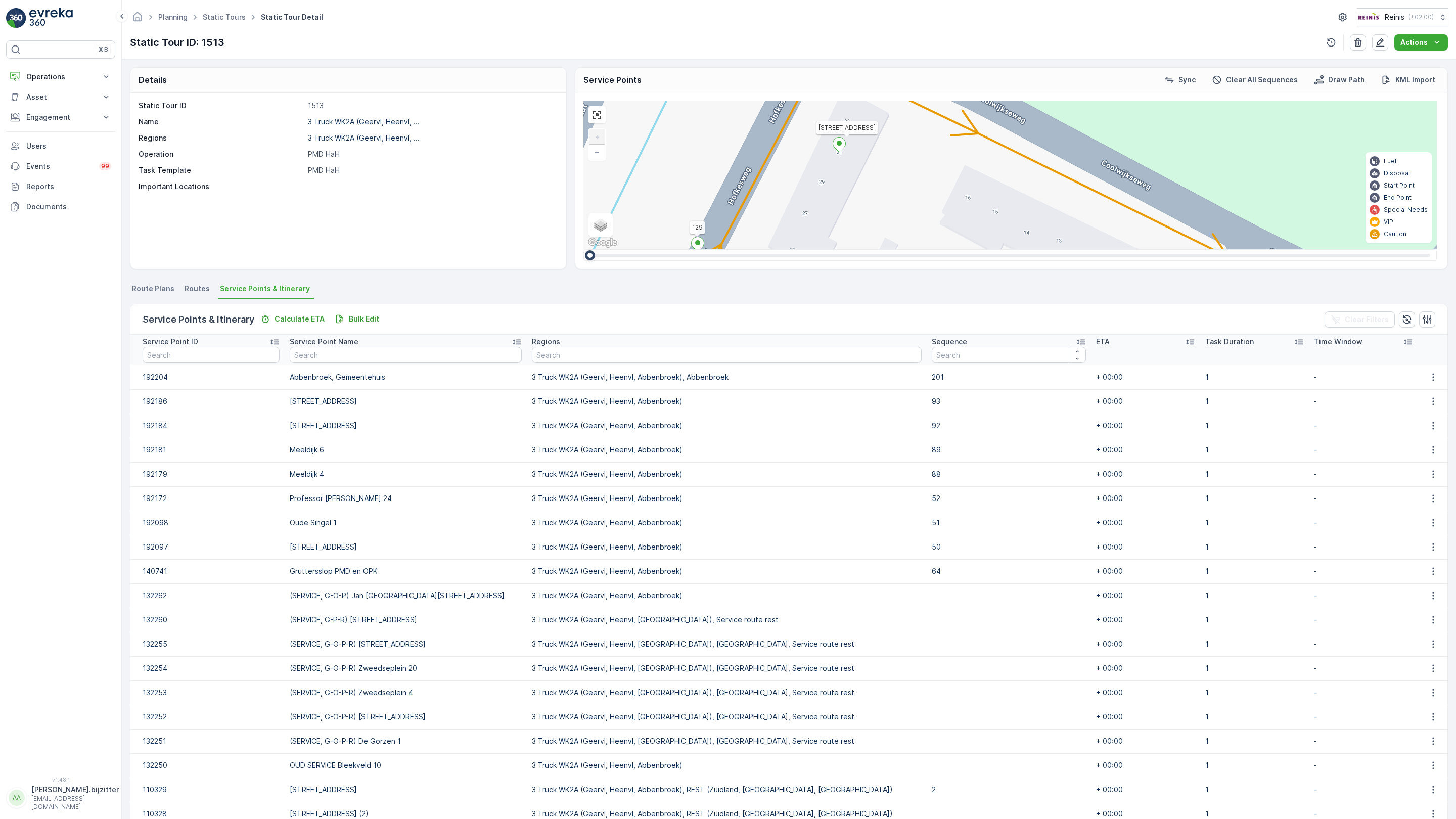
drag, startPoint x: 615, startPoint y: 417, endPoint x: 631, endPoint y: 375, distance: 44.9
click at [631, 249] on div "2 2 2 2 2 3 2 2 2 2 2 2 2 3 160 159 4 65 86 164 93 157 158 76 69 60 [GEOGRAPHIC…" at bounding box center [1010, 175] width 853 height 148
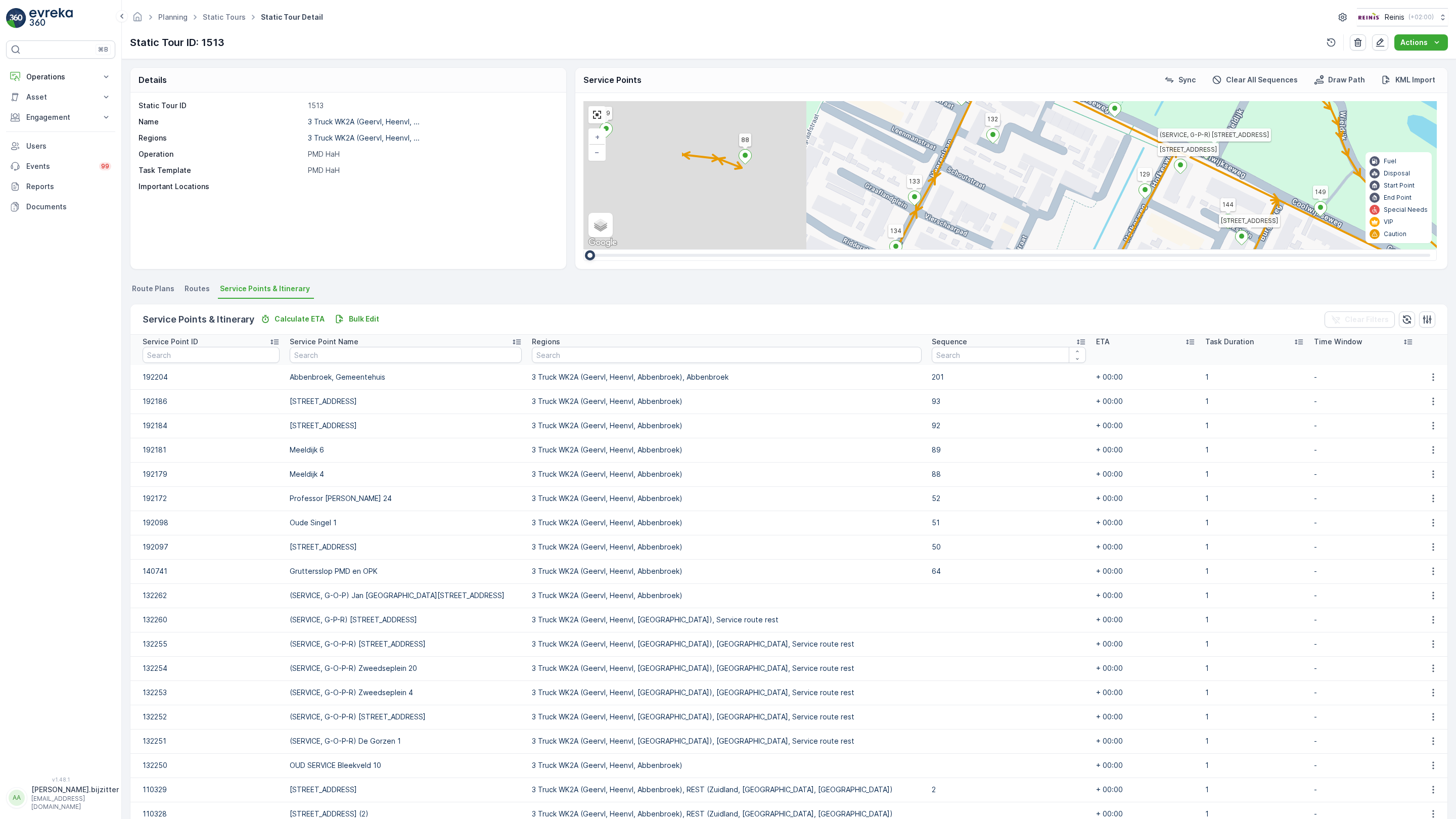
drag, startPoint x: 598, startPoint y: 400, endPoint x: 786, endPoint y: 171, distance: 296.3
click at [786, 171] on div "2 2 2 2 2 2 2 2 2 2 2 2 2 3 2 2 2 7 3 3 3 2 2 2 3 2 2 2 3 2 3 2 3 160 159 4 65 …" at bounding box center [1010, 175] width 853 height 148
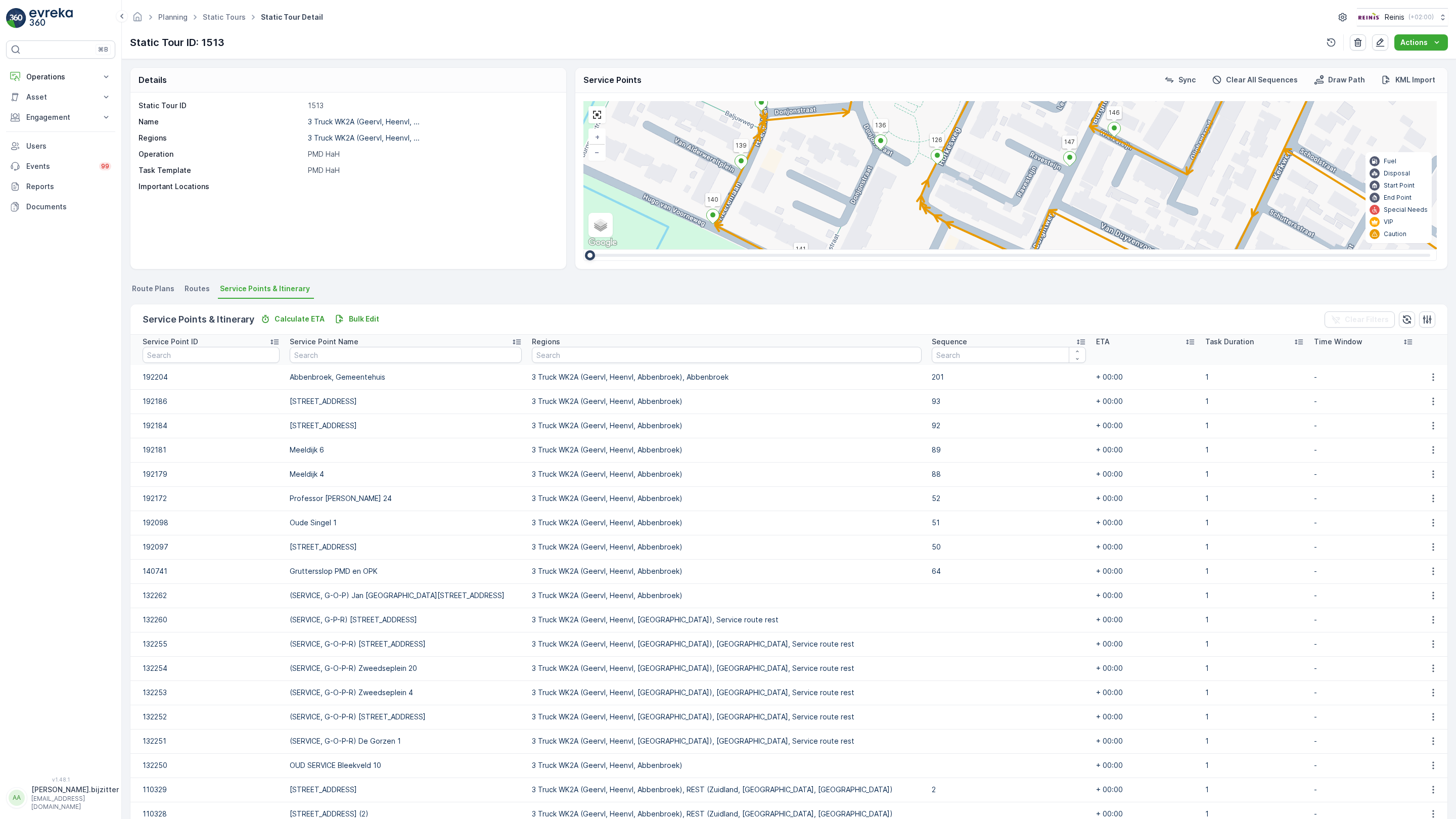
drag, startPoint x: 525, startPoint y: 588, endPoint x: 415, endPoint y: 367, distance: 246.9
click at [583, 249] on div "2 2 2 2 2 2 2 2 2 2 2 2 2 3 2 2 2 7 3 3 3 2 2 2 3 2 2 2 3 2 3 2 3 160 159 4 65 …" at bounding box center [1010, 175] width 853 height 148
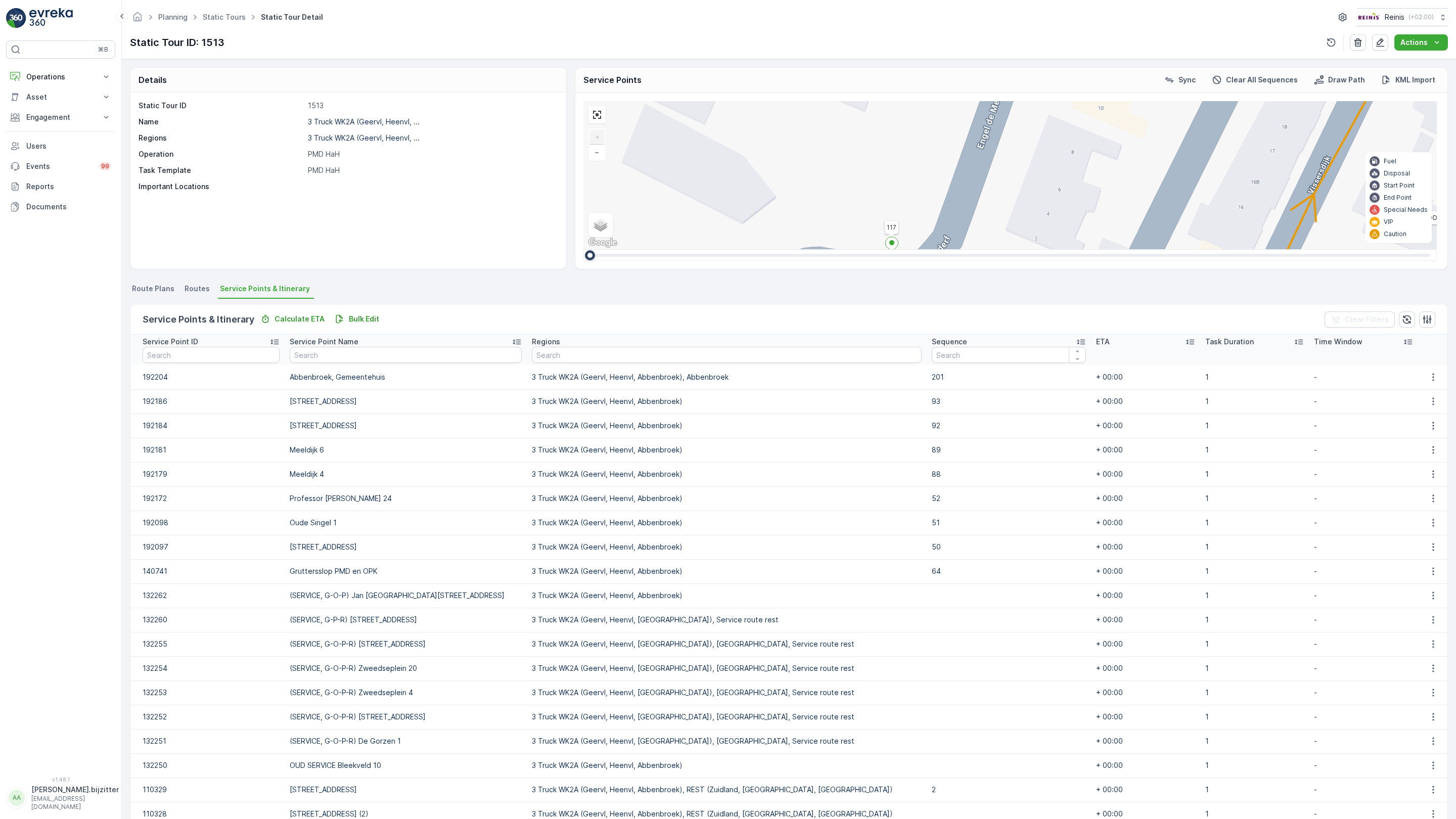
drag, startPoint x: 740, startPoint y: 533, endPoint x: 812, endPoint y: 331, distance: 214.4
click at [812, 249] on div "2 2 2 2 2 3 2 2 2 2 2 2 2 3 160 159 4 65 86 164 93 157 158 76 69 60 [GEOGRAPHIC…" at bounding box center [1010, 175] width 853 height 148
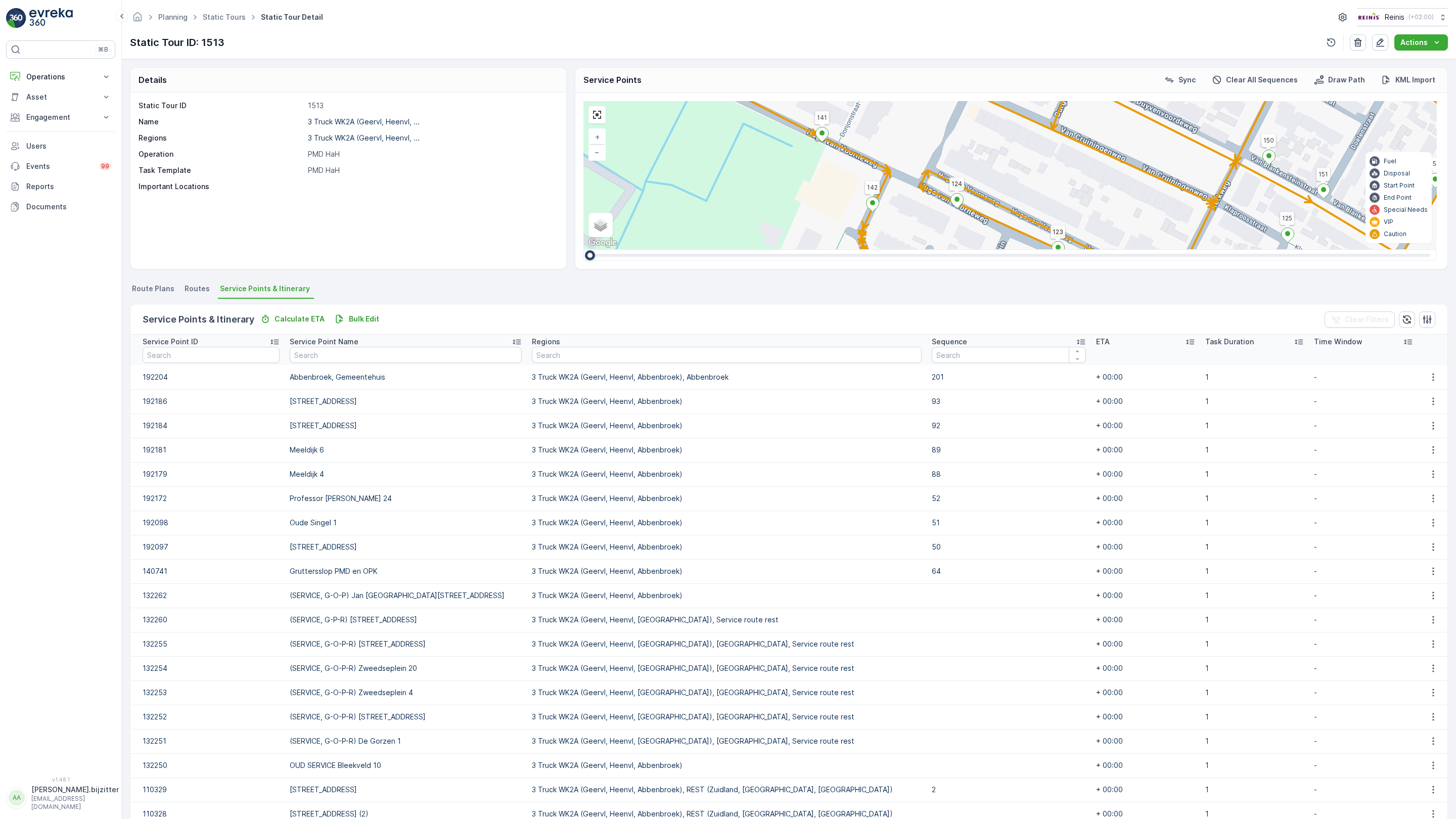
drag, startPoint x: 798, startPoint y: 349, endPoint x: 777, endPoint y: 397, distance: 52.4
click at [777, 249] on div "2 2 2 2 2 2 2 2 2 2 2 2 2 3 2 2 2 7 3 3 3 2 2 2 3 2 2 2 3 2 3 2 3 160 159 4 65 …" at bounding box center [1010, 175] width 853 height 148
click at [1053, 388] on span "3" at bounding box center [1055, 391] width 4 height 7
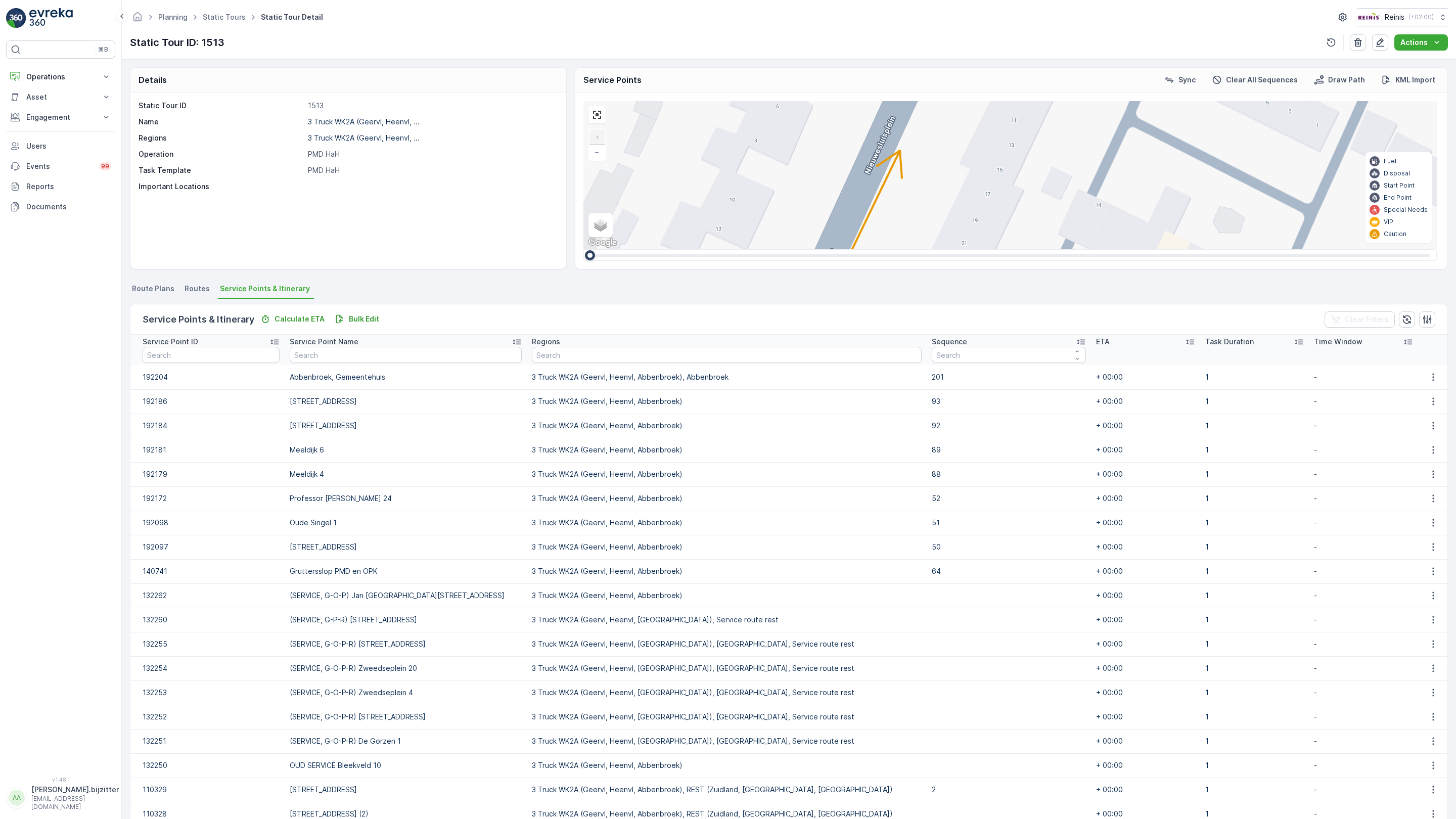
drag, startPoint x: 689, startPoint y: 507, endPoint x: 669, endPoint y: 505, distance: 20.1
click at [669, 249] on div "2 2 2 2 2 3 2 2 2 2 2 2 2 3 160 159 4 65 86 164 93 157 158 76 69 60 [GEOGRAPHIC…" at bounding box center [1010, 175] width 853 height 148
click at [1167, 502] on div "2" at bounding box center [1174, 509] width 15 height 15
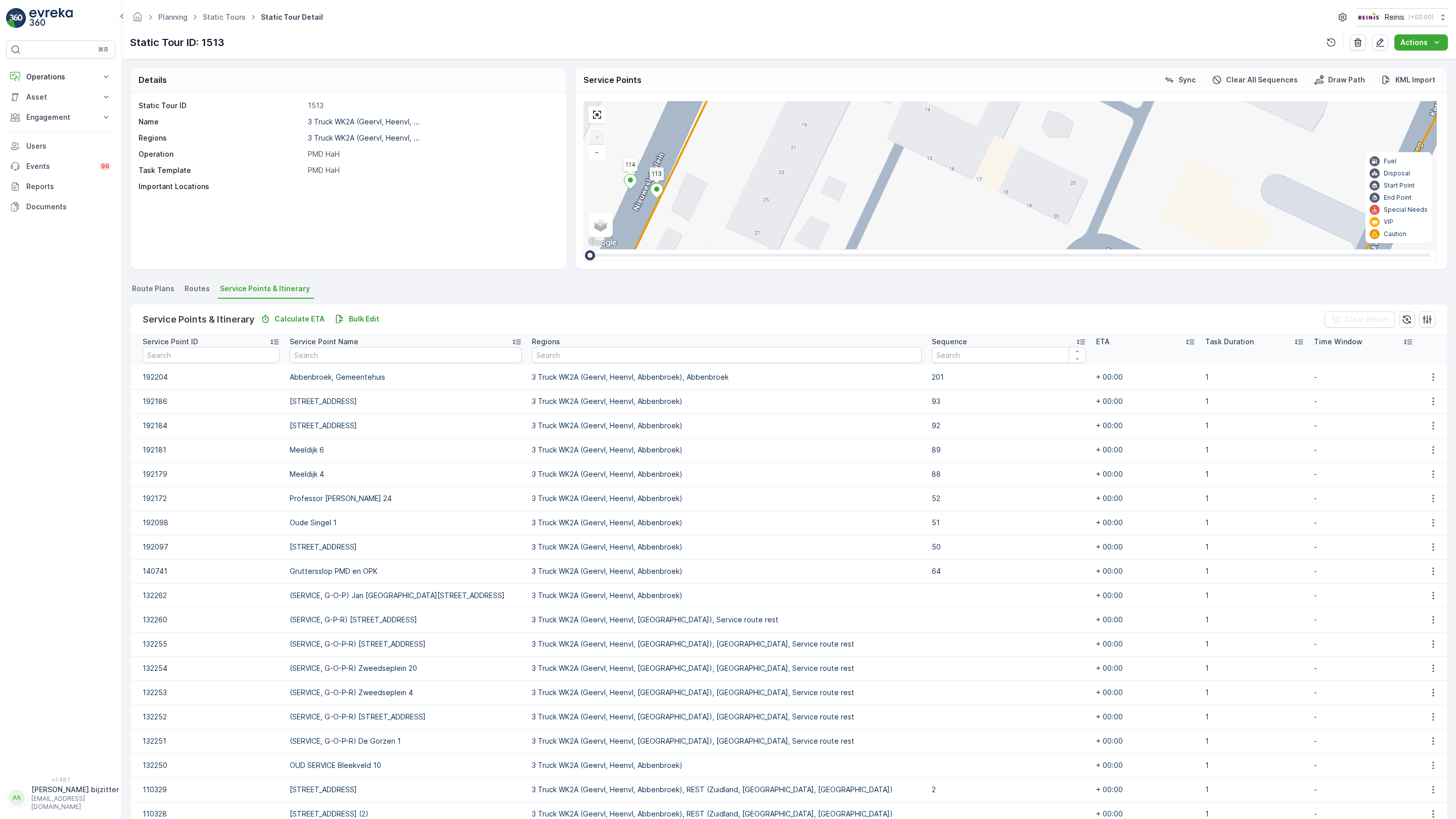
drag, startPoint x: 593, startPoint y: 510, endPoint x: 421, endPoint y: 433, distance: 188.4
click at [583, 249] on div "2 2 2 2 2 3 2 2 2 2 2 2 2 3 160 159 4 65 86 164 93 157 158 76 69 60 [GEOGRAPHIC…" at bounding box center [1010, 175] width 853 height 148
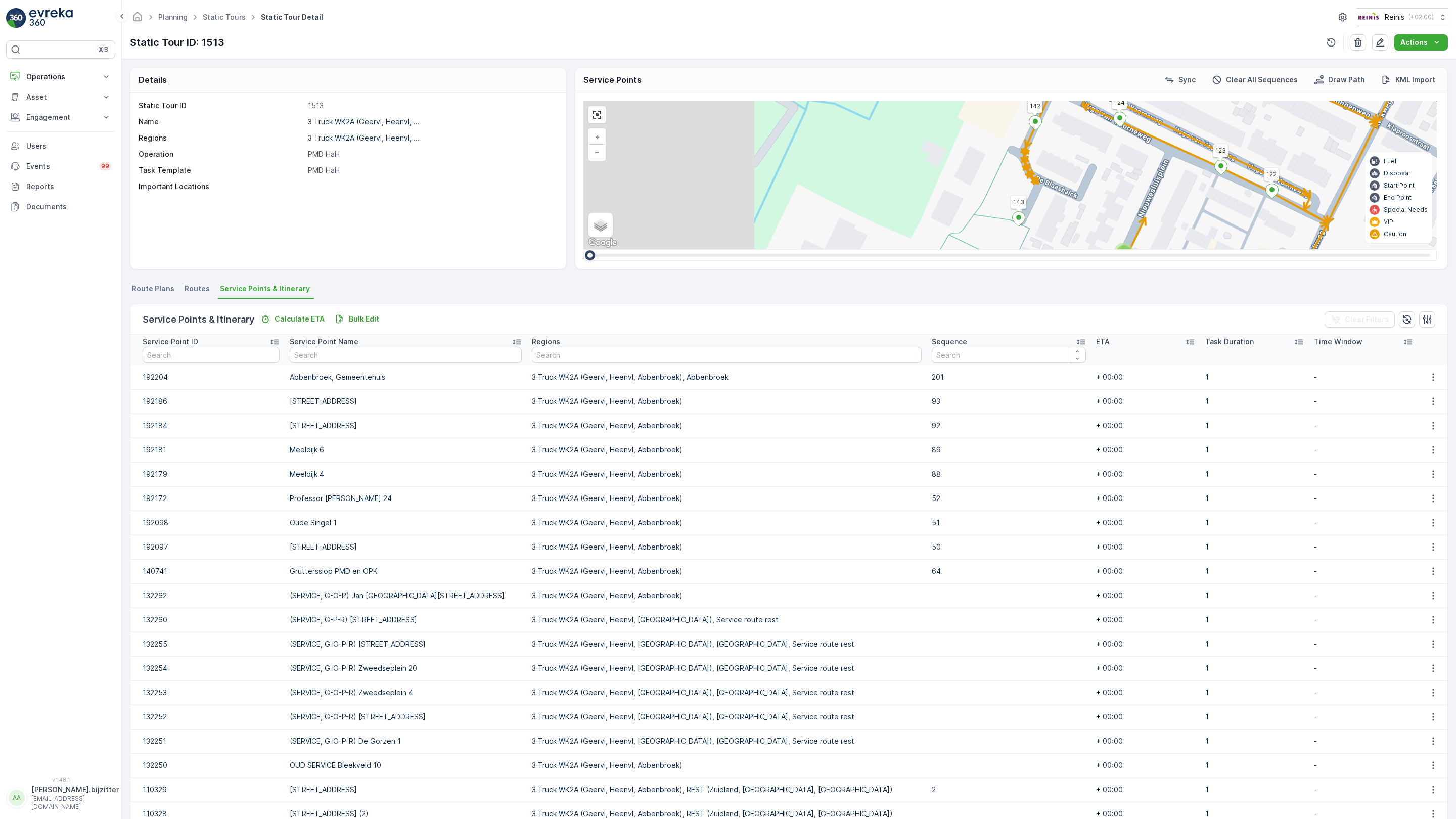
drag, startPoint x: 495, startPoint y: 472, endPoint x: 794, endPoint y: 285, distance: 352.7
click at [875, 214] on div "2 2 2 2 2 2 2 2 2 2 2 2 2 3 2 2 2 7 3 3 3 2 2 2 3 2 2 2 3 2 3 2 3 160 159 4 65 …" at bounding box center [1010, 175] width 853 height 148
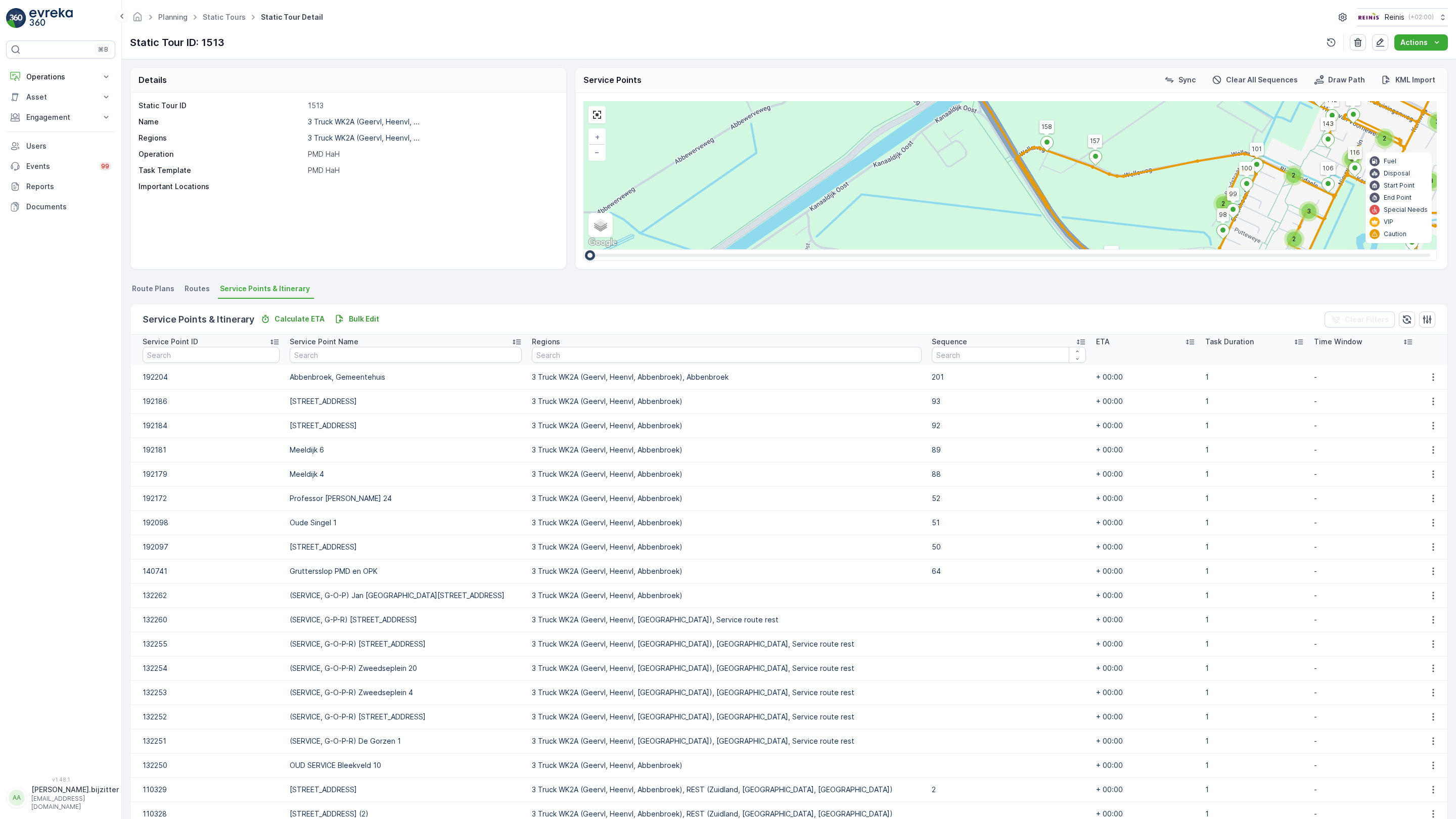
drag, startPoint x: 501, startPoint y: 319, endPoint x: 478, endPoint y: 157, distance: 163.6
click at [583, 157] on div "6 4 3 2 3 2 2 2 2 2 3 5 3 4 2 5 4 3 4 4 3 3 4 2 3 3 15 4 4 3 2 4 4 4 3 3 6 2 2 …" at bounding box center [1010, 175] width 853 height 148
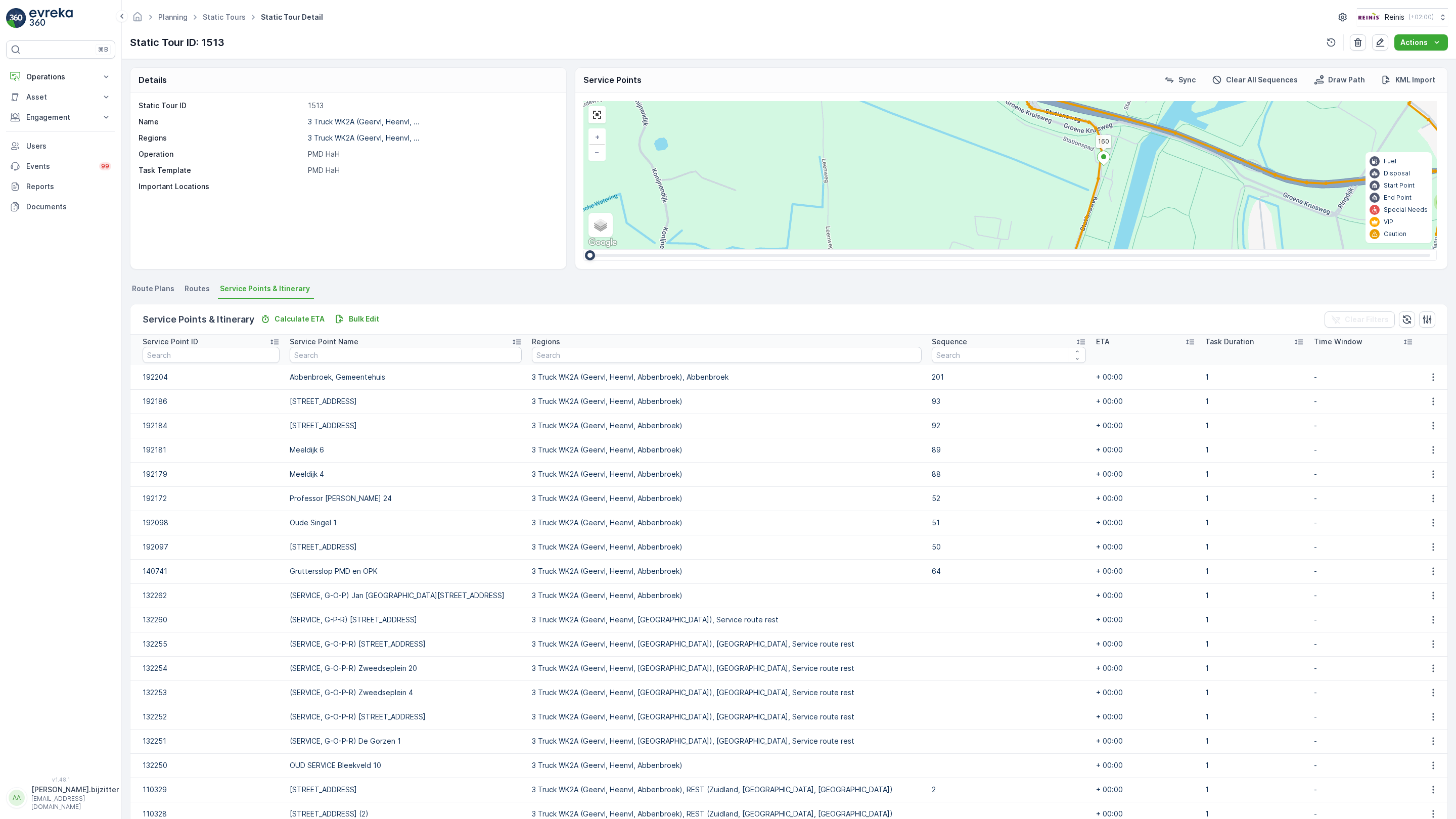
drag, startPoint x: 606, startPoint y: 670, endPoint x: 363, endPoint y: 469, distance: 315.4
click at [583, 249] on div "6 4 3 2 3 2 2 2 2 2 3 5 3 4 2 5 4 3 4 4 3 3 4 2 3 3 15 4 4 3 2 4 4 4 3 3 6 2 2 …" at bounding box center [1010, 175] width 853 height 148
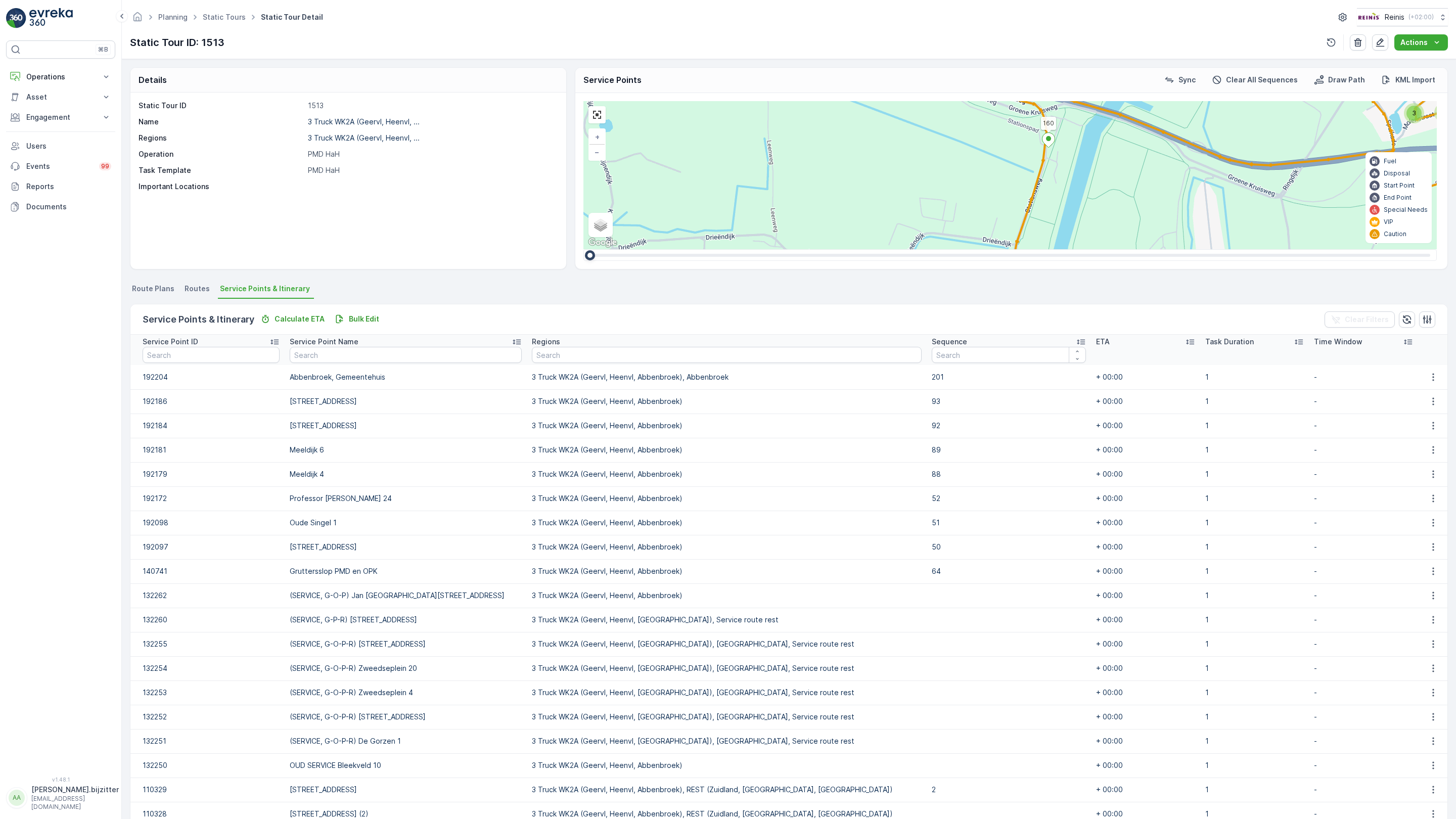
drag, startPoint x: 567, startPoint y: 604, endPoint x: 513, endPoint y: 586, distance: 56.9
click at [583, 249] on div "6 4 3 2 3 2 2 2 2 2 3 5 3 4 2 5 4 3 4 4 3 3 4 2 3 3 15 4 4 3 2 4 4 4 3 3 6 2 2 …" at bounding box center [1010, 175] width 853 height 148
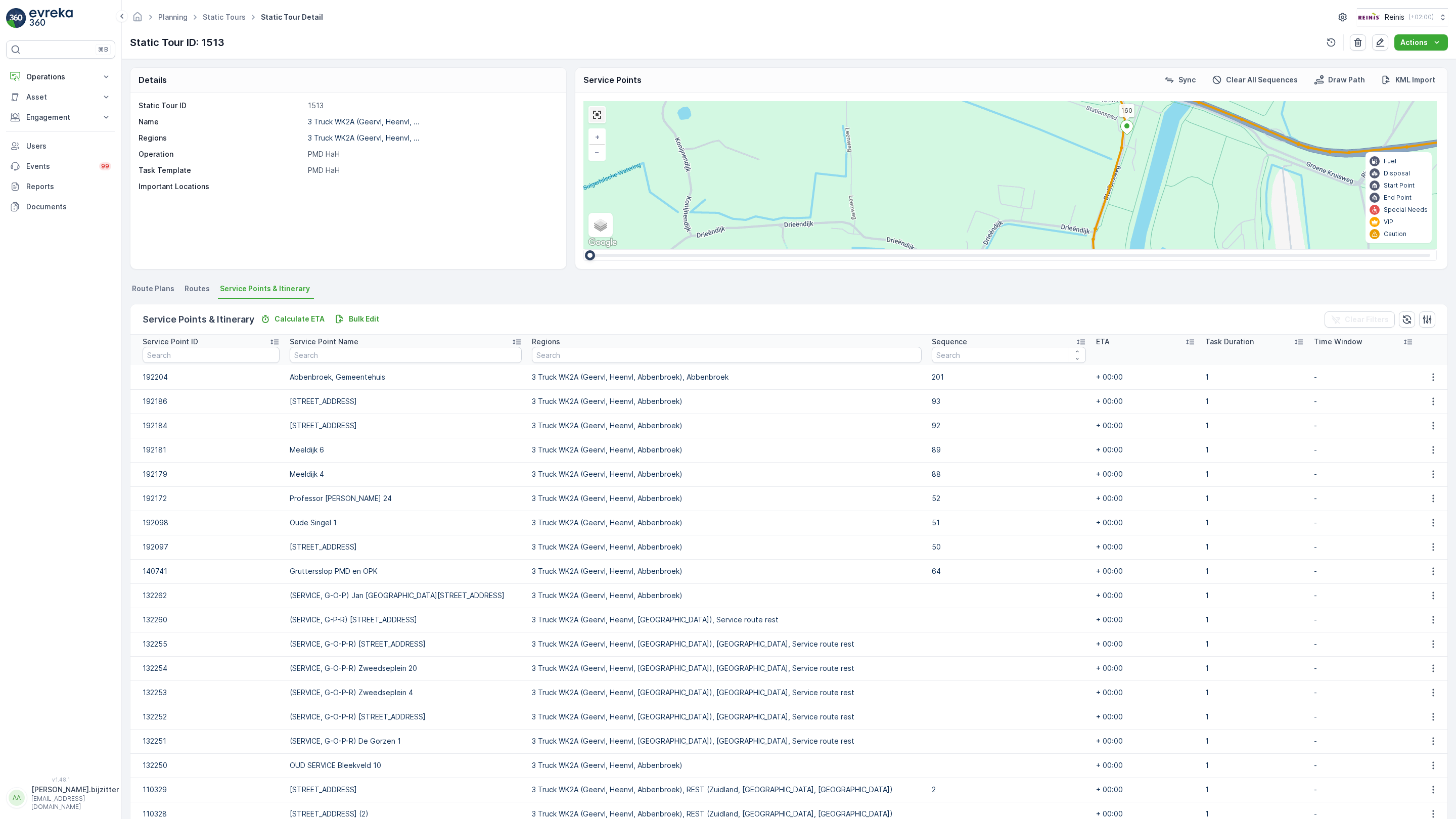
click at [590, 107] on link at bounding box center [597, 115] width 15 height 15
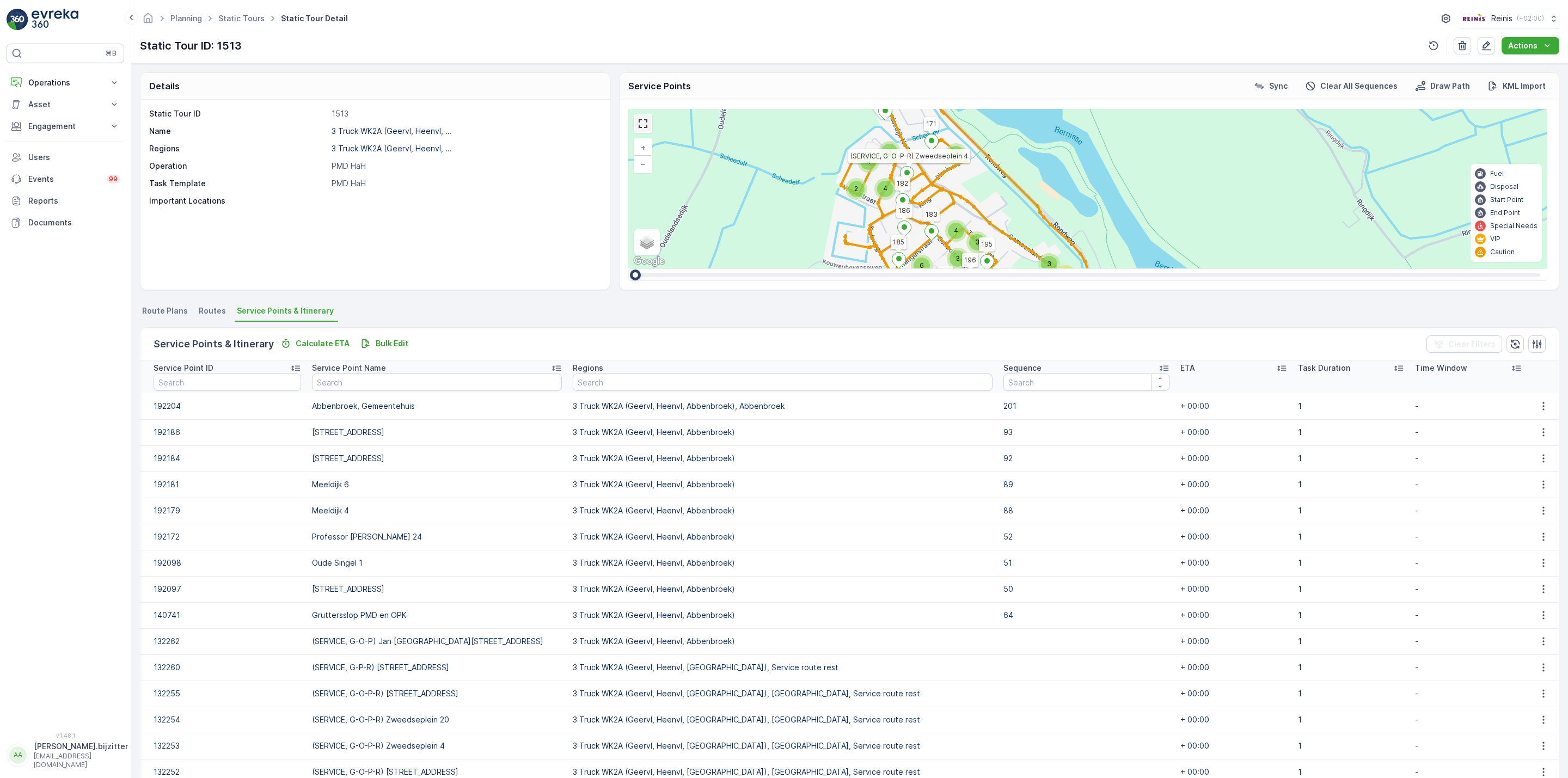
click at [643, 124] on link at bounding box center [643, 124] width 16 height 16
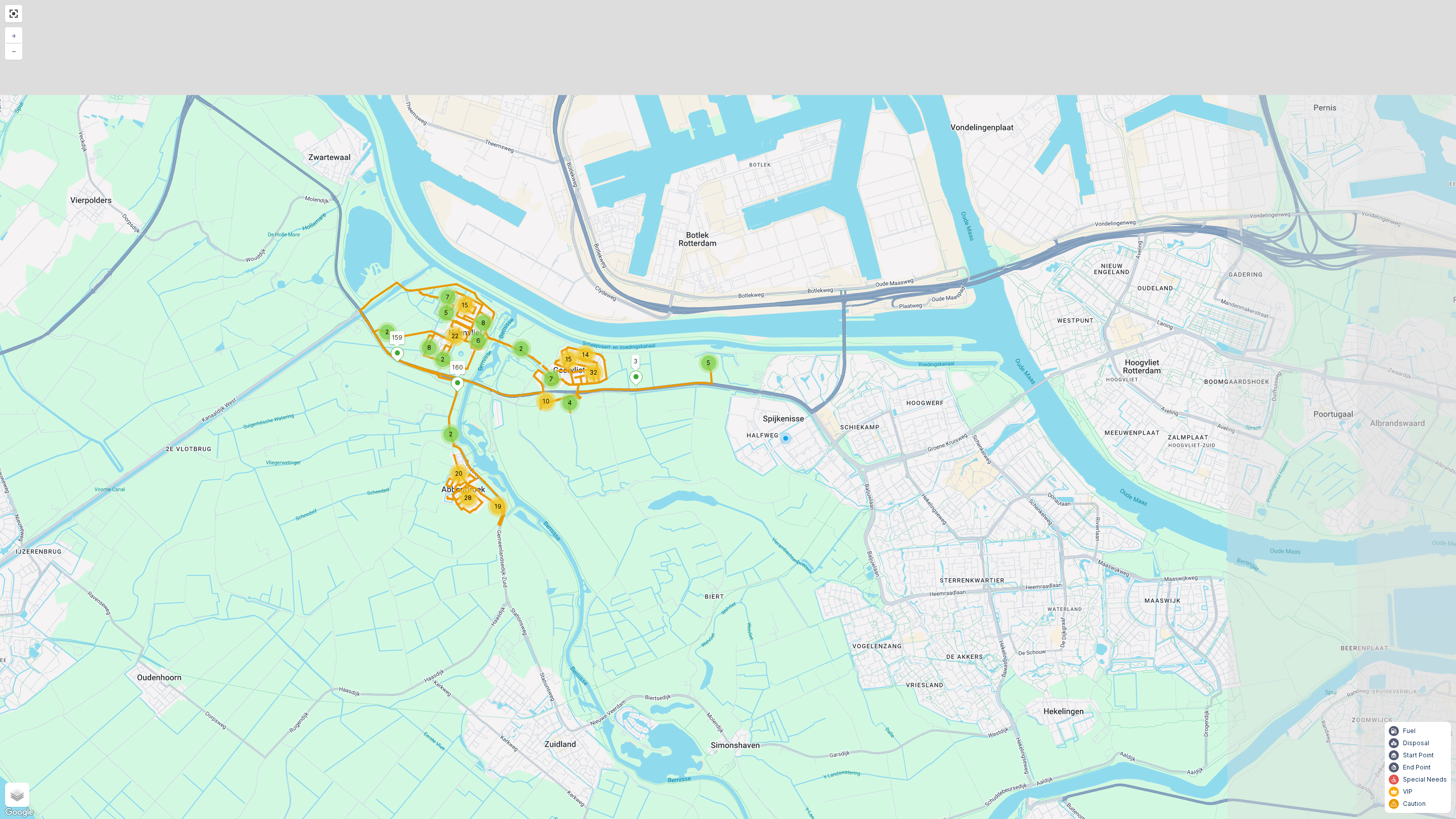
drag, startPoint x: 994, startPoint y: 331, endPoint x: 714, endPoint y: 428, distance: 296.3
click at [714, 428] on div "10 4 7 14 32 15 5 19 20 28 2 2 2 8 6 7 5 8 22 15 2 3 160 159 + − Satellite Road…" at bounding box center [728, 409] width 1456 height 819
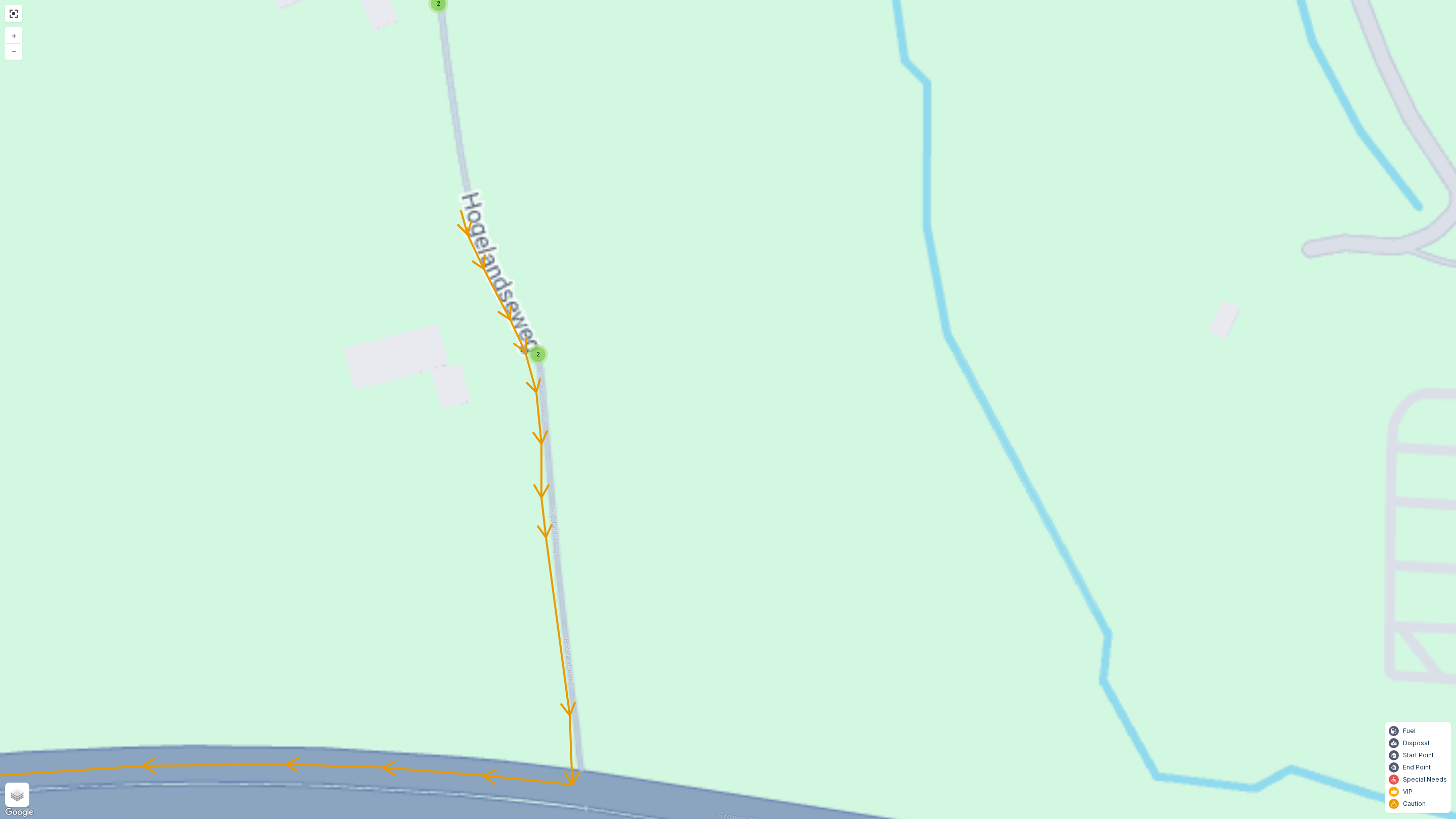
drag, startPoint x: 736, startPoint y: 300, endPoint x: 660, endPoint y: 481, distance: 196.3
click at [775, 649] on div "2 2 2 2 2 3 2 2 2 4 3 2 2 2 2 2 2 2 2 2 2 2 3 160 159 14 4 65 86 61 62 87 76 78…" at bounding box center [728, 409] width 1456 height 819
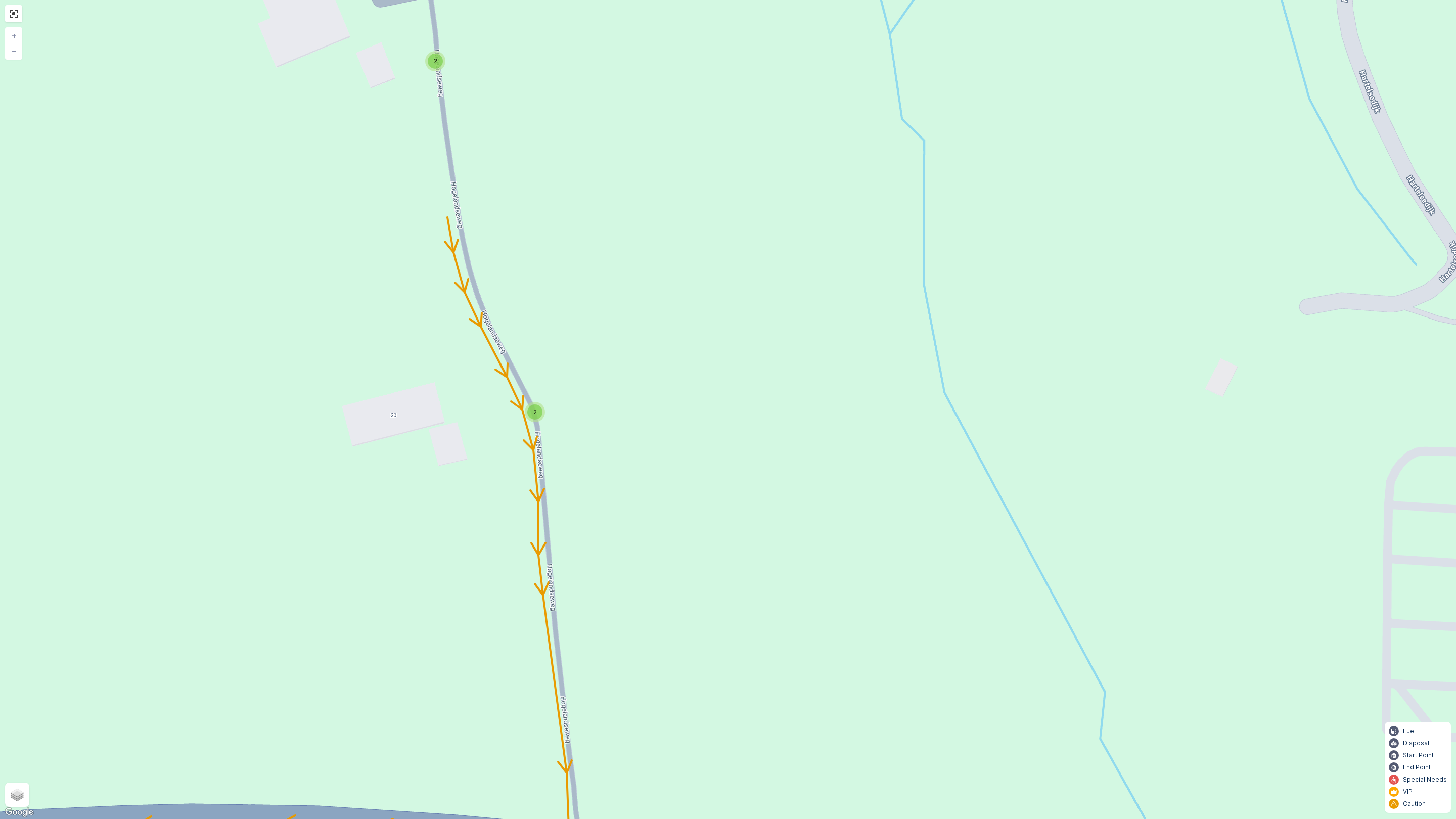
click at [538, 411] on div "2" at bounding box center [535, 412] width 15 height 15
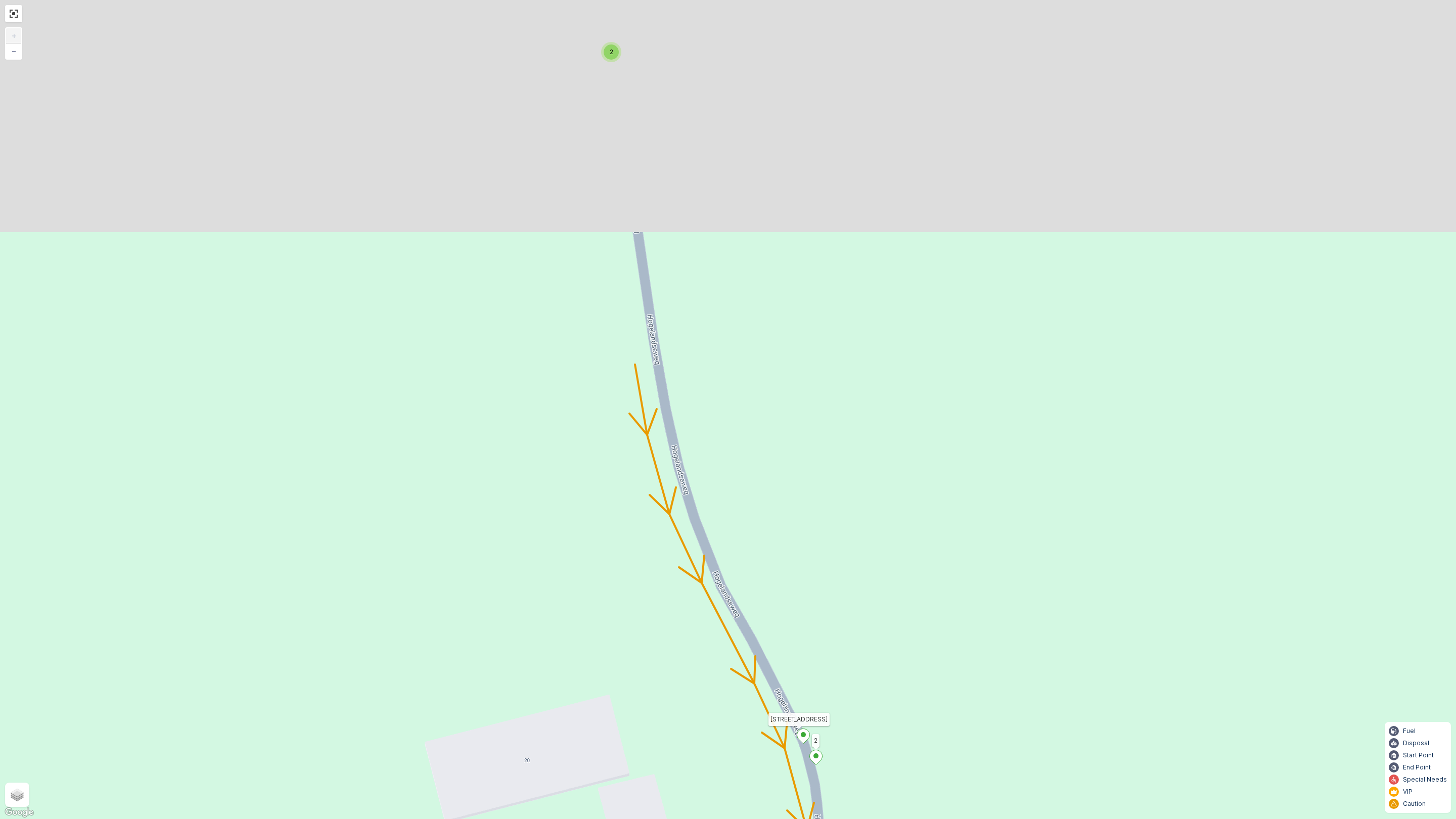
drag, startPoint x: 833, startPoint y: 335, endPoint x: 894, endPoint y: 595, distance: 267.1
click at [916, 683] on div "2 2 2 2 2 3 2 2 2 2 2 2 2 3 160 159 14 4 65 86 61 62 87 76 78 77 73 72 Reede 4 …" at bounding box center [728, 409] width 1456 height 819
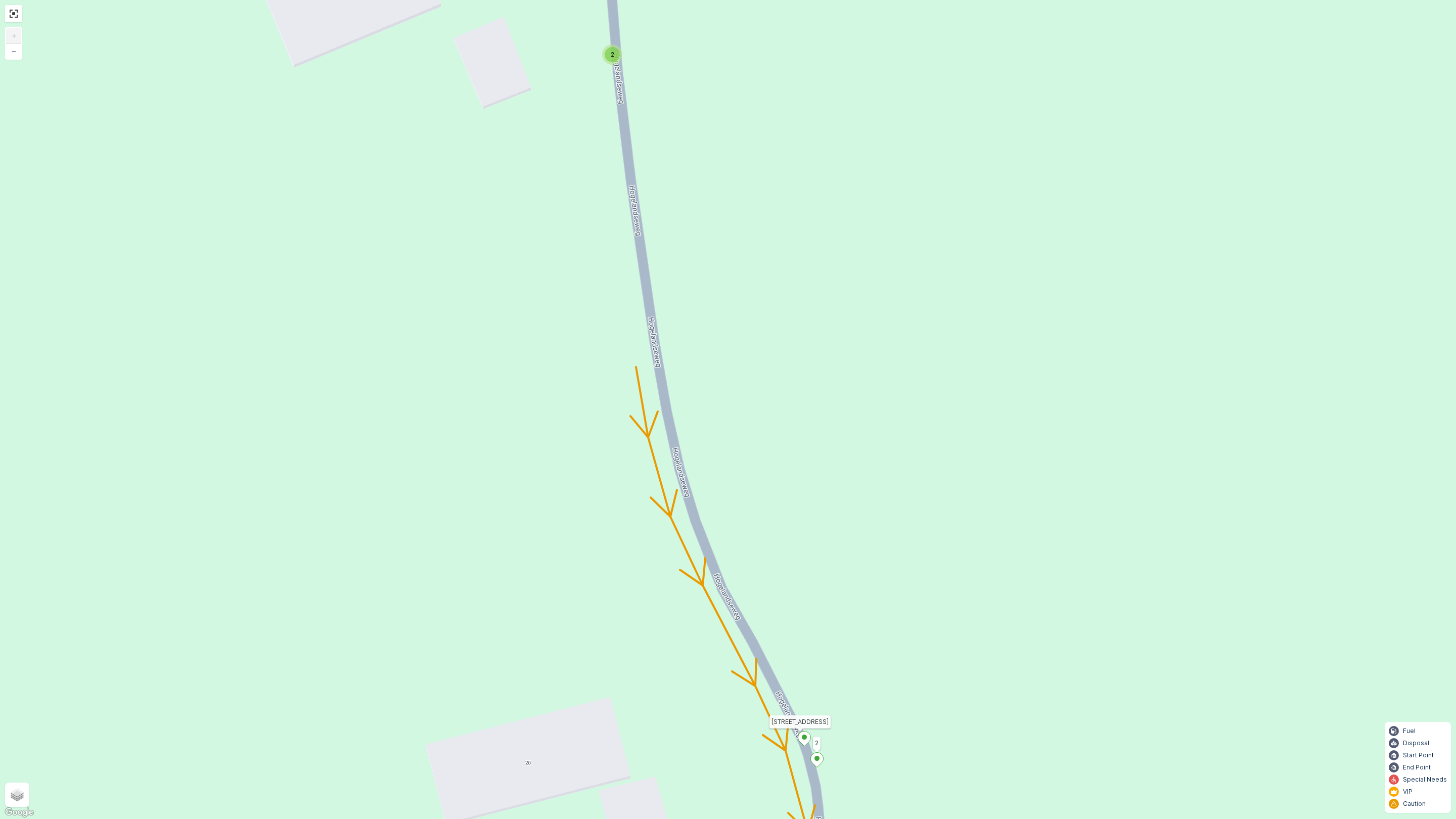
click at [613, 60] on div "2" at bounding box center [612, 54] width 15 height 15
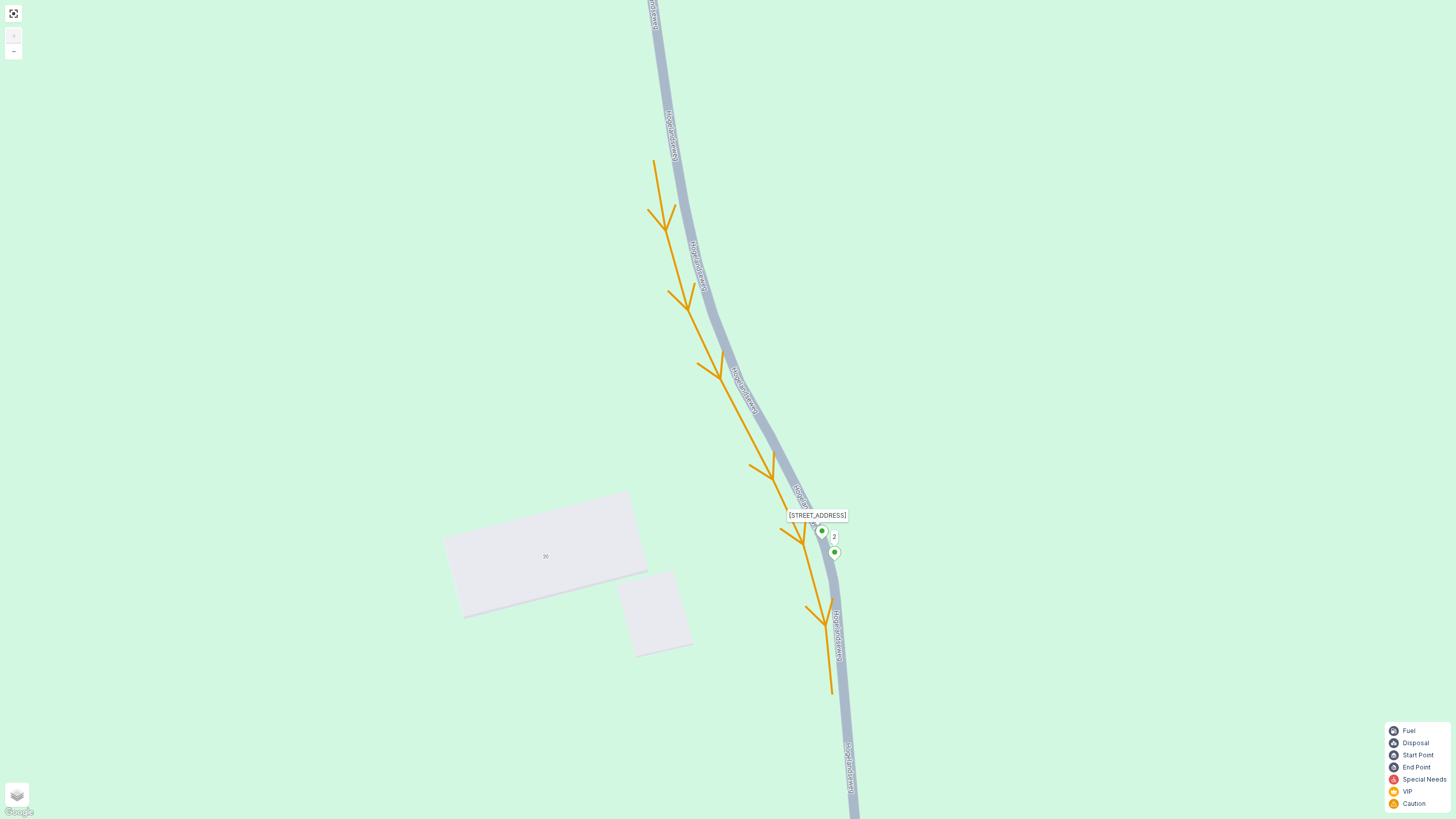
drag, startPoint x: 530, startPoint y: 247, endPoint x: 656, endPoint y: 273, distance: 128.7
click at [545, 0] on div "2 2 2 2 2 3 2 2 2 2 2 2 2 3 160 159 14 4 65 86 61 62 87 76 78 77 73 72 Reede 4 …" at bounding box center [728, 409] width 1456 height 819
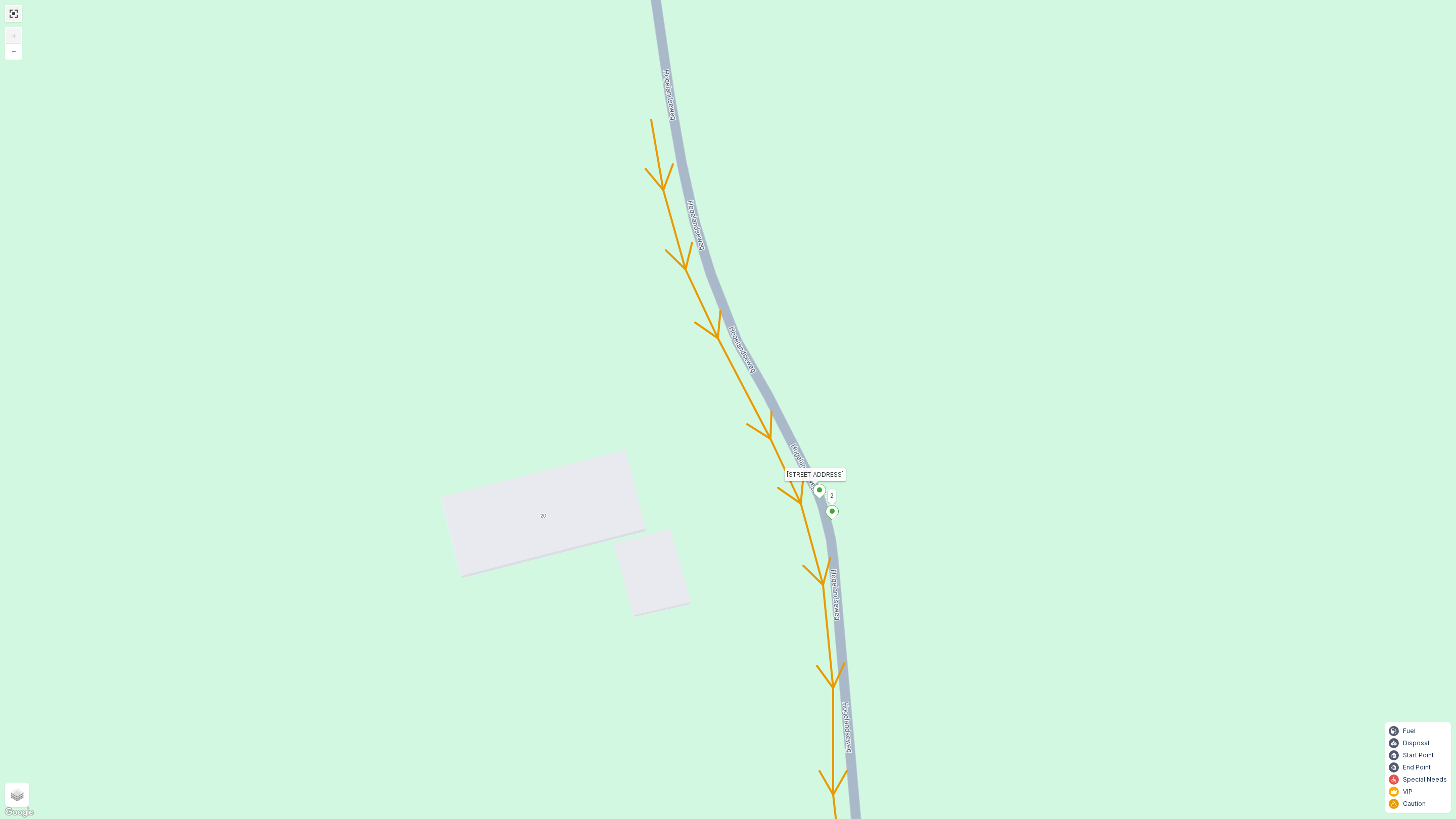
drag, startPoint x: 15, startPoint y: 17, endPoint x: 60, endPoint y: 74, distance: 72.6
click at [15, 17] on link at bounding box center [14, 14] width 15 height 15
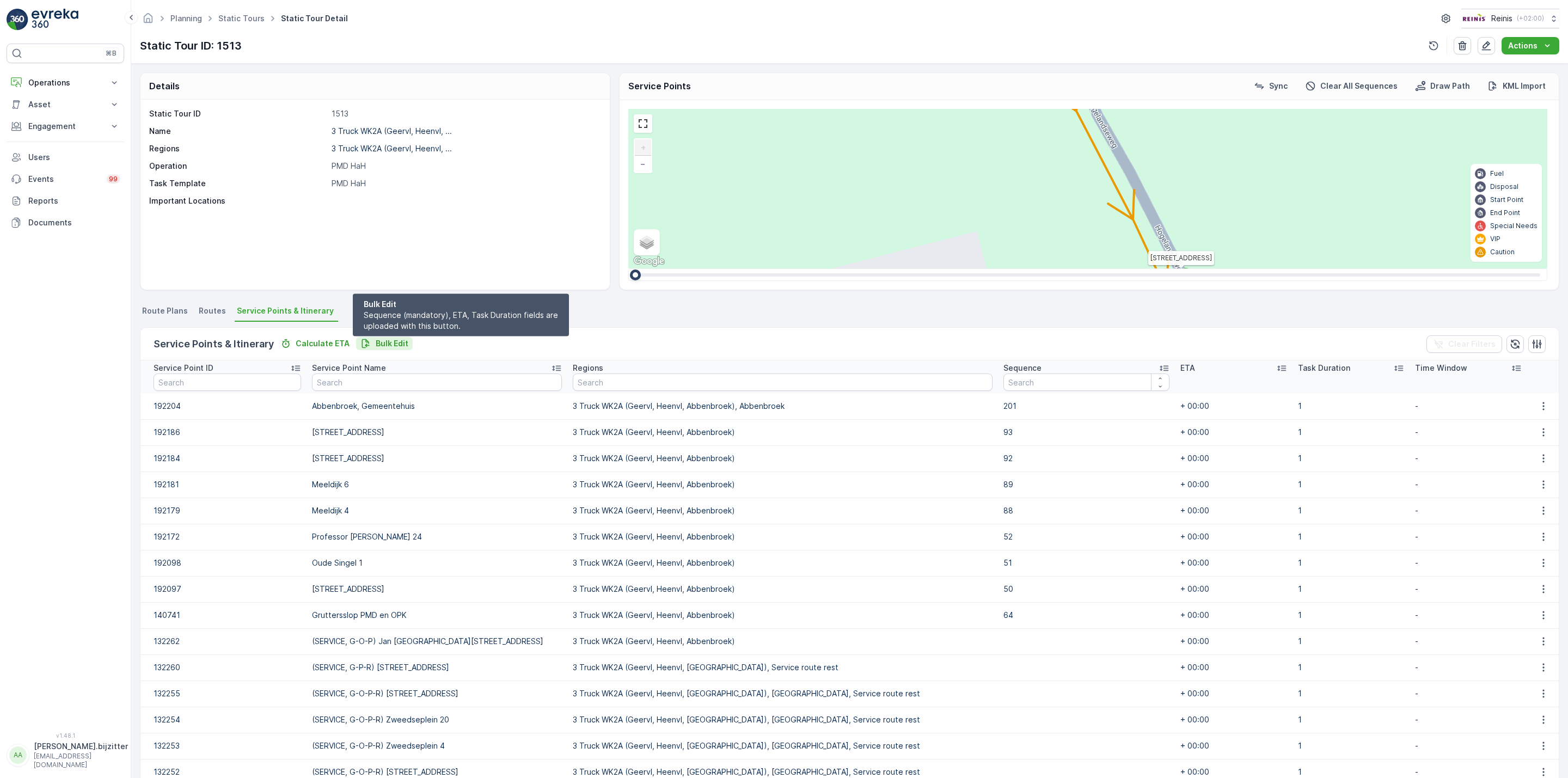
click at [393, 338] on p "Bulk Edit" at bounding box center [392, 343] width 33 height 11
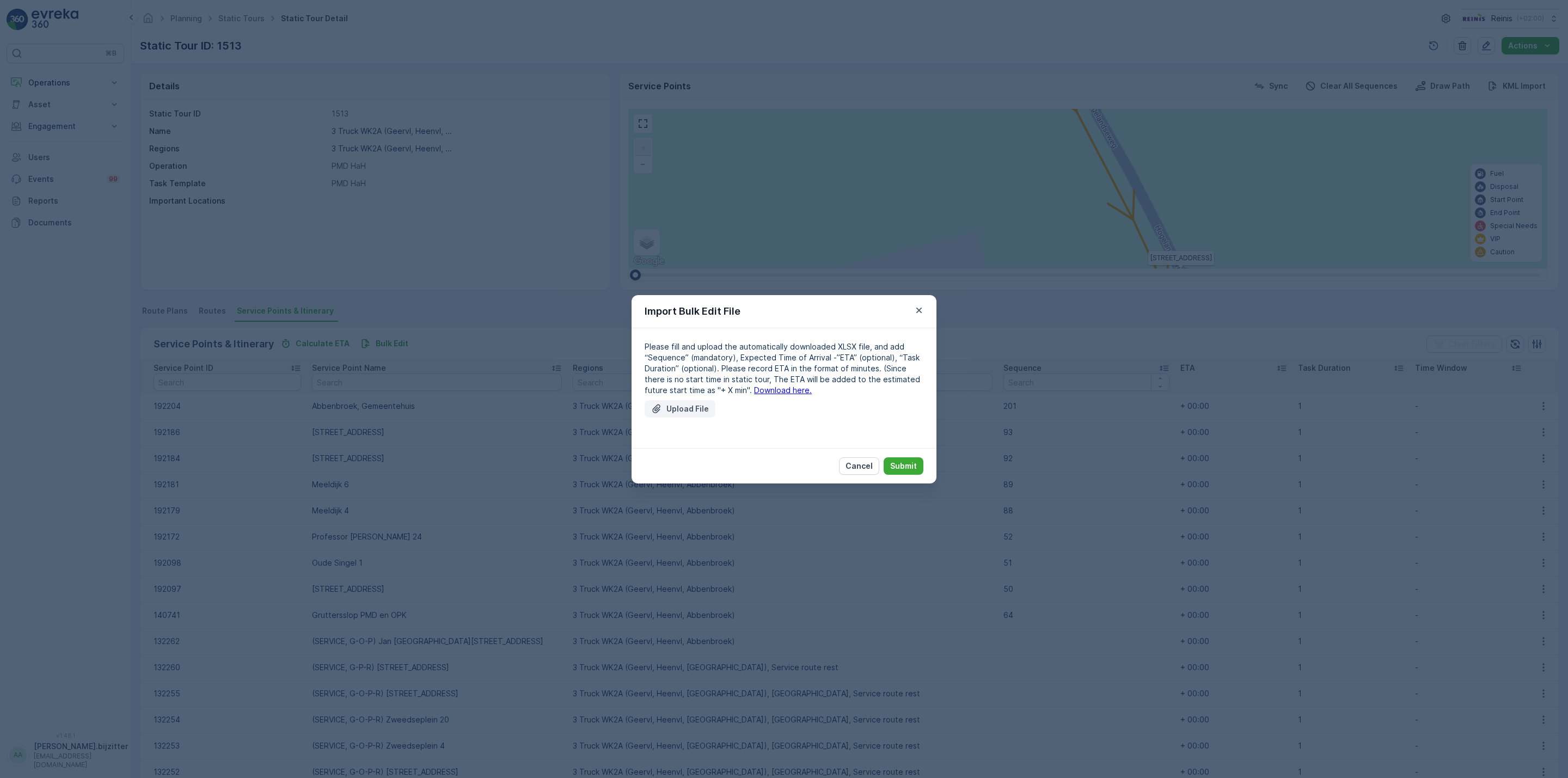
click at [690, 412] on p "Upload File" at bounding box center [688, 409] width 43 height 11
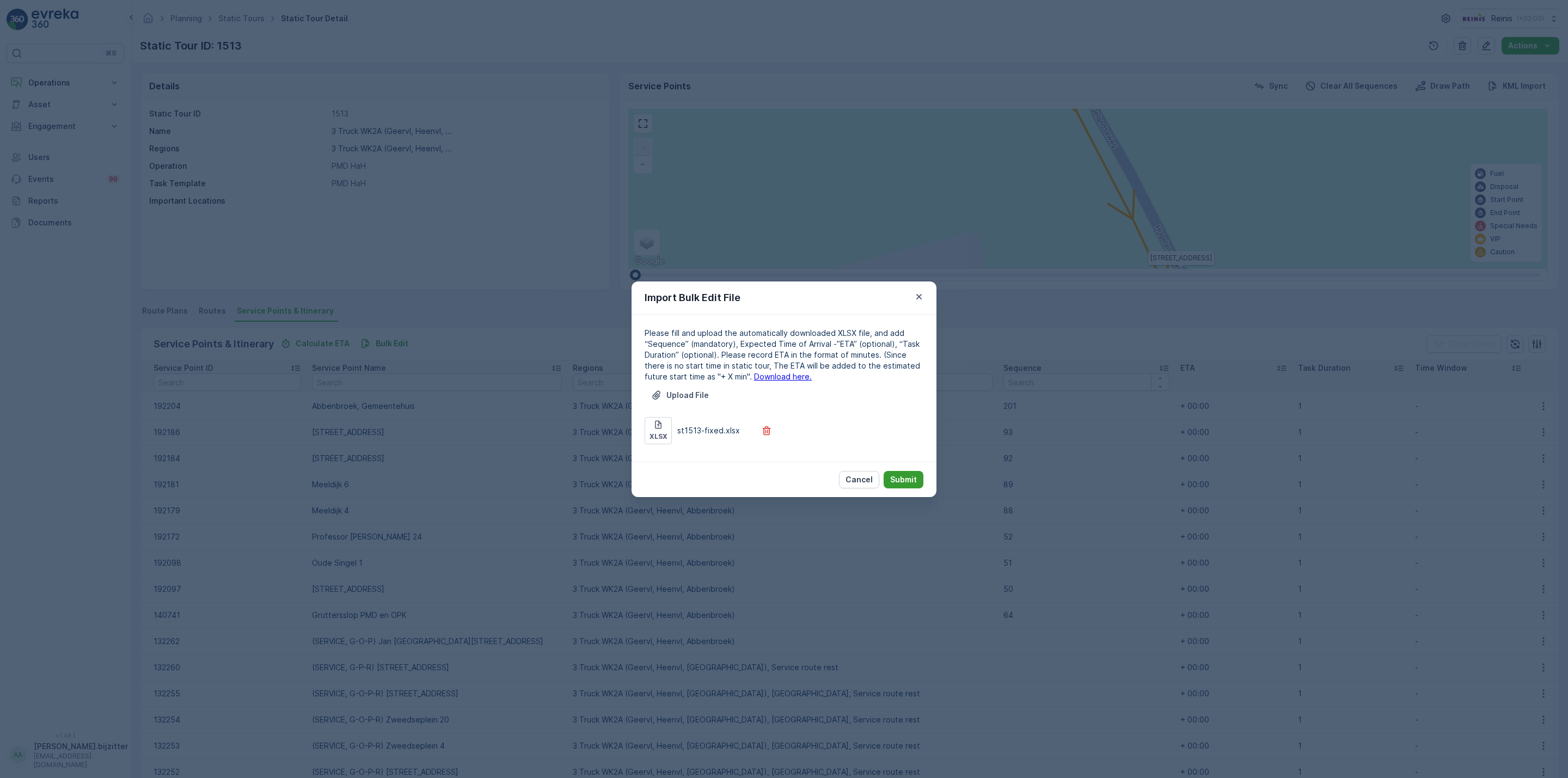
click at [897, 480] on p "Submit" at bounding box center [903, 480] width 27 height 11
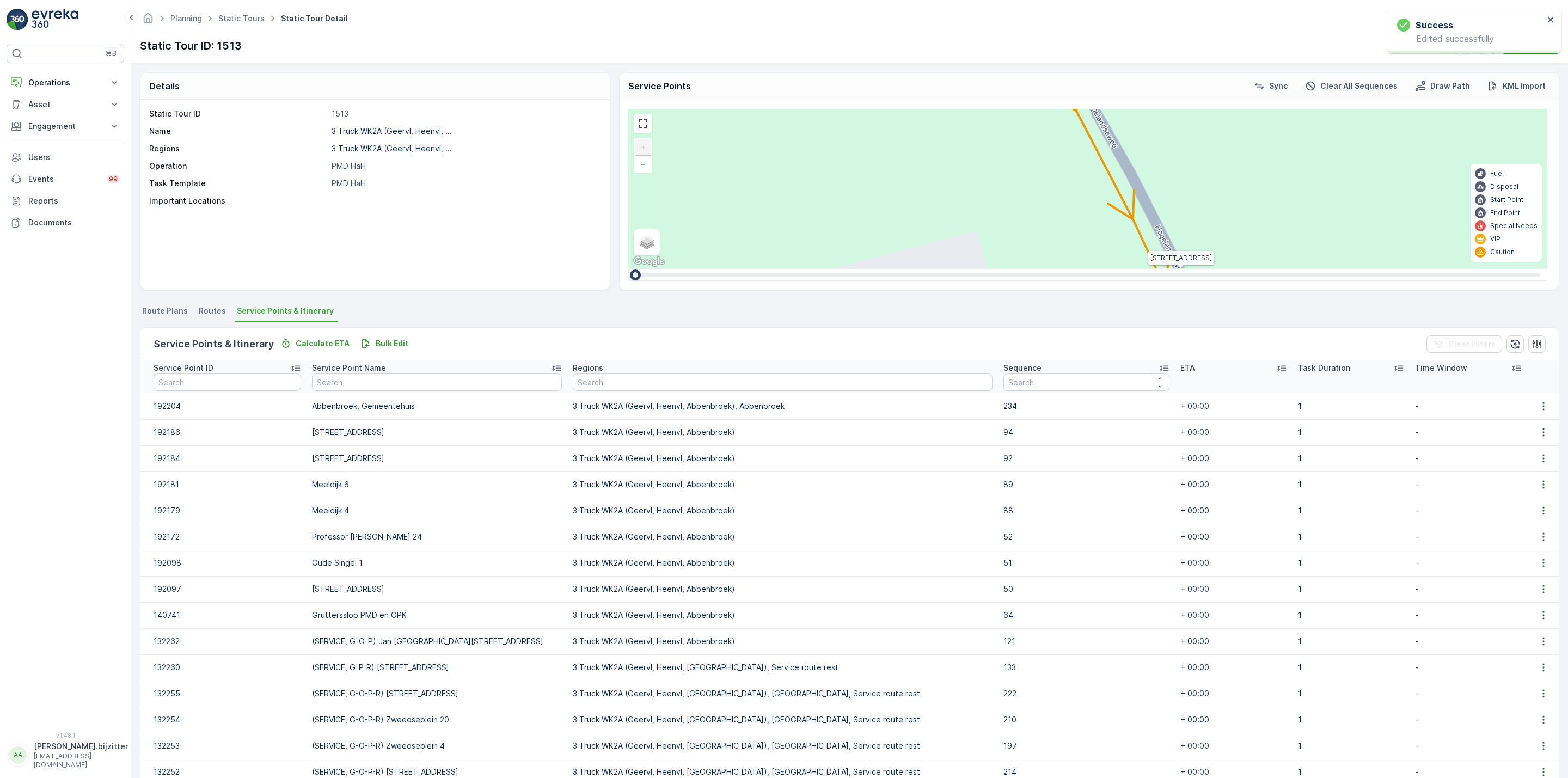
click at [1158, 366] on icon at bounding box center [1164, 368] width 11 height 11
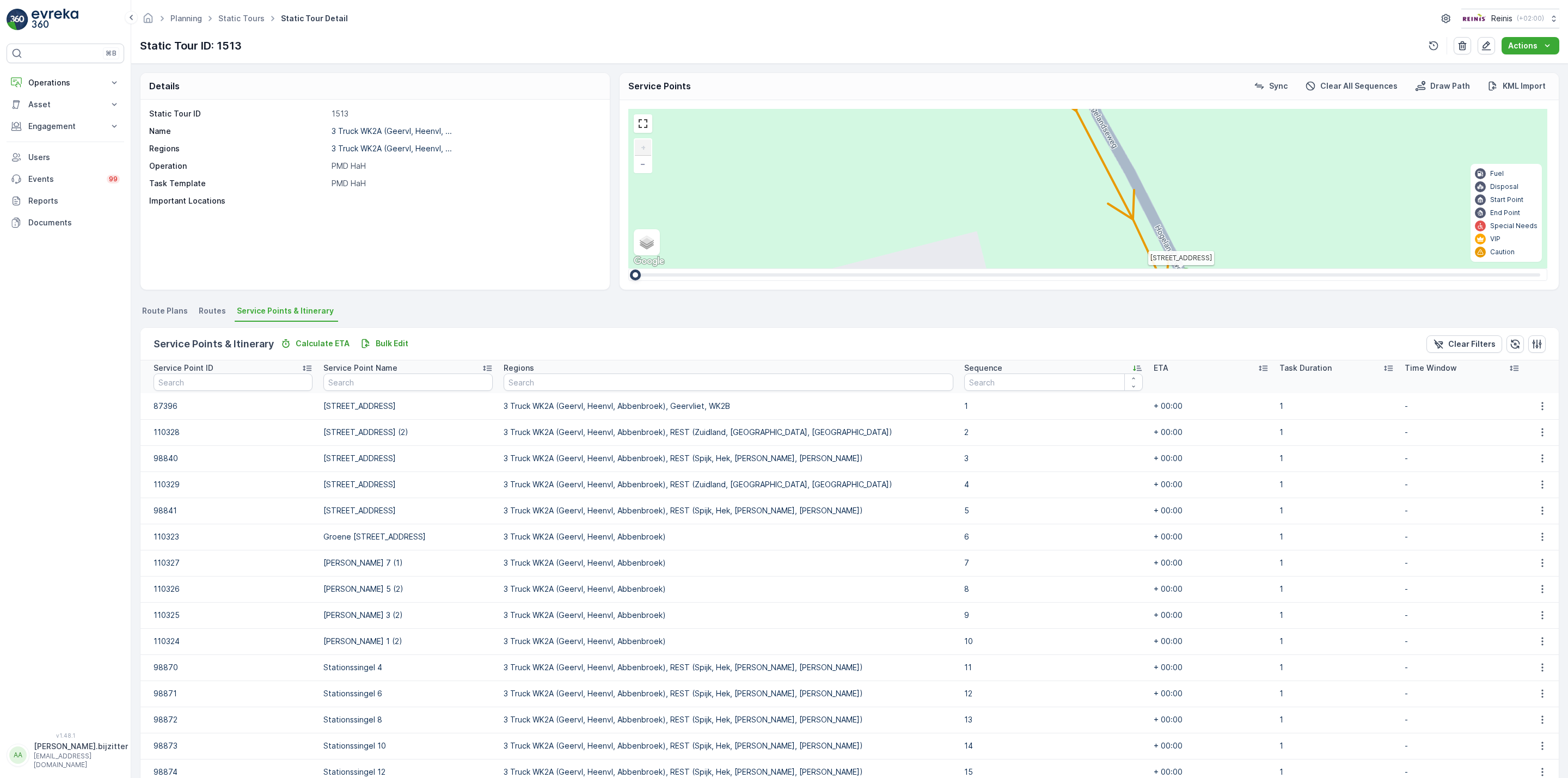
click at [1153, 366] on p "ETA" at bounding box center [1161, 368] width 15 height 11
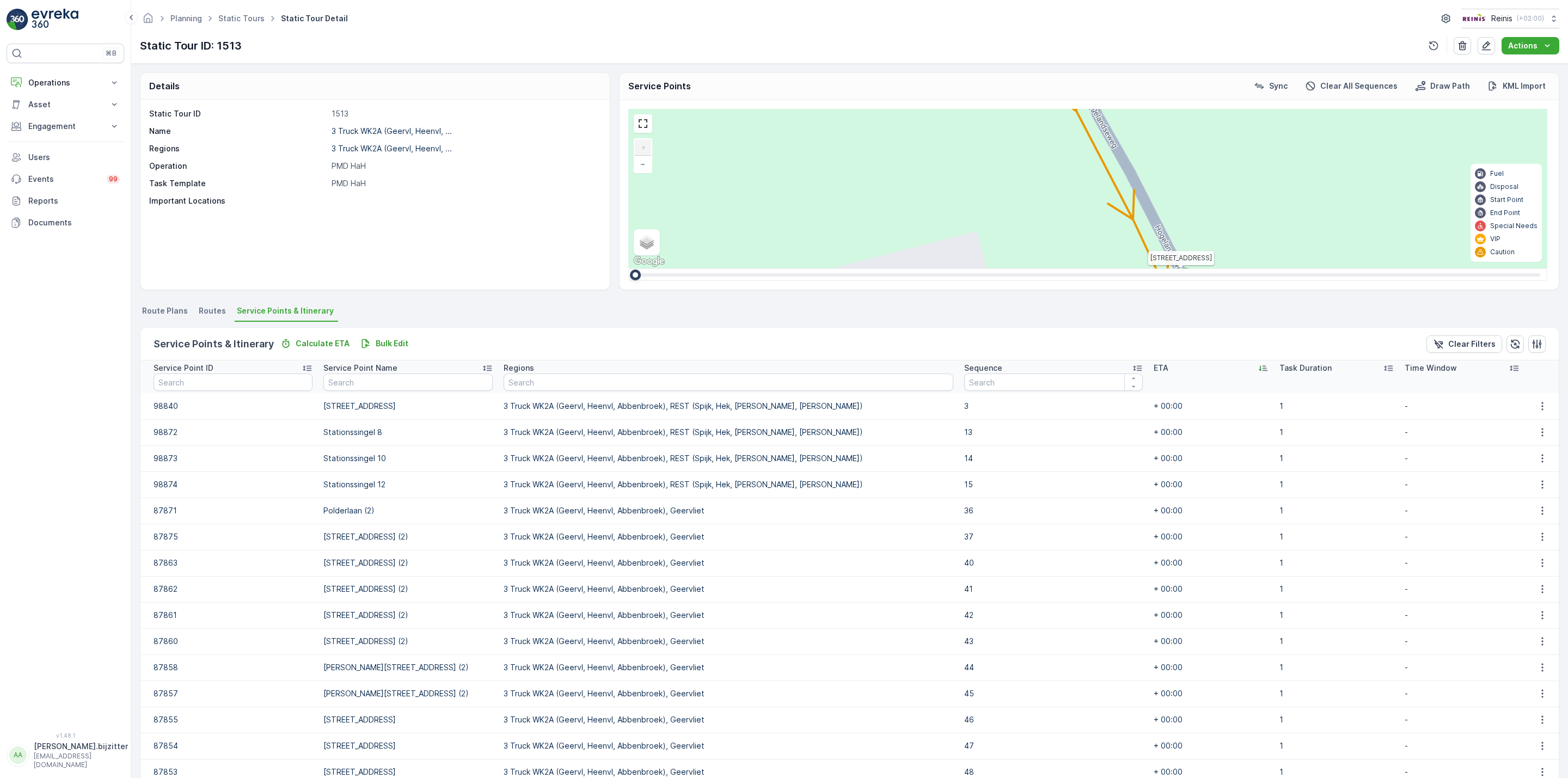
click at [1132, 364] on icon at bounding box center [1138, 368] width 11 height 11
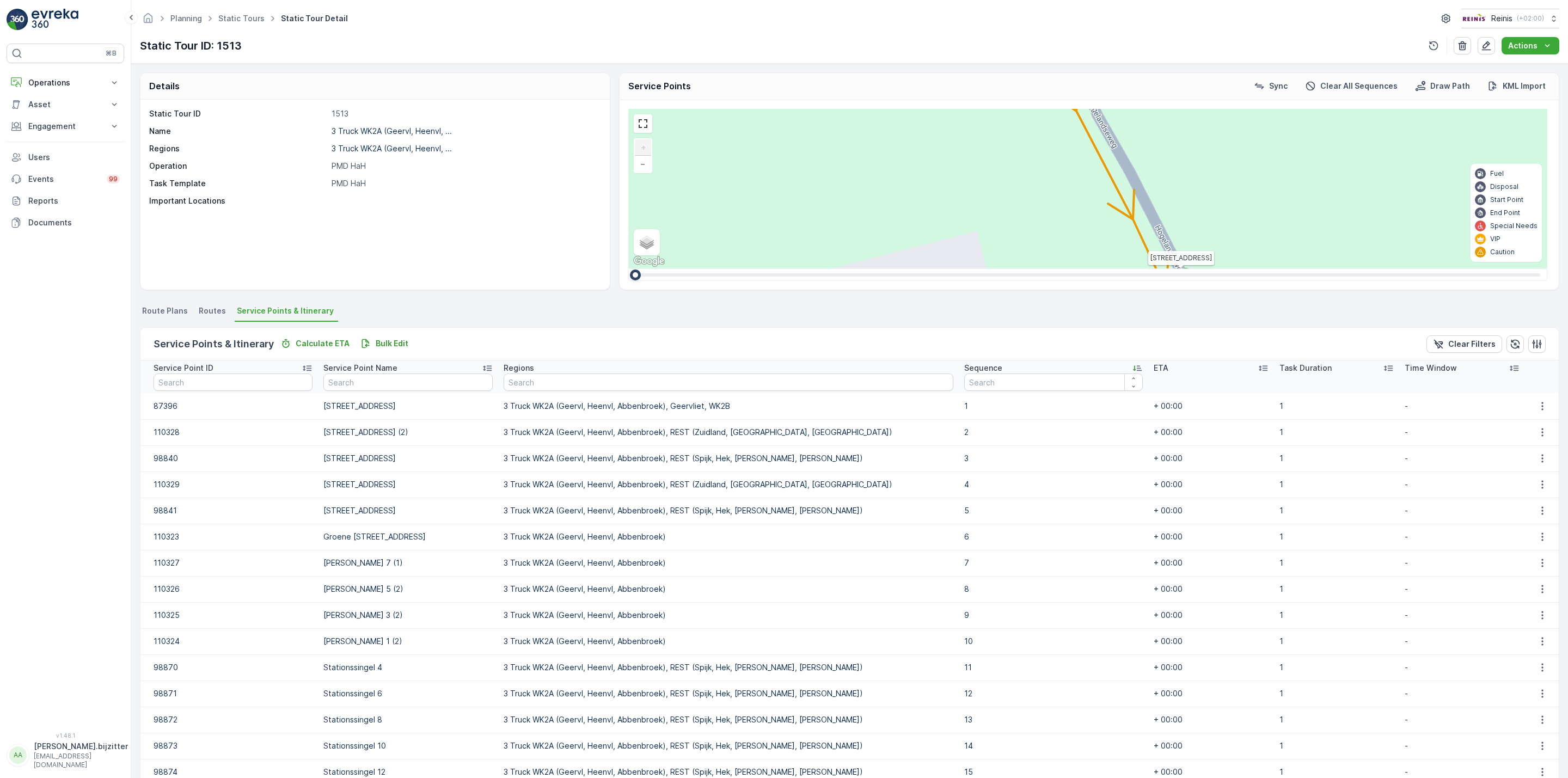
click at [1133, 368] on icon at bounding box center [1135, 368] width 2 height 5
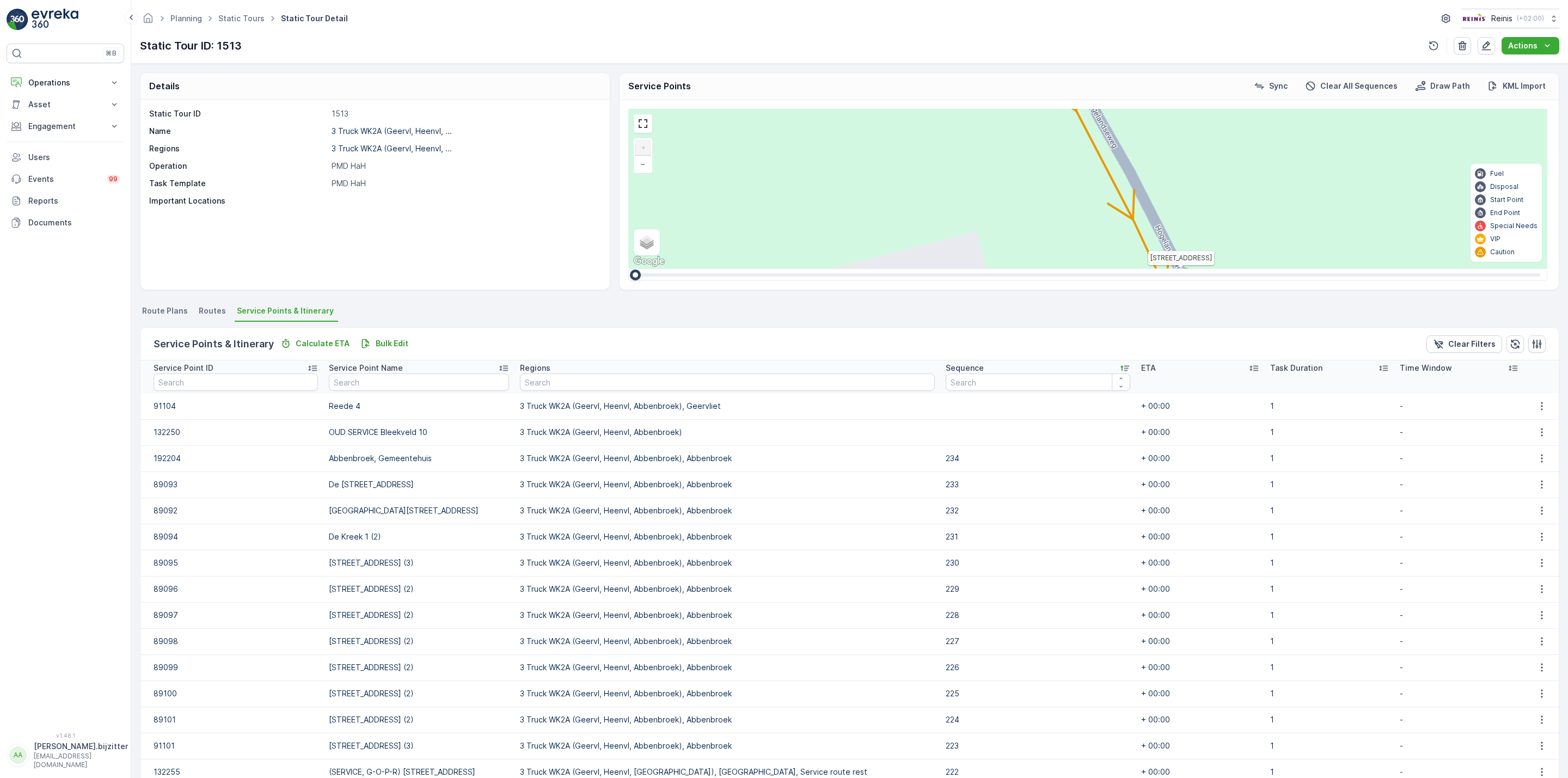
click at [1119, 364] on icon at bounding box center [1125, 368] width 11 height 11
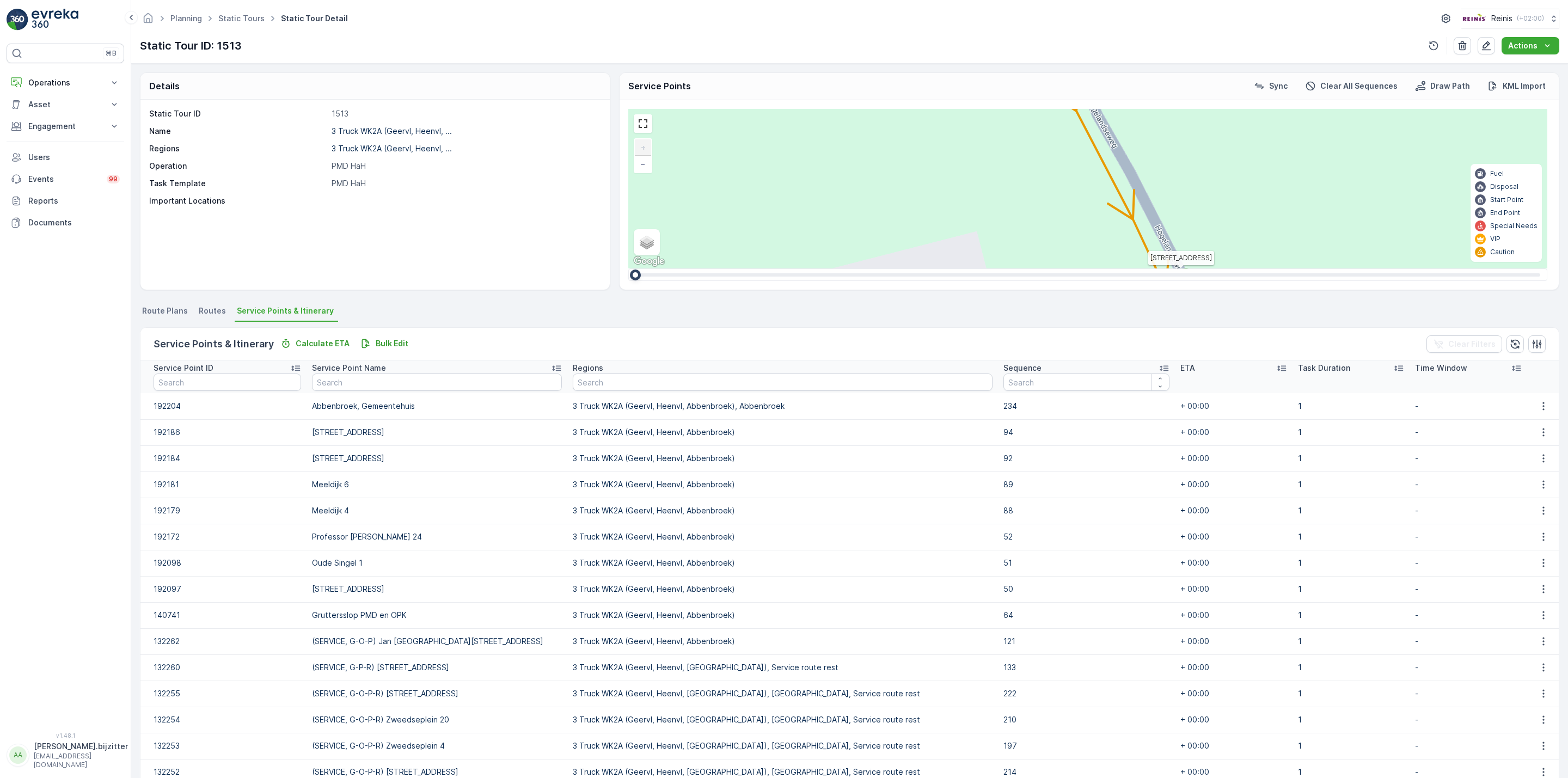
click at [388, 233] on div "Static Tour ID 1513 Name 3 Truck WK2A (Geervl, Heenvl, ... Regions 3 Truck WK2A…" at bounding box center [375, 195] width 469 height 190
click at [51, 105] on p "Asset" at bounding box center [66, 105] width 74 height 11
click at [286, 271] on div "Static Tour ID 1513 Name 3 Truck WK2A (Geervl, Heenvl, ... Regions 3 Truck WK2A…" at bounding box center [375, 195] width 469 height 190
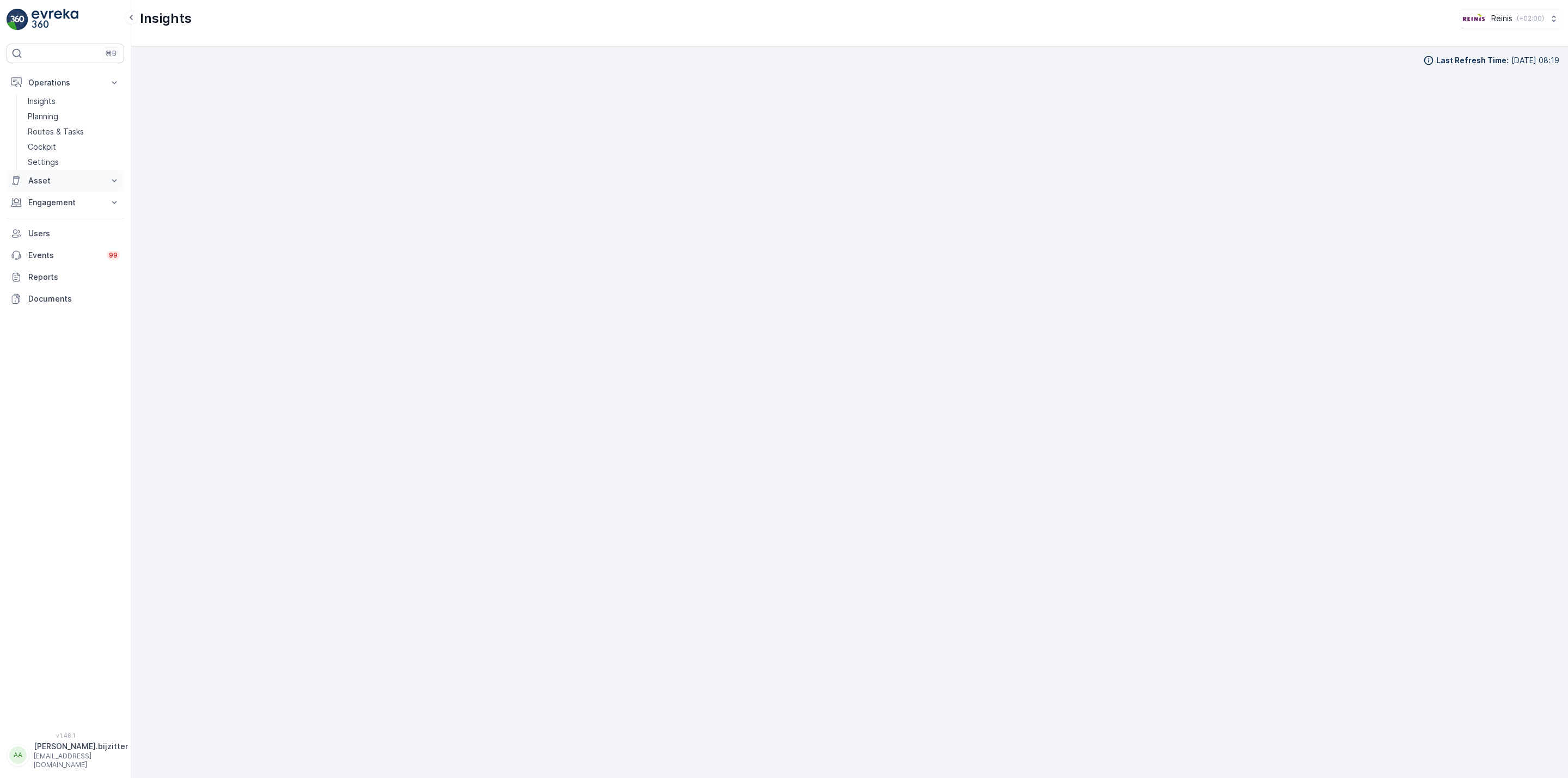
click at [41, 181] on p "Asset" at bounding box center [66, 181] width 74 height 11
click at [46, 225] on button "Engagement" at bounding box center [65, 233] width 117 height 22
click at [46, 268] on p "Entities" at bounding box center [41, 267] width 27 height 11
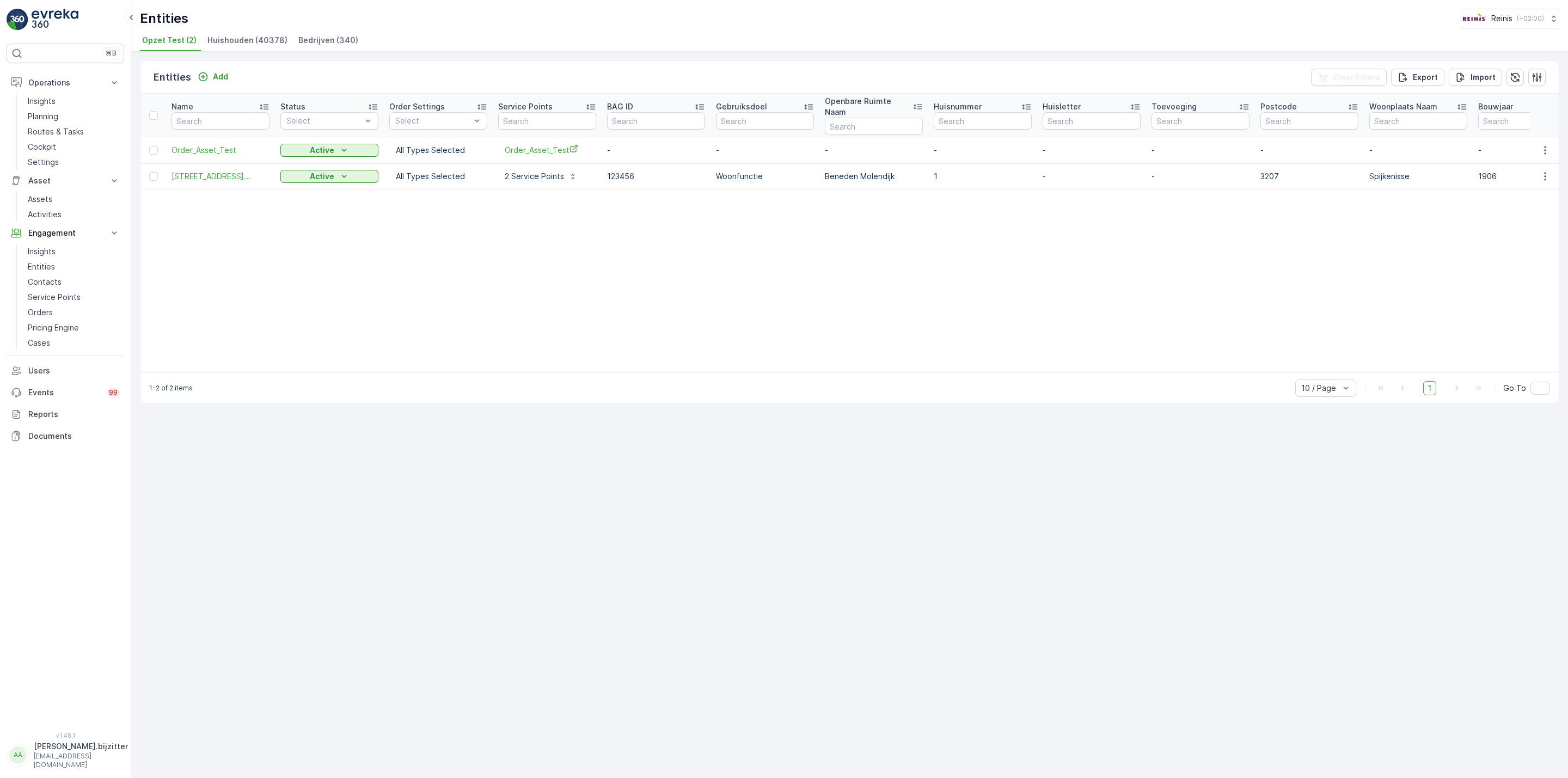
click at [361, 265] on table "Name Status Select Order Settings Select Service Points BAG ID Gebruiksdoel Ope…" at bounding box center [1152, 233] width 2024 height 279
click at [242, 43] on span "Huishouden (40378)" at bounding box center [247, 40] width 80 height 11
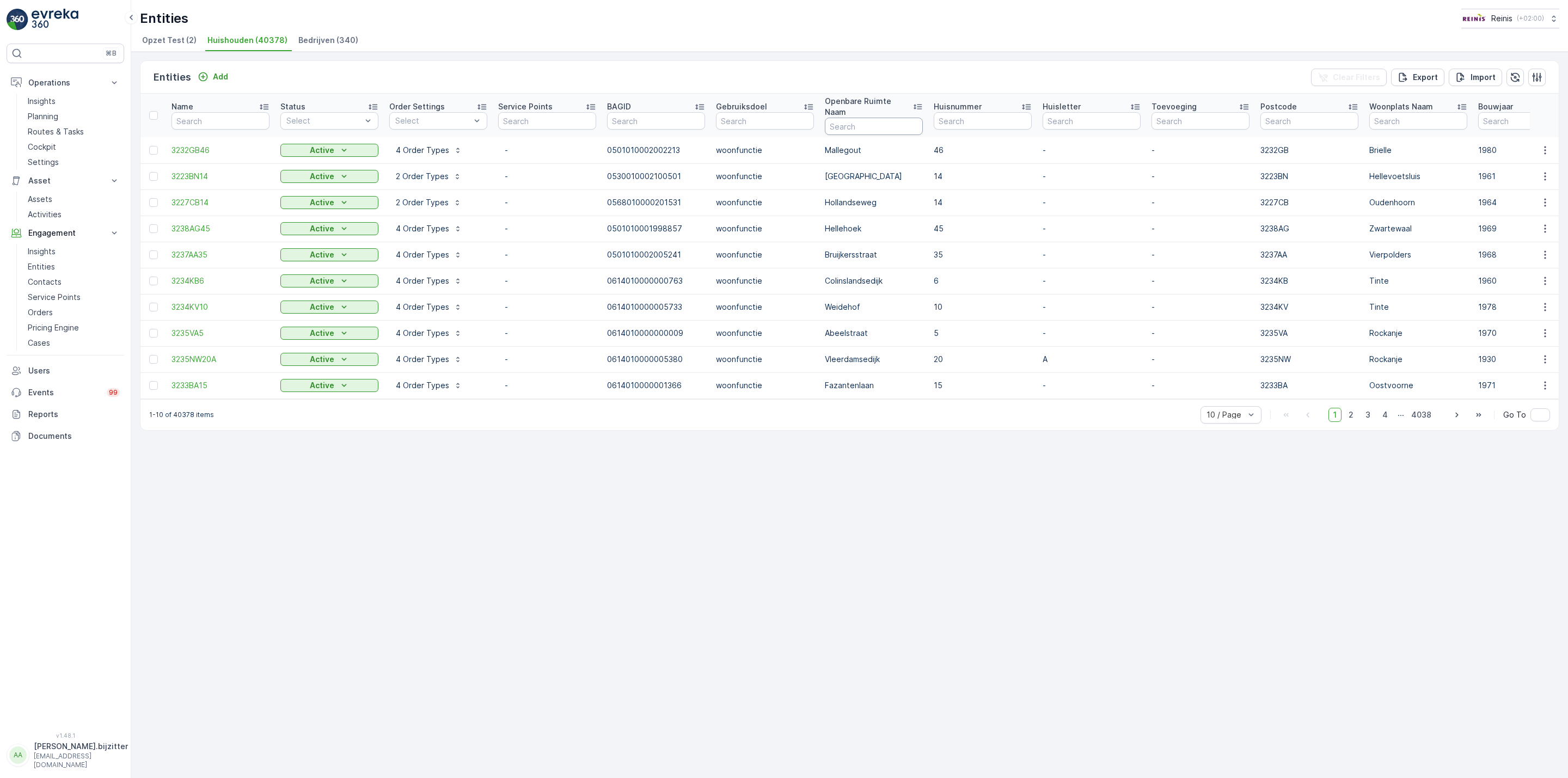
click at [848, 117] on input "text" at bounding box center [873, 126] width 98 height 18
type input "meeldijk"
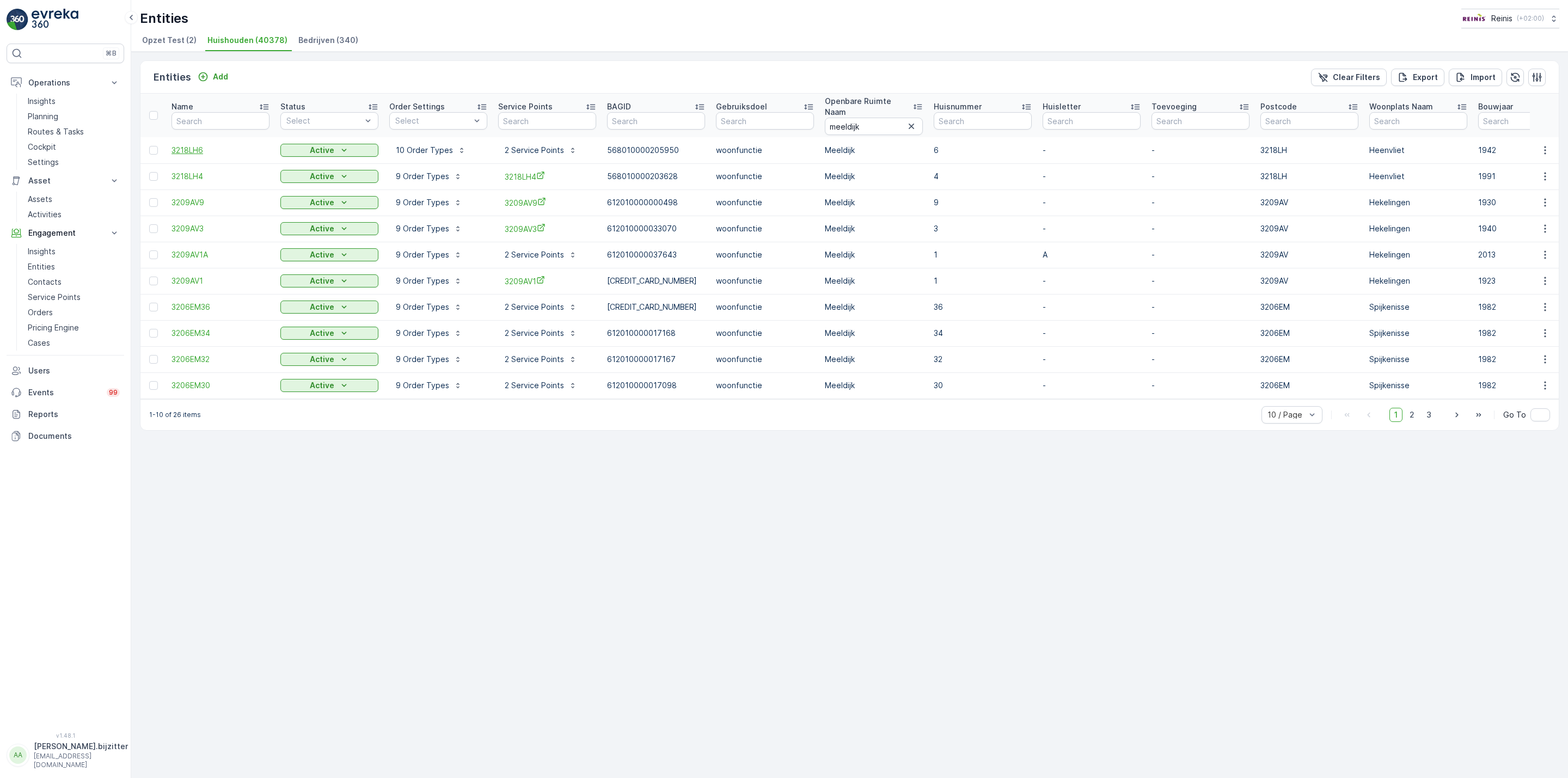
click at [191, 145] on span "3218LH6" at bounding box center [220, 150] width 98 height 11
click at [1544, 146] on icon "button" at bounding box center [1545, 150] width 2 height 8
click at [1544, 233] on span "Service Availability" at bounding box center [1522, 232] width 68 height 11
click at [593, 420] on div "1-10 of 26 items 10 / Page 1 2 3 Go To" at bounding box center [850, 415] width 1418 height 31
click at [1545, 197] on icon "button" at bounding box center [1545, 203] width 11 height 11
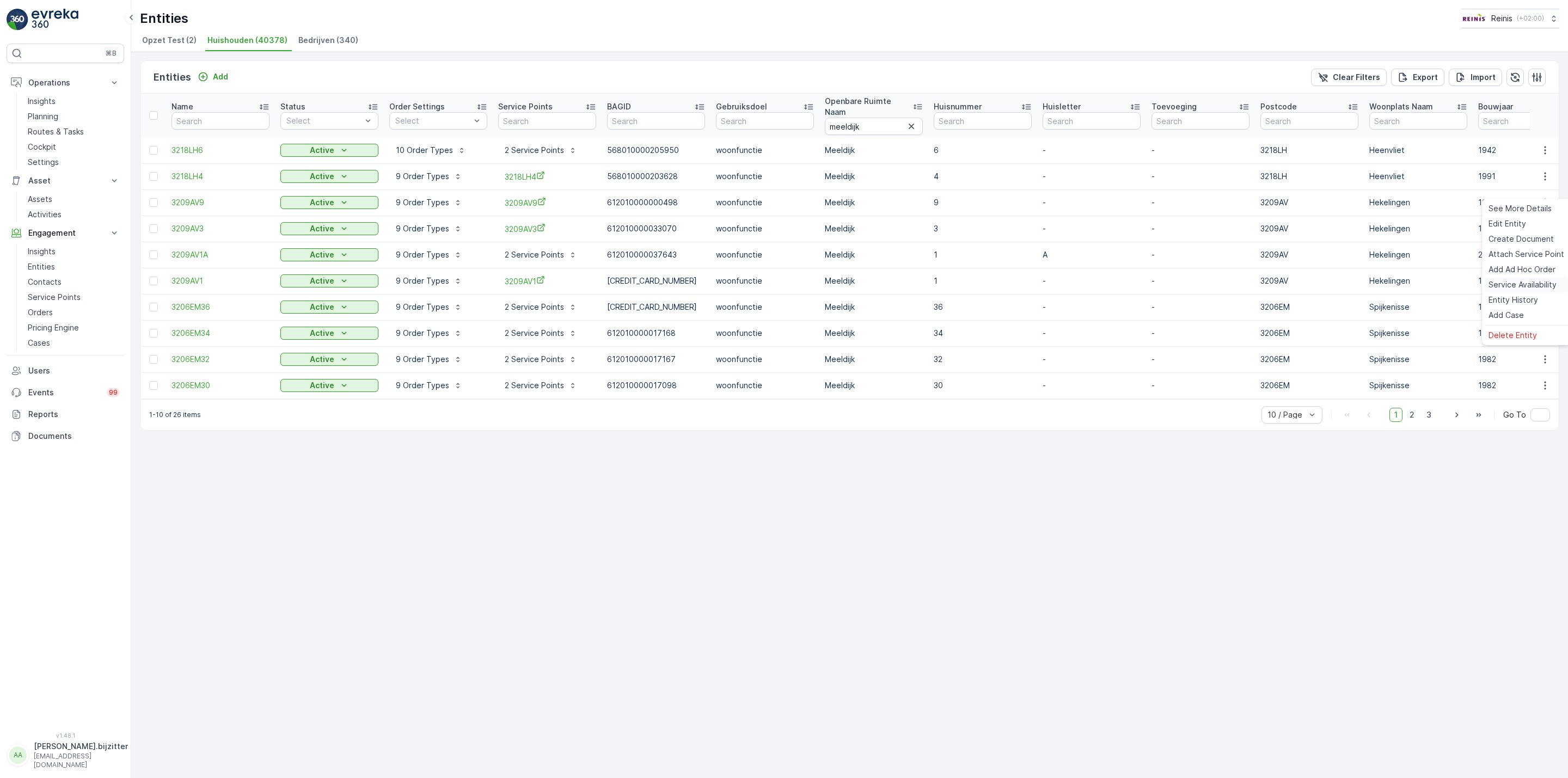
click at [1535, 282] on span "Service Availability" at bounding box center [1522, 285] width 68 height 11
click at [505, 608] on div "Entities Add Clear Filters Export Import Name Status Select Order Settings Sele…" at bounding box center [850, 415] width 1437 height 726
click at [424, 171] on p "9 Order Types" at bounding box center [422, 177] width 54 height 11
click at [427, 171] on p "9 Order Types" at bounding box center [422, 177] width 54 height 11
click at [396, 463] on div "Entities Add Clear Filters Export Import Name Status Select Order Settings Sele…" at bounding box center [850, 415] width 1437 height 726
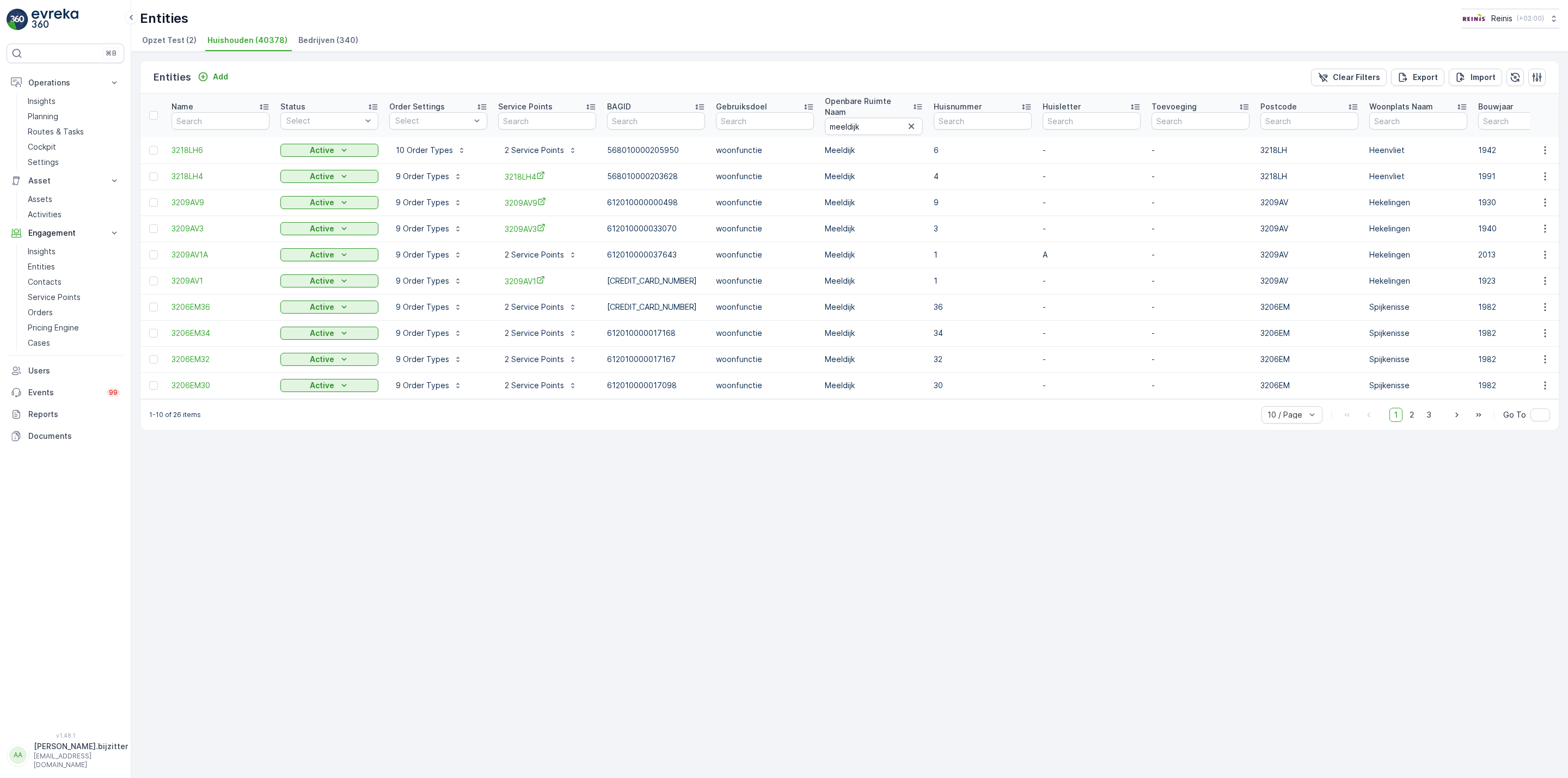
click at [443, 503] on div "Entities Add Clear Filters Export Import Name Status Select Order Settings Sele…" at bounding box center [850, 415] width 1437 height 726
click at [304, 574] on div "Entities Add Clear Filters Export Import Name Status Select Order Settings Sele…" at bounding box center [850, 415] width 1437 height 726
drag, startPoint x: 621, startPoint y: 545, endPoint x: 621, endPoint y: 538, distance: 7.0
click at [621, 543] on div "Entities Add Clear Filters Export Import Name Status Select Order Settings Sele…" at bounding box center [850, 415] width 1437 height 726
click at [471, 594] on div "Entities Add Clear Filters Export Import Name Status Select Order Settings Sele…" at bounding box center [850, 415] width 1437 height 726
